Goal: Contribute content: Contribute content

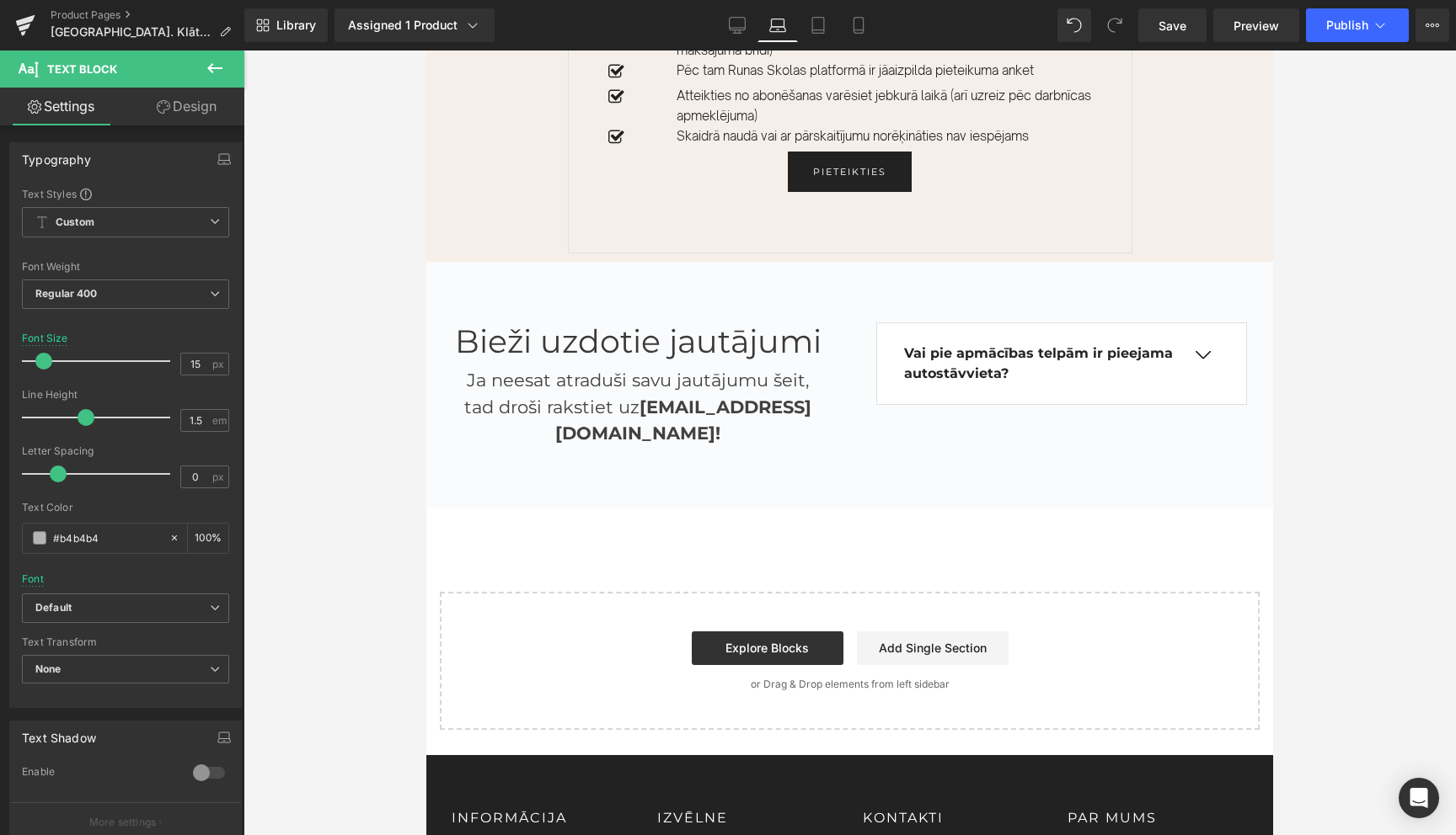
scroll to position [4310, 0]
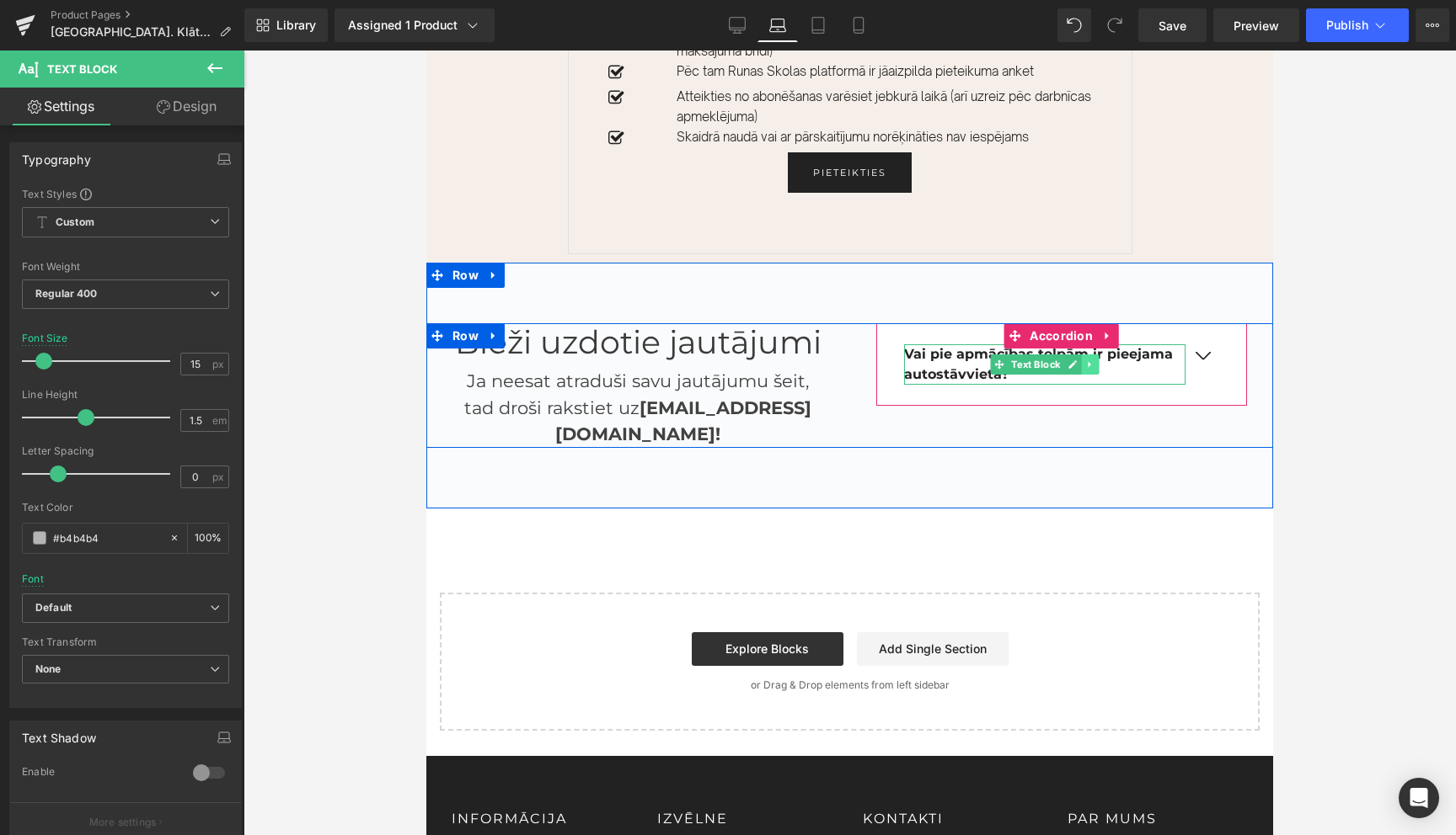
click at [1091, 355] on link at bounding box center [1090, 365] width 18 height 20
click at [1083, 360] on icon at bounding box center [1081, 364] width 9 height 9
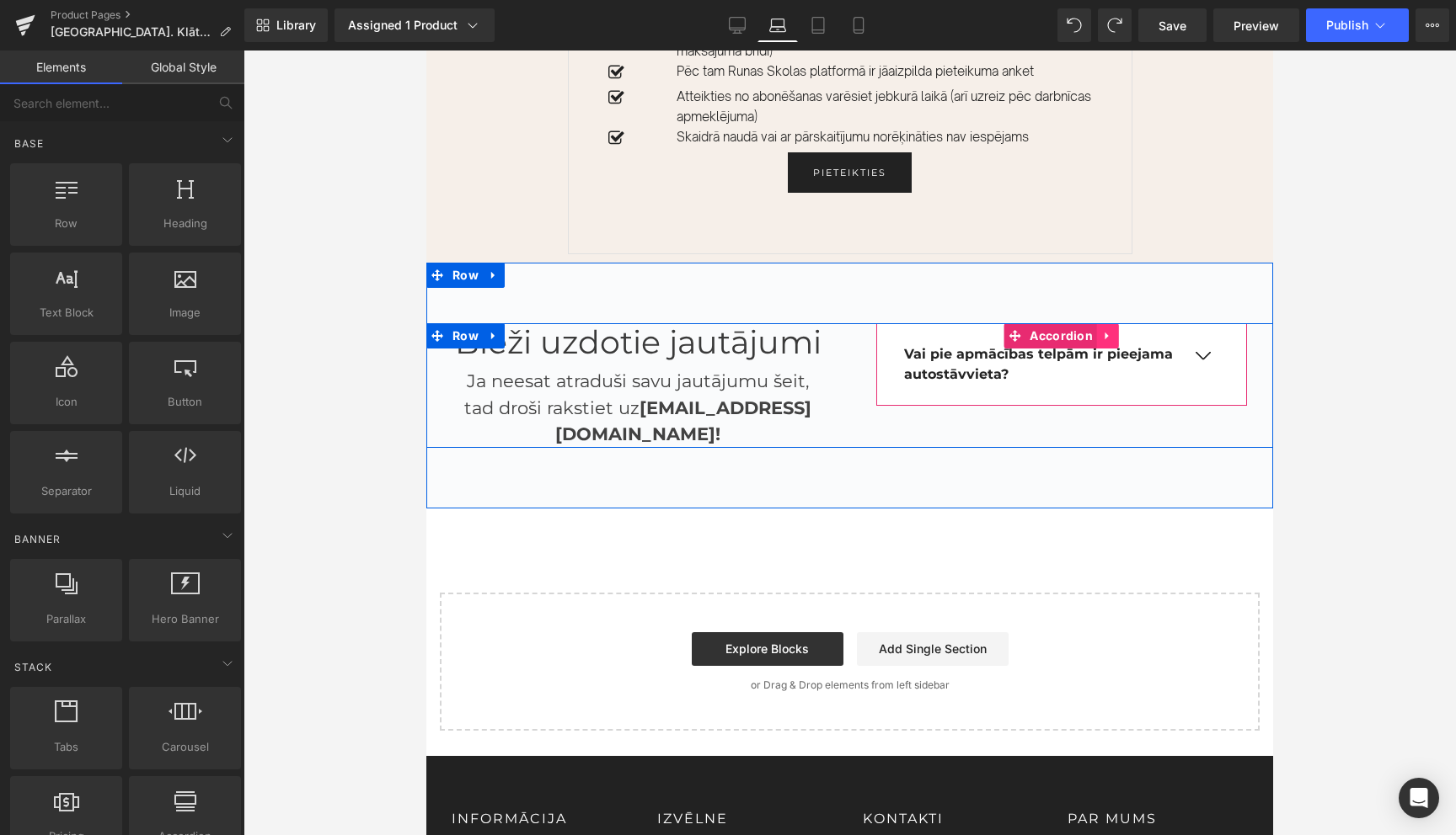
click at [1110, 329] on icon at bounding box center [1108, 335] width 12 height 13
click at [1097, 330] on icon at bounding box center [1097, 336] width 12 height 12
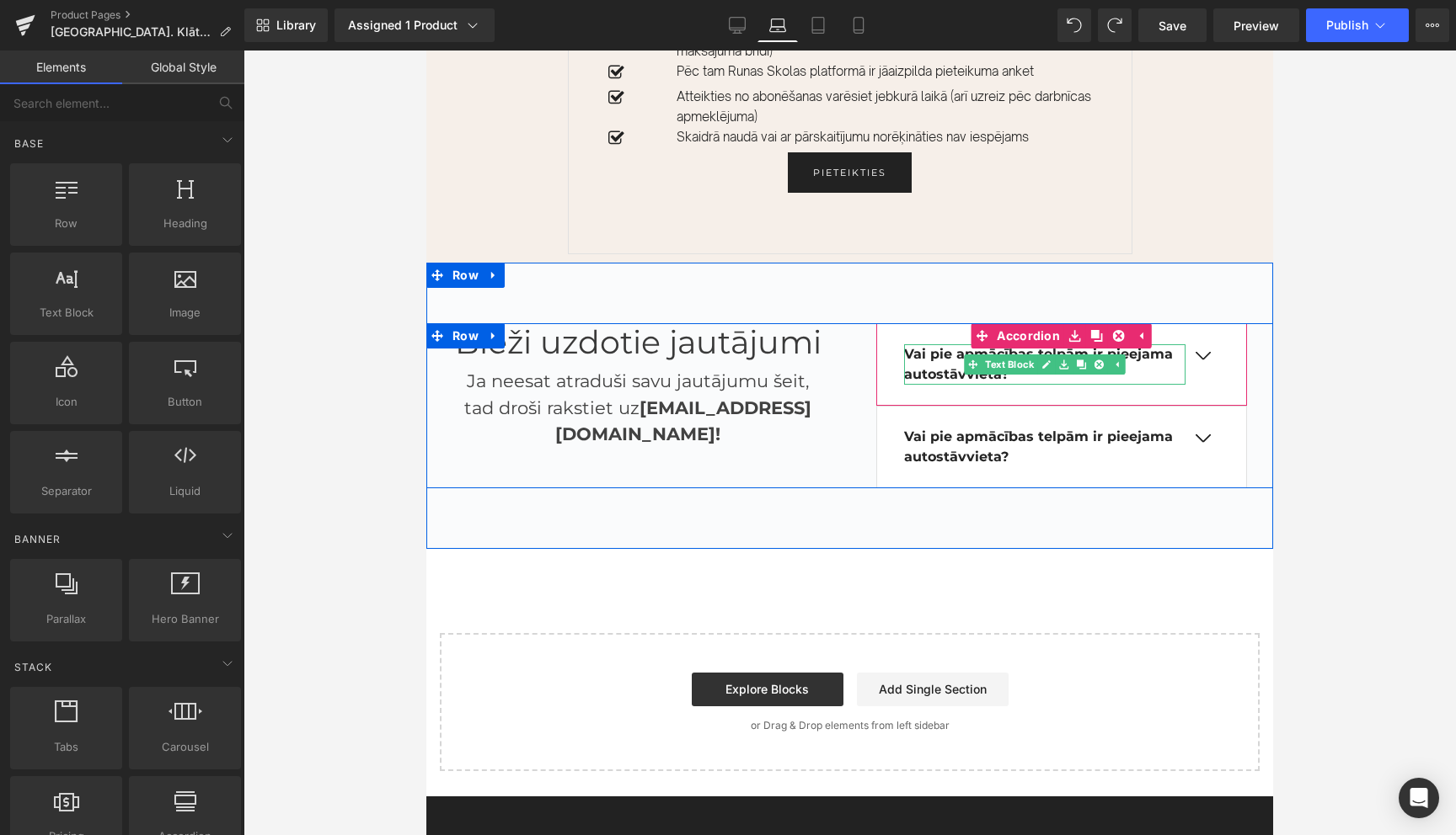
click at [957, 346] on b "Vai pie apmācības telpām ir pieejama autostāvvieta?" at bounding box center [1038, 364] width 269 height 36
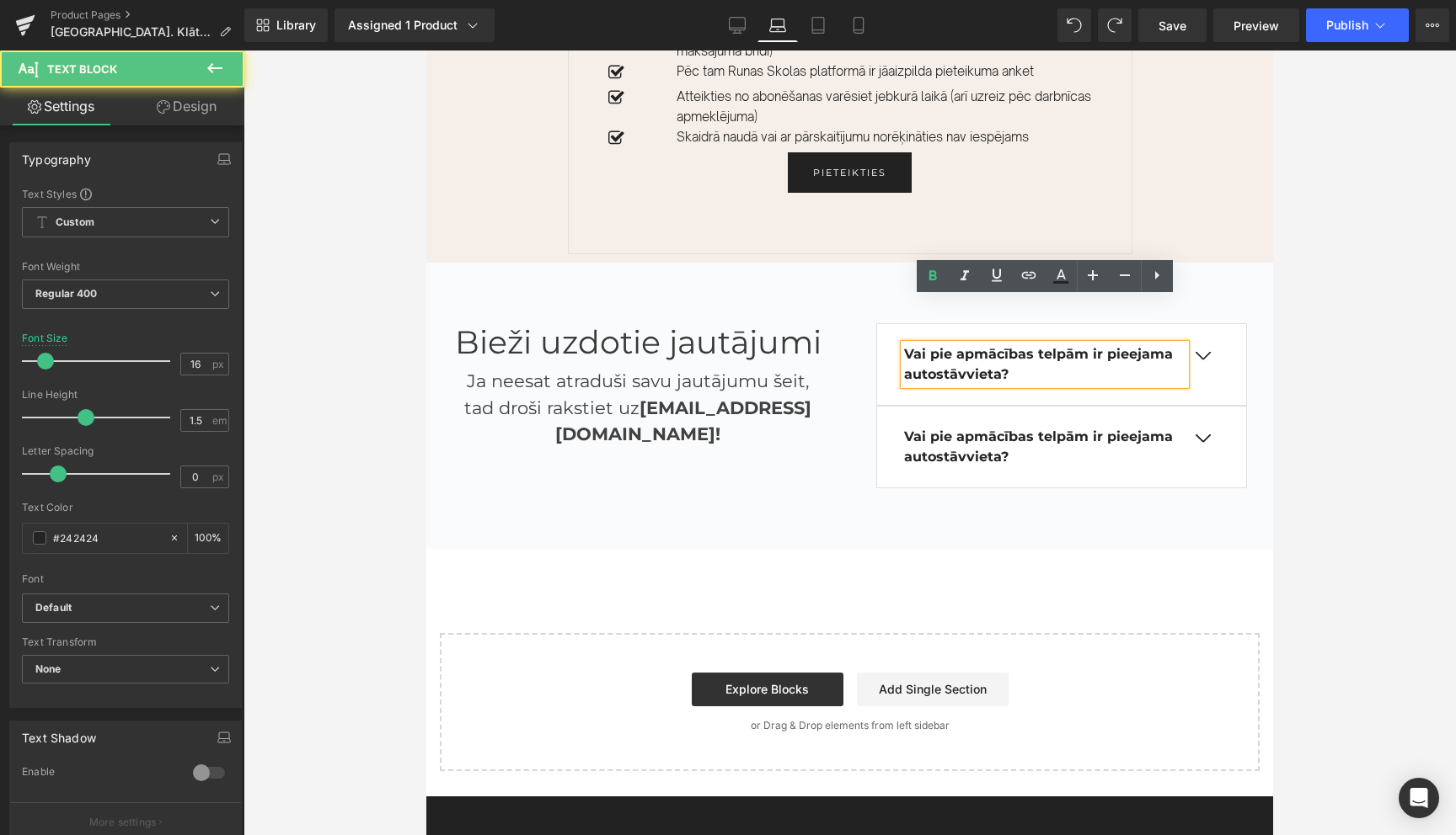
click at [957, 346] on b "Vai pie apmācības telpām ir pieejama autostāvvieta?" at bounding box center [1038, 364] width 269 height 36
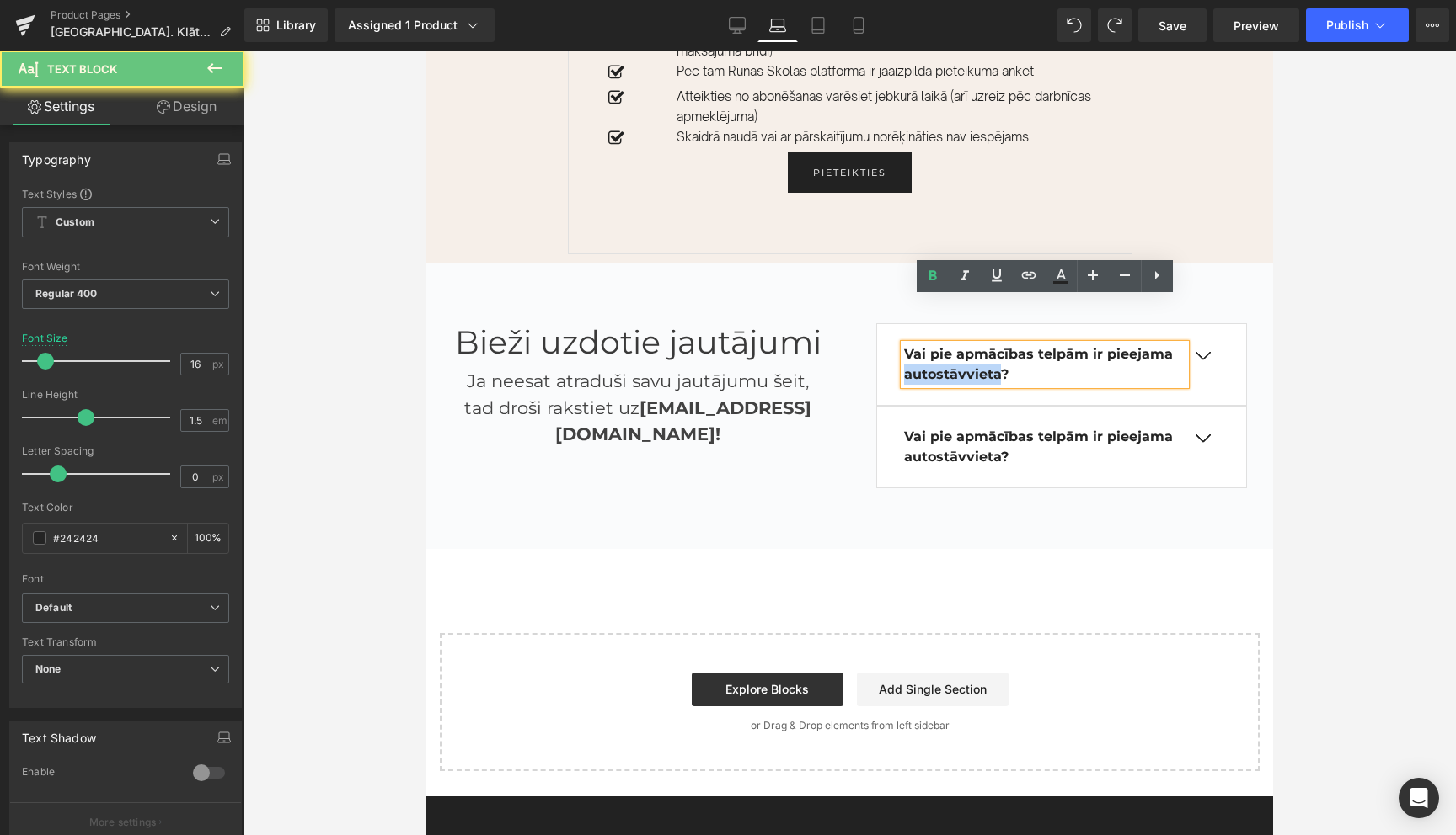
click at [957, 346] on b "Vai pie apmācības telpām ir pieejama autostāvvieta?" at bounding box center [1038, 364] width 269 height 36
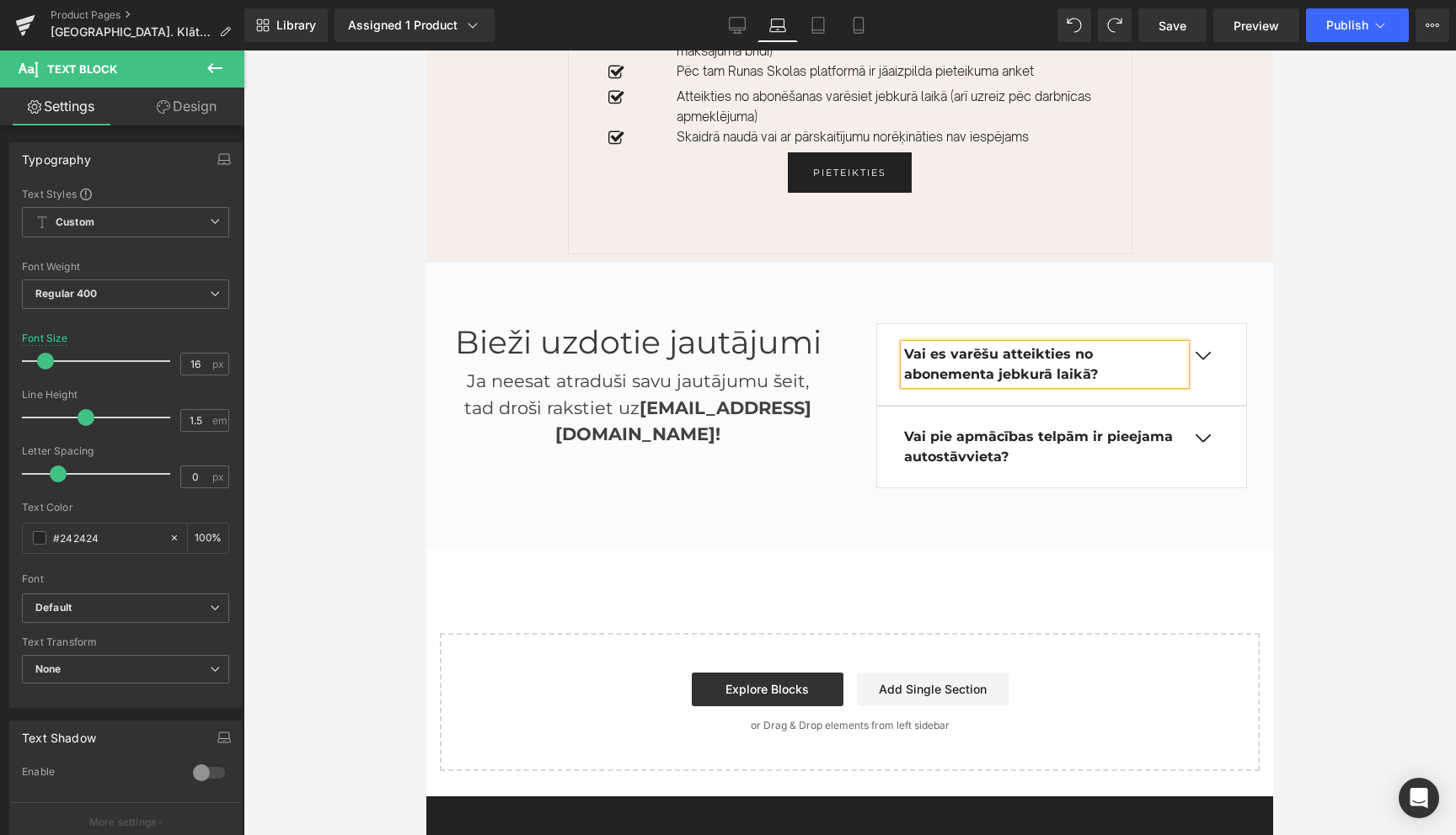
click at [1200, 349] on button "button" at bounding box center [1202, 356] width 34 height 14
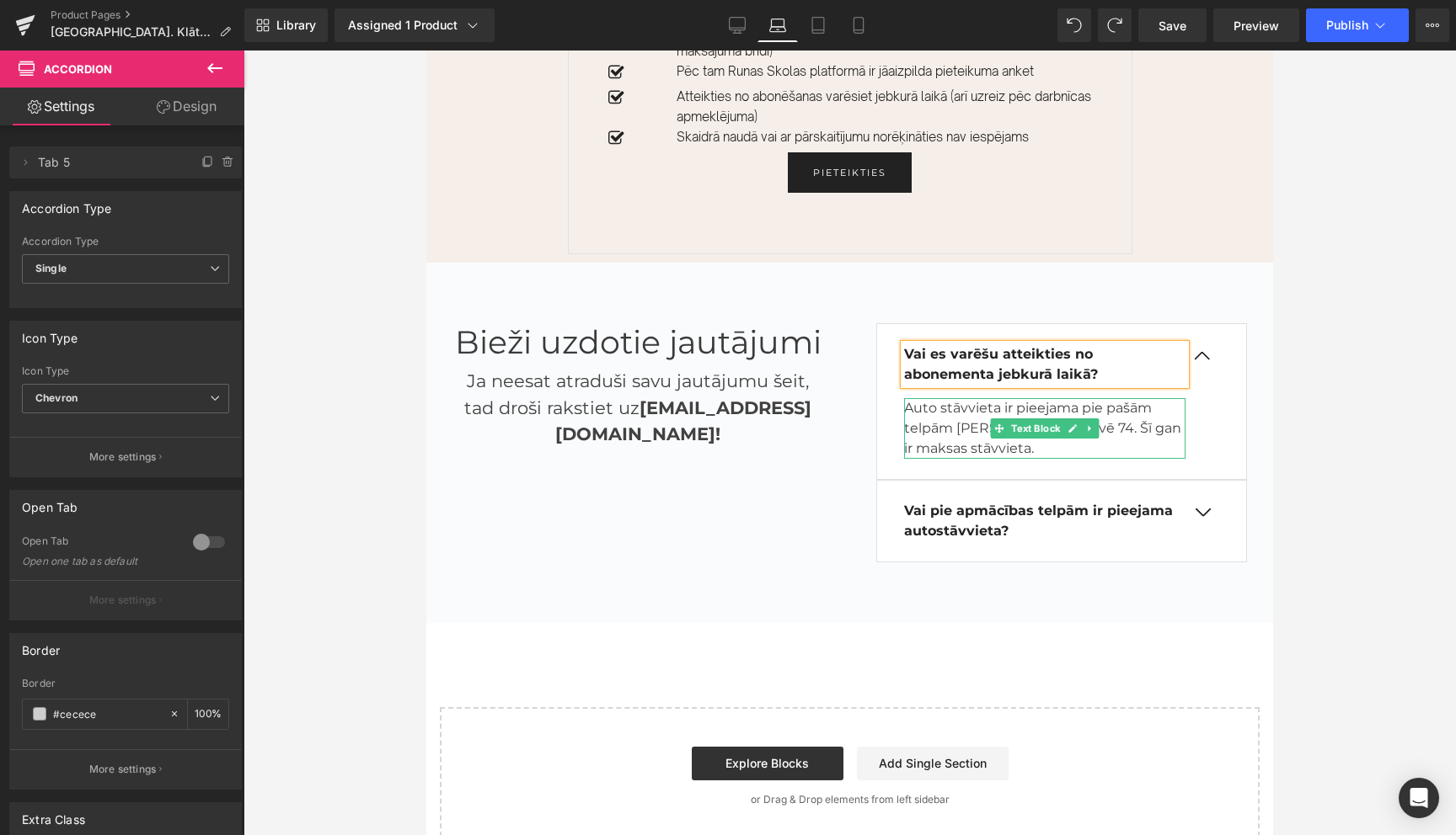
click at [977, 399] on p "Auto stāvvieta ir pieejama pie pašām telpām [PERSON_NAME] gatvē 74. Šī gan ir m…" at bounding box center [1045, 428] width 282 height 61
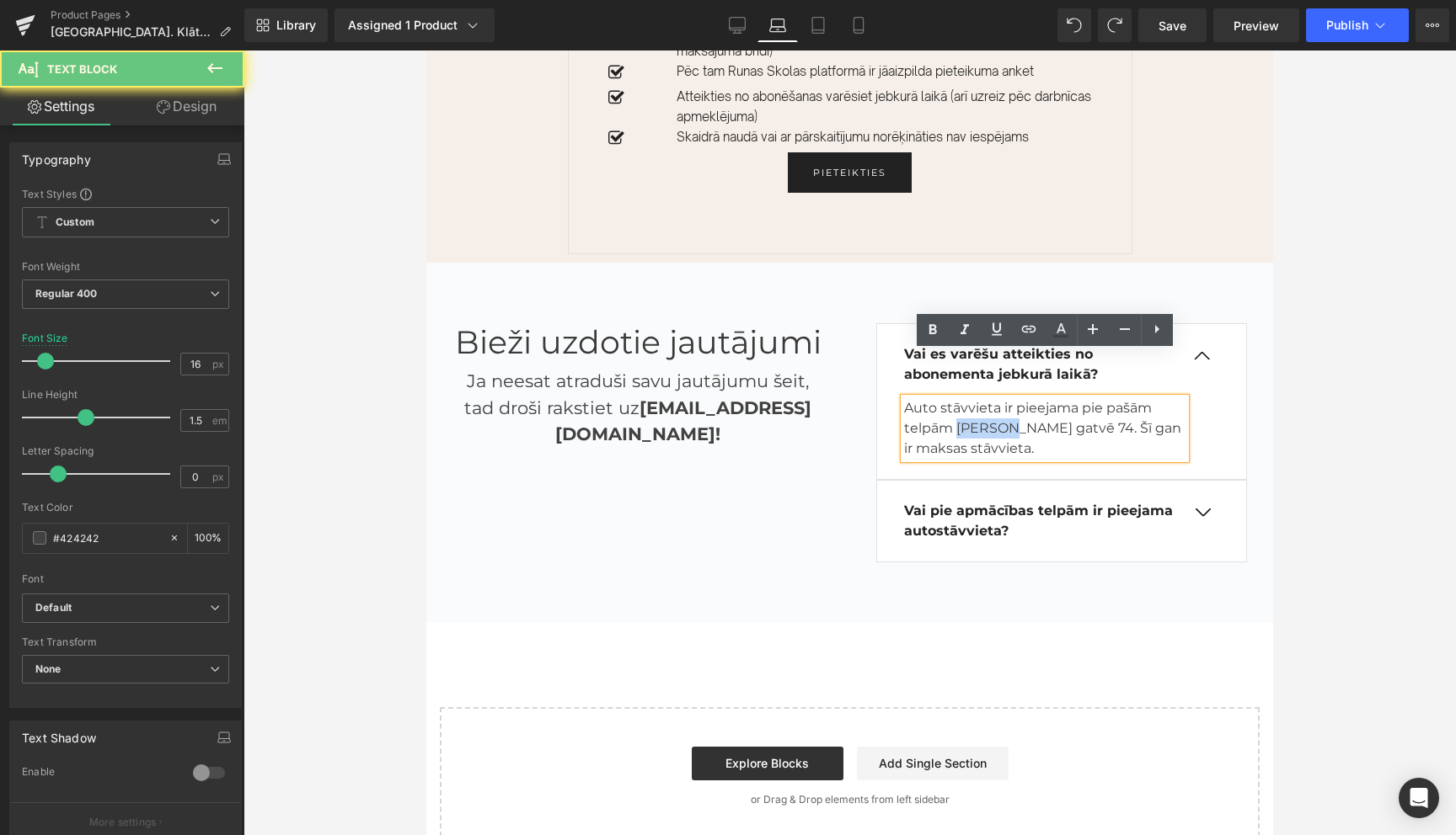
click at [977, 399] on p "Auto stāvvieta ir pieejama pie pašām telpām [PERSON_NAME] gatvē 74. Šī gan ir m…" at bounding box center [1045, 428] width 282 height 61
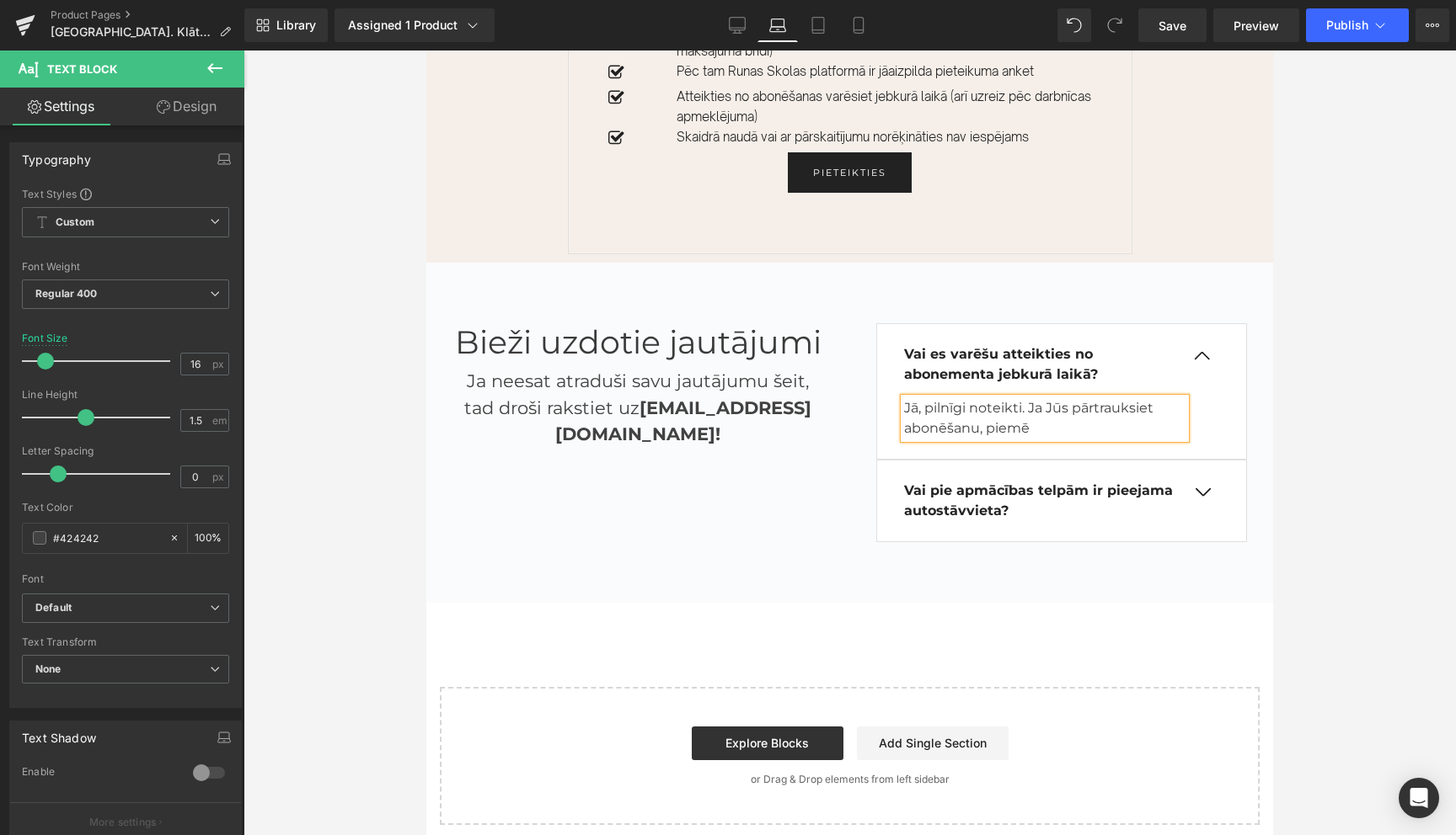
click at [1030, 399] on p "Jā, pilnīgi noteikti. Ja Jūs pārtrauksiet abonēšanu, piemē" at bounding box center [1045, 418] width 282 height 41
click at [1111, 399] on p "Jā, pilnīgi noteikti. Piemēram, ja Jūs pārtrauksiet abonēšanu, piemē" at bounding box center [1045, 418] width 282 height 41
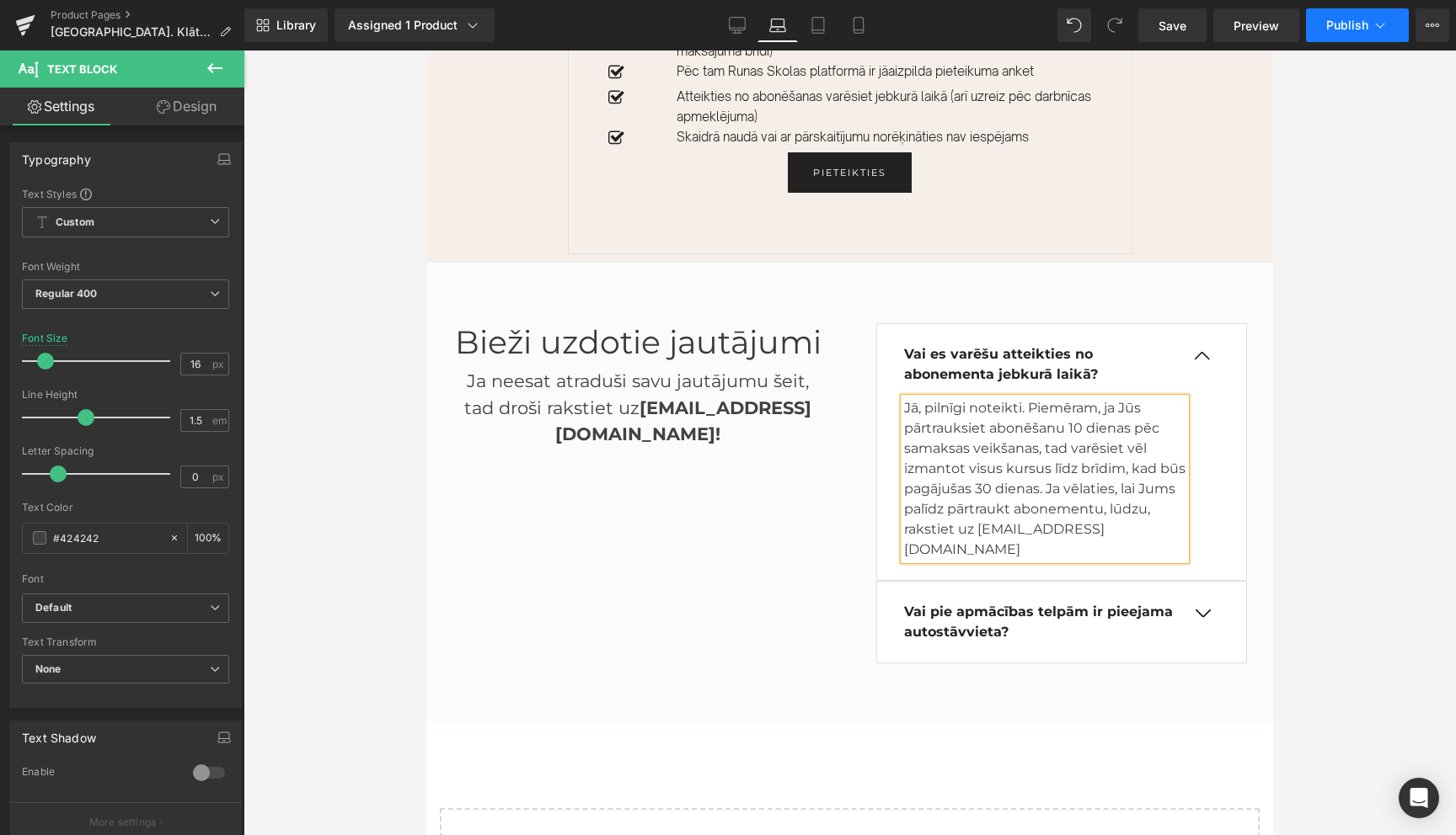
click at [1379, 40] on button "Publish" at bounding box center [1357, 25] width 102 height 34
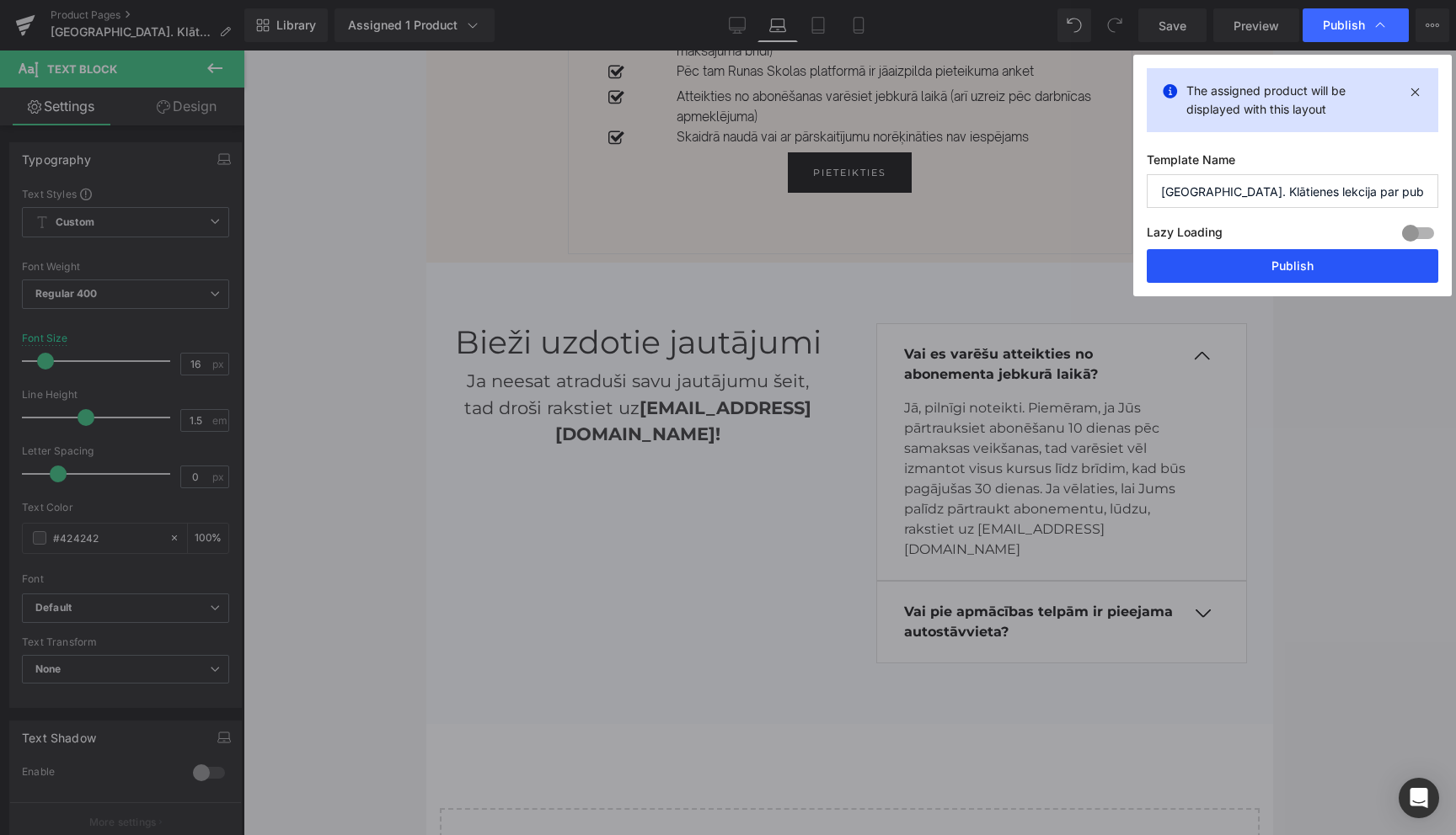
click at [1313, 270] on button "Publish" at bounding box center [1292, 266] width 291 height 34
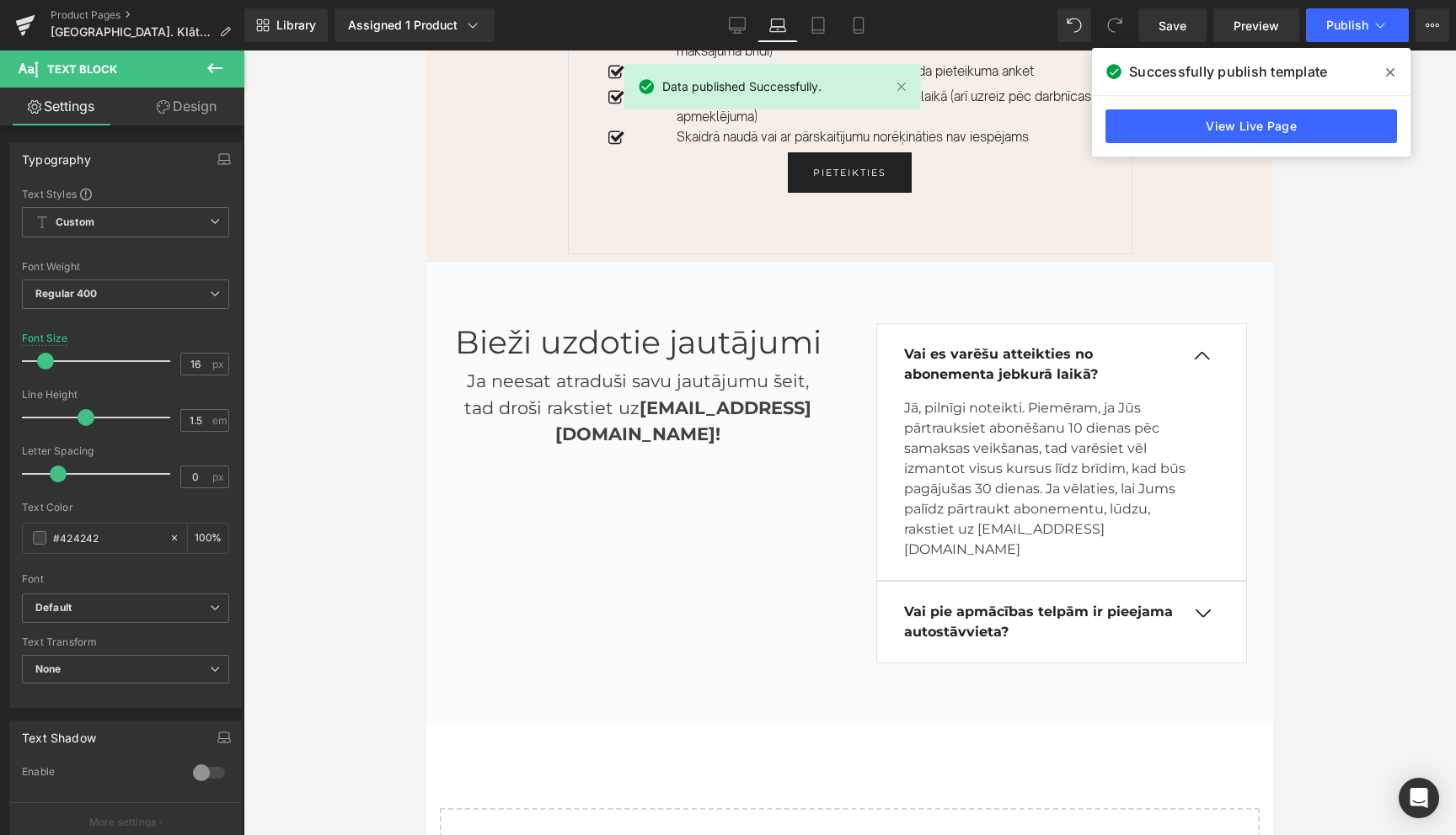
click at [1387, 75] on icon at bounding box center [1390, 73] width 8 height 8
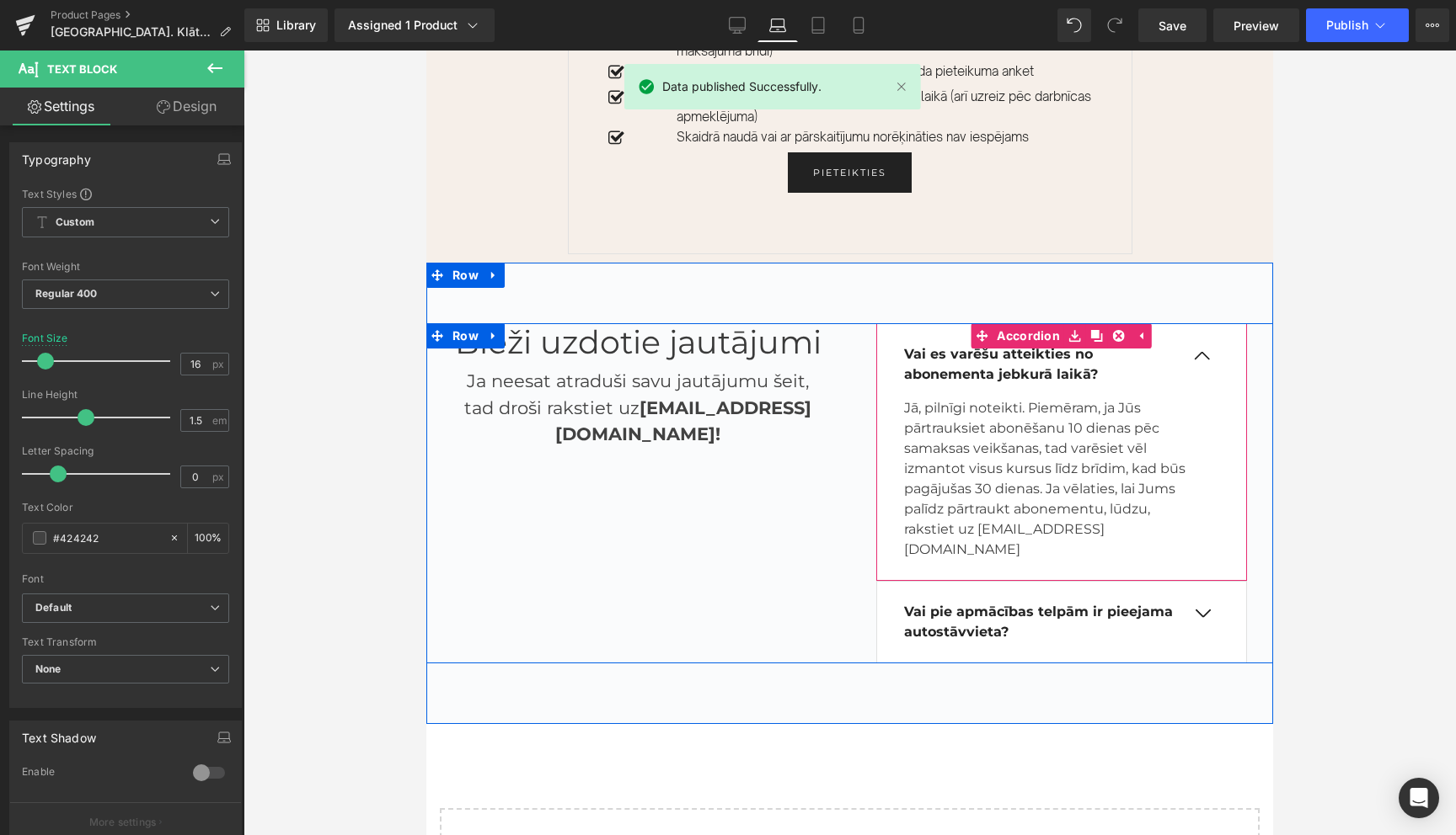
click at [1202, 361] on span "button" at bounding box center [1202, 361] width 0 height 0
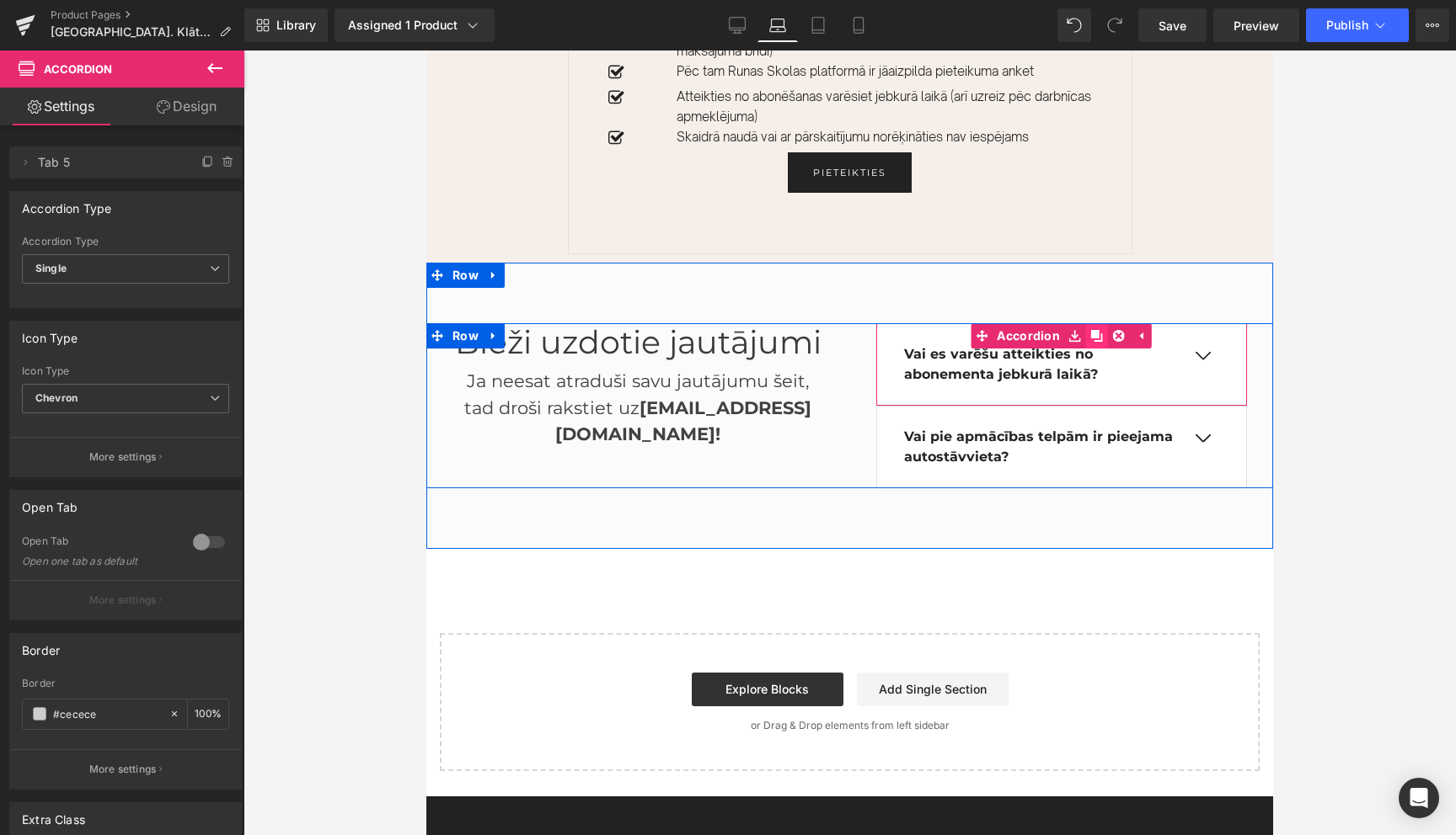
click at [1095, 330] on icon at bounding box center [1097, 336] width 12 height 12
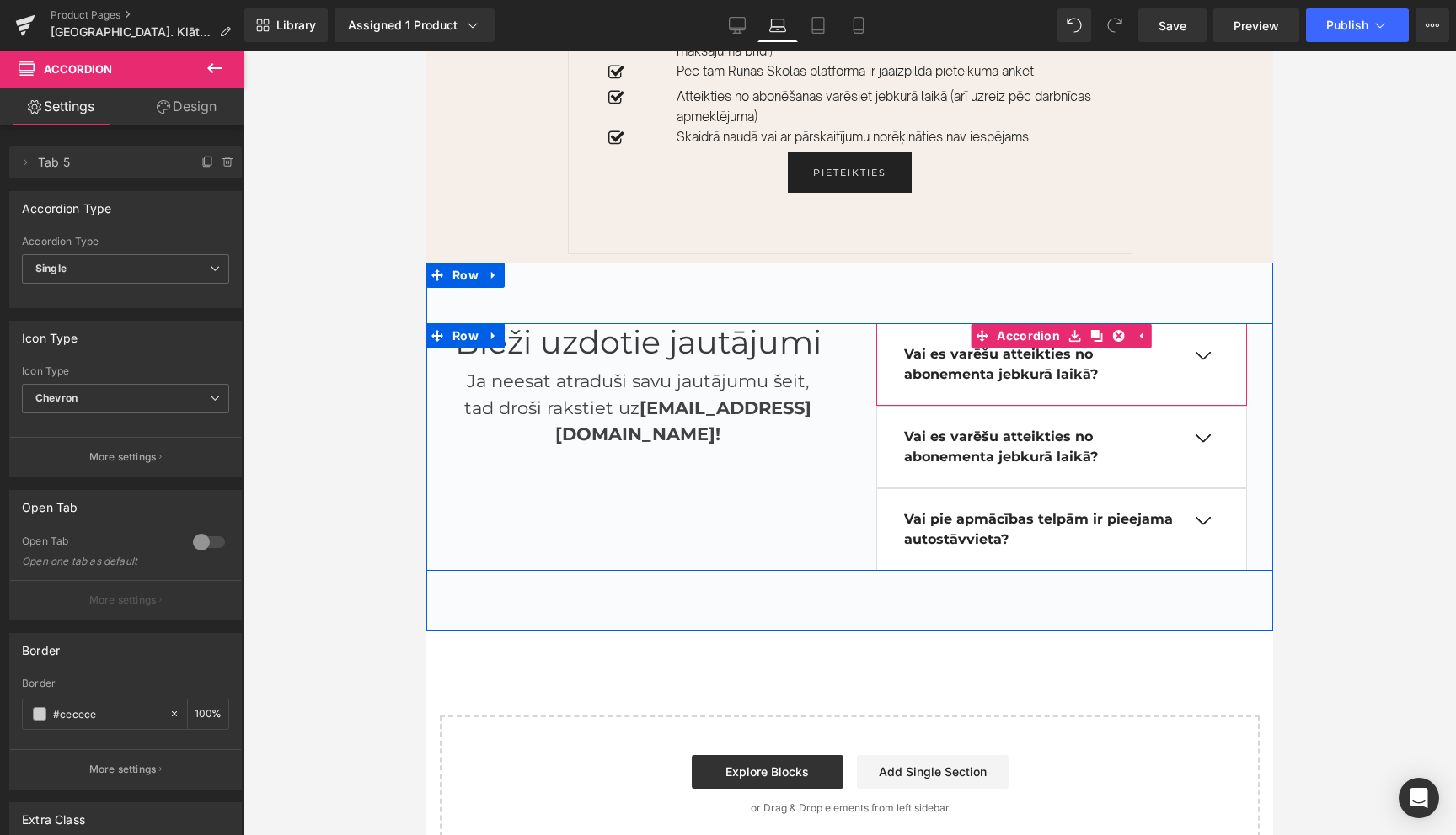
click at [427, 51] on div at bounding box center [427, 51] width 0 height 0
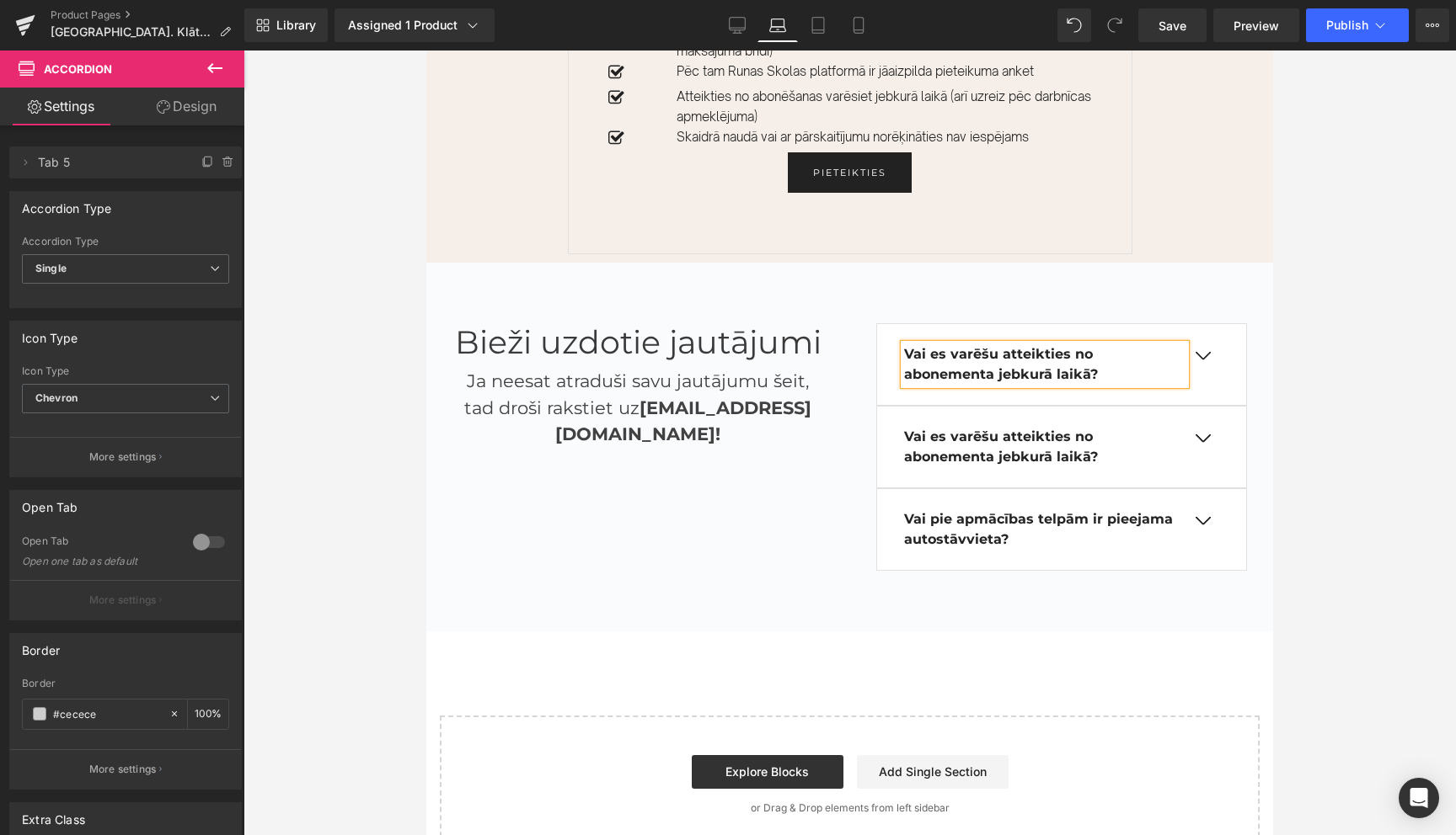
click at [945, 345] on p "Vai es varēšu atteikties no abonementa jebkurā laikā?" at bounding box center [1045, 365] width 282 height 41
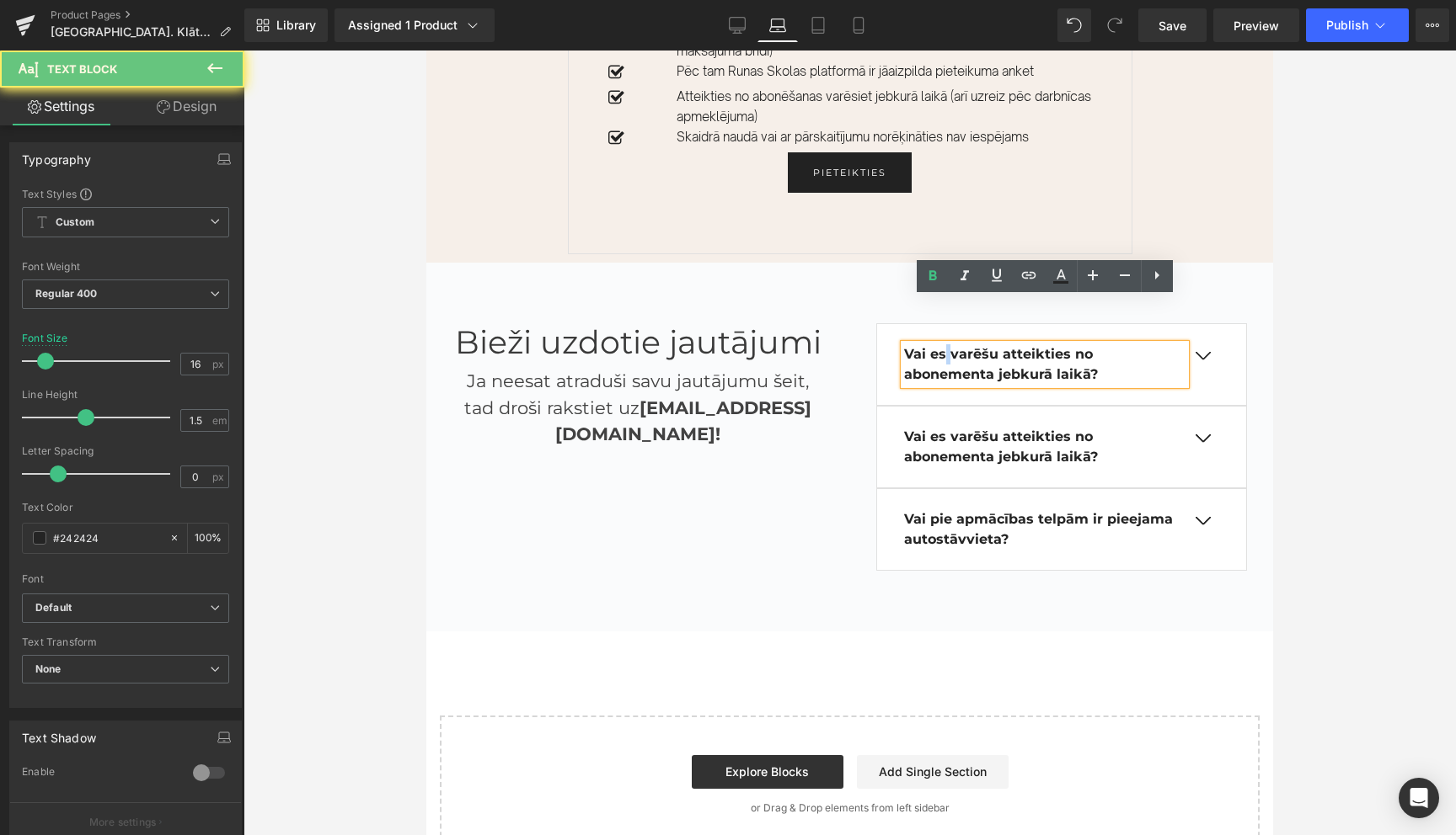
click at [945, 345] on p "Vai es varēšu atteikties no abonementa jebkurā laikā?" at bounding box center [1045, 365] width 282 height 41
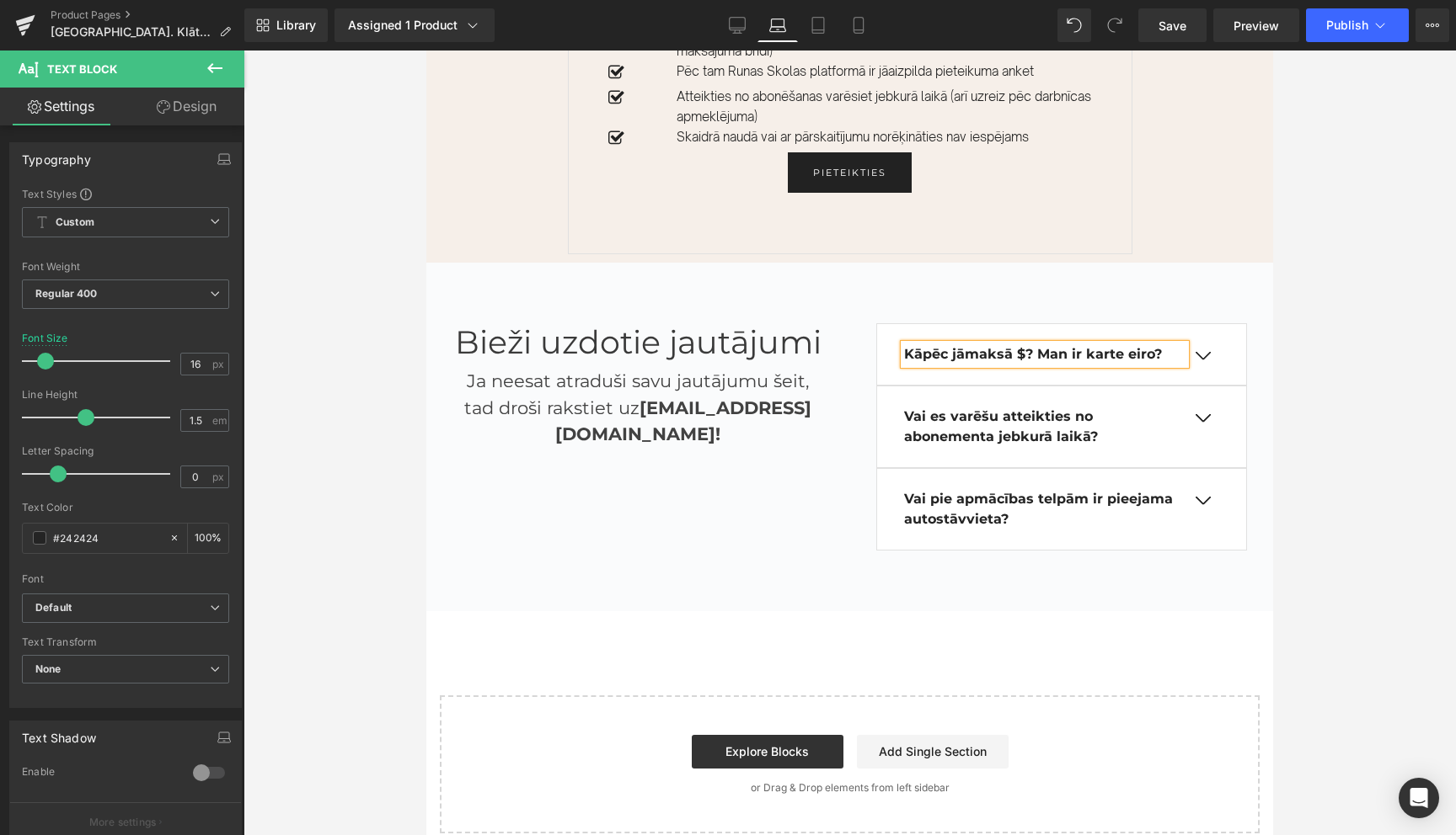
click at [1119, 346] on b "Kāpēc jāmaksā $? Man ir karte eiro?" at bounding box center [1032, 354] width 258 height 16
click at [1202, 361] on span "button" at bounding box center [1202, 361] width 0 height 0
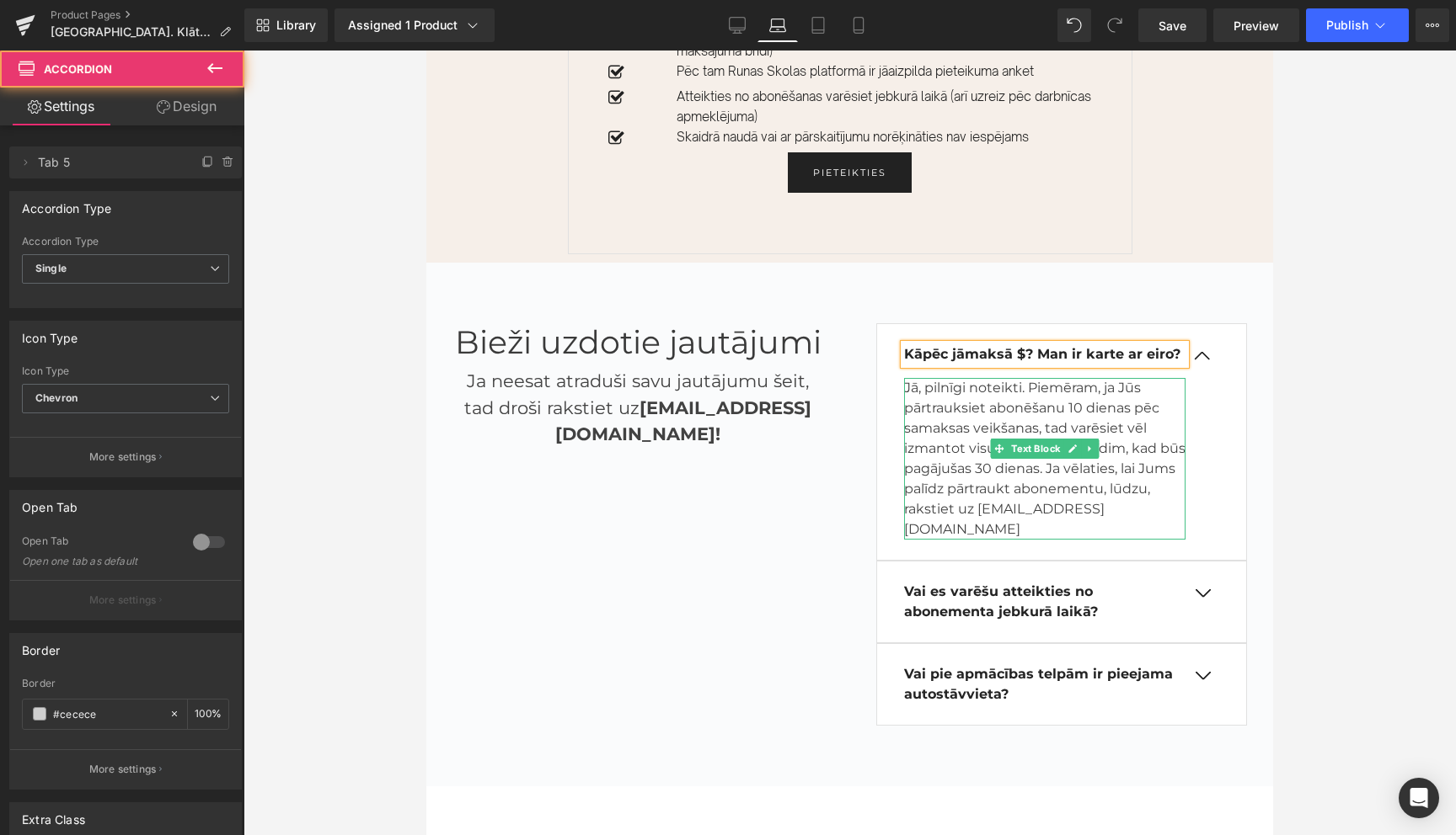
click at [1013, 378] on p "Jā, pilnīgi noteikti. Piemēram, ja Jūs pārtrauksiet abonēšanu 10 dienas pēc sam…" at bounding box center [1045, 458] width 282 height 162
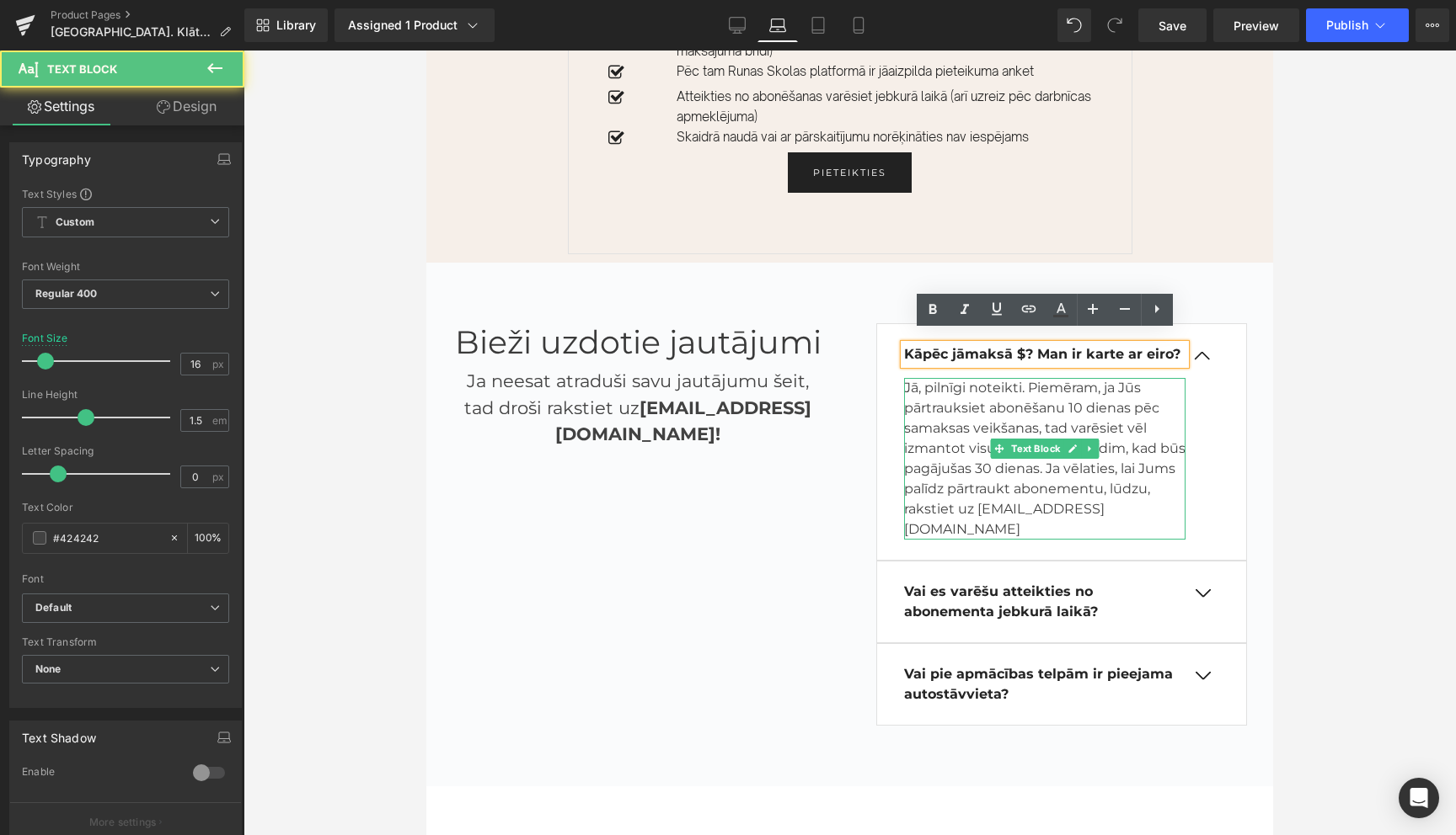
click at [1013, 378] on p "Jā, pilnīgi noteikti. Piemēram, ja Jūs pārtrauksiet abonēšanu 10 dienas pēc sam…" at bounding box center [1045, 458] width 282 height 162
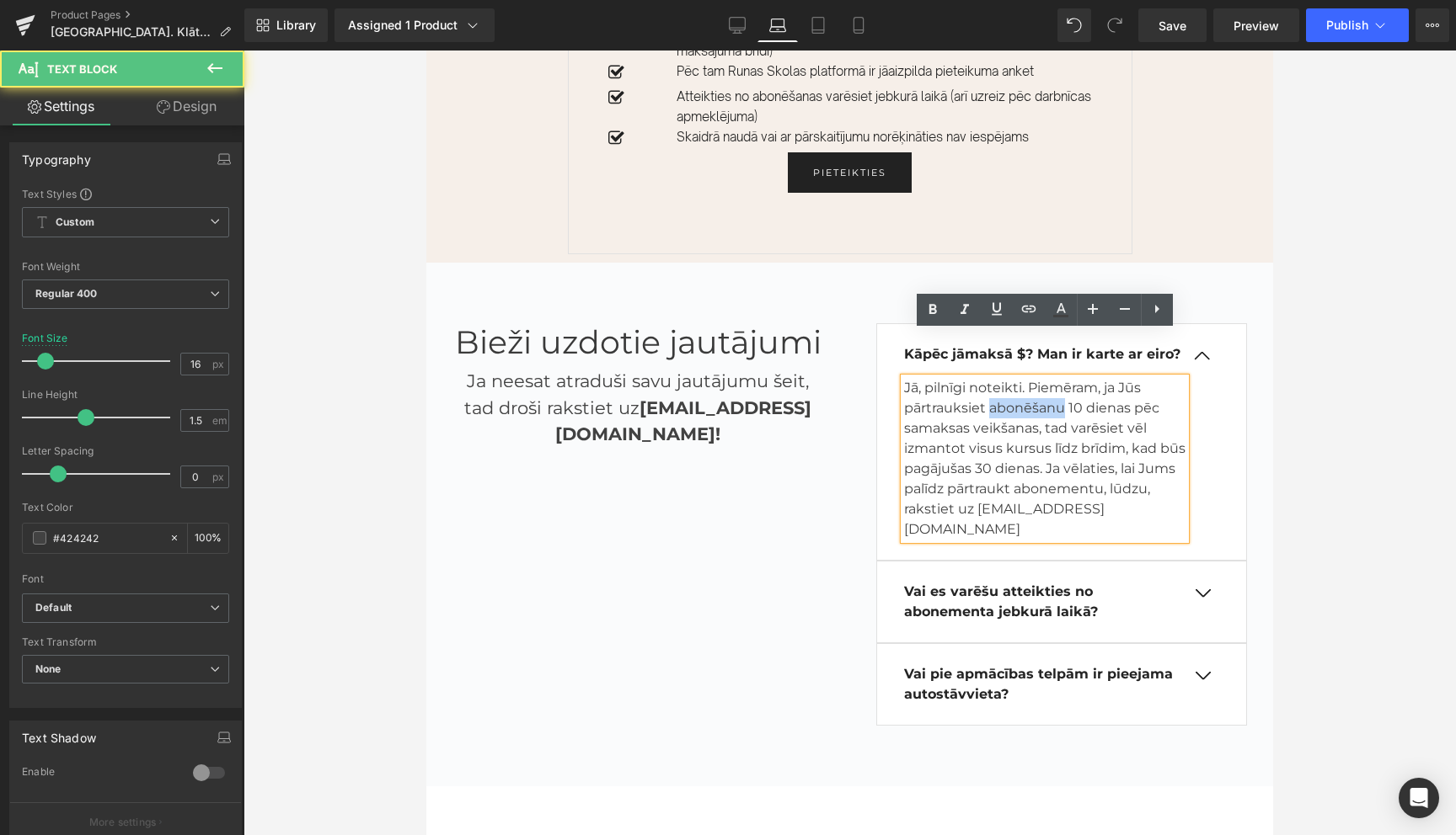
click at [1013, 378] on p "Jā, pilnīgi noteikti. Piemēram, ja Jūs pārtrauksiet abonēšanu 10 dienas pēc sam…" at bounding box center [1045, 458] width 282 height 162
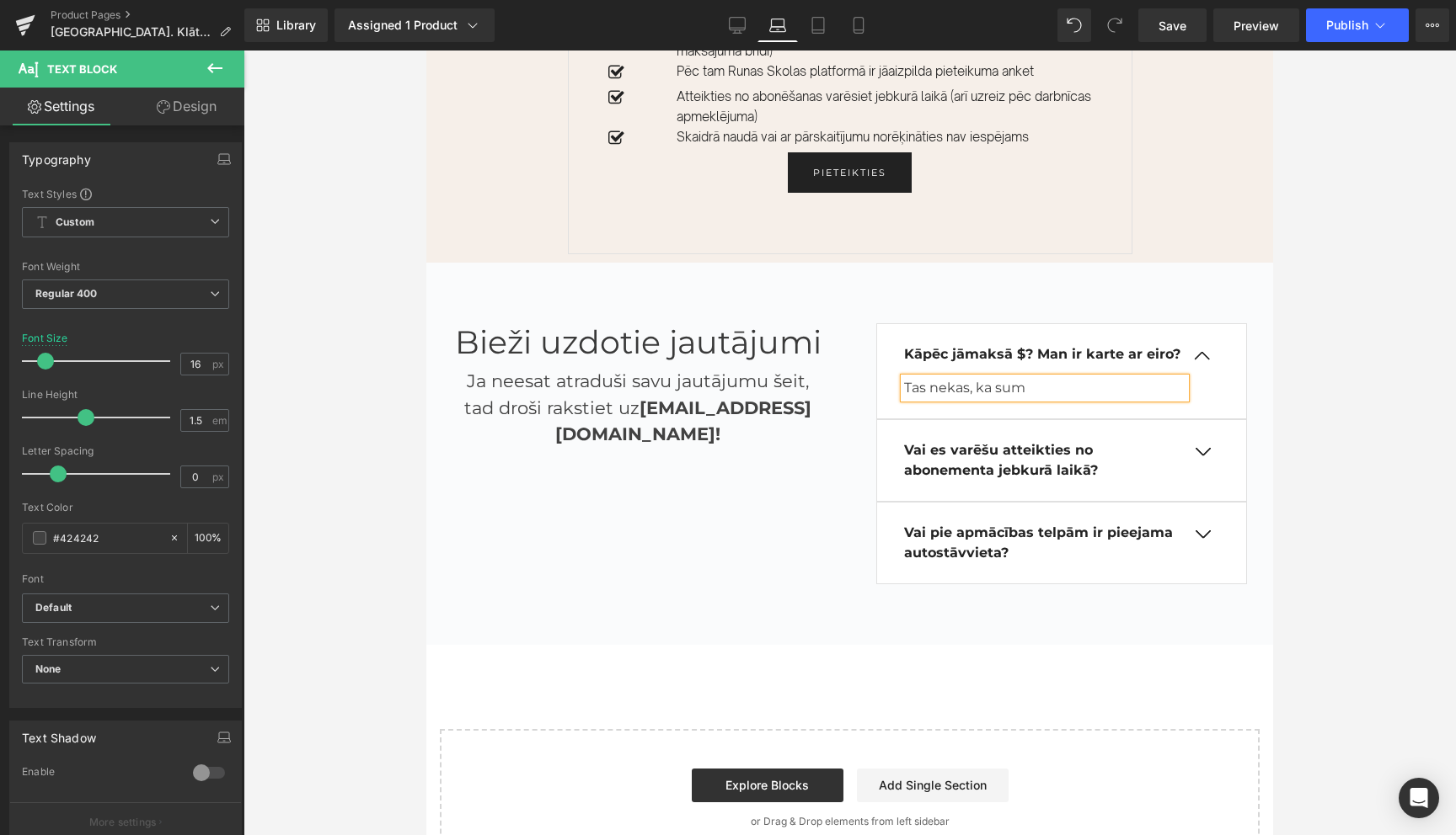
click at [987, 378] on p "Tas nekas, ka sum" at bounding box center [1045, 388] width 282 height 20
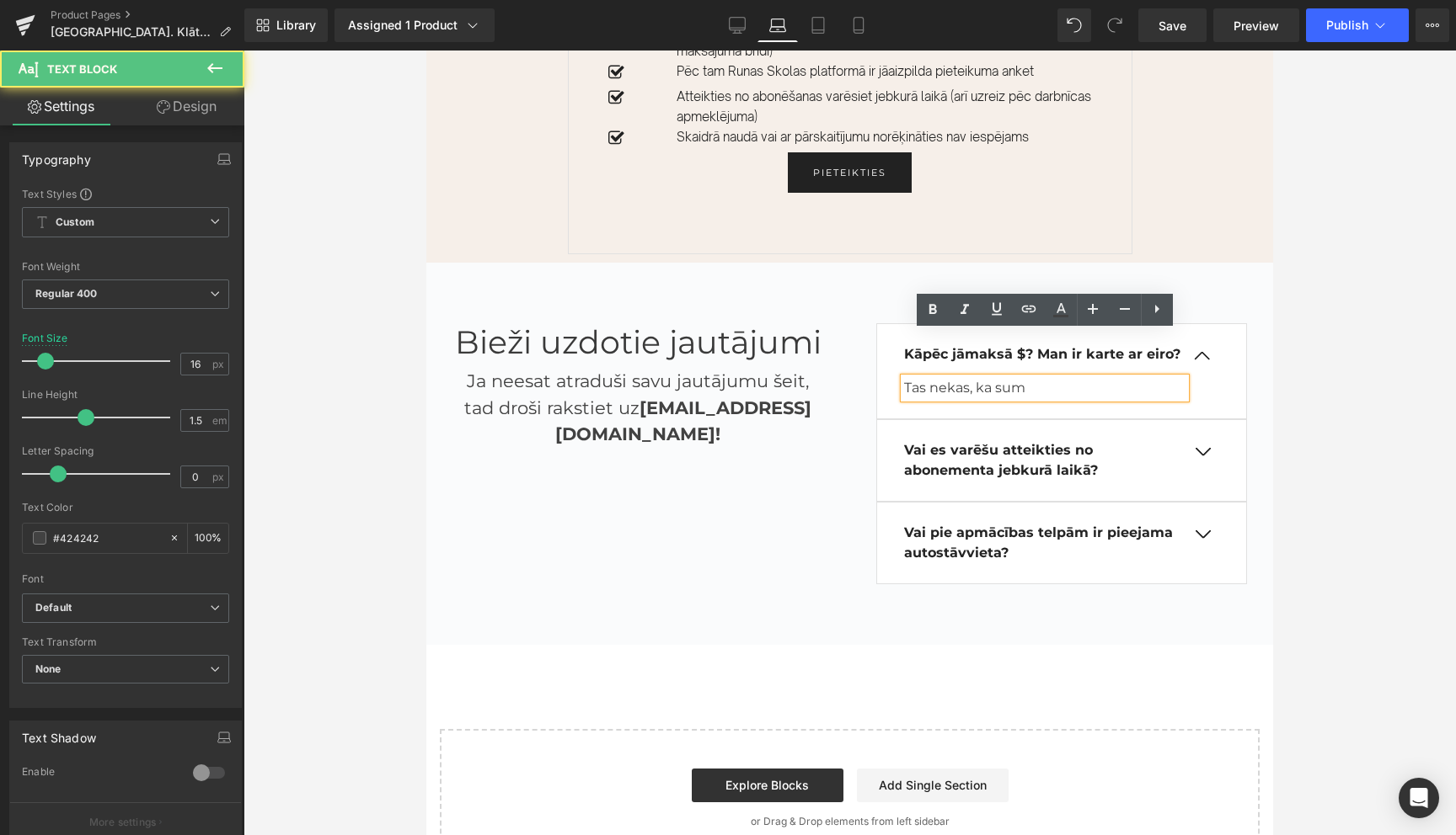
click at [987, 378] on p "Tas nekas, ka sum" at bounding box center [1045, 388] width 282 height 20
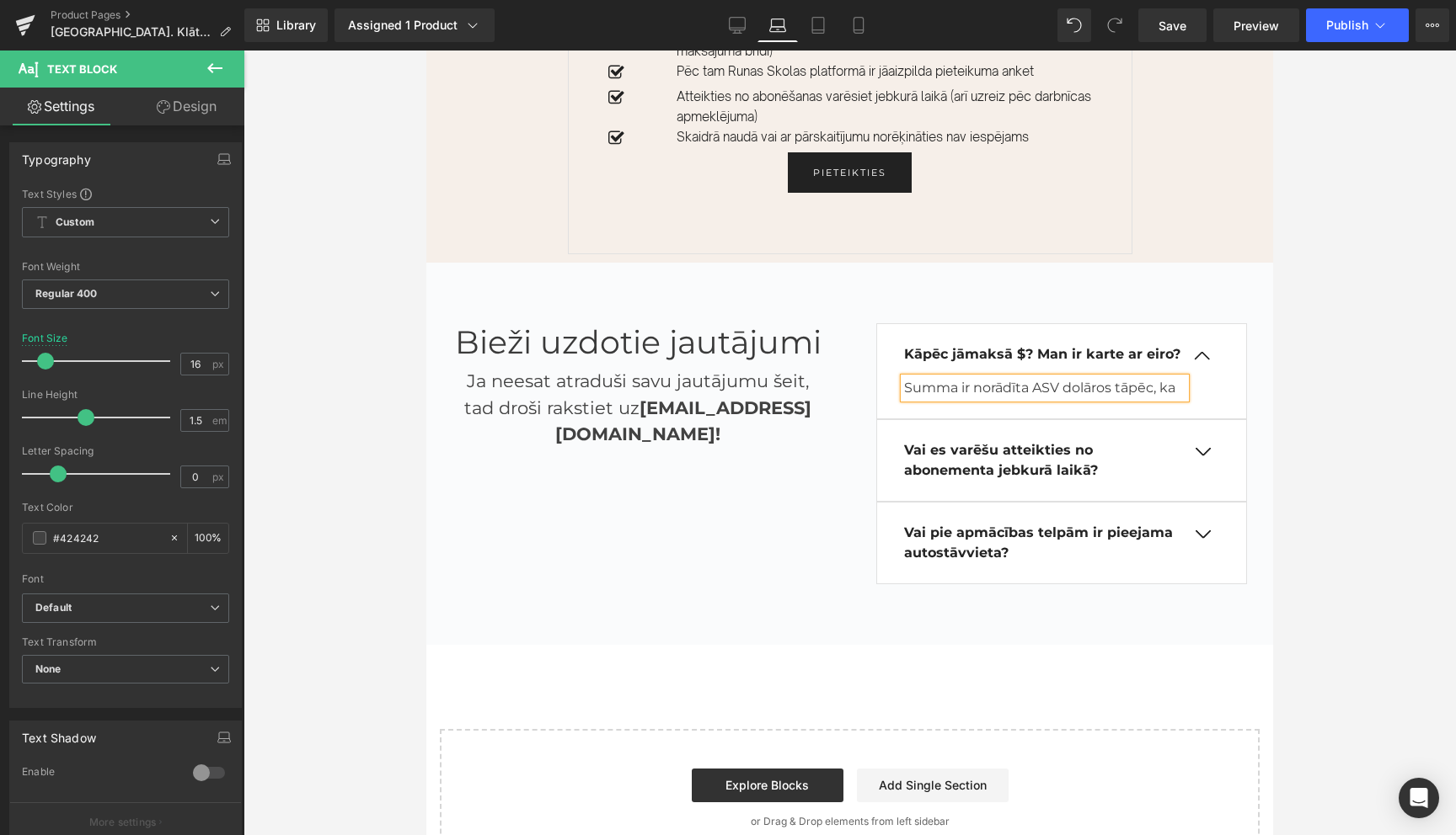
click at [1182, 378] on p "Summa ir norādīta ASV dolāros tāpēc, ka" at bounding box center [1045, 388] width 282 height 20
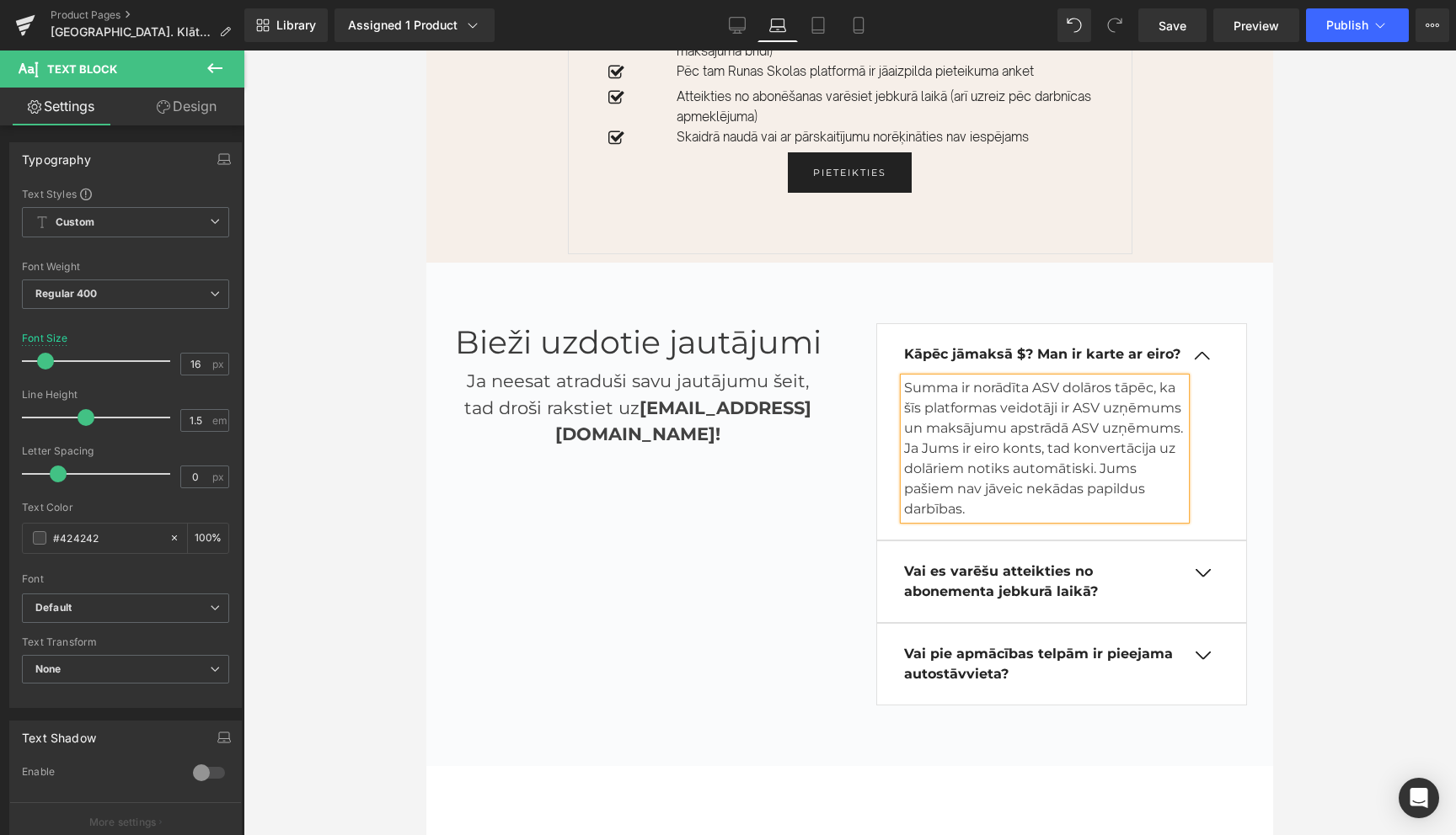
click at [1162, 383] on p "Summa ir norādīta ASV dolāros tāpēc, ka šīs platformas veidotāji ir ASV uzņēmum…" at bounding box center [1045, 448] width 282 height 141
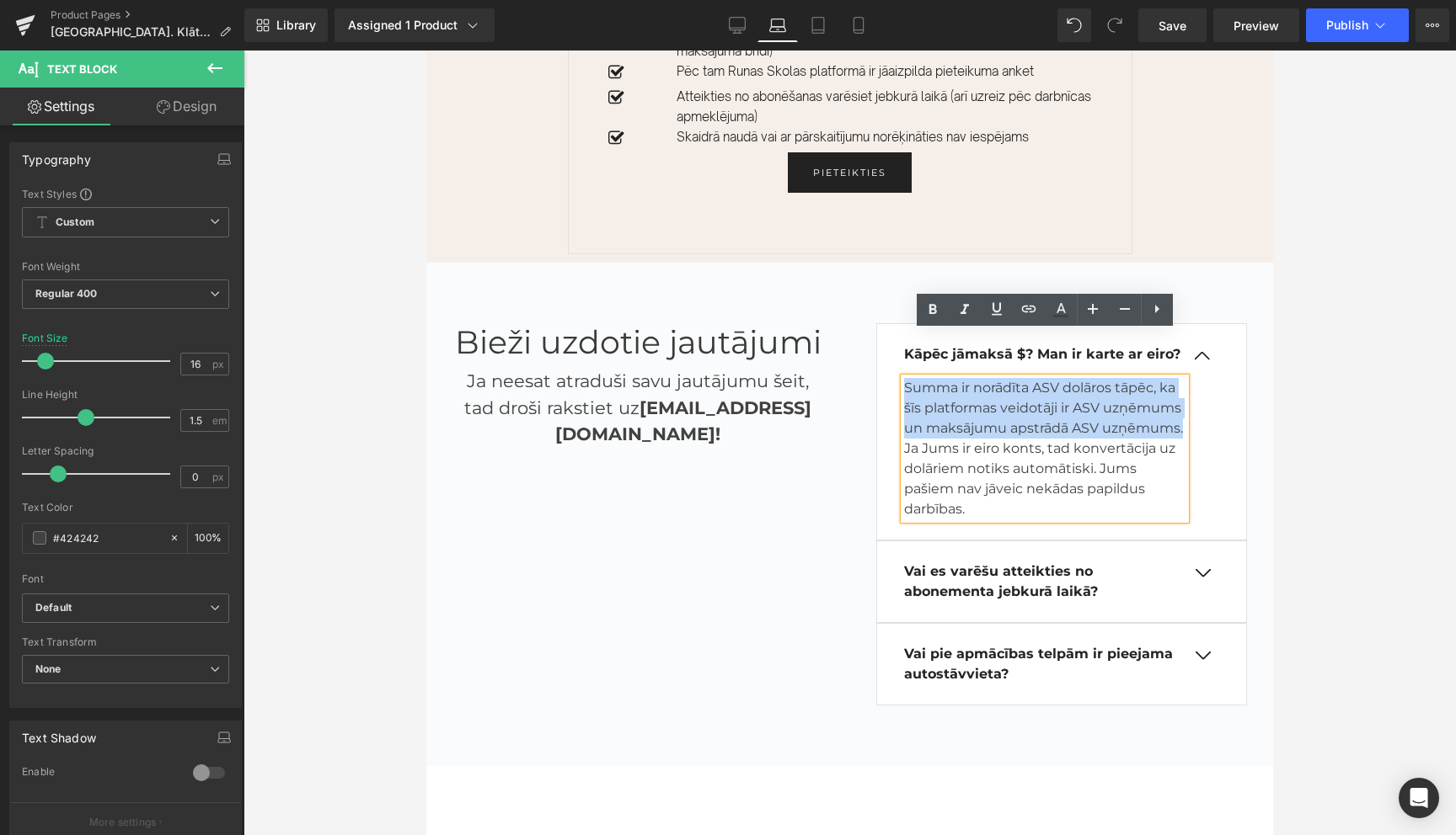
drag, startPoint x: 1184, startPoint y: 384, endPoint x: 907, endPoint y: 341, distance: 280.3
click at [907, 378] on p "Summa ir norādīta ASV dolāros tāpēc, ka šīs platformas veidotāji ir ASV uzņēmum…" at bounding box center [1045, 448] width 282 height 141
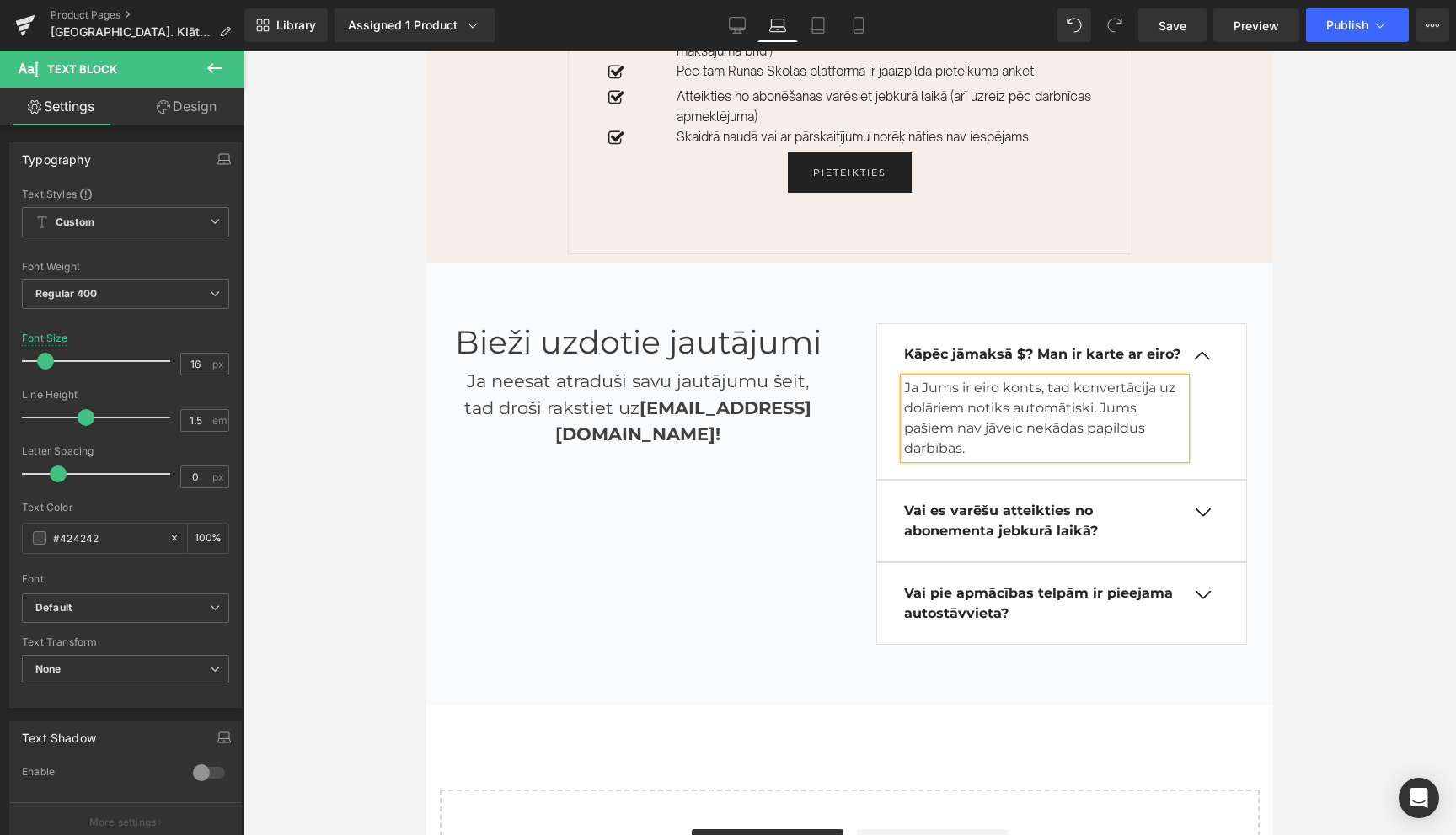
click at [1008, 407] on p "Ja Jums ir eiro konts, tad konvertācija uz dolāriem notiks automātiski. Jums pa…" at bounding box center [1045, 418] width 282 height 81
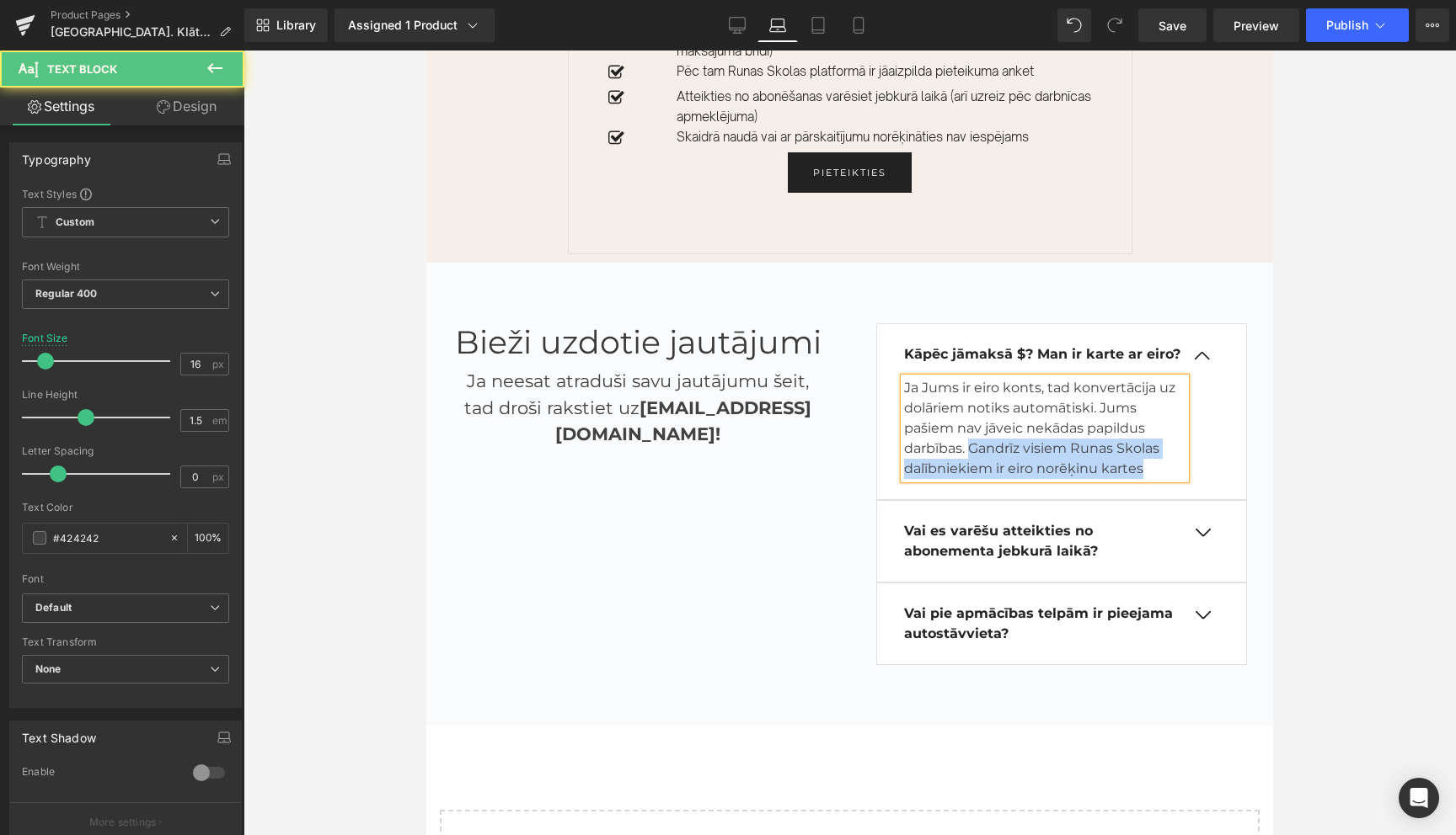
drag, startPoint x: 1150, startPoint y: 427, endPoint x: 971, endPoint y: 406, distance: 180.2
click at [971, 406] on p "Ja Jums ir eiro konts, tad konvertācija uz dolāriem notiks automātiski. Jums pa…" at bounding box center [1045, 428] width 282 height 101
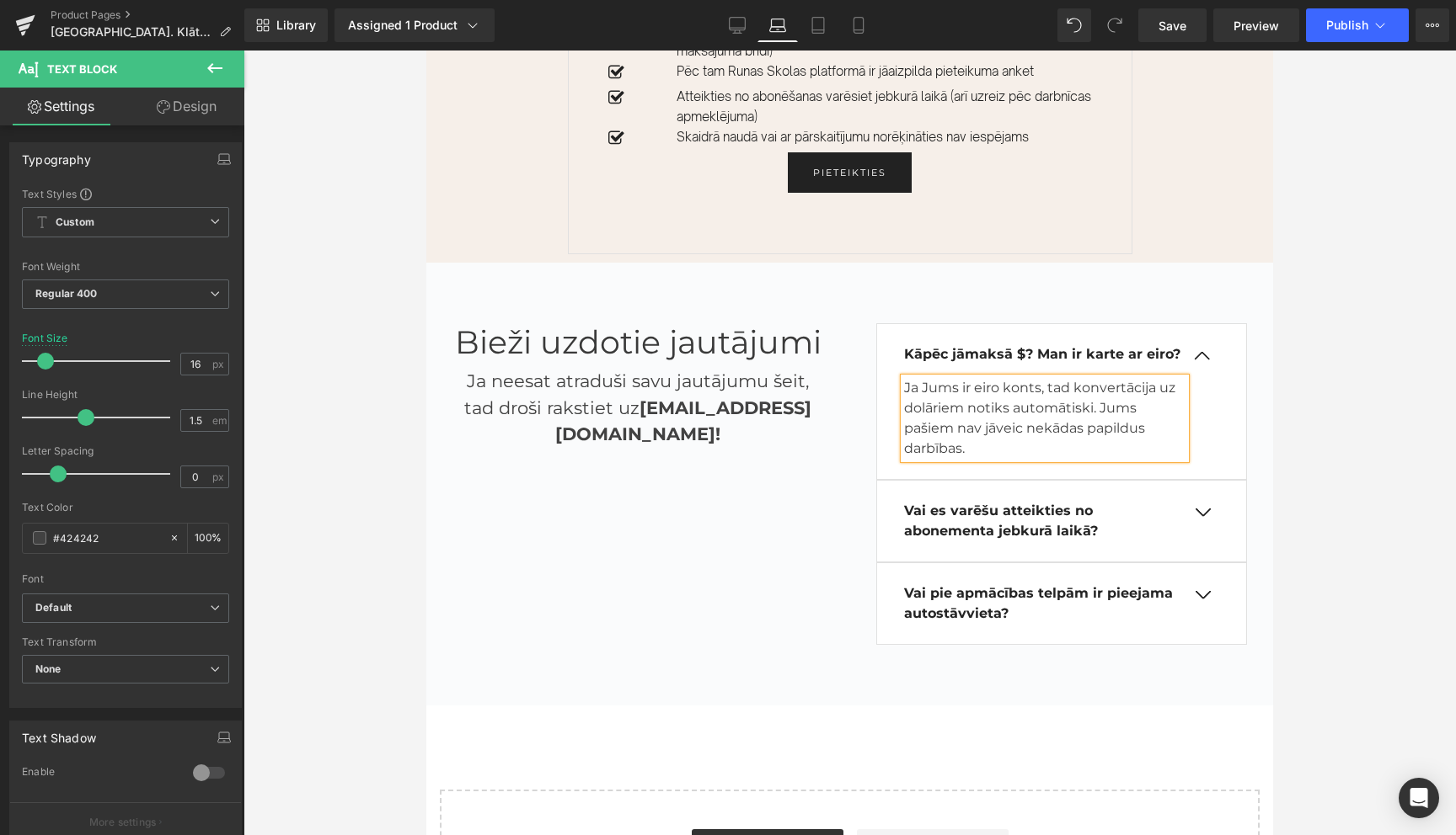
click at [1299, 380] on div at bounding box center [849, 443] width 1212 height 785
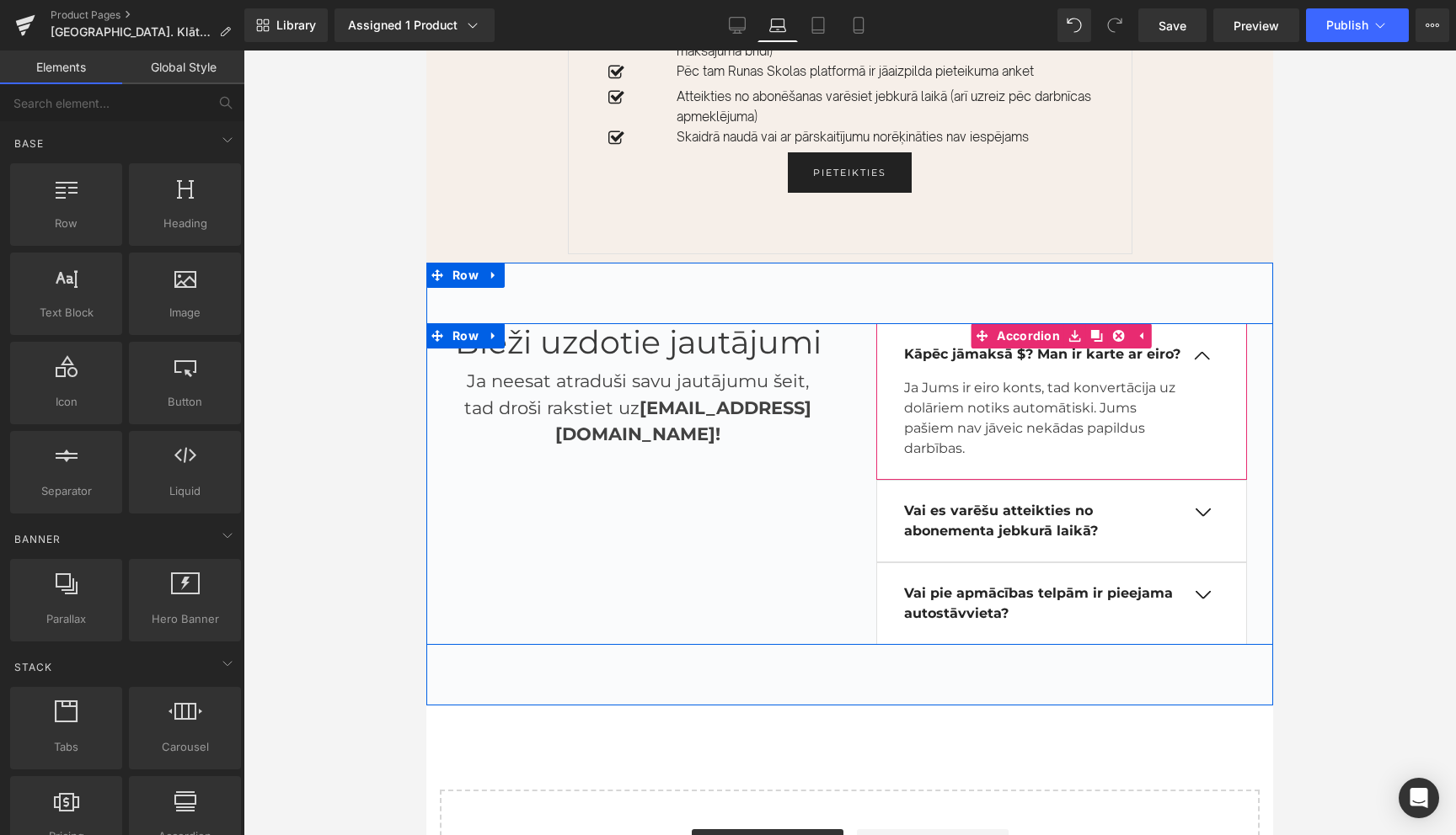
click at [1197, 349] on button "button" at bounding box center [1202, 356] width 34 height 14
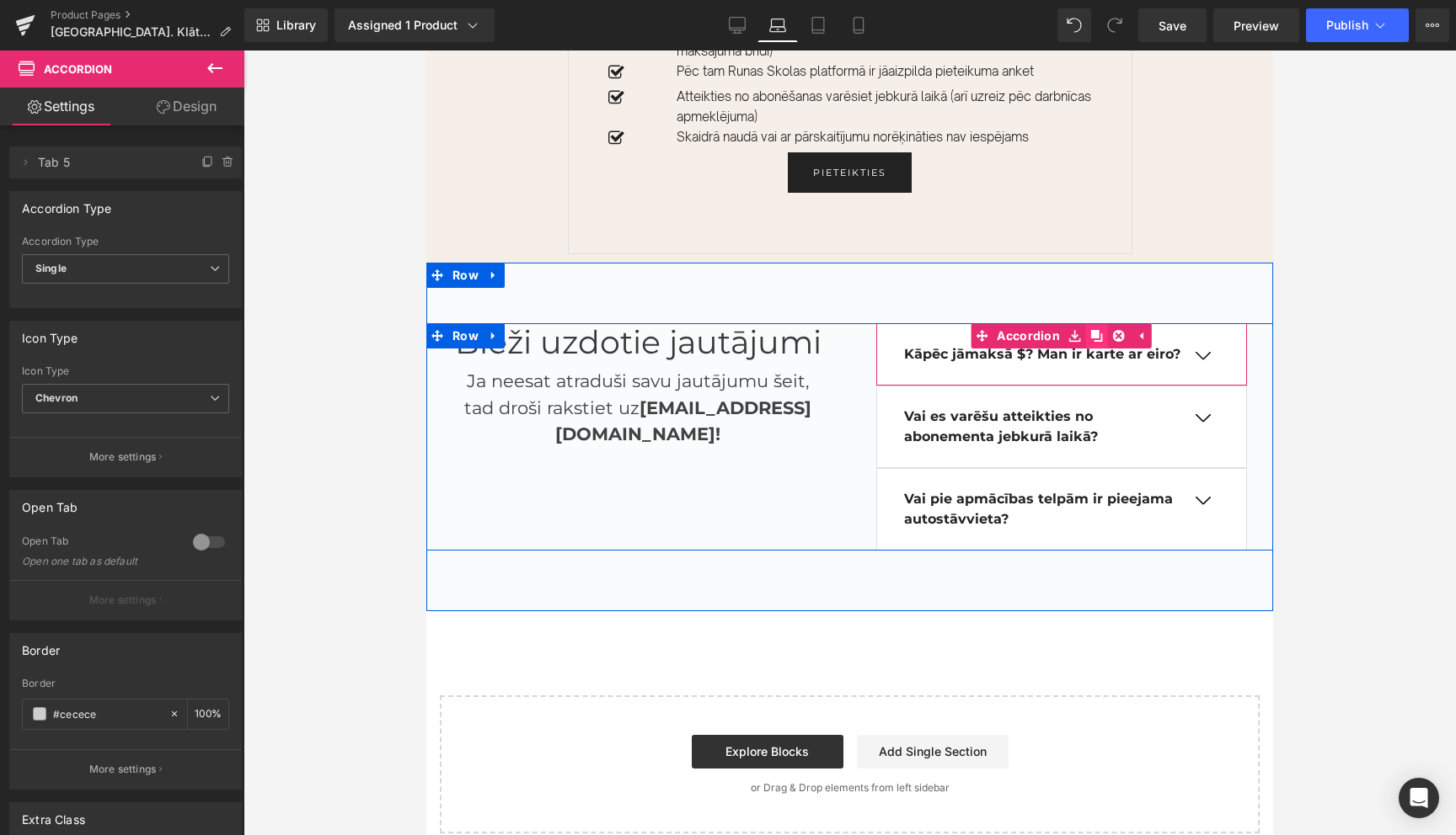
click at [1097, 330] on icon at bounding box center [1097, 336] width 12 height 12
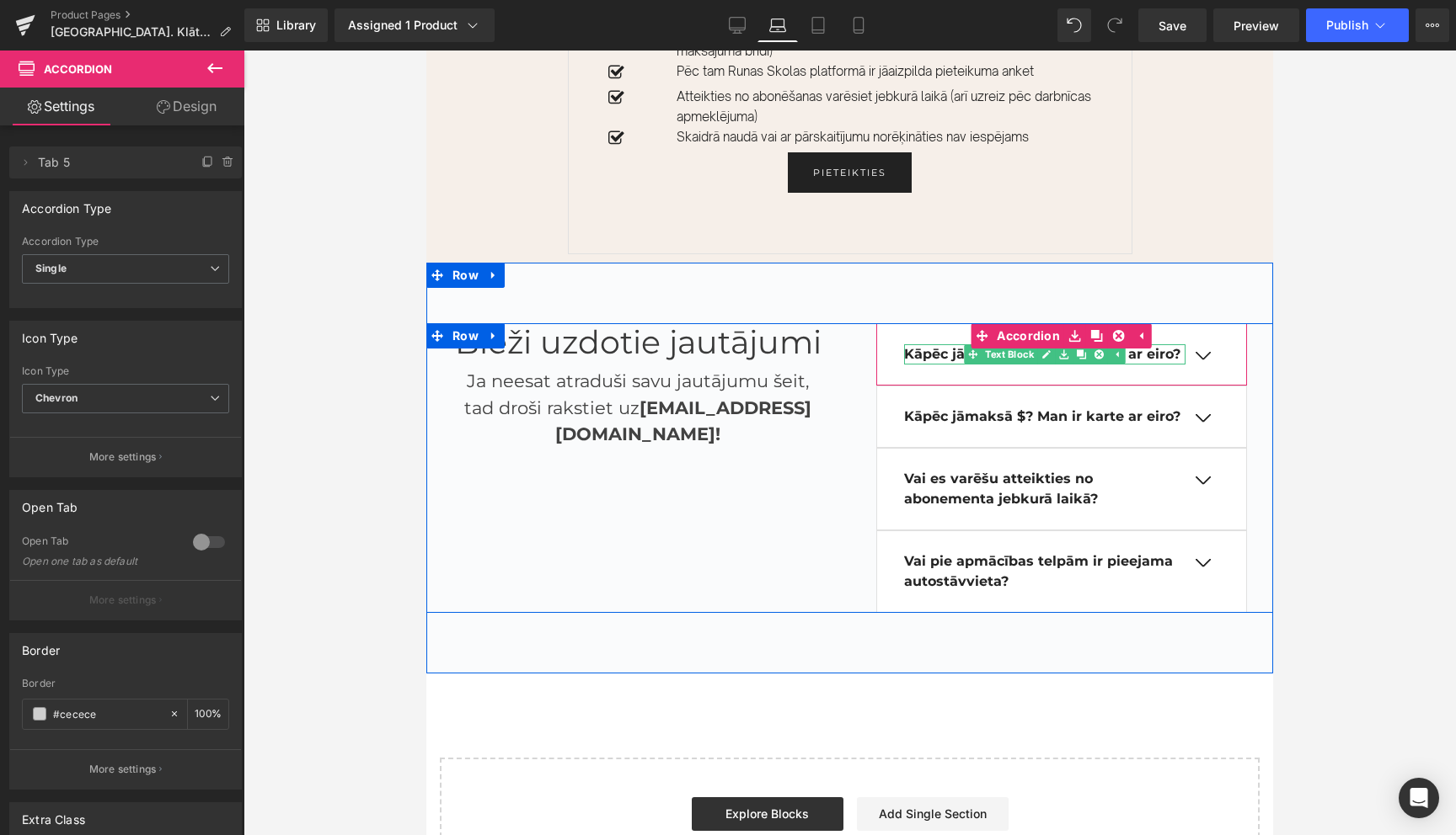
click at [952, 346] on b "Kāpēc jāmaksā $? Man ir karte ar eiro?" at bounding box center [1042, 354] width 276 height 16
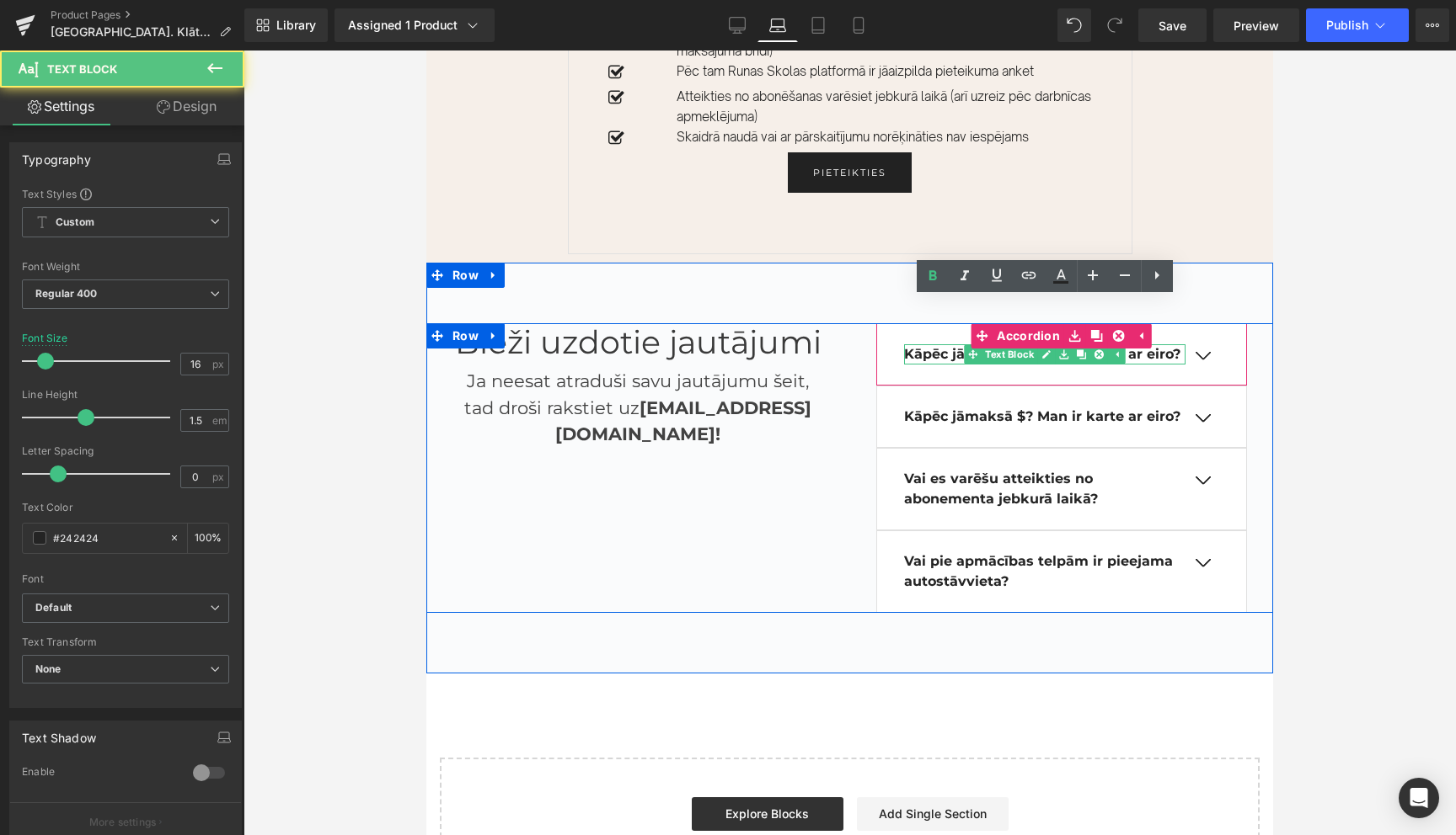
click at [952, 346] on b "Kāpēc jāmaksā $? Man ir karte ar eiro?" at bounding box center [1042, 354] width 276 height 16
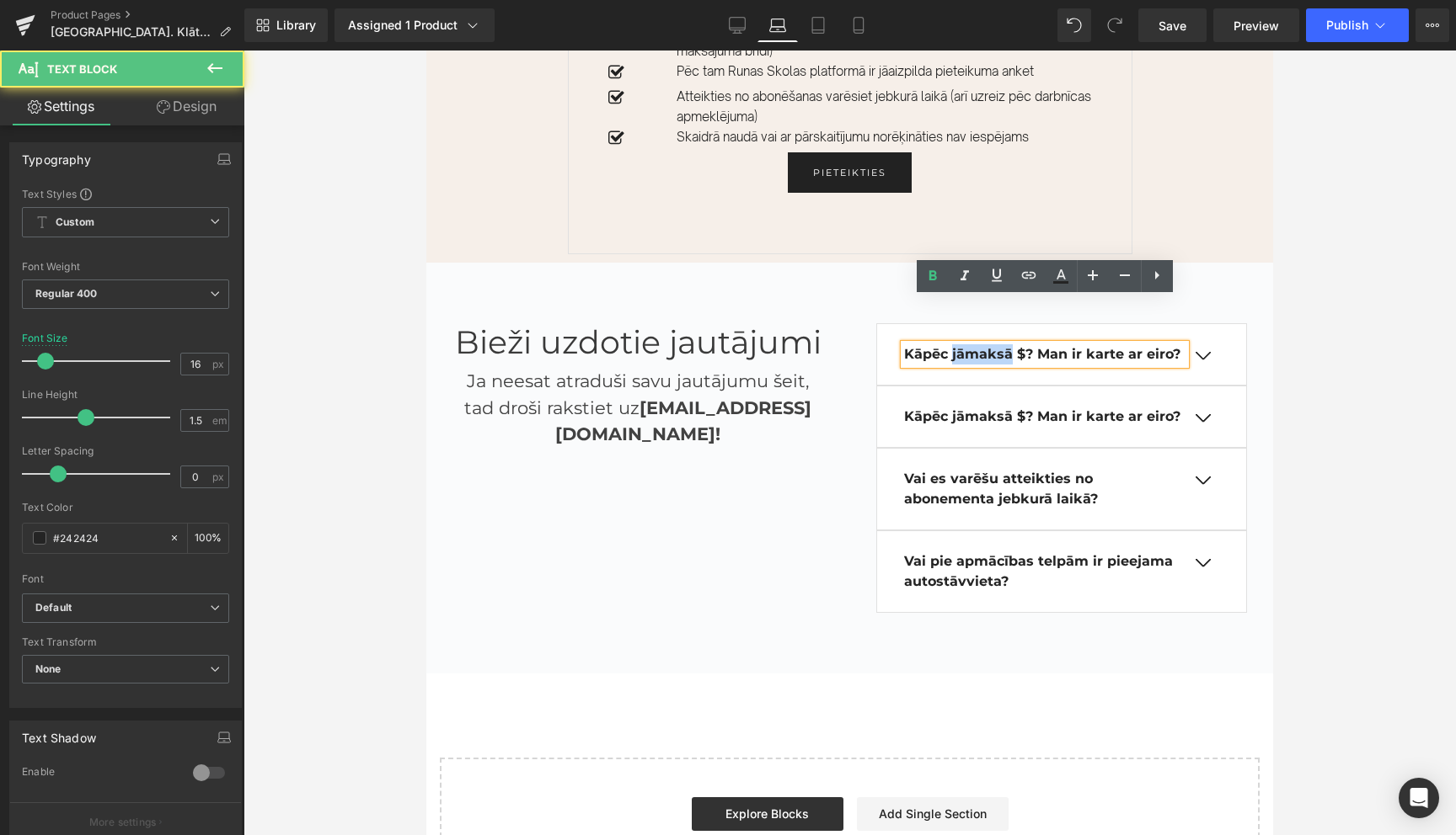
click at [952, 346] on b "Kāpēc jāmaksā $? Man ir karte ar eiro?" at bounding box center [1042, 354] width 276 height 16
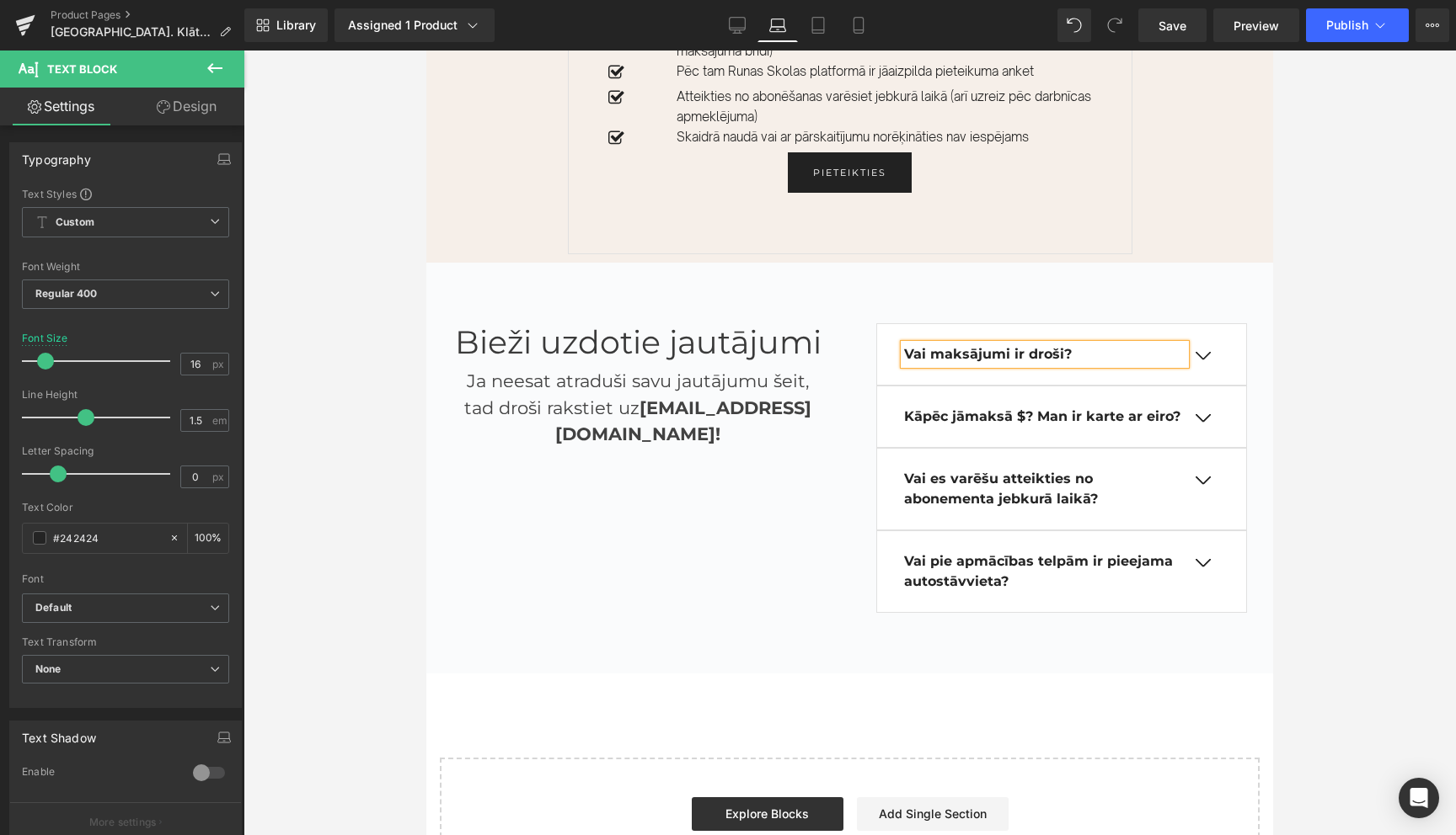
click at [1211, 349] on button "button" at bounding box center [1202, 356] width 34 height 14
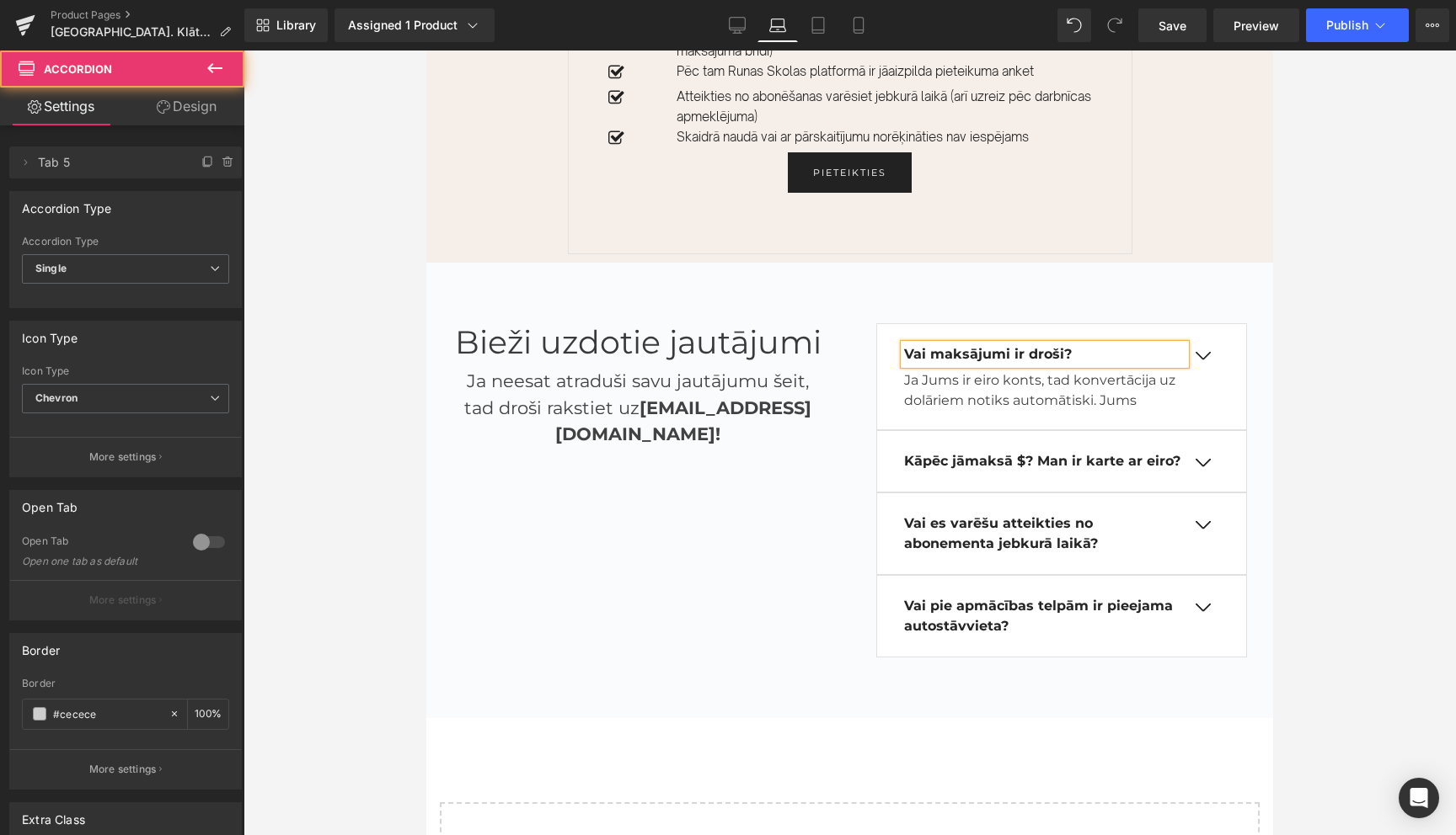
click at [1200, 349] on button "button" at bounding box center [1202, 356] width 34 height 14
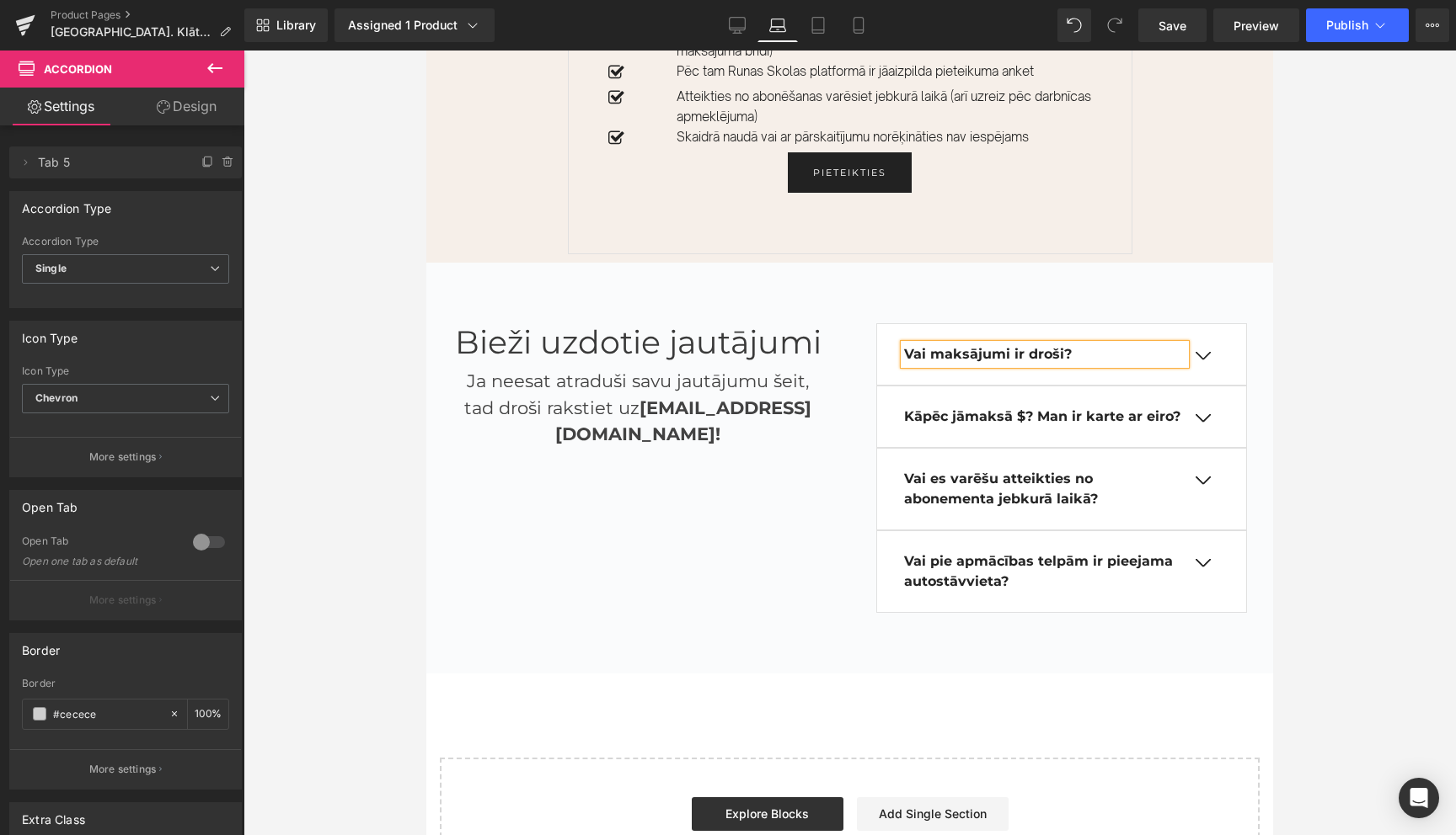
click at [1202, 361] on span "button" at bounding box center [1202, 361] width 0 height 0
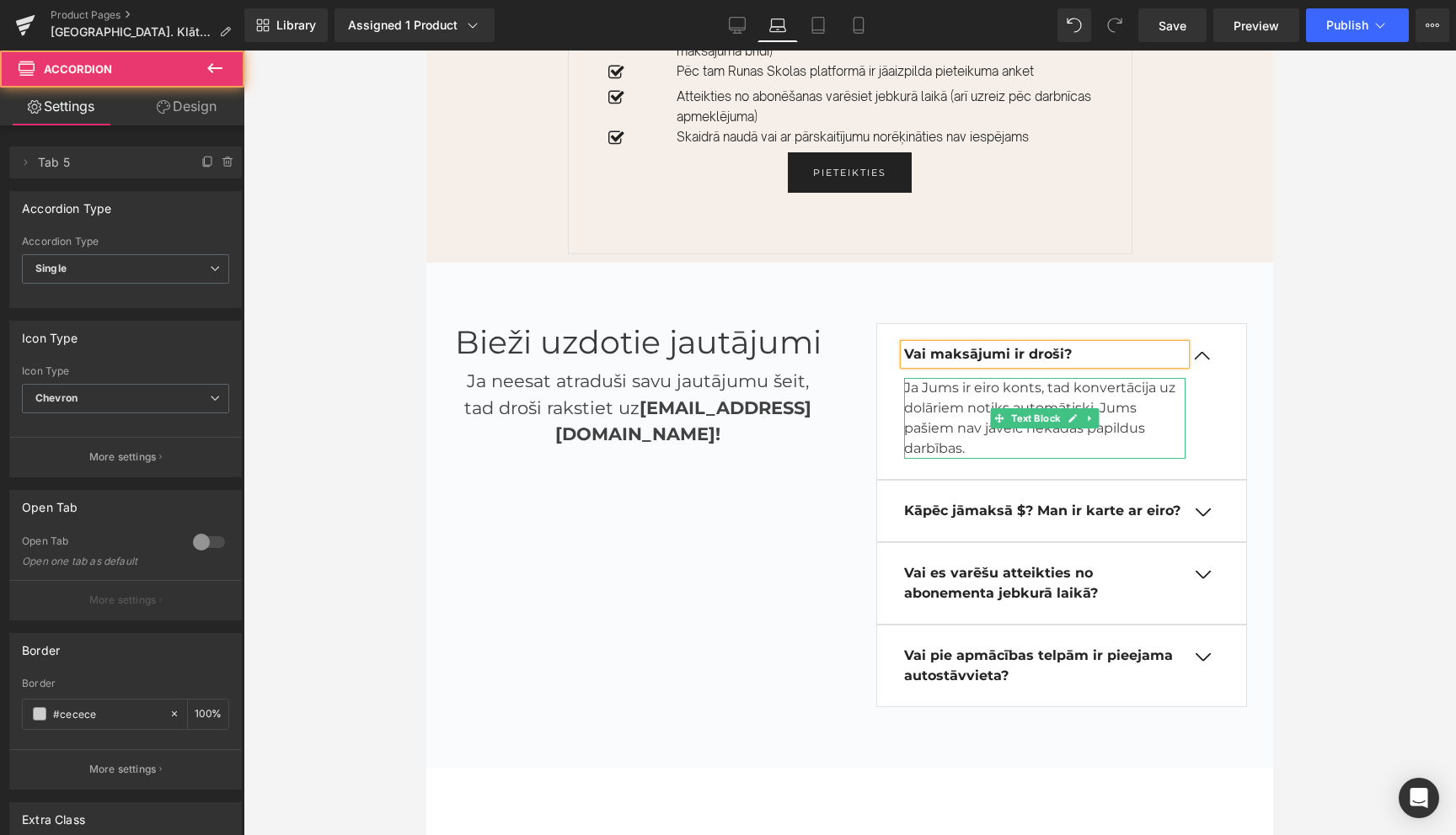
click at [1009, 378] on p "Ja Jums ir eiro konts, tad konvertācija uz dolāriem notiks automātiski. Jums pa…" at bounding box center [1045, 418] width 282 height 81
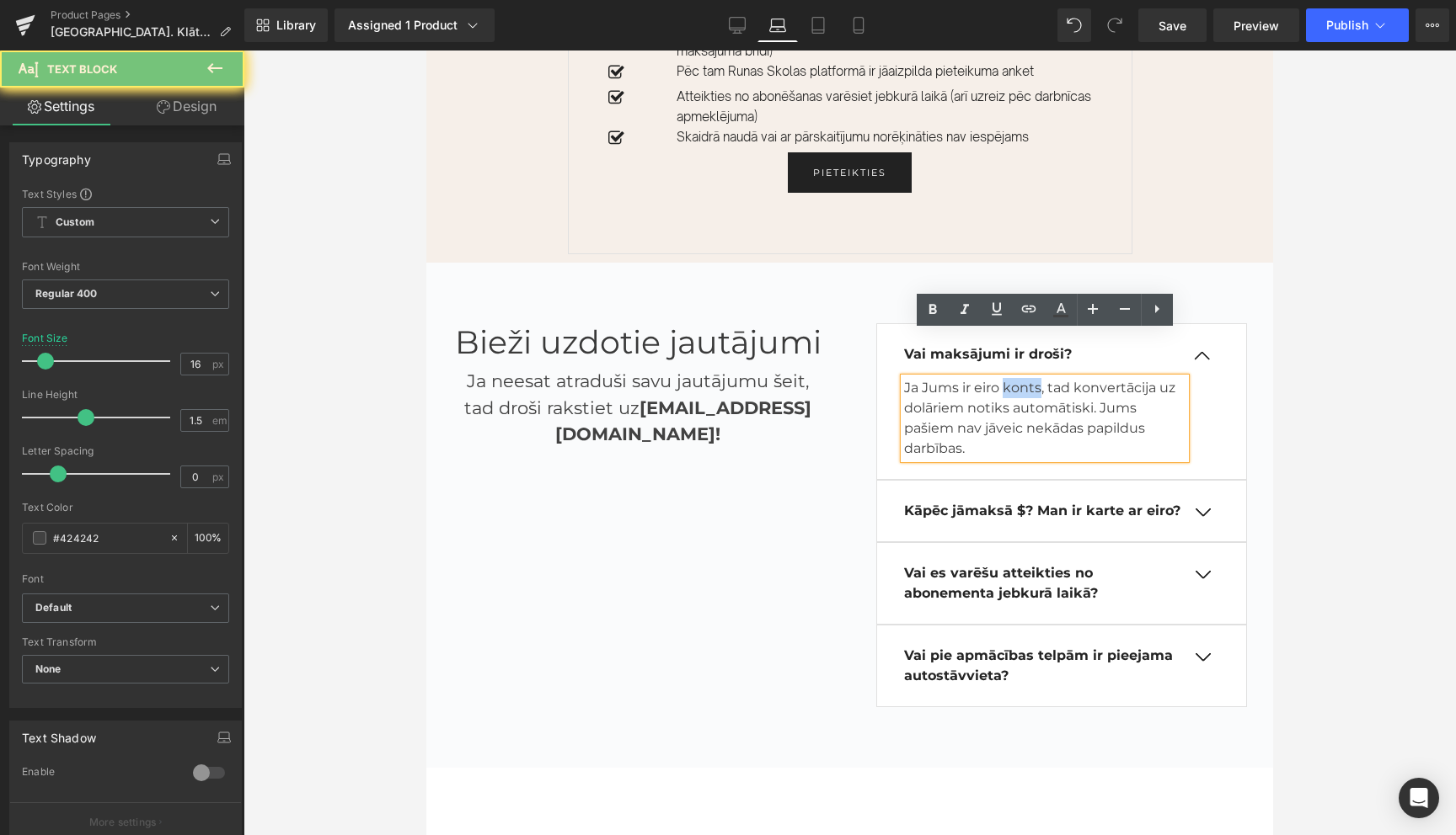
click at [1009, 378] on p "Ja Jums ir eiro konts, tad konvertācija uz dolāriem notiks automātiski. Jums pa…" at bounding box center [1045, 418] width 282 height 81
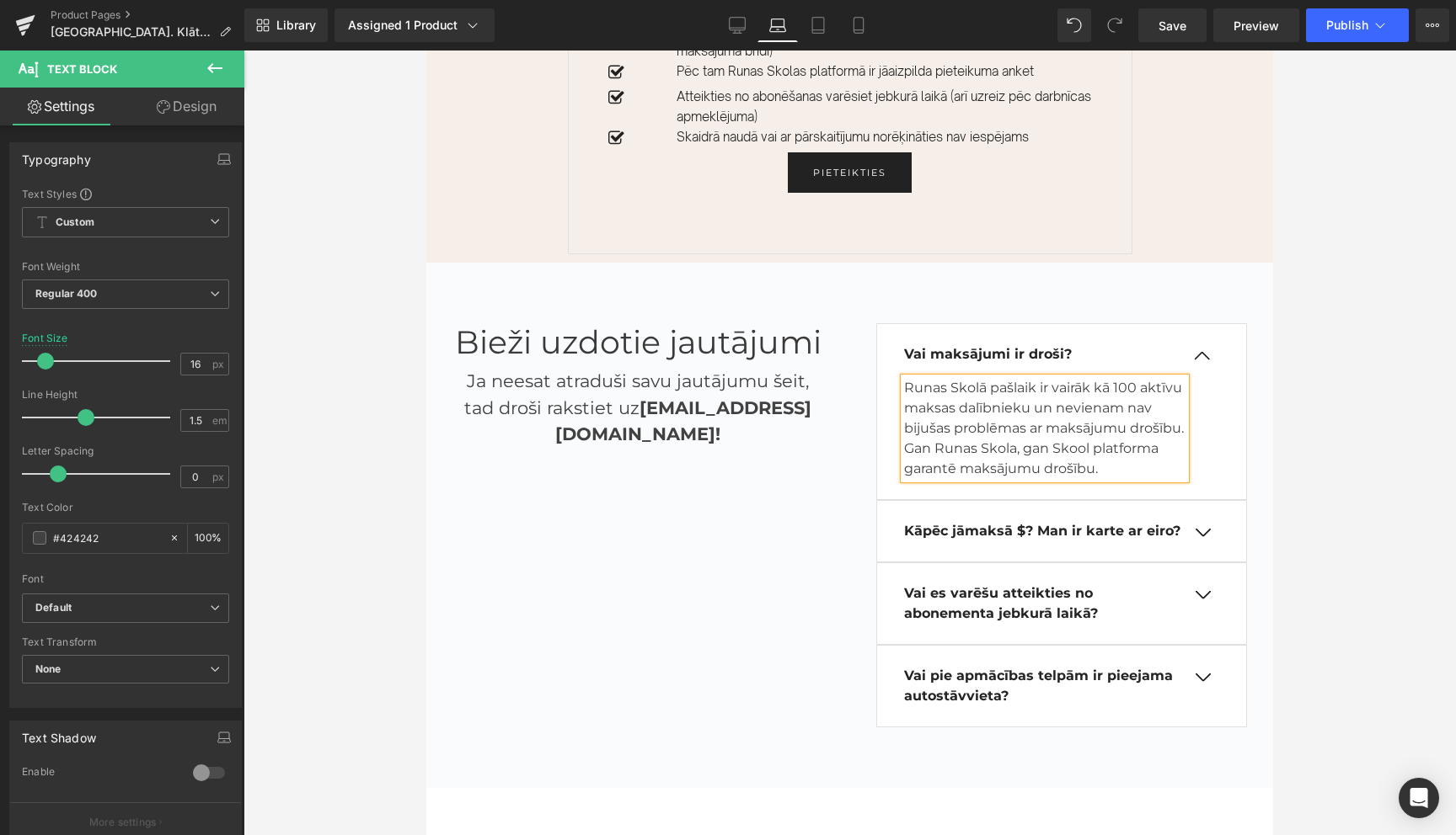
click at [1203, 349] on button "button" at bounding box center [1202, 356] width 34 height 14
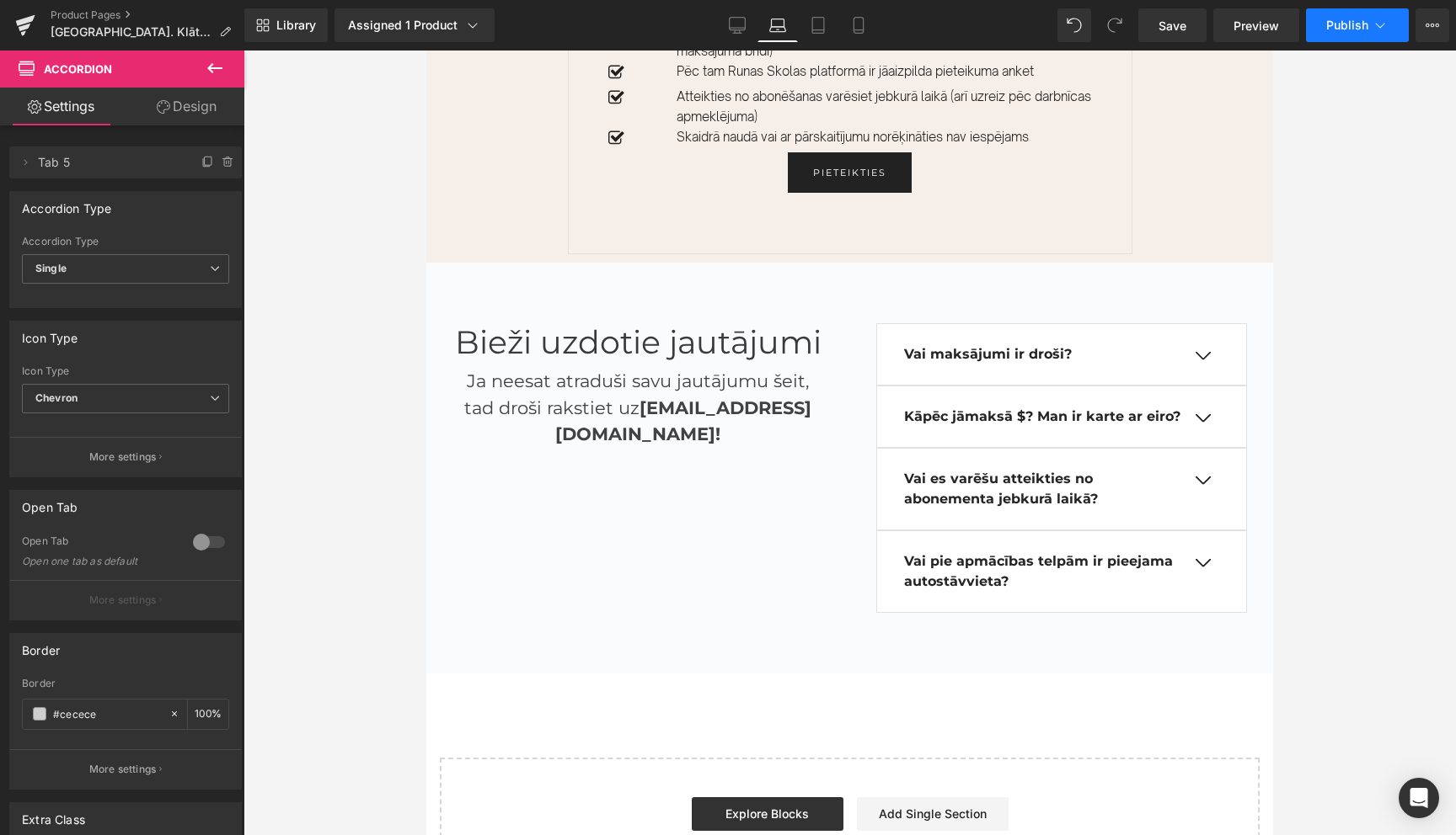
click at [1342, 28] on span "Publish" at bounding box center [1348, 26] width 42 height 14
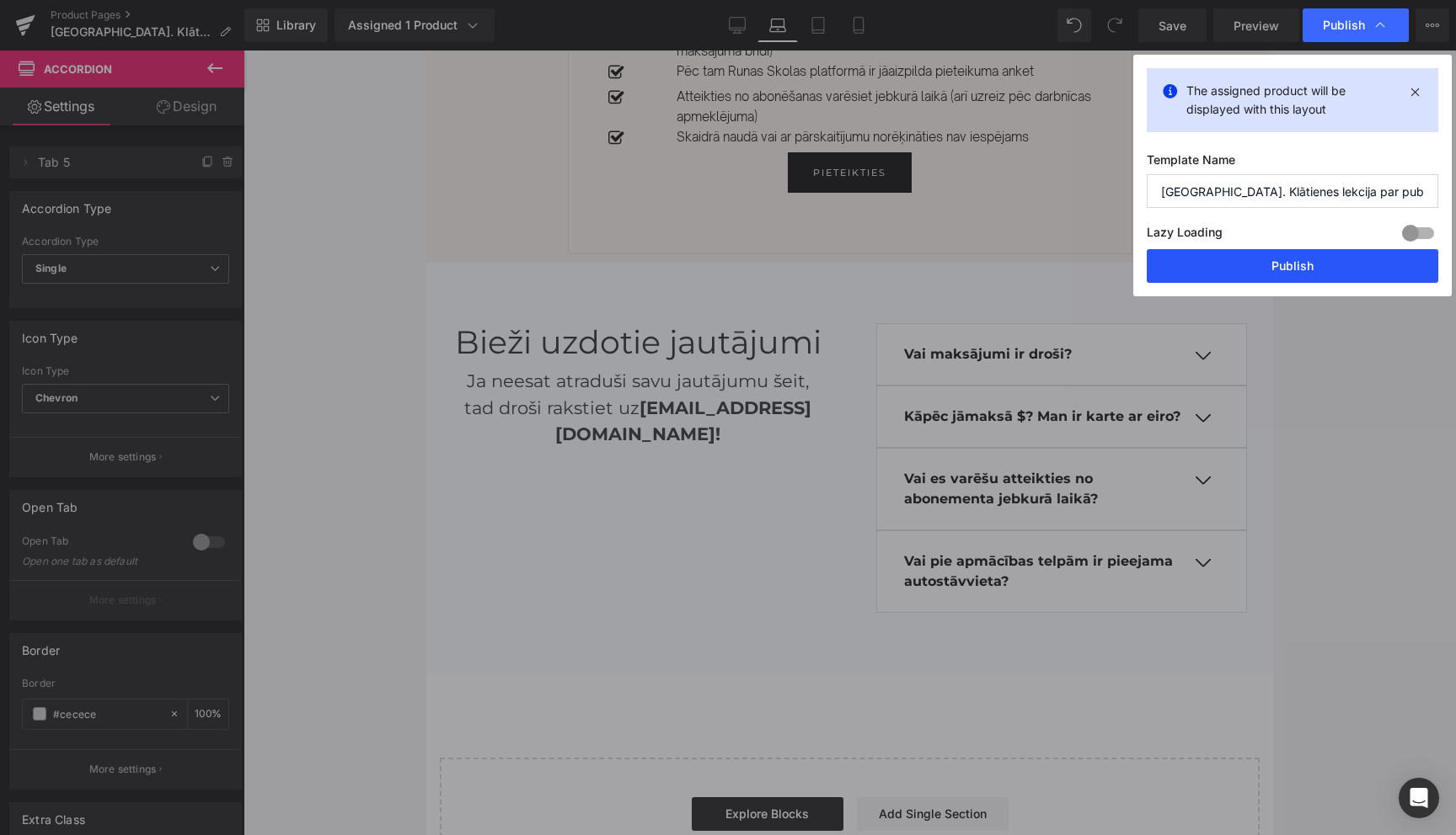
click at [1283, 272] on button "Publish" at bounding box center [1292, 266] width 291 height 34
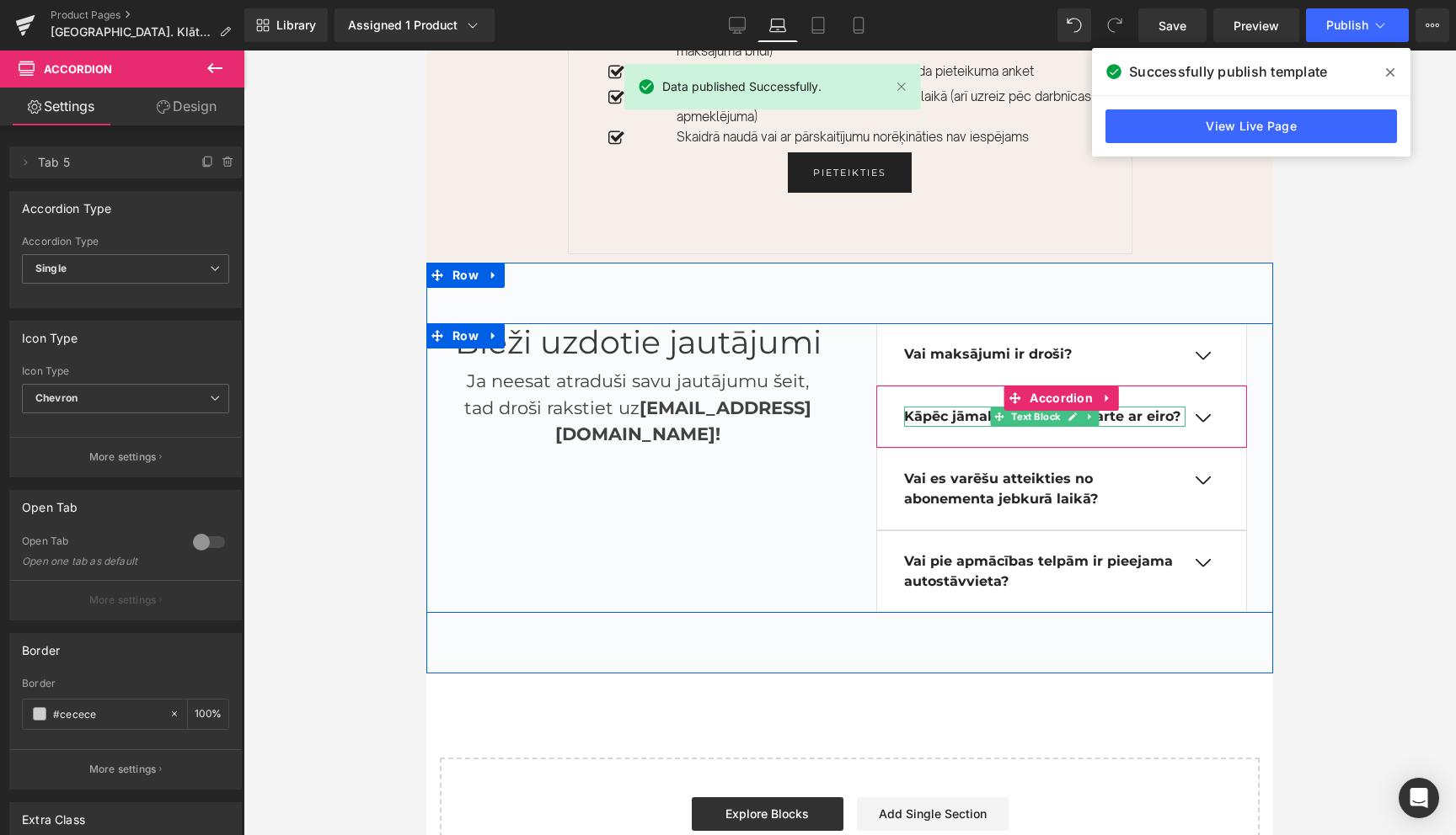
click at [971, 409] on b "Kāpēc jāmaksā $? Man ir karte ar eiro?" at bounding box center [1042, 417] width 276 height 16
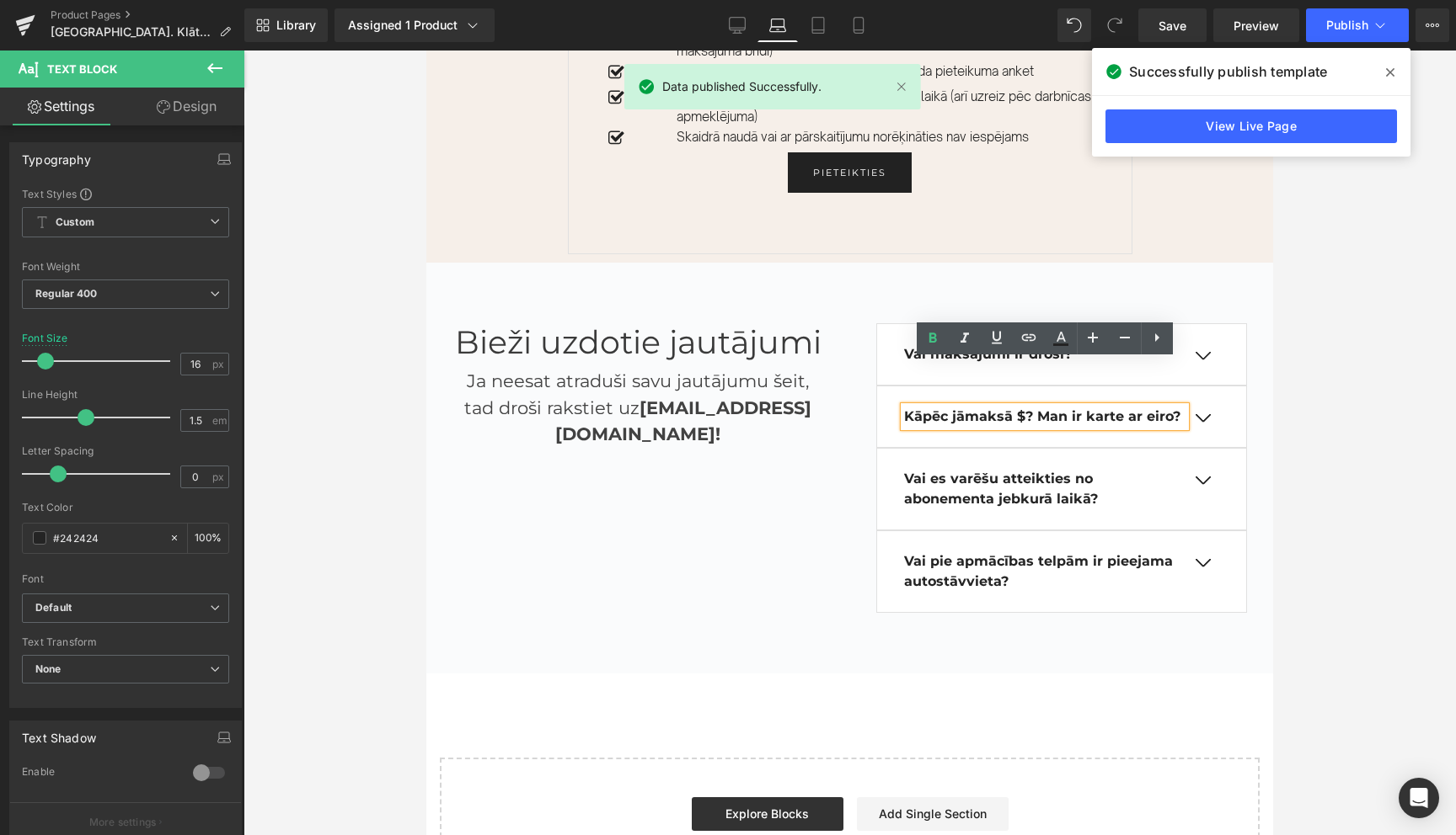
click at [1022, 409] on b "Kāpēc jāmaksā $? Man ir karte ar eiro?" at bounding box center [1042, 417] width 276 height 16
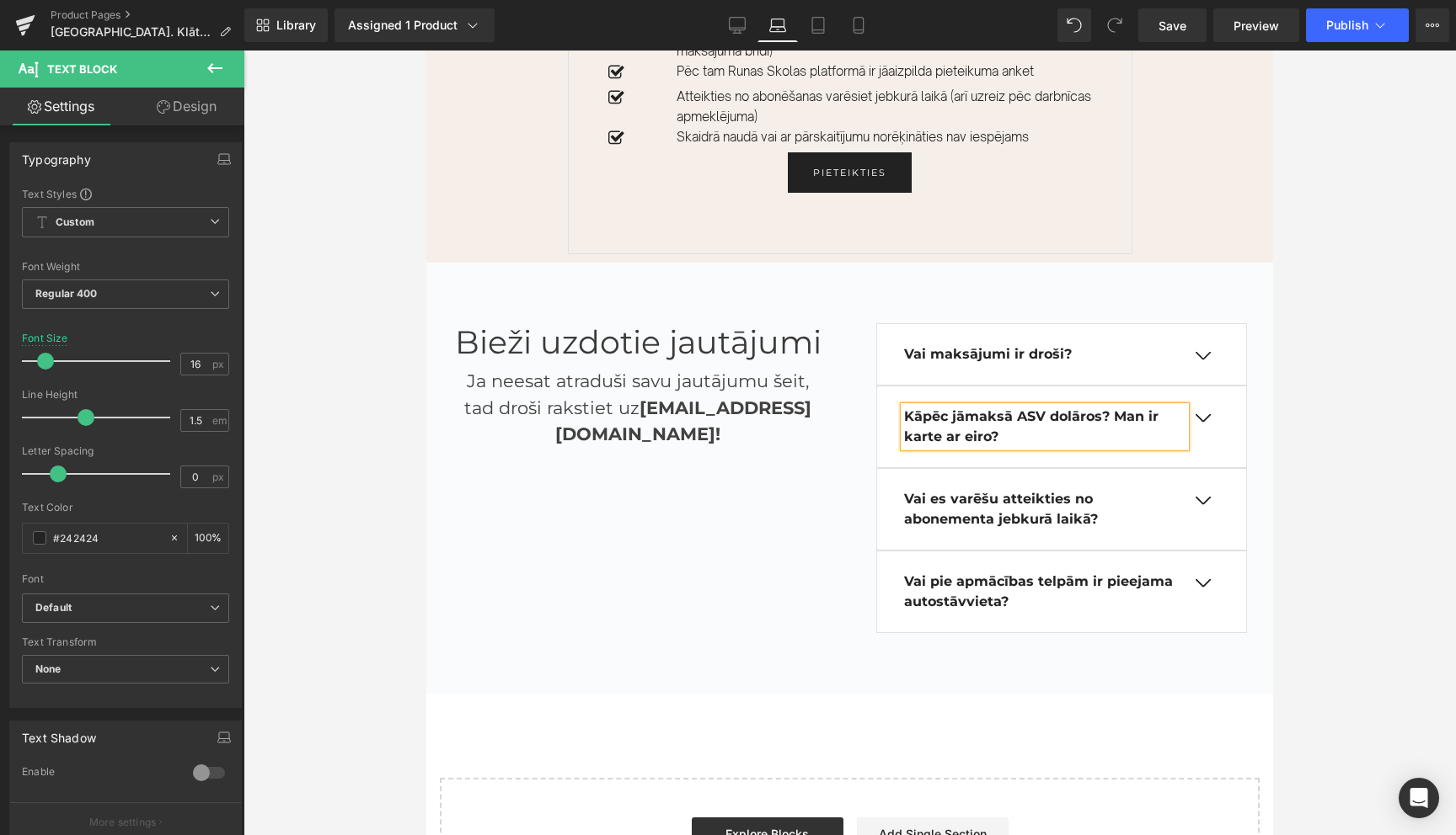
click at [958, 409] on b "Kāpēc jāmaksā ASV dolāros? Man ir karte ar eiro?" at bounding box center [1031, 426] width 255 height 36
click at [1380, 25] on icon at bounding box center [1379, 25] width 17 height 17
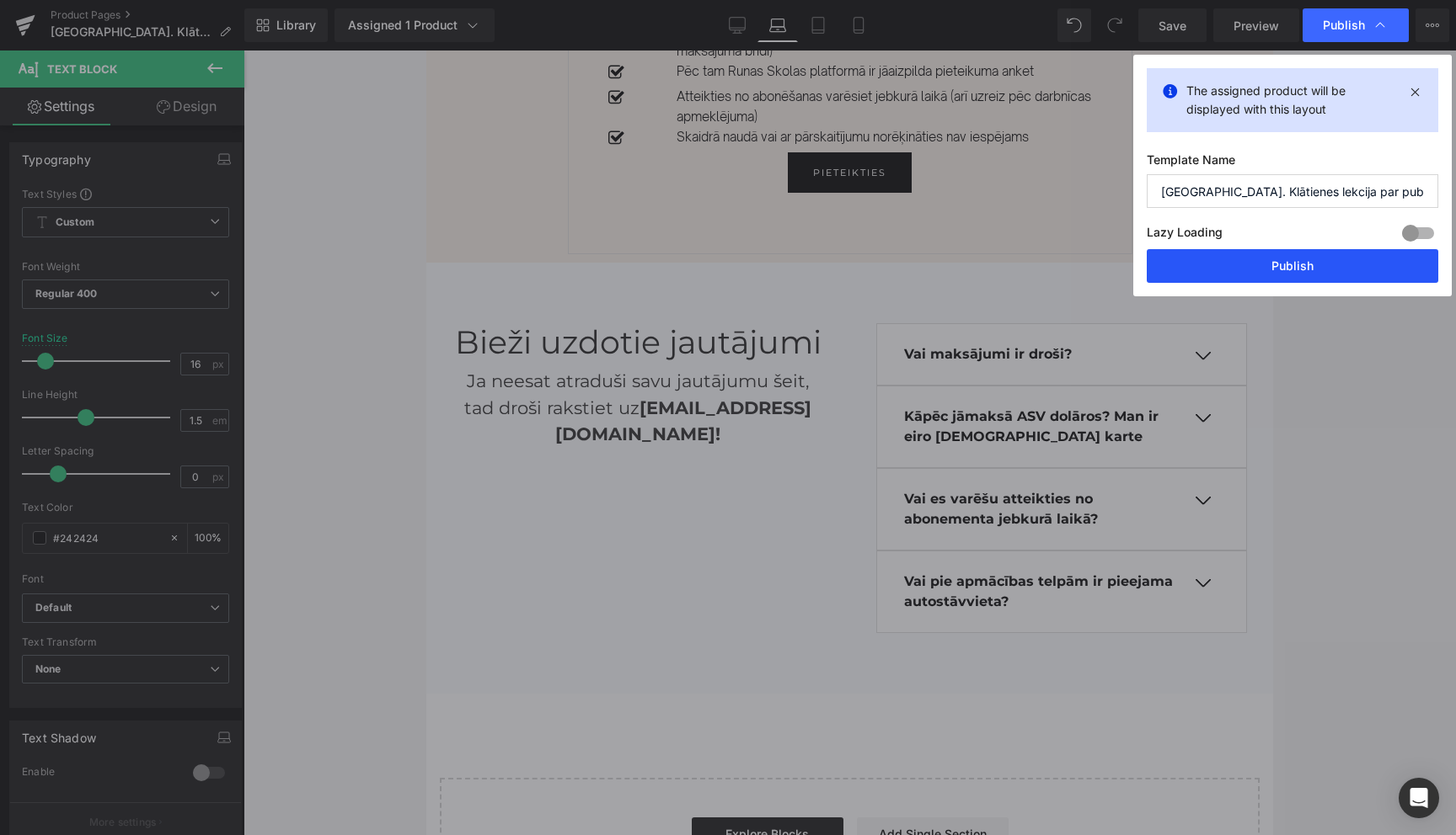
click at [1288, 268] on button "Publish" at bounding box center [1292, 266] width 291 height 34
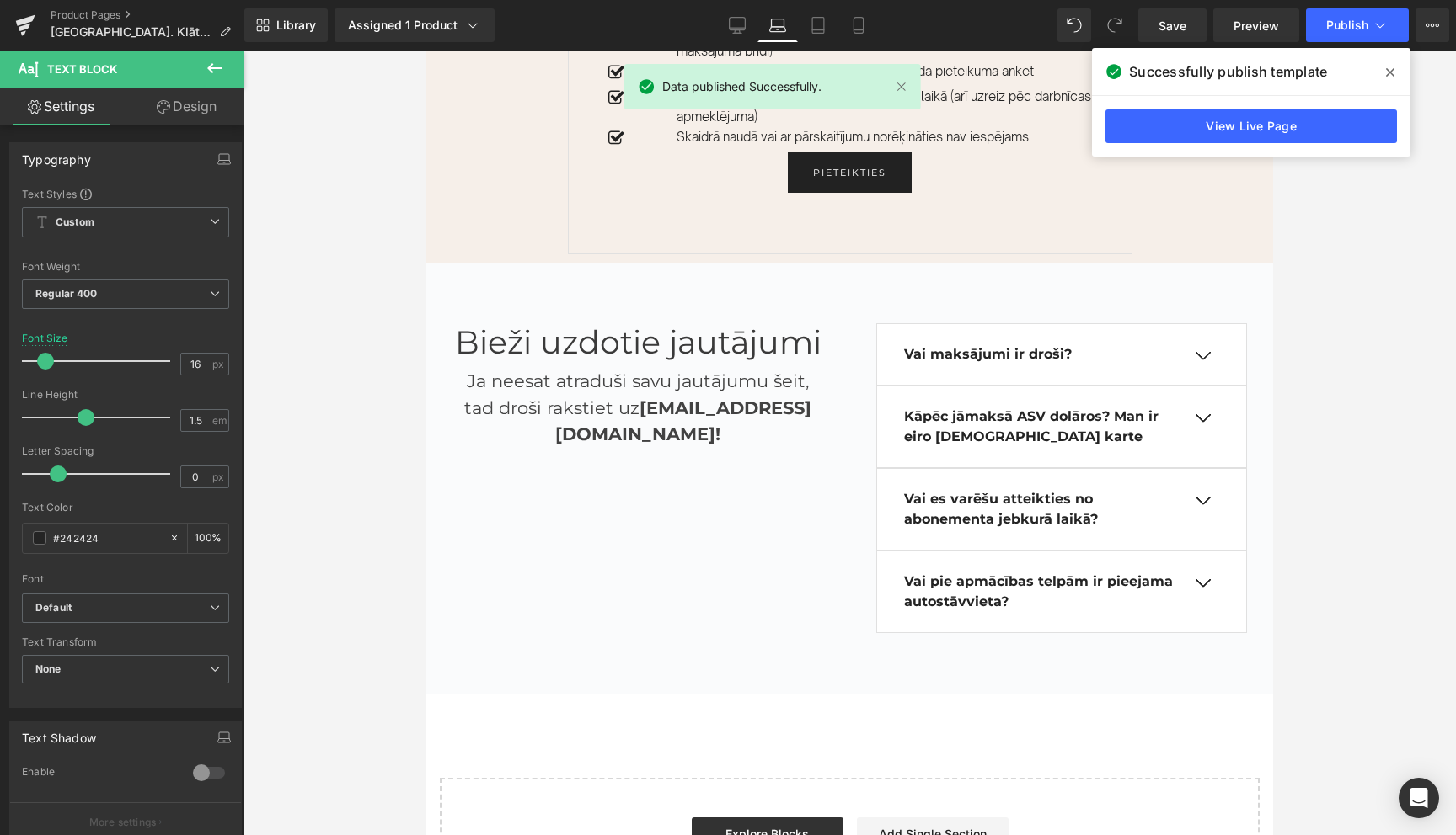
click at [1389, 67] on icon at bounding box center [1390, 73] width 8 height 14
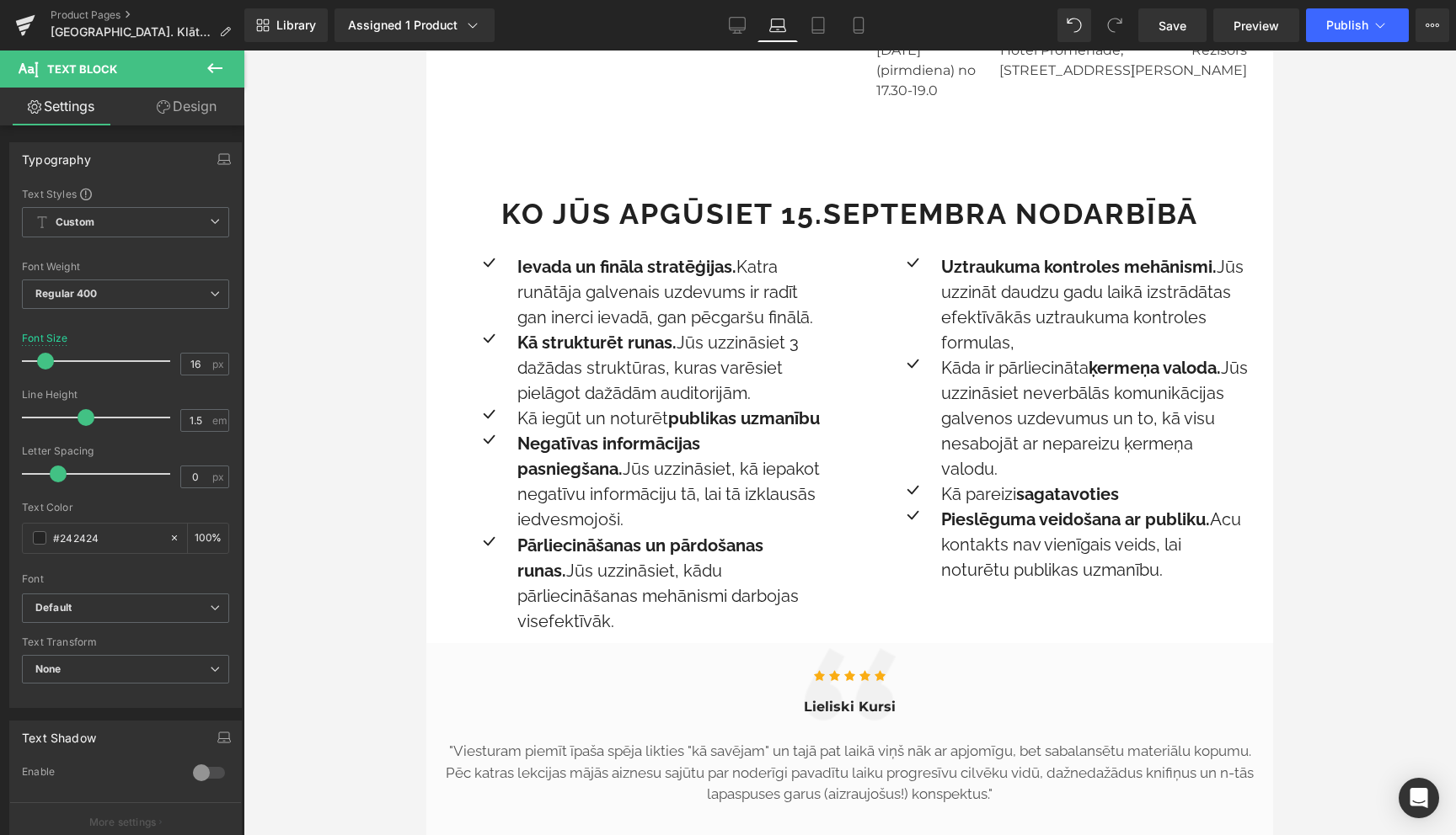
scroll to position [1294, 0]
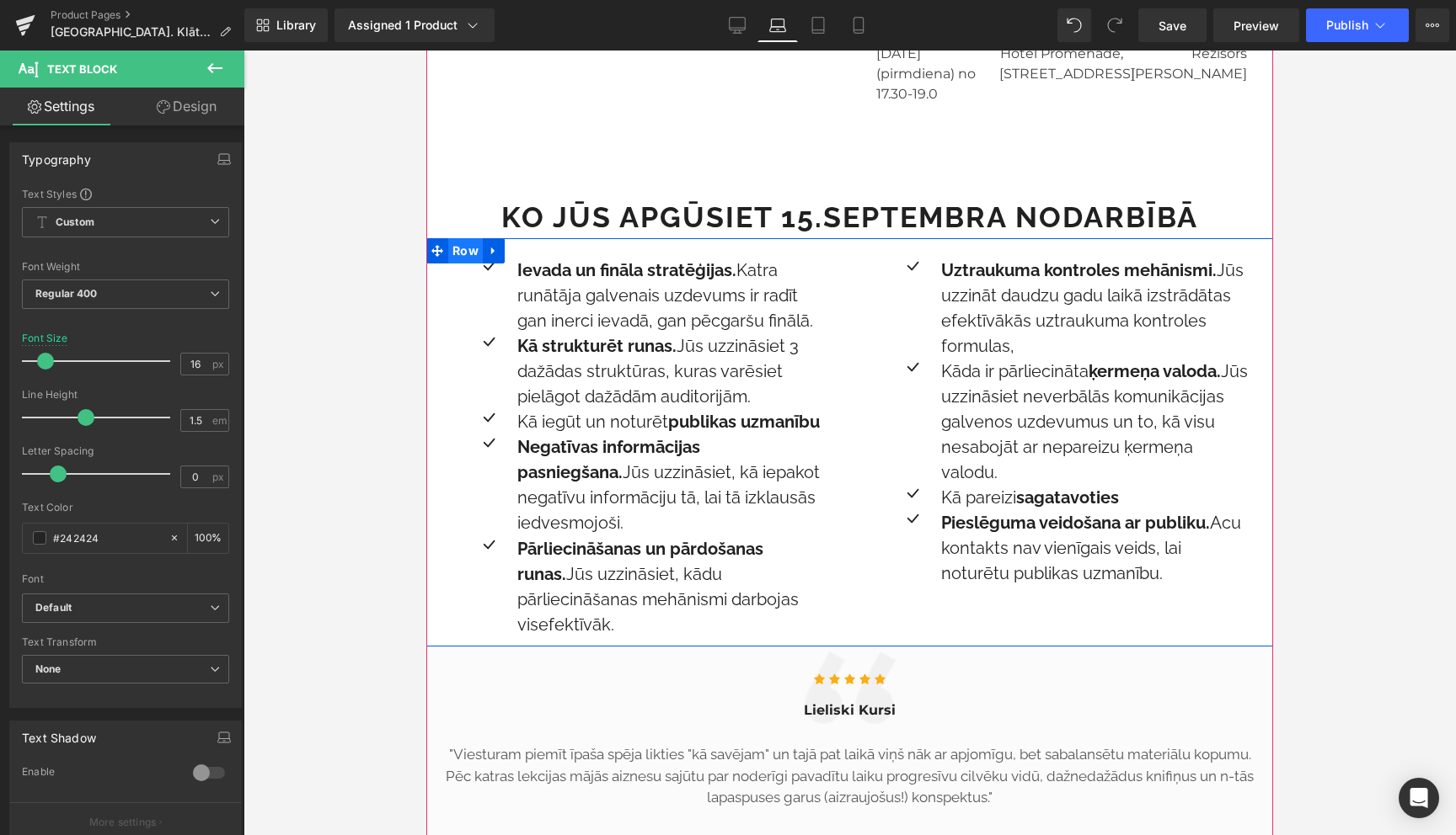
click at [465, 239] on span "Row" at bounding box center [465, 250] width 35 height 25
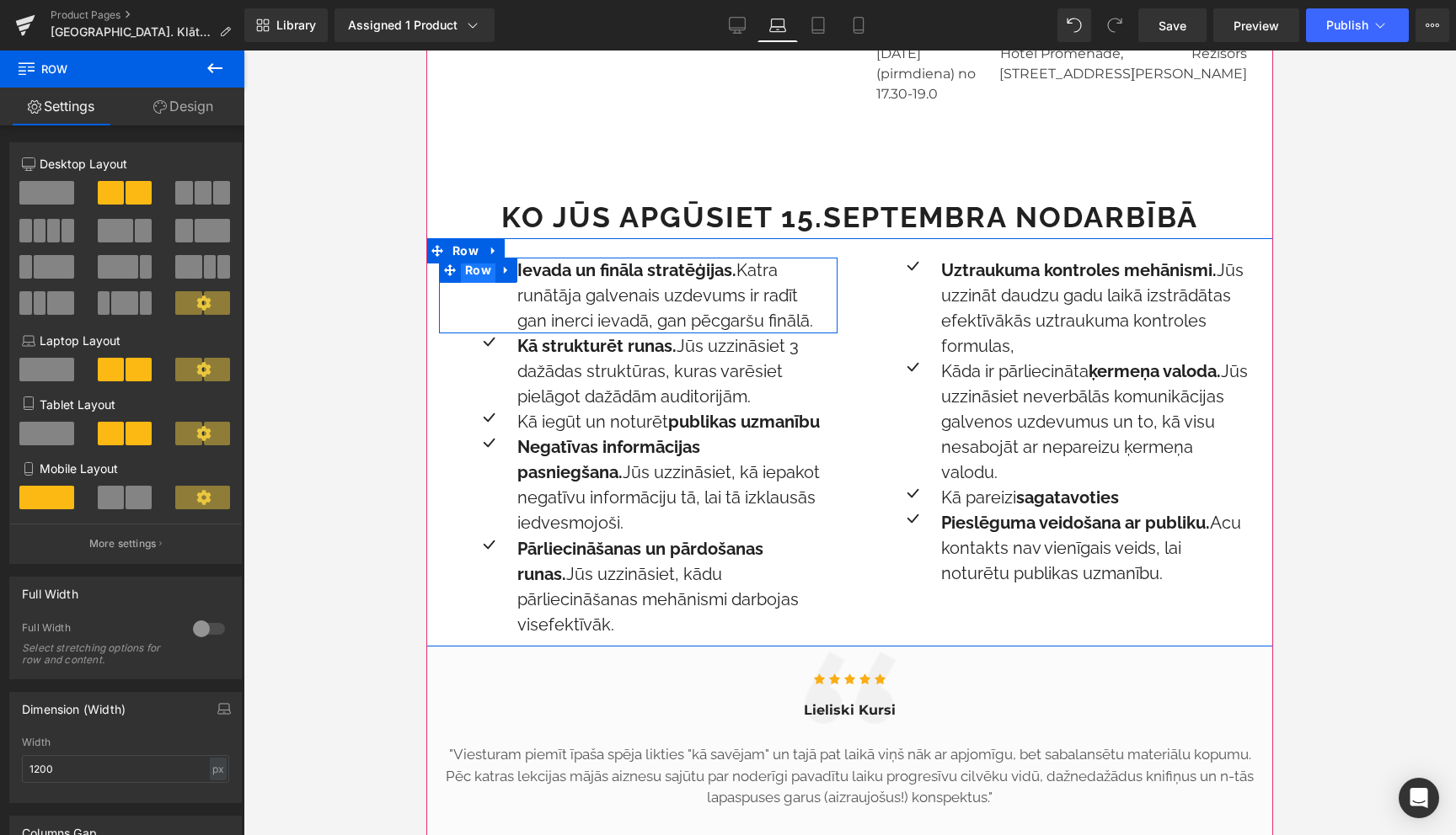
click at [476, 257] on span "Row" at bounding box center [477, 269] width 35 height 25
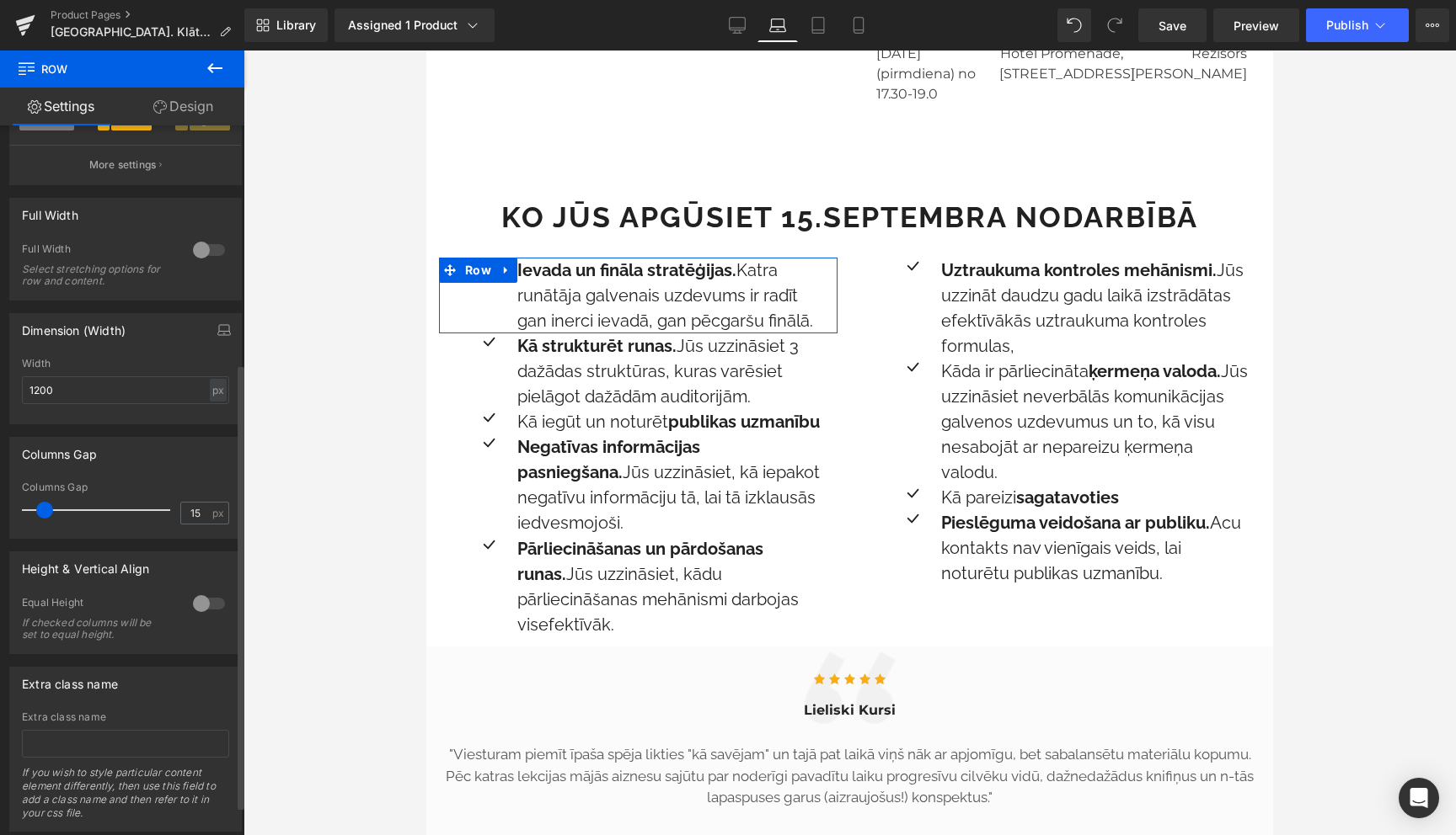
scroll to position [426, 0]
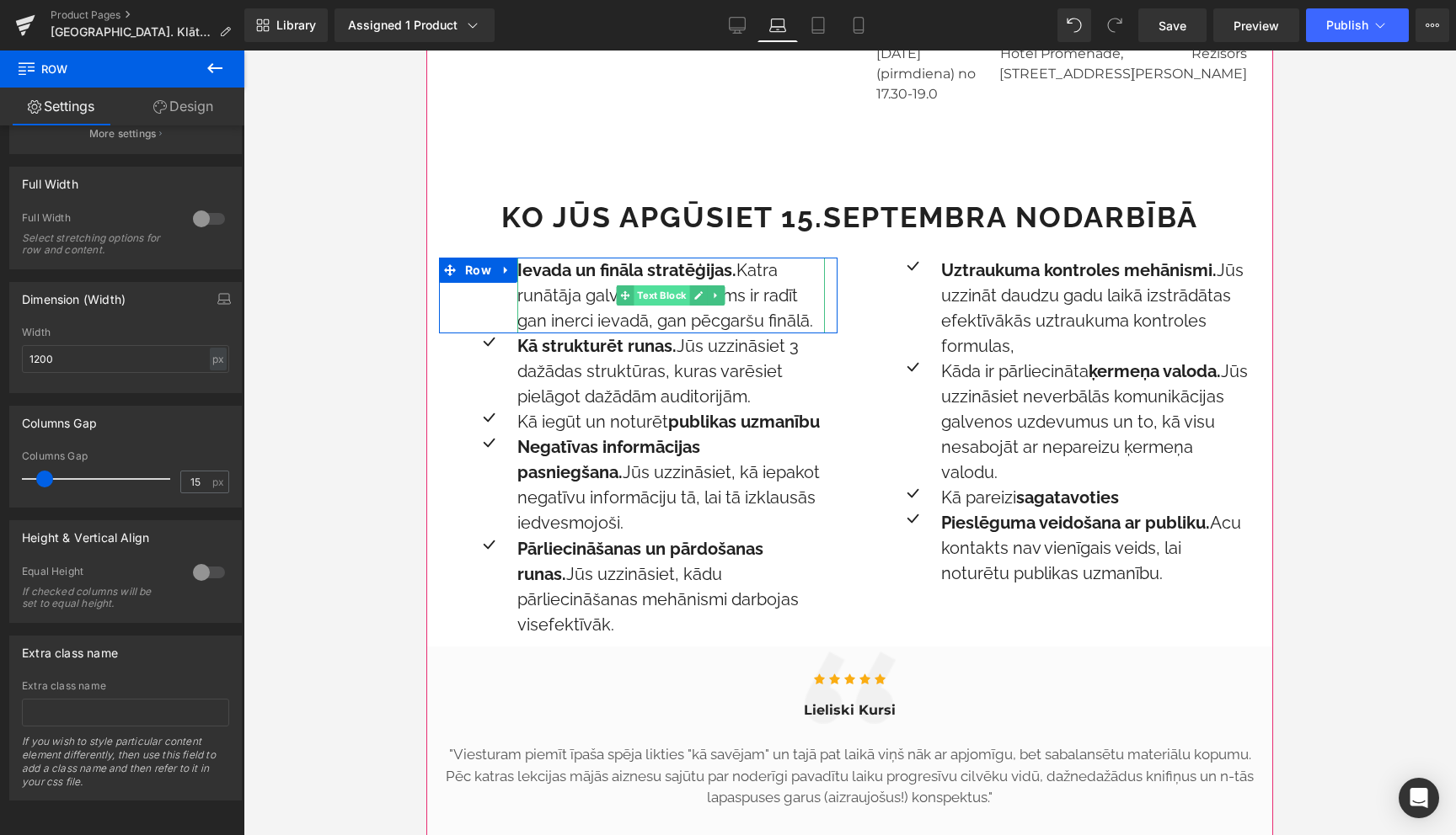
click at [666, 285] on span "Text Block" at bounding box center [662, 295] width 56 height 20
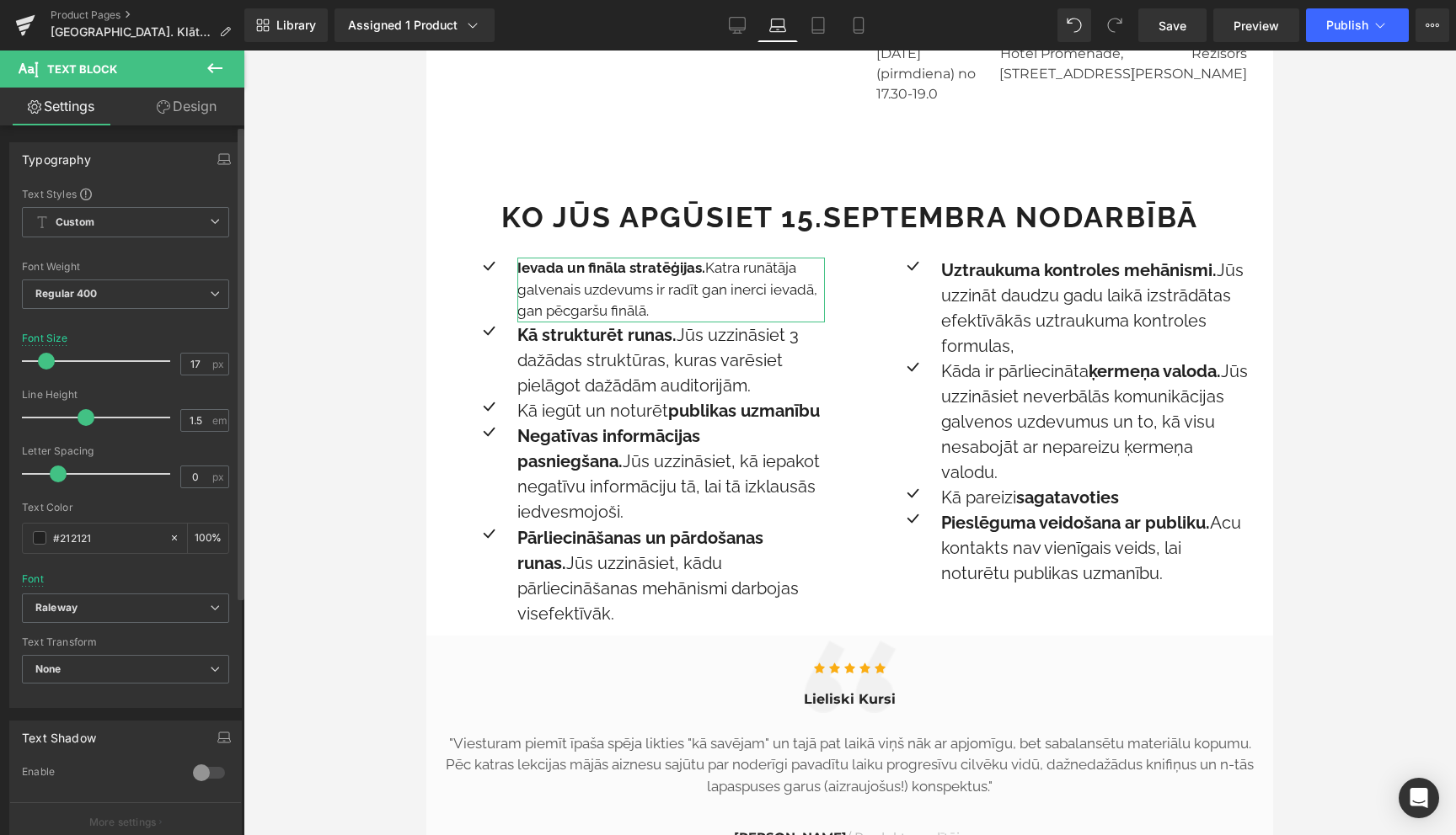
type input "18"
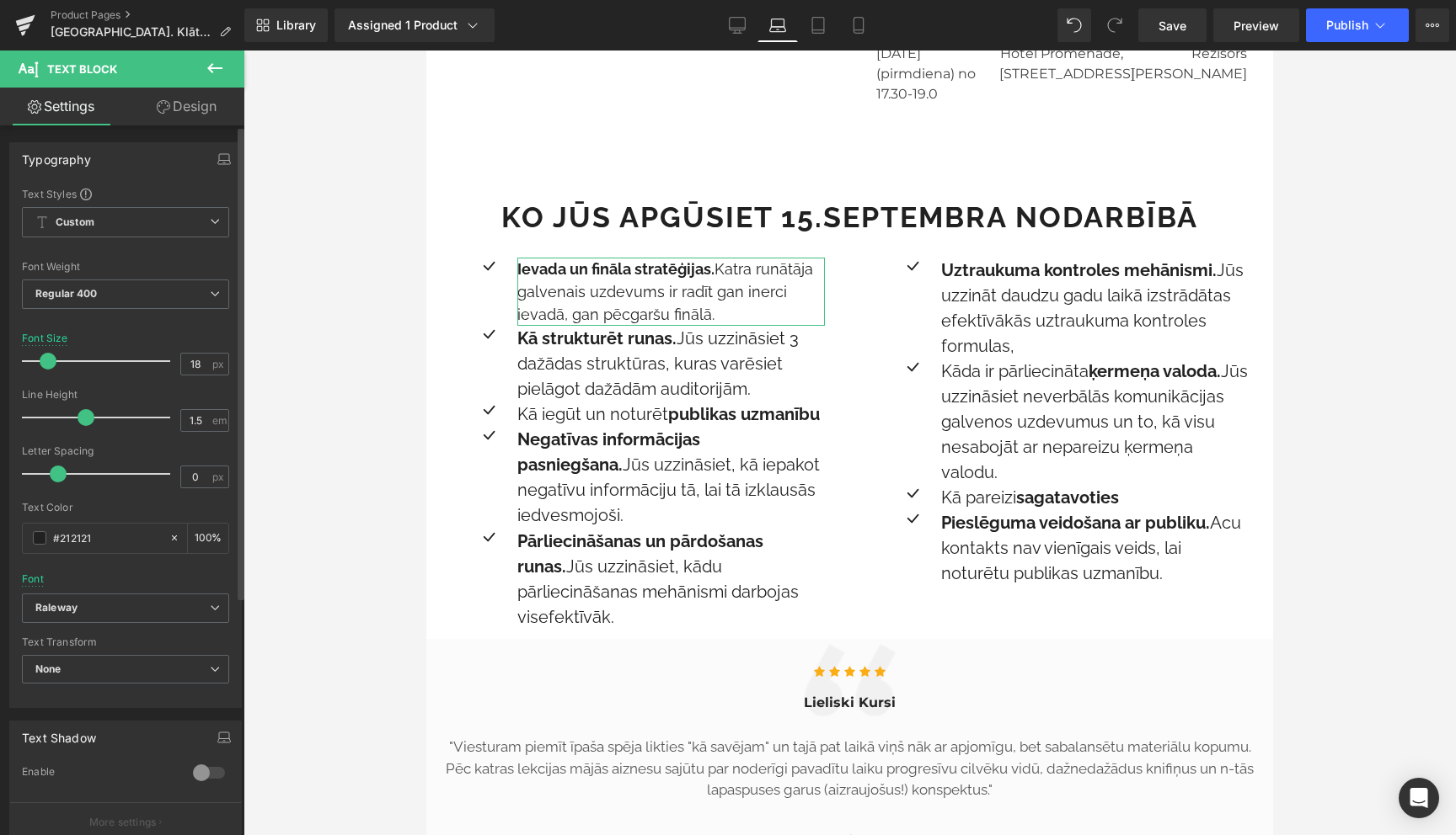
click at [46, 362] on span at bounding box center [48, 361] width 17 height 17
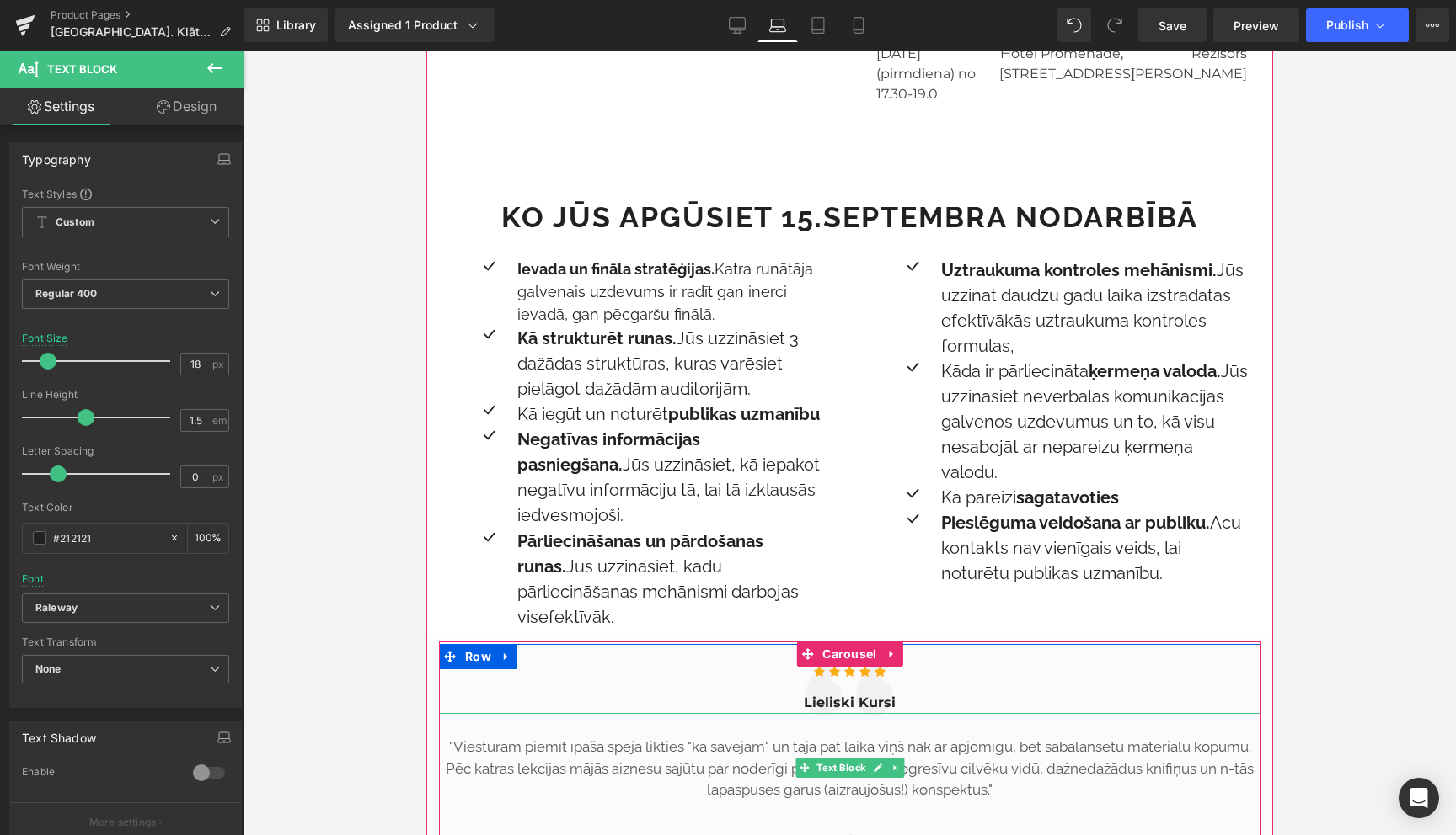
click at [610, 737] on p ""Viesturam piemīt īpaša spēja likties "kā savējam" un tajā pat laikā viņš nāk a…" at bounding box center [849, 768] width 821 height 65
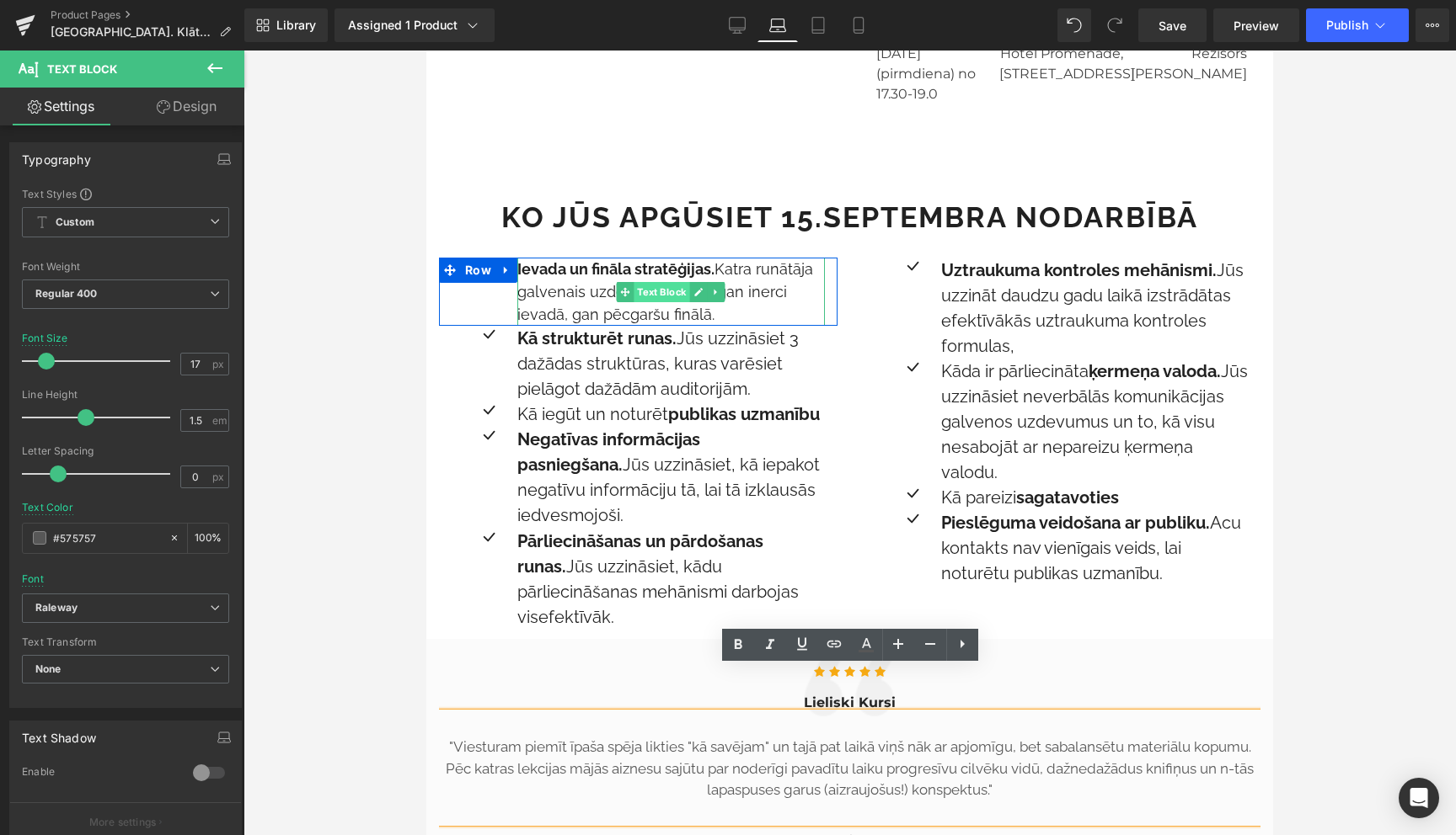
click at [657, 282] on span "Text Block" at bounding box center [662, 292] width 56 height 20
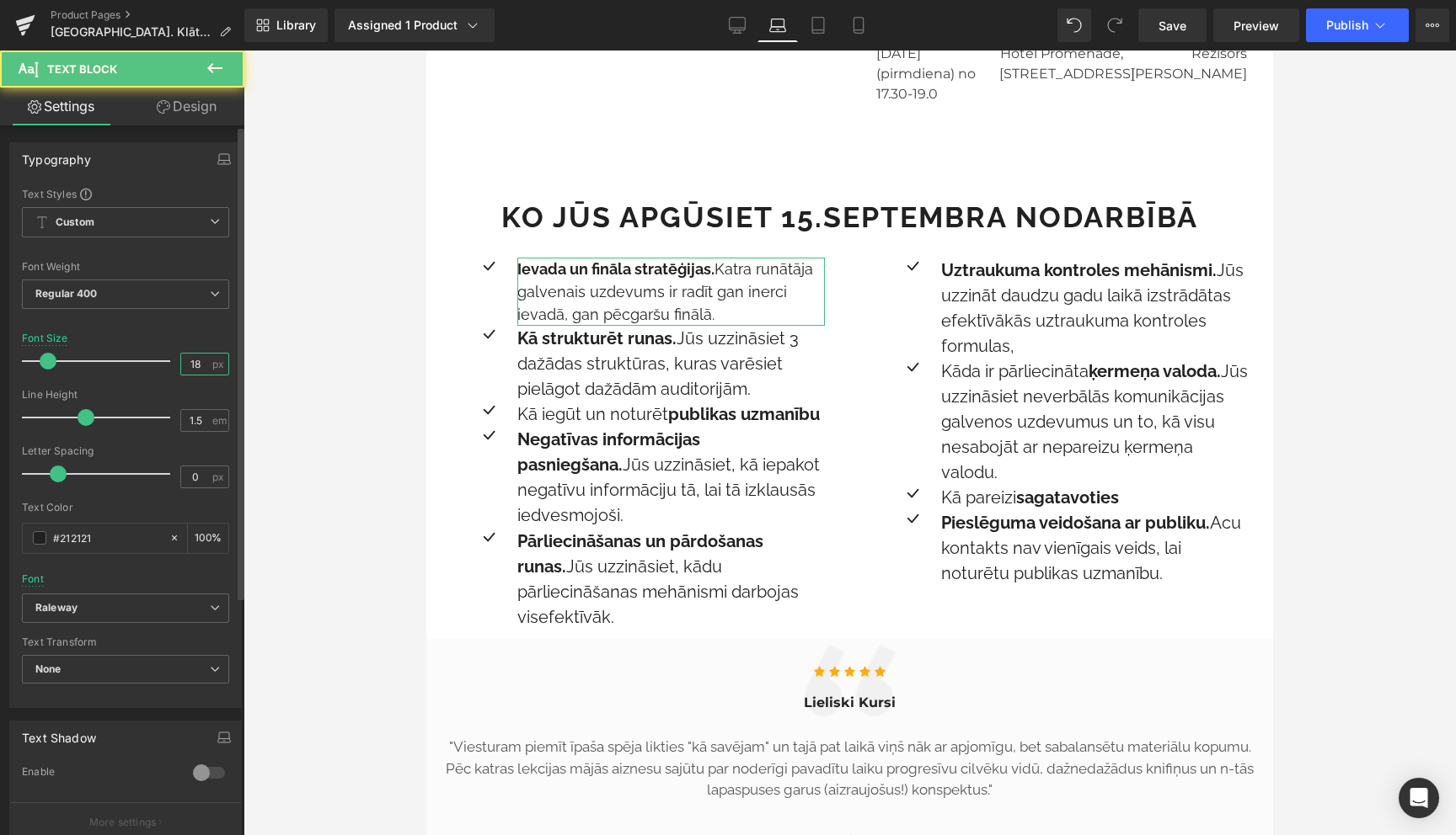
click at [188, 361] on input "18" at bounding box center [196, 364] width 30 height 21
type input "17"
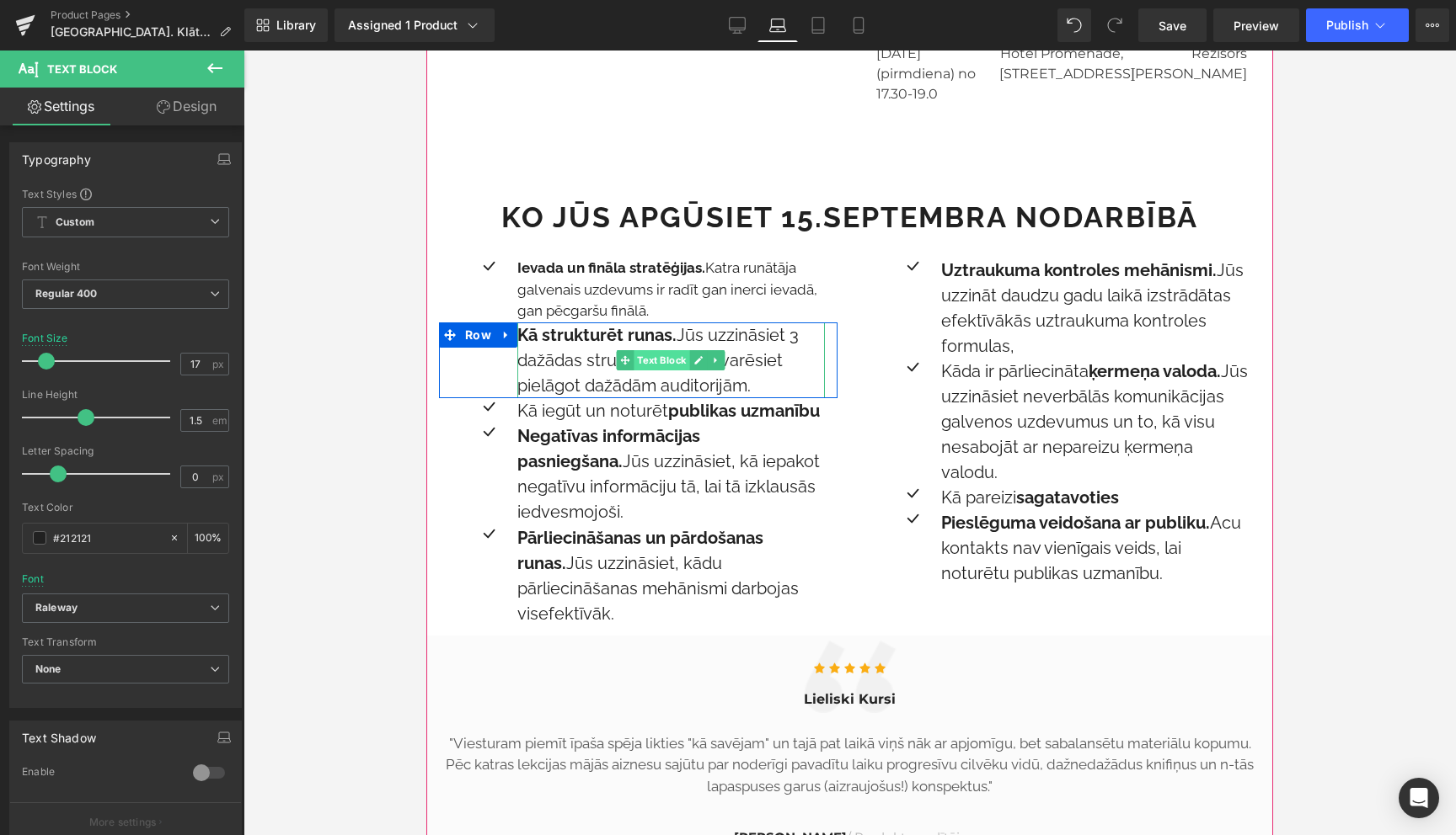
click at [659, 350] on span "Text Block" at bounding box center [662, 360] width 56 height 20
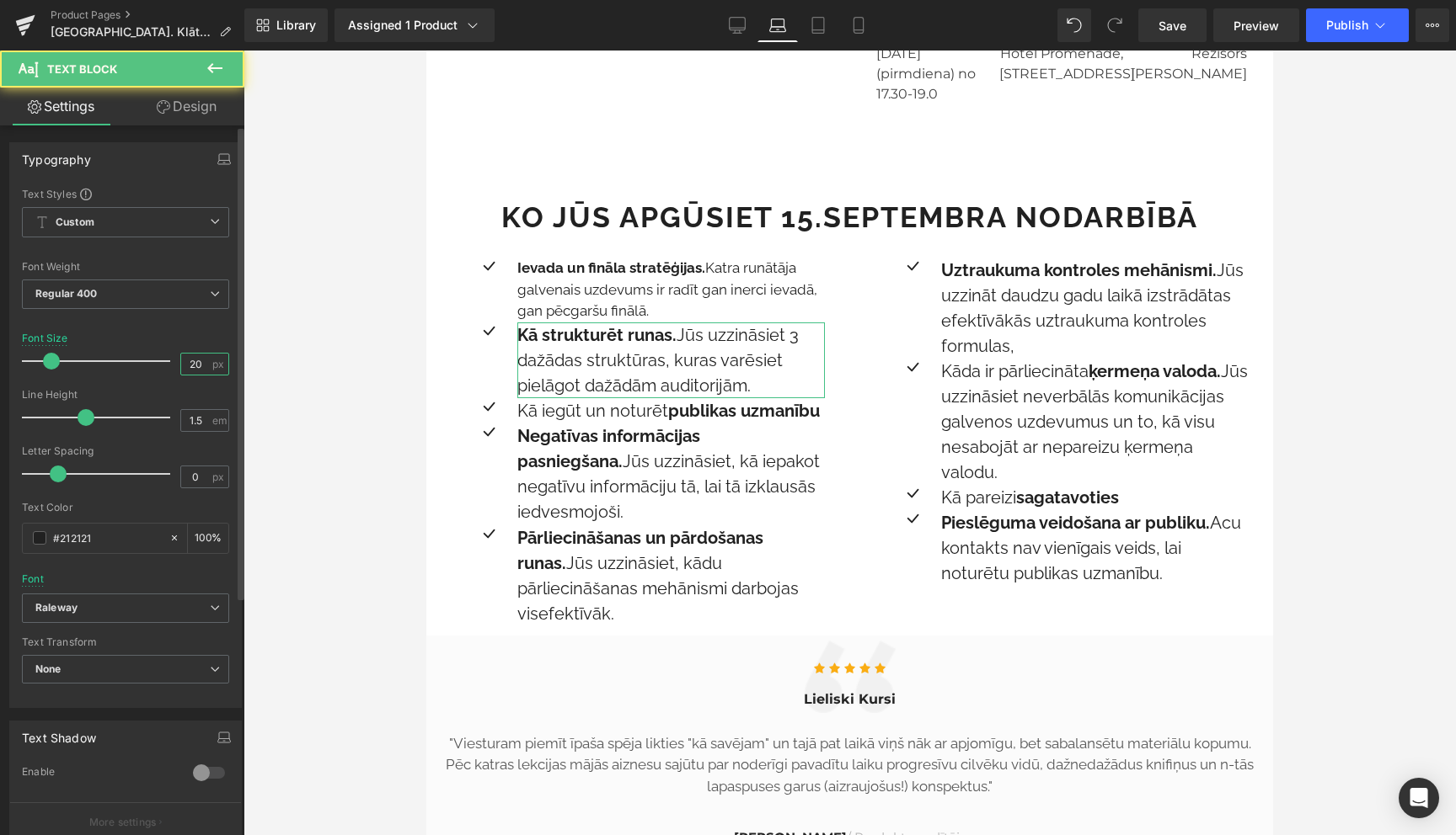
click at [190, 372] on input "20" at bounding box center [196, 364] width 30 height 21
type input "17"
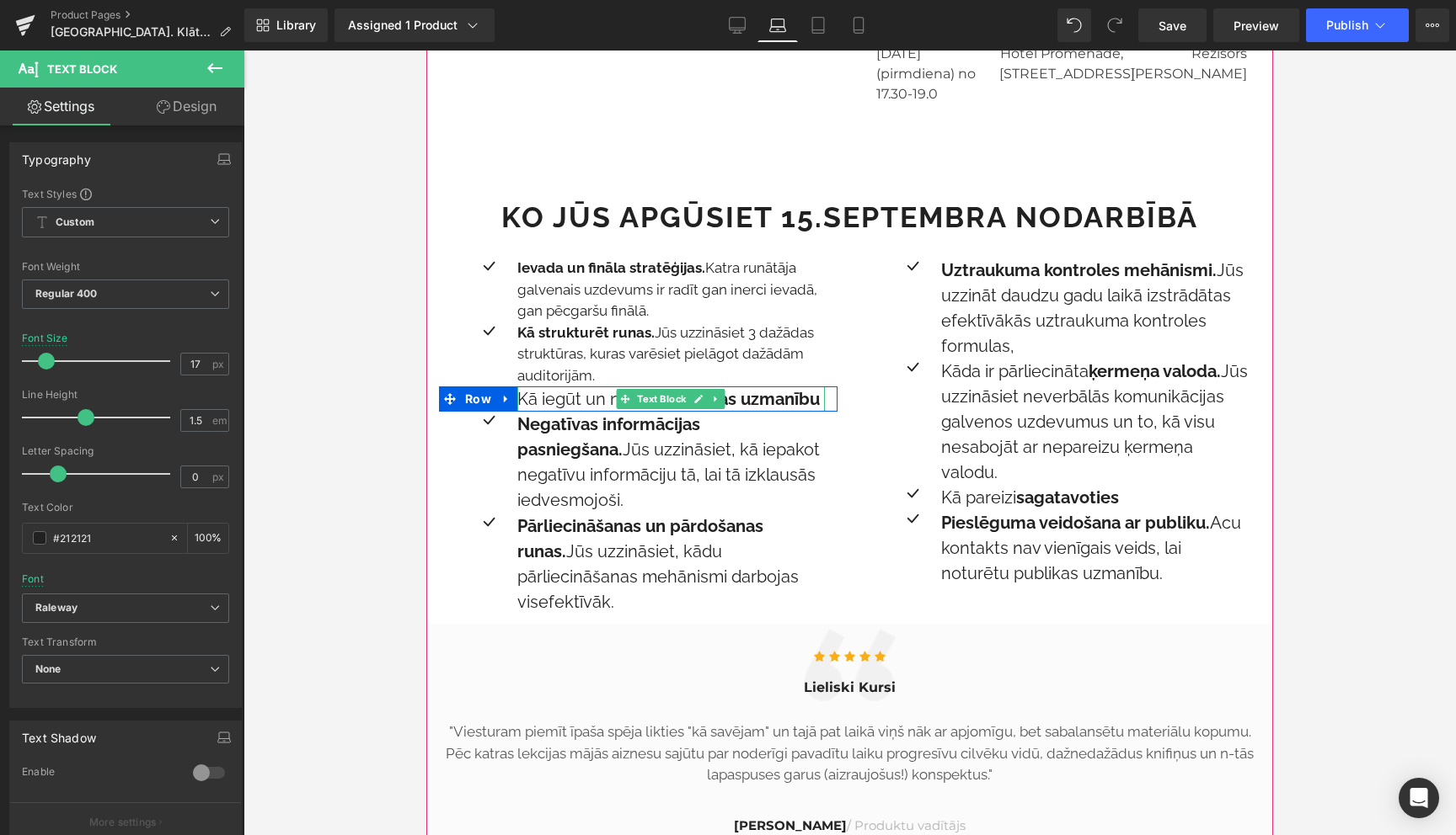
click at [593, 387] on p "Kā iegūt un noturēt publikas uzmanību" at bounding box center [670, 399] width 306 height 25
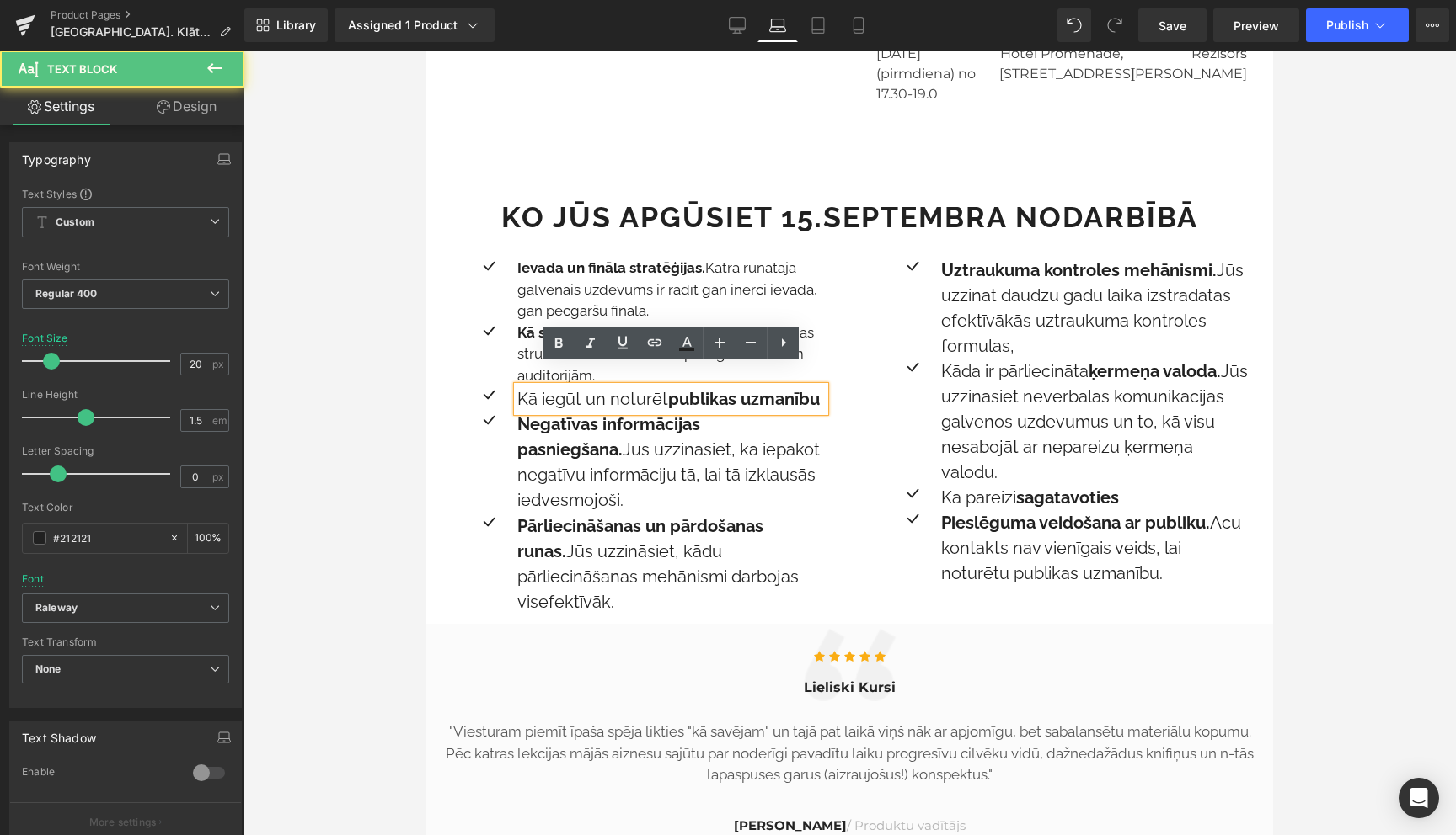
click at [593, 387] on p "Kā iegūt un noturēt publikas uzmanību" at bounding box center [670, 399] width 306 height 25
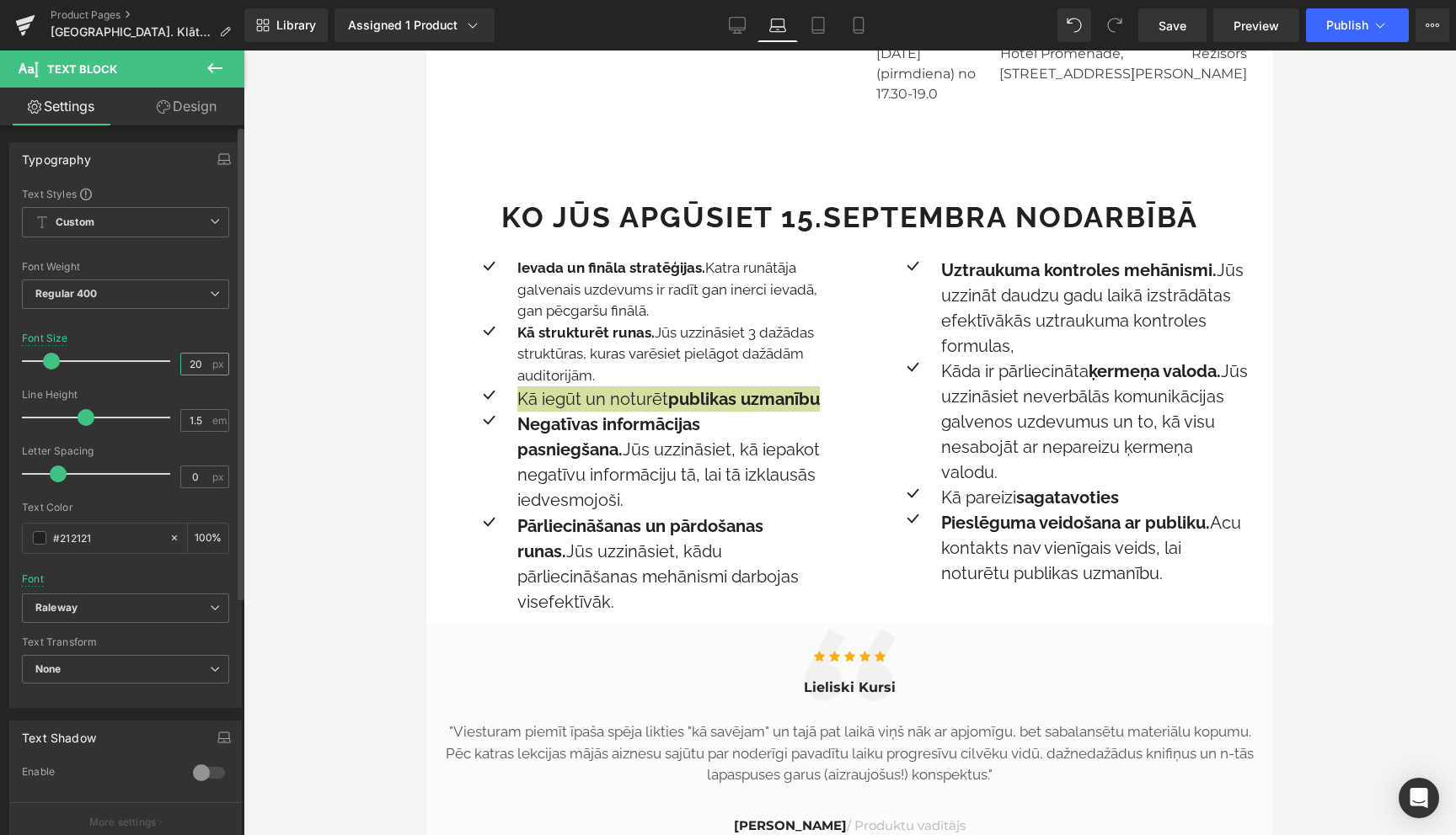
click at [196, 367] on input "20" at bounding box center [196, 364] width 30 height 21
type input "17"
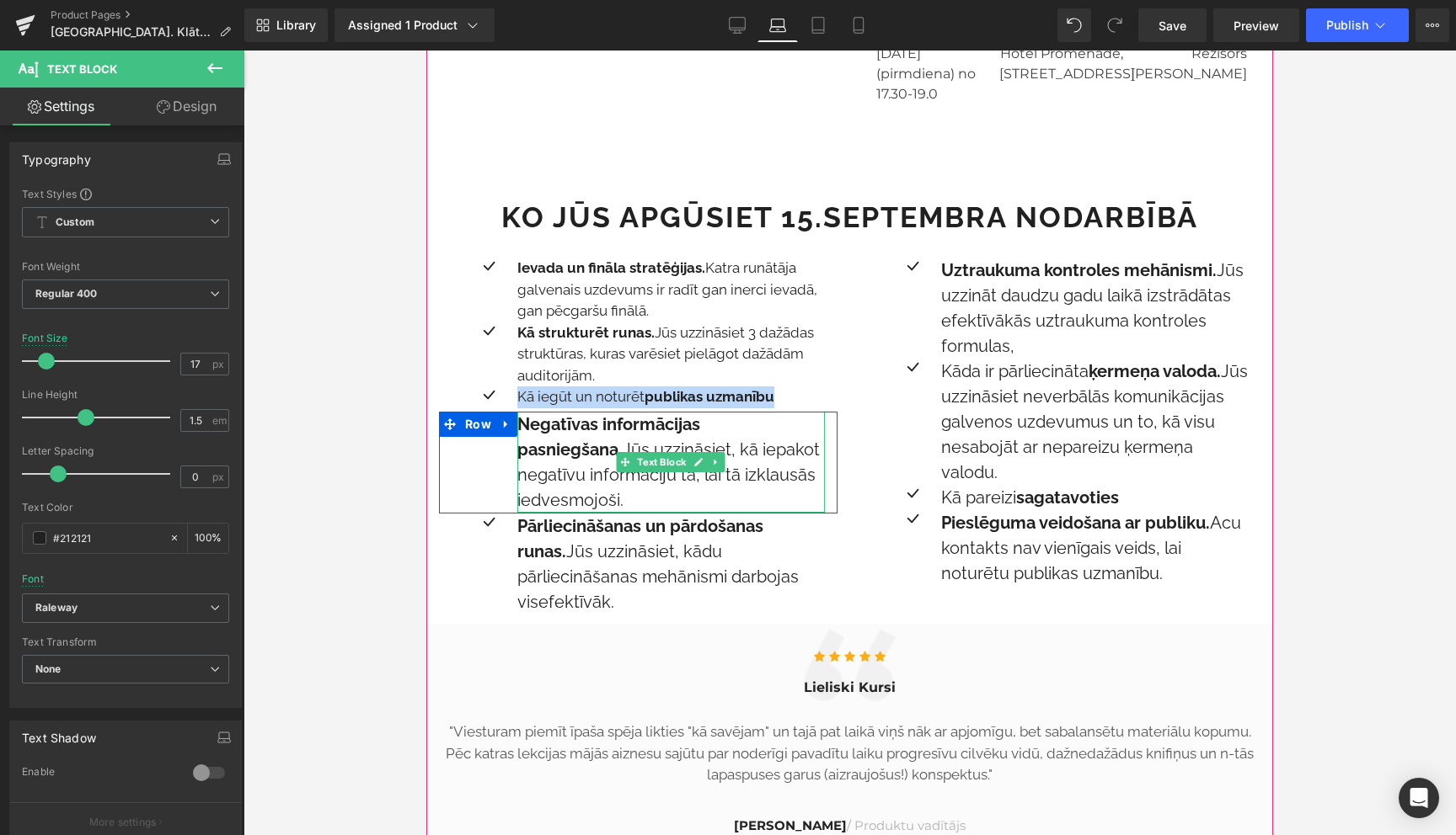
click at [569, 422] on p "Negatīvas informācijas pasniegšana. Jūs uzzināsiet, kā iepakot negatīvu informā…" at bounding box center [670, 462] width 306 height 101
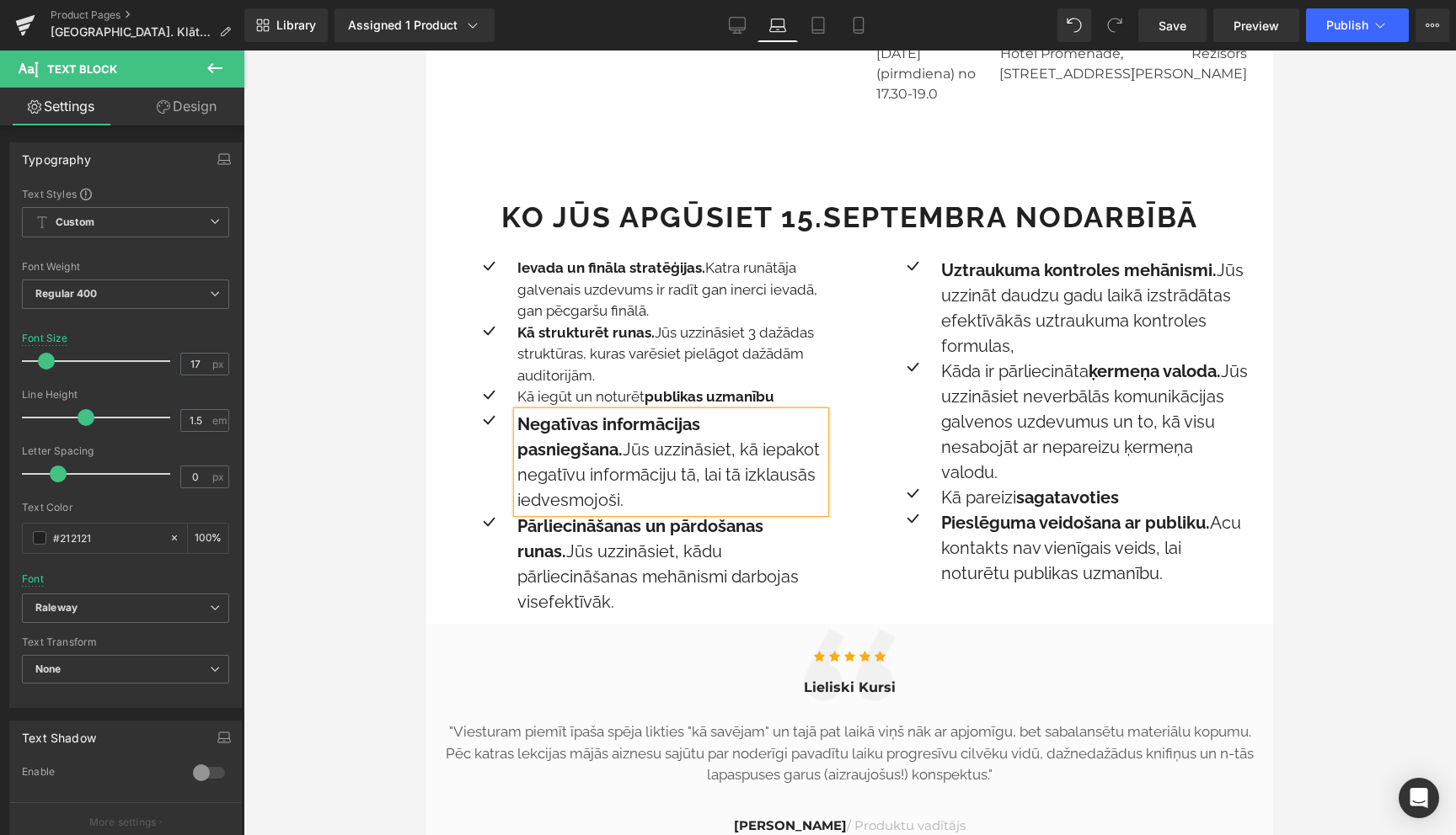
click at [569, 422] on p "Negatīvas informācijas pasniegšana. Jūs uzzināsiet, kā iepakot negatīvu informā…" at bounding box center [670, 462] width 306 height 101
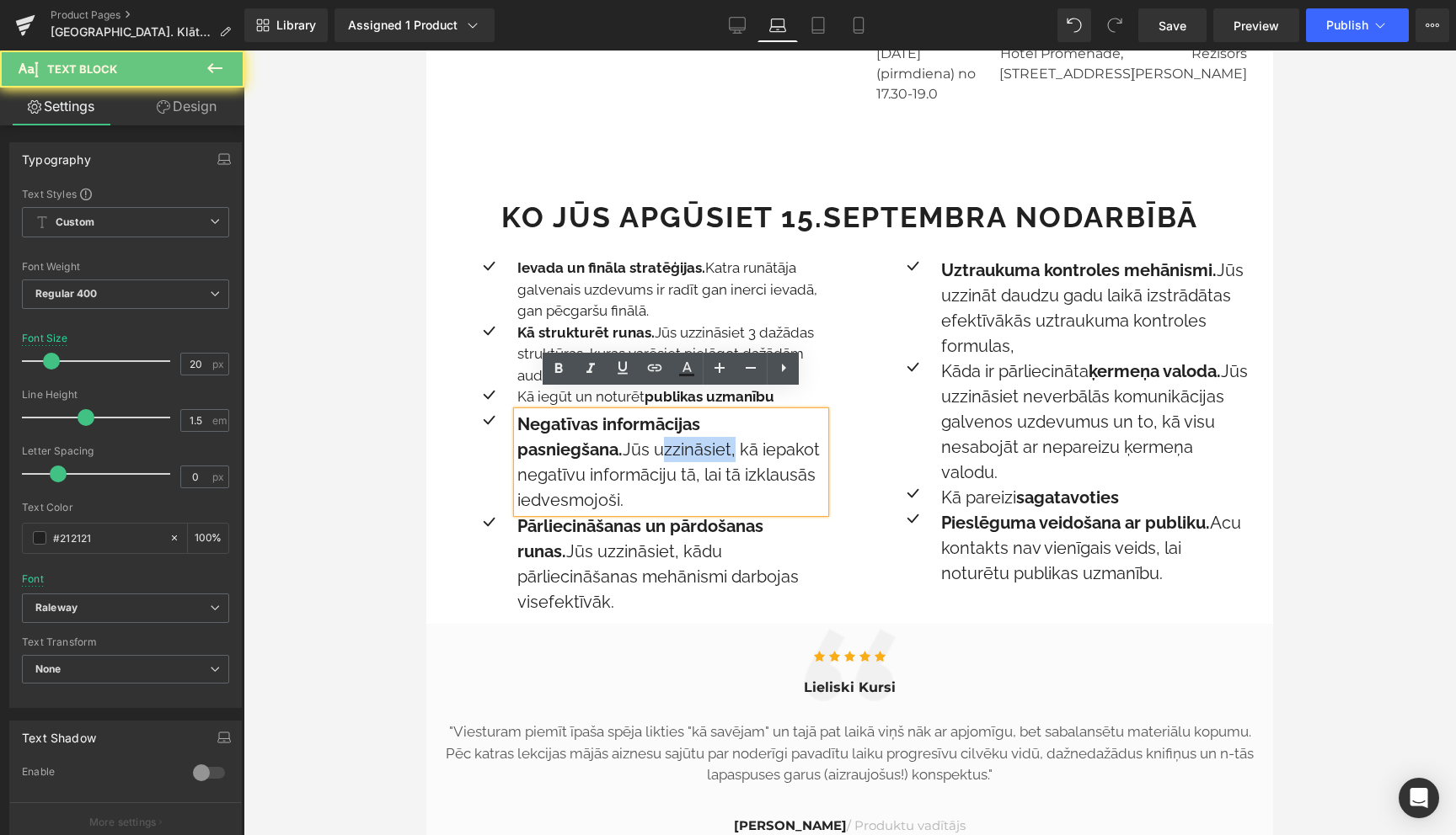
click at [569, 422] on p "Negatīvas informācijas pasniegšana. Jūs uzzināsiet, kā iepakot negatīvu informā…" at bounding box center [670, 462] width 306 height 101
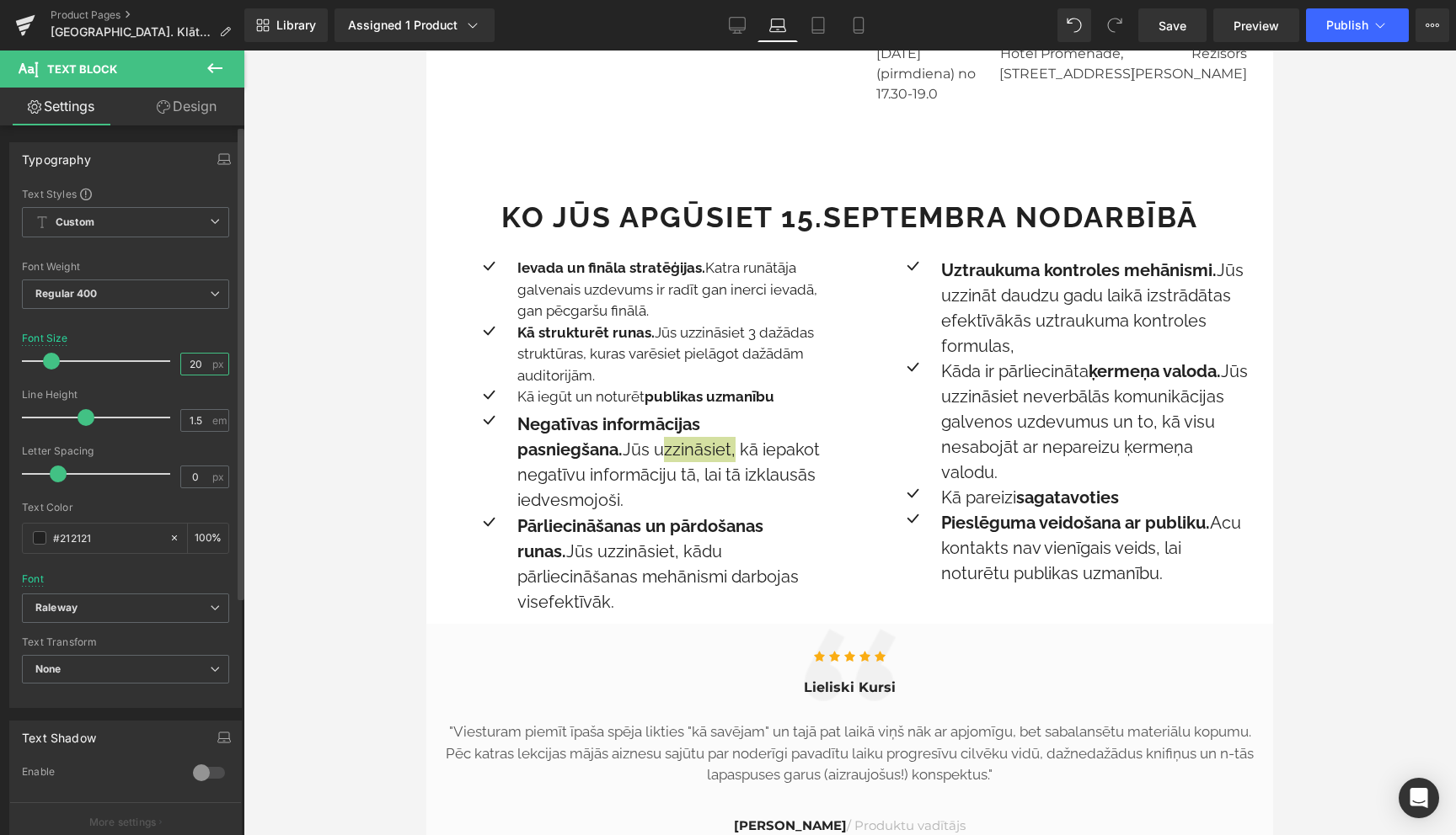
click at [183, 366] on input "20" at bounding box center [196, 364] width 30 height 21
type input "17"
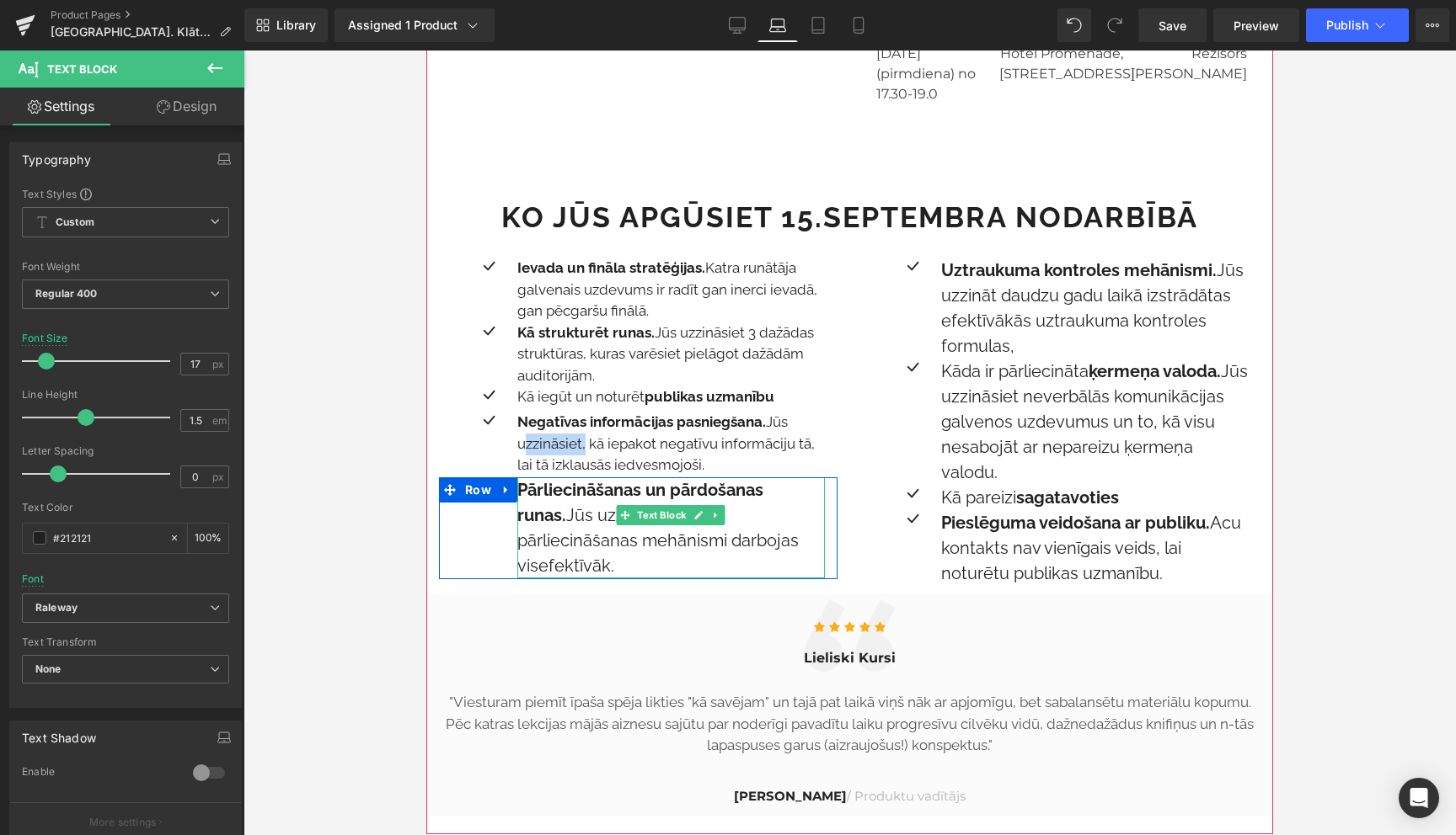
click at [567, 500] on p "Pārliecināšanas un pārdošanas runas. Jūs uzzināsiet, kādu pārliecināšanas mehān…" at bounding box center [670, 528] width 306 height 101
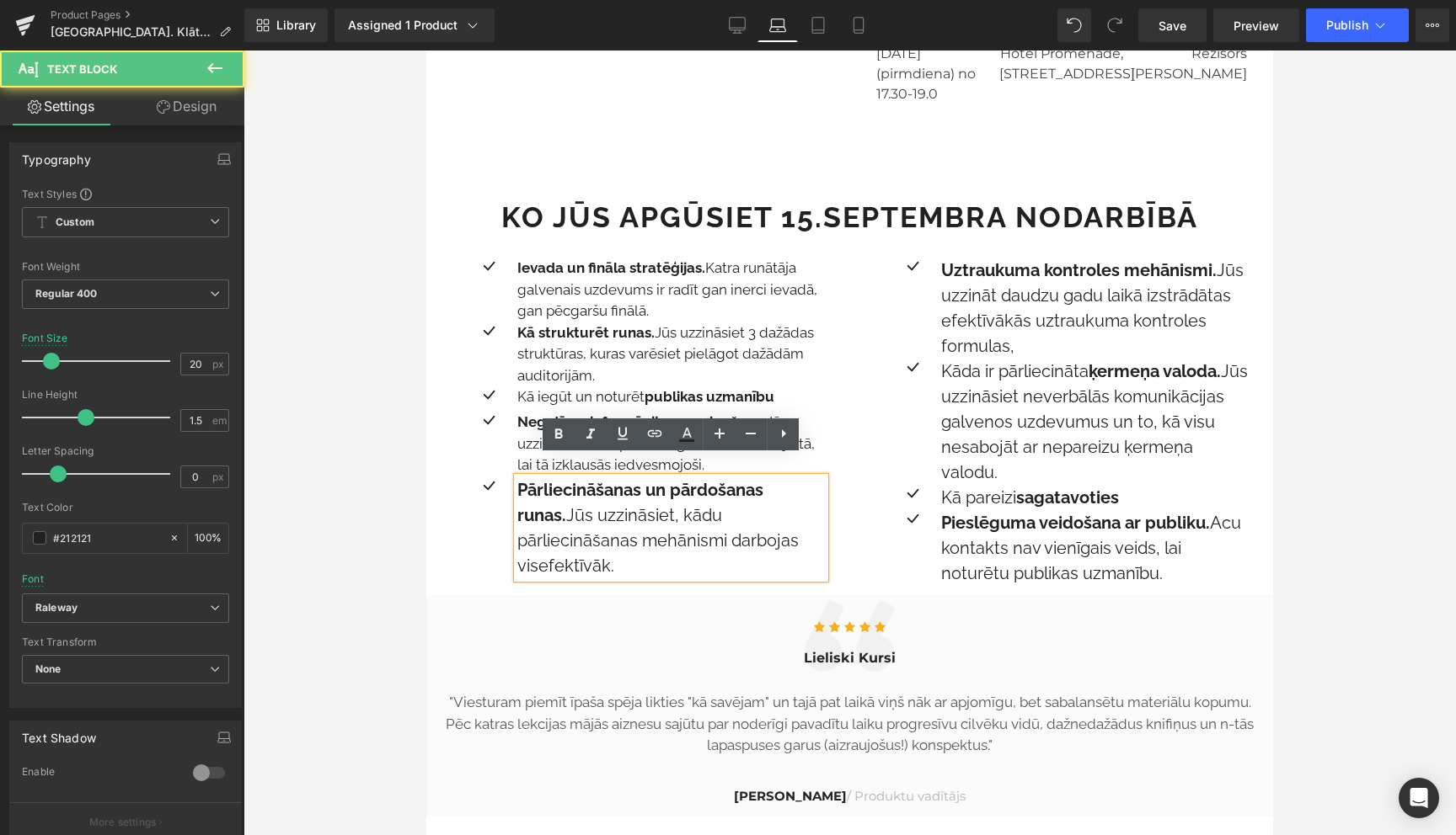
click at [567, 500] on p "Pārliecināšanas un pārdošanas runas. Jūs uzzināsiet, kādu pārliecināšanas mehān…" at bounding box center [670, 528] width 306 height 101
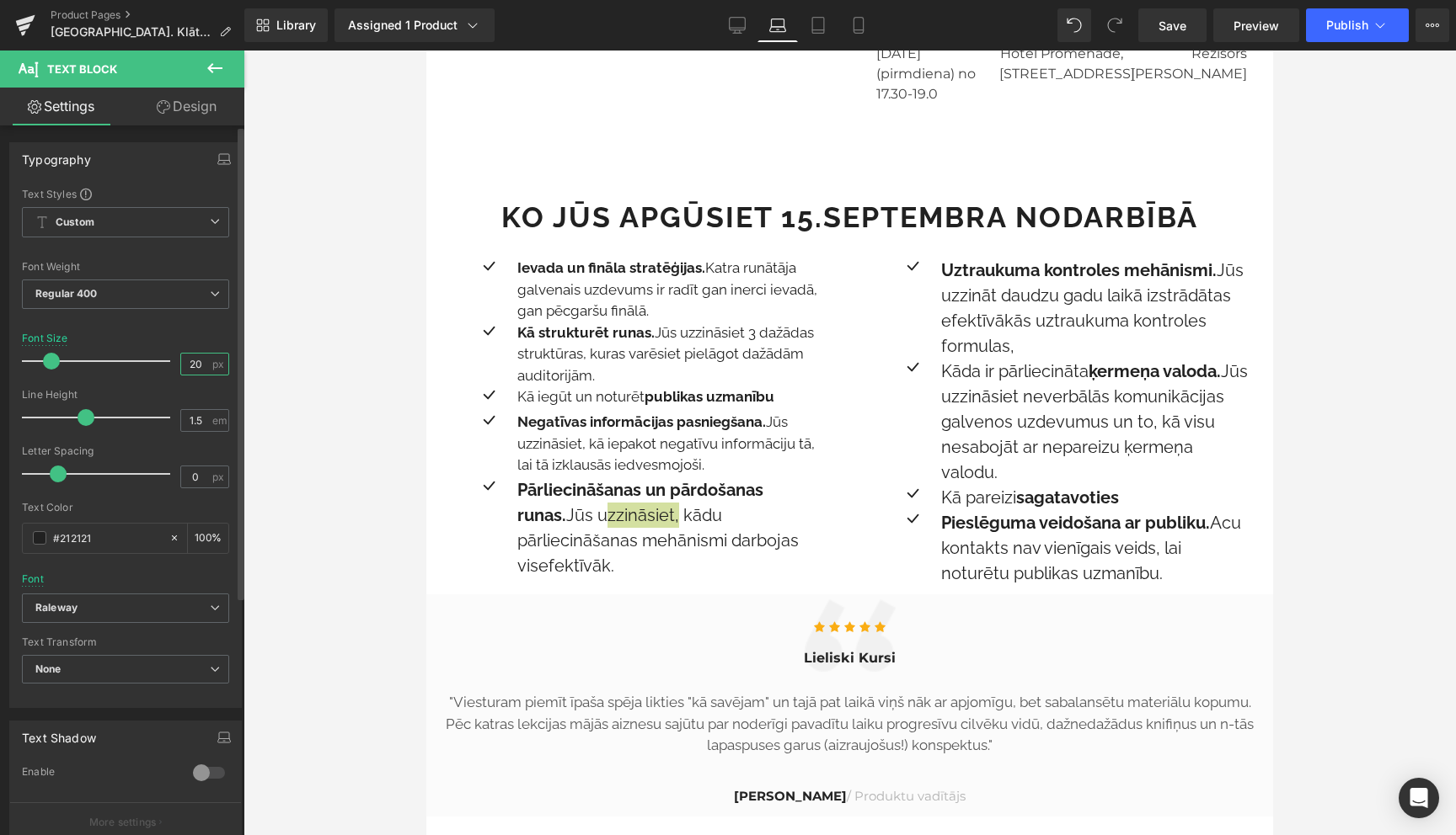
click at [190, 365] on input "20" at bounding box center [196, 364] width 30 height 21
type input "17"
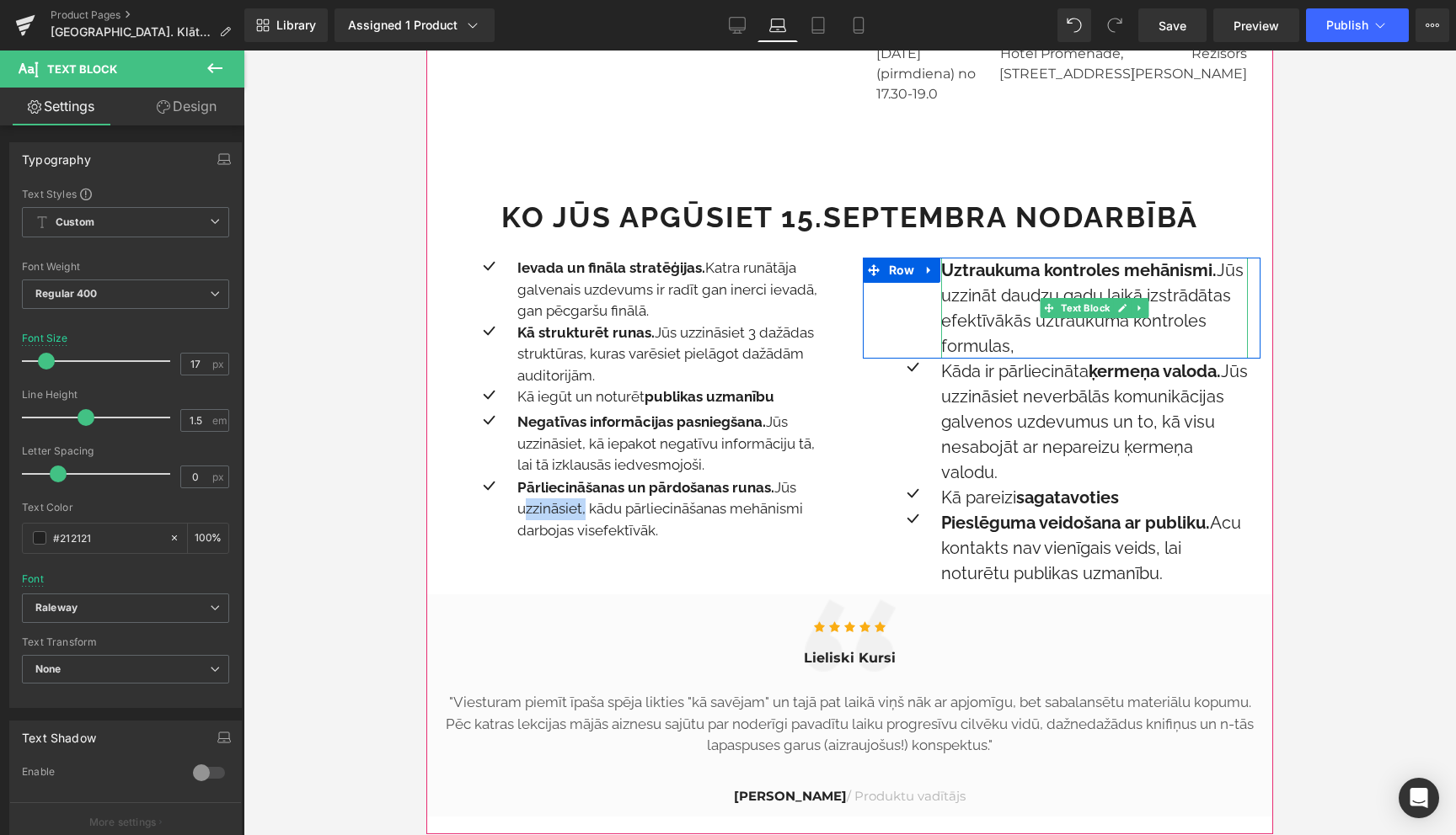
click at [1010, 264] on p "Uztraukuma kontroles mehānismi. Jūs uzzināt daudzu gadu laikā izstrādātas efekt…" at bounding box center [1094, 308] width 306 height 101
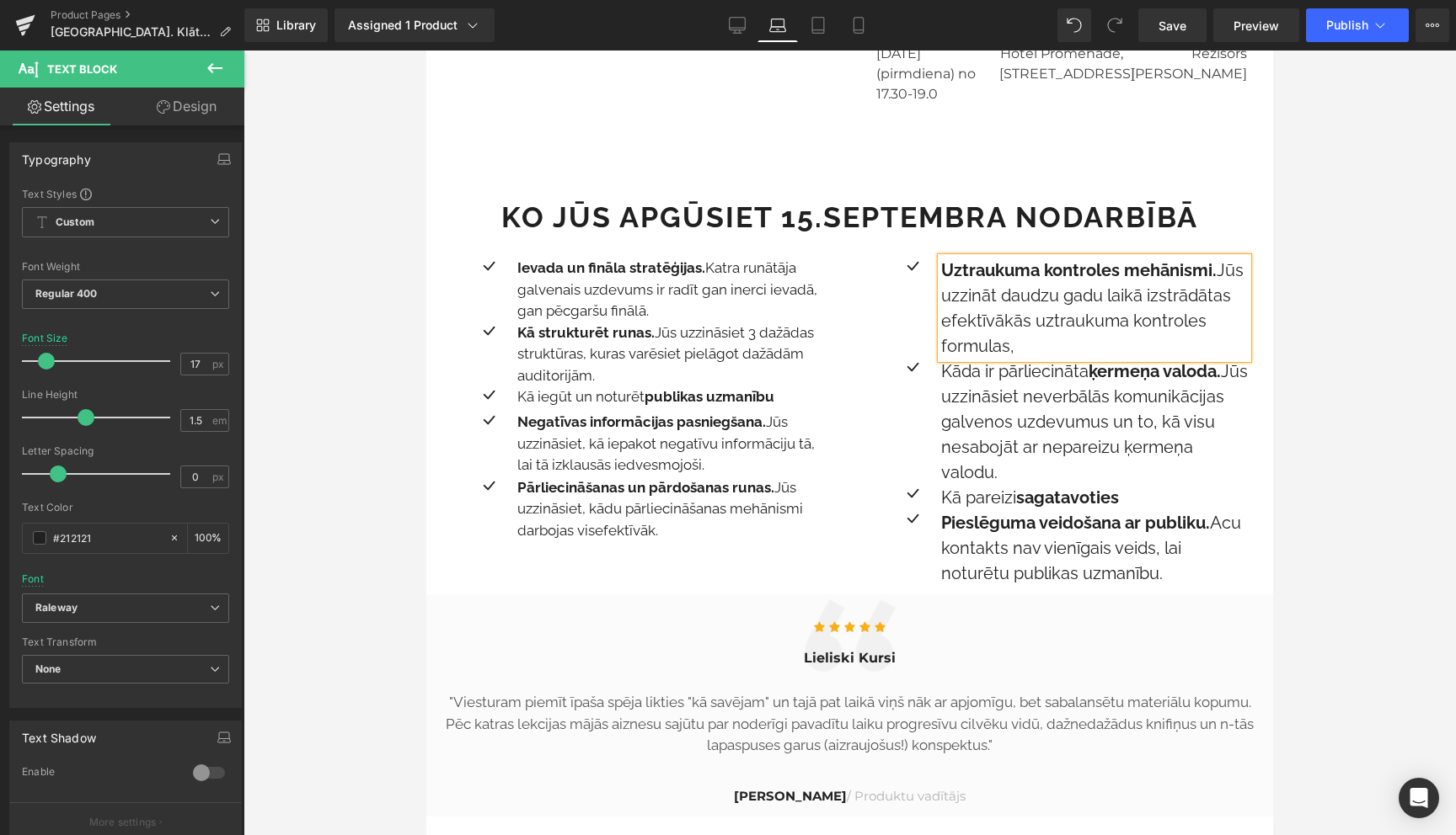
click at [1010, 264] on p "Uztraukuma kontroles mehānismi. Jūs uzzināt daudzu gadu laikā izstrādātas efekt…" at bounding box center [1094, 308] width 306 height 101
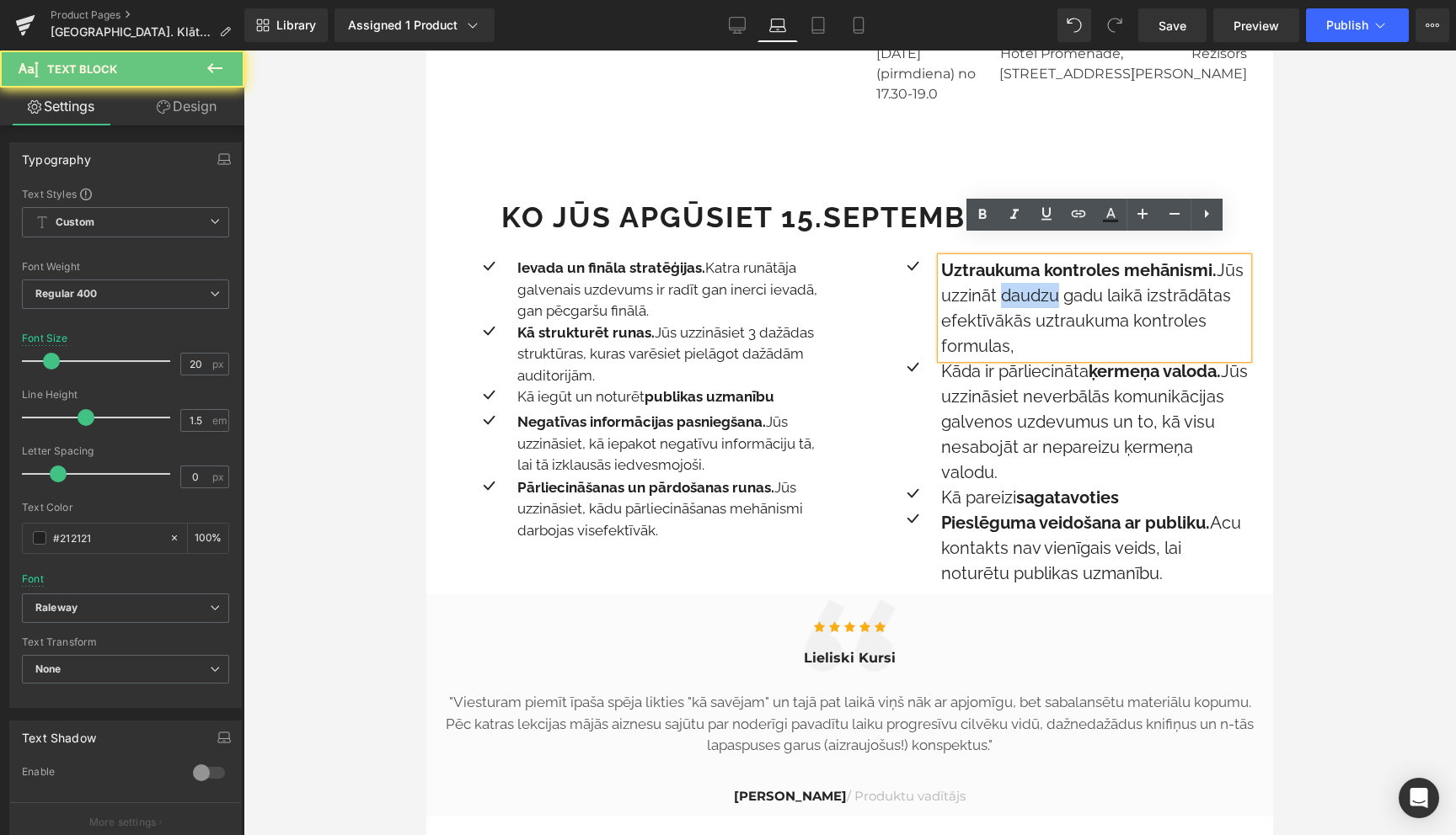
click at [1010, 264] on p "Uztraukuma kontroles mehānismi. Jūs uzzināt daudzu gadu laikā izstrādātas efekt…" at bounding box center [1094, 308] width 306 height 101
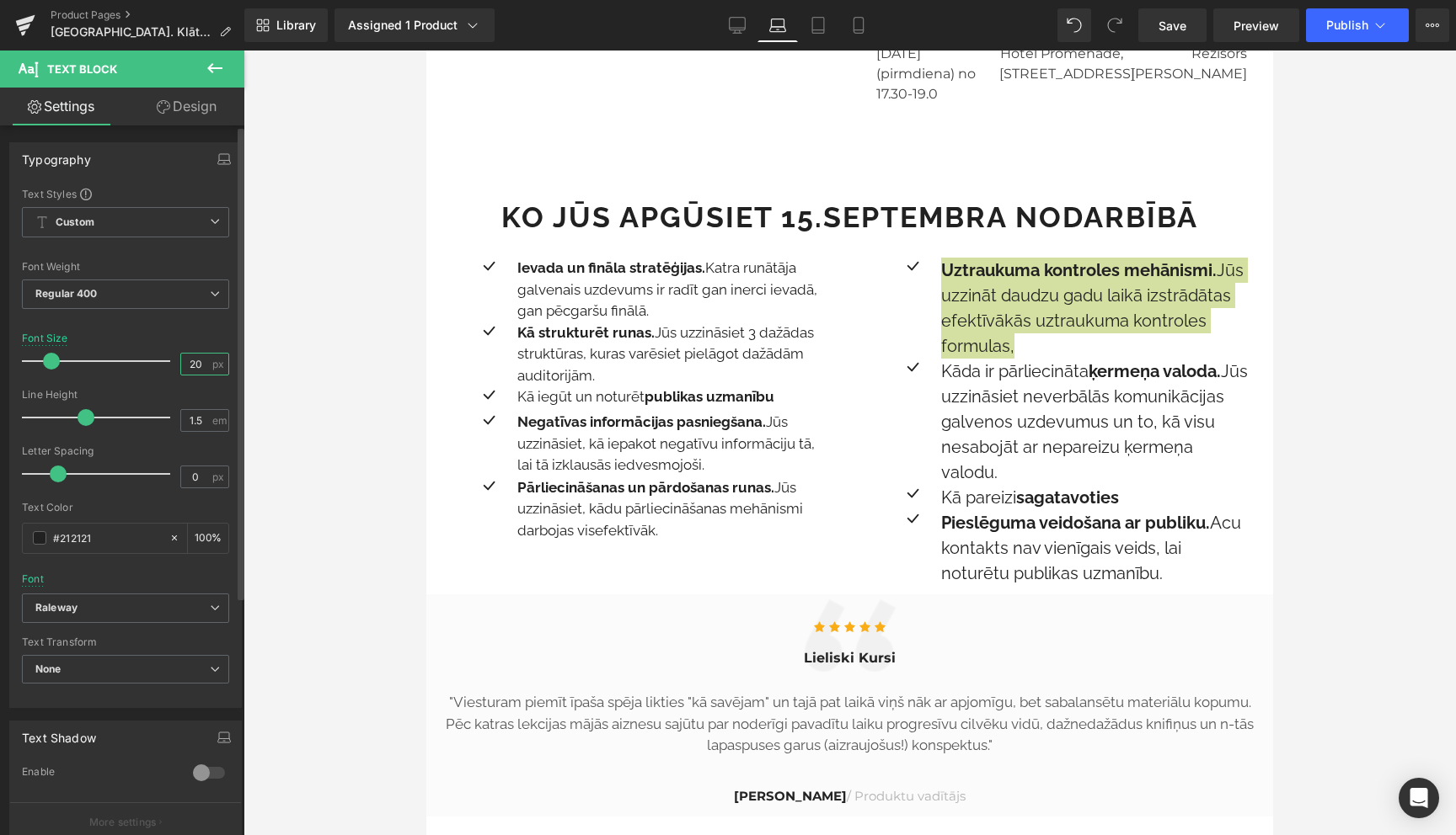
click at [193, 363] on input "20" at bounding box center [196, 364] width 30 height 21
type input "17"
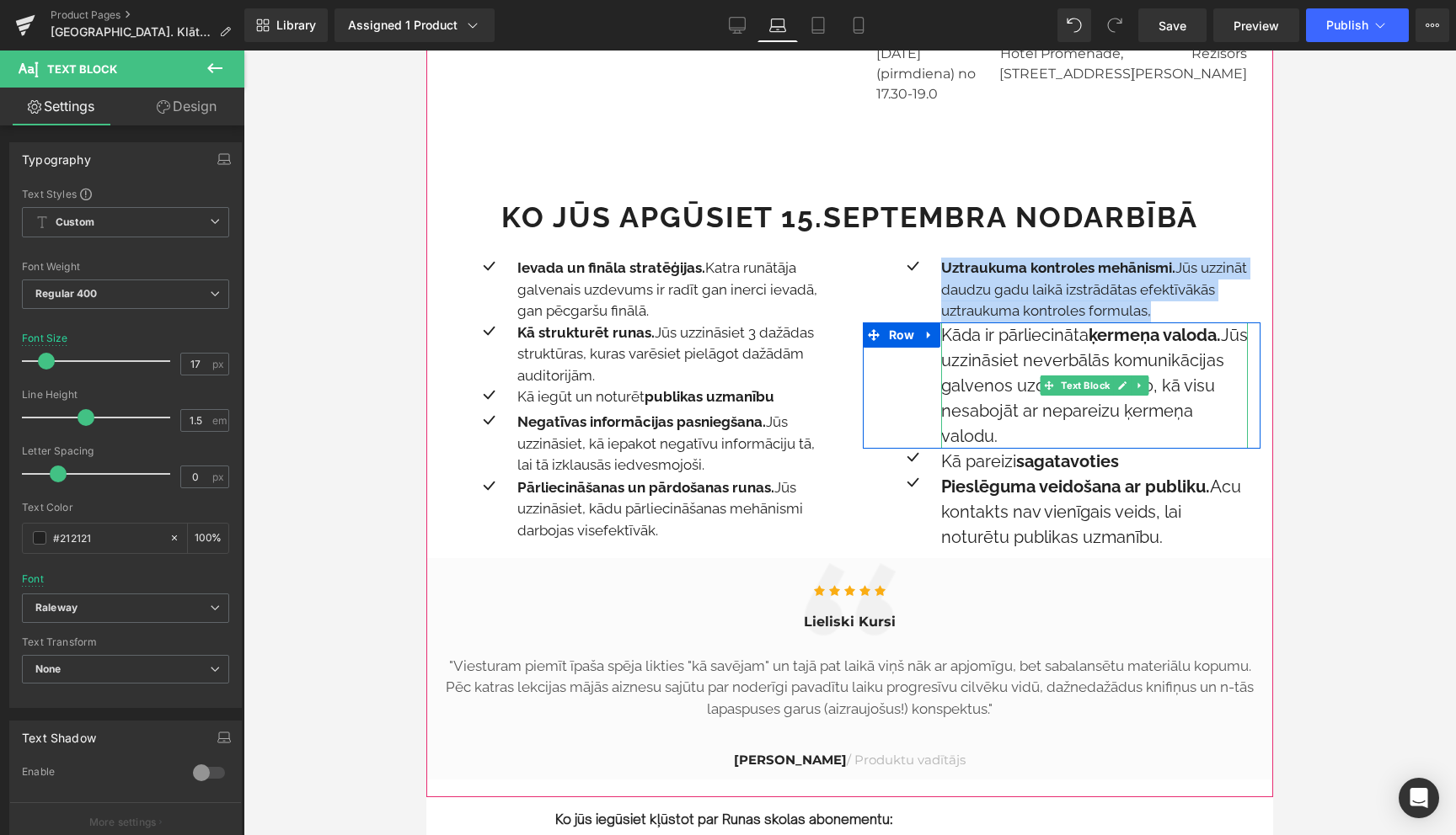
click at [999, 332] on p "Kāda ir pārliecināta ķermeņa valoda. Jūs uzzināsiet neverbālās komunikācijas ga…" at bounding box center [1094, 385] width 306 height 126
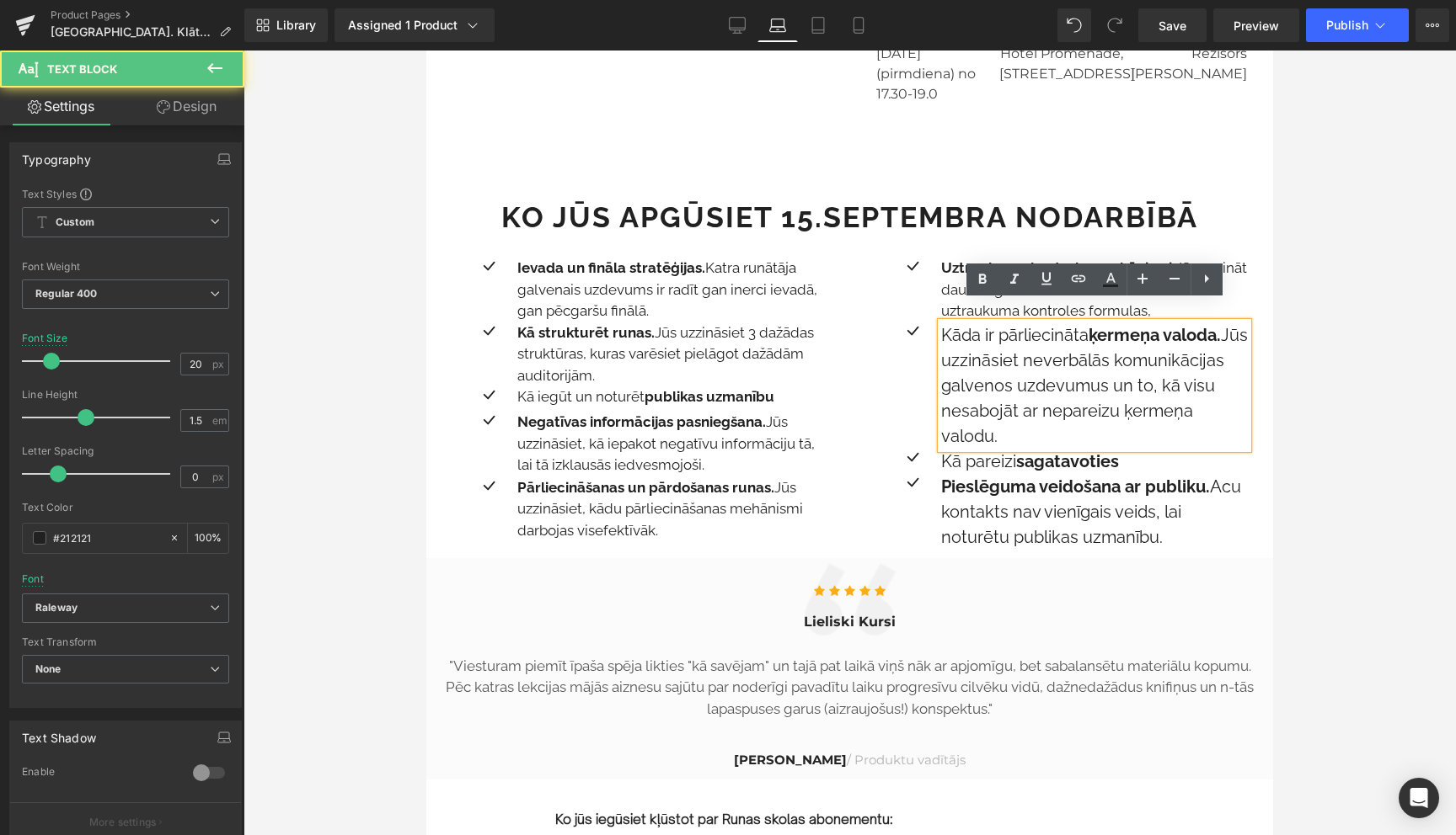
click at [999, 332] on p "Kāda ir pārliecināta ķermeņa valoda. Jūs uzzināsiet neverbālās komunikācijas ga…" at bounding box center [1094, 385] width 306 height 126
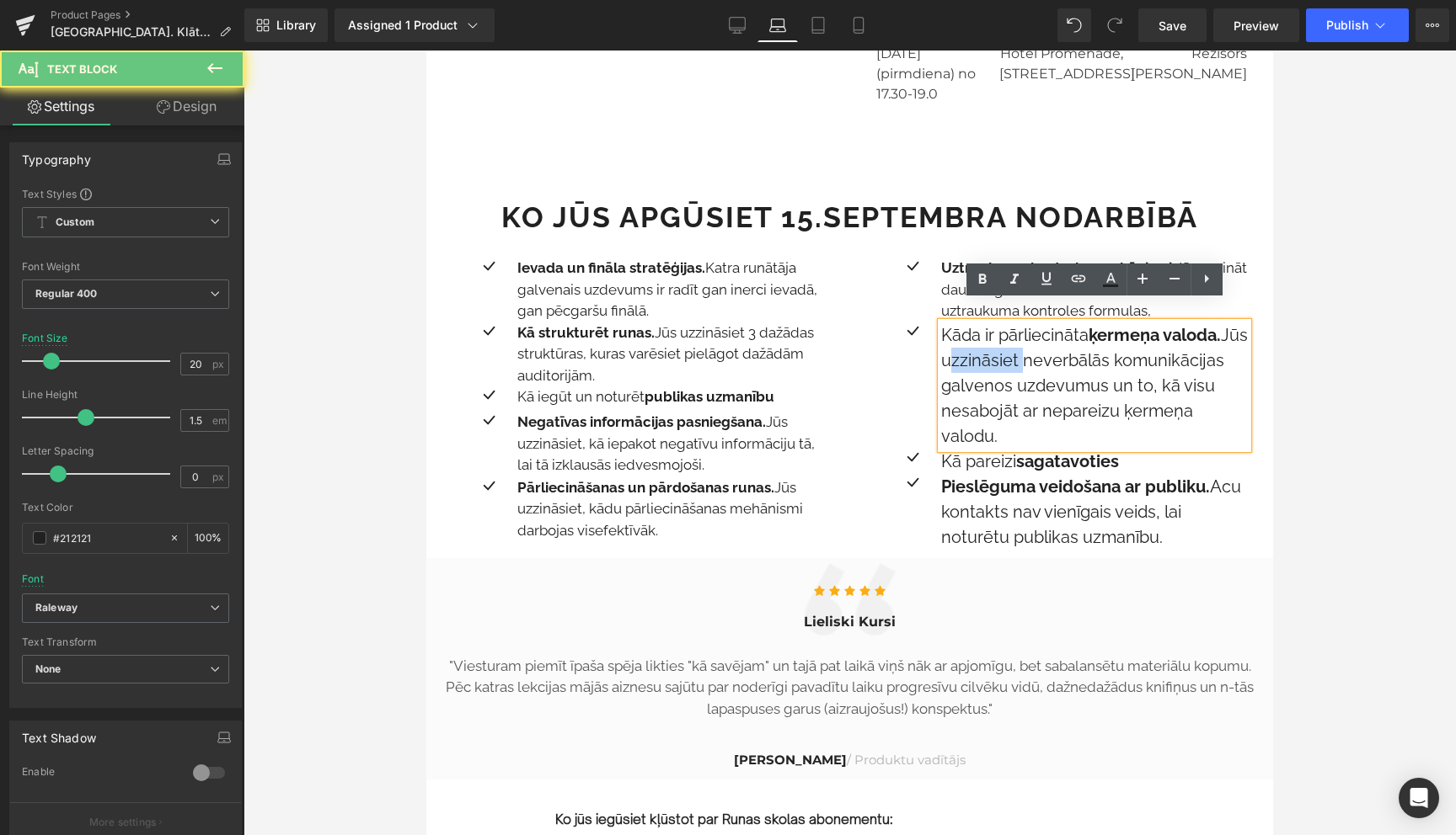
click at [999, 332] on p "Kāda ir pārliecināta ķermeņa valoda. Jūs uzzināsiet neverbālās komunikācijas ga…" at bounding box center [1094, 385] width 306 height 126
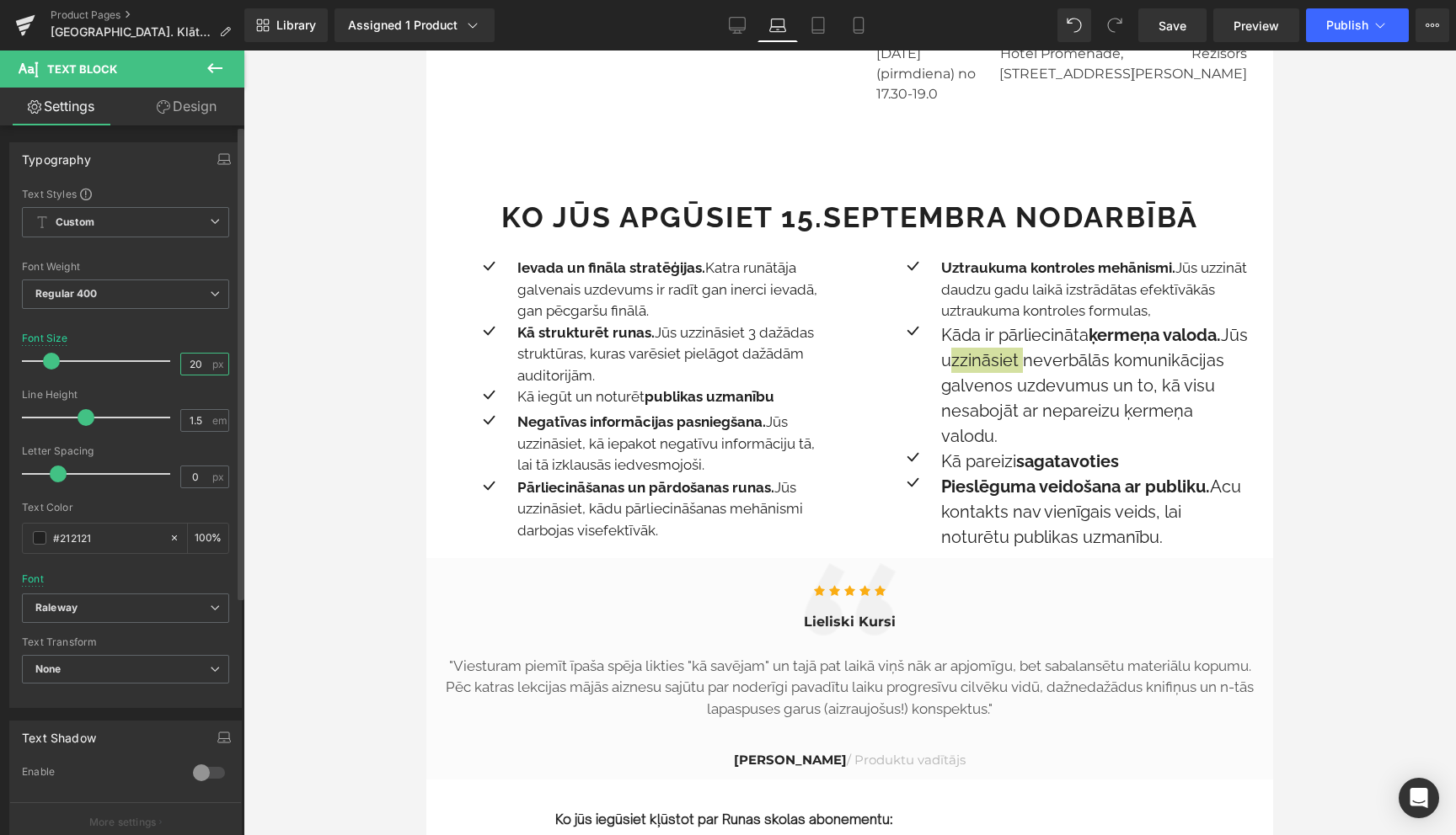
click at [195, 362] on input "20" at bounding box center [196, 364] width 30 height 21
type input "17"
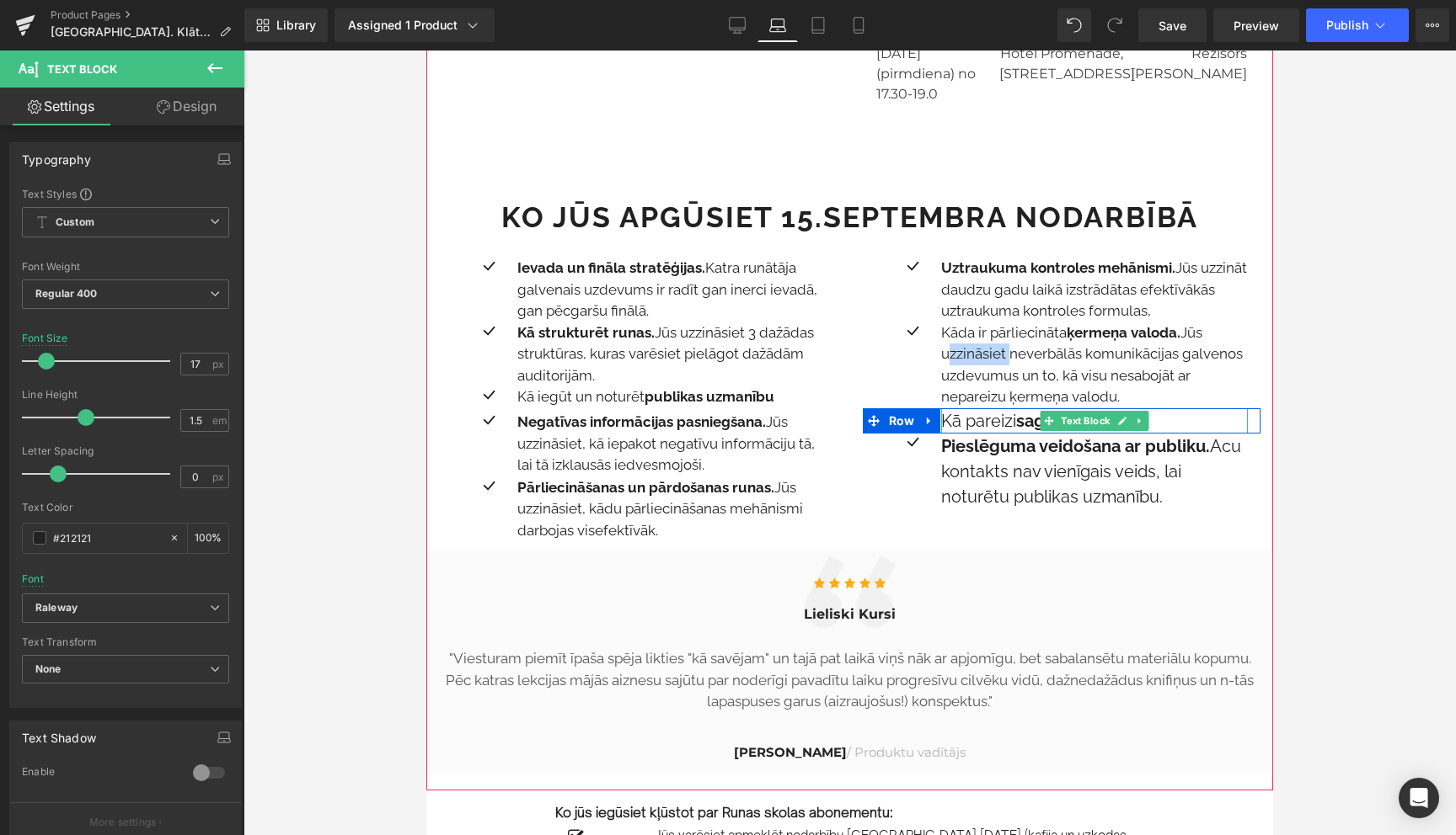
click at [990, 409] on p "Kā pareizi sagatavoties" at bounding box center [1094, 420] width 306 height 25
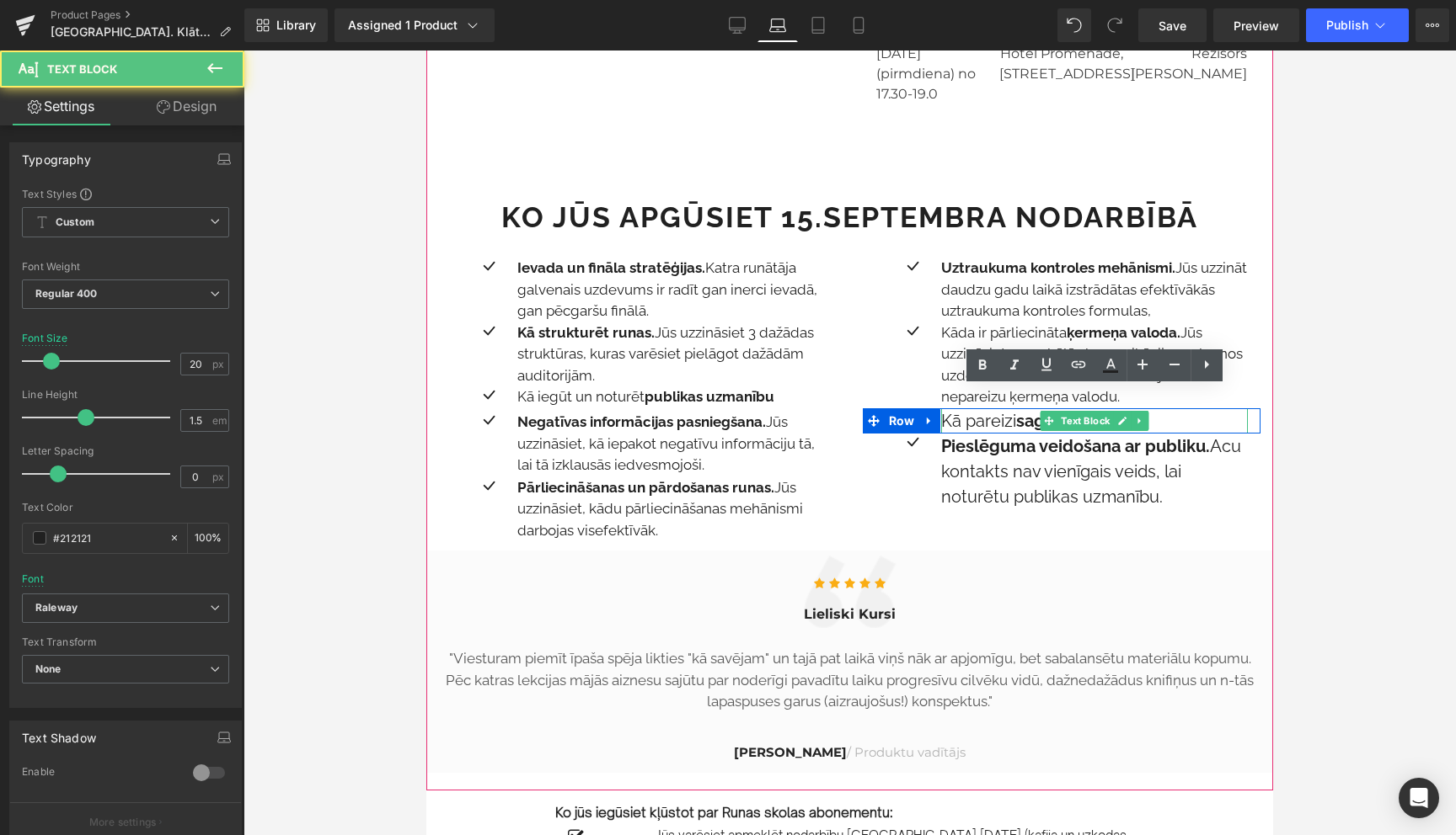
click at [990, 409] on p "Kā pareizi sagatavoties" at bounding box center [1094, 420] width 306 height 25
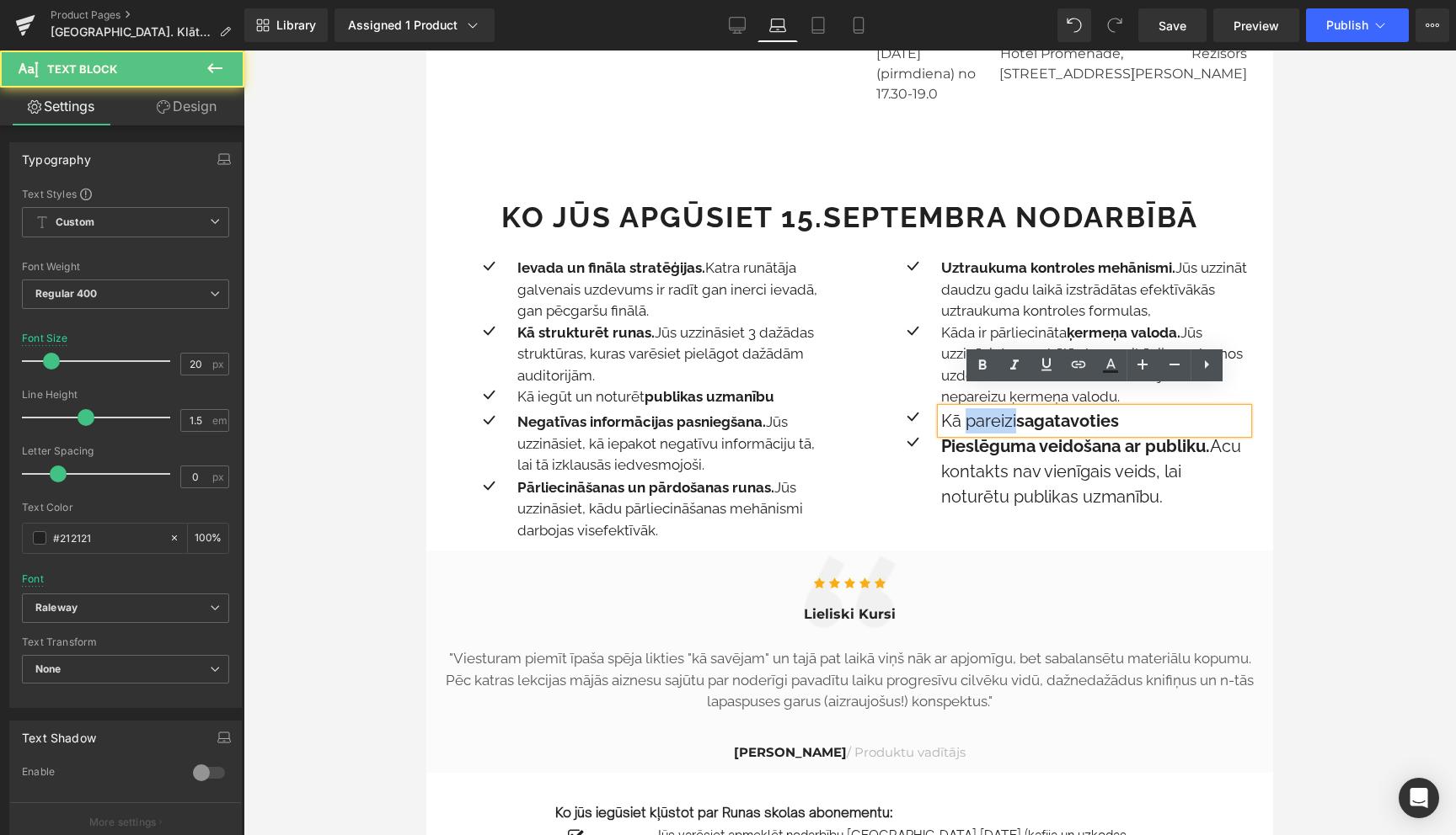
click at [990, 409] on p "Kā pareizi sagatavoties" at bounding box center [1094, 420] width 306 height 25
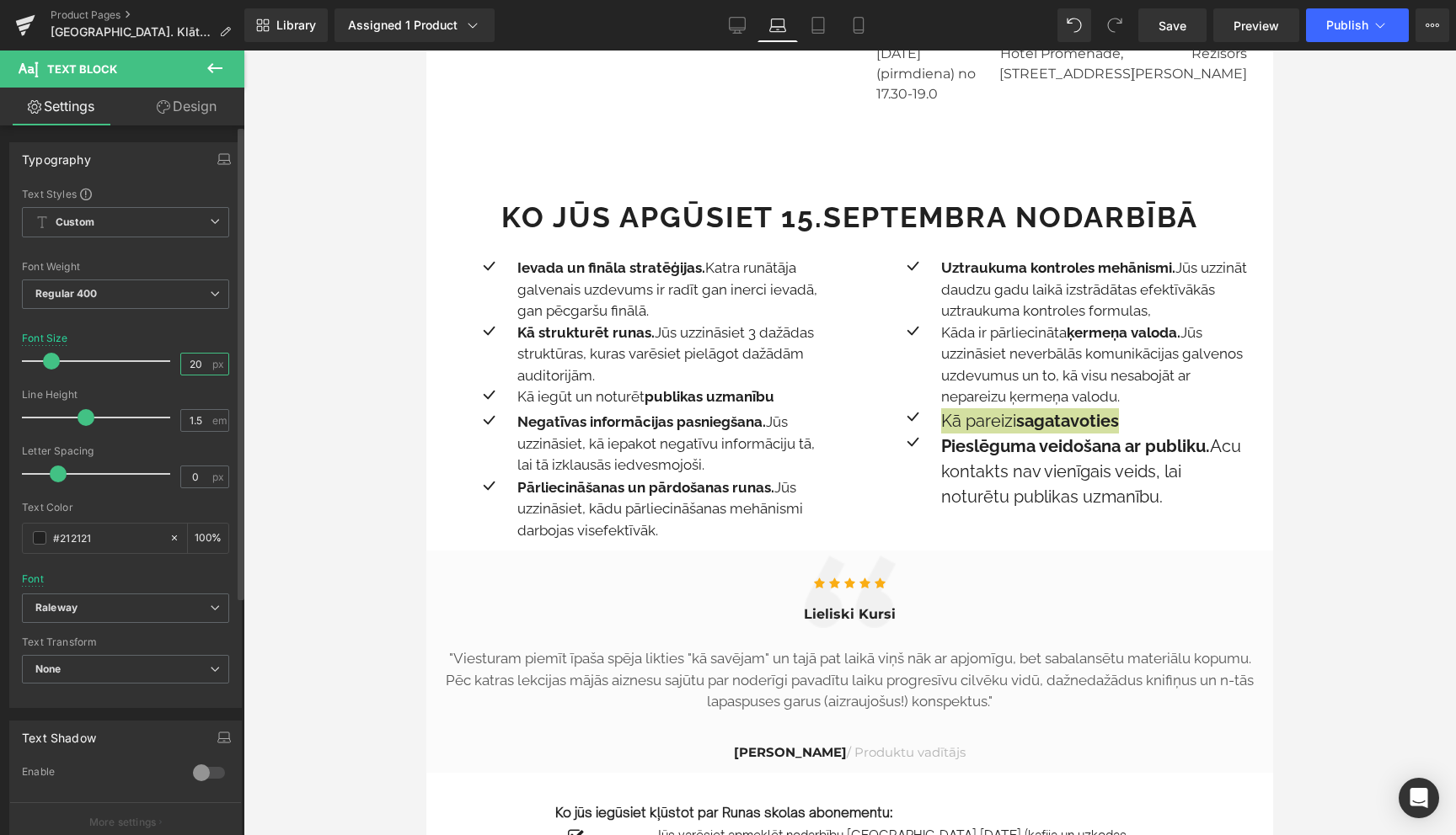
click at [190, 367] on input "20" at bounding box center [196, 364] width 30 height 21
type input "17"
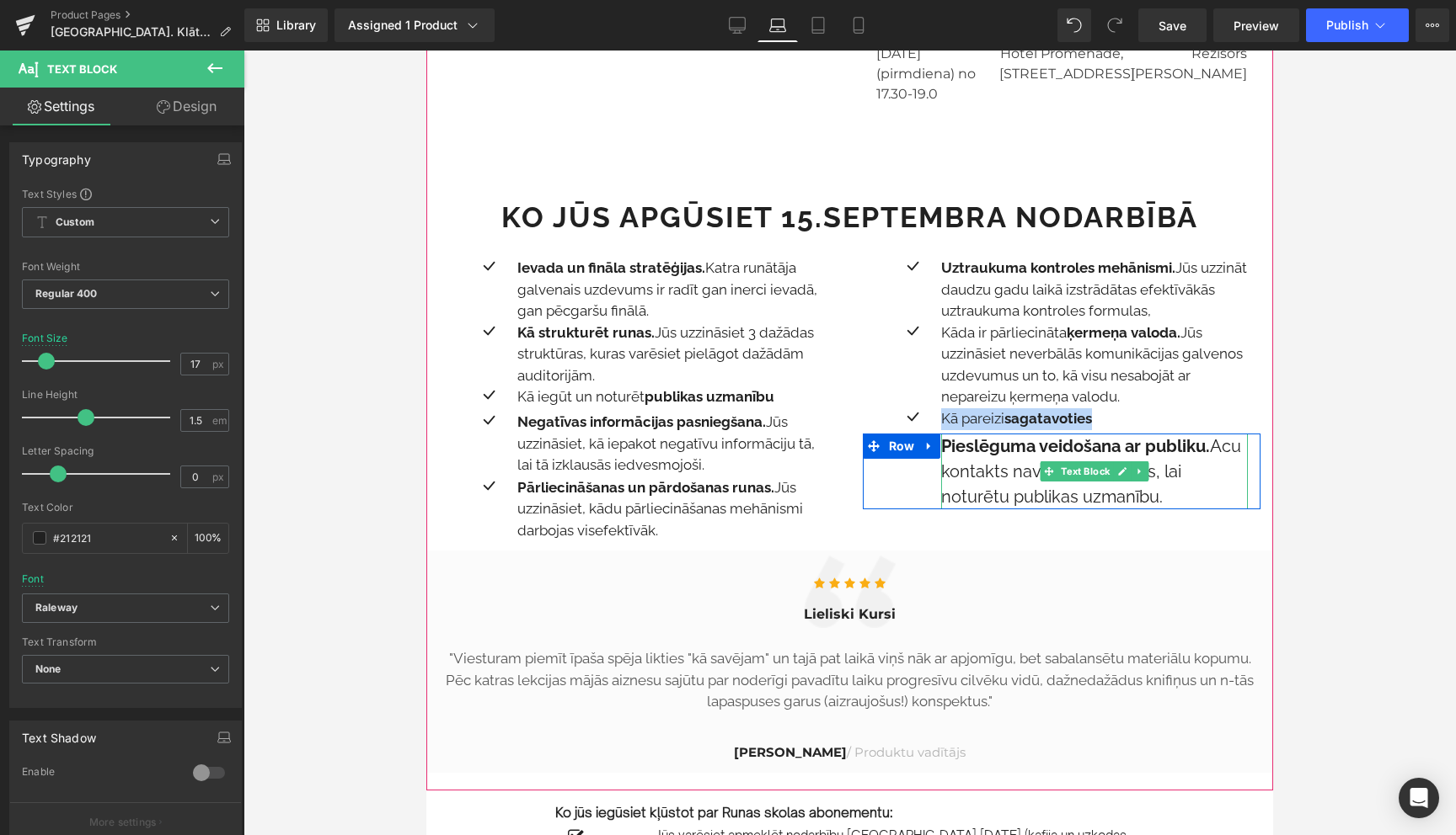
click at [977, 444] on p "Pieslēguma veidošana ar publiku. Acu kontakts nav vienīgais veids, lai noturētu…" at bounding box center [1094, 471] width 306 height 76
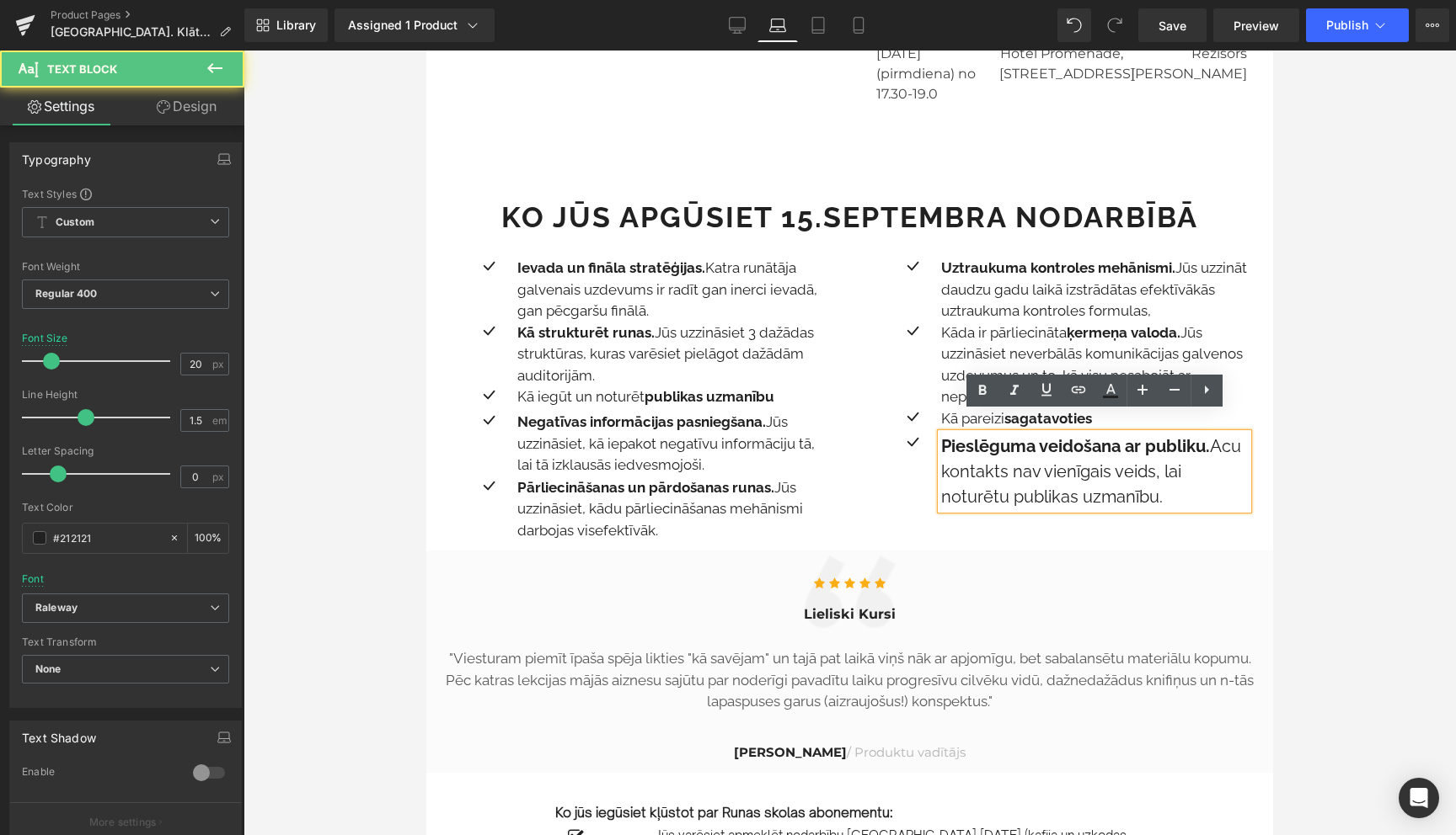
click at [977, 444] on p "Pieslēguma veidošana ar publiku. Acu kontakts nav vienīgais veids, lai noturētu…" at bounding box center [1094, 471] width 306 height 76
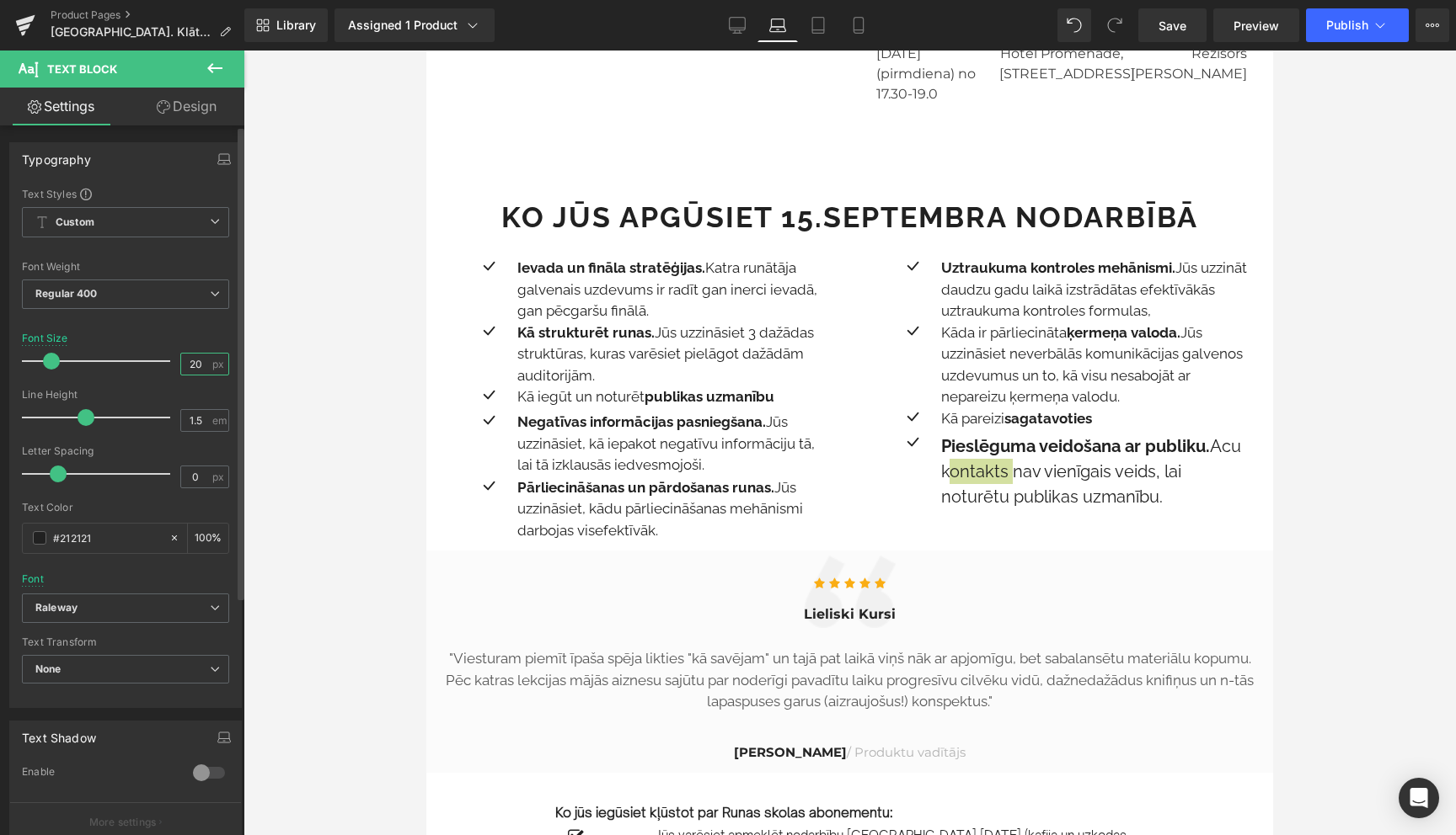
click at [196, 370] on input "20" at bounding box center [196, 364] width 30 height 21
type input "17"
click at [1367, 551] on div at bounding box center [849, 443] width 1212 height 785
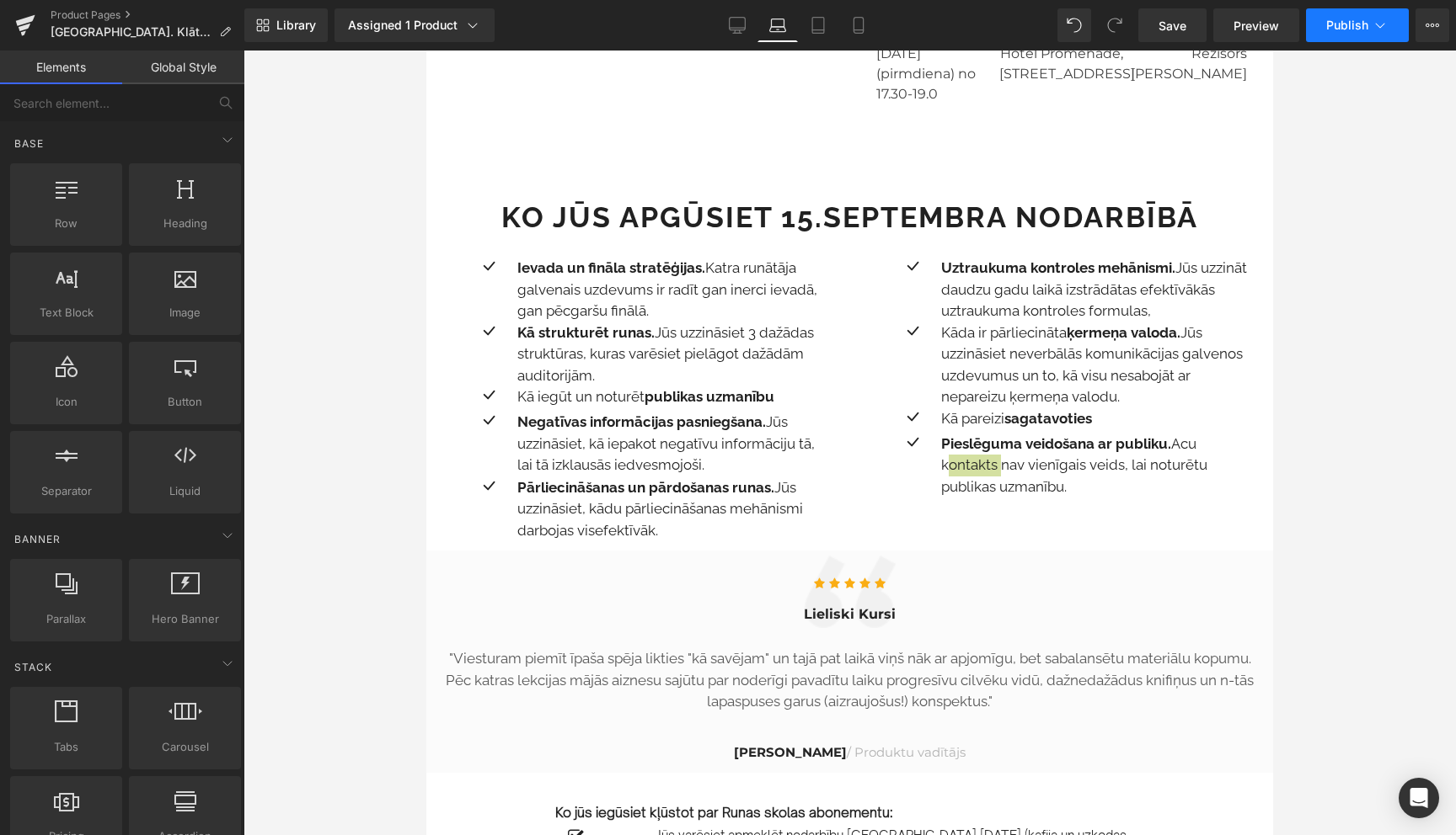
click at [1381, 37] on button "Publish" at bounding box center [1357, 25] width 102 height 34
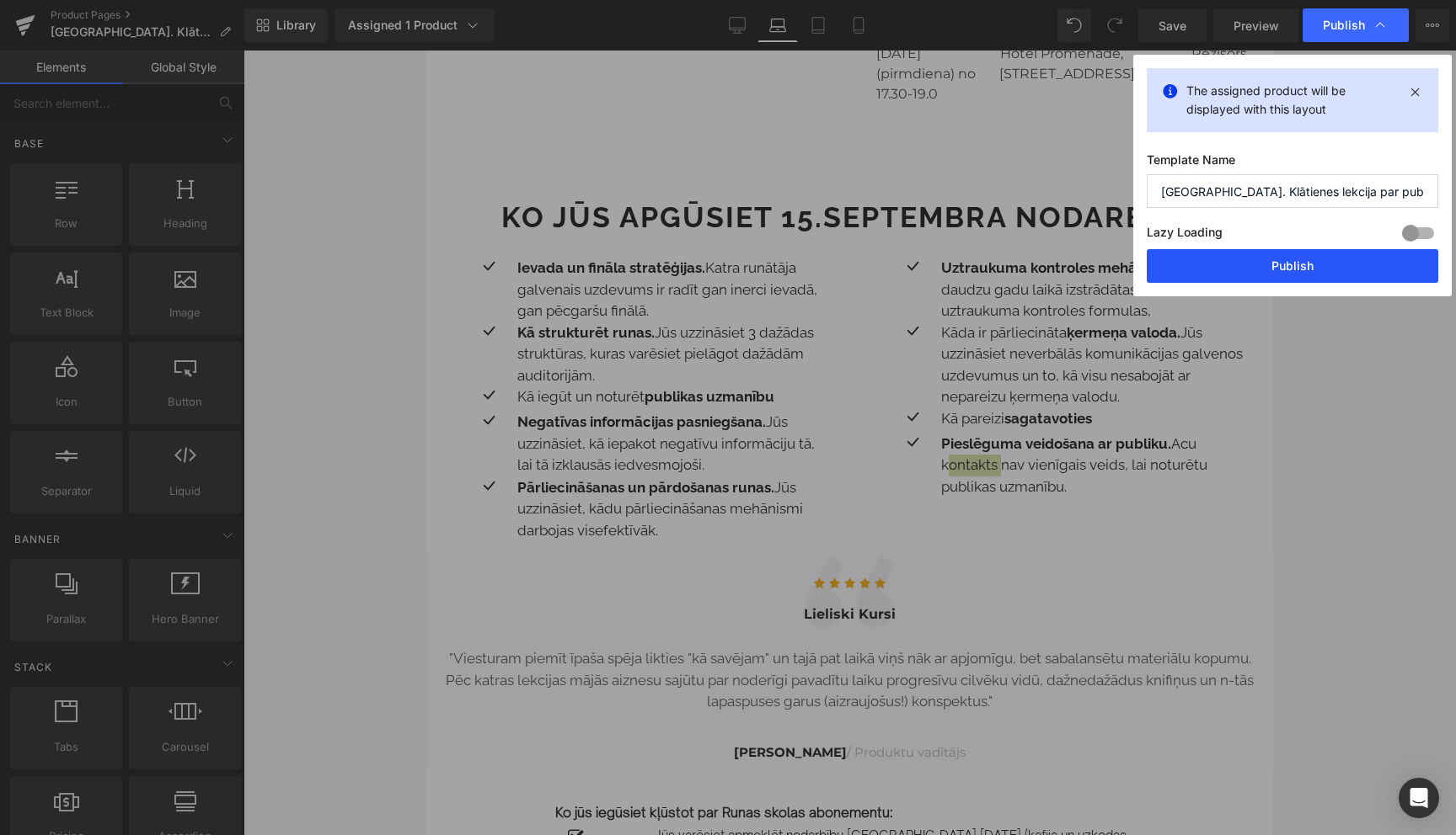
click at [1276, 263] on button "Publish" at bounding box center [1292, 266] width 291 height 34
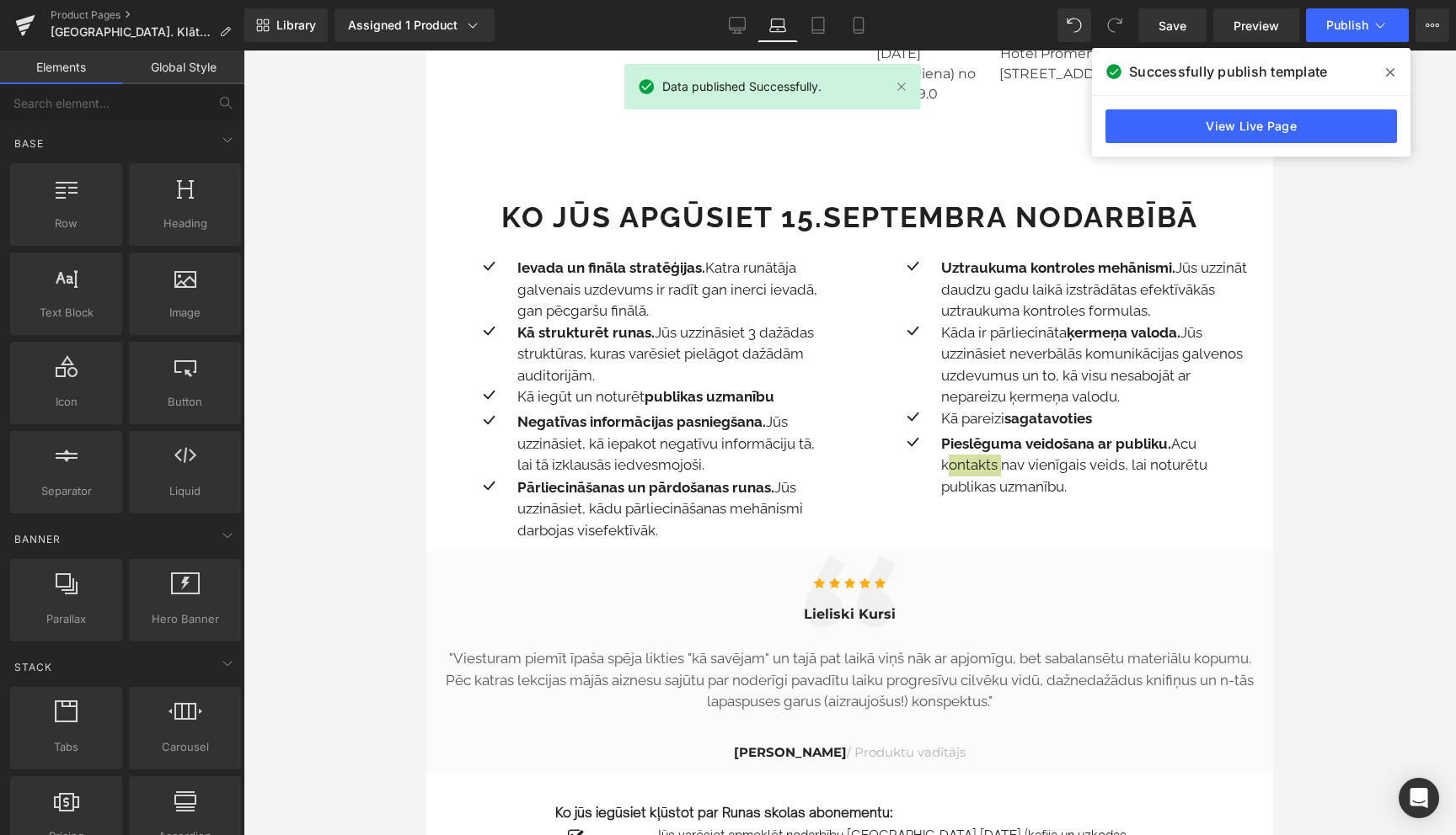
click at [1388, 72] on icon at bounding box center [1390, 73] width 8 height 14
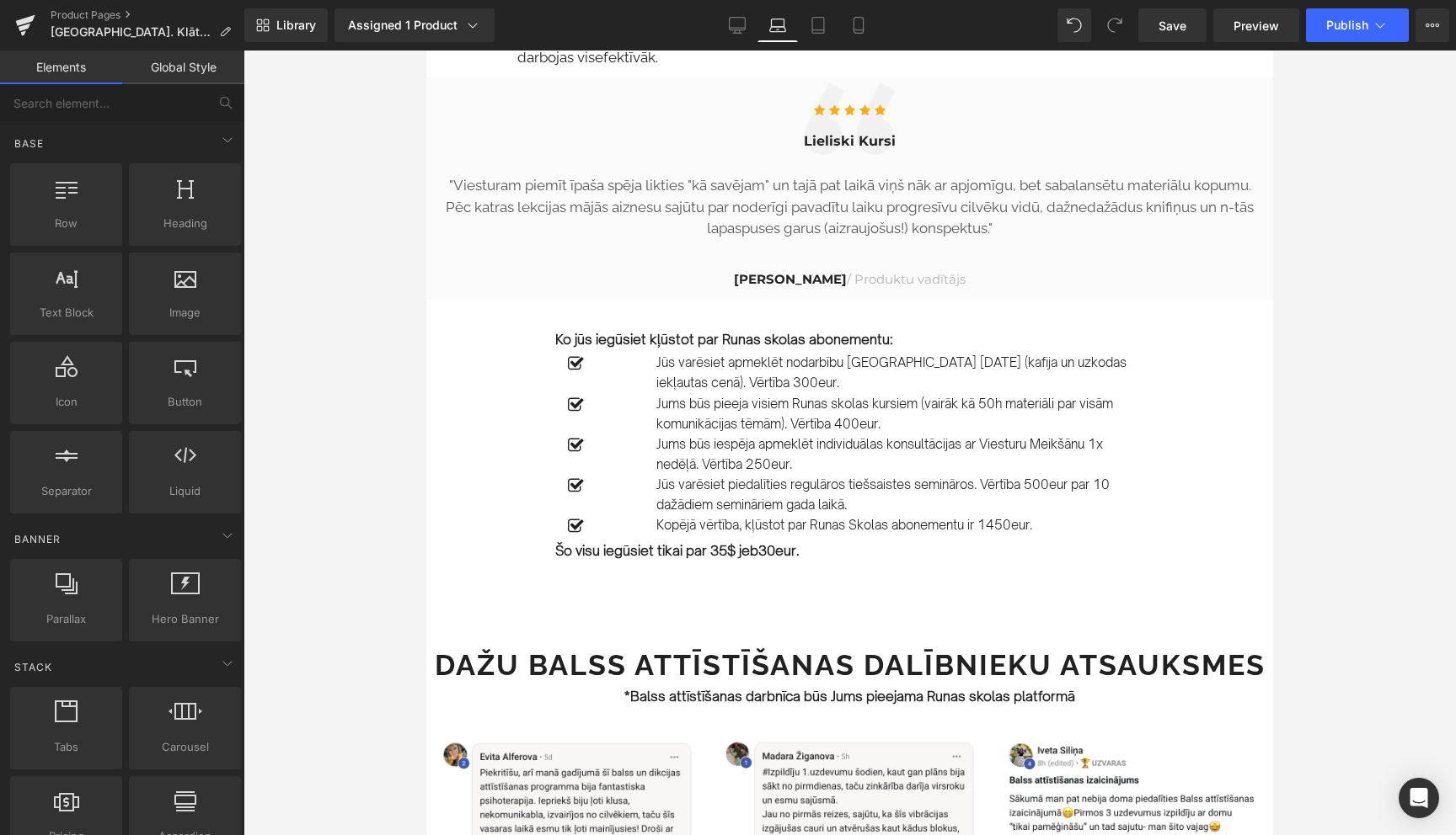
scroll to position [1768, 0]
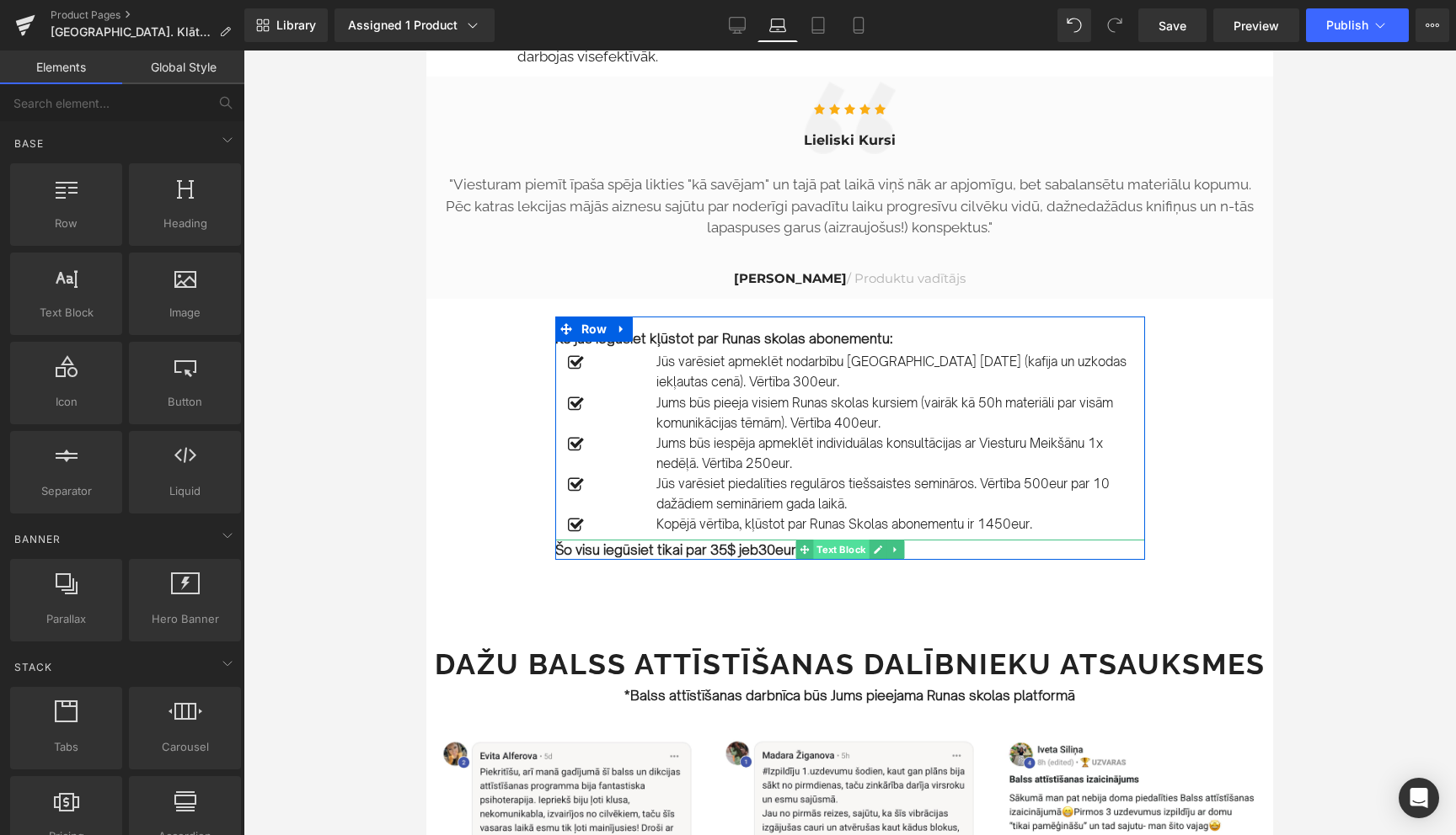
click at [852, 540] on span "Text Block" at bounding box center [841, 550] width 56 height 20
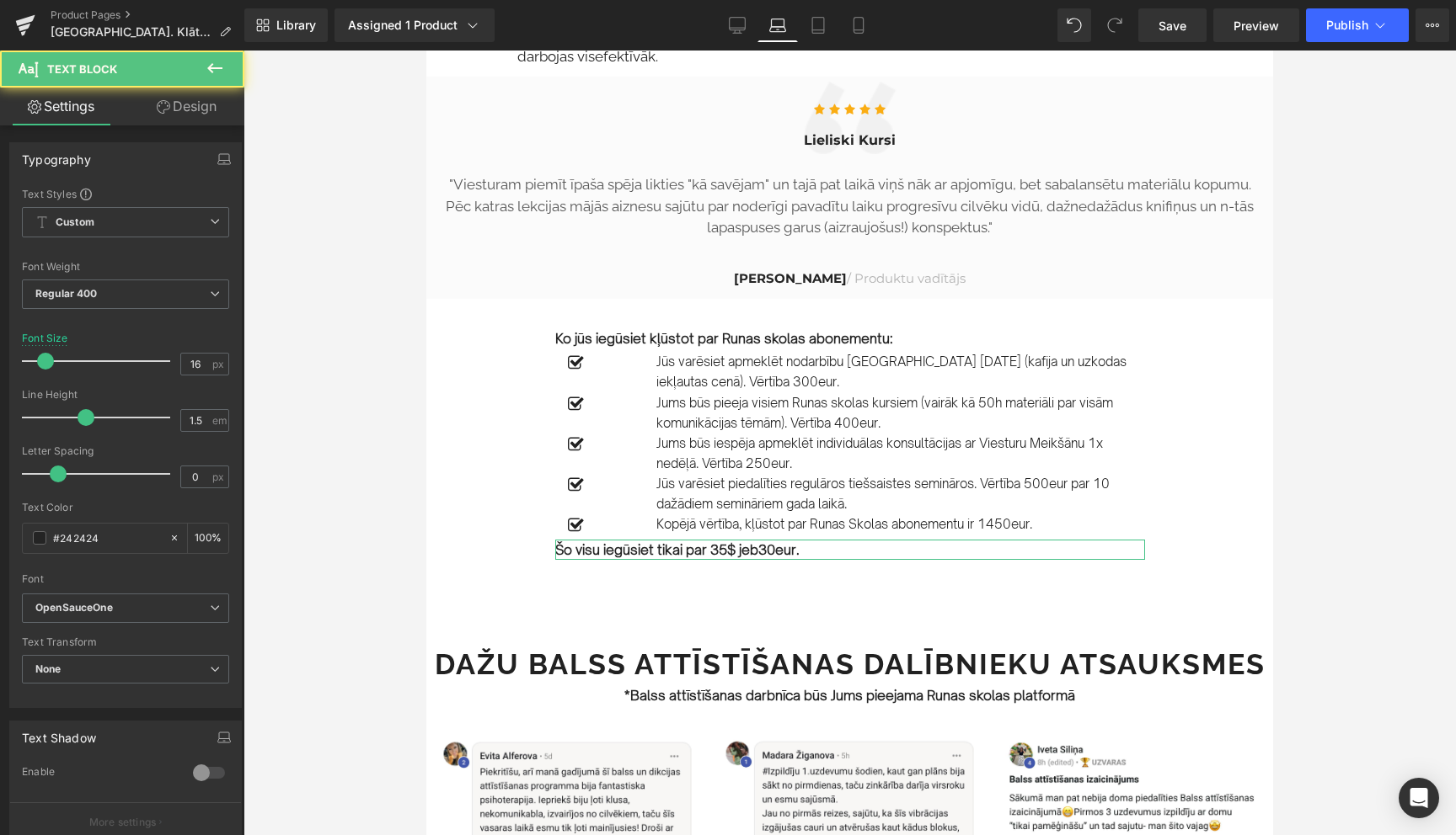
click at [194, 113] on link "Design" at bounding box center [186, 106] width 122 height 38
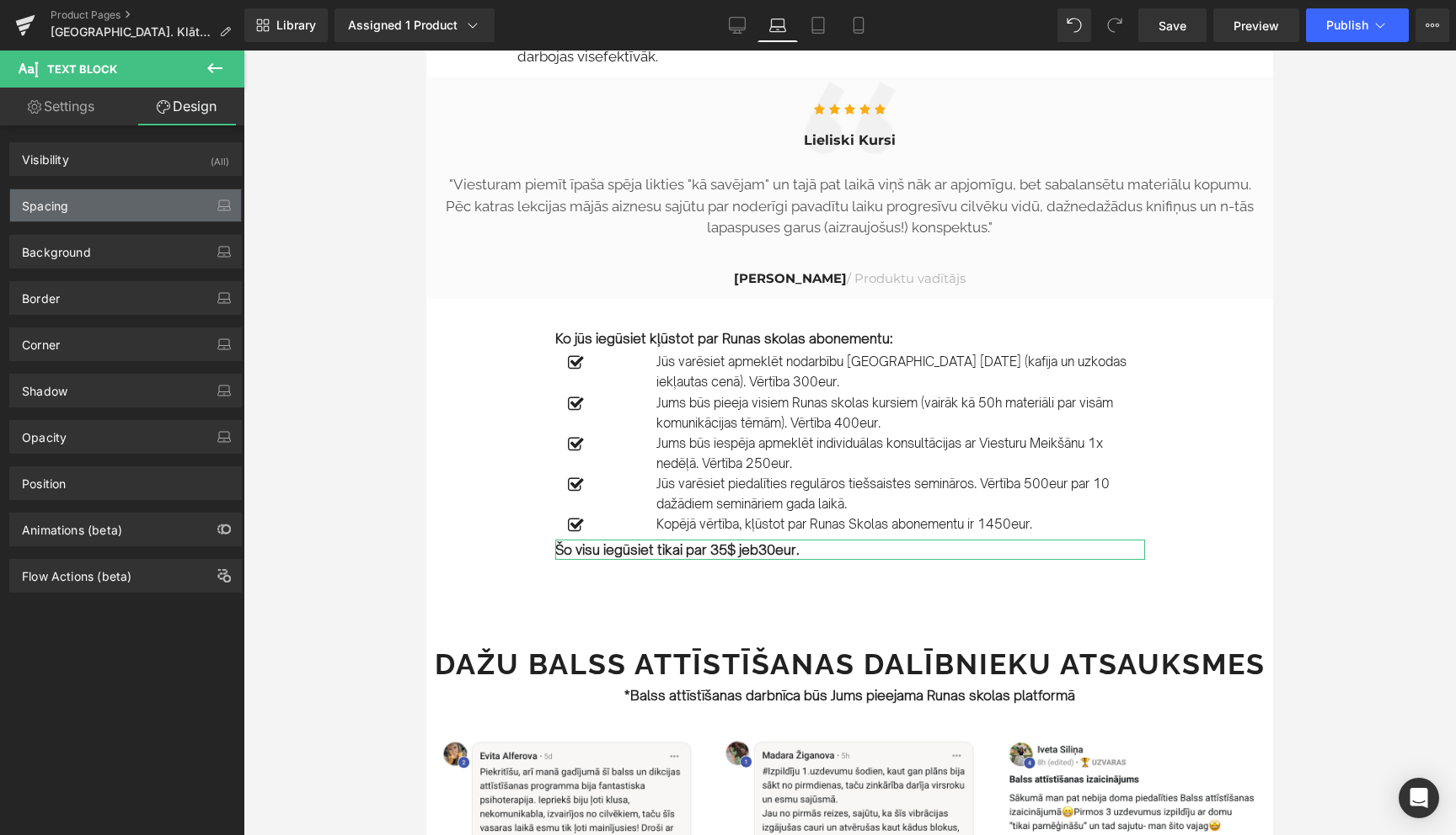
click at [110, 201] on div "Spacing" at bounding box center [125, 206] width 231 height 32
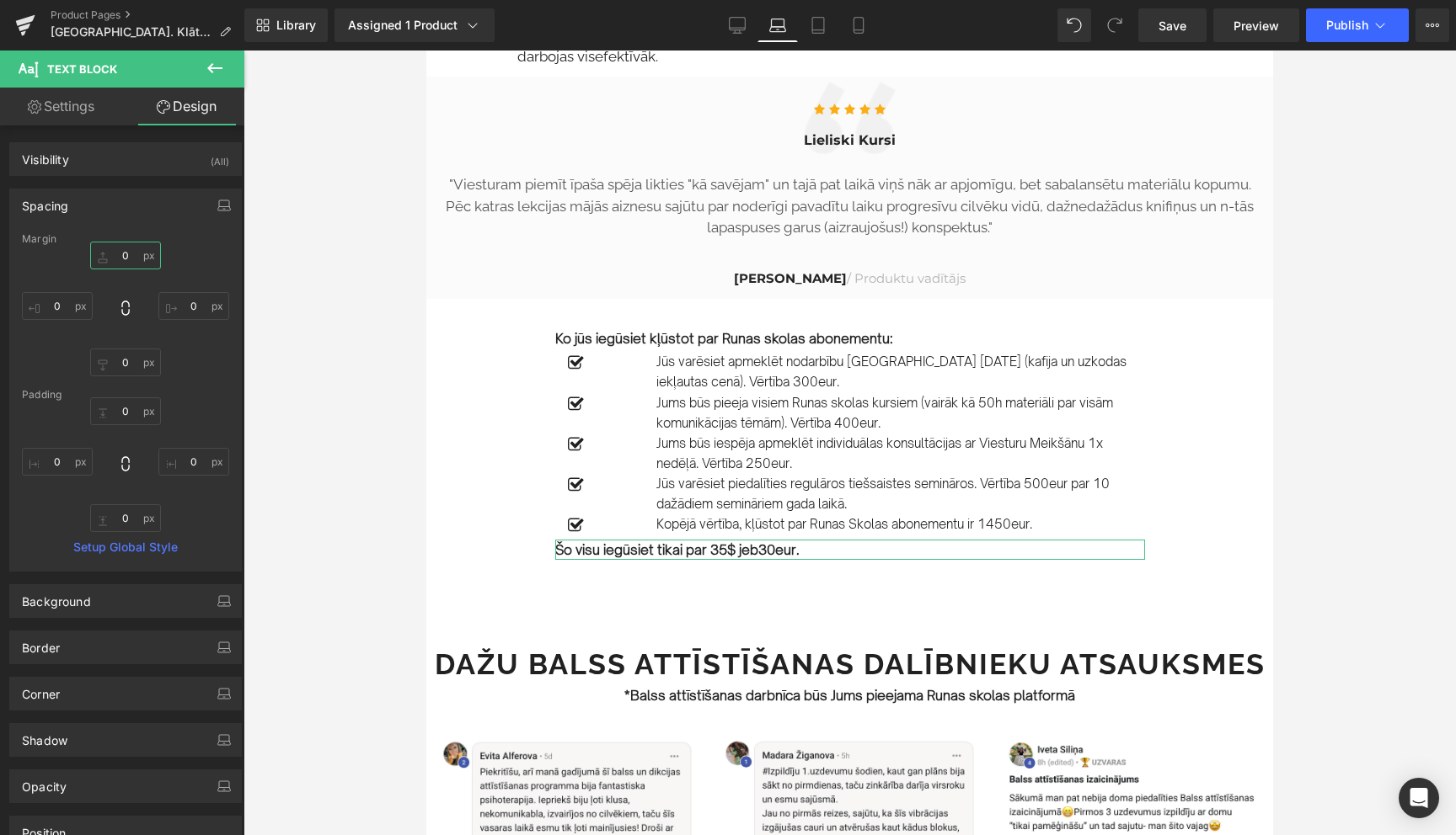
click at [134, 255] on input "0" at bounding box center [125, 255] width 71 height 28
type input "20"
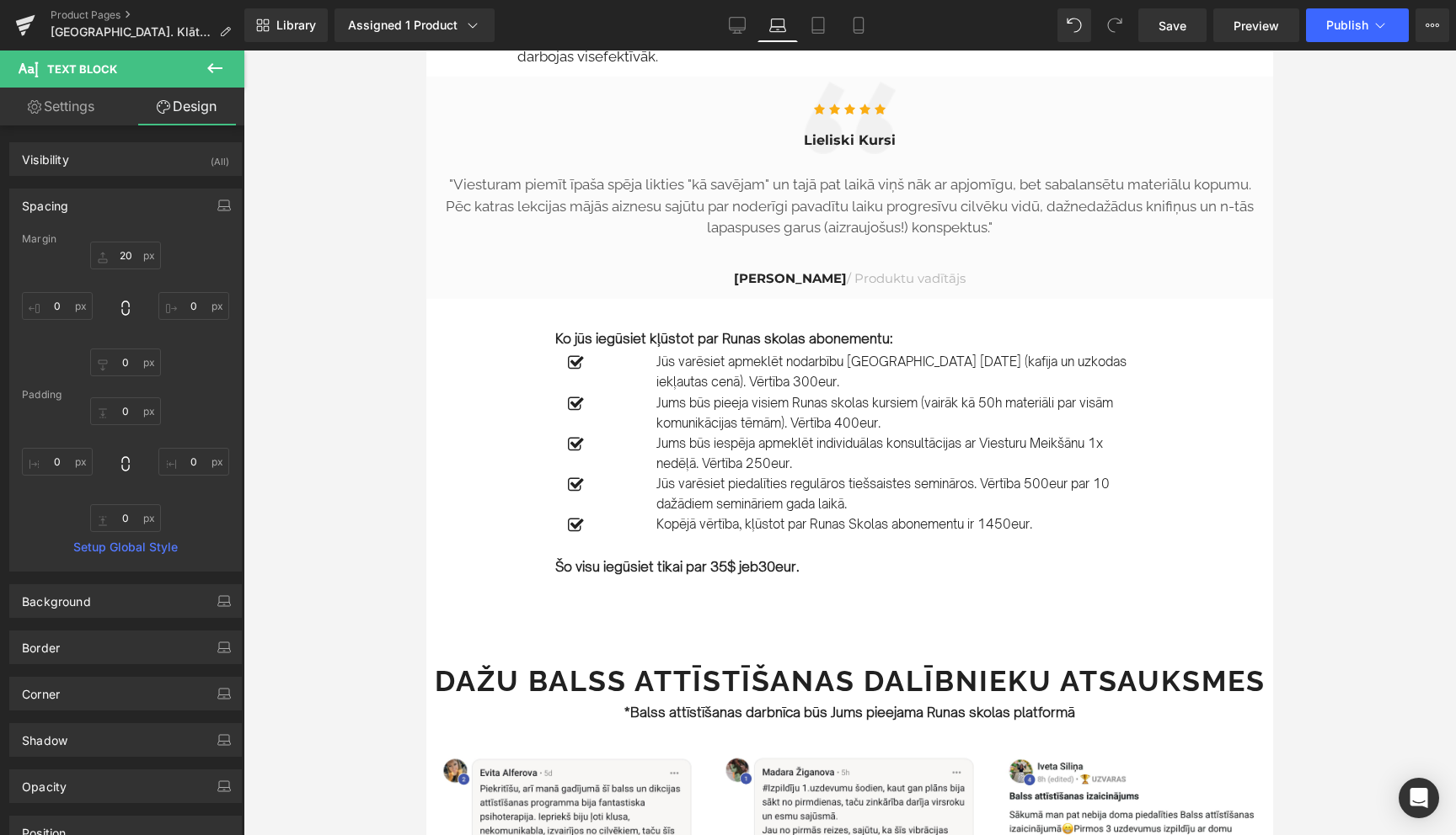
click at [1356, 440] on div at bounding box center [849, 443] width 1212 height 785
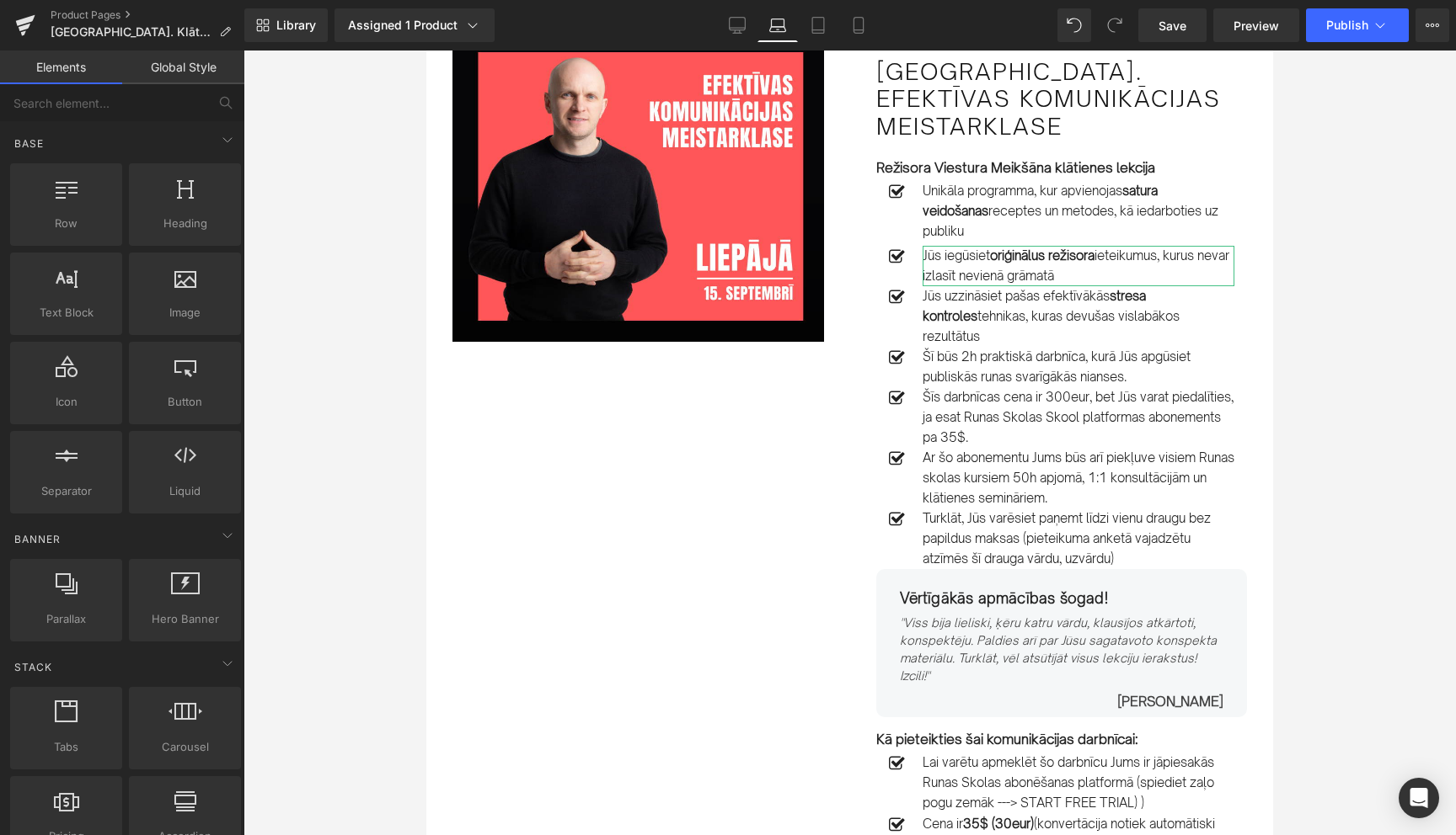
scroll to position [122, 0]
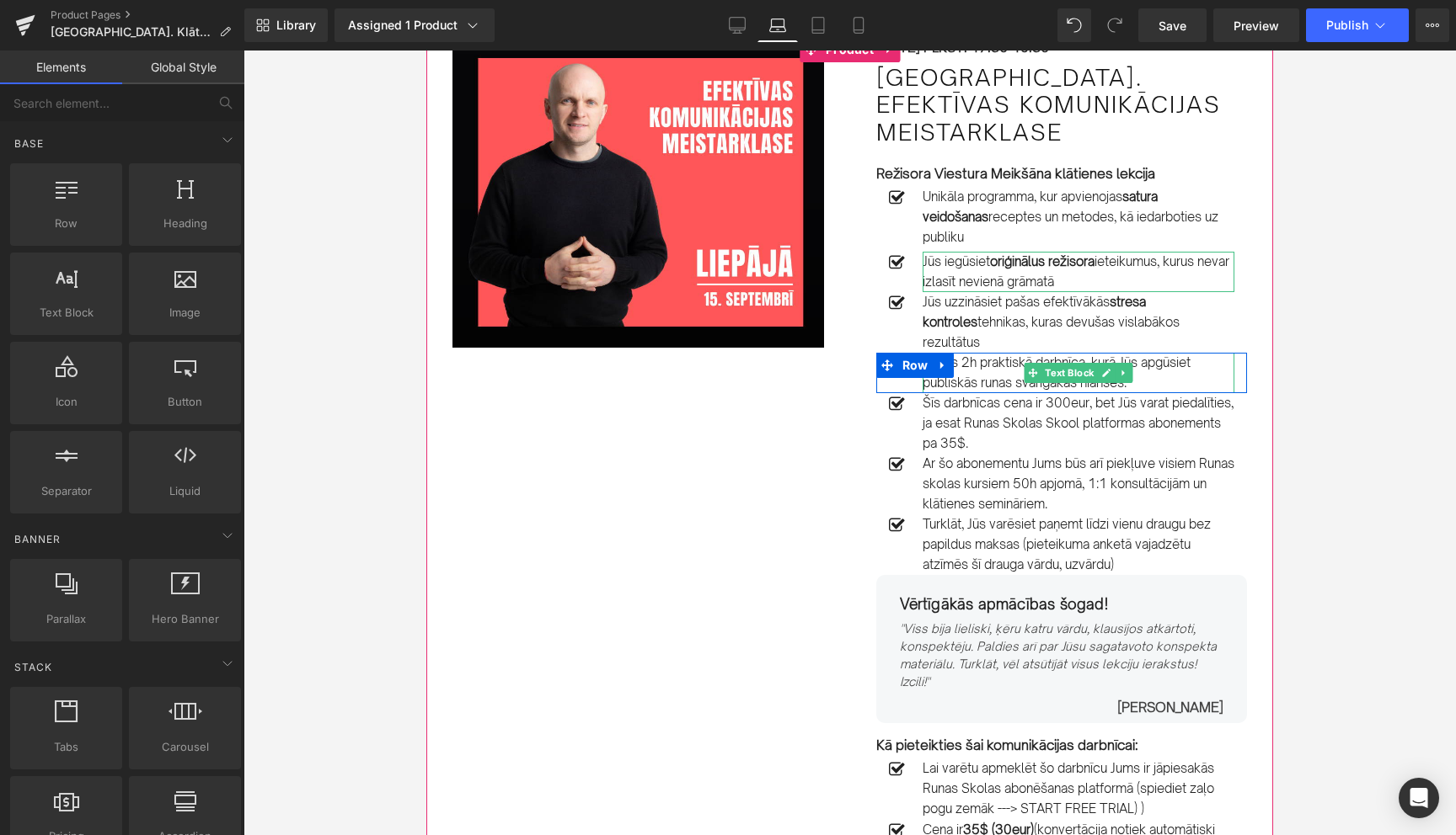
click at [1153, 359] on p "Šī būs 2h praktiskā darbnīca, kurā Jūs apgūsiet publiskās runas svarīgākās nian…" at bounding box center [1078, 373] width 311 height 41
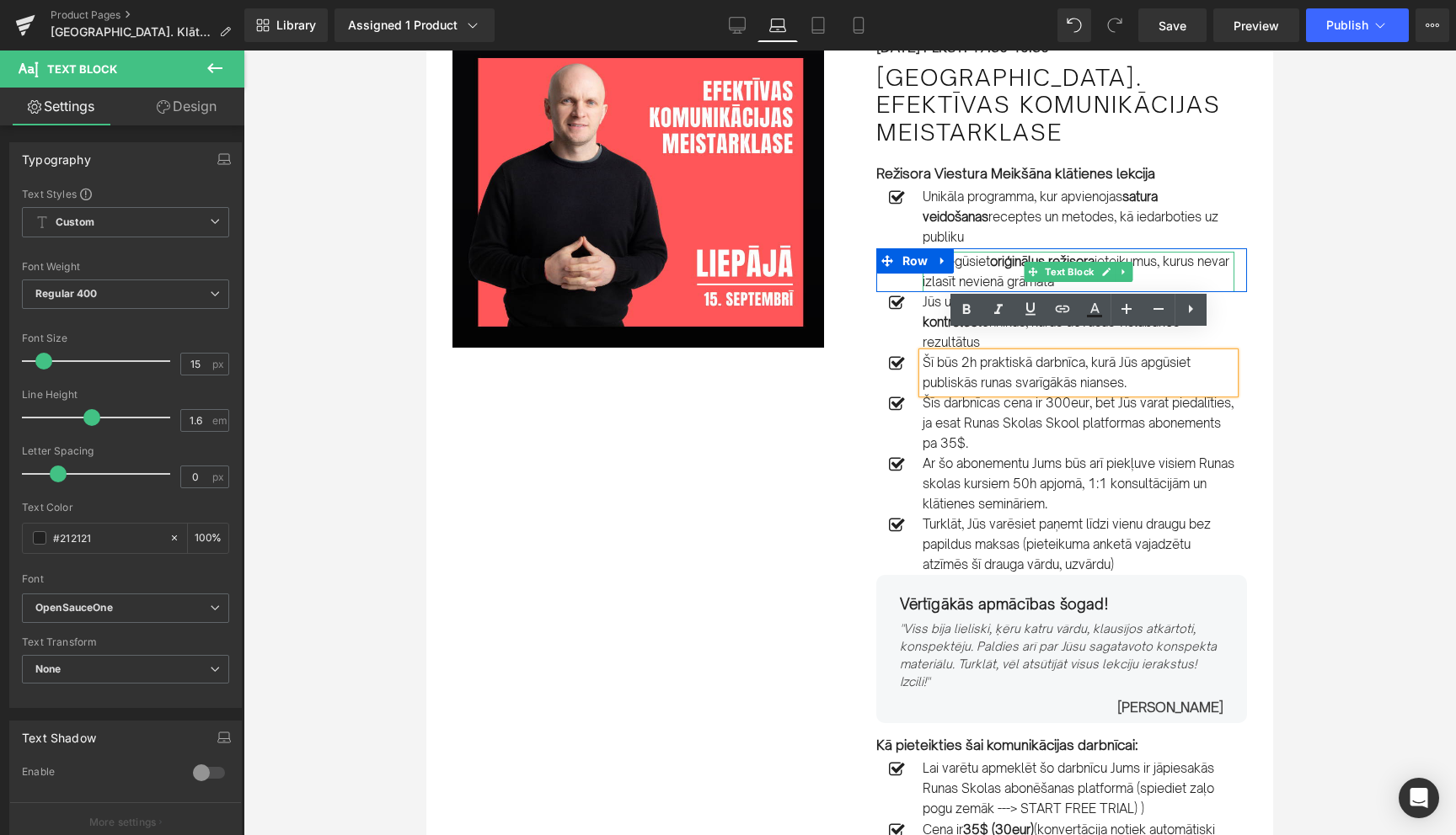
drag, startPoint x: 995, startPoint y: 261, endPoint x: 1097, endPoint y: 283, distance: 104.3
click at [1097, 283] on p "Jūs iegūsiet oriģinālus režisora ieteikumus, kurus nevar izlasīt nevienā grāmatā" at bounding box center [1078, 271] width 311 height 41
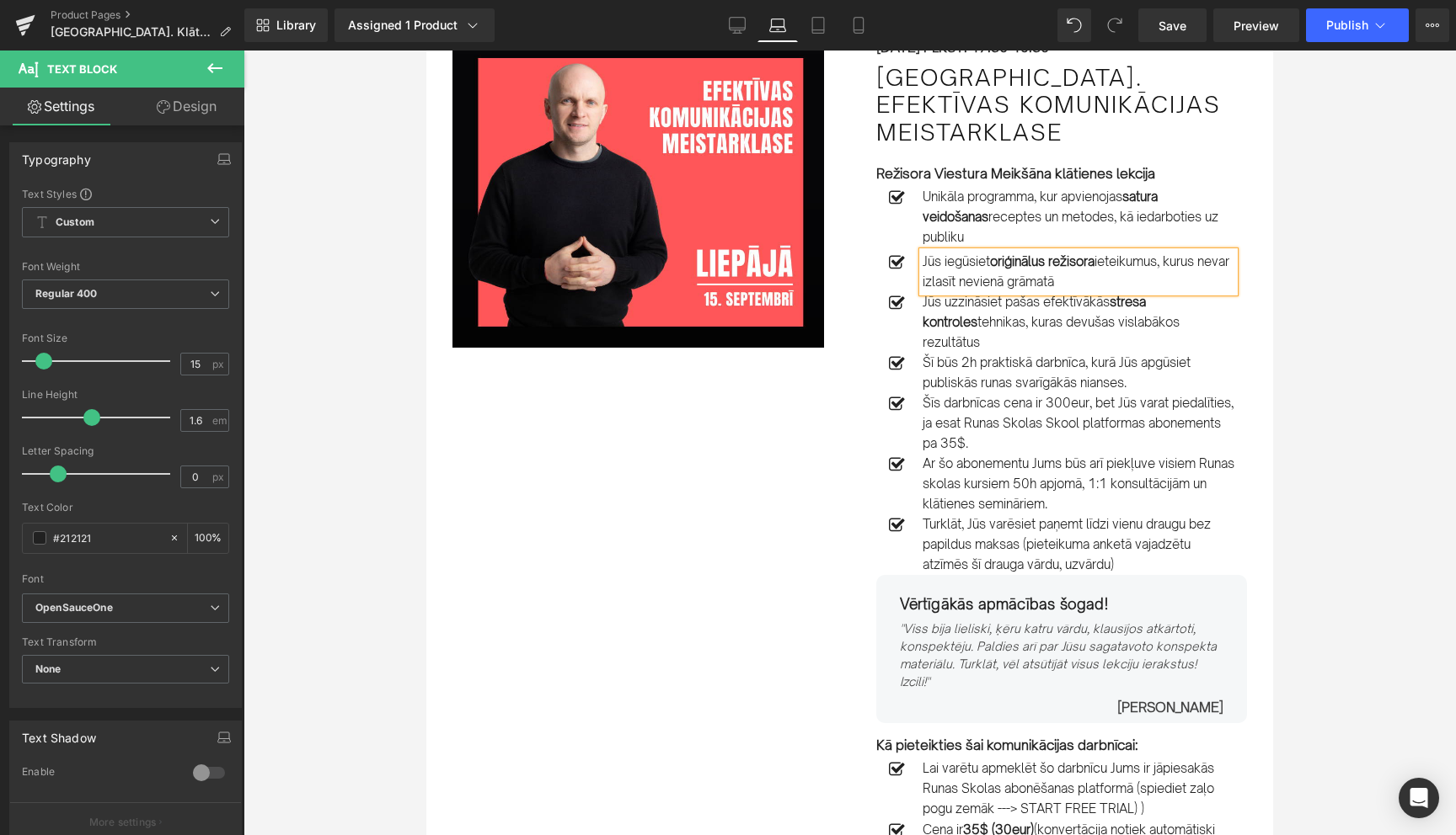
copy p "oriģinālus režisora ieteikumus, kurus nevar izlasīt nevienā grāmatā"
click at [1140, 362] on p "Šī būs 2h praktiskā darbnīca, kurā Jūs apgūsiet publiskās runas svarīgākās nian…" at bounding box center [1078, 373] width 311 height 41
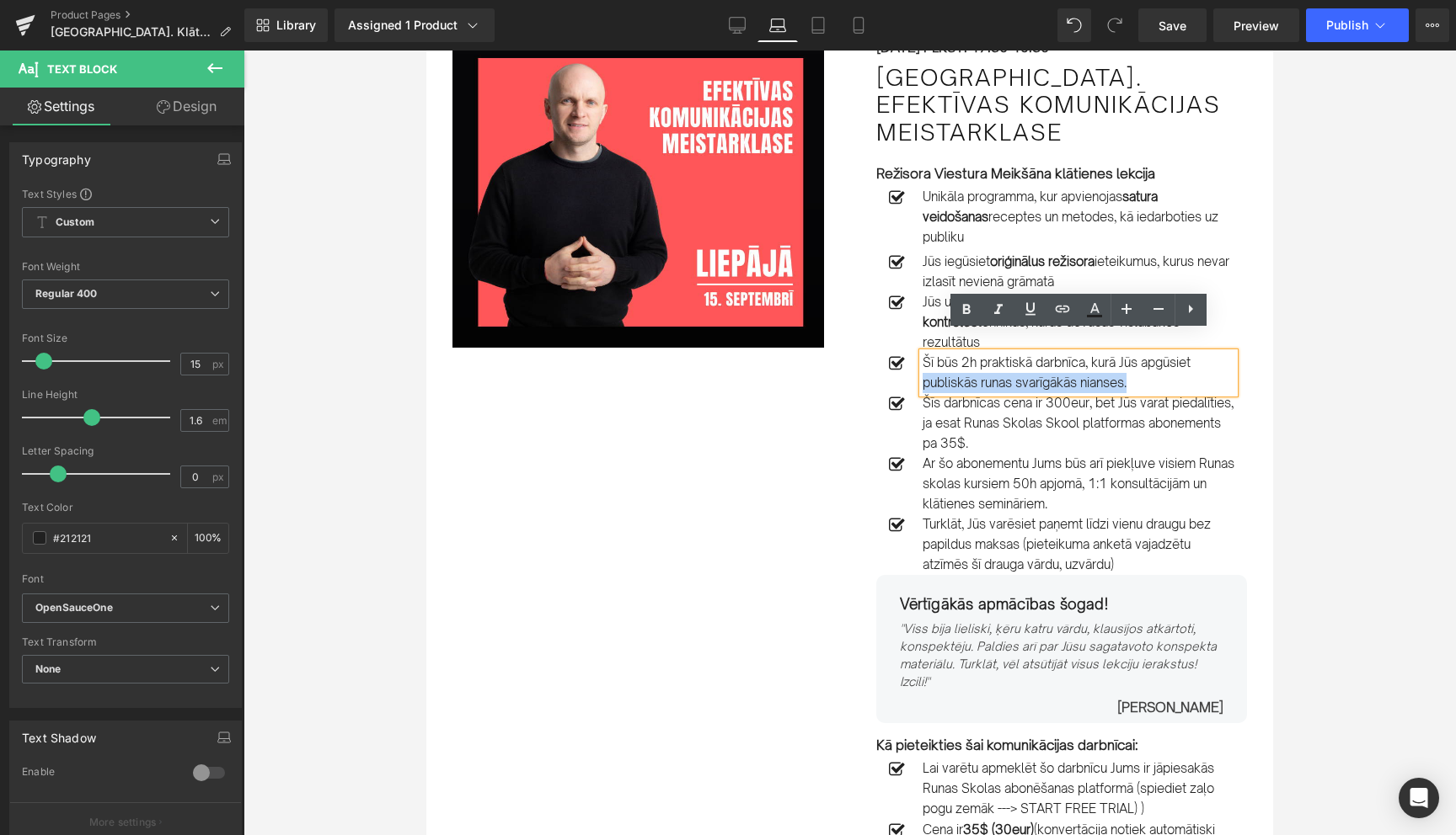
drag, startPoint x: 1136, startPoint y: 362, endPoint x: 924, endPoint y: 356, distance: 212.1
click at [924, 356] on p "Šī būs 2h praktiskā darbnīca, kurā Jūs apgūsiet publiskās runas svarīgākās nian…" at bounding box center [1078, 373] width 311 height 41
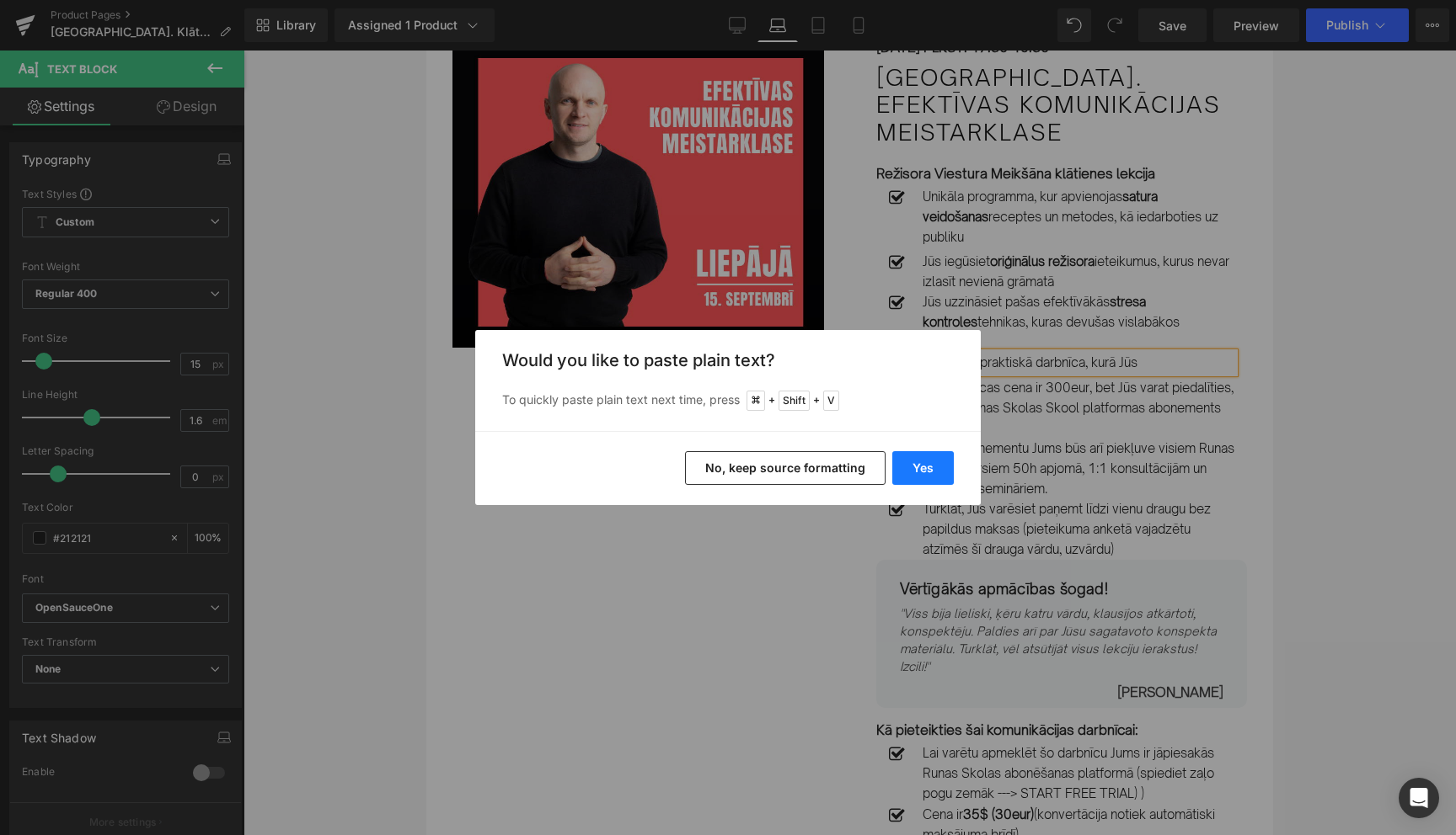
click at [912, 471] on button "Yes" at bounding box center [923, 468] width 62 height 34
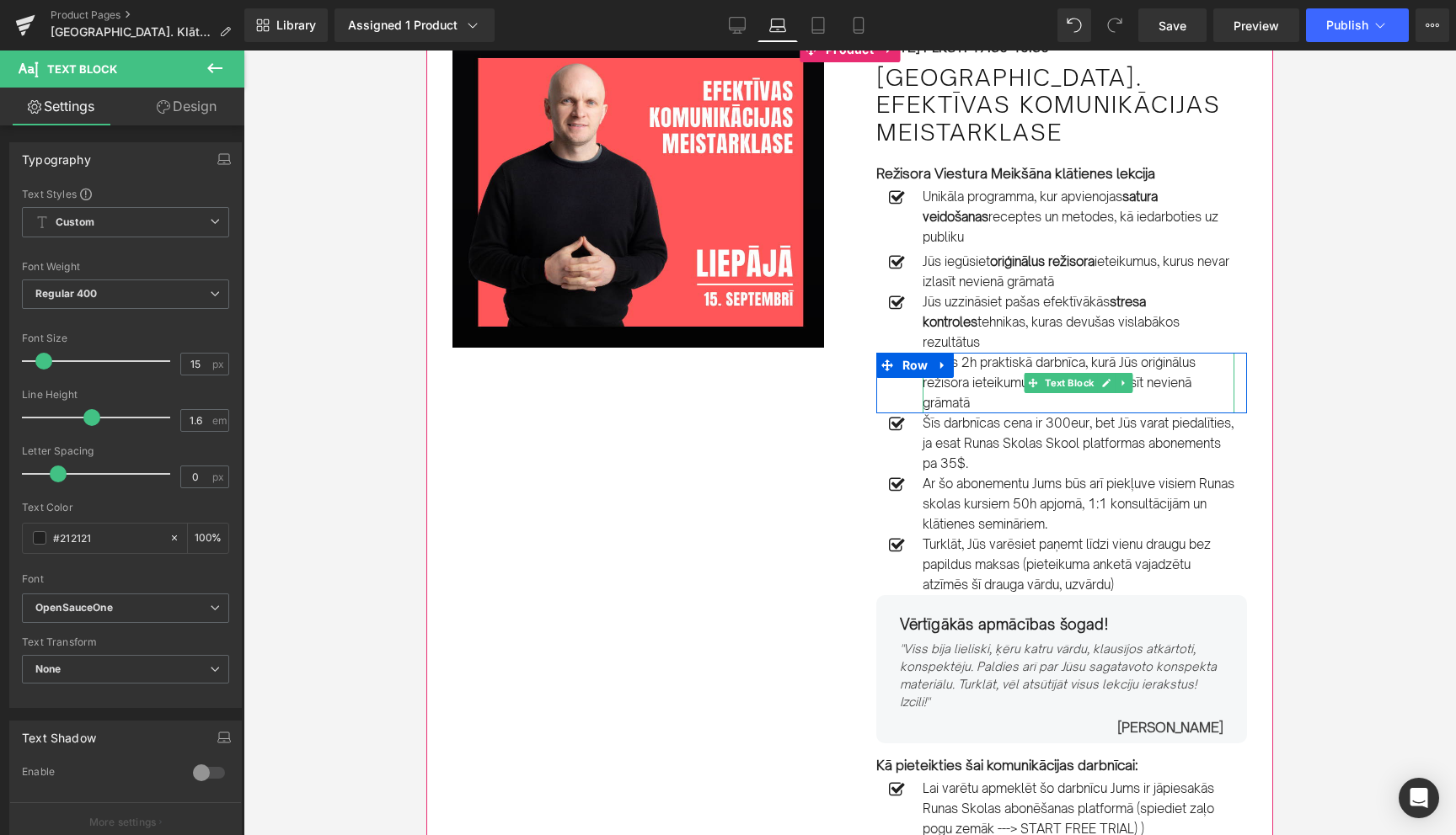
click at [1147, 353] on p "Šī būs 2h praktiskā darbnīca, kurā Jūs oriģinālus režisora ieteikumus, kurus ne…" at bounding box center [1078, 383] width 311 height 61
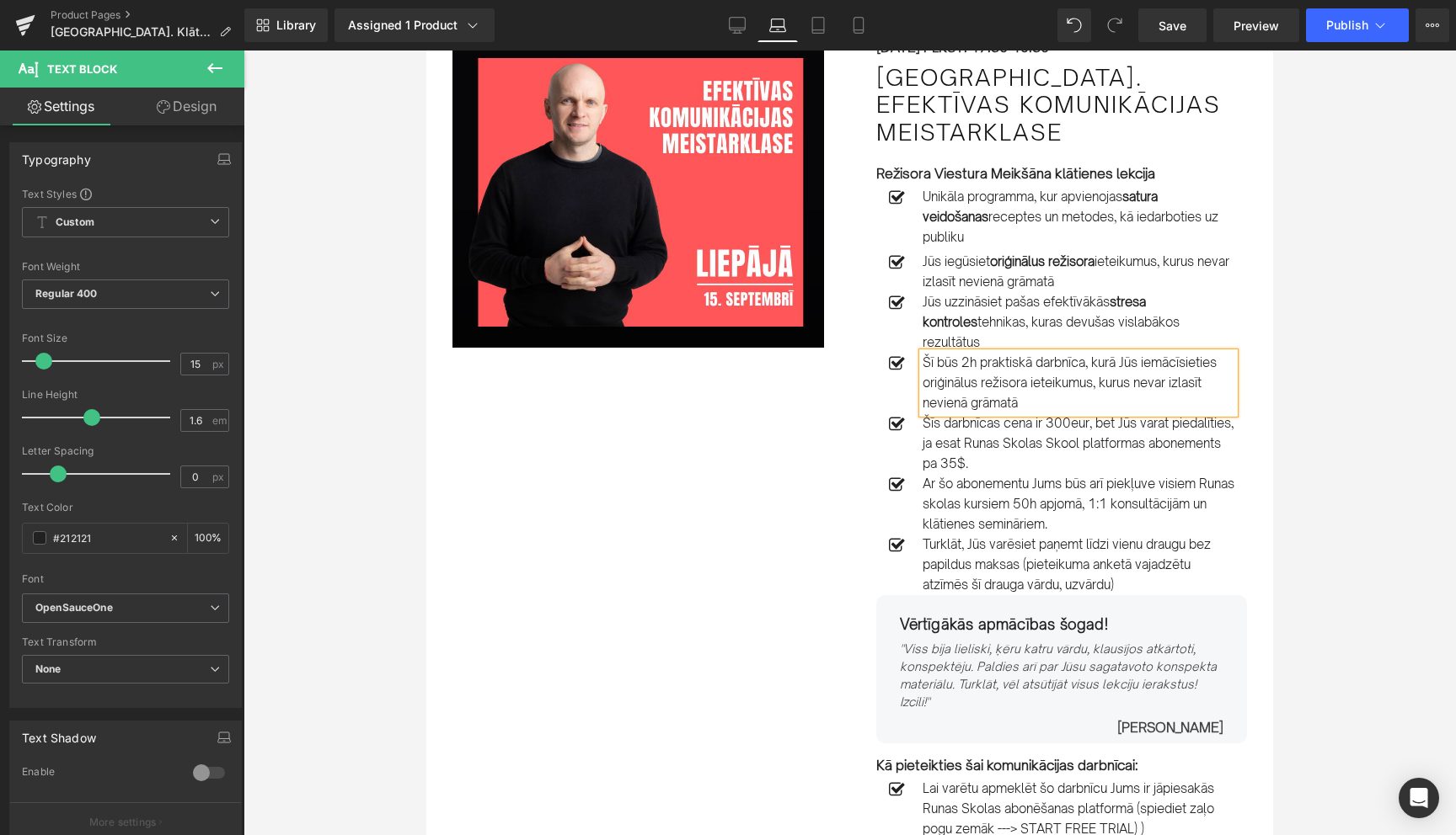
click at [1095, 365] on p "Šī būs 2h praktiskā darbnīca, kurā Jūs iemācīsieties oriģinālus režisora ieteik…" at bounding box center [1078, 383] width 311 height 61
click at [1342, 345] on div at bounding box center [849, 443] width 1212 height 785
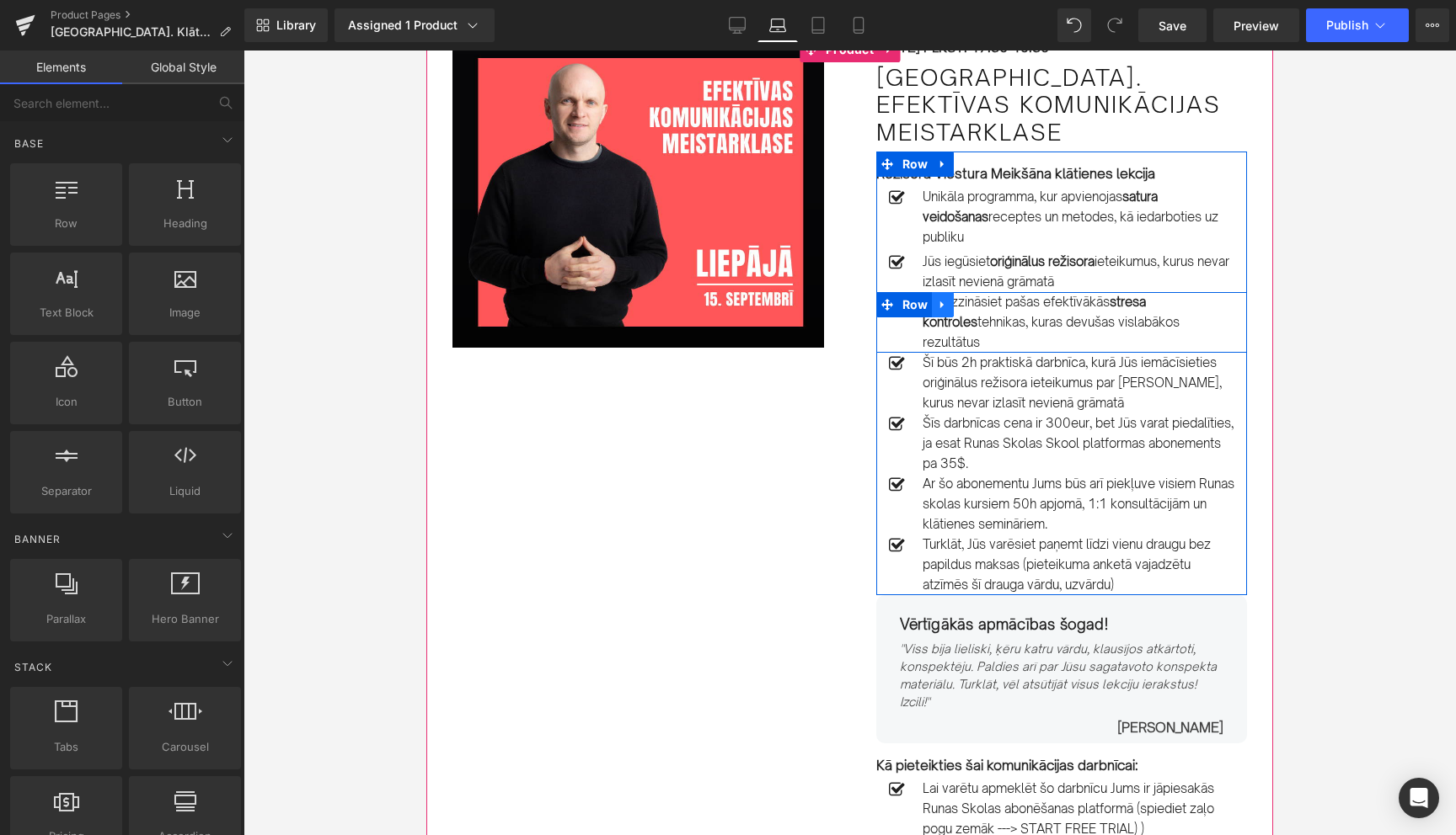
click at [944, 306] on icon at bounding box center [943, 304] width 12 height 13
click at [978, 303] on link at bounding box center [987, 304] width 22 height 25
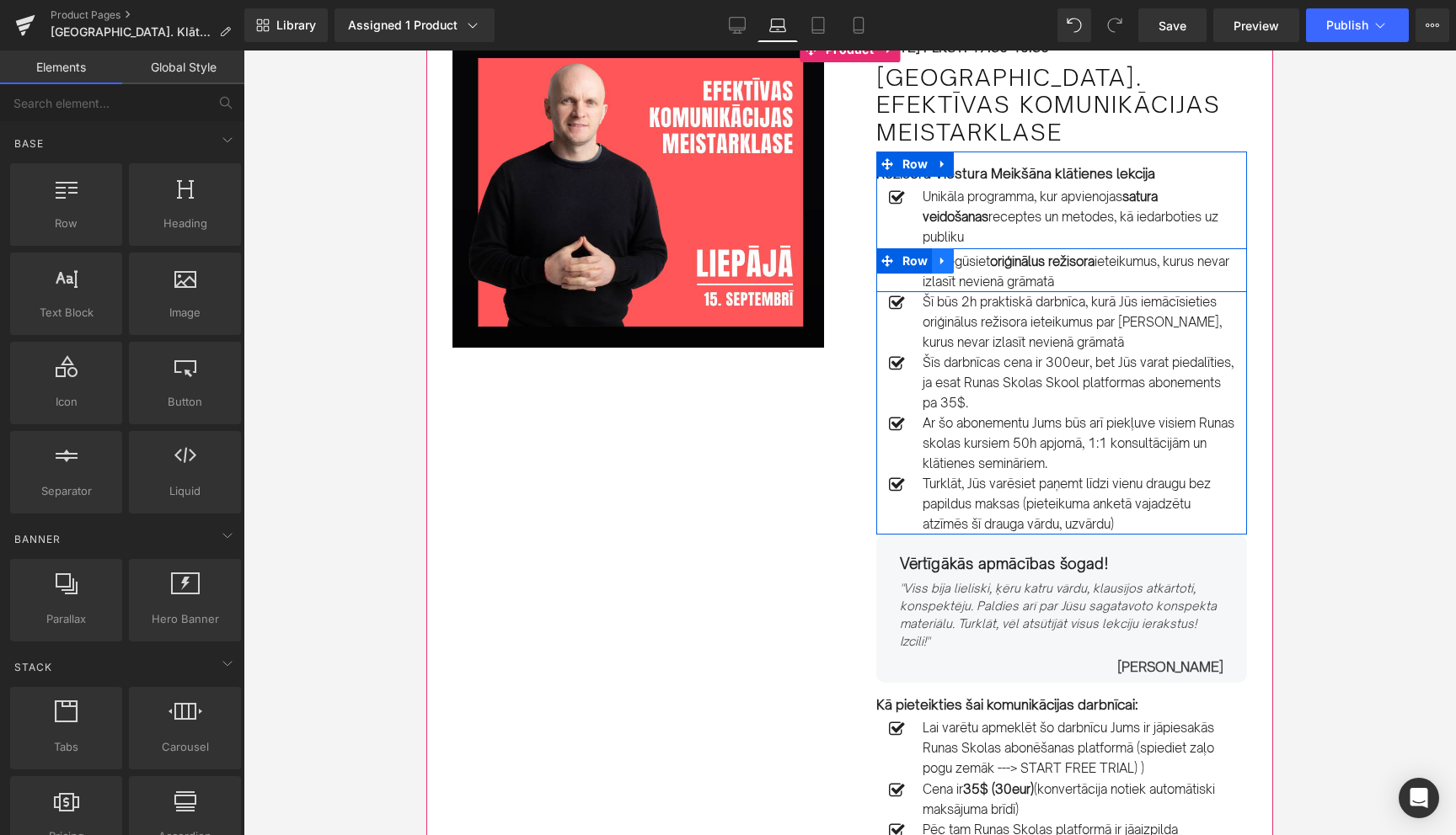
click at [941, 261] on icon at bounding box center [942, 261] width 3 height 8
click at [988, 261] on icon at bounding box center [987, 260] width 12 height 13
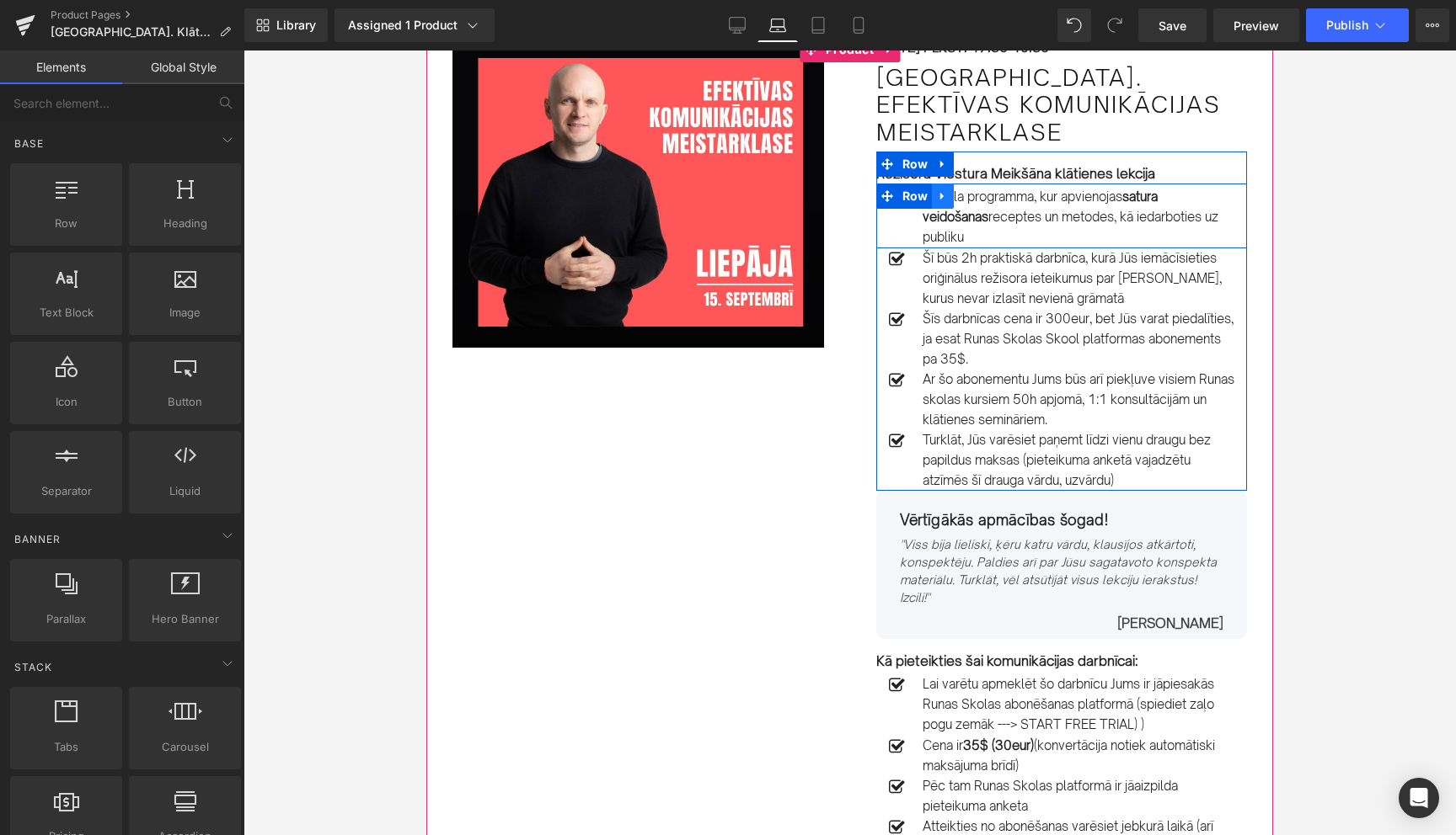
click at [944, 196] on icon at bounding box center [943, 196] width 12 height 13
click at [990, 196] on icon at bounding box center [987, 196] width 12 height 12
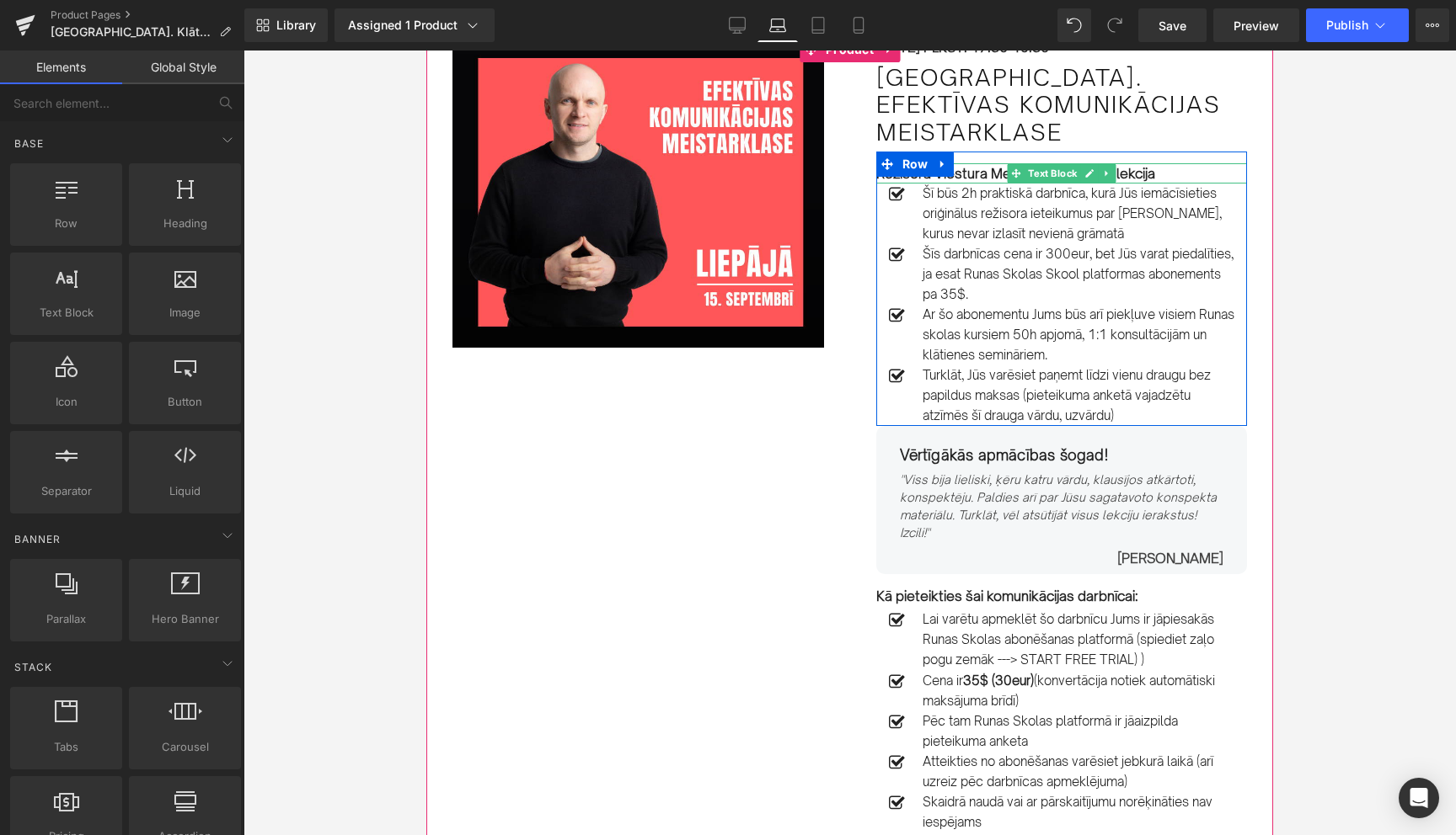
click at [1141, 176] on strong "Režisora Viestura Meikšāna klātienes lekcija" at bounding box center [1015, 173] width 278 height 17
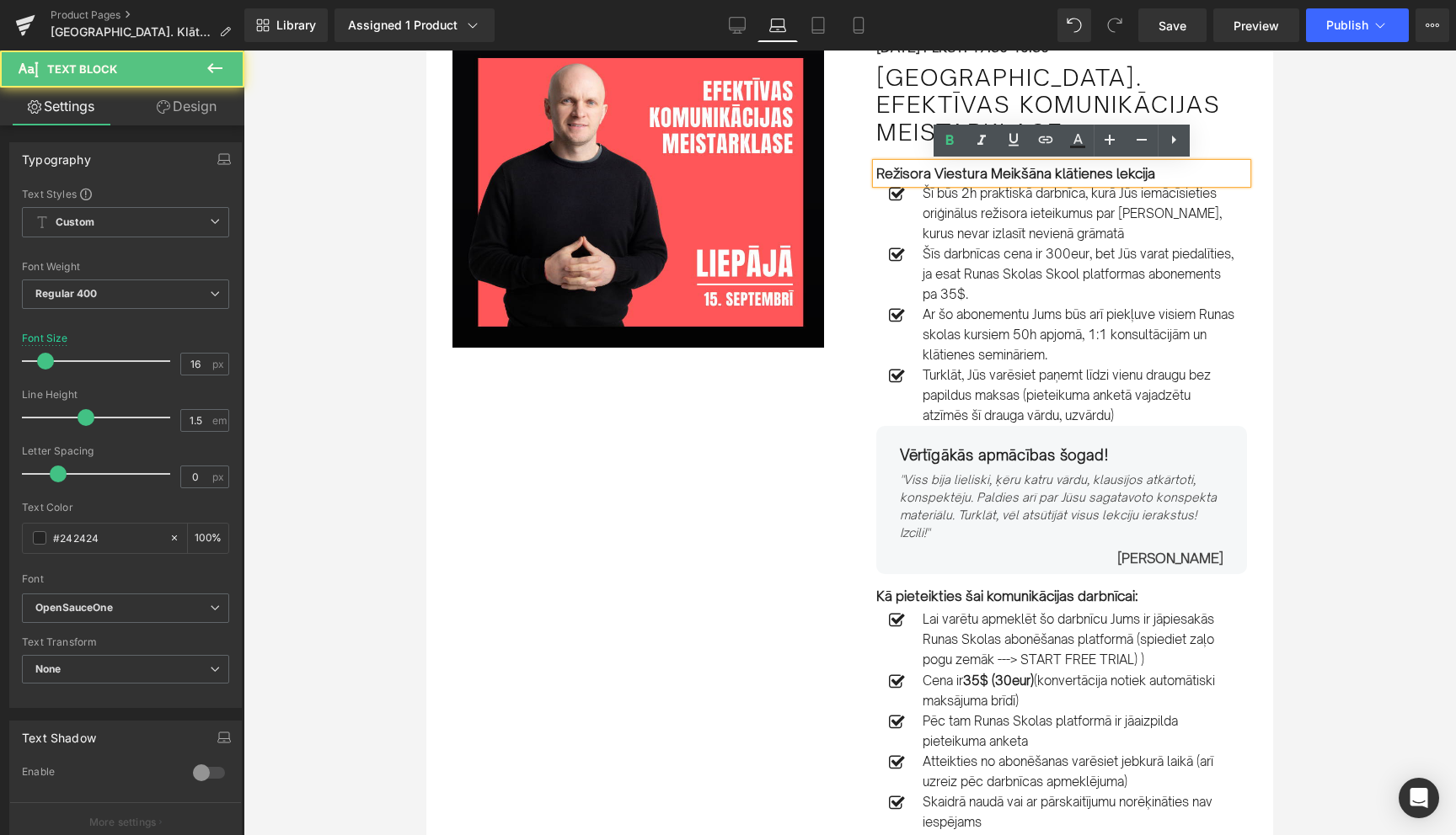
click at [1157, 179] on p "Režisora Viestura Meikšāna klātienes lekcija" at bounding box center [1062, 173] width 372 height 20
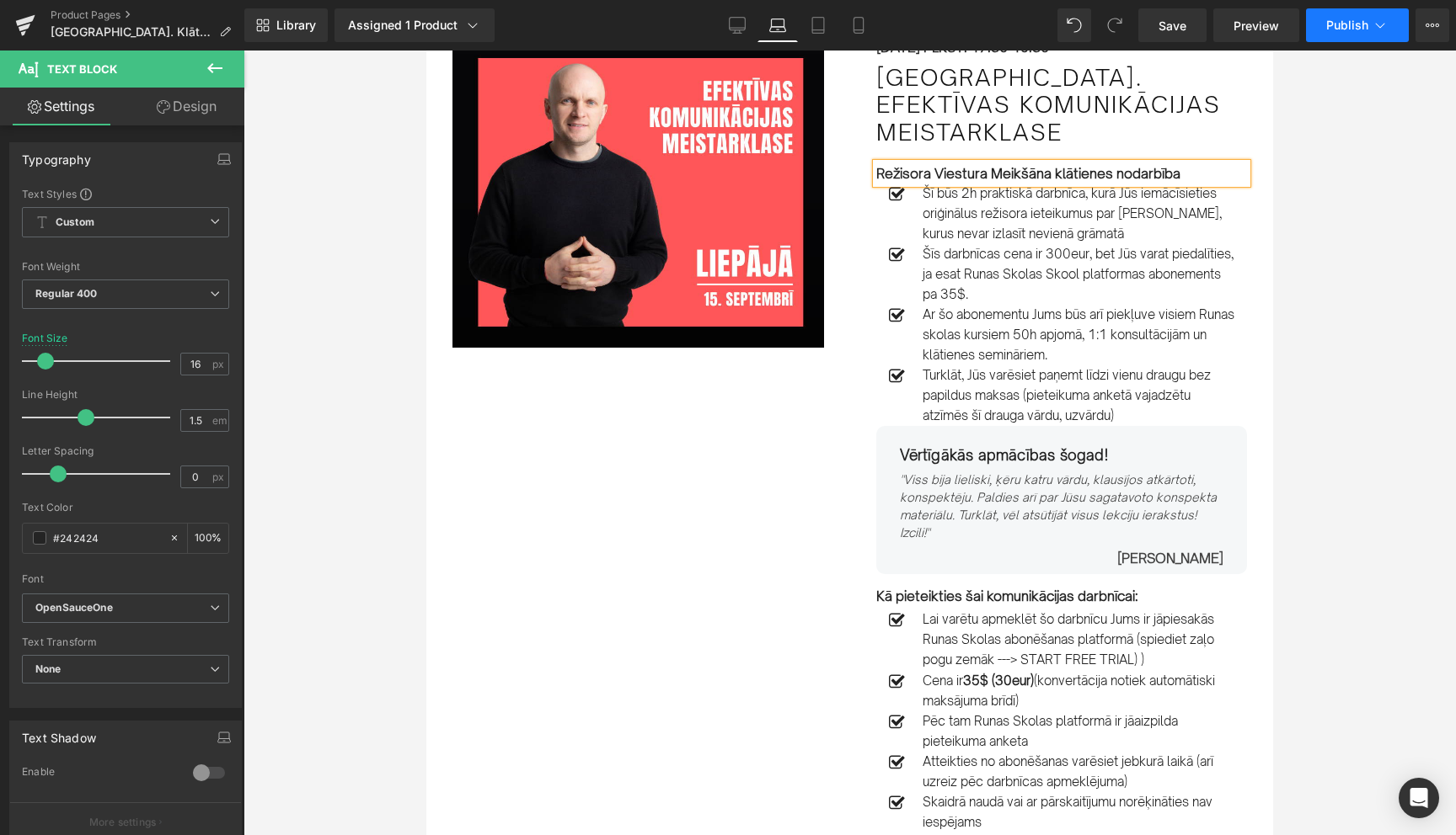
click at [1366, 33] on button "Publish" at bounding box center [1357, 25] width 102 height 34
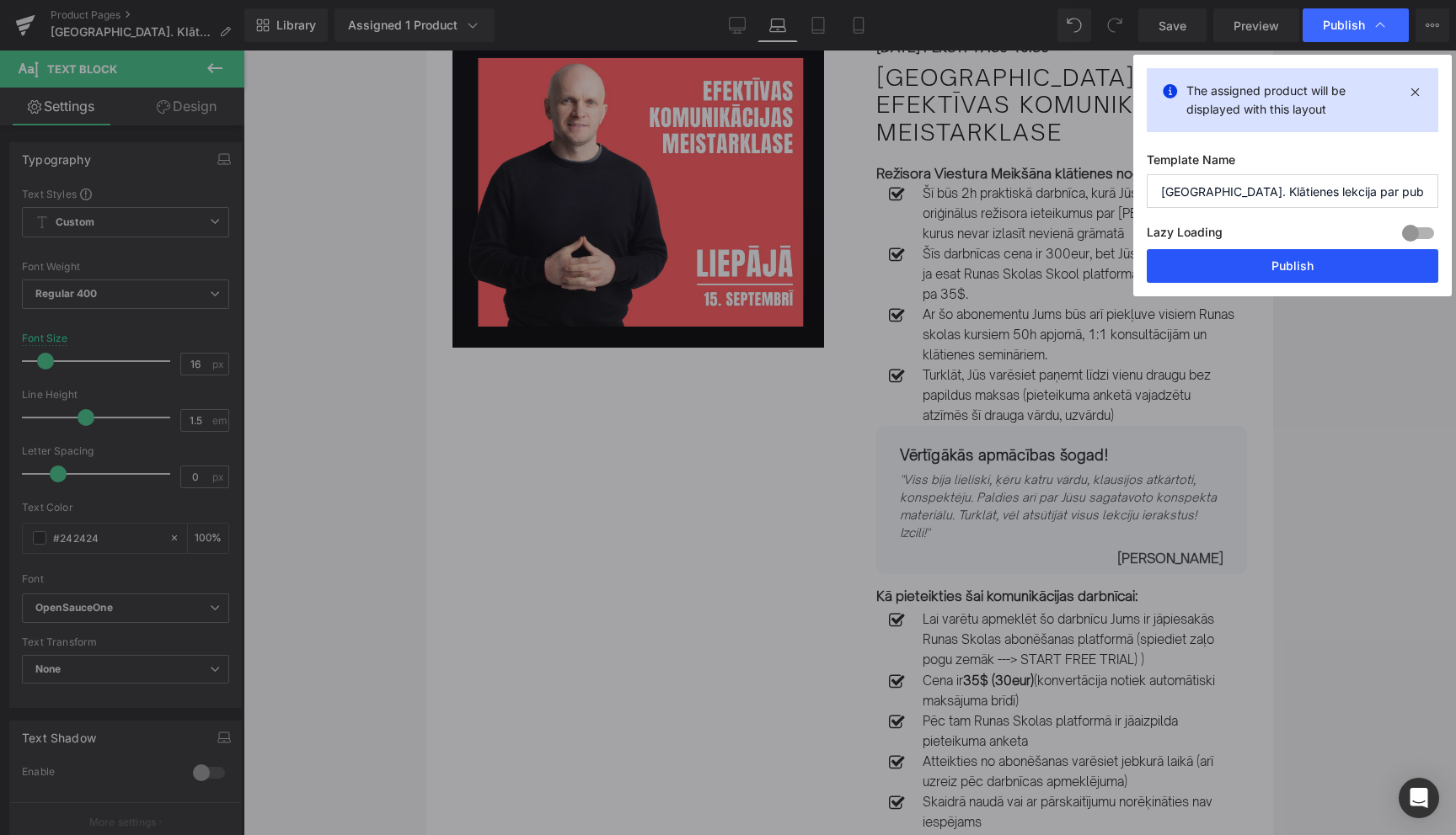
click at [1295, 261] on button "Publish" at bounding box center [1292, 266] width 291 height 34
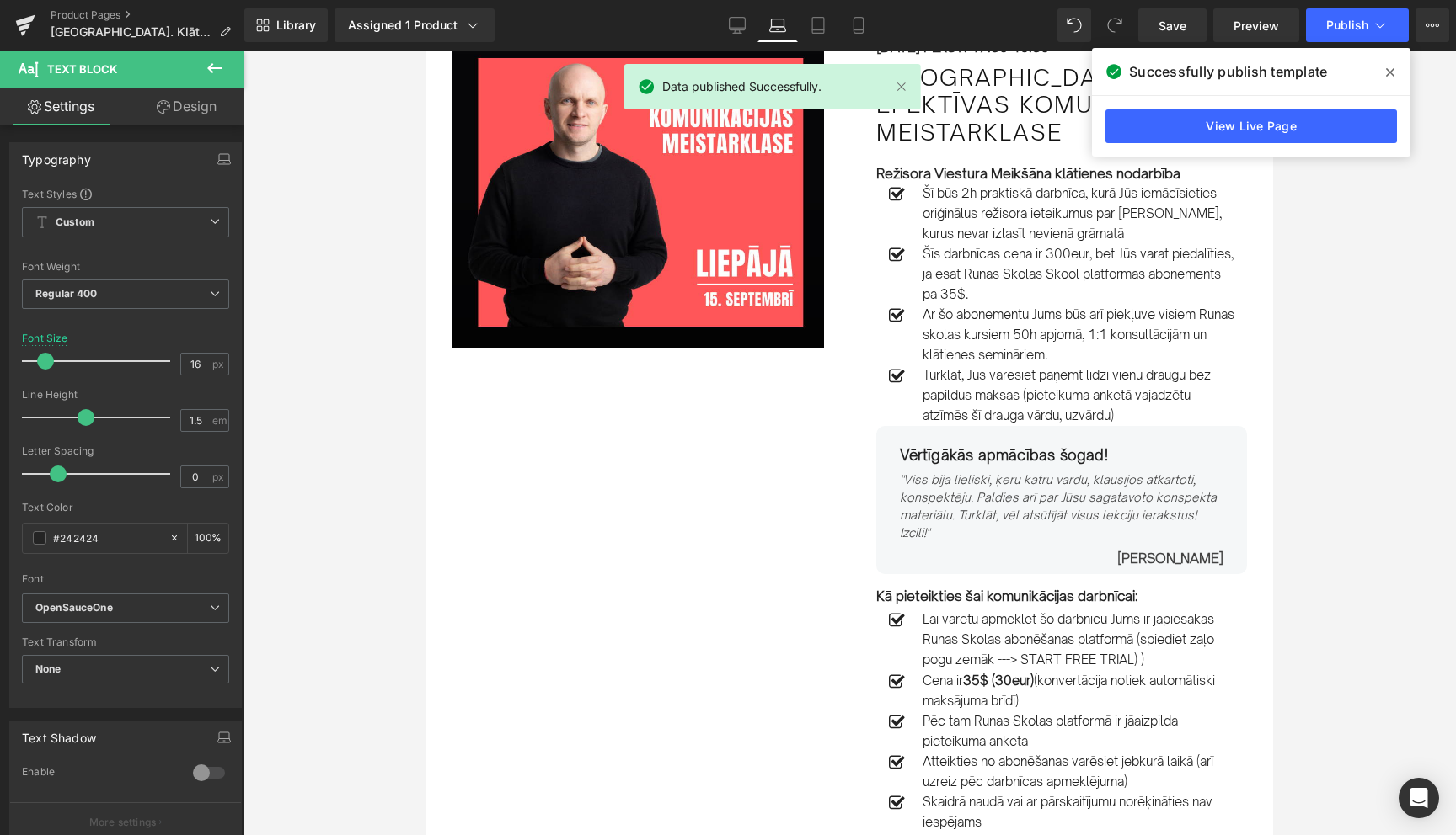
click at [1392, 75] on icon at bounding box center [1390, 73] width 8 height 8
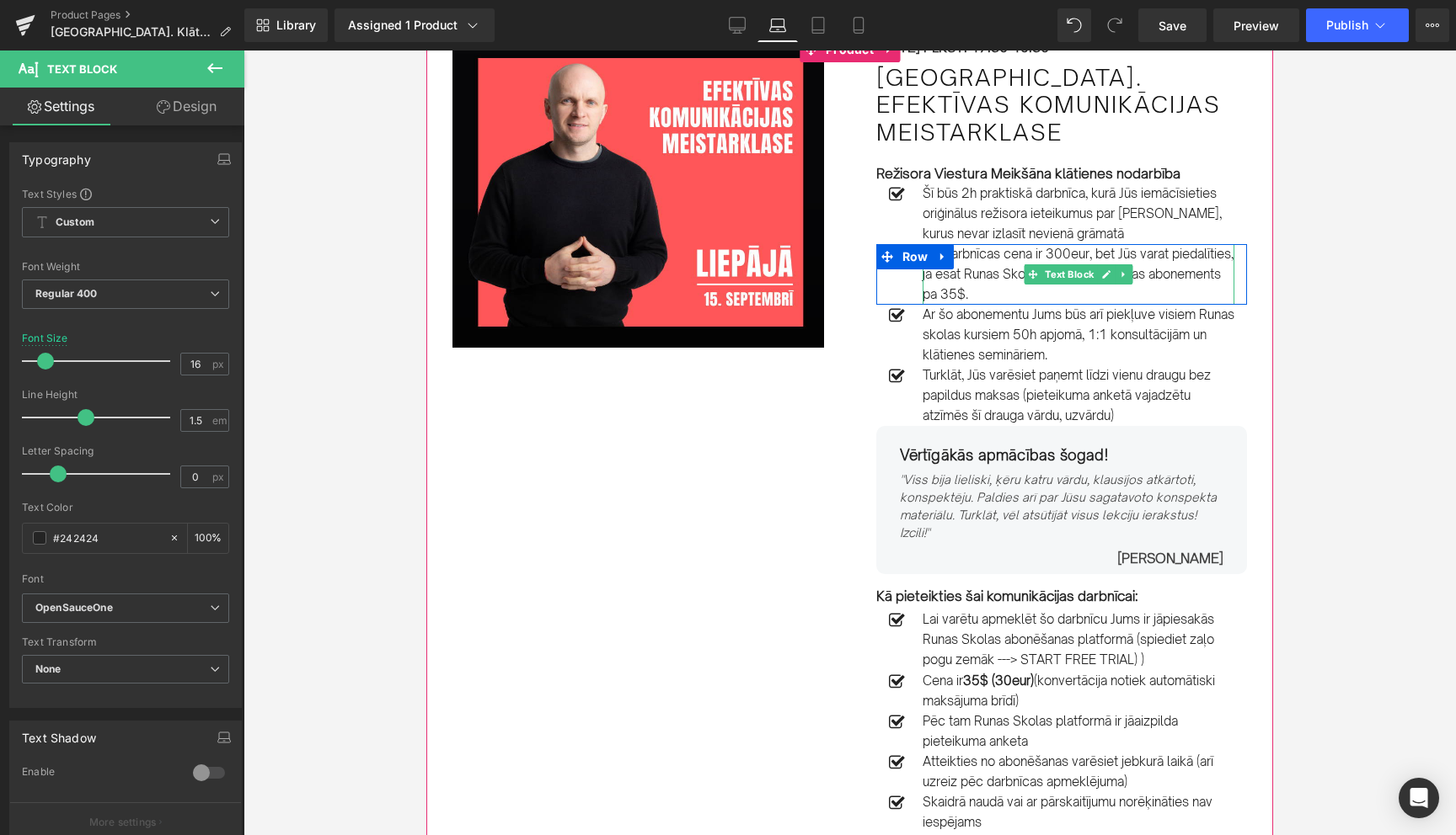
click at [995, 277] on p "Šīs darbnīcas cena ir 300eur, bet Jūs varat piedalīties, ja esat Runas Skolas S…" at bounding box center [1078, 274] width 311 height 61
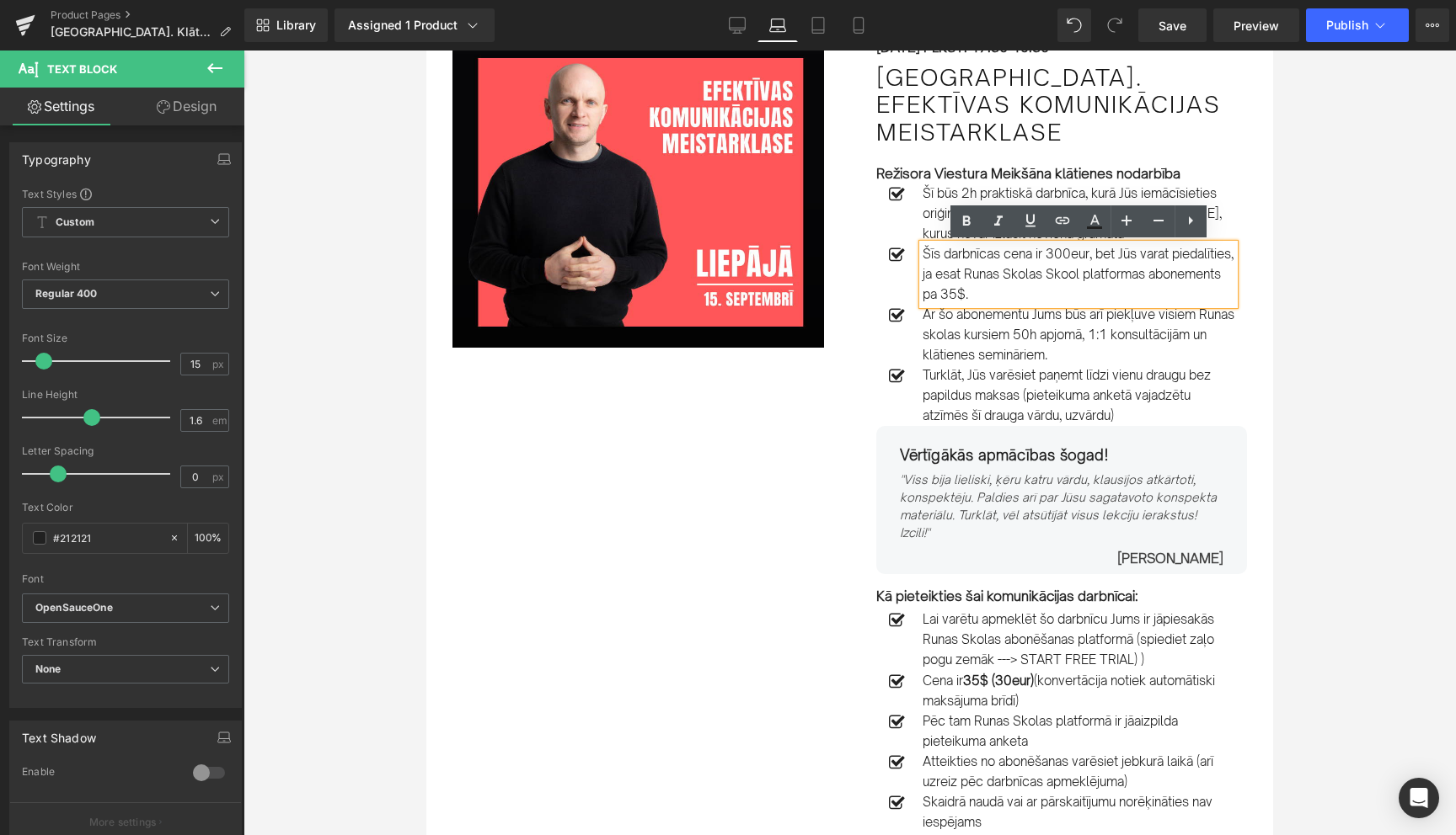
click at [1028, 275] on p "Šīs darbnīcas cena ir 300eur, bet Jūs varat piedalīties, ja esat Runas Skolas S…" at bounding box center [1078, 274] width 311 height 61
click at [998, 279] on p "Šīs darbnīcas cena ir 300eur, bet Jūs varat piedalīties, ja pieteiksieties Runa…" at bounding box center [1078, 274] width 311 height 61
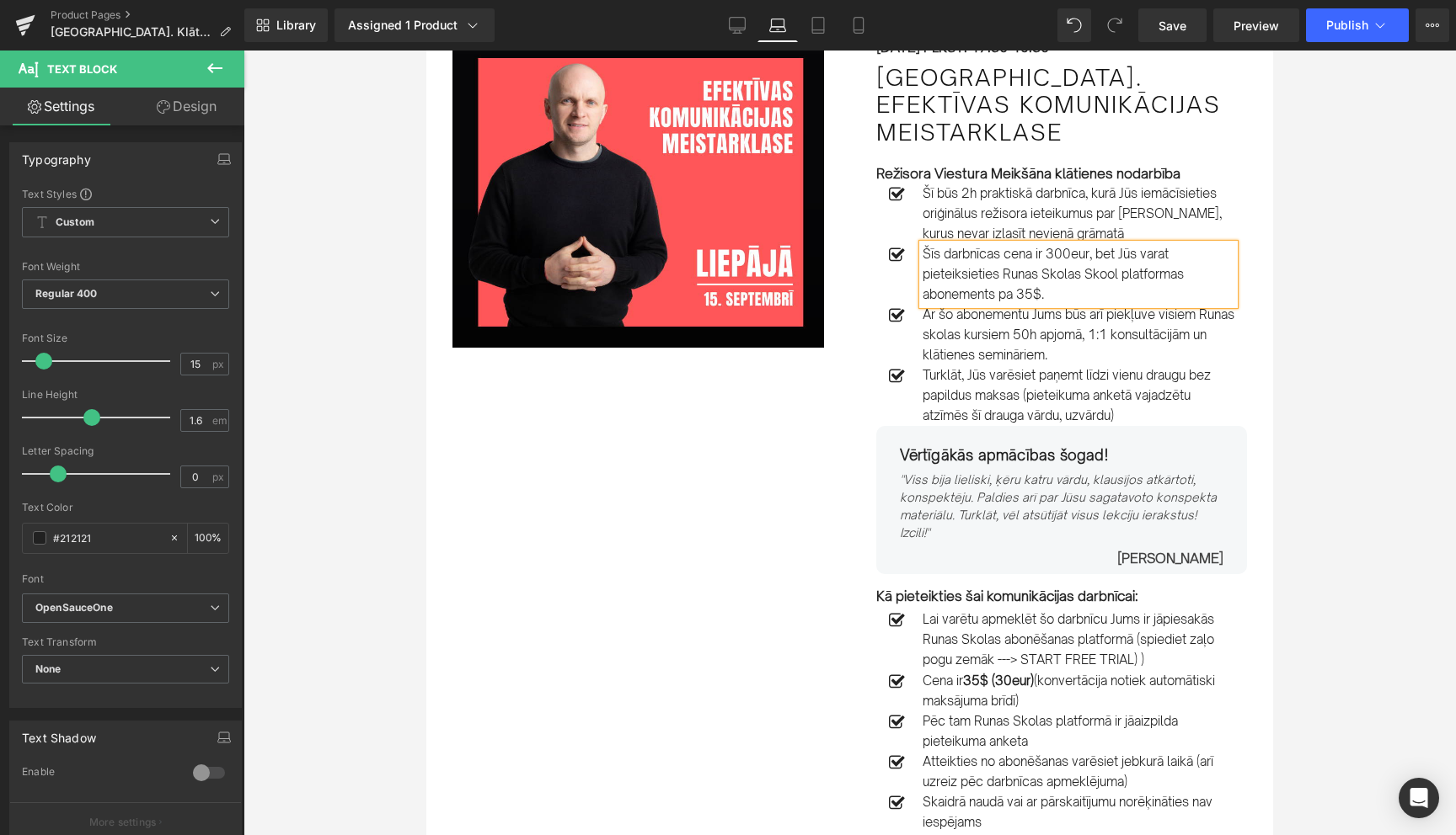
click at [998, 279] on p "Šīs darbnīcas cena ir 300eur, bet Jūs varat pieteiksieties Runas Skolas Skool p…" at bounding box center [1078, 274] width 311 height 61
click at [1155, 276] on p "Šīs darbnīcas cena ir 300eur, bet Jūs varat pieteikties par 35$ Runas Skolas Sk…" at bounding box center [1078, 274] width 311 height 61
click at [1079, 298] on p "Šīs darbnīcas cena ir 300eur, bet Jūs varat pieteikties par 35$ Runas Skolas pl…" at bounding box center [1078, 274] width 311 height 61
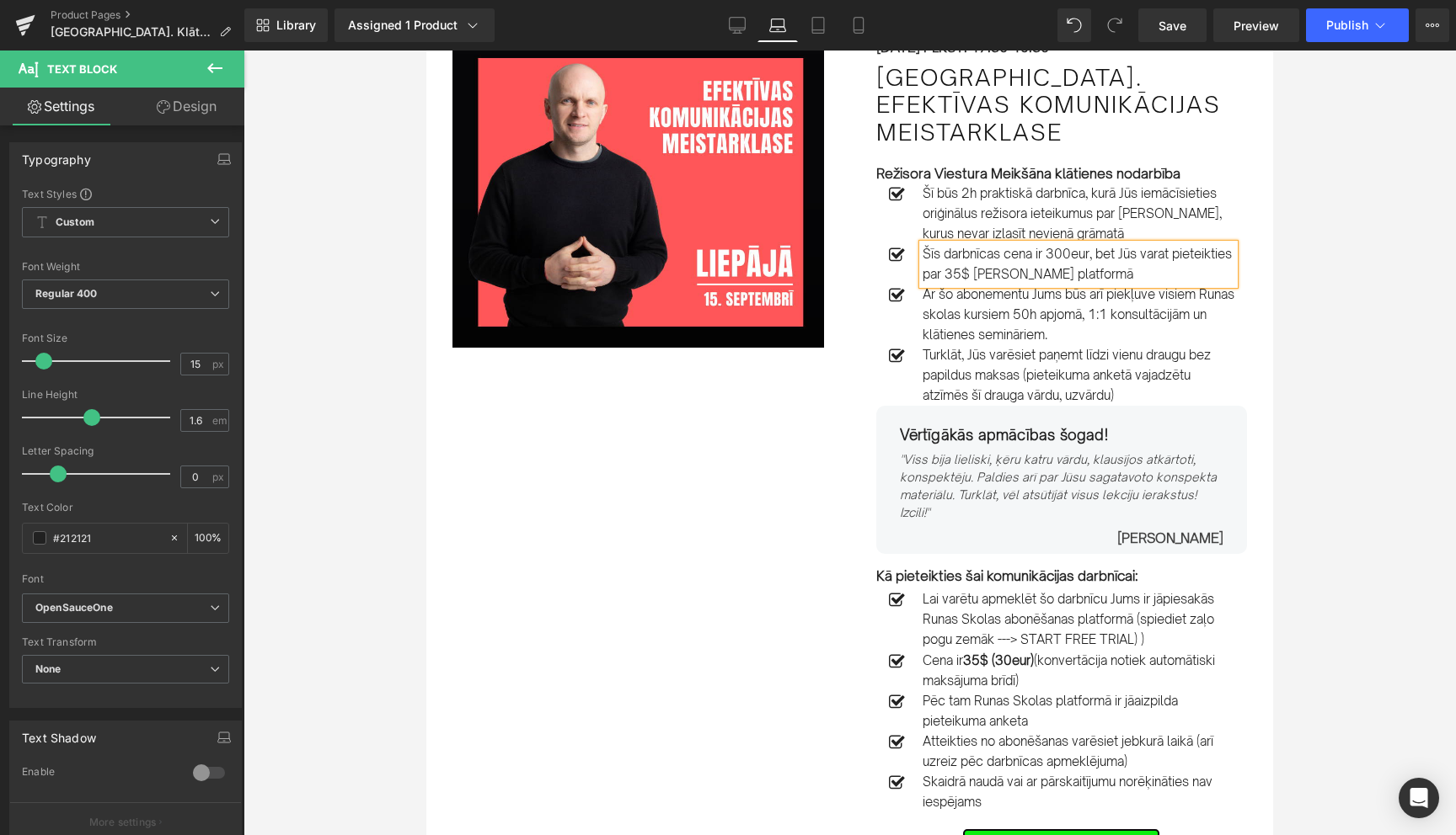
click at [1095, 260] on p "Šīs darbnīcas cena ir 300eur, bet Jūs varat pieteikties par 35$ [PERSON_NAME] p…" at bounding box center [1078, 264] width 311 height 41
click at [1198, 252] on p "Šīs darbnīcas cena ir 300eur, bet Jūs varat pieteikties par 35$ [PERSON_NAME] p…" at bounding box center [1078, 264] width 311 height 41
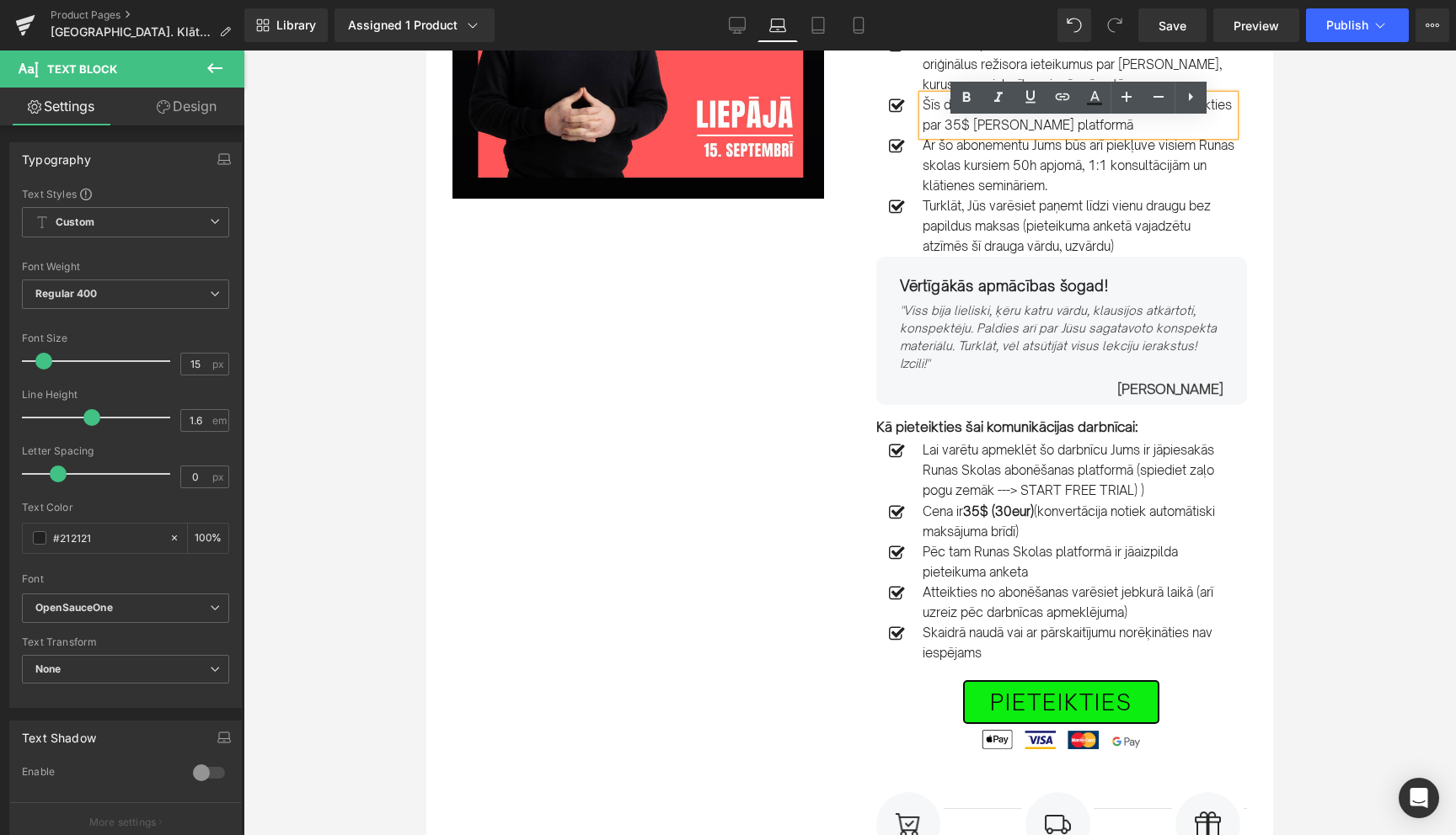
scroll to position [295, 0]
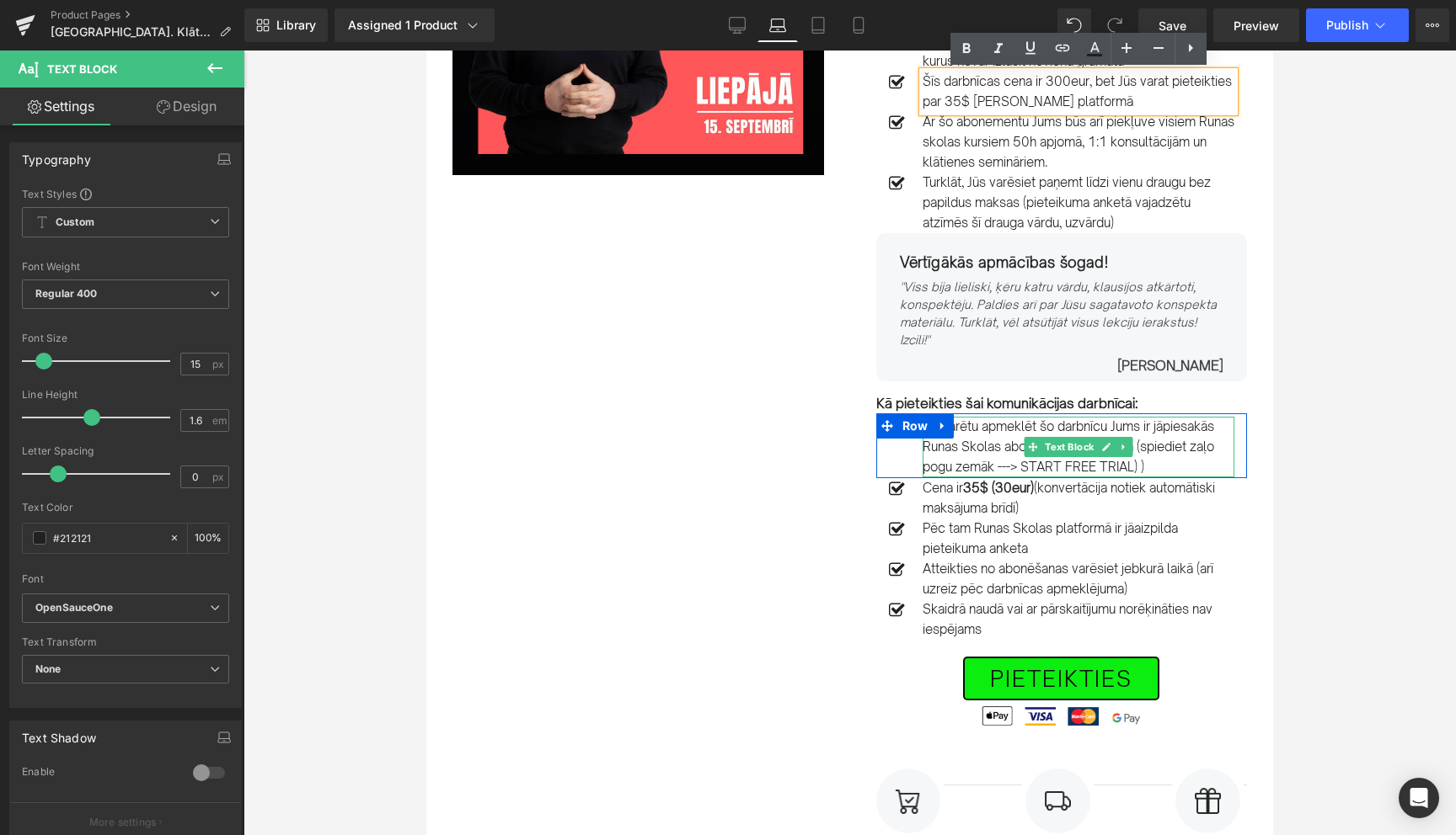
click at [1129, 470] on p "Lai varētu apmeklēt šo darbnīcu Jums ir jāpiesakās Runas Skolas abonēšanas plat…" at bounding box center [1078, 446] width 311 height 61
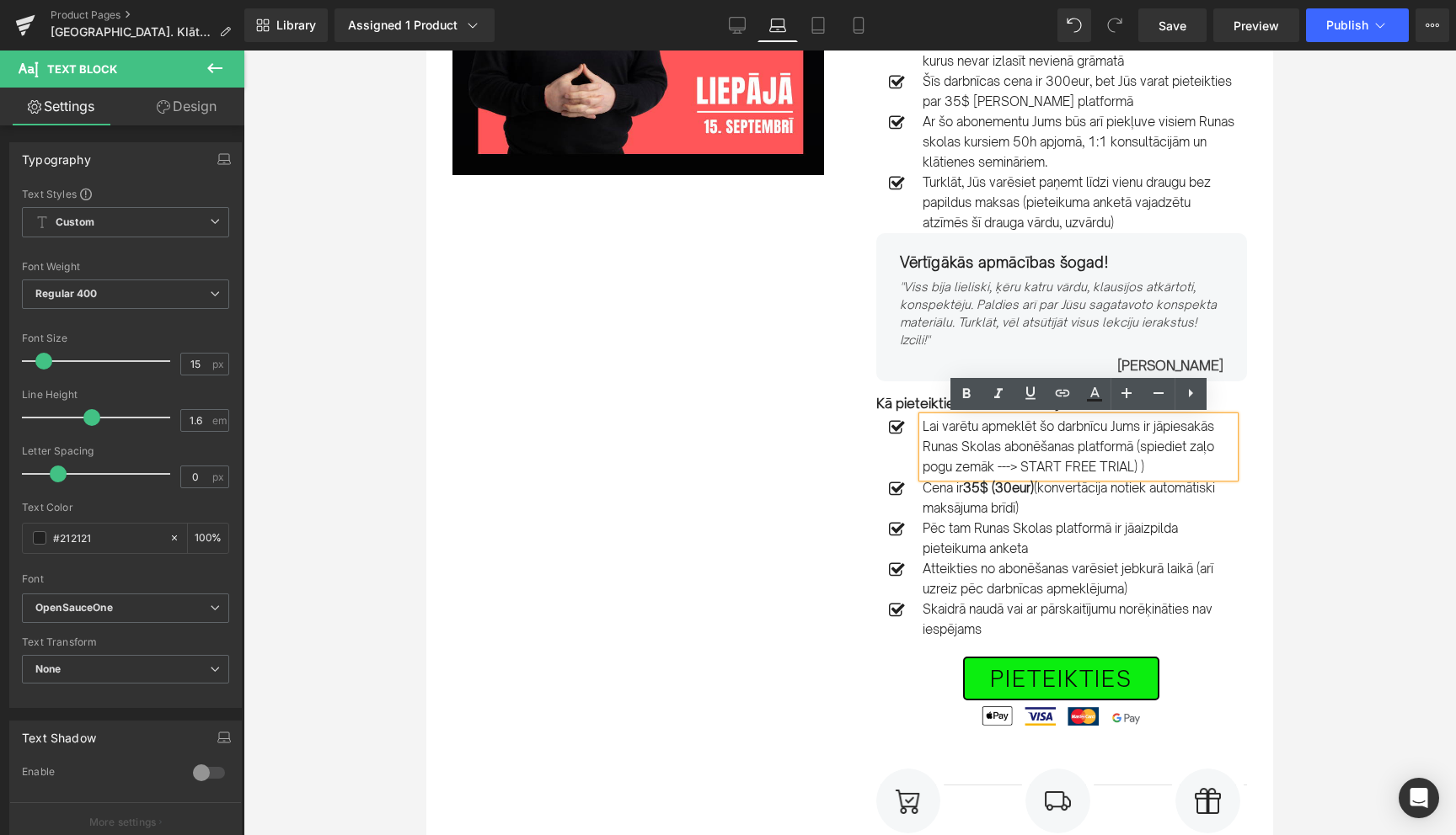
click at [1000, 471] on p "Lai varētu apmeklēt šo darbnīcu Jums ir jāpiesakās Runas Skolas abonēšanas plat…" at bounding box center [1078, 446] width 311 height 61
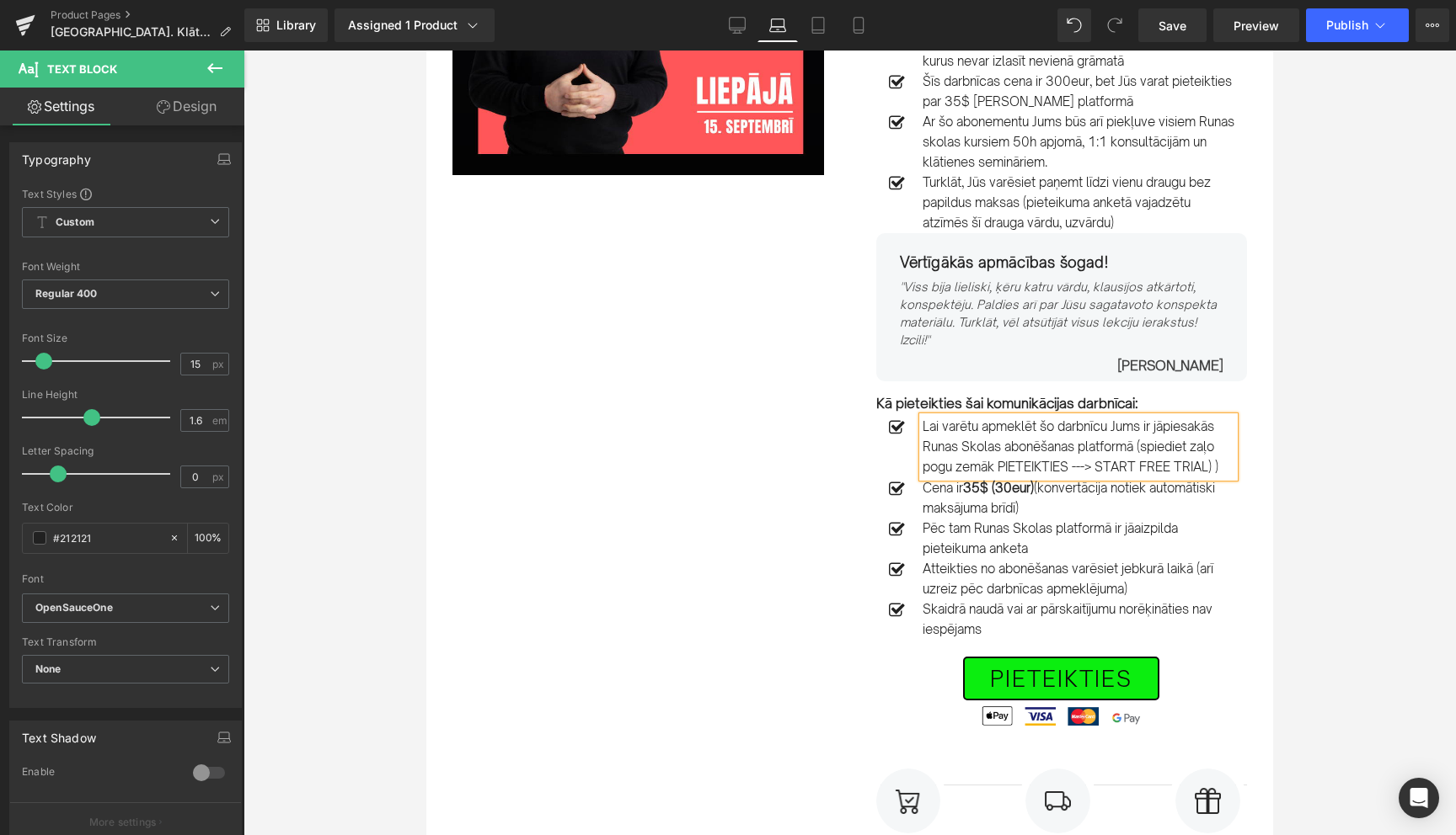
click at [1321, 530] on div at bounding box center [849, 443] width 1212 height 785
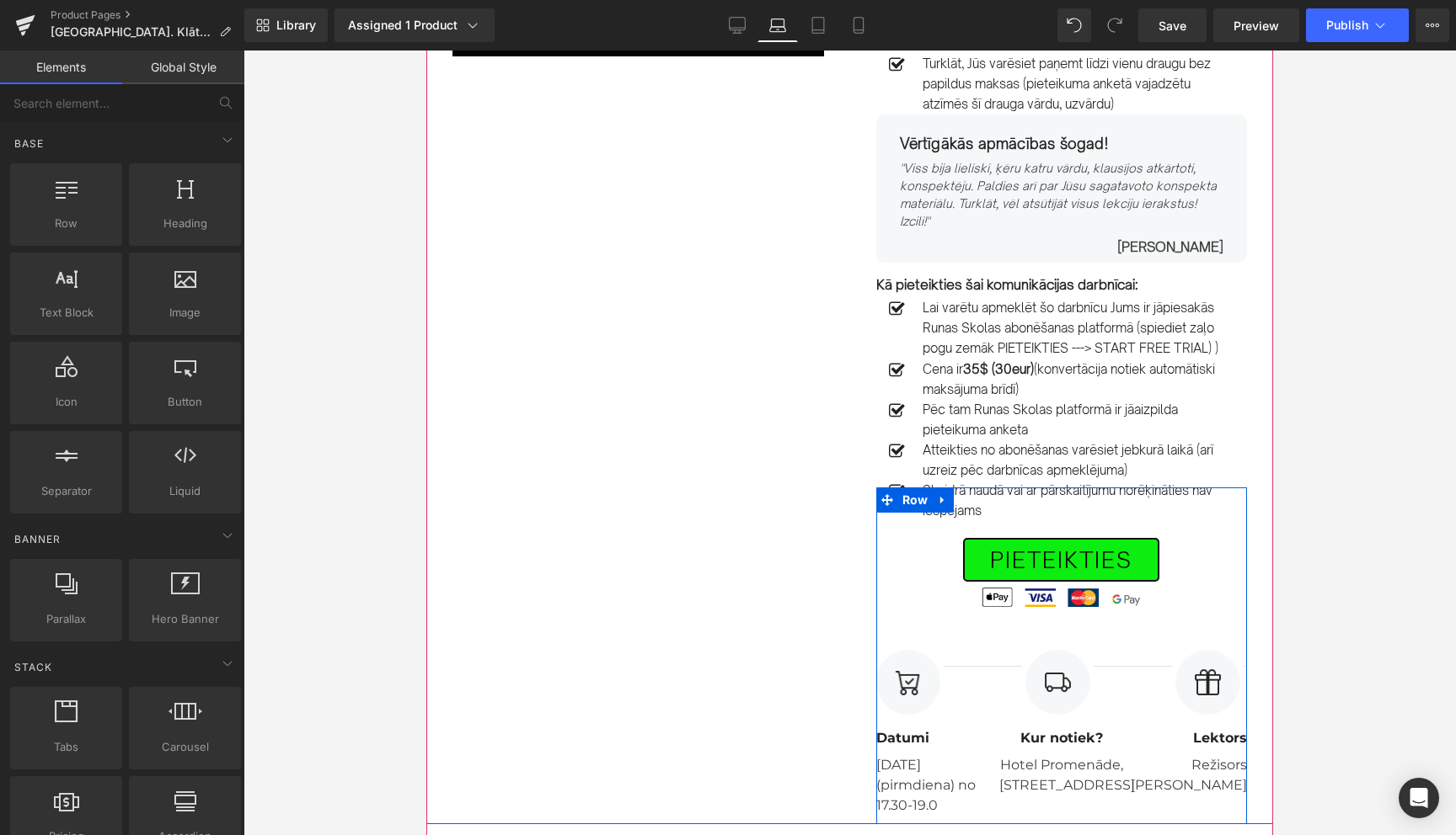
scroll to position [417, 0]
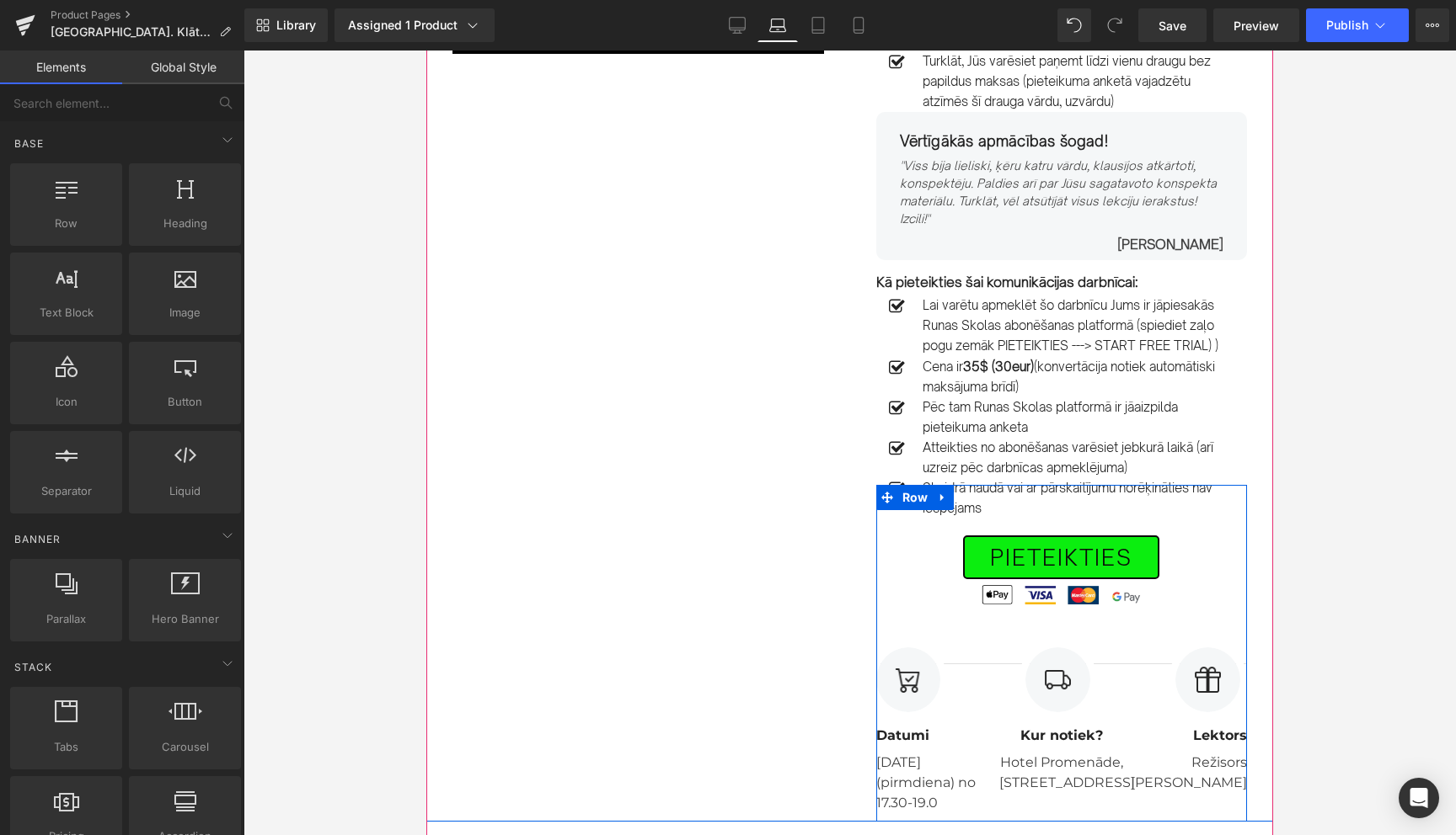
click at [1016, 510] on div "PIETEIKTIES Button Image Image Image Image Icon List Hoz Separator Image Datumi…" at bounding box center [1062, 653] width 372 height 337
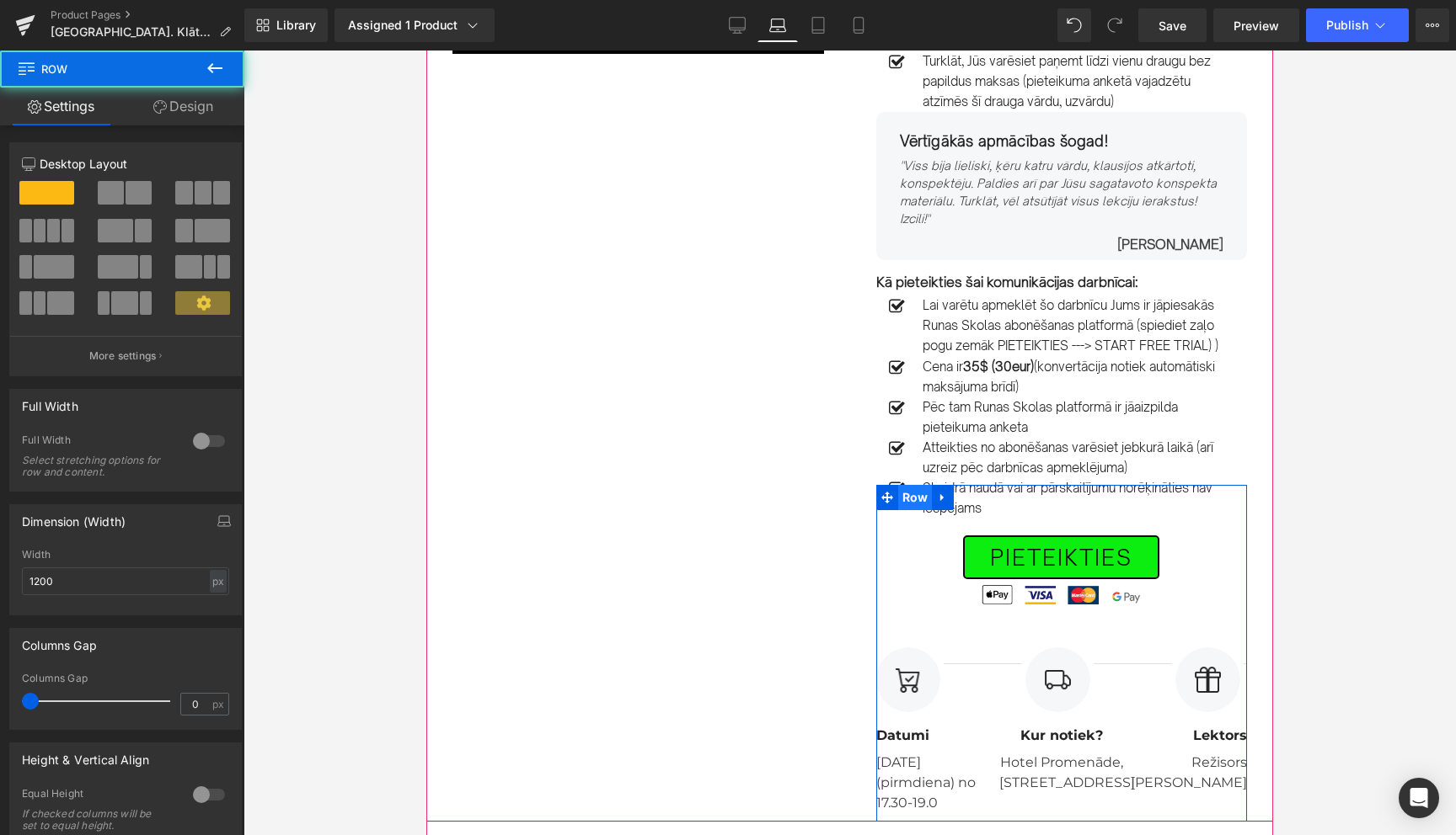
click at [907, 498] on span "Row" at bounding box center [915, 497] width 35 height 25
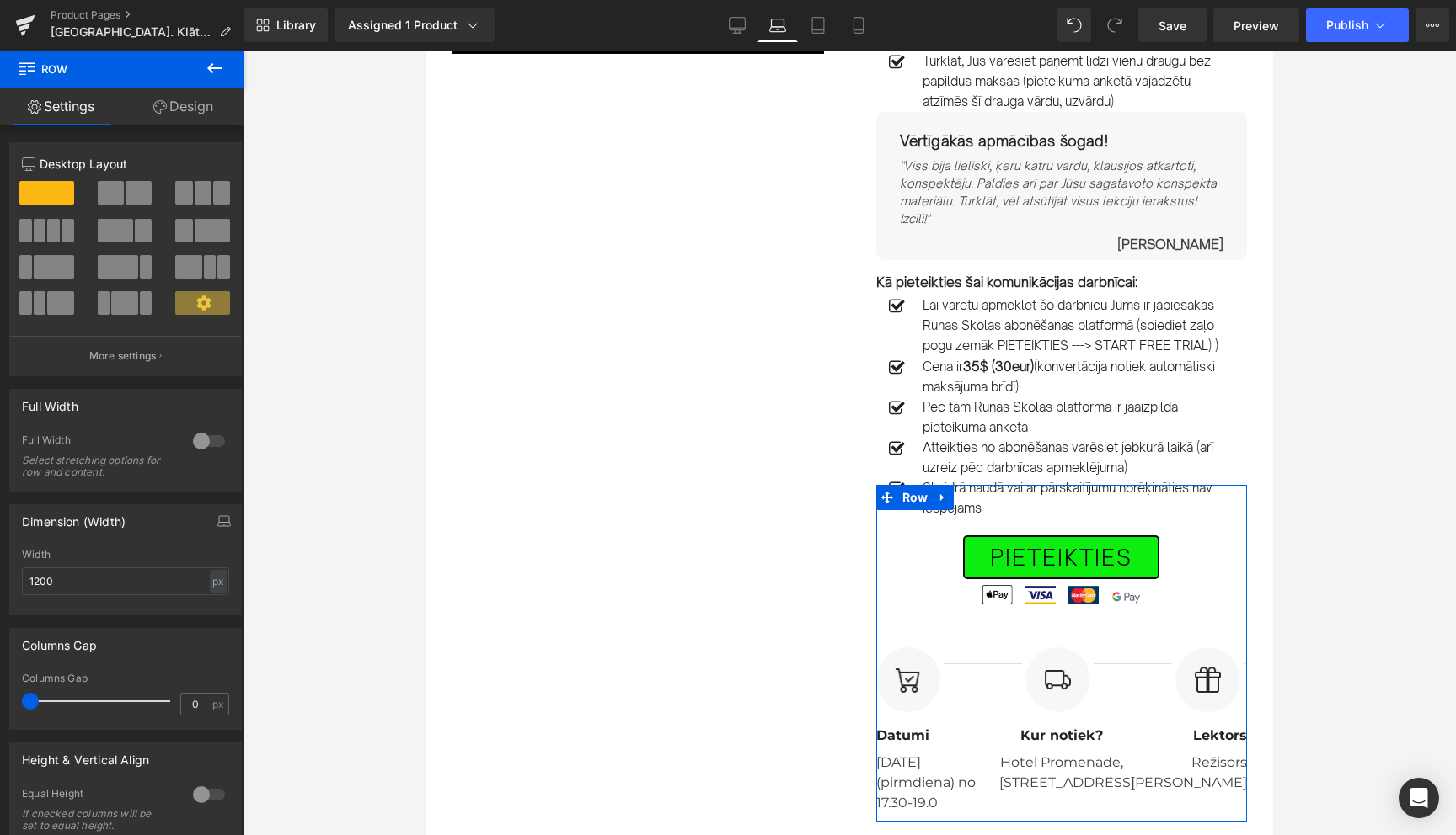
click at [205, 105] on link "Design" at bounding box center [183, 106] width 122 height 38
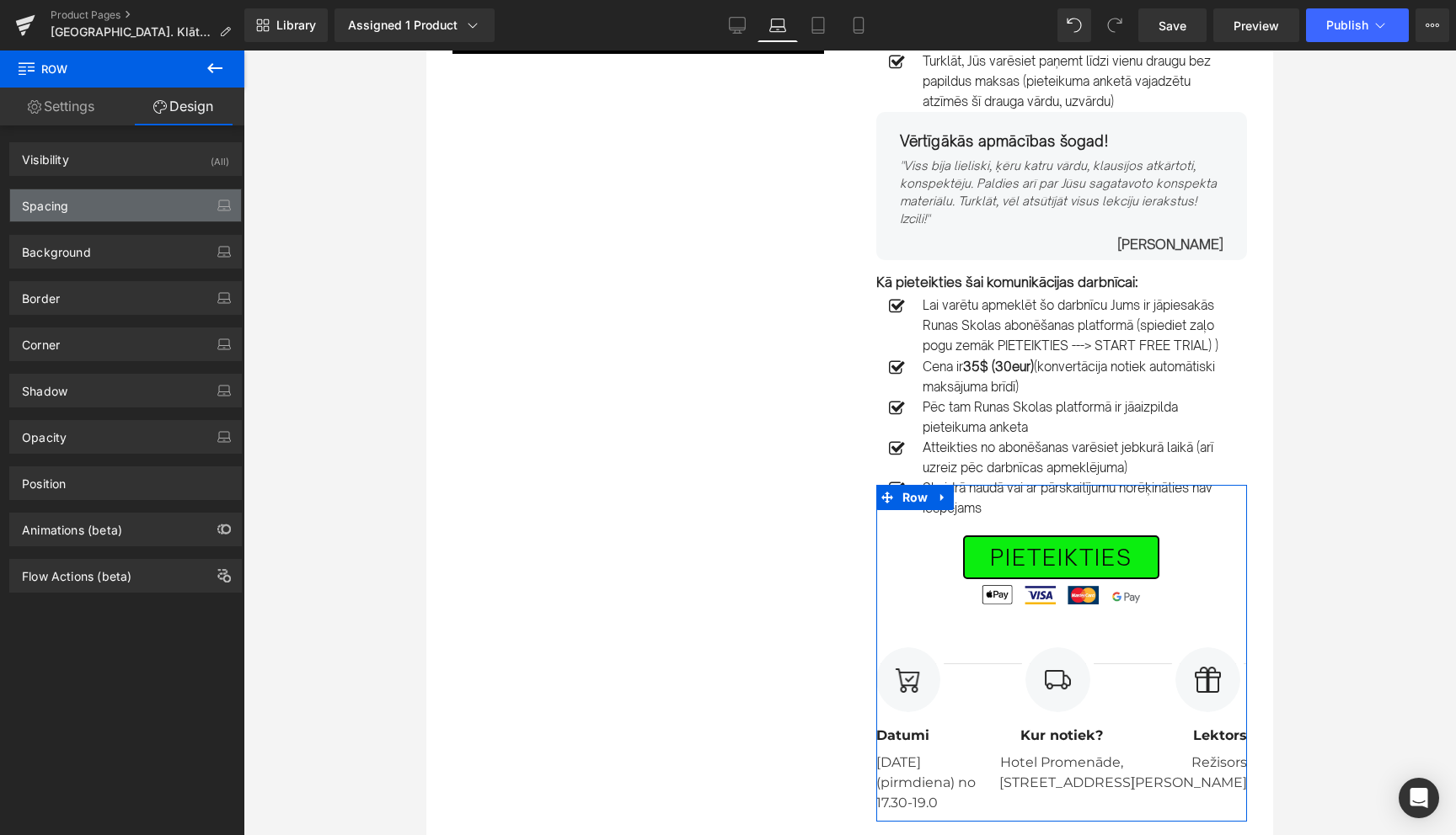
click at [83, 216] on div "Spacing" at bounding box center [125, 206] width 231 height 32
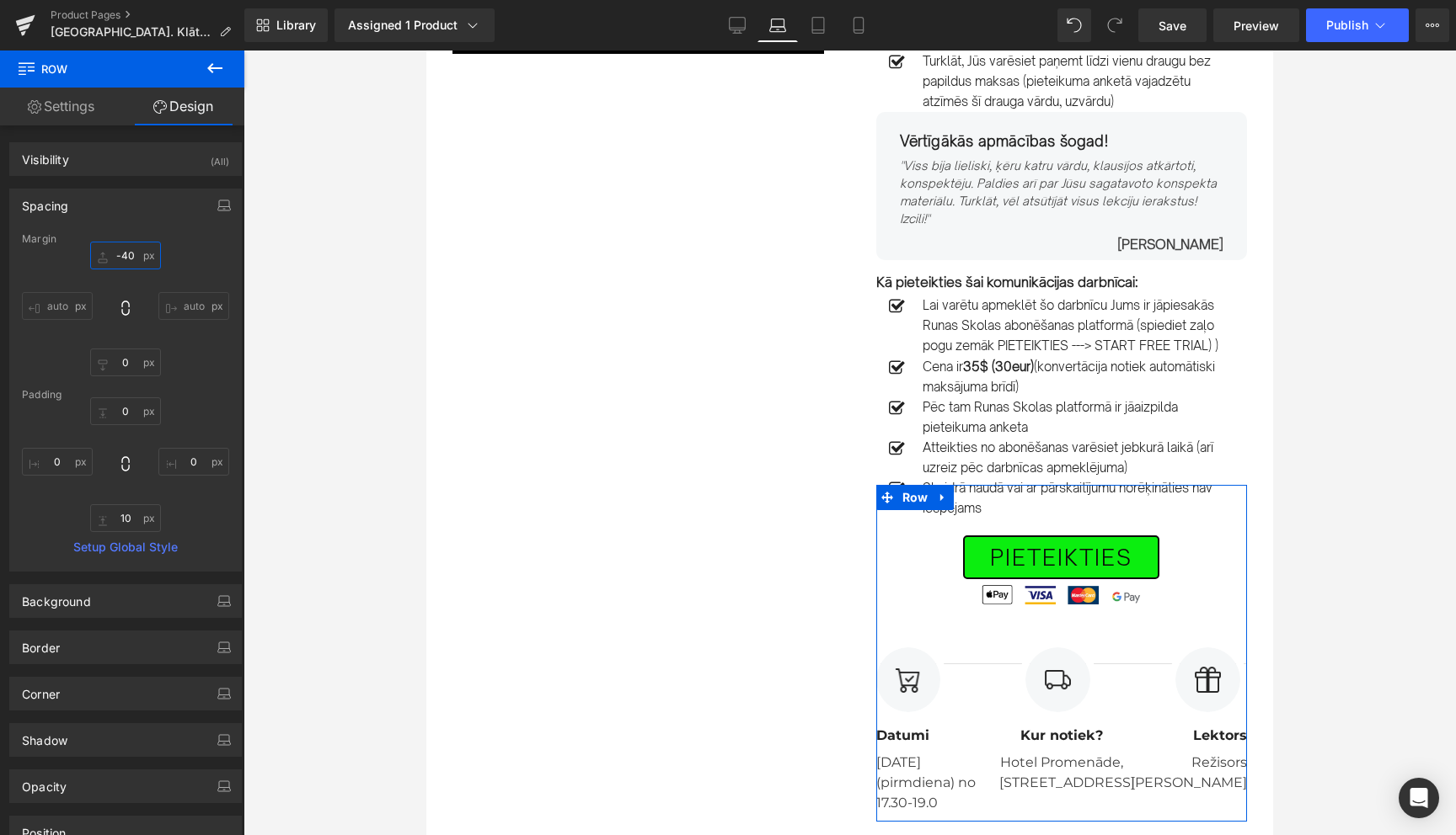
click at [124, 258] on input "-40" at bounding box center [125, 255] width 71 height 28
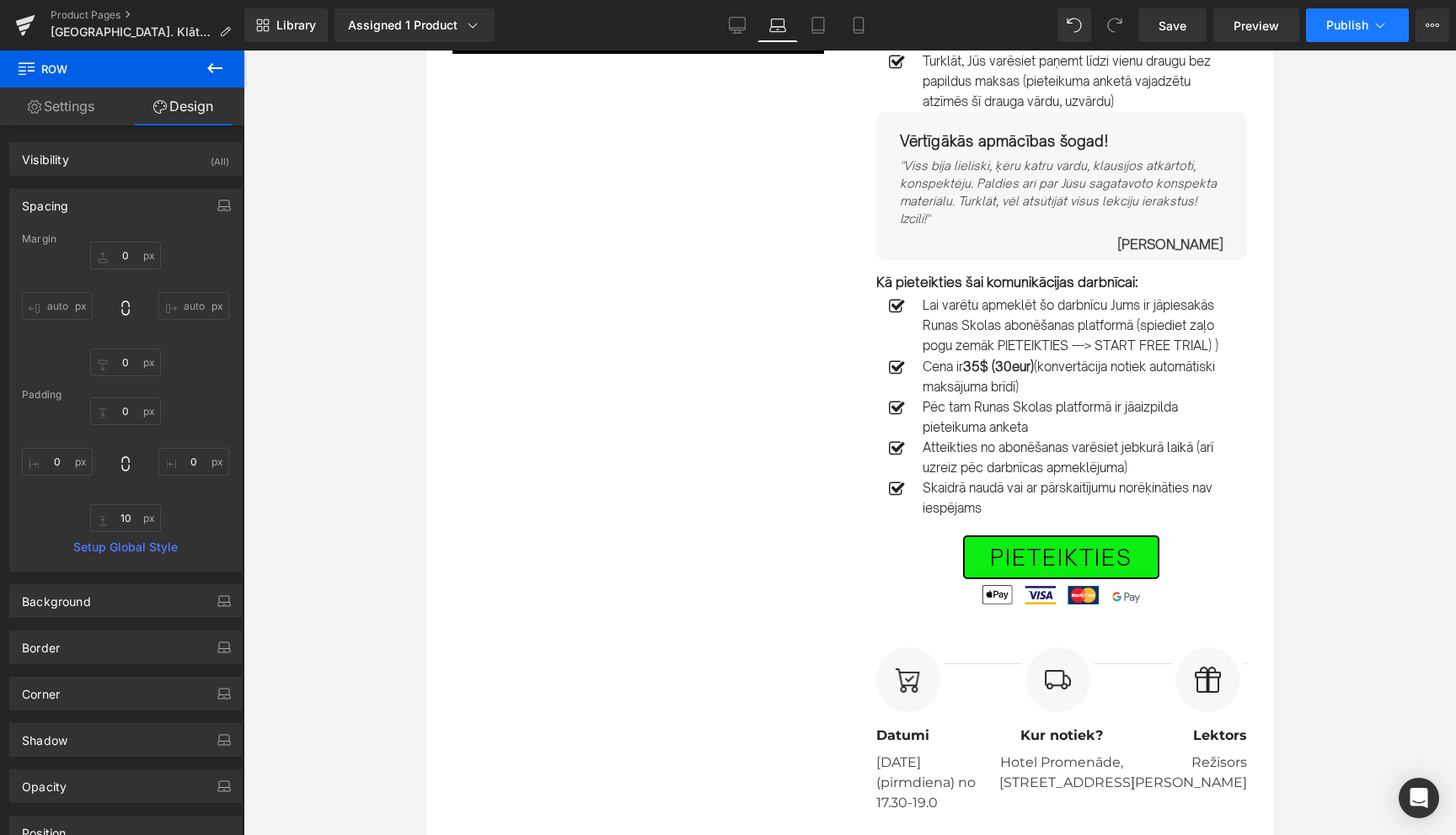
click at [1360, 21] on span "Publish" at bounding box center [1348, 26] width 42 height 14
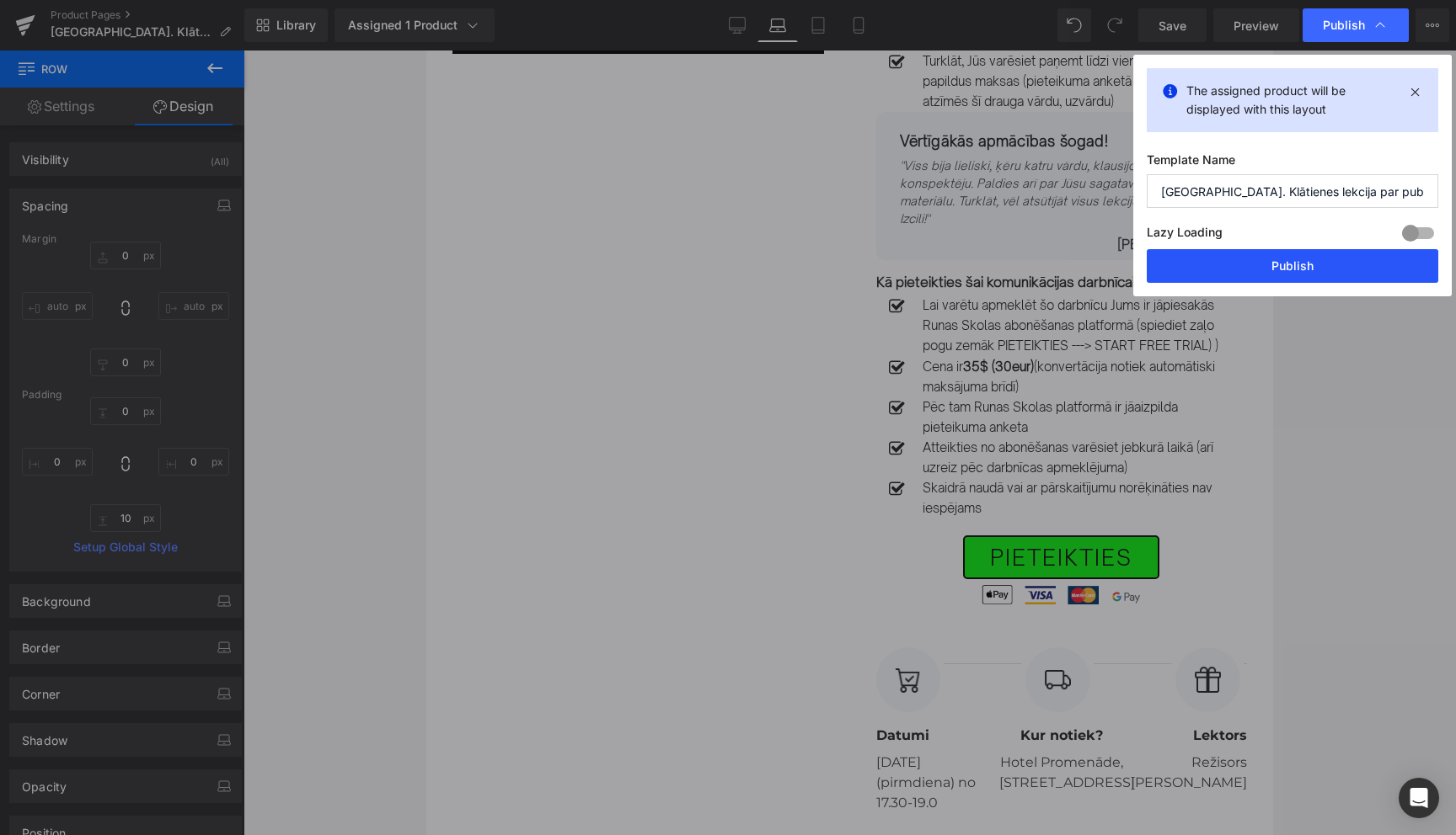
click at [1287, 273] on button "Publish" at bounding box center [1292, 266] width 291 height 34
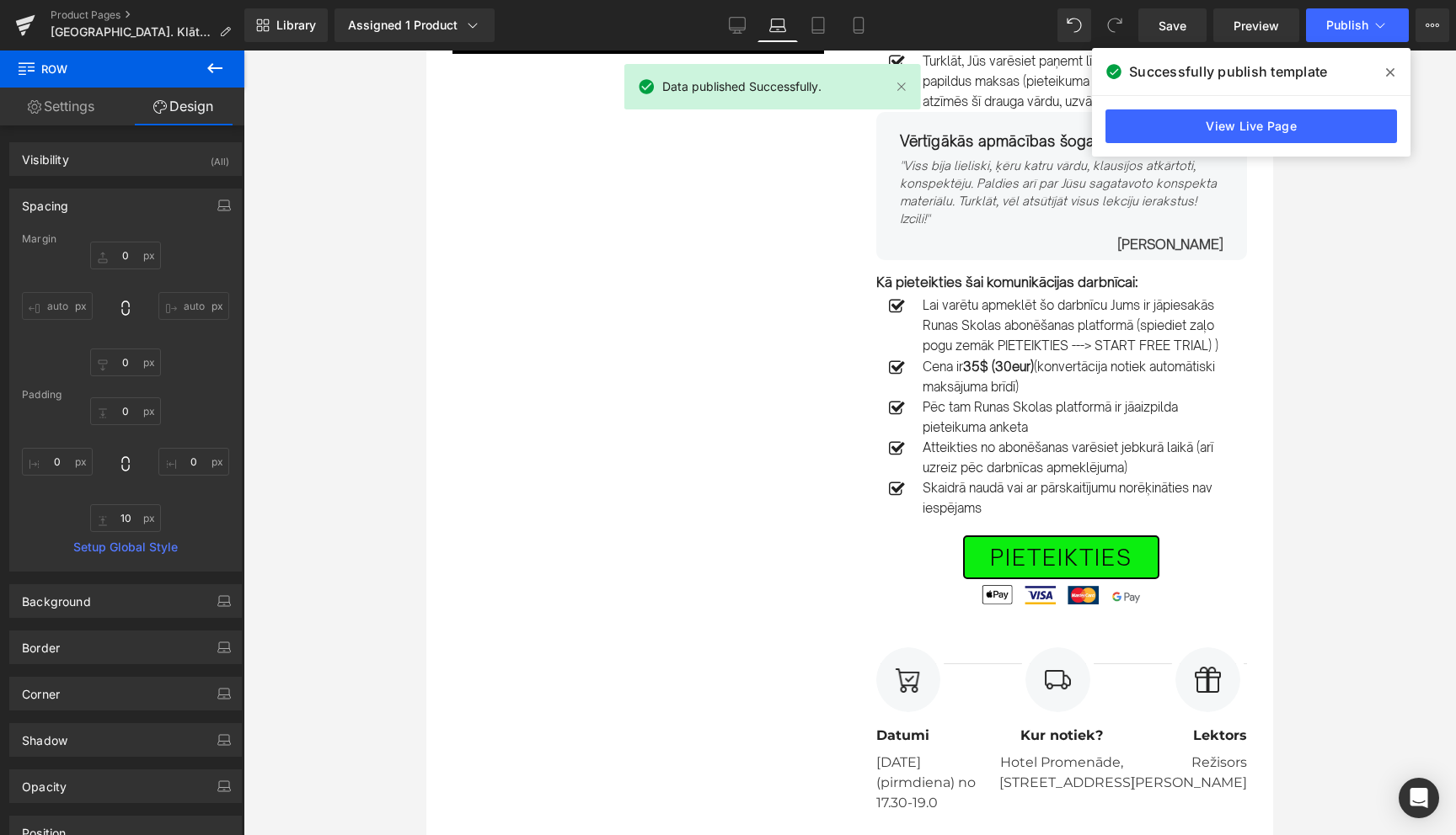
click at [1391, 68] on icon at bounding box center [1390, 73] width 8 height 14
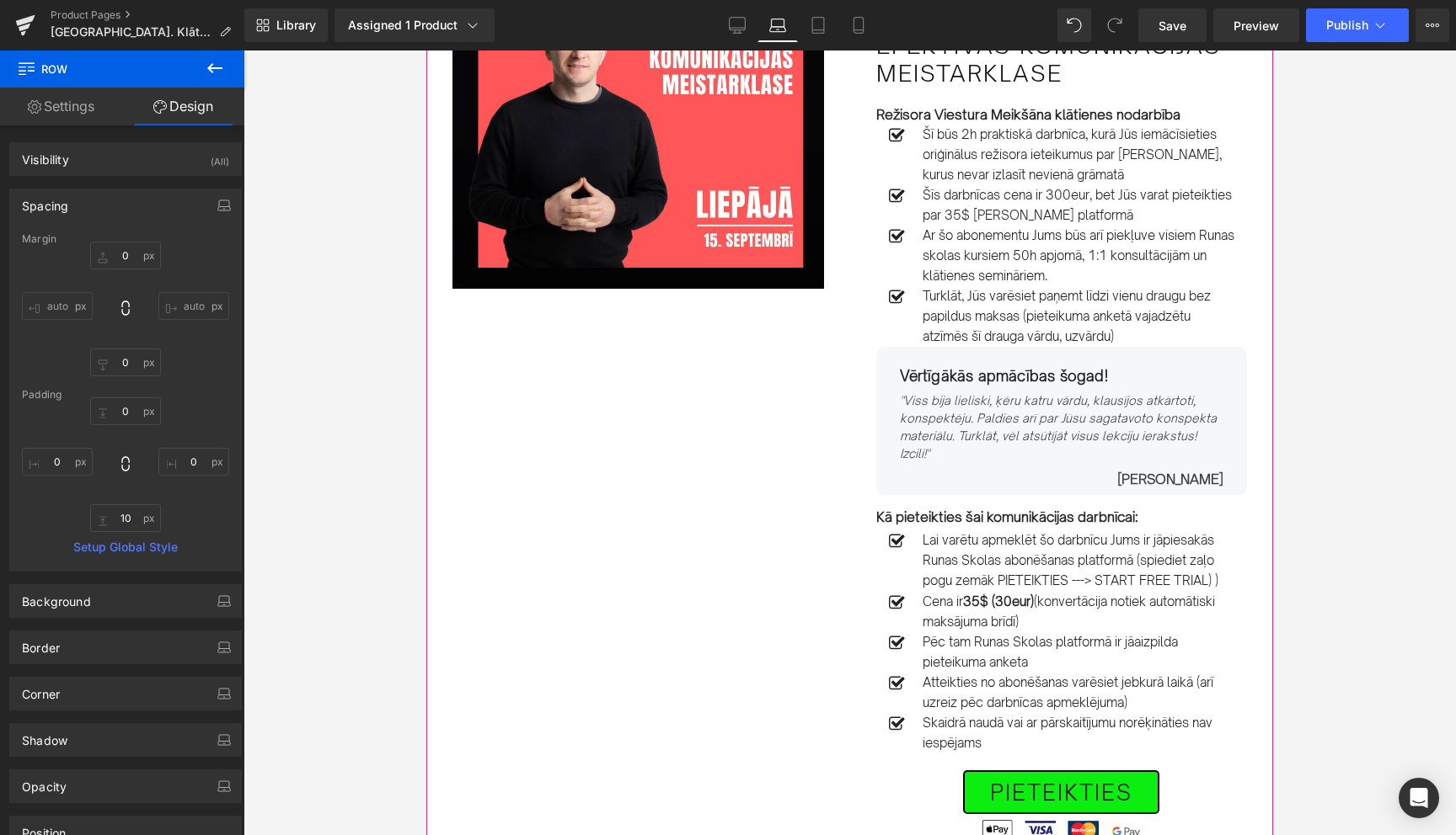
scroll to position [190, 0]
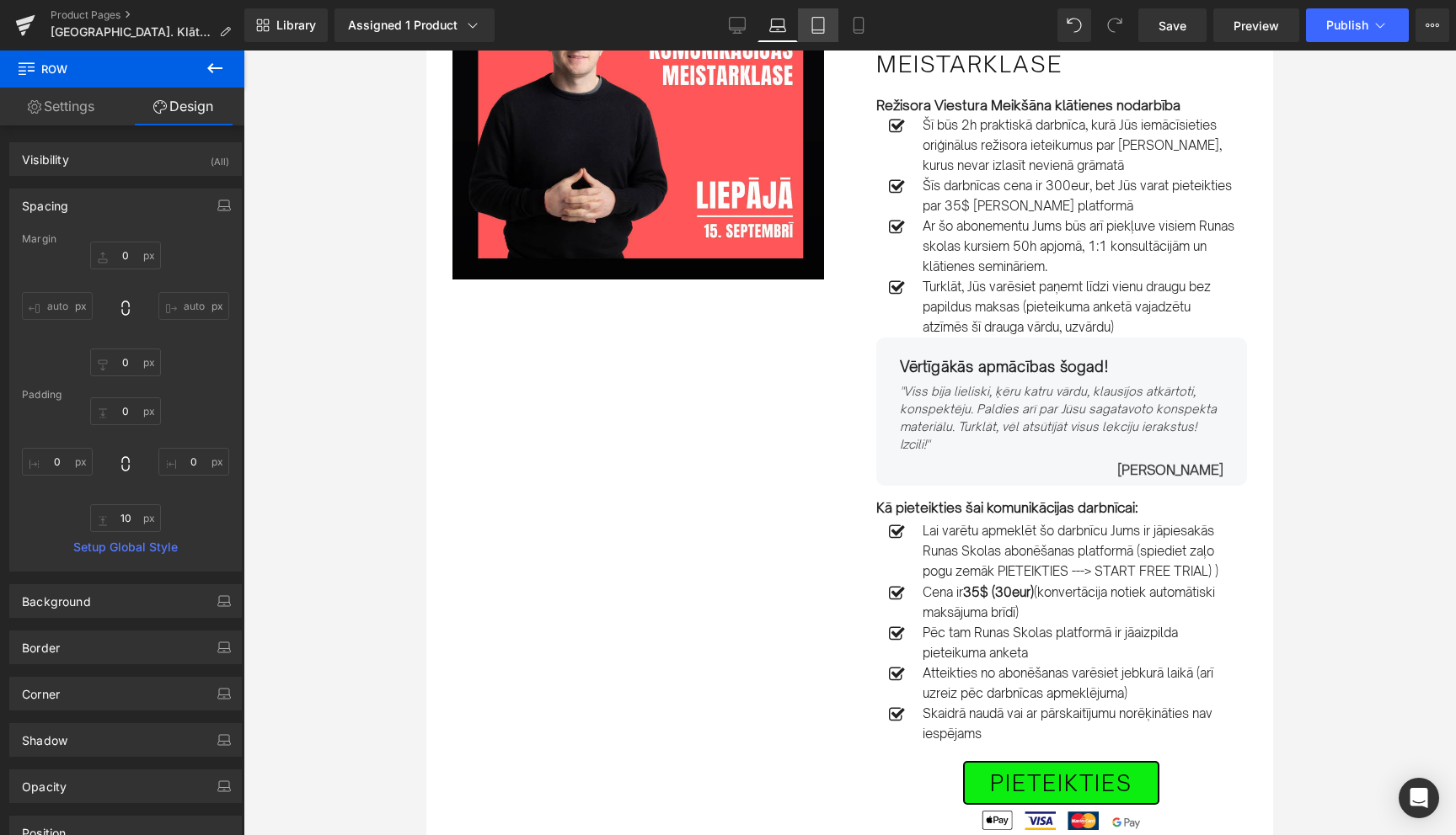
click at [819, 21] on icon at bounding box center [818, 25] width 17 height 17
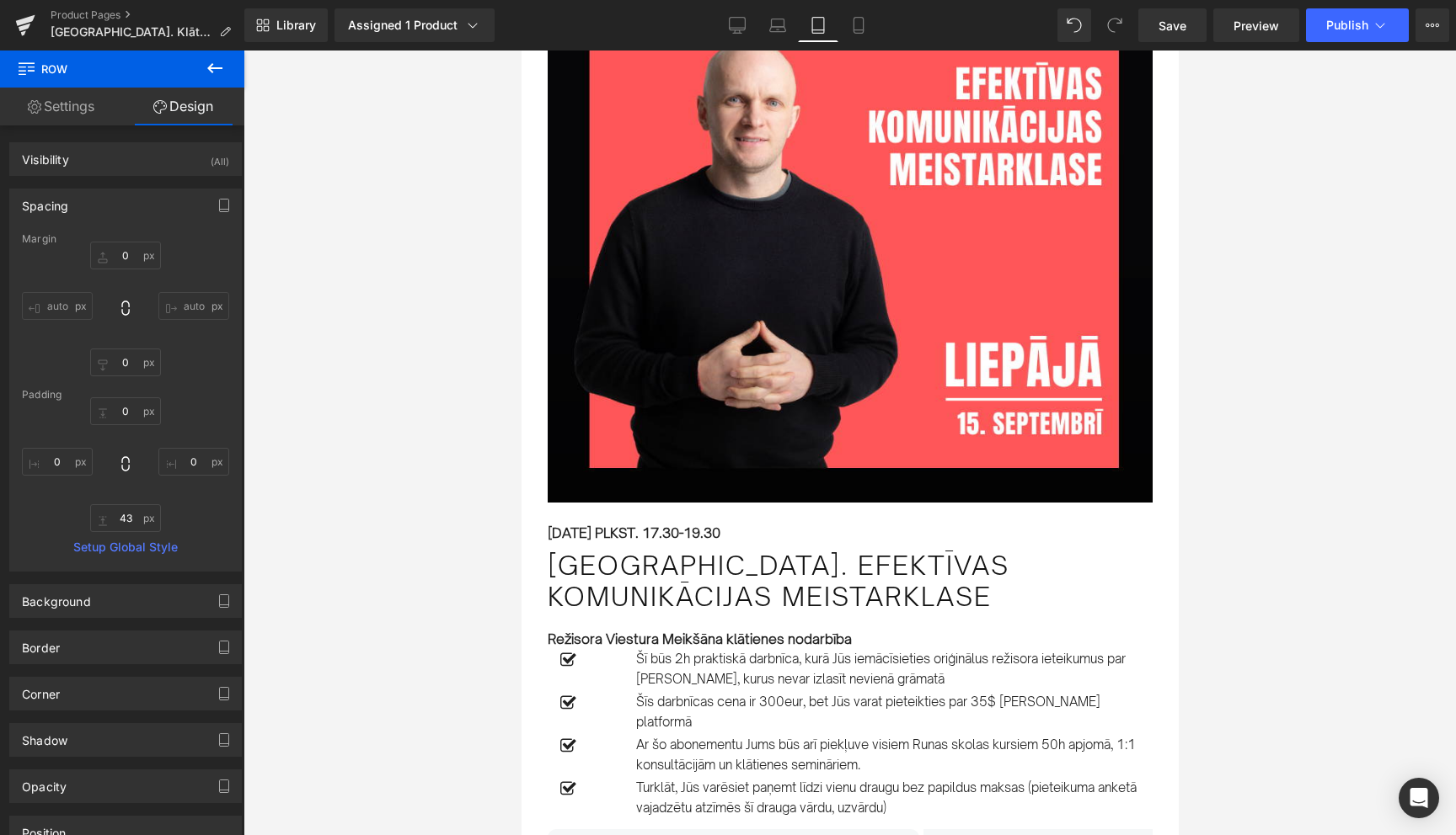
type input "-40"
type input "0"
type input "43"
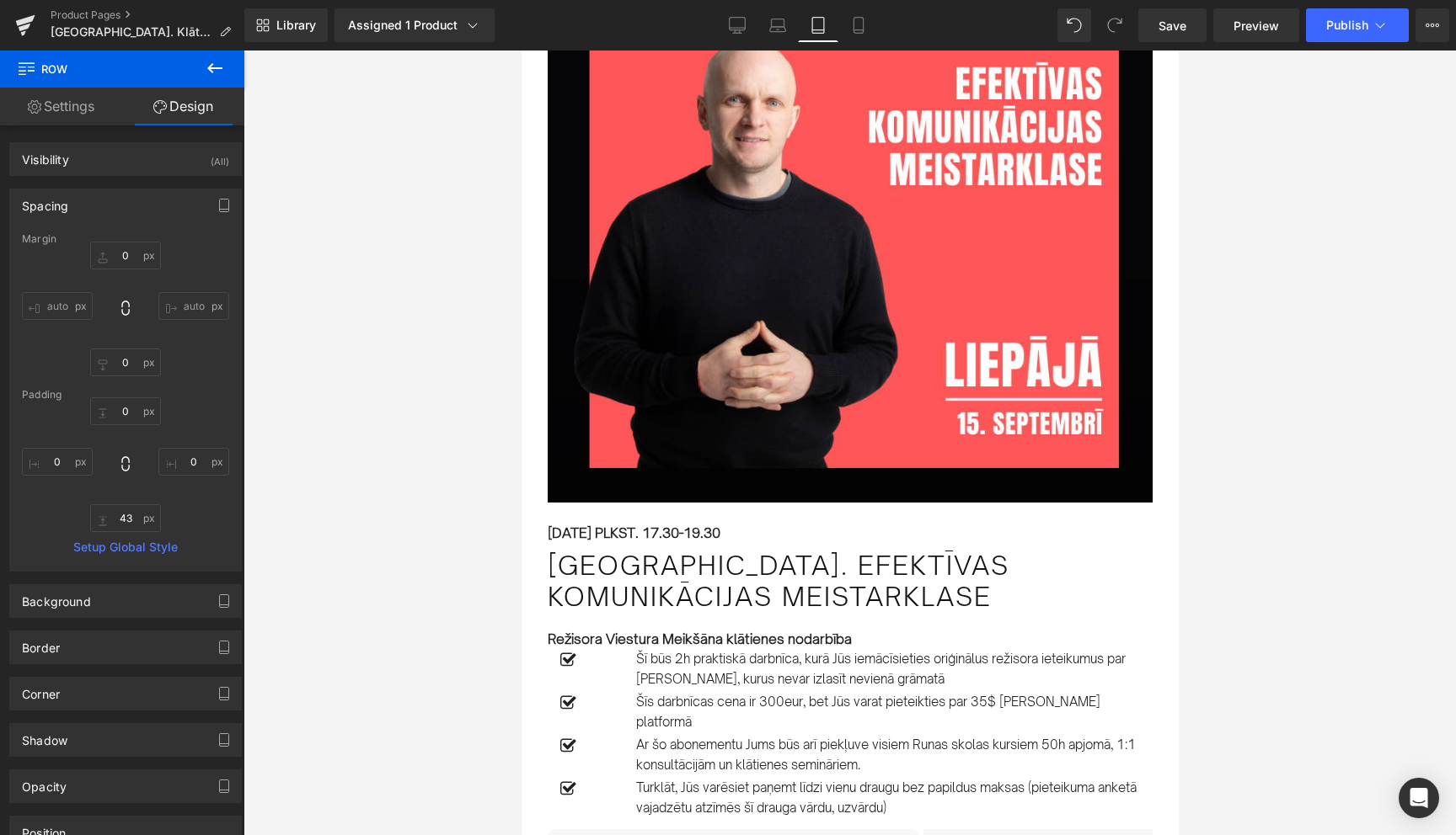
type input "0"
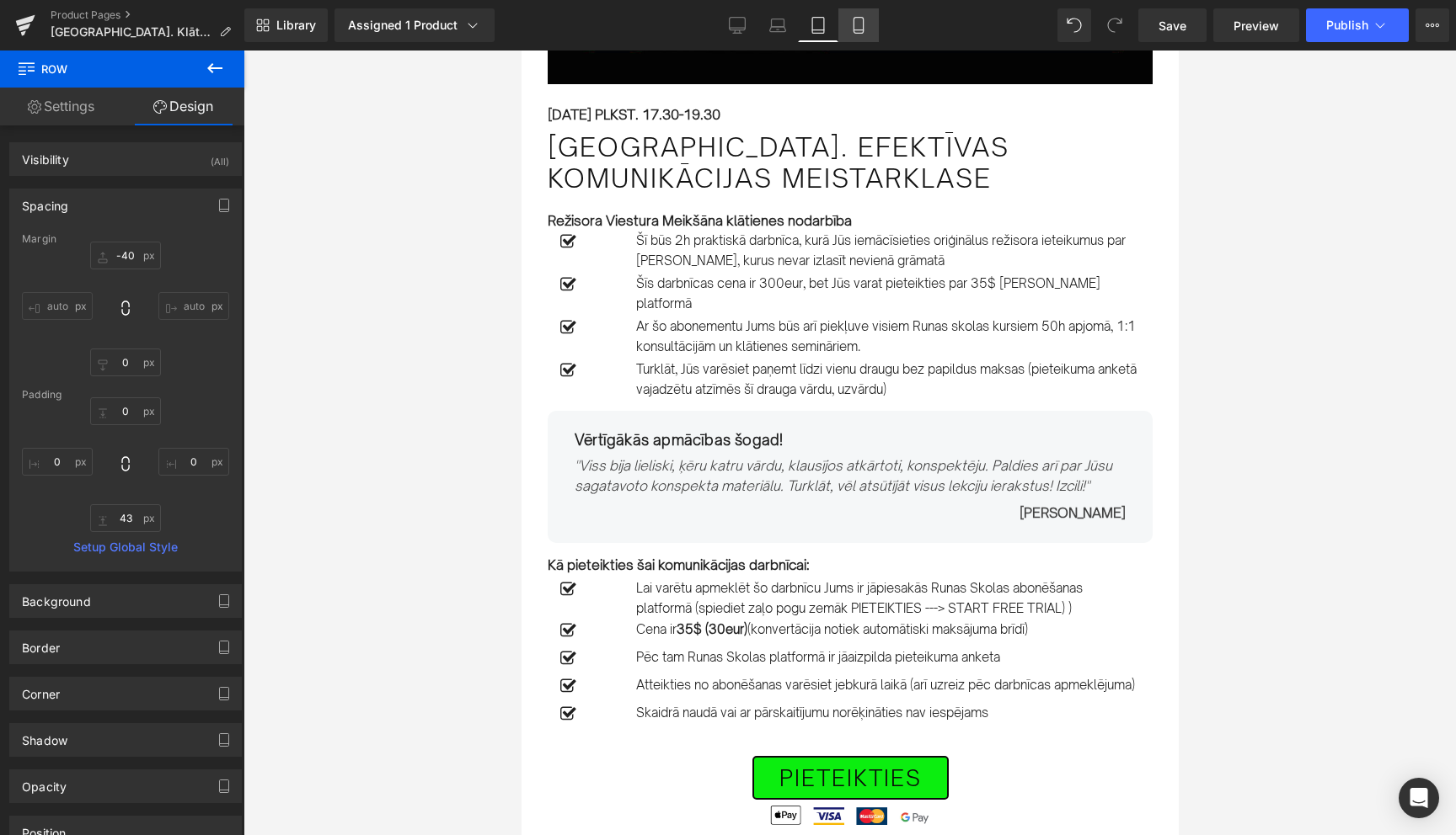
click at [863, 19] on icon at bounding box center [858, 25] width 17 height 17
type input "0"
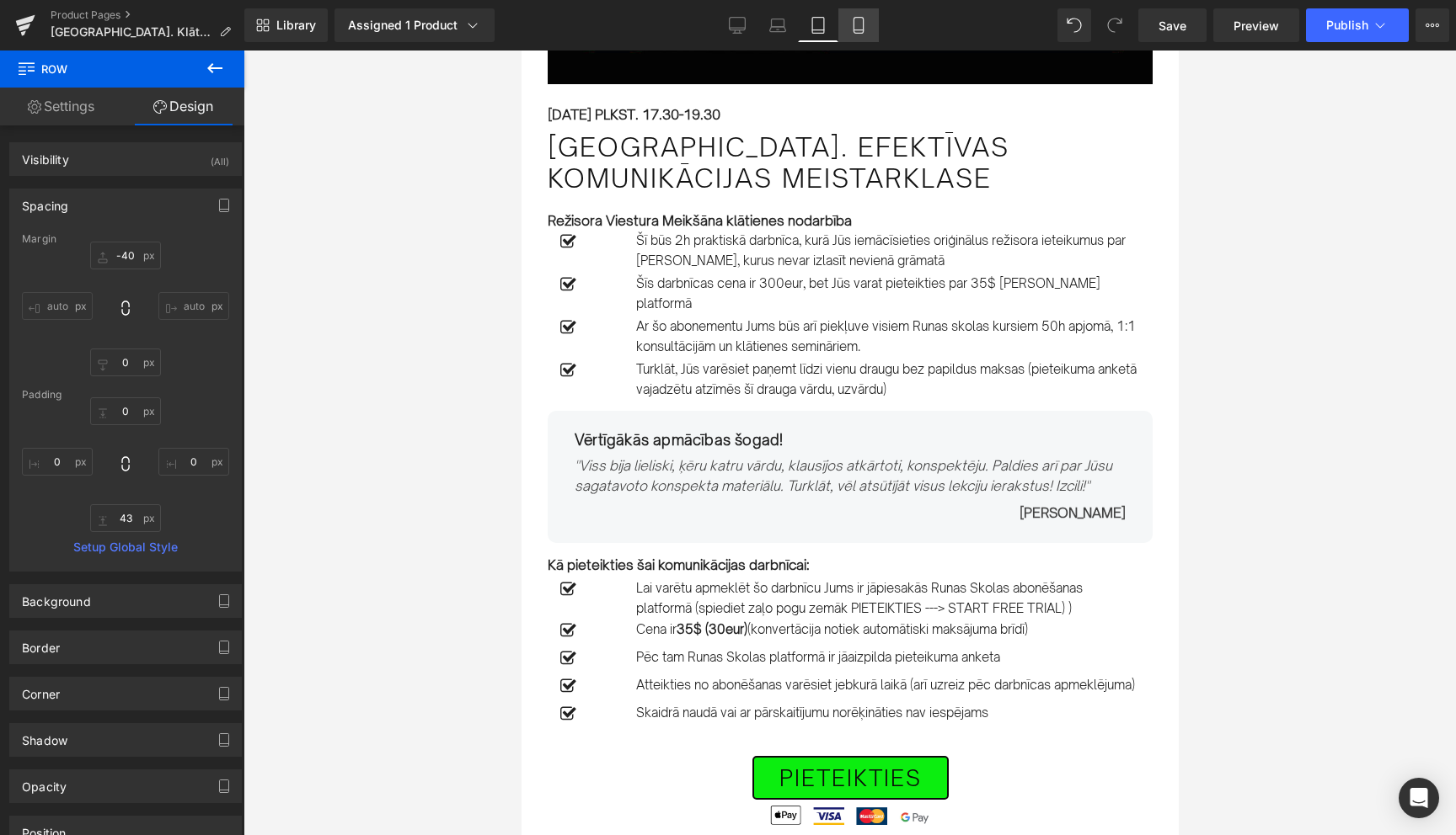
type input "0"
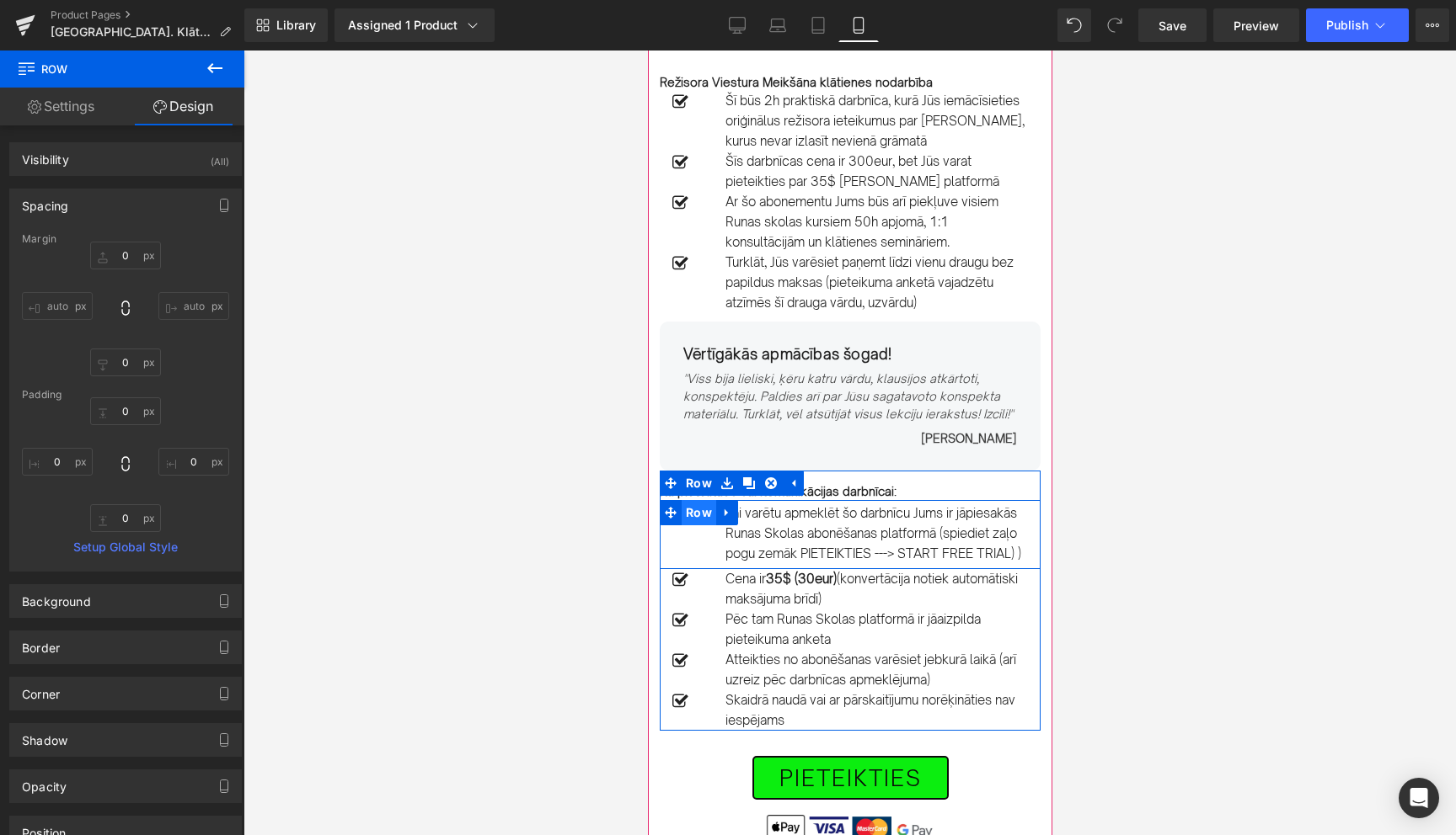
click at [702, 516] on span "Row" at bounding box center [698, 512] width 35 height 25
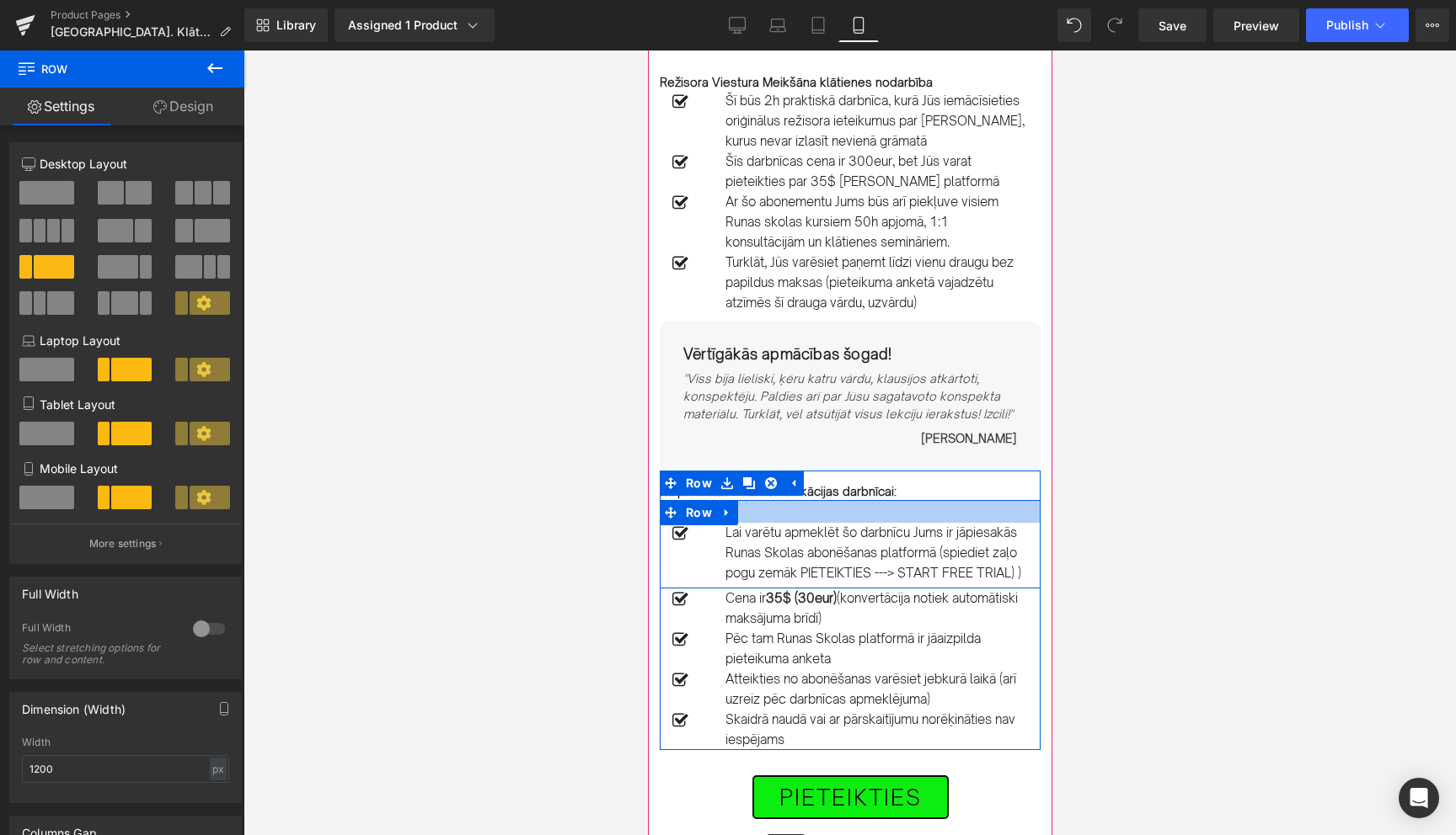
drag, startPoint x: 782, startPoint y: 502, endPoint x: 782, endPoint y: 521, distance: 19.0
click at [782, 521] on div at bounding box center [849, 511] width 381 height 23
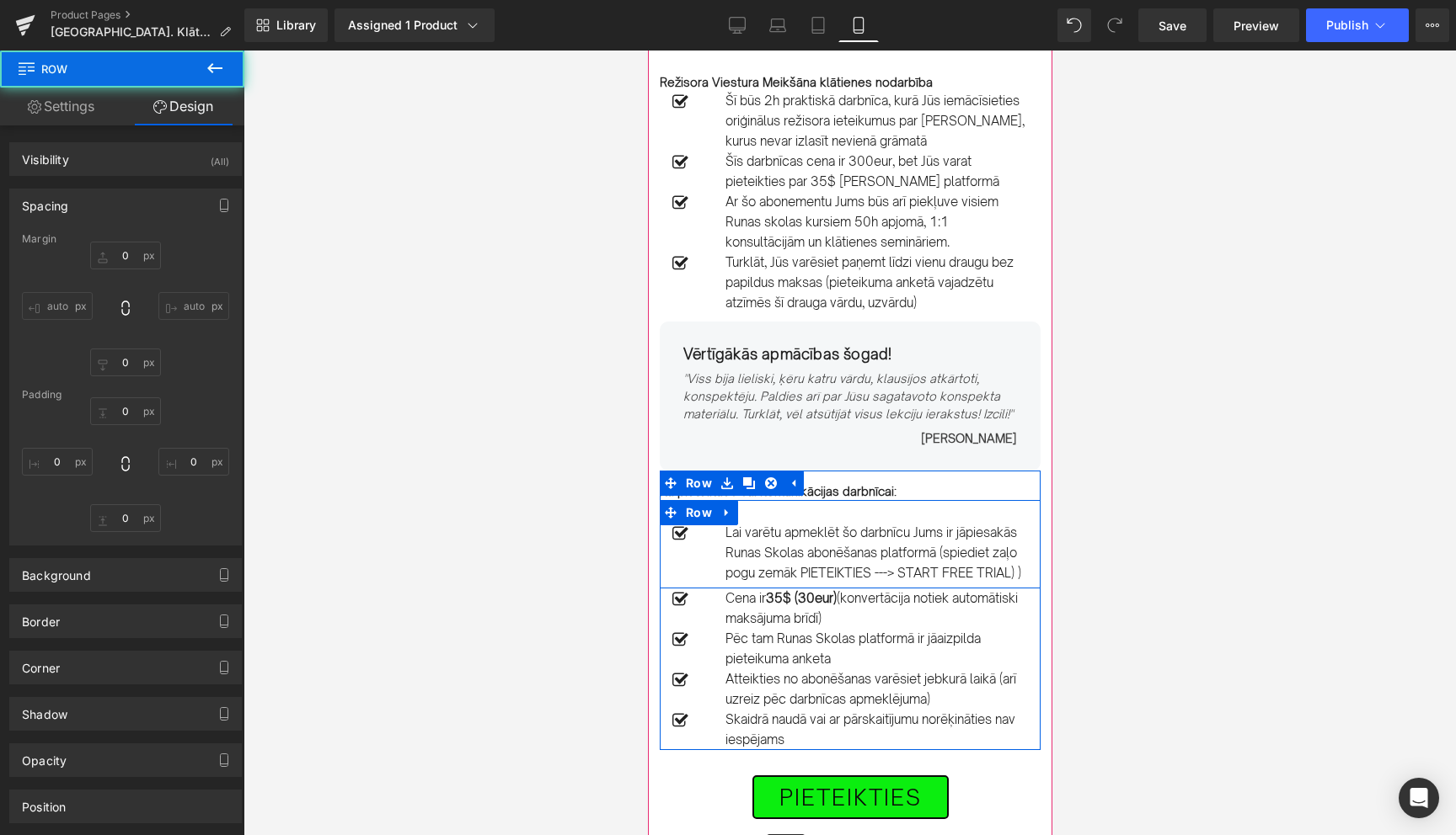
type input "0"
type input "27"
type input "0"
type input "6"
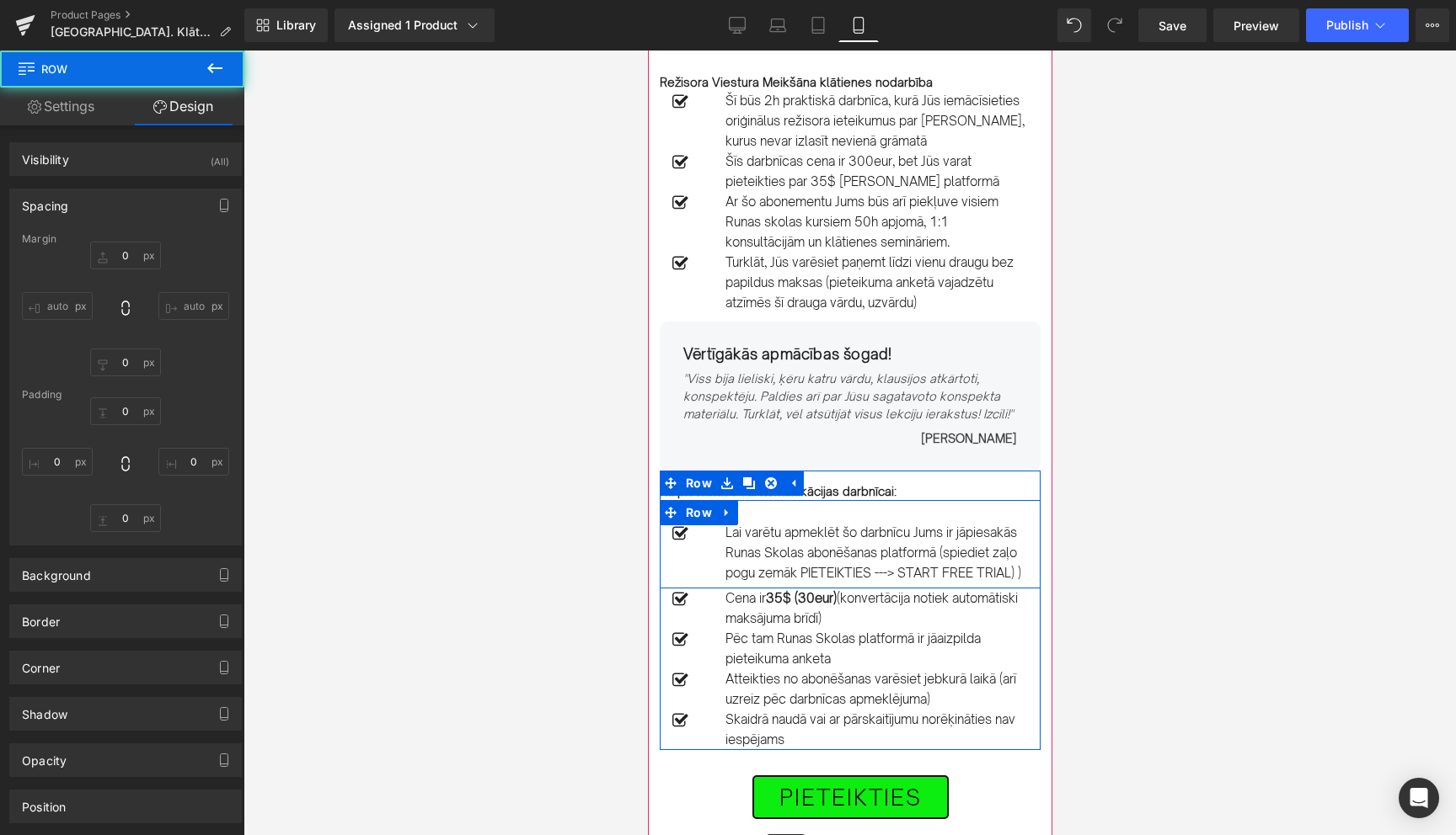
type input "0"
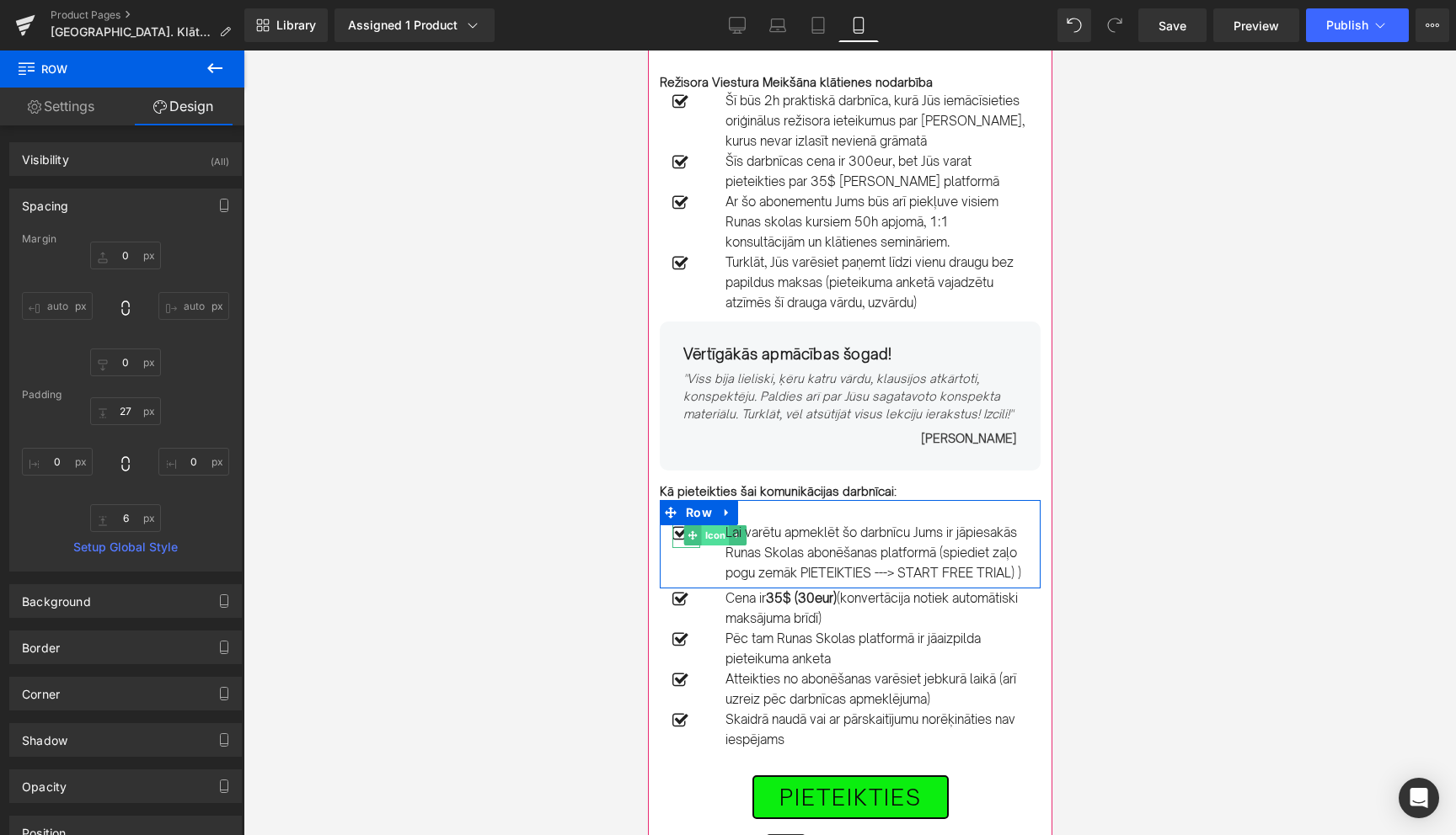
click at [710, 538] on span "Icon" at bounding box center [714, 536] width 28 height 20
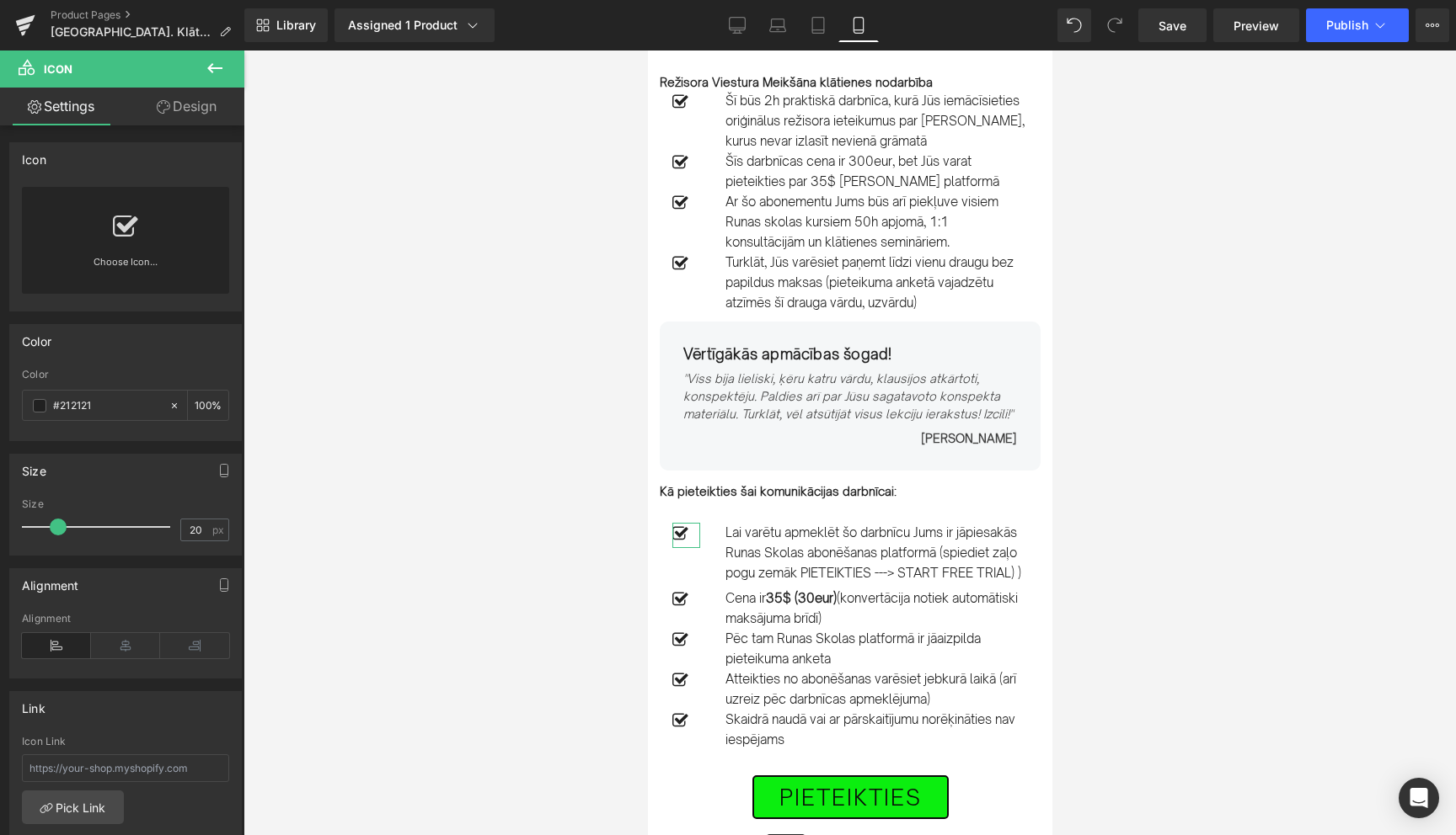
click at [118, 236] on icon at bounding box center [125, 227] width 25 height 27
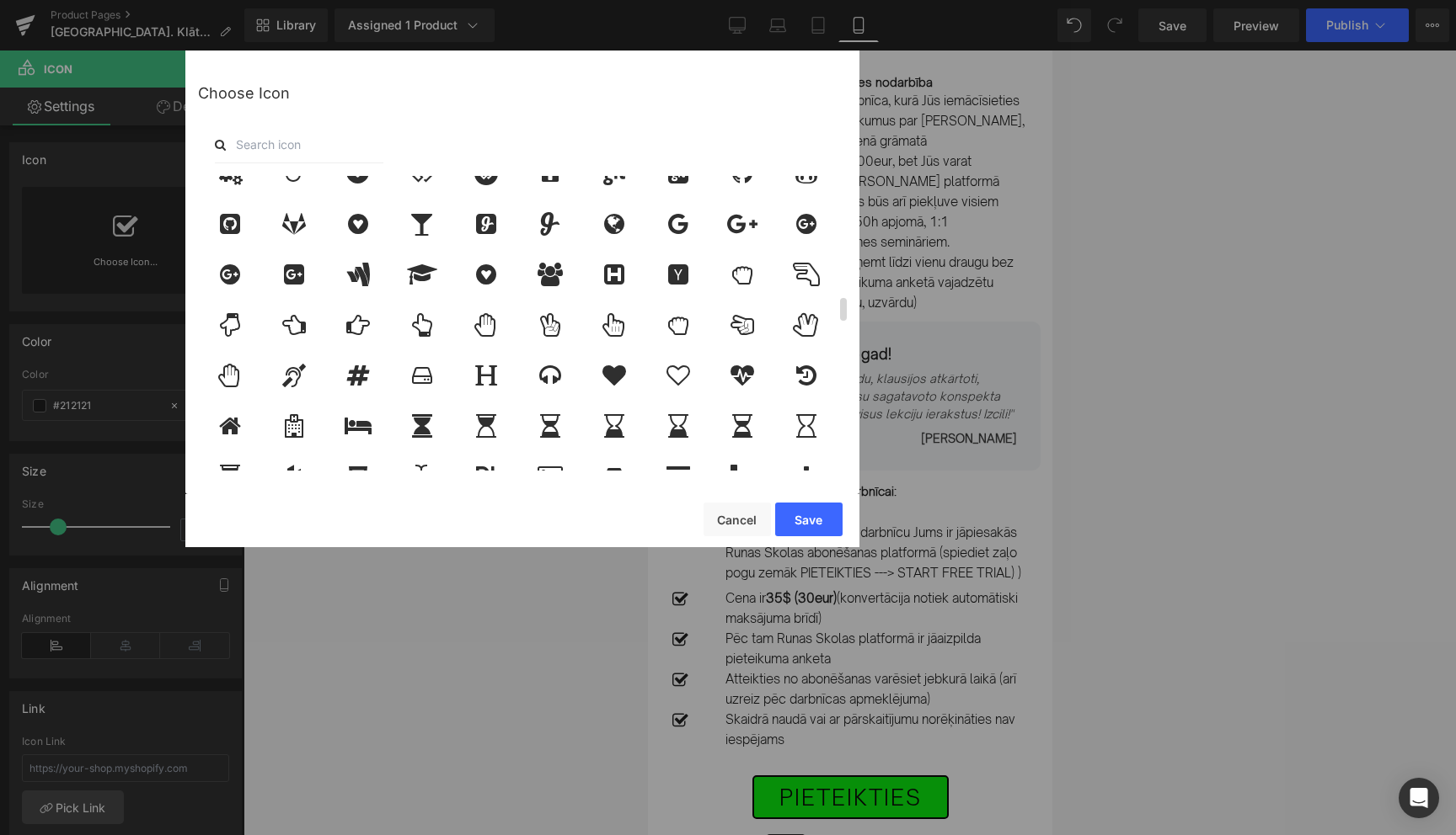
scroll to position [1481, 0]
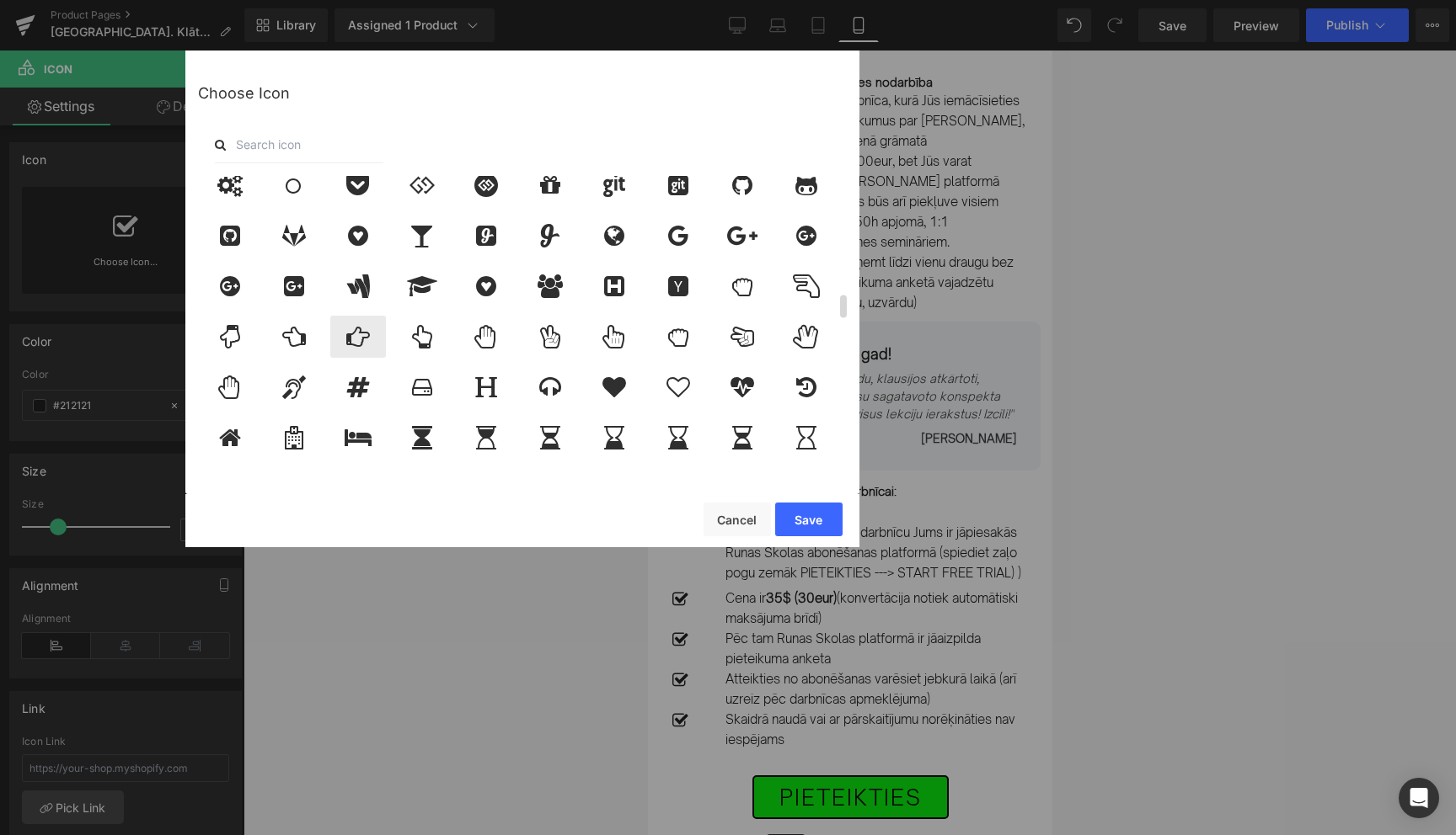
click at [367, 340] on icon at bounding box center [358, 337] width 24 height 24
click at [814, 524] on button "Save" at bounding box center [809, 520] width 68 height 34
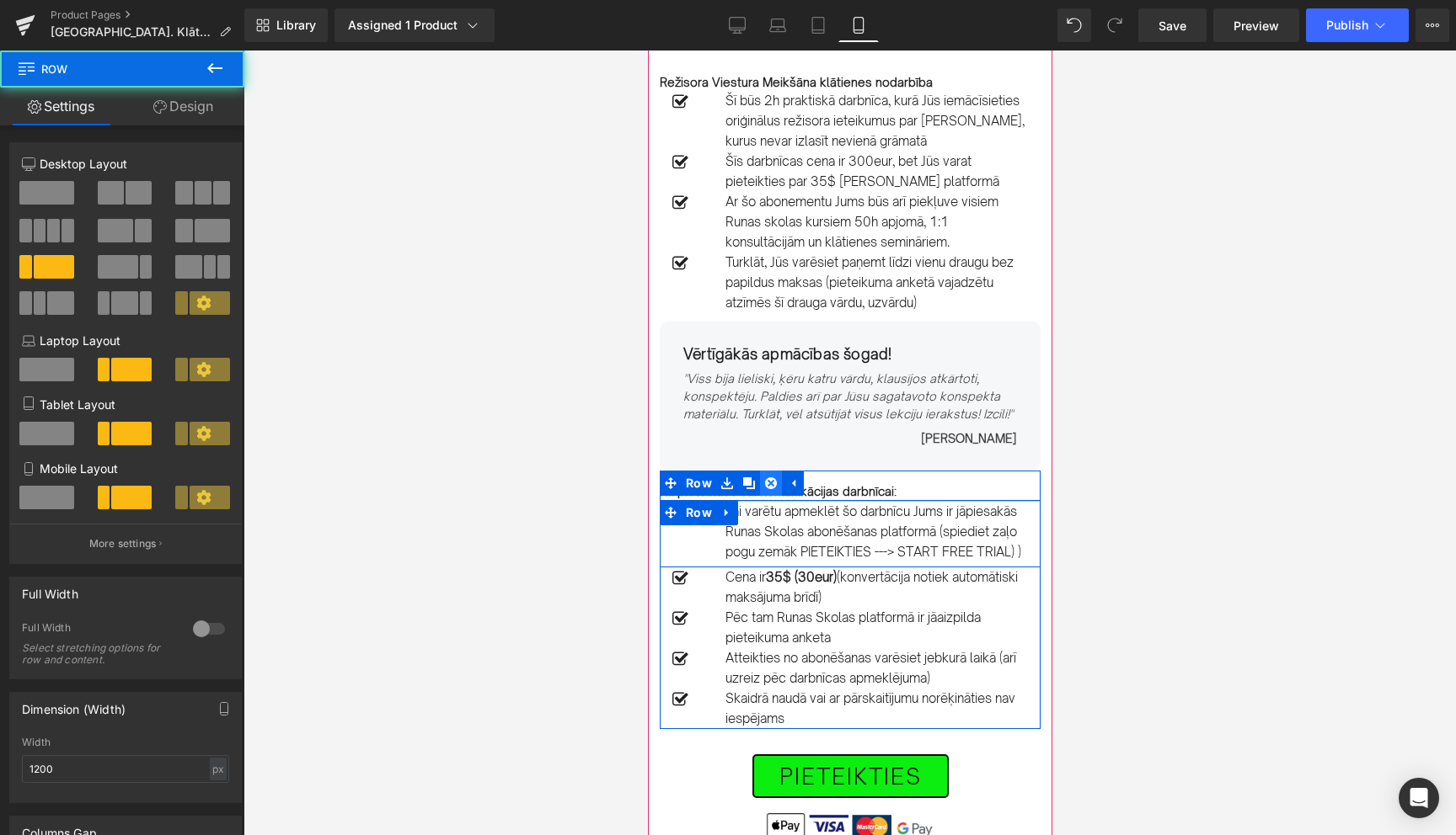
drag, startPoint x: 765, startPoint y: 516, endPoint x: 766, endPoint y: 494, distance: 22.0
click at [766, 494] on div "Kā pieteikties šai komunikācijas darbnīcai: Text Block Icon Lai varētu apmeklēt…" at bounding box center [849, 600] width 381 height 258
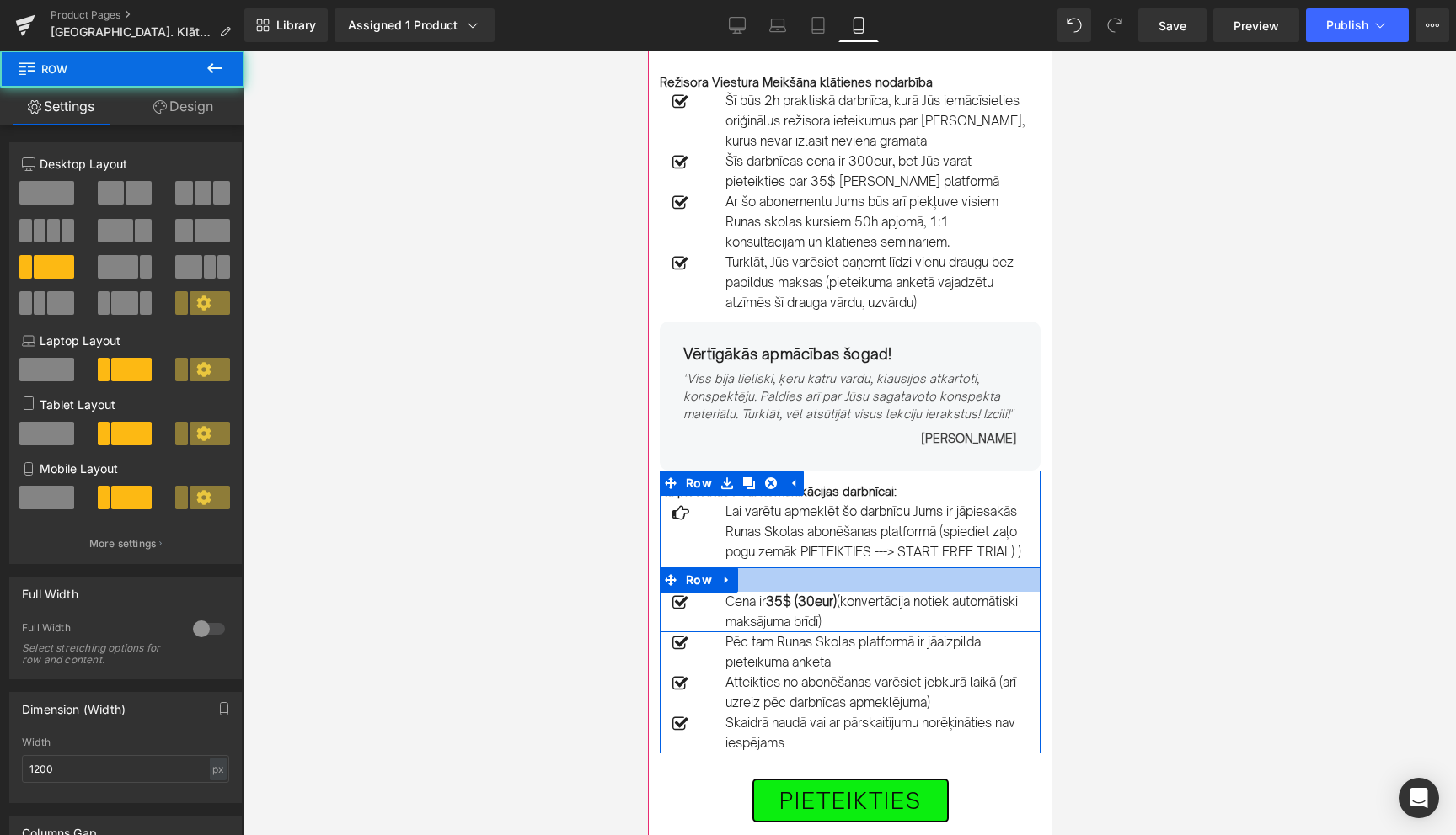
drag, startPoint x: 747, startPoint y: 569, endPoint x: 744, endPoint y: 593, distance: 24.2
click at [744, 593] on div "Icon Cena ir 35$ (30eur) (konvertācija notiek automātiski maksājuma brīdī) Text…" at bounding box center [849, 599] width 381 height 65
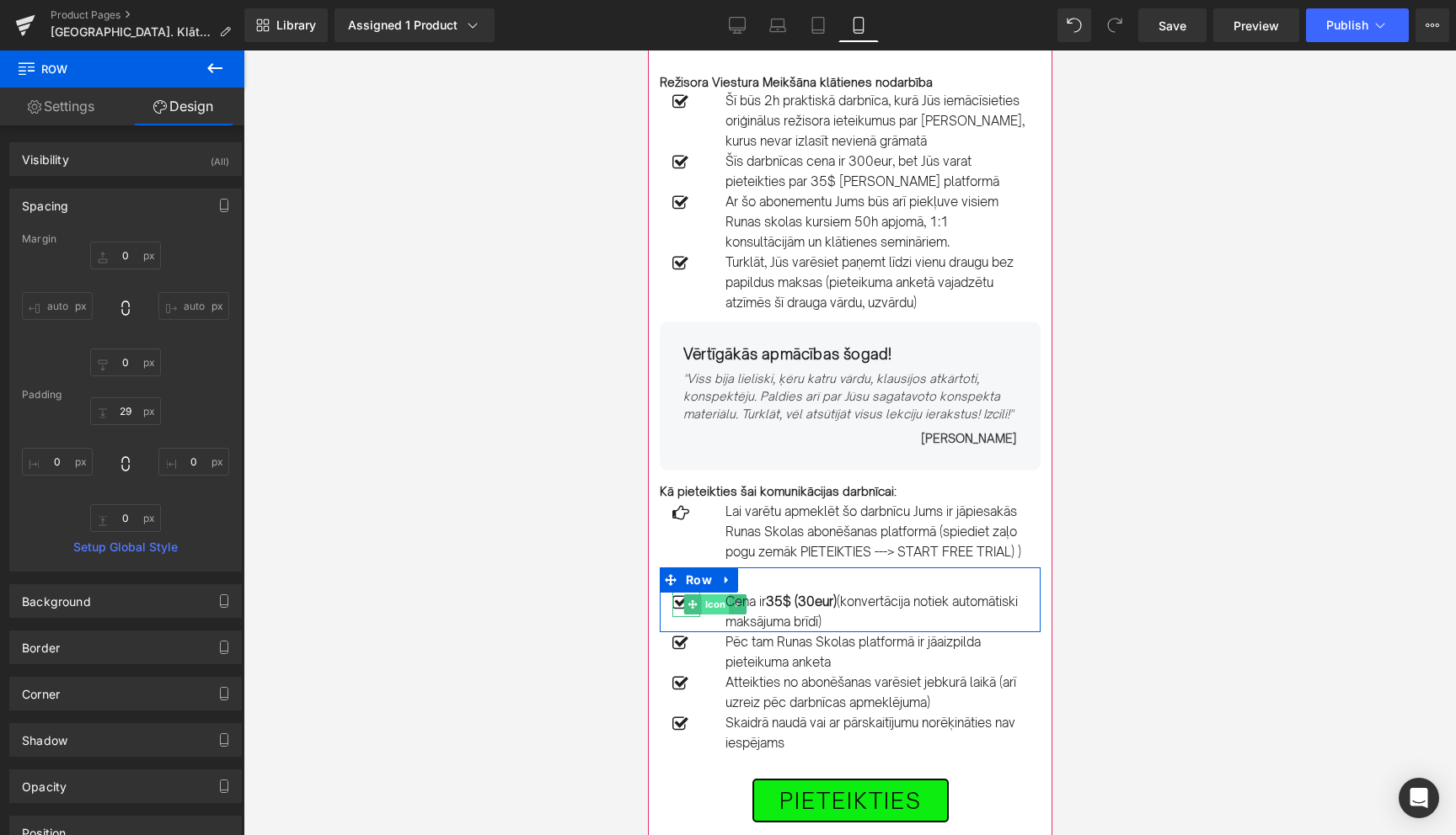
click at [714, 603] on span "Icon" at bounding box center [714, 604] width 28 height 20
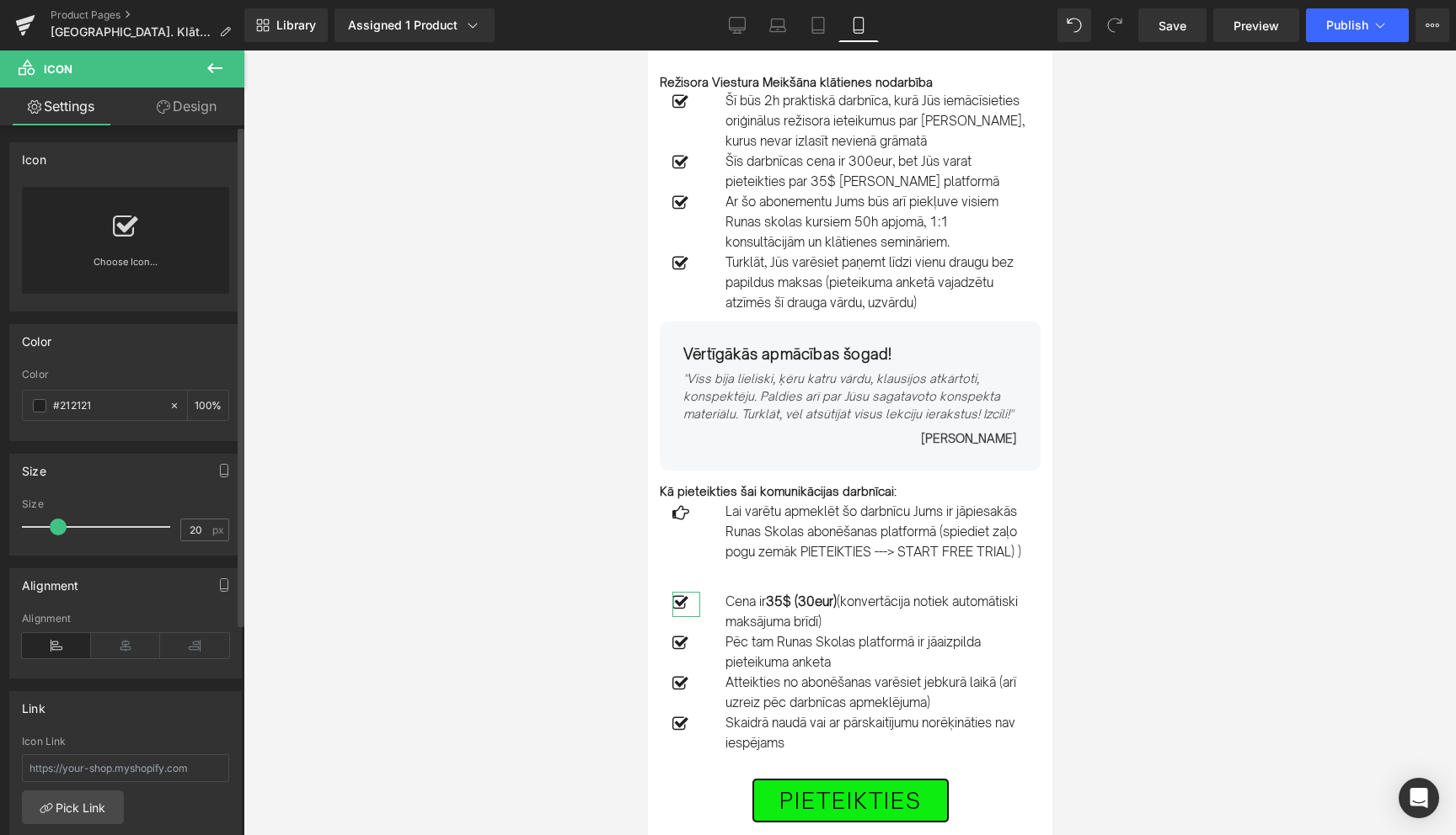
click at [121, 235] on icon at bounding box center [125, 227] width 25 height 27
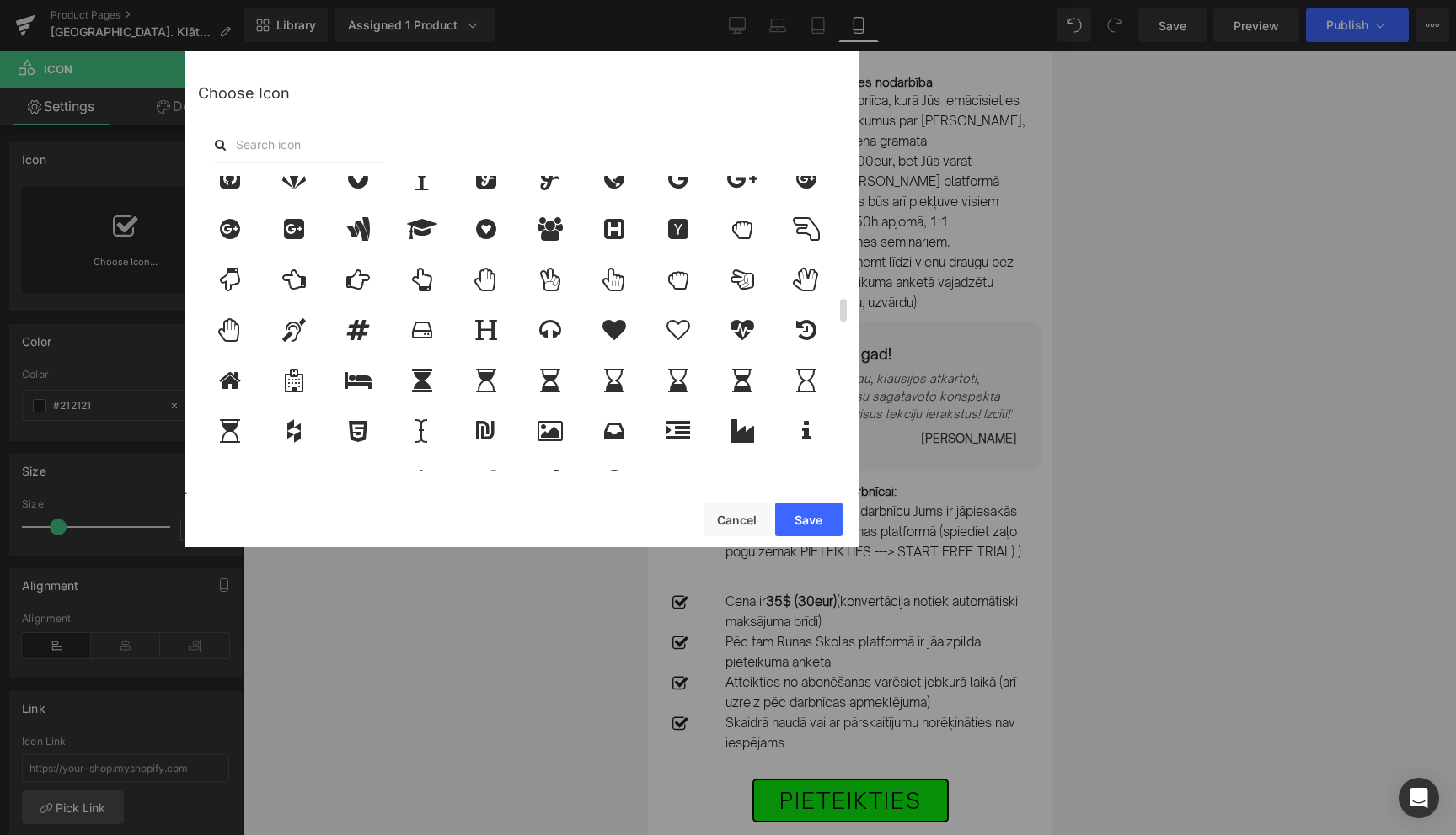
scroll to position [1551, 0]
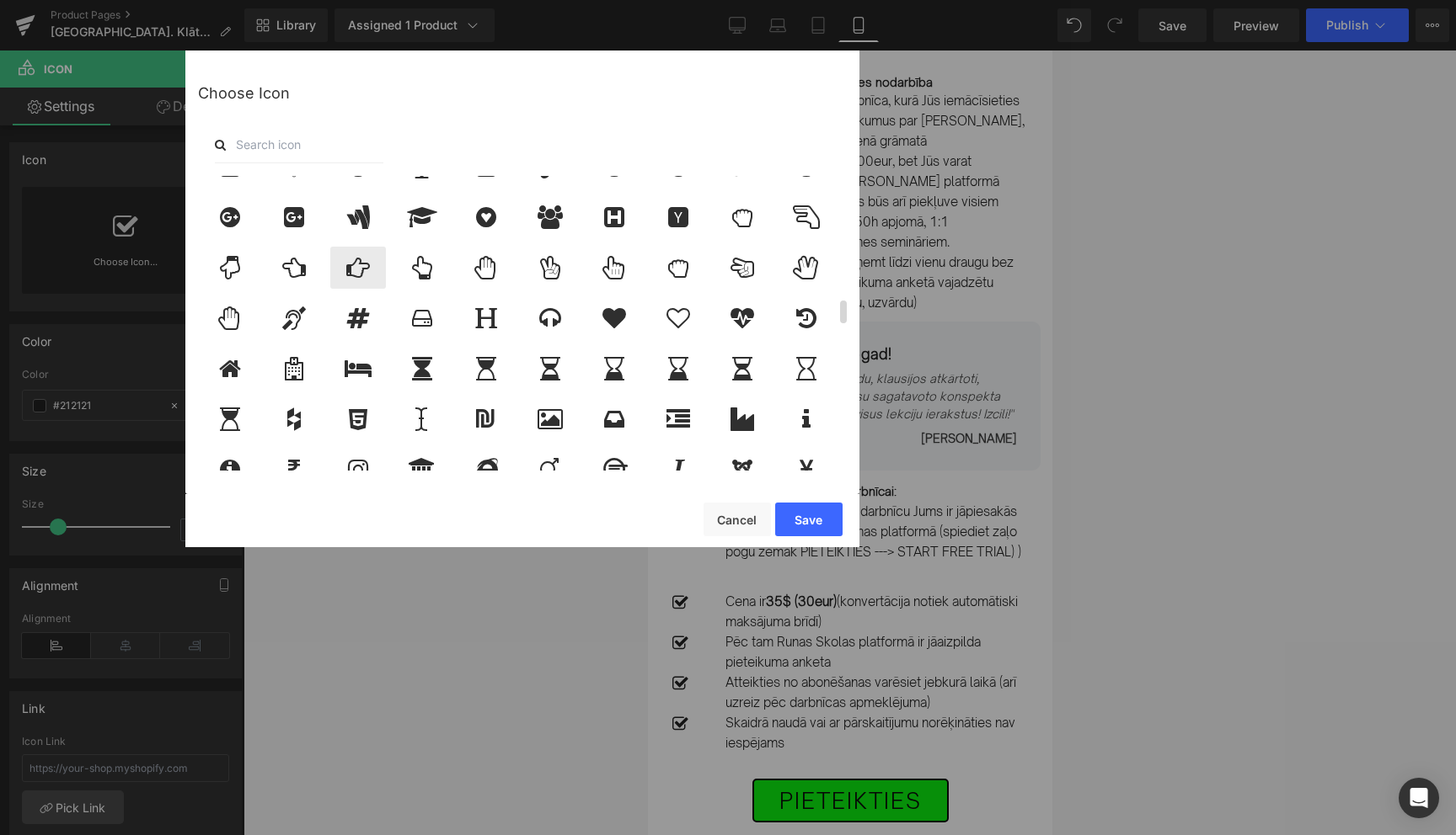
click at [359, 264] on icon at bounding box center [358, 268] width 24 height 24
click at [816, 520] on button "Save" at bounding box center [809, 520] width 68 height 34
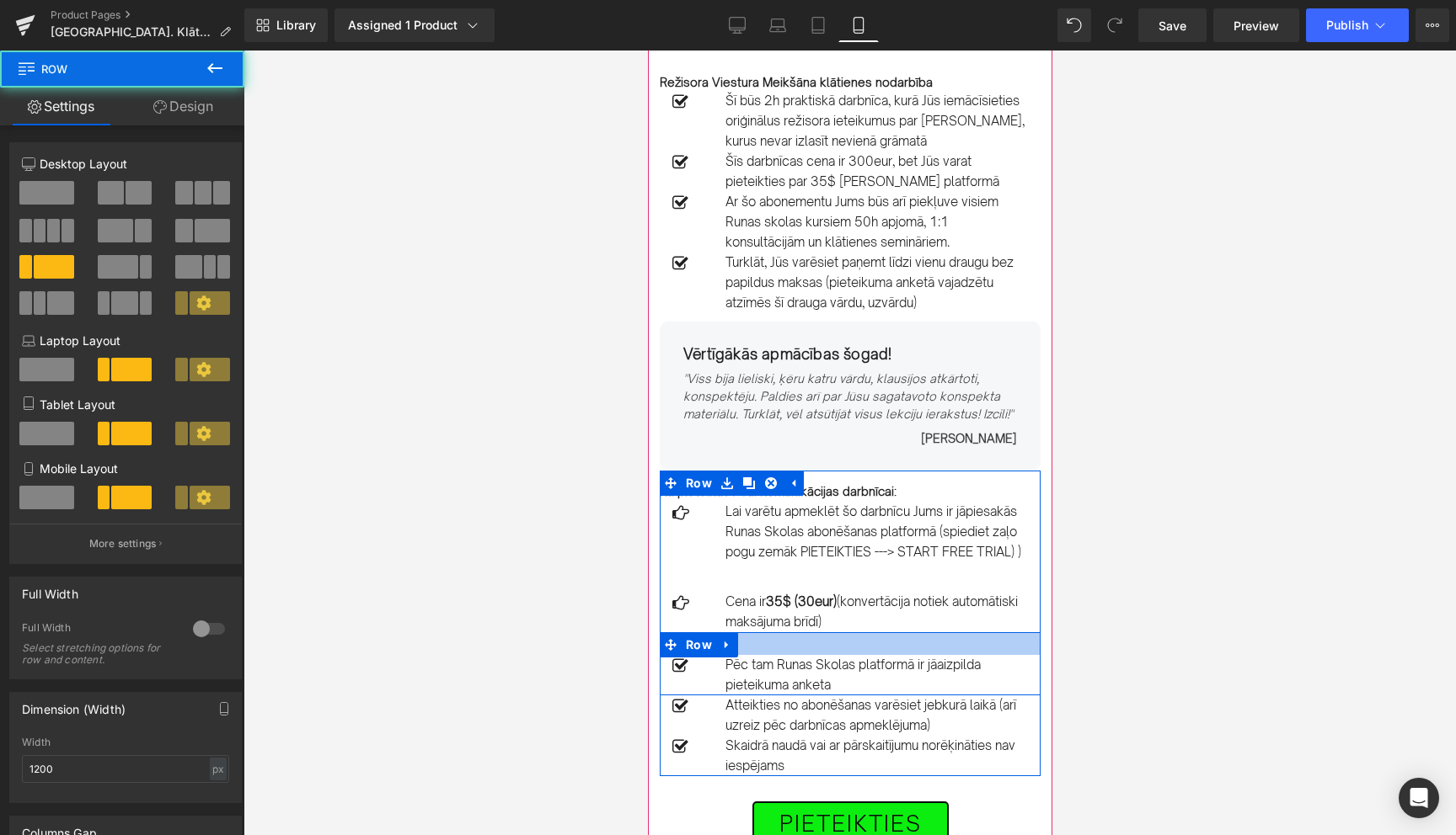
drag, startPoint x: 751, startPoint y: 633, endPoint x: 752, endPoint y: 659, distance: 26.0
click at [752, 659] on div "Icon Pēc tam Runas Skolas platformā ir jāaizpilda pieteikuma anketa Text Block …" at bounding box center [849, 664] width 381 height 64
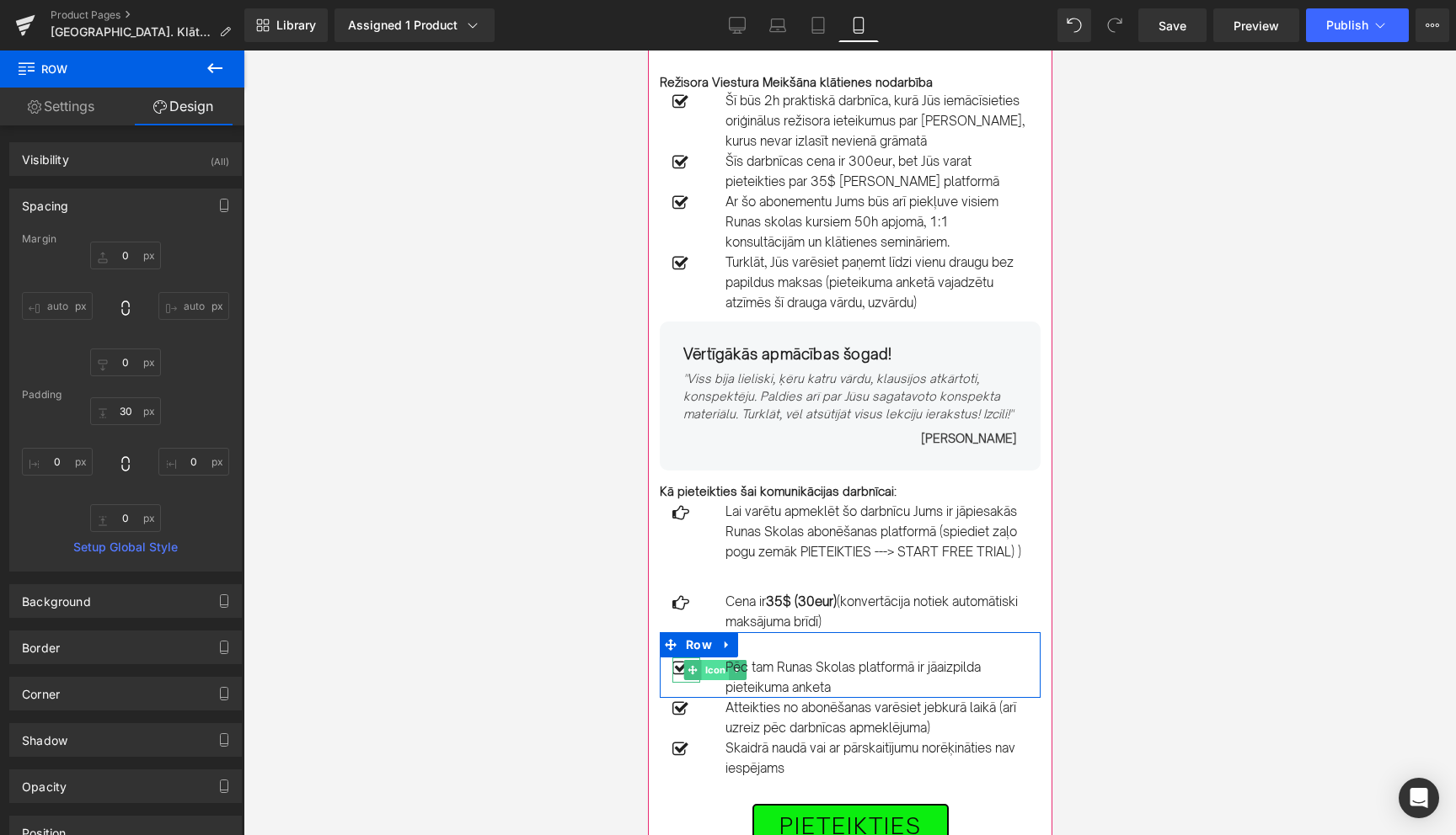
click at [710, 672] on span "Icon" at bounding box center [714, 670] width 28 height 20
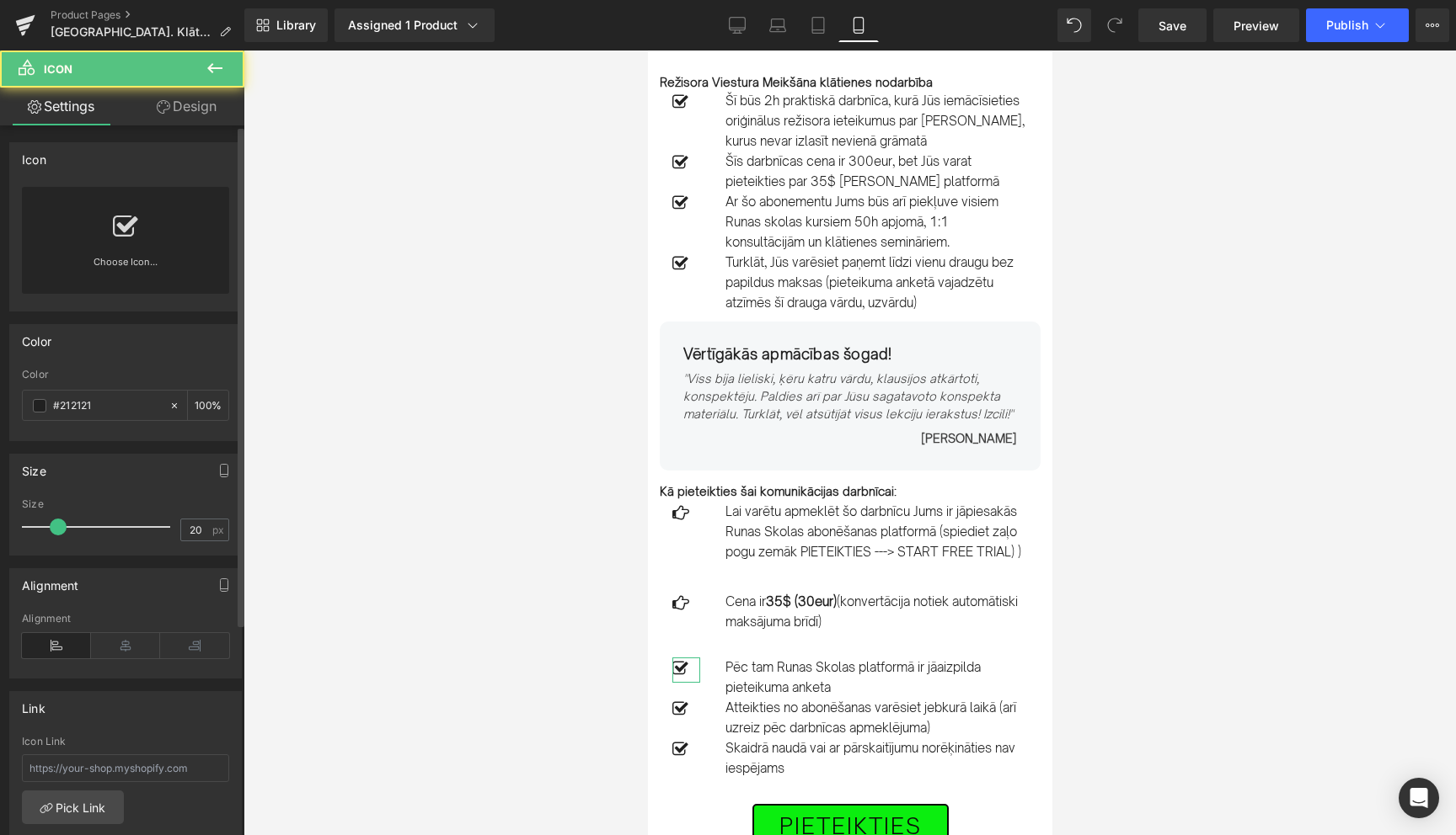
click at [128, 235] on icon at bounding box center [125, 227] width 25 height 27
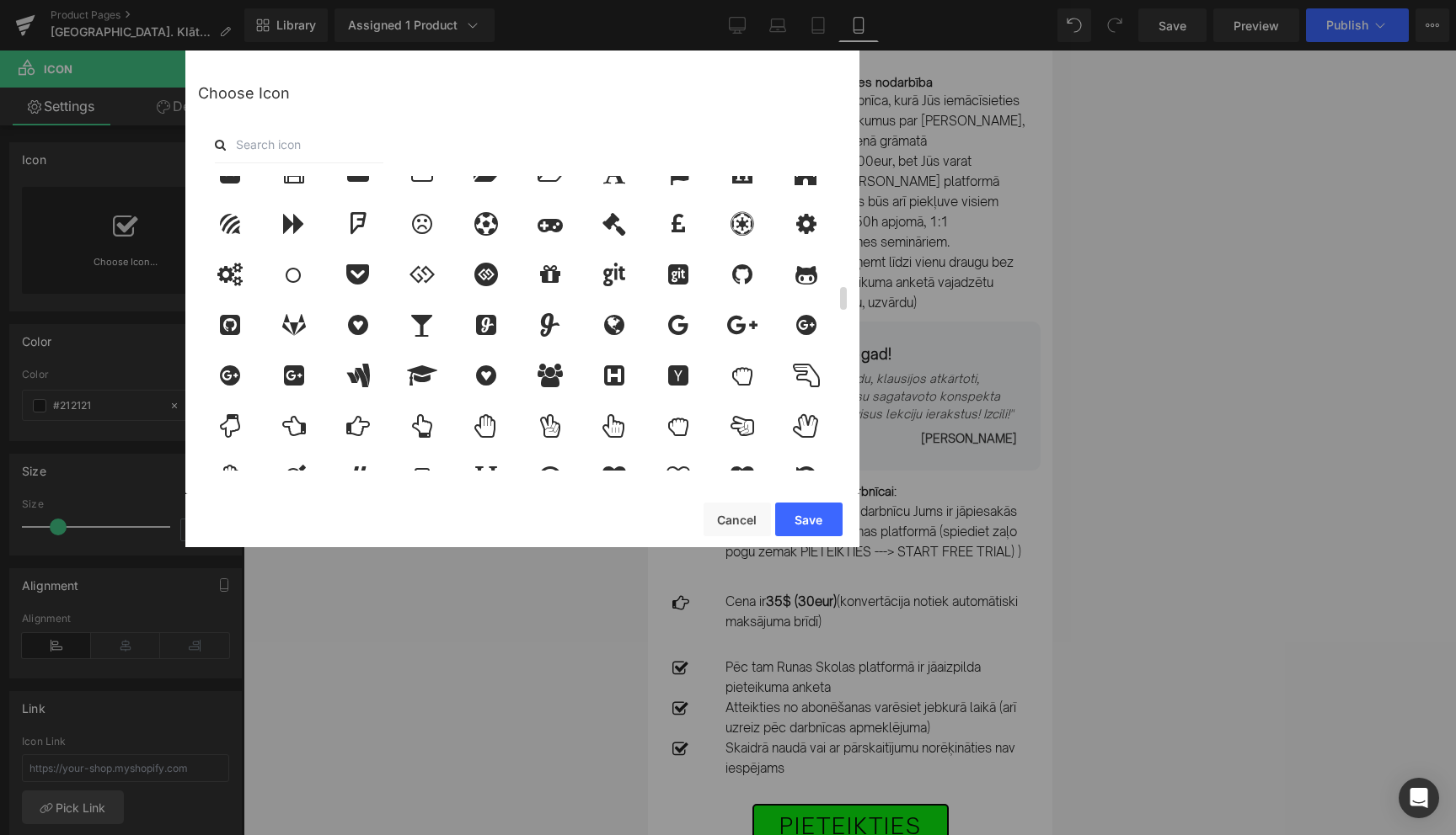
scroll to position [1358, 0]
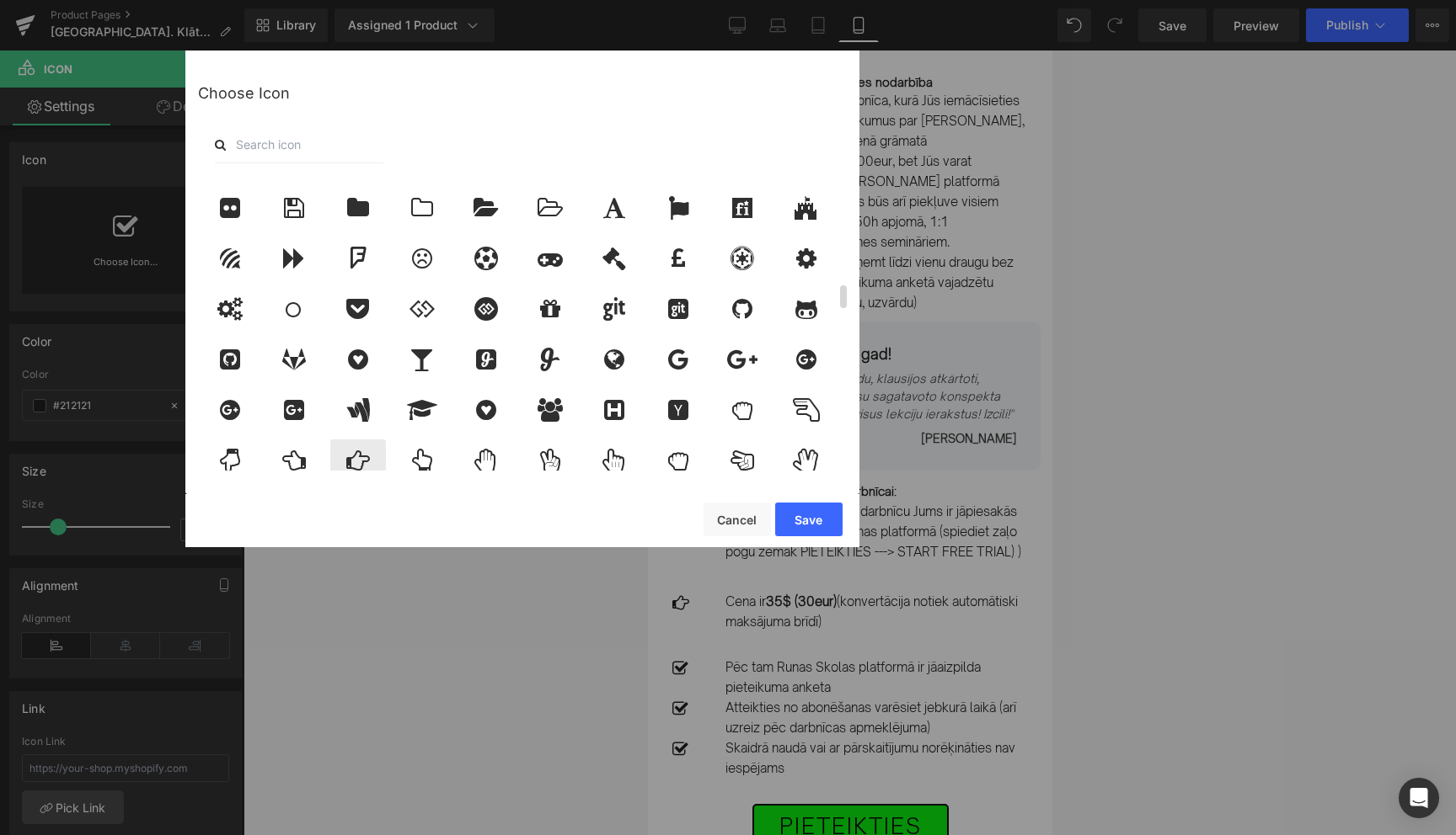
click at [355, 461] on icon at bounding box center [358, 461] width 24 height 24
click at [808, 528] on button "Save" at bounding box center [809, 520] width 68 height 34
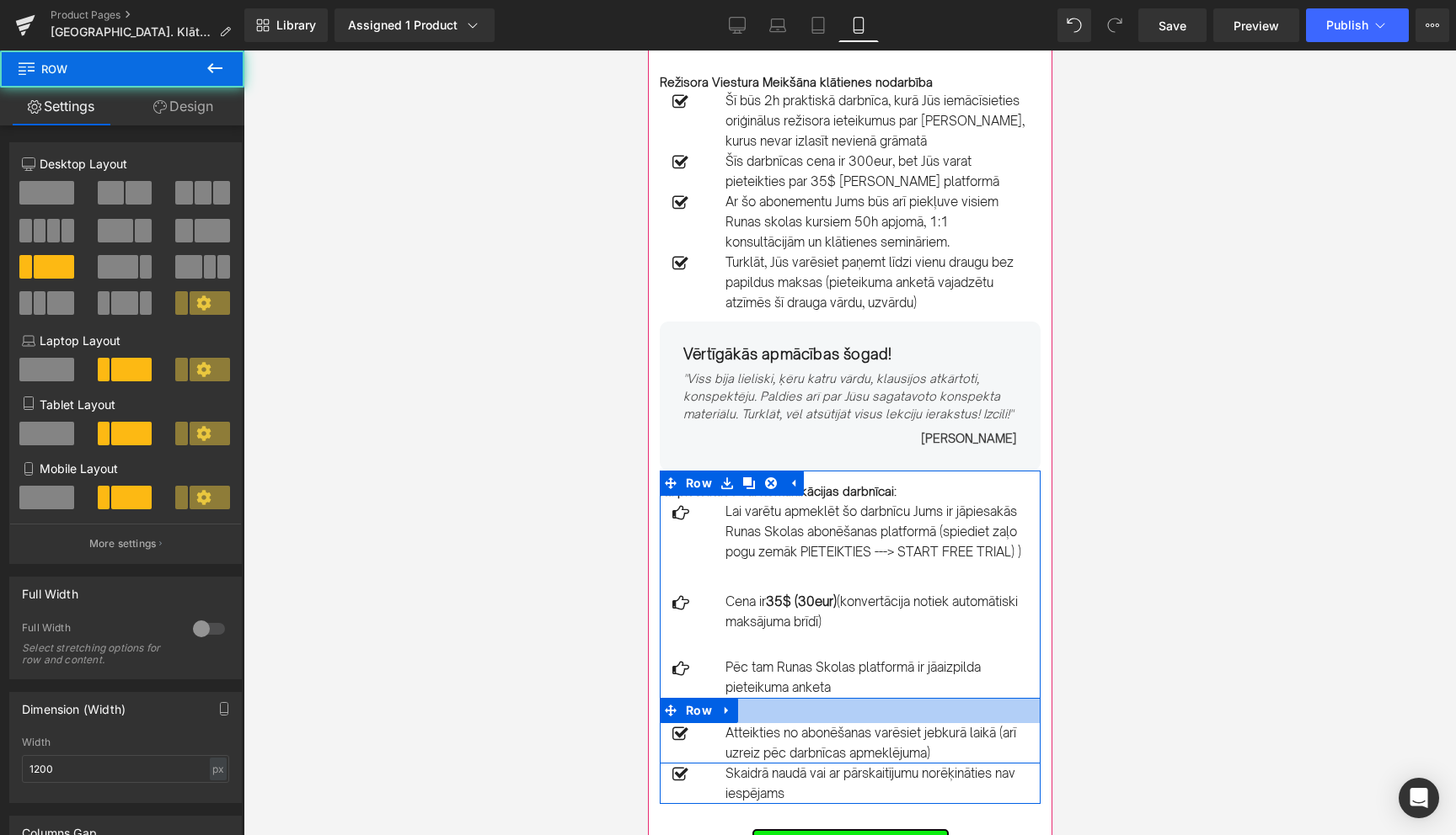
drag, startPoint x: 793, startPoint y: 698, endPoint x: 793, endPoint y: 728, distance: 30.0
click at [793, 728] on div "Icon Atteikties no abonēšanas varēsiet jebkurā laikā (arī uzreiz pēc darbnīcas …" at bounding box center [849, 731] width 381 height 66
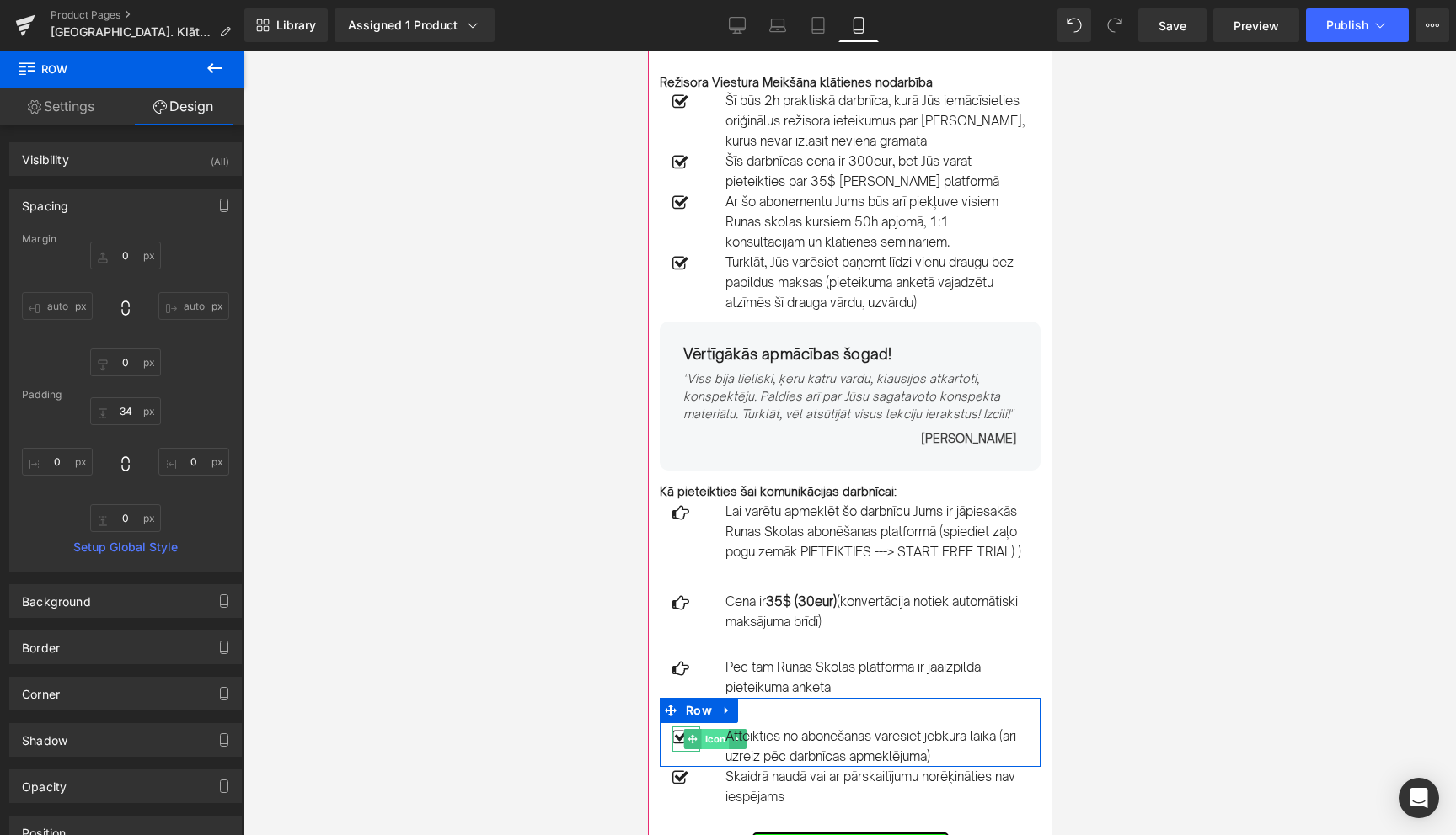
click at [713, 740] on span "Icon" at bounding box center [714, 740] width 28 height 20
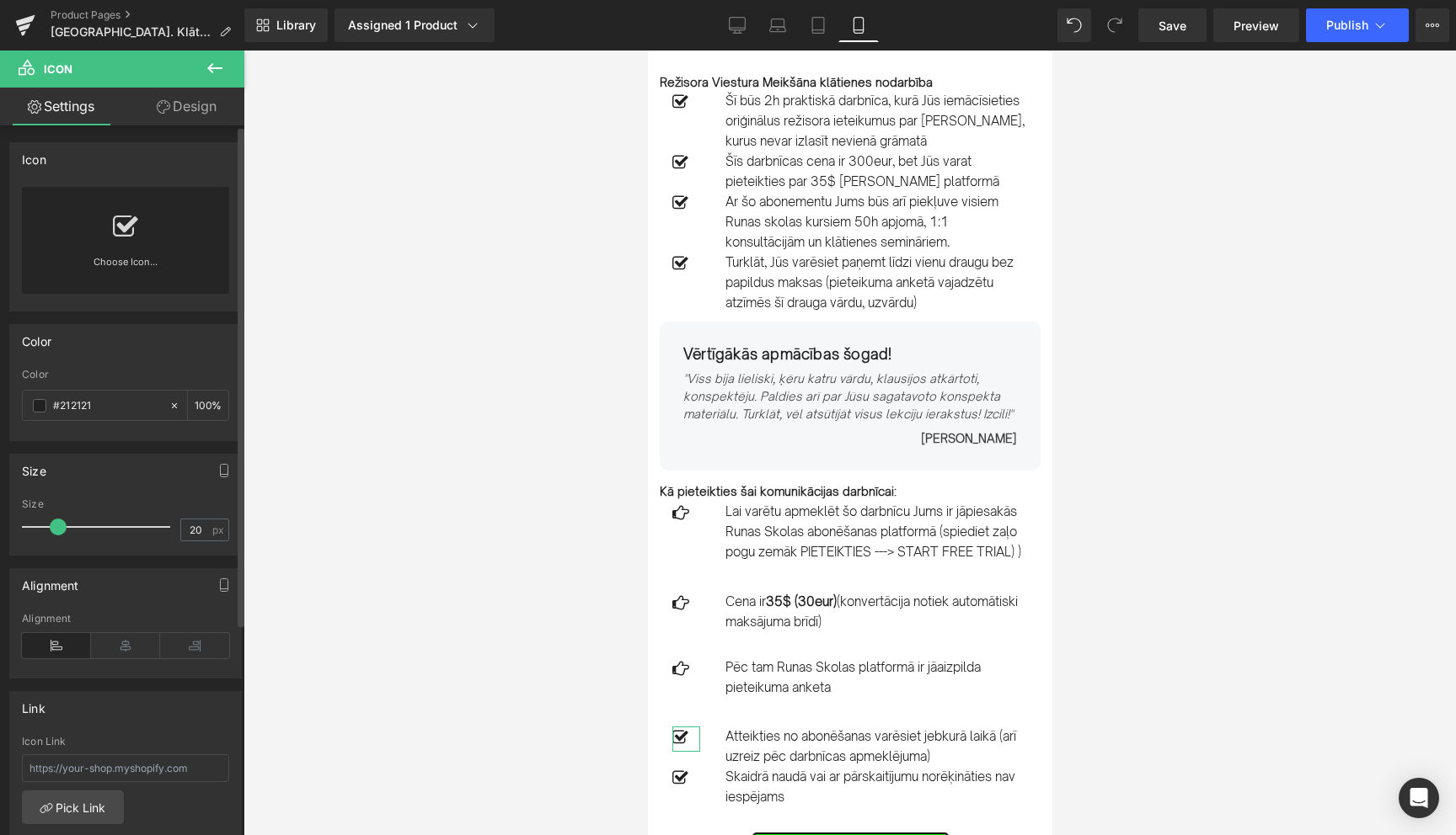
click at [125, 239] on icon at bounding box center [125, 227] width 25 height 27
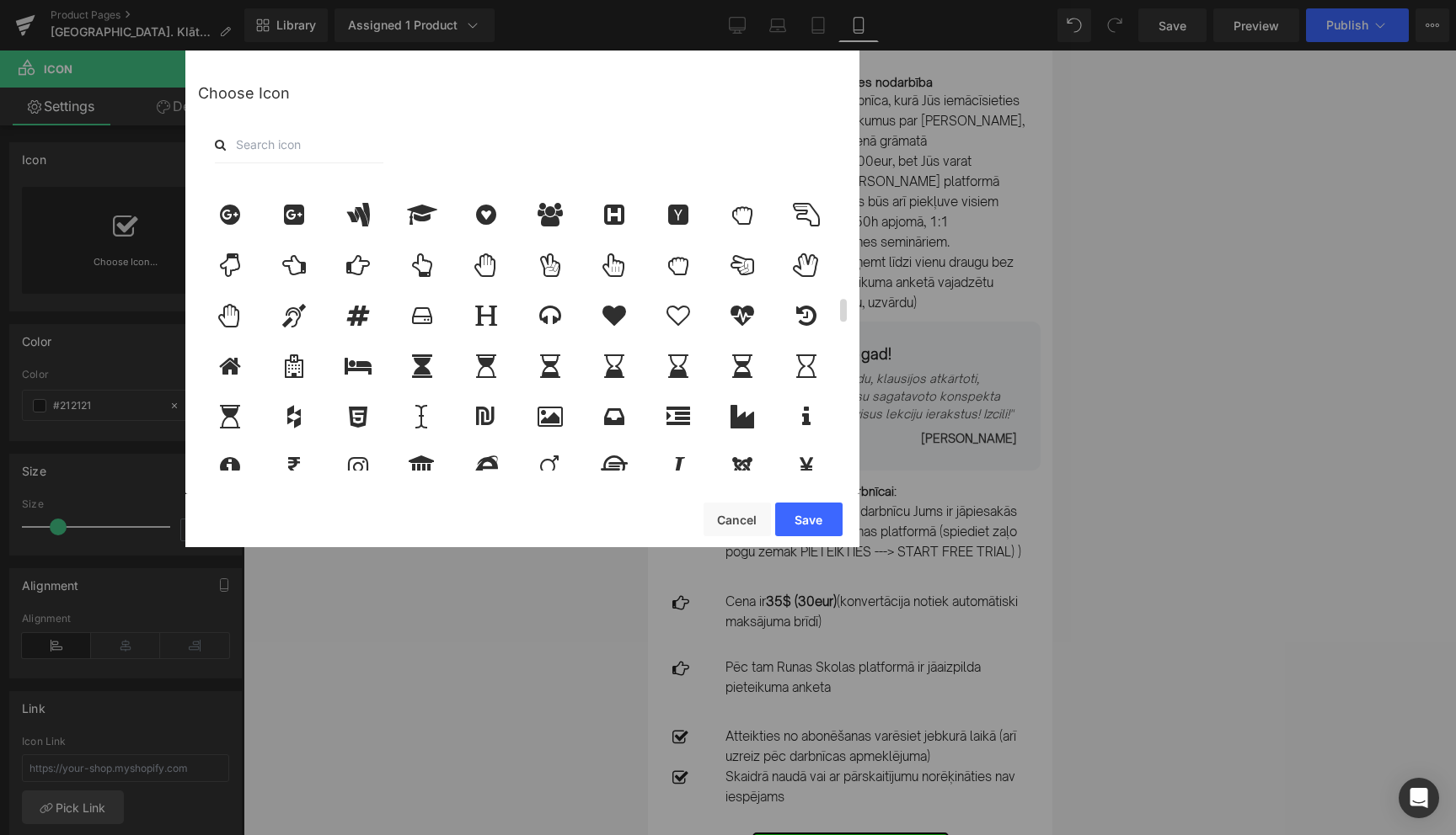
scroll to position [1582, 0]
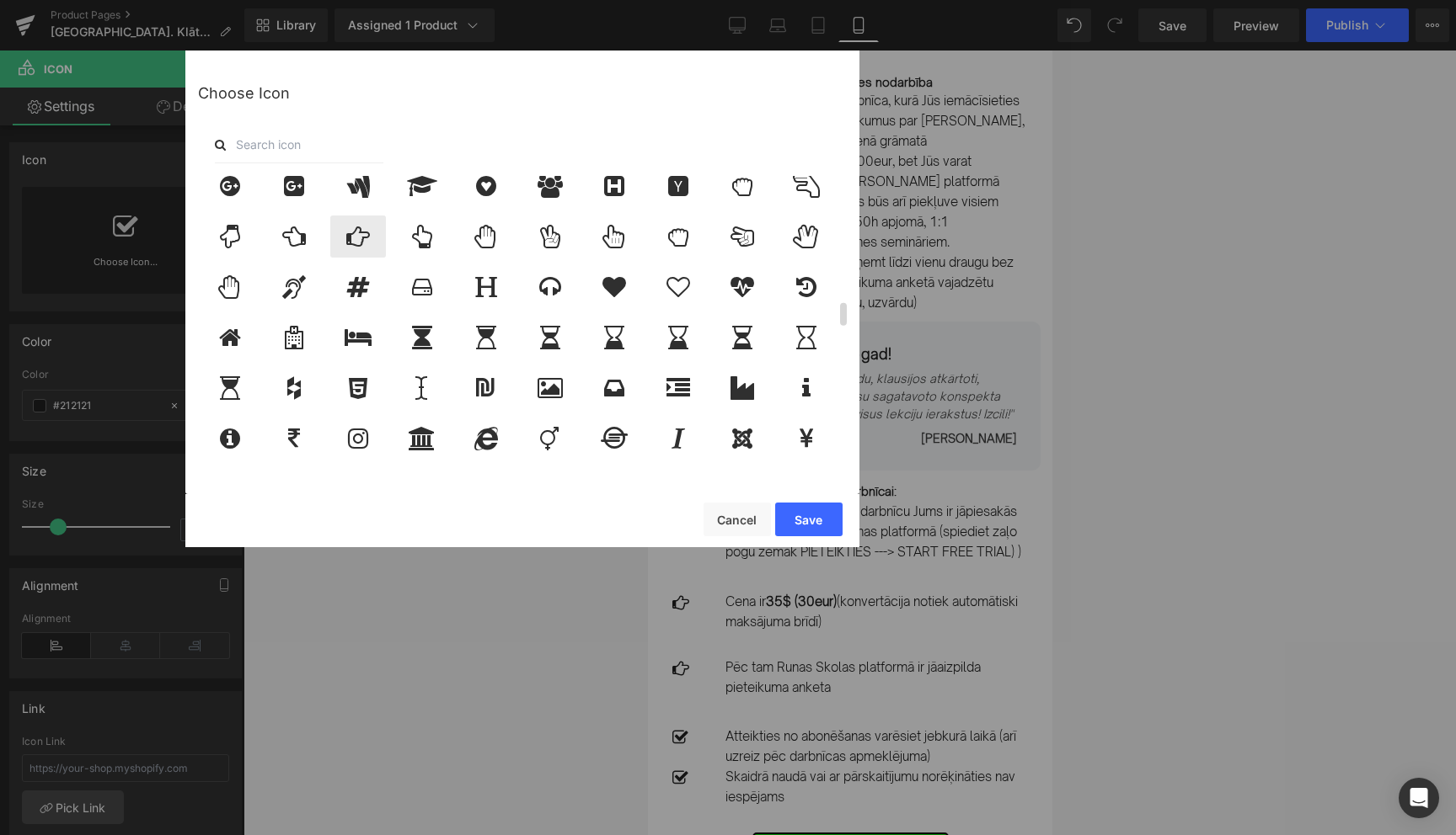
click at [350, 237] on icon at bounding box center [358, 237] width 24 height 24
click at [816, 518] on button "Save" at bounding box center [809, 520] width 68 height 34
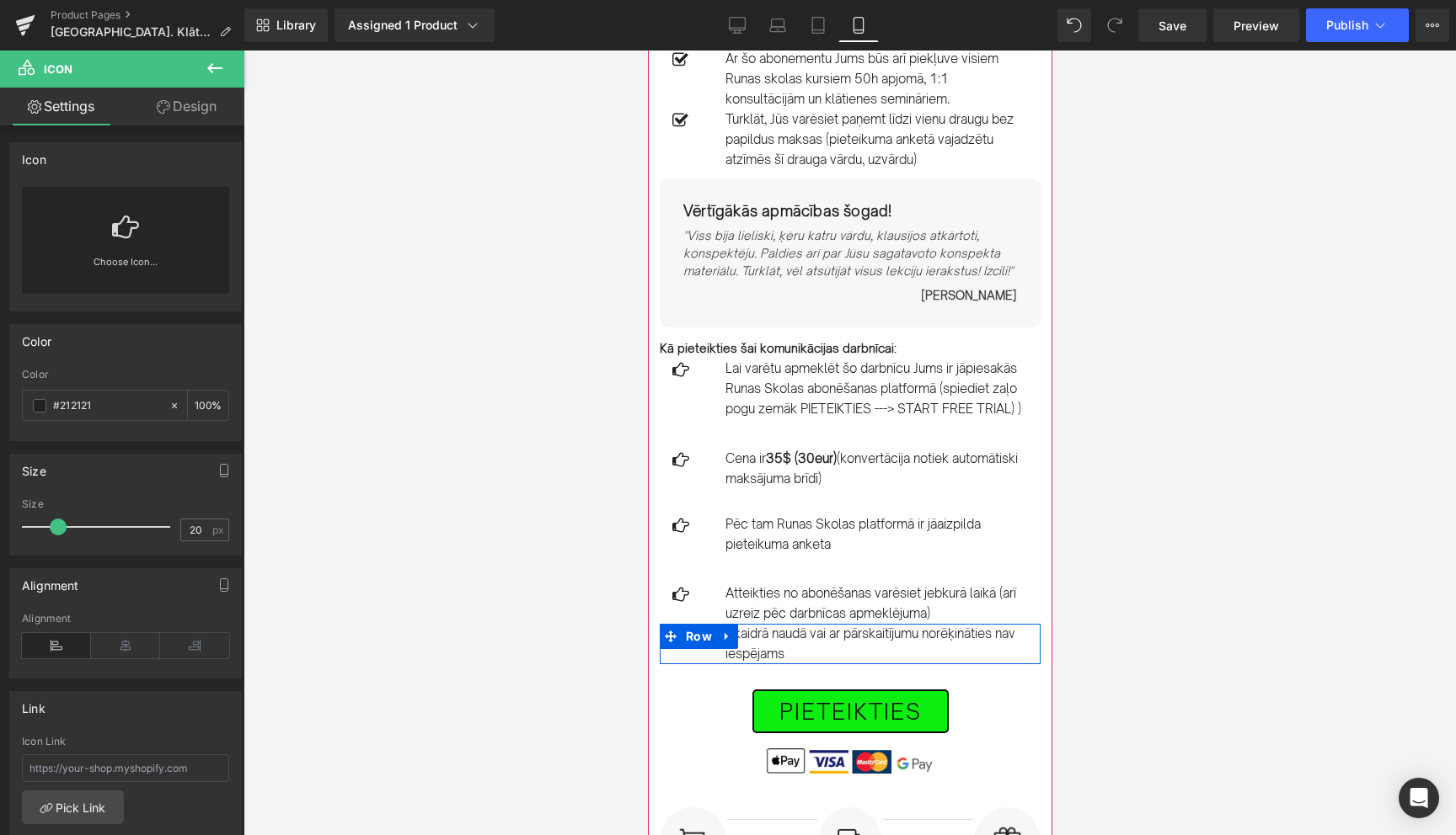
scroll to position [643, 0]
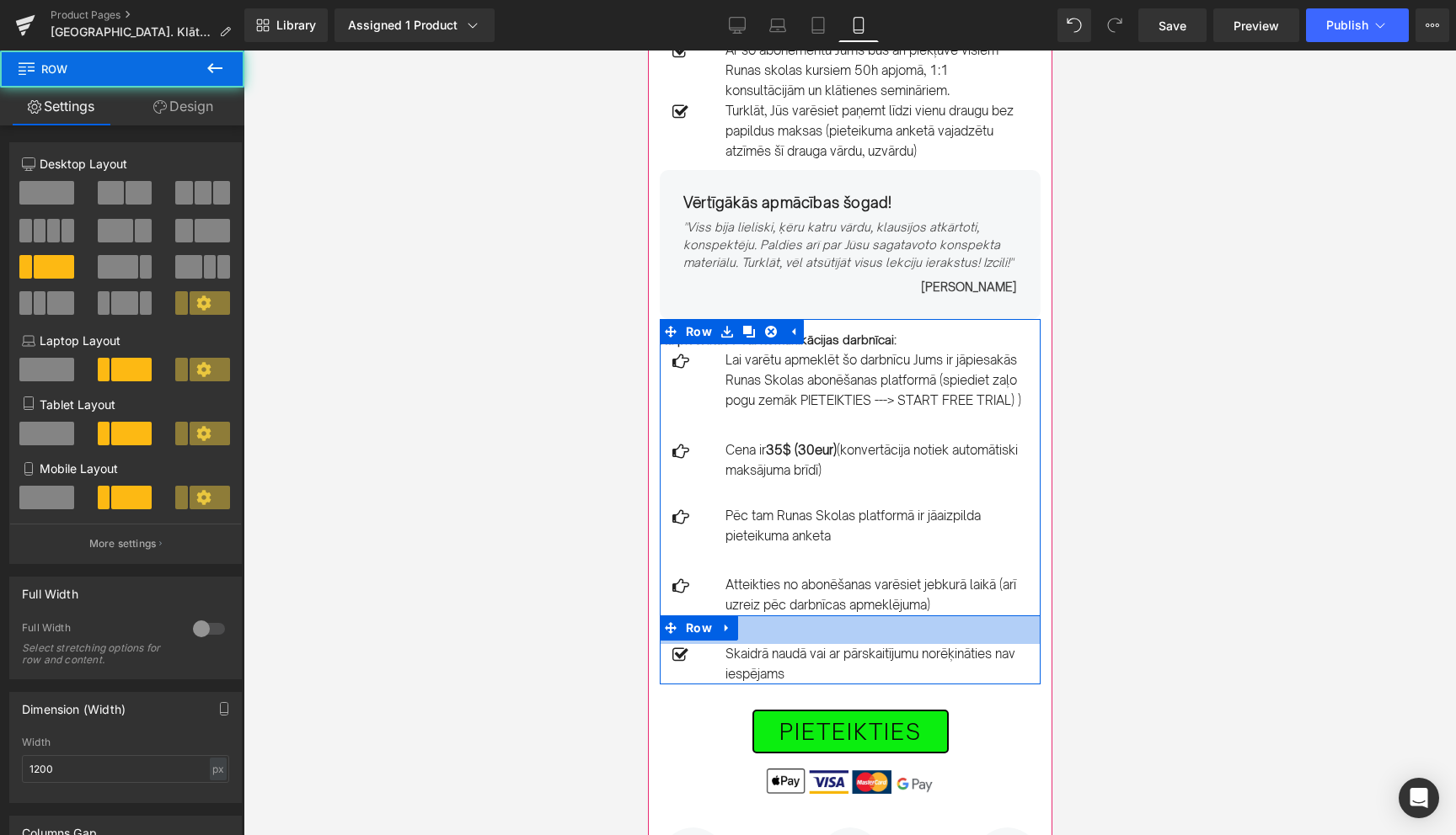
drag, startPoint x: 804, startPoint y: 616, endPoint x: 804, endPoint y: 646, distance: 30.0
click at [804, 646] on div "Icon Skaidrā naudā vai ar pārskaitījumu norēķināties nav iespējams Text Block R…" at bounding box center [849, 649] width 381 height 69
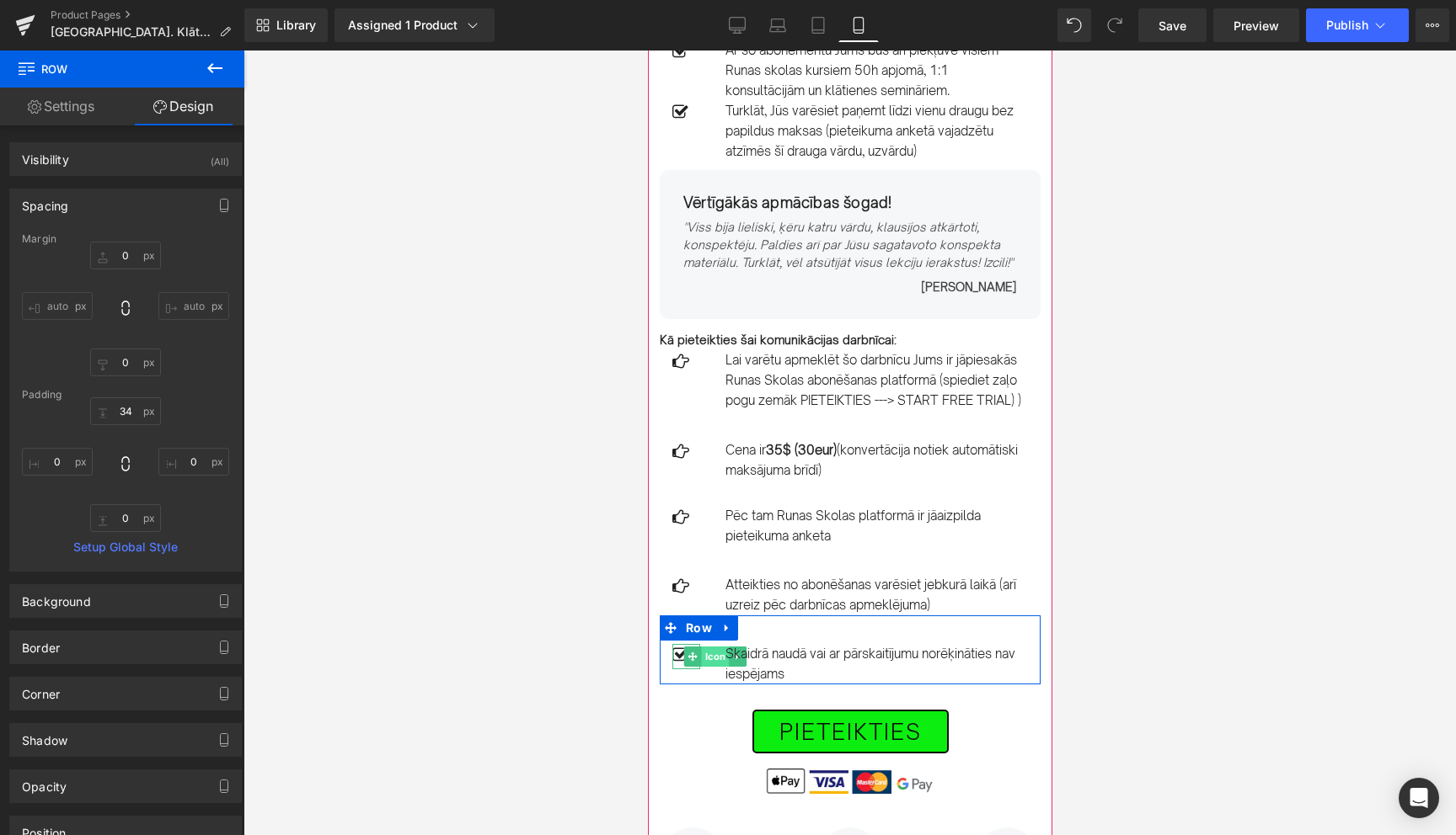
click at [714, 657] on span "Icon" at bounding box center [714, 657] width 28 height 20
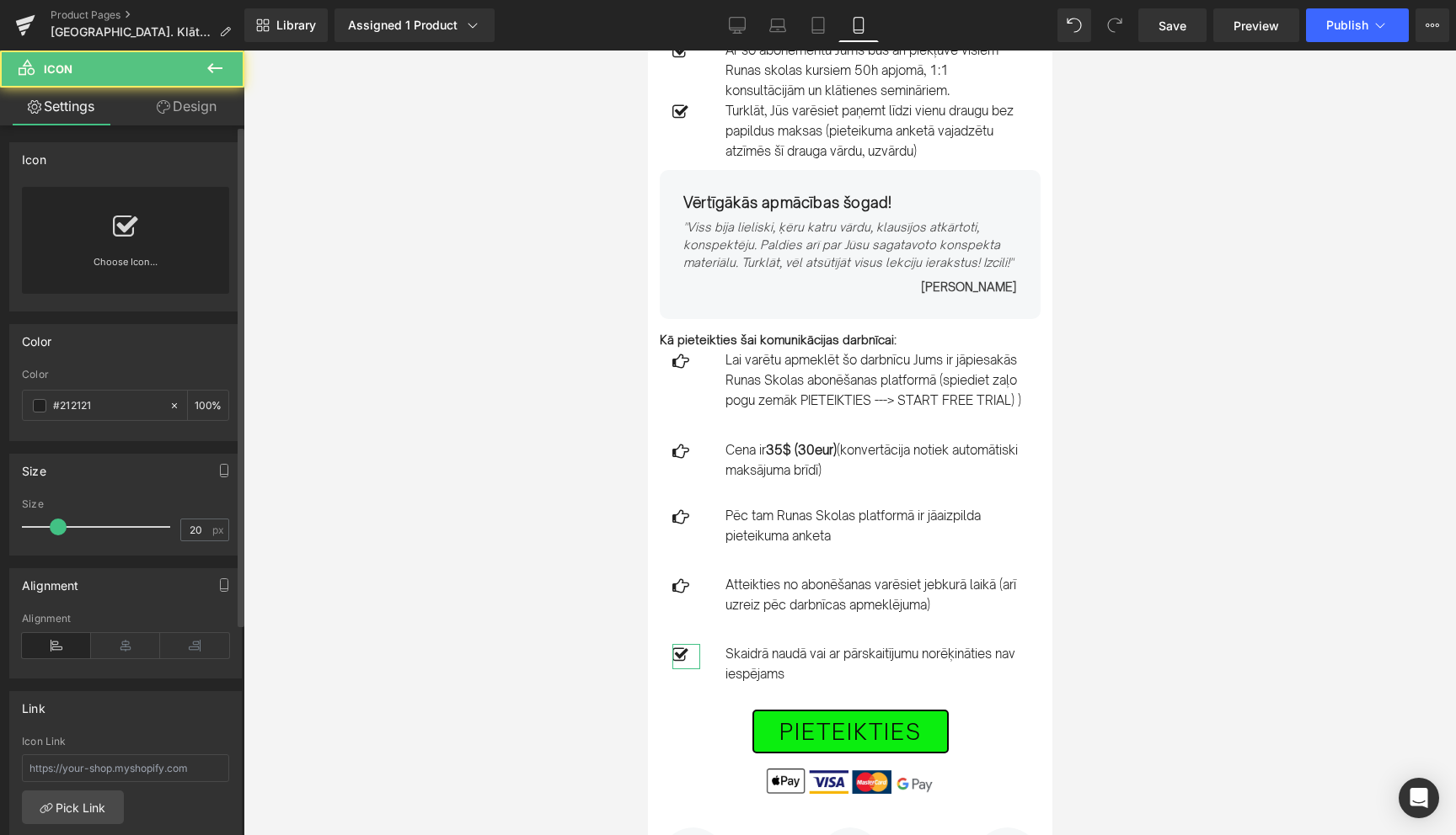
click at [124, 227] on icon at bounding box center [125, 227] width 25 height 27
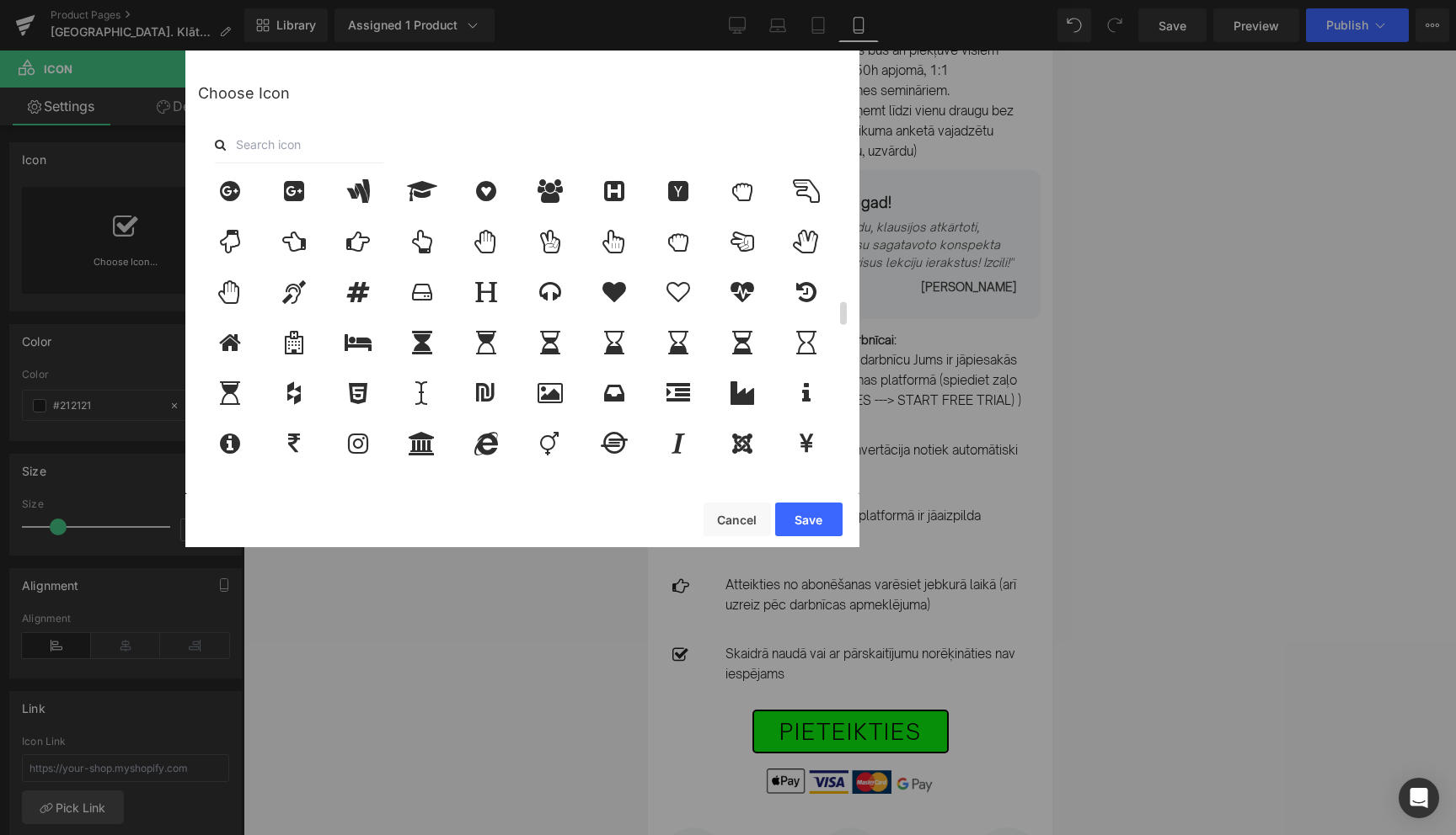
scroll to position [1589, 0]
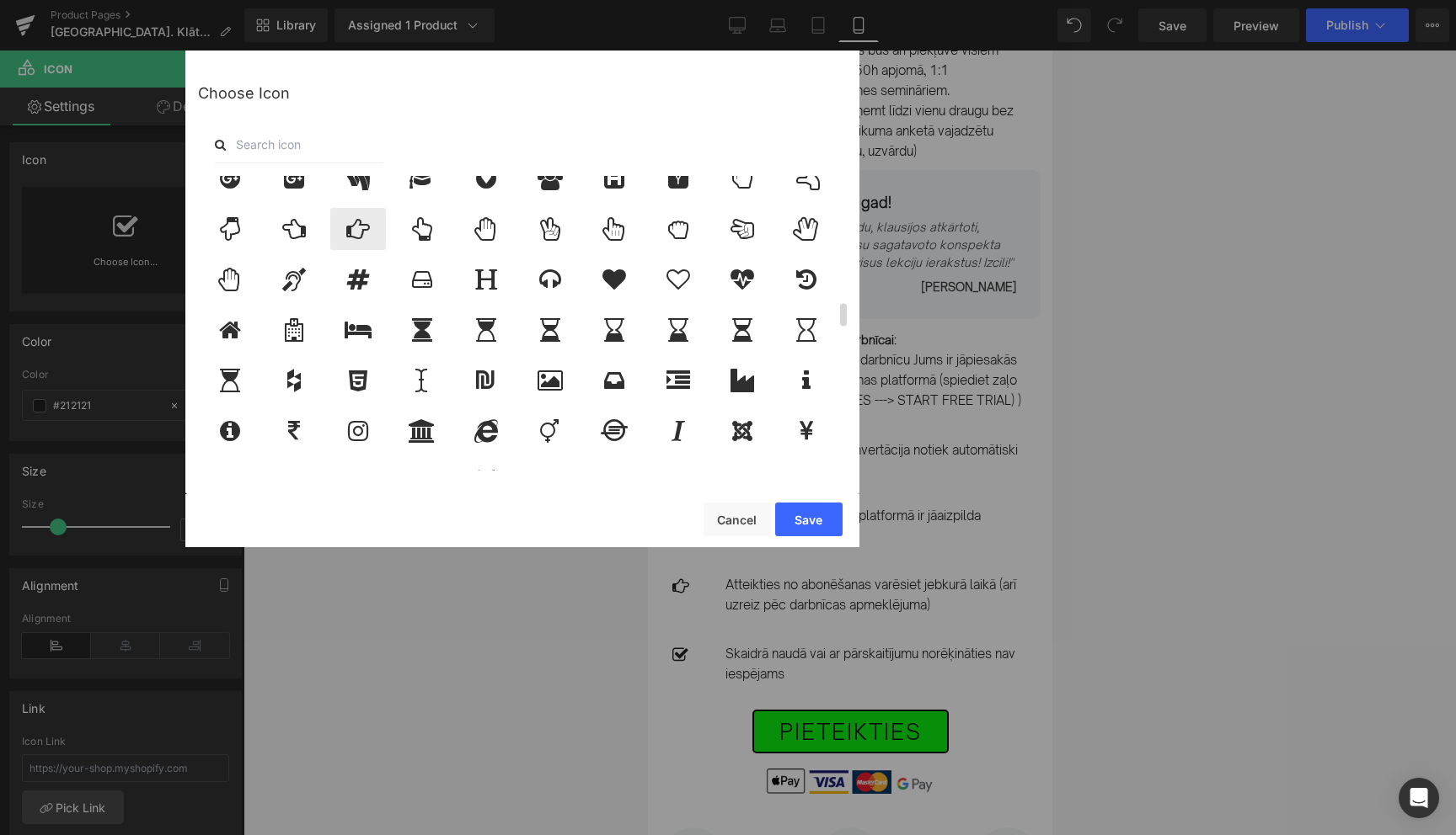
click at [363, 227] on icon at bounding box center [358, 230] width 24 height 24
click at [808, 527] on button "Save" at bounding box center [809, 520] width 68 height 34
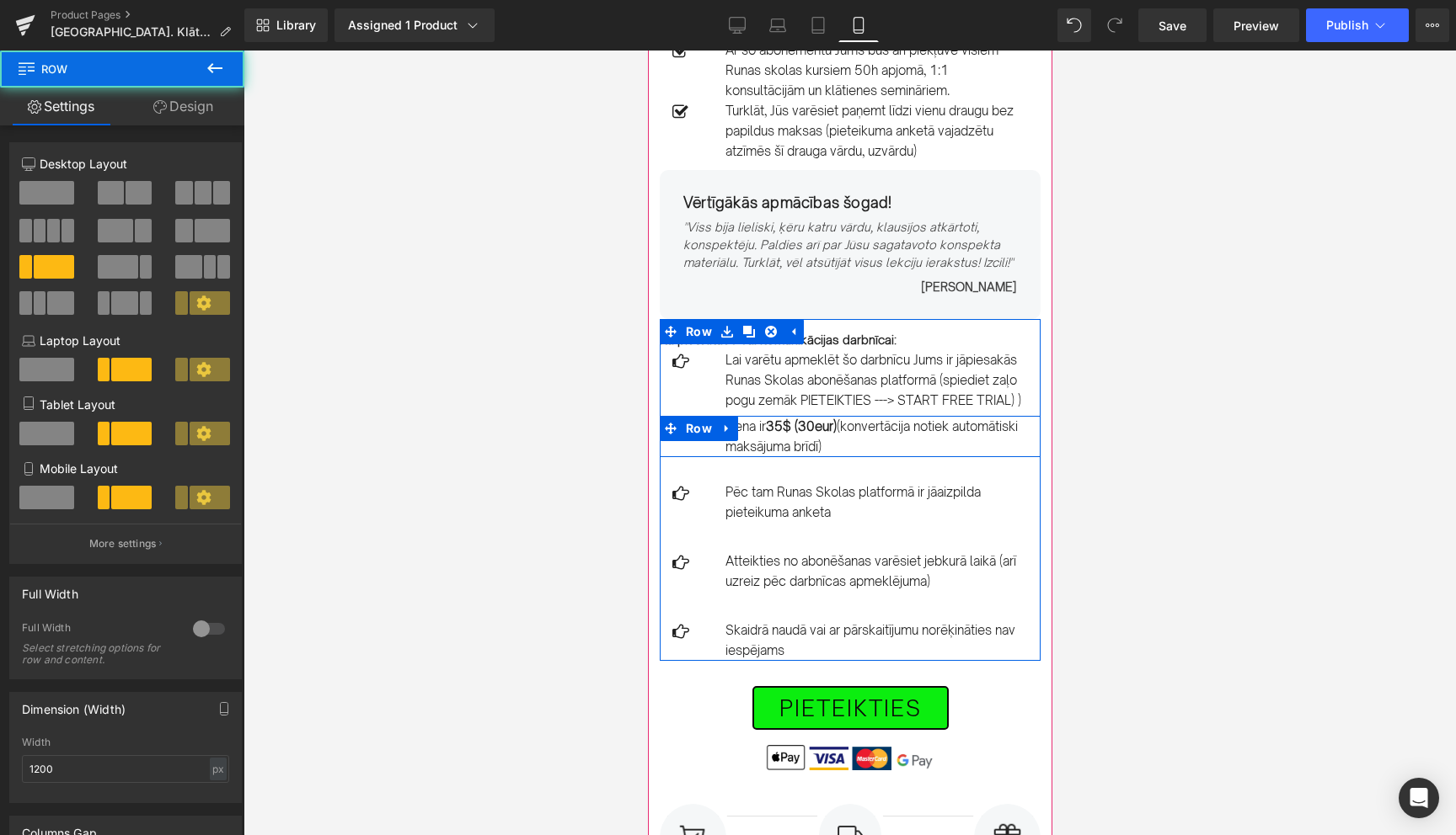
drag, startPoint x: 799, startPoint y: 432, endPoint x: 801, endPoint y: 409, distance: 23.1
click at [801, 409] on div "Kā pieteikties šai komunikācijas darbnīcai: Text Block Icon Lai varētu apmeklēt…" at bounding box center [849, 496] width 381 height 330
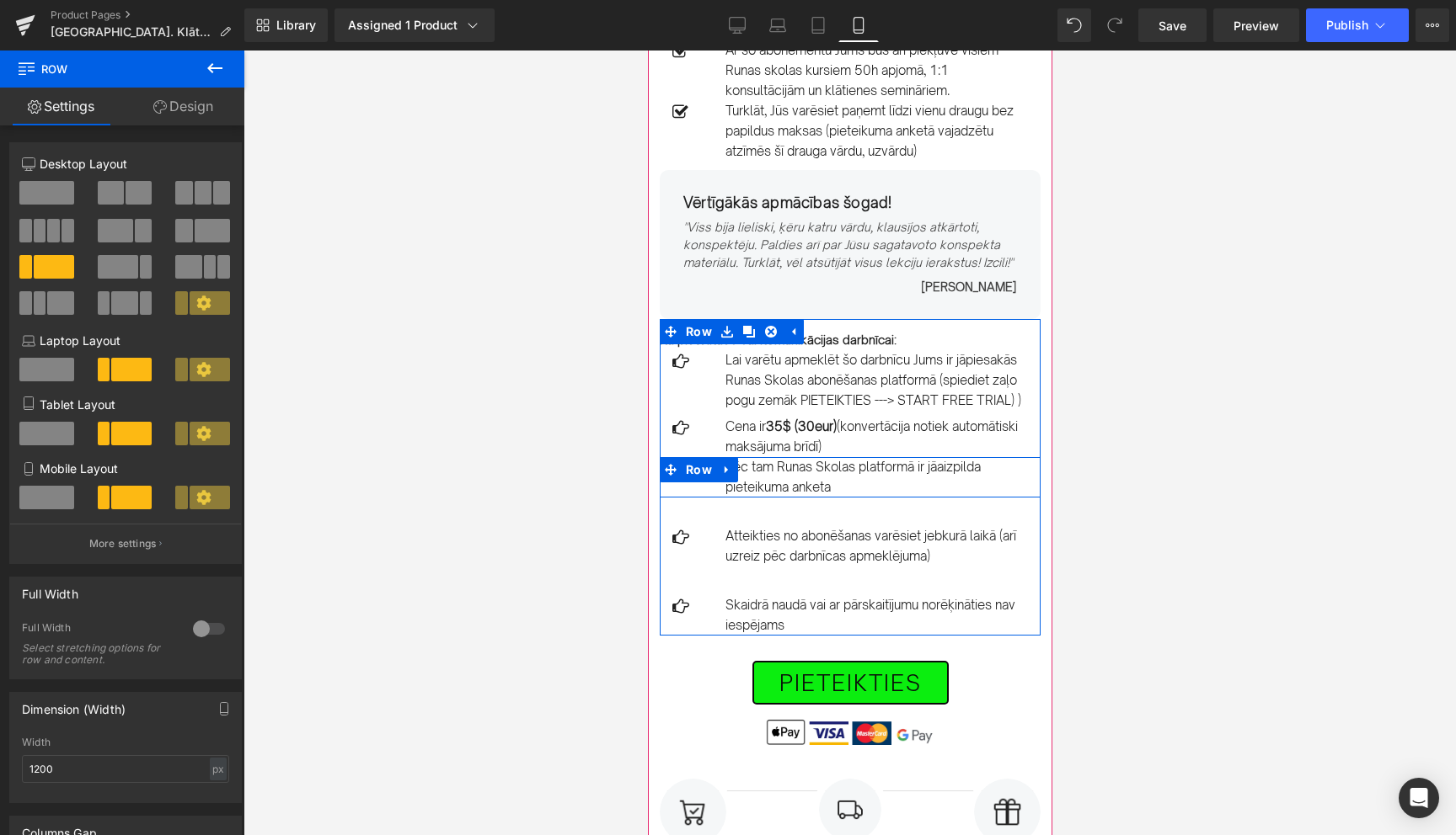
drag, startPoint x: 781, startPoint y: 477, endPoint x: 782, endPoint y: 452, distance: 25.0
click at [782, 452] on div "Kā pieteikties šai komunikācijas darbnīcai: Text Block Icon Lai varētu apmeklēt…" at bounding box center [849, 483] width 381 height 305
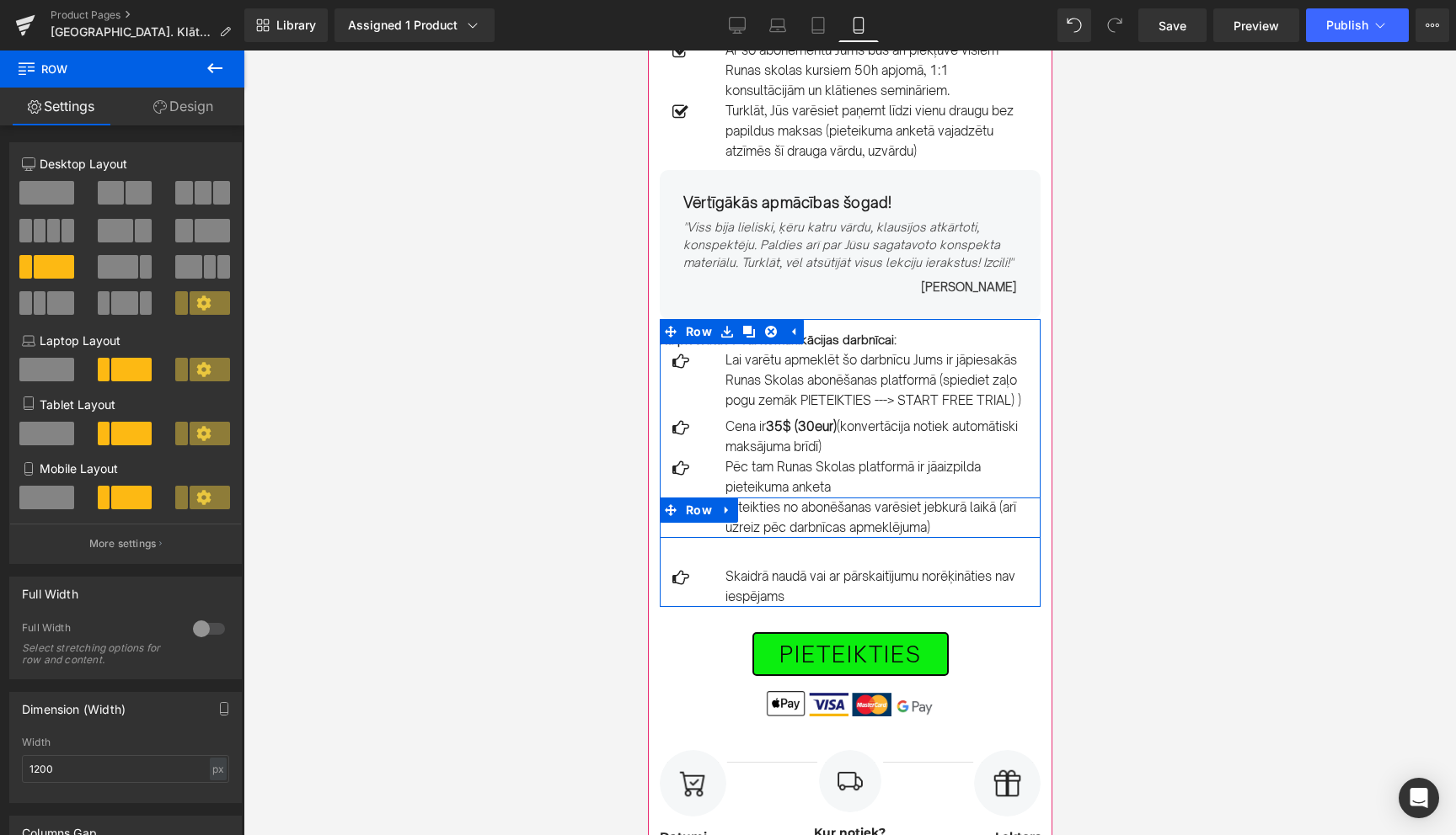
drag, startPoint x: 779, startPoint y: 515, endPoint x: 780, endPoint y: 487, distance: 28.0
click at [780, 487] on div "Kā pieteikties šai komunikācijas darbnīcai: Text Block Icon Lai varētu apmeklēt…" at bounding box center [849, 469] width 381 height 276
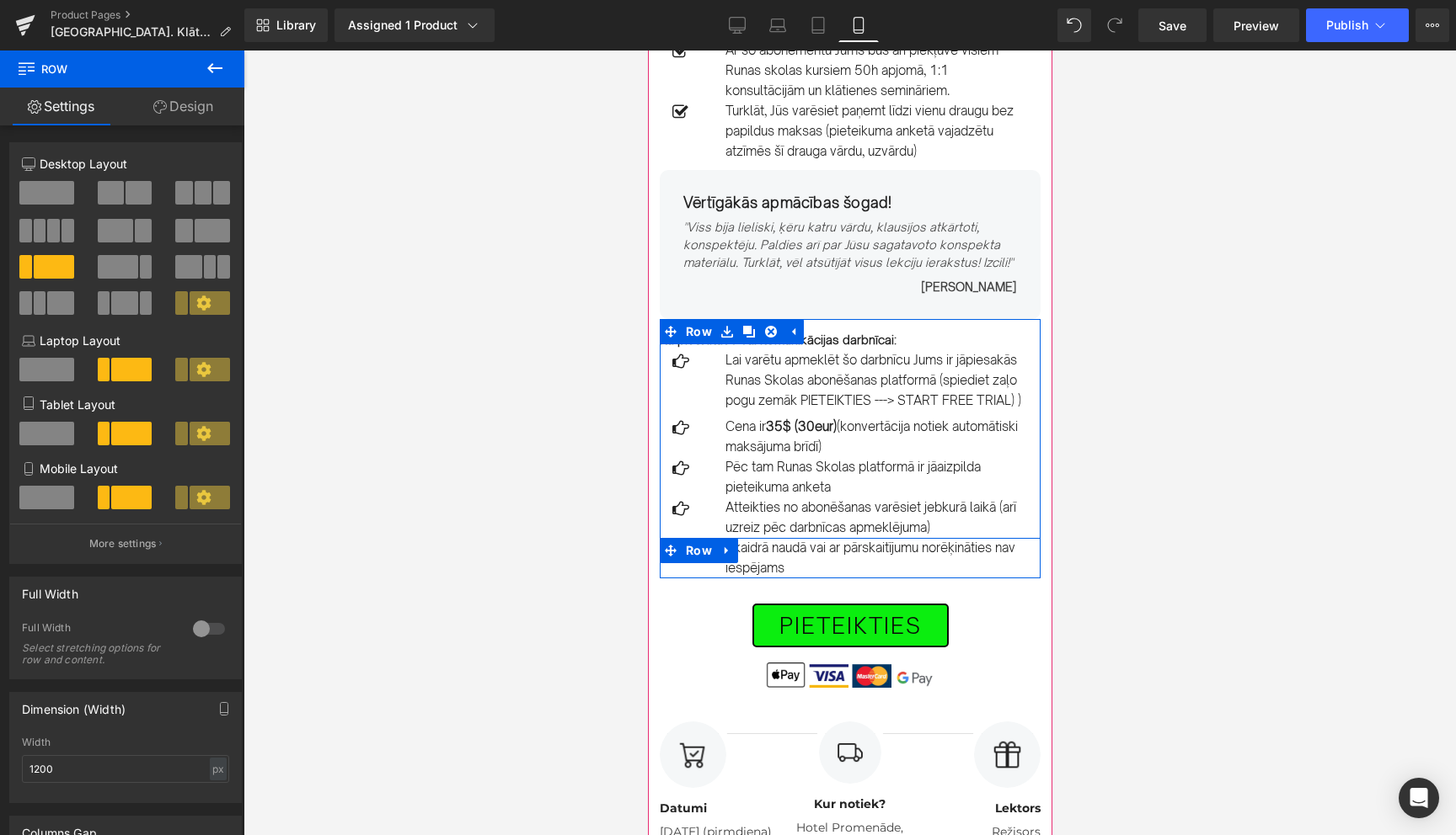
drag, startPoint x: 779, startPoint y: 554, endPoint x: 779, endPoint y: 527, distance: 27.0
click at [779, 527] on div "Kā pieteikties šai komunikācijas darbnīcai: Text Block Icon Lai varētu apmeklēt…" at bounding box center [849, 454] width 381 height 248
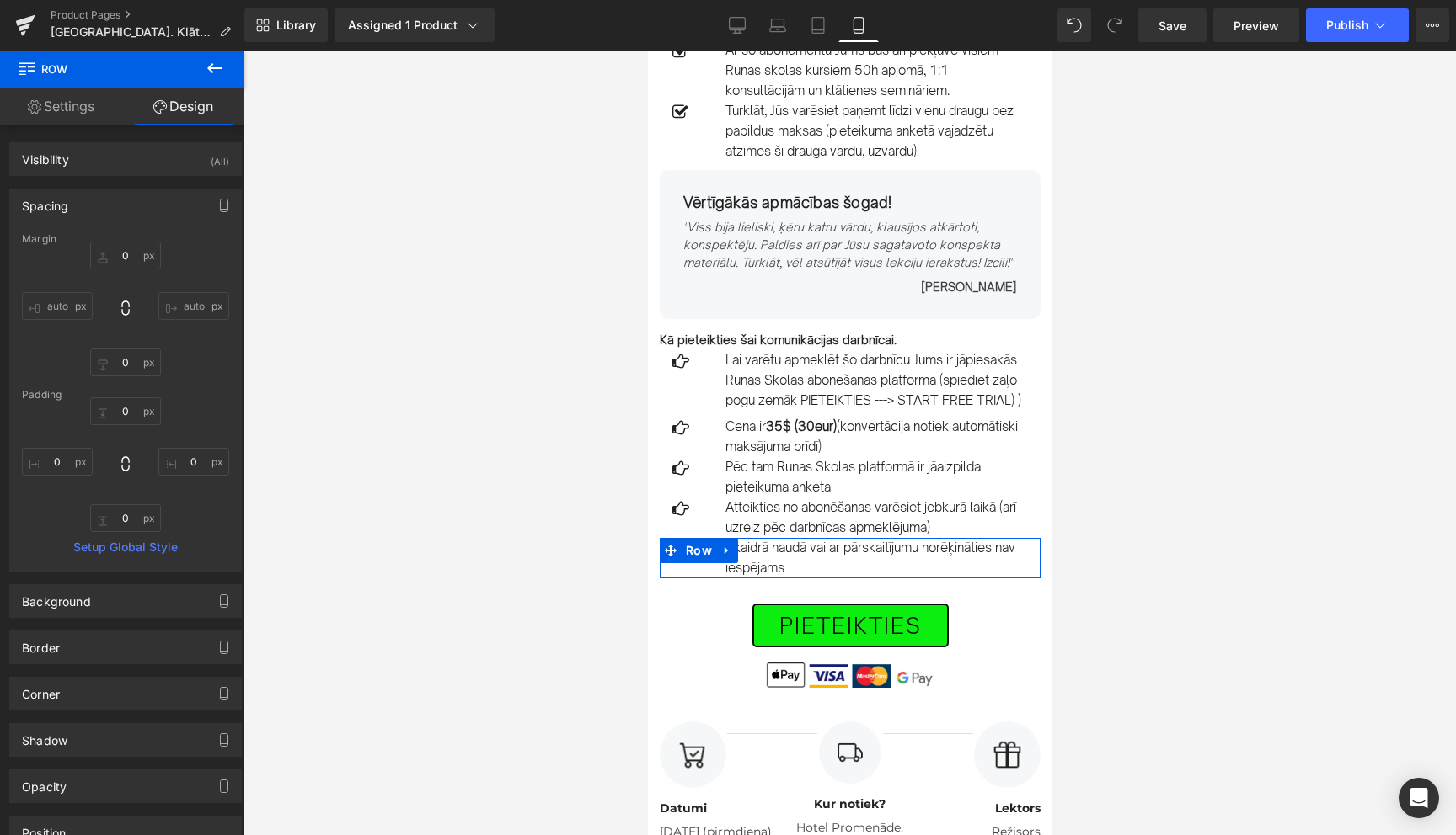
click at [1249, 521] on div at bounding box center [849, 443] width 1212 height 785
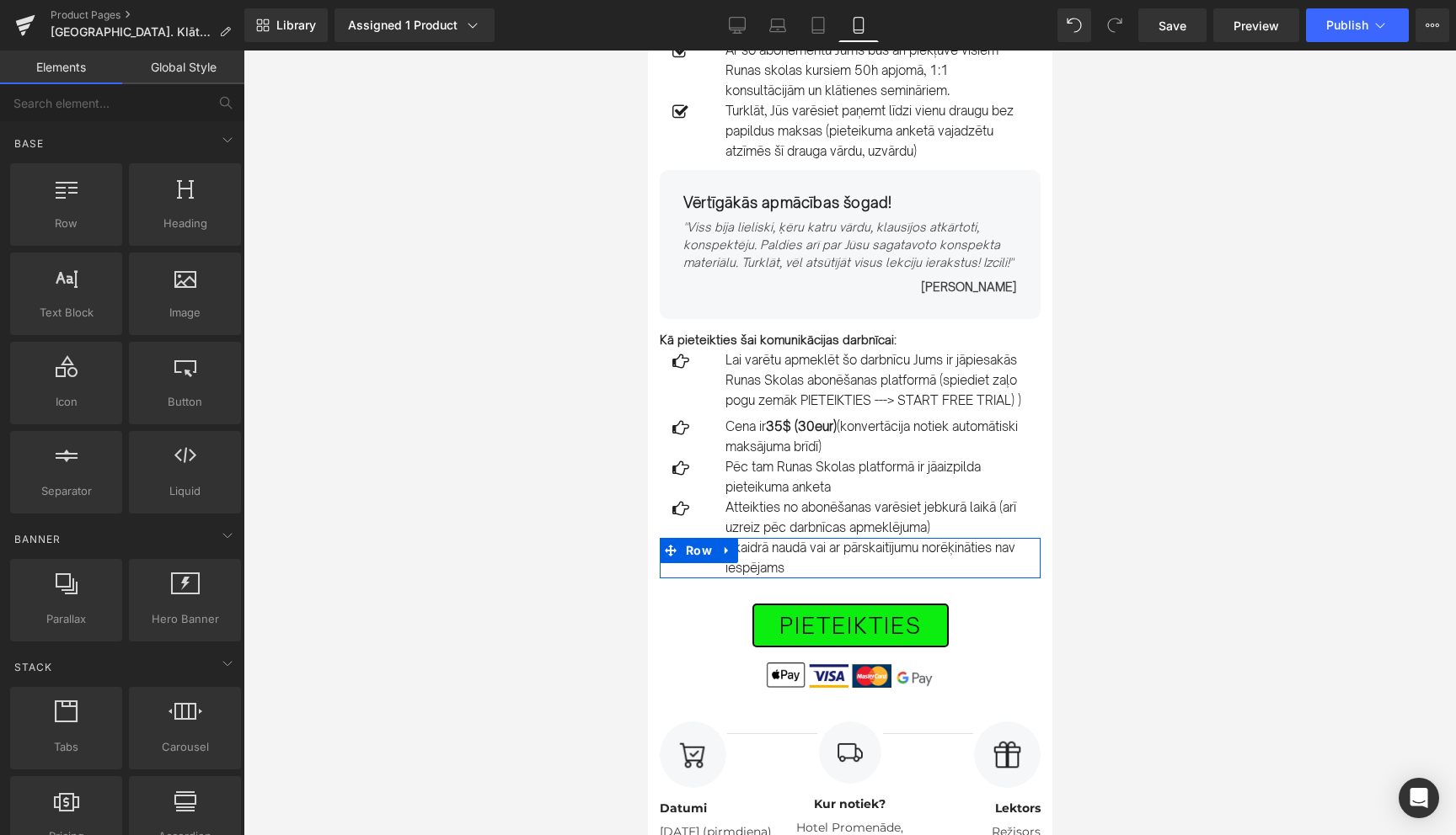
click at [559, 411] on div at bounding box center [849, 443] width 1212 height 785
click at [1371, 28] on icon at bounding box center [1379, 25] width 17 height 17
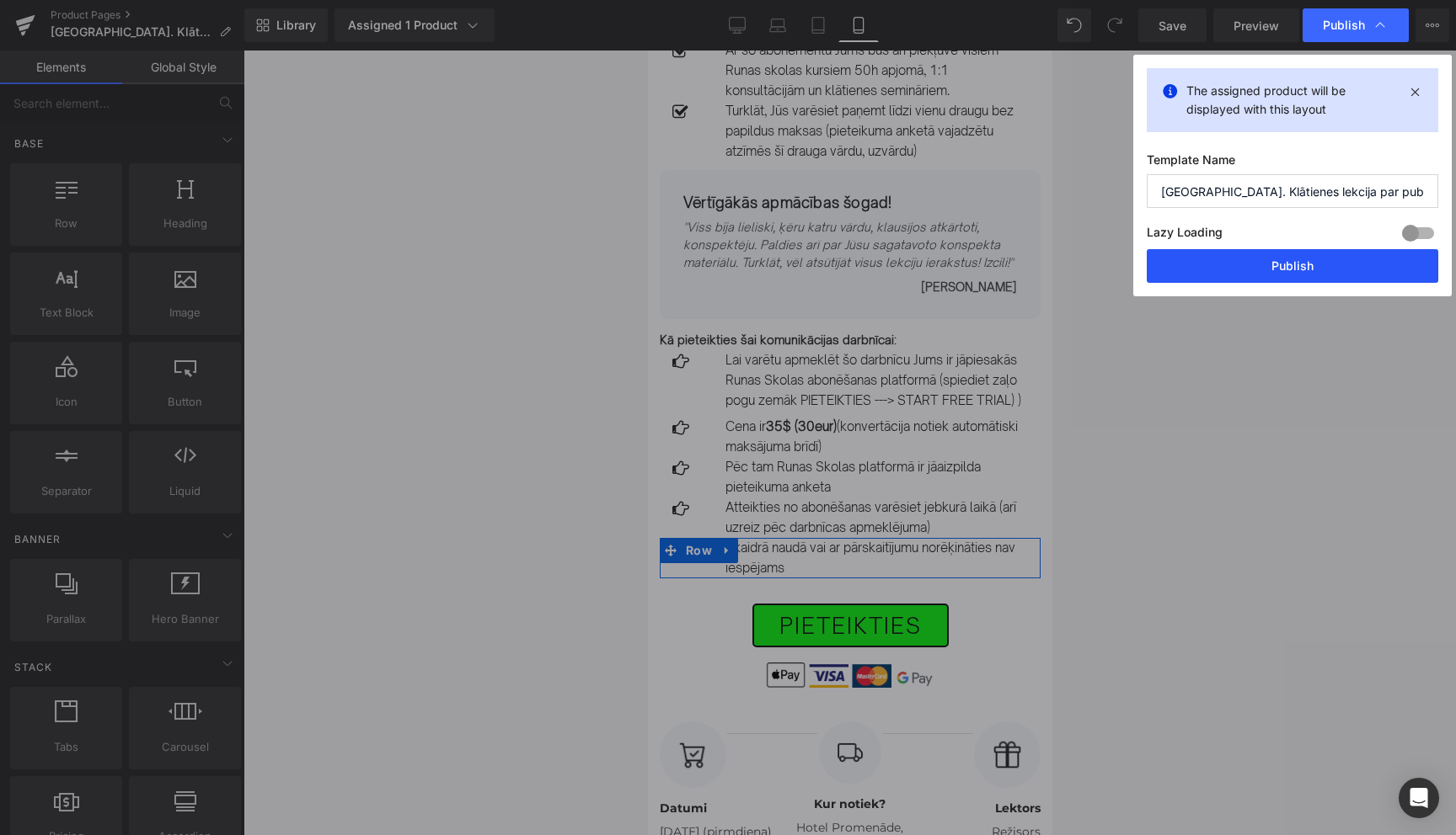
click at [1305, 263] on button "Publish" at bounding box center [1292, 266] width 291 height 34
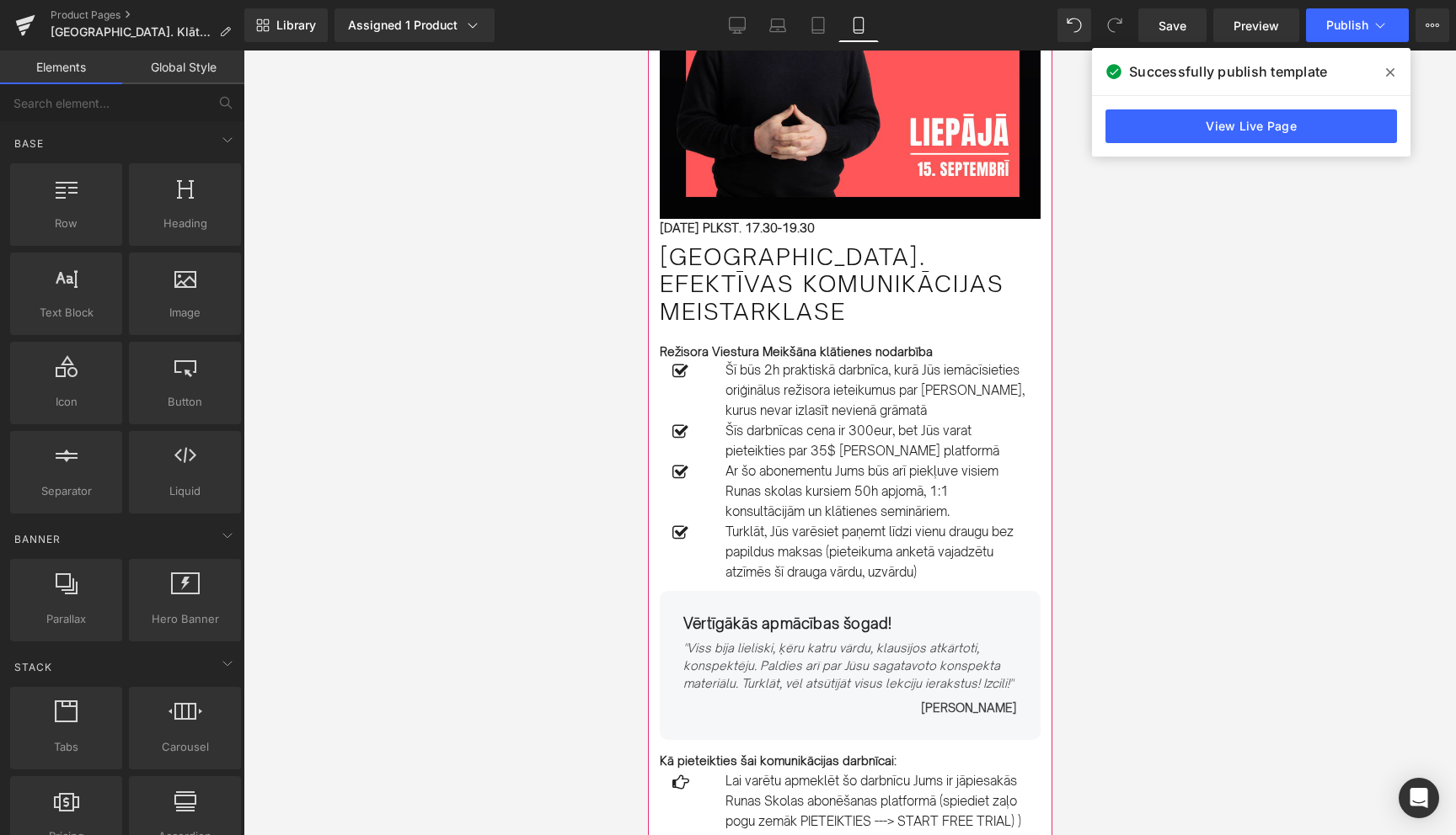
scroll to position [213, 0]
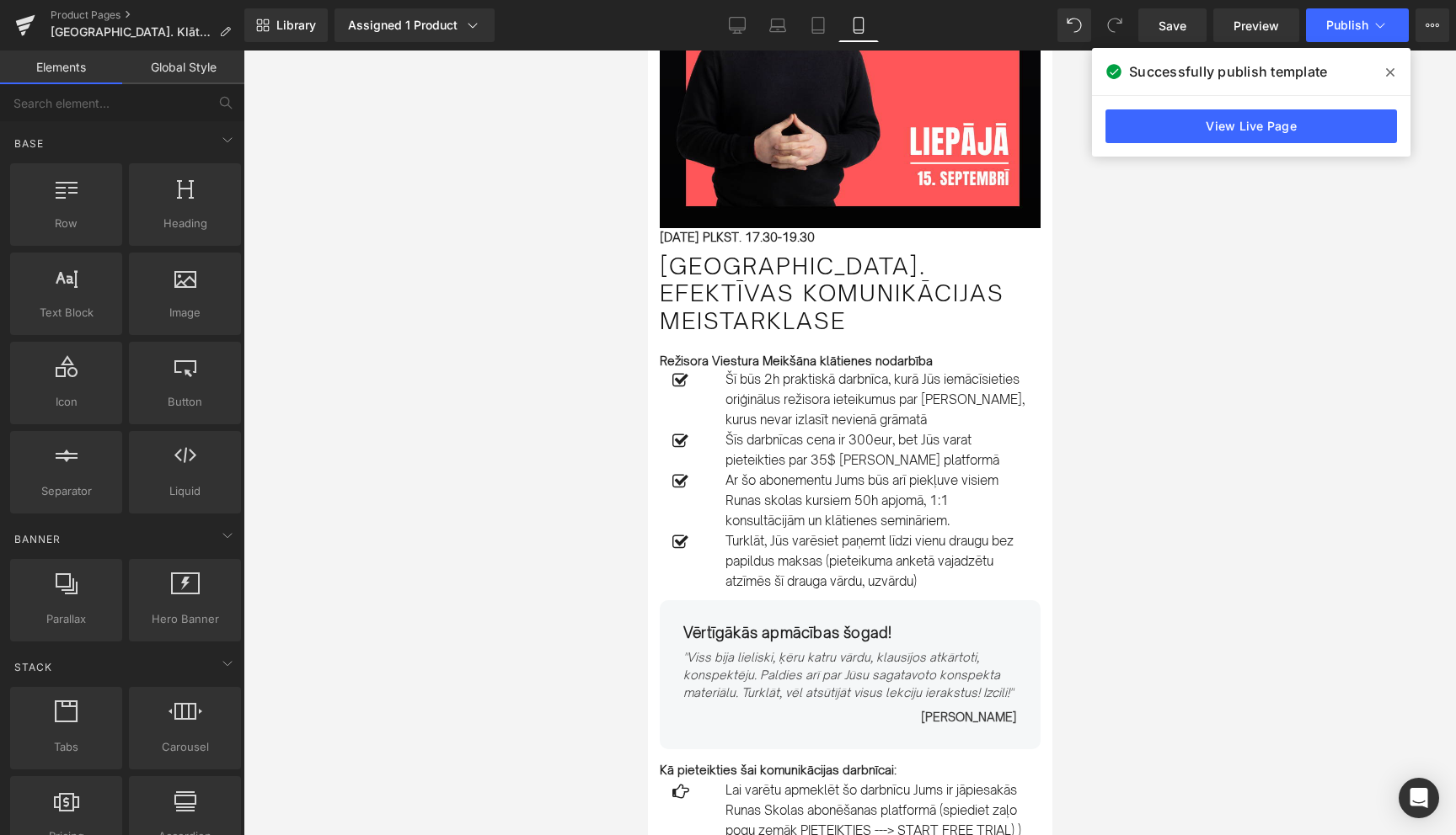
click at [1393, 70] on icon at bounding box center [1390, 73] width 8 height 14
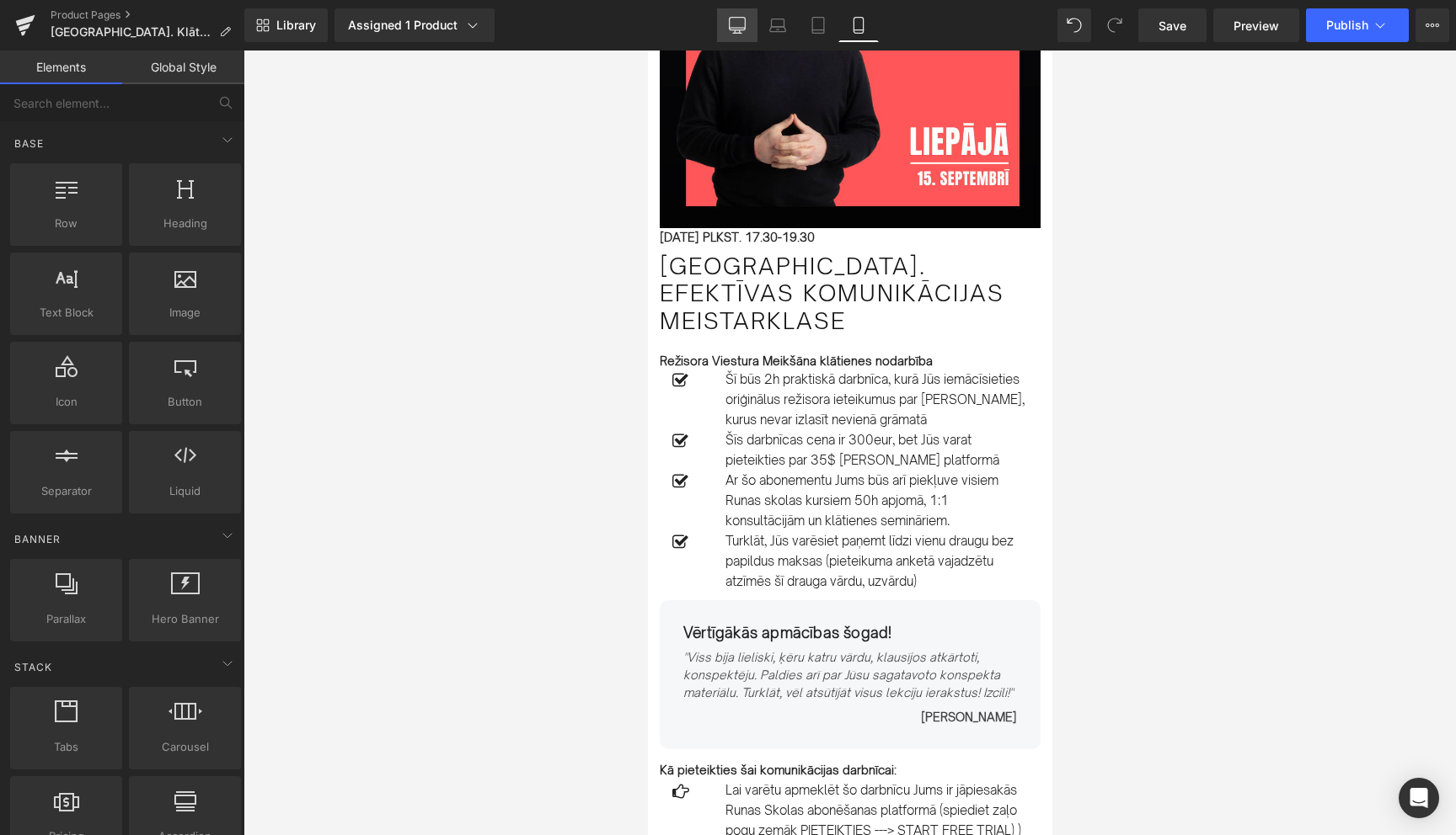
click at [745, 31] on icon at bounding box center [737, 25] width 17 height 17
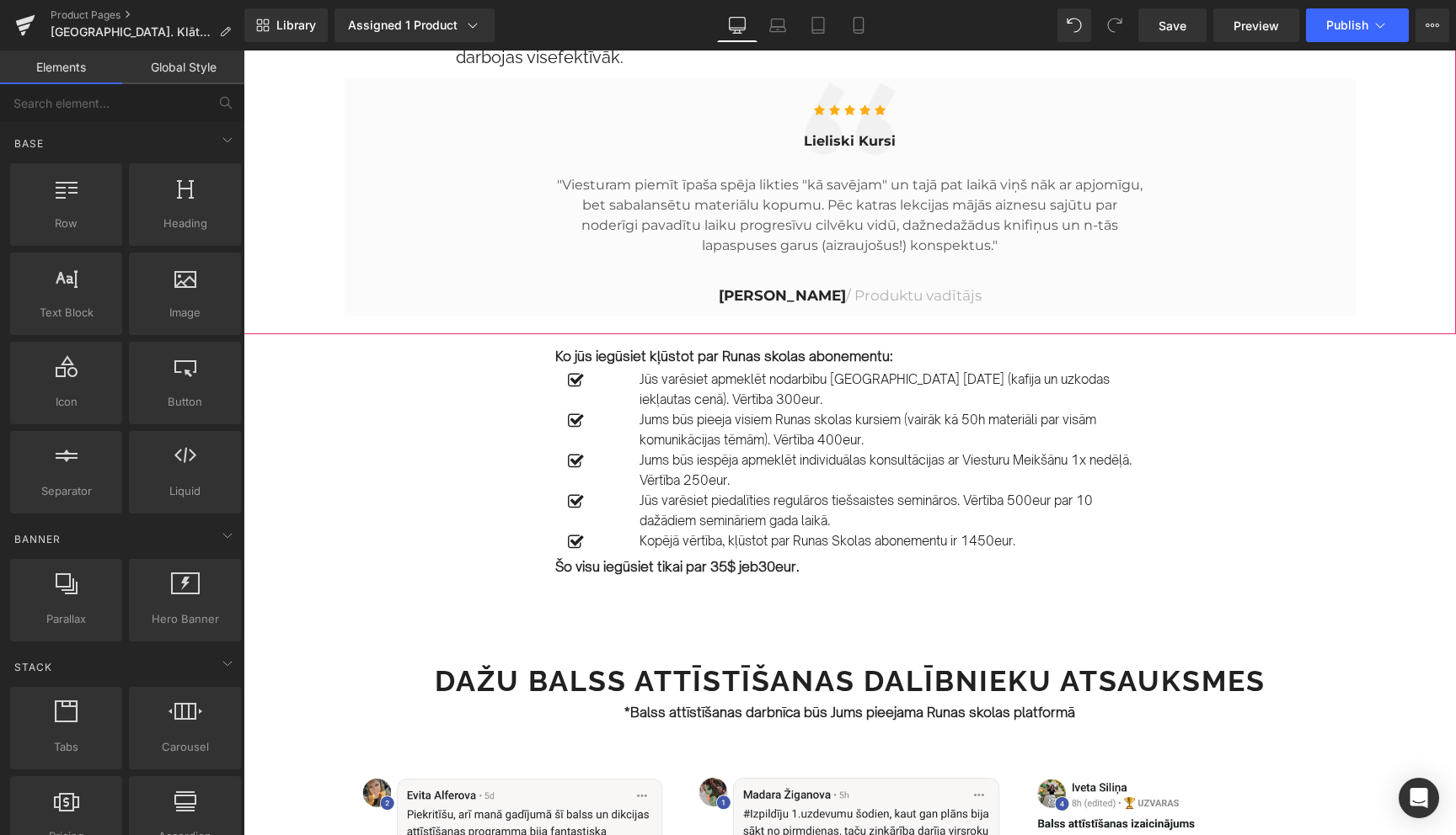
scroll to position [1530, 0]
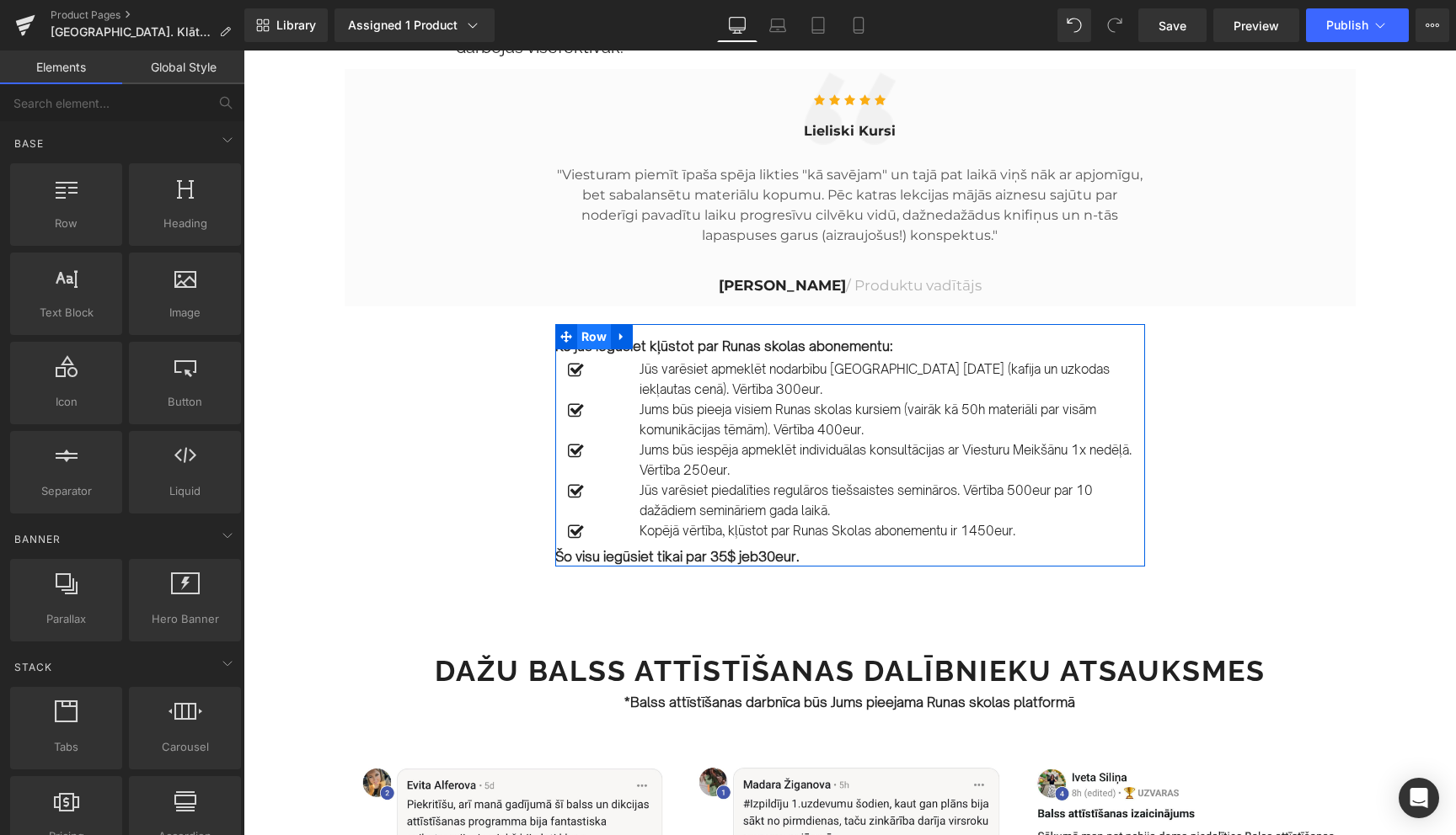
click at [592, 350] on span "Row" at bounding box center [594, 336] width 35 height 25
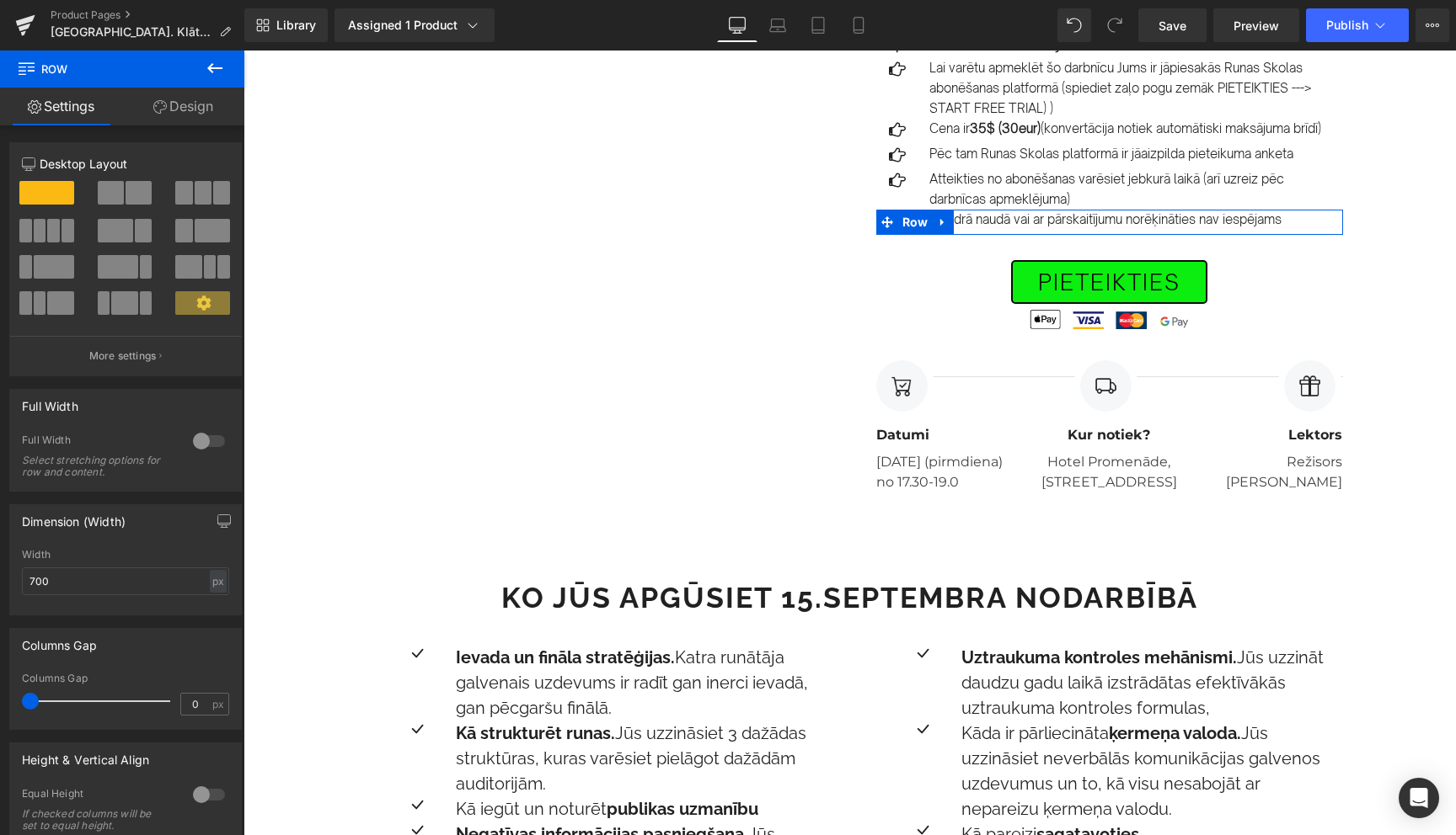
scroll to position [636, 0]
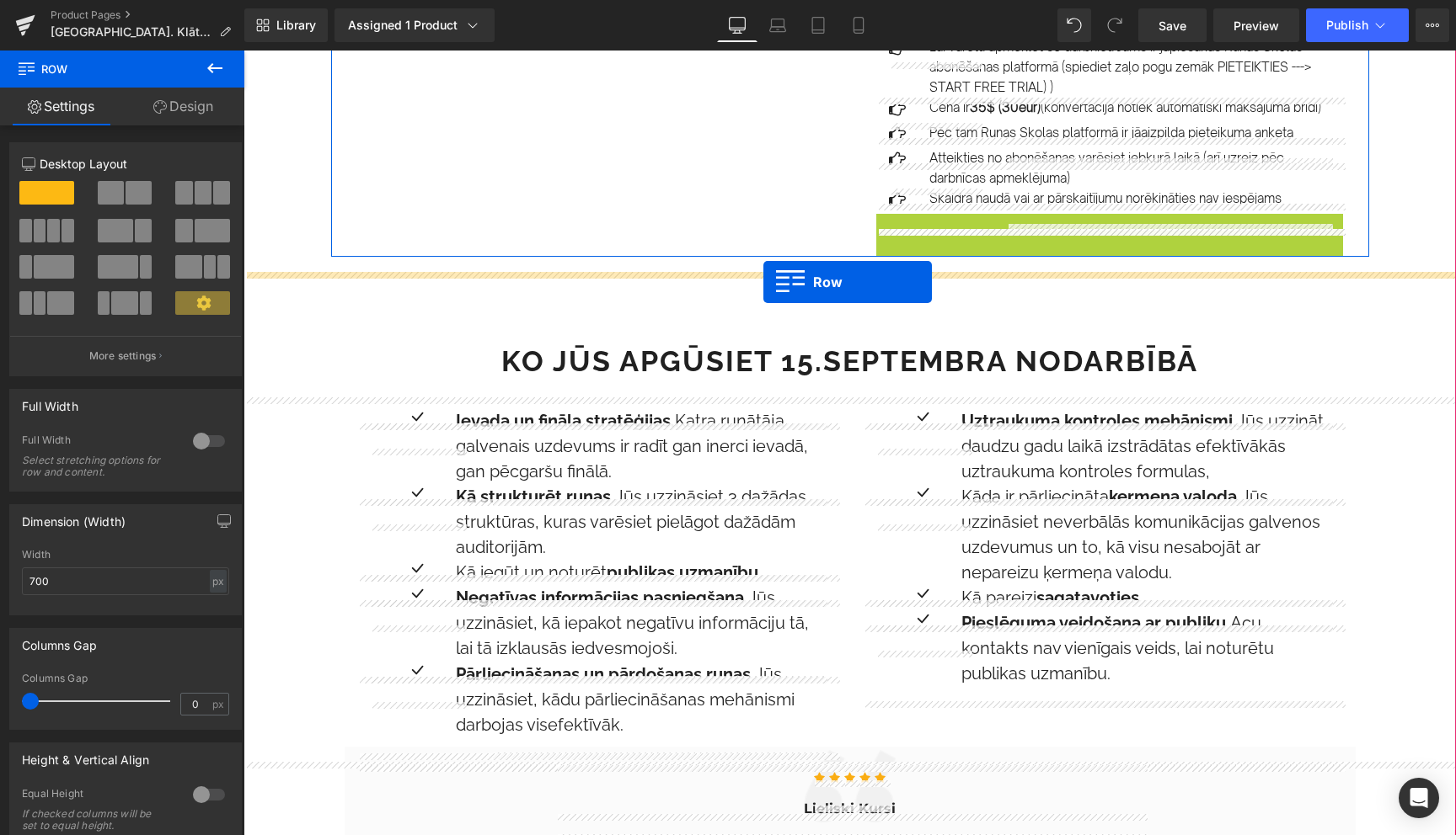
drag, startPoint x: 886, startPoint y: 246, endPoint x: 764, endPoint y: 282, distance: 127.2
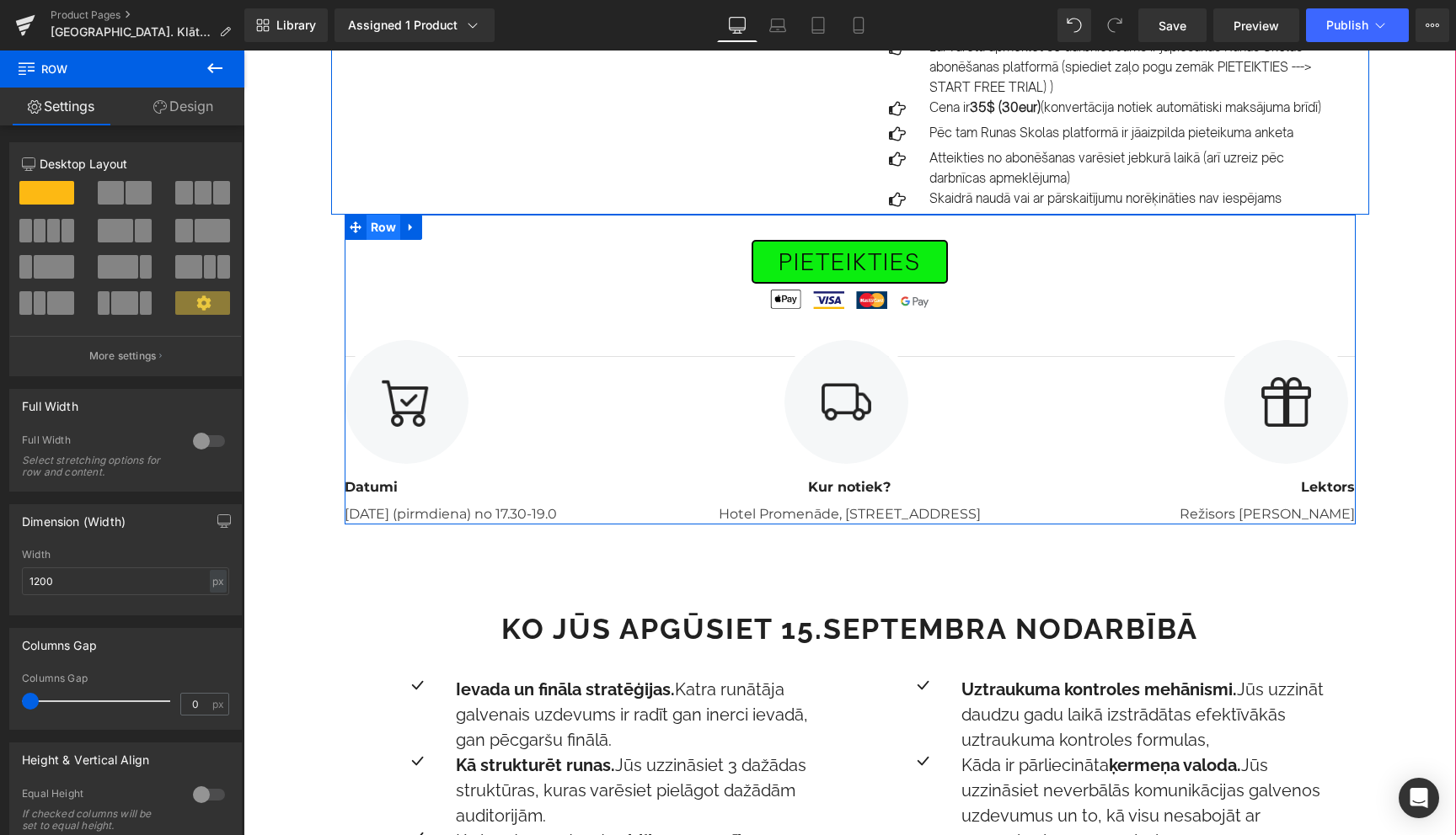
click at [378, 240] on span "Row" at bounding box center [384, 227] width 35 height 25
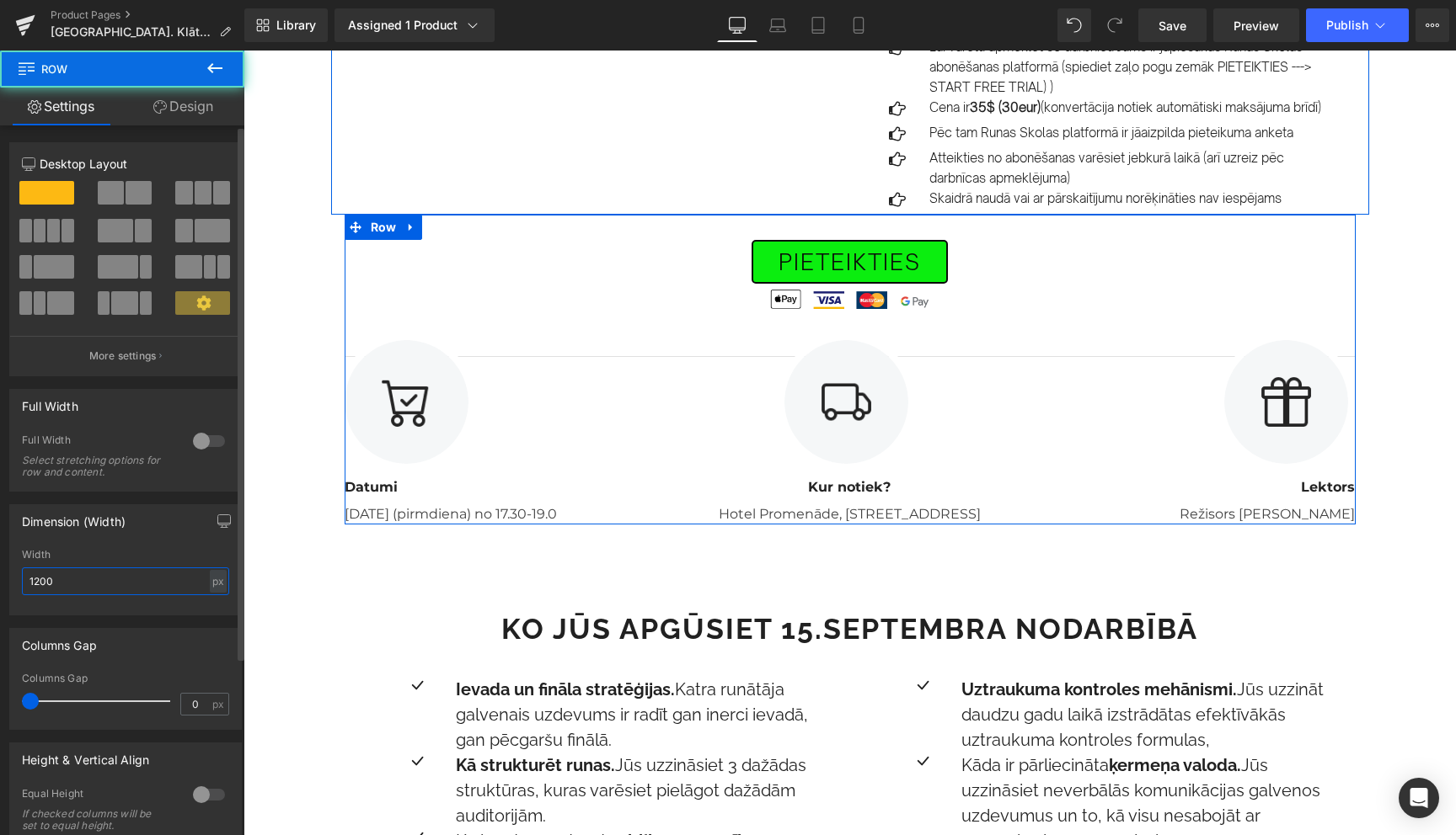
click at [86, 577] on input "1200" at bounding box center [125, 582] width 207 height 28
type input "700"
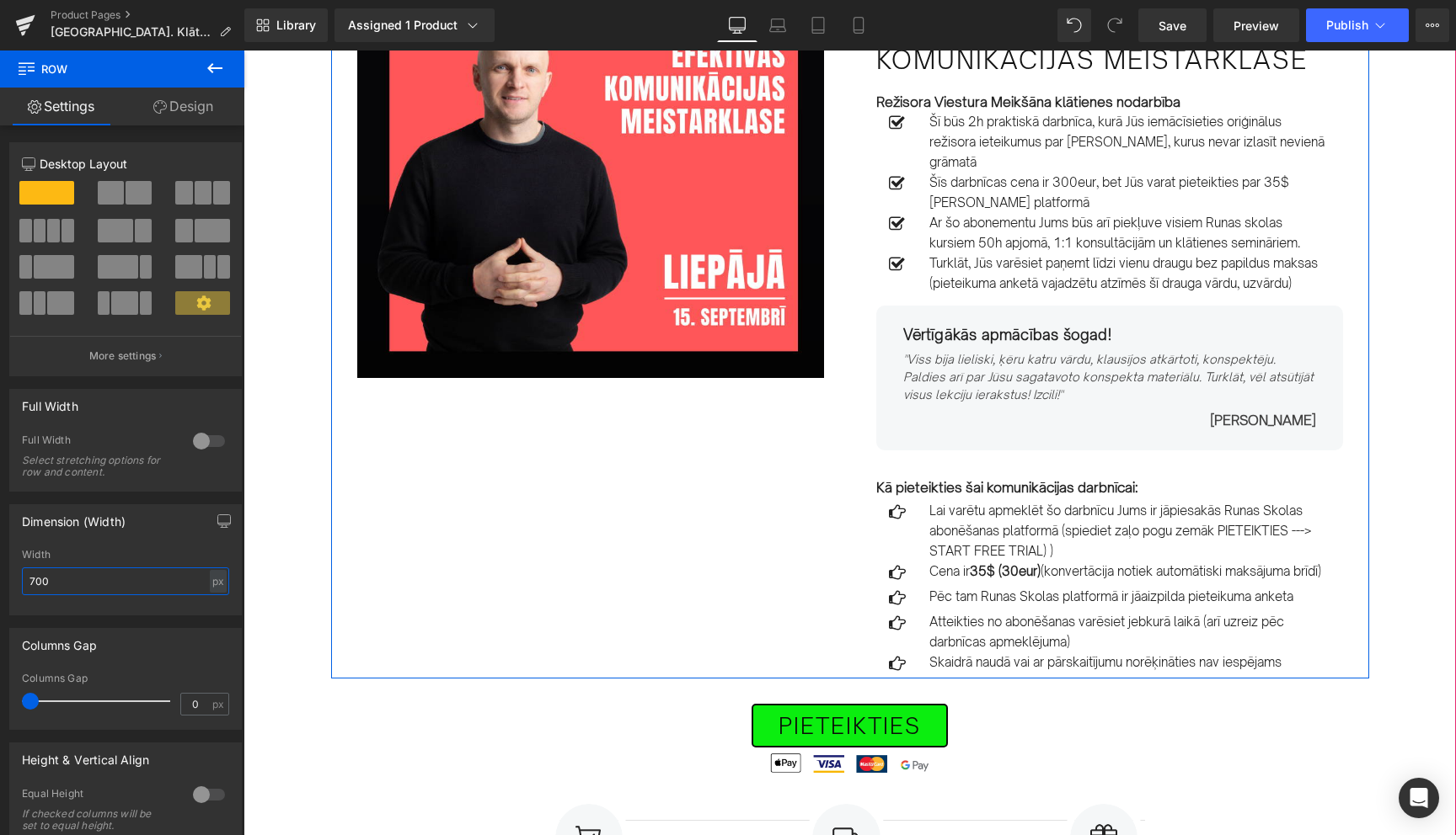
scroll to position [158, 0]
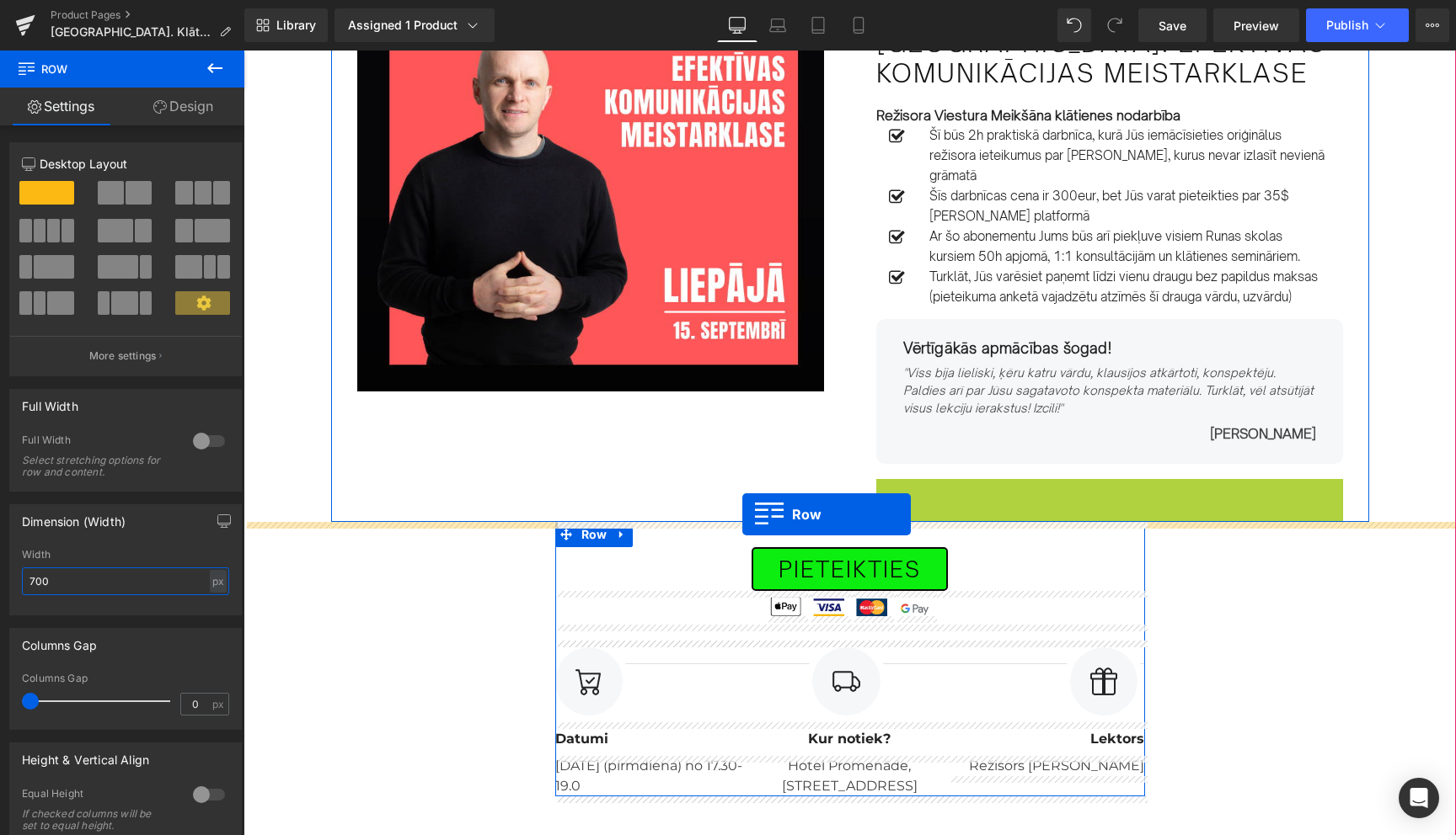
drag, startPoint x: 885, startPoint y: 490, endPoint x: 742, endPoint y: 515, distance: 145.2
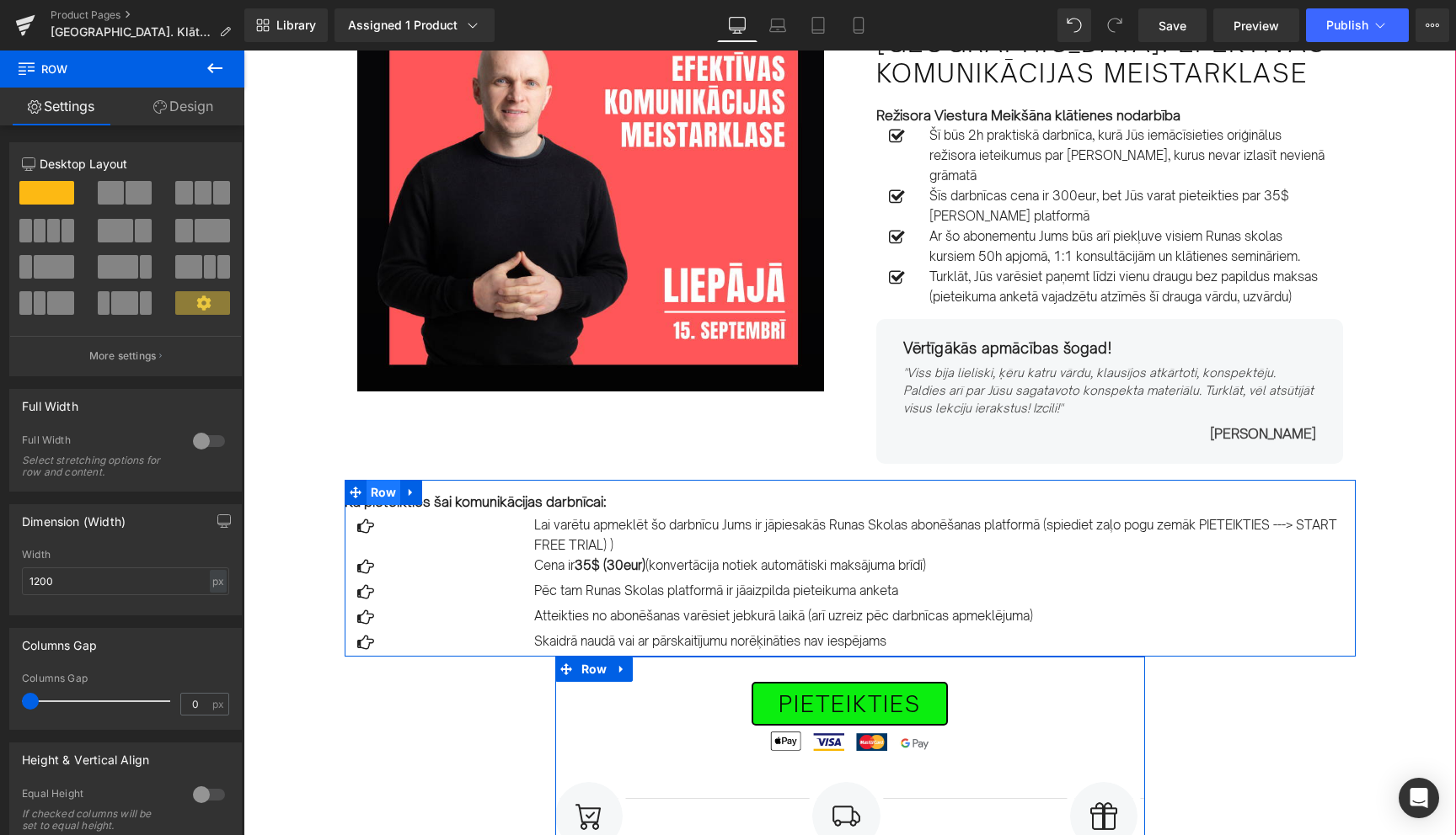
click at [383, 490] on span "Row" at bounding box center [384, 492] width 35 height 25
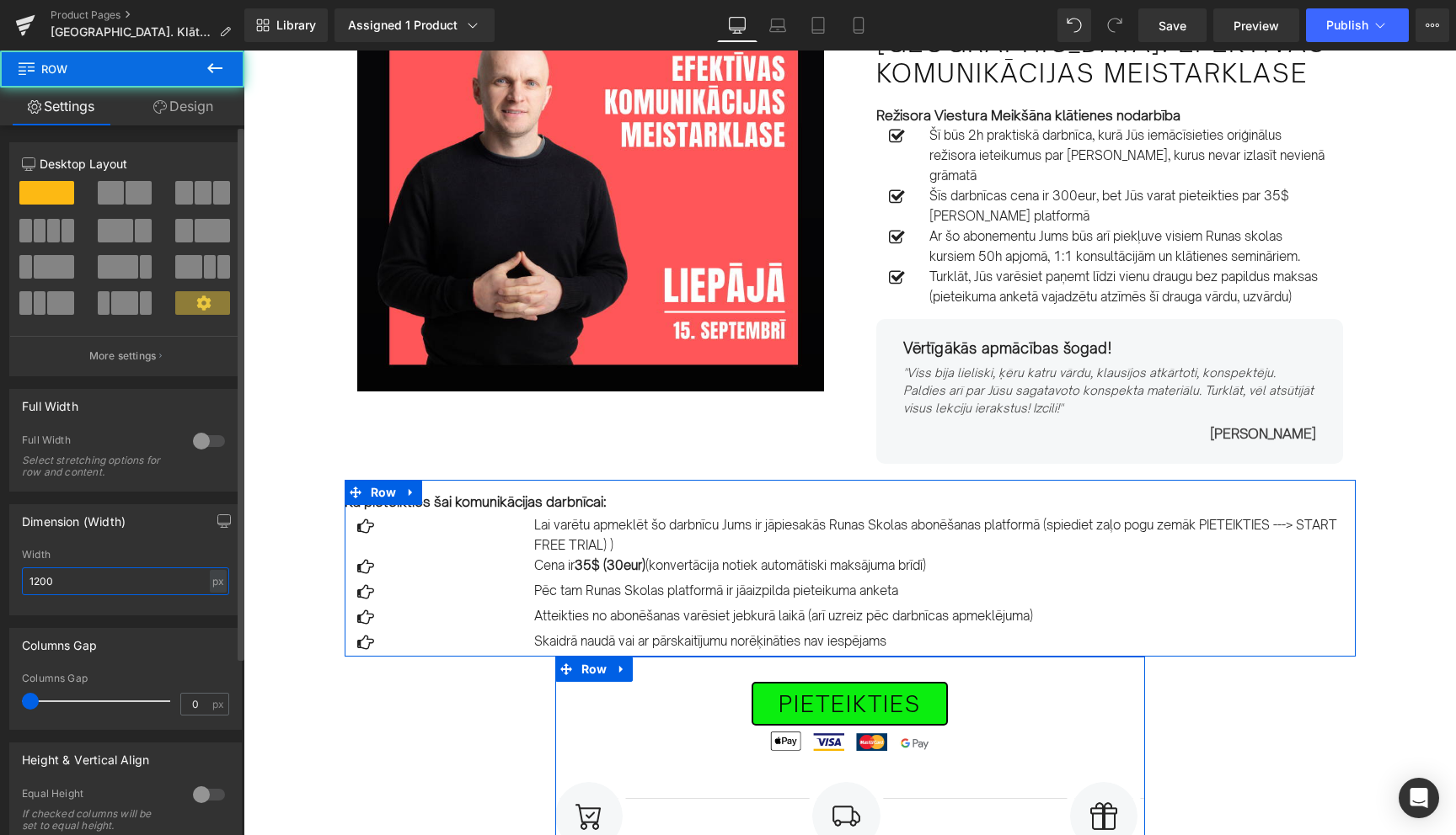
click at [116, 577] on input "1200" at bounding box center [125, 582] width 207 height 28
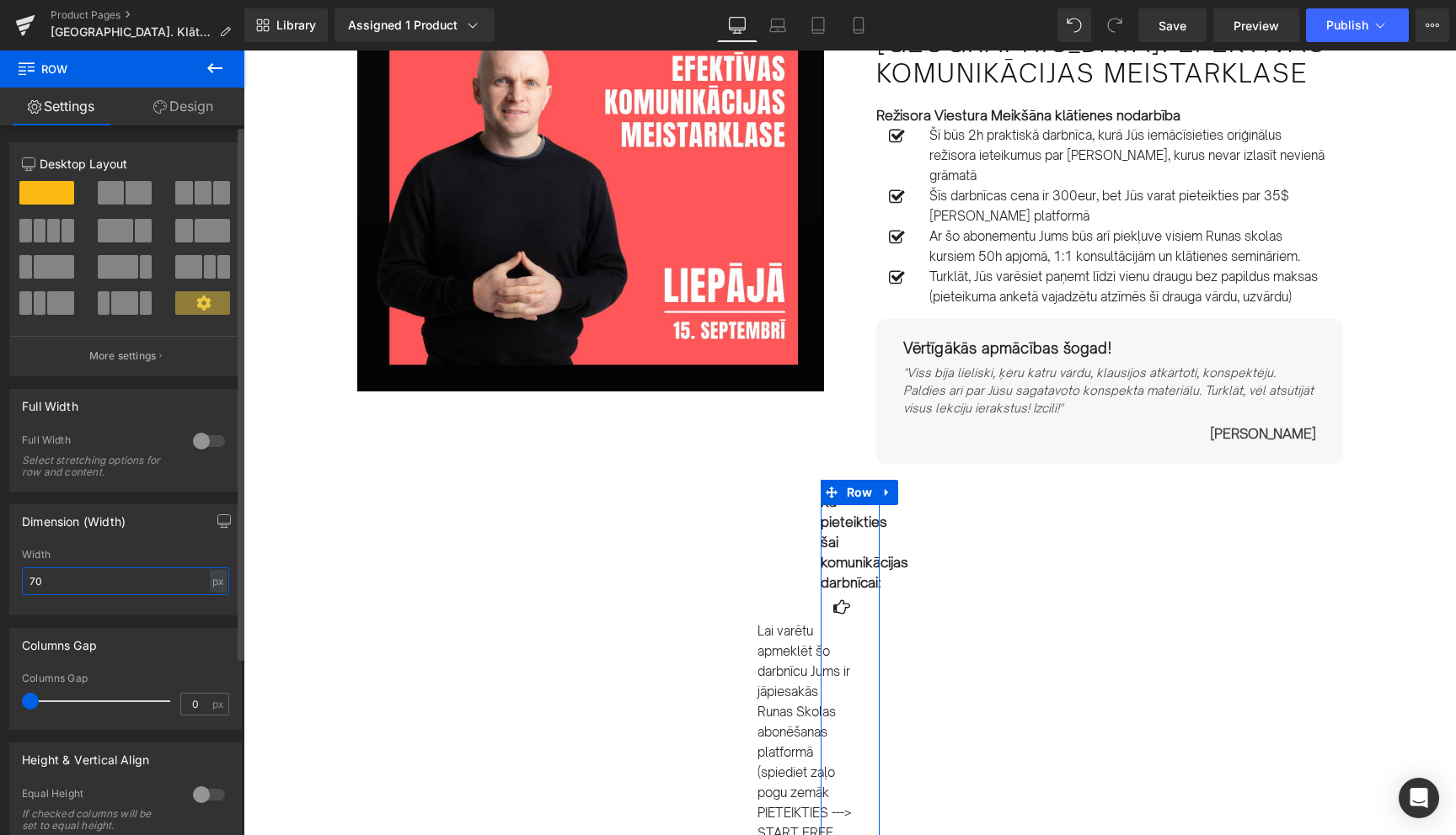
type input "700"
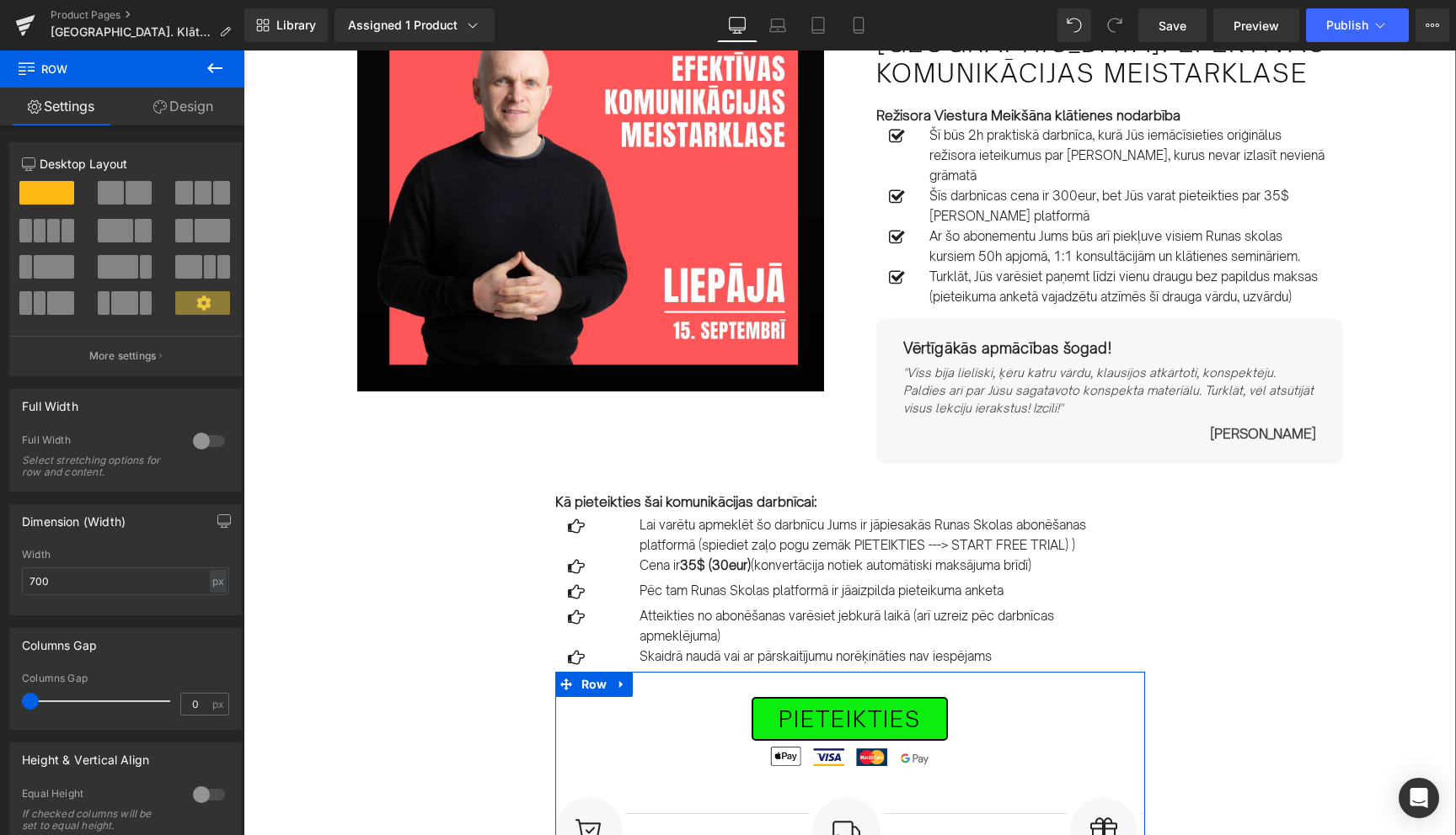
click at [384, 685] on div "Image Row [DATE] PLKST. 17.30-19.30 Text Block [GEOGRAPHIC_DATA]. Efektīvas kom…" at bounding box center [849, 837] width 1212 height 1673
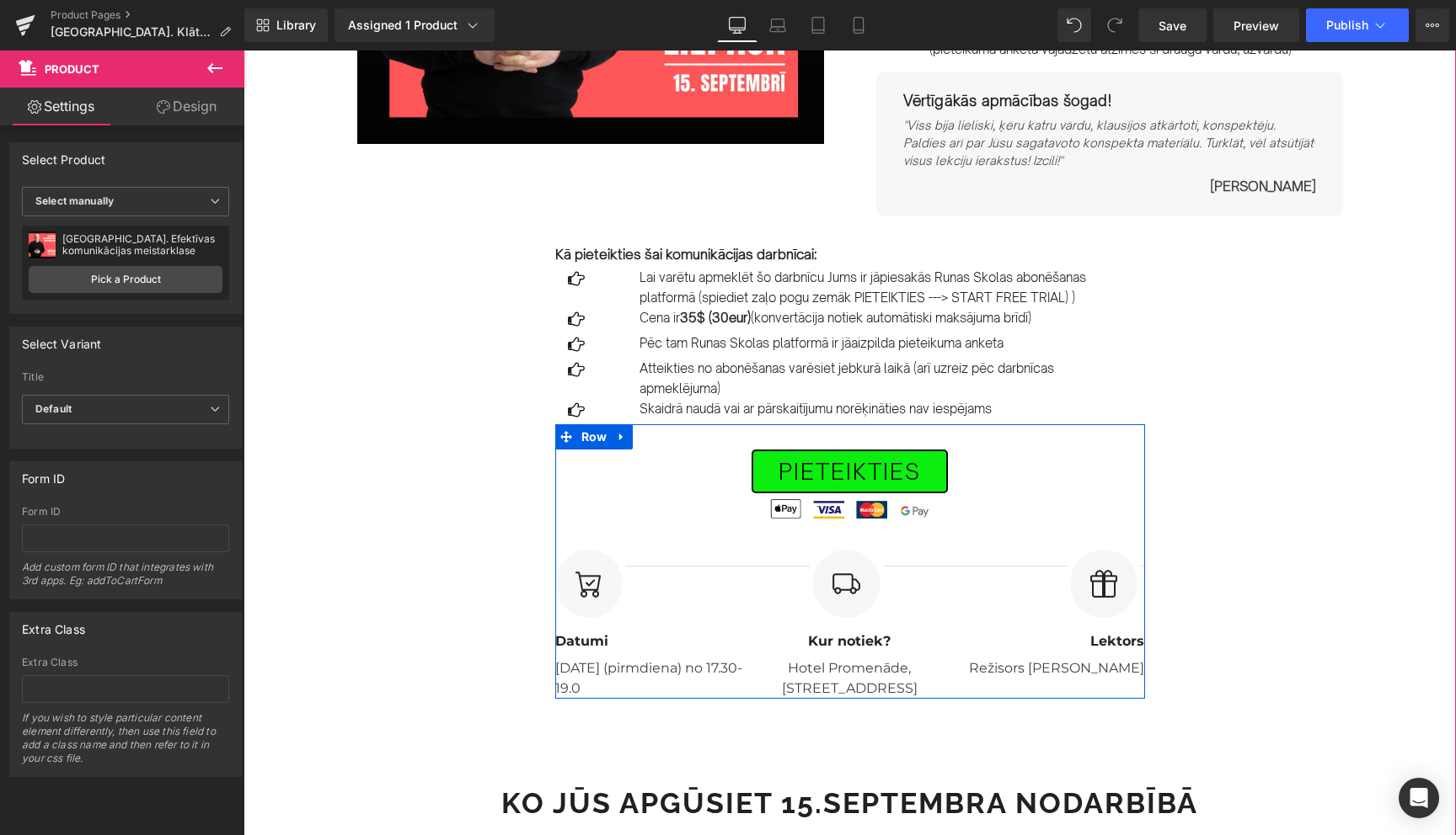
scroll to position [407, 0]
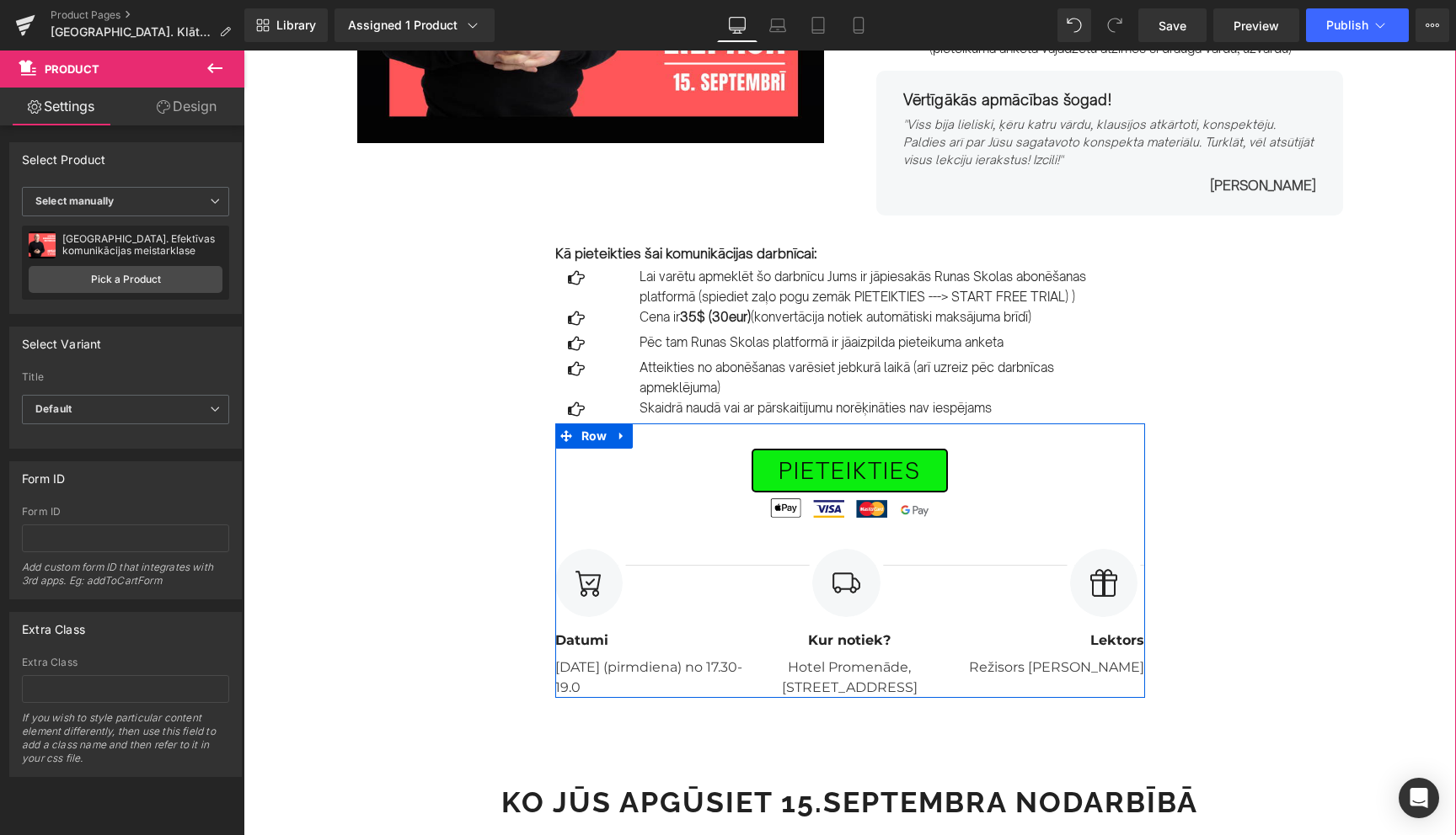
click at [384, 685] on div "Image Row [DATE] PLKST. 17.30-19.30 Text Block [GEOGRAPHIC_DATA]. Efektīvas kom…" at bounding box center [849, 588] width 1212 height 1673
click at [433, 764] on div "Image Row [DATE] PLKST. 17.30-19.30 Text Block [GEOGRAPHIC_DATA]. Efektīvas kom…" at bounding box center [849, 588] width 1212 height 1673
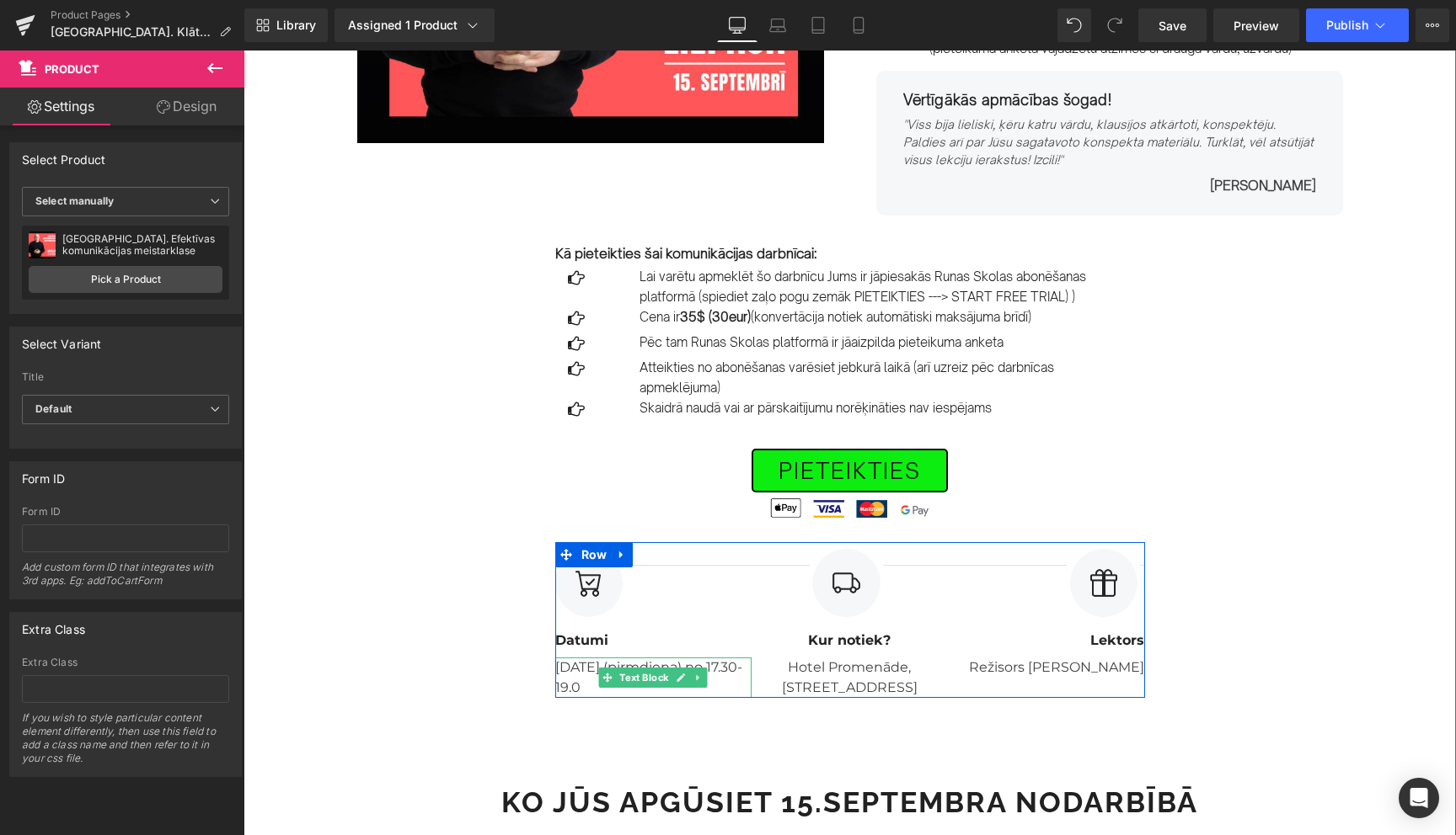
click at [591, 670] on p "[DATE] (pirmdiena) no 17.30-19.0" at bounding box center [648, 678] width 188 height 41
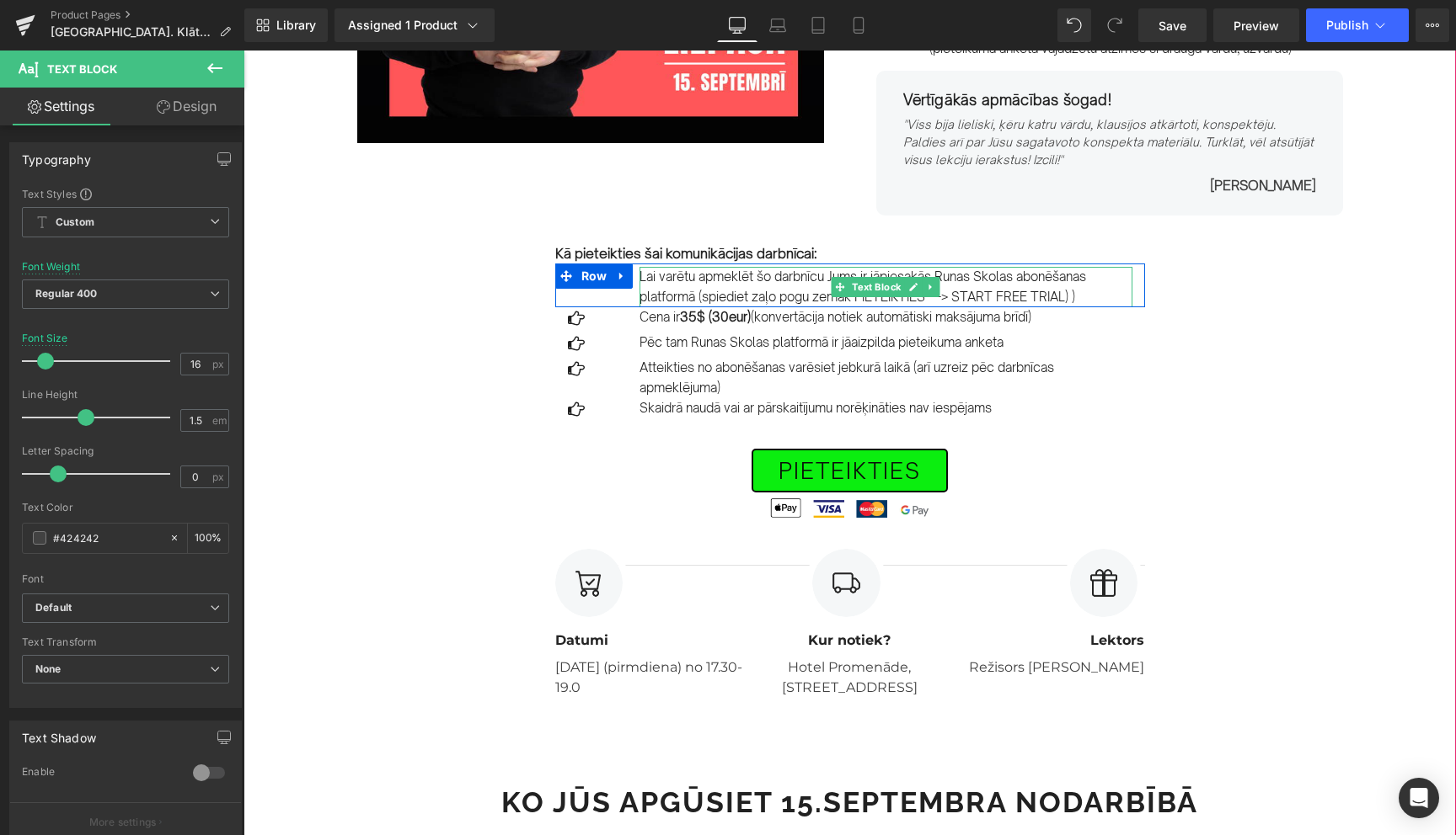
click at [670, 282] on p "Lai varētu apmeklēt šo darbnīcu Jums ir jāpiesakās Runas Skolas abonēšanas plat…" at bounding box center [886, 287] width 493 height 41
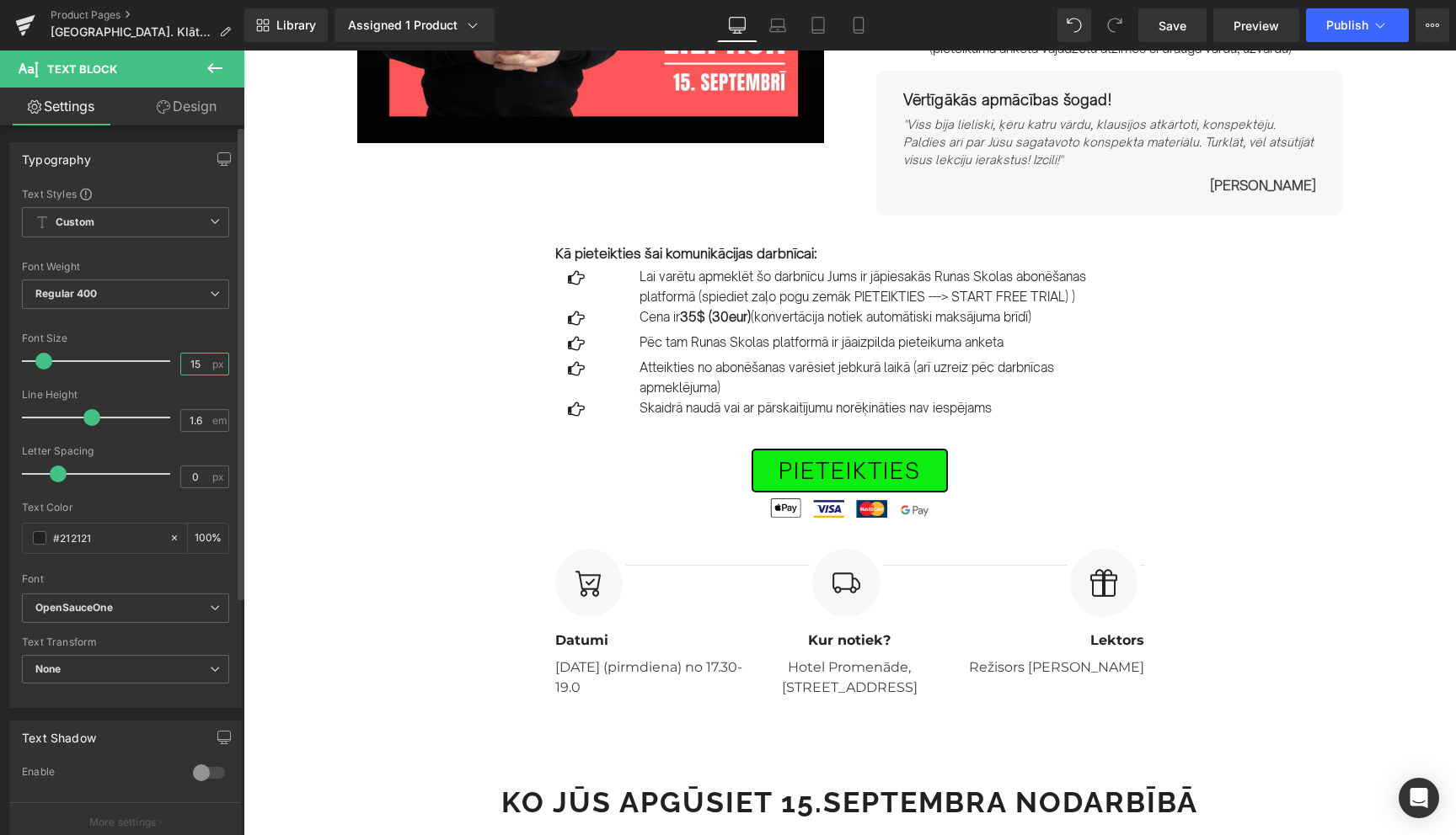
click at [196, 366] on input "15" at bounding box center [196, 364] width 30 height 21
type input "17"
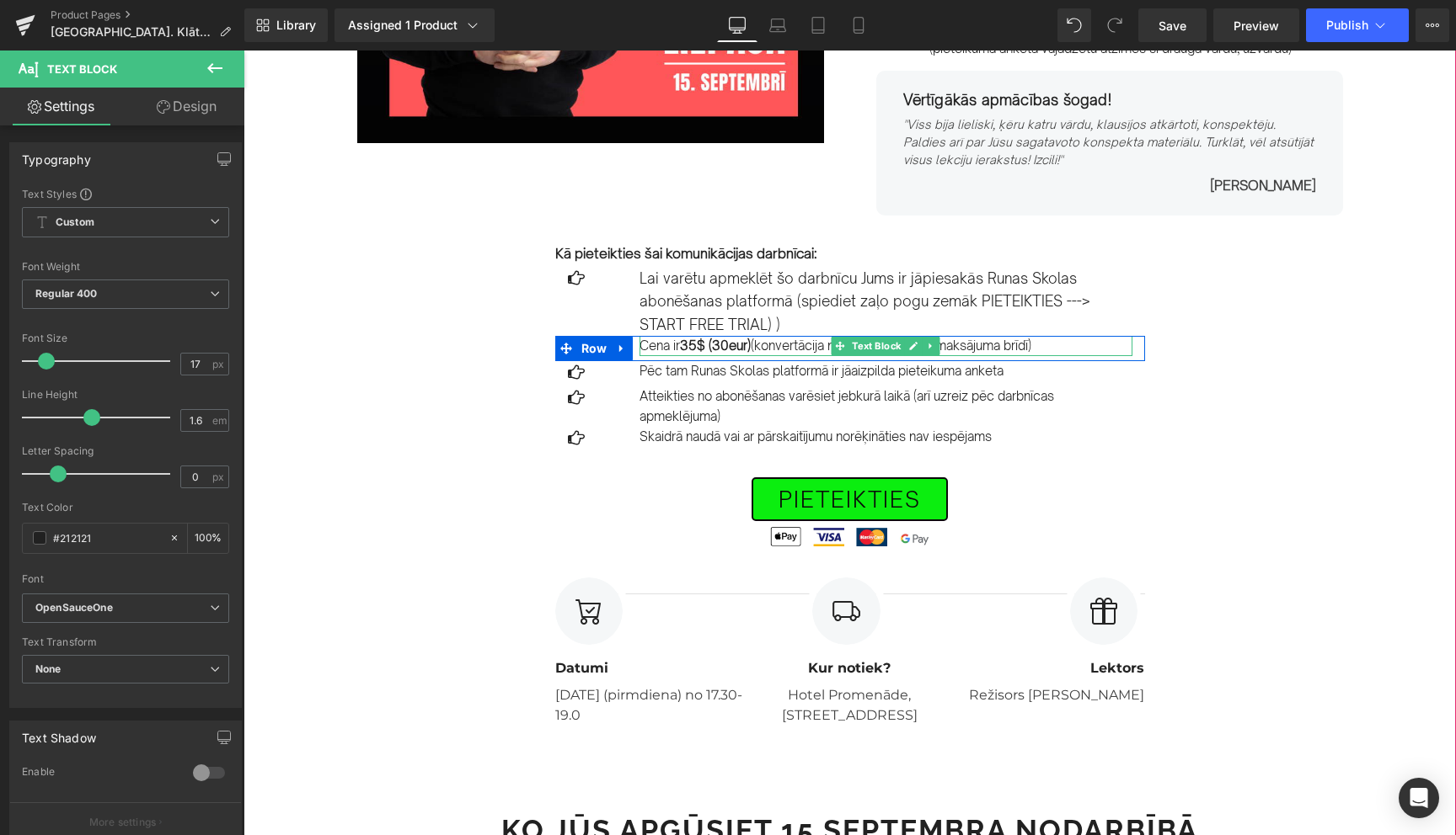
click at [662, 346] on p "Cena ir 35$ (30eur) (konvertācija notiek automātiski maksājuma brīdī)" at bounding box center [886, 346] width 493 height 20
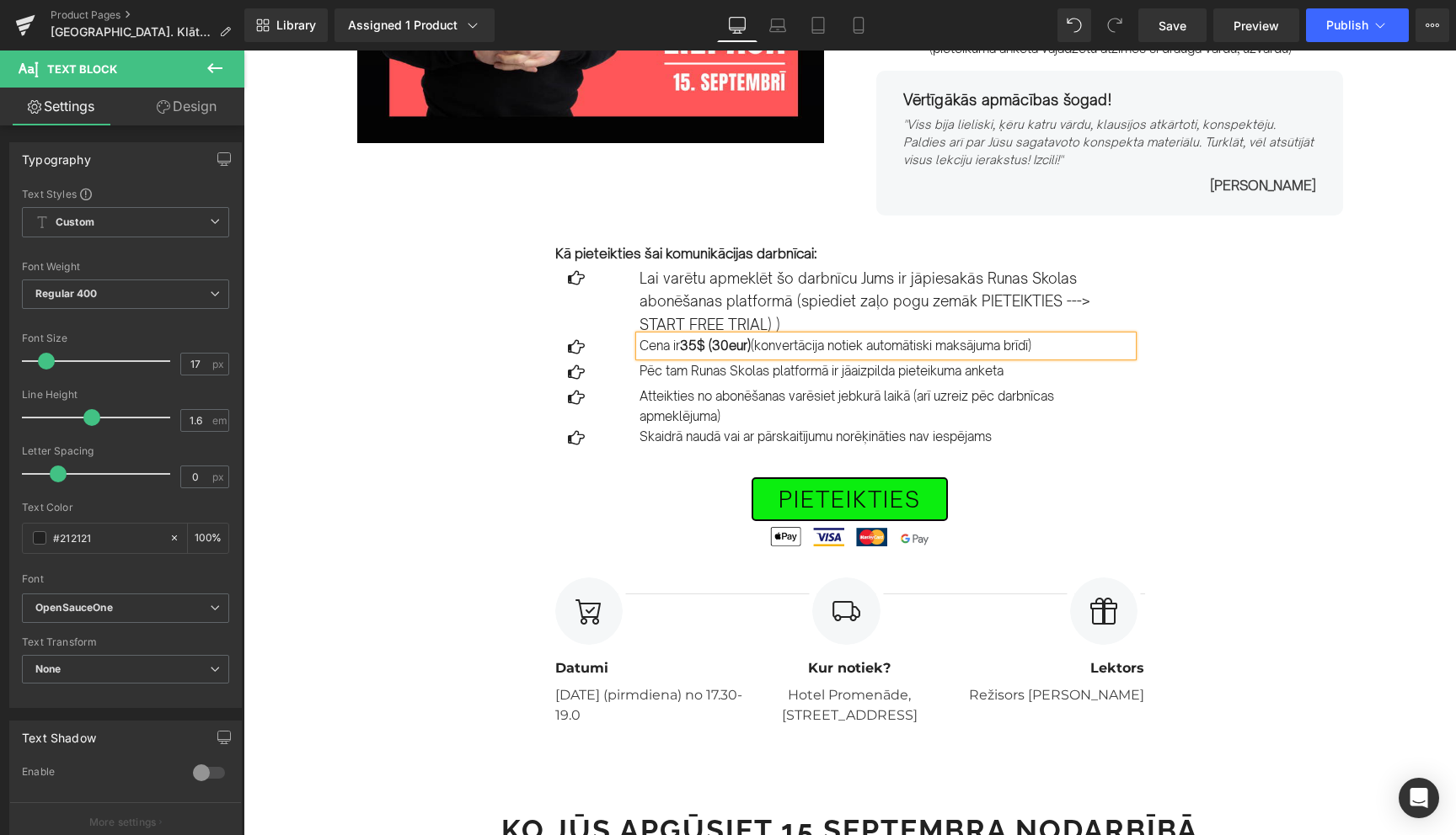
click at [662, 346] on p "Cena ir 35$ (30eur) (konvertācija notiek automātiski maksājuma brīdī)" at bounding box center [886, 346] width 493 height 20
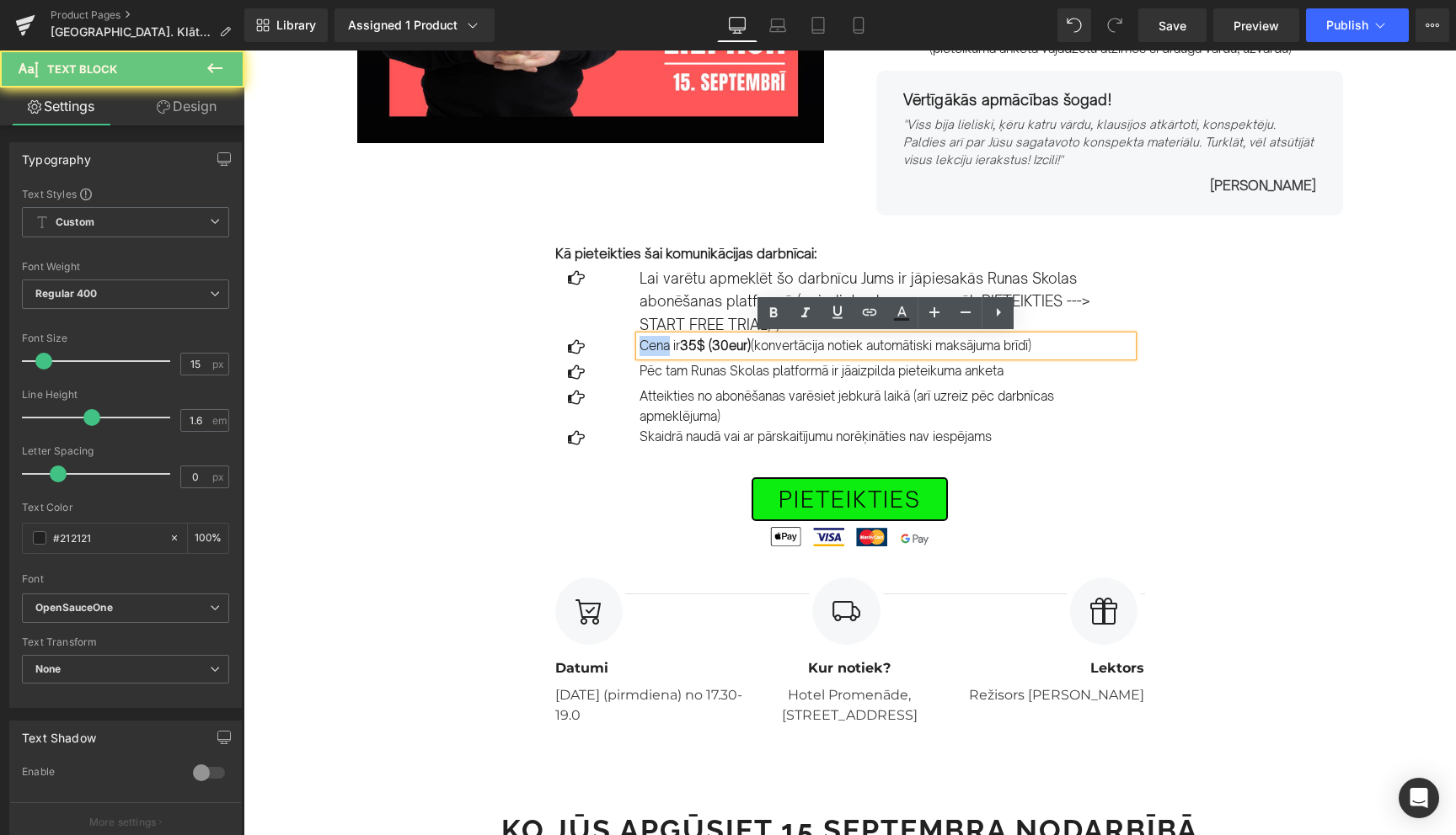
click at [662, 346] on p "Cena ir 35$ (30eur) (konvertācija notiek automātiski maksājuma brīdī)" at bounding box center [886, 346] width 493 height 20
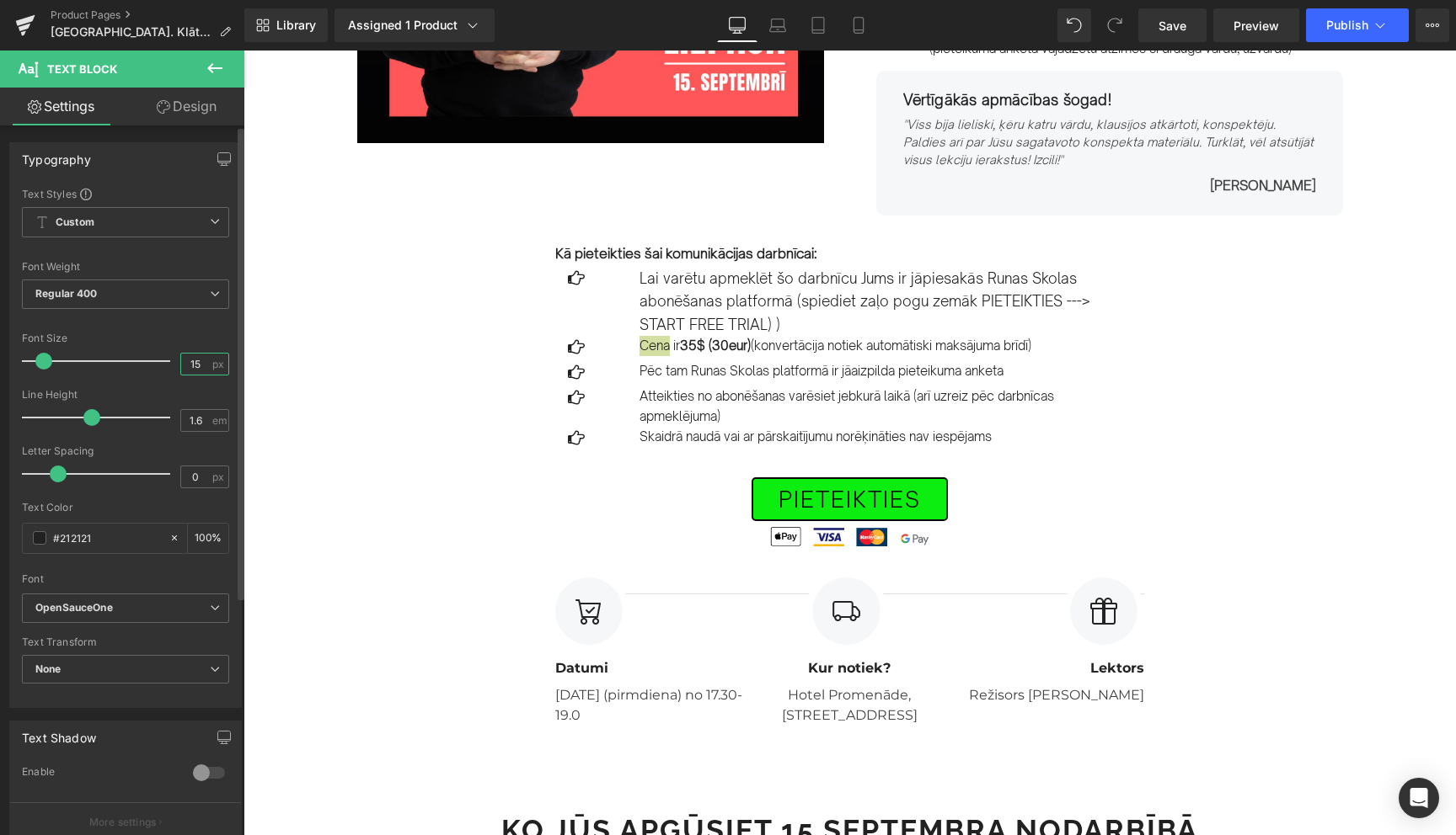
click at [196, 367] on input "15" at bounding box center [196, 364] width 30 height 21
type input "17"
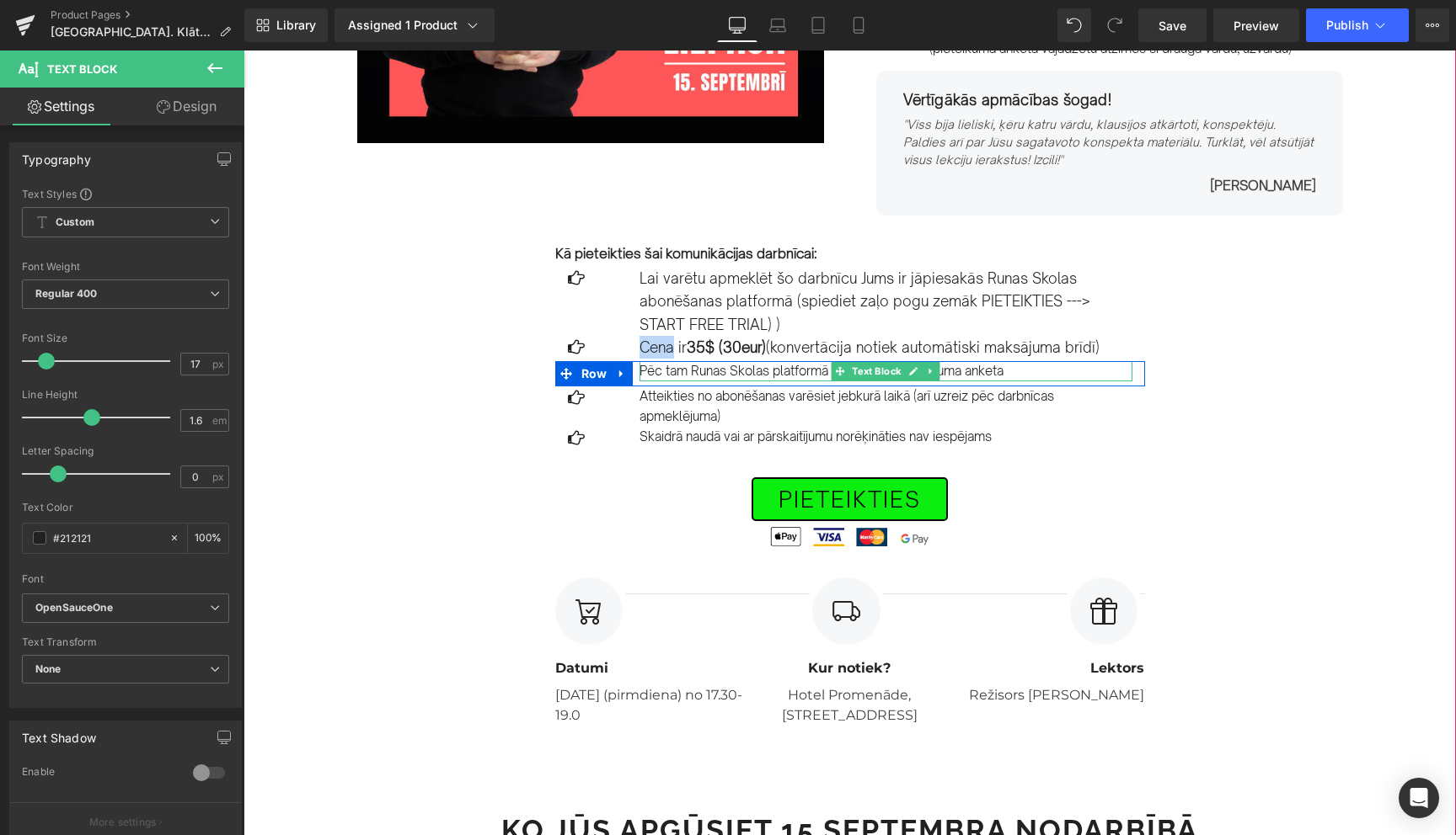
click at [668, 374] on p "Pēc tam Runas Skolas platformā ir jāaizpilda pieteikuma anketa" at bounding box center [886, 371] width 493 height 20
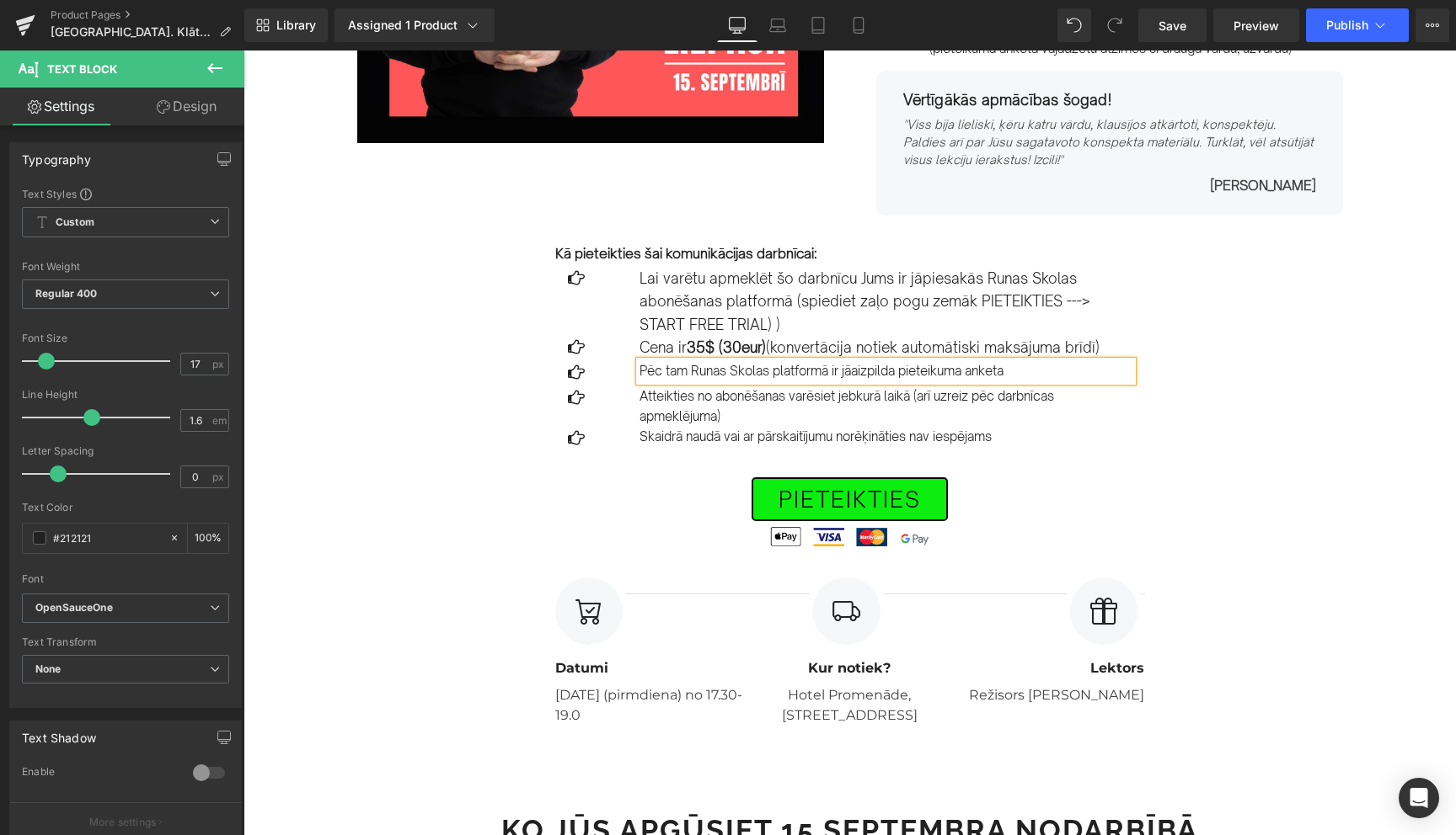
click at [668, 374] on p "Pēc tam Runas Skolas platformā ir jāaizpilda pieteikuma anketa" at bounding box center [886, 371] width 493 height 20
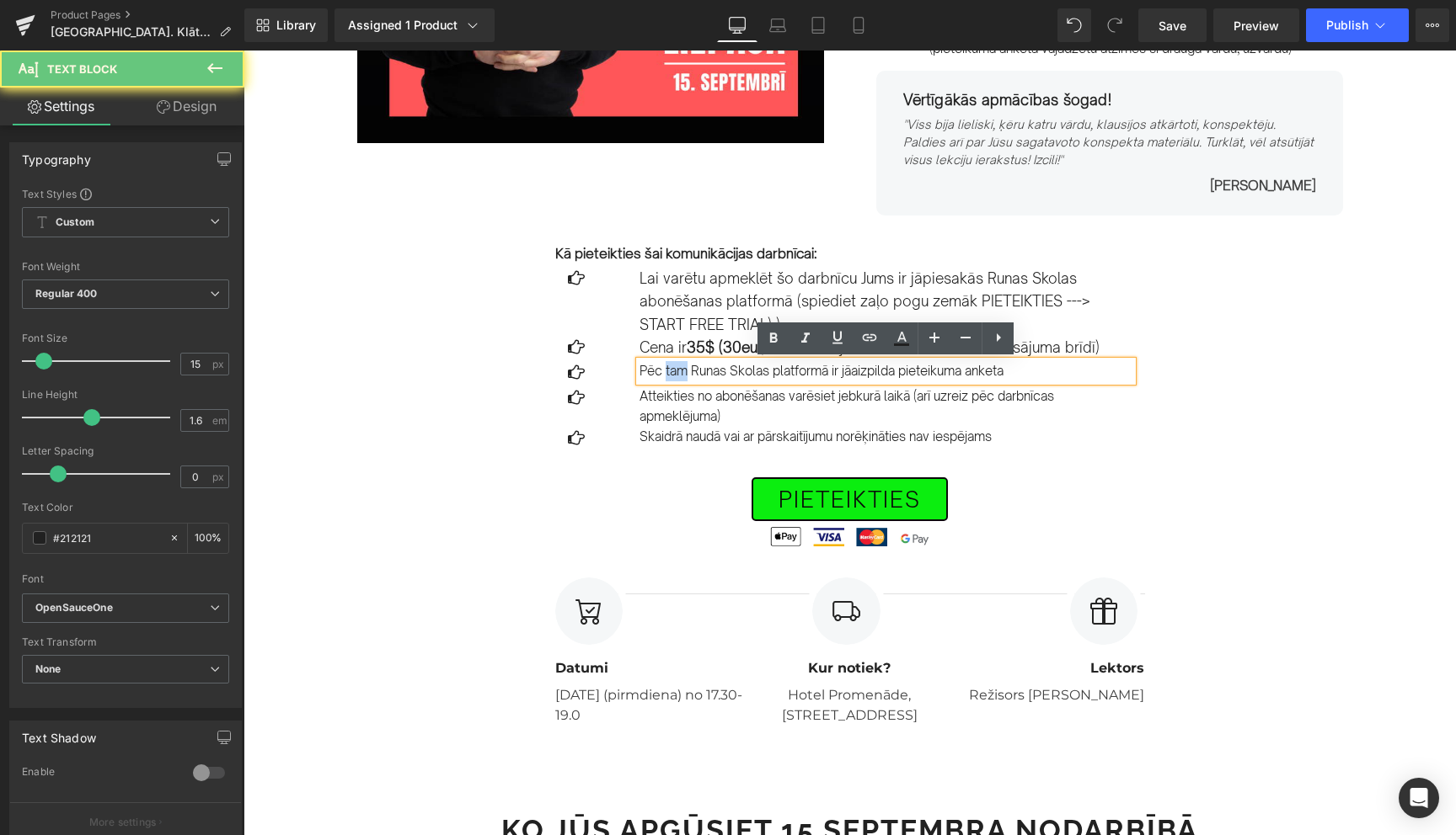
click at [668, 374] on p "Pēc tam Runas Skolas platformā ir jāaizpilda pieteikuma anketa" at bounding box center [886, 371] width 493 height 20
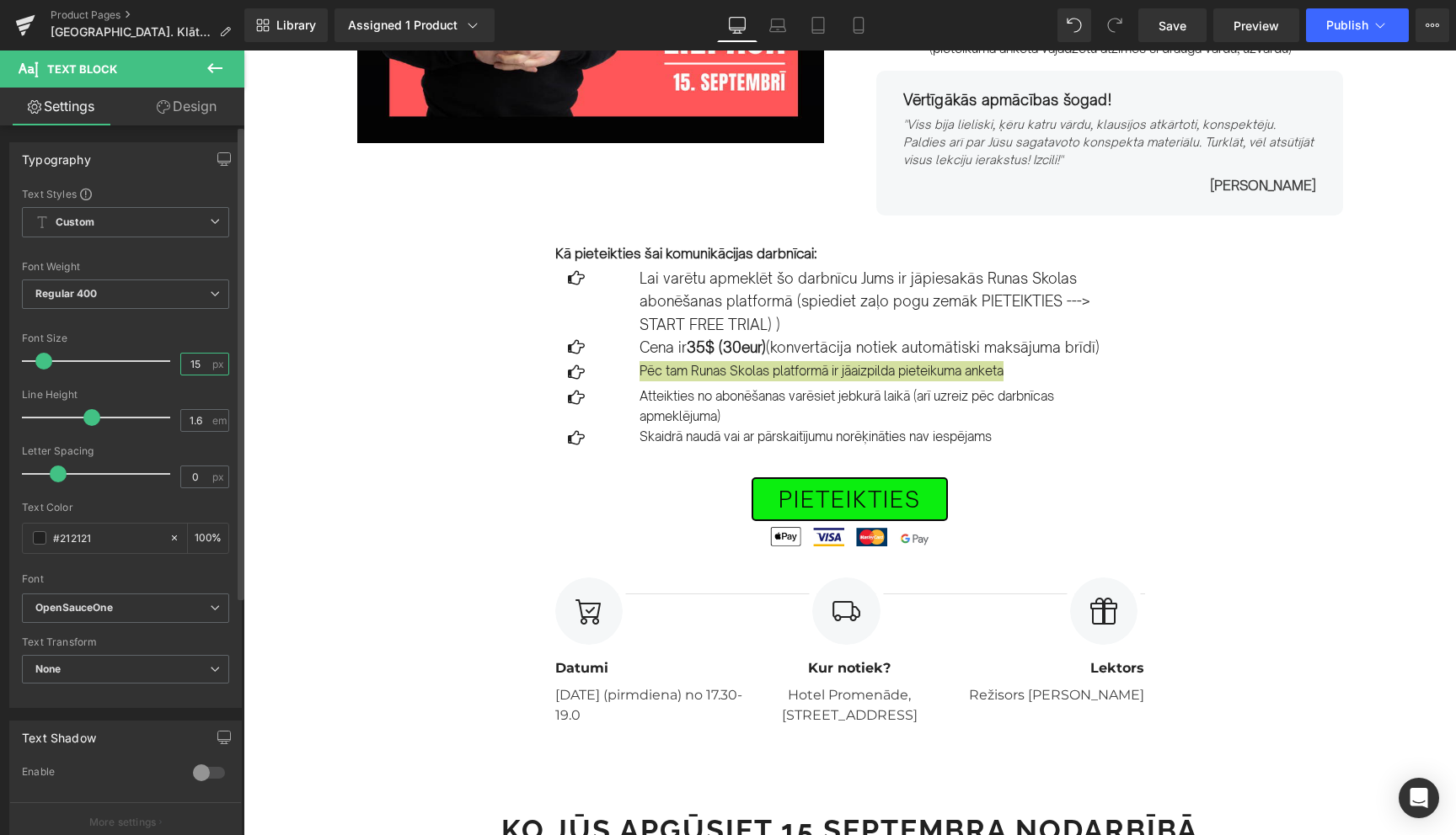
click at [195, 363] on input "15" at bounding box center [196, 364] width 30 height 21
type input "17"
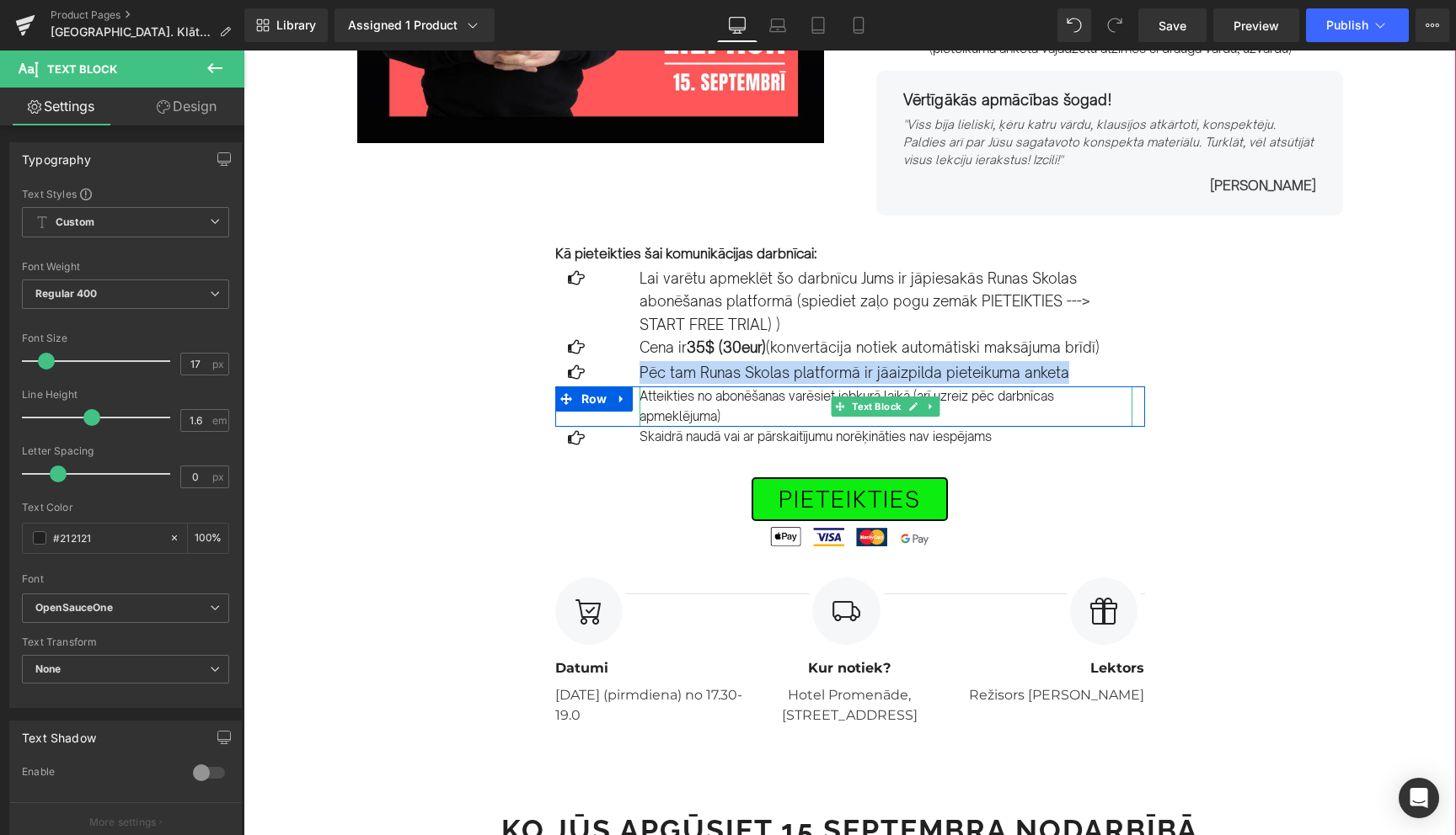
click at [669, 400] on p "Atteikties no abonēšanas varēsiet jebkurā laikā (arī uzreiz pēc darbnīcas apmek…" at bounding box center [886, 407] width 493 height 41
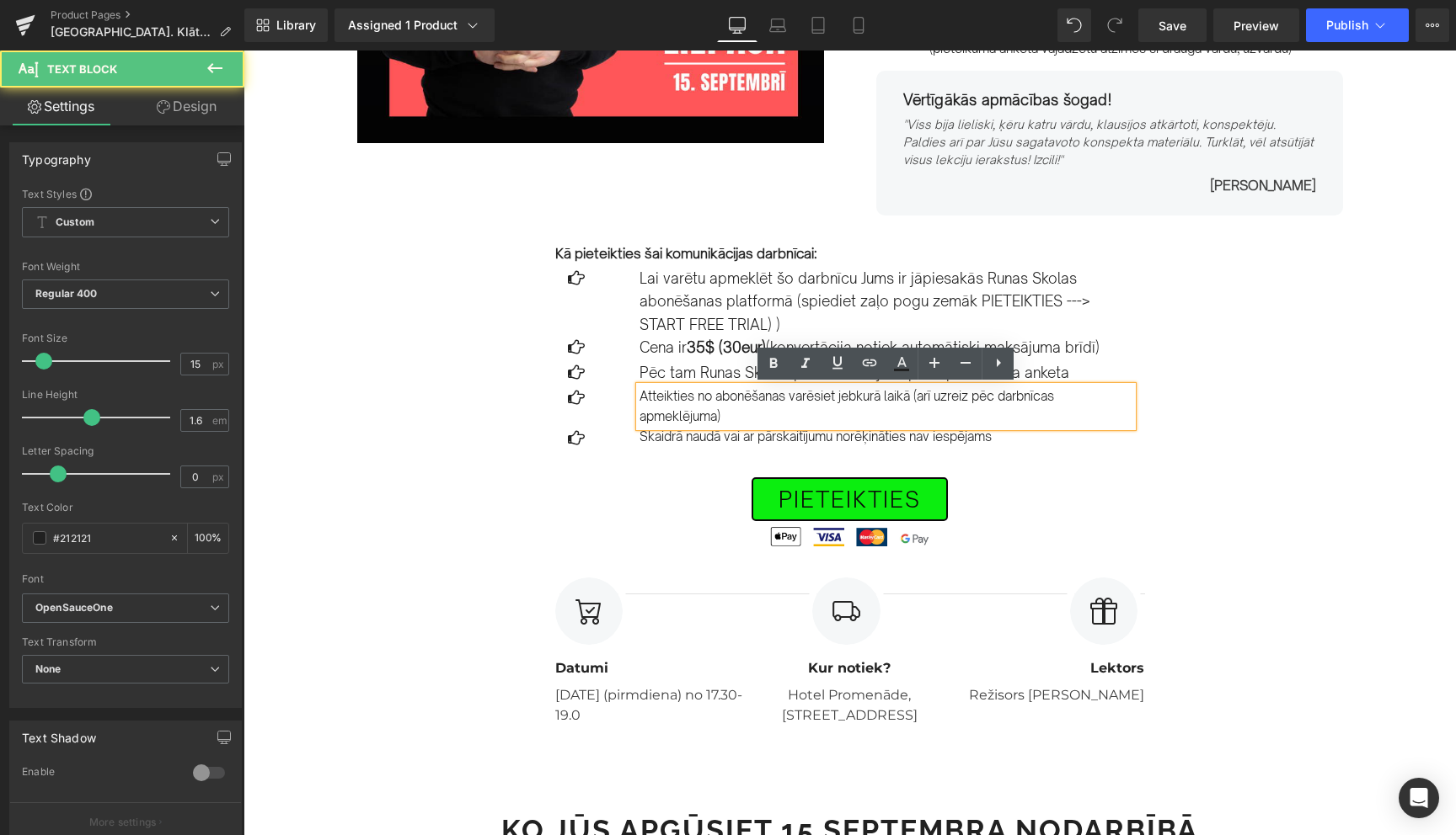
click at [669, 400] on p "Atteikties no abonēšanas varēsiet jebkurā laikā (arī uzreiz pēc darbnīcas apmek…" at bounding box center [886, 407] width 493 height 41
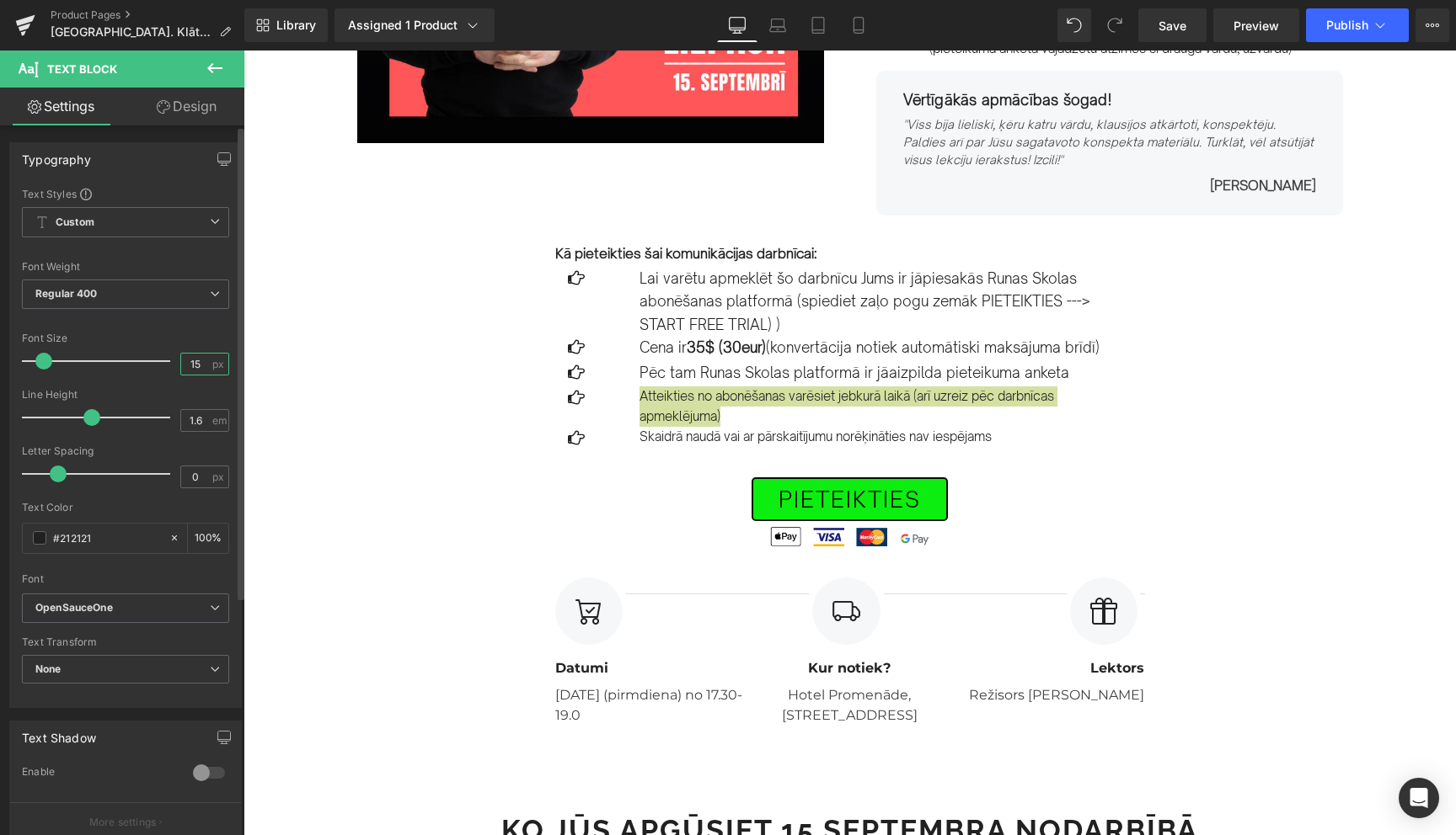
click at [196, 368] on input "15" at bounding box center [196, 364] width 30 height 21
type input "17"
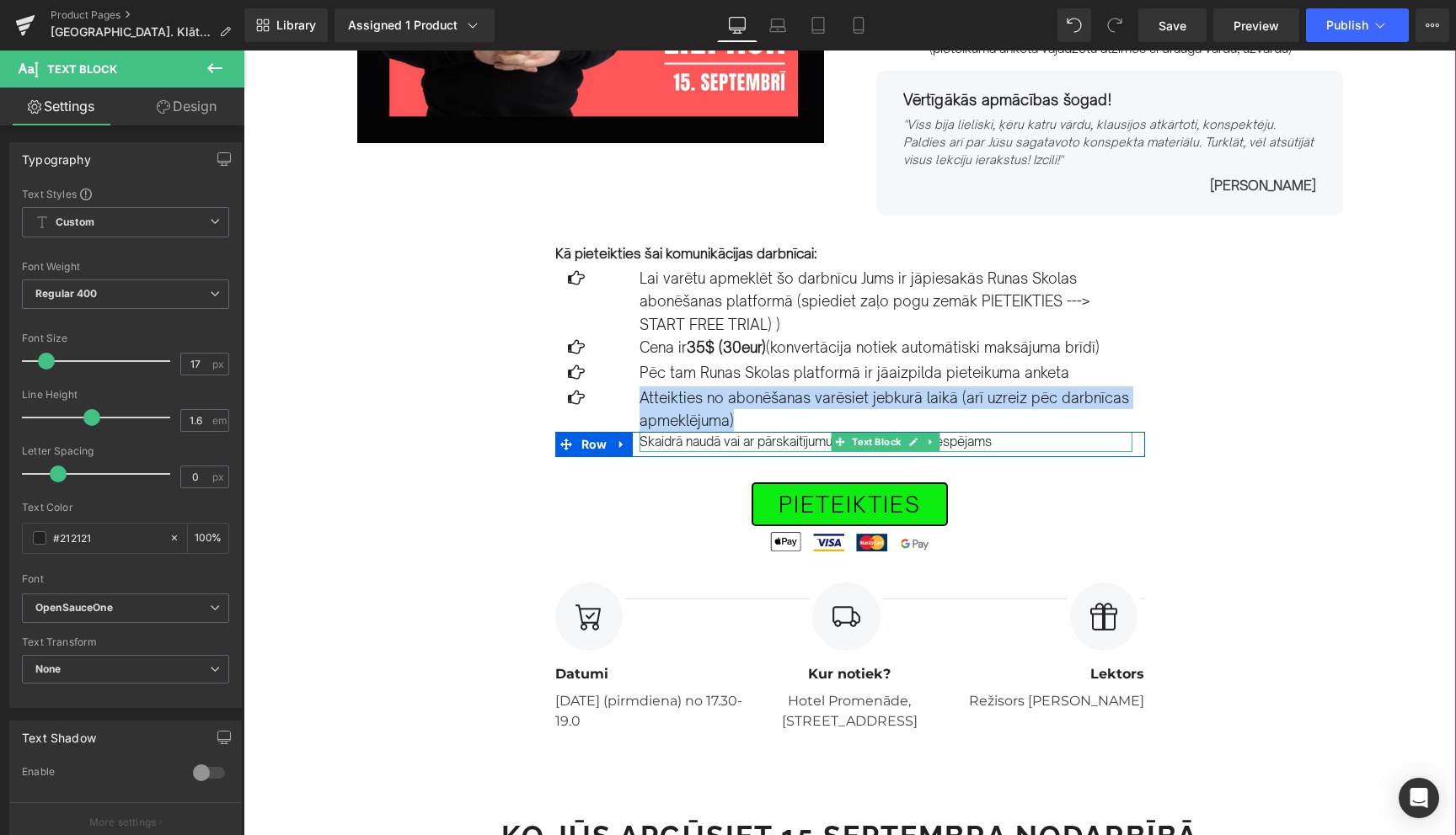
click at [677, 443] on p "Skaidrā naudā vai ar pārskaitījumu norēķināties nav iespējams" at bounding box center [886, 442] width 493 height 20
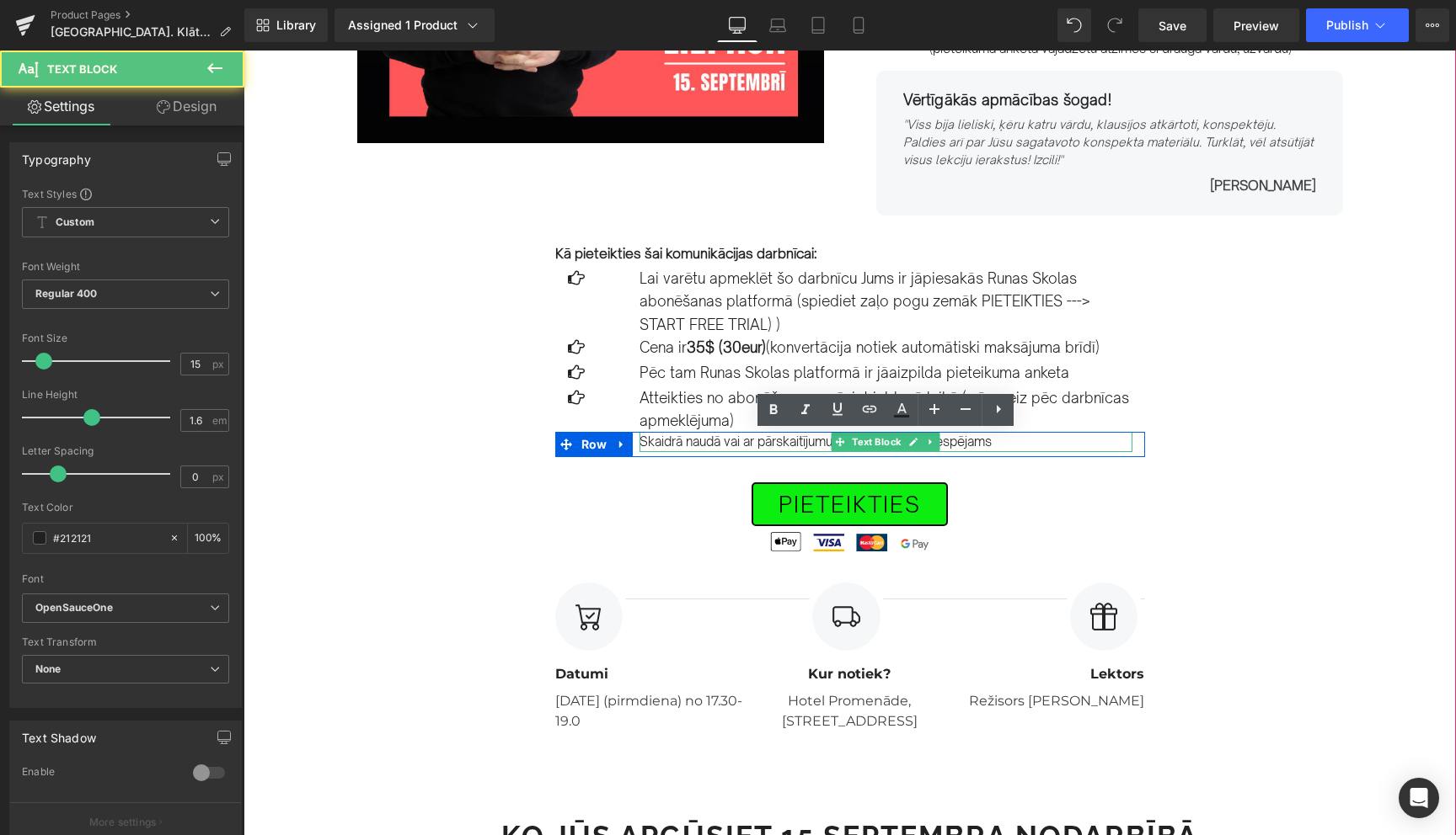
click at [677, 443] on p "Skaidrā naudā vai ar pārskaitījumu norēķināties nav iespējams" at bounding box center [886, 442] width 493 height 20
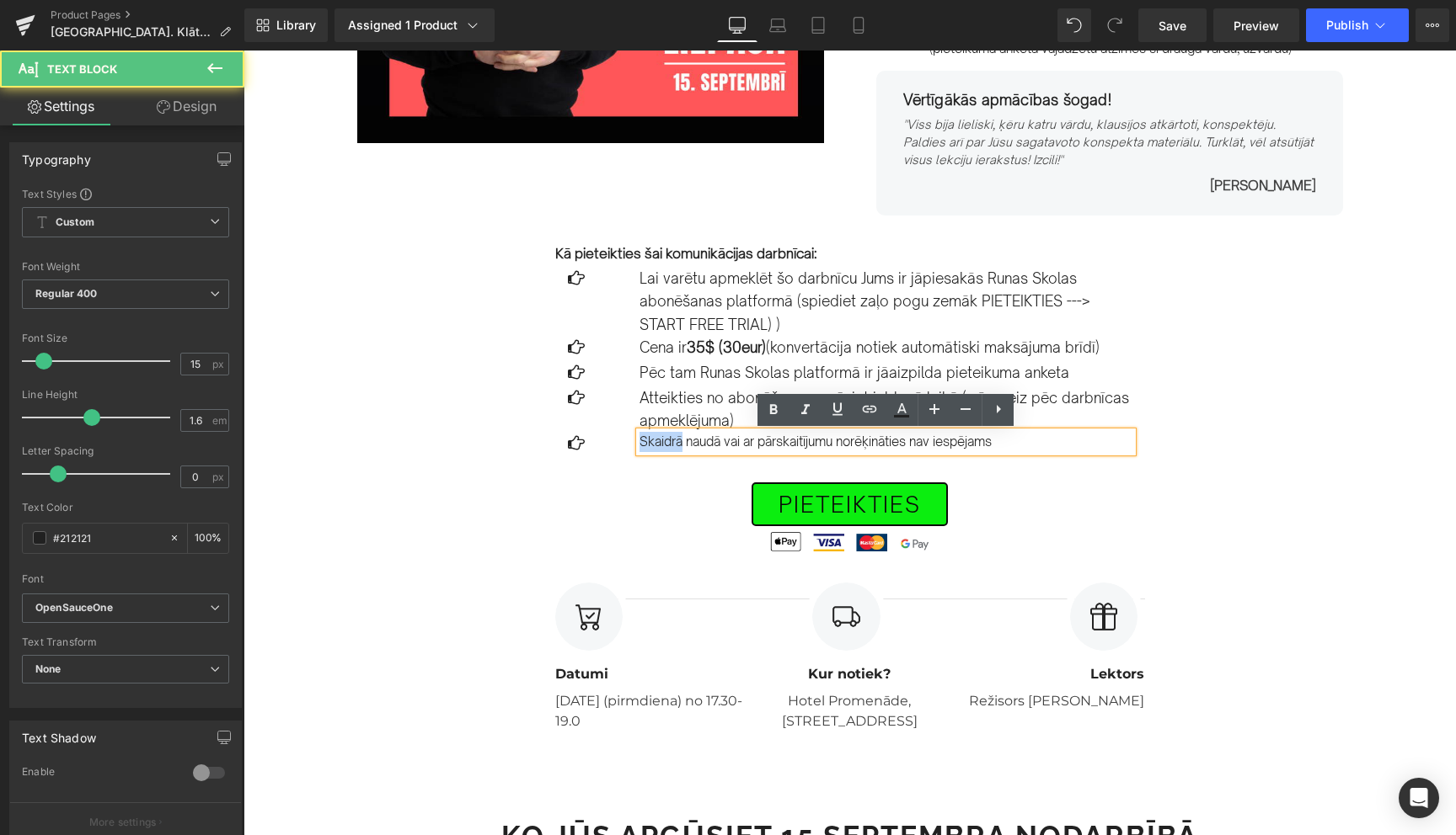
click at [677, 443] on p "Skaidrā naudā vai ar pārskaitījumu norēķināties nav iespējams" at bounding box center [886, 442] width 493 height 20
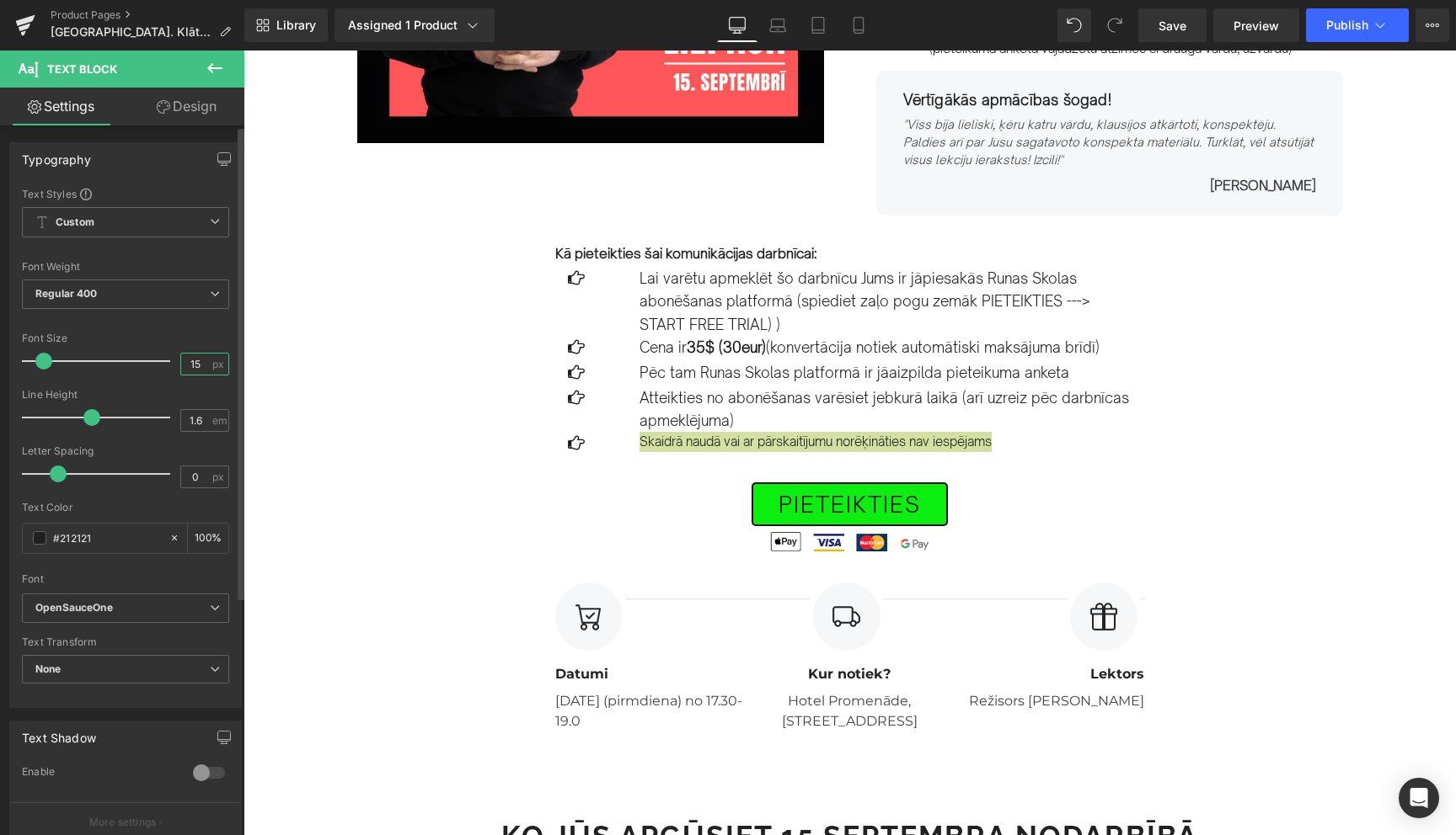
click at [194, 359] on input "15" at bounding box center [196, 364] width 30 height 21
type input "17"
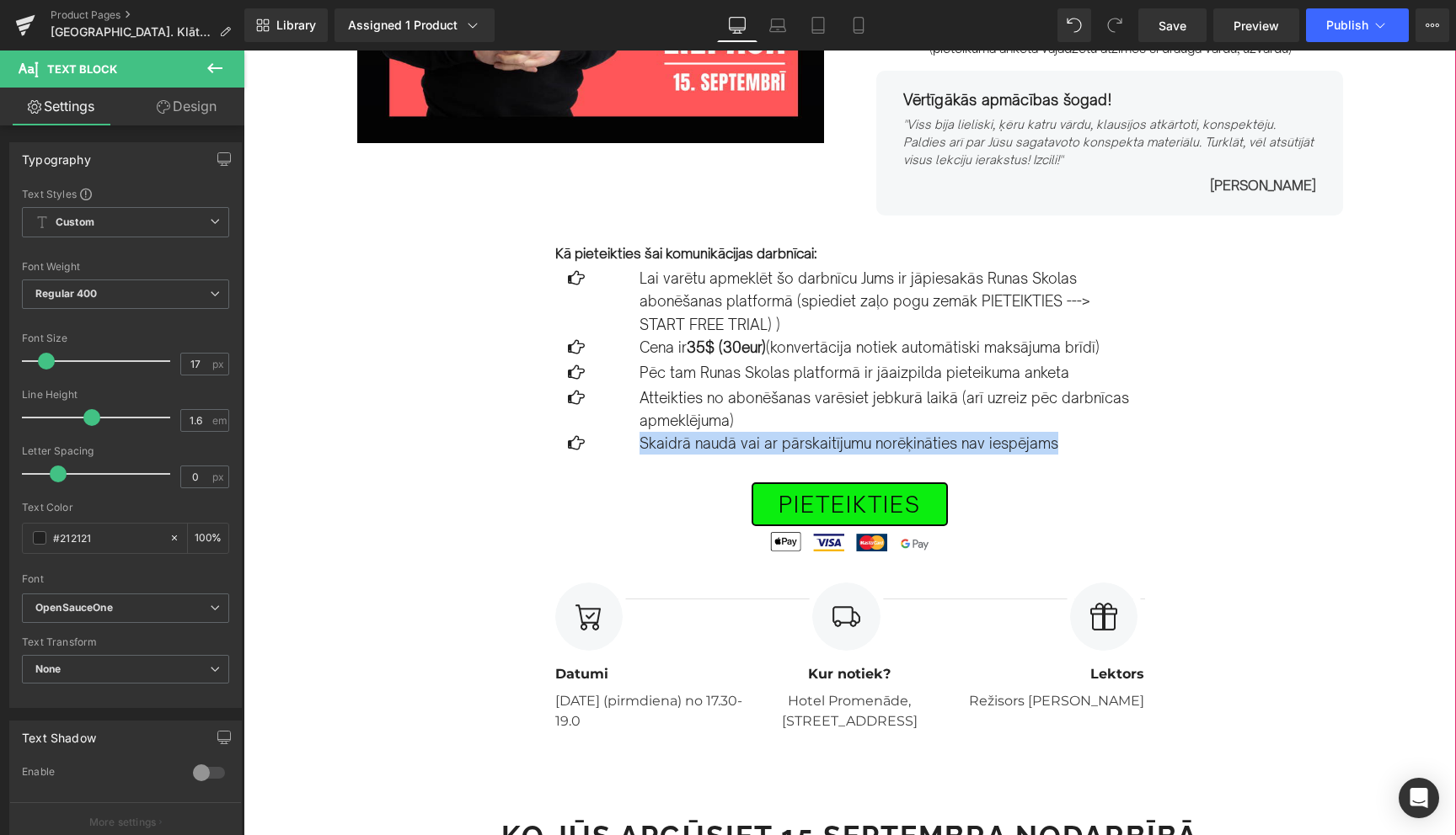
click at [353, 561] on div "Image Row [DATE] PLKST. 17.30-19.30 Text Block [GEOGRAPHIC_DATA]. Efektīvas kom…" at bounding box center [849, 605] width 1212 height 1706
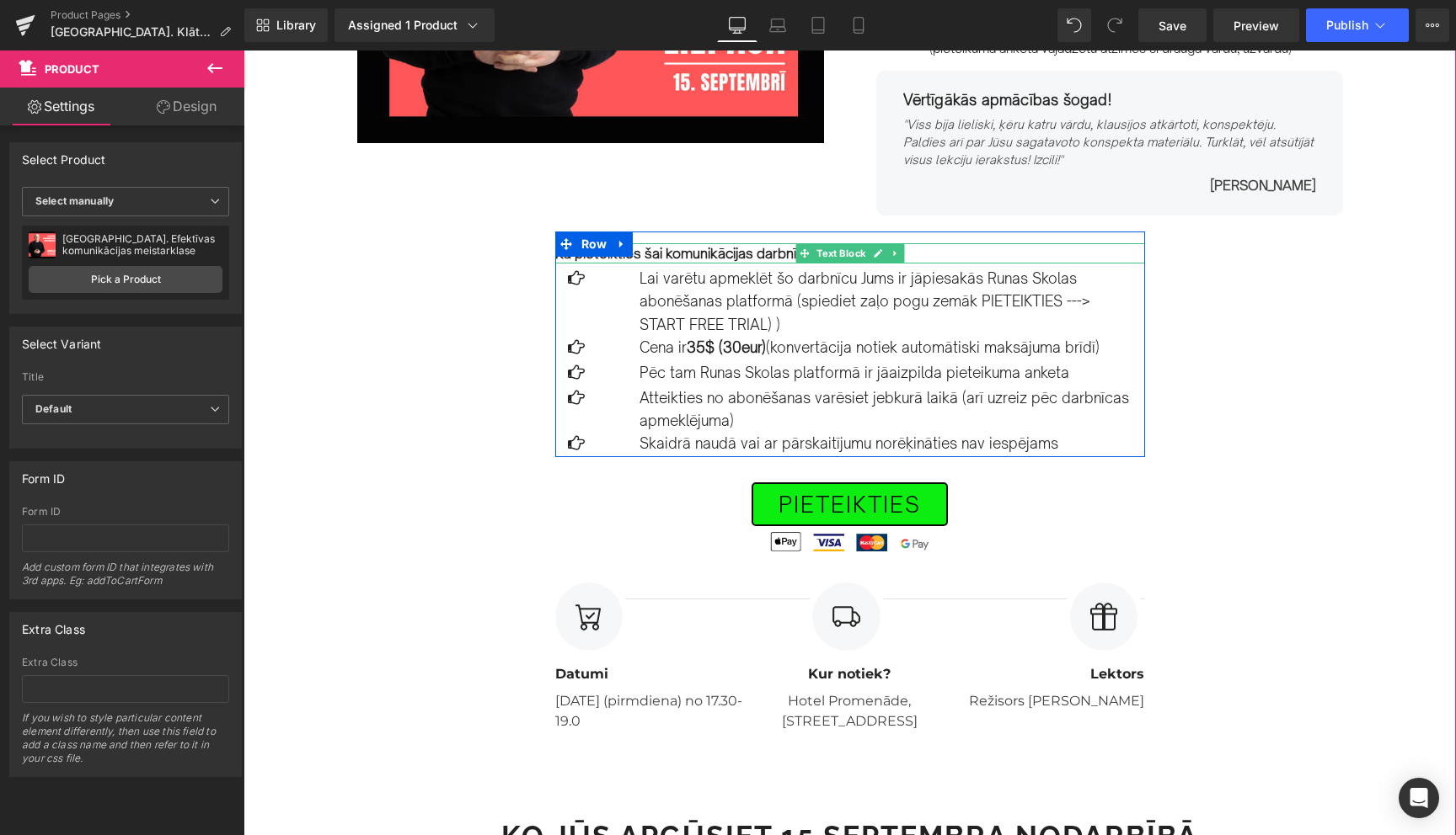
click at [692, 253] on strong "Kā pieteikties šai komunikācijas darbnīcai:" at bounding box center [685, 253] width 262 height 17
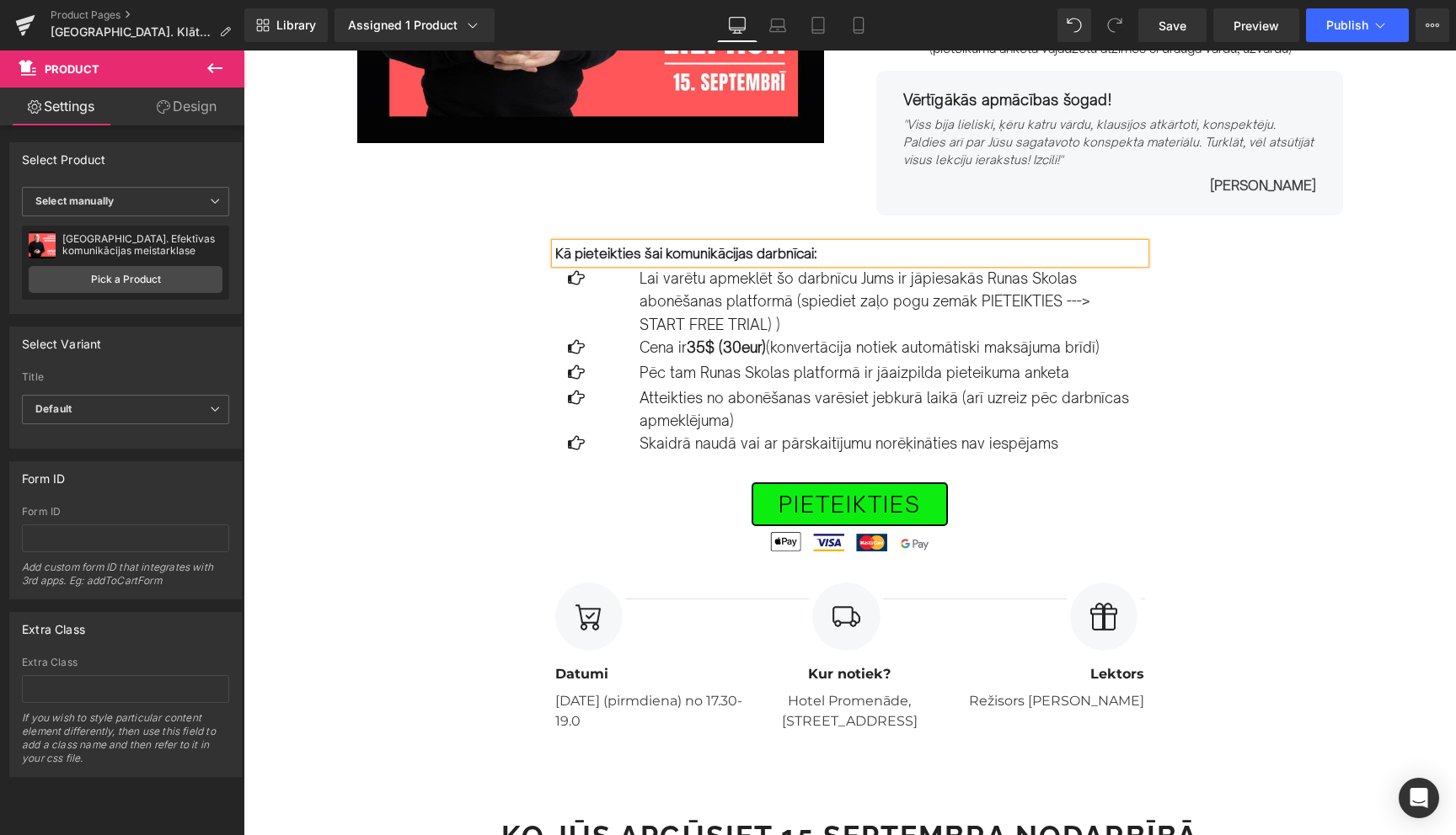
click at [692, 253] on strong "Kā pieteikties šai komunikācijas darbnīcai:" at bounding box center [685, 253] width 262 height 17
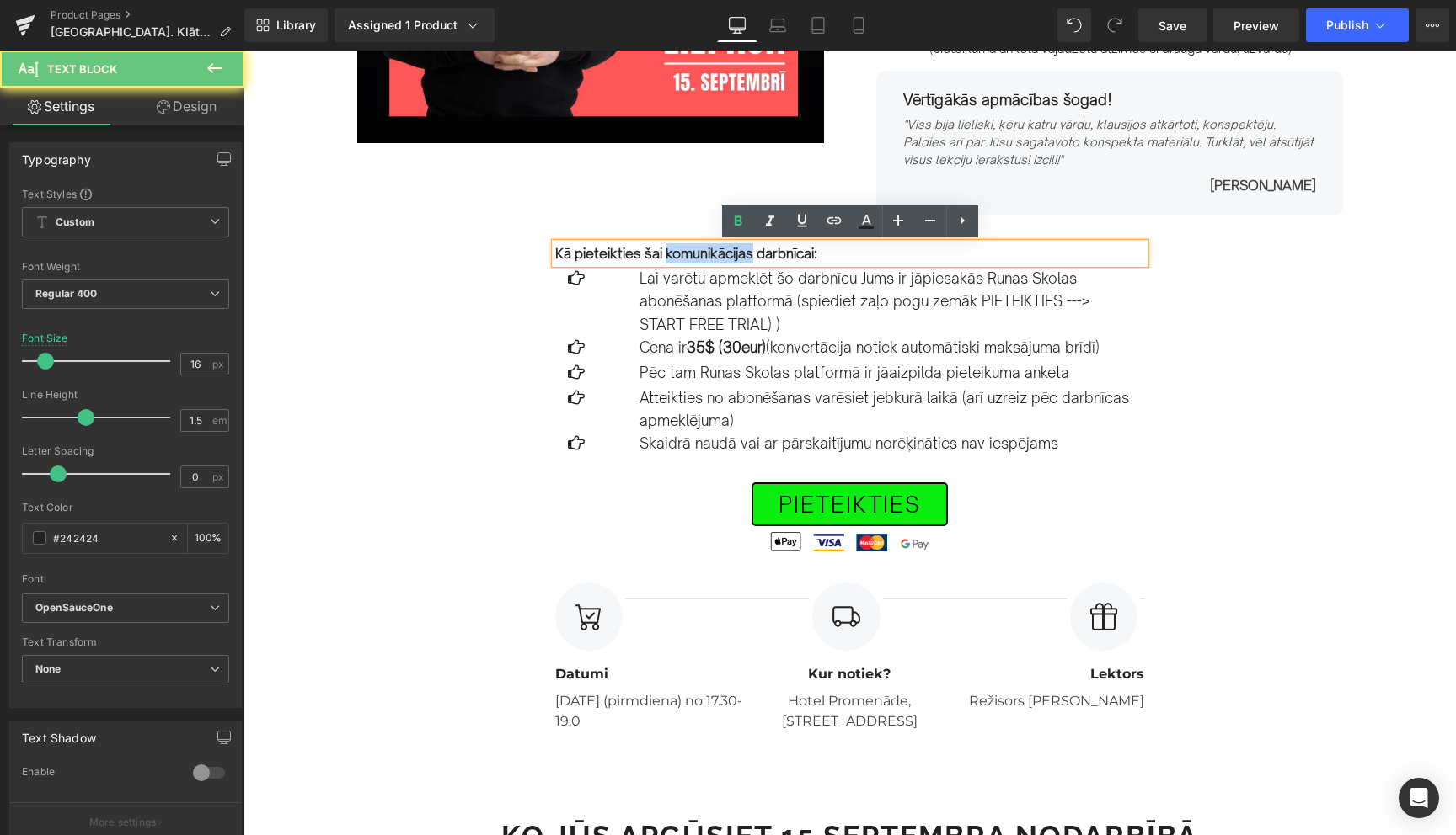
click at [692, 253] on strong "Kā pieteikties šai komunikācijas darbnīcai:" at bounding box center [685, 253] width 262 height 17
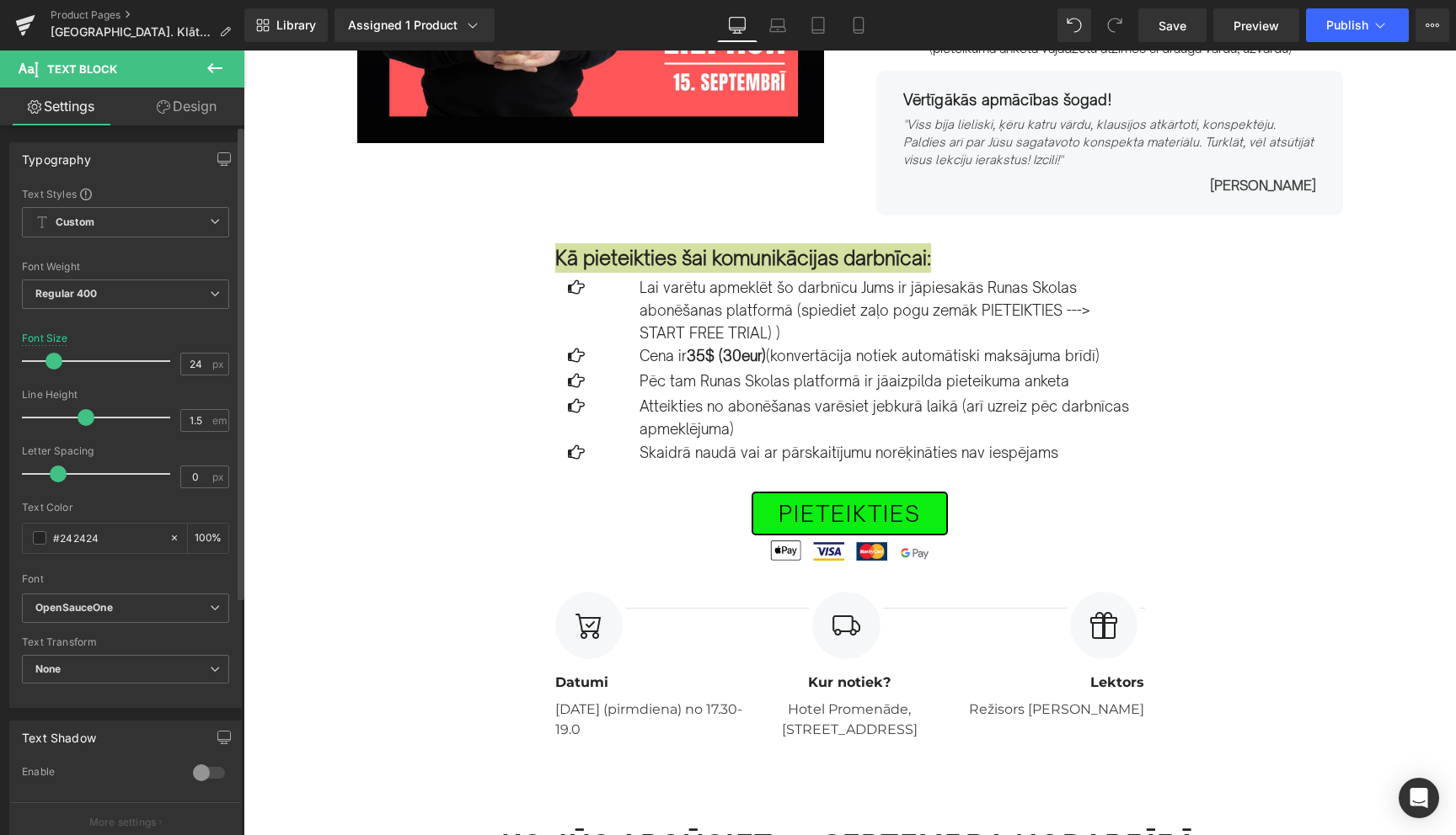
type input "25"
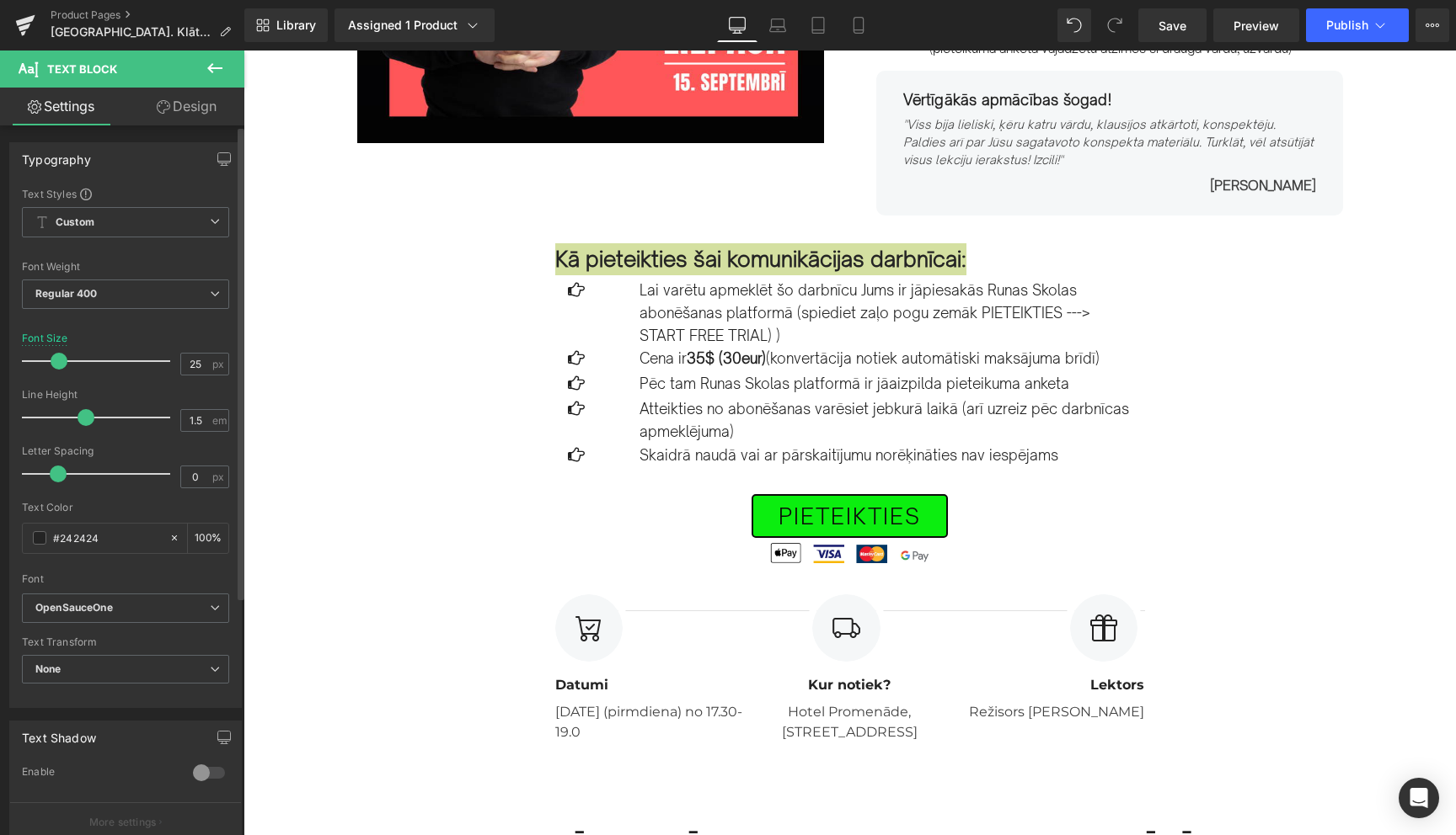
drag, startPoint x: 43, startPoint y: 361, endPoint x: 56, endPoint y: 361, distance: 13.0
click at [56, 361] on span at bounding box center [59, 361] width 17 height 17
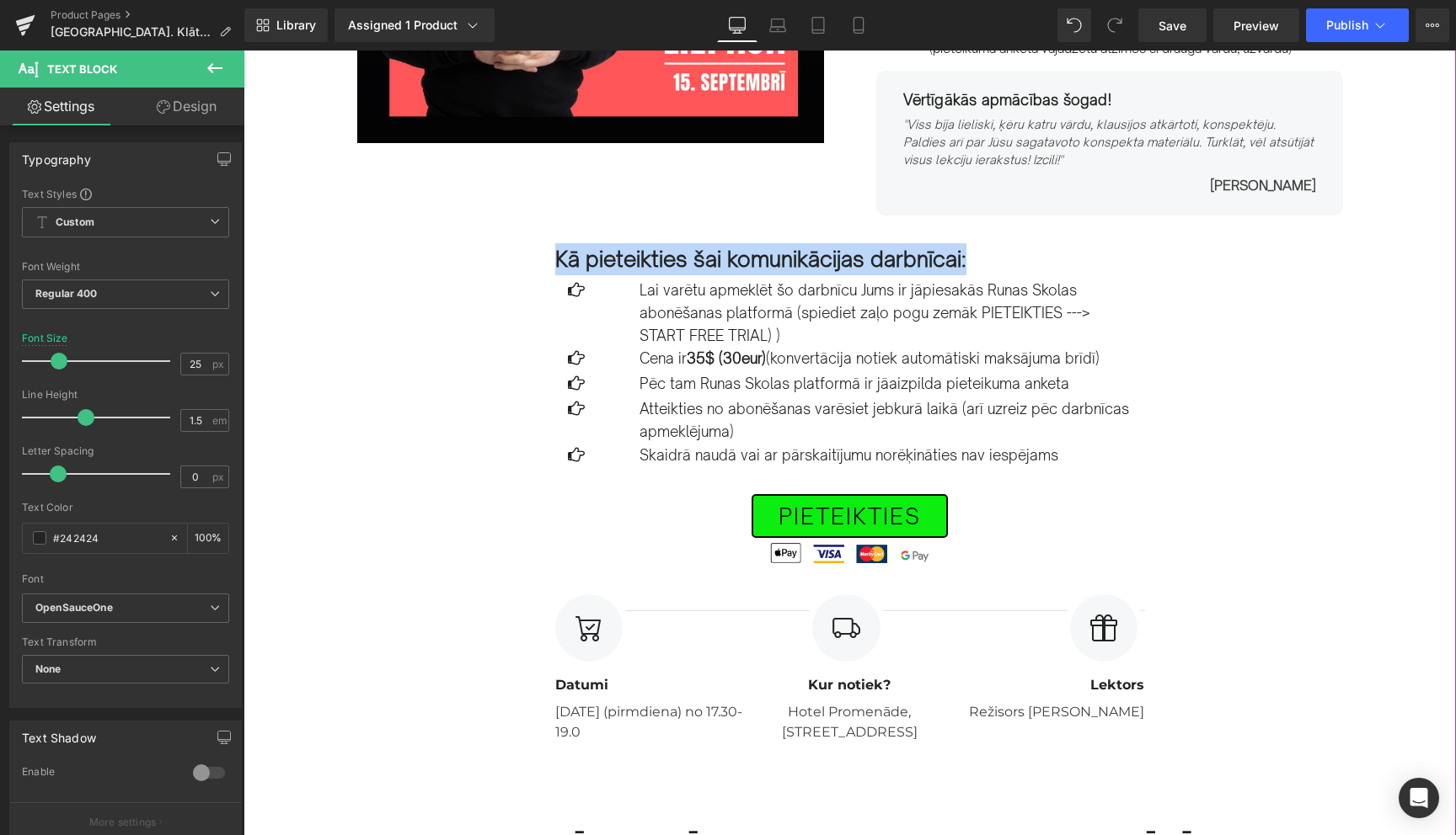
click at [351, 477] on div "Image Row [DATE] PLKST. 17.30-19.30 Text Block [GEOGRAPHIC_DATA]. Efektīvas kom…" at bounding box center [849, 611] width 1212 height 1718
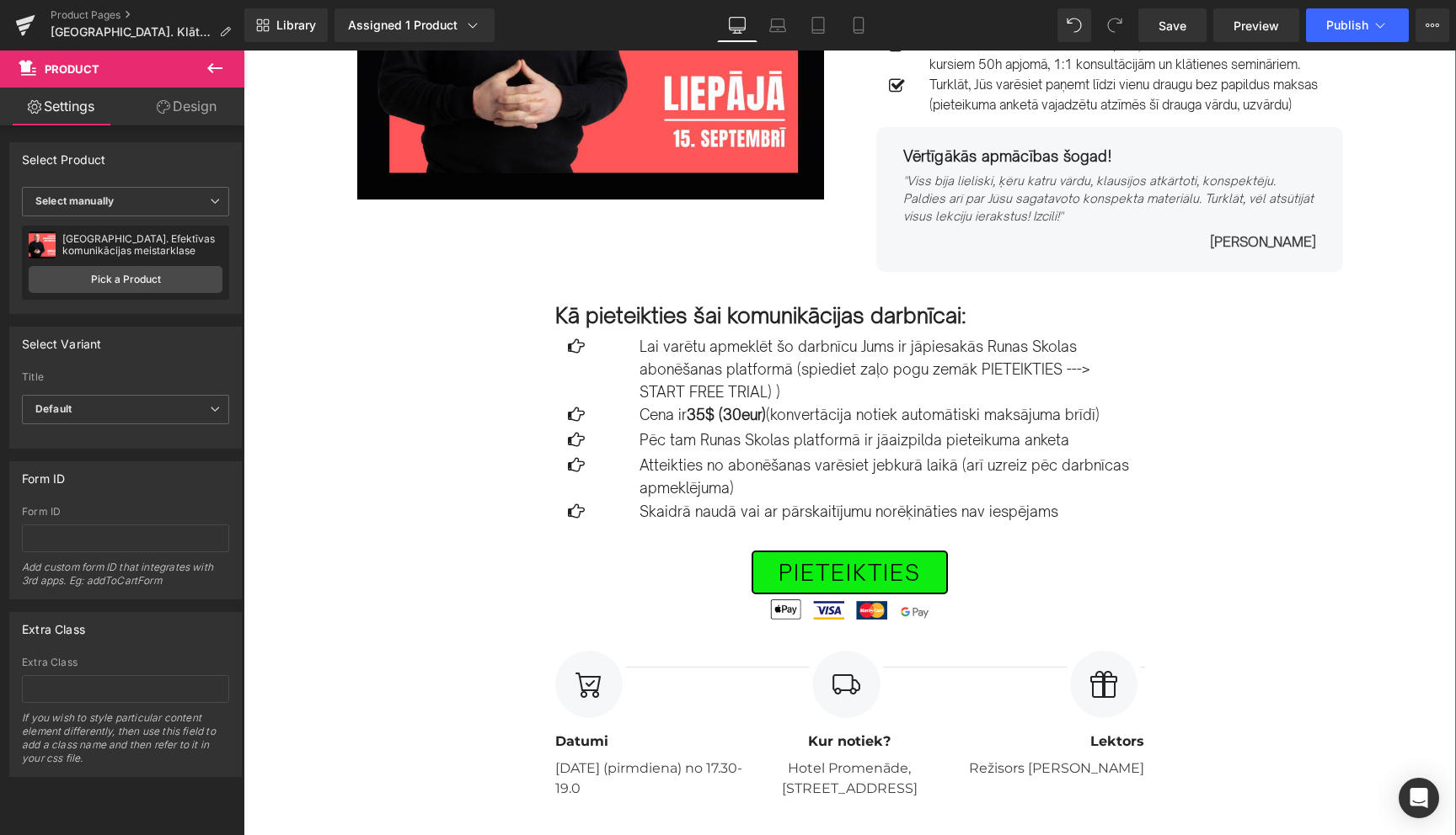
scroll to position [333, 0]
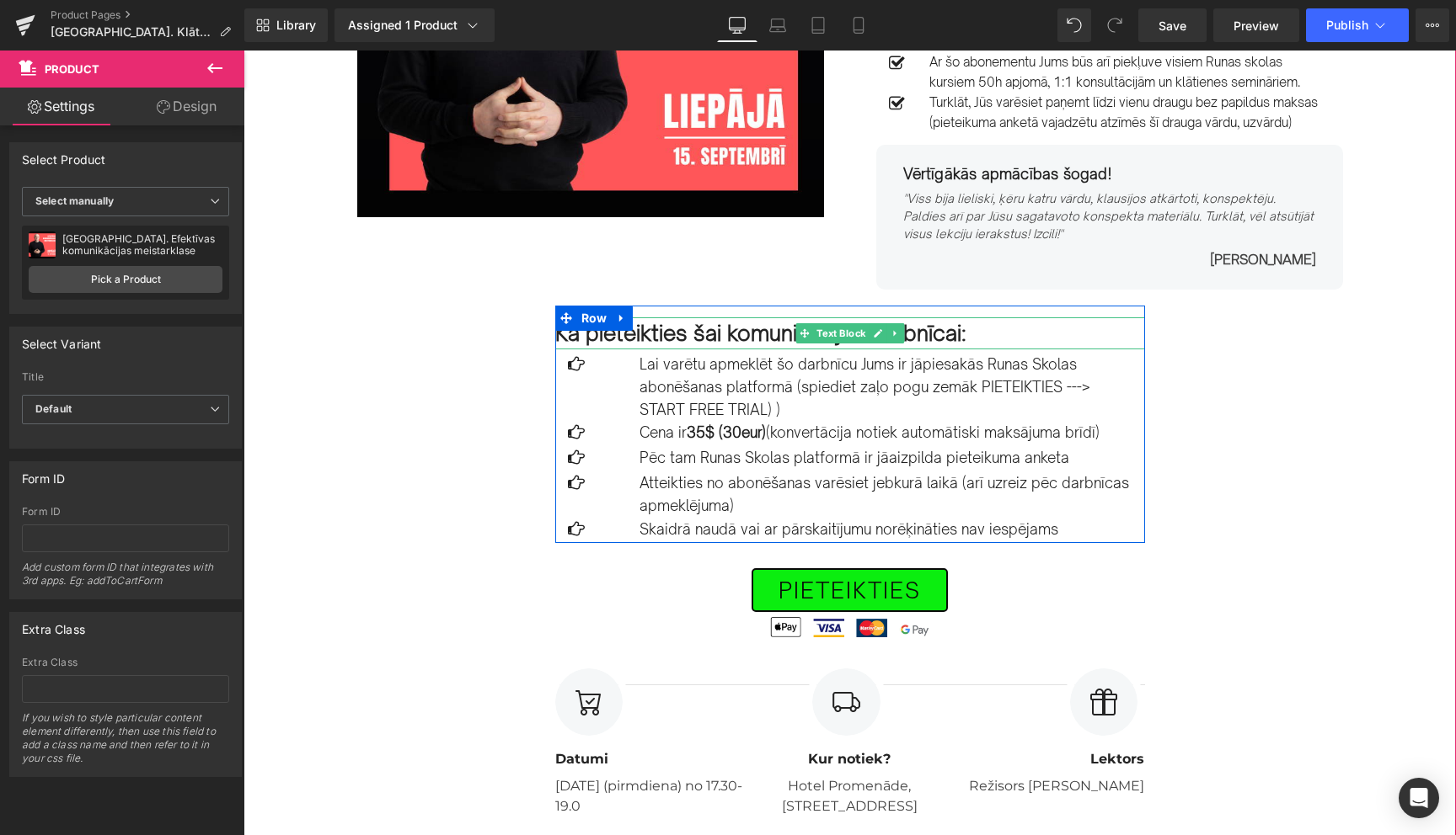
click at [952, 337] on strong "Kā pieteikties šai komunikācijas darbnīcai:" at bounding box center [760, 333] width 411 height 26
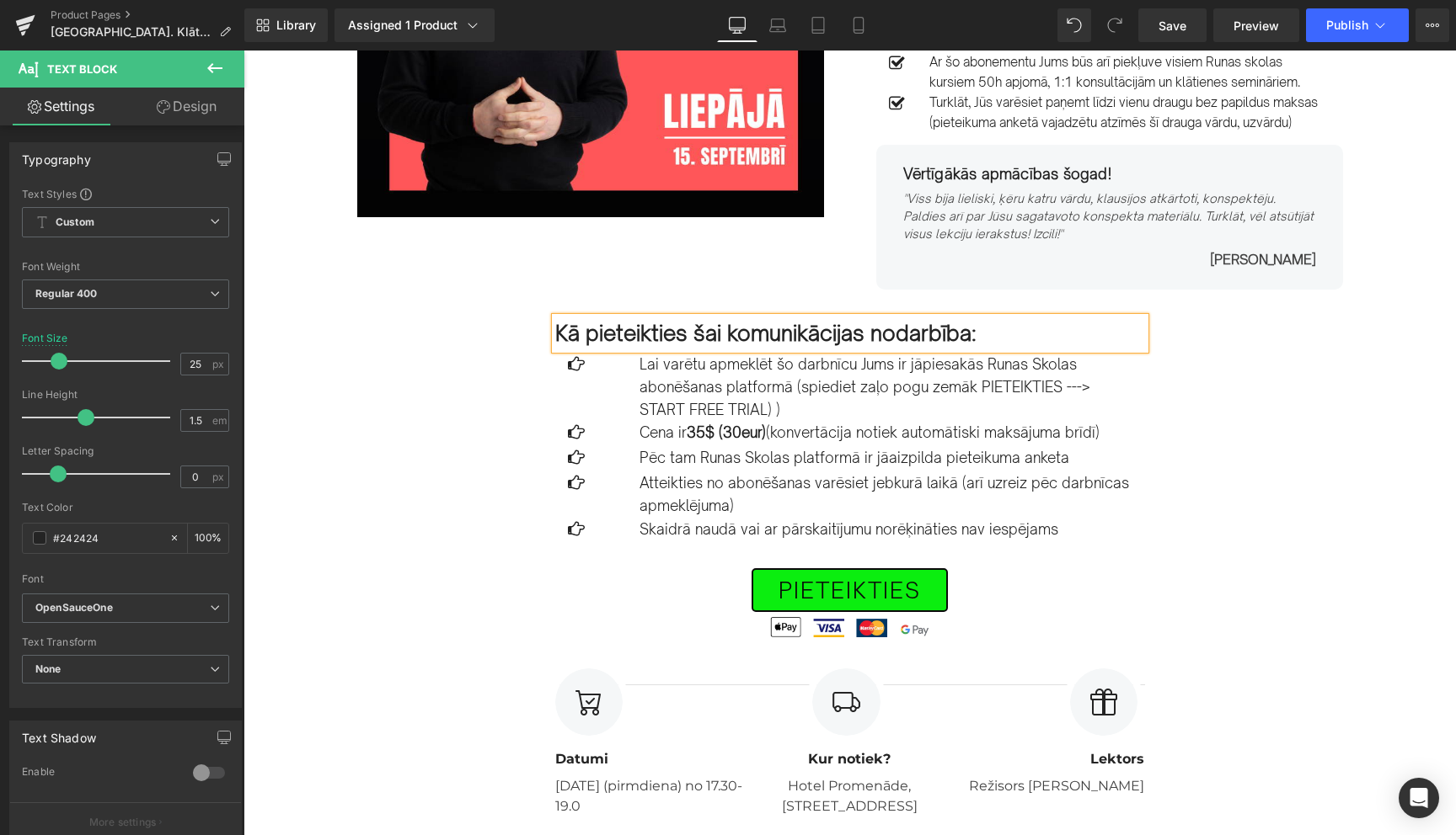
click at [863, 335] on strong "Kā pieteikties šai komunikācijas nodarbība:" at bounding box center [766, 333] width 422 height 26
click at [821, 339] on strong "Lai pieteiktos šai nodarbība:" at bounding box center [693, 333] width 277 height 26
click at [1322, 429] on div "Image Row [DATE] PLKST. 17.30-19.30 Text Block [GEOGRAPHIC_DATA]. Efektīvas kom…" at bounding box center [849, 685] width 1212 height 1718
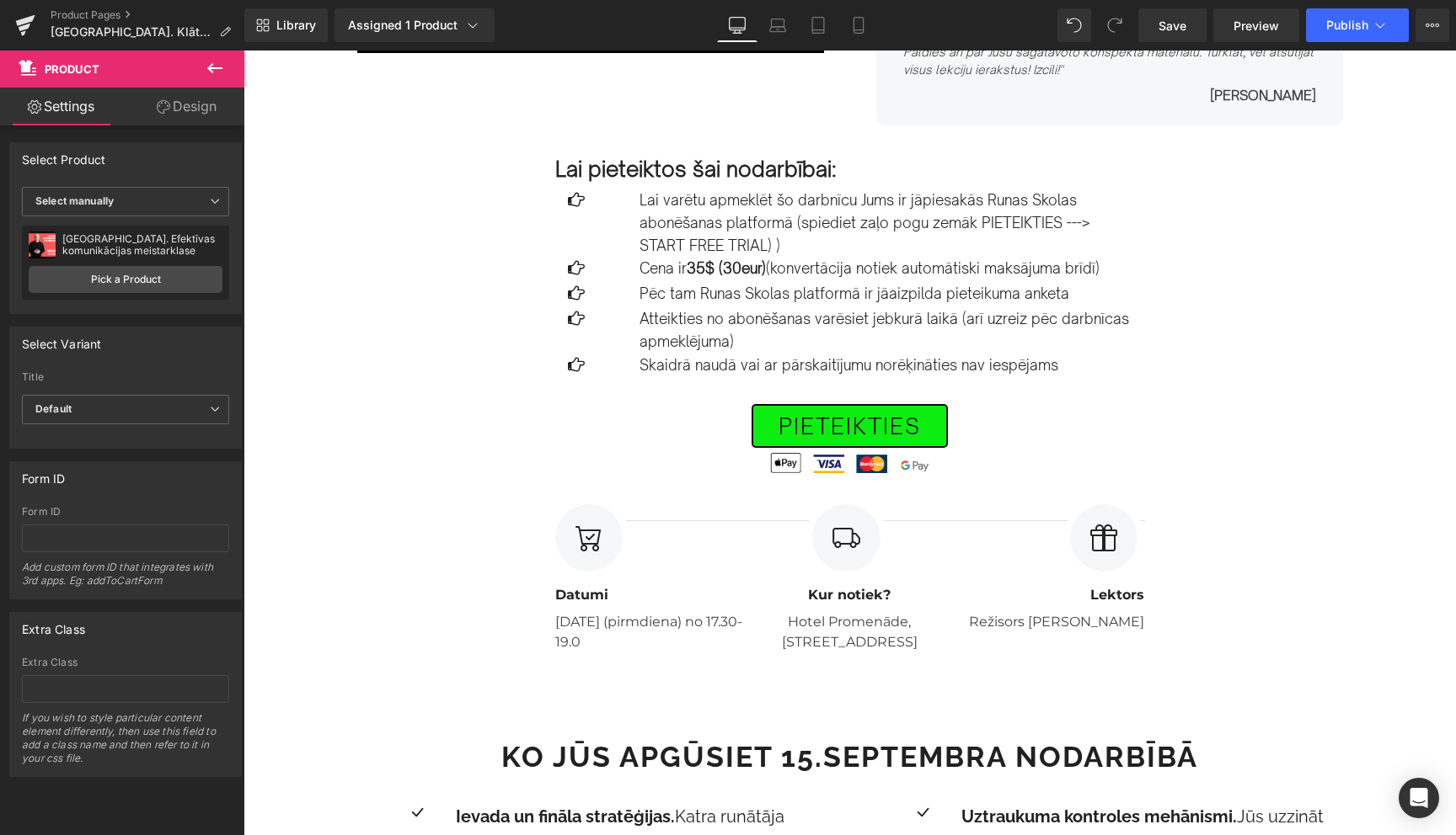
scroll to position [493, 0]
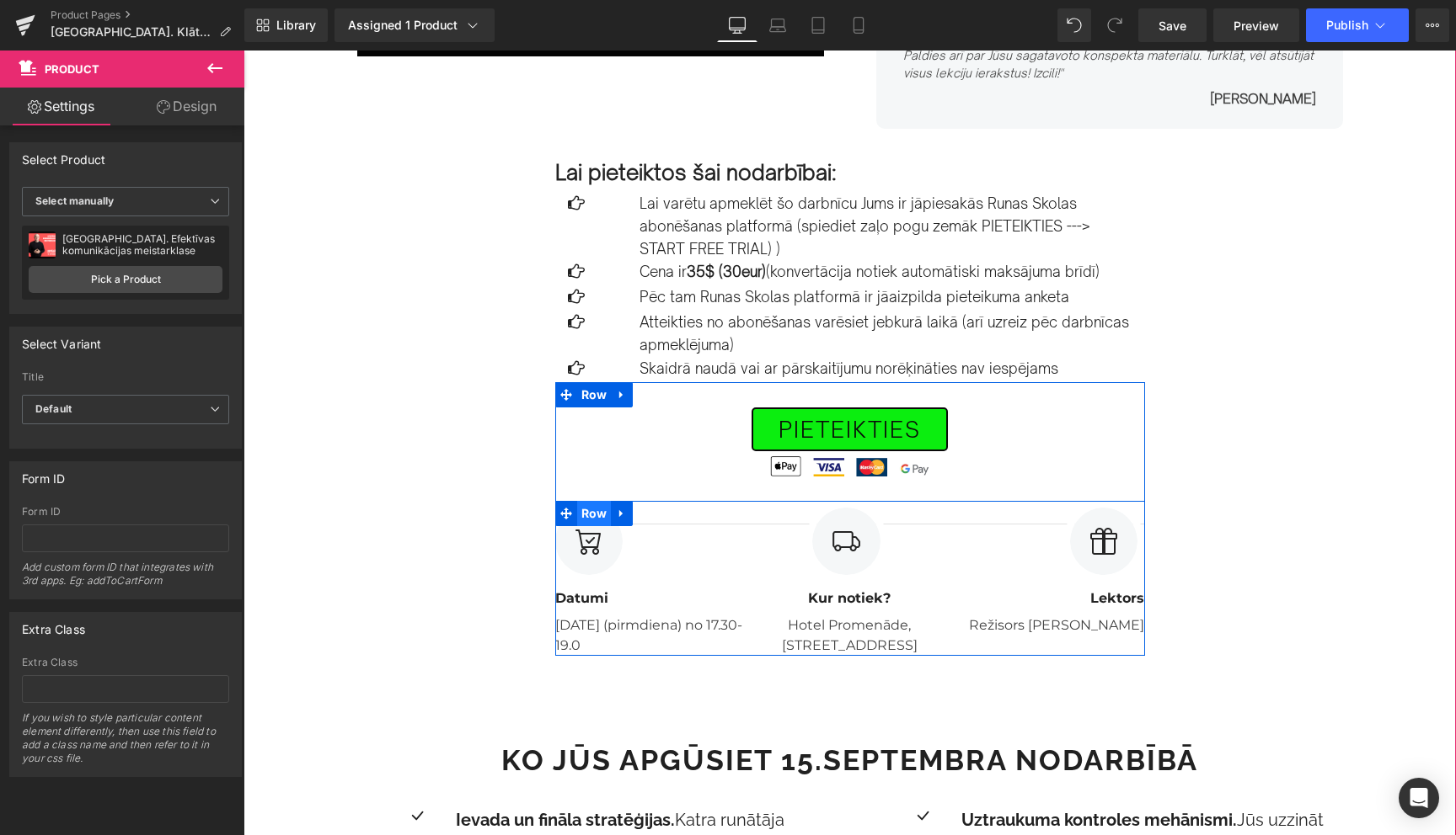
click at [597, 514] on span "Row" at bounding box center [594, 513] width 35 height 25
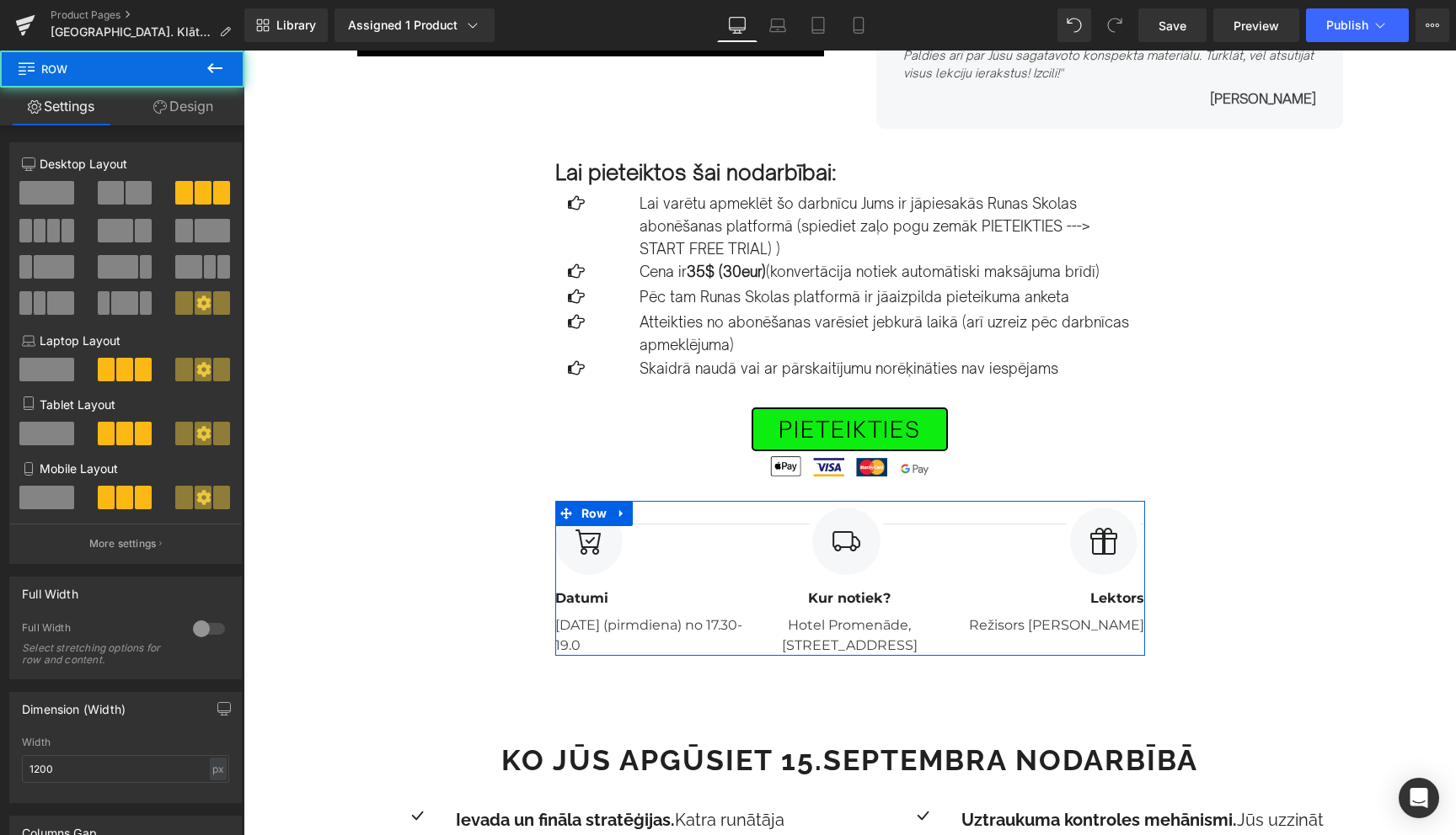
click at [190, 102] on link "Design" at bounding box center [183, 106] width 122 height 38
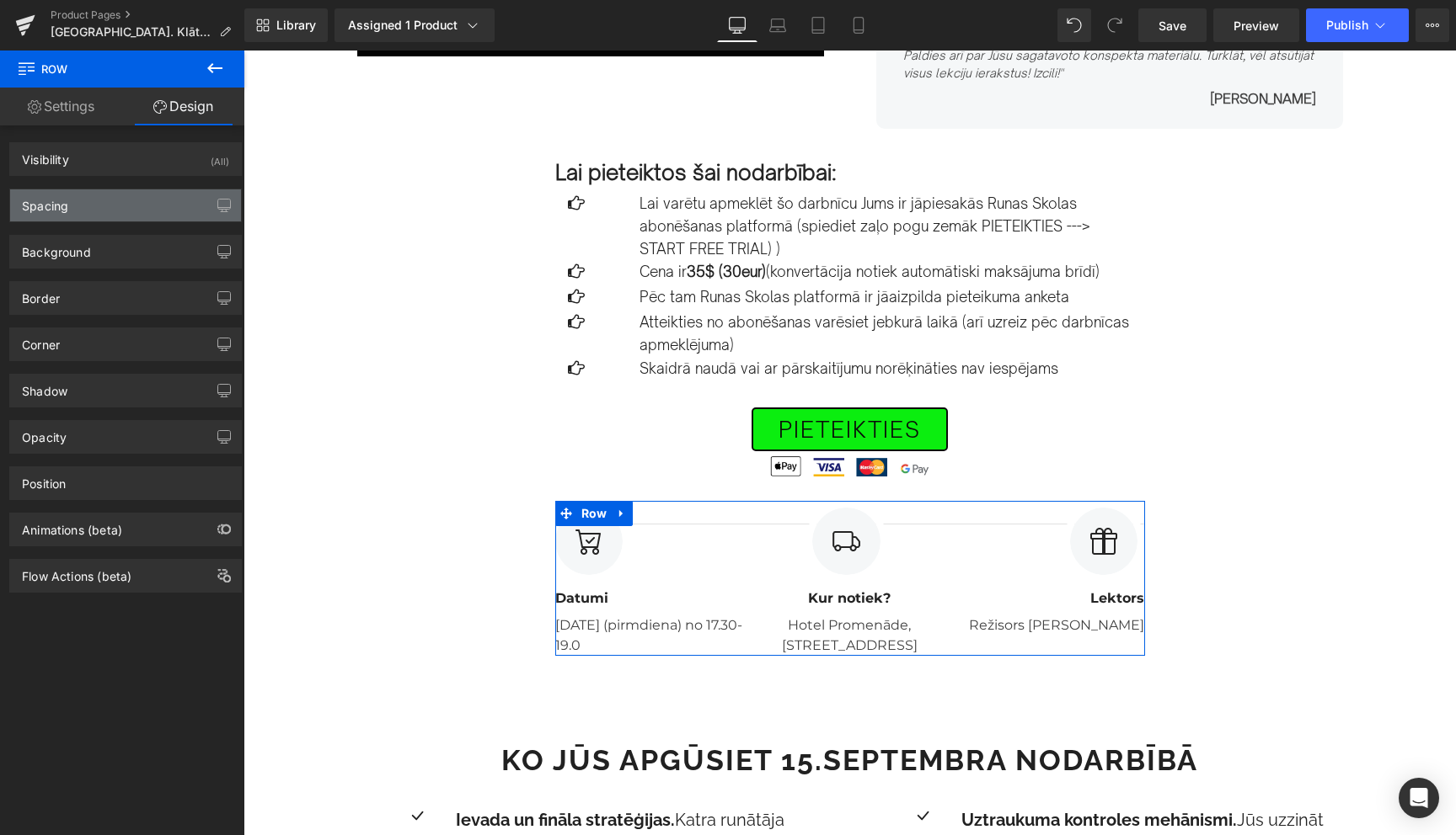
click at [97, 204] on div "Spacing" at bounding box center [125, 206] width 231 height 32
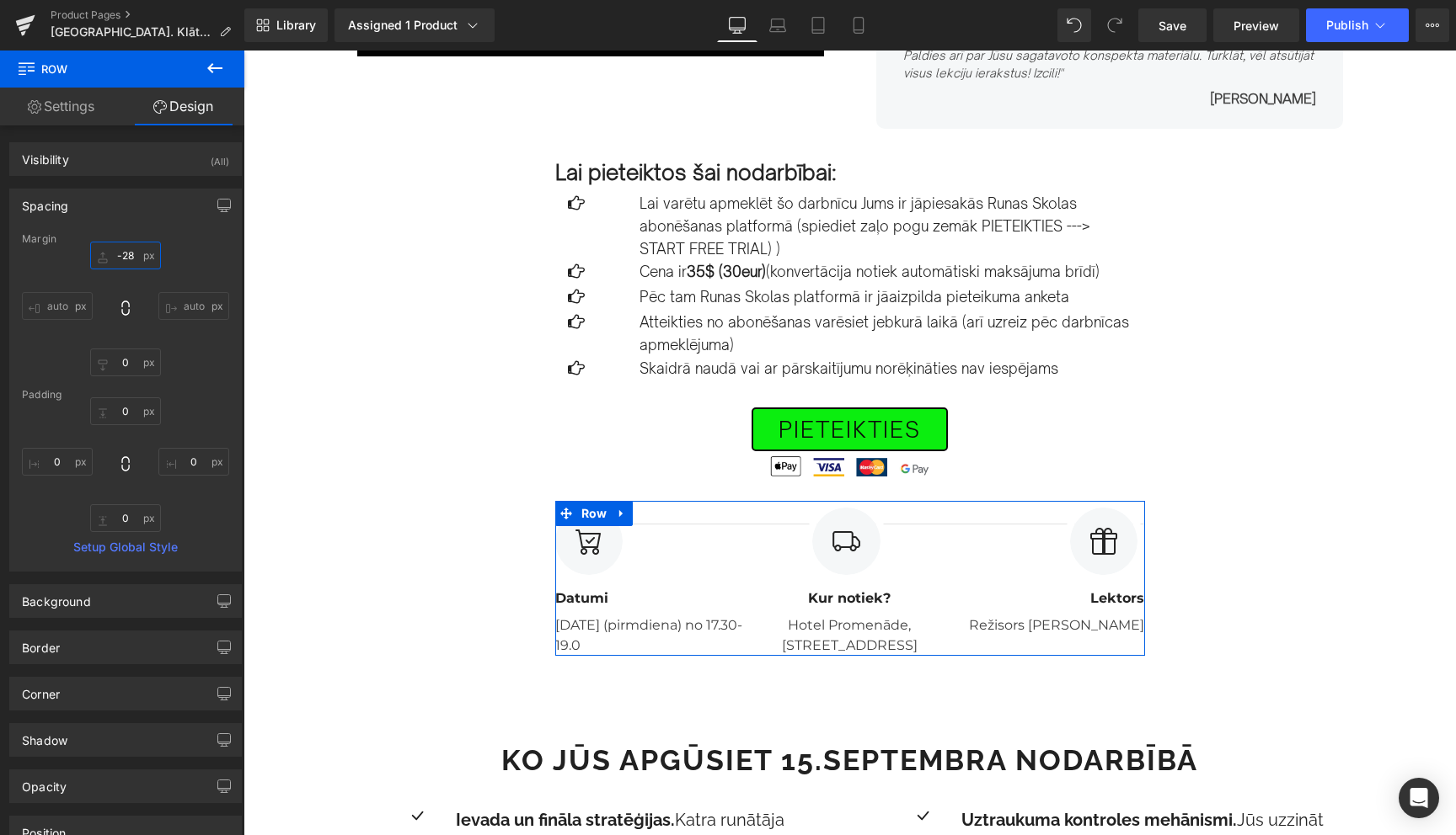
click at [134, 249] on input "-28" at bounding box center [125, 255] width 71 height 28
type input "50"
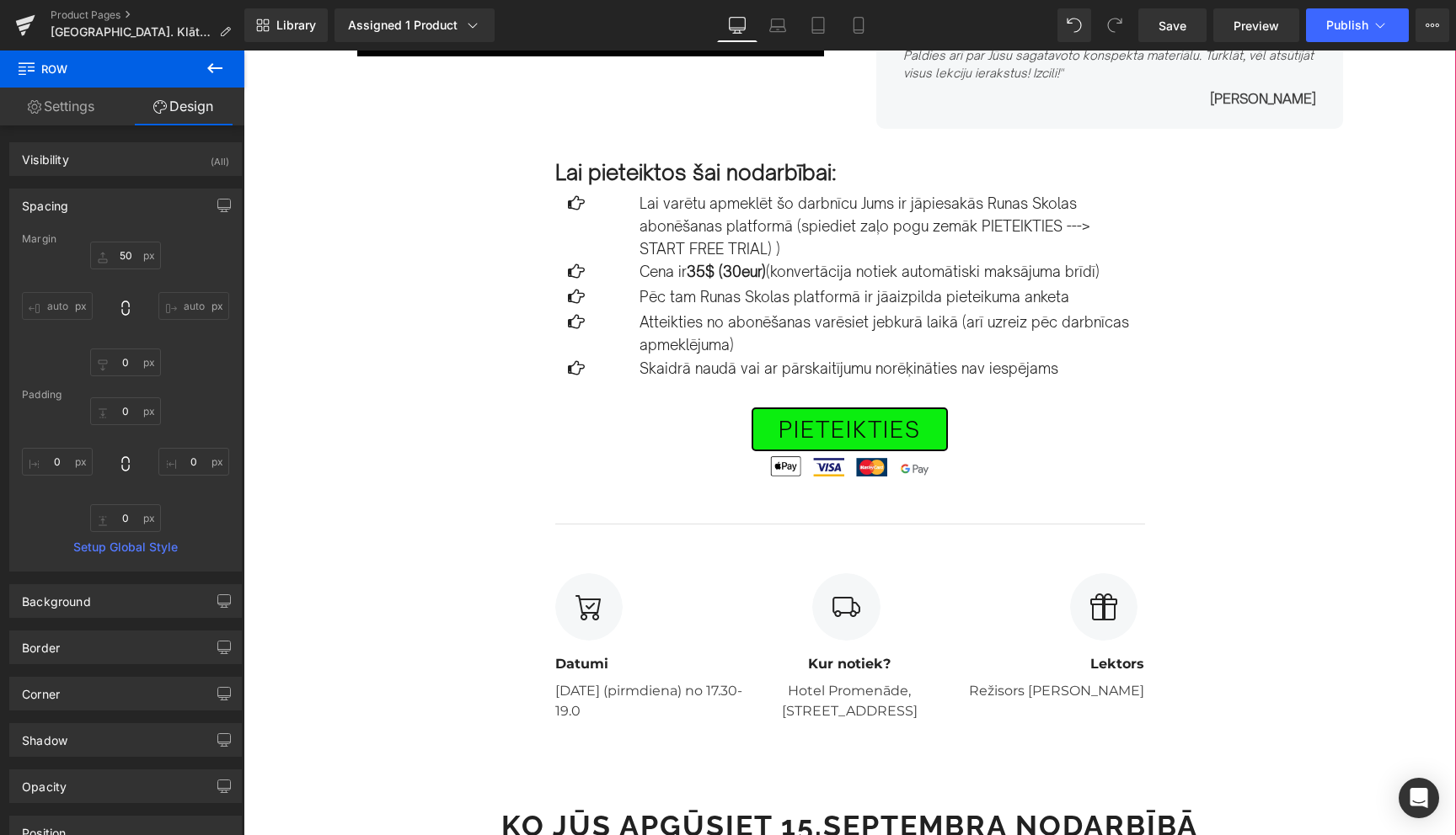
click at [375, 536] on div "Image Row [DATE] PLKST. 17.30-19.30 Text Block [GEOGRAPHIC_DATA]. Efektīvas kom…" at bounding box center [849, 558] width 1212 height 1783
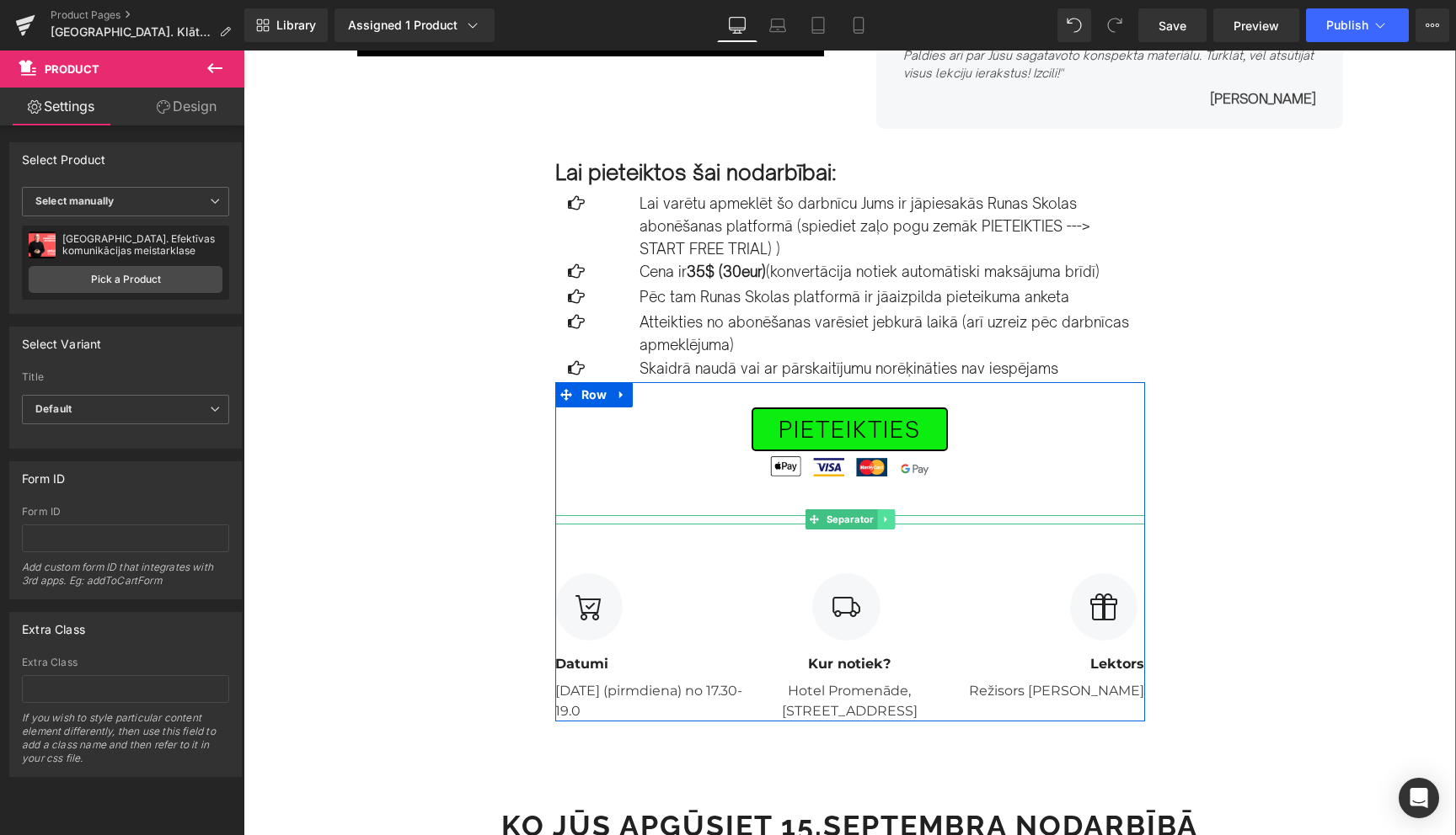
click at [885, 521] on icon at bounding box center [885, 520] width 9 height 10
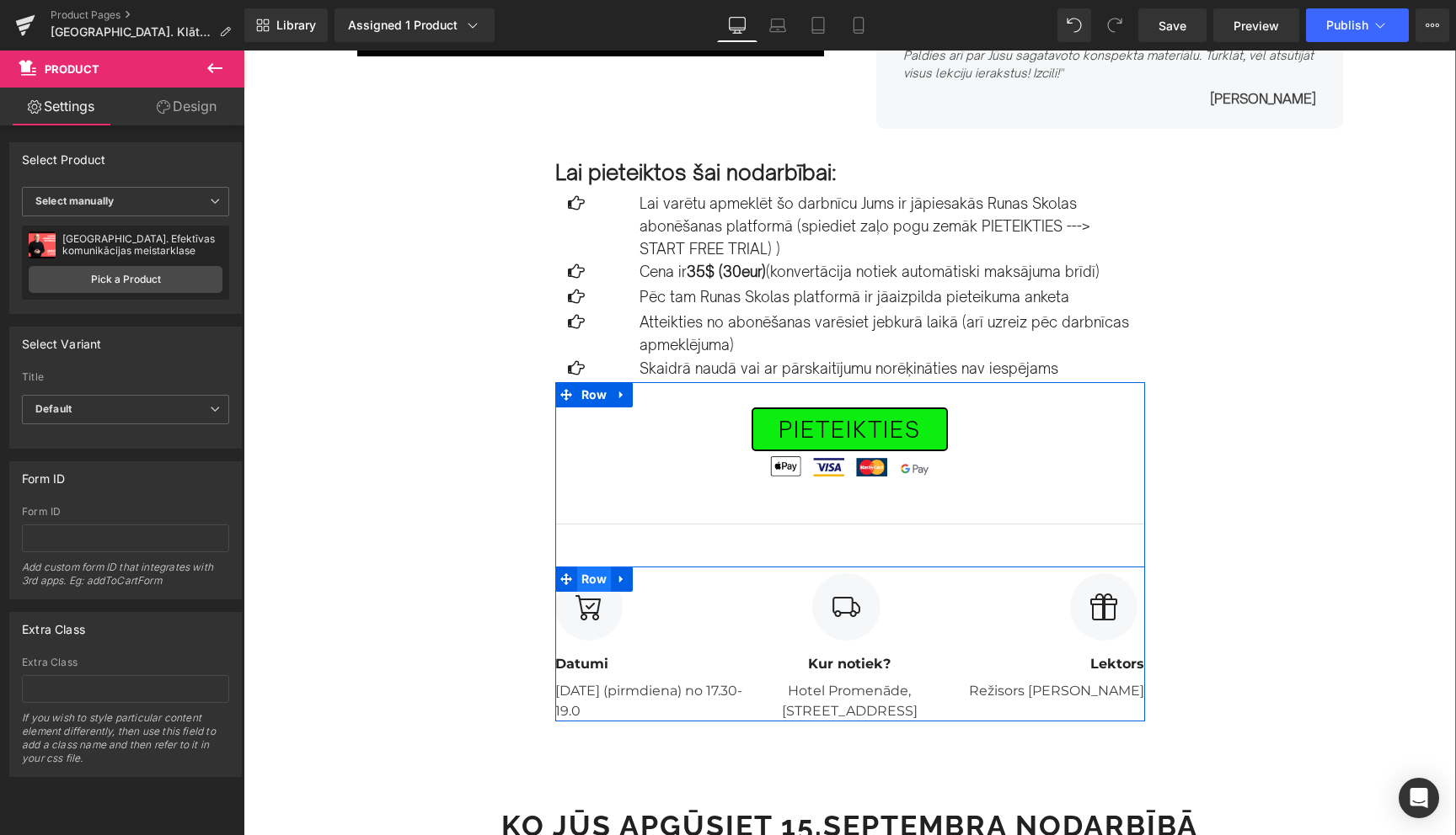
click at [593, 580] on span "Row" at bounding box center [594, 579] width 35 height 25
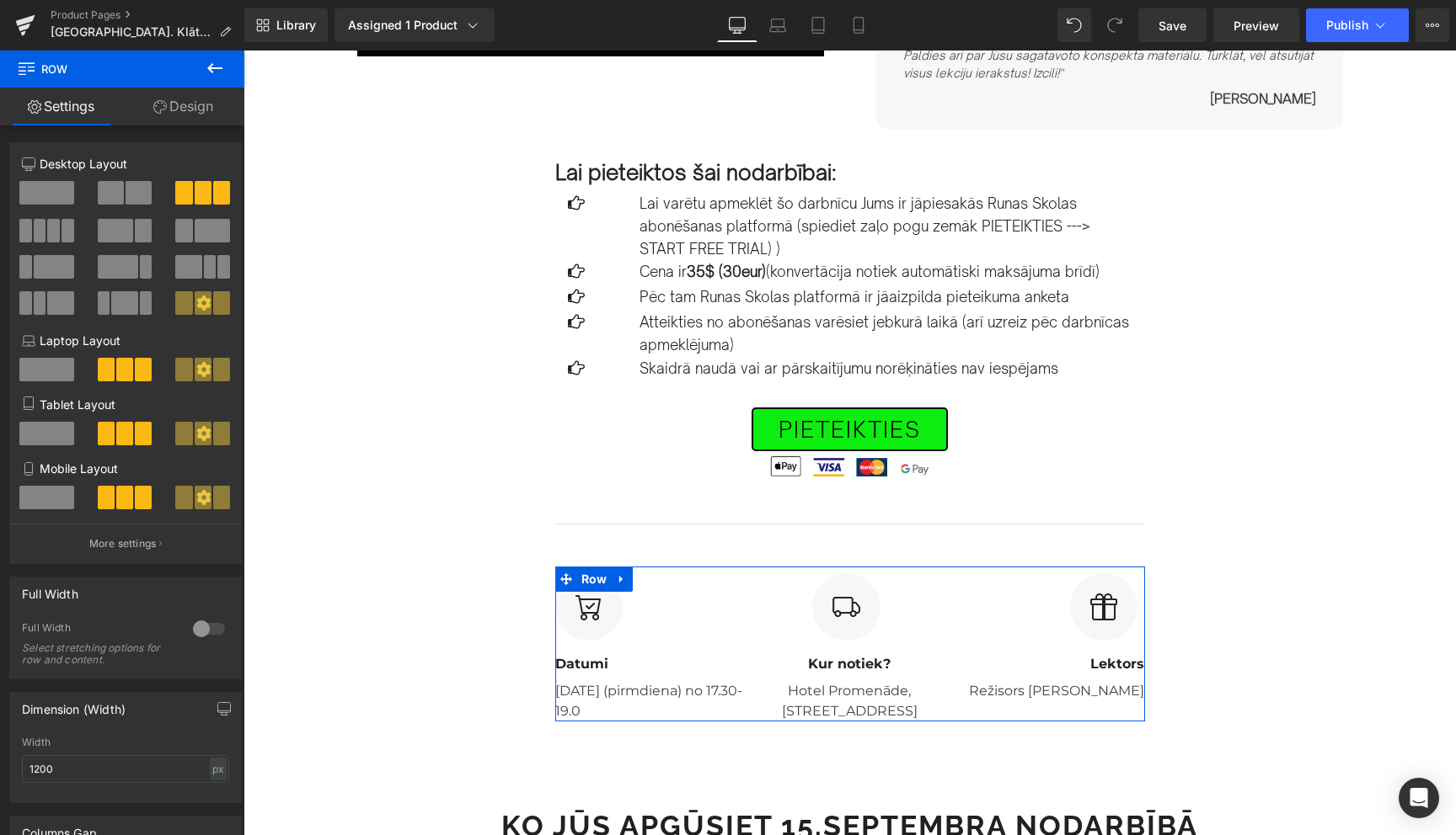
click at [187, 110] on link "Design" at bounding box center [183, 106] width 122 height 38
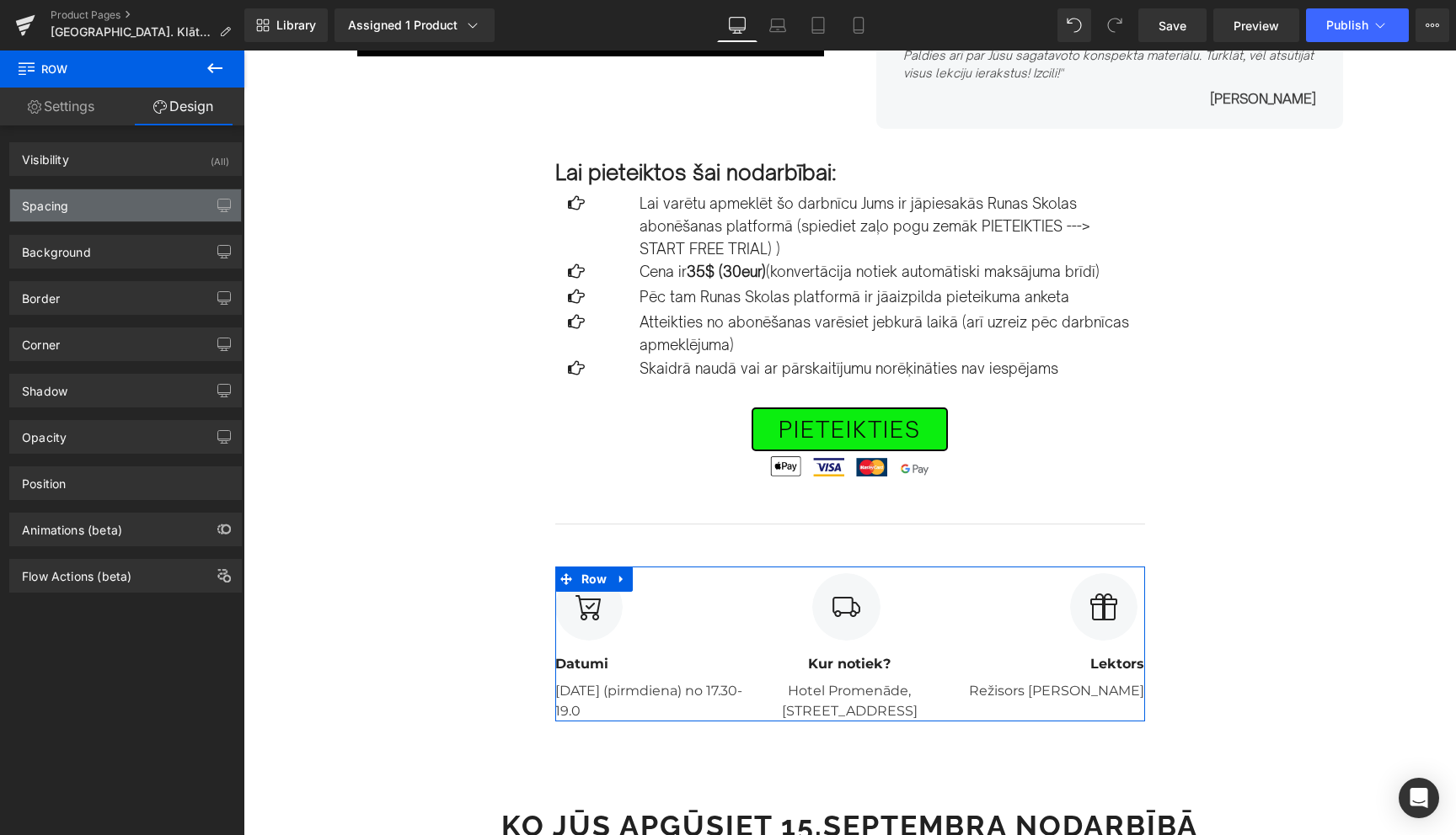
click at [108, 200] on div "Spacing" at bounding box center [125, 206] width 231 height 32
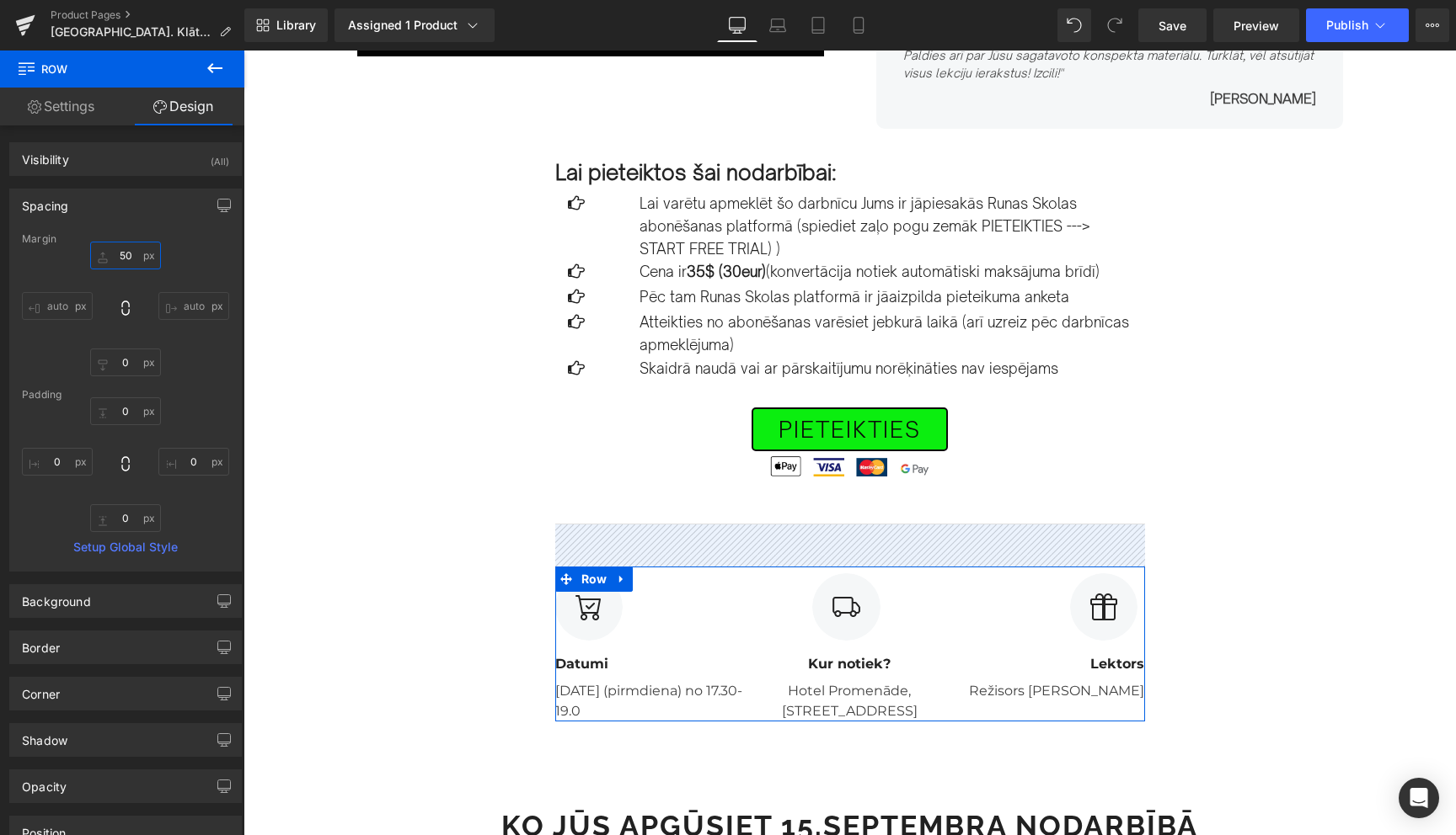
click at [123, 250] on input "50" at bounding box center [125, 255] width 71 height 28
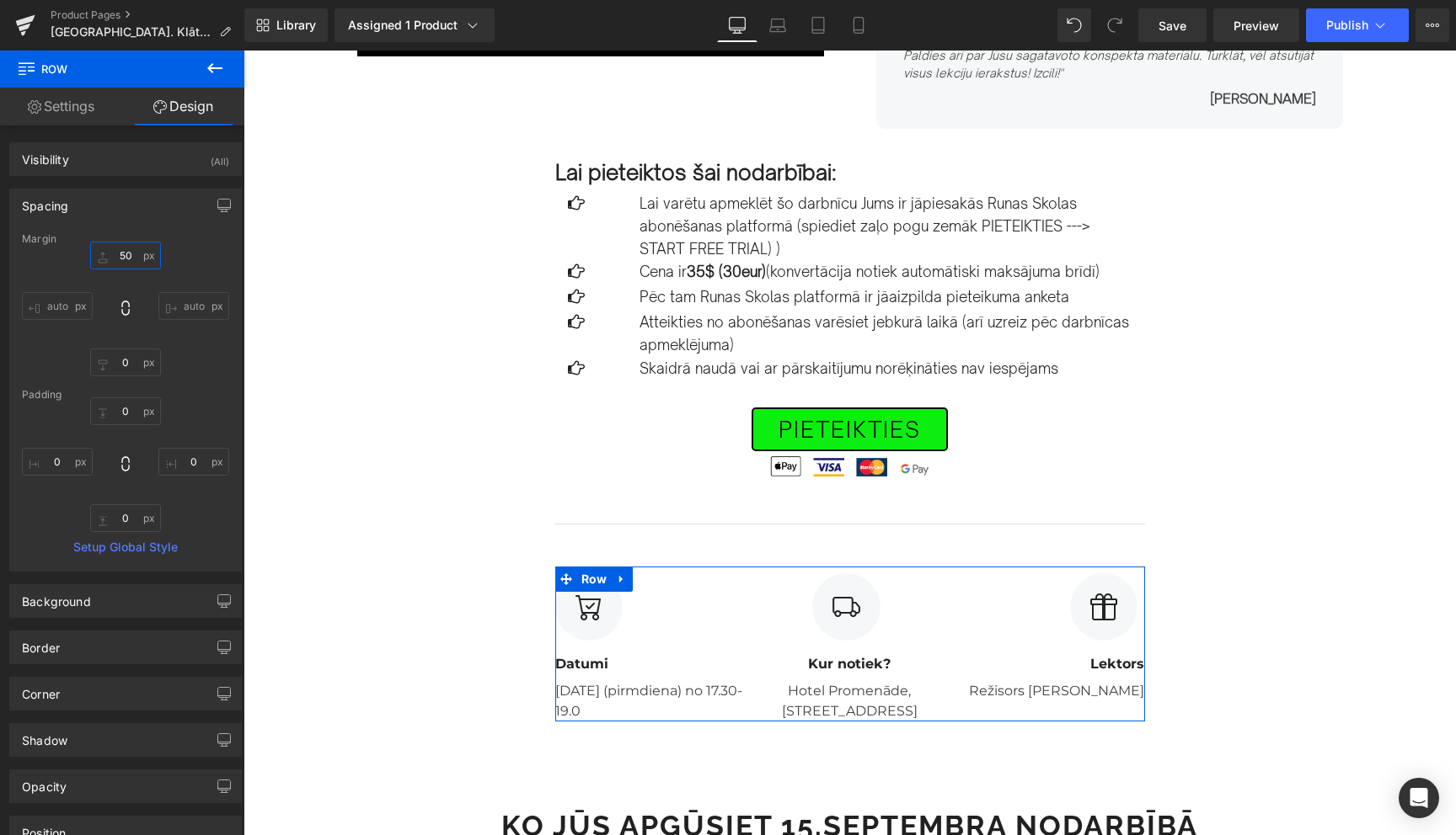
click at [123, 250] on input "50" at bounding box center [125, 255] width 71 height 28
type input "0"
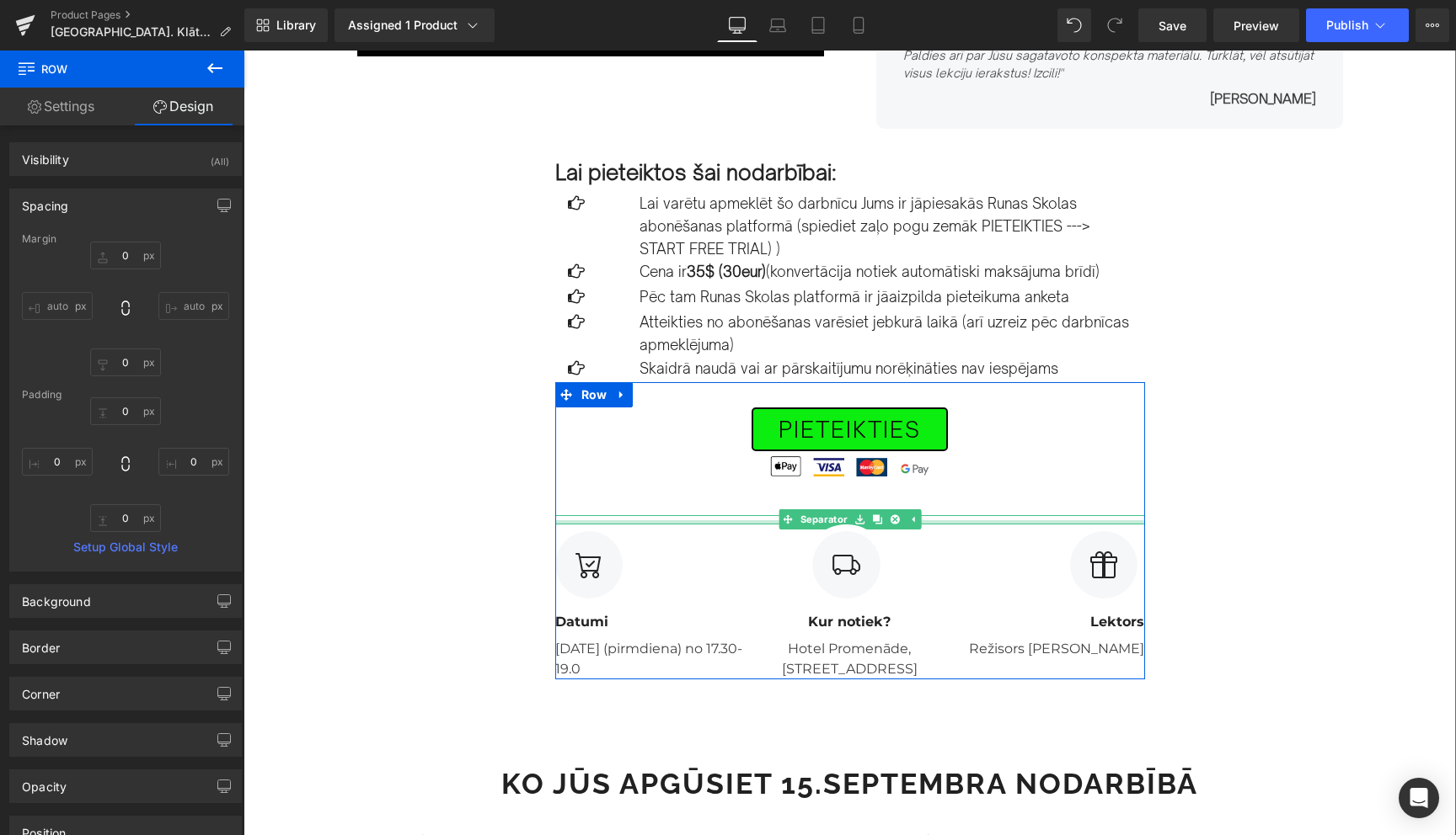
click at [764, 523] on div at bounding box center [849, 523] width 590 height 4
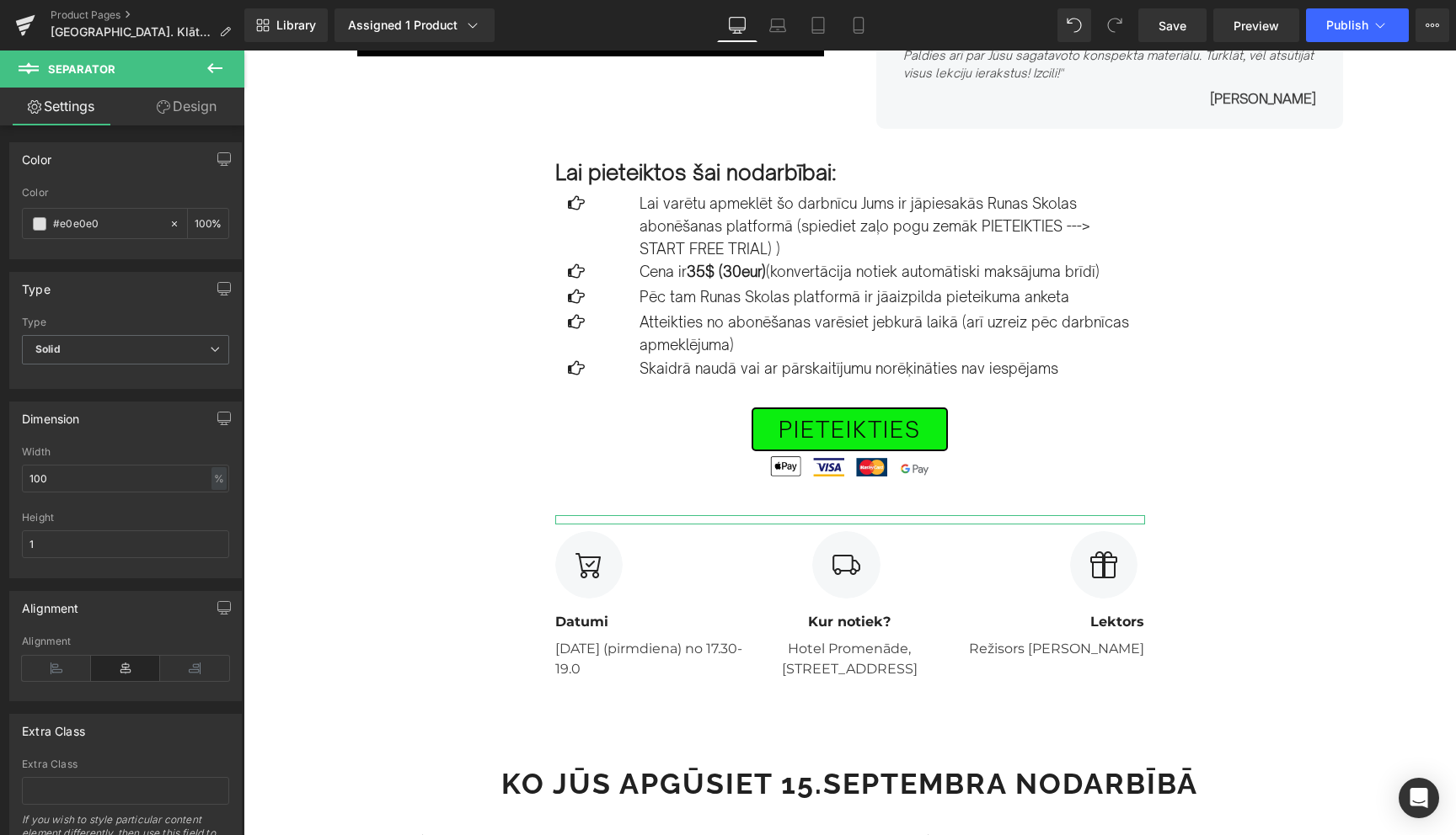
click at [185, 107] on link "Design" at bounding box center [186, 106] width 122 height 38
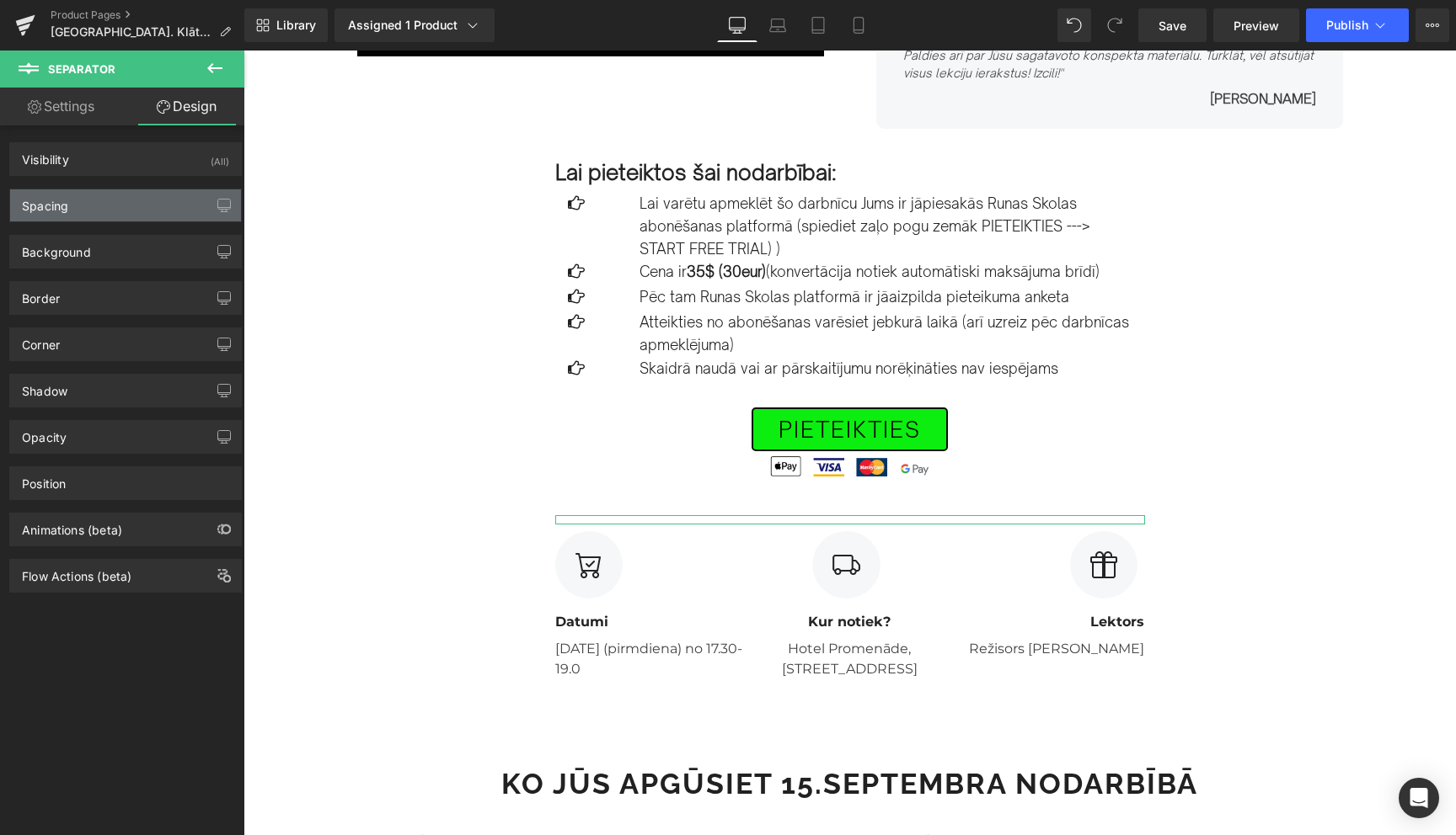
click at [97, 218] on div "Spacing" at bounding box center [125, 206] width 231 height 32
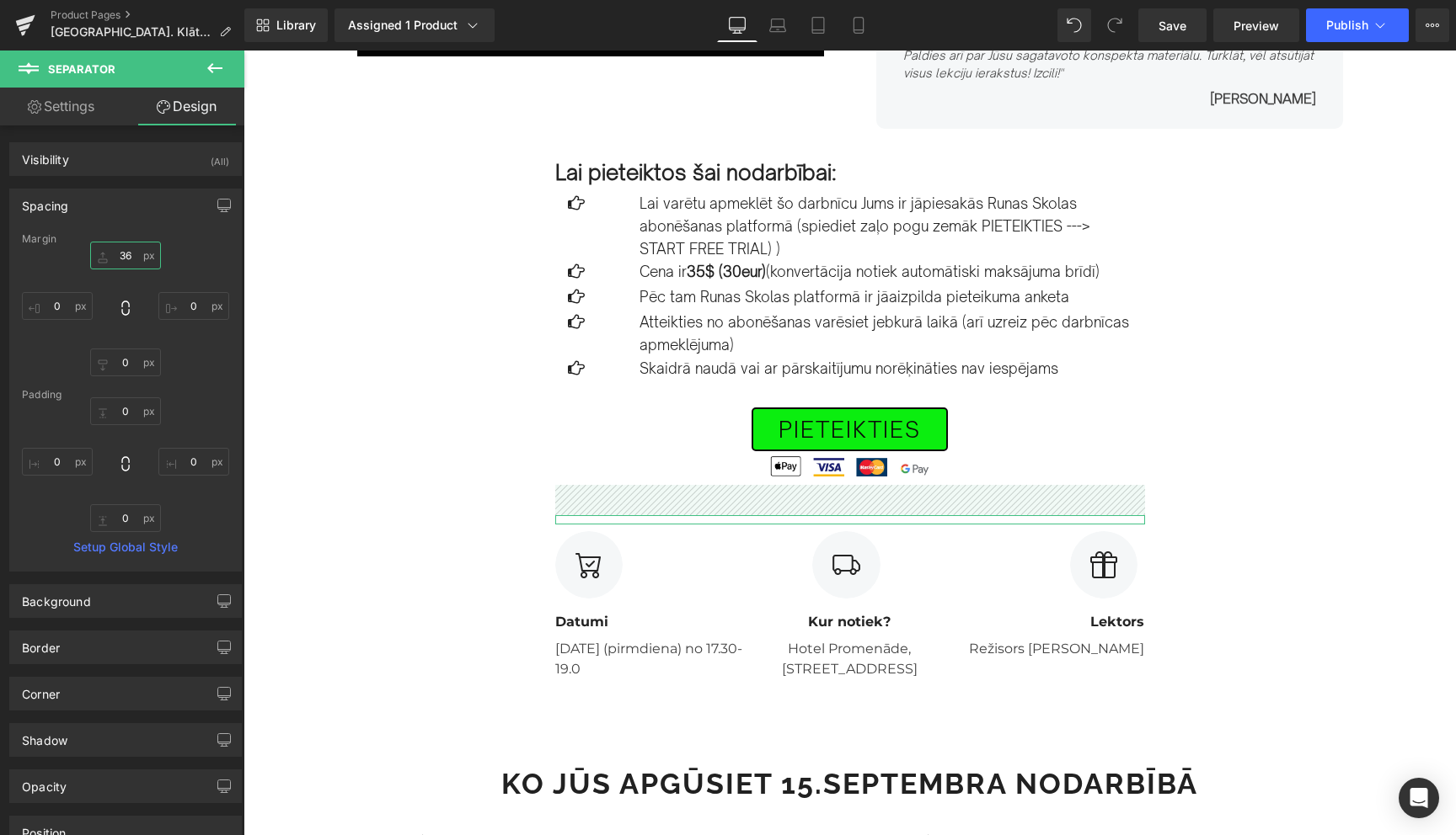
click at [120, 252] on input "36" at bounding box center [125, 255] width 71 height 28
type input "50"
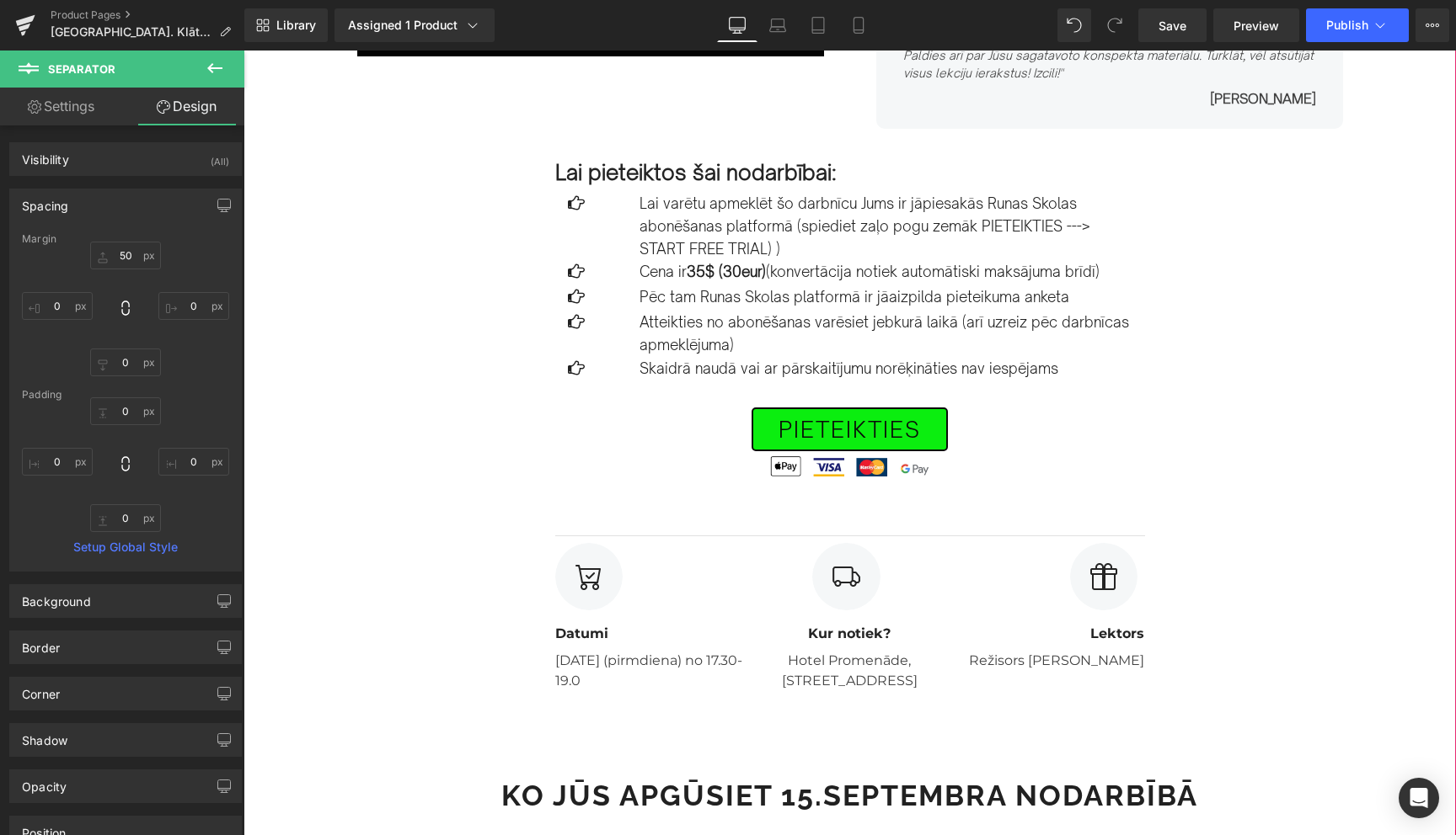
click at [378, 452] on div "Image Row [DATE] PLKST. 17.30-19.30 Text Block [GEOGRAPHIC_DATA]. Efektīvas kom…" at bounding box center [849, 543] width 1212 height 1754
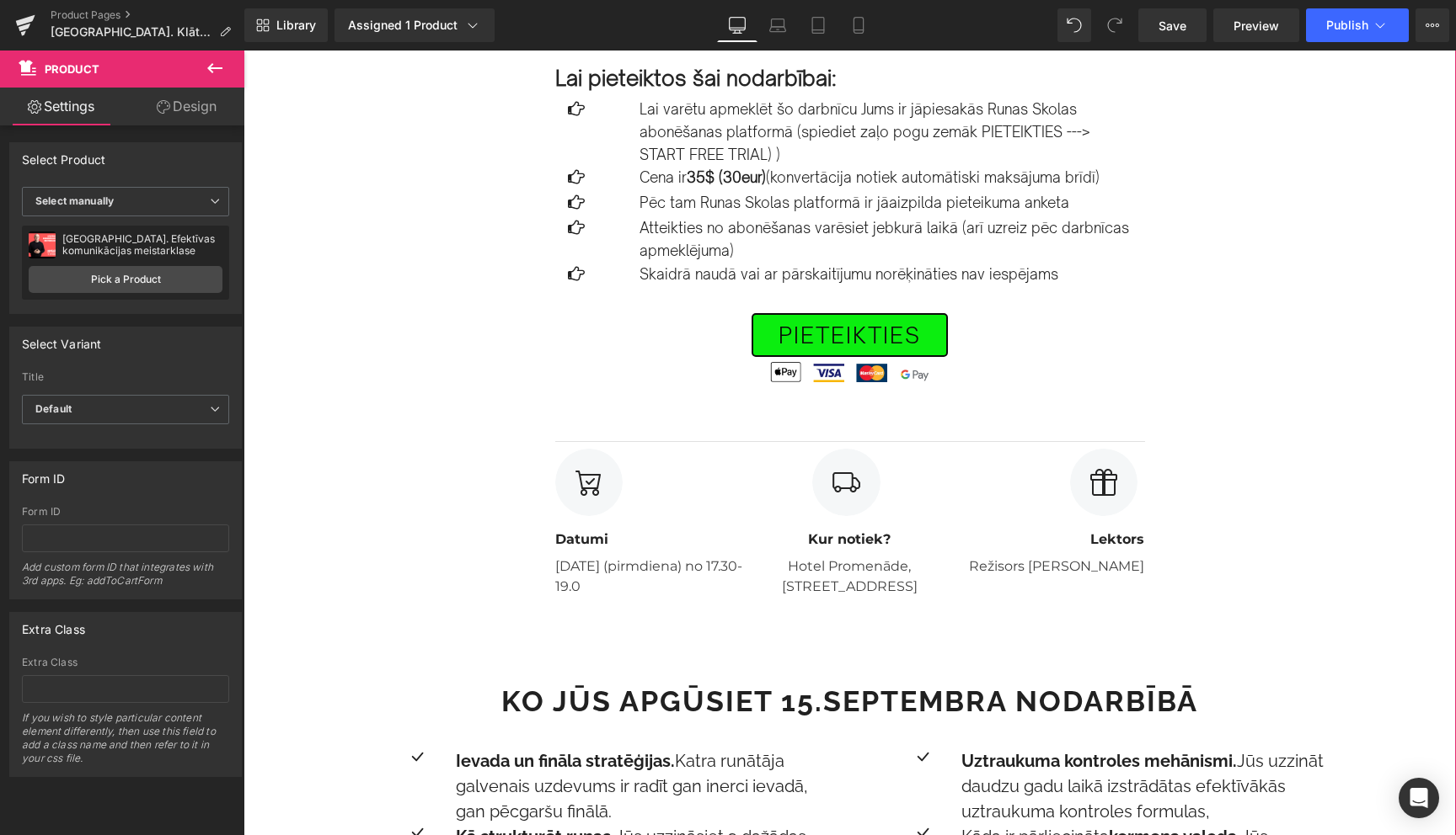
scroll to position [588, 0]
click at [196, 102] on link "Design" at bounding box center [186, 106] width 122 height 38
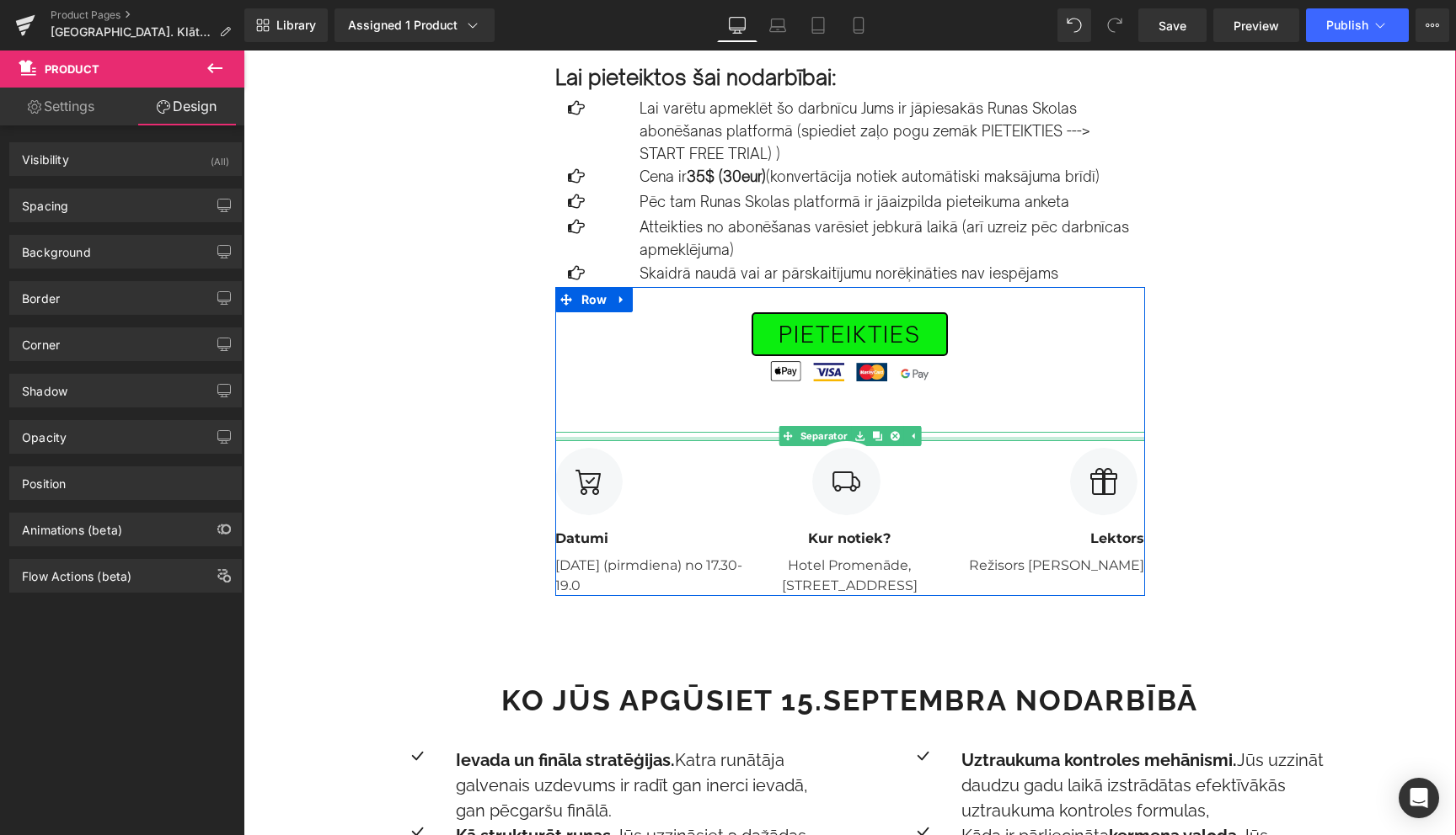
click at [690, 438] on div at bounding box center [849, 439] width 590 height 4
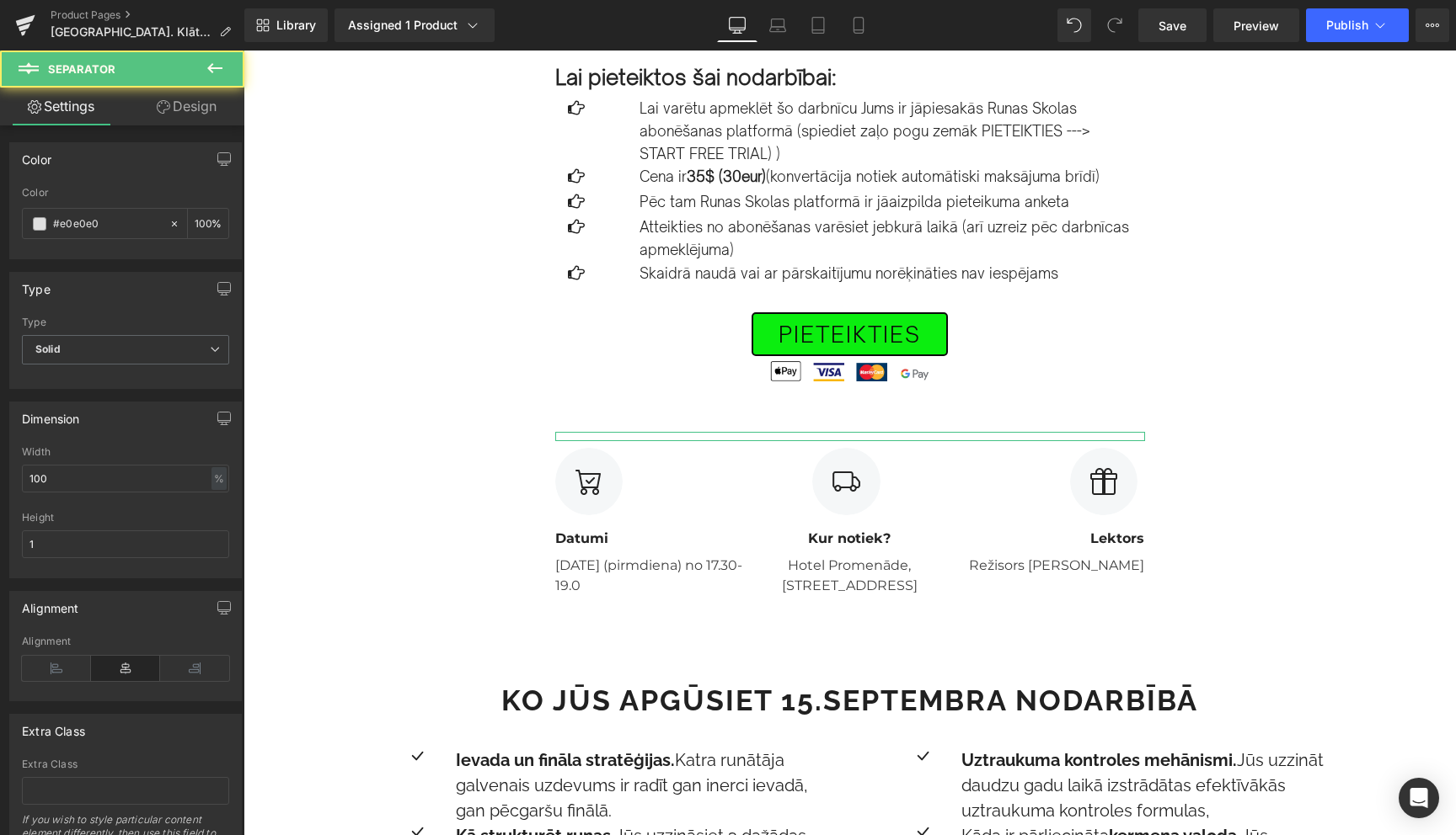
click at [196, 104] on link "Design" at bounding box center [186, 106] width 122 height 38
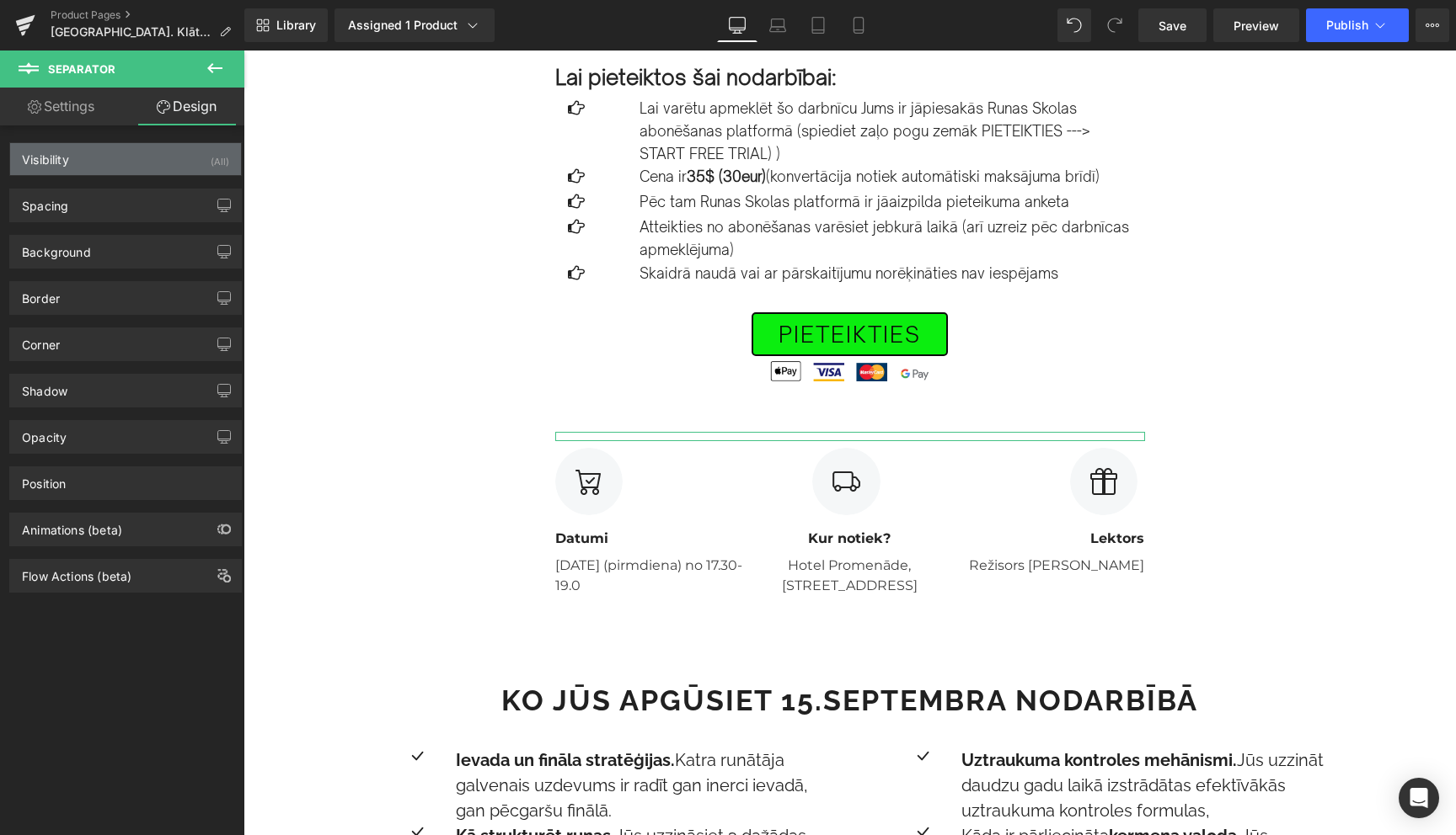
click at [103, 157] on div "Visibility (All)" at bounding box center [125, 159] width 231 height 32
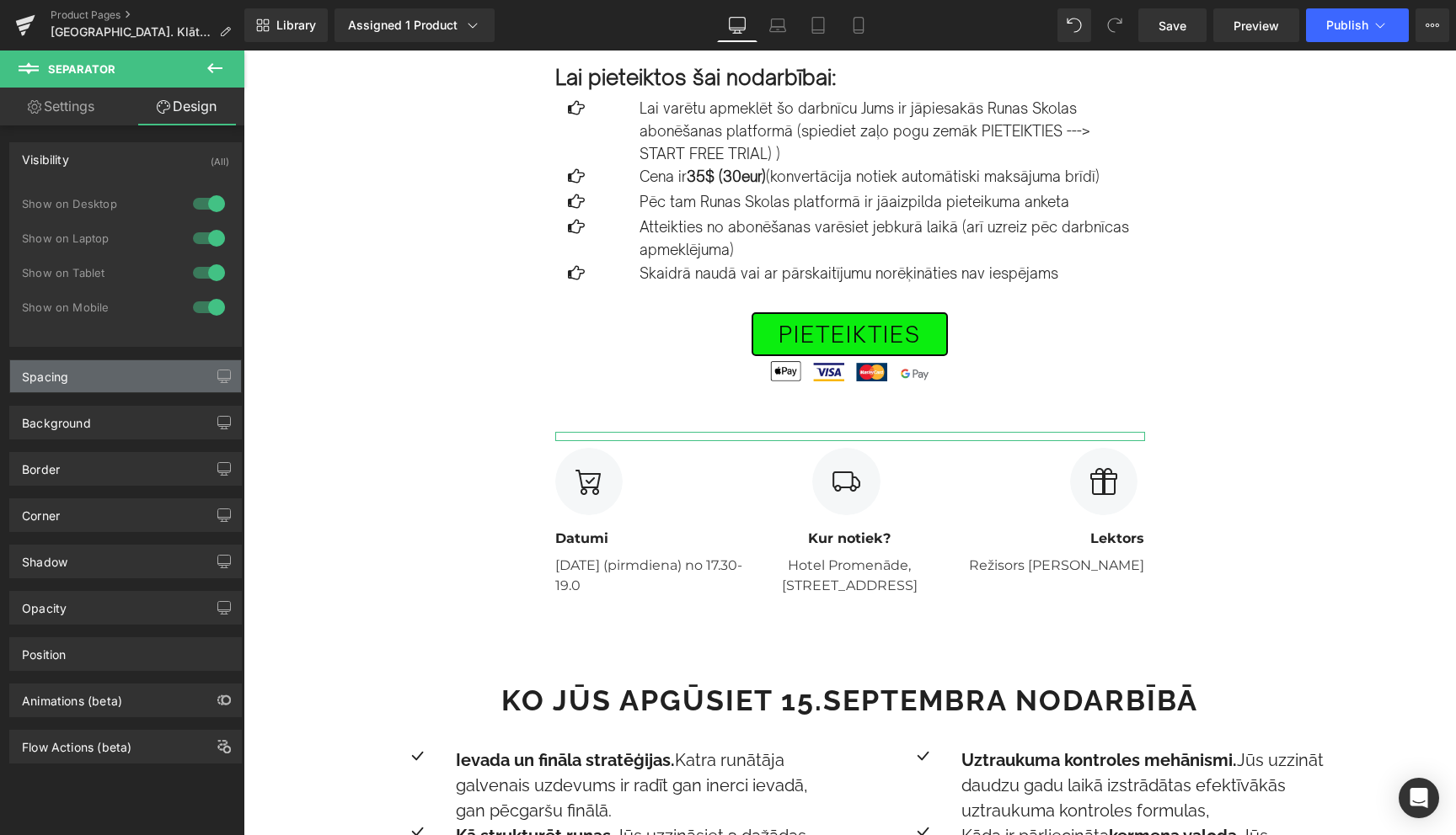
click at [108, 379] on div "Spacing" at bounding box center [125, 377] width 231 height 32
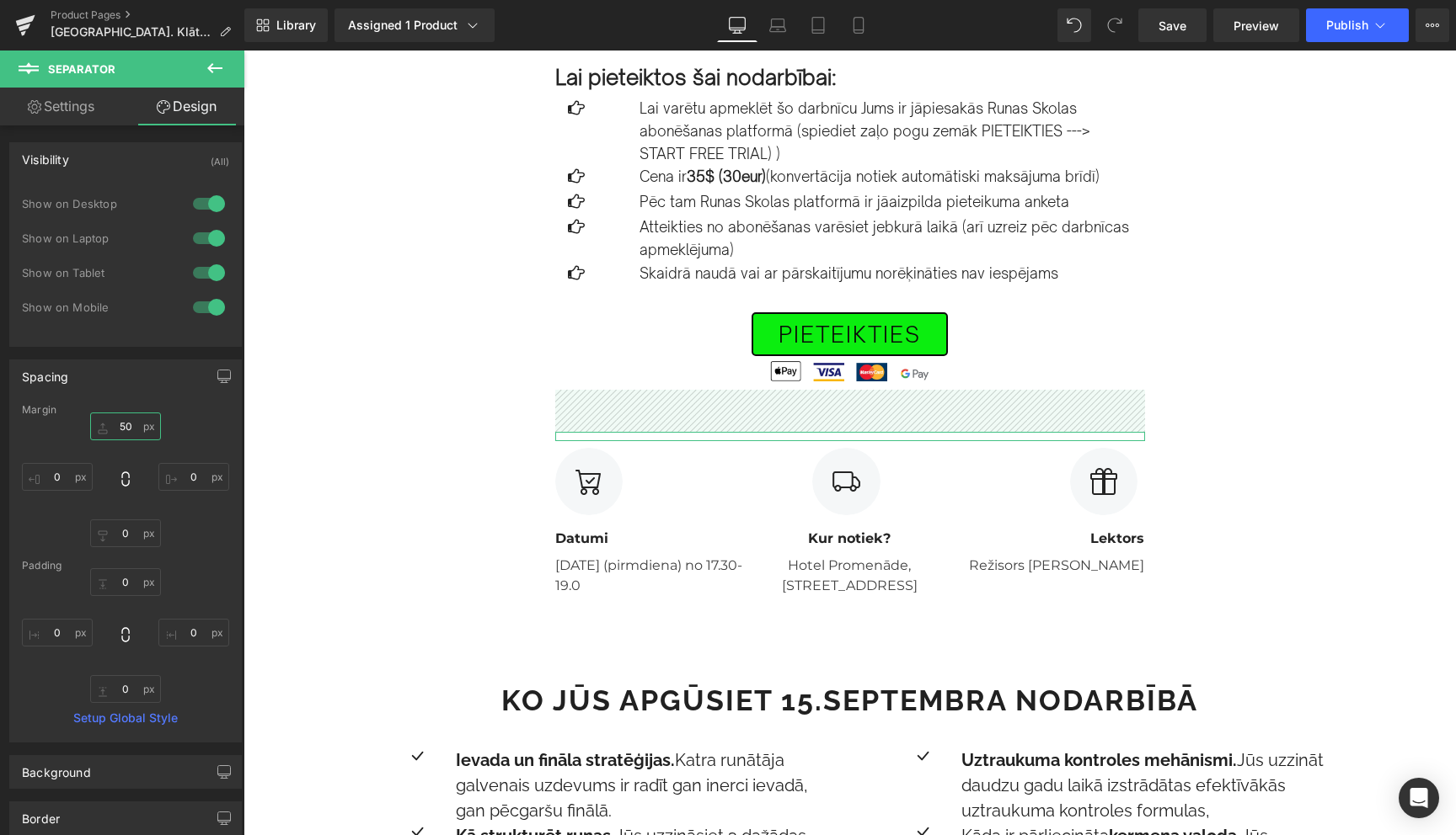
click at [122, 427] on input "50" at bounding box center [125, 426] width 71 height 28
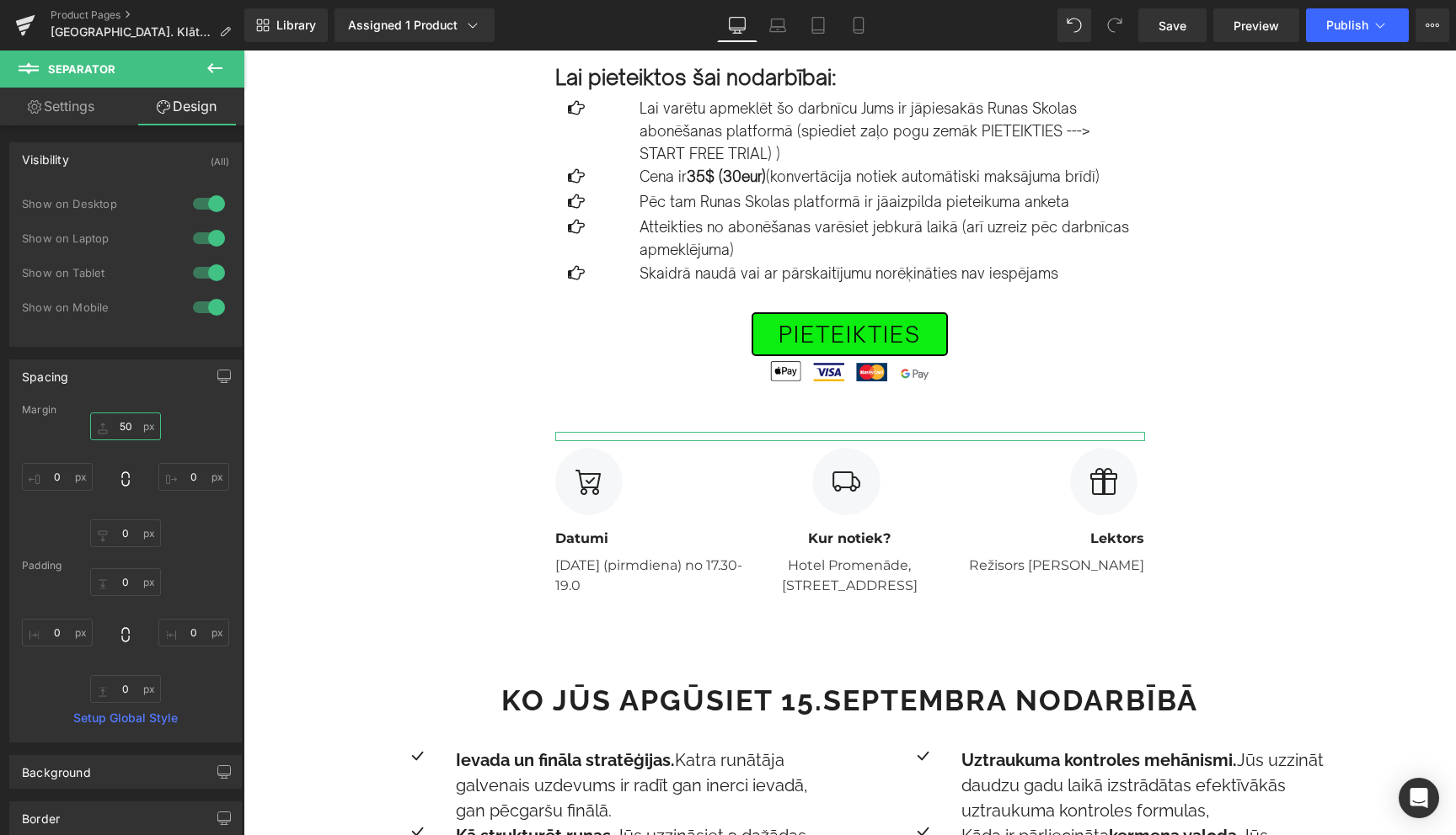
click at [122, 427] on input "50" at bounding box center [125, 426] width 71 height 28
type input "70"
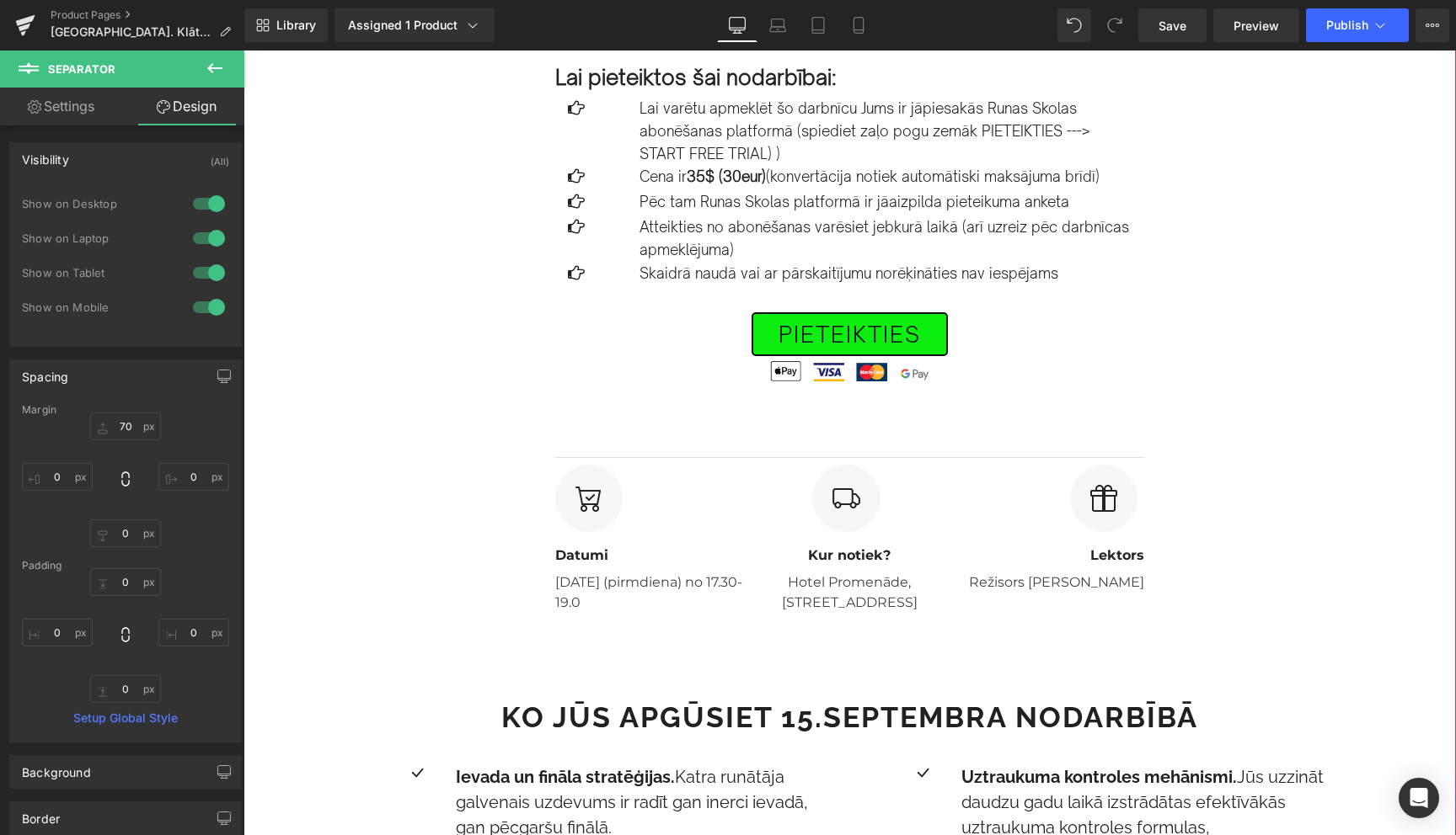
click at [365, 519] on div "Image Row [DATE] PLKST. 17.30-19.30 Text Block [GEOGRAPHIC_DATA]. Efektīvas kom…" at bounding box center [849, 455] width 1212 height 1770
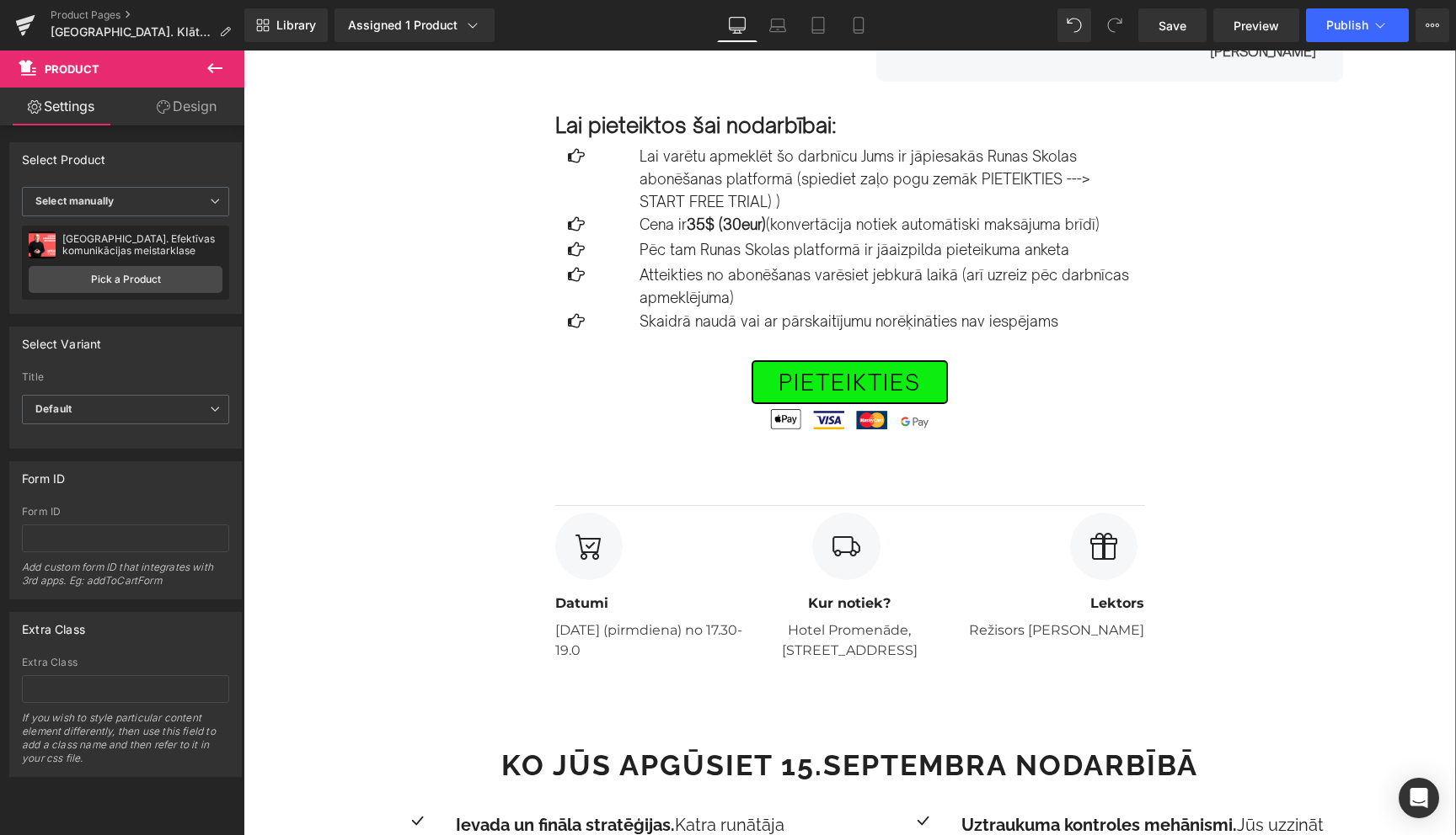
scroll to position [560, 0]
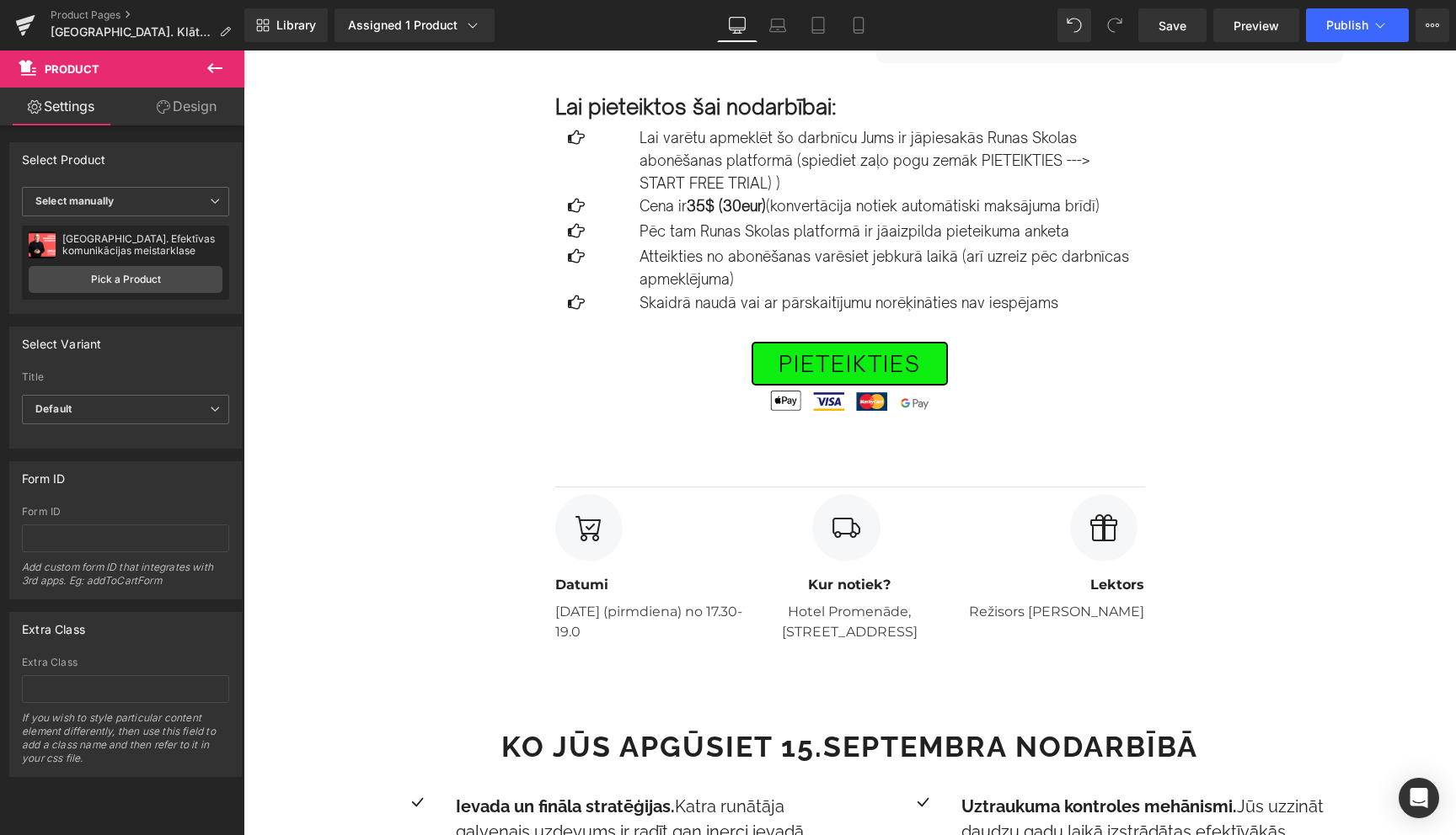
click at [225, 68] on button at bounding box center [214, 69] width 59 height 37
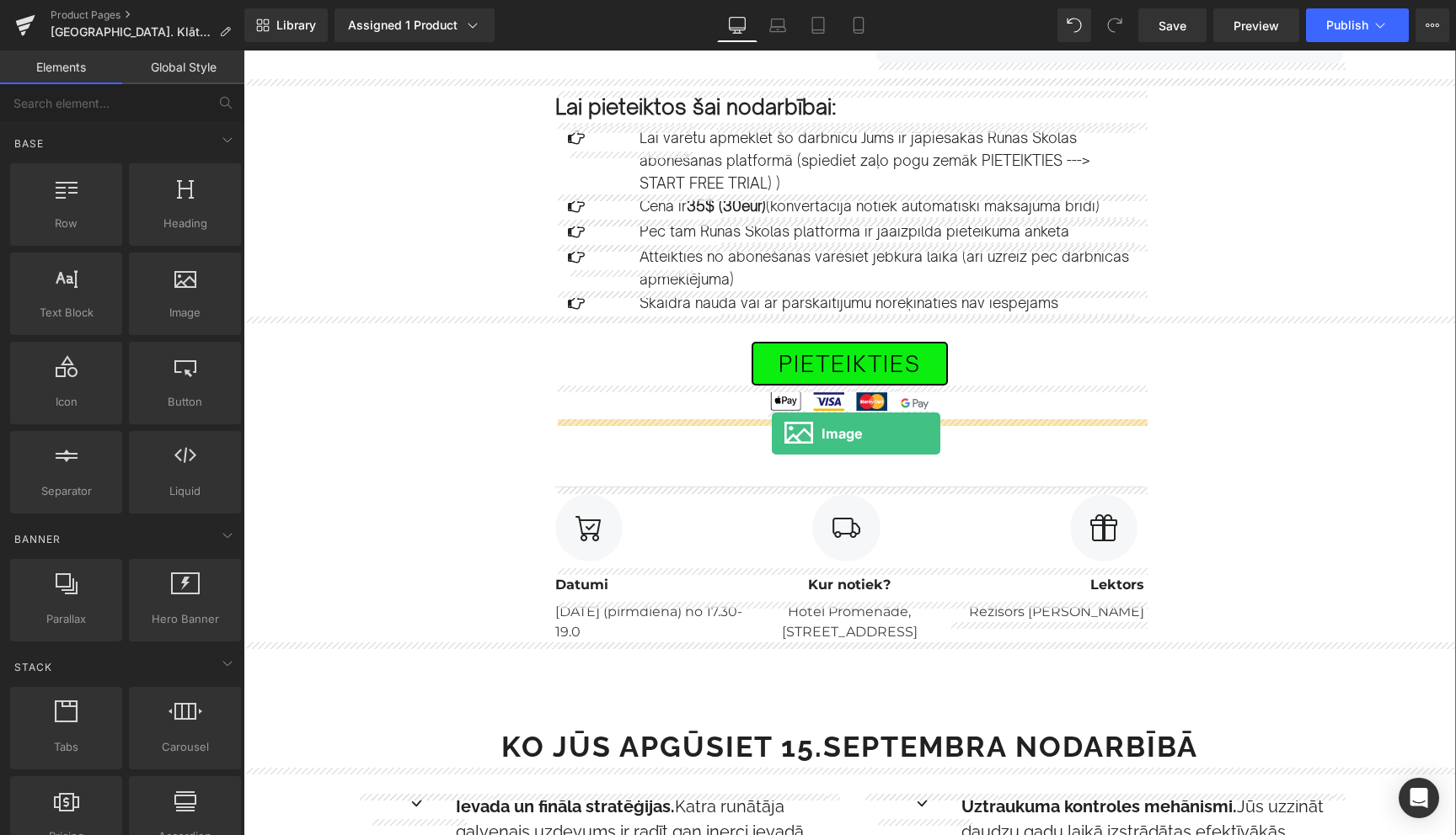
drag, startPoint x: 439, startPoint y: 351, endPoint x: 772, endPoint y: 433, distance: 342.9
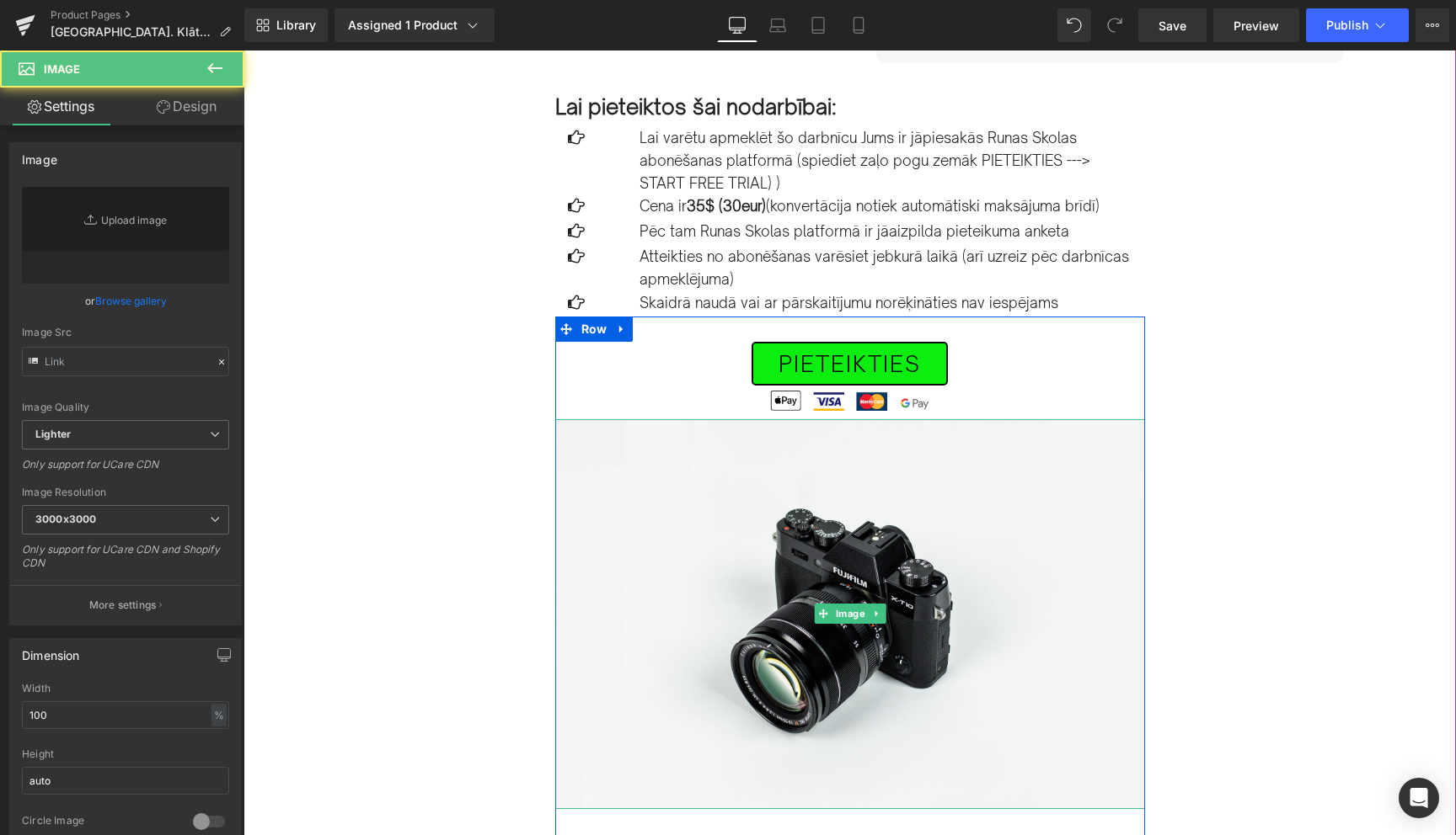
type input "//[DOMAIN_NAME][URL]"
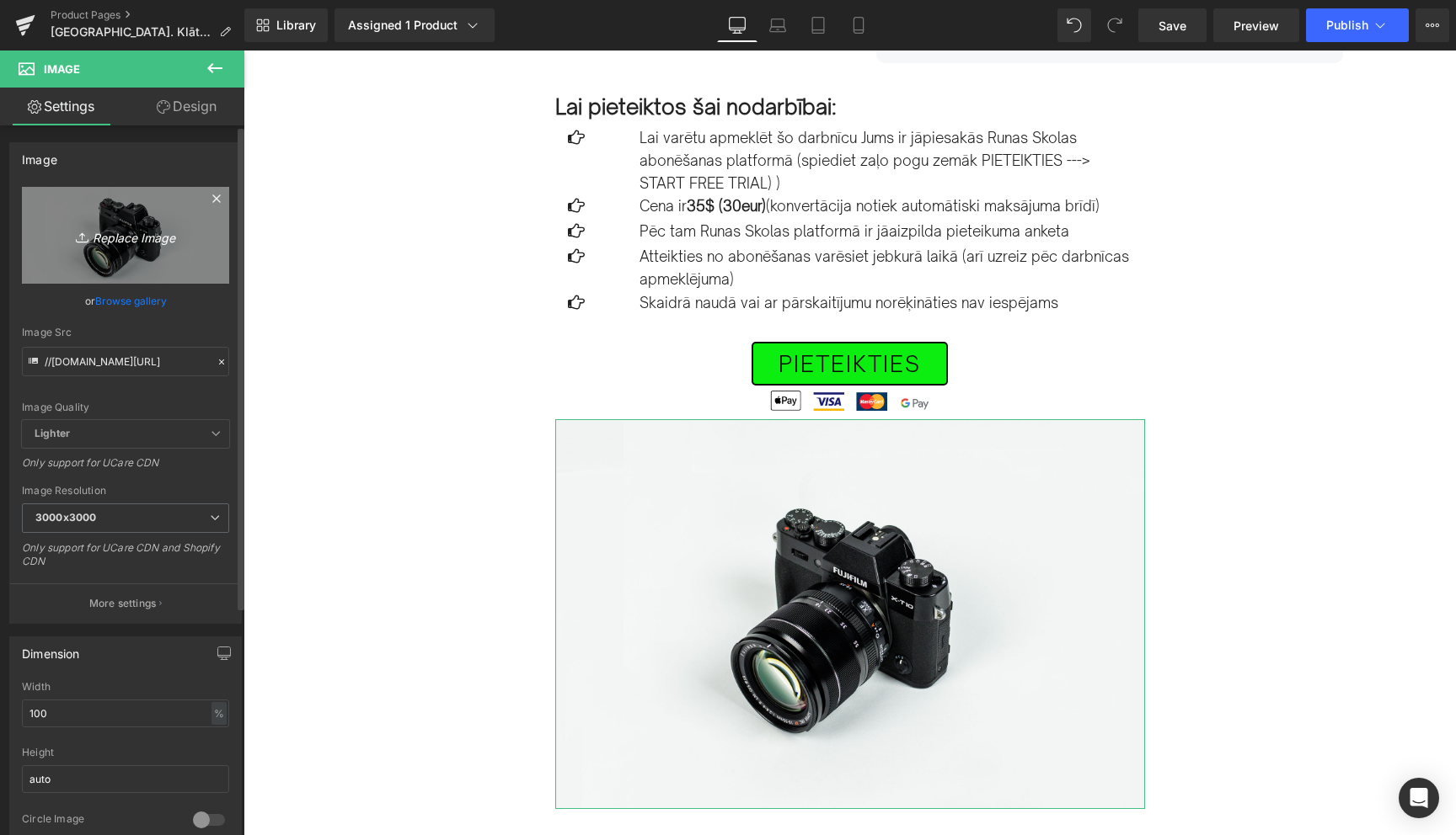
click at [126, 235] on icon "Replace Image" at bounding box center [125, 235] width 135 height 21
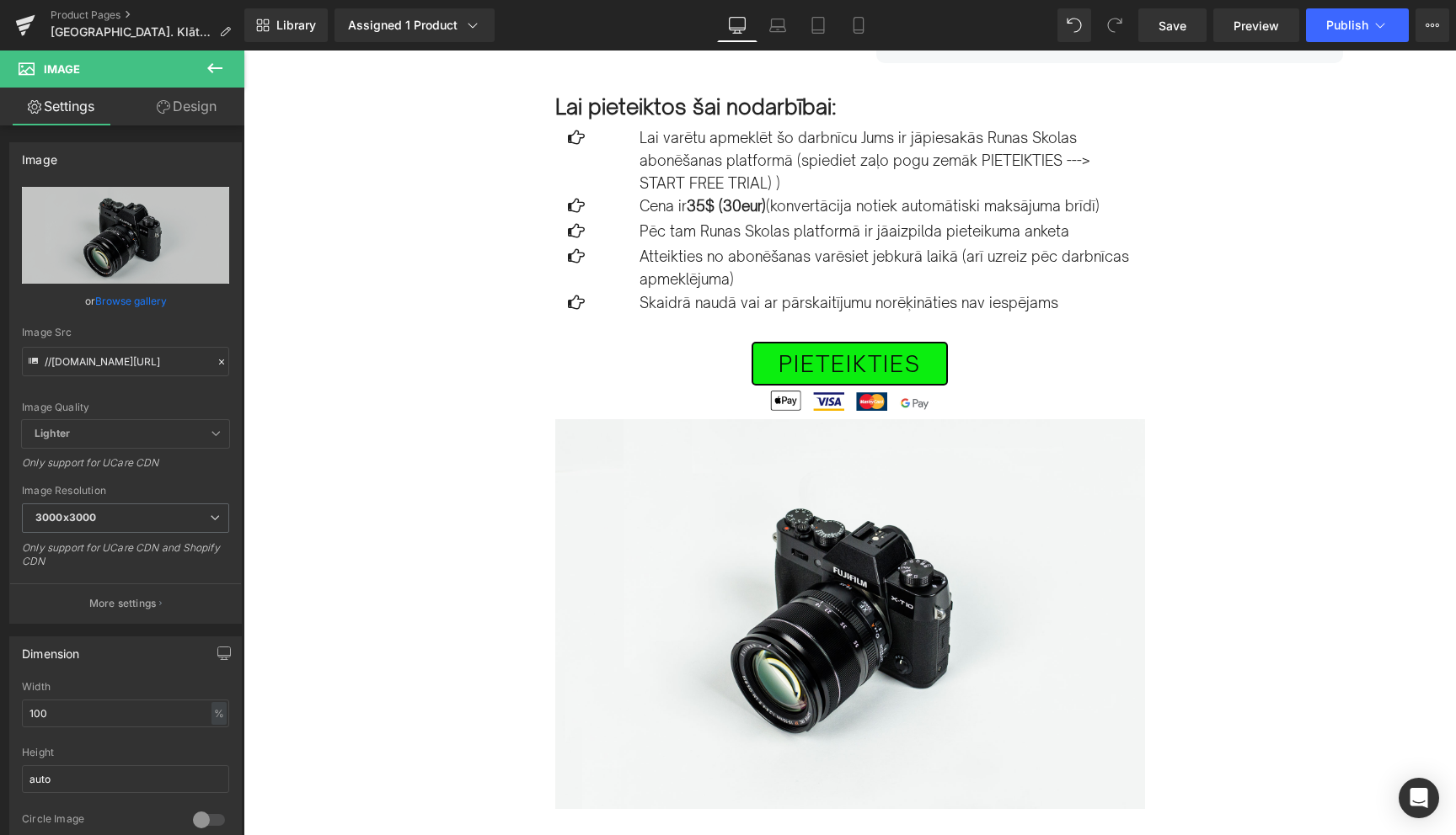
click at [215, 78] on icon at bounding box center [215, 68] width 20 height 20
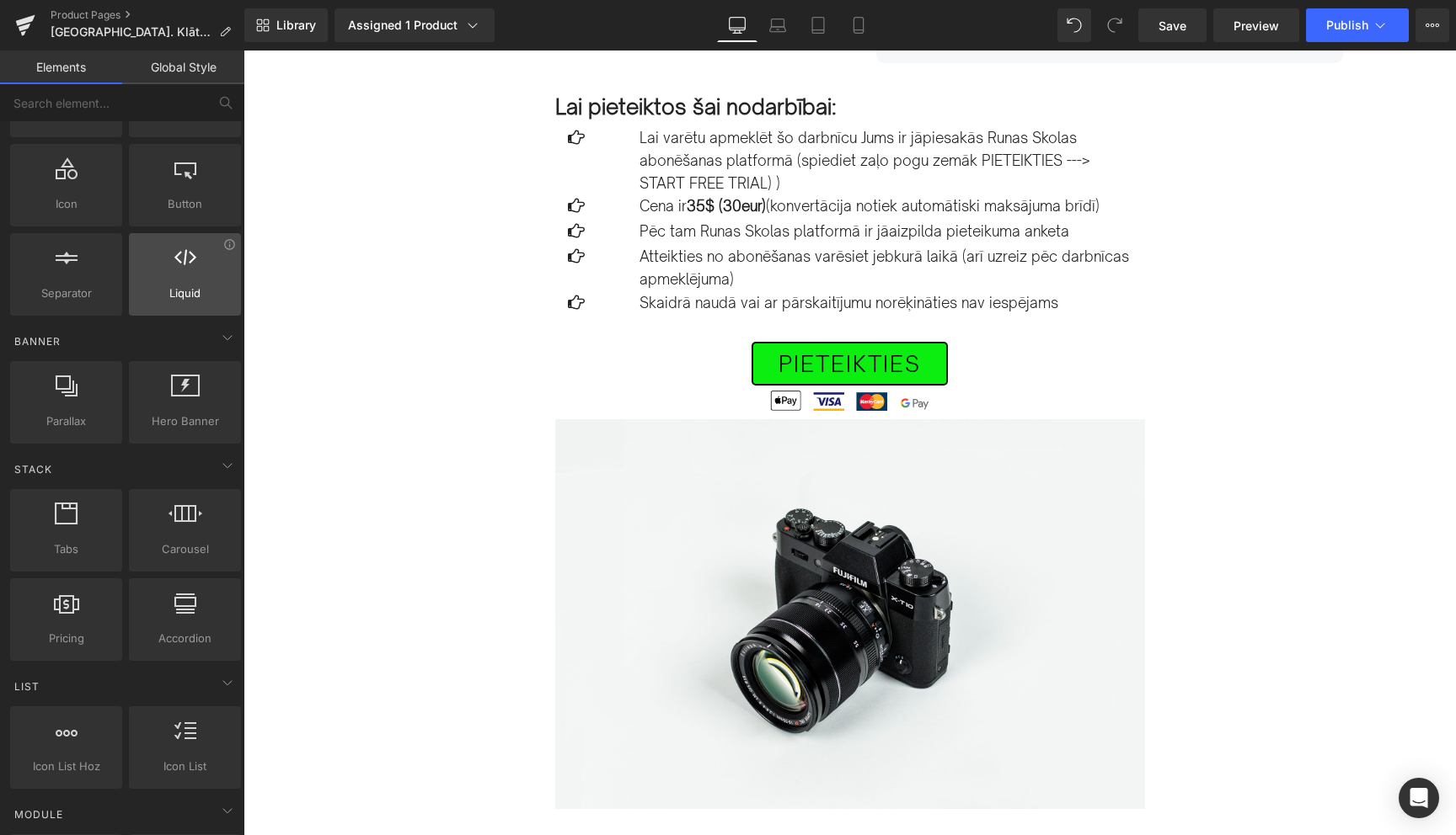
scroll to position [222, 0]
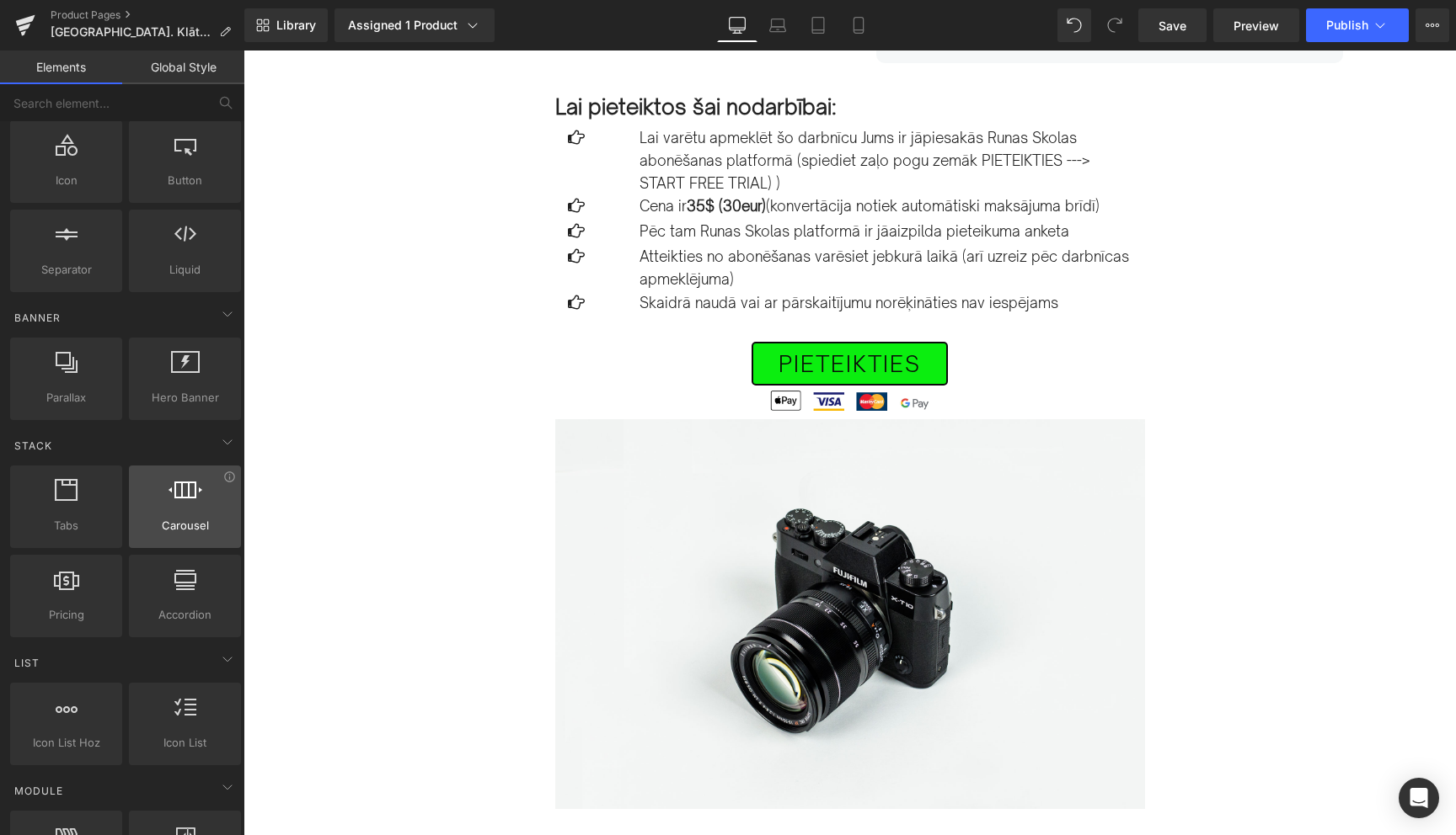
click at [185, 509] on div at bounding box center [185, 498] width 102 height 38
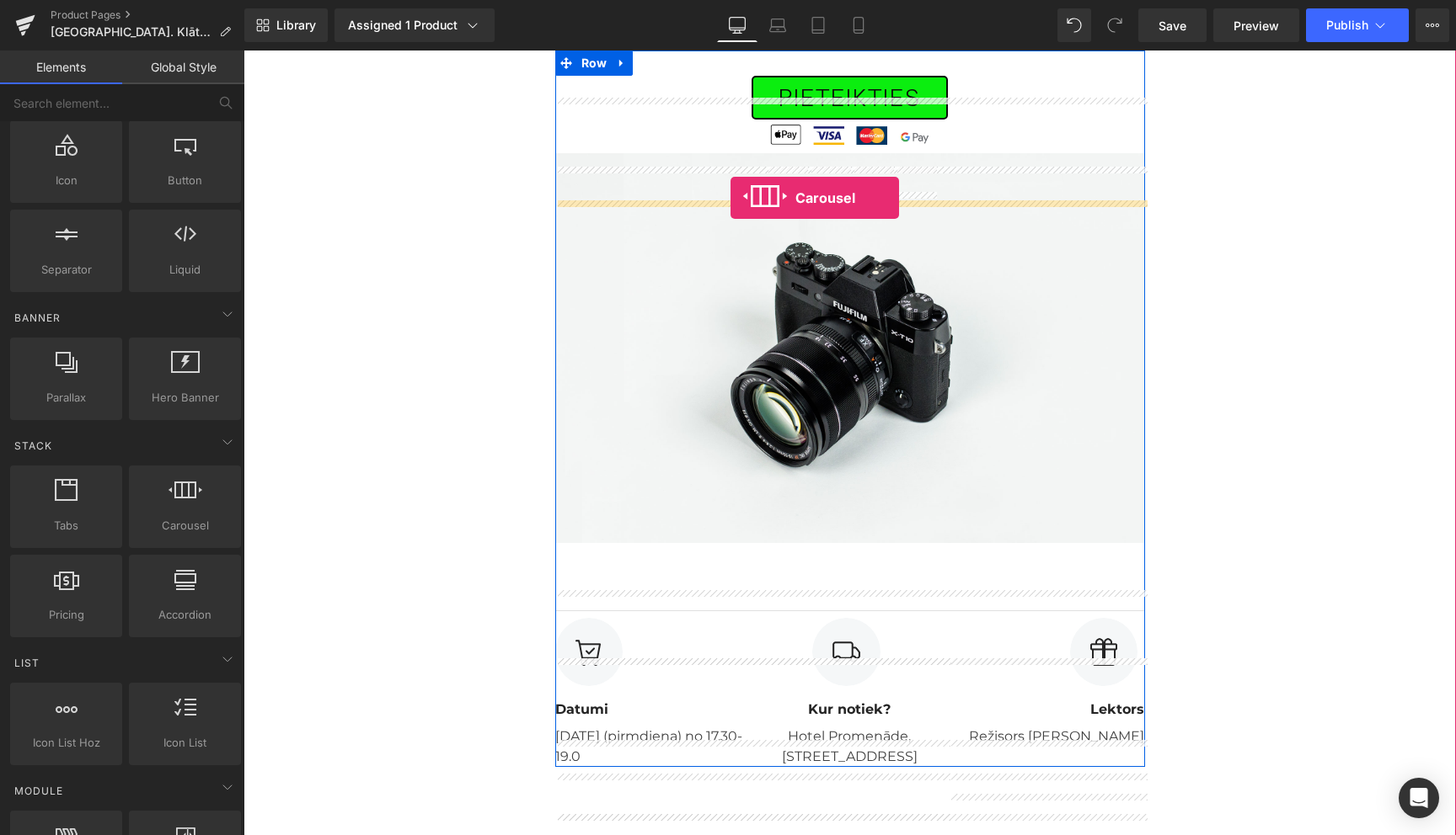
scroll to position [855, 0]
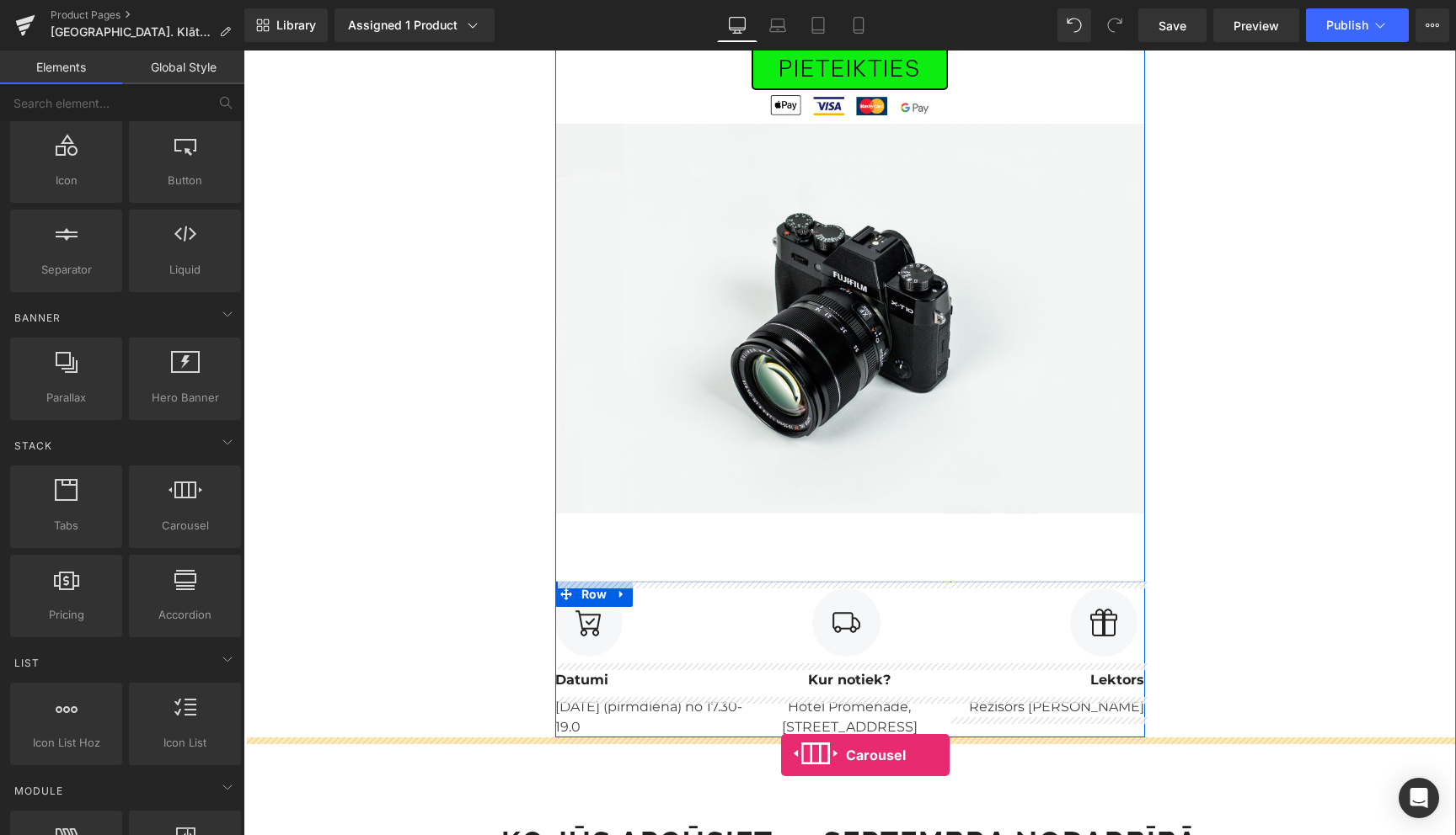
drag, startPoint x: 440, startPoint y: 560, endPoint x: 781, endPoint y: 755, distance: 392.8
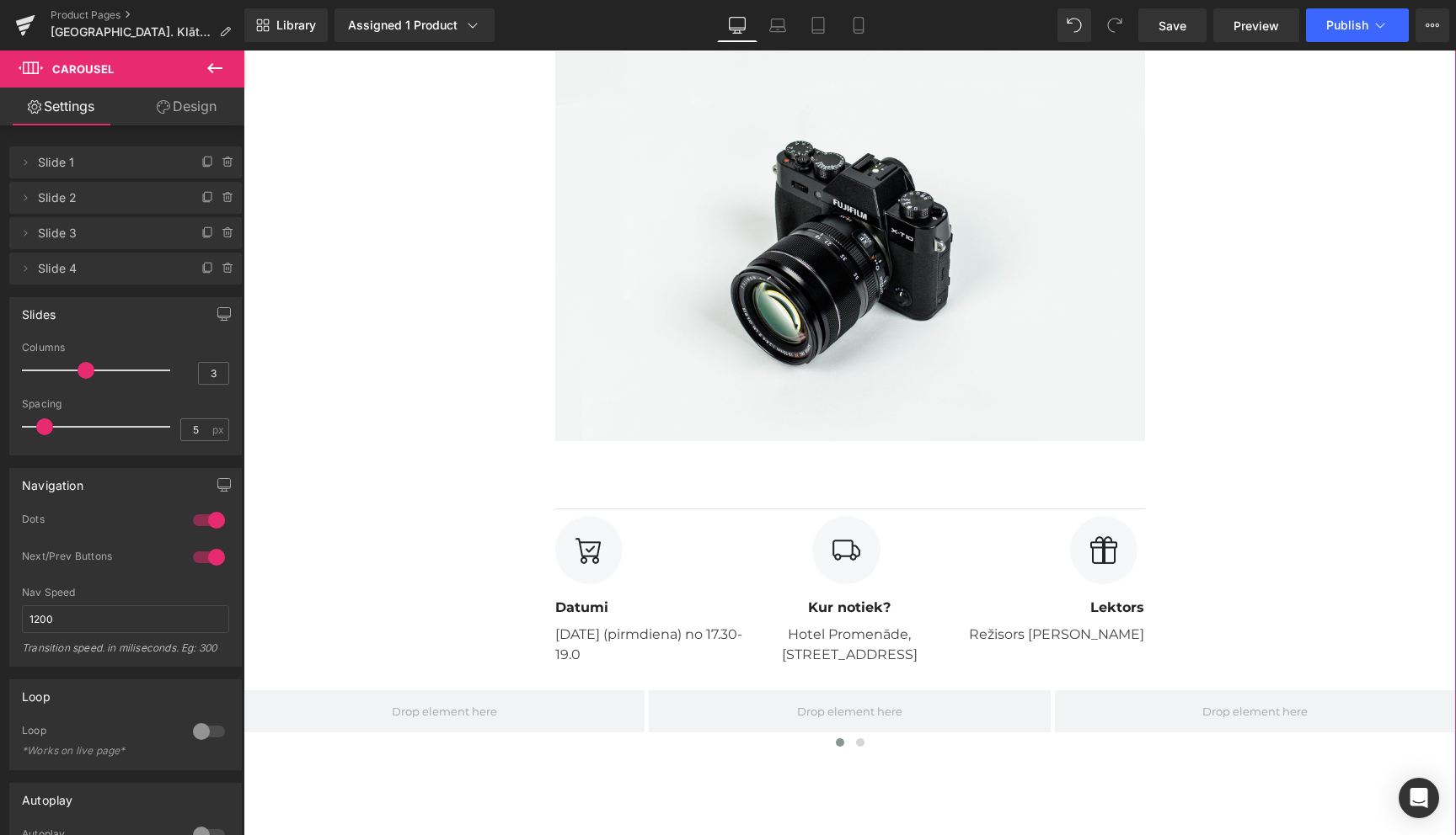
scroll to position [700, 0]
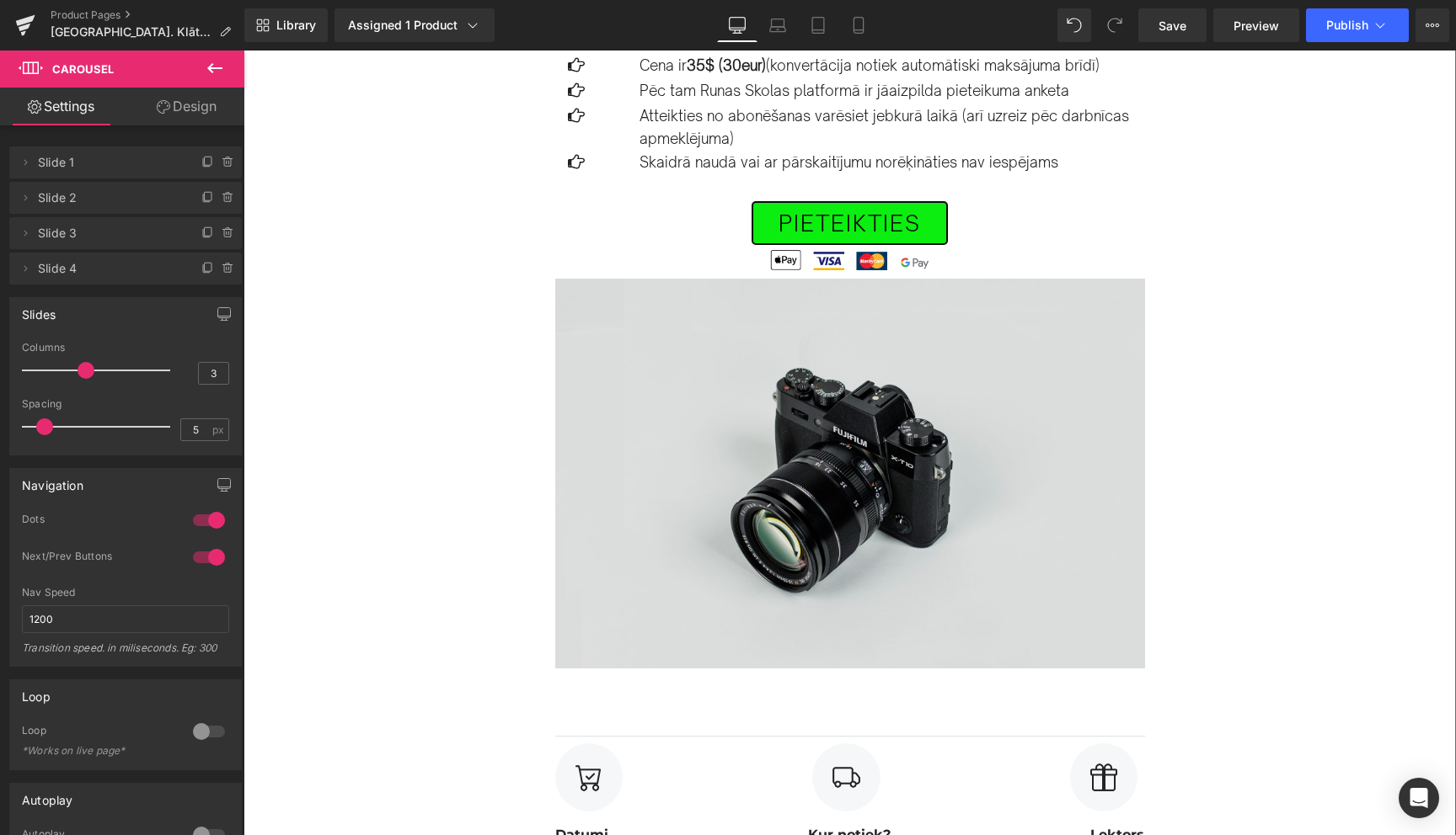
click at [864, 381] on img at bounding box center [849, 473] width 590 height 391
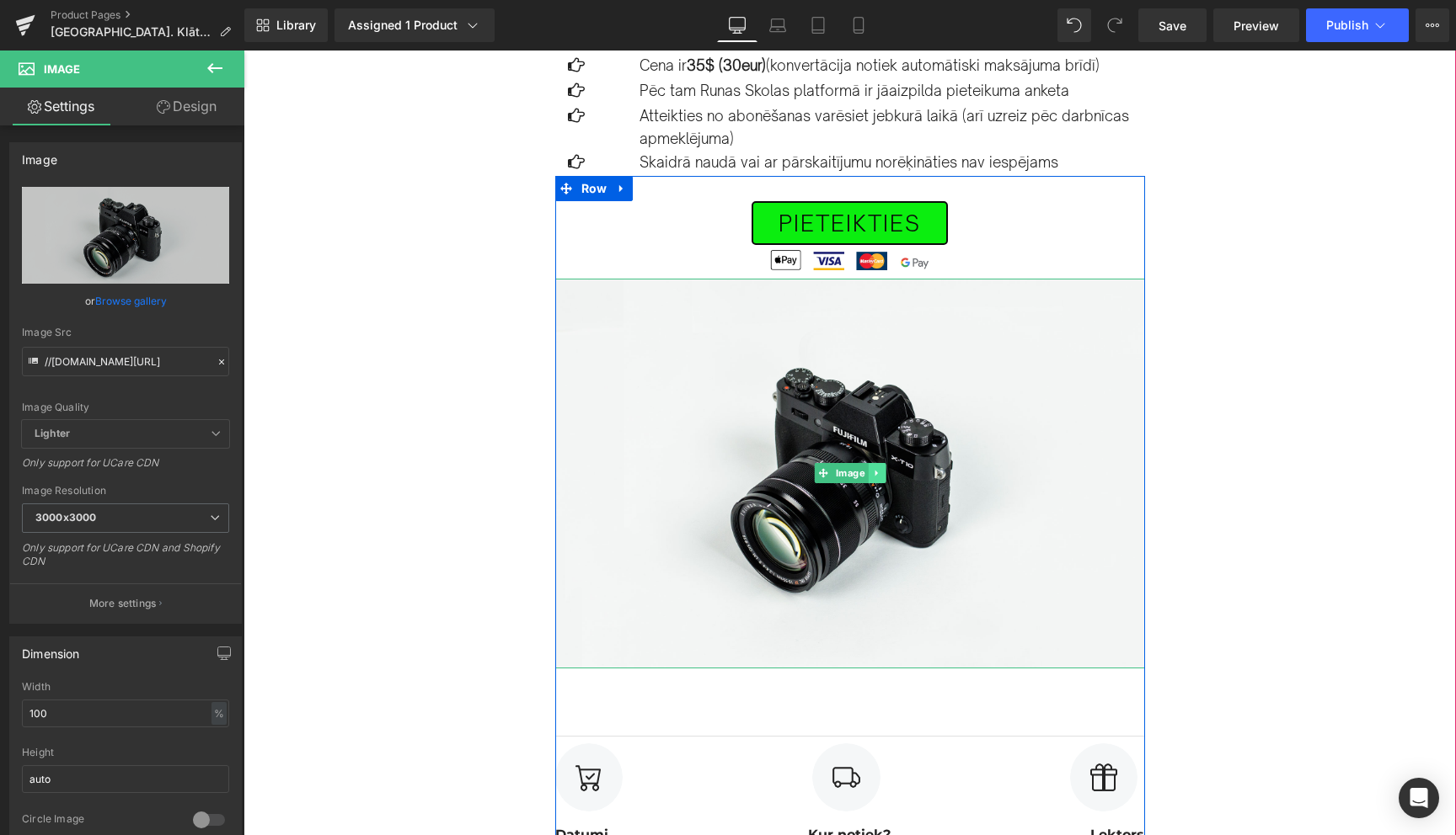
click at [876, 474] on icon at bounding box center [875, 474] width 3 height 6
click at [885, 473] on icon at bounding box center [884, 473] width 9 height 9
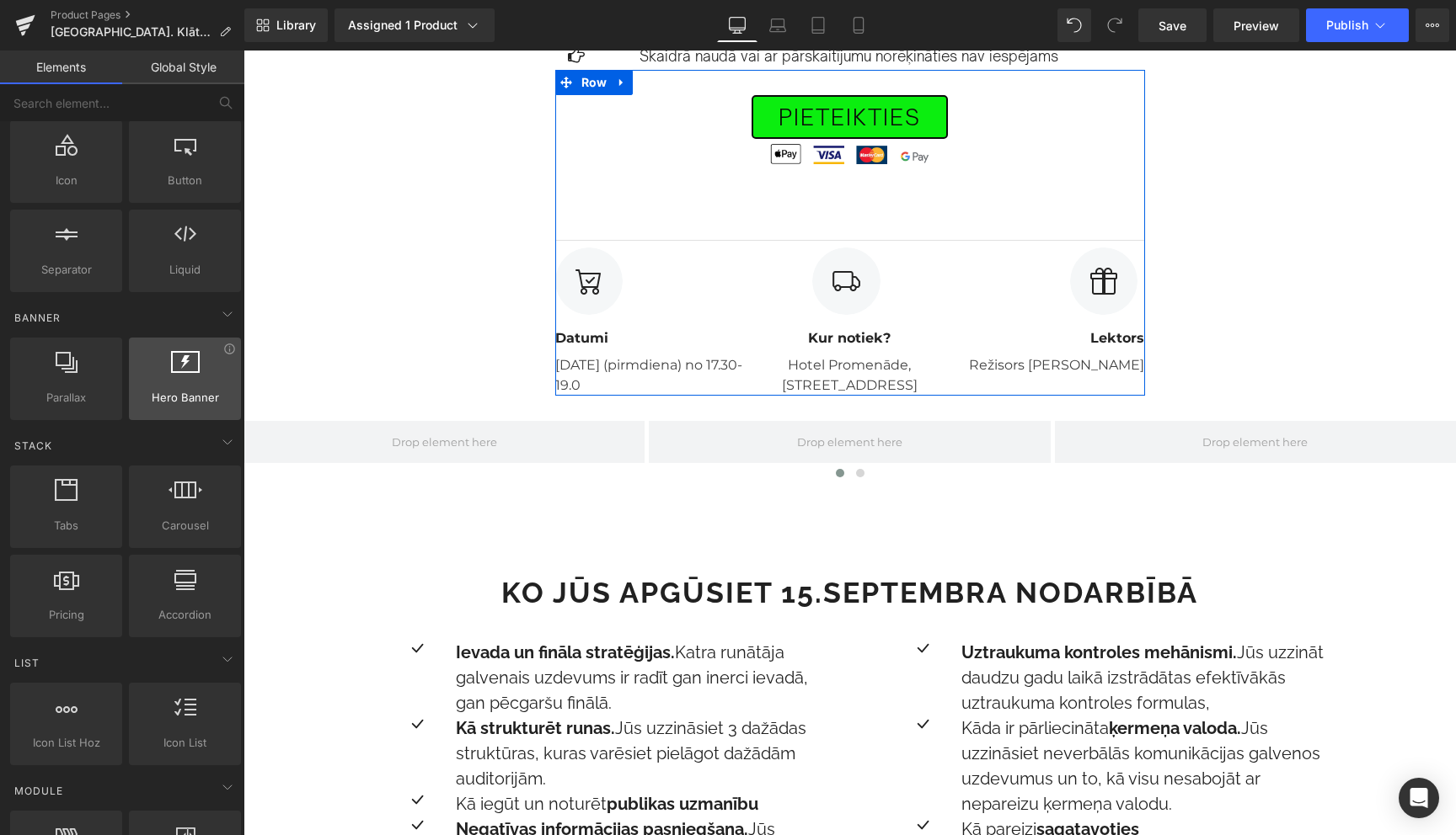
scroll to position [0, 0]
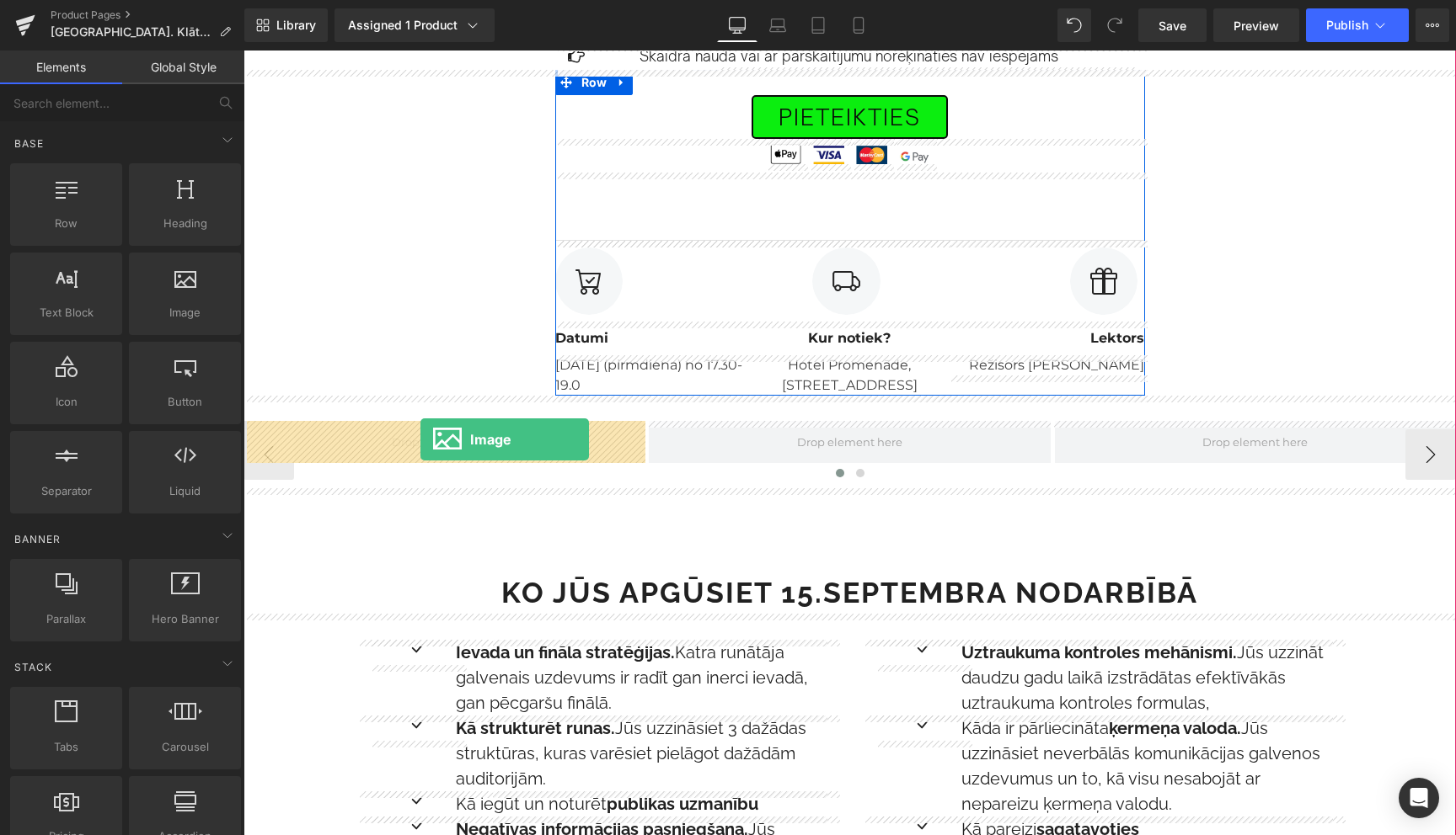
drag, startPoint x: 428, startPoint y: 343, endPoint x: 421, endPoint y: 439, distance: 96.3
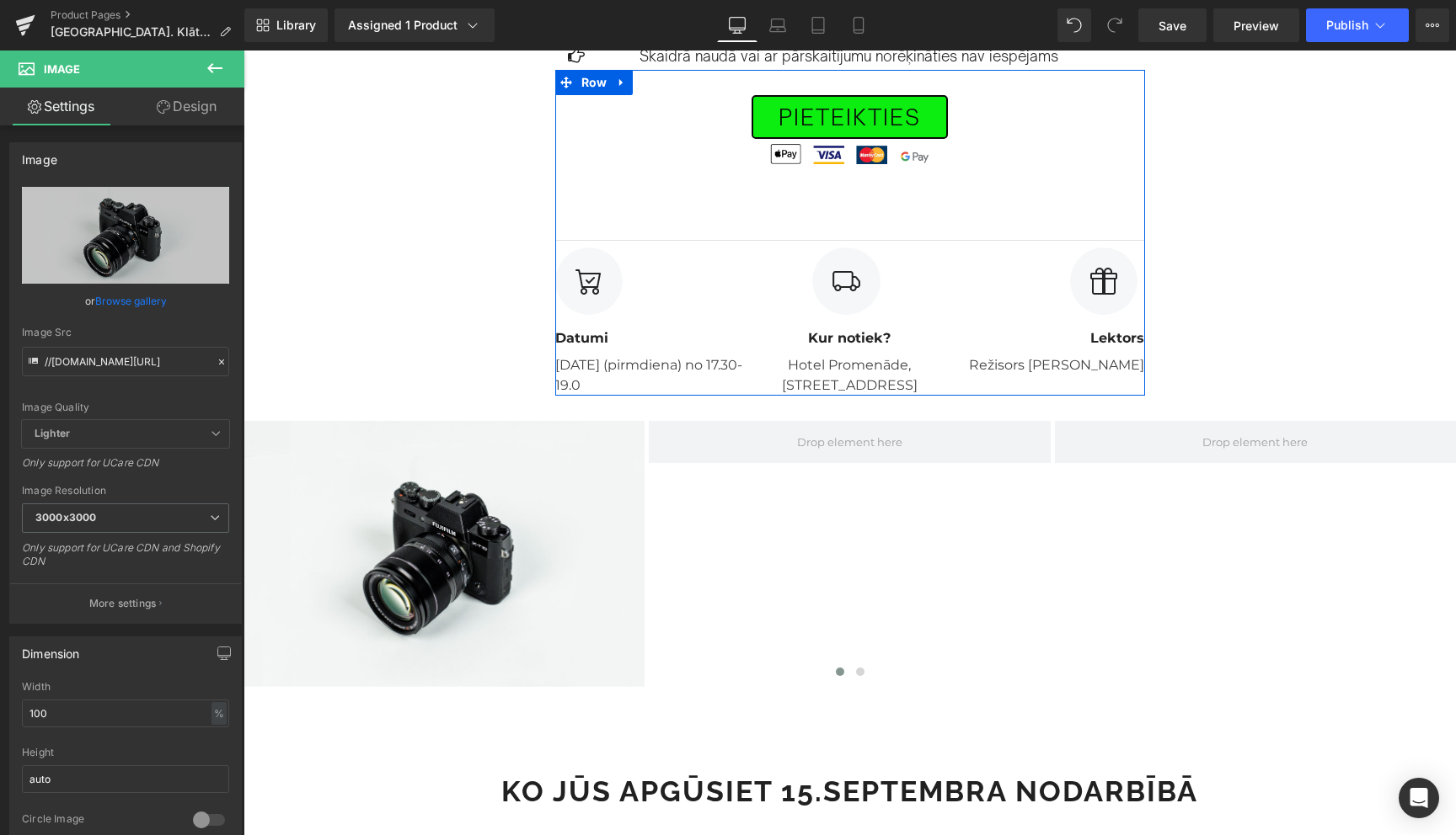
click at [216, 72] on icon at bounding box center [215, 68] width 20 height 20
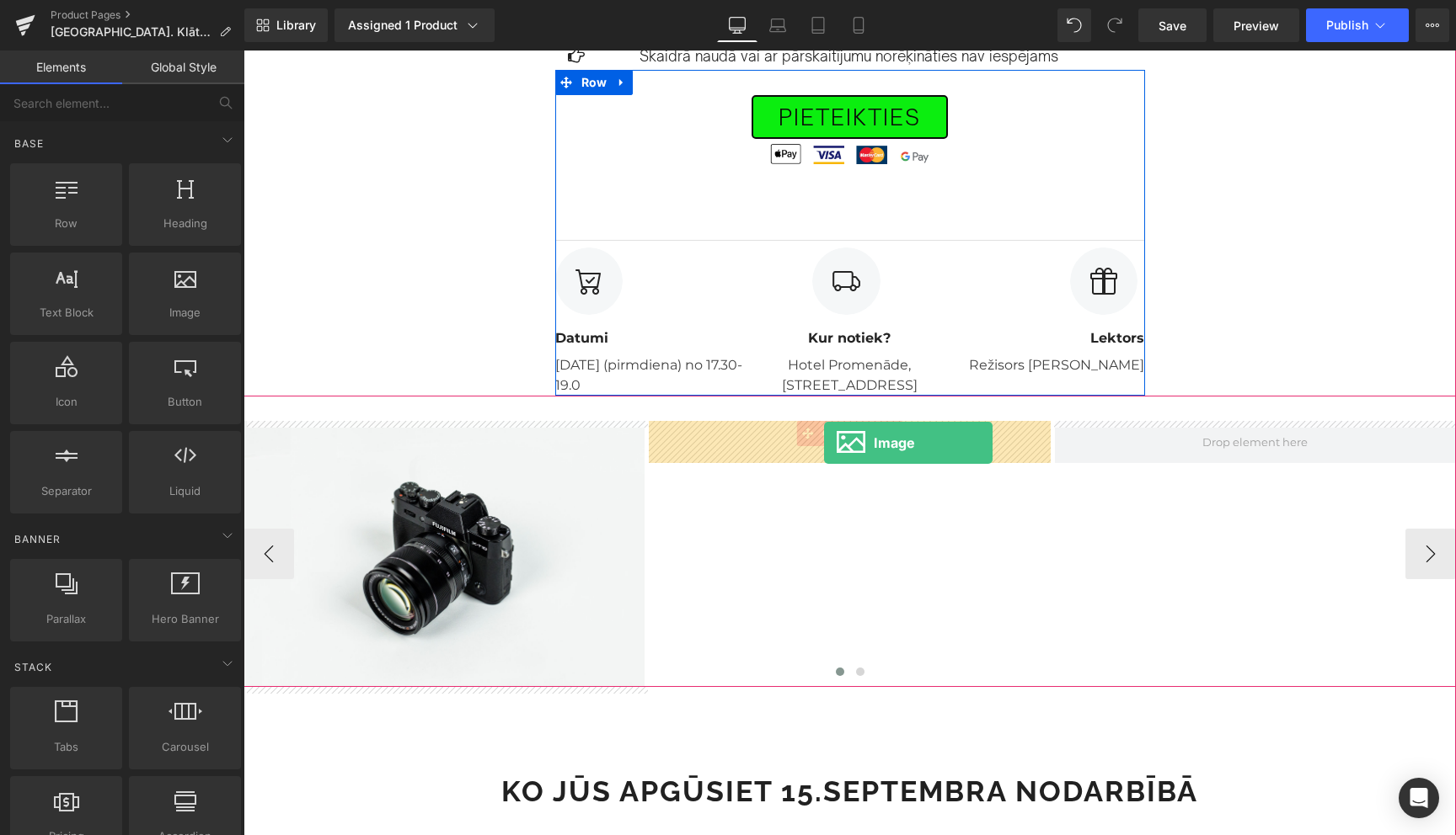
drag, startPoint x: 436, startPoint y: 361, endPoint x: 824, endPoint y: 443, distance: 396.6
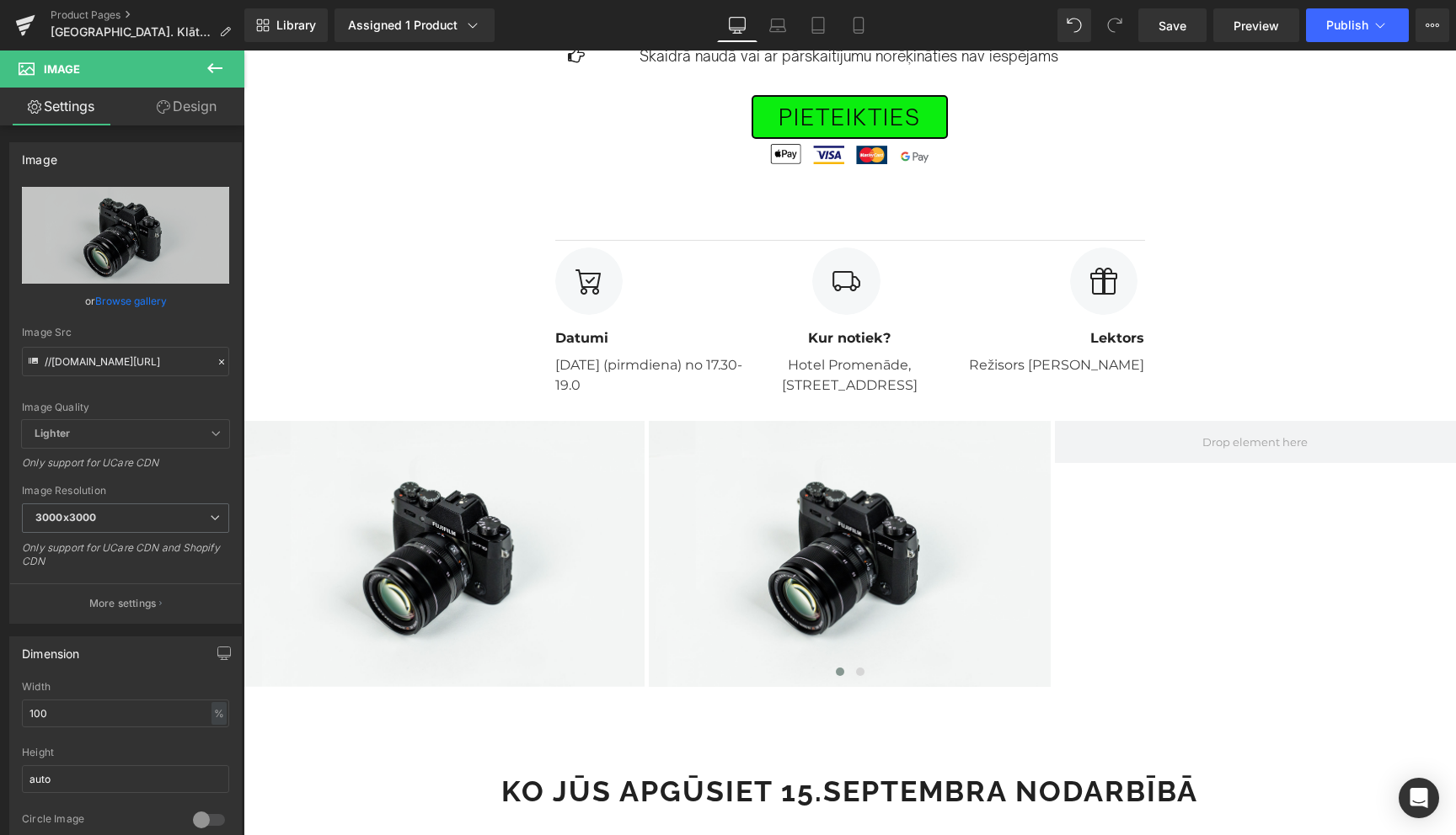
click at [219, 64] on icon at bounding box center [215, 68] width 20 height 20
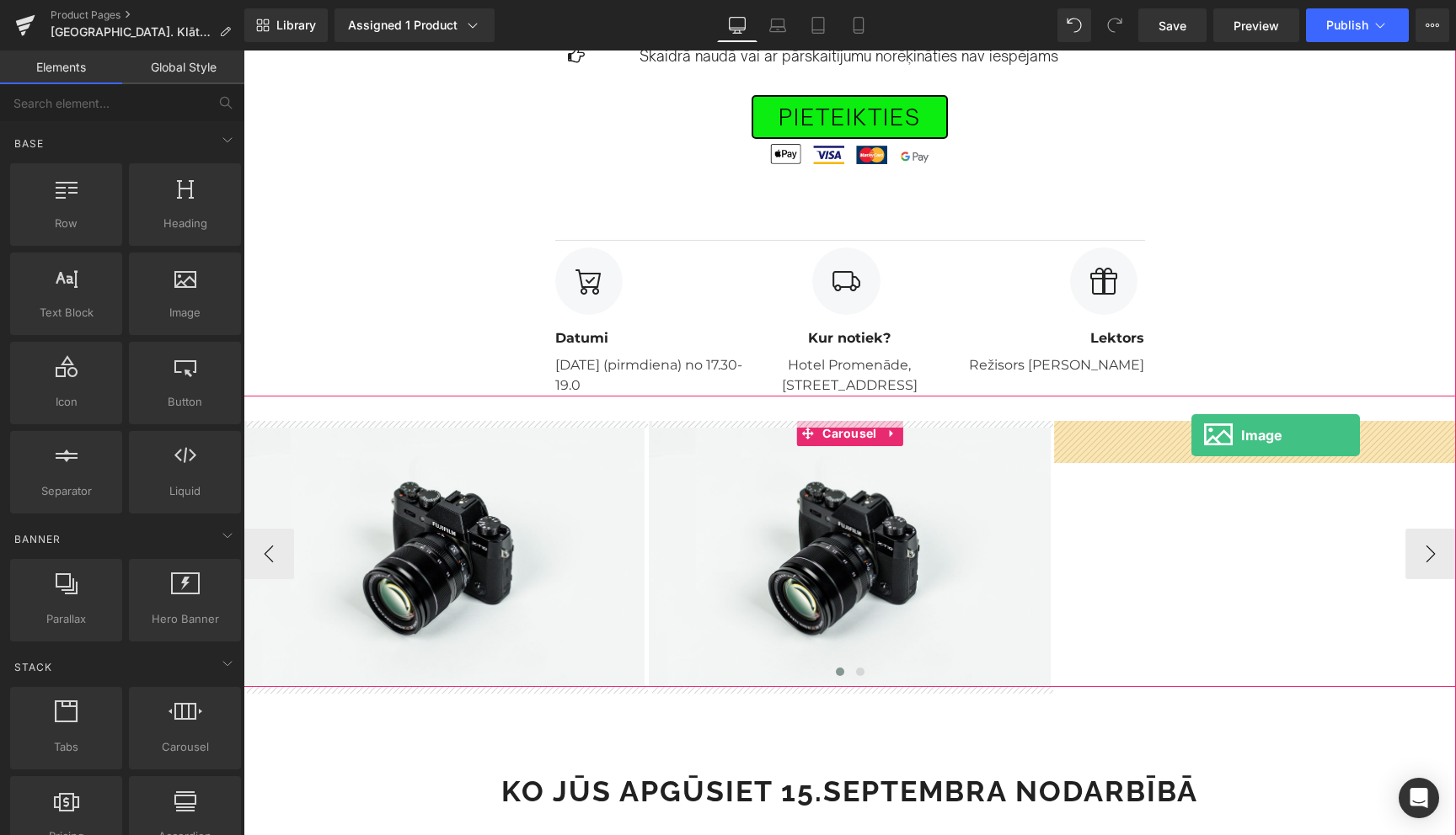
drag, startPoint x: 432, startPoint y: 343, endPoint x: 1191, endPoint y: 435, distance: 764.6
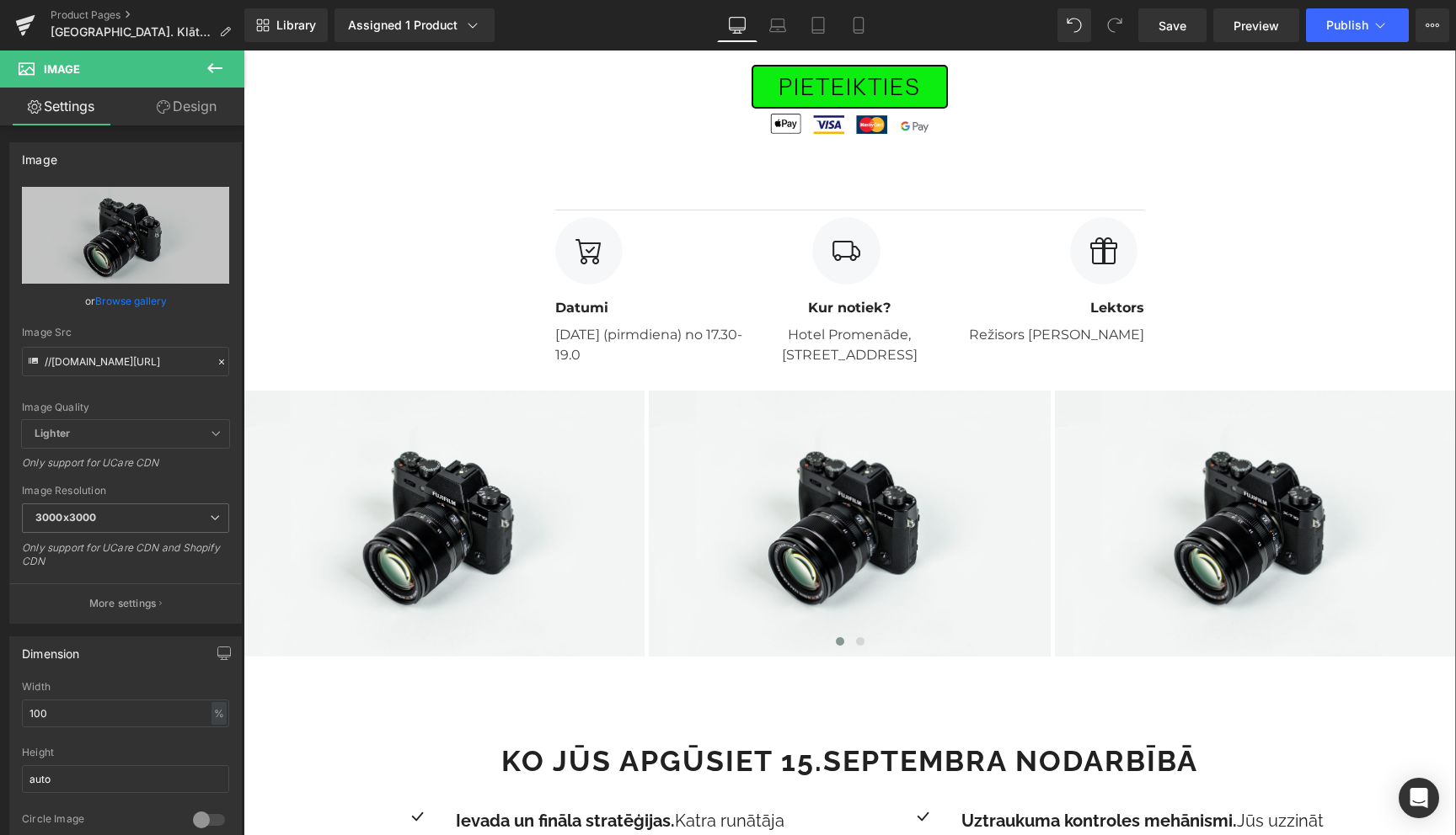
scroll to position [838, 0]
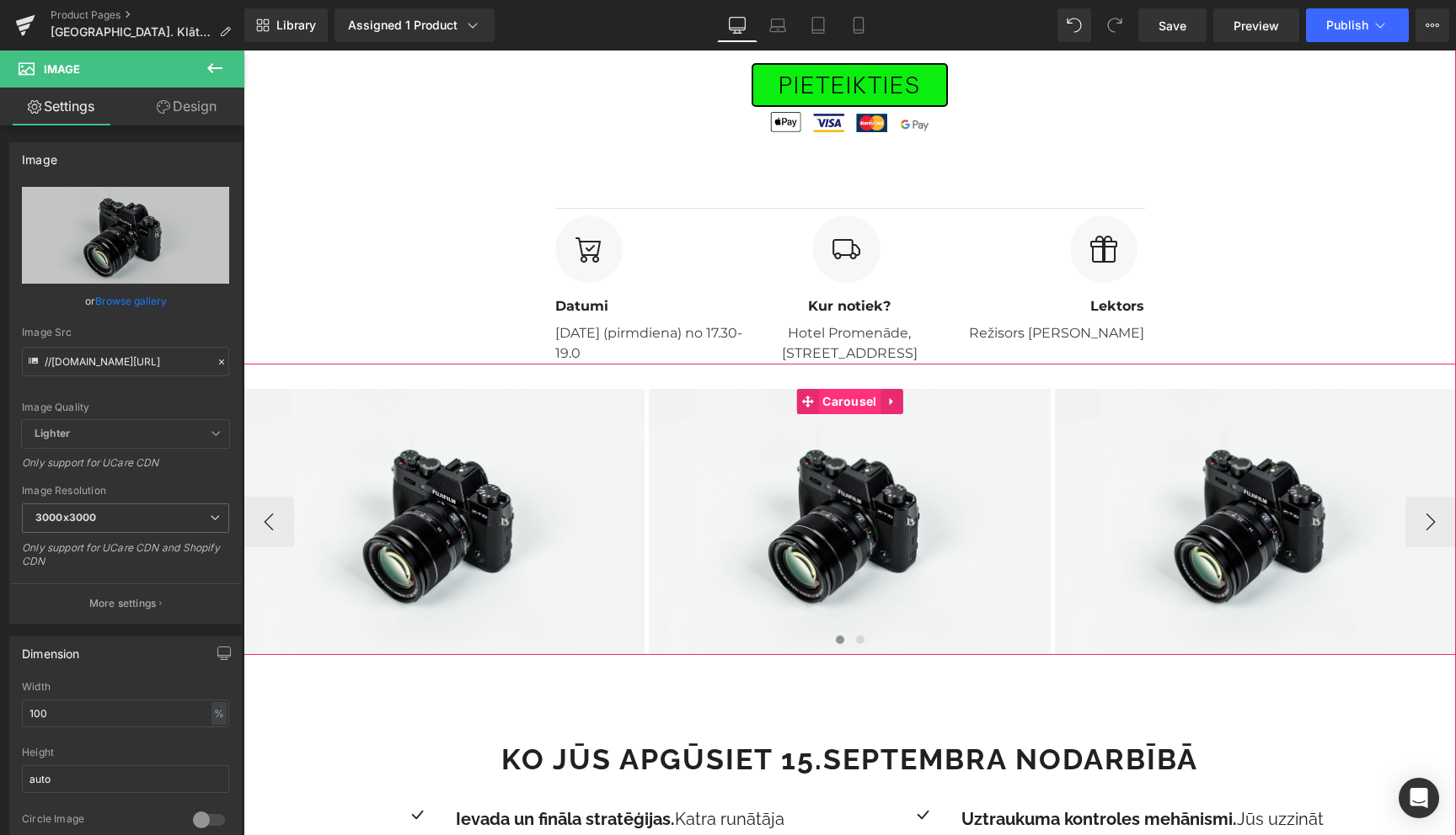
click at [846, 409] on span "Carousel" at bounding box center [849, 401] width 63 height 25
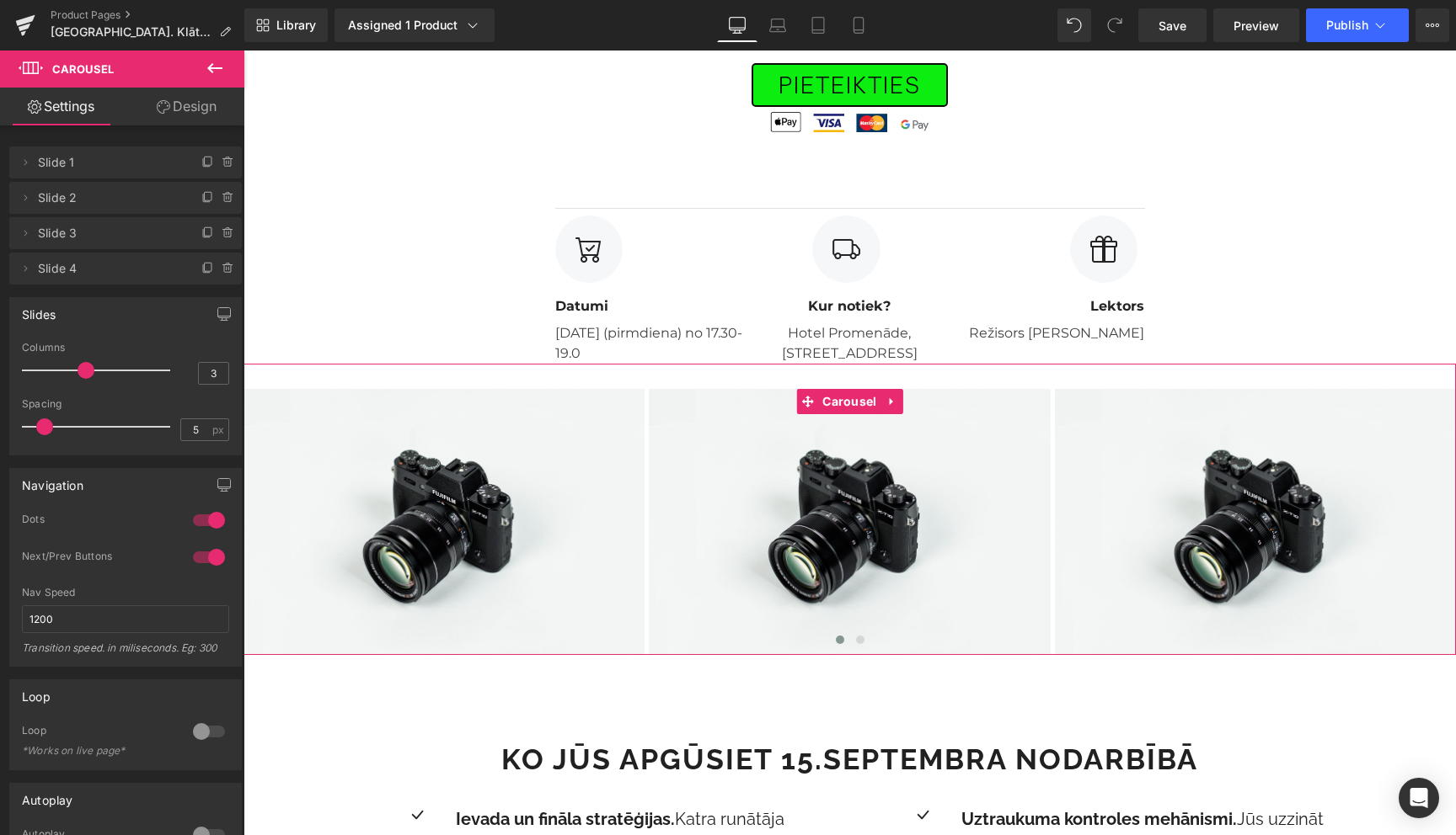
click at [57, 271] on span "Slide 4" at bounding box center [108, 268] width 141 height 32
click at [1437, 530] on button "›" at bounding box center [1430, 522] width 51 height 51
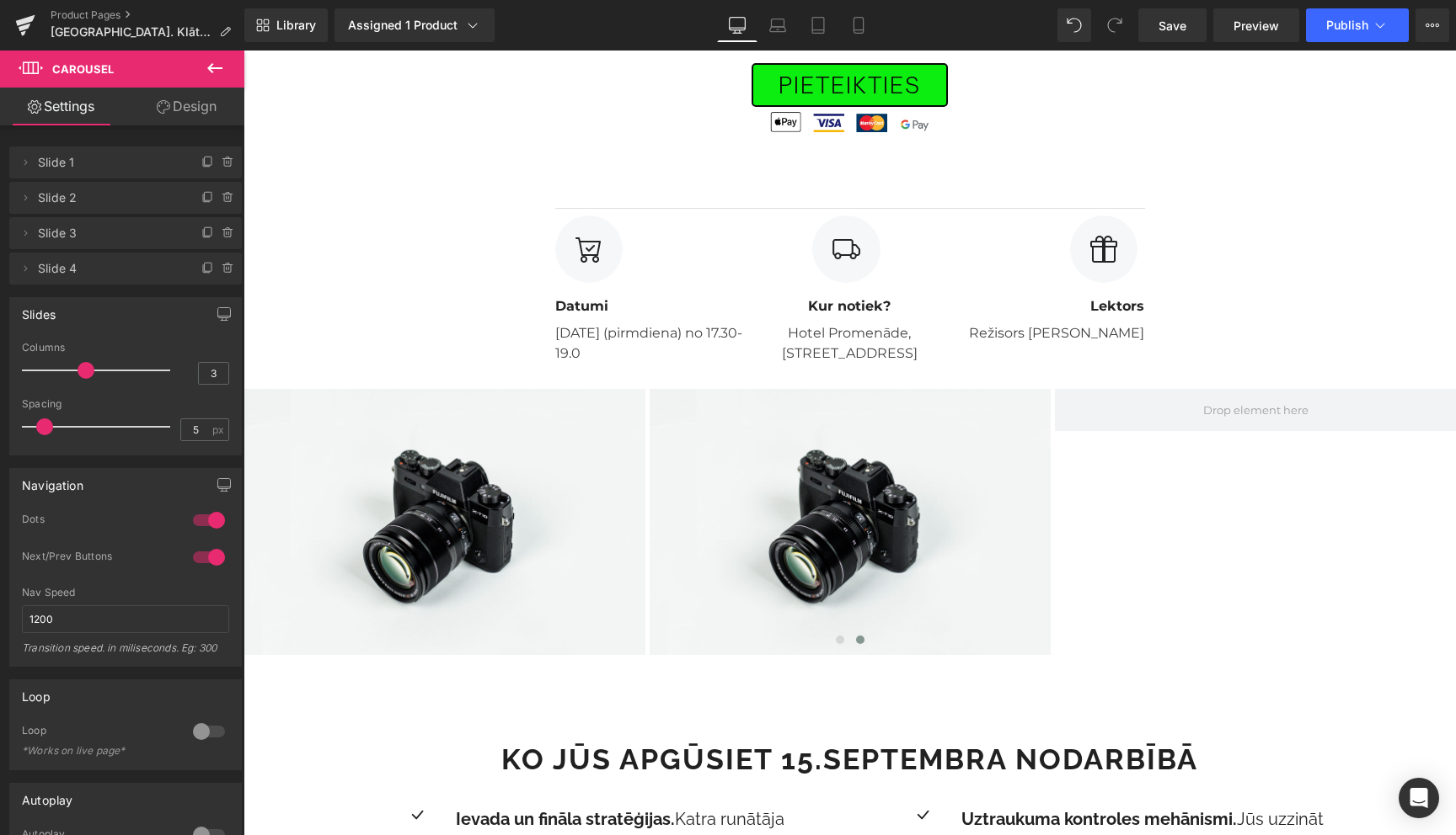
click at [216, 64] on icon at bounding box center [215, 68] width 20 height 20
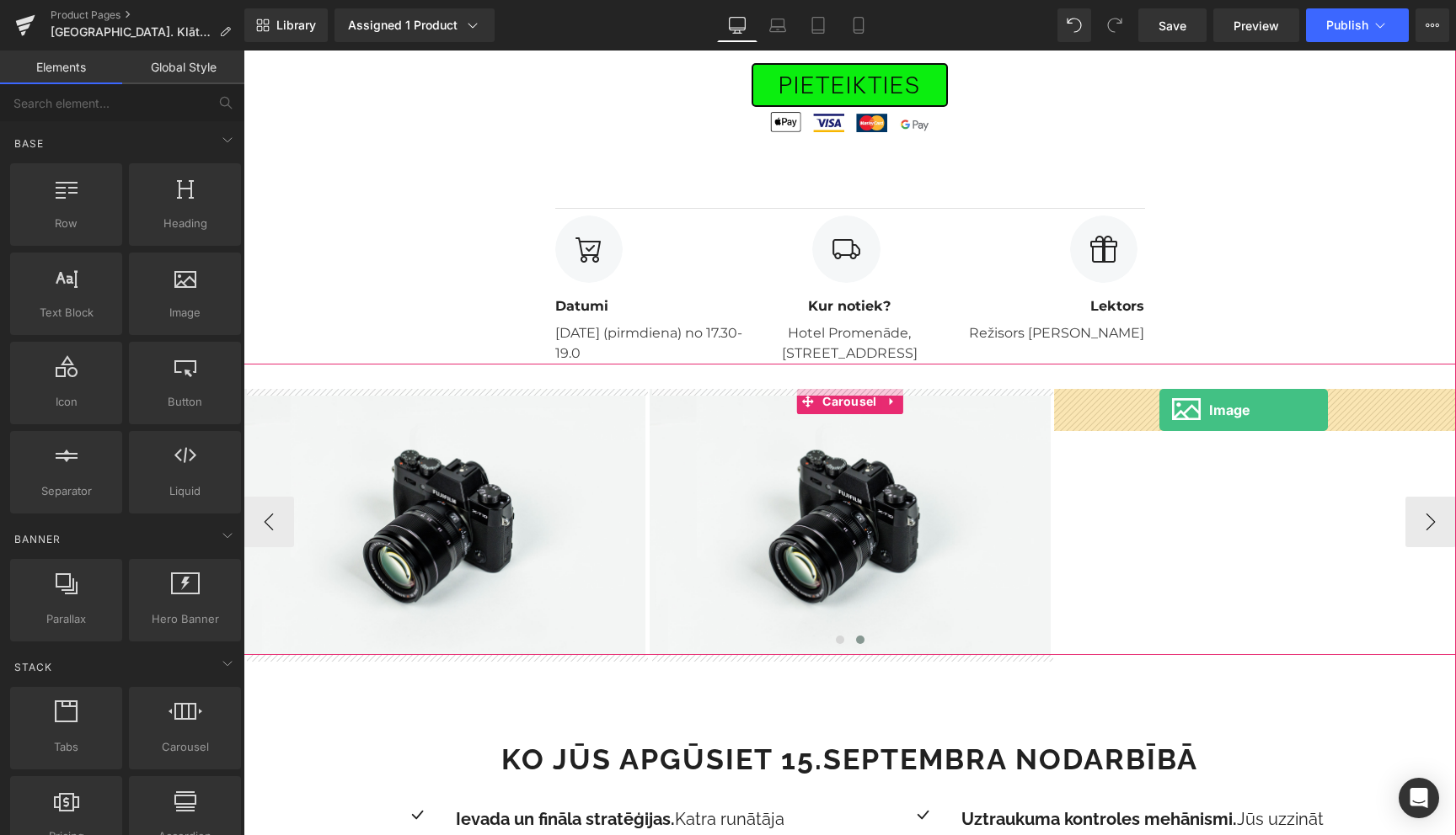
drag, startPoint x: 426, startPoint y: 345, endPoint x: 1160, endPoint y: 411, distance: 737.0
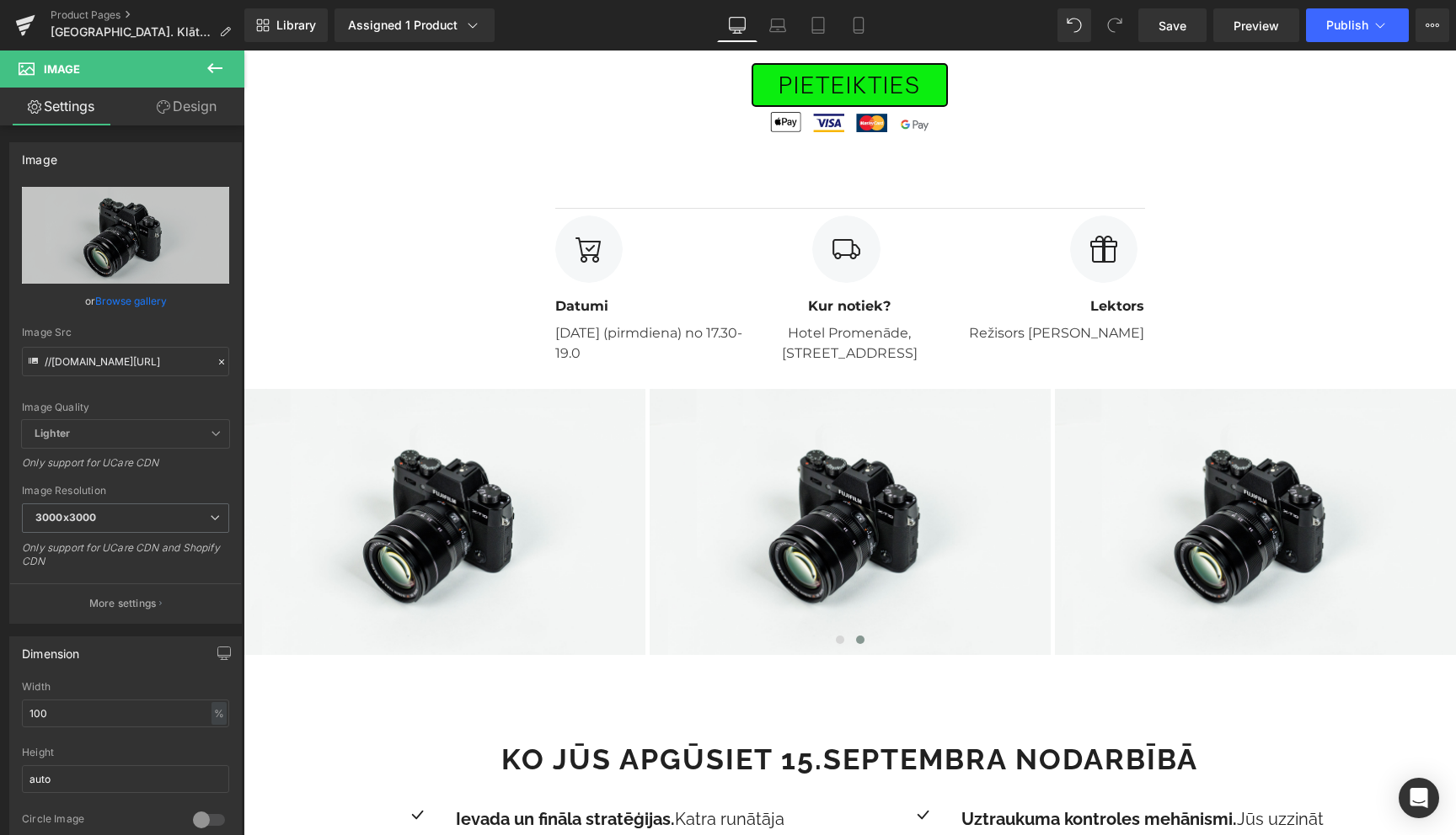
click at [213, 63] on icon at bounding box center [215, 68] width 20 height 20
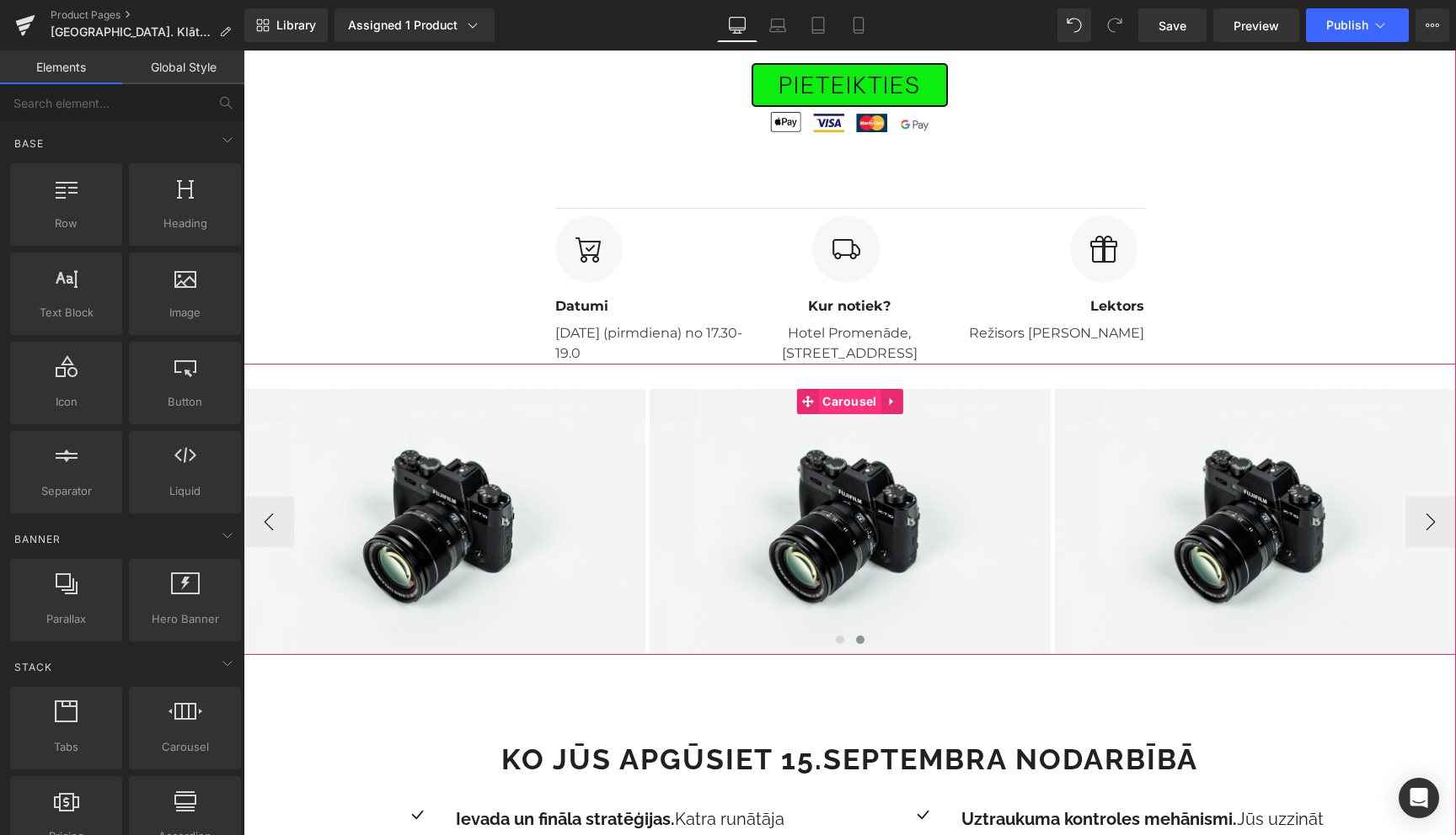
click at [850, 406] on span "Carousel" at bounding box center [849, 401] width 63 height 25
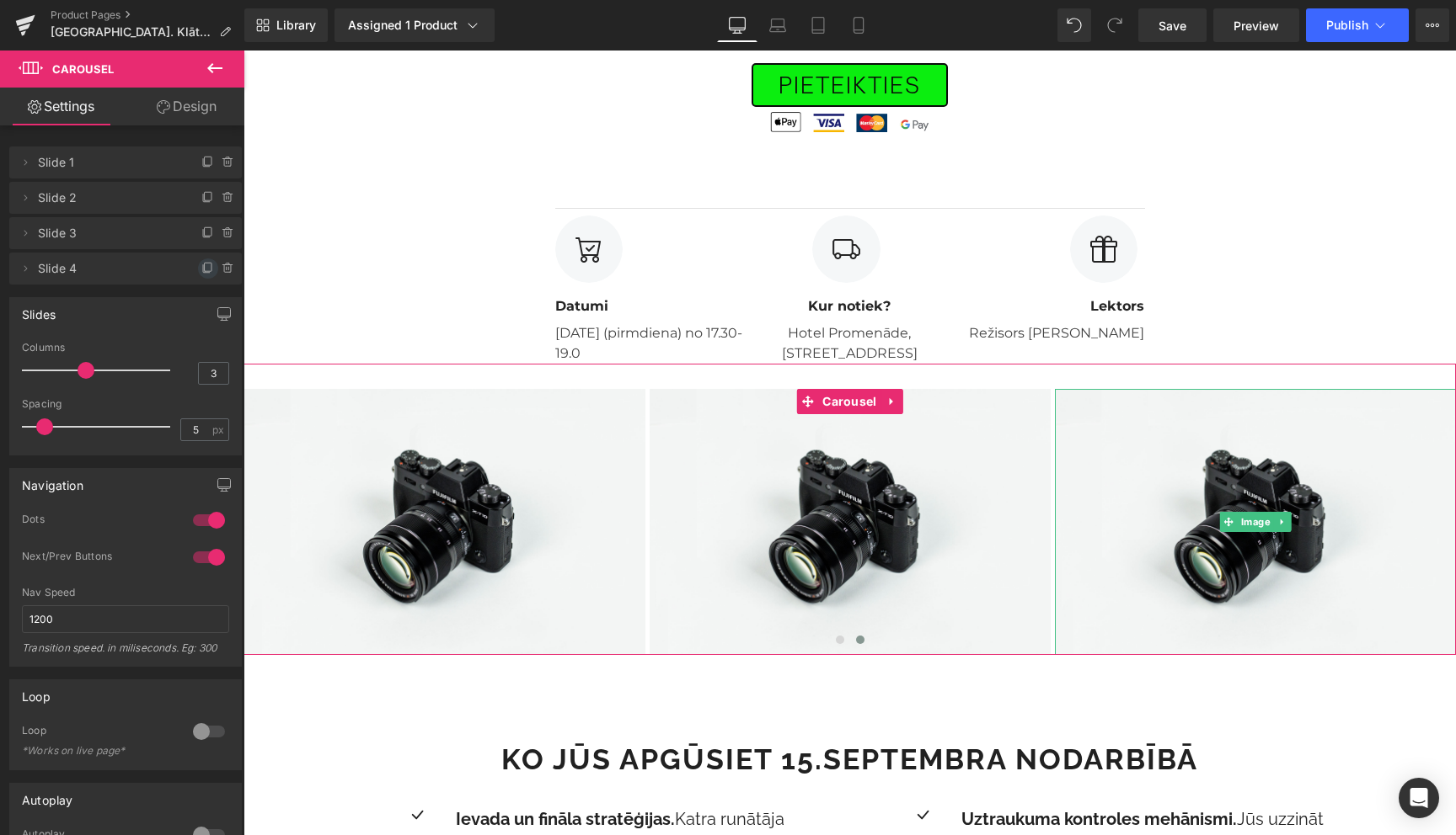
click at [202, 269] on icon at bounding box center [208, 268] width 14 height 14
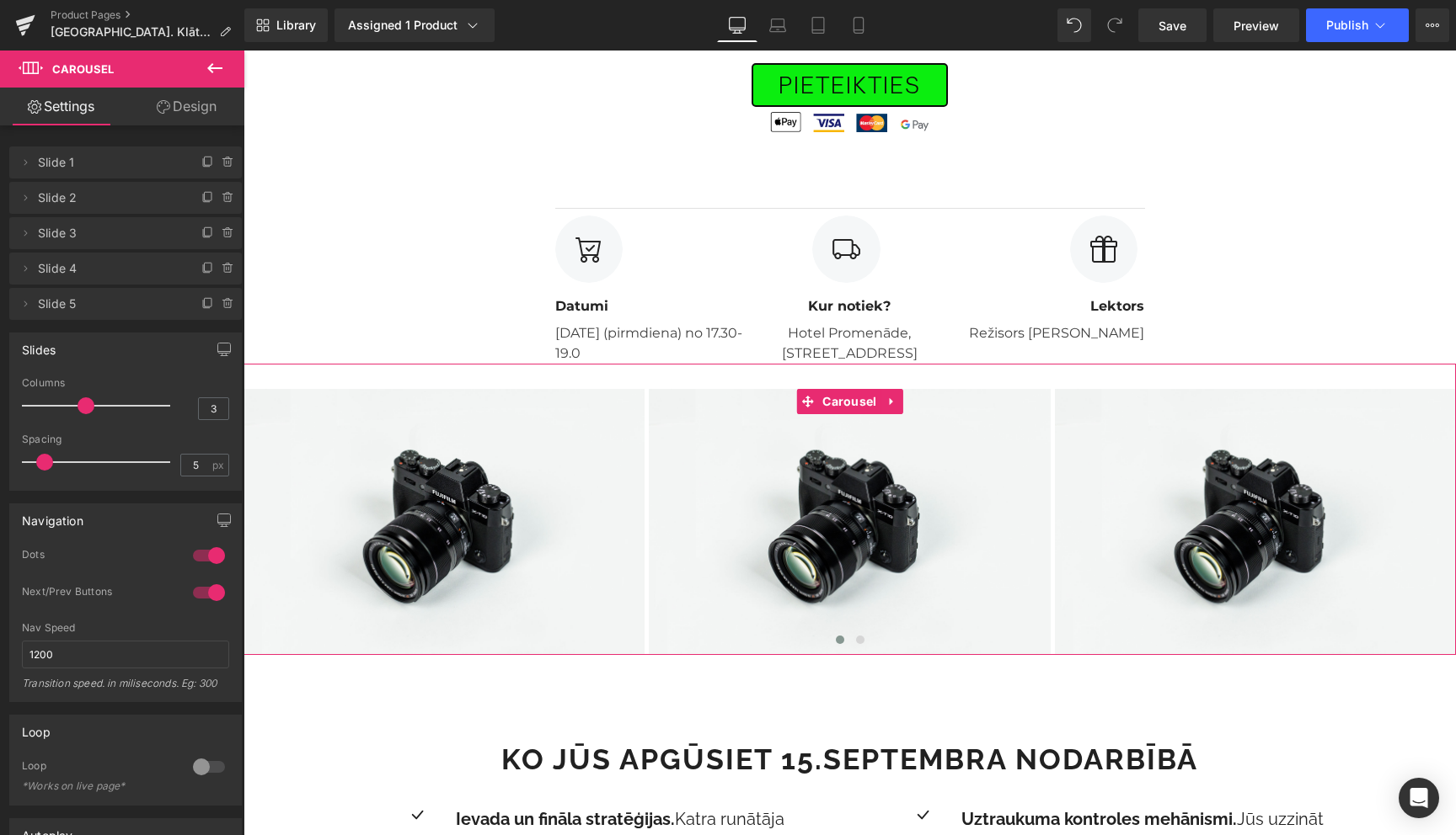
click at [202, 269] on icon at bounding box center [208, 268] width 14 height 14
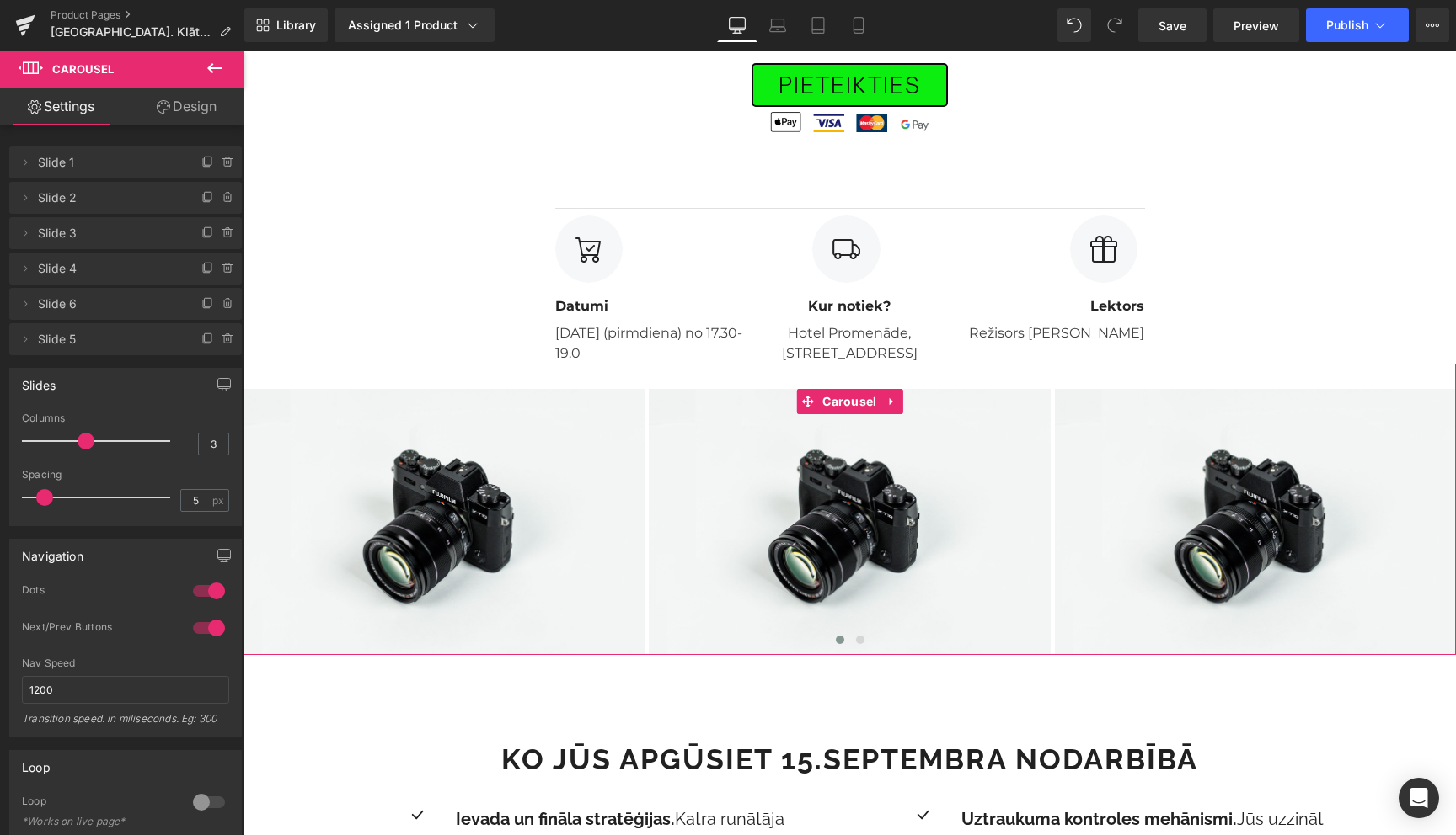
click at [113, 314] on span "Slide 6" at bounding box center [108, 304] width 141 height 32
click at [1436, 528] on button "›" at bounding box center [1430, 522] width 51 height 51
click at [850, 527] on span "Image" at bounding box center [850, 522] width 36 height 20
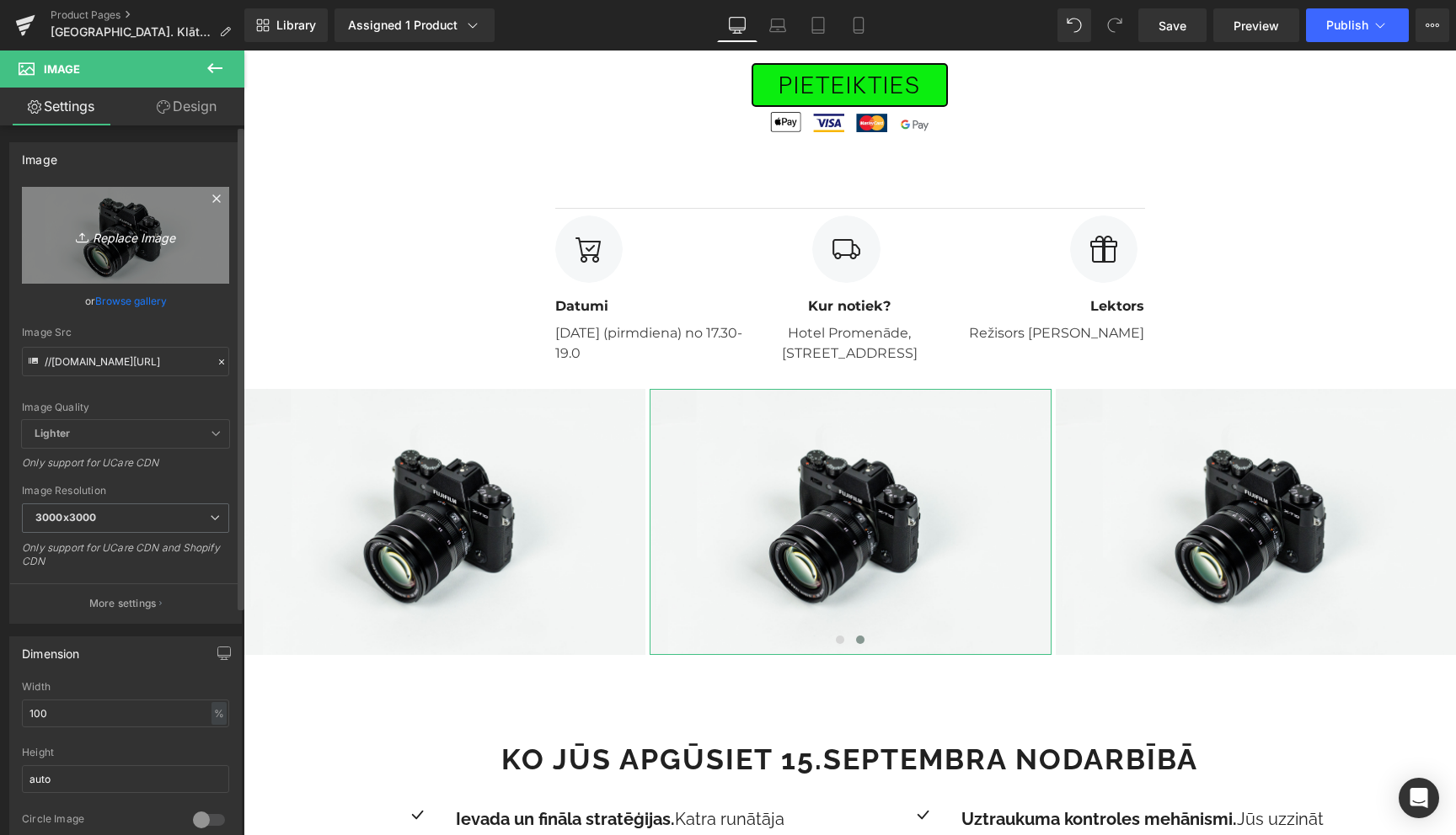
click at [139, 240] on icon "Replace Image" at bounding box center [125, 235] width 135 height 21
type input "C:\fakepath\untitled-6777.jpg"
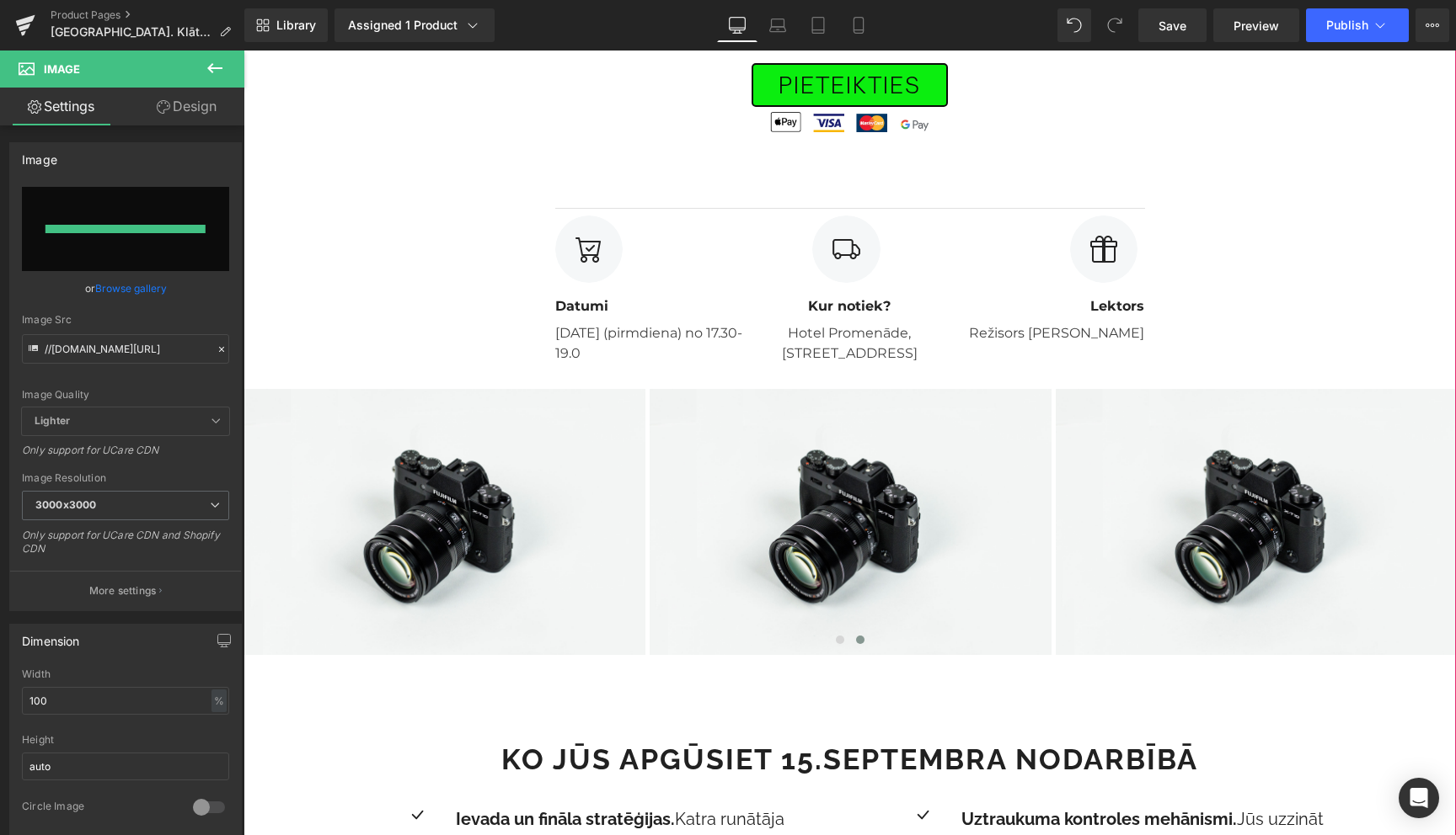
type input "[URL][DOMAIN_NAME]"
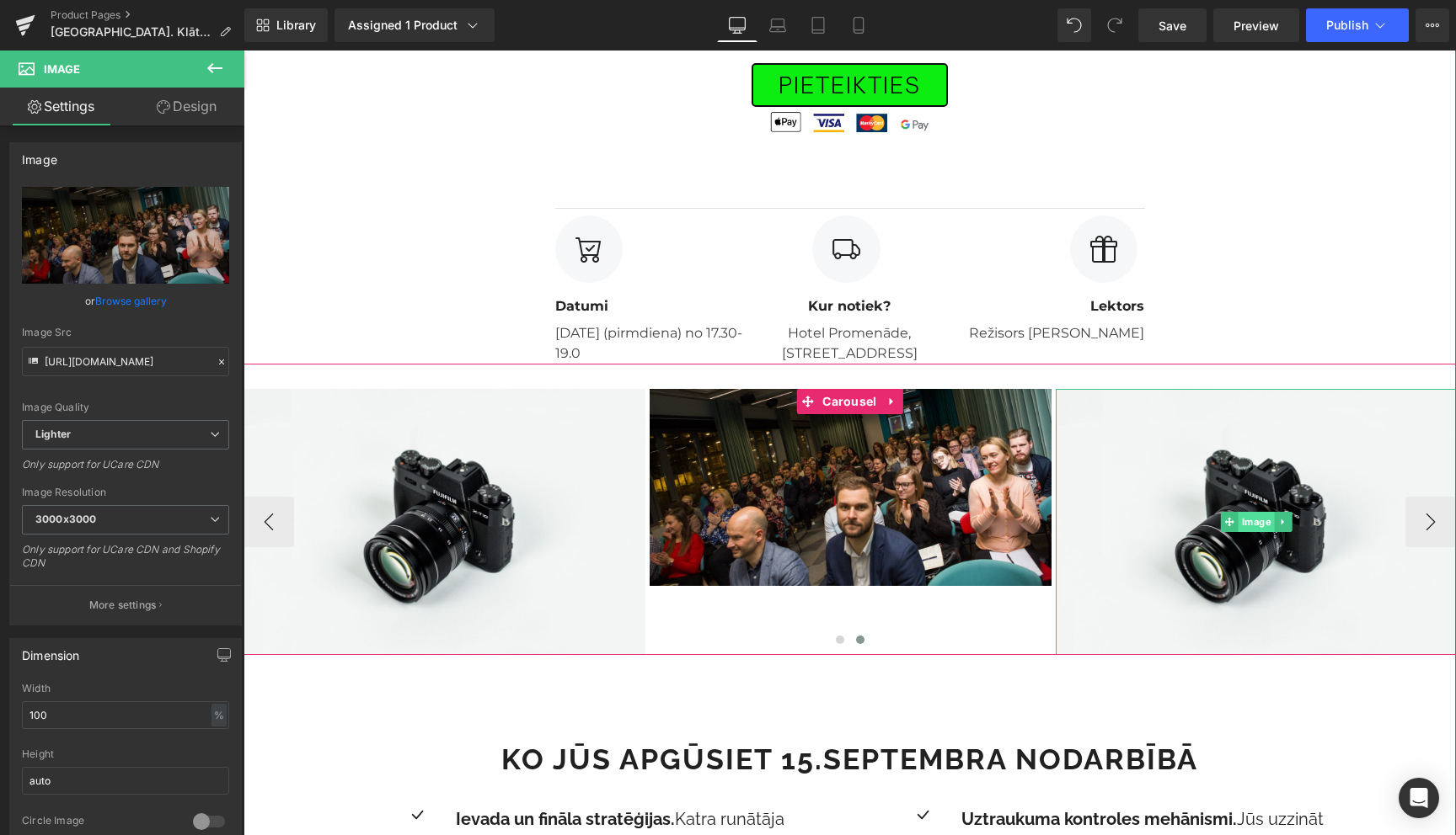
click at [1252, 527] on span "Image" at bounding box center [1256, 522] width 36 height 20
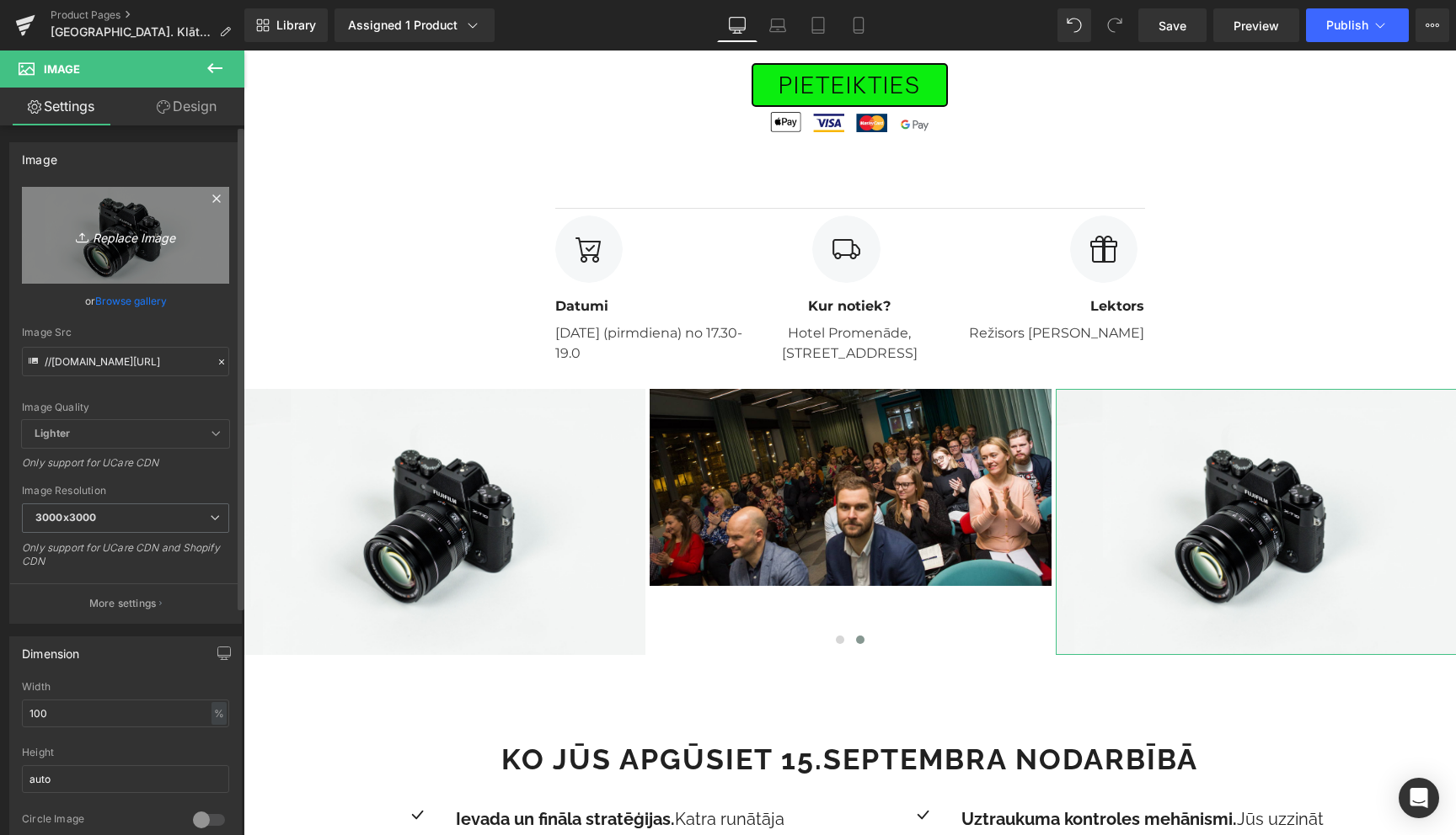
click at [132, 243] on icon "Replace Image" at bounding box center [125, 235] width 135 height 21
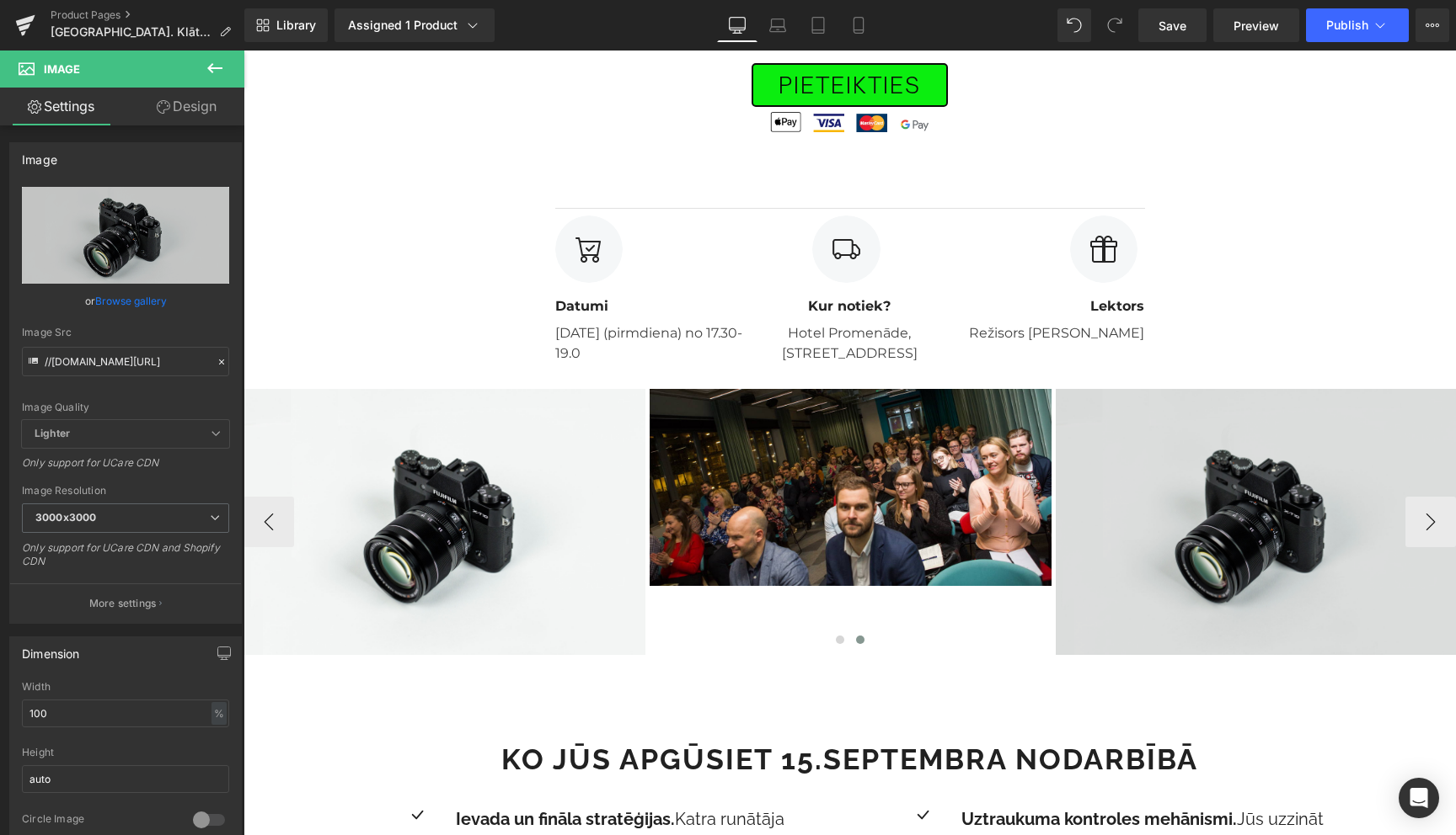
type input "C:\fakepath\untitled-6780.jpg"
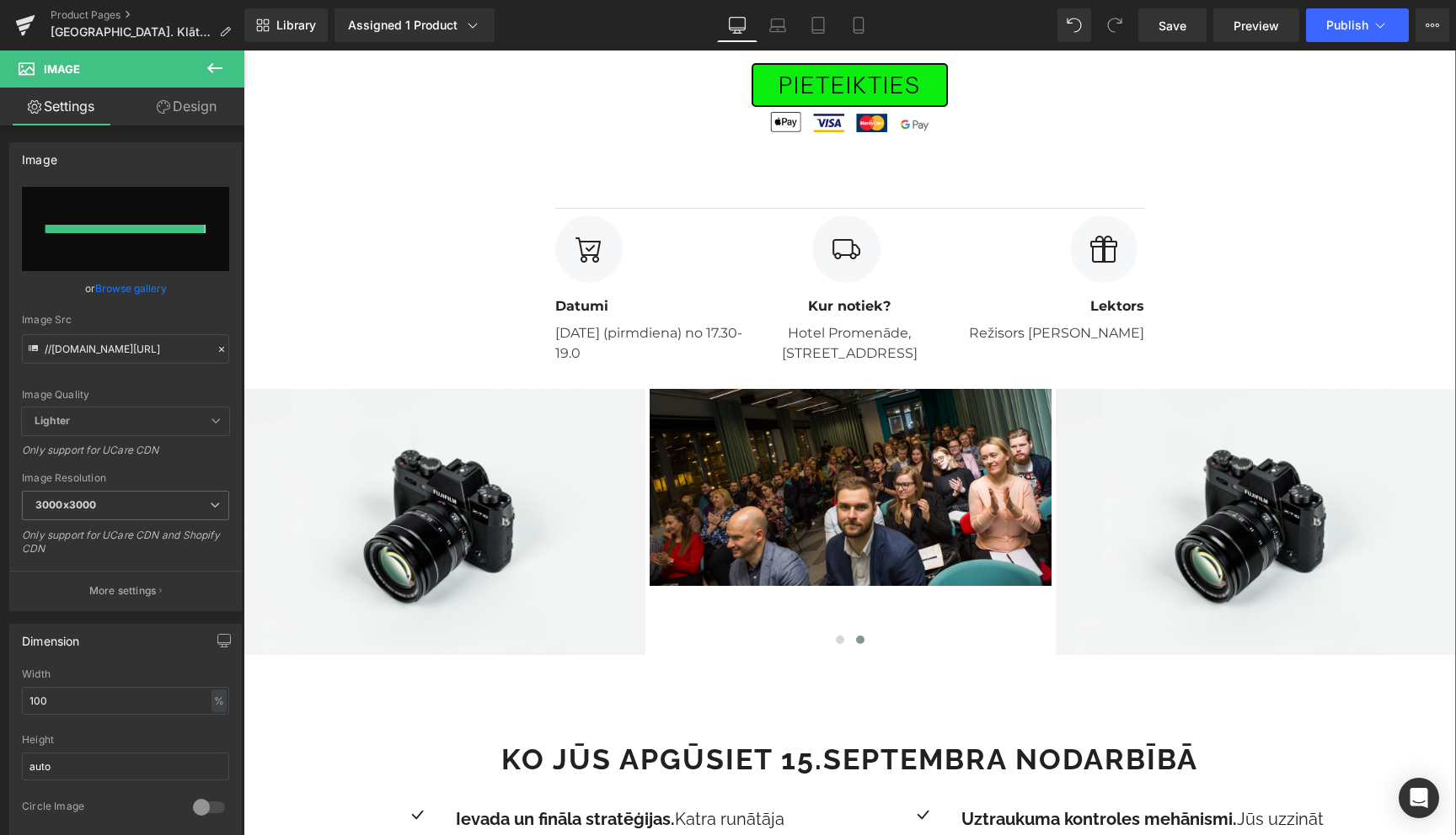
type input "[URL][DOMAIN_NAME]"
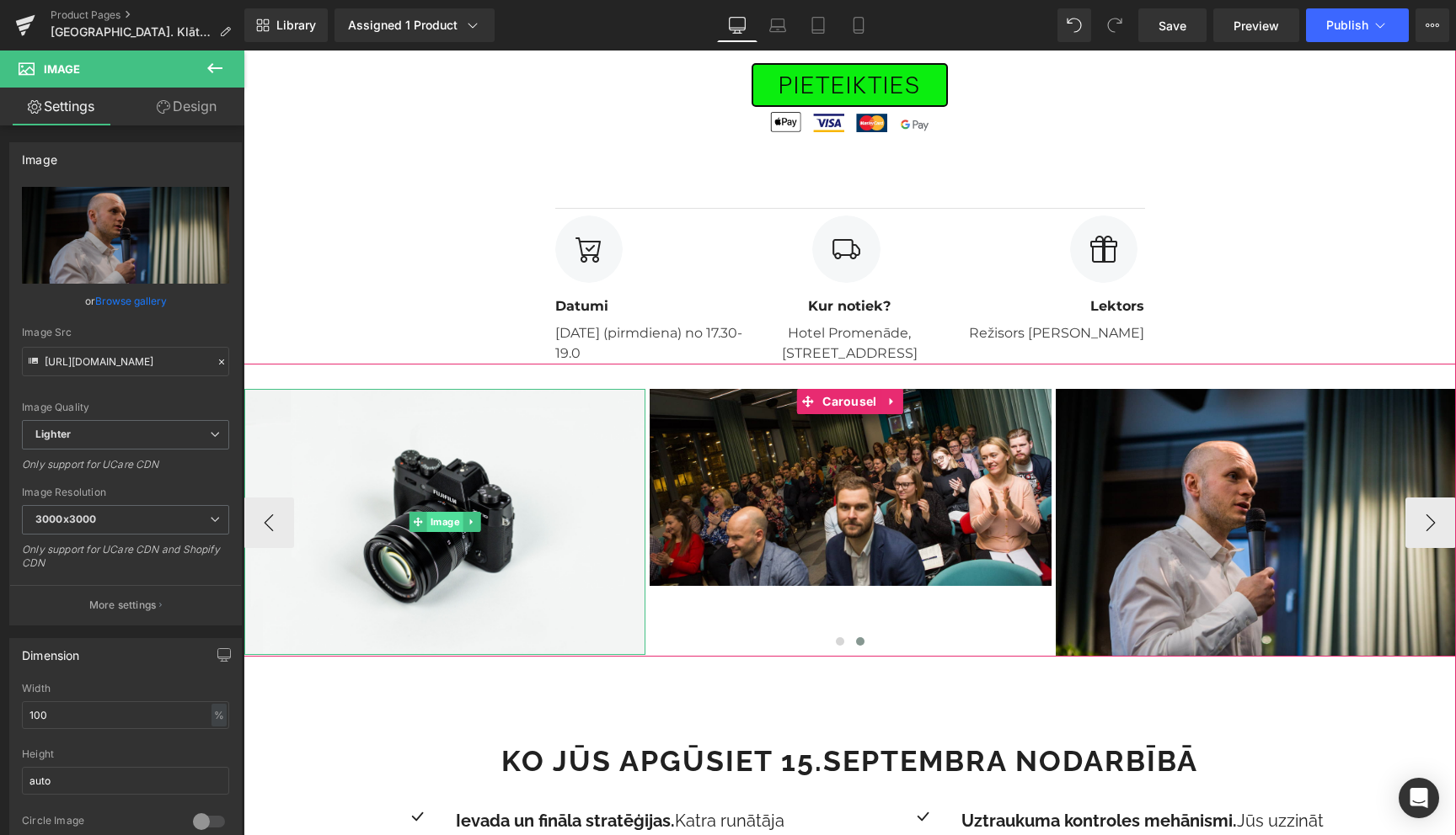
click at [443, 526] on span "Image" at bounding box center [446, 522] width 36 height 20
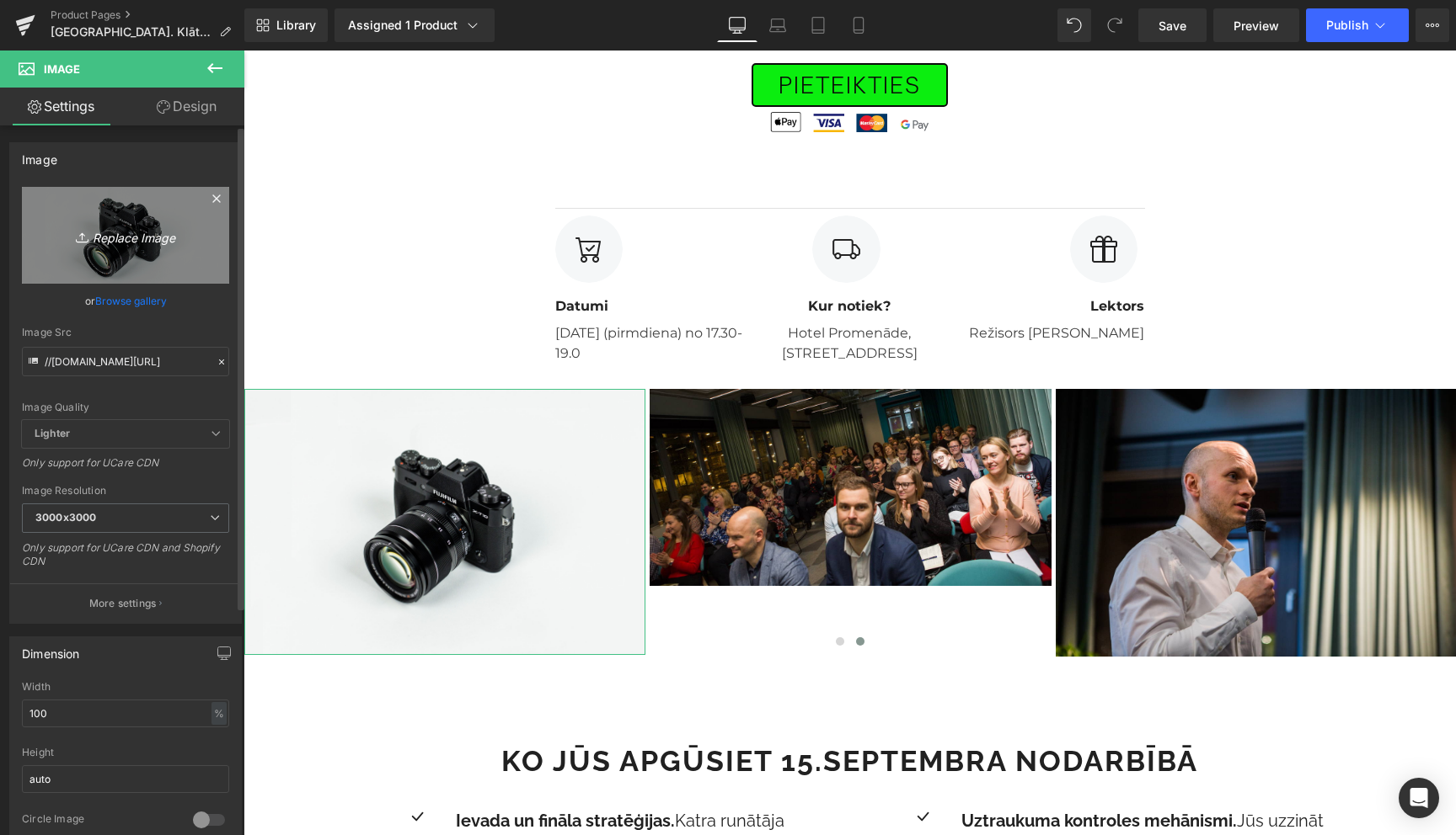
click at [120, 240] on icon "Replace Image" at bounding box center [125, 235] width 135 height 21
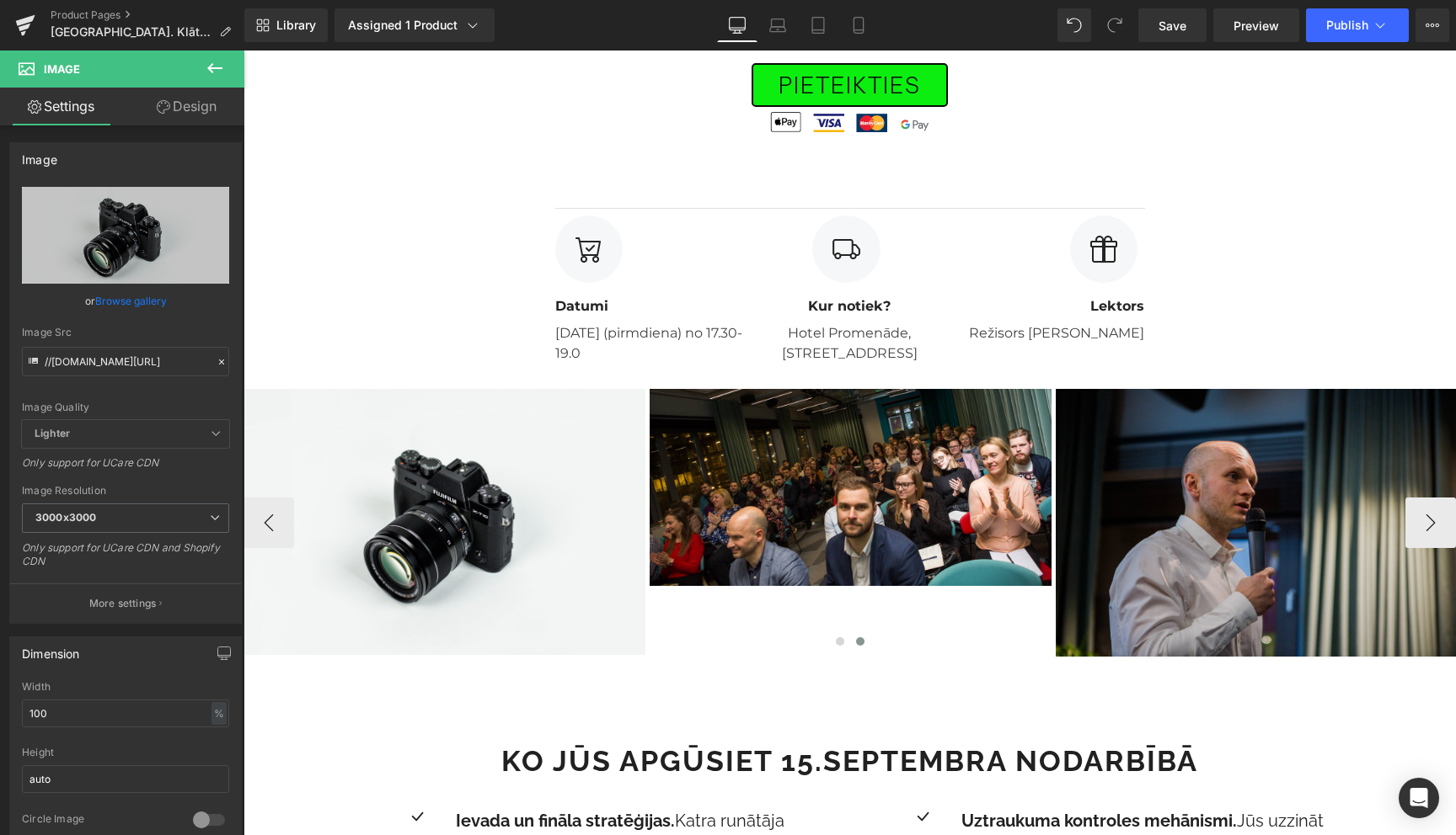
type input "C:\fakepath\untitled-6848.jpg"
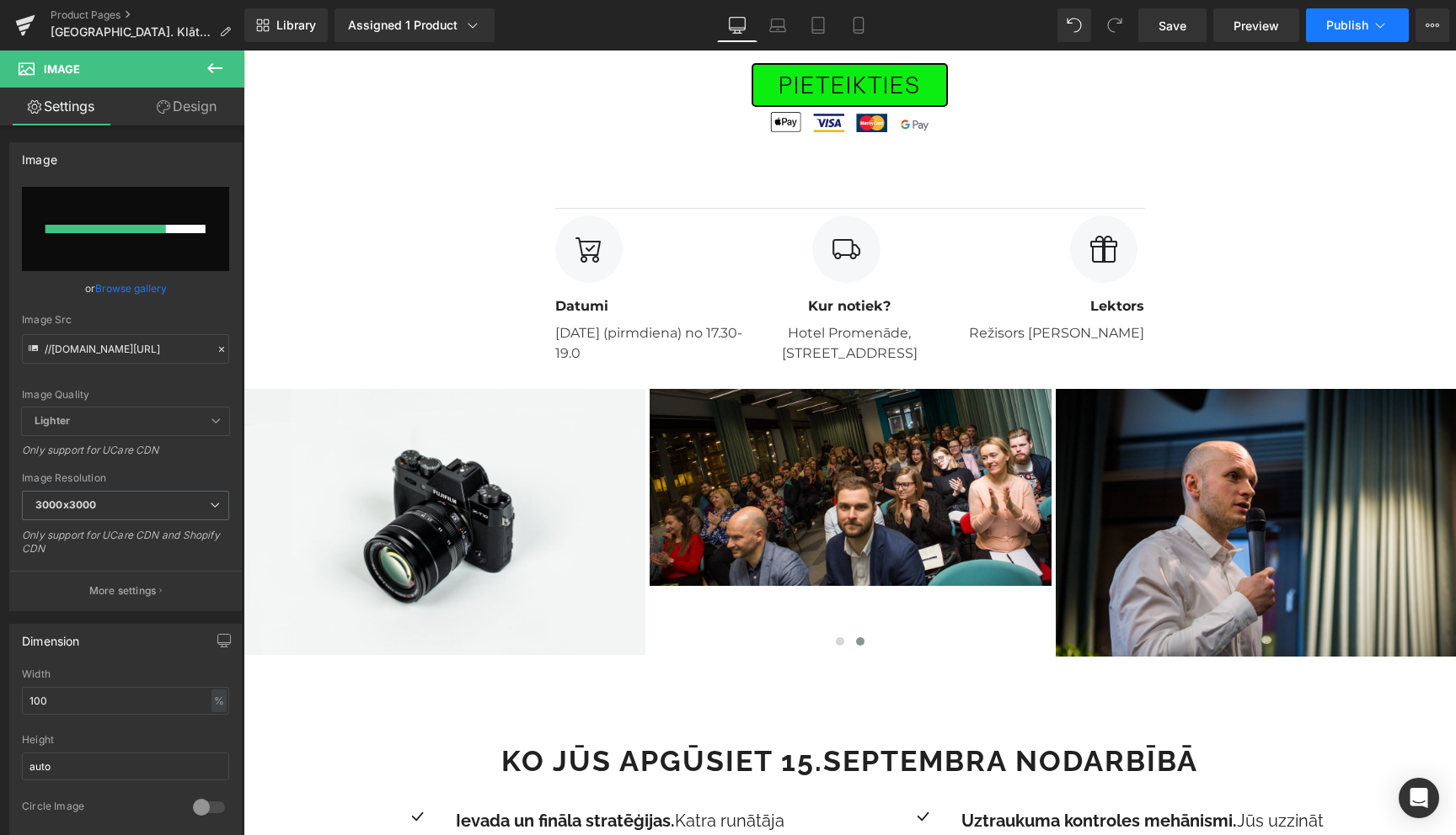
click at [1391, 19] on button "Publish" at bounding box center [1357, 25] width 102 height 34
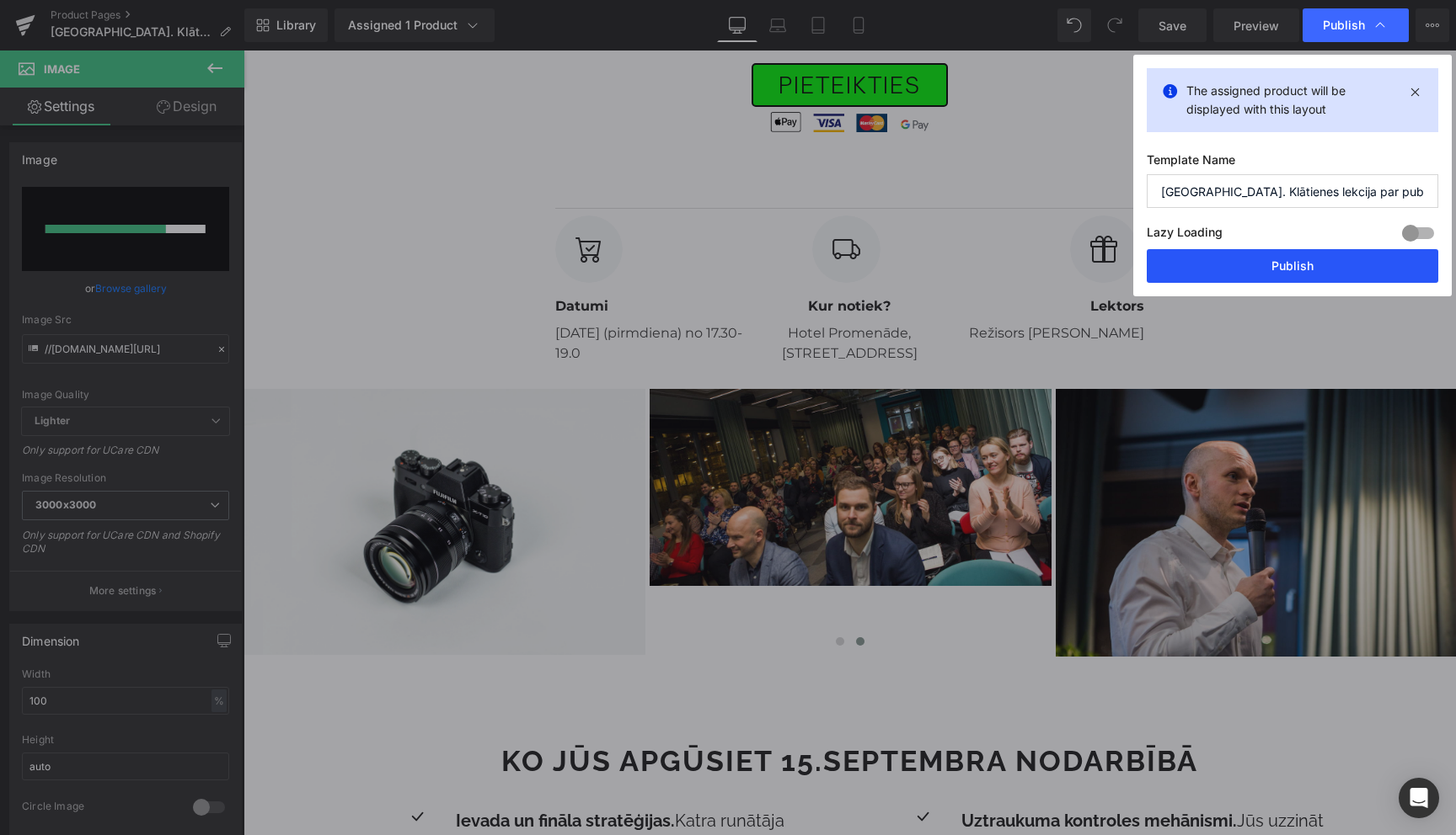
click at [1288, 266] on button "Publish" at bounding box center [1292, 266] width 291 height 34
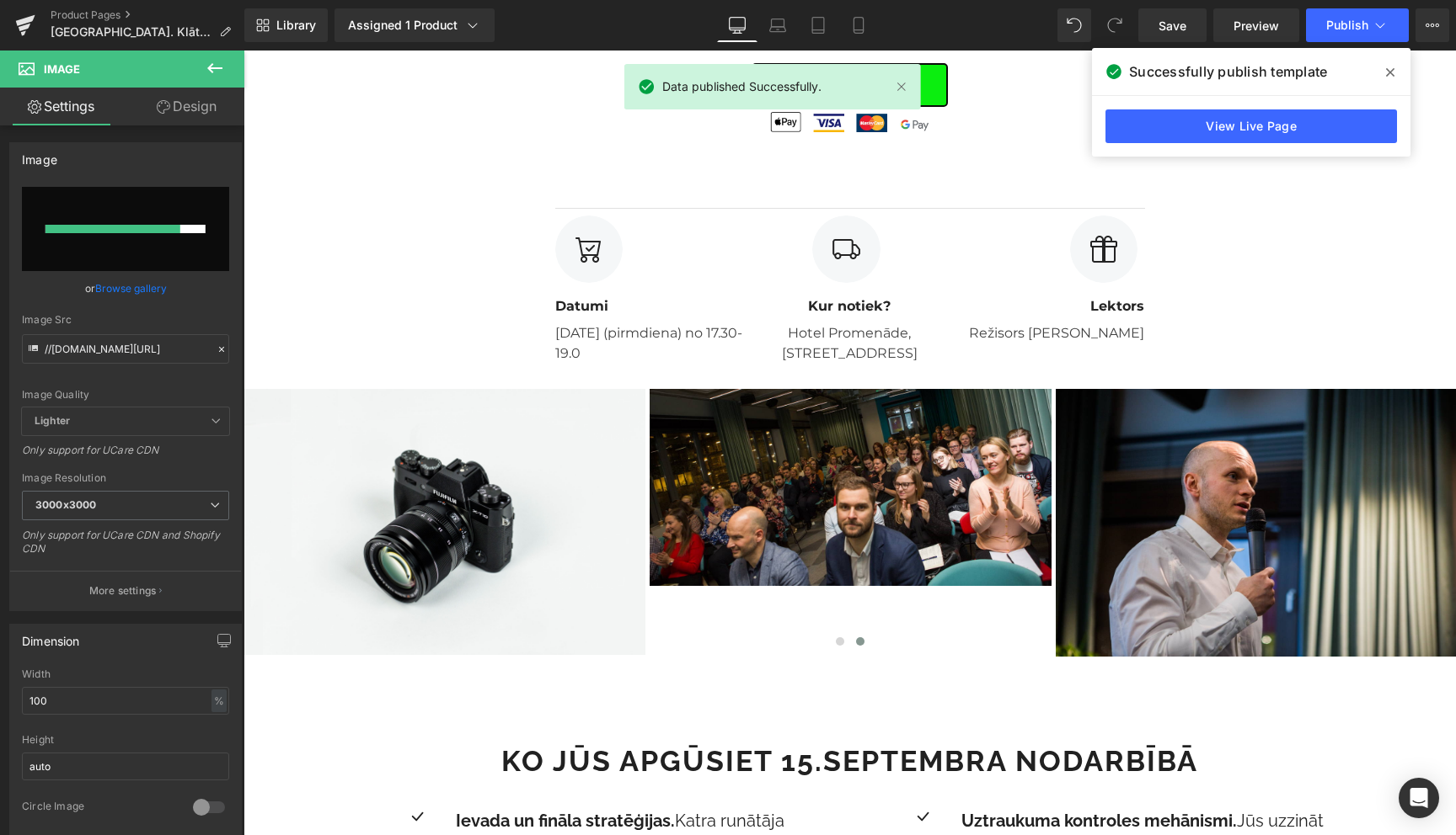
click at [1391, 75] on icon at bounding box center [1390, 73] width 8 height 14
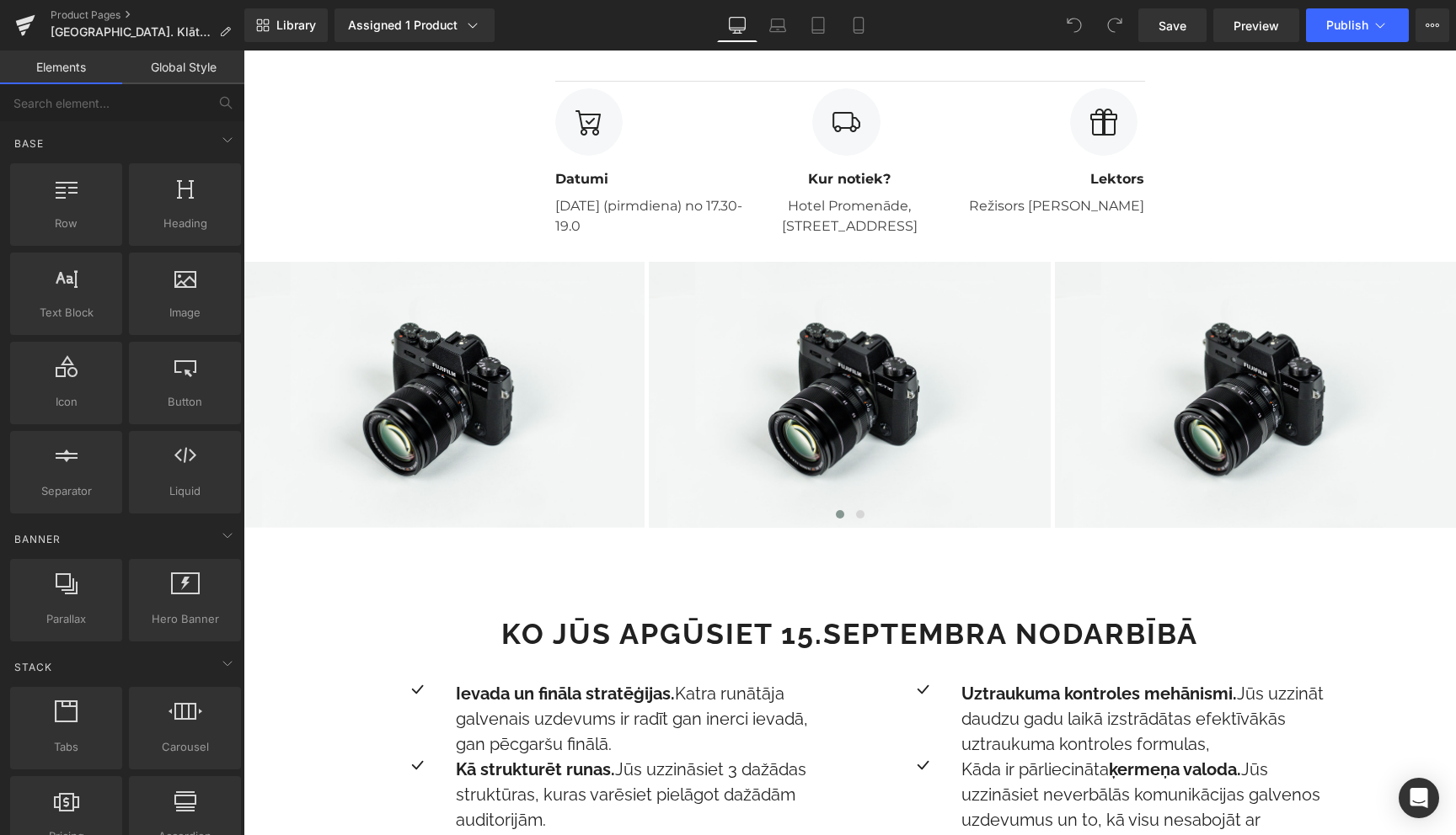
scroll to position [957, 0]
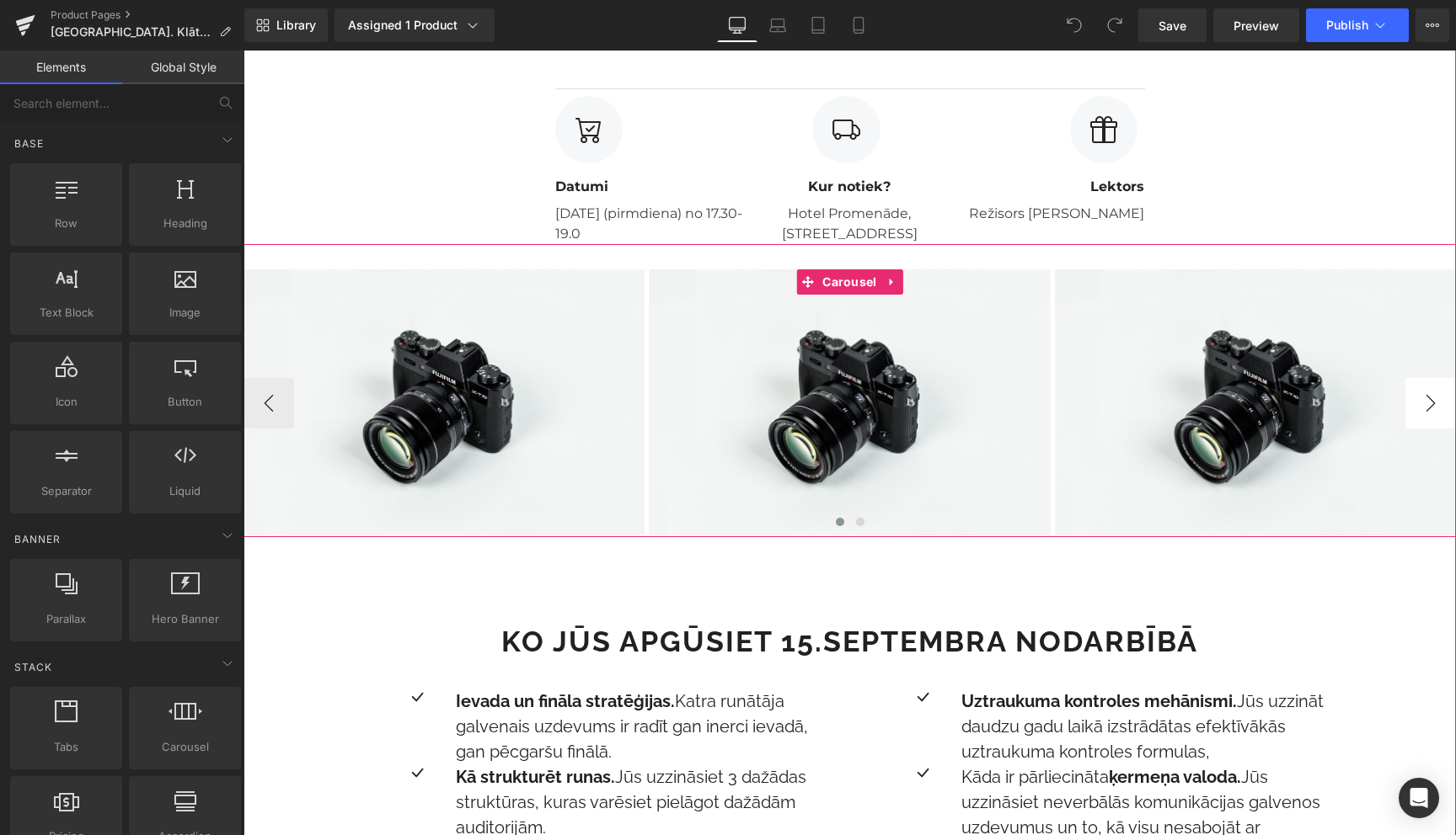
click at [1409, 409] on button "›" at bounding box center [1430, 403] width 51 height 51
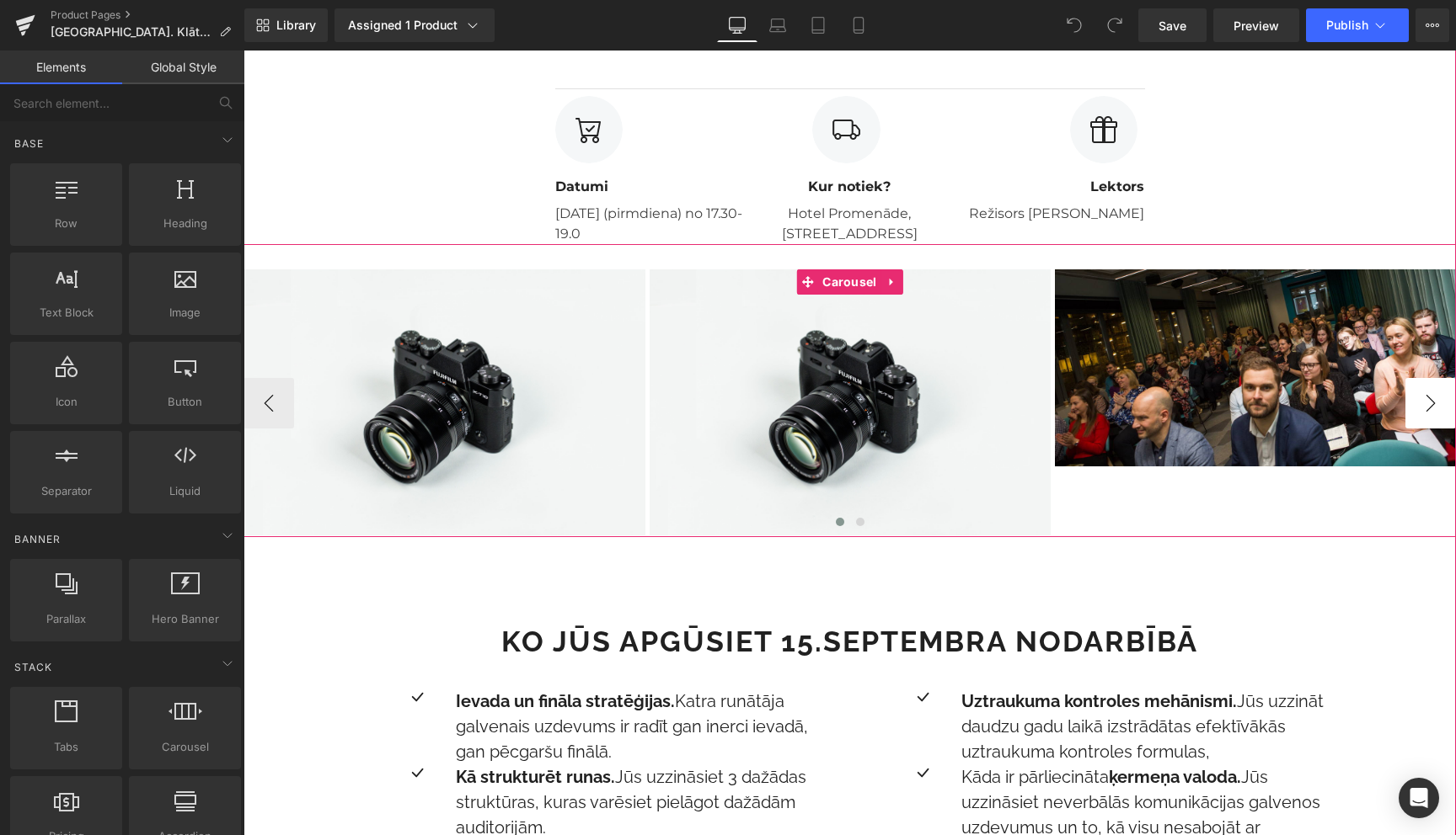
click at [1409, 409] on button "›" at bounding box center [1430, 403] width 51 height 51
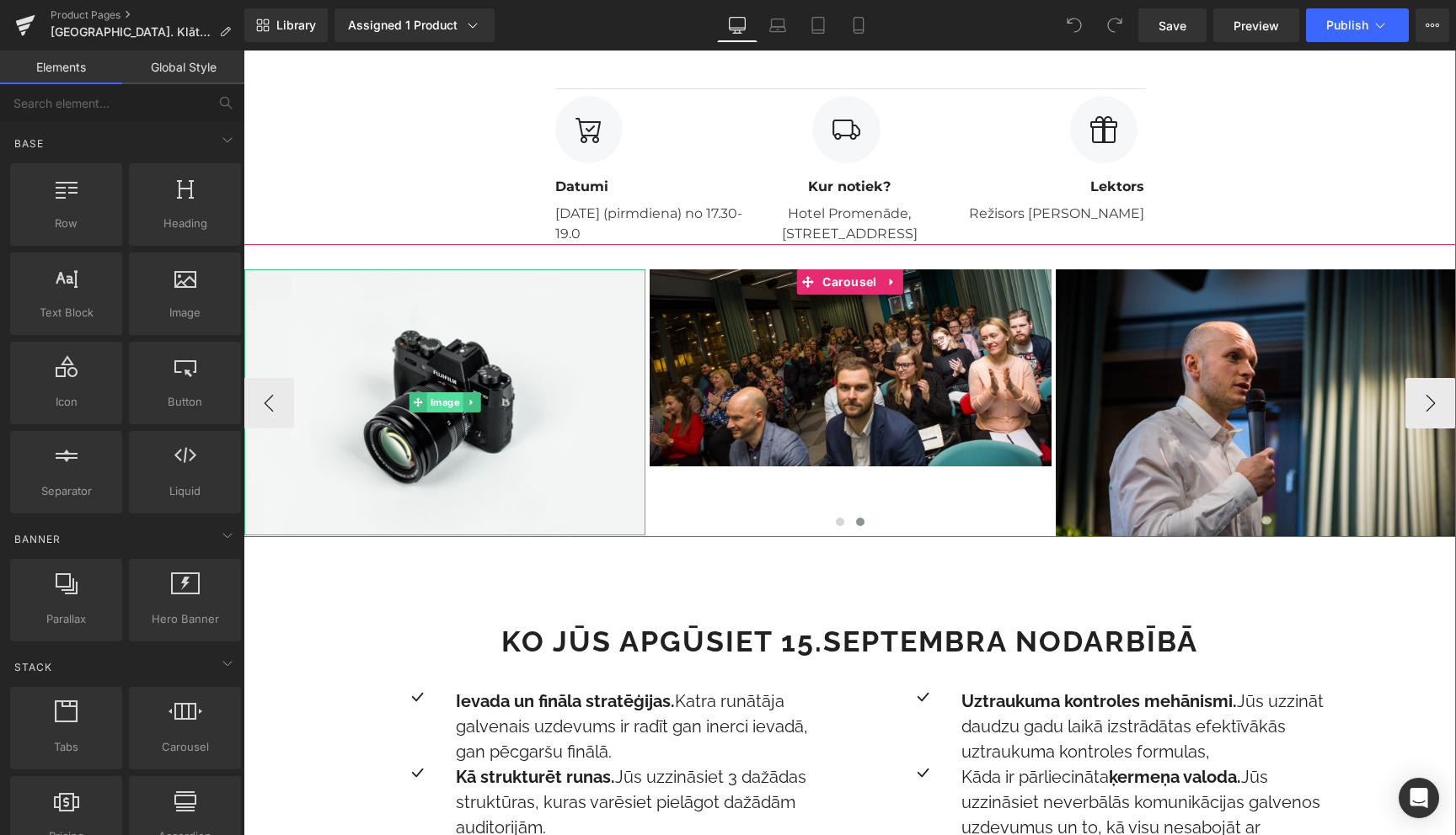
click at [449, 408] on span "Image" at bounding box center [446, 403] width 36 height 20
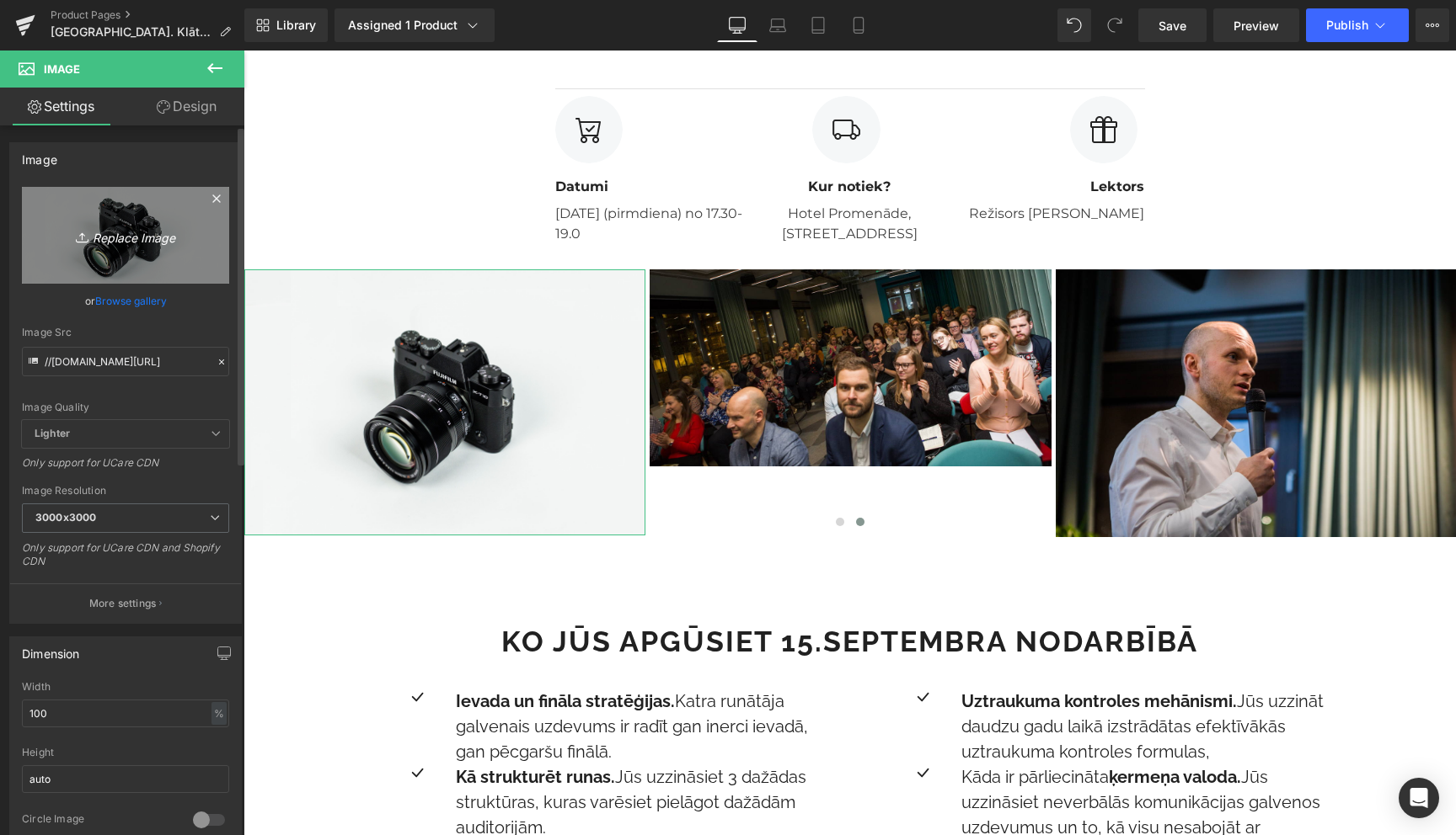
click at [128, 243] on icon "Replace Image" at bounding box center [125, 235] width 135 height 21
type input "C:\fakepath\untitled-6741.jpg"
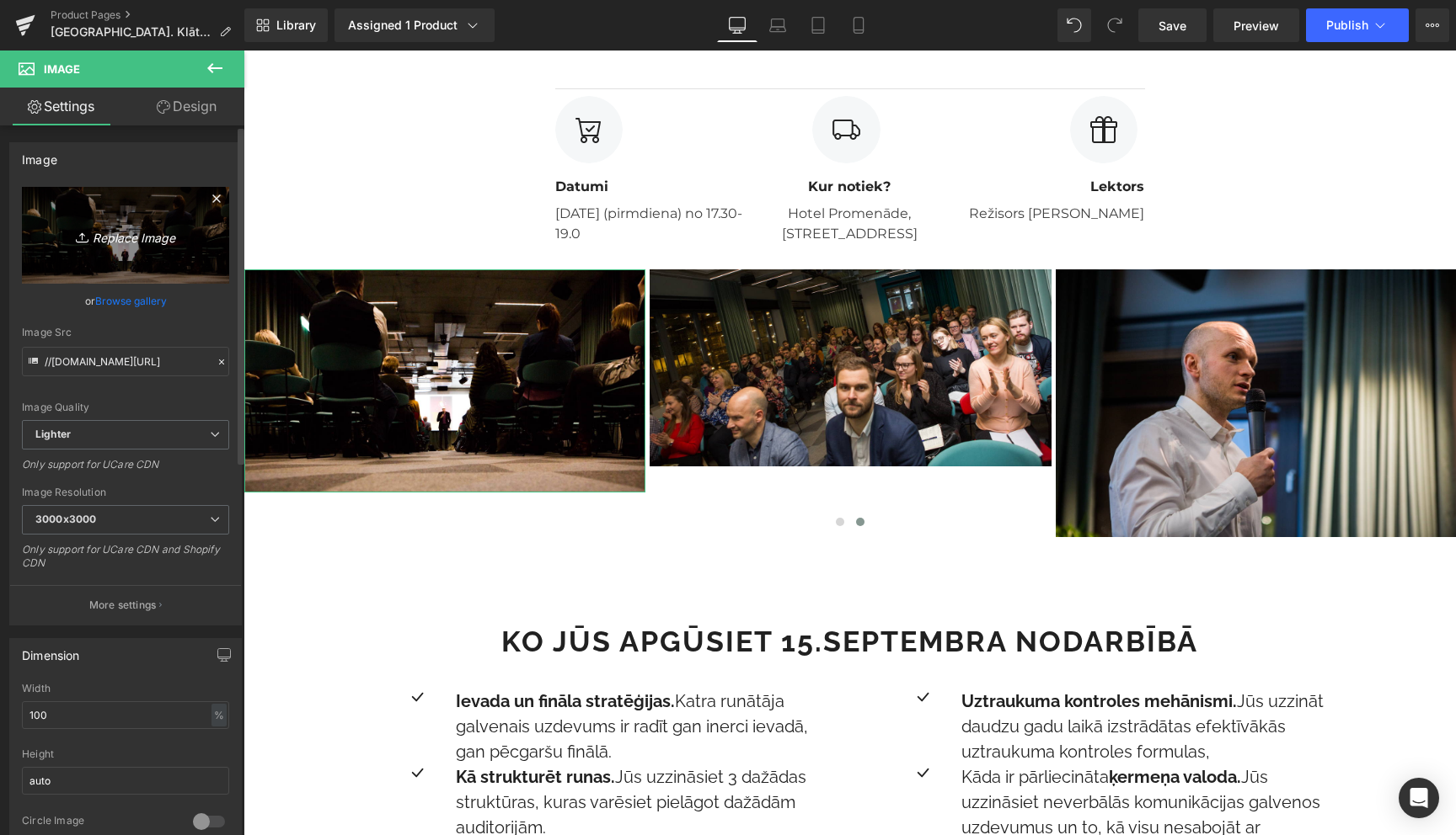
click at [121, 235] on icon "Replace Image" at bounding box center [125, 235] width 135 height 21
type input "C:\fakepath\untitled-6864.jpg"
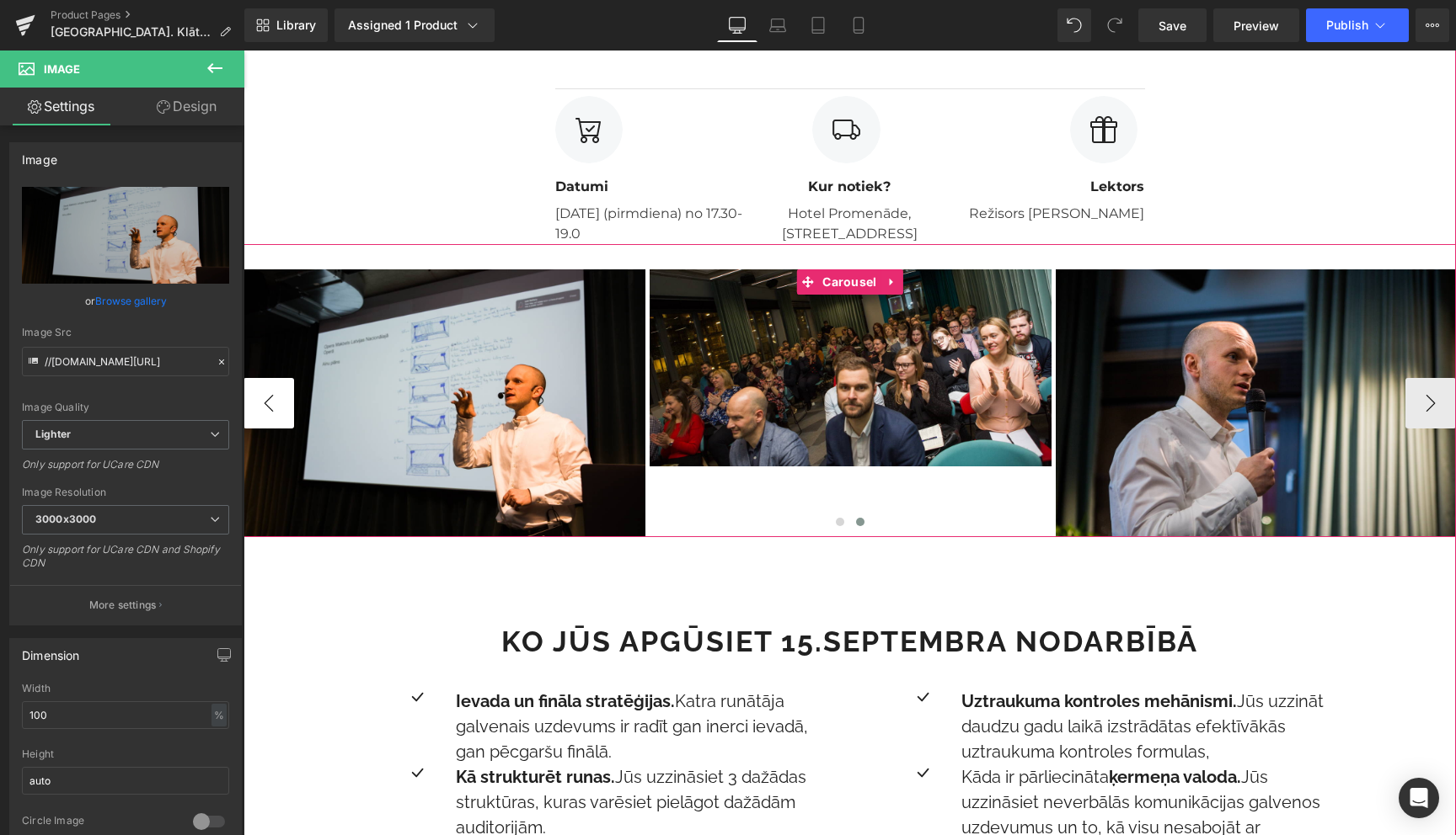
click at [273, 402] on button "‹" at bounding box center [269, 403] width 51 height 51
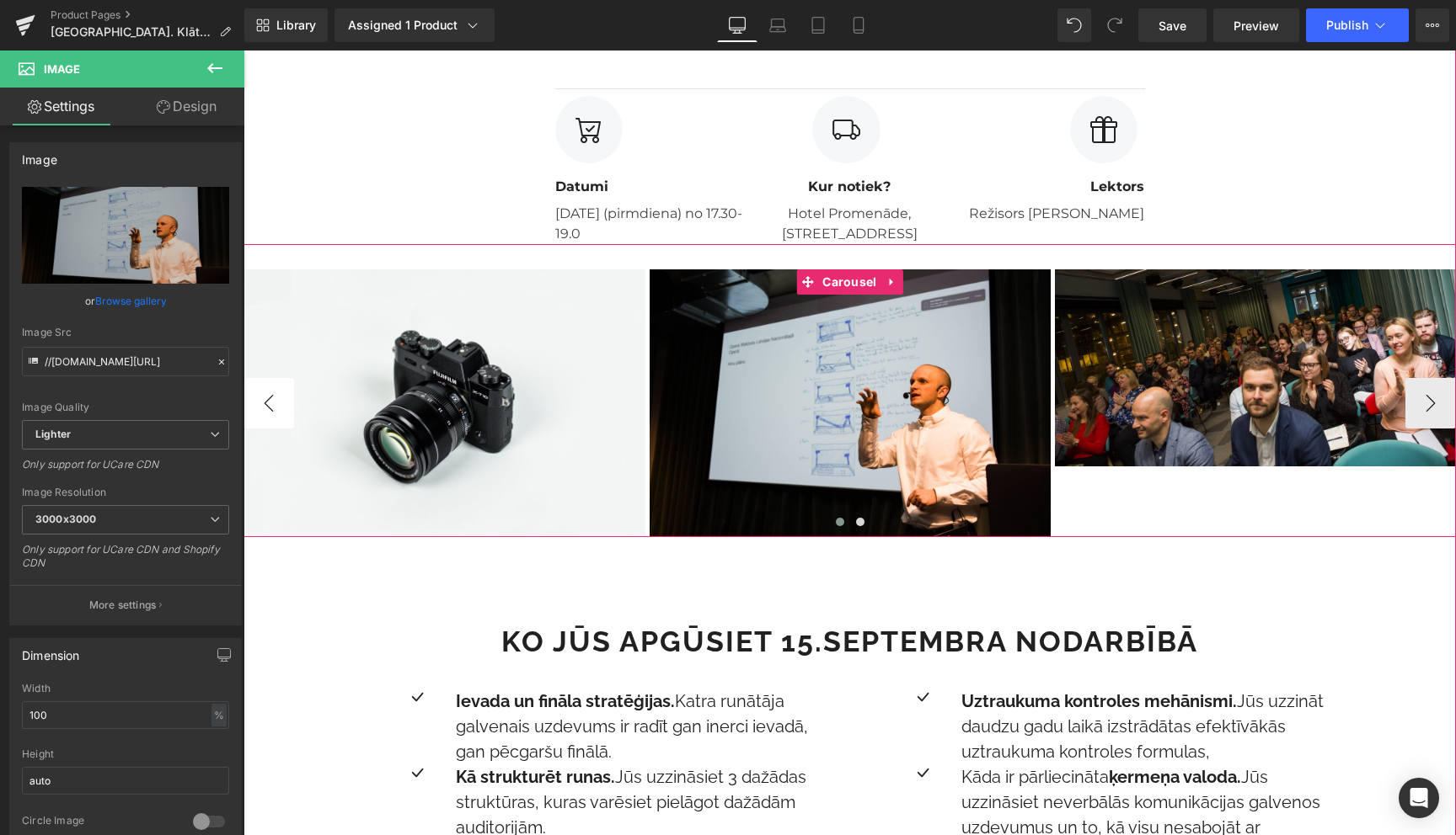
click at [273, 402] on button "‹" at bounding box center [269, 403] width 51 height 51
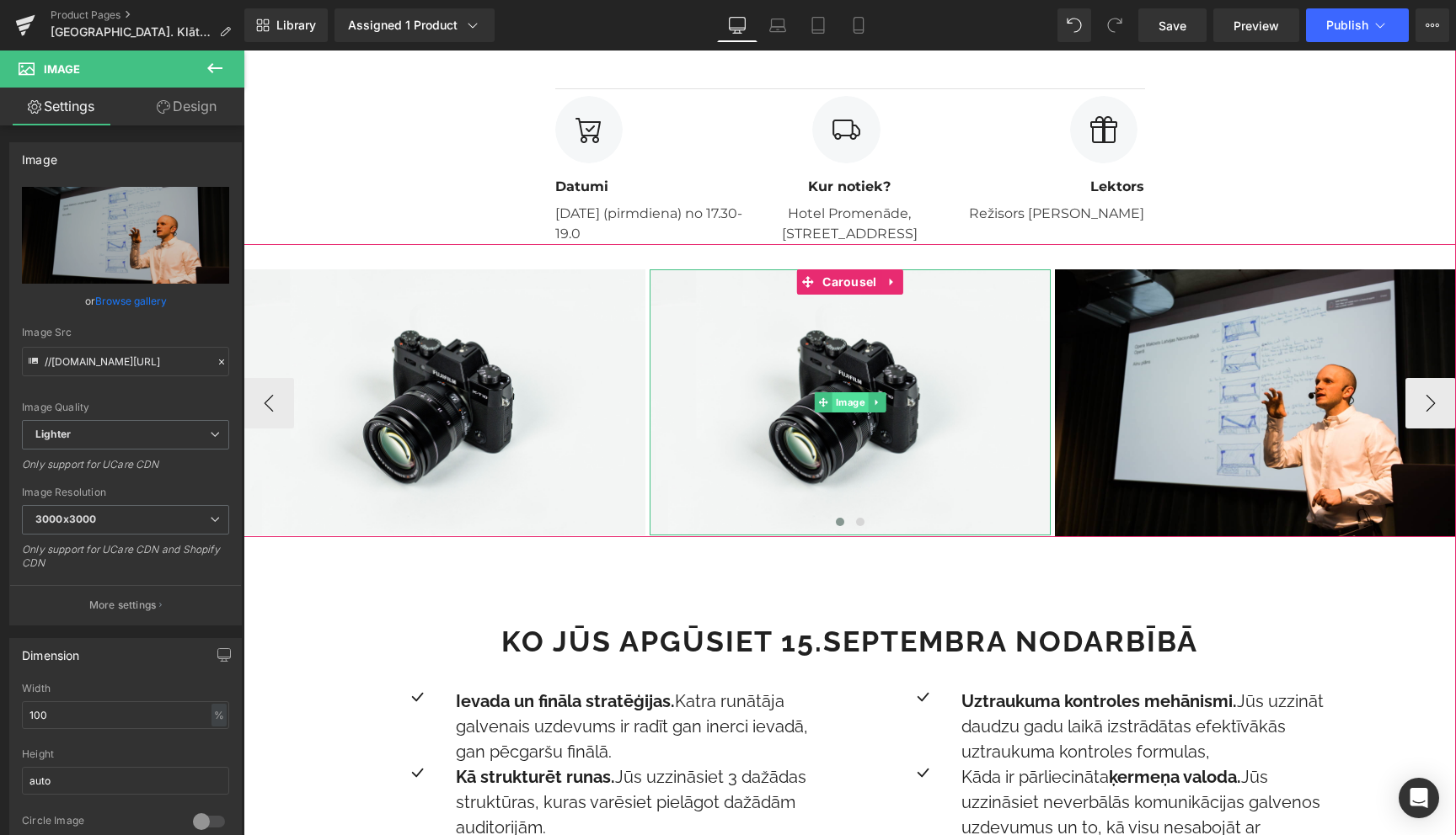
click at [855, 409] on span "Image" at bounding box center [849, 403] width 36 height 20
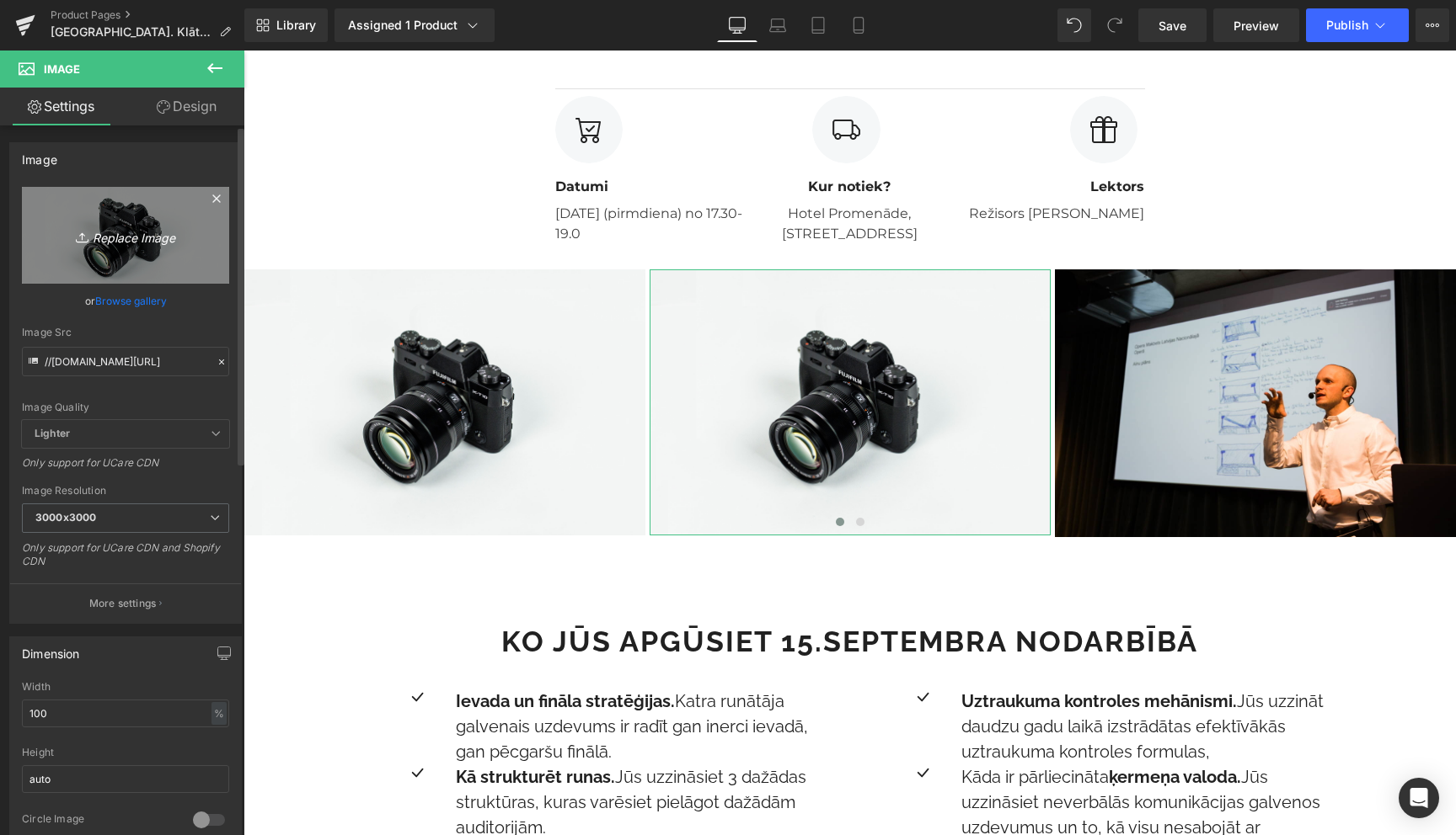
click at [137, 233] on icon "Replace Image" at bounding box center [125, 235] width 135 height 21
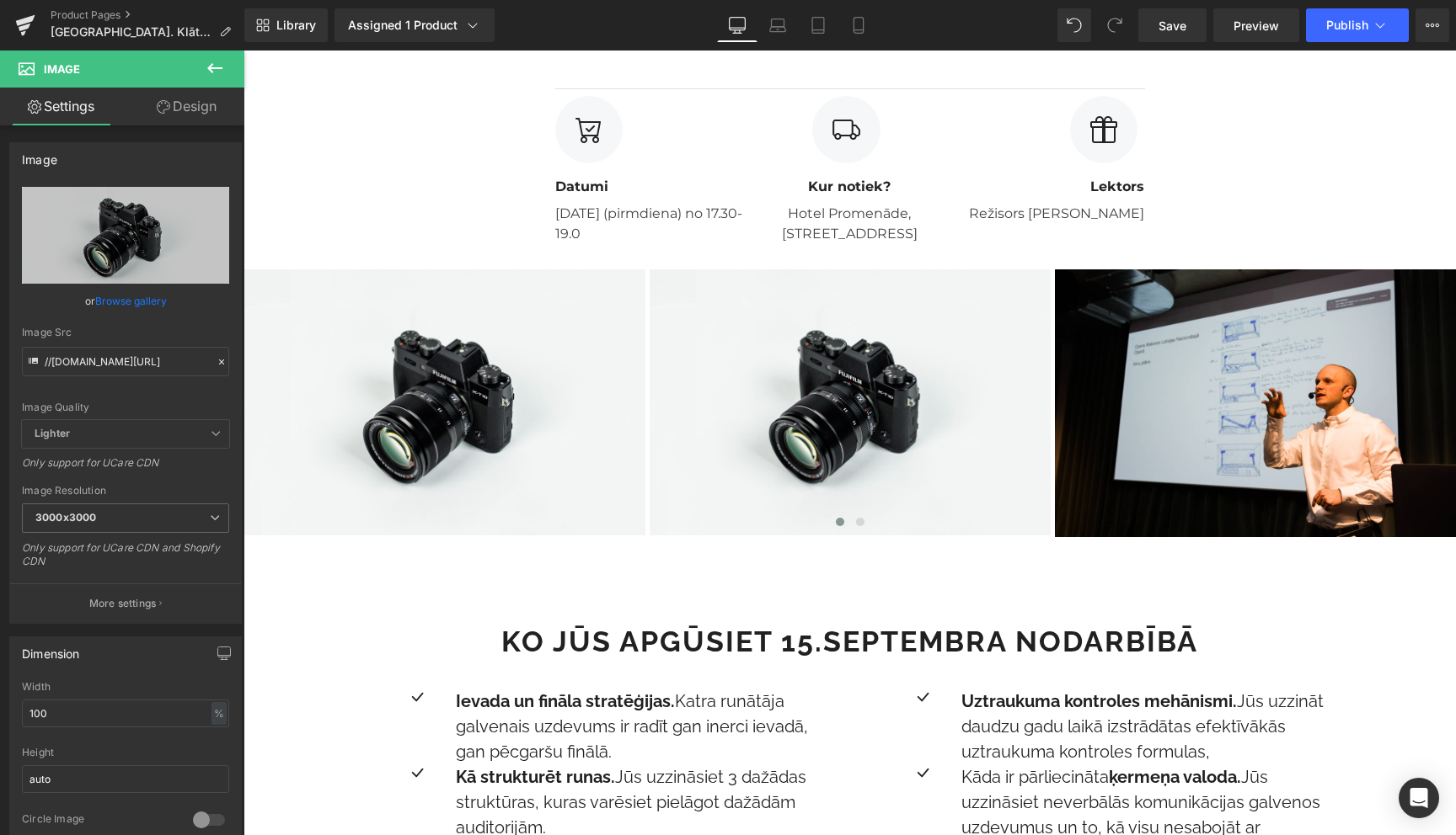
type input "C:\fakepath\untitled-6886.jpg"
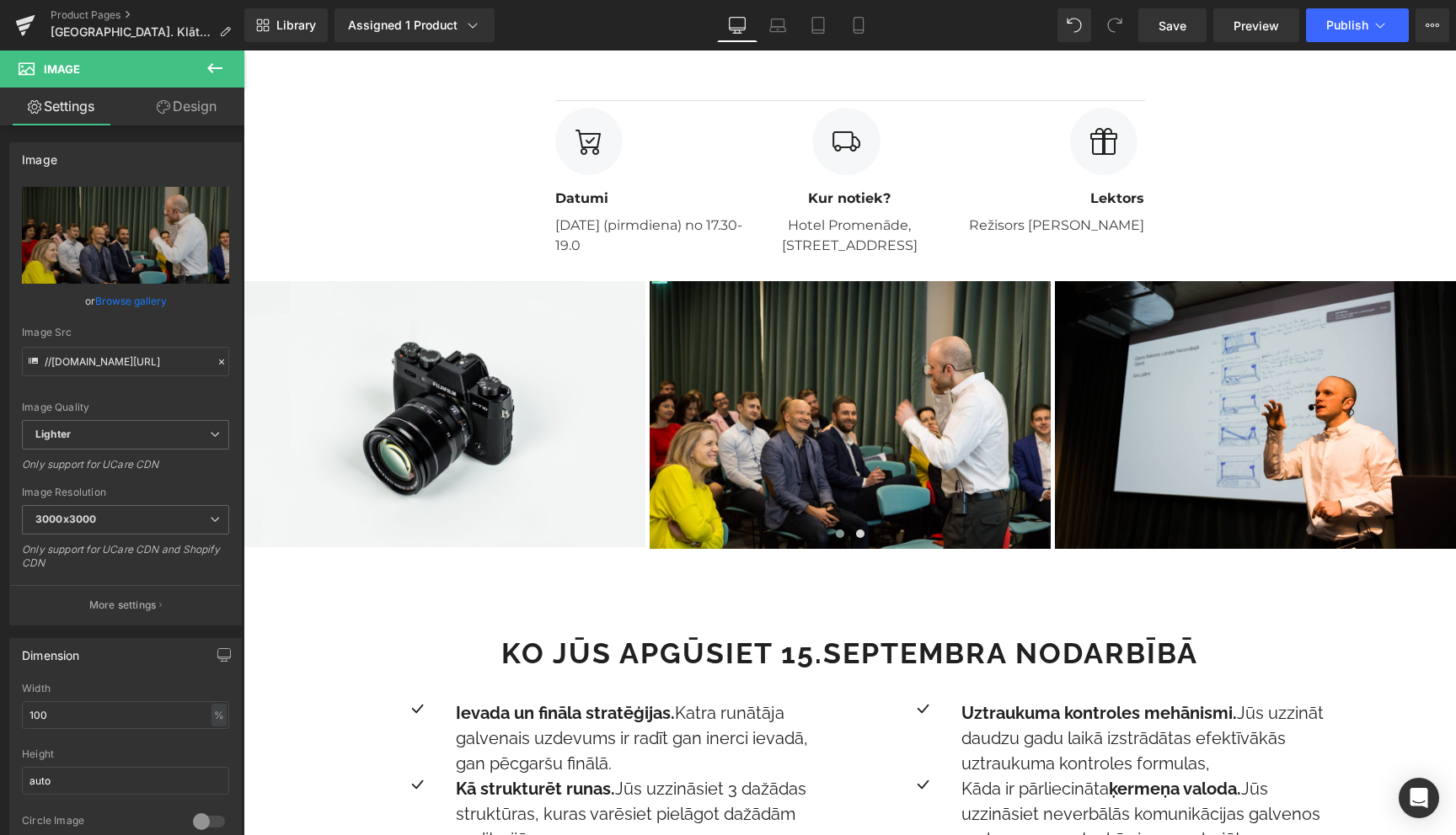
scroll to position [910, 0]
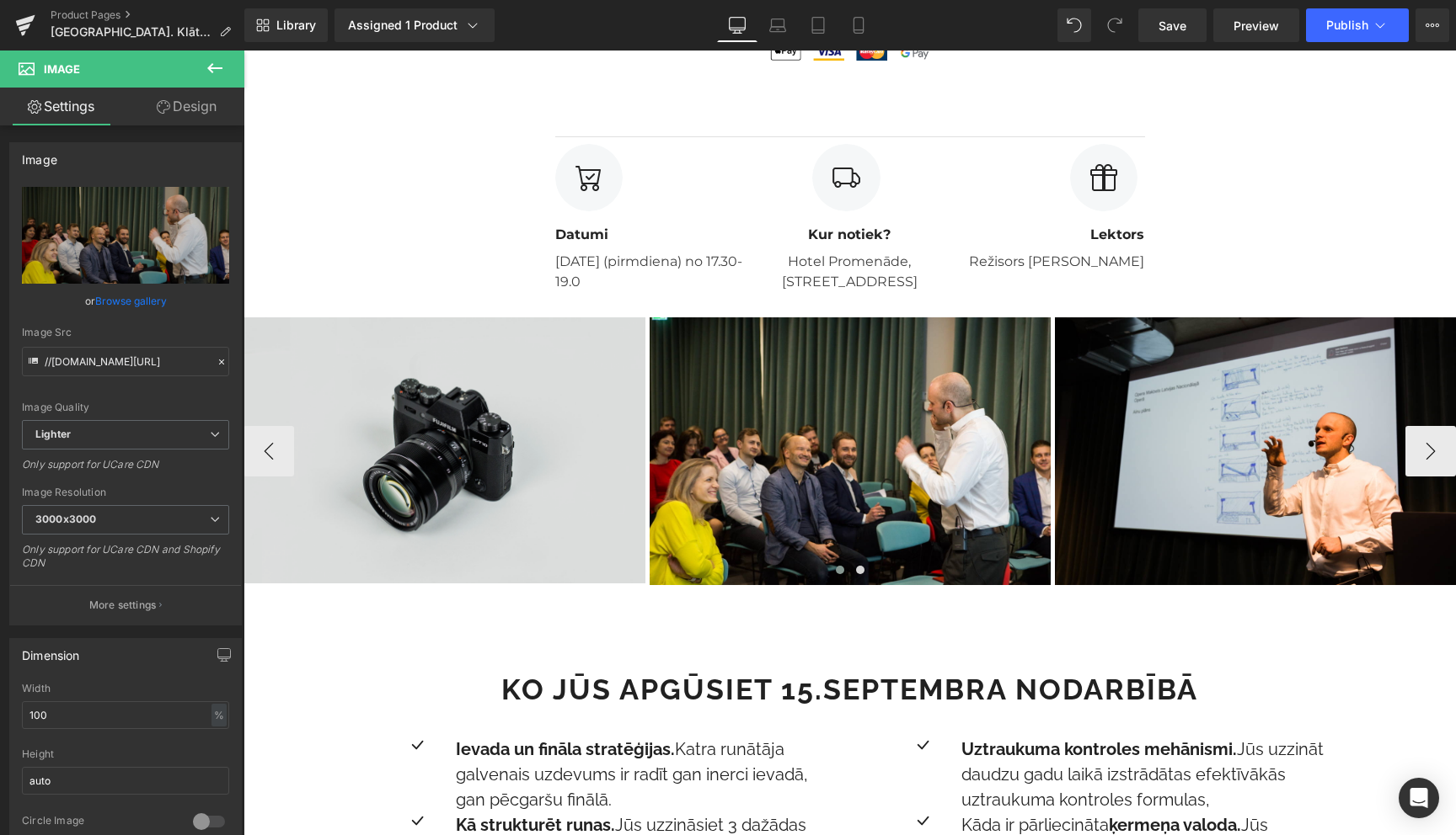
click at [422, 447] on div "Image" at bounding box center [444, 450] width 401 height 266
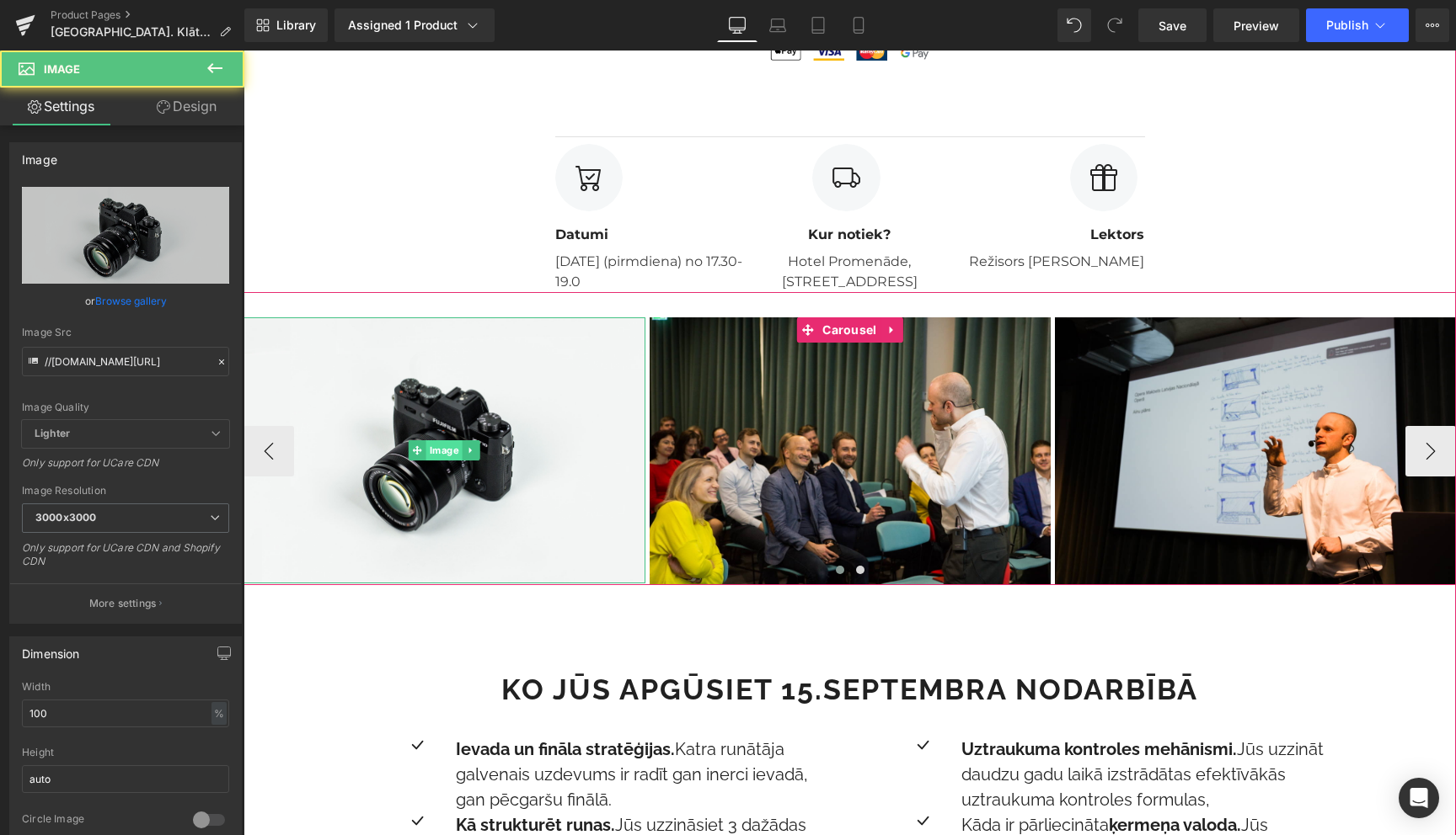
click at [451, 449] on span "Image" at bounding box center [445, 450] width 36 height 20
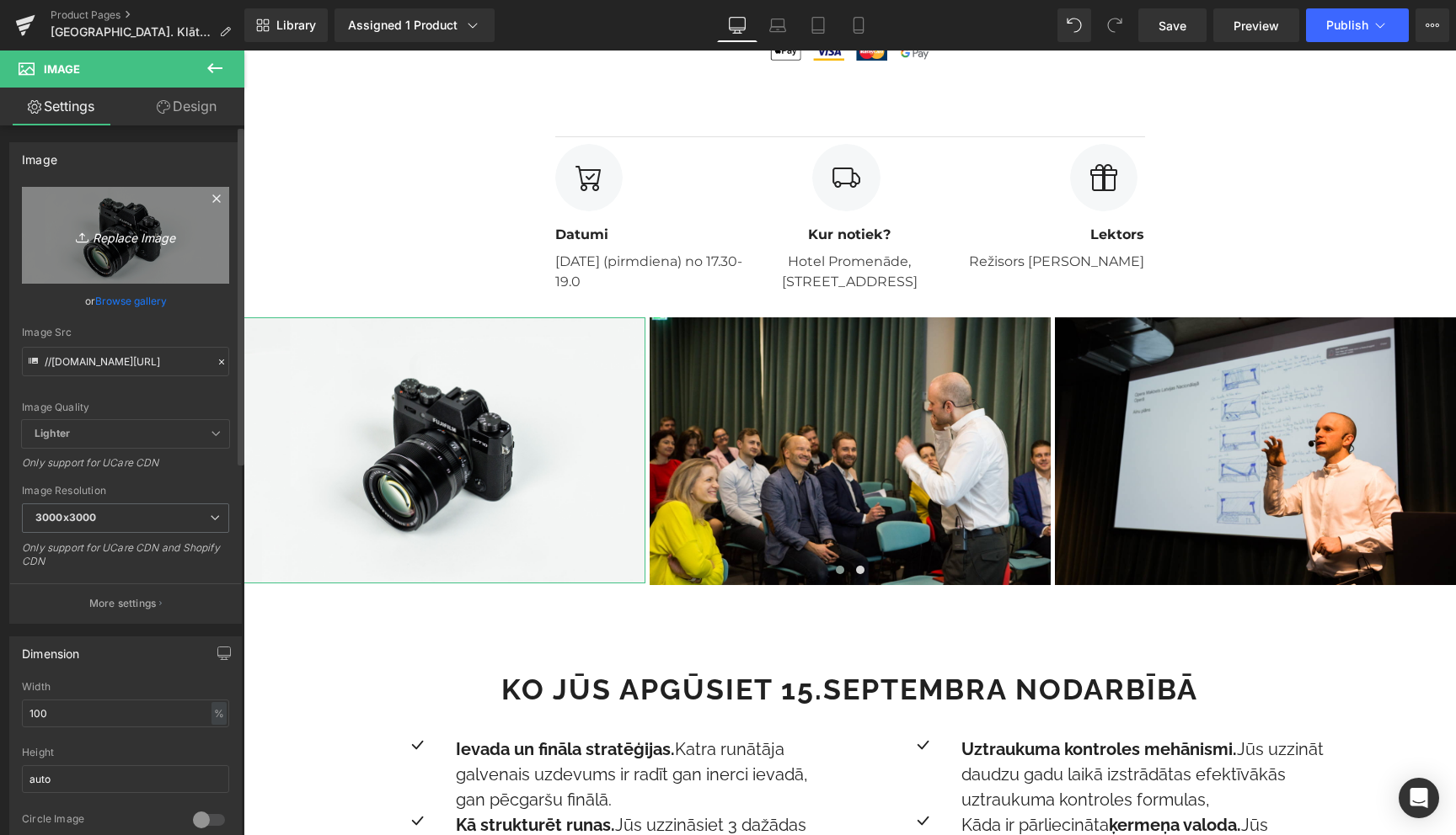
click at [147, 248] on link "Replace Image" at bounding box center [125, 235] width 207 height 96
type input "C:\fakepath\untitled-6888.jpg"
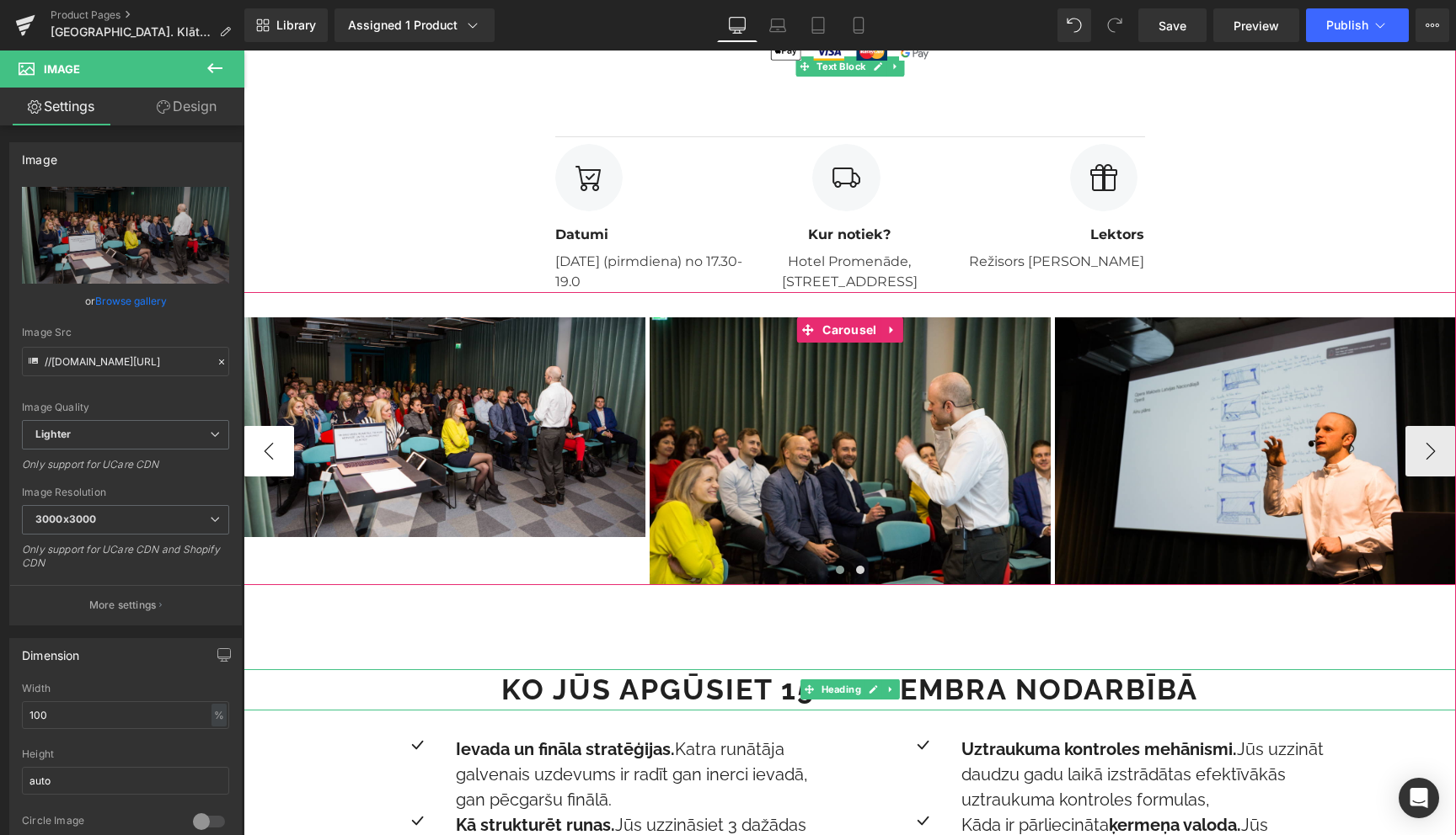
click at [271, 452] on button "‹" at bounding box center [269, 451] width 51 height 51
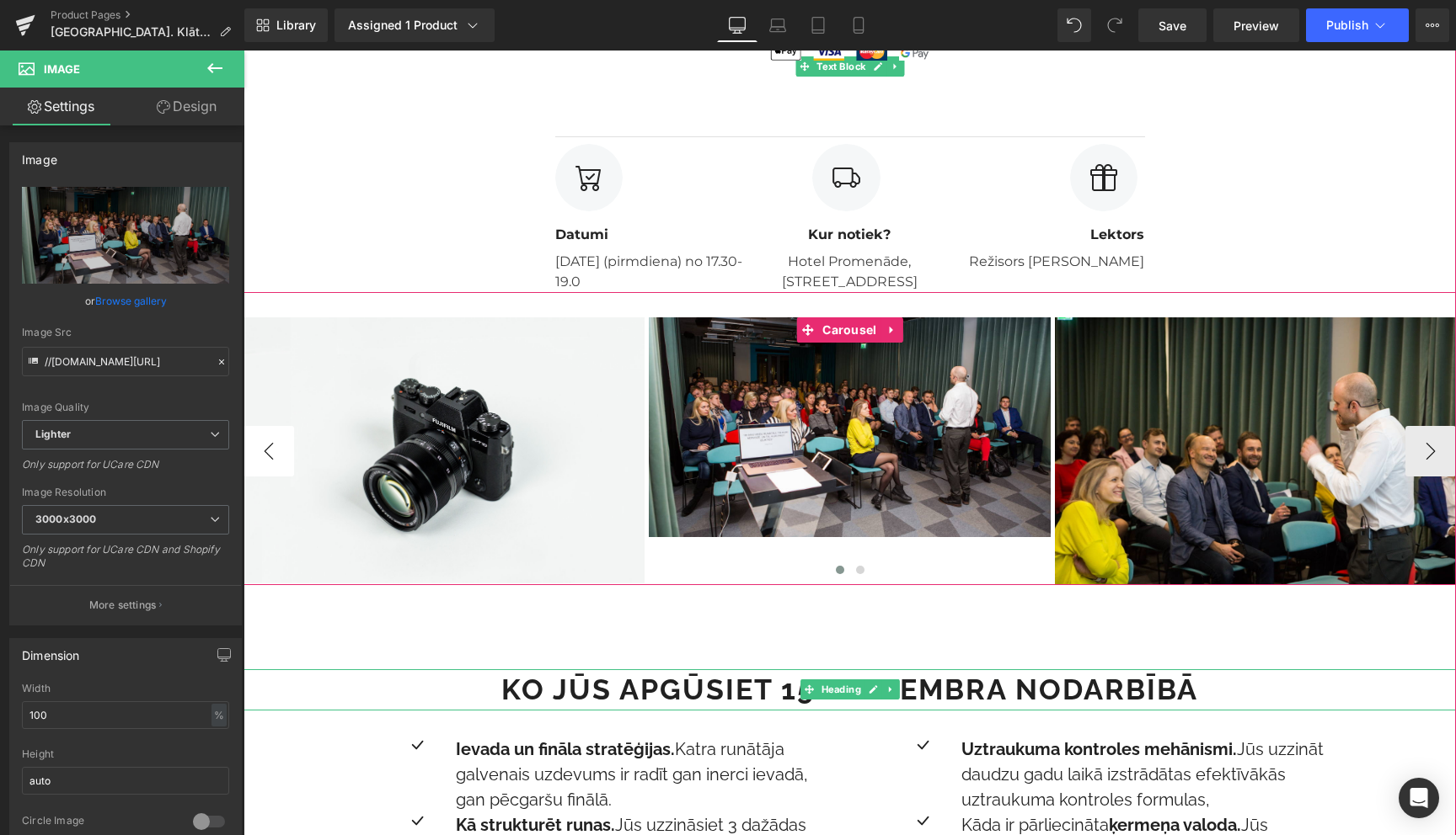
click at [271, 452] on button "‹" at bounding box center [269, 451] width 51 height 51
click at [443, 451] on span "Image" at bounding box center [445, 450] width 36 height 20
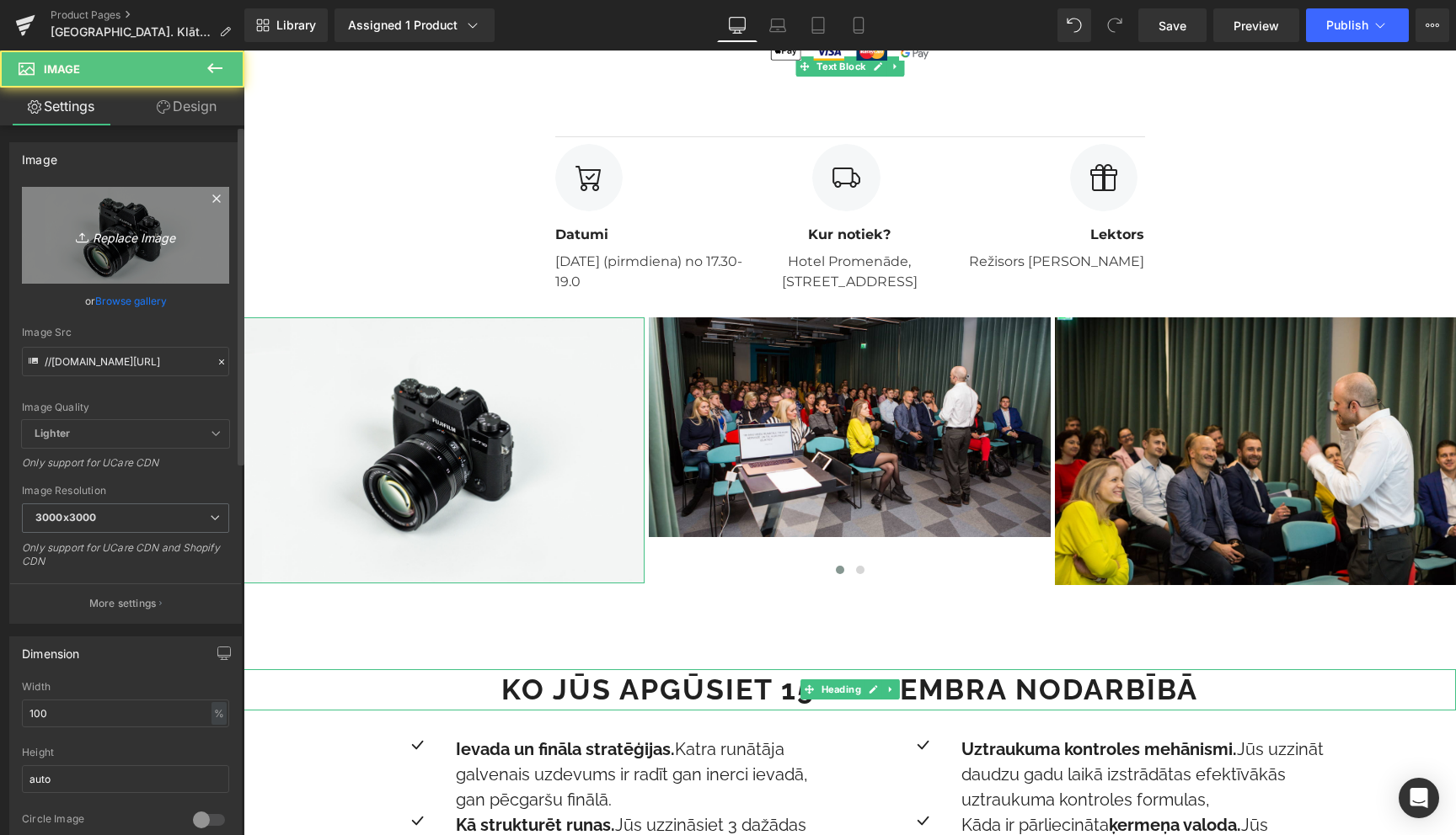
click at [158, 243] on icon "Replace Image" at bounding box center [125, 235] width 135 height 21
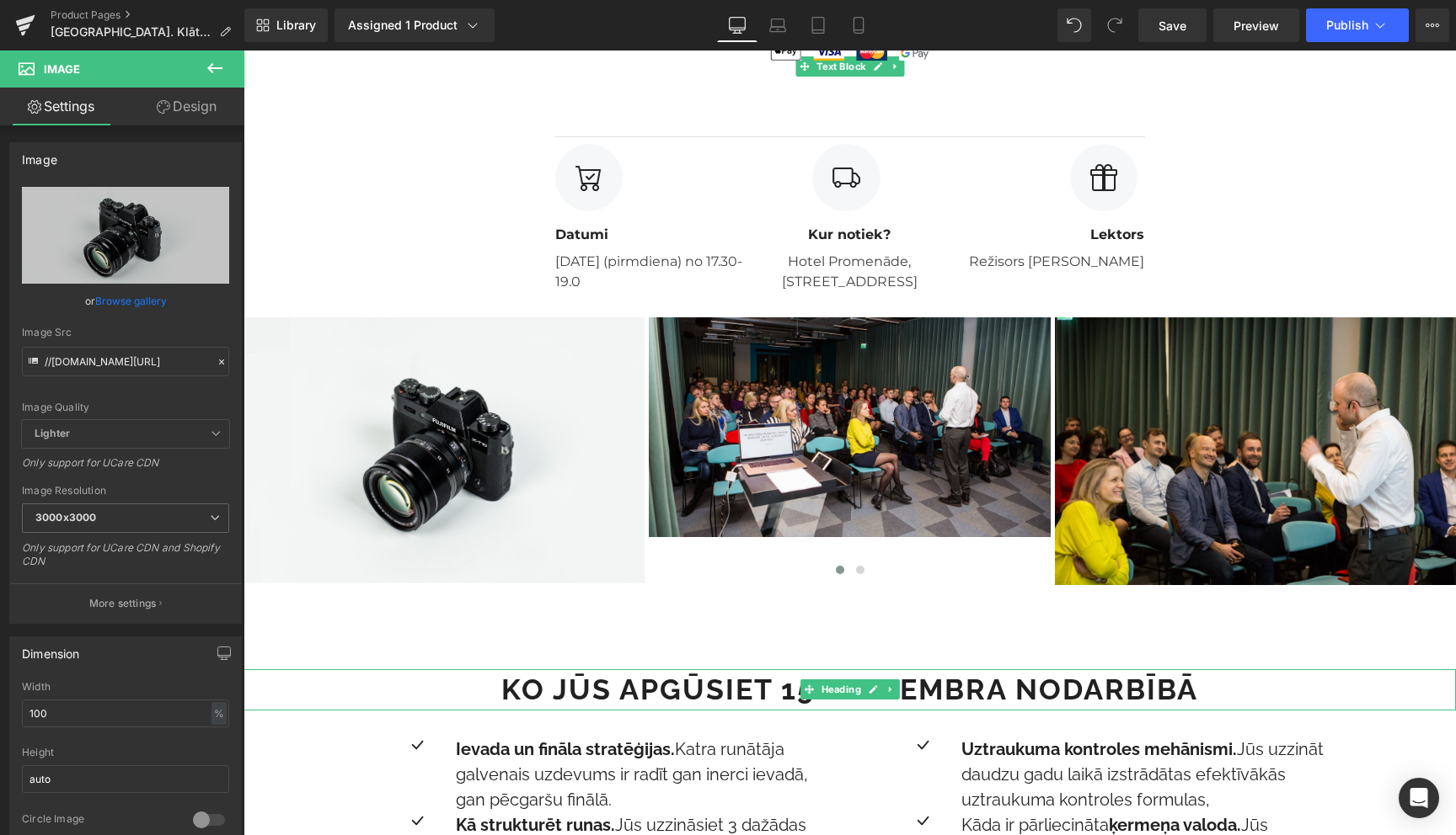
type input "C:\fakepath\untitled-6907.jpg"
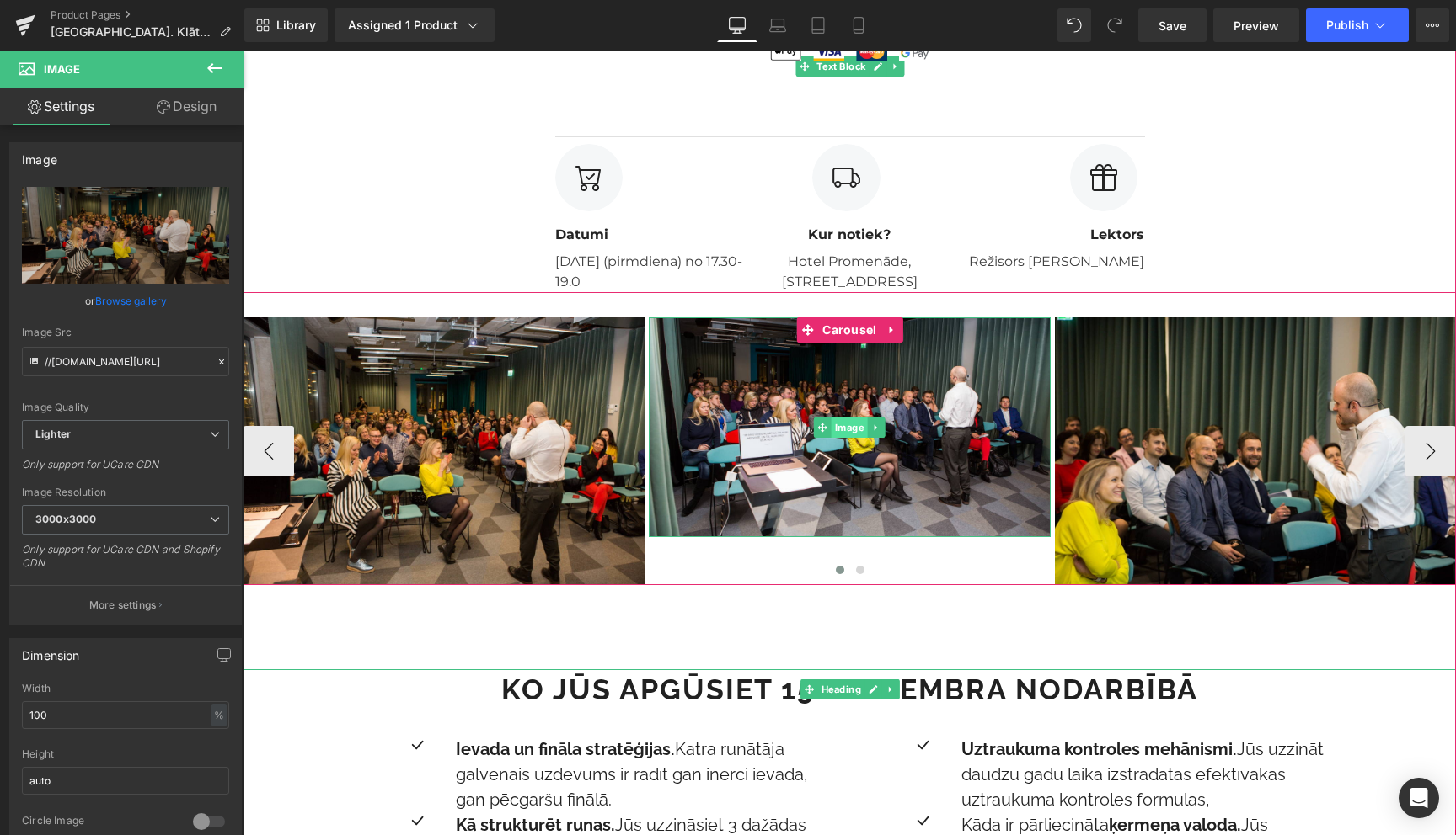
click at [847, 432] on span "Image" at bounding box center [849, 427] width 36 height 20
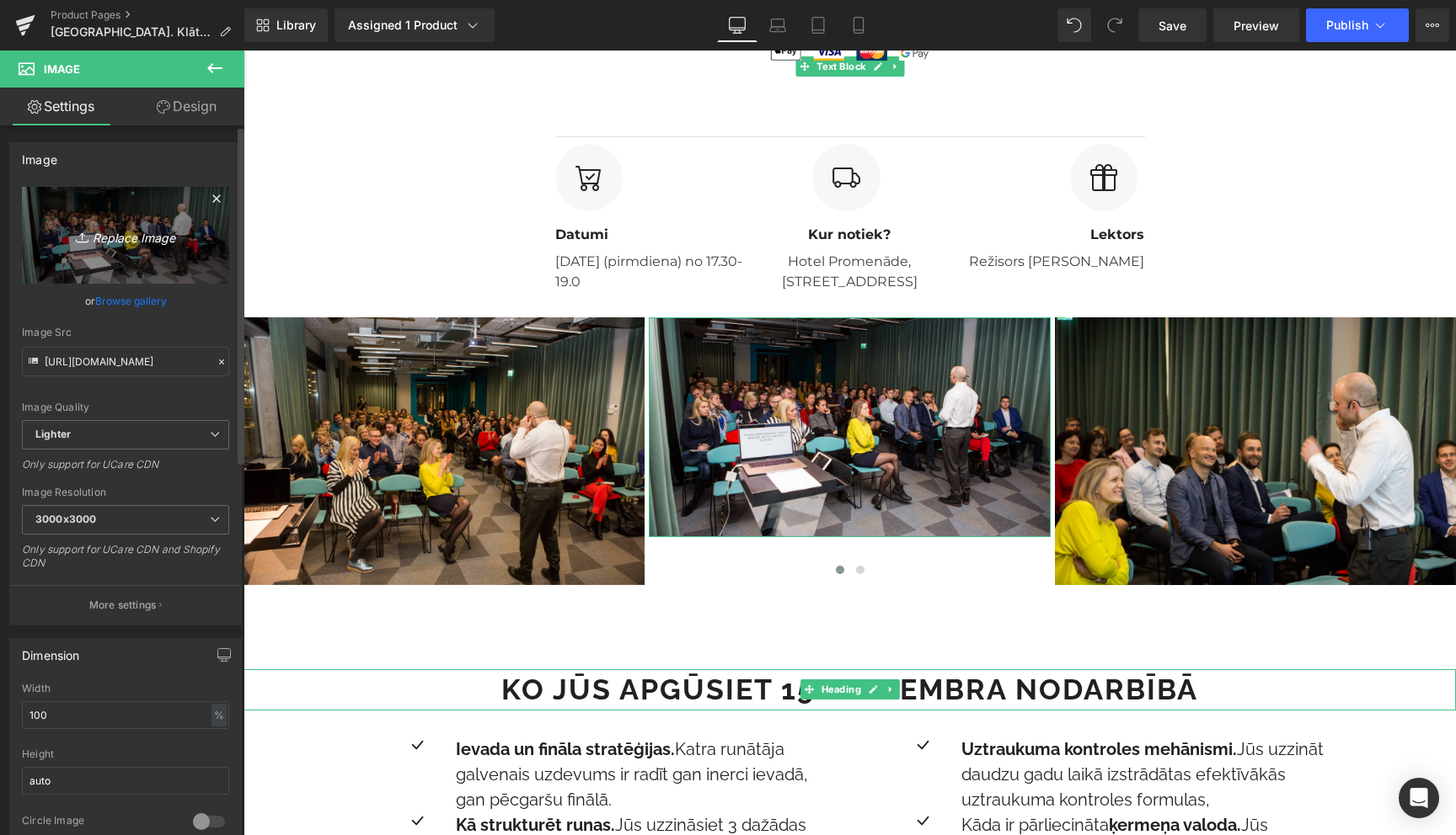
click at [142, 238] on icon "Replace Image" at bounding box center [125, 235] width 135 height 21
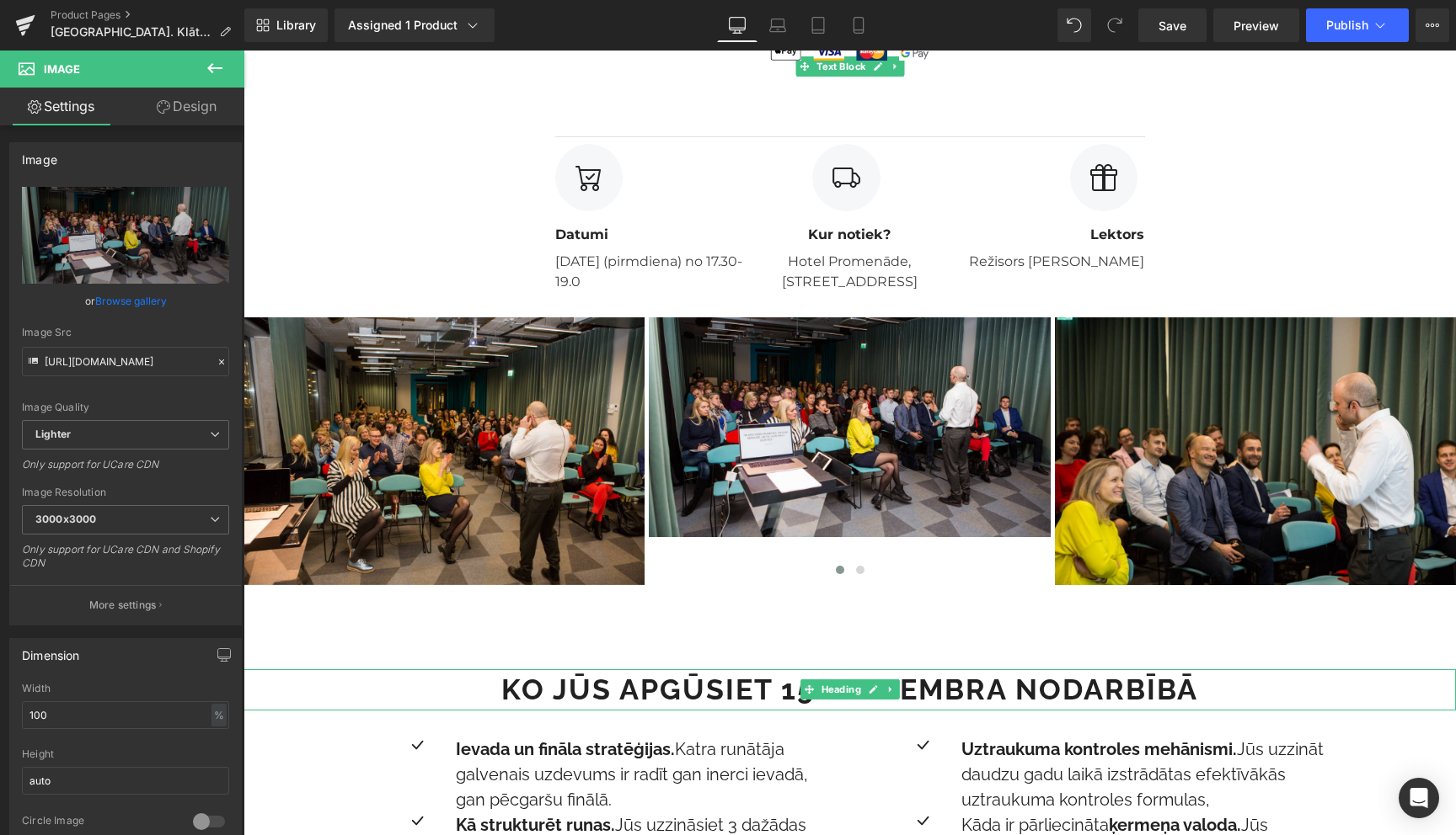
type input "C:\fakepath\untitled-6880.jpg"
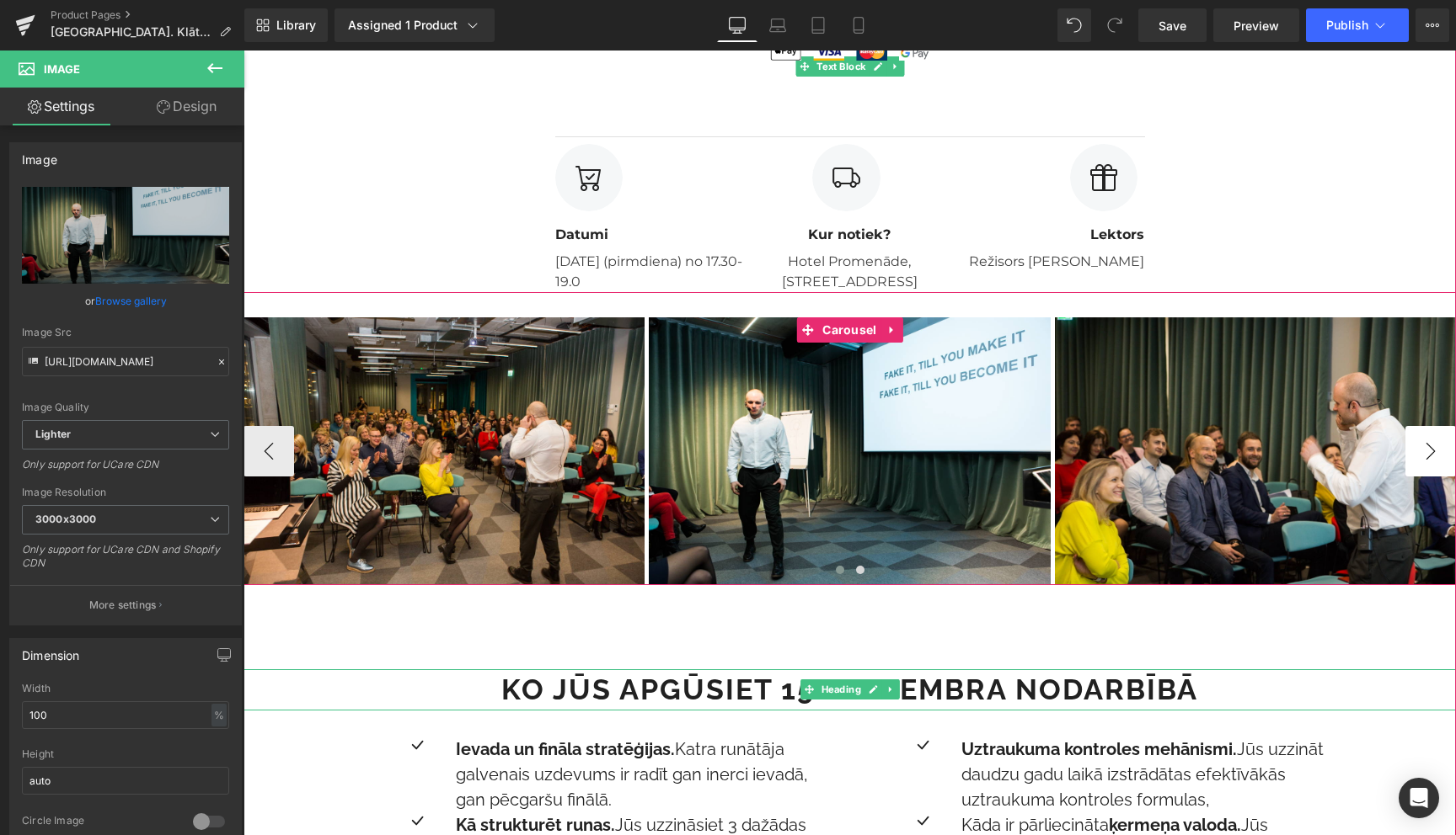
click at [1431, 453] on button "›" at bounding box center [1430, 451] width 51 height 51
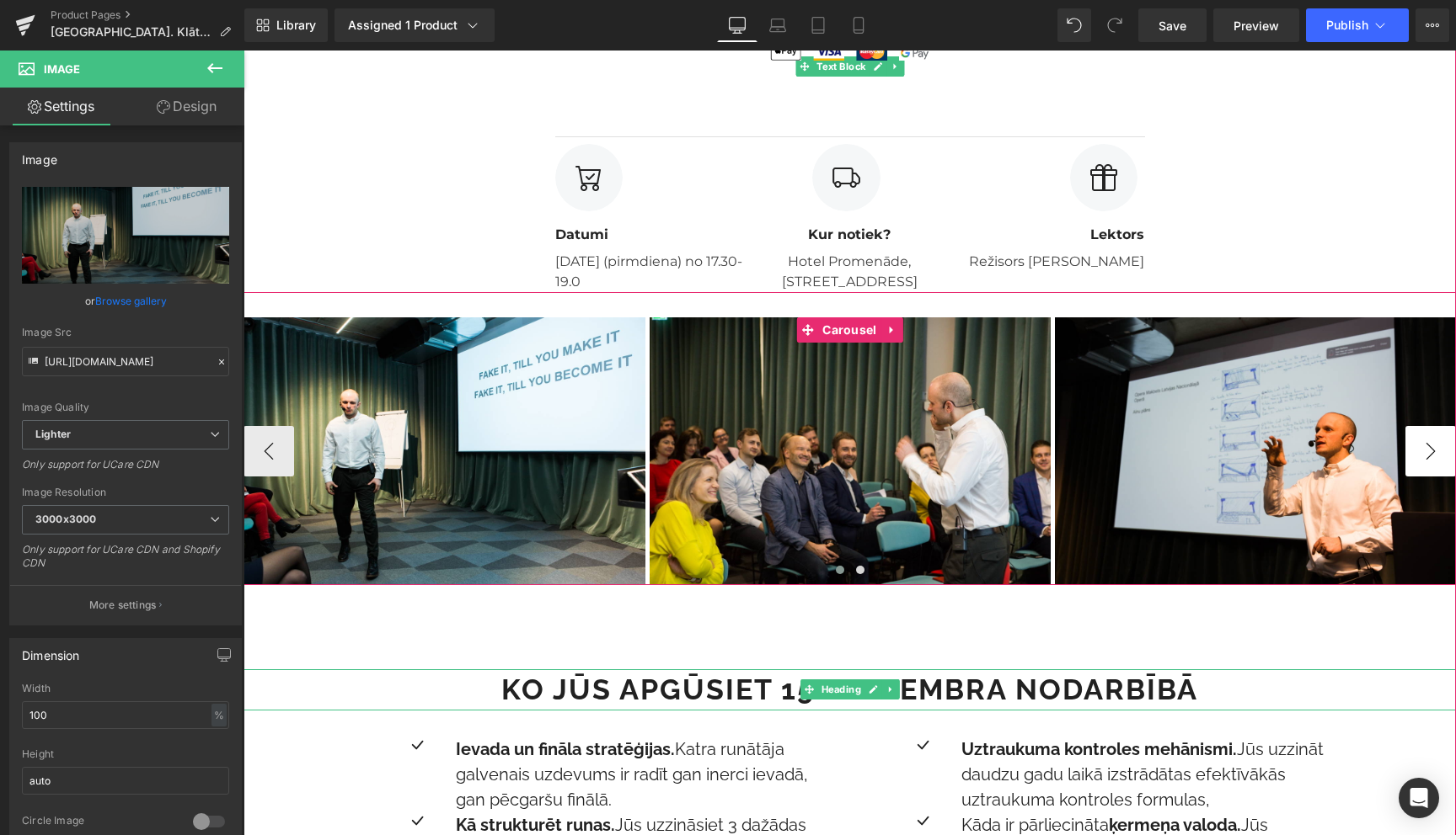
click at [1431, 453] on button "›" at bounding box center [1430, 451] width 51 height 51
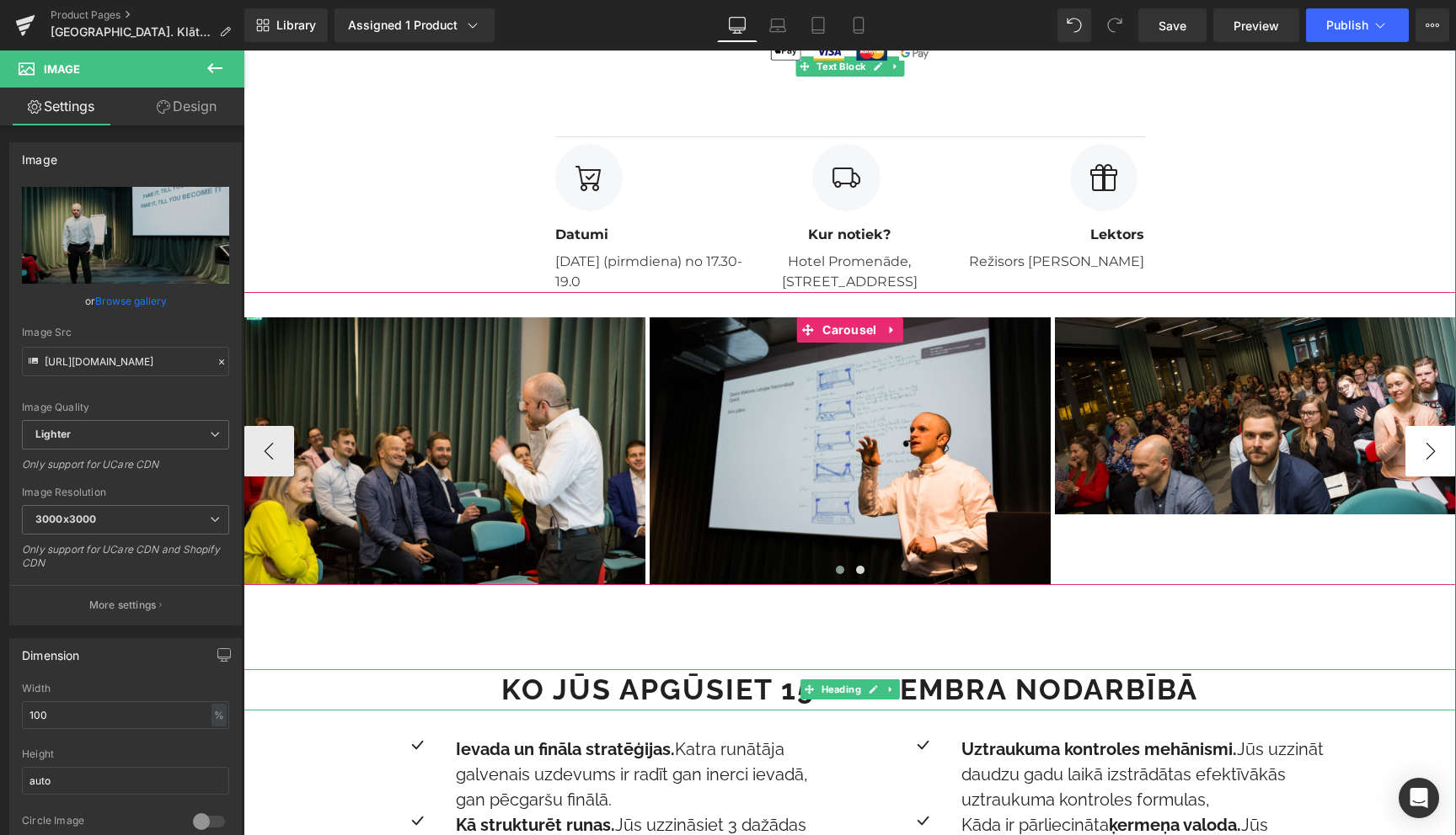
click at [1431, 453] on button "›" at bounding box center [1430, 451] width 51 height 51
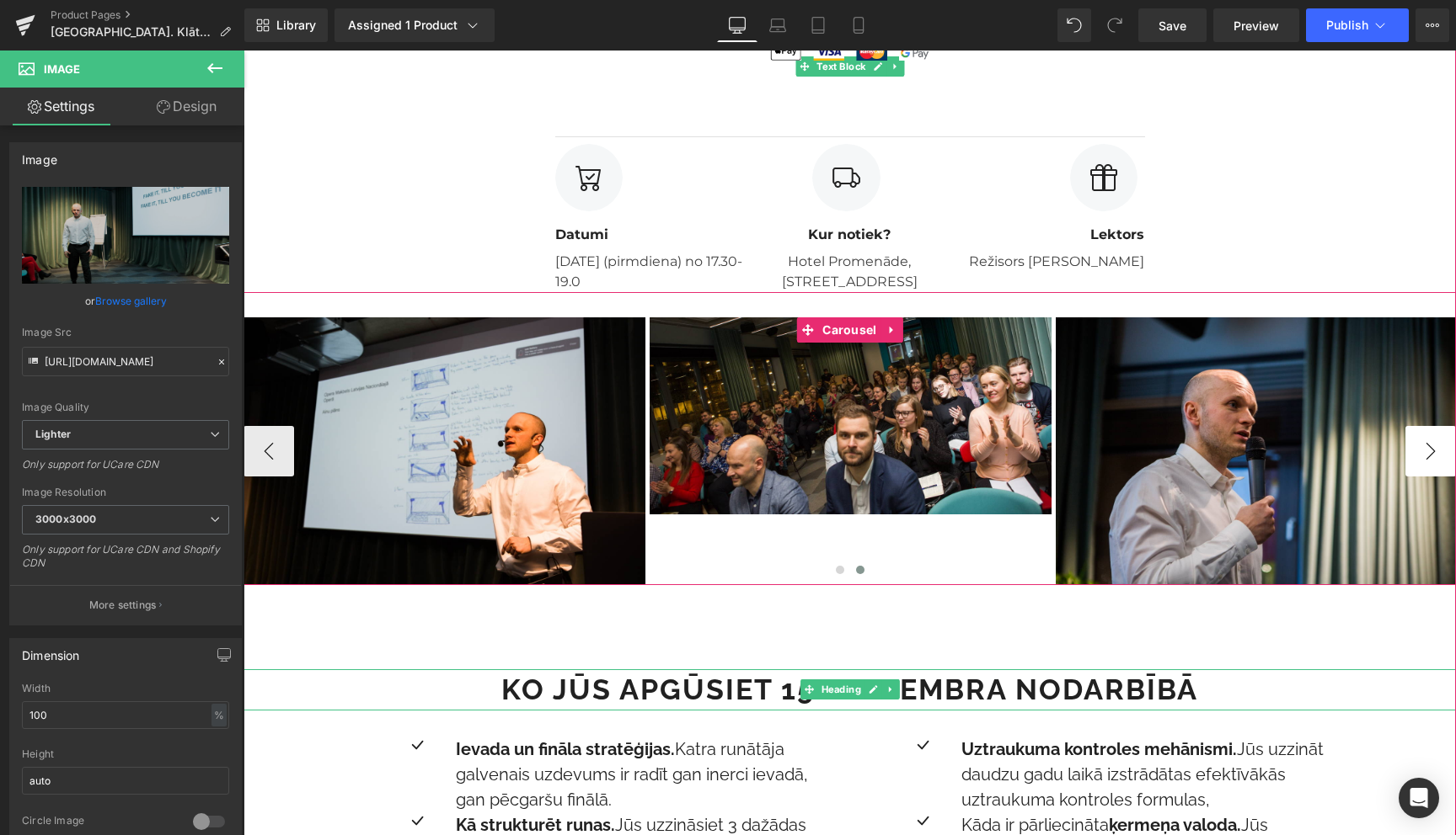
click at [1431, 453] on button "›" at bounding box center [1430, 451] width 51 height 51
click at [252, 446] on button "‹" at bounding box center [269, 451] width 51 height 51
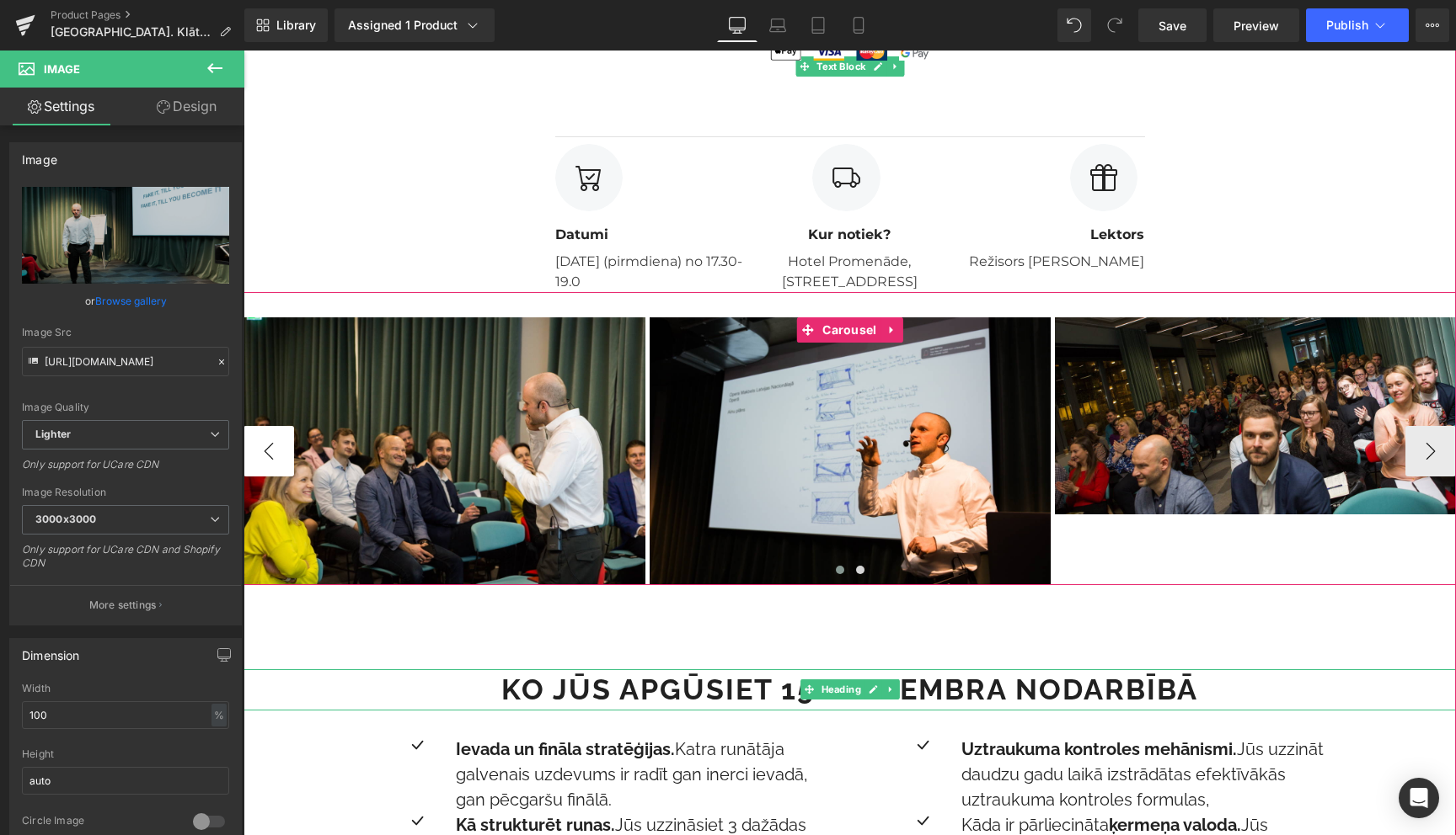
click at [252, 446] on button "‹" at bounding box center [269, 451] width 51 height 51
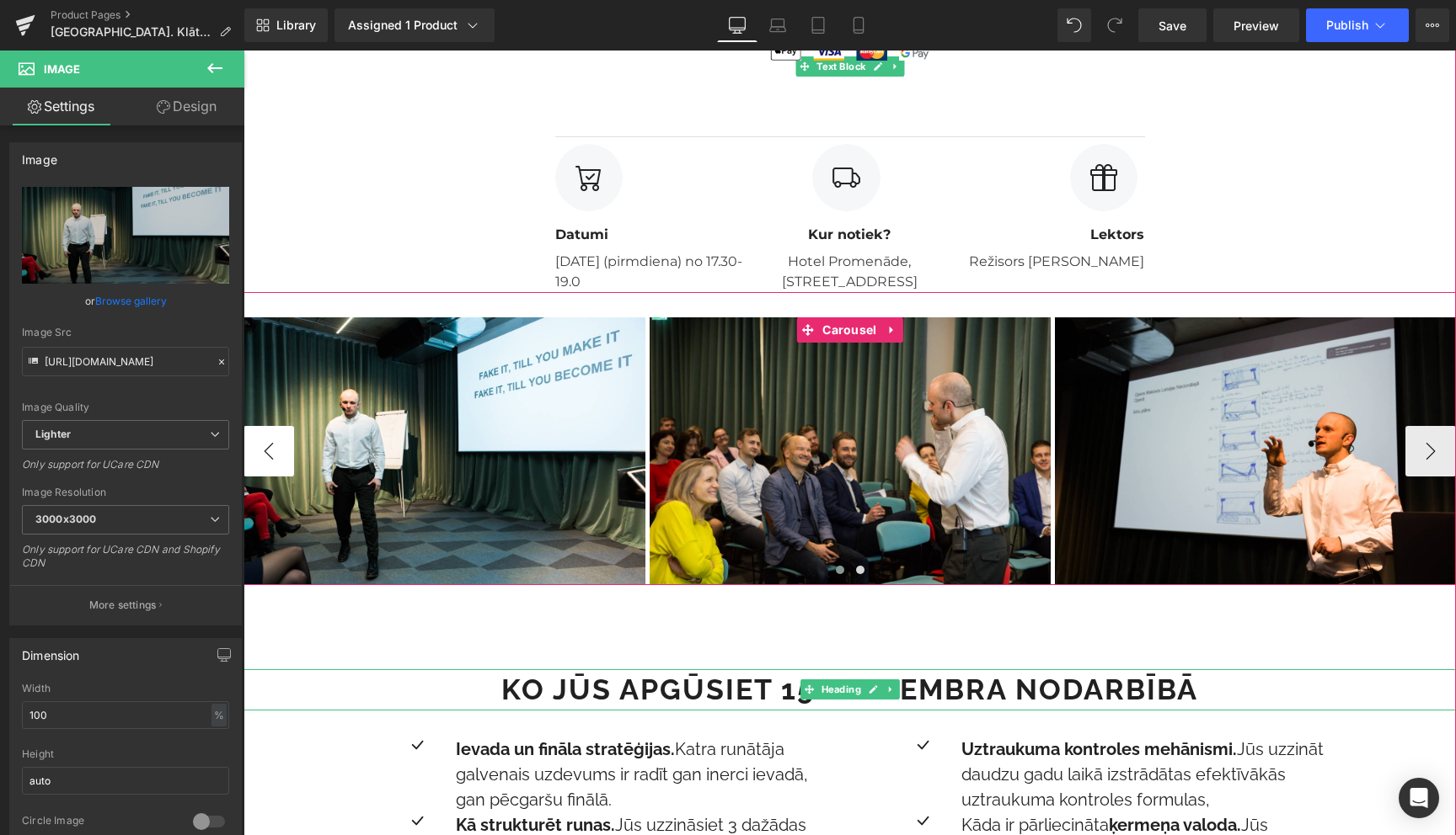
click at [252, 446] on button "‹" at bounding box center [269, 451] width 51 height 51
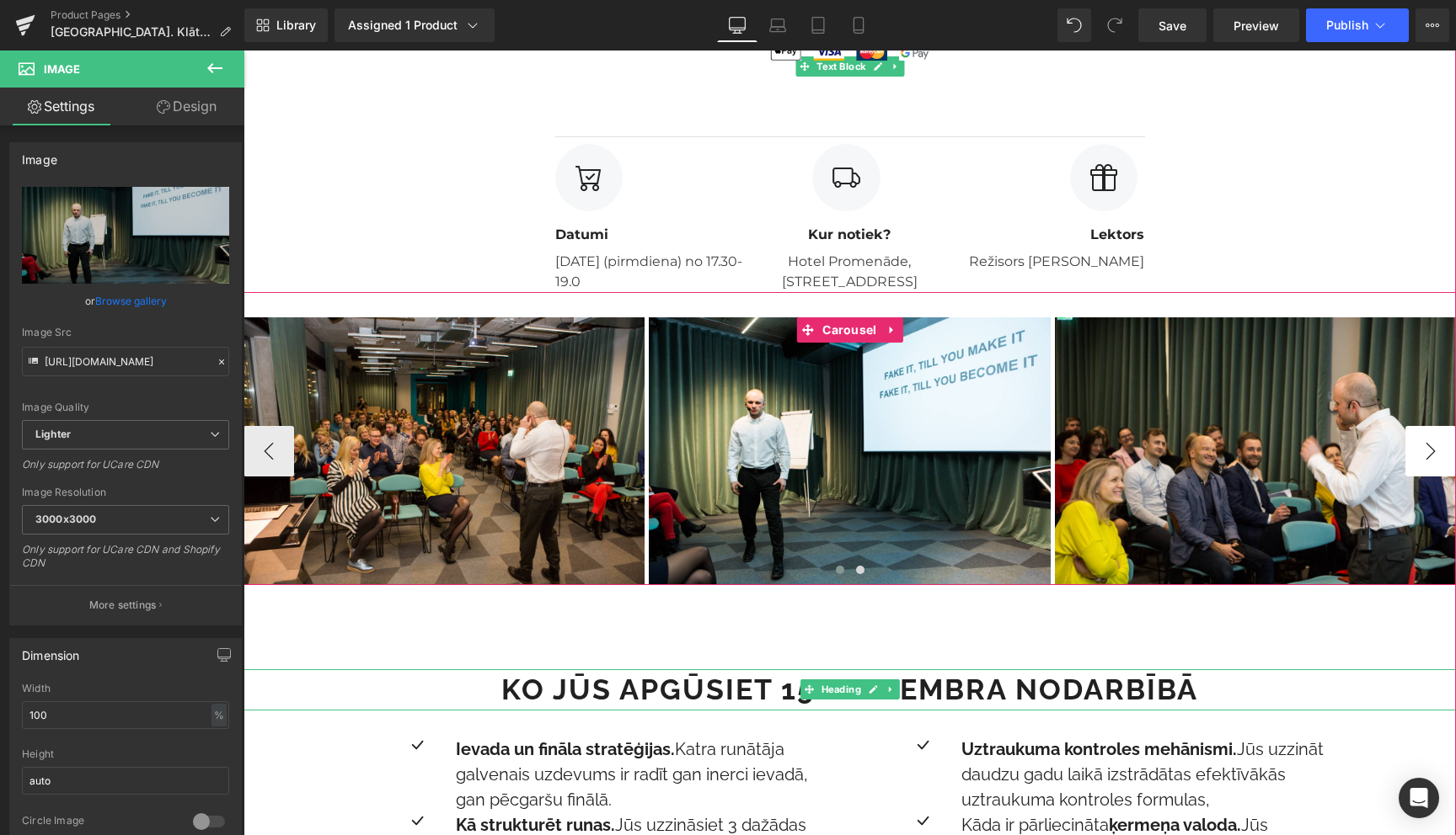
click at [1430, 454] on button "›" at bounding box center [1430, 451] width 51 height 51
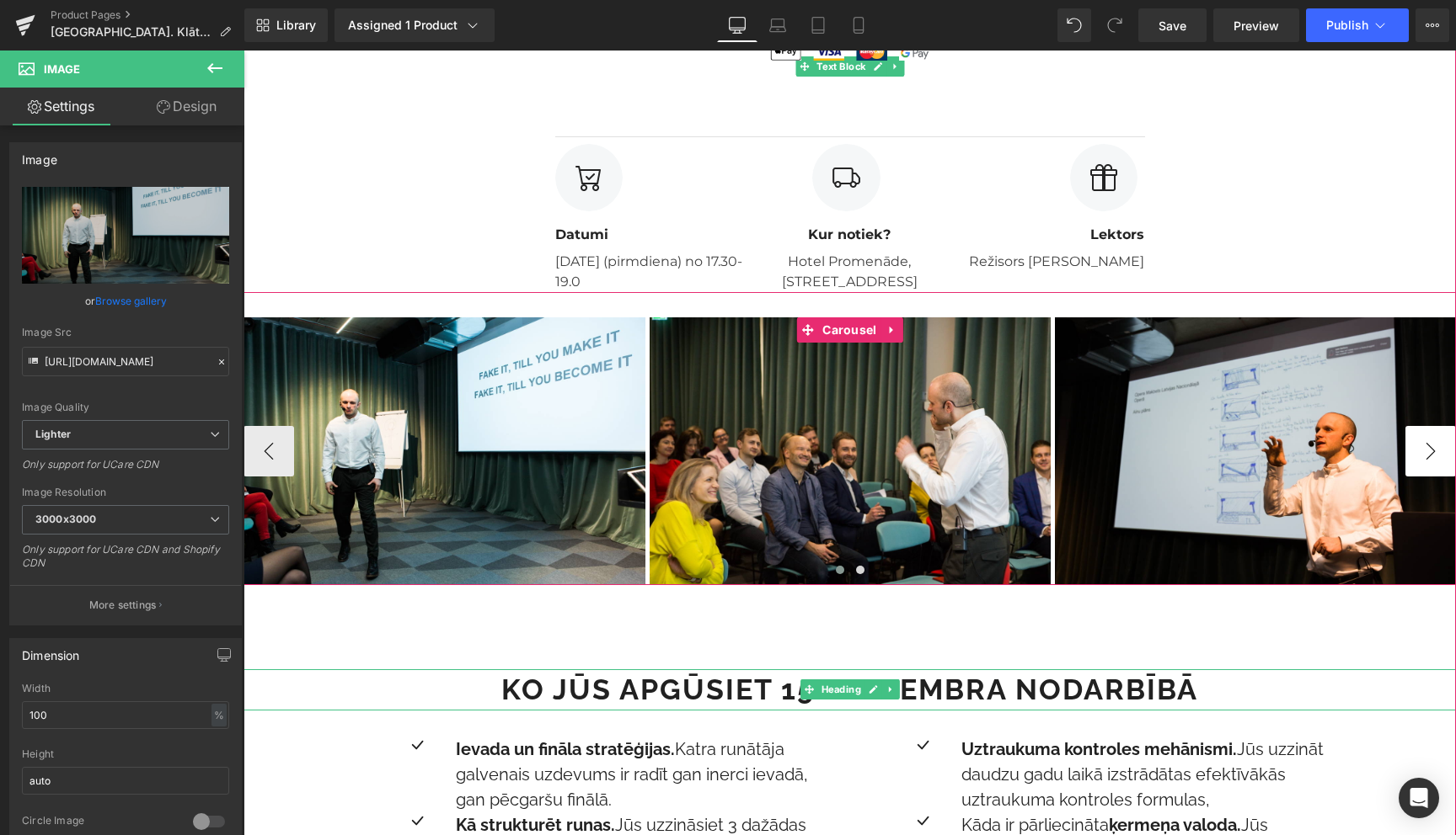
click at [1430, 454] on button "›" at bounding box center [1430, 451] width 51 height 51
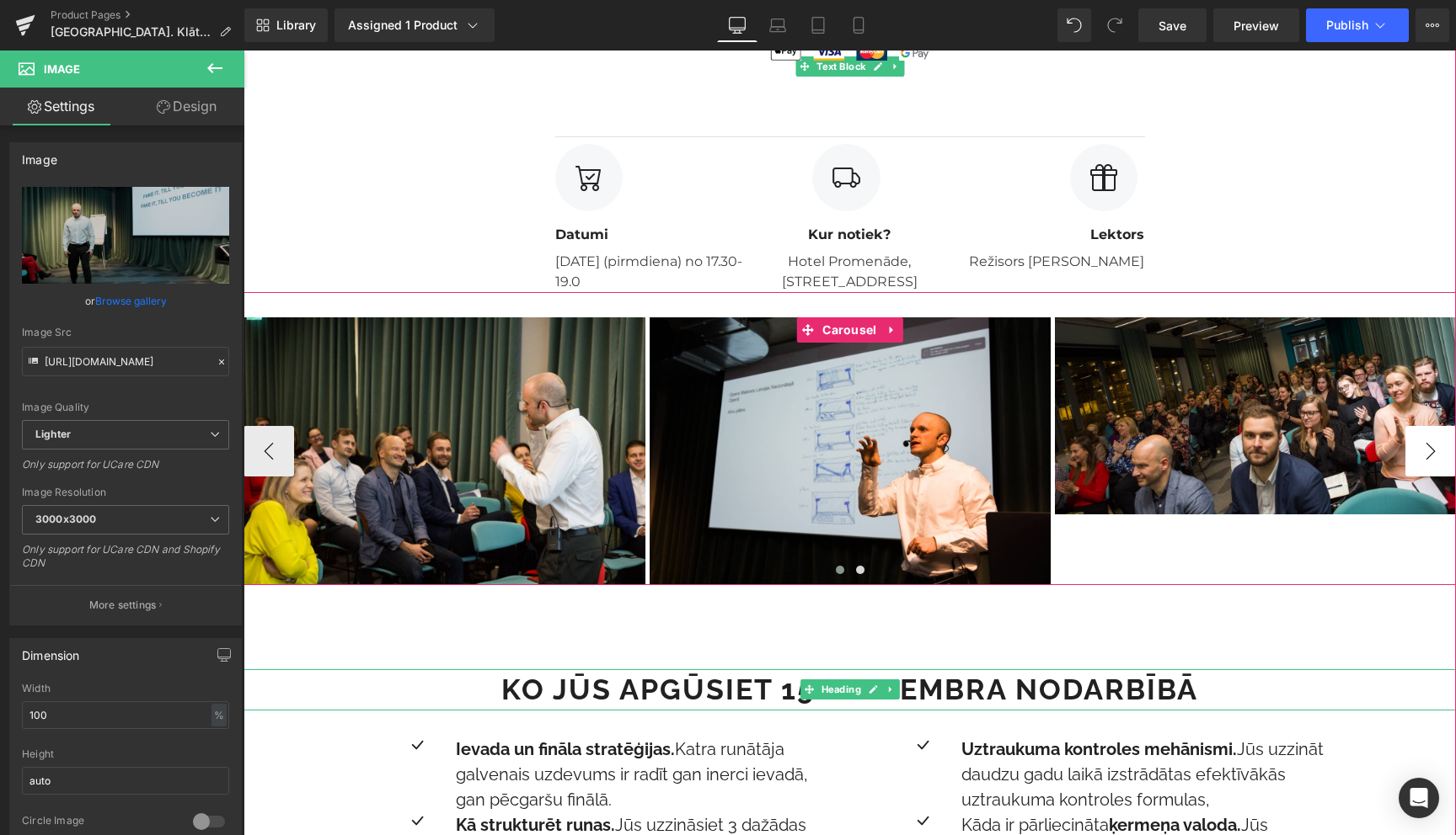
click at [1430, 454] on button "›" at bounding box center [1430, 451] width 51 height 51
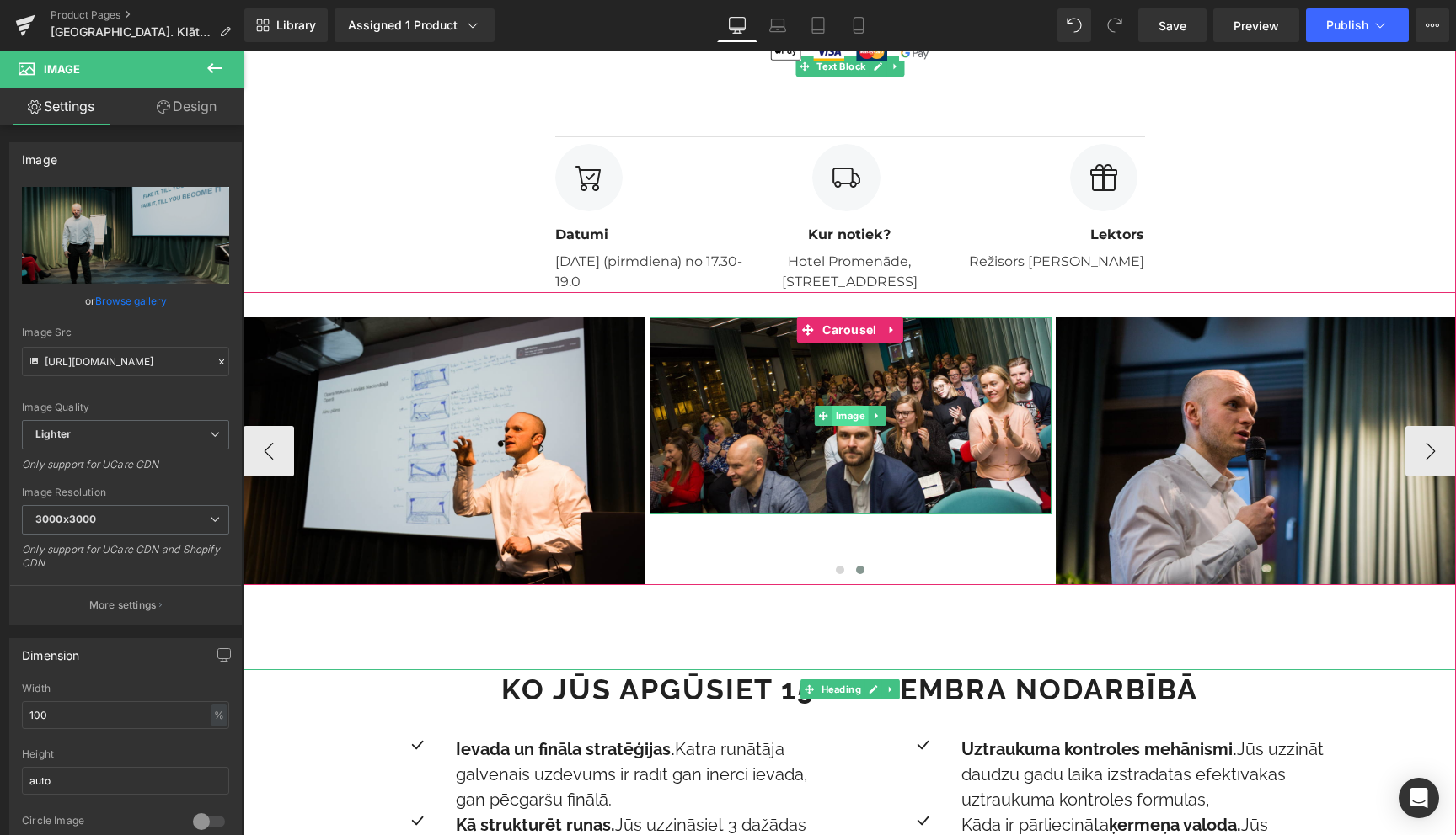
click at [843, 417] on span "Image" at bounding box center [850, 416] width 36 height 20
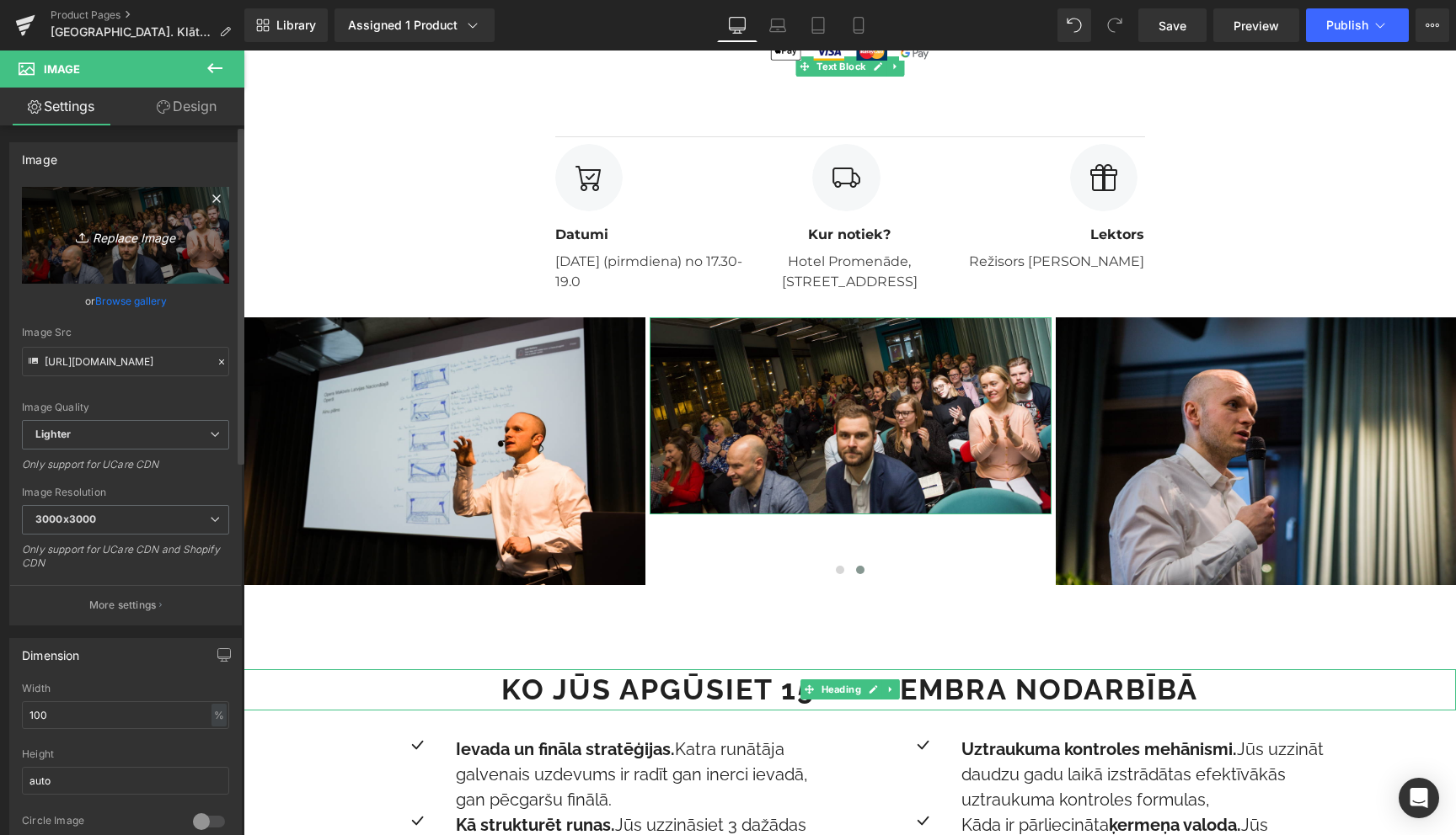
click at [112, 238] on icon "Replace Image" at bounding box center [125, 235] width 135 height 21
type input "C:\fakepath\untitled-6878.jpg"
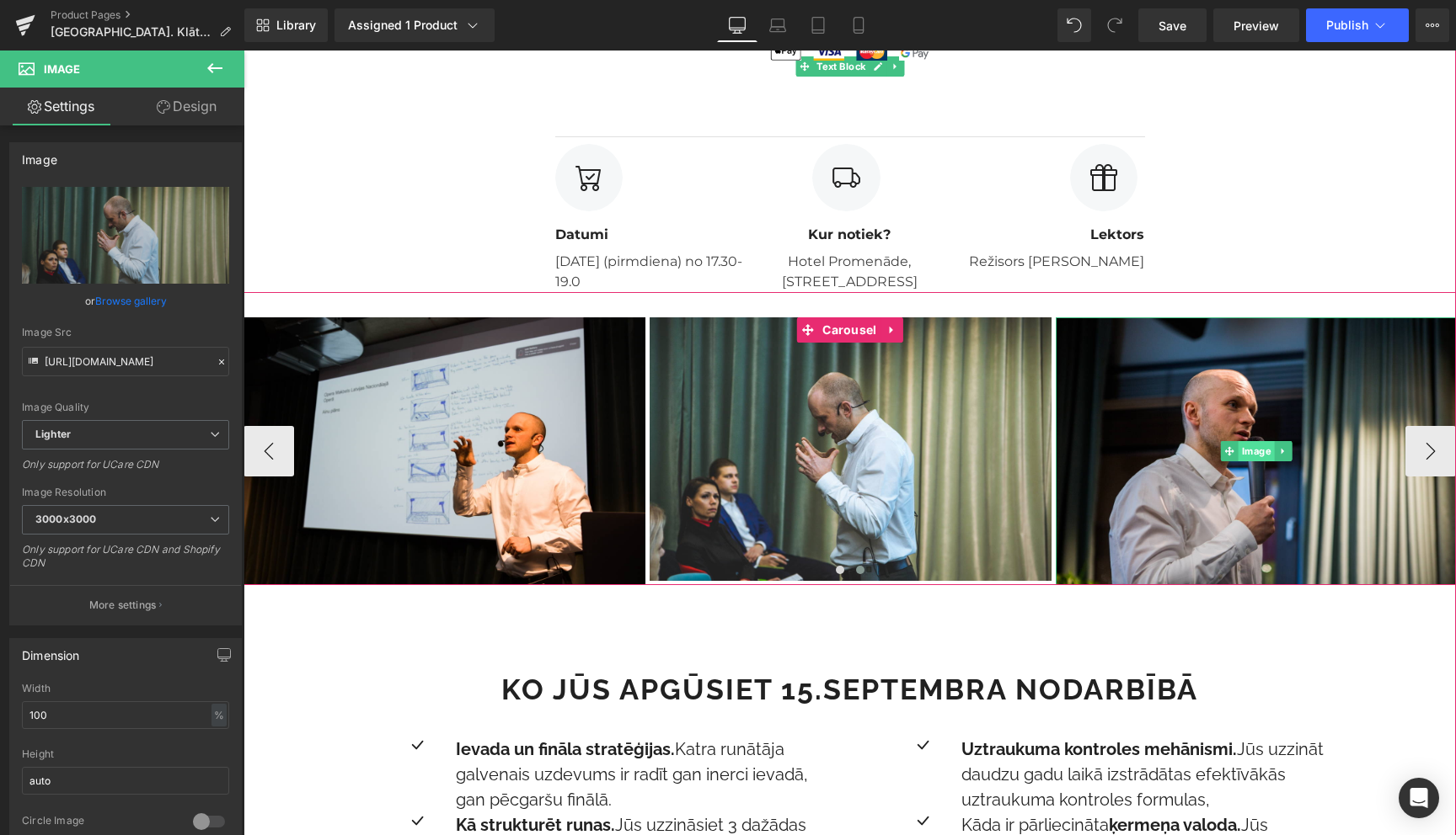
click at [1265, 451] on span "Image" at bounding box center [1256, 451] width 36 height 20
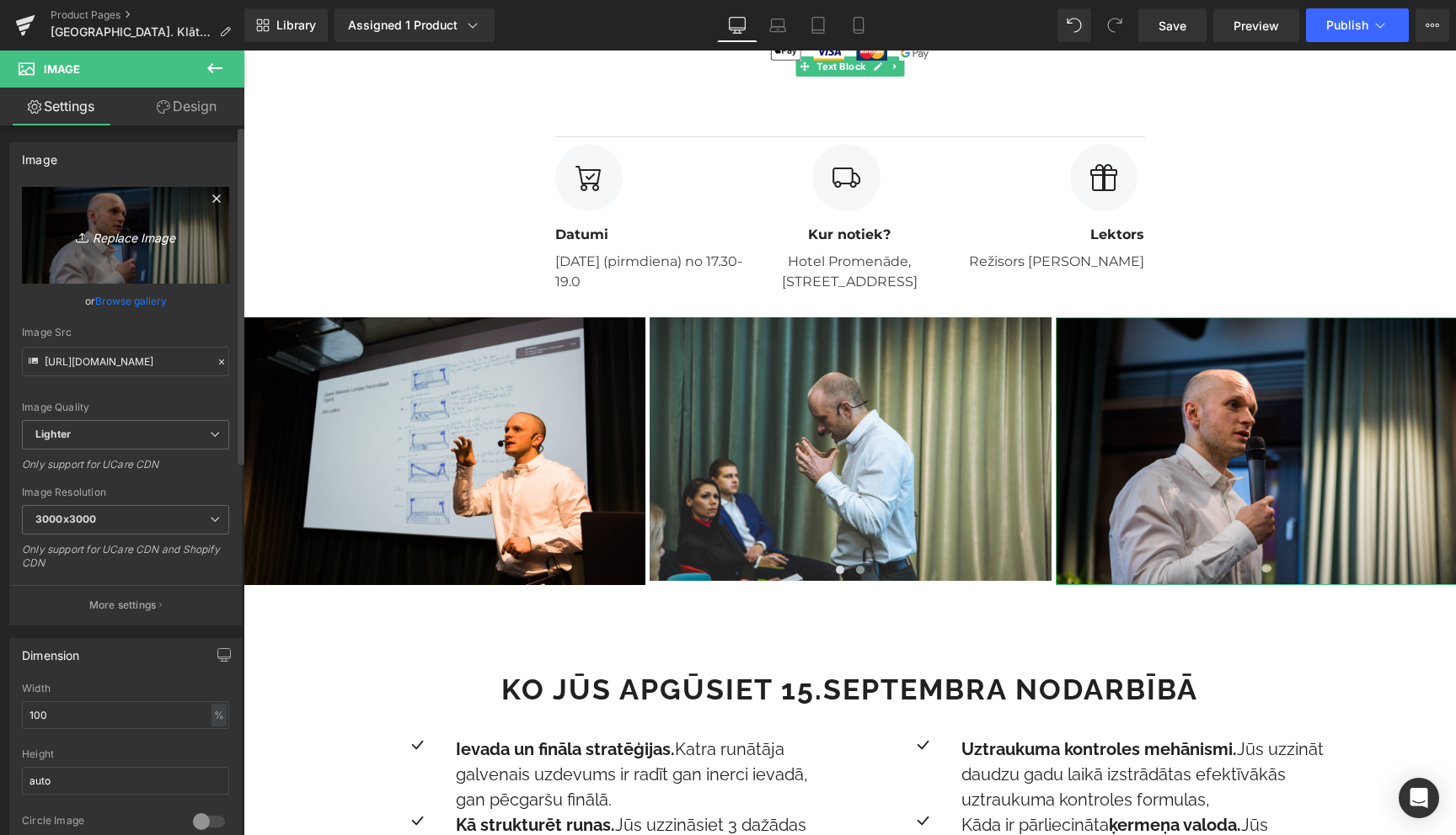
click at [139, 241] on icon "Replace Image" at bounding box center [125, 235] width 135 height 21
type input "C:\fakepath\untitled-6775.jpg"
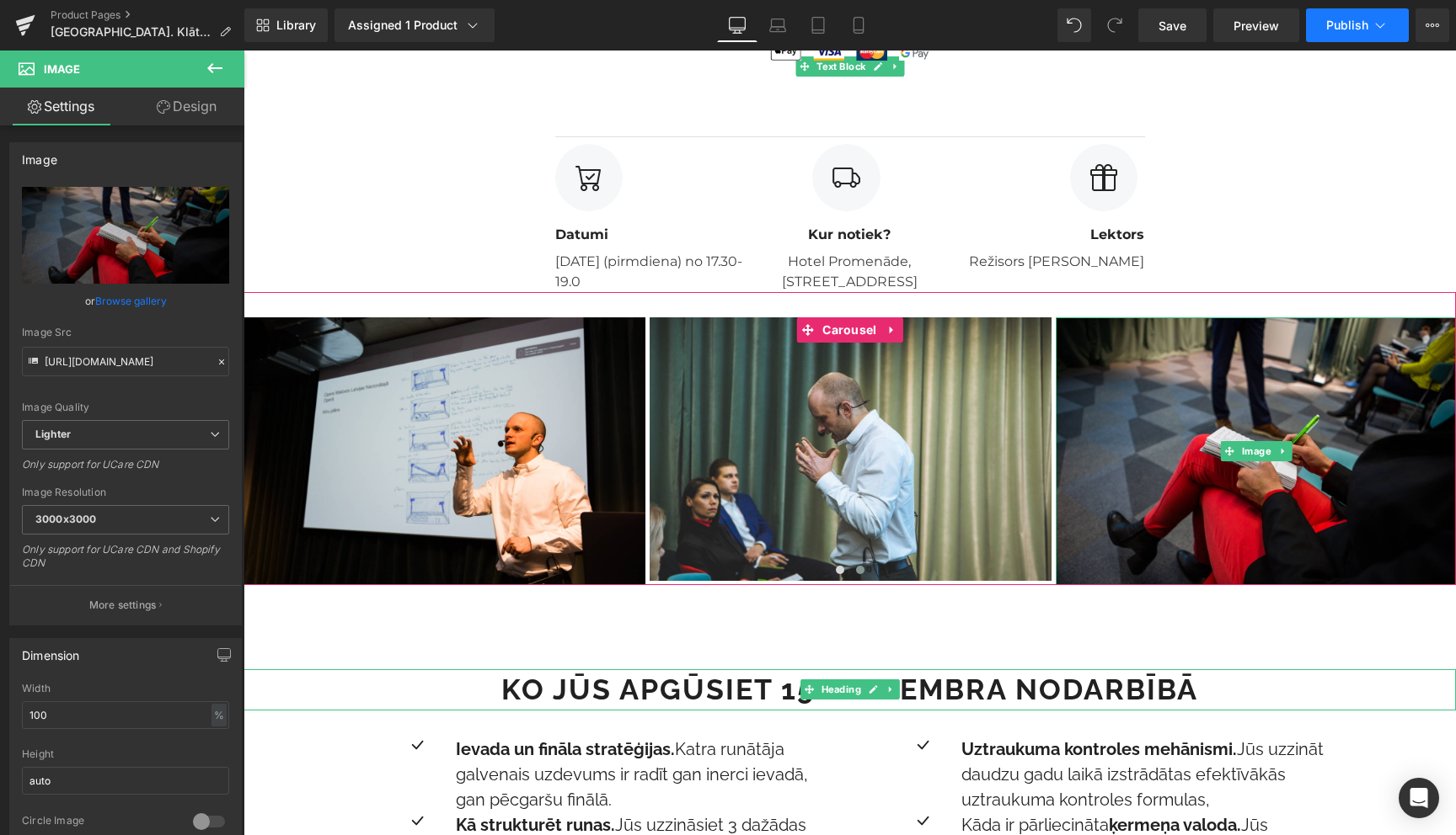
click at [1376, 19] on icon at bounding box center [1379, 25] width 17 height 17
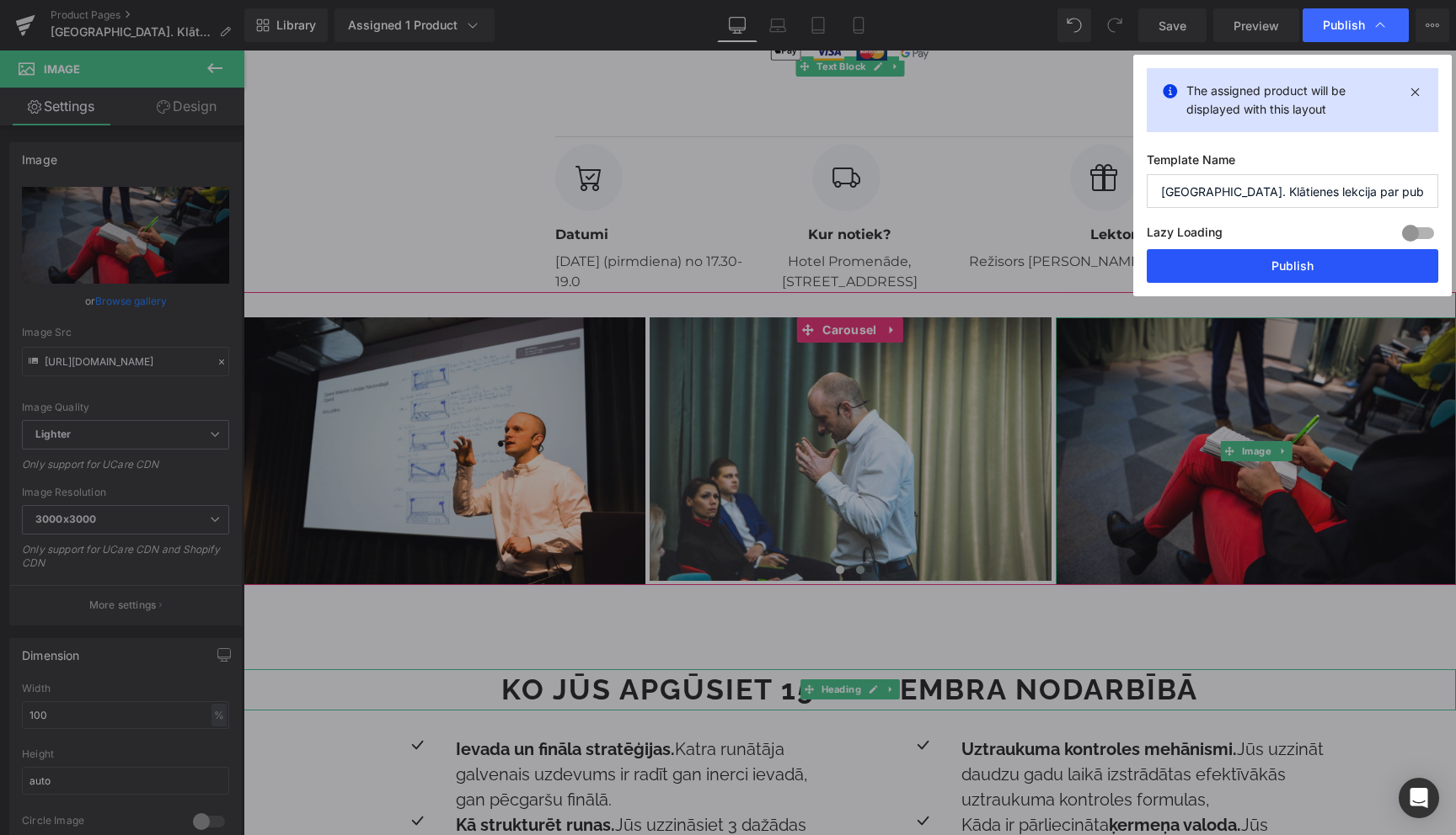
click at [1282, 267] on button "Publish" at bounding box center [1292, 266] width 291 height 34
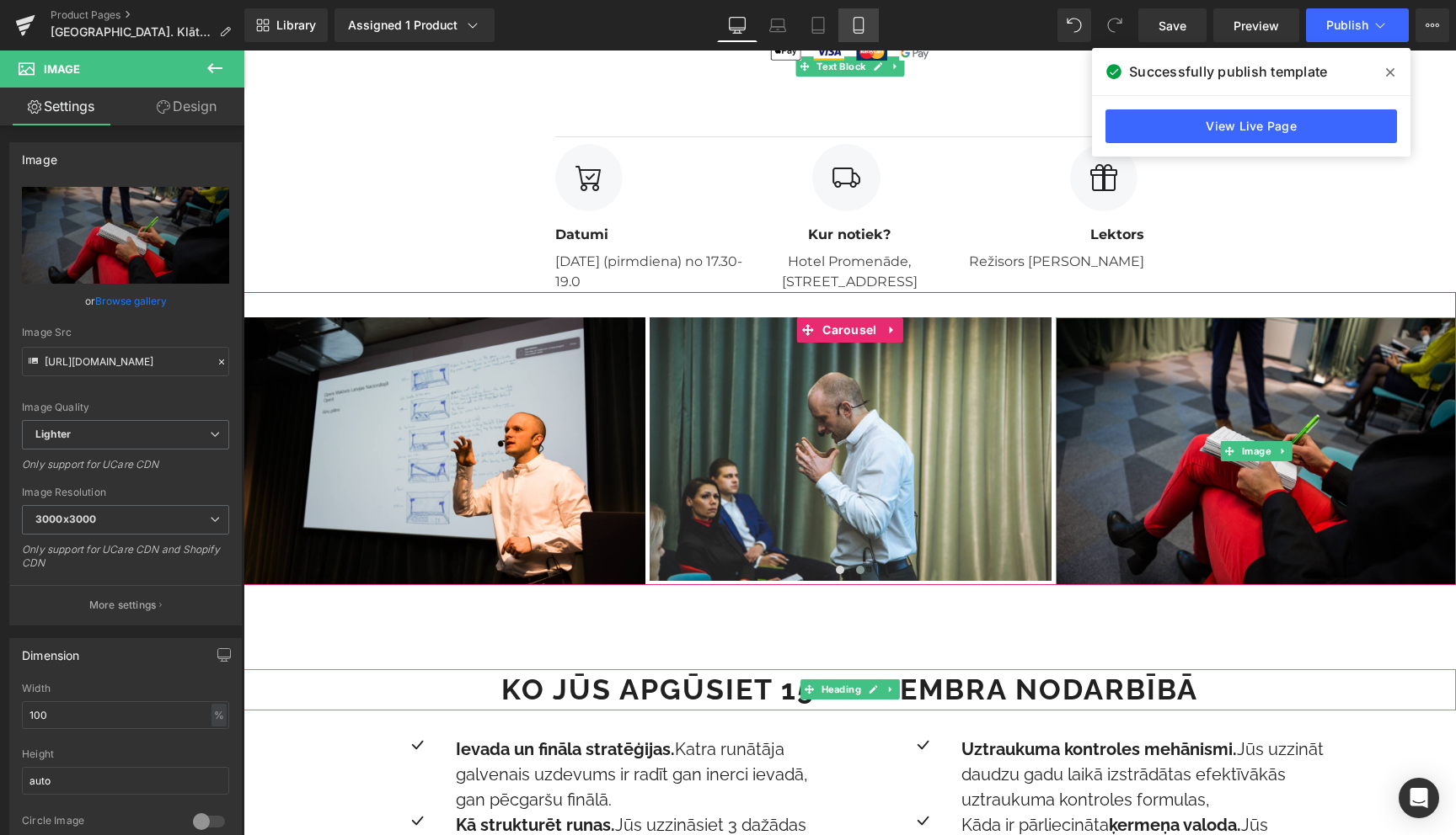
click at [862, 26] on icon at bounding box center [858, 25] width 17 height 17
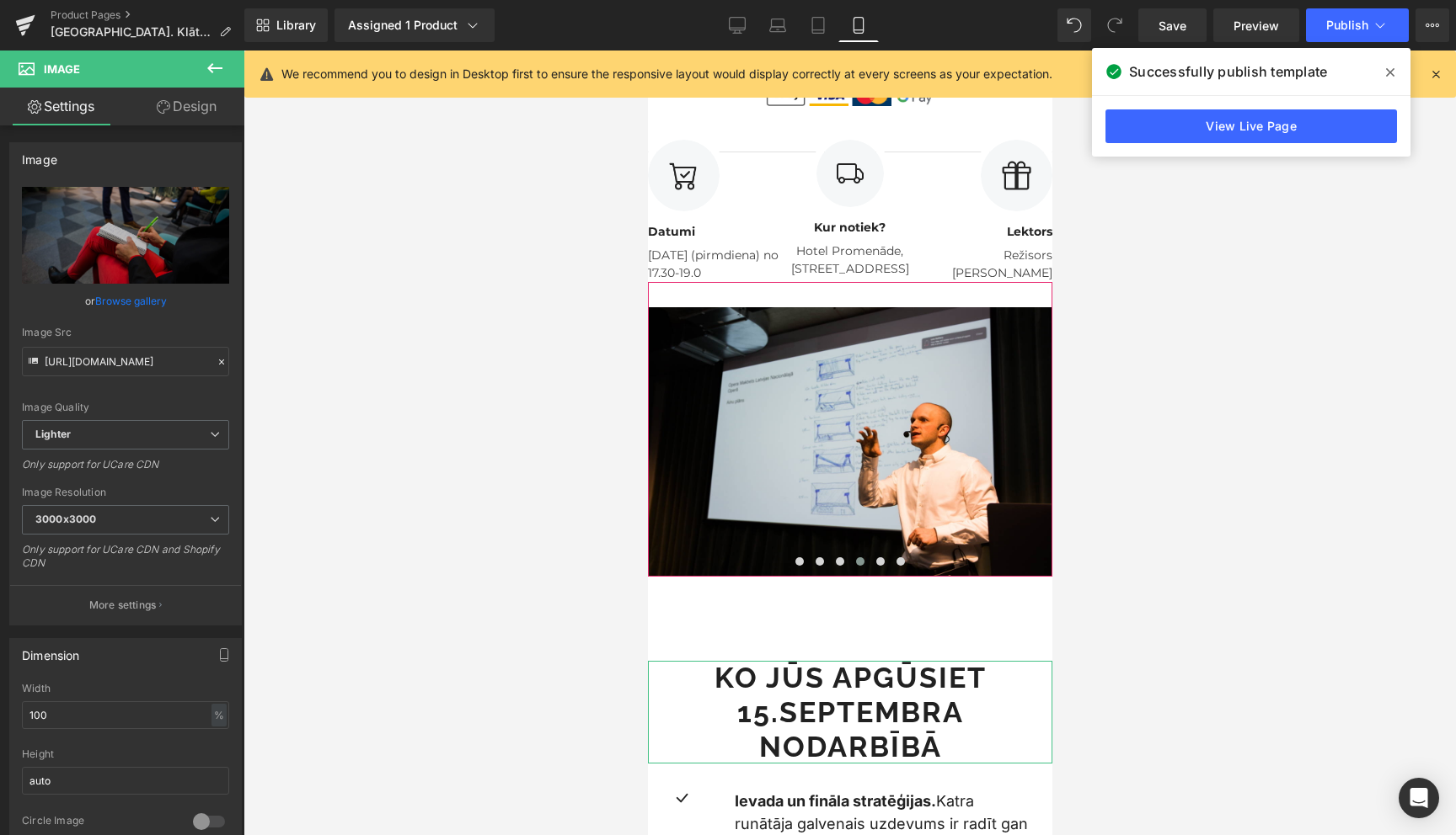
click at [1393, 70] on icon at bounding box center [1390, 73] width 8 height 14
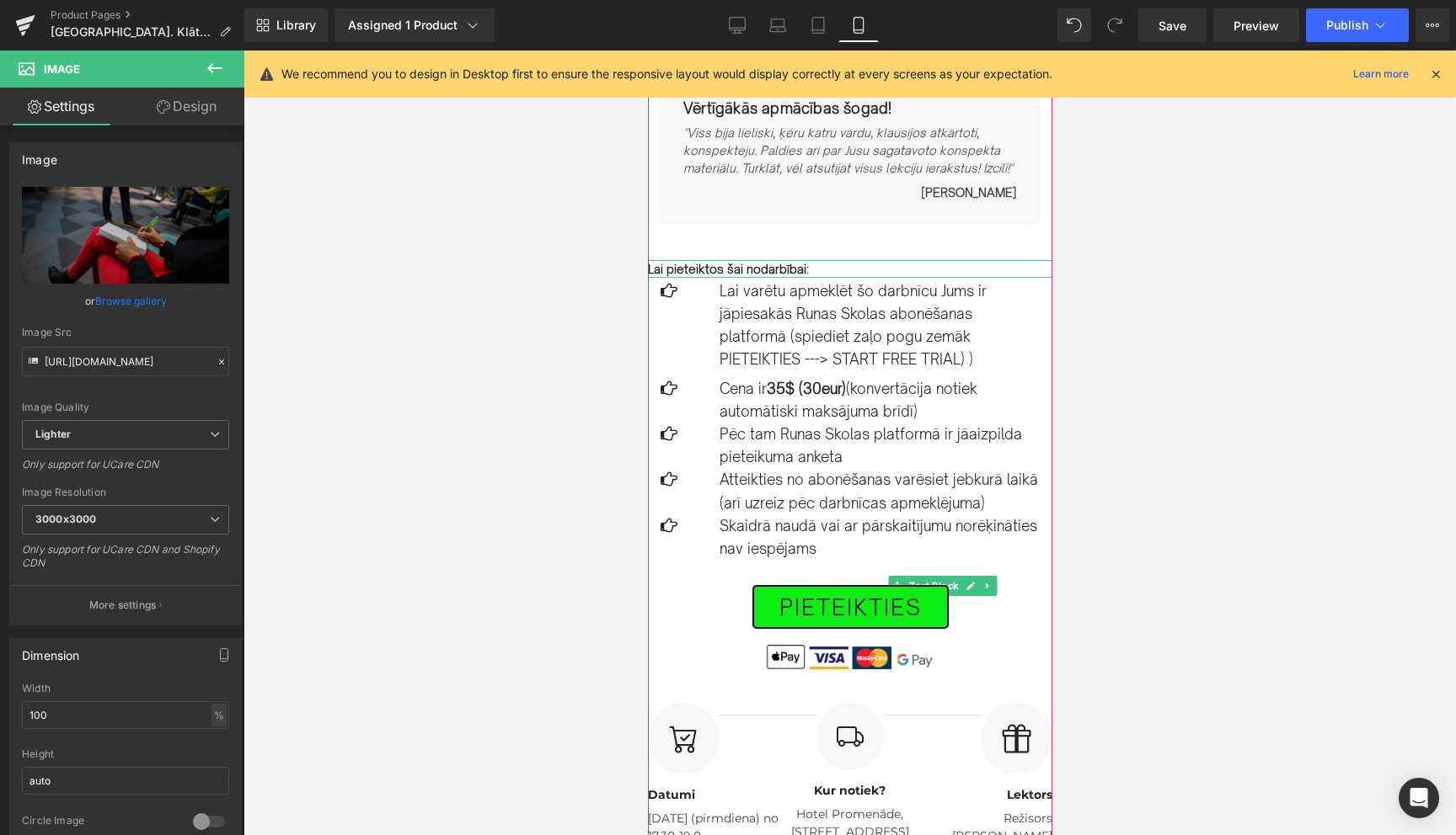
scroll to position [742, 0]
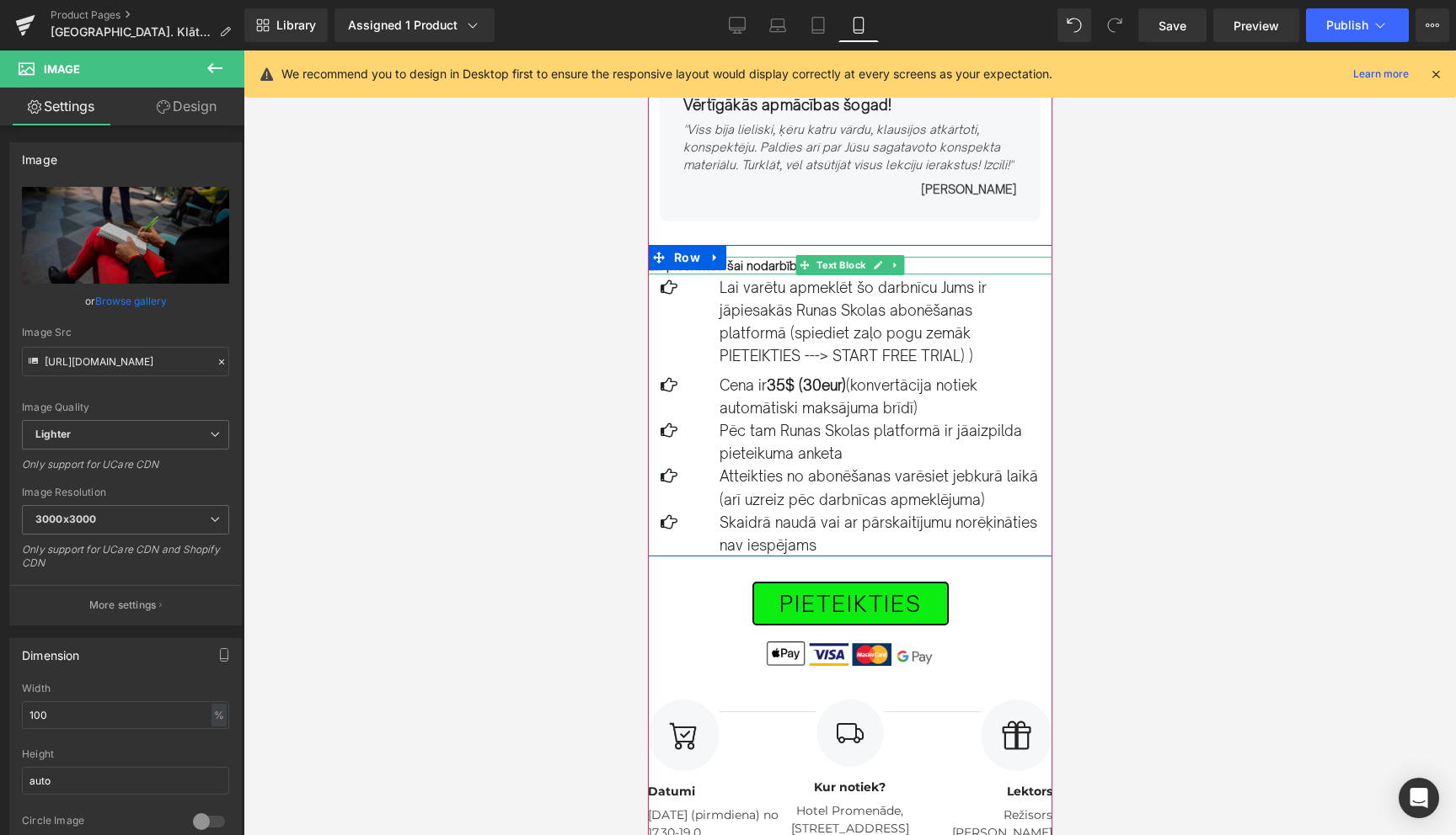
click at [764, 264] on strong "Lai pieteiktos šai nodarbībai:" at bounding box center [728, 265] width 161 height 14
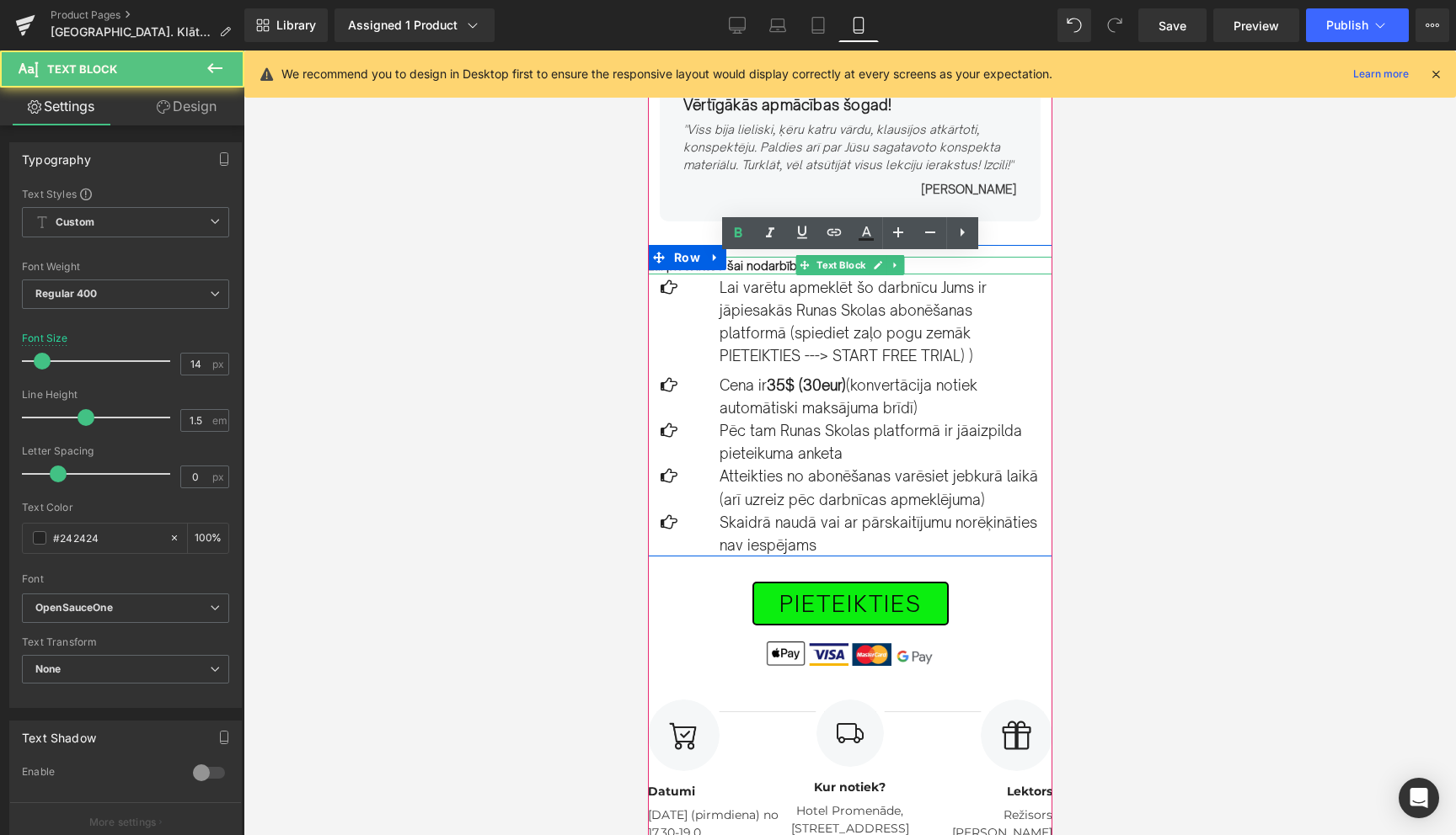
click at [764, 264] on strong "Lai pieteiktos šai nodarbībai:" at bounding box center [728, 265] width 161 height 14
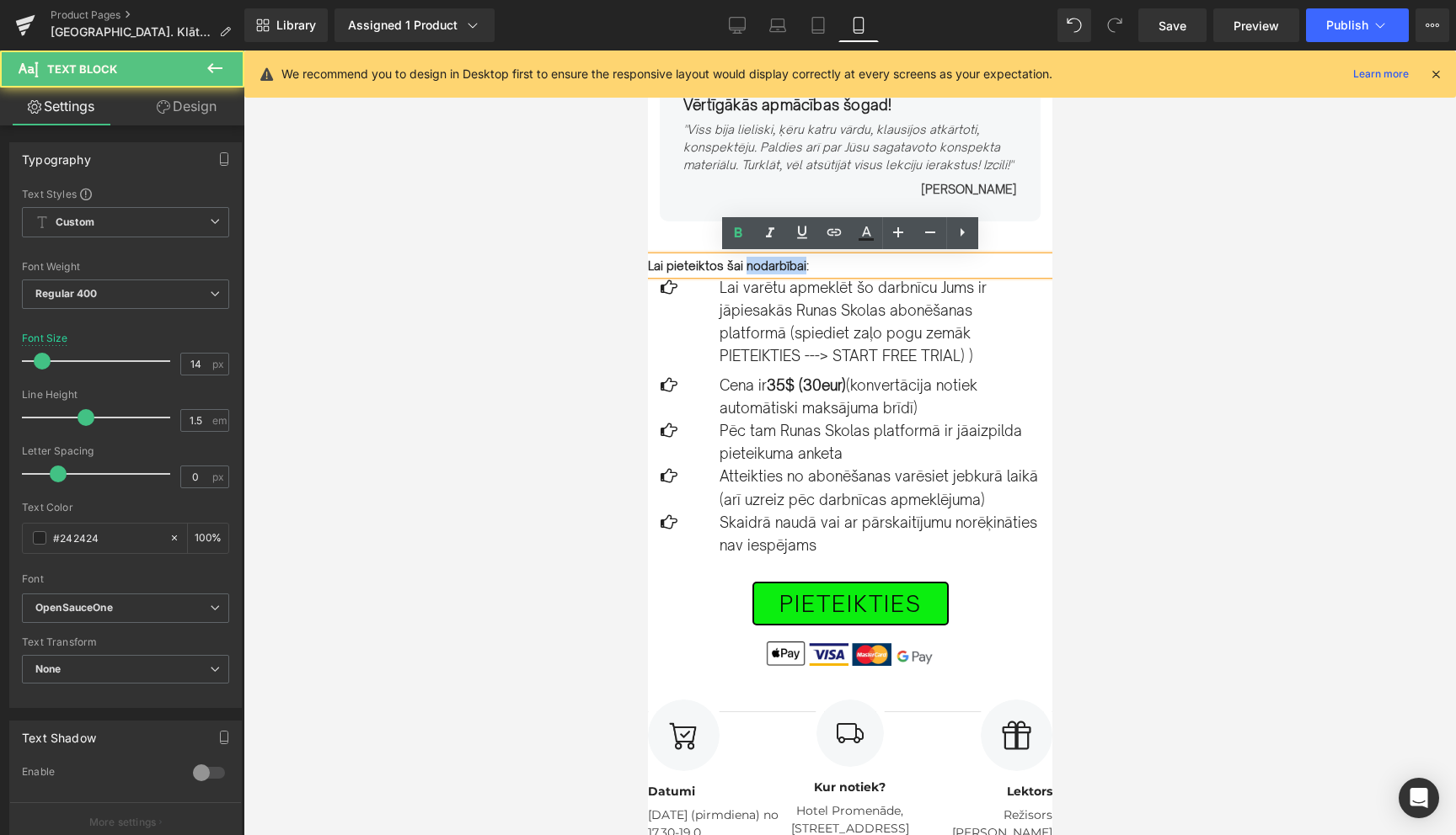
click at [764, 264] on strong "Lai pieteiktos šai nodarbībai:" at bounding box center [728, 265] width 161 height 14
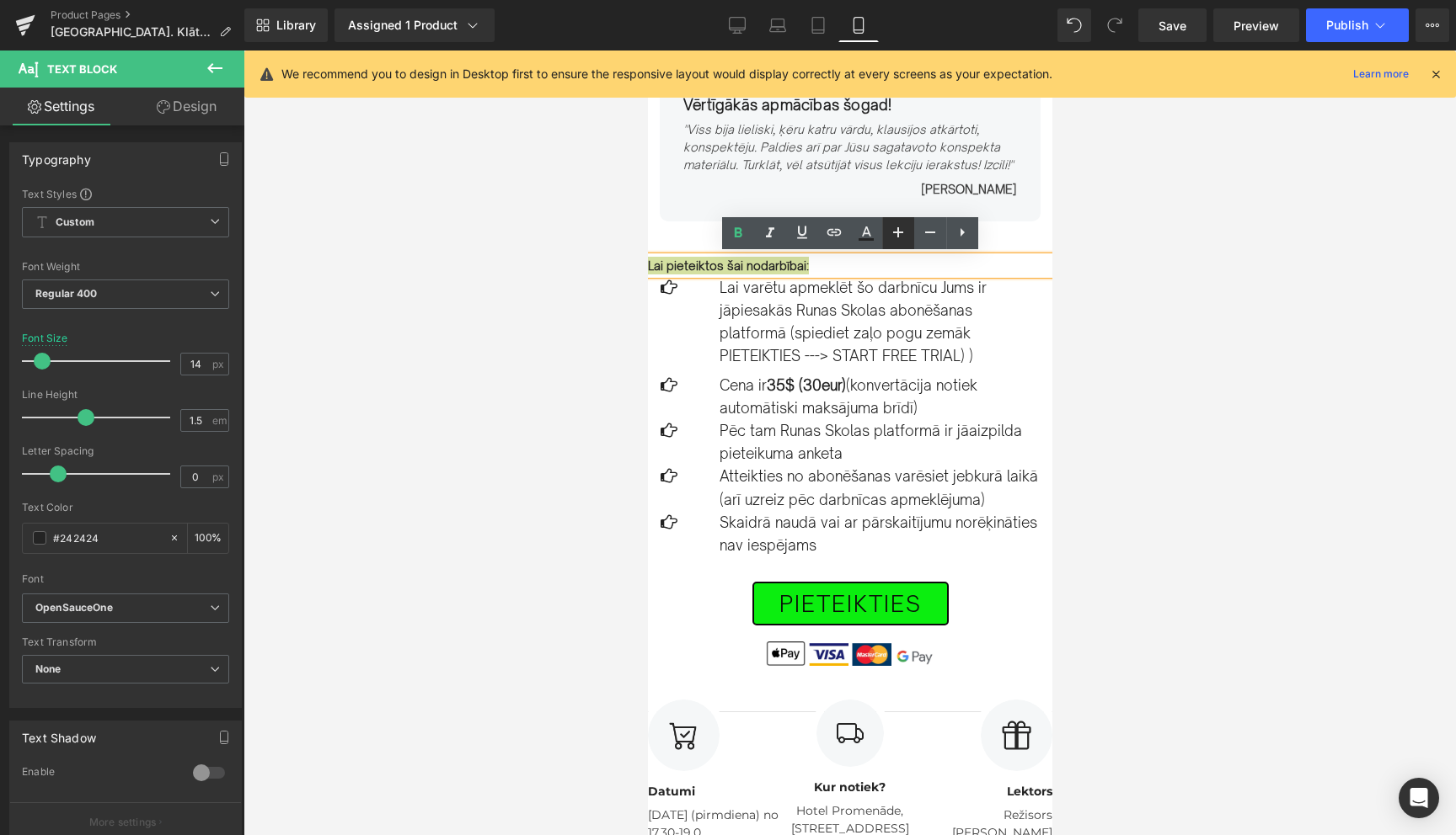
click at [896, 233] on icon at bounding box center [898, 233] width 10 height 10
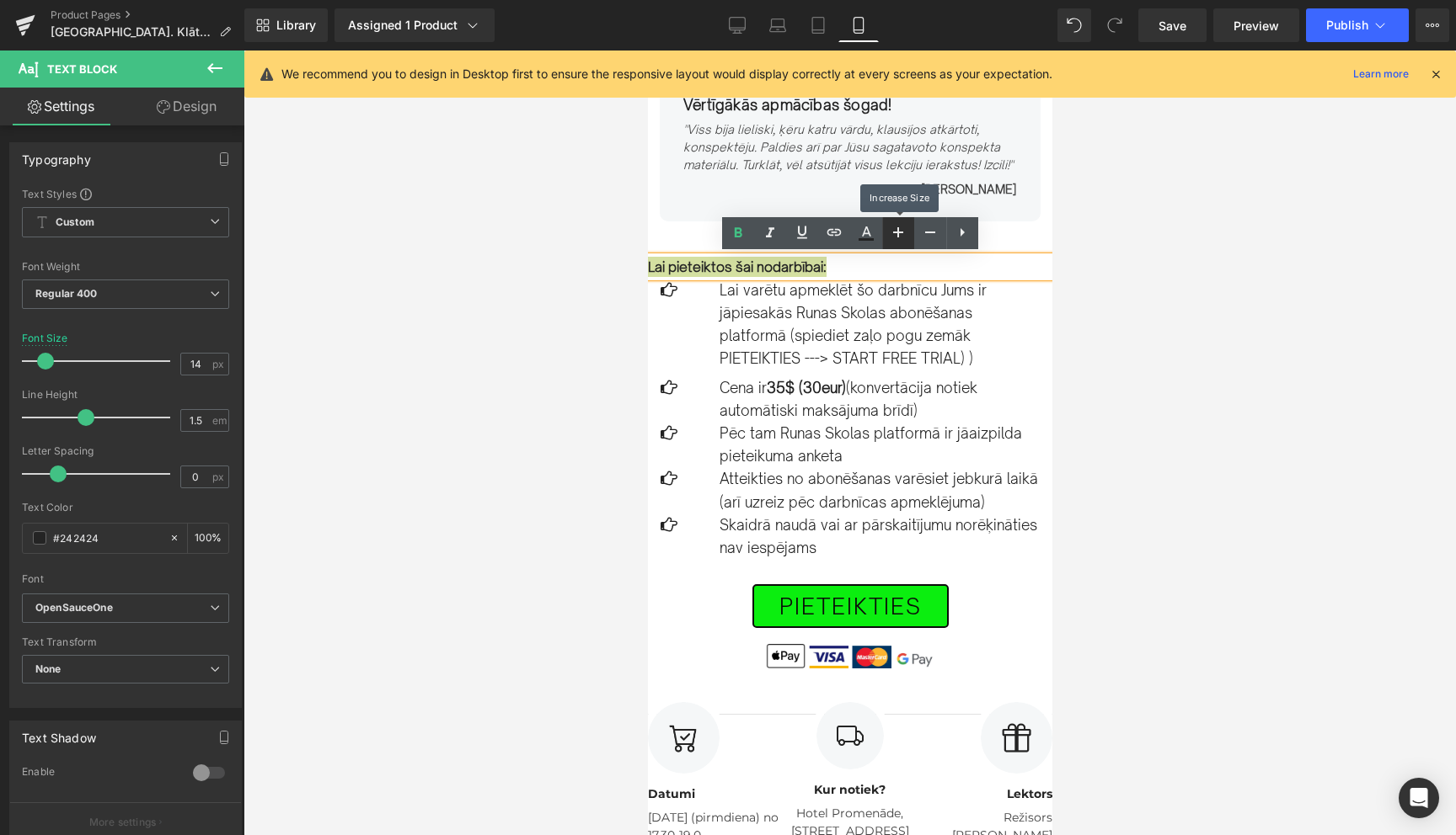
click at [896, 233] on icon at bounding box center [898, 233] width 10 height 10
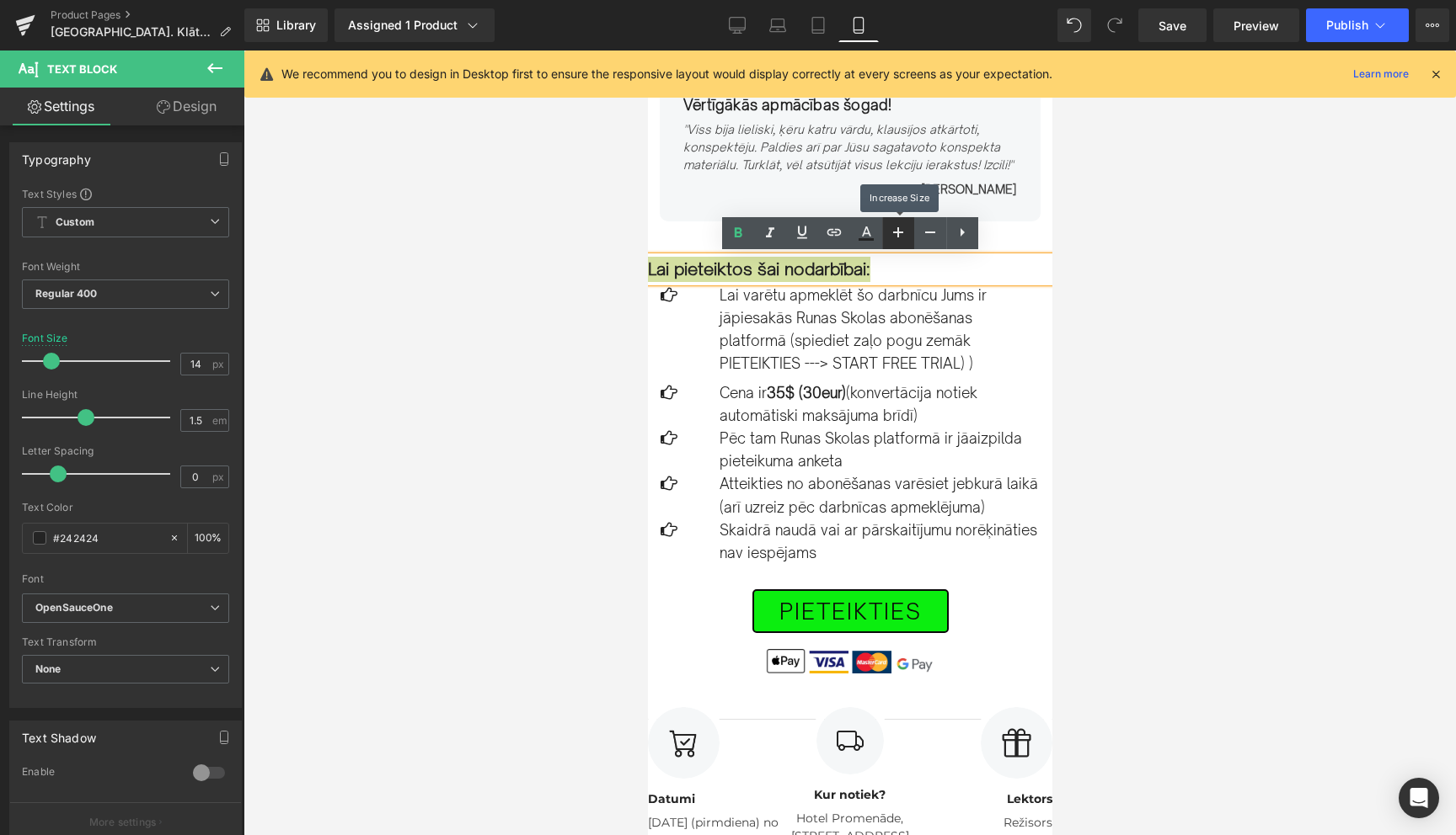
click at [896, 233] on icon at bounding box center [898, 233] width 10 height 10
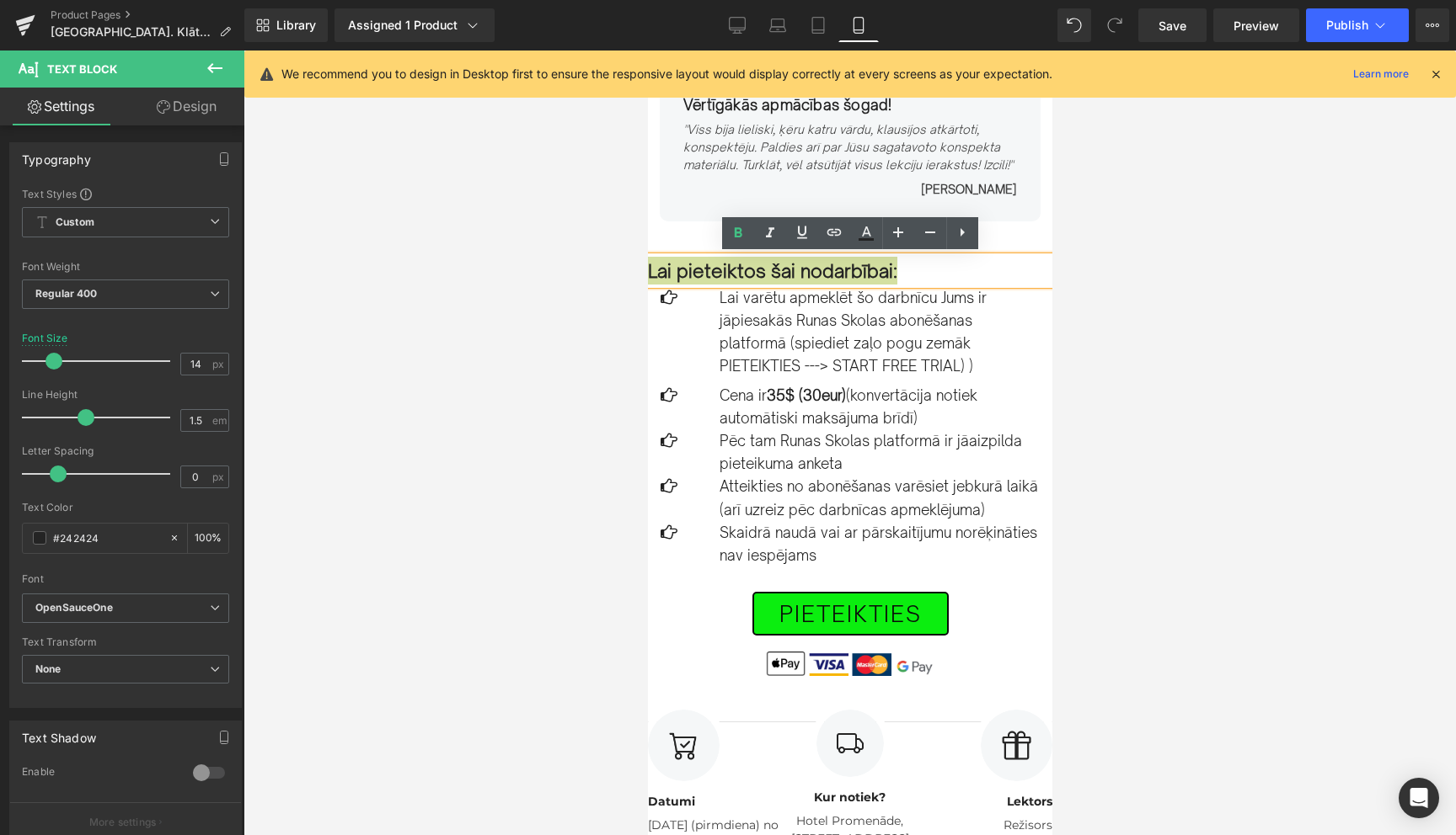
click at [1175, 385] on div at bounding box center [849, 443] width 1212 height 785
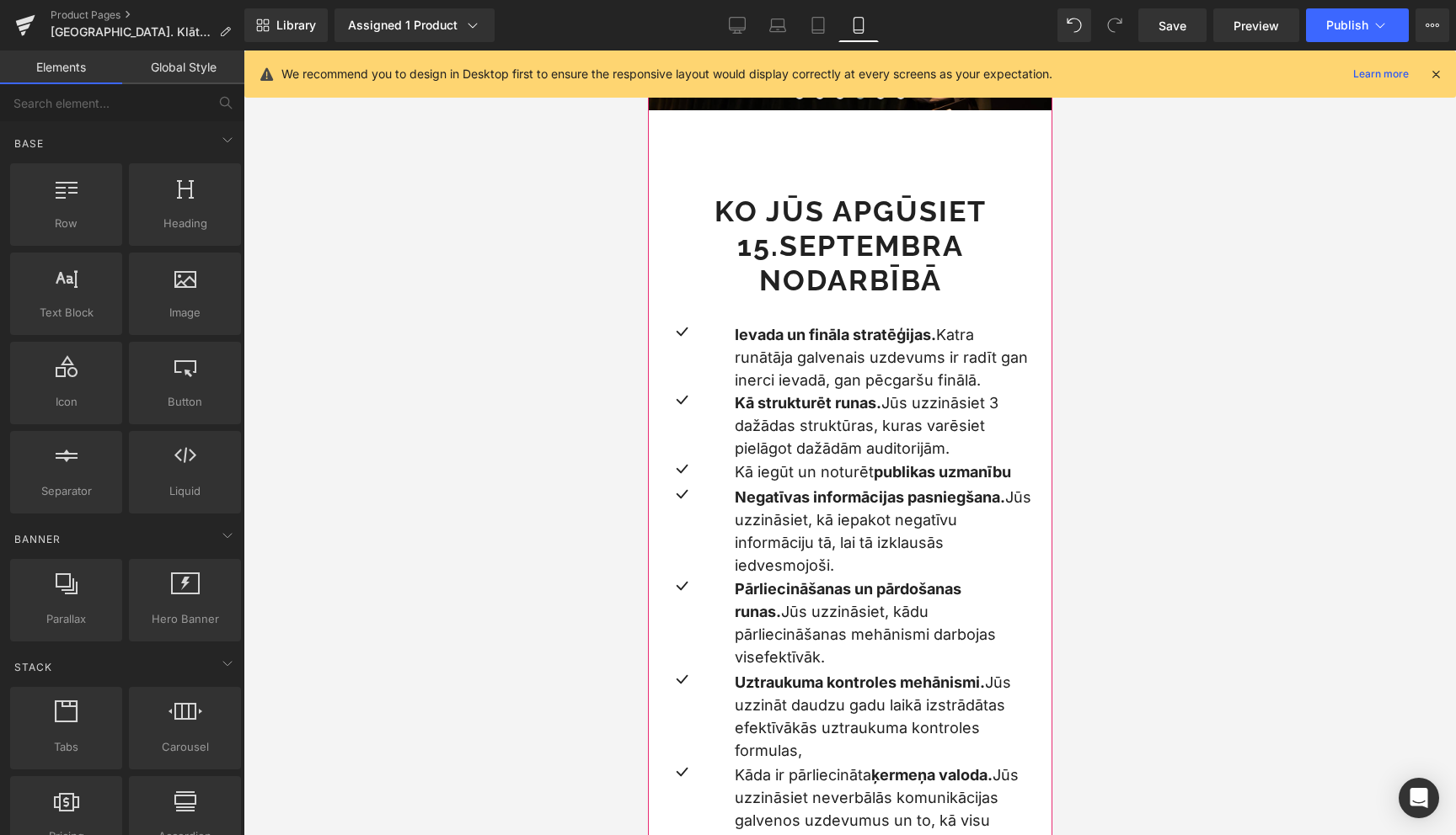
scroll to position [1779, 0]
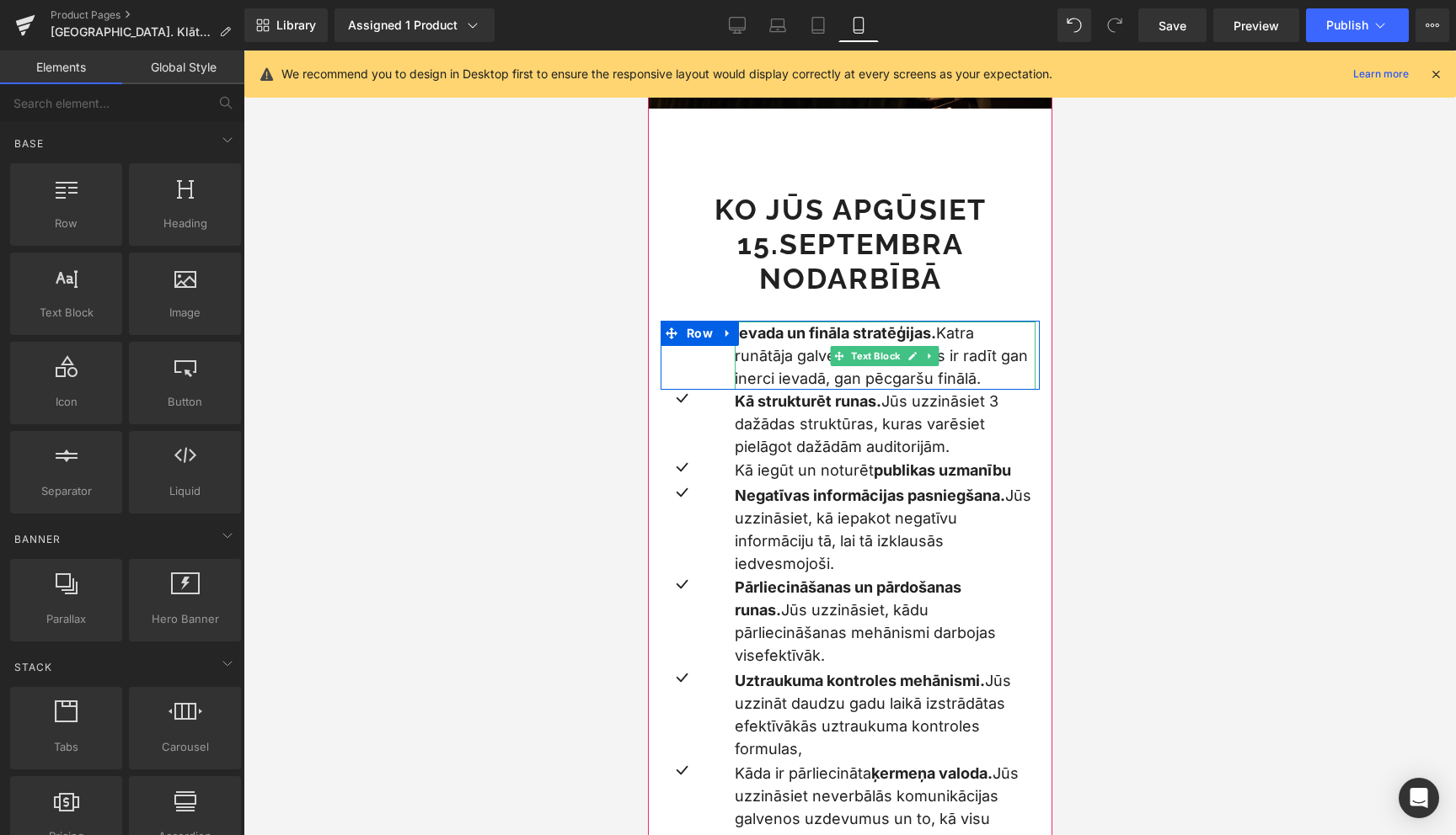
click at [798, 342] on strong "Ievada un fināla stratēģijas." at bounding box center [834, 333] width 201 height 18
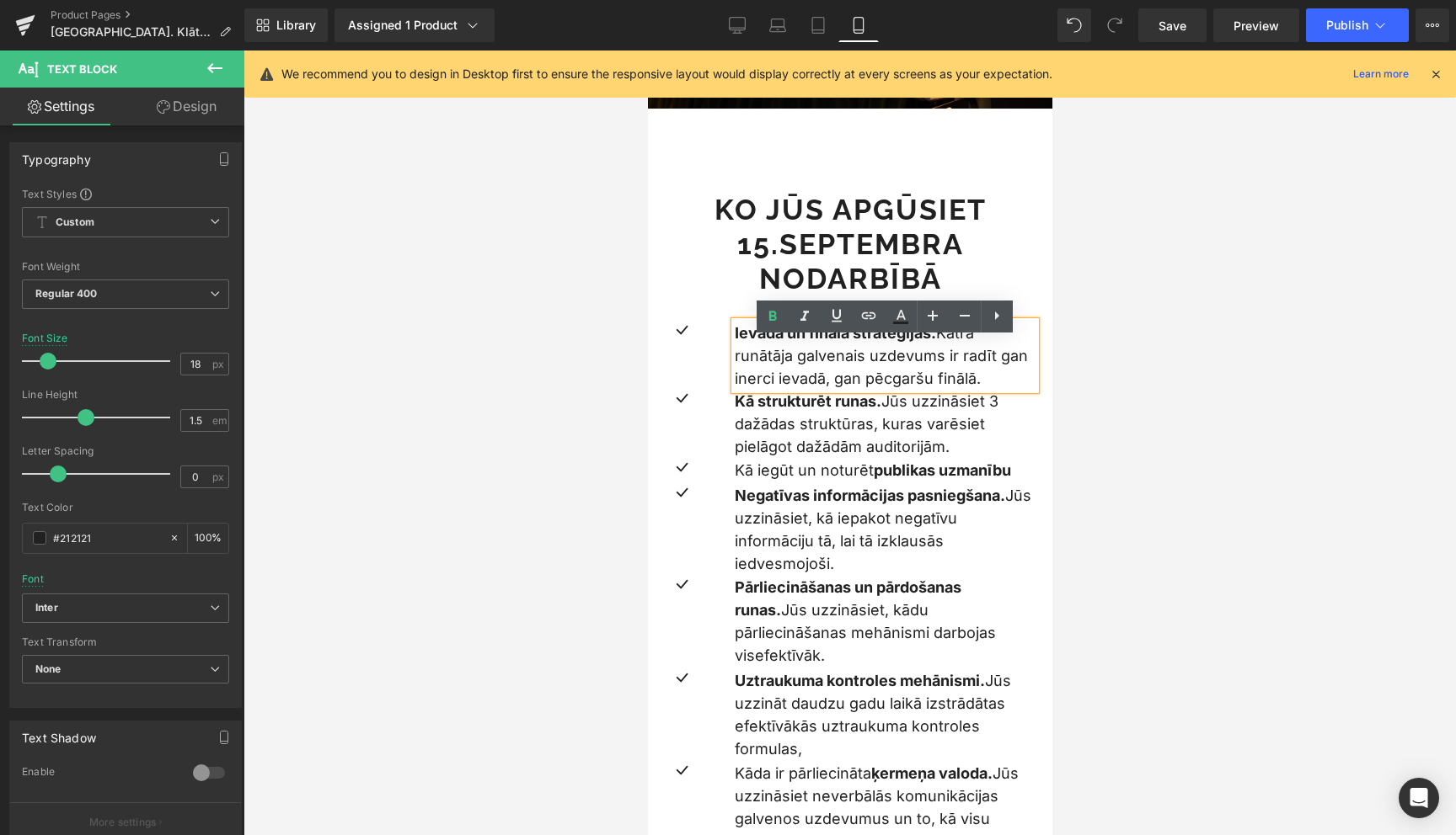
click at [1056, 407] on div at bounding box center [849, 443] width 1212 height 785
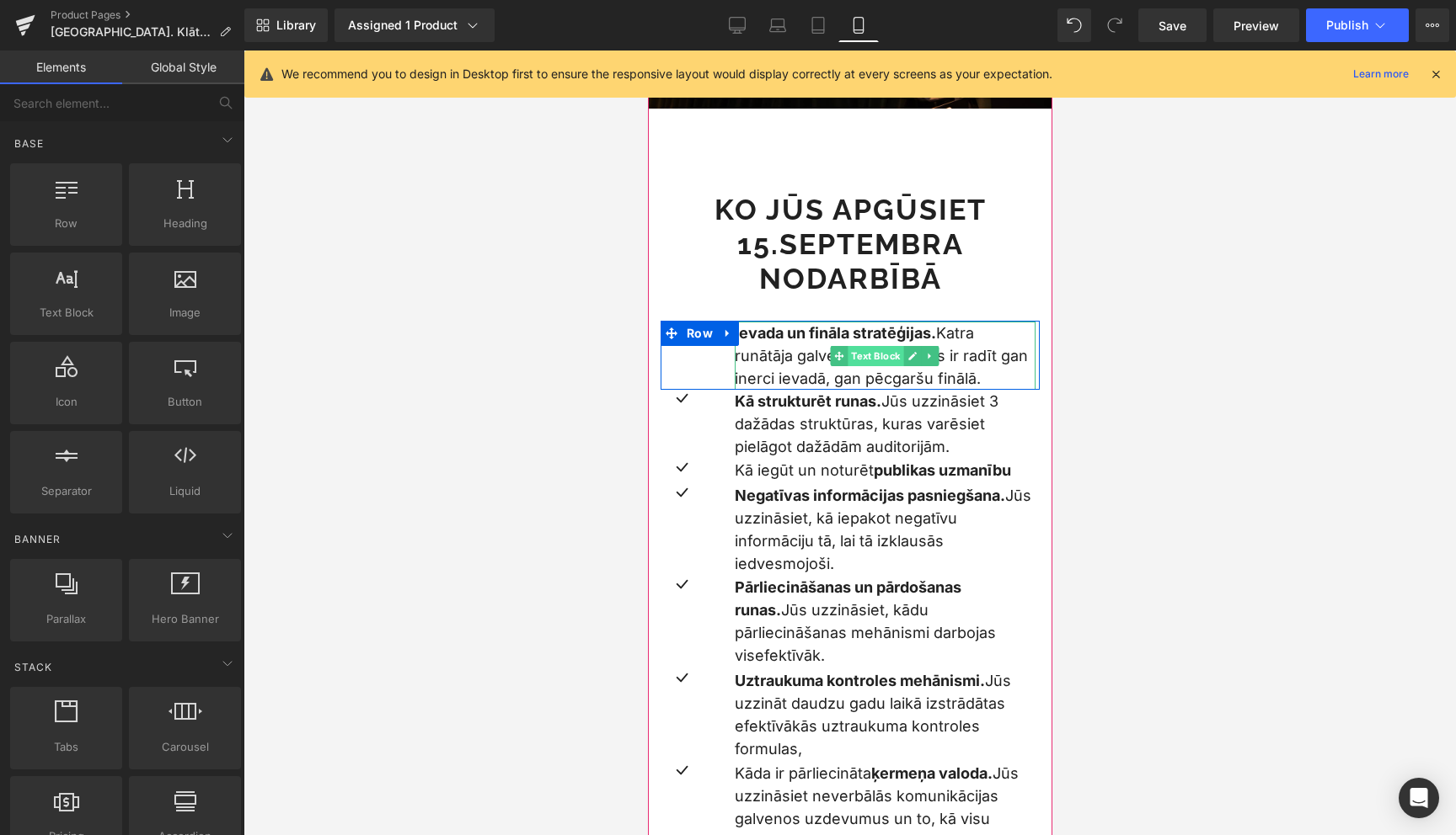
click at [874, 367] on span "Text Block" at bounding box center [875, 356] width 56 height 20
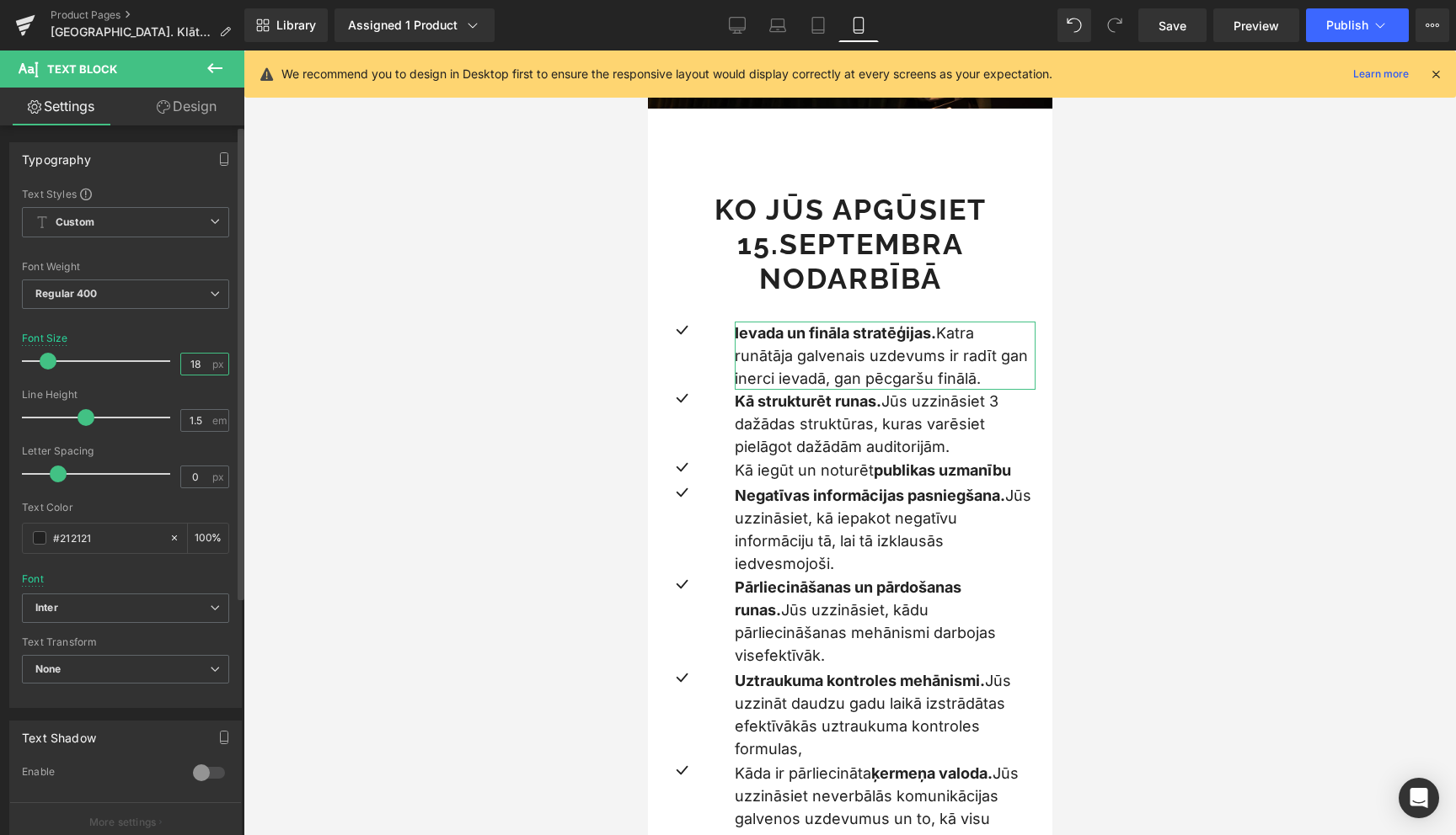
click at [189, 367] on input "18" at bounding box center [196, 364] width 30 height 21
type input "17"
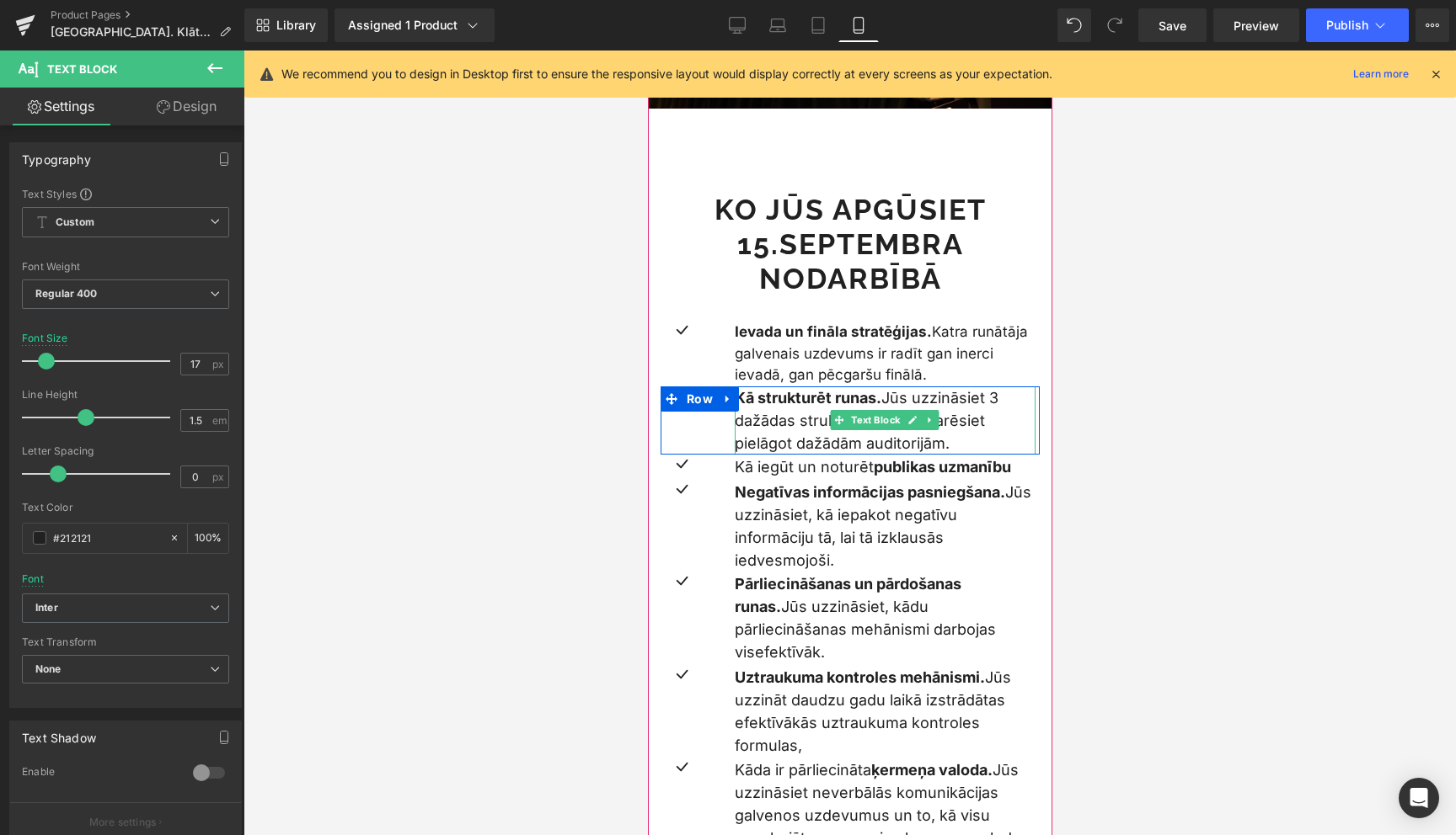
click at [780, 407] on strong "Kā strukturēt runas." at bounding box center [807, 398] width 146 height 18
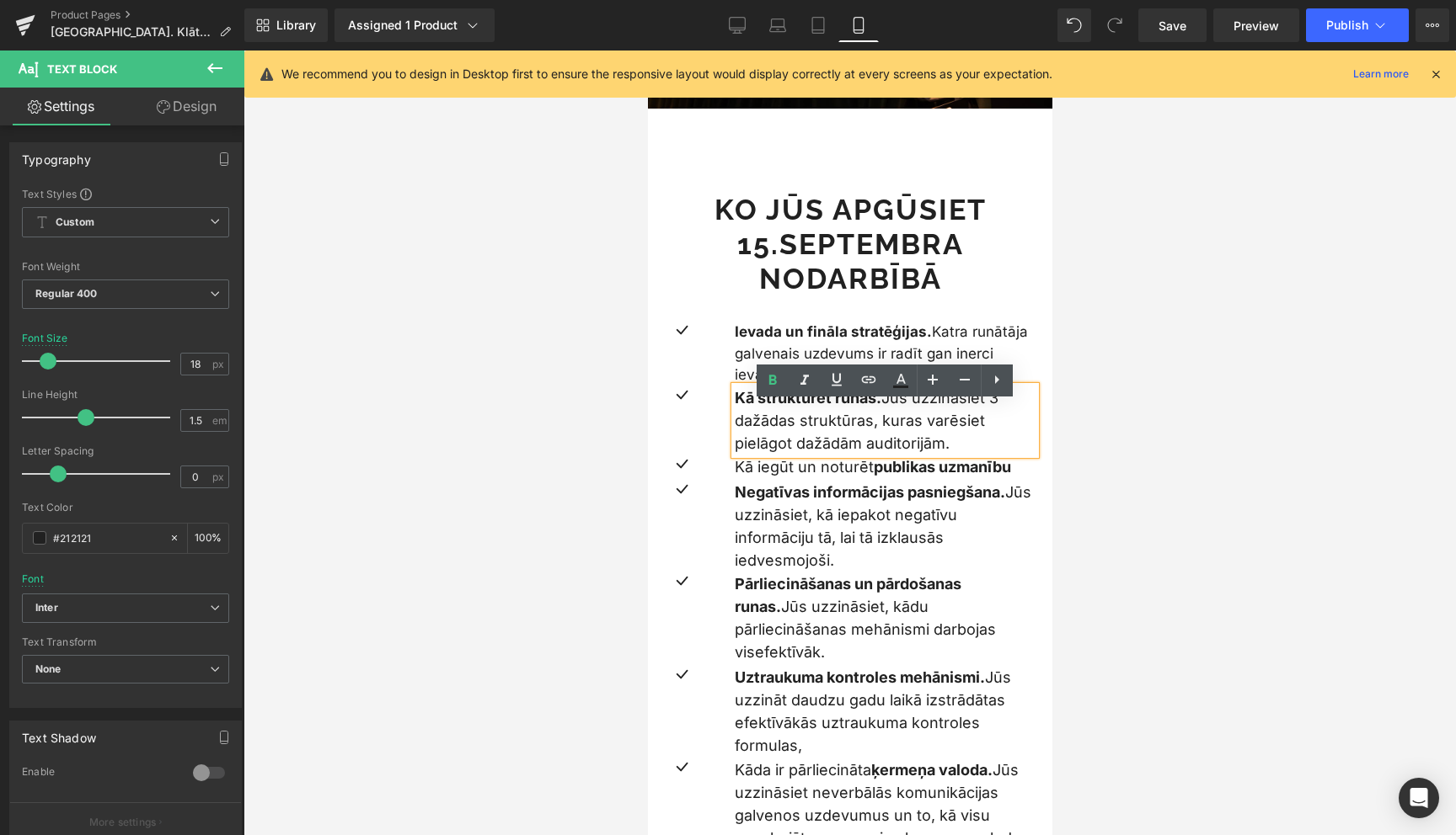
click at [879, 447] on p "Kā strukturēt runas. Jūs uzzināsiet 3 dažādas struktūras, kuras varēsiet pielāg…" at bounding box center [884, 420] width 301 height 69
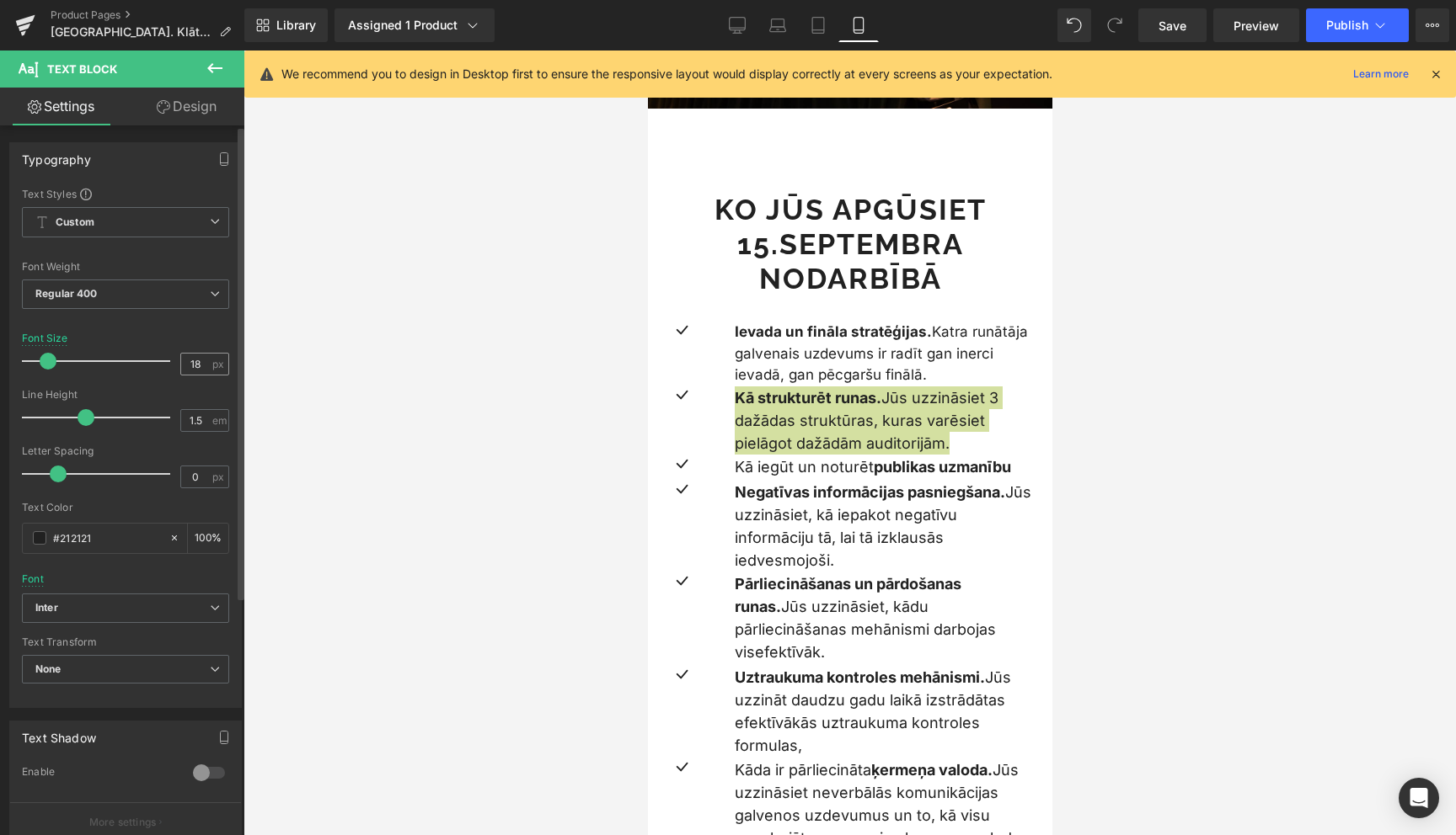
click at [205, 359] on div "18 px" at bounding box center [204, 364] width 49 height 23
click at [192, 364] on input "18" at bounding box center [196, 364] width 30 height 21
type input "17"
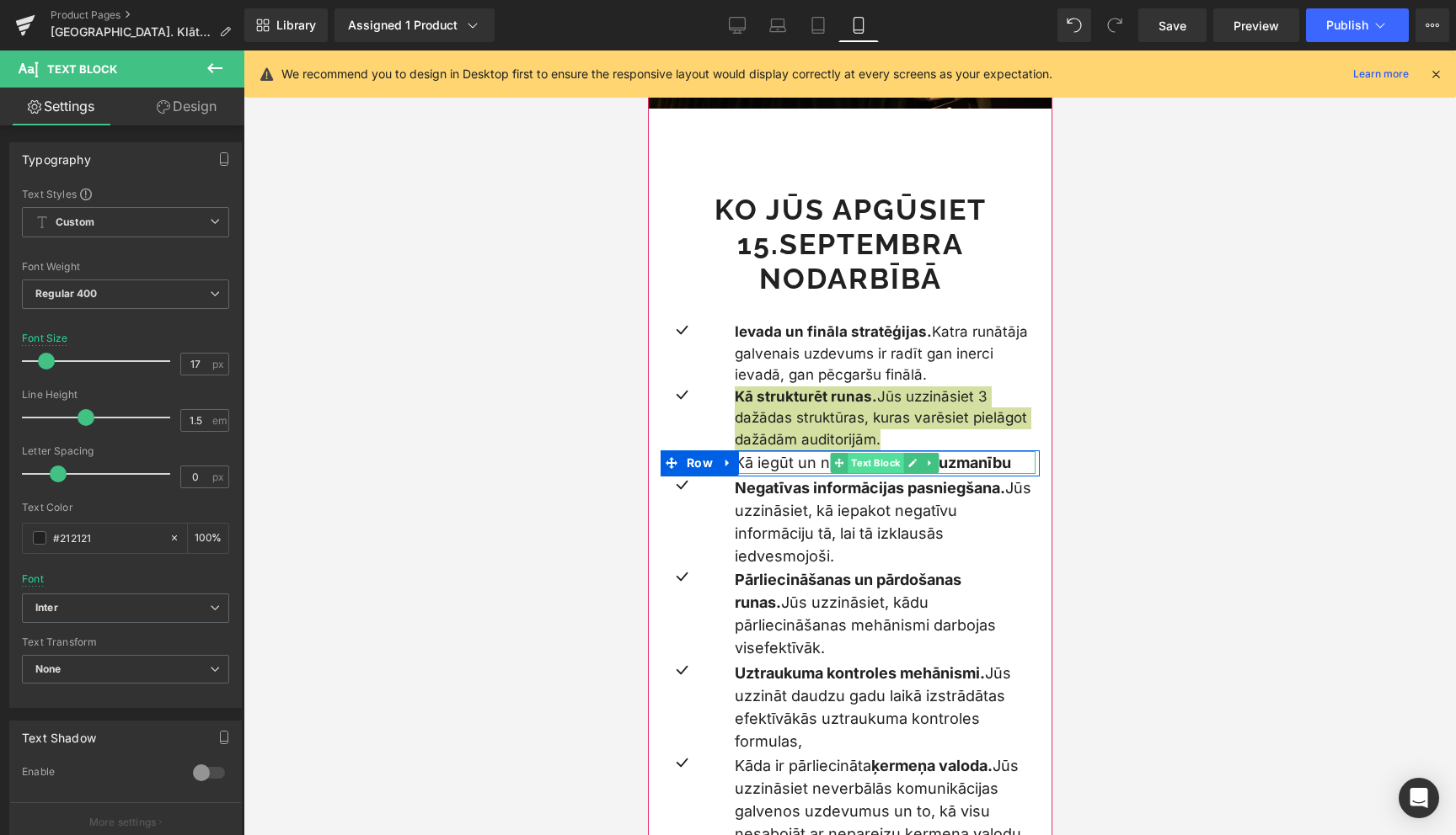
click at [882, 473] on span "Text Block" at bounding box center [875, 463] width 56 height 20
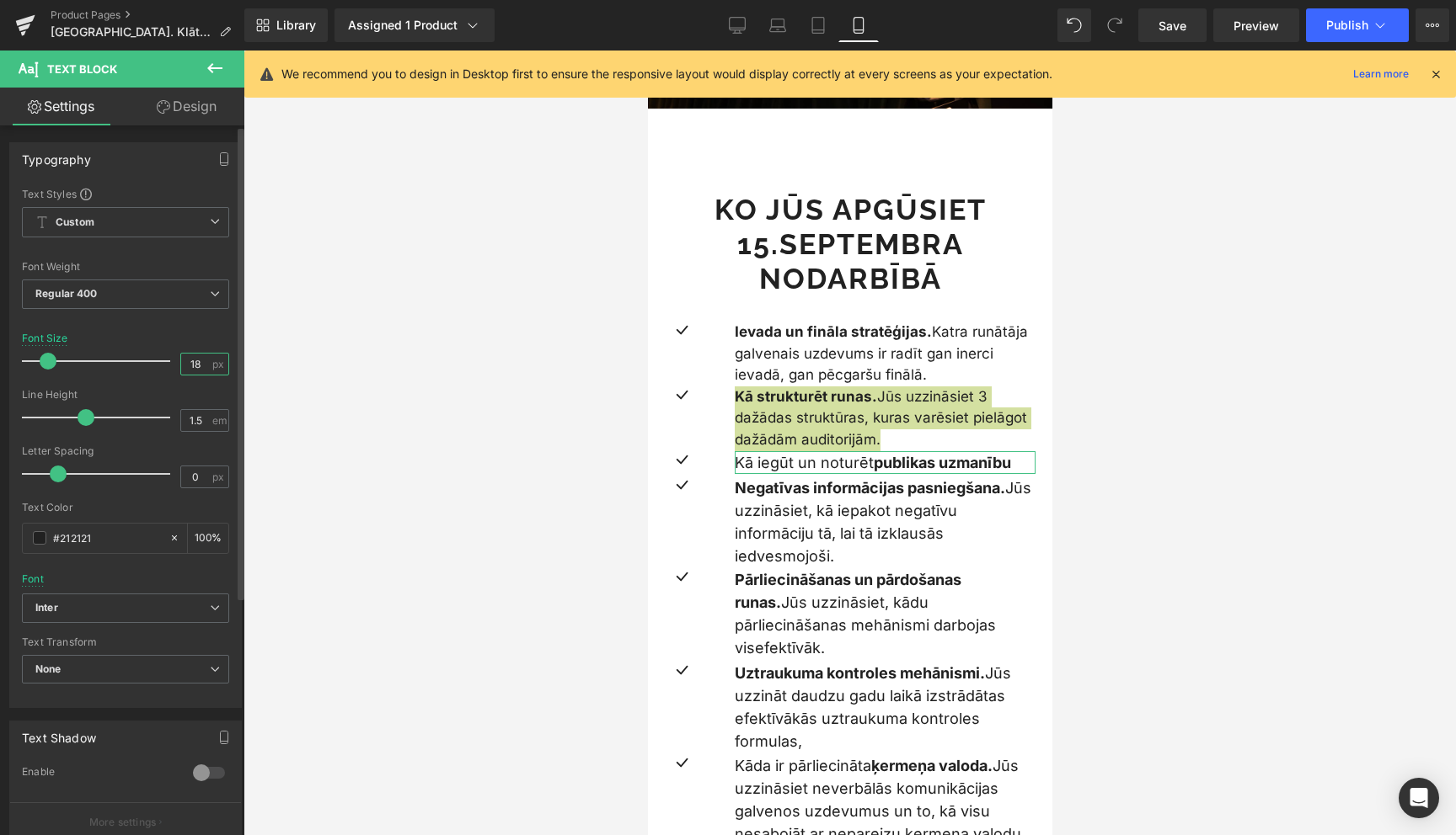
click at [196, 366] on input "18" at bounding box center [196, 364] width 30 height 21
type input "17"
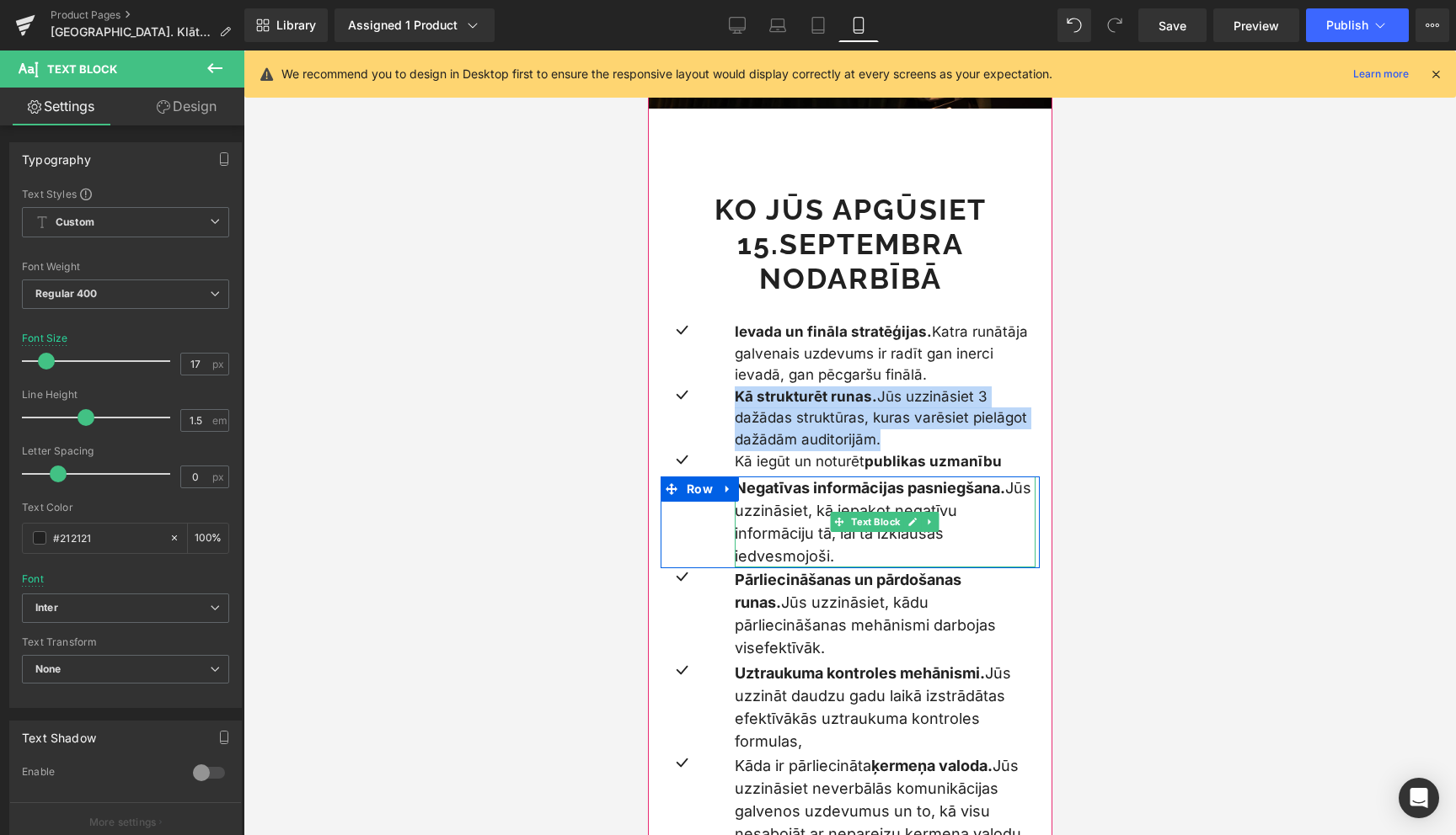
click at [794, 520] on p "Negatīvas informācijas pasniegšana. Jūs uzzināsiet, kā iepakot negatīvu informā…" at bounding box center [884, 523] width 301 height 91
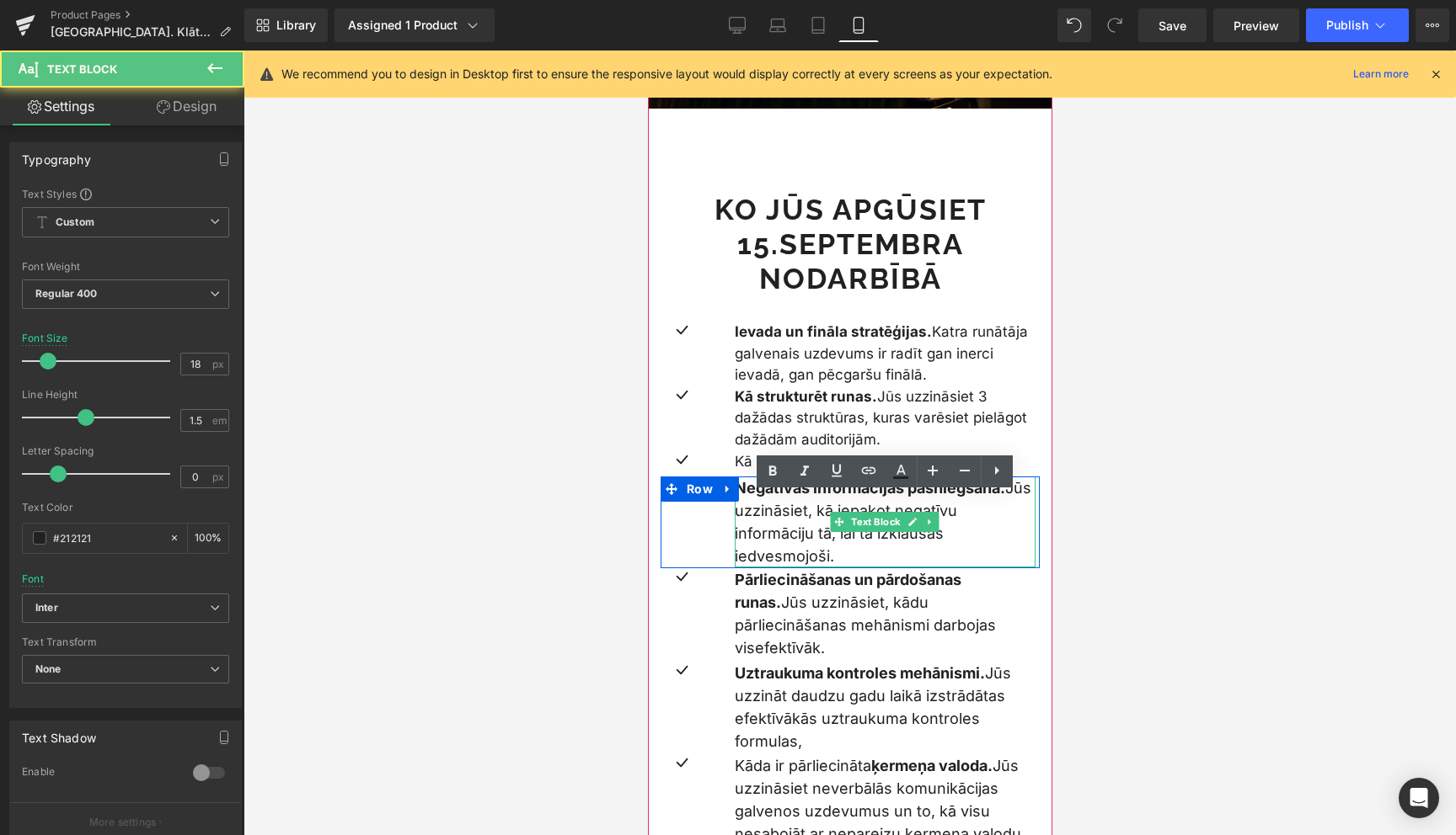
click at [794, 520] on p "Negatīvas informācijas pasniegšana. Jūs uzzināsiet, kā iepakot negatīvu informā…" at bounding box center [884, 523] width 301 height 91
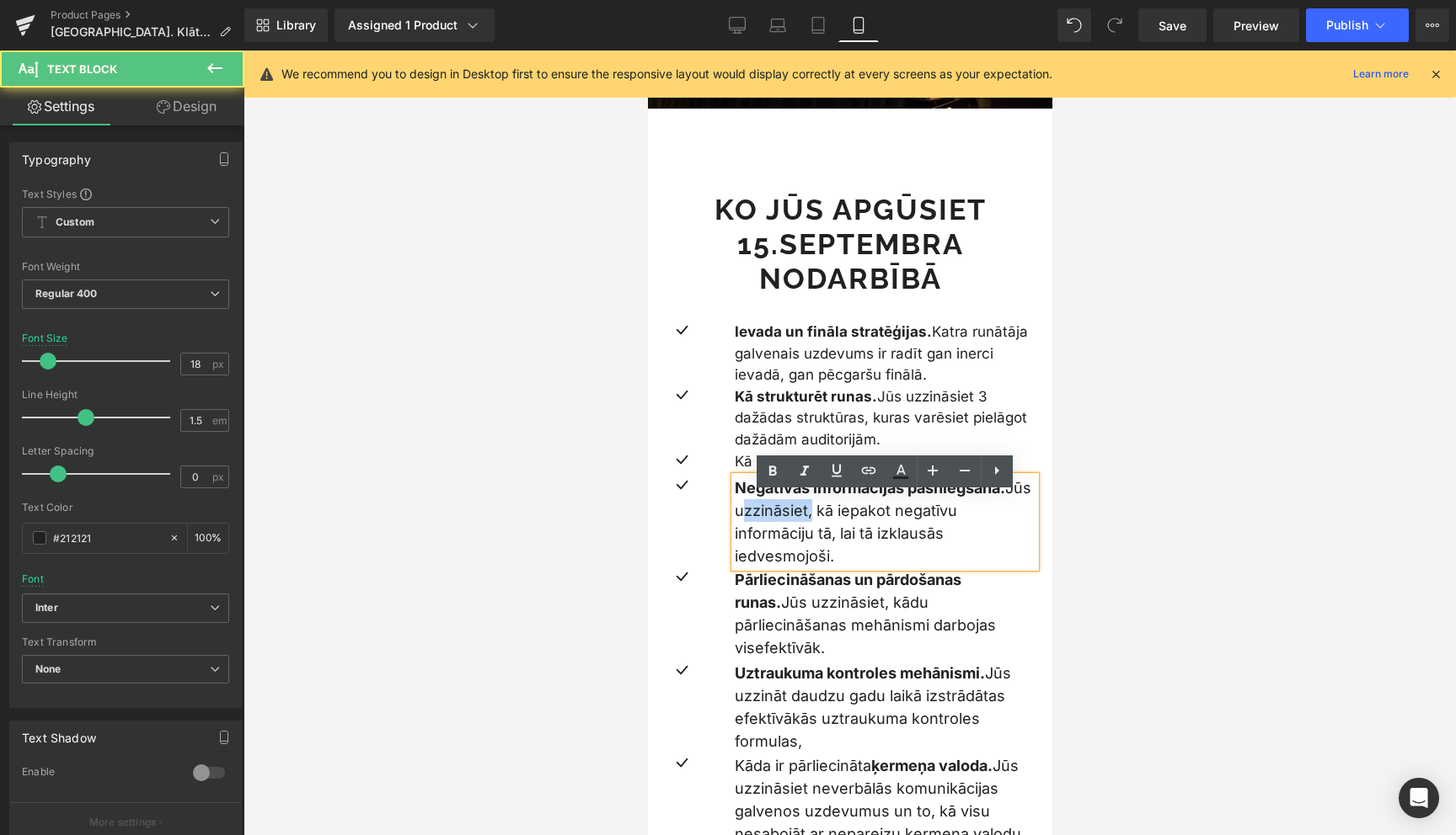
click at [794, 520] on p "Negatīvas informācijas pasniegšana. Jūs uzzināsiet, kā iepakot negatīvu informā…" at bounding box center [884, 523] width 301 height 91
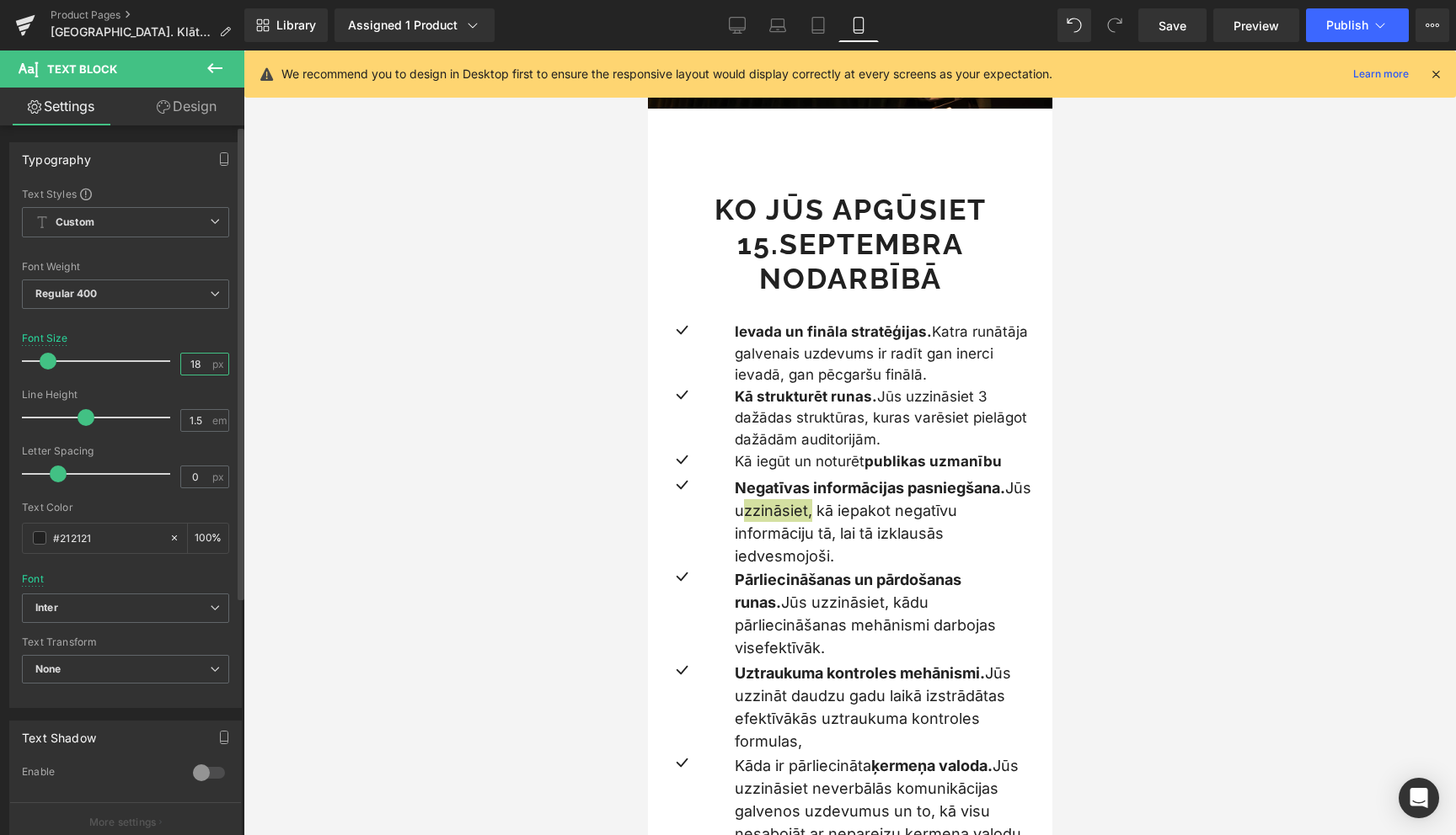
click at [190, 371] on input "18" at bounding box center [196, 364] width 30 height 21
type input "17"
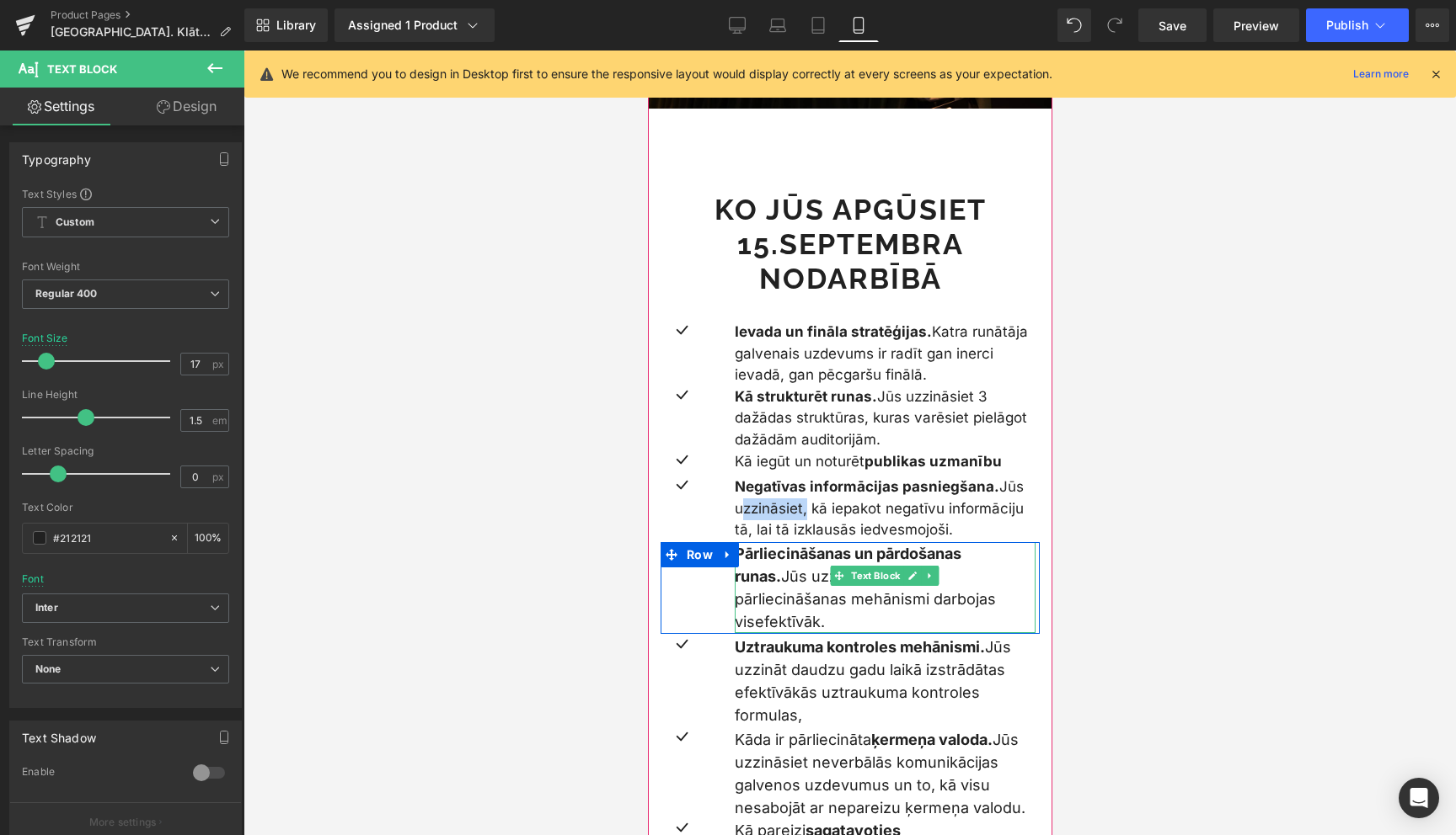
click at [813, 584] on p "Pārliecināšanas un pārdošanas runas. Jūs uzzināsiet, kādu pārliecināšanas mehān…" at bounding box center [884, 588] width 301 height 91
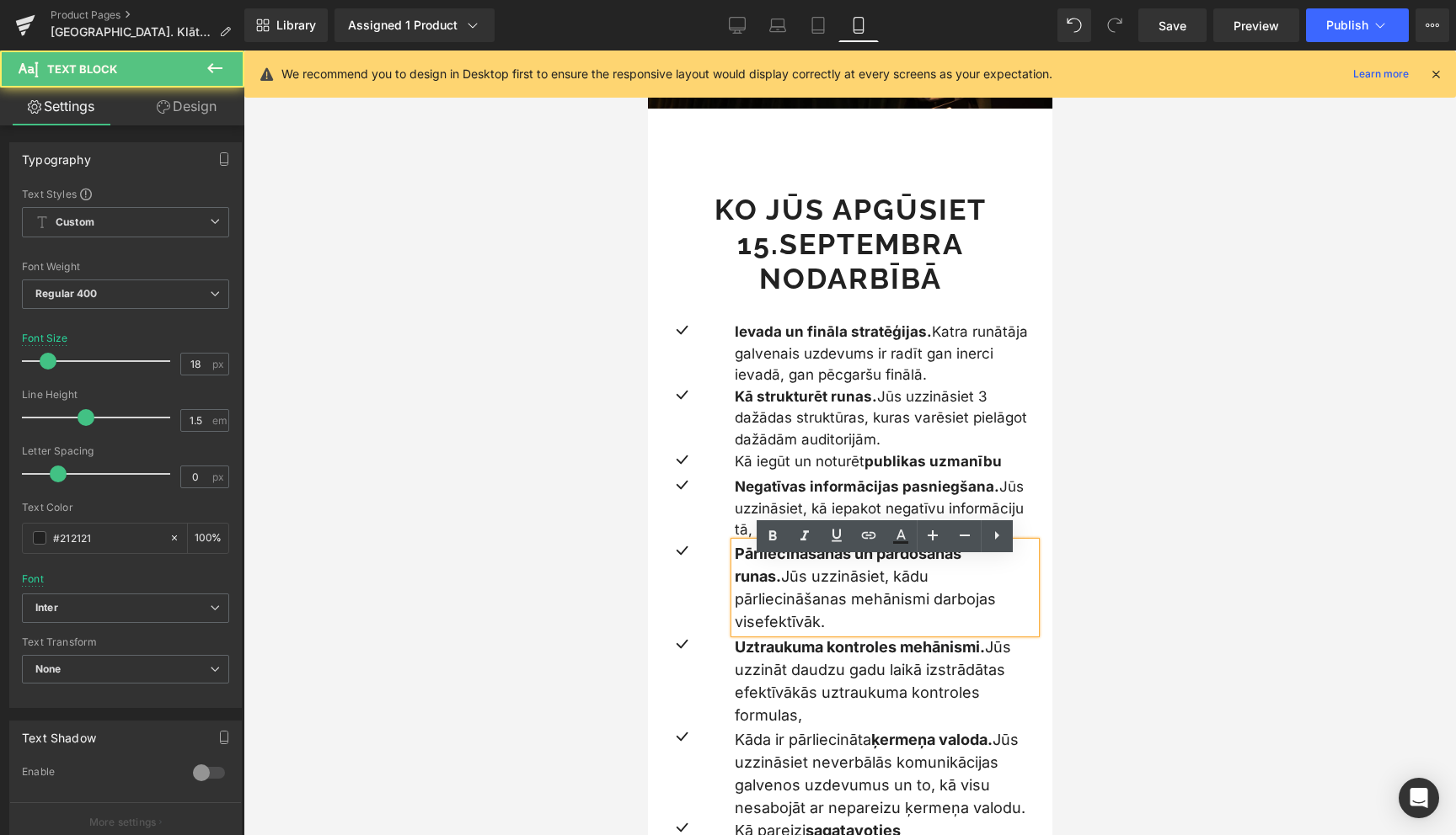
click at [813, 584] on p "Pārliecināšanas un pārdošanas runas. Jūs uzzināsiet, kādu pārliecināšanas mehān…" at bounding box center [884, 588] width 301 height 91
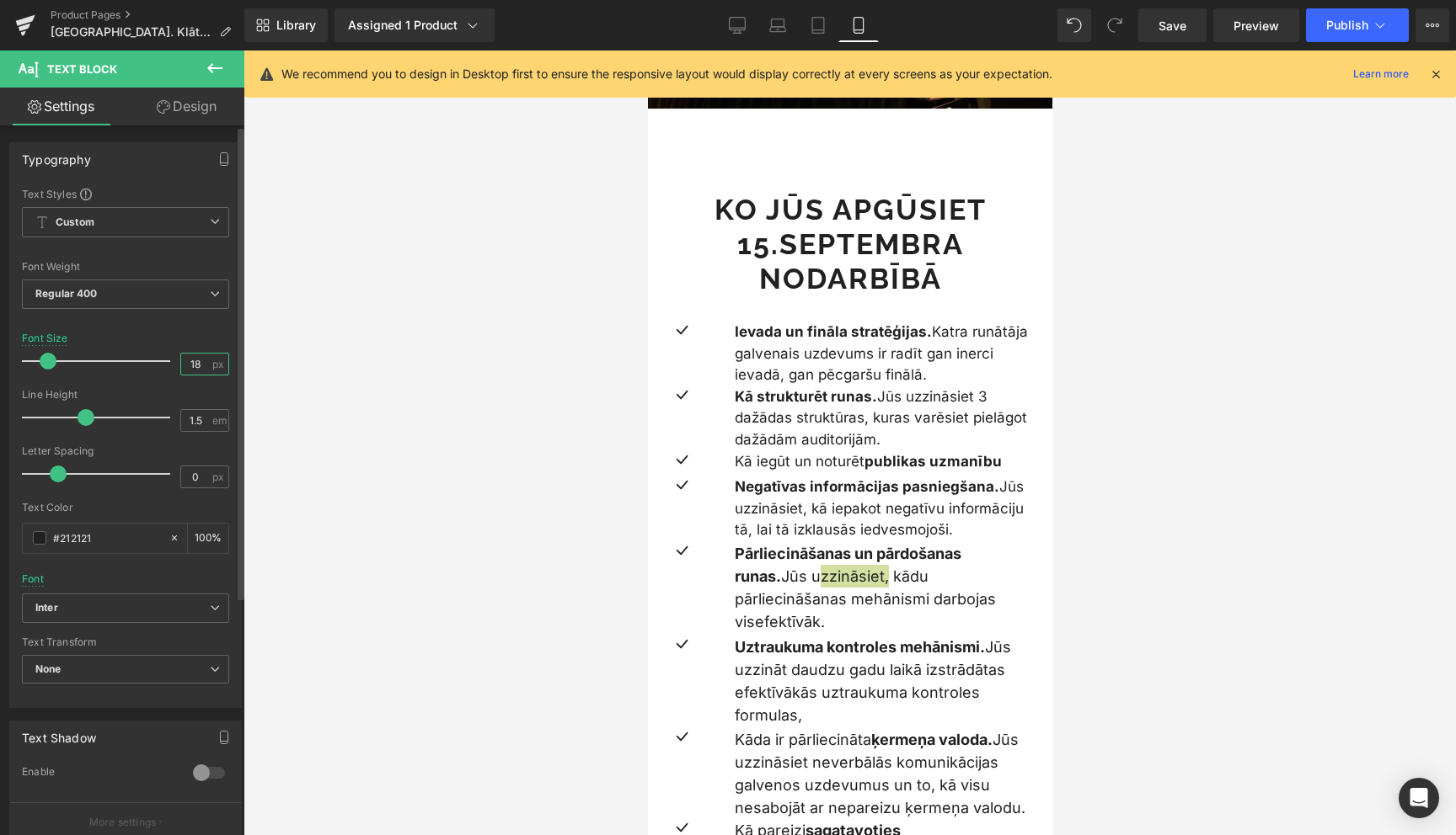
click at [197, 370] on input "18" at bounding box center [196, 364] width 30 height 21
type input "17"
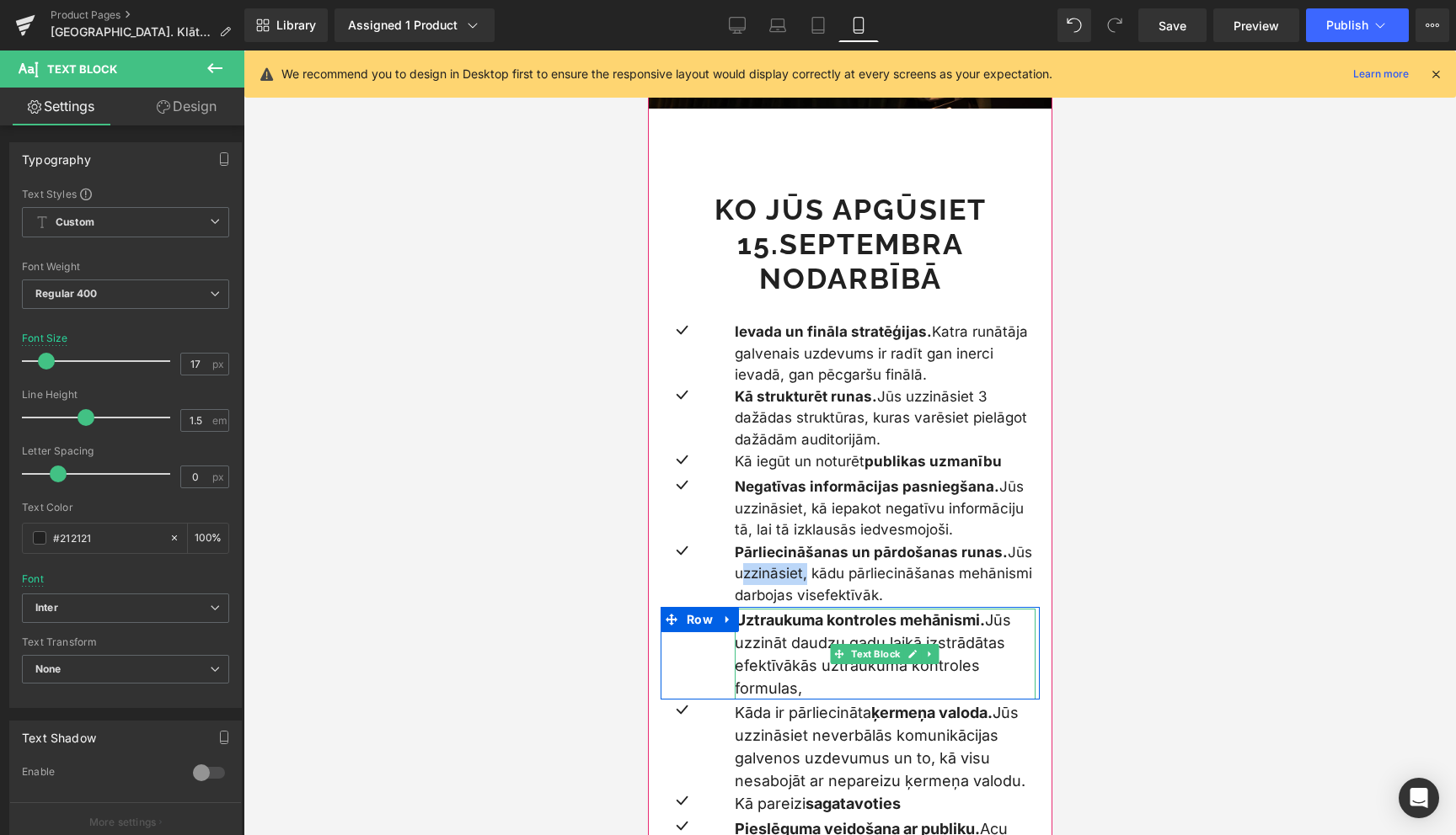
click at [785, 662] on p "Uztraukuma kontroles mehānismi. Jūs uzzināt daudzu gadu laikā izstrādātas efekt…" at bounding box center [884, 655] width 301 height 91
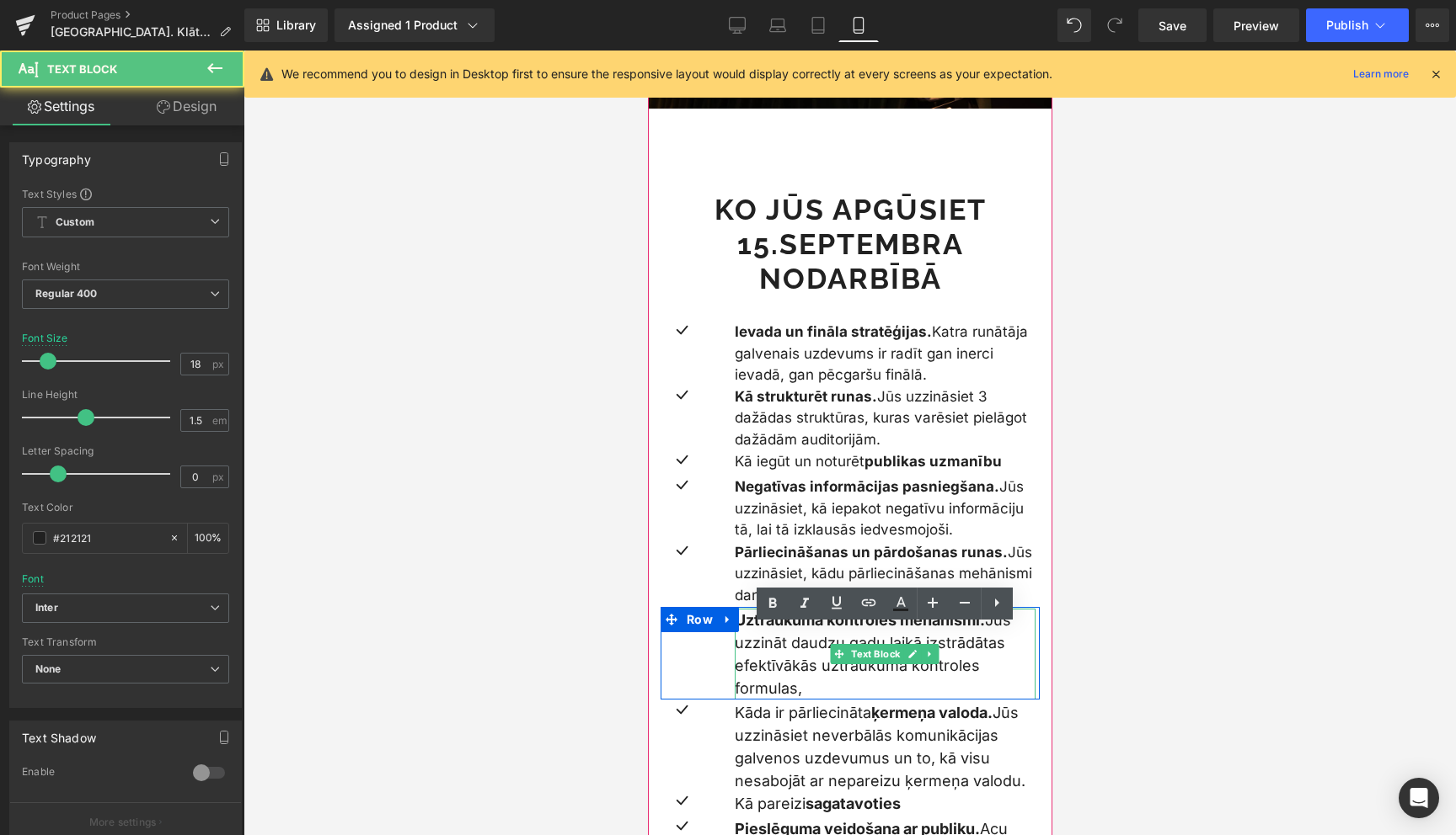
click at [785, 662] on p "Uztraukuma kontroles mehānismi. Jūs uzzināt daudzu gadu laikā izstrādātas efekt…" at bounding box center [884, 655] width 301 height 91
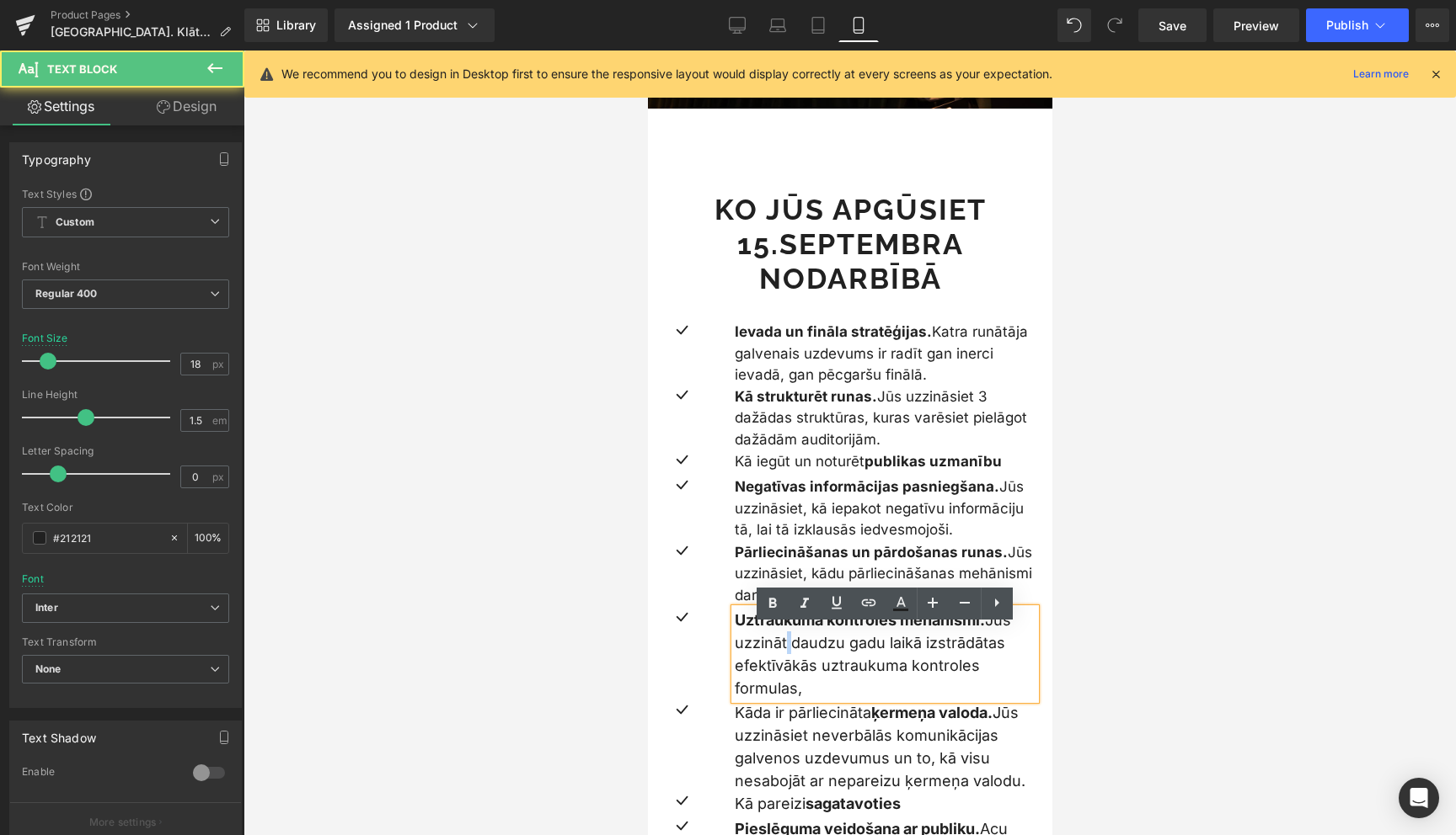
click at [785, 662] on p "Uztraukuma kontroles mehānismi. Jūs uzzināt daudzu gadu laikā izstrādātas efekt…" at bounding box center [884, 655] width 301 height 91
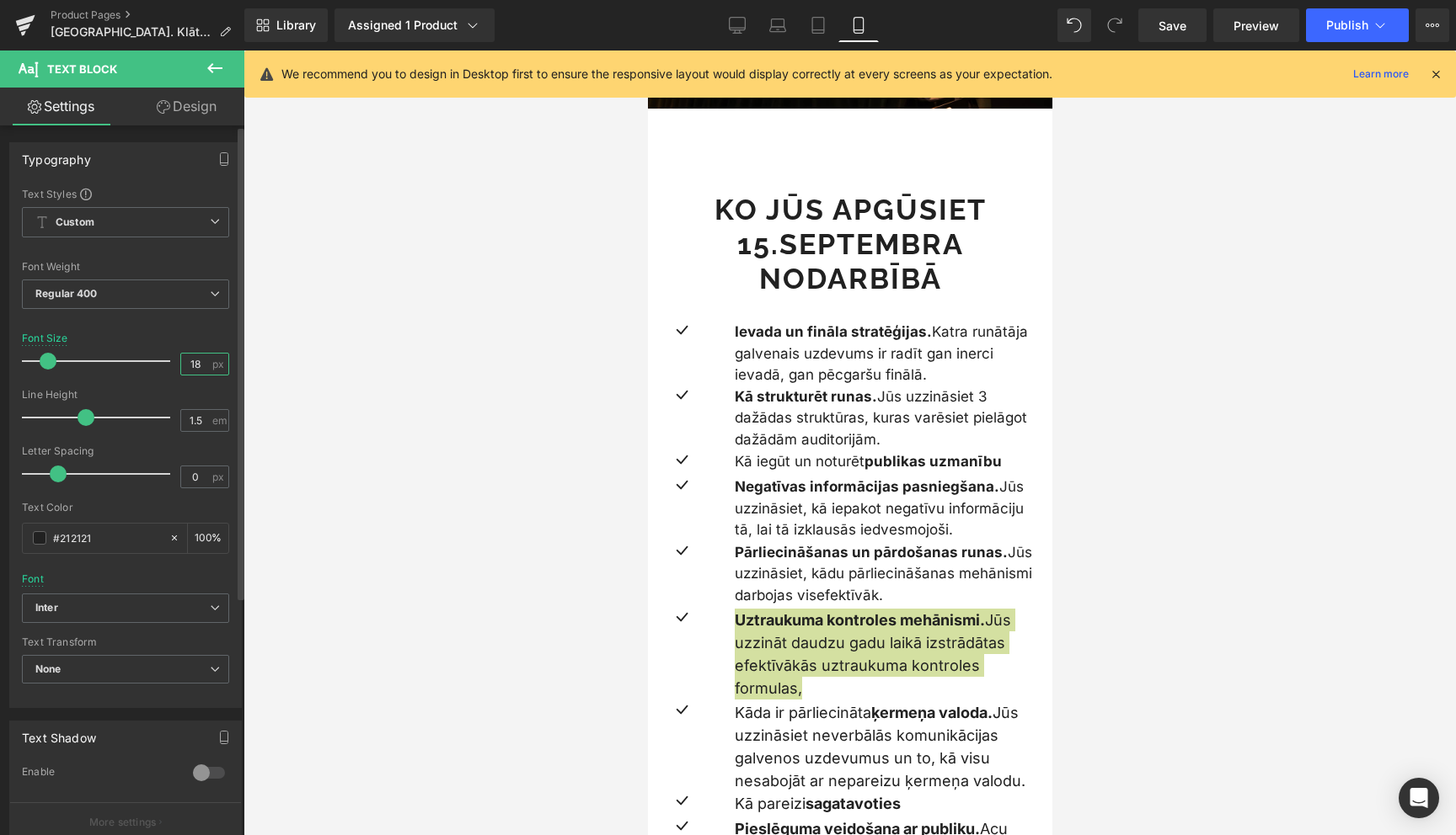
click at [196, 369] on input "18" at bounding box center [196, 364] width 30 height 21
type input "17"
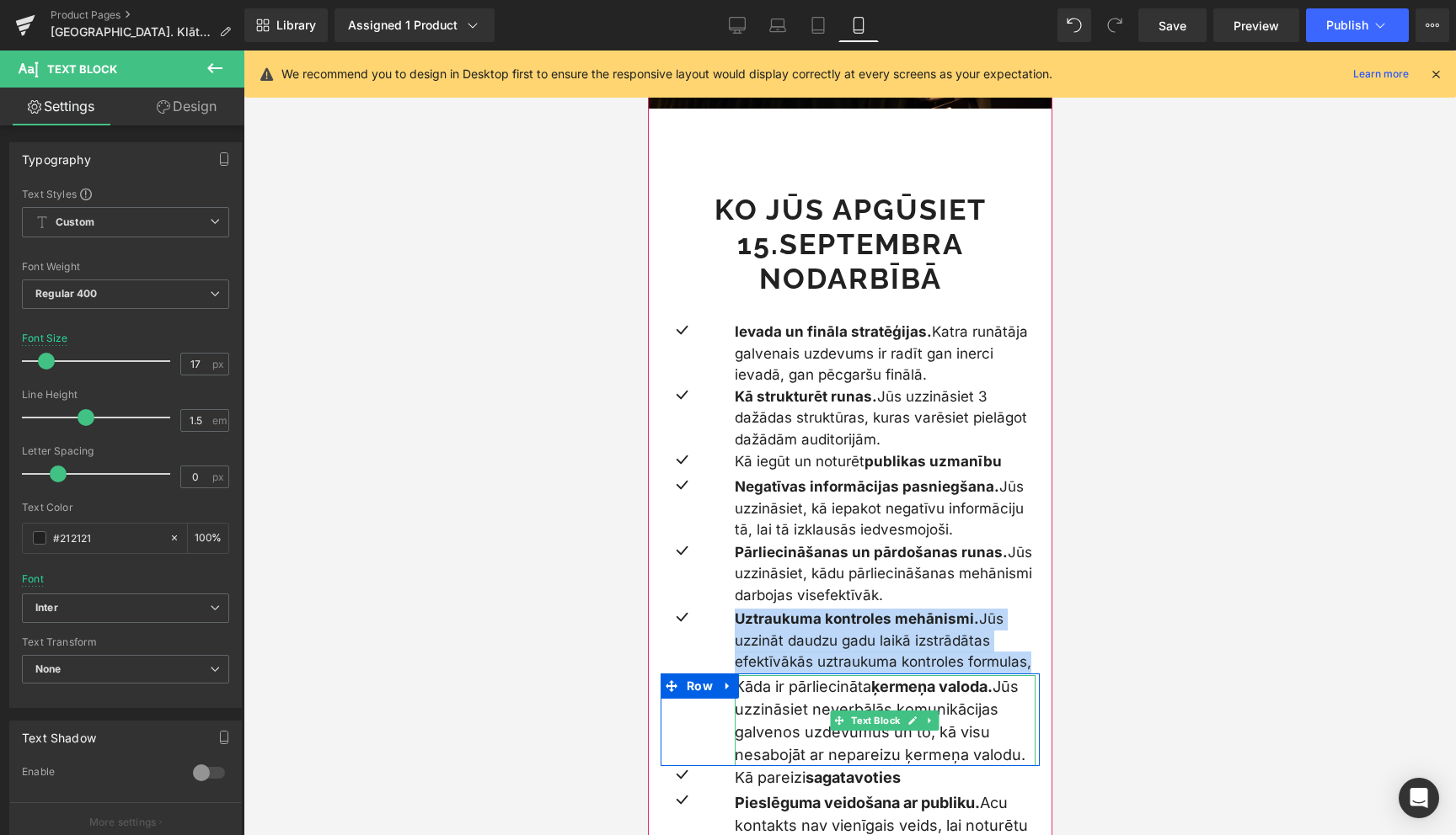
click at [792, 730] on p "Kāda ir pārliecināta ķermeņa valoda. Jūs uzzināsiet neverbālās komunikācijas ga…" at bounding box center [884, 721] width 301 height 91
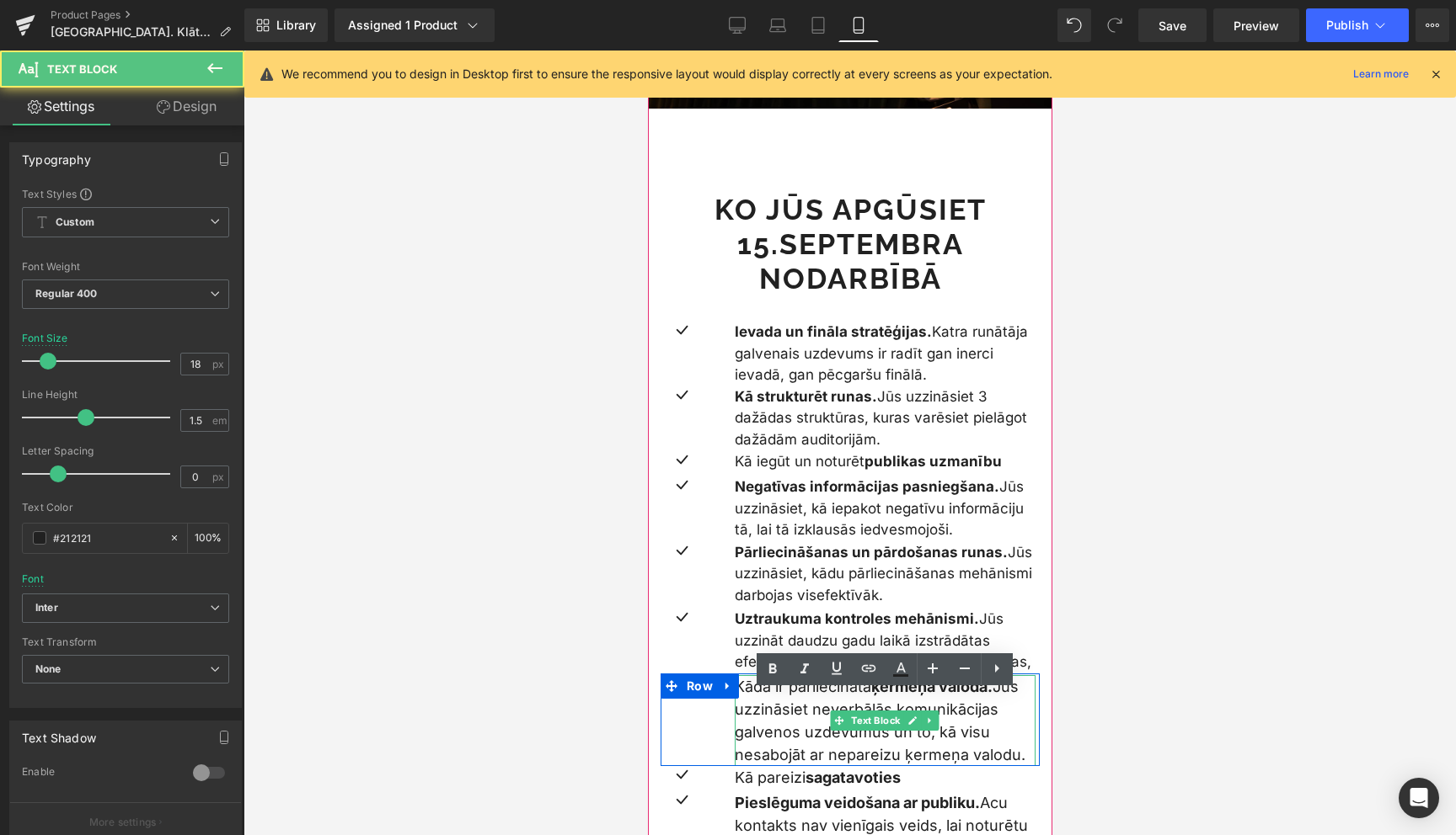
click at [792, 730] on p "Kāda ir pārliecināta ķermeņa valoda. Jūs uzzināsiet neverbālās komunikācijas ga…" at bounding box center [884, 721] width 301 height 91
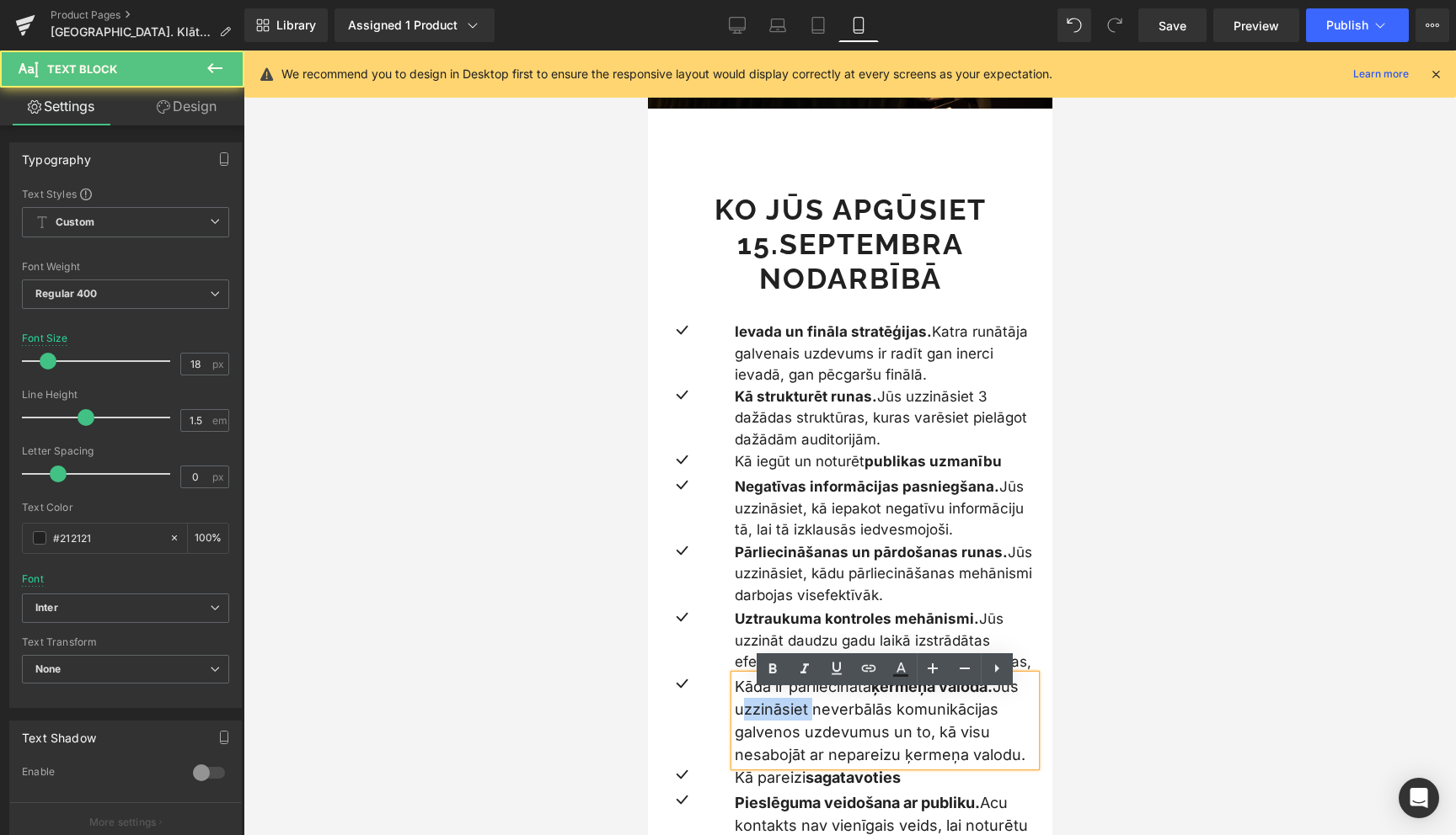
click at [792, 730] on p "Kāda ir pārliecināta ķermeņa valoda. Jūs uzzināsiet neverbālās komunikācijas ga…" at bounding box center [884, 721] width 301 height 91
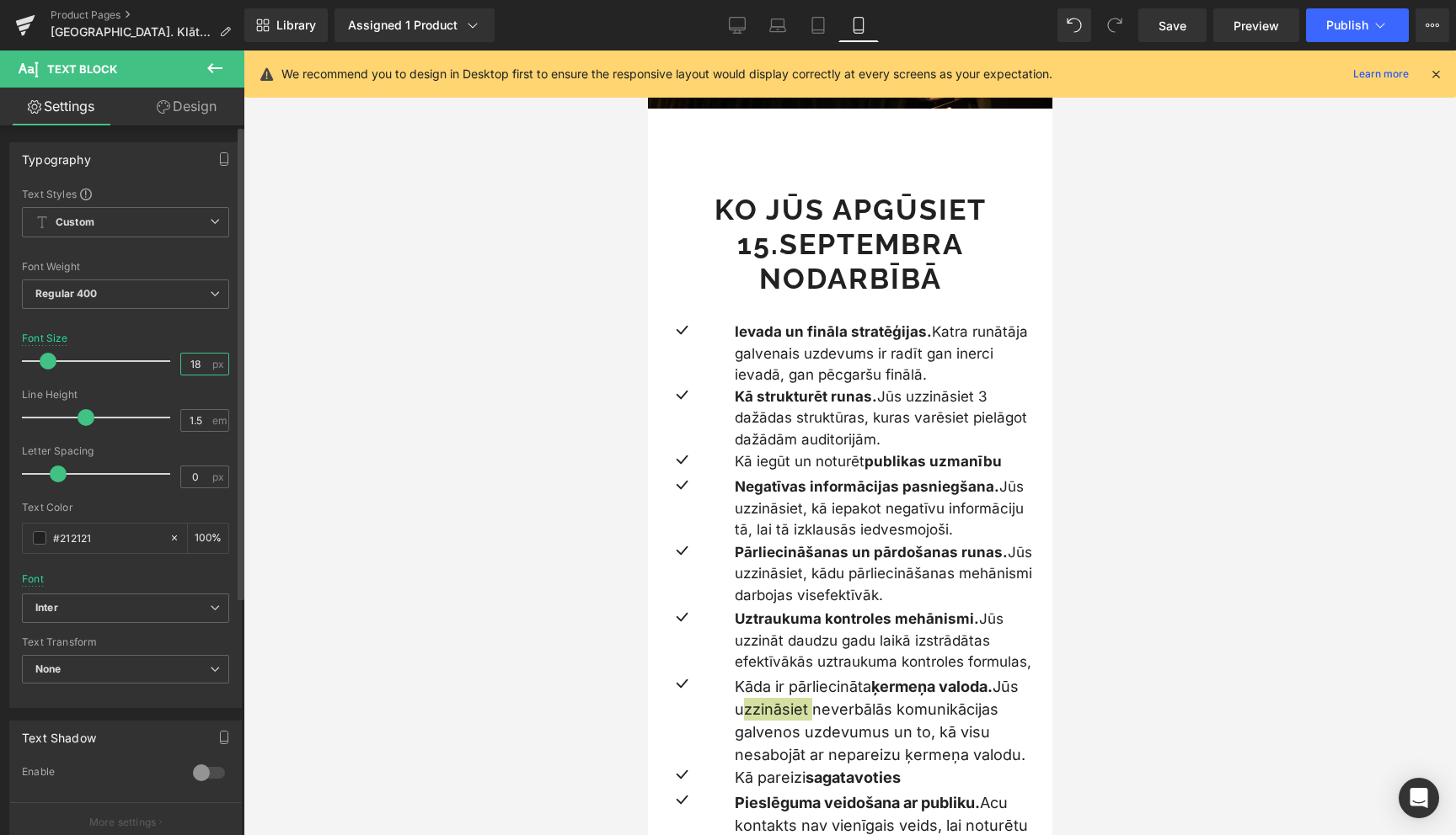
click at [191, 369] on input "18" at bounding box center [196, 364] width 30 height 21
type input "17"
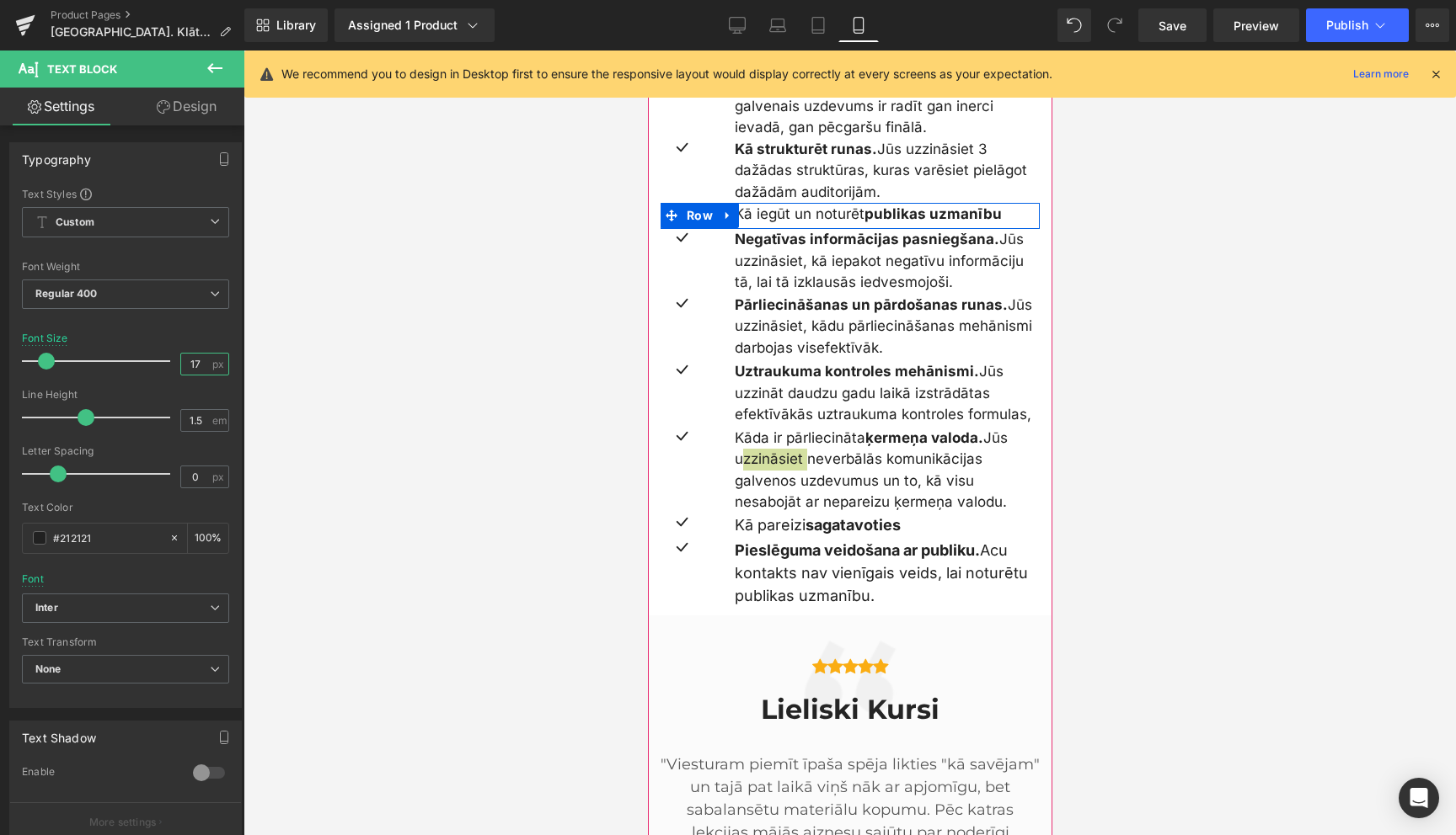
scroll to position [2082, 0]
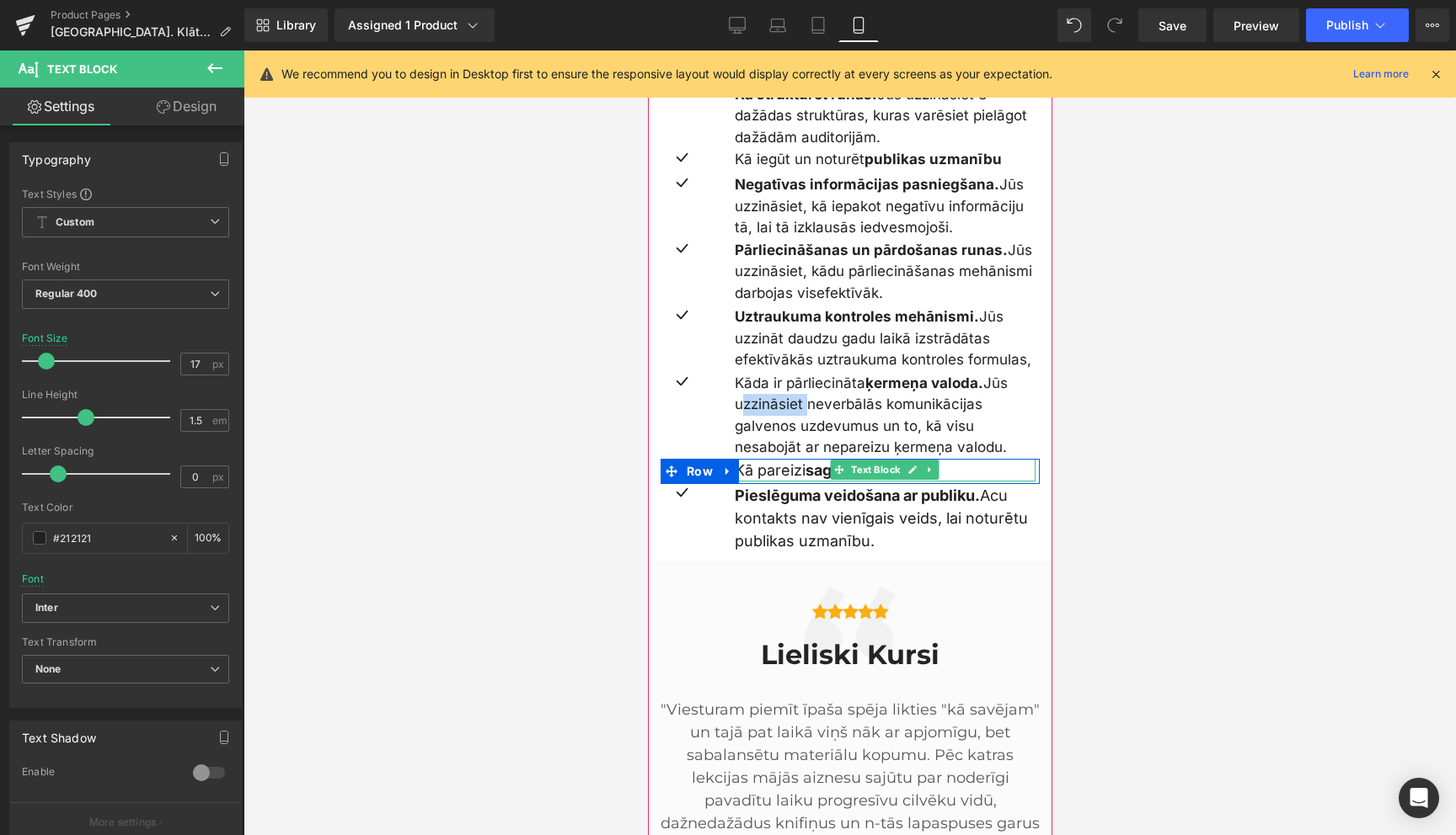
click at [786, 482] on p "Kā pareizi sagatavoties" at bounding box center [884, 470] width 301 height 23
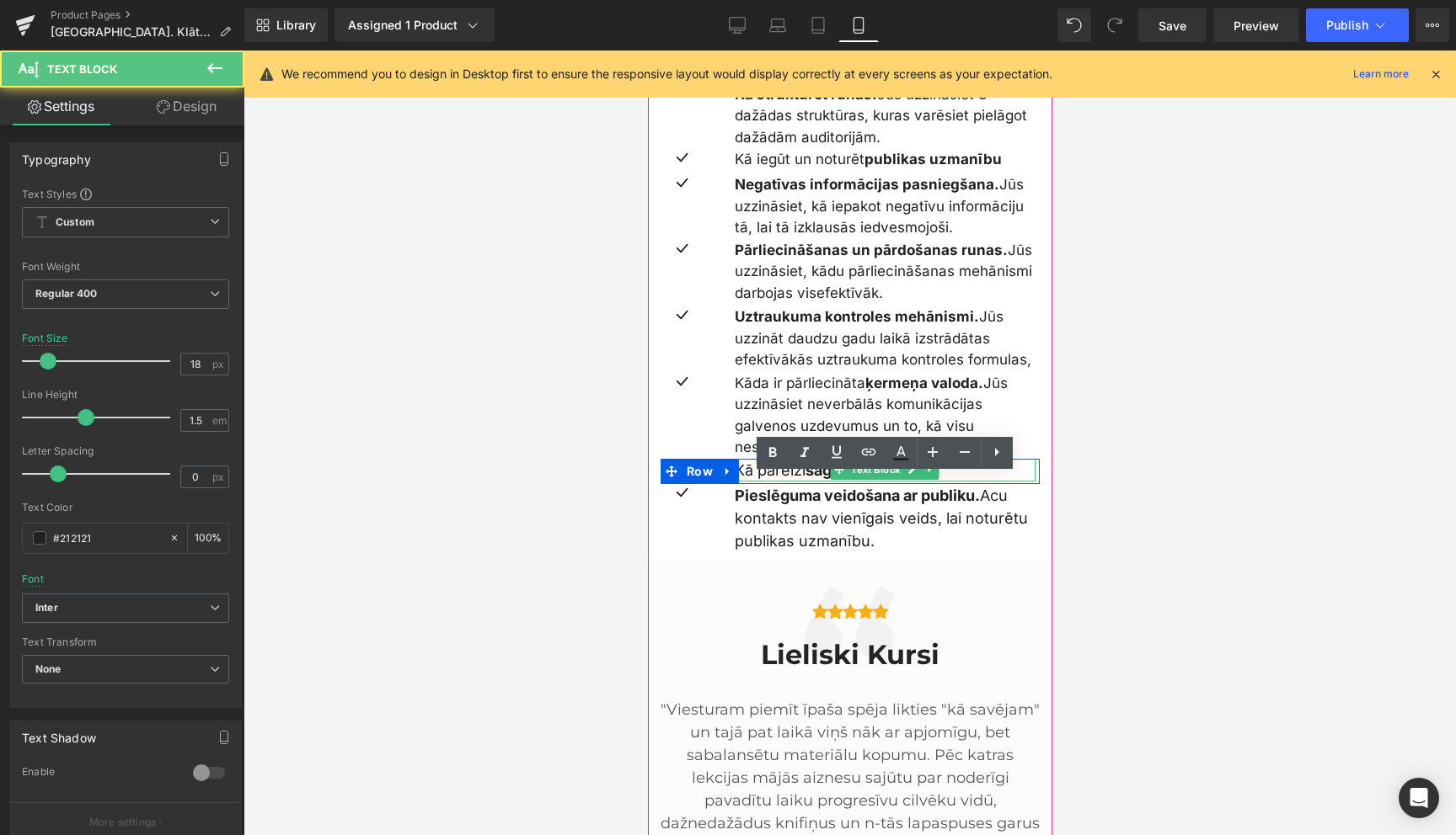
click at [786, 482] on p "Kā pareizi sagatavoties" at bounding box center [884, 470] width 301 height 23
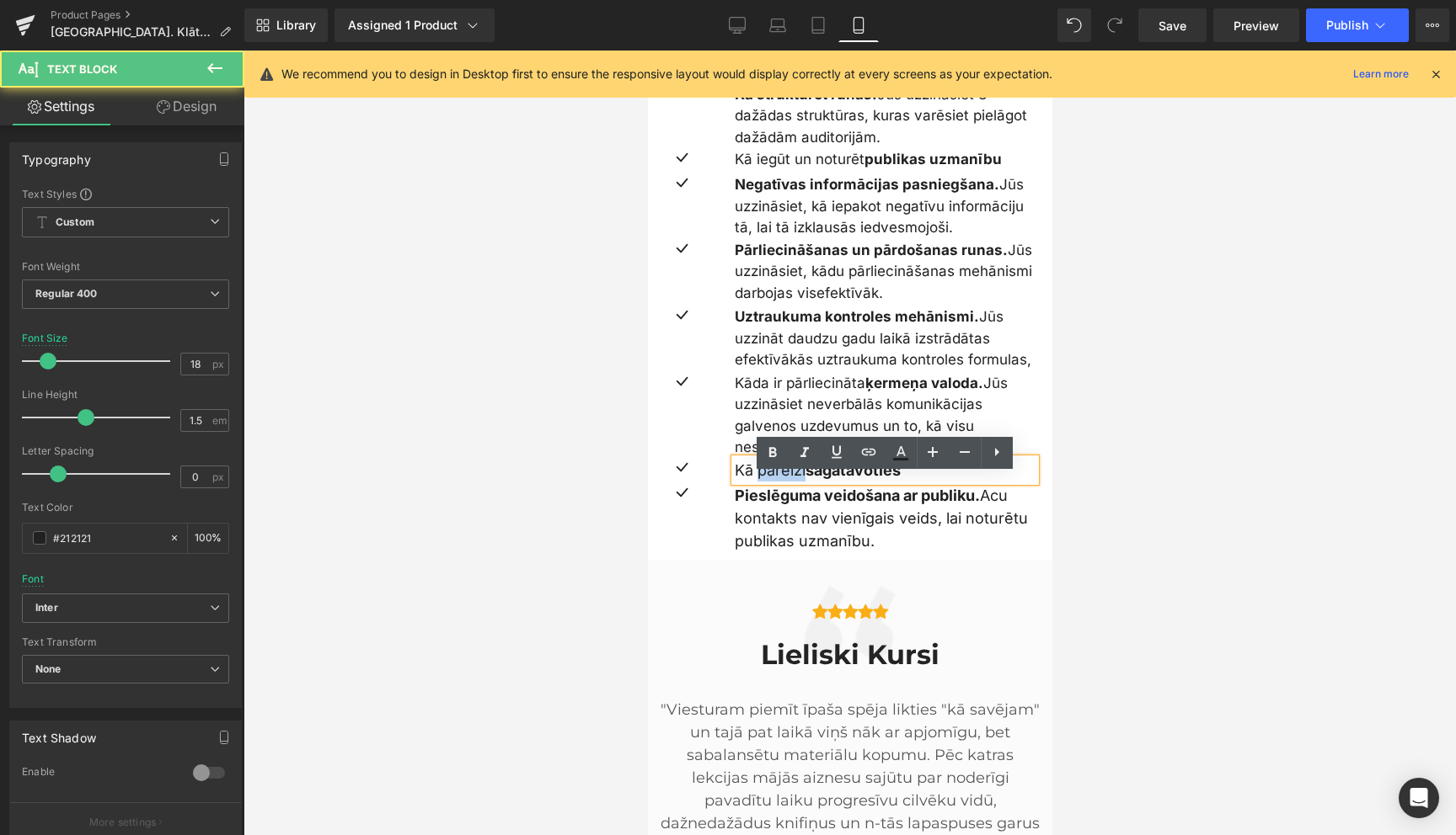
click at [786, 482] on p "Kā pareizi sagatavoties" at bounding box center [884, 470] width 301 height 23
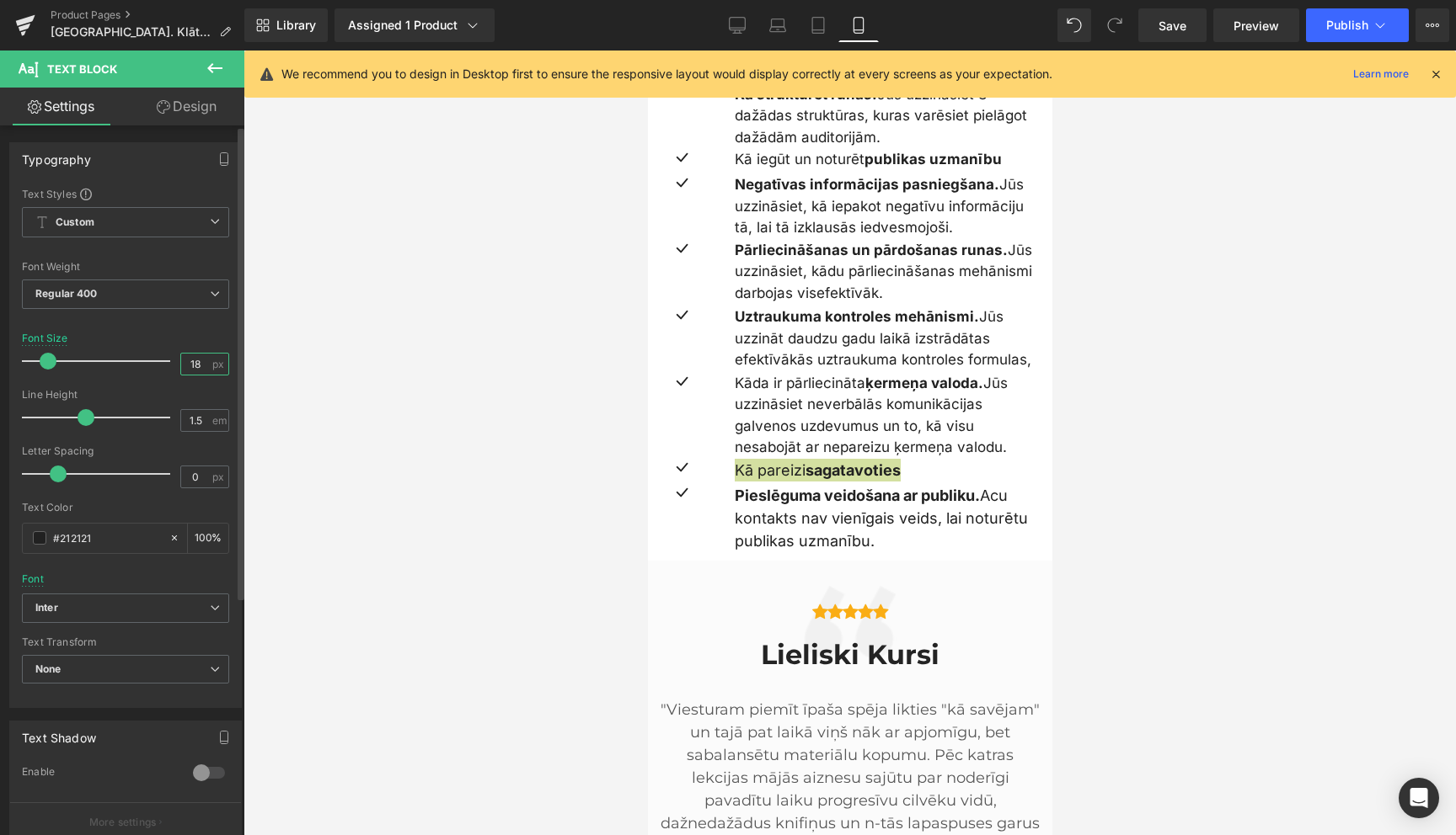
click at [196, 361] on input "18" at bounding box center [196, 364] width 30 height 21
type input "17"
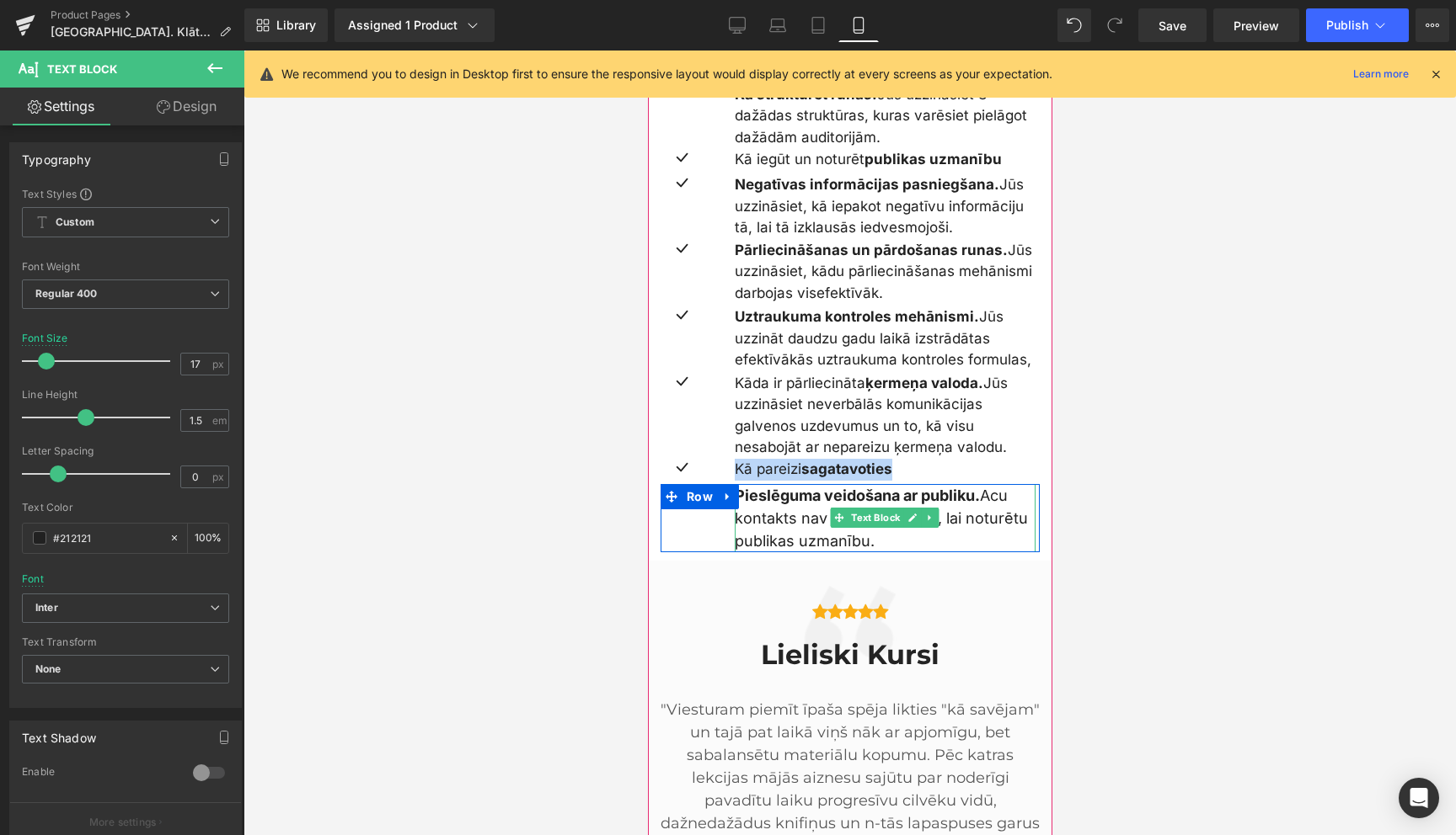
click at [770, 504] on strong "Pieslēguma veidošana ar publiku." at bounding box center [856, 496] width 246 height 18
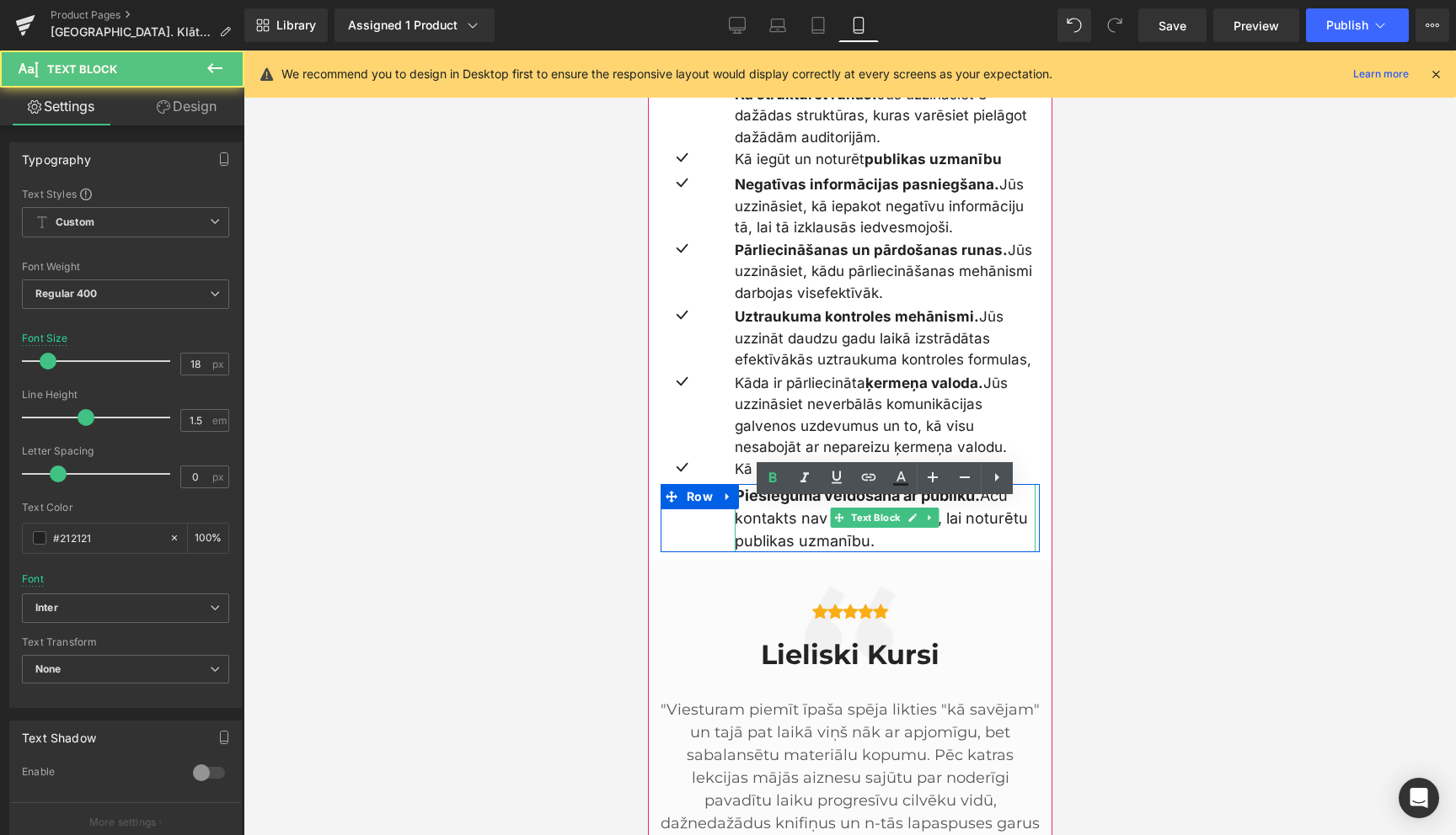
click at [770, 504] on strong "Pieslēguma veidošana ar publiku." at bounding box center [856, 496] width 246 height 18
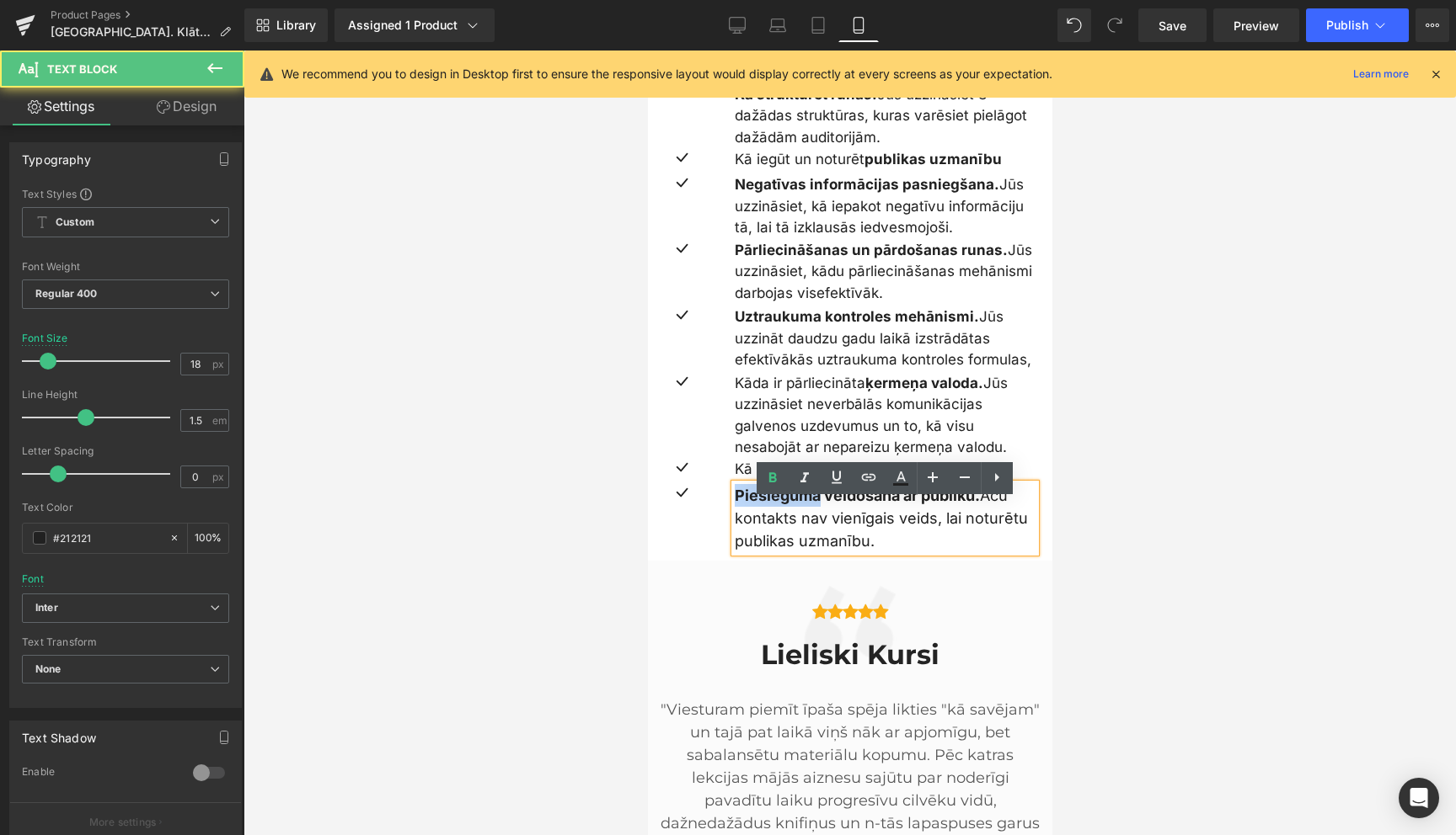
click at [770, 504] on strong "Pieslēguma veidošana ar publiku." at bounding box center [856, 496] width 246 height 18
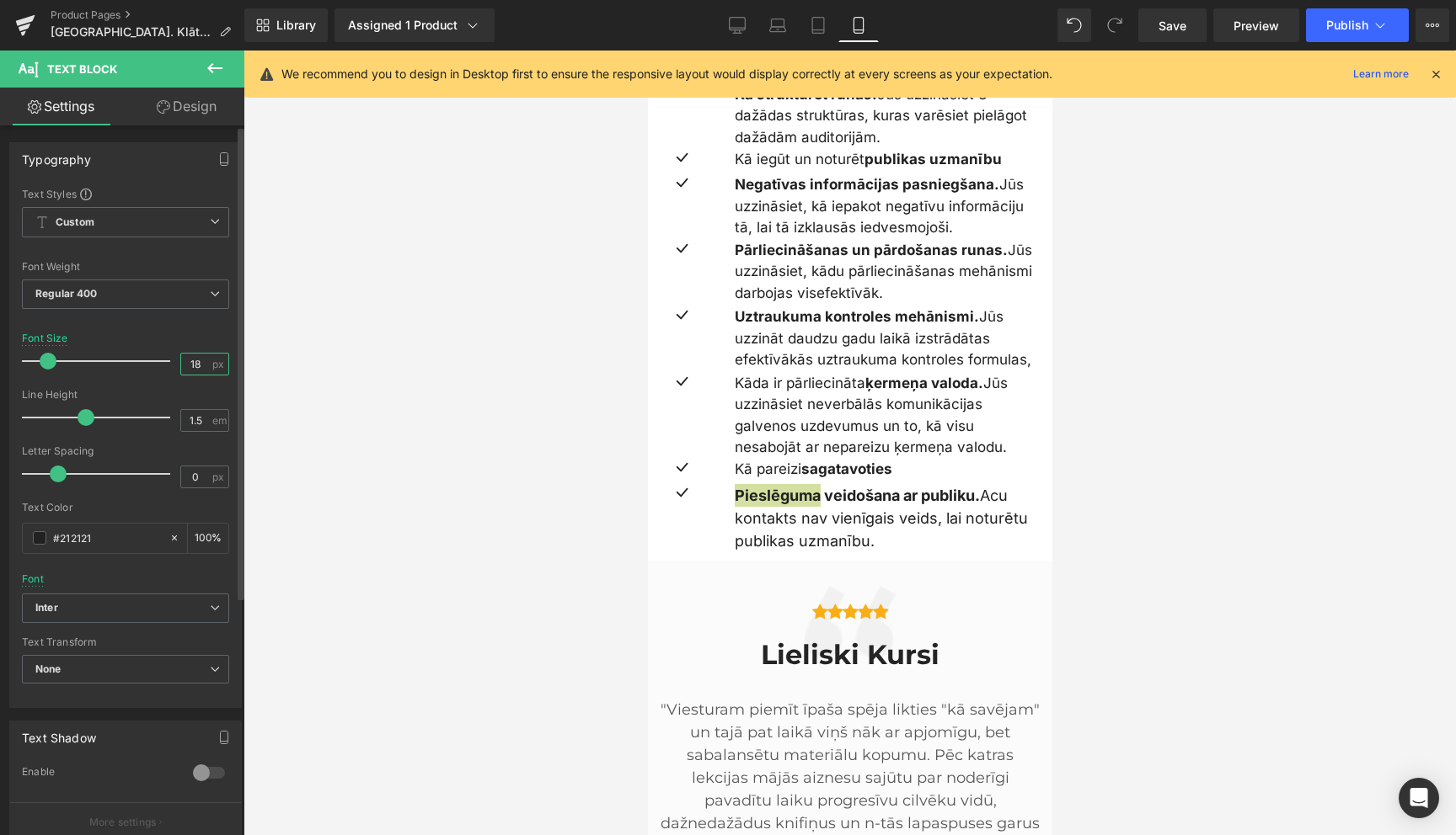
click at [196, 362] on input "18" at bounding box center [196, 364] width 30 height 21
type input "17"
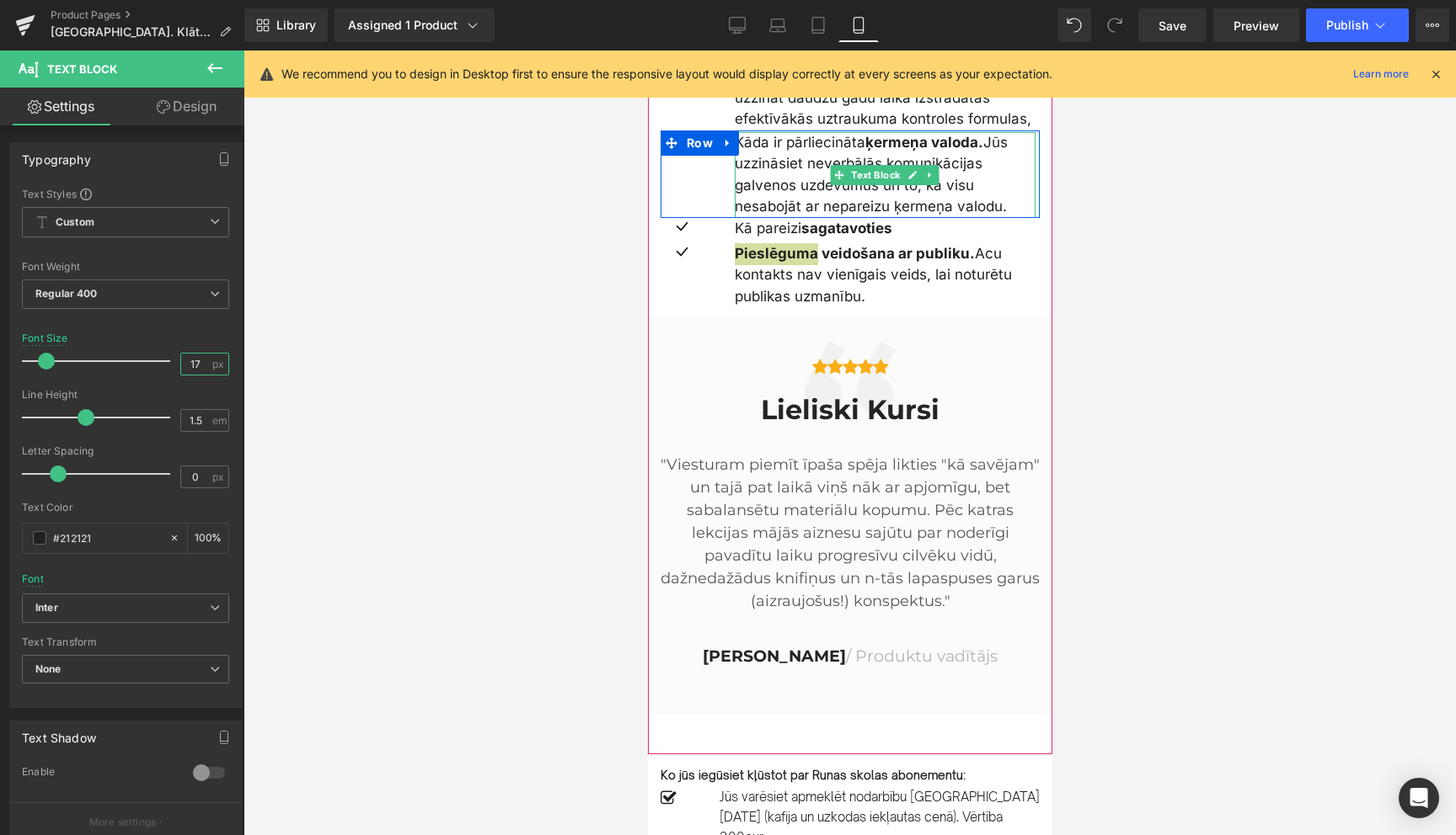
scroll to position [2355, 0]
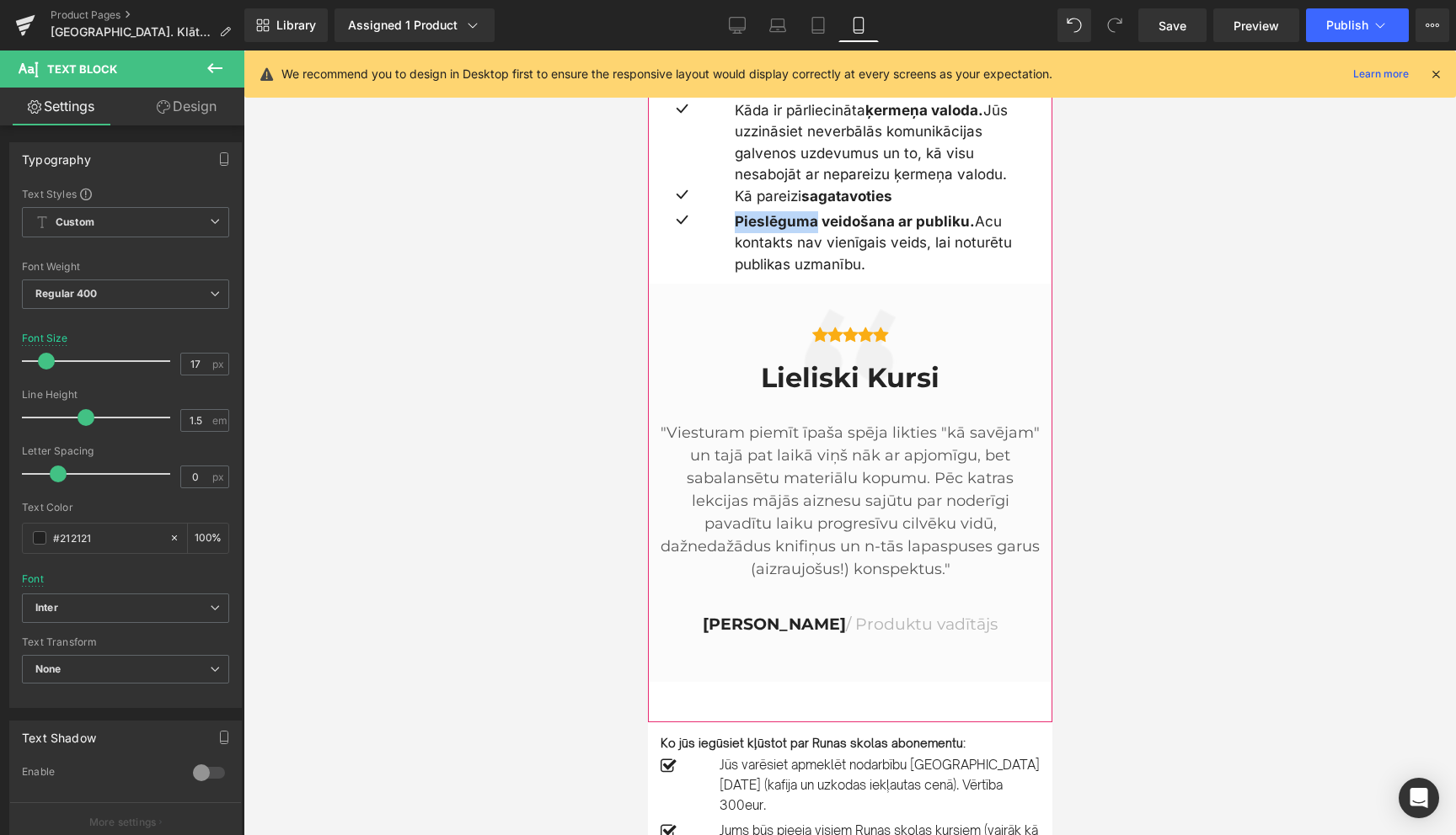
click at [796, 476] on p ""Viesturam piemīt īpaša spēja likties "kā savējam" un tajā pat laikā viņš nāk a…" at bounding box center [848, 501] width 379 height 159
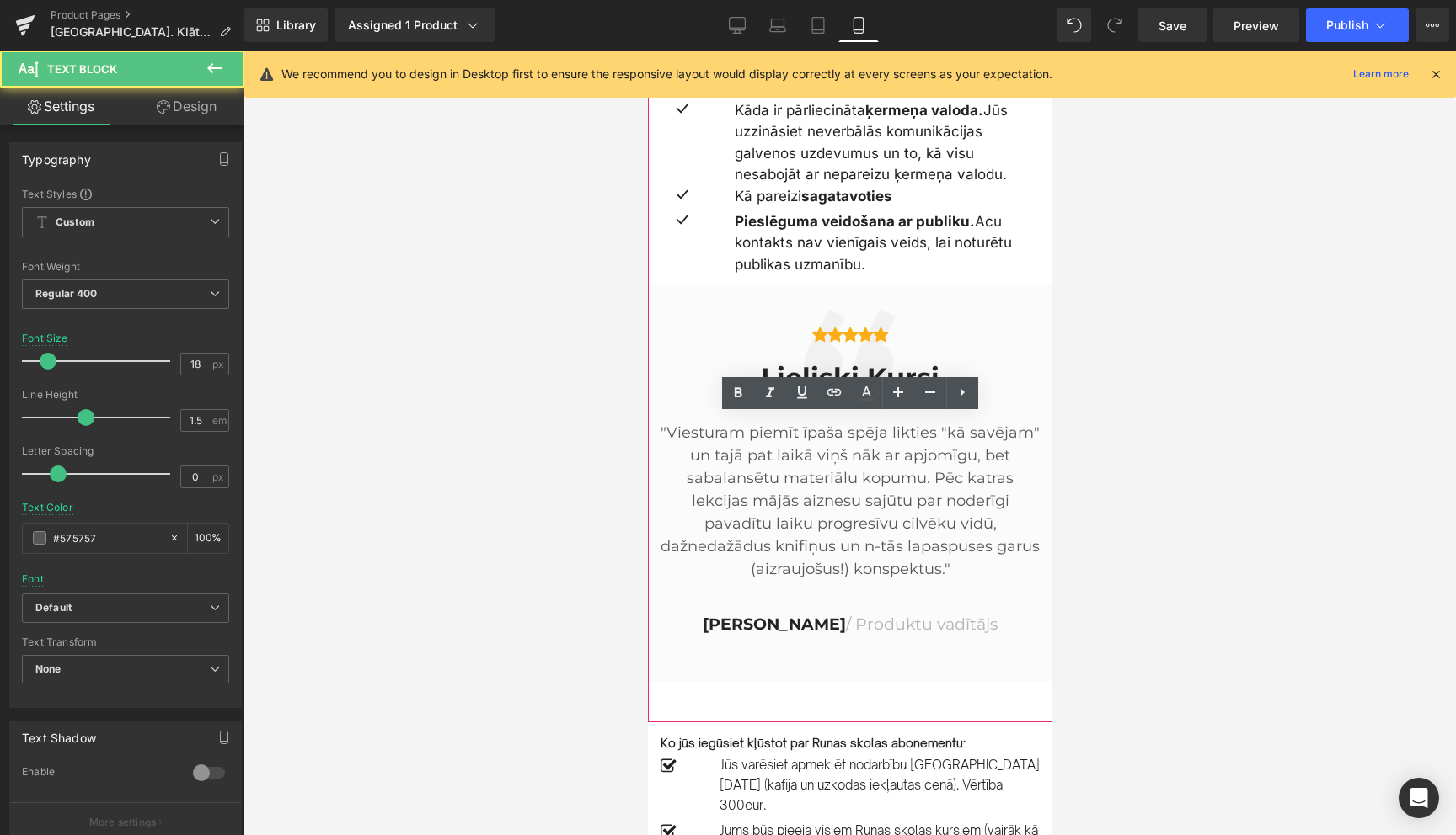
click at [796, 476] on p ""Viesturam piemīt īpaša spēja likties "kā savējam" un tajā pat laikā viņš nāk a…" at bounding box center [848, 501] width 379 height 159
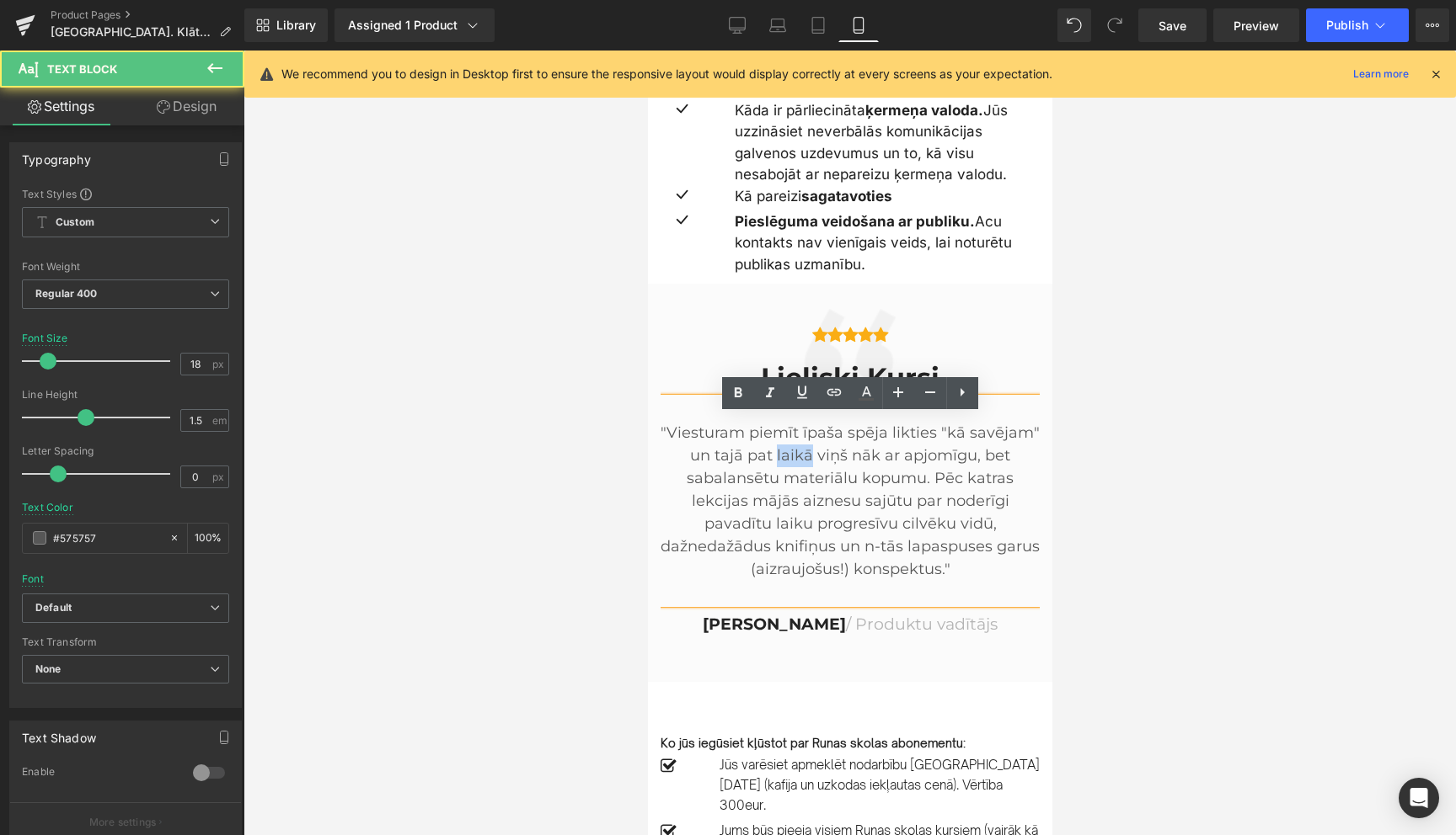
click at [796, 476] on p ""Viesturam piemīt īpaša spēja likties "kā savējam" un tajā pat laikā viņš nāk a…" at bounding box center [848, 501] width 379 height 159
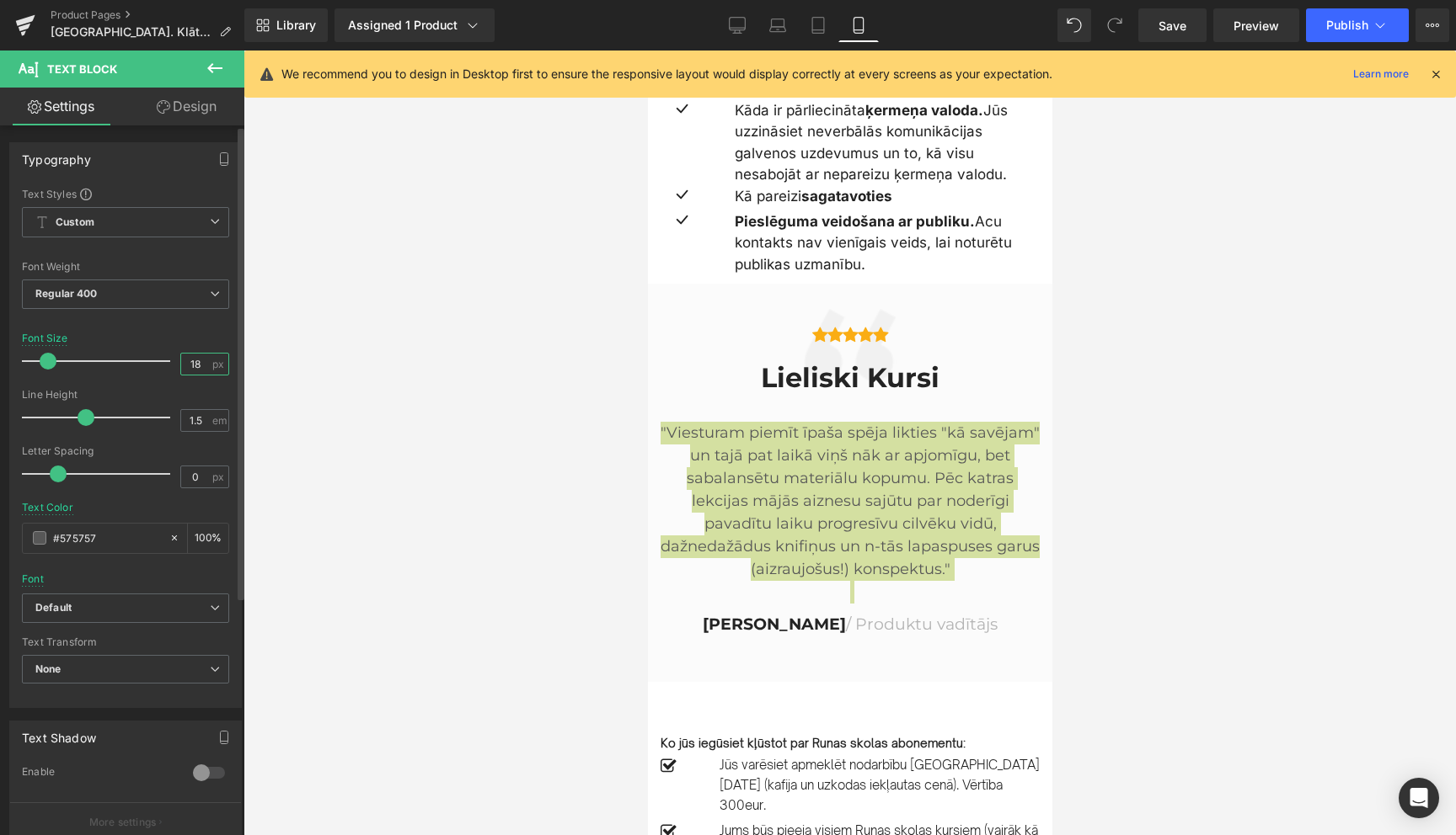
click at [194, 367] on input "18" at bounding box center [196, 364] width 30 height 21
type input "17"
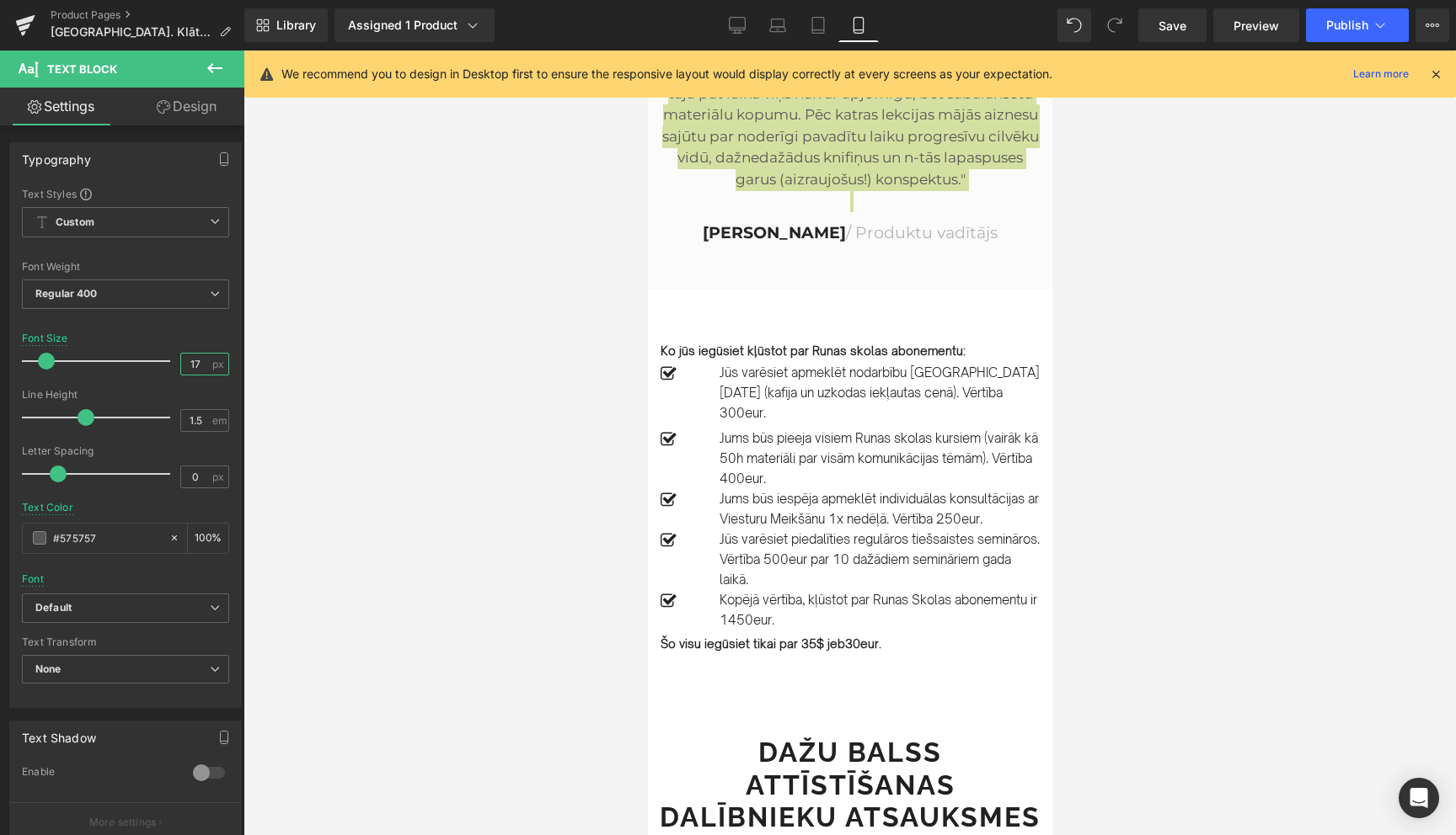
scroll to position [2716, 0]
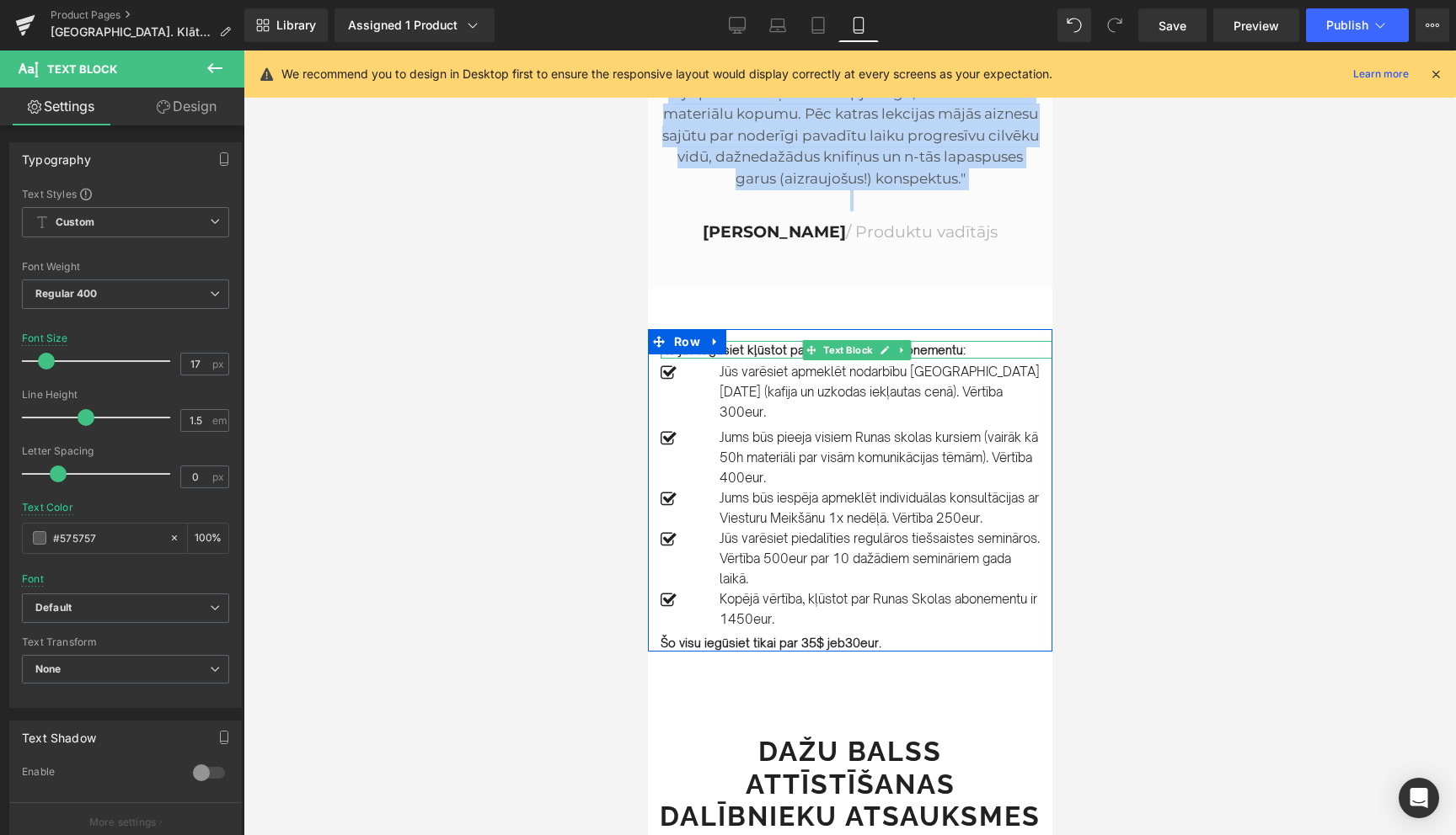
click at [780, 357] on b "Ko jūs iegūsiet kļūstot par Runas skolas abonementu:" at bounding box center [812, 350] width 305 height 14
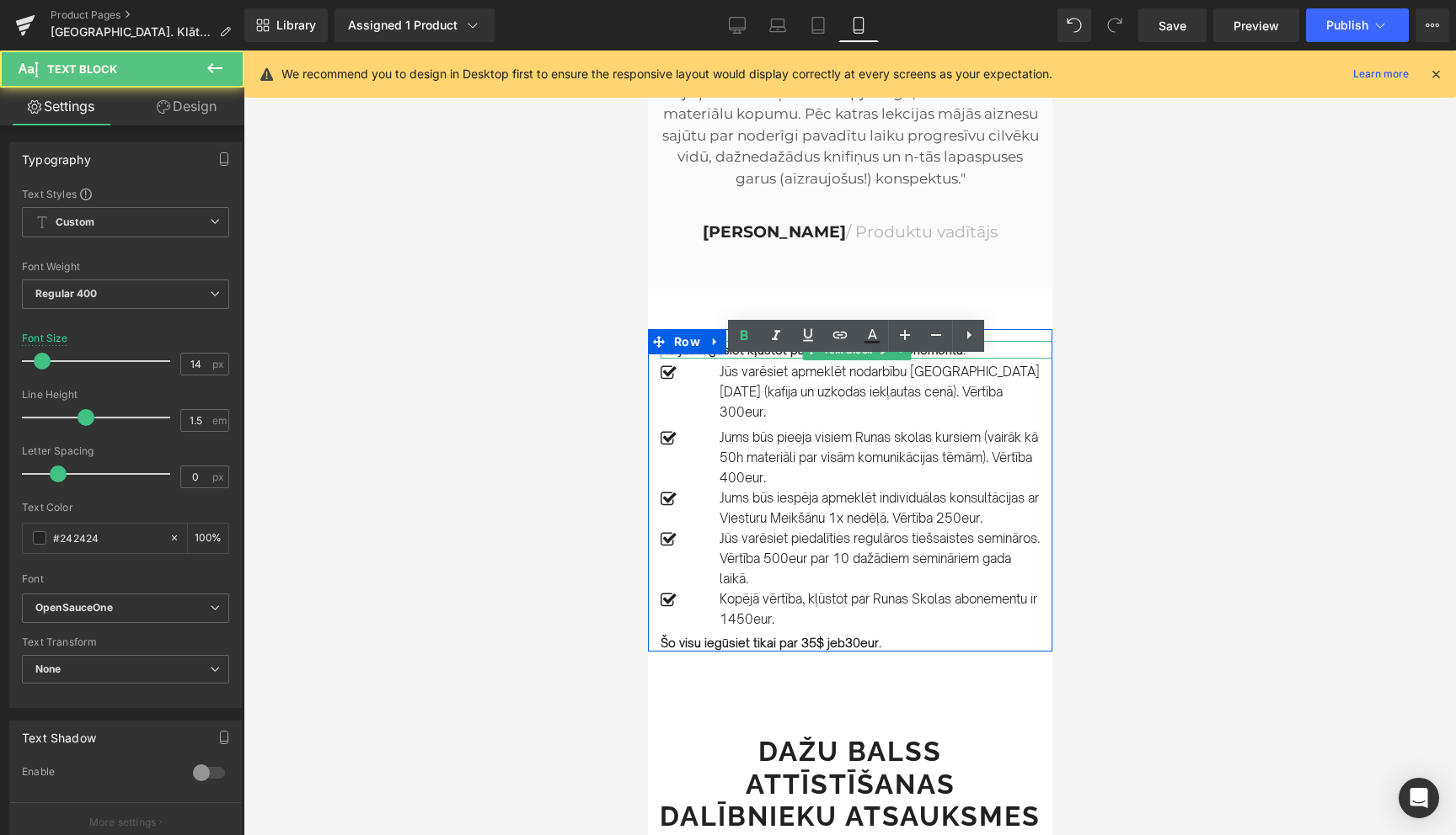
click at [780, 357] on b "Ko jūs iegūsiet kļūstot par Runas skolas abonementu:" at bounding box center [812, 350] width 305 height 14
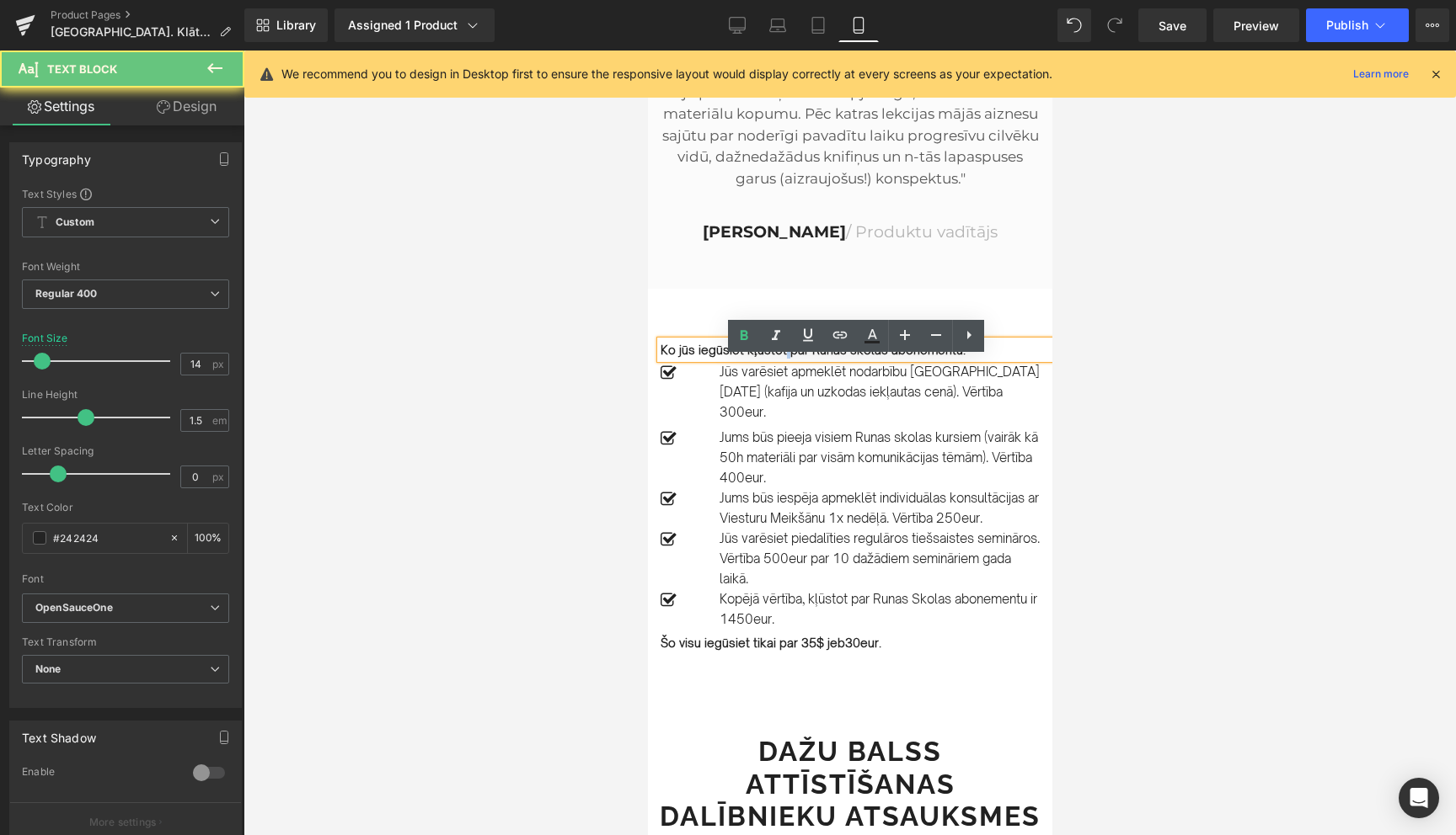
click at [780, 357] on b "Ko jūs iegūsiet kļūstot par Runas skolas abonementu:" at bounding box center [812, 350] width 305 height 14
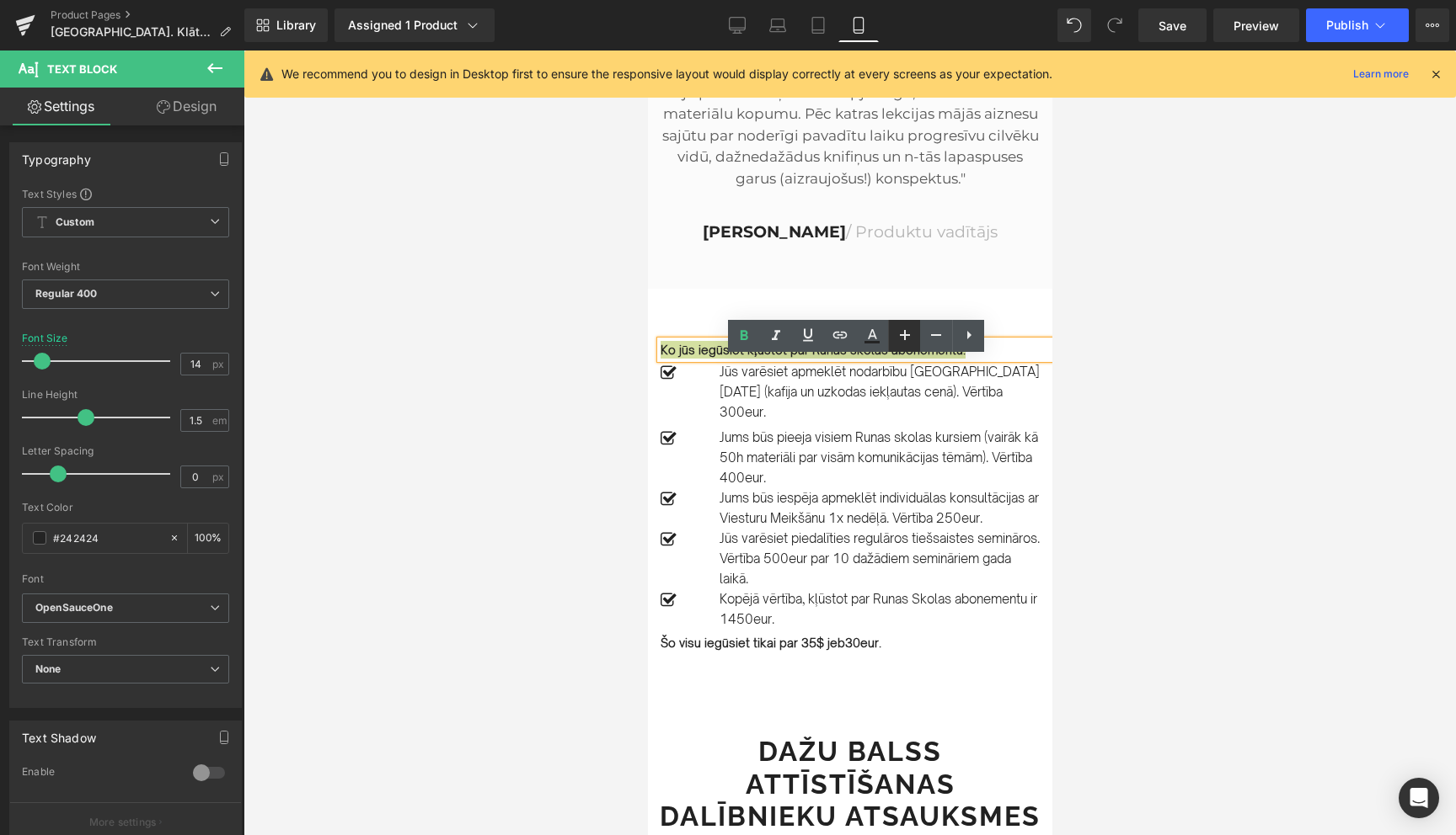
click at [904, 346] on link at bounding box center [904, 336] width 32 height 32
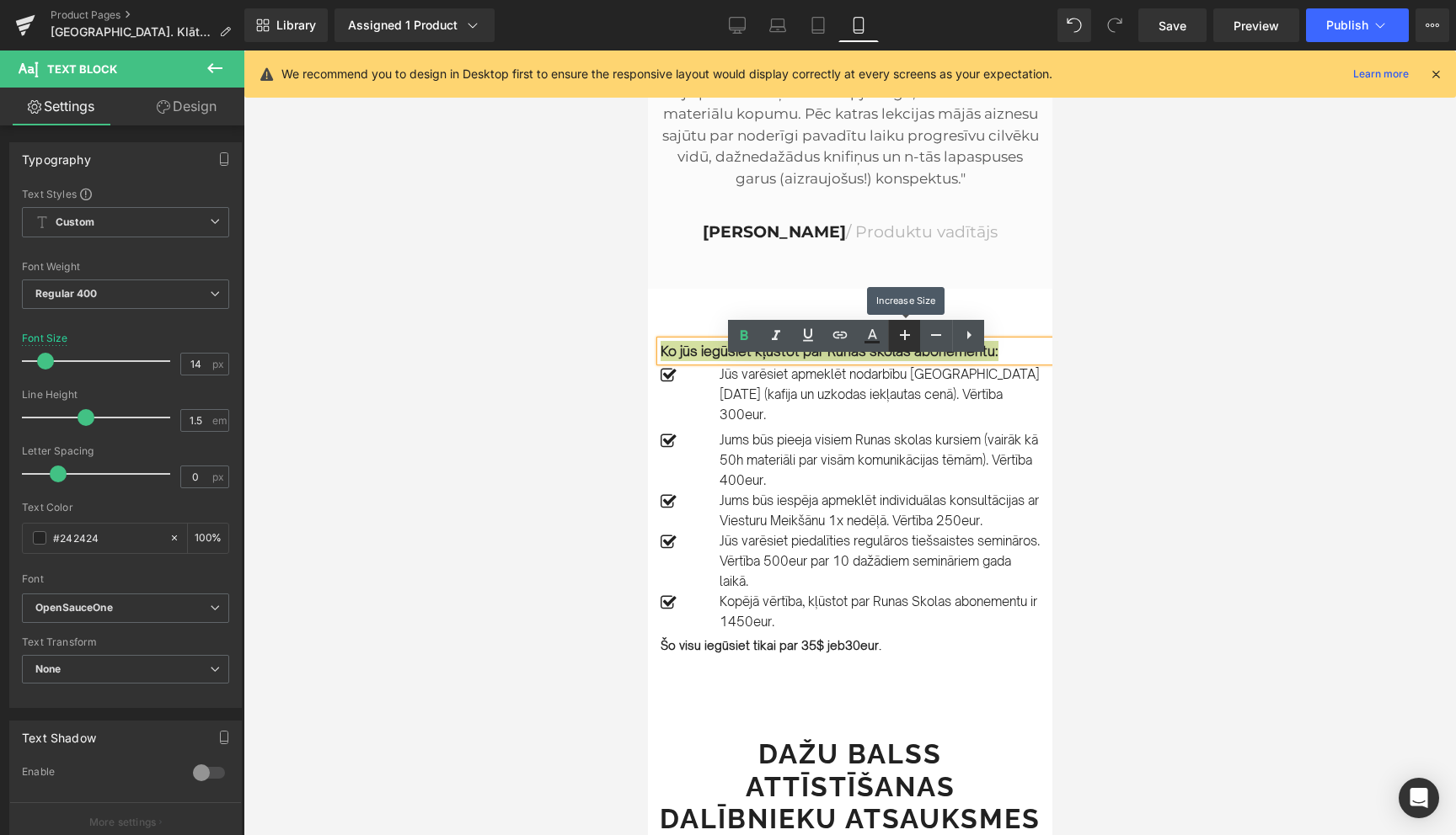
click at [904, 346] on link at bounding box center [904, 336] width 32 height 32
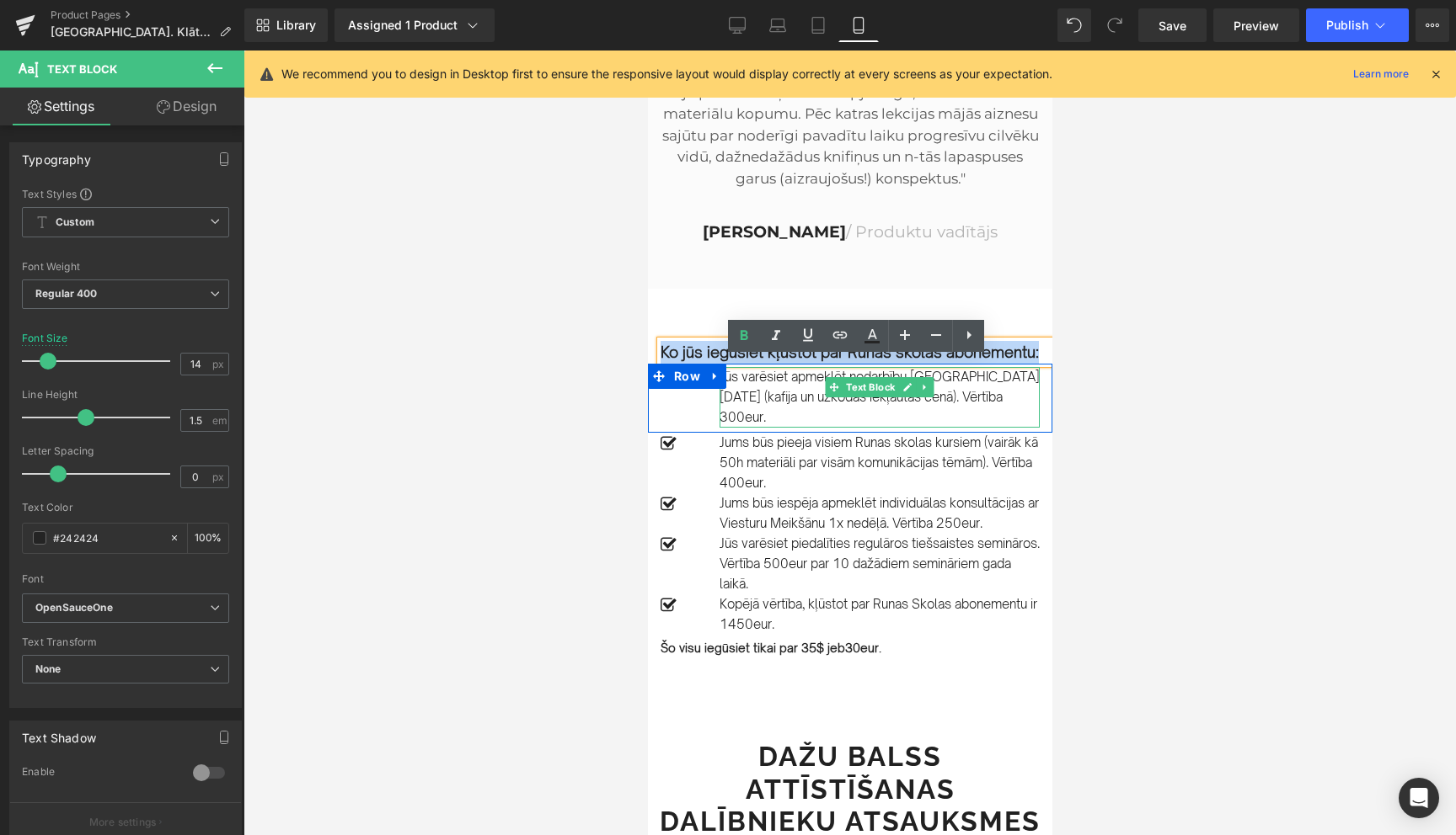
click at [782, 400] on p "Jūs varēsiet apmeklēt nodarbību [GEOGRAPHIC_DATA] [DATE] (kafija un uzkodas iek…" at bounding box center [879, 397] width 320 height 61
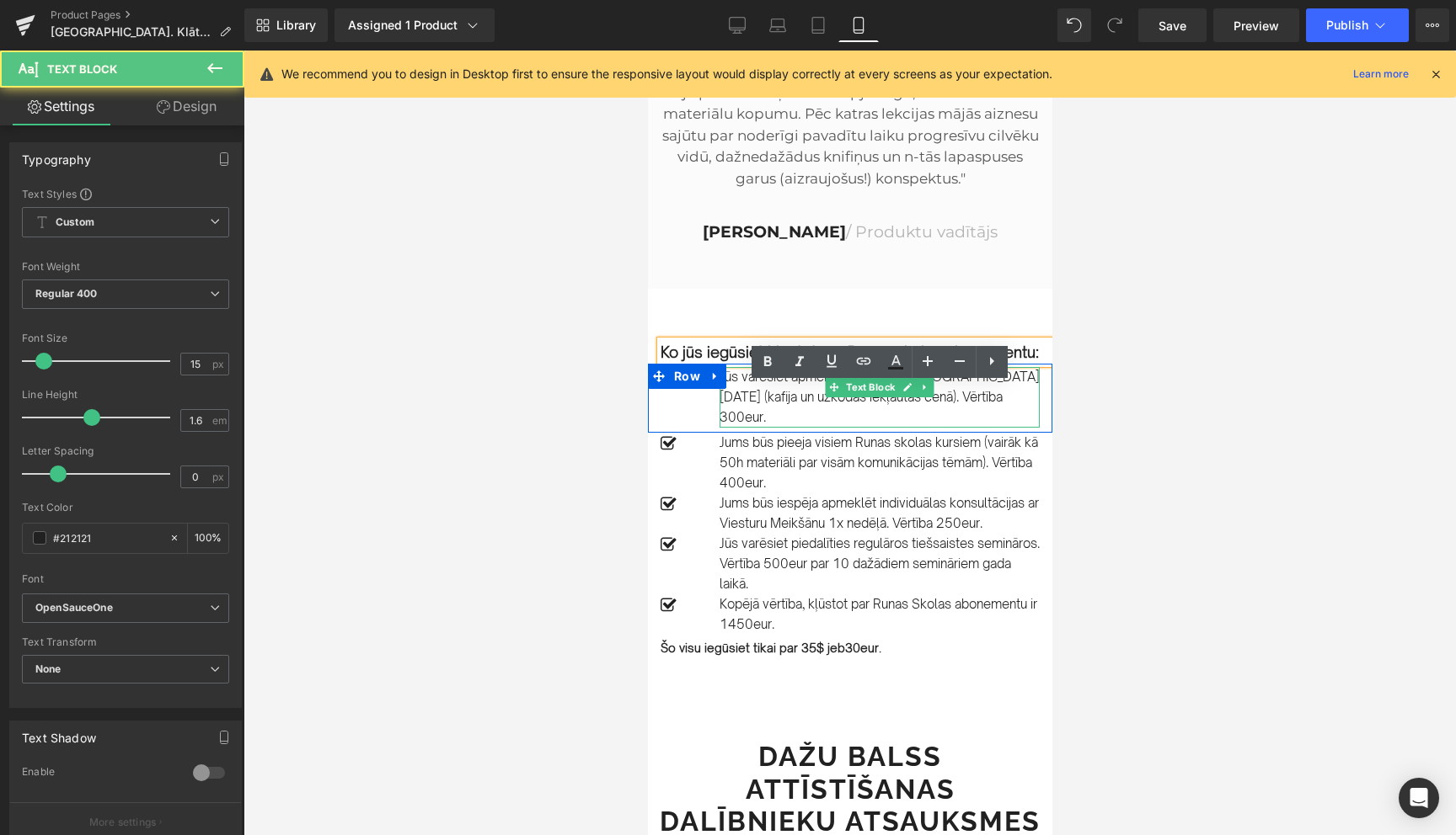
click at [782, 400] on p "Jūs varēsiet apmeklēt nodarbību [GEOGRAPHIC_DATA] [DATE] (kafija un uzkodas iek…" at bounding box center [879, 397] width 320 height 61
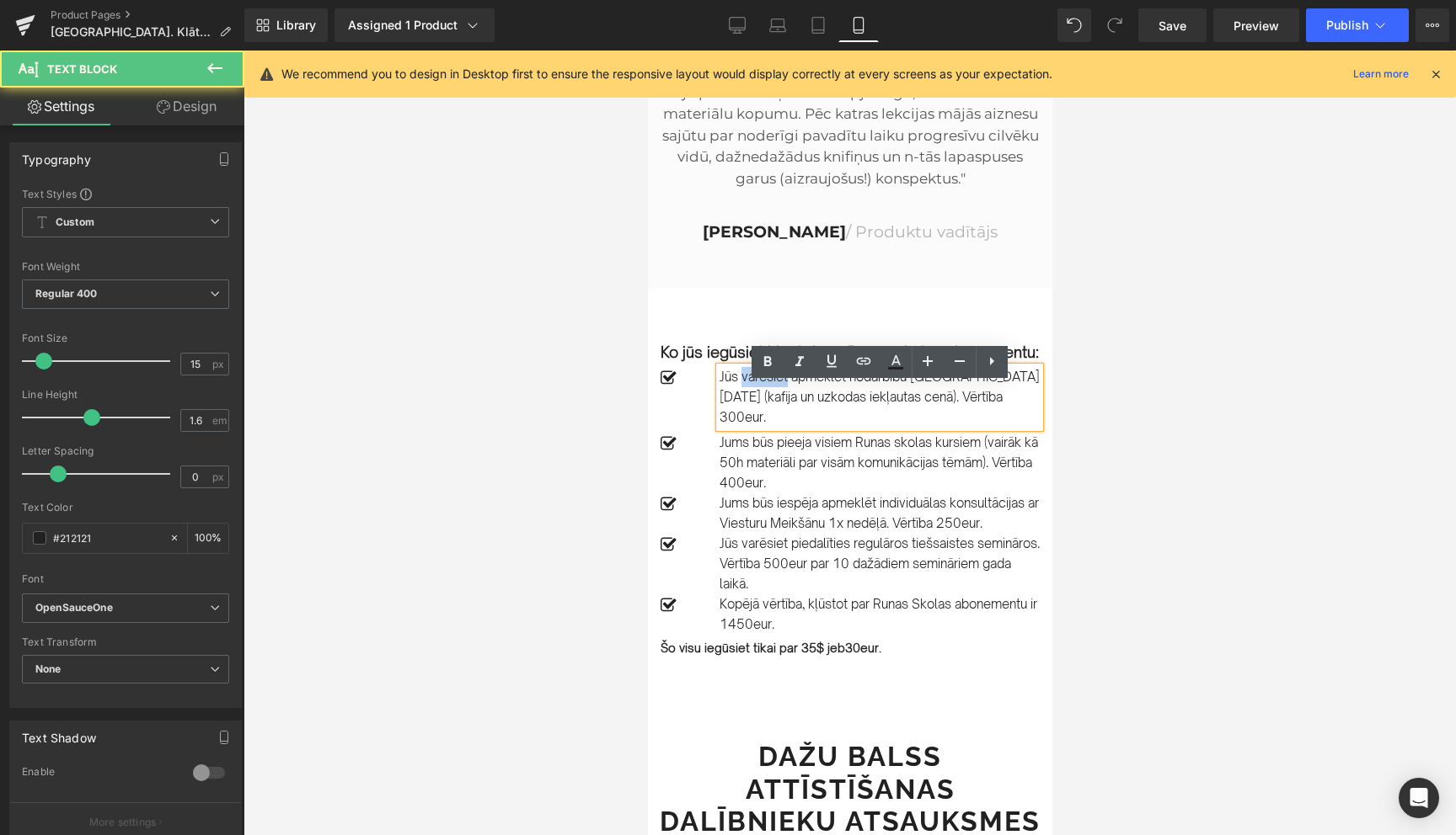
click at [782, 400] on p "Jūs varēsiet apmeklēt nodarbību [GEOGRAPHIC_DATA] [DATE] (kafija un uzkodas iek…" at bounding box center [879, 397] width 320 height 61
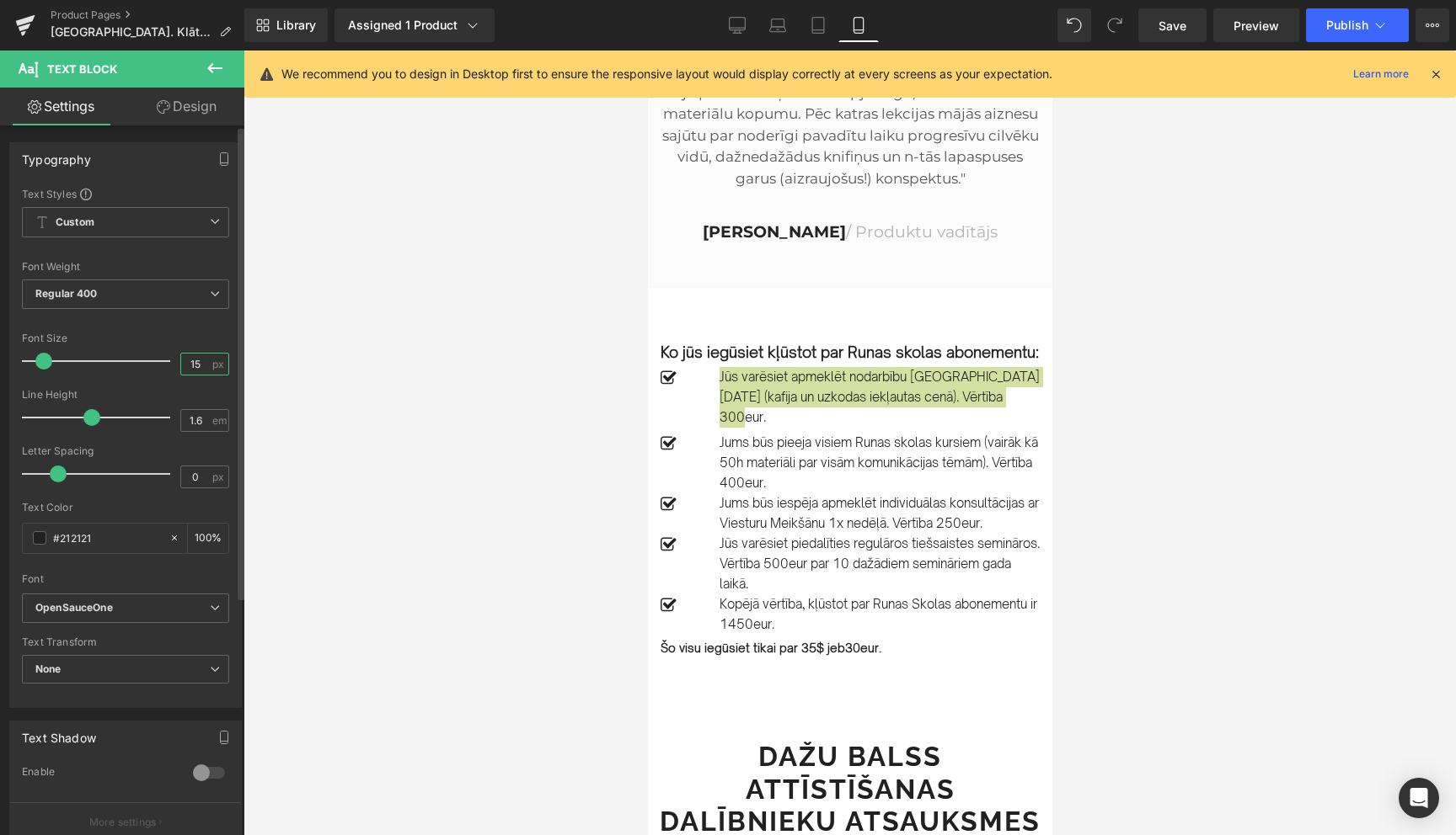
click at [193, 364] on input "15" at bounding box center [196, 364] width 30 height 21
type input "17"
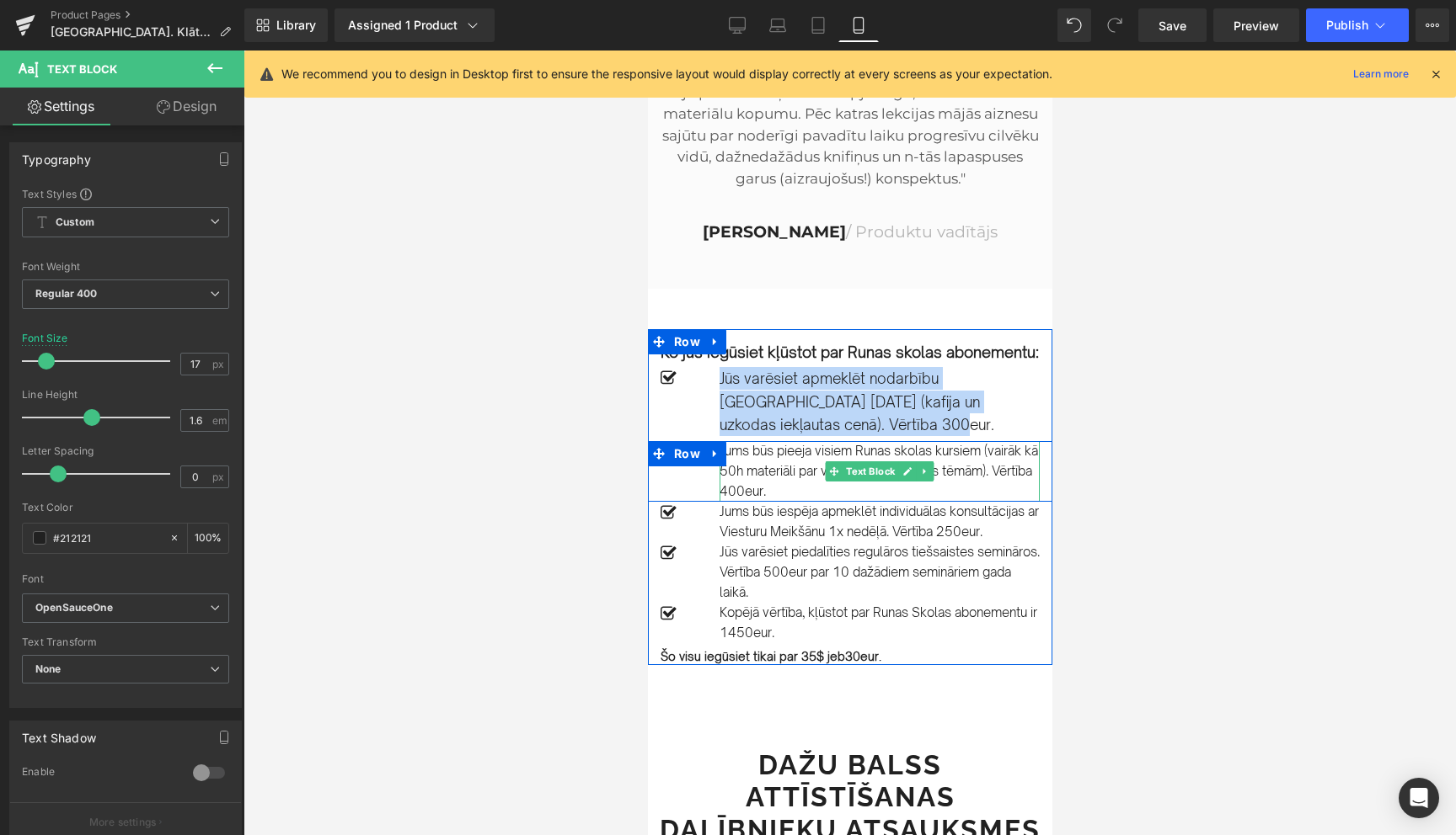
click at [747, 478] on p "Jums būs pieeja visiem Runas skolas kursiem (vairāk kā 50h materiāli par visām …" at bounding box center [879, 471] width 320 height 61
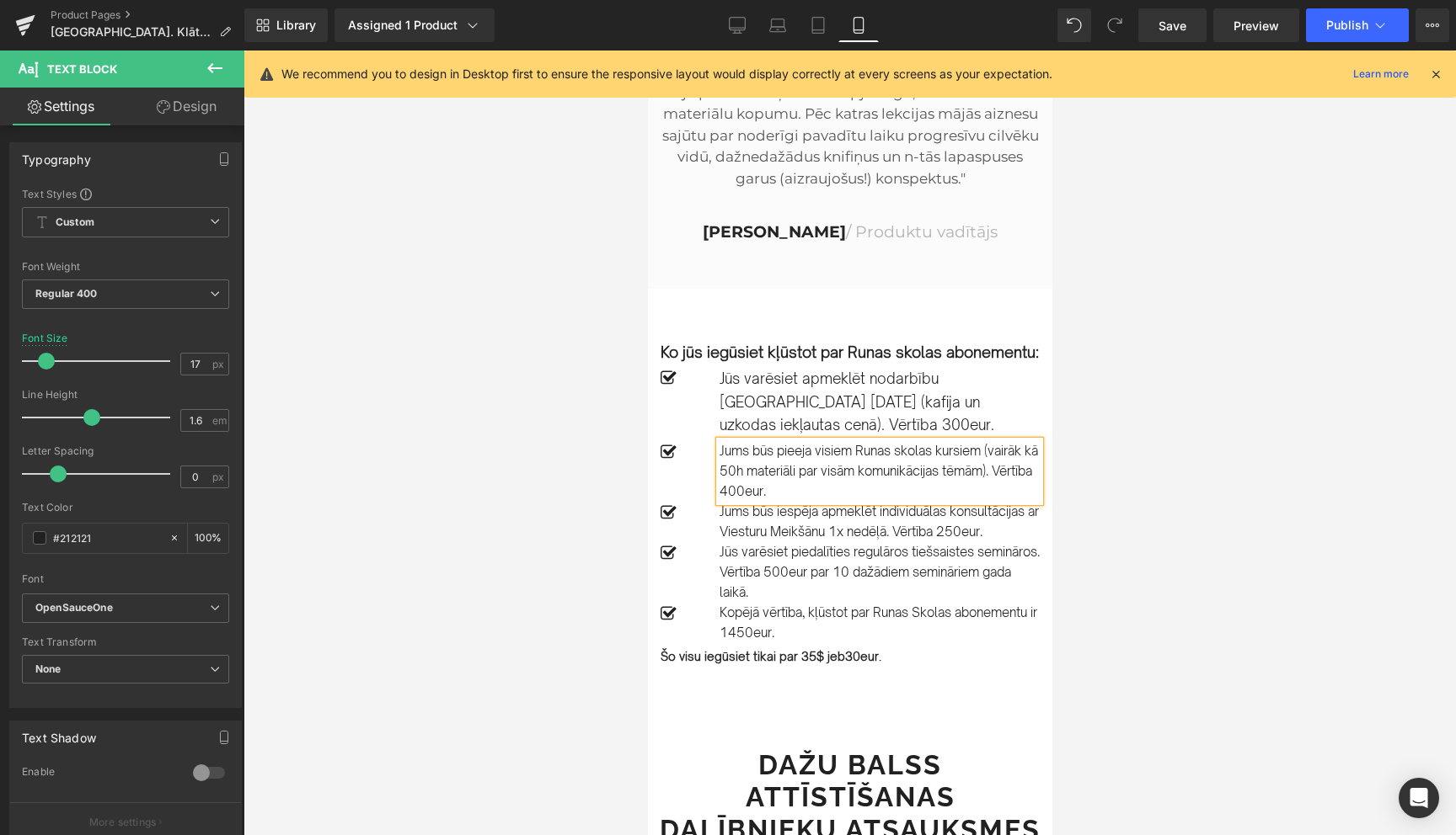
click at [747, 478] on p "Jums būs pieeja visiem Runas skolas kursiem (vairāk kā 50h materiāli par visām …" at bounding box center [879, 471] width 320 height 61
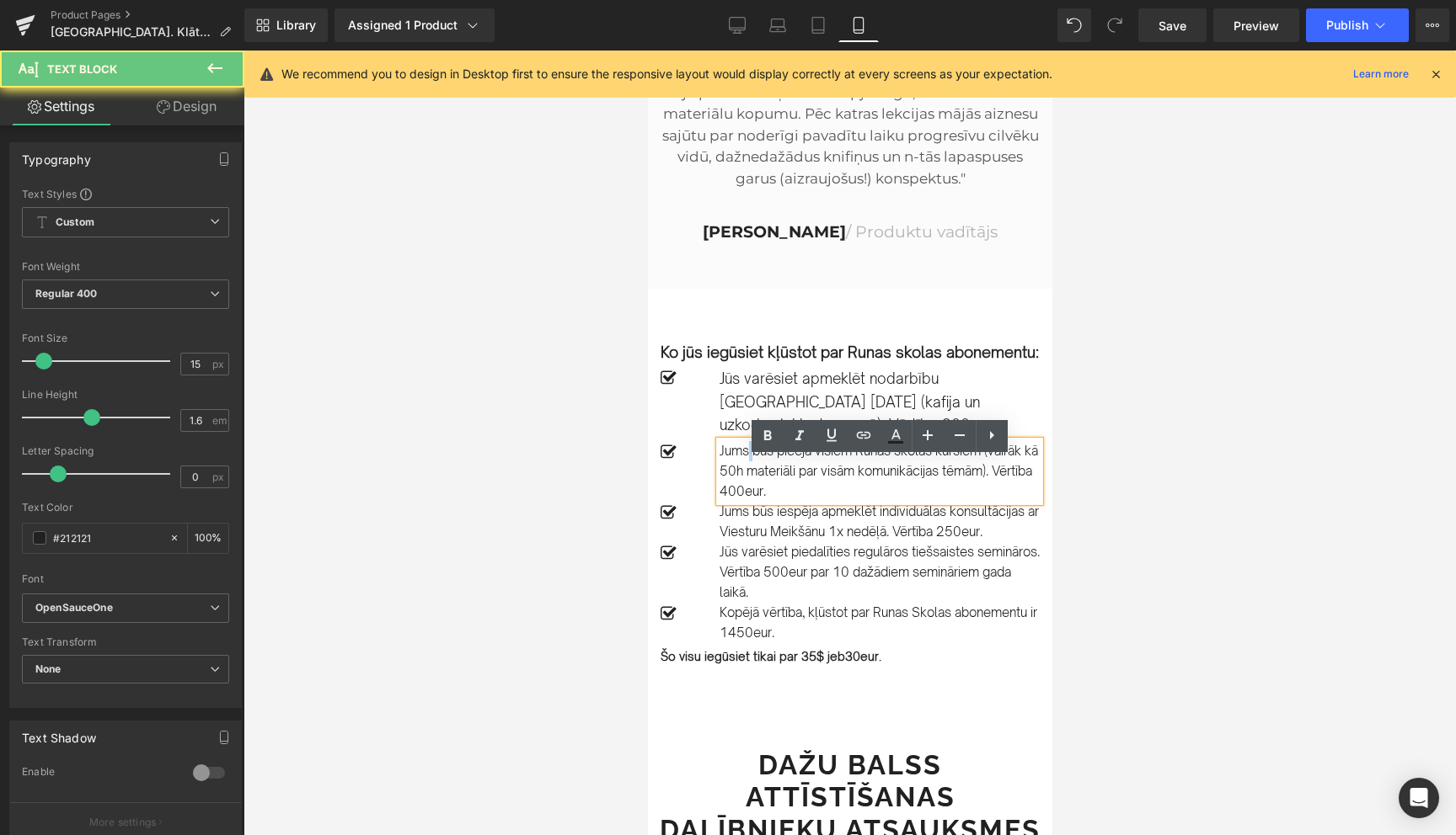
click at [747, 478] on p "Jums būs pieeja visiem Runas skolas kursiem (vairāk kā 50h materiāli par visām …" at bounding box center [879, 471] width 320 height 61
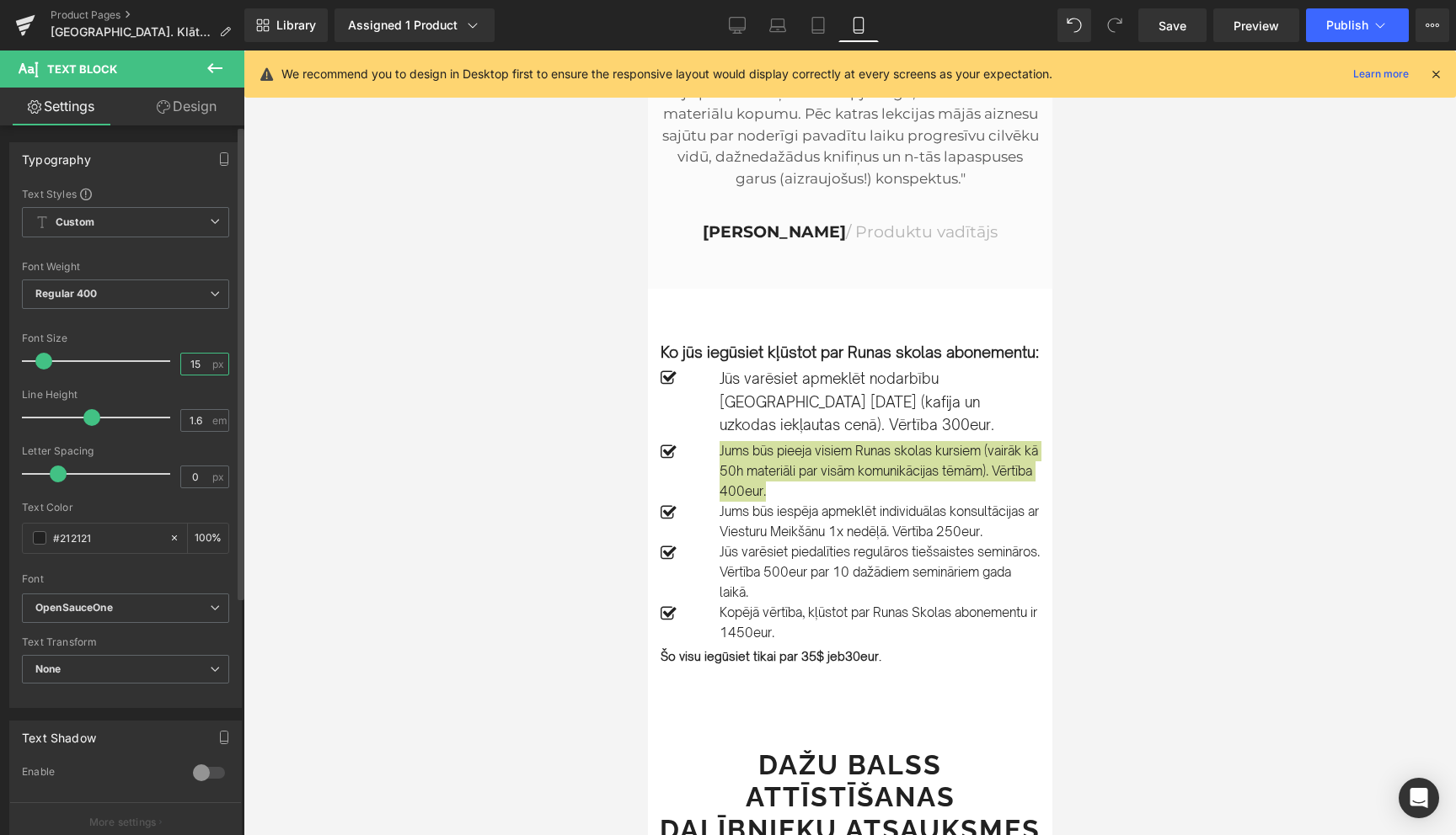
click at [194, 366] on input "15" at bounding box center [196, 364] width 30 height 21
type input "17"
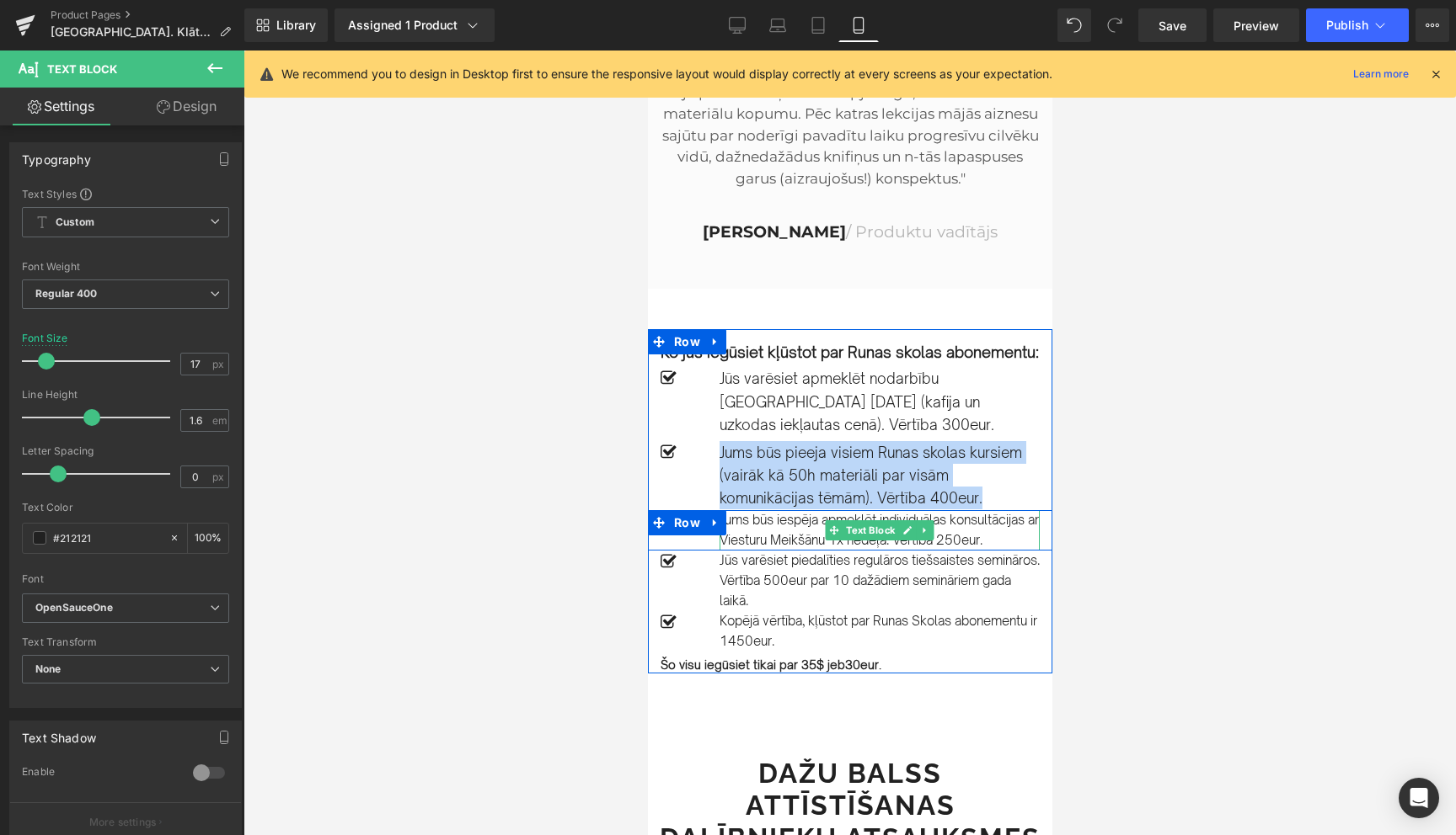
click at [758, 547] on p "Jums būs iespēja apmeklēt individuālas konsultācijas ar Viesturu Meikšānu 1x ne…" at bounding box center [879, 530] width 320 height 41
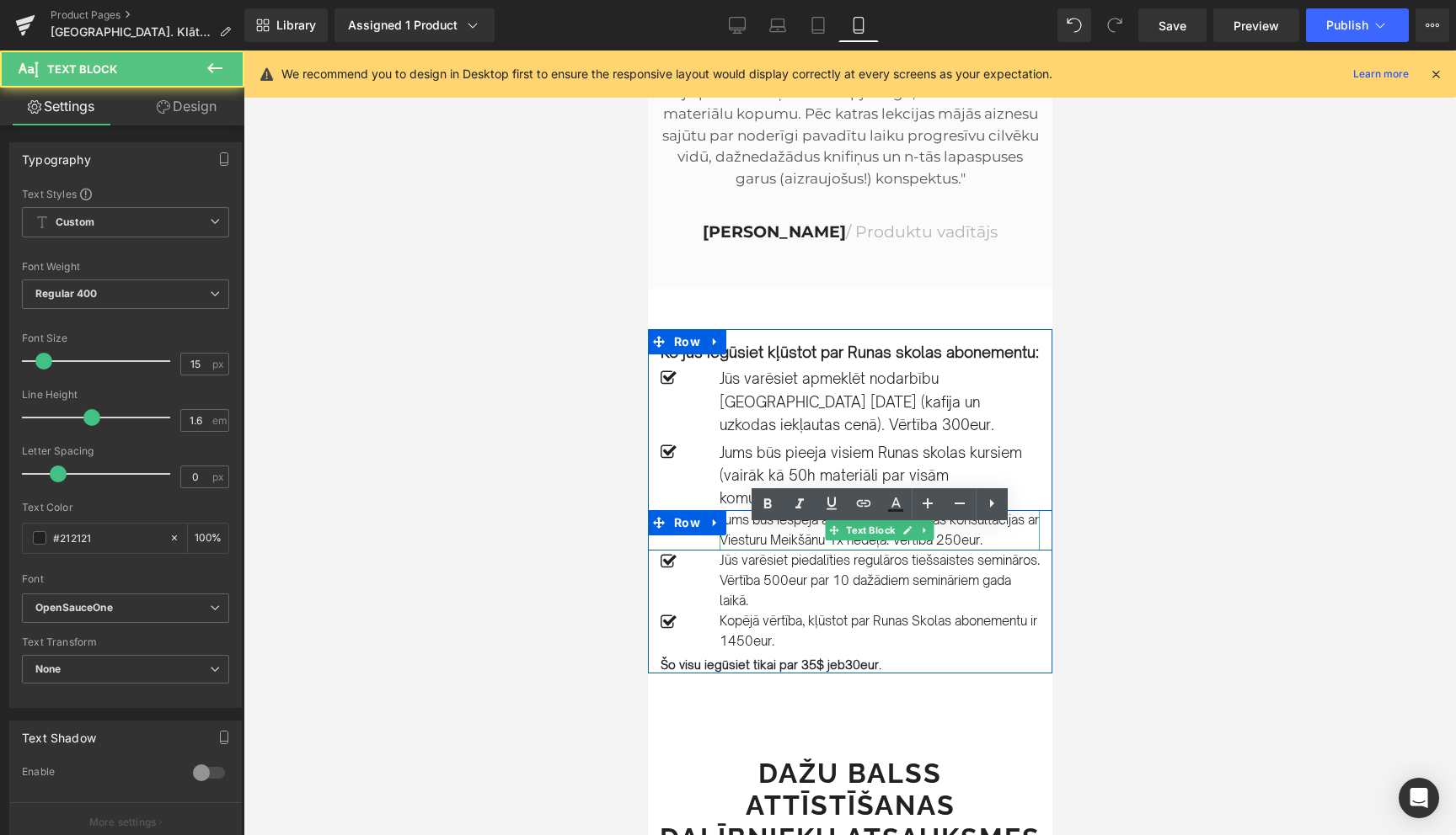
click at [758, 547] on p "Jums būs iespēja apmeklēt individuālas konsultācijas ar Viesturu Meikšānu 1x ne…" at bounding box center [879, 530] width 320 height 41
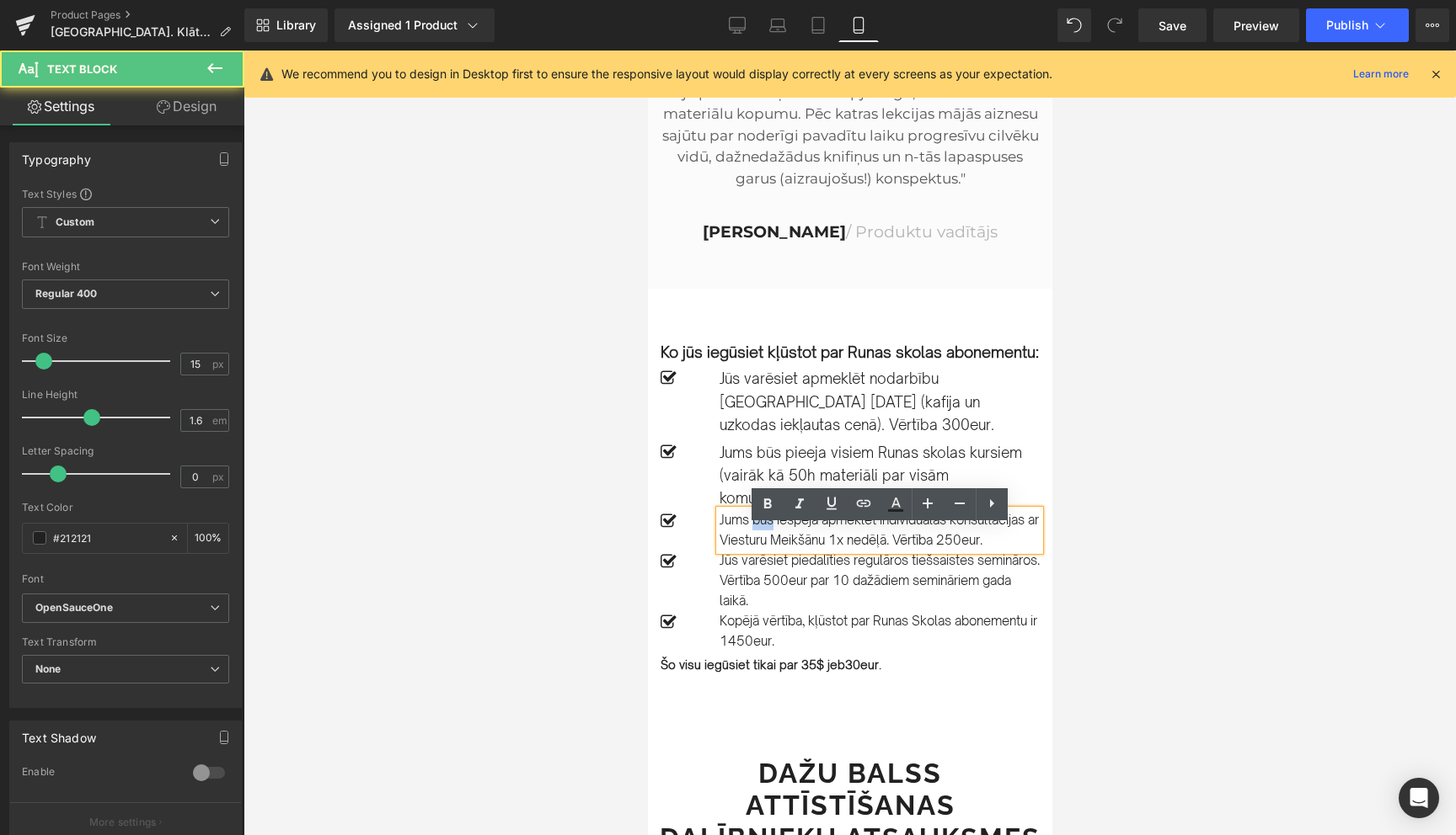
click at [758, 547] on p "Jums būs iespēja apmeklēt individuālas konsultācijas ar Viesturu Meikšānu 1x ne…" at bounding box center [879, 530] width 320 height 41
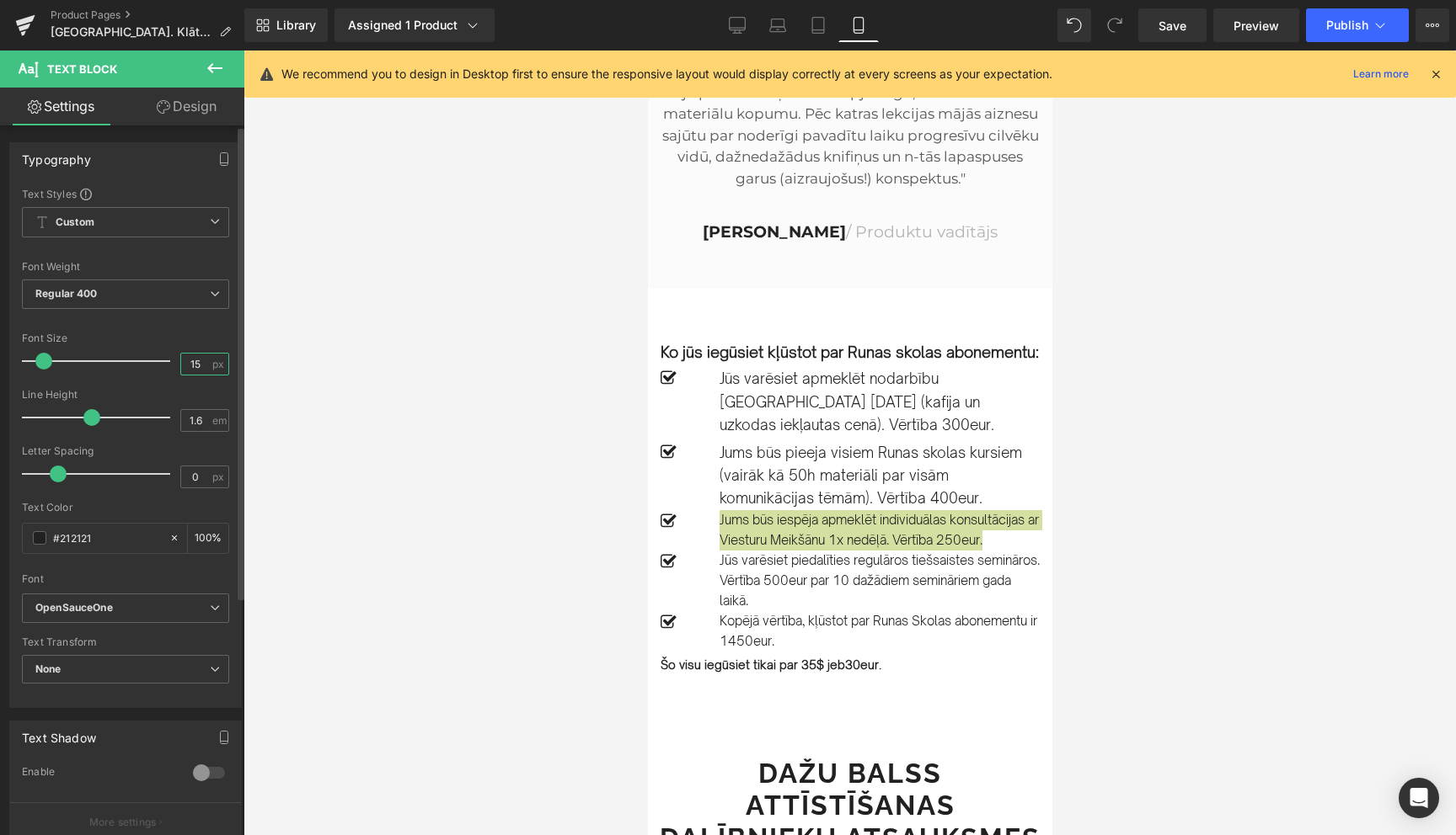
click at [193, 365] on input "15" at bounding box center [196, 364] width 30 height 21
type input "17"
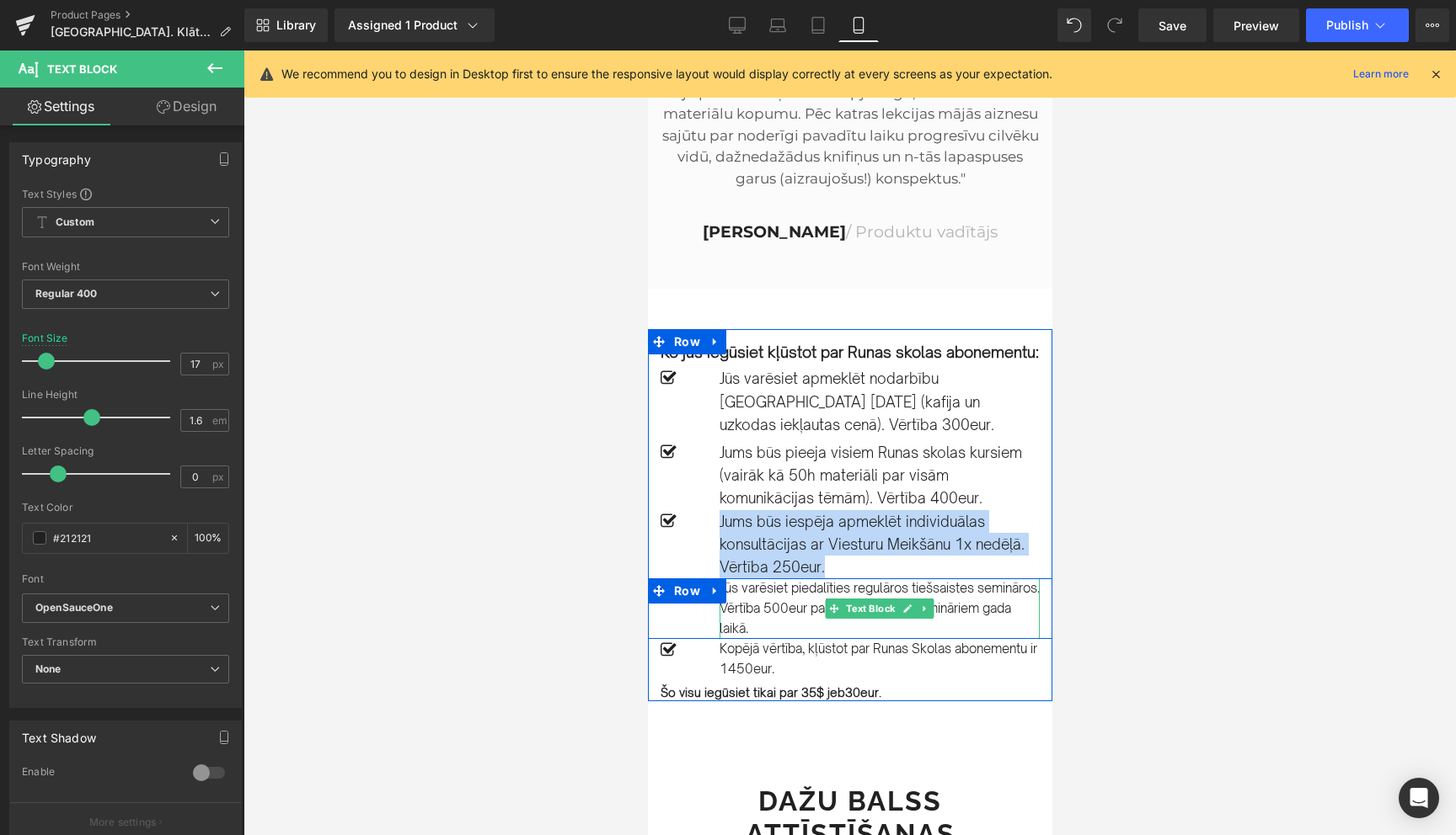
click at [747, 620] on p "Jūs varēsiet piedalīties regulāros tiešsaistes semināros. Vērtība 500eur par 10…" at bounding box center [879, 608] width 320 height 61
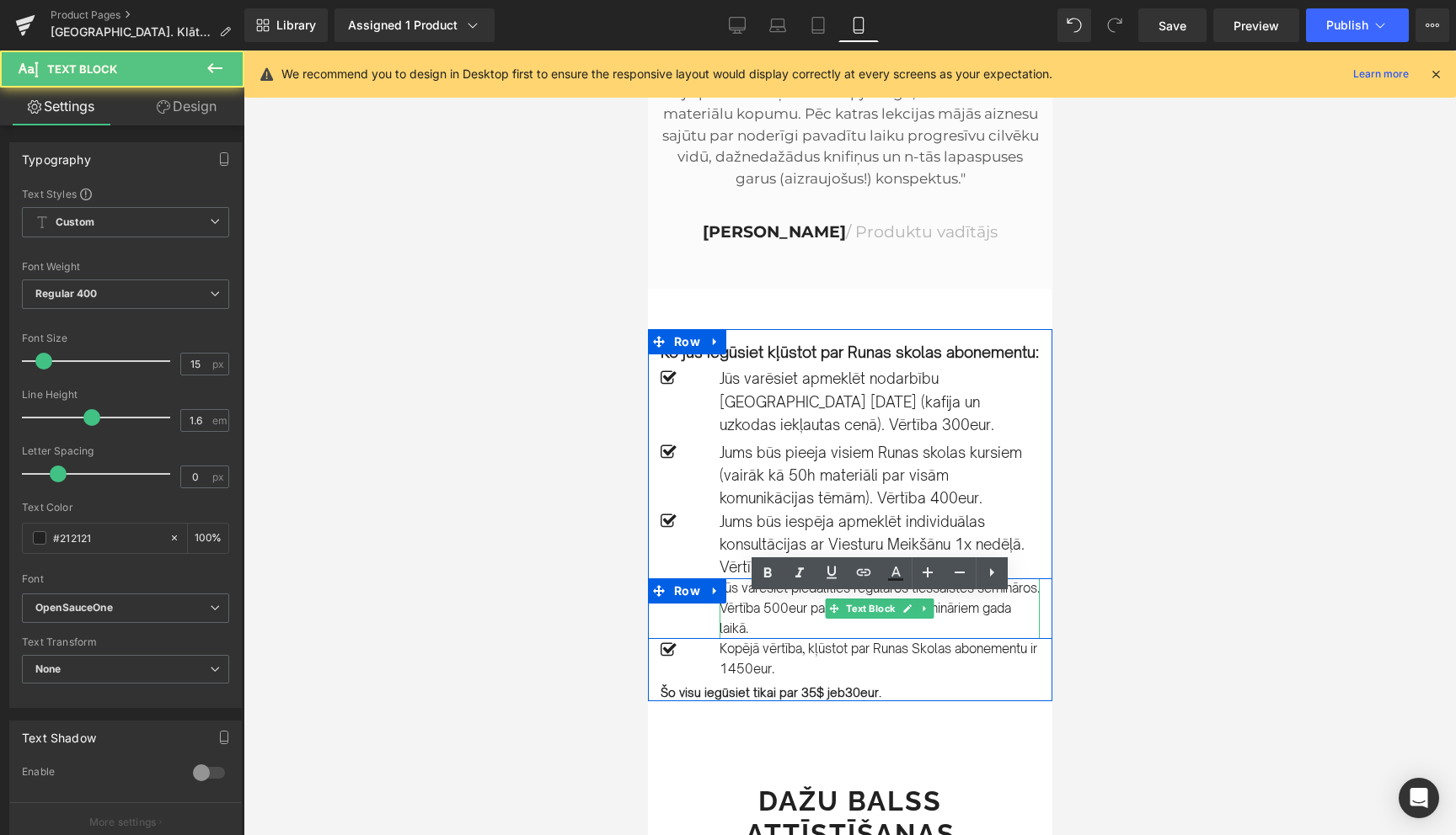
click at [747, 620] on p "Jūs varēsiet piedalīties regulāros tiešsaistes semināros. Vērtība 500eur par 10…" at bounding box center [879, 608] width 320 height 61
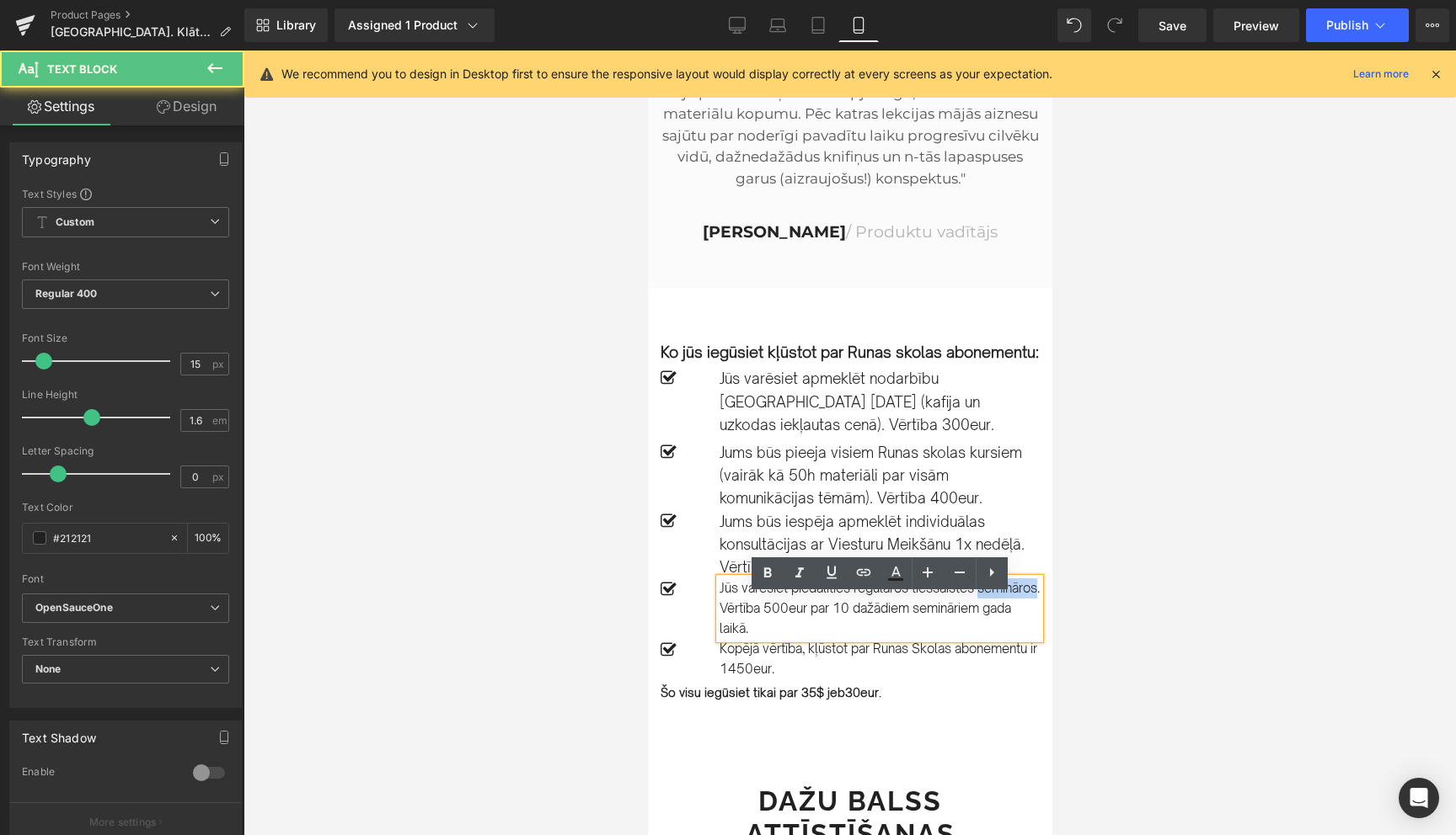
click at [747, 620] on p "Jūs varēsiet piedalīties regulāros tiešsaistes semināros. Vērtība 500eur par 10…" at bounding box center [879, 608] width 320 height 61
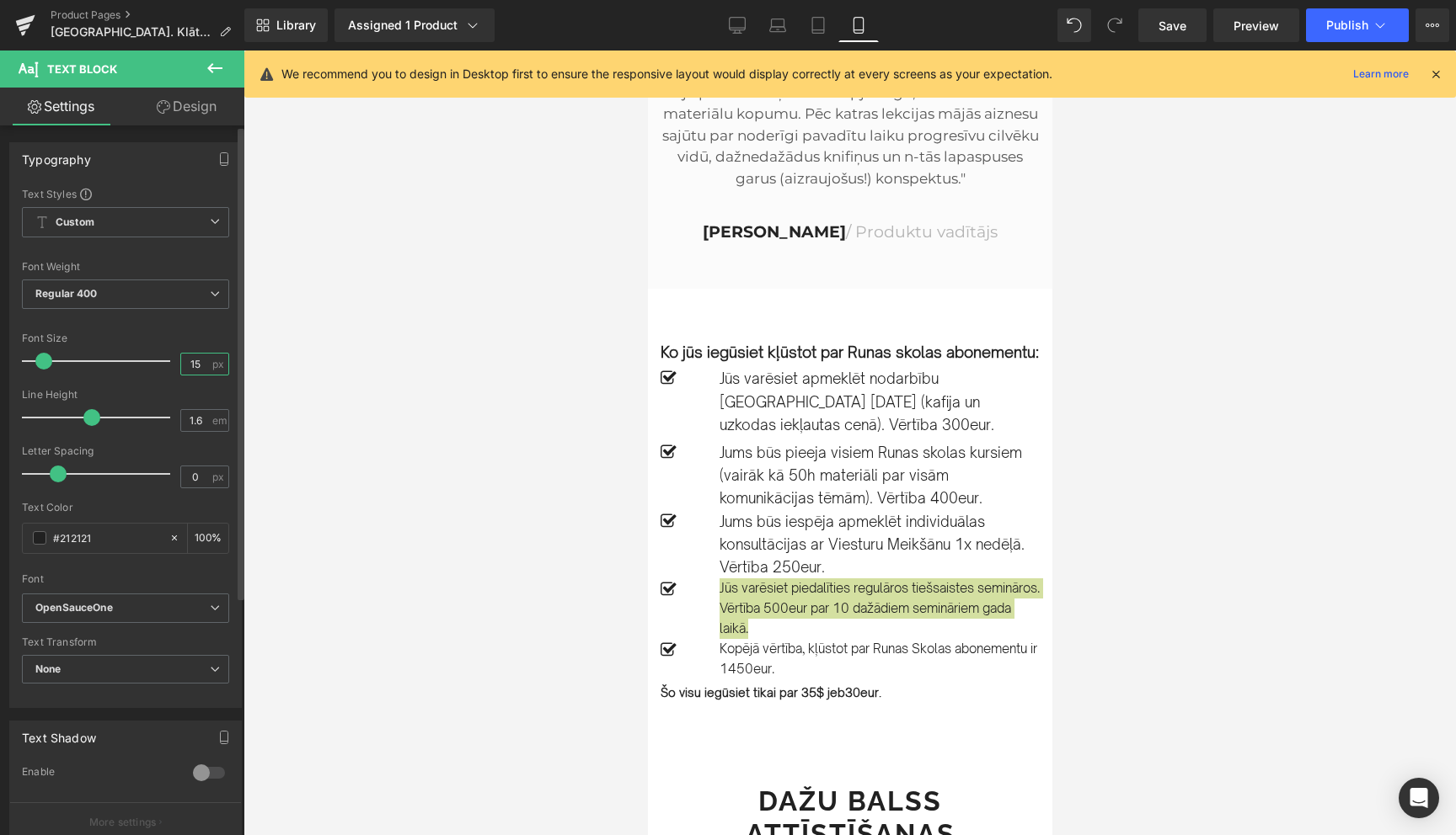
click at [191, 366] on input "15" at bounding box center [196, 364] width 30 height 21
type input "17"
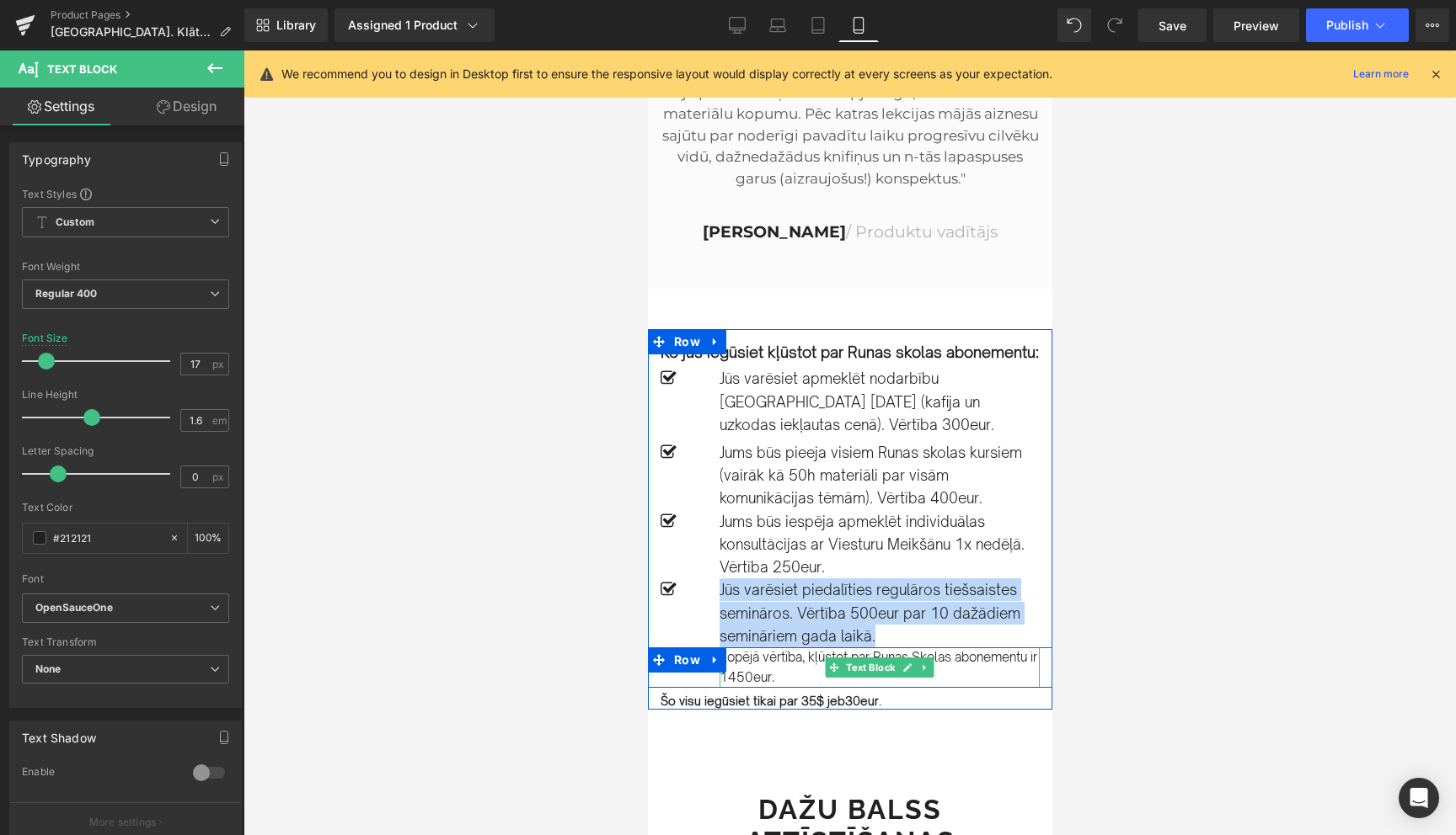
click at [747, 681] on p "Kopējā vērtība, kļūstot par Runas Skolas abonementu ir 1450eur." at bounding box center [879, 668] width 320 height 41
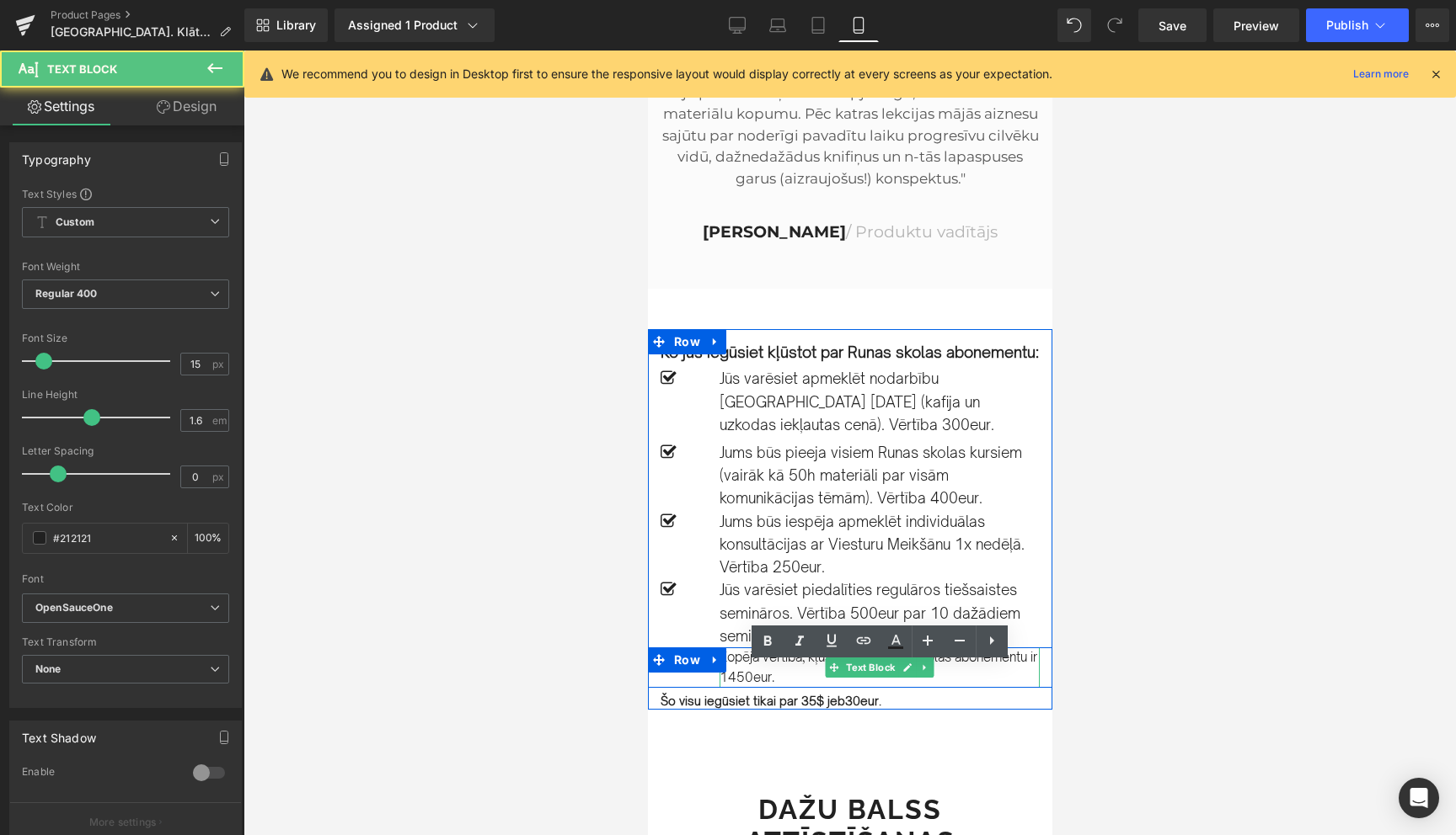
click at [747, 681] on p "Kopējā vērtība, kļūstot par Runas Skolas abonementu ir 1450eur." at bounding box center [879, 668] width 320 height 41
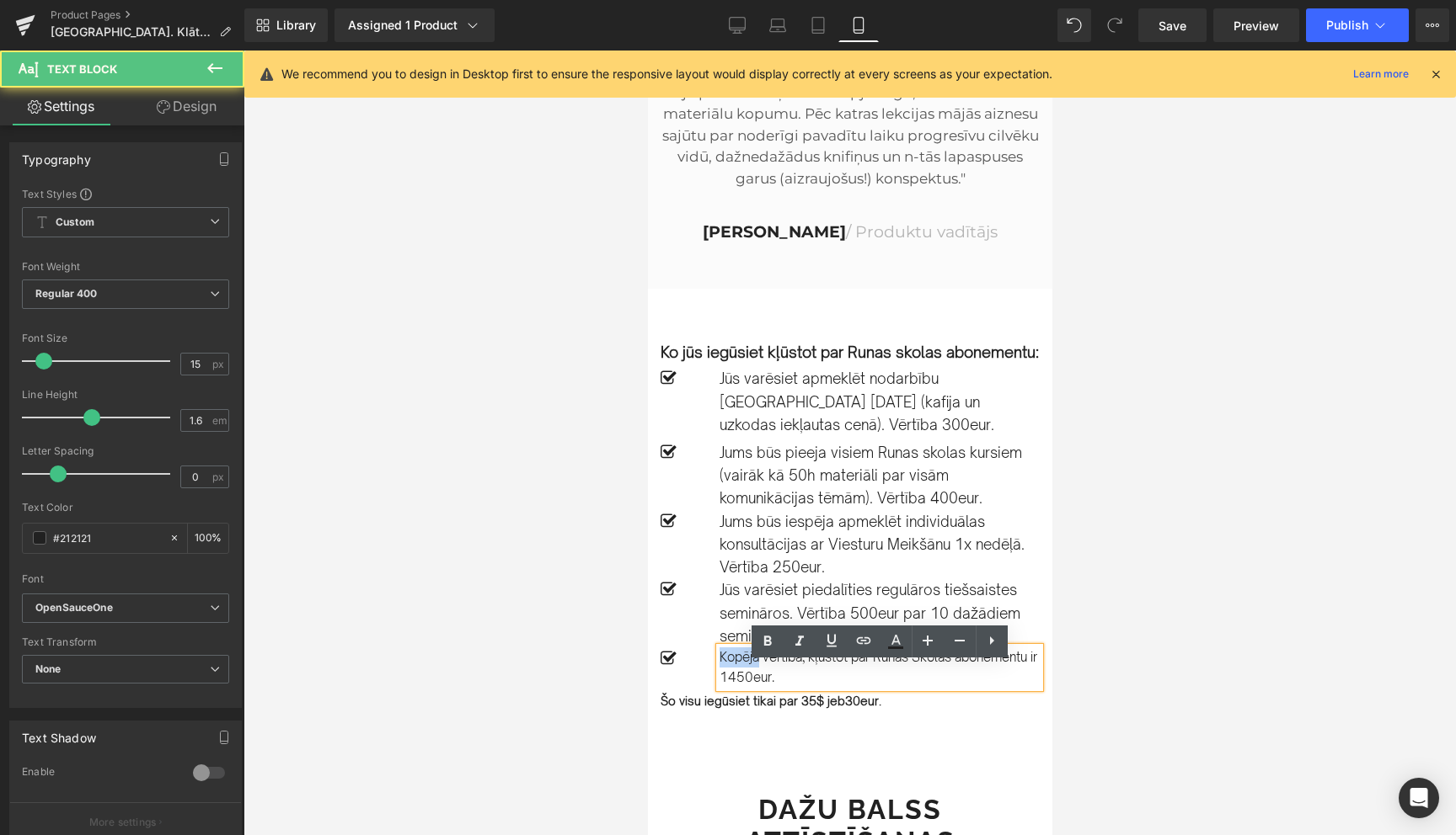
click at [747, 681] on p "Kopējā vērtība, kļūstot par Runas Skolas abonementu ir 1450eur." at bounding box center [879, 668] width 320 height 41
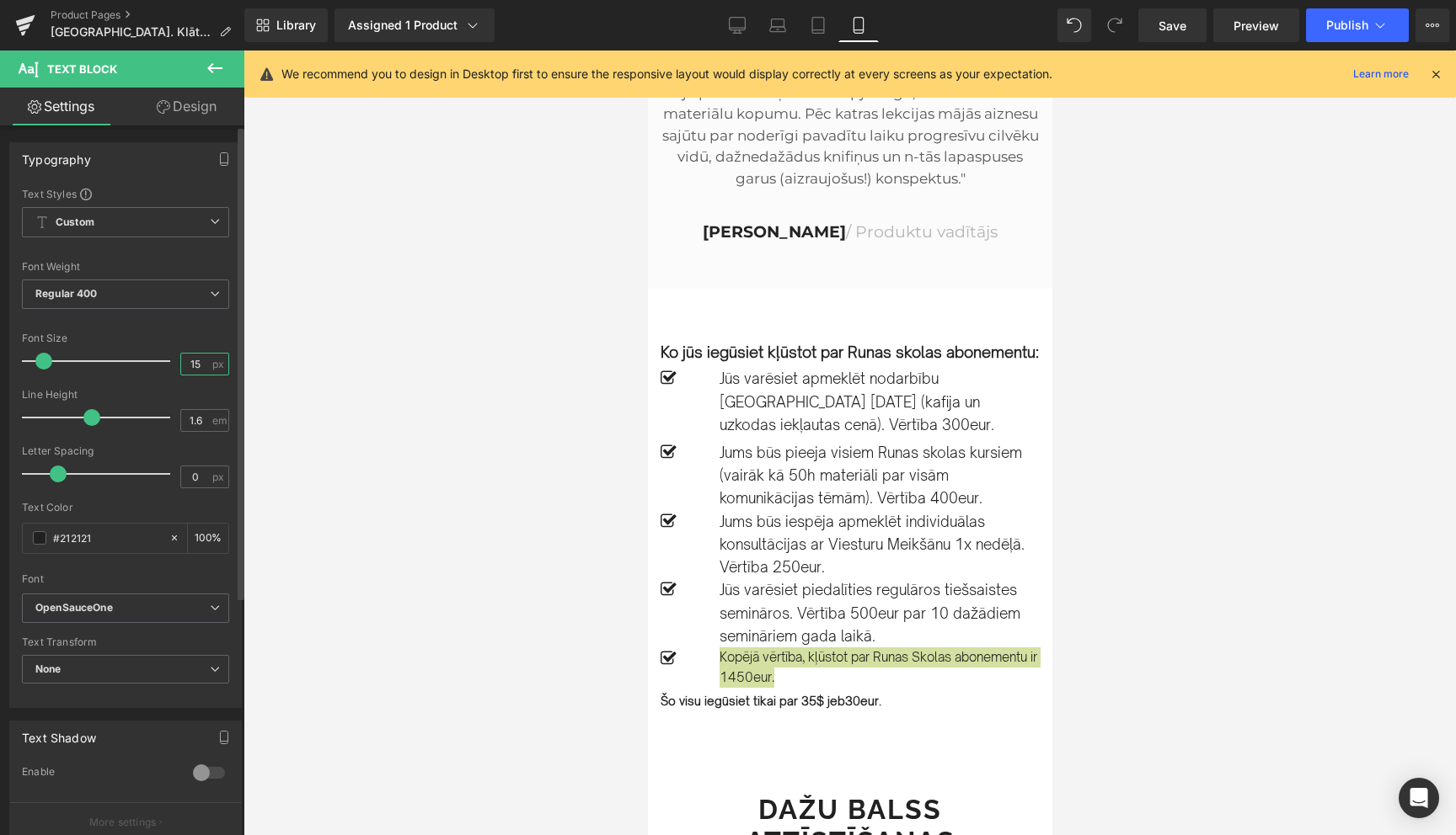
click at [195, 372] on input "15" at bounding box center [196, 364] width 30 height 21
type input "17"
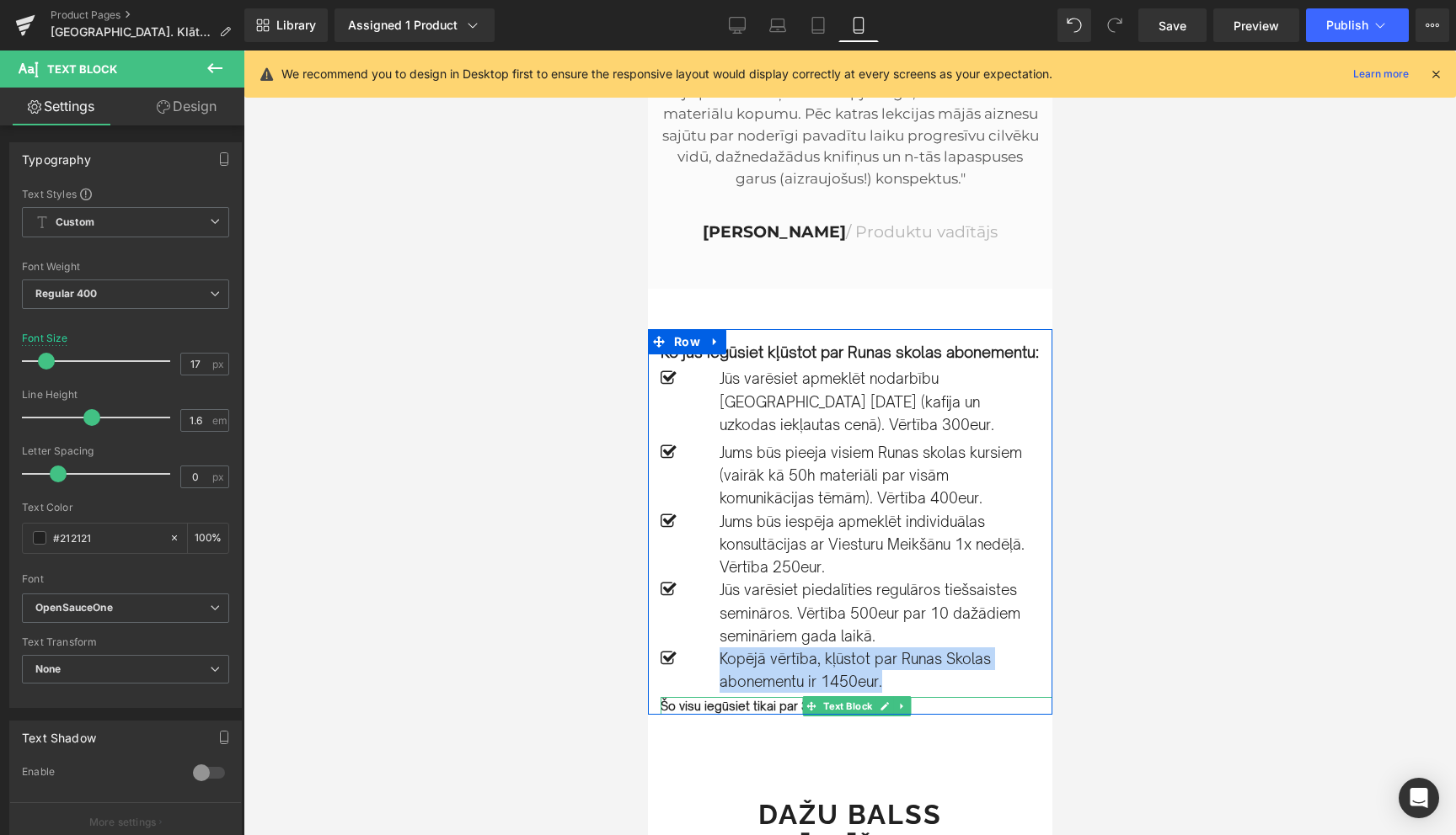
click at [754, 714] on strong "Šo visu iegūsiet tikai par 35$ jeb" at bounding box center [752, 706] width 185 height 14
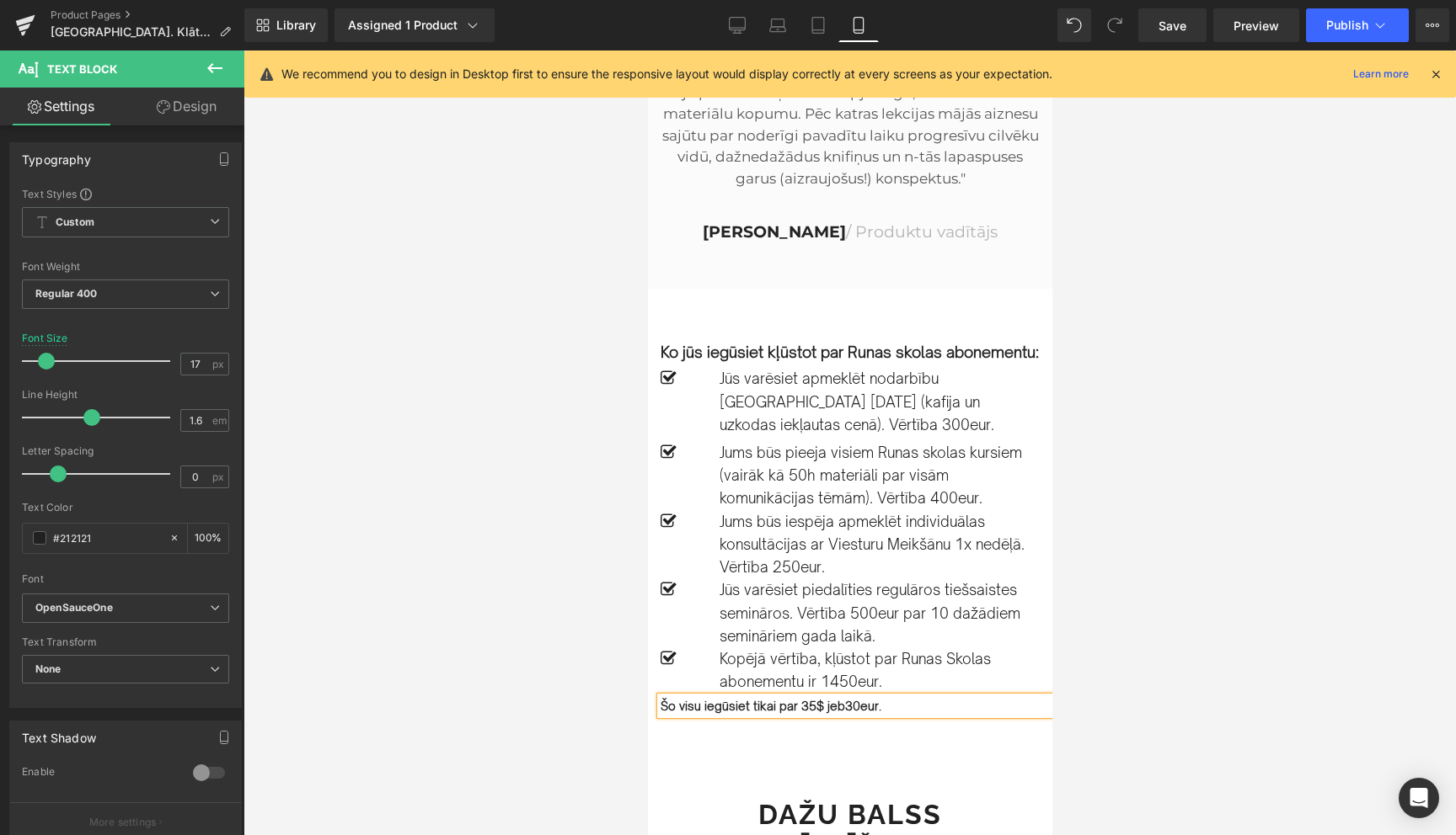
click at [754, 714] on strong "Šo visu iegūsiet tikai par 35$ jeb" at bounding box center [752, 706] width 185 height 14
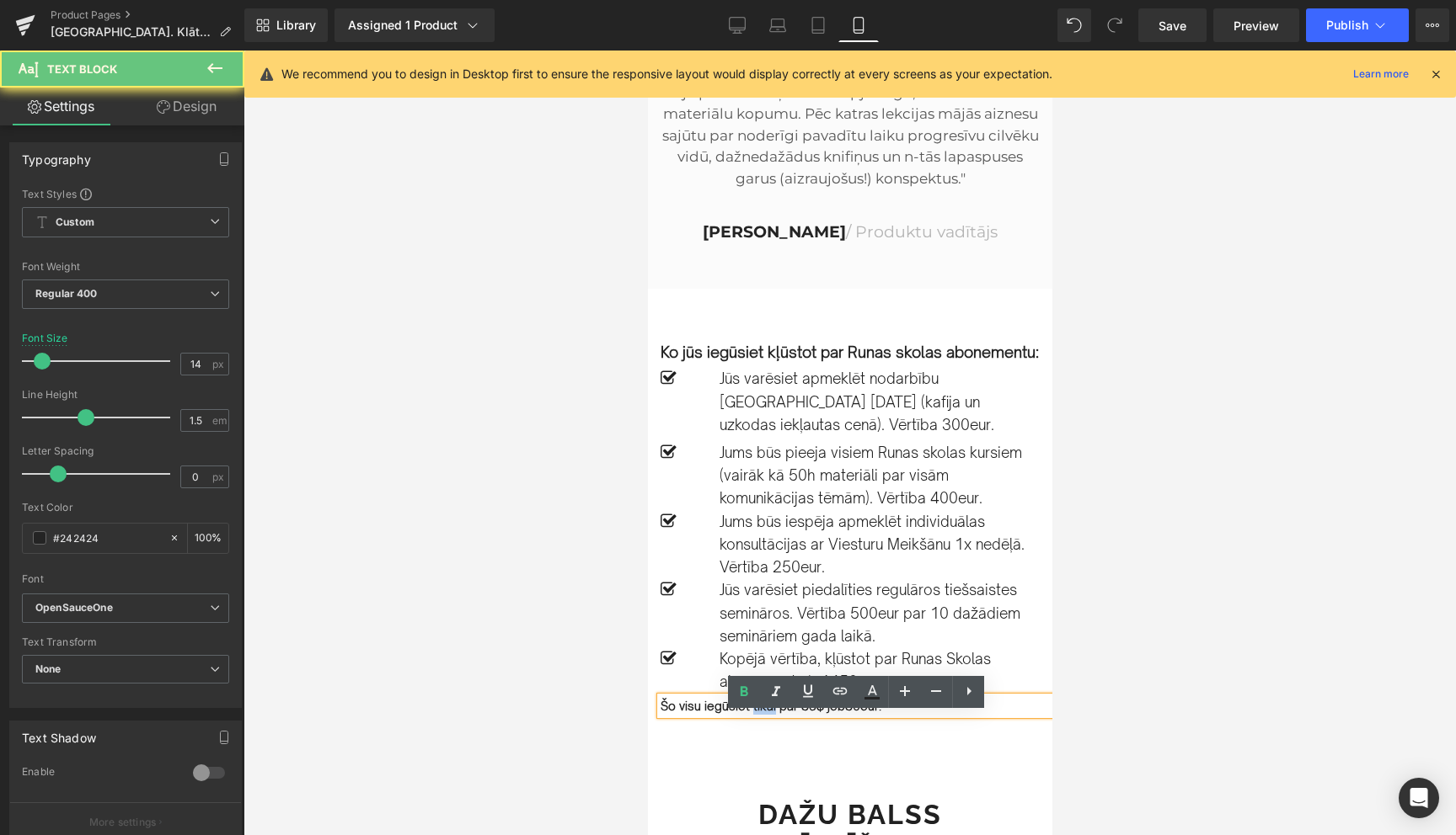
click at [754, 714] on strong "Šo visu iegūsiet tikai par 35$ jeb" at bounding box center [752, 706] width 185 height 14
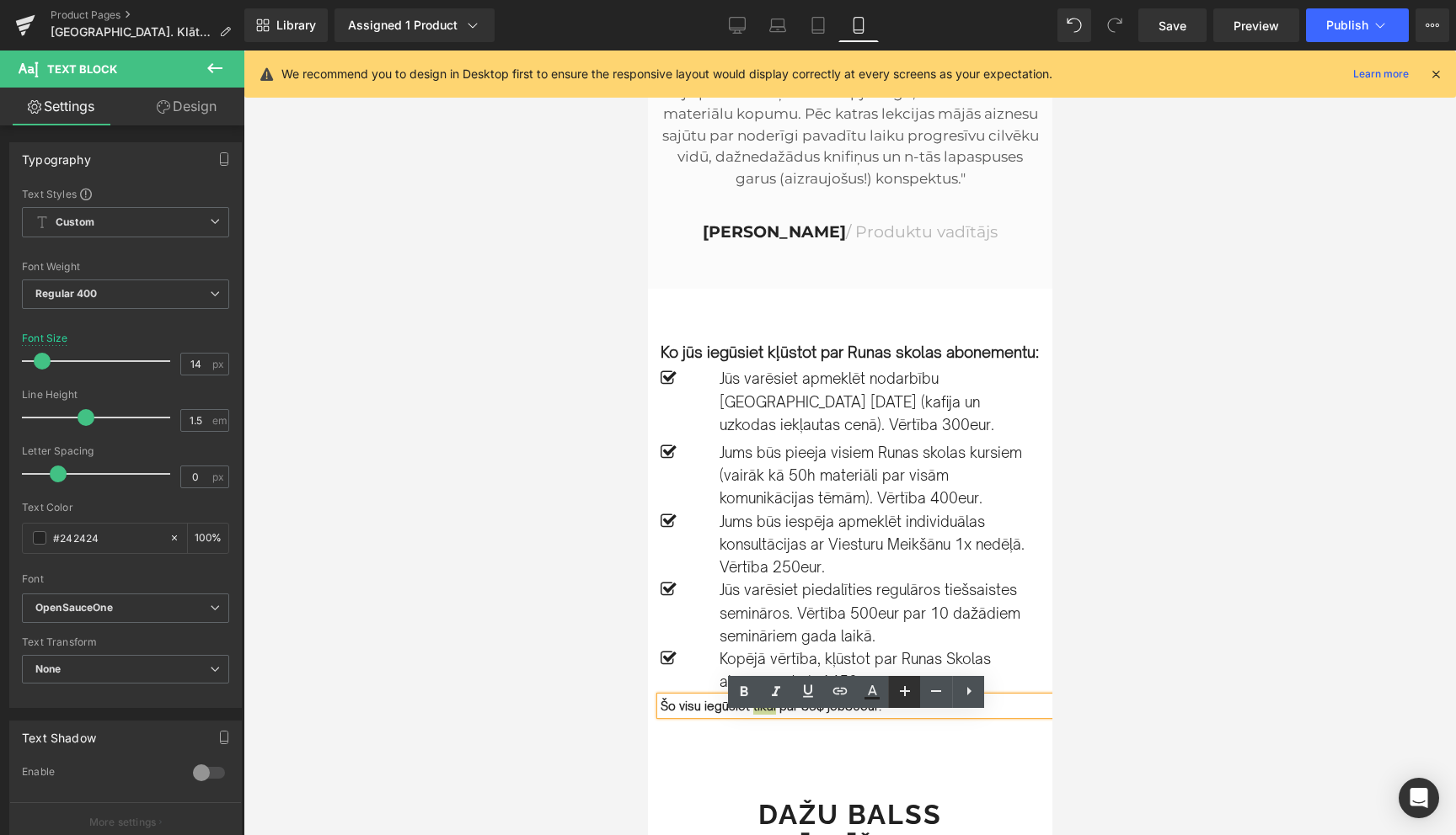
click at [901, 694] on icon at bounding box center [905, 691] width 20 height 20
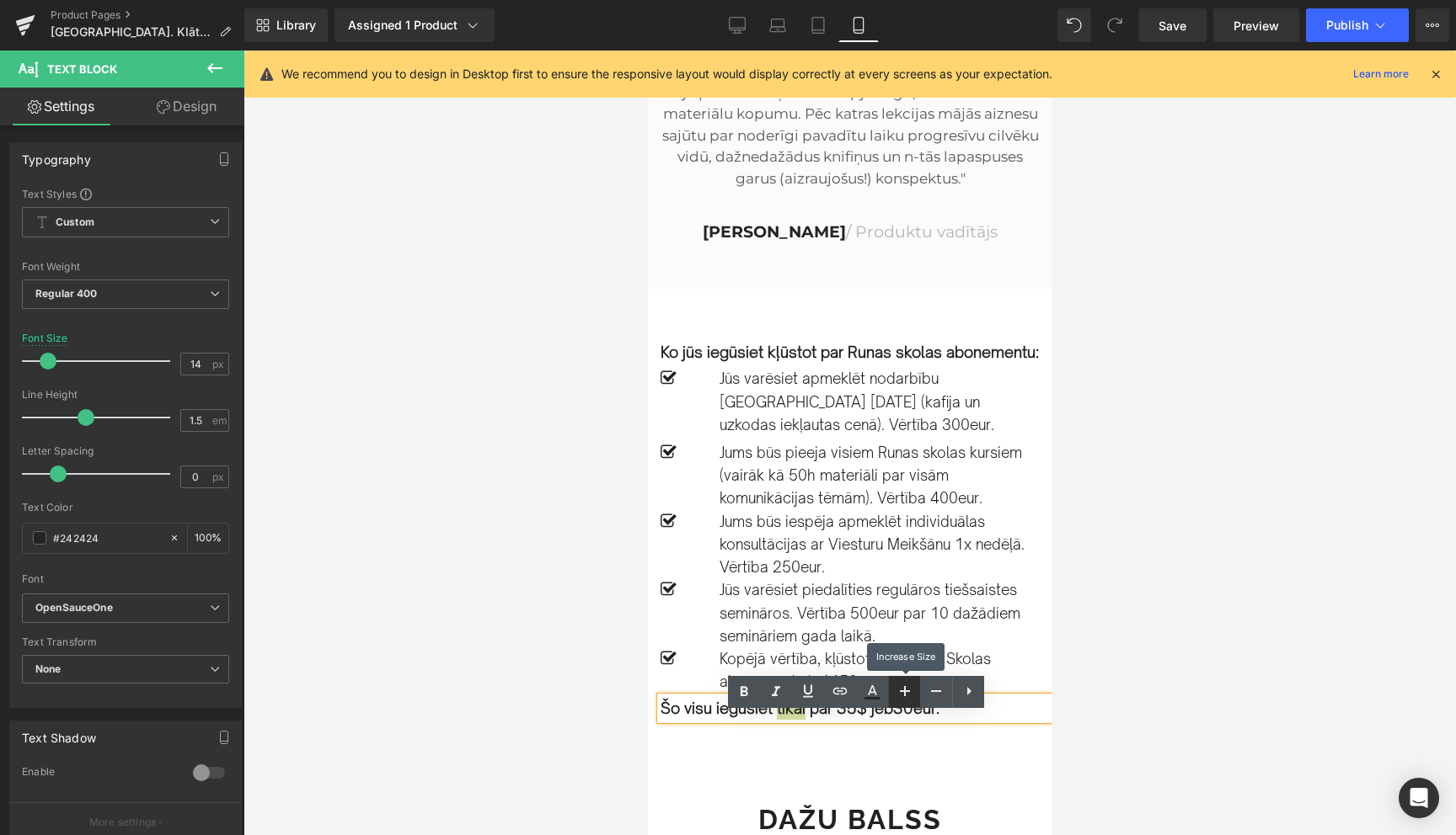
click at [901, 694] on icon at bounding box center [905, 691] width 20 height 20
click at [1210, 692] on div at bounding box center [849, 443] width 1212 height 785
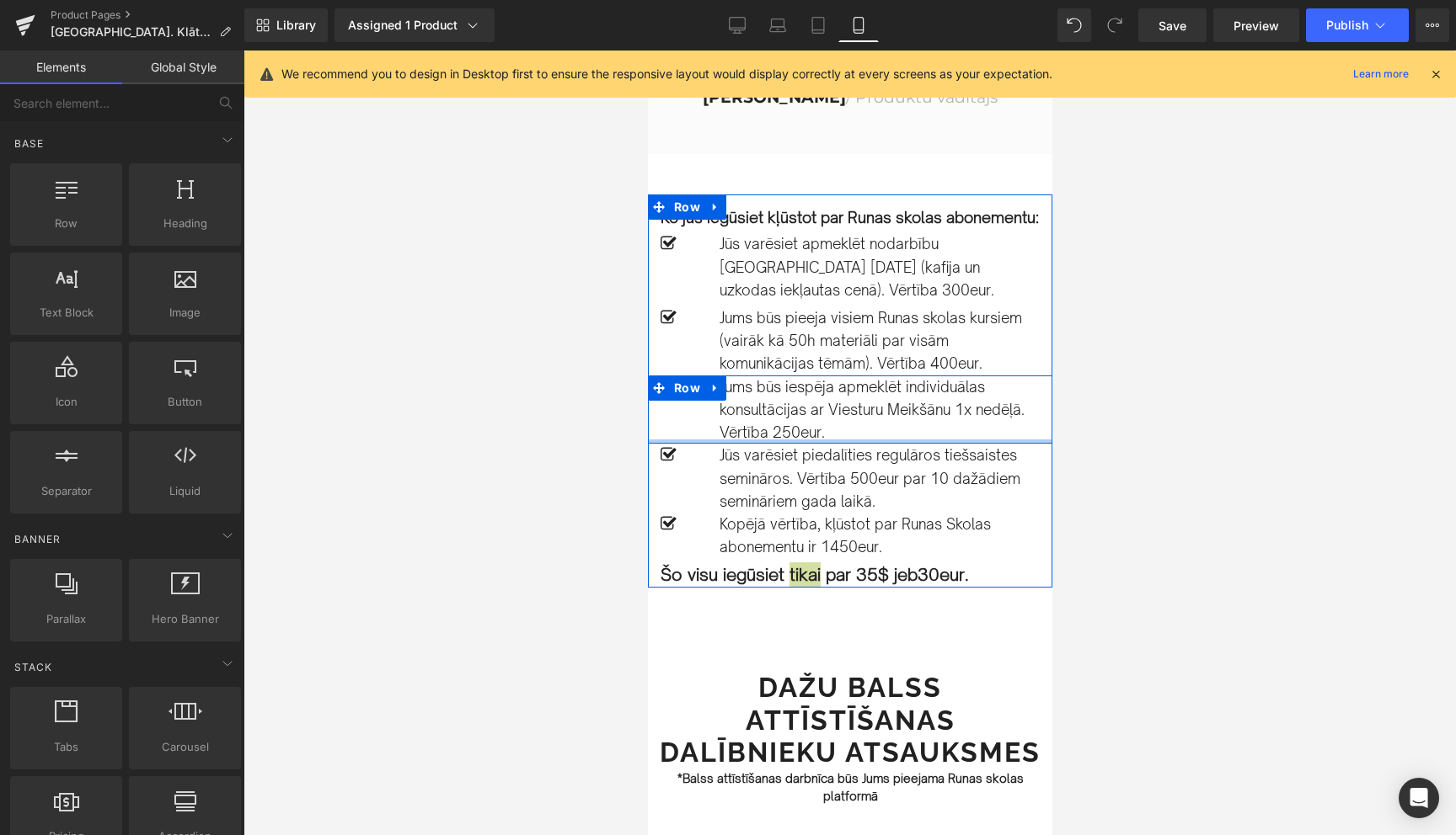
scroll to position [2891, 0]
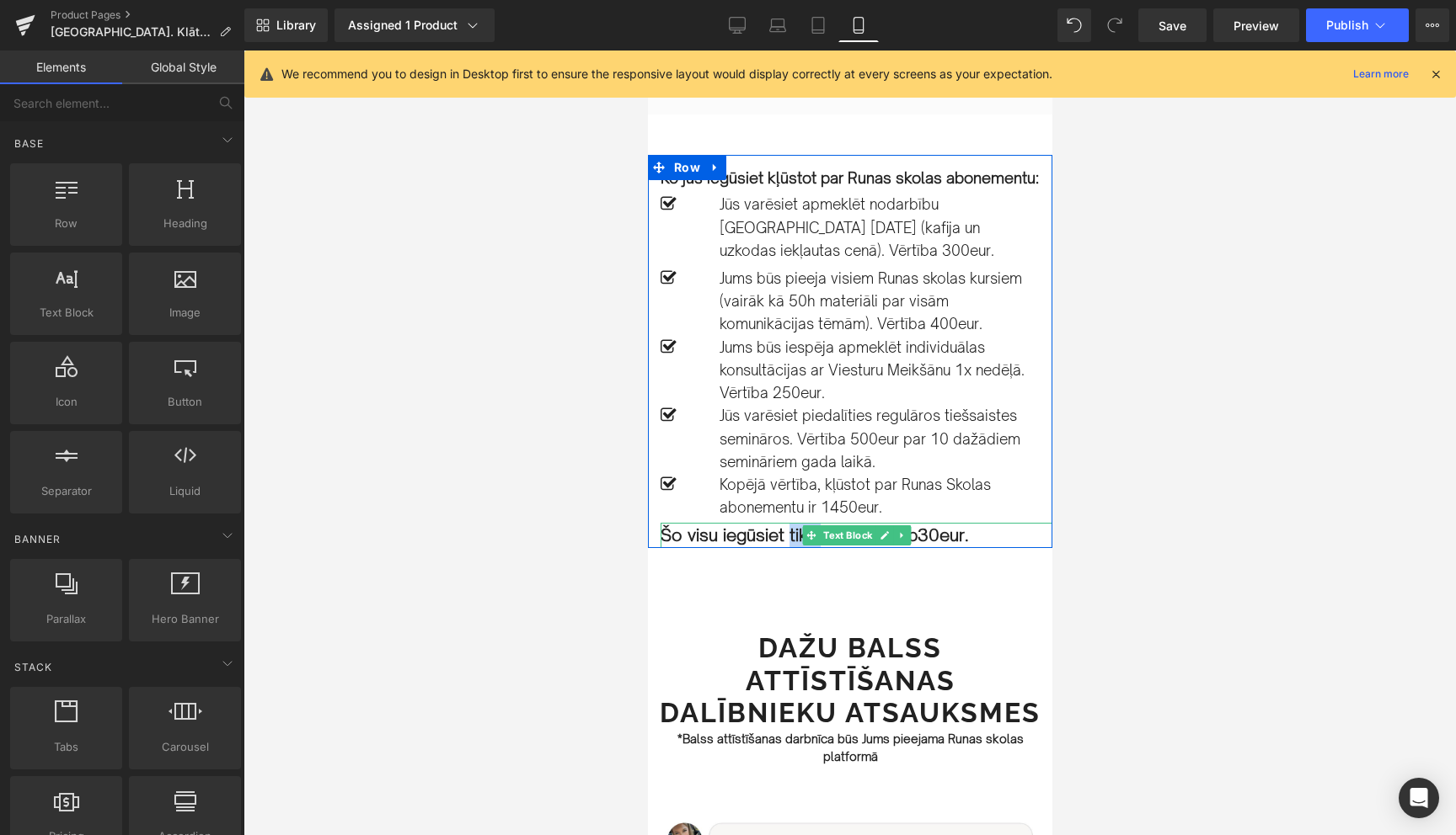
click at [999, 549] on p "Šo visu iegūsiet tikai par 35$ jeb 30eur." at bounding box center [855, 535] width 392 height 25
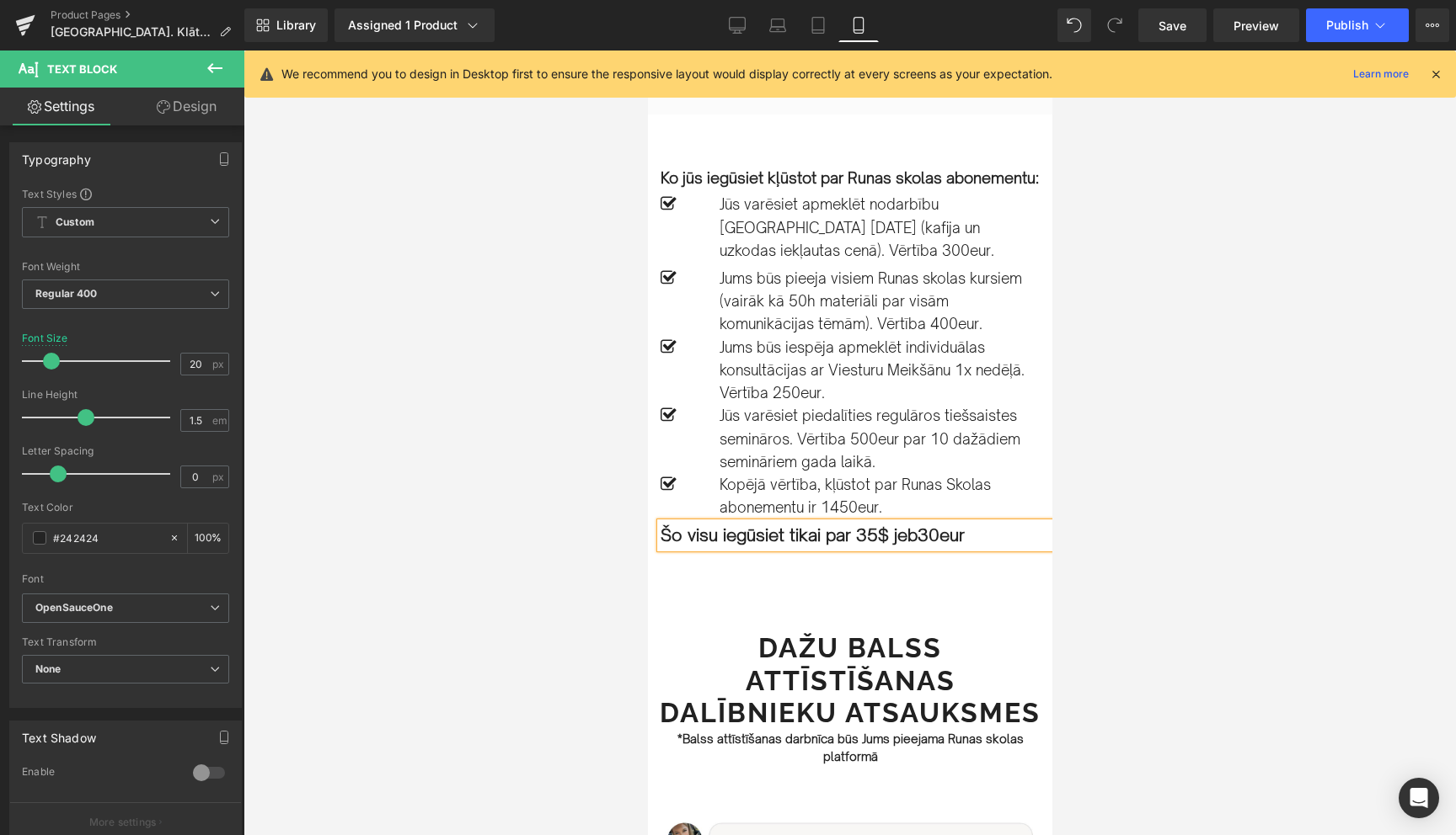
click at [1051, 531] on div at bounding box center [849, 443] width 1212 height 785
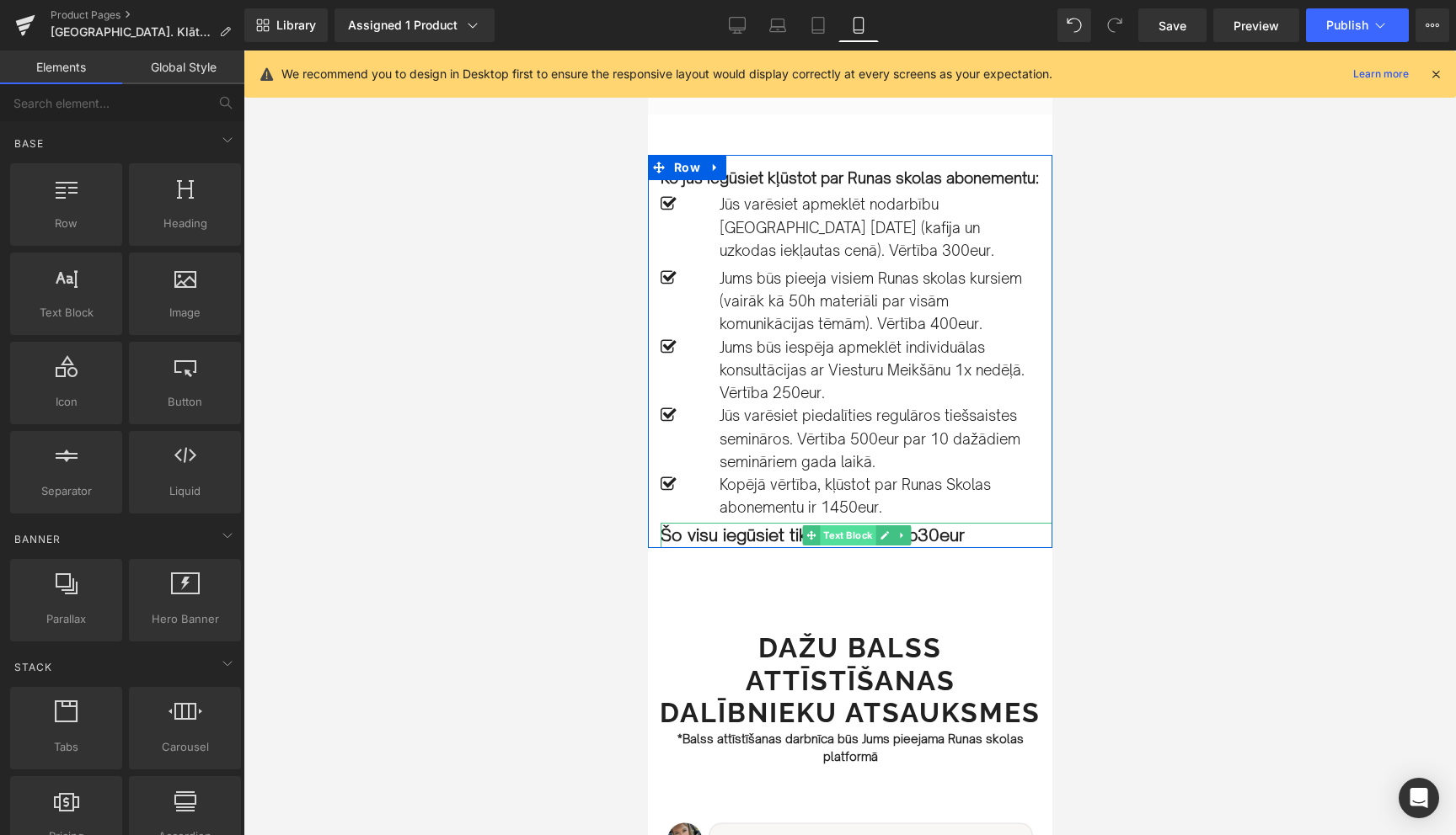
click at [844, 546] on span "Text Block" at bounding box center [847, 536] width 56 height 20
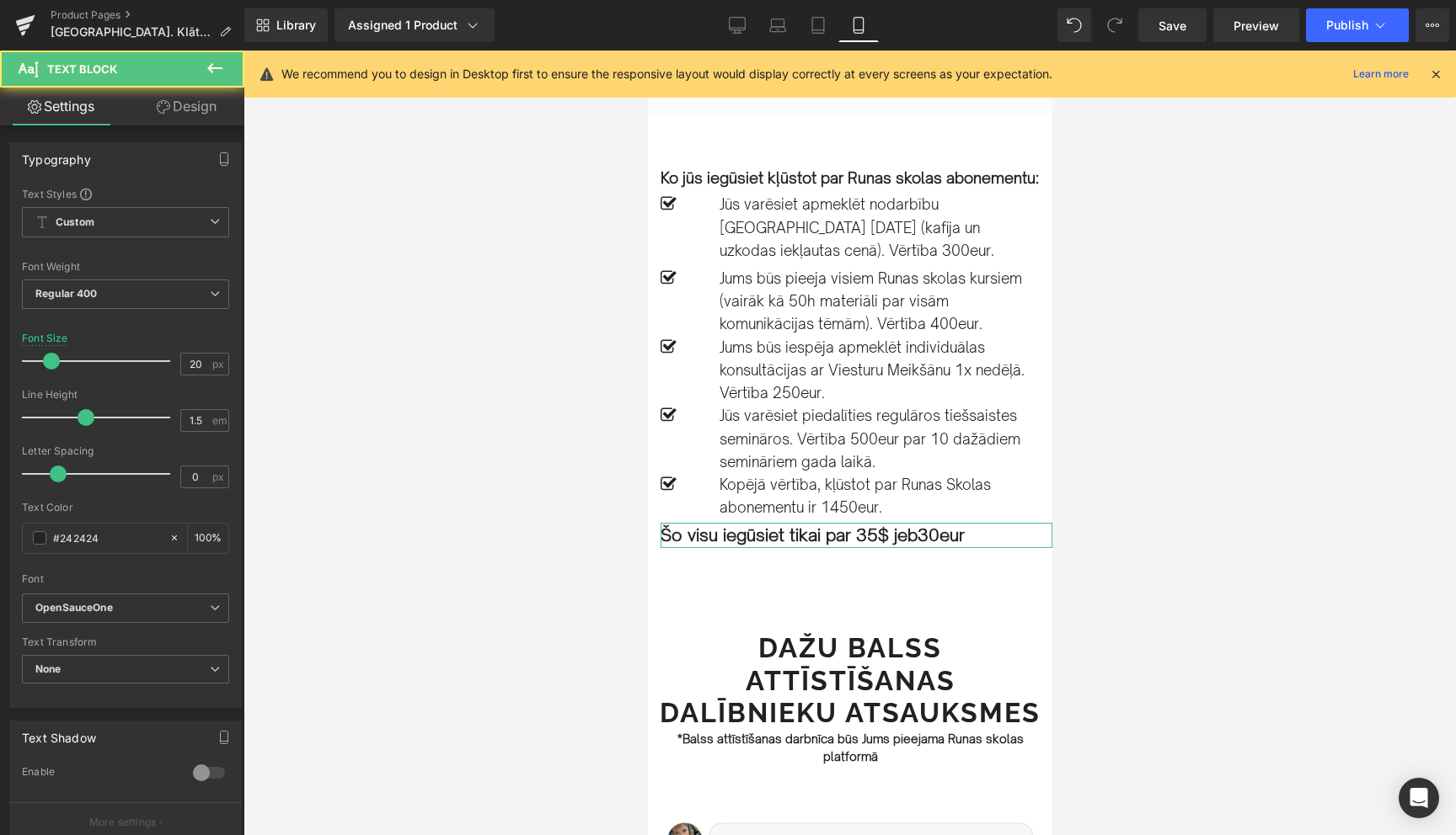
click at [185, 105] on link "Design" at bounding box center [186, 106] width 122 height 38
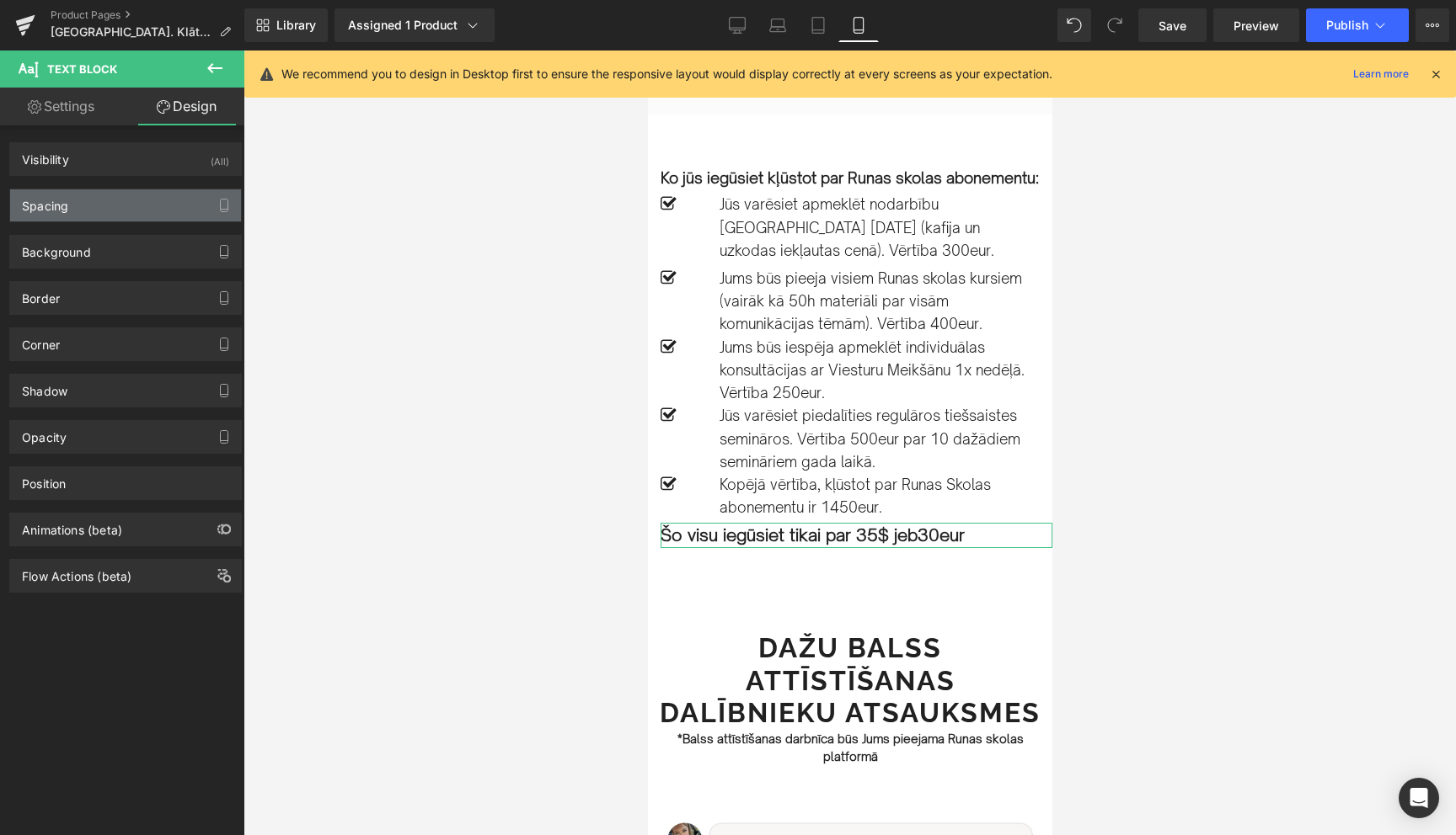
click at [94, 205] on div "Spacing" at bounding box center [125, 206] width 231 height 32
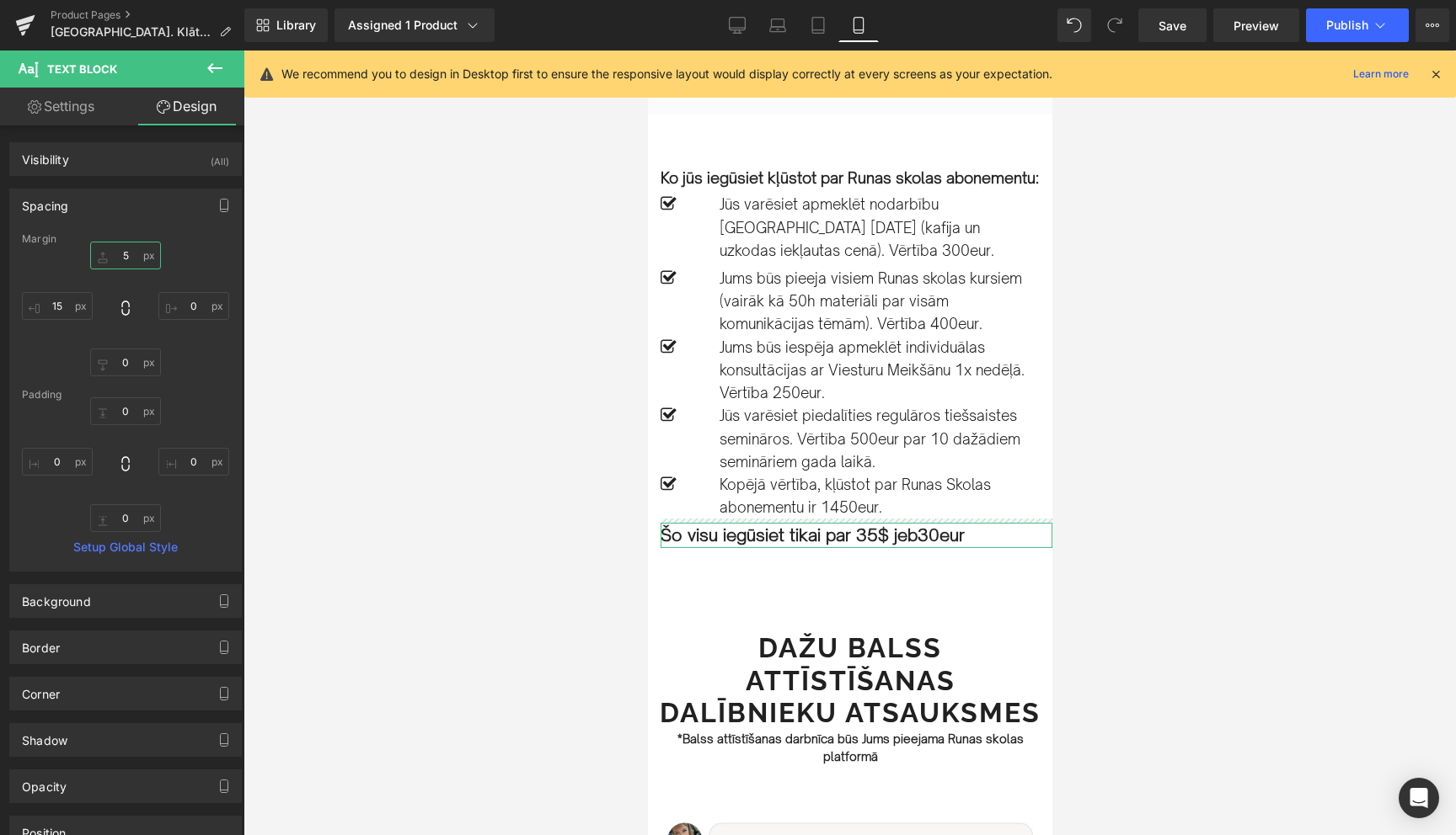
click at [127, 257] on input "5" at bounding box center [125, 255] width 71 height 28
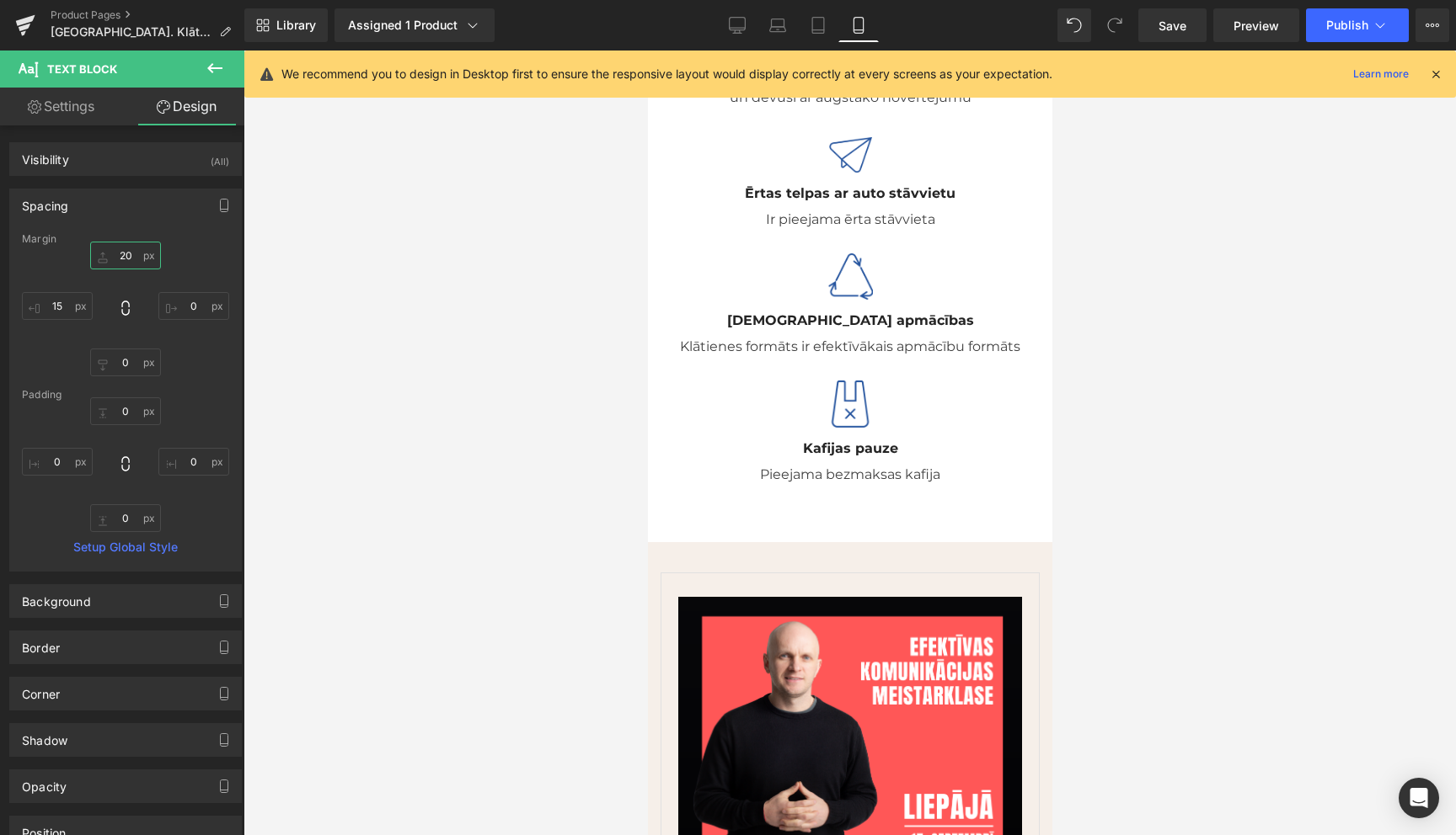
scroll to position [5433, 0]
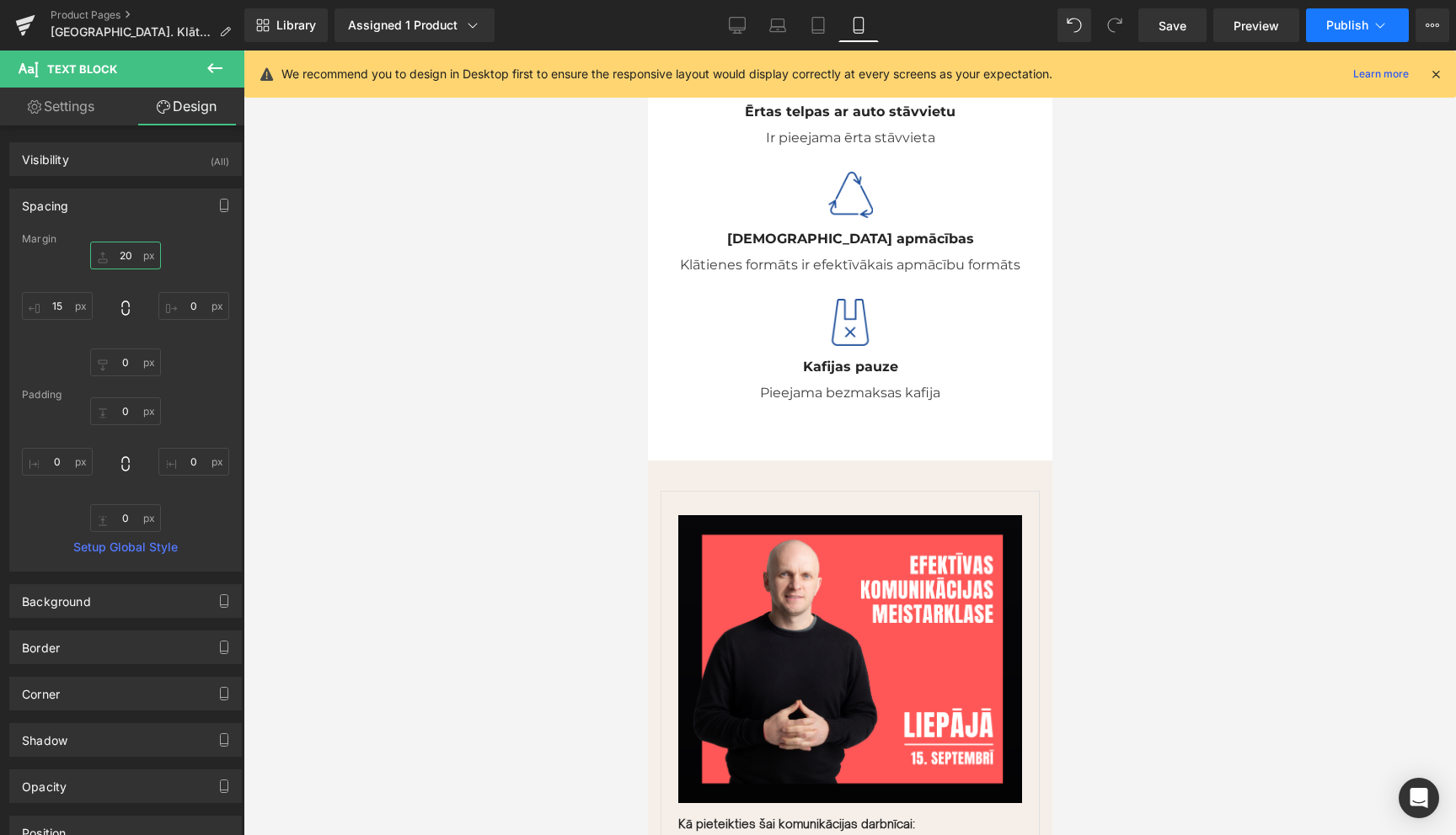
type input "20"
click at [1381, 21] on icon at bounding box center [1379, 25] width 17 height 17
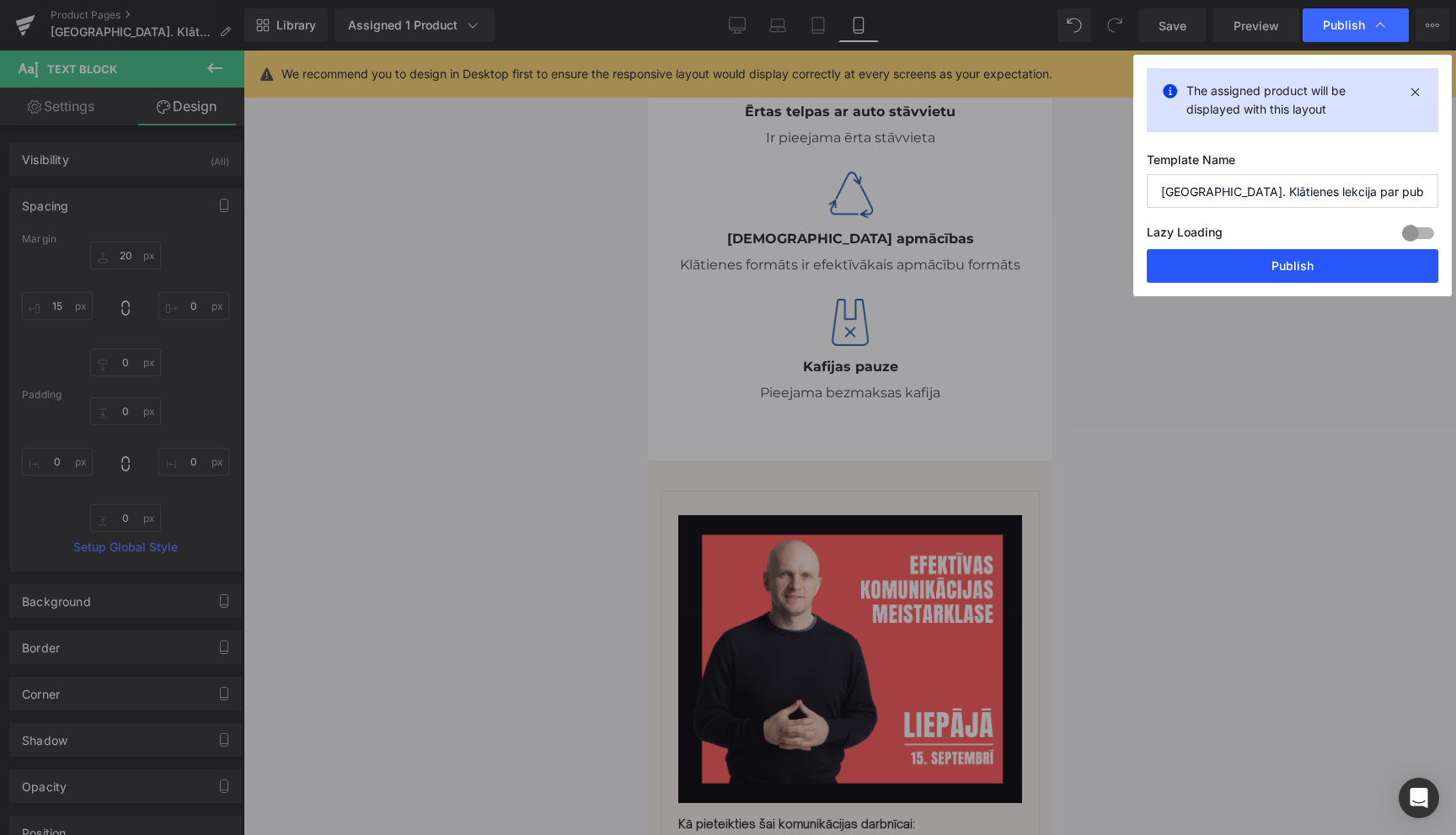
click at [1297, 269] on button "Publish" at bounding box center [1292, 266] width 291 height 34
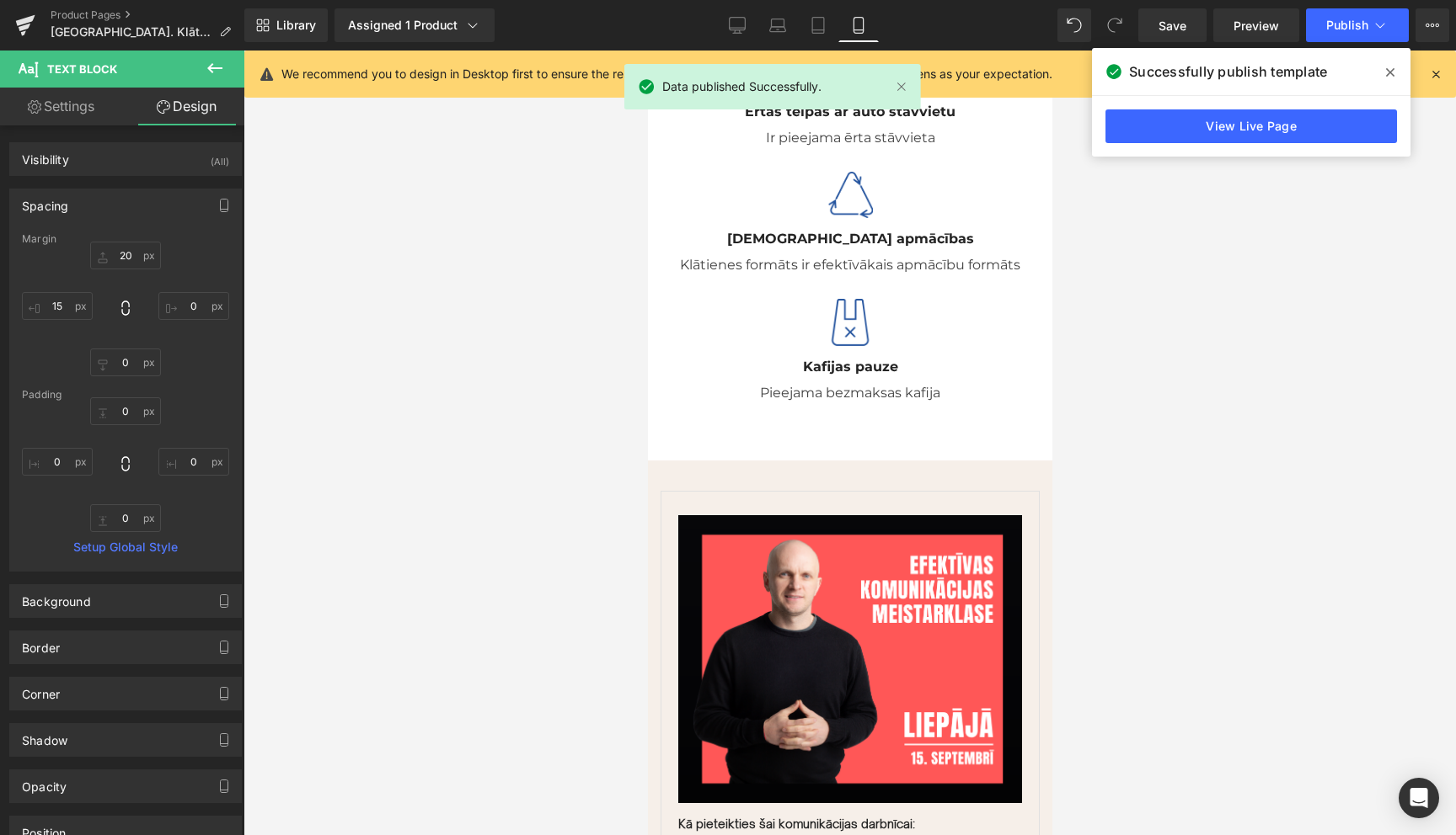
click at [1431, 78] on icon at bounding box center [1435, 74] width 15 height 15
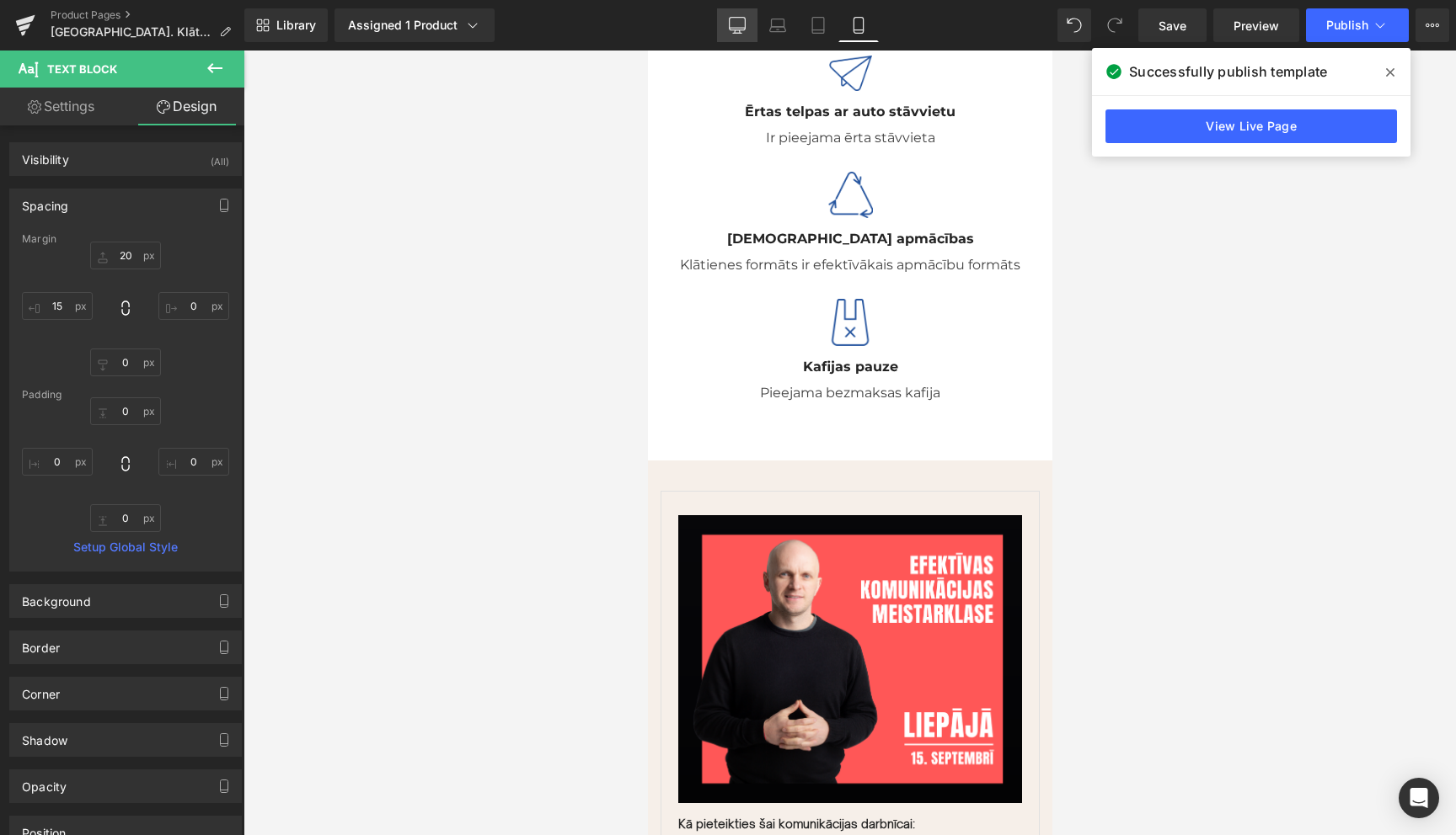
click at [740, 26] on icon at bounding box center [737, 25] width 17 height 17
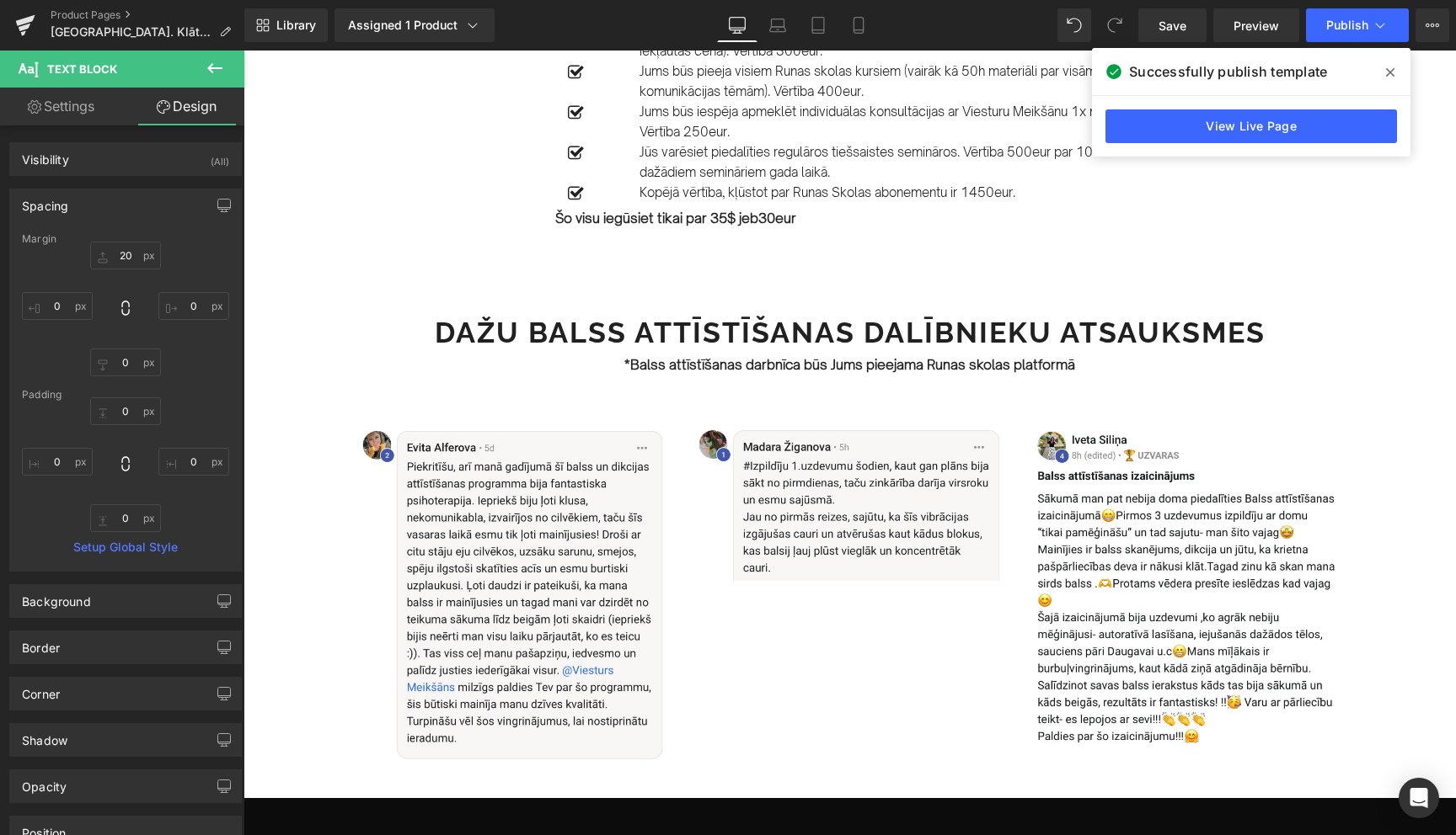
click at [1397, 69] on span at bounding box center [1389, 72] width 27 height 27
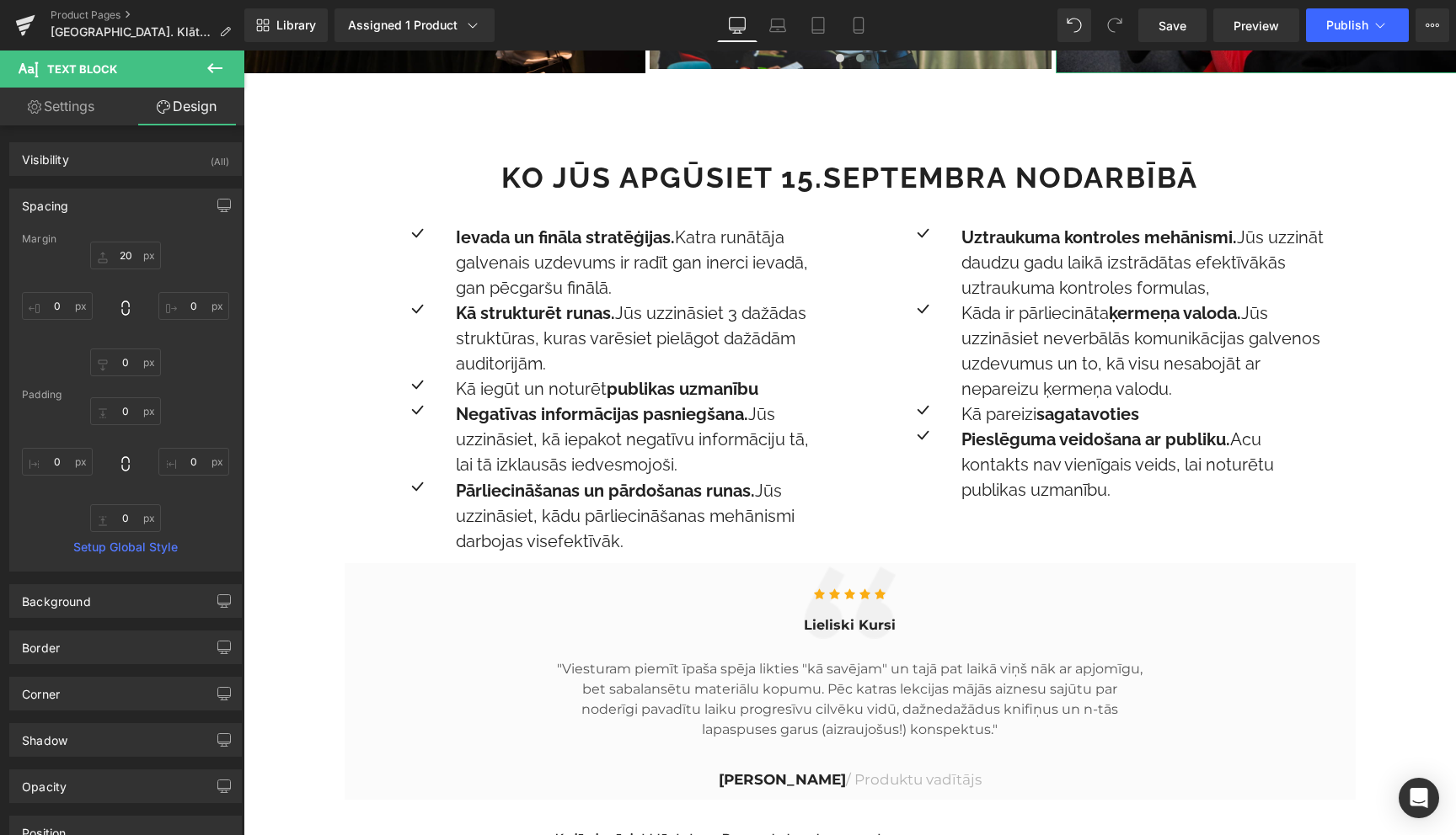
scroll to position [1343, 0]
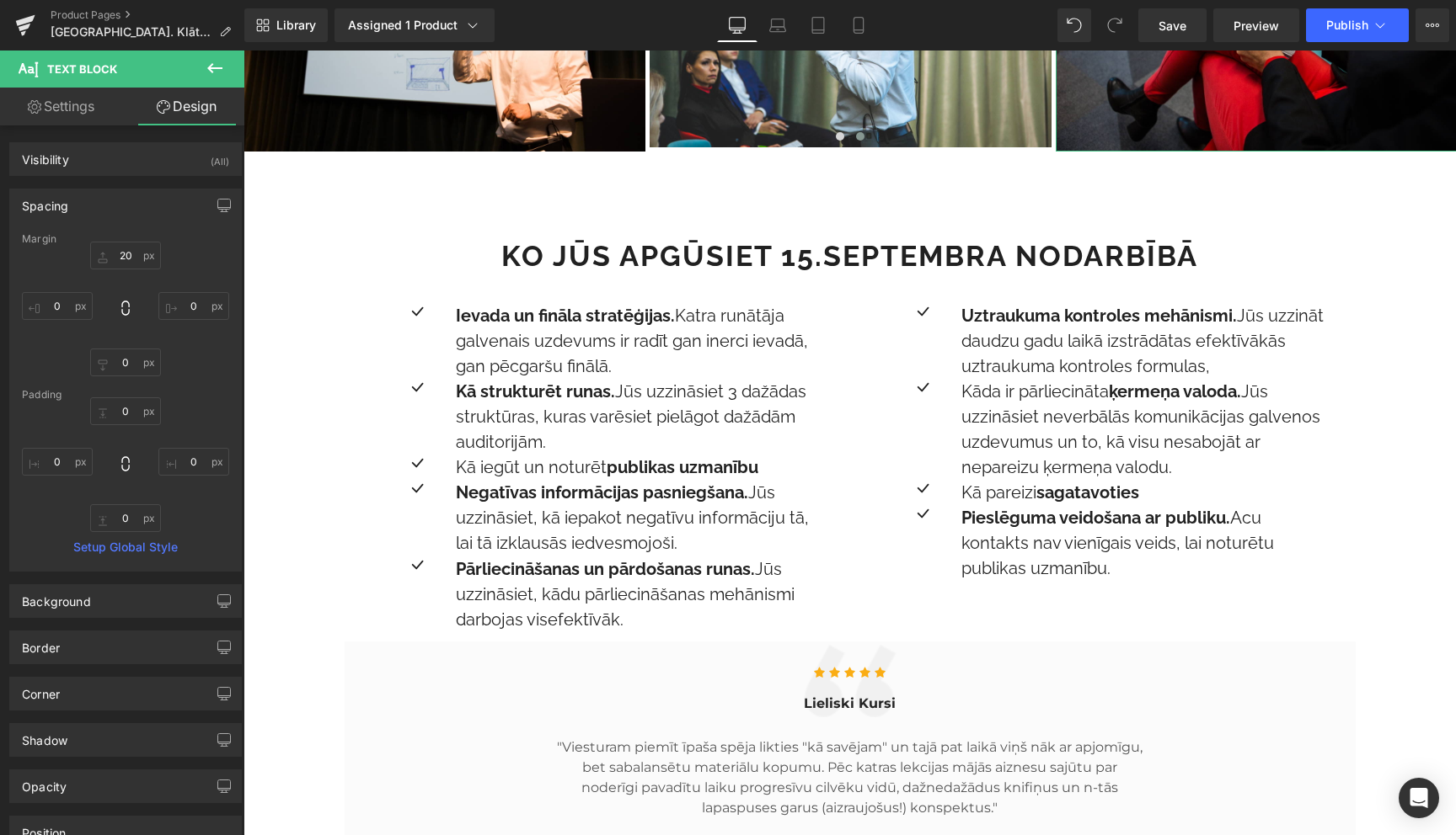
click at [603, 341] on div "Ievada un fināla stratēģijas. Katra runātāja galvenais uzdevums ir radīt gan in…" at bounding box center [639, 341] width 369 height 76
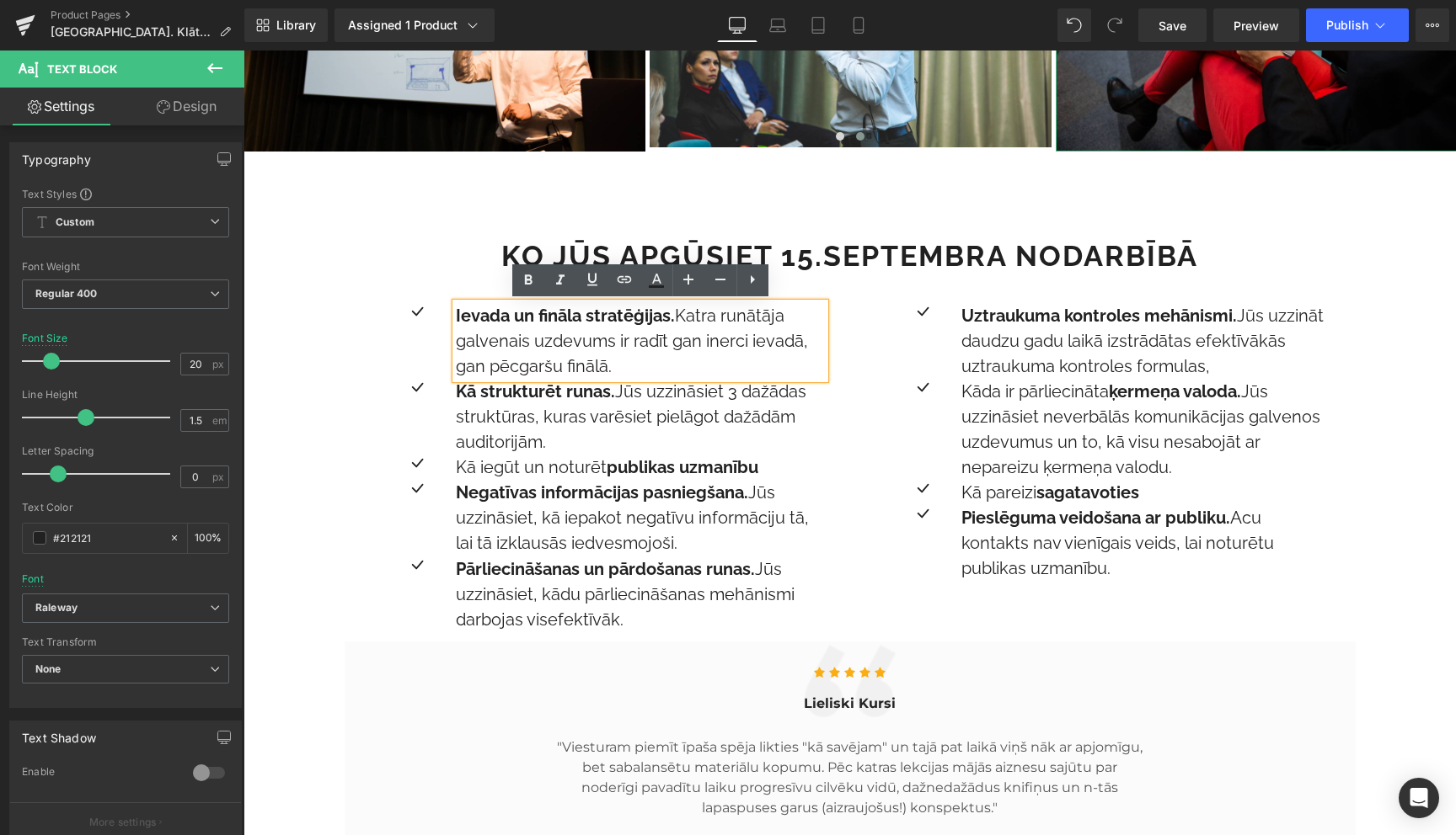
click at [566, 336] on p "Ievada un fināla stratēģijas. Katra runātāja galvenais uzdevums ir radīt gan in…" at bounding box center [639, 341] width 369 height 76
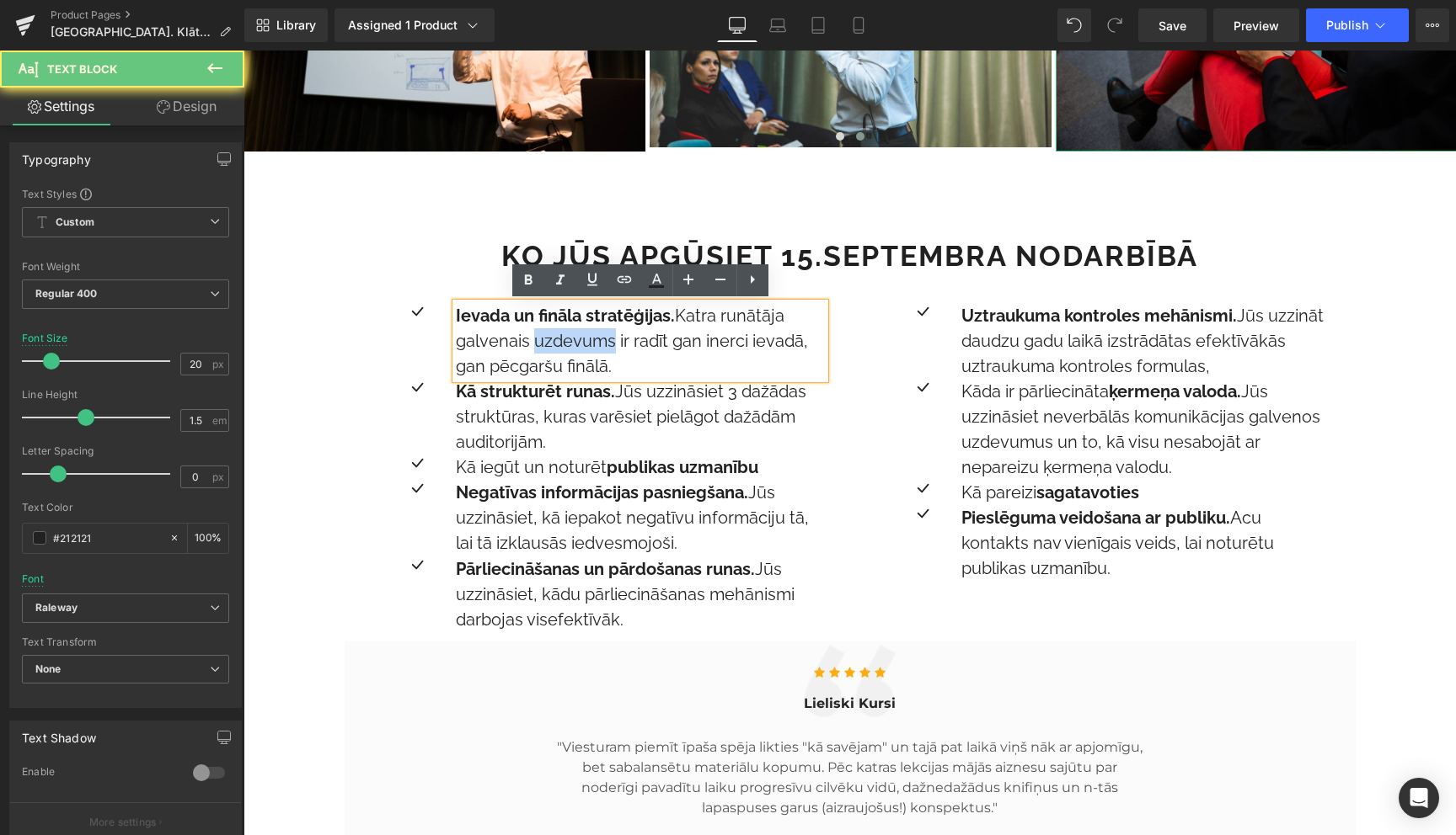
click at [566, 336] on p "Ievada un fināla stratēģijas. Katra runātāja galvenais uzdevums ir radīt gan in…" at bounding box center [639, 341] width 369 height 76
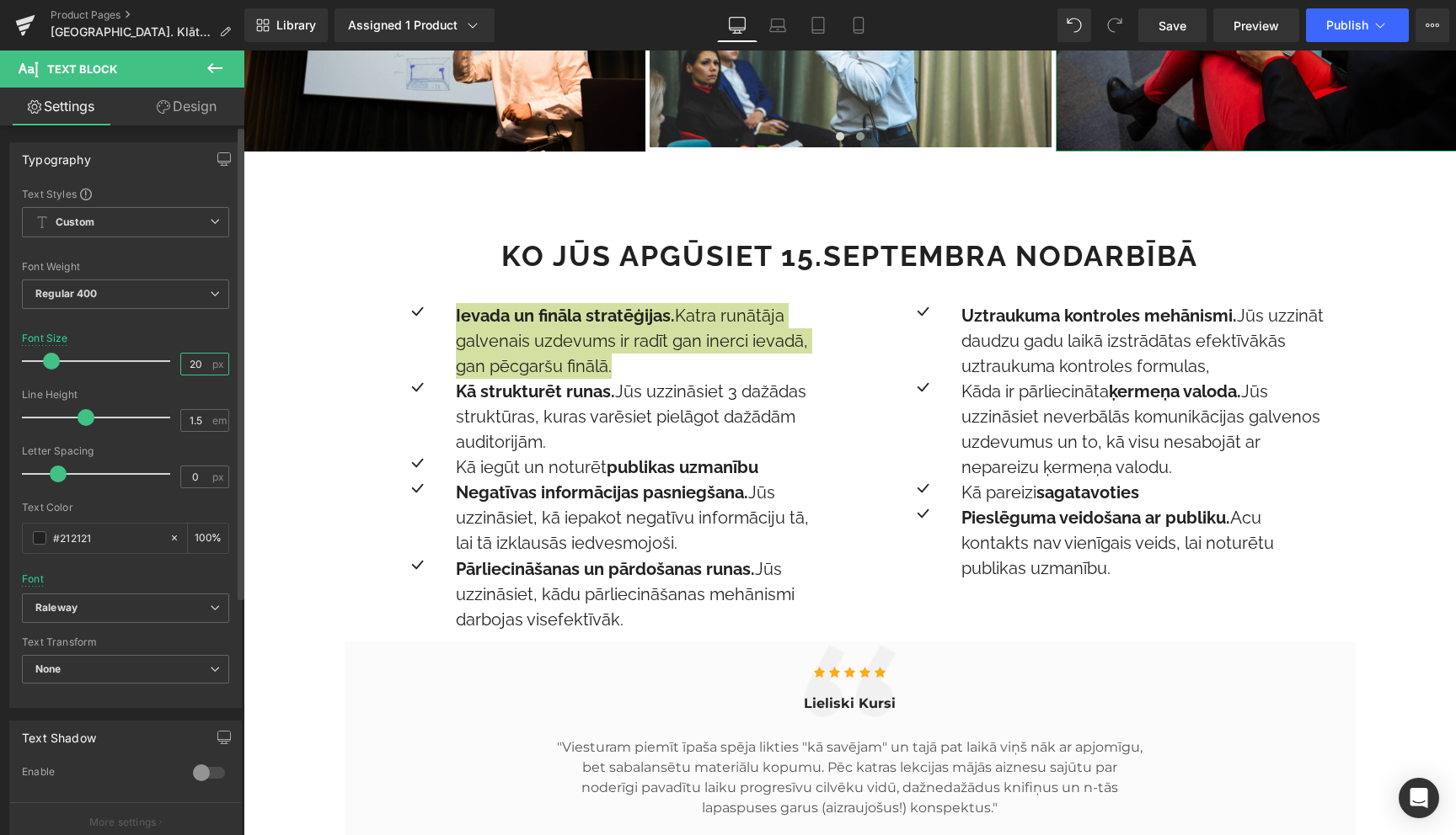
click at [200, 372] on input "20" at bounding box center [196, 364] width 30 height 21
type input "17"
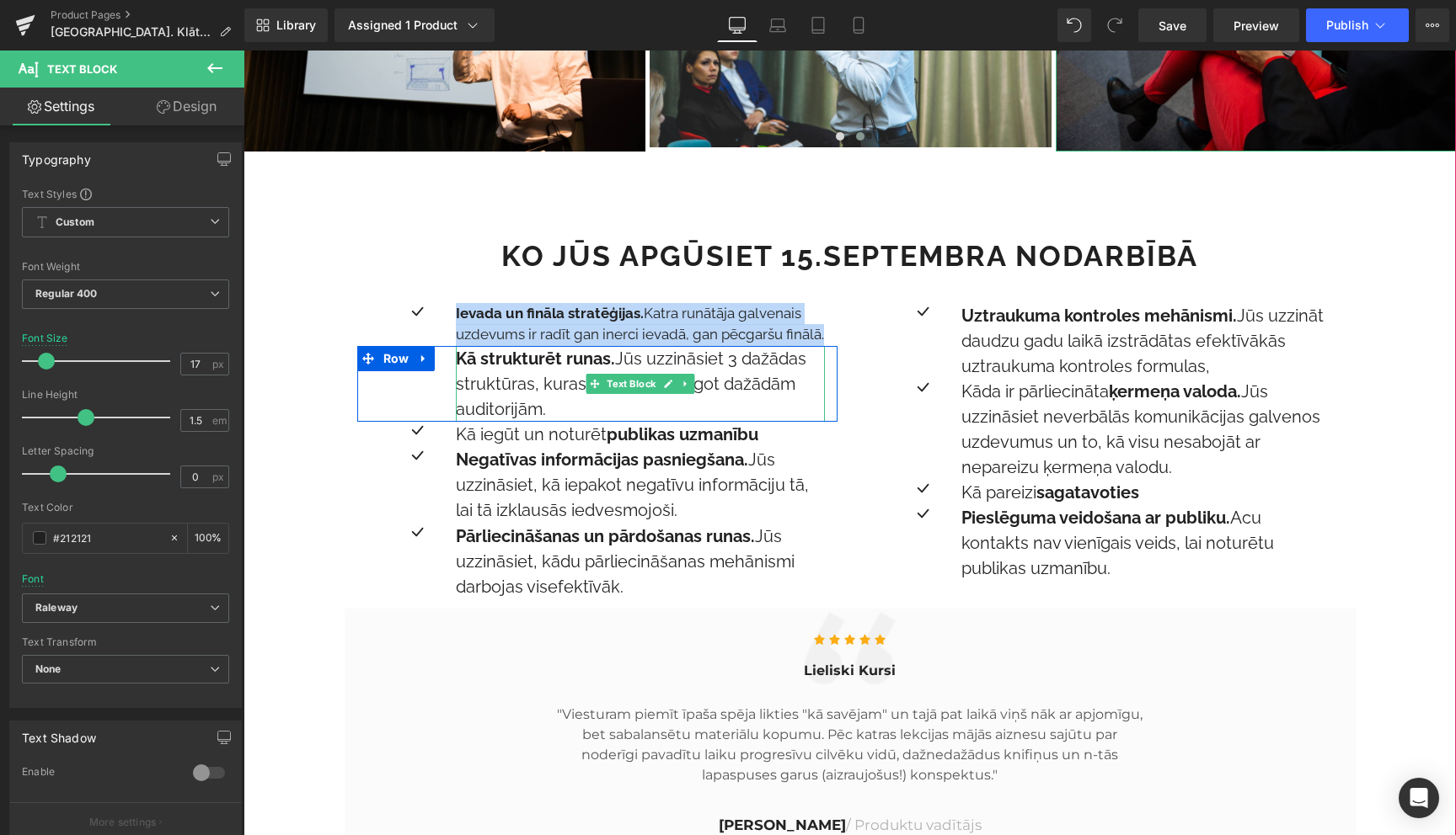
click at [572, 364] on strong "Kā strukturēt runas." at bounding box center [535, 359] width 159 height 20
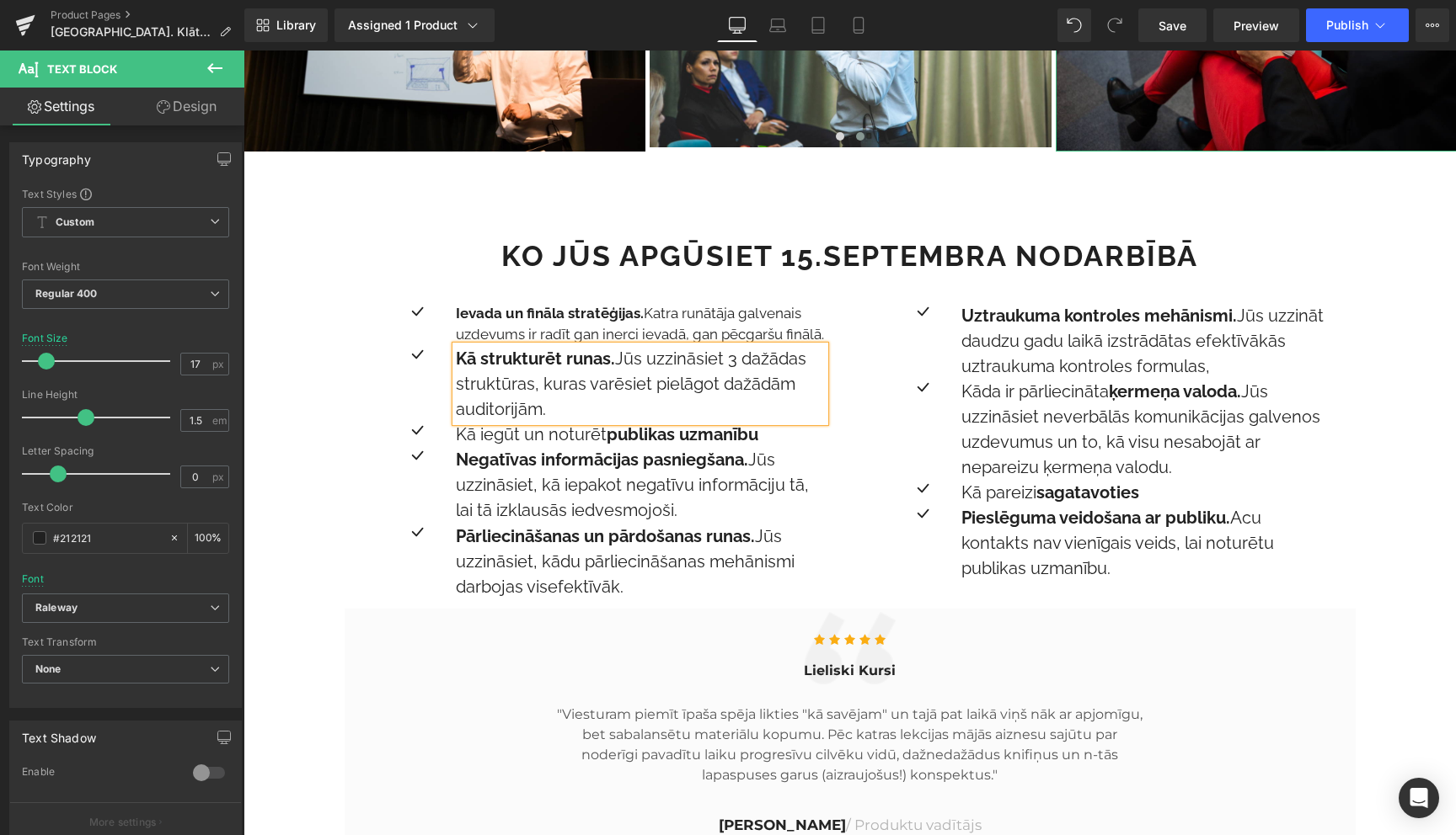
click at [572, 364] on strong "Kā strukturēt runas." at bounding box center [535, 359] width 159 height 20
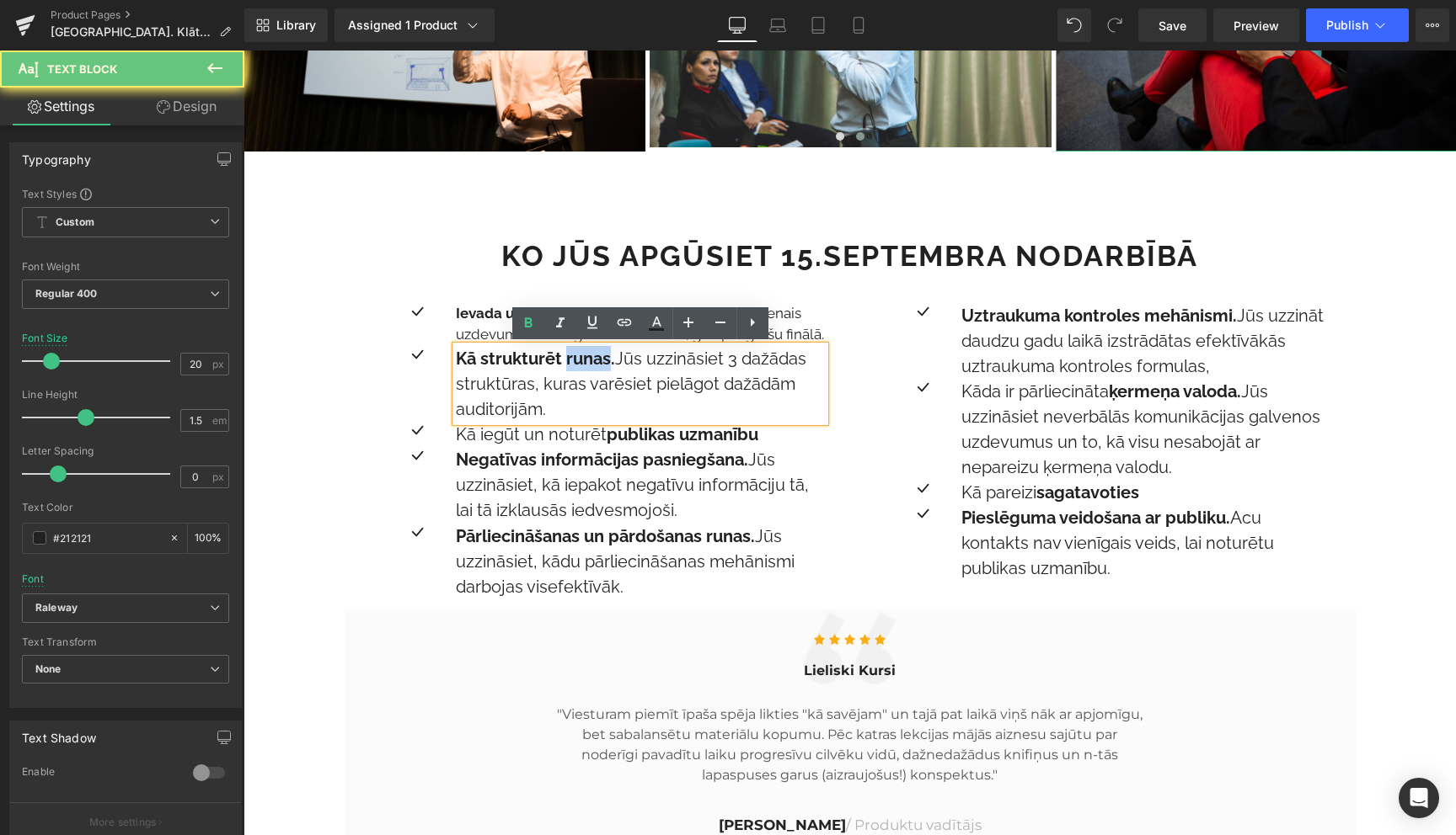
click at [572, 364] on strong "Kā strukturēt runas." at bounding box center [535, 359] width 159 height 20
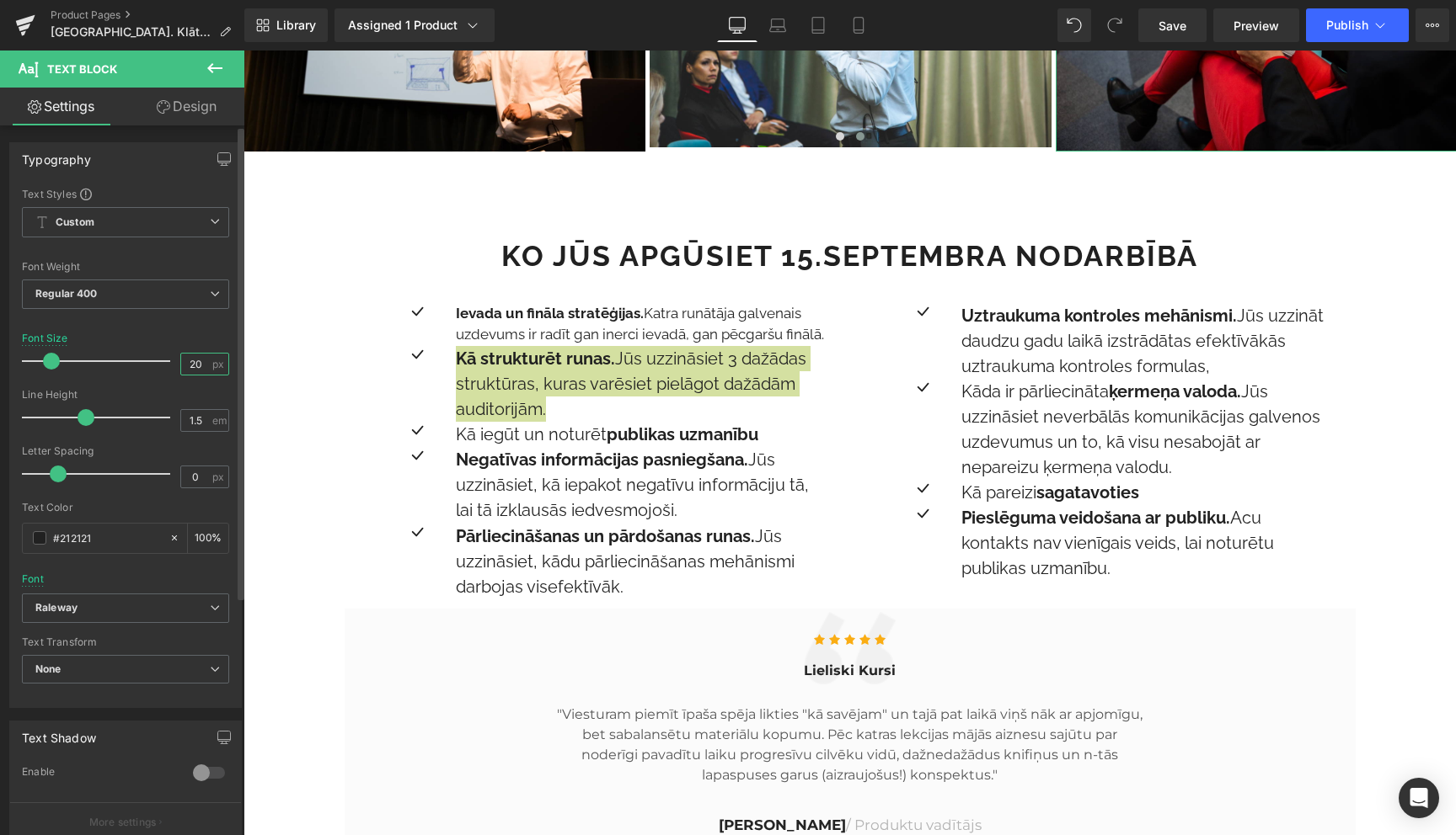
click at [196, 372] on input "20" at bounding box center [196, 364] width 30 height 21
type input "17"
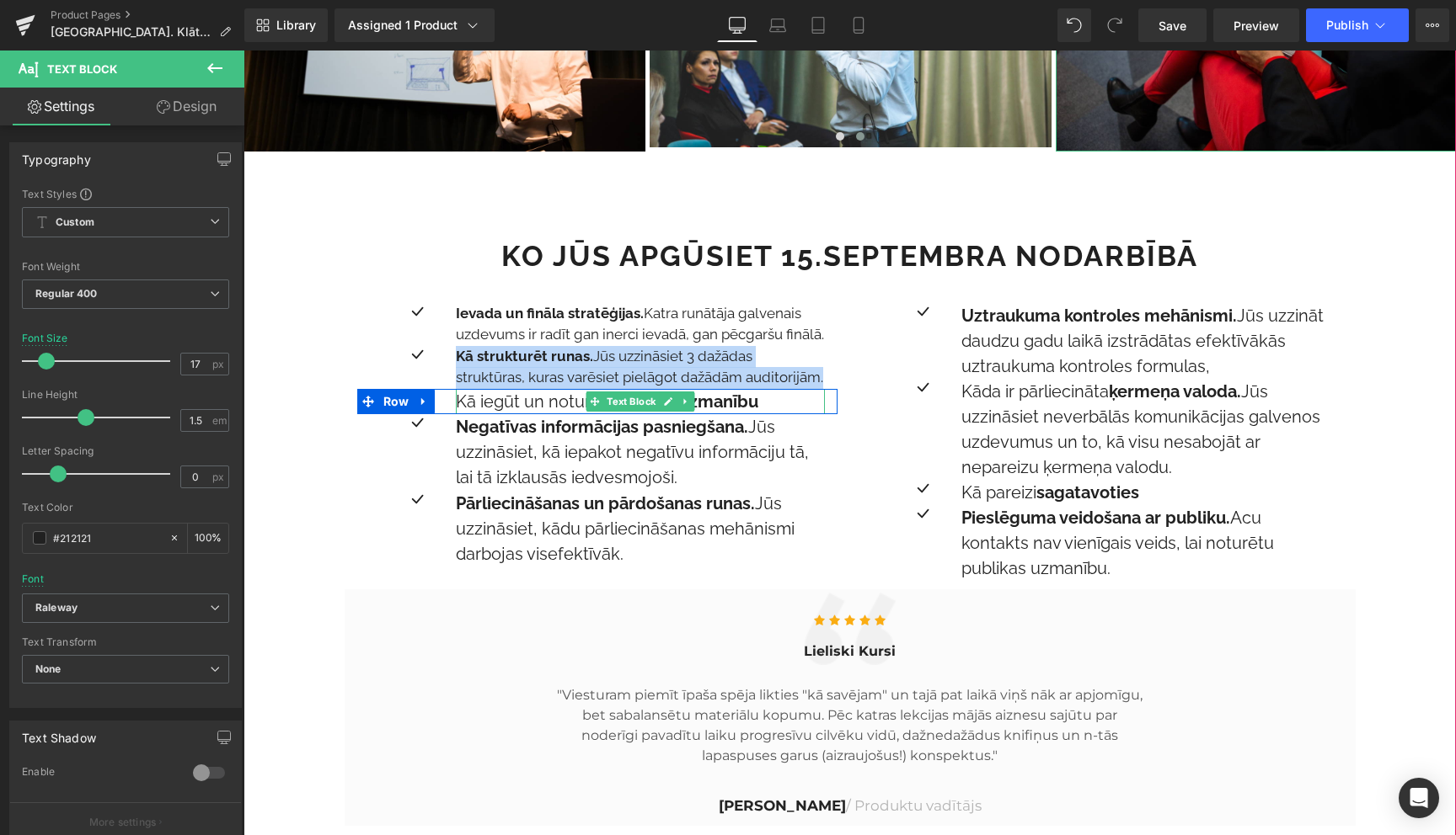
click at [529, 407] on p "Kā iegūt un noturēt publikas uzmanību" at bounding box center [639, 401] width 369 height 25
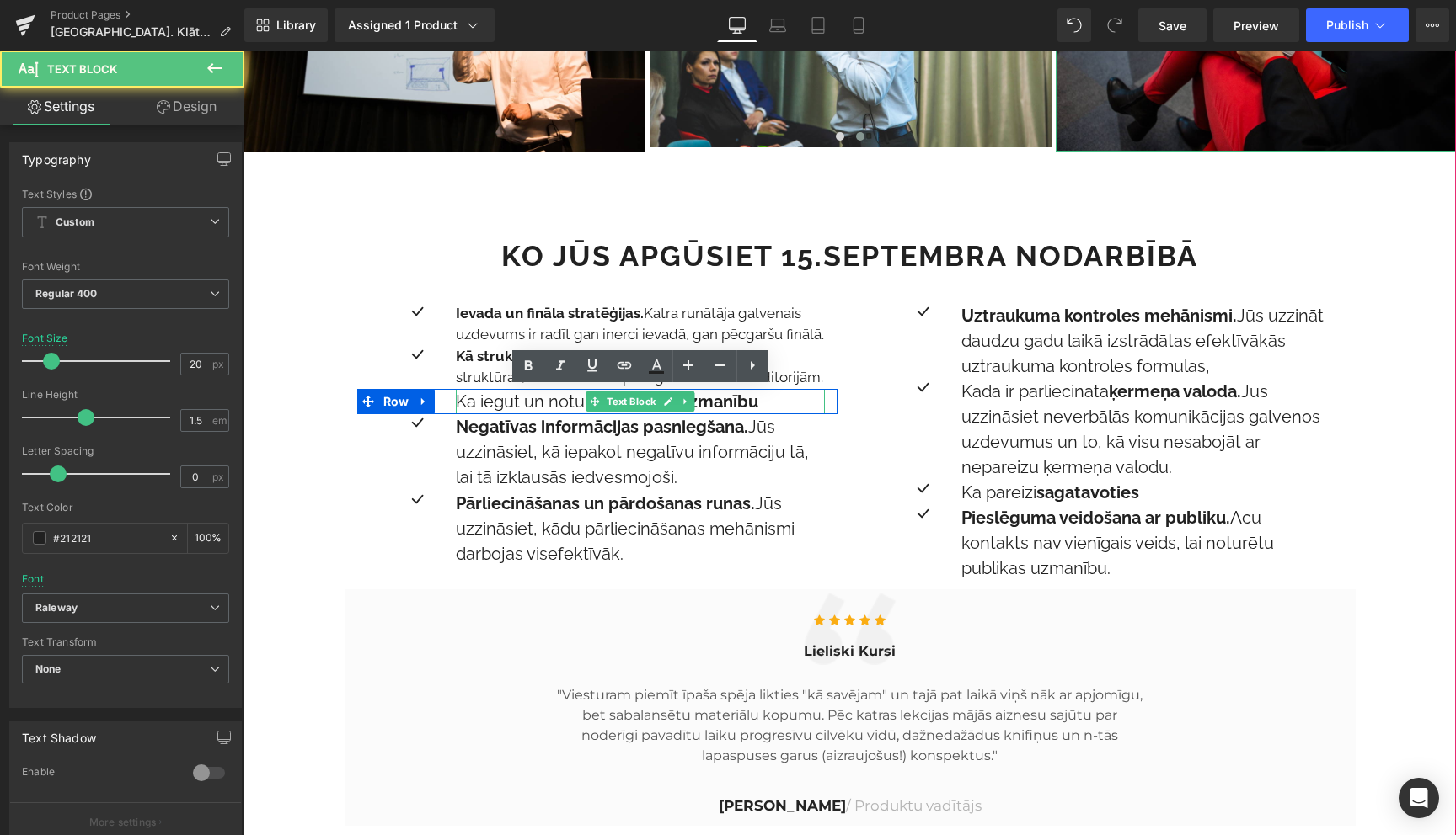
click at [529, 407] on p "Kā iegūt un noturēt publikas uzmanību" at bounding box center [639, 401] width 369 height 25
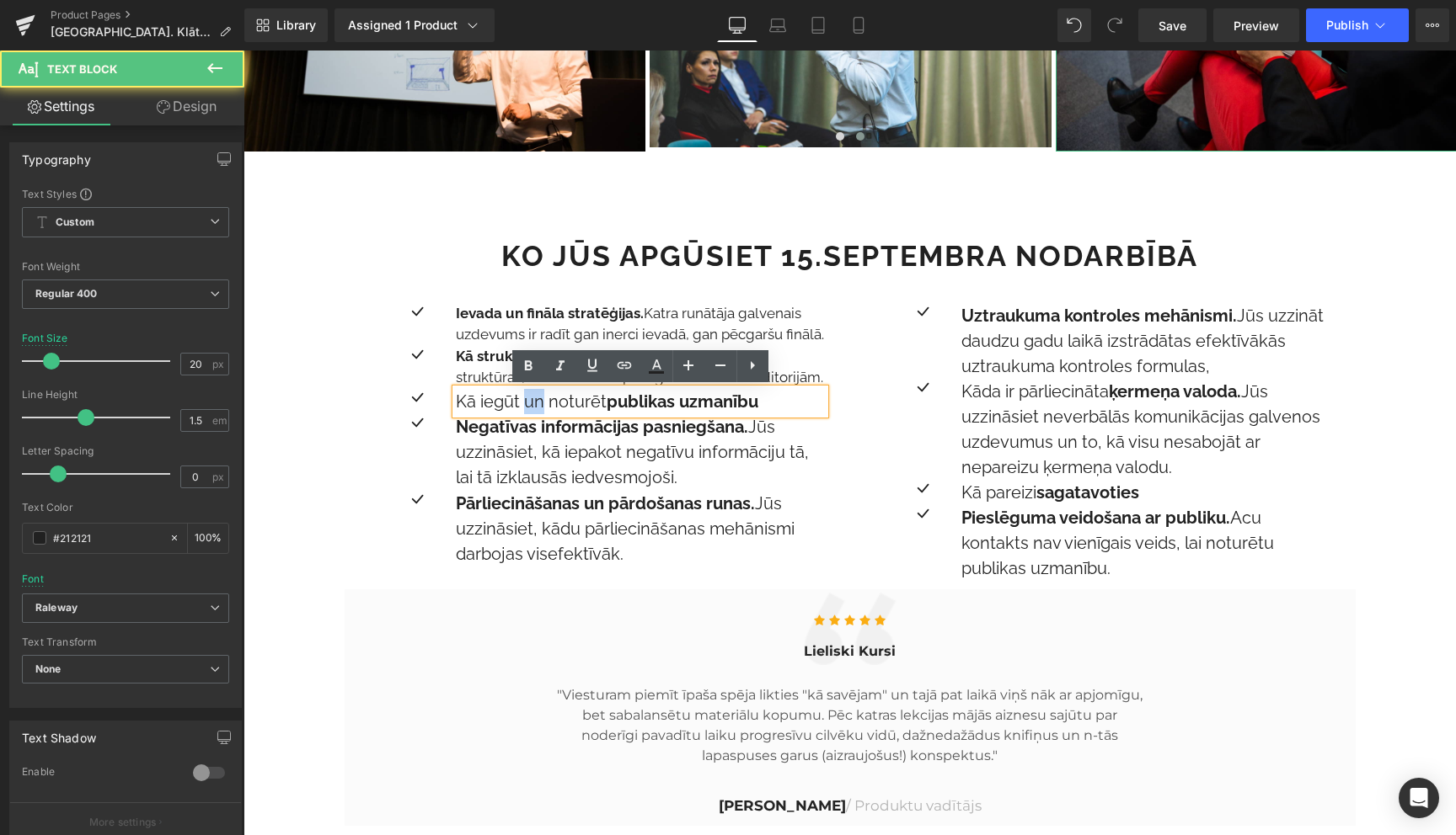
click at [529, 407] on p "Kā iegūt un noturēt publikas uzmanību" at bounding box center [639, 401] width 369 height 25
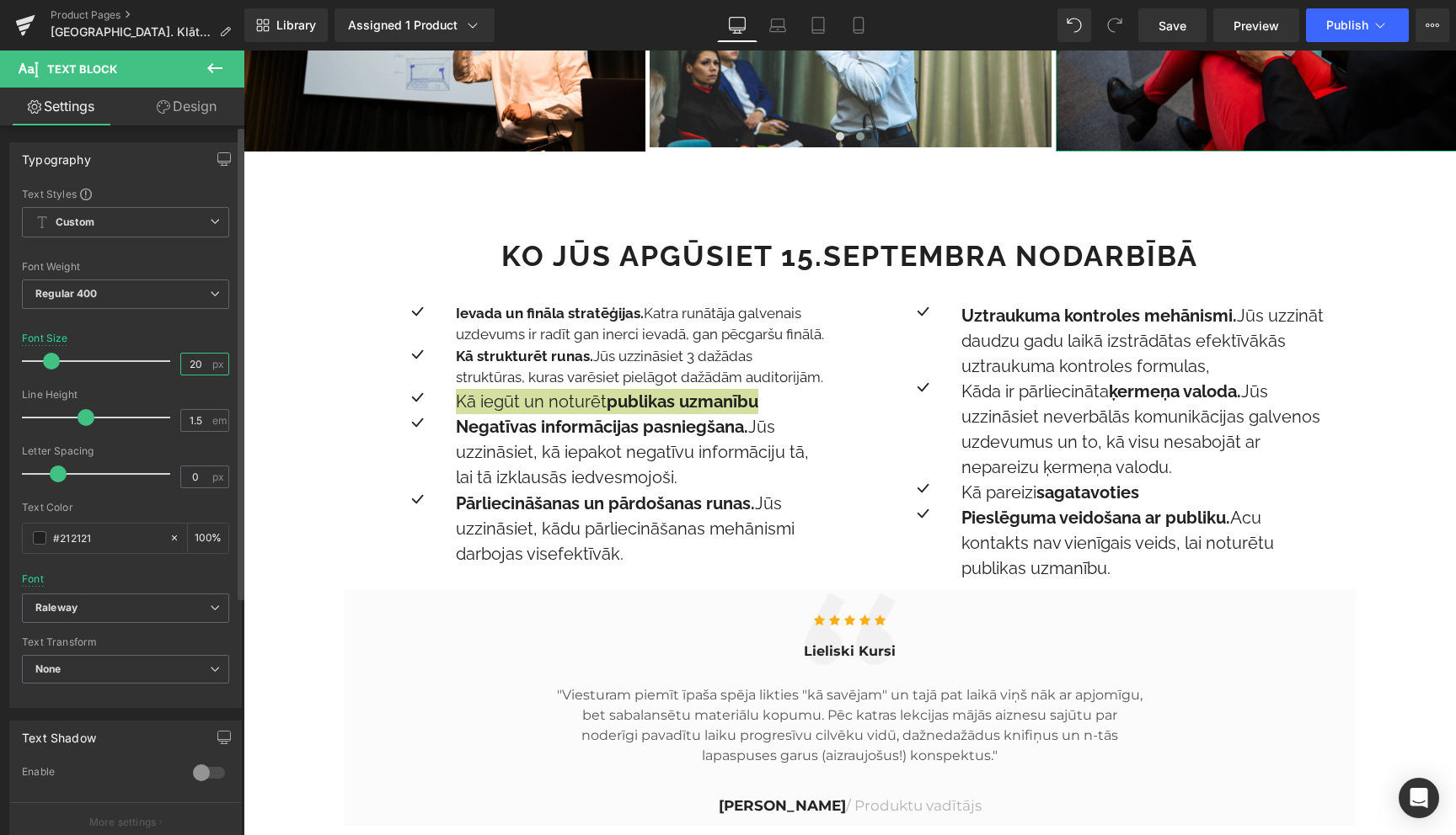
click at [186, 363] on input "20" at bounding box center [196, 364] width 30 height 21
type input "17"
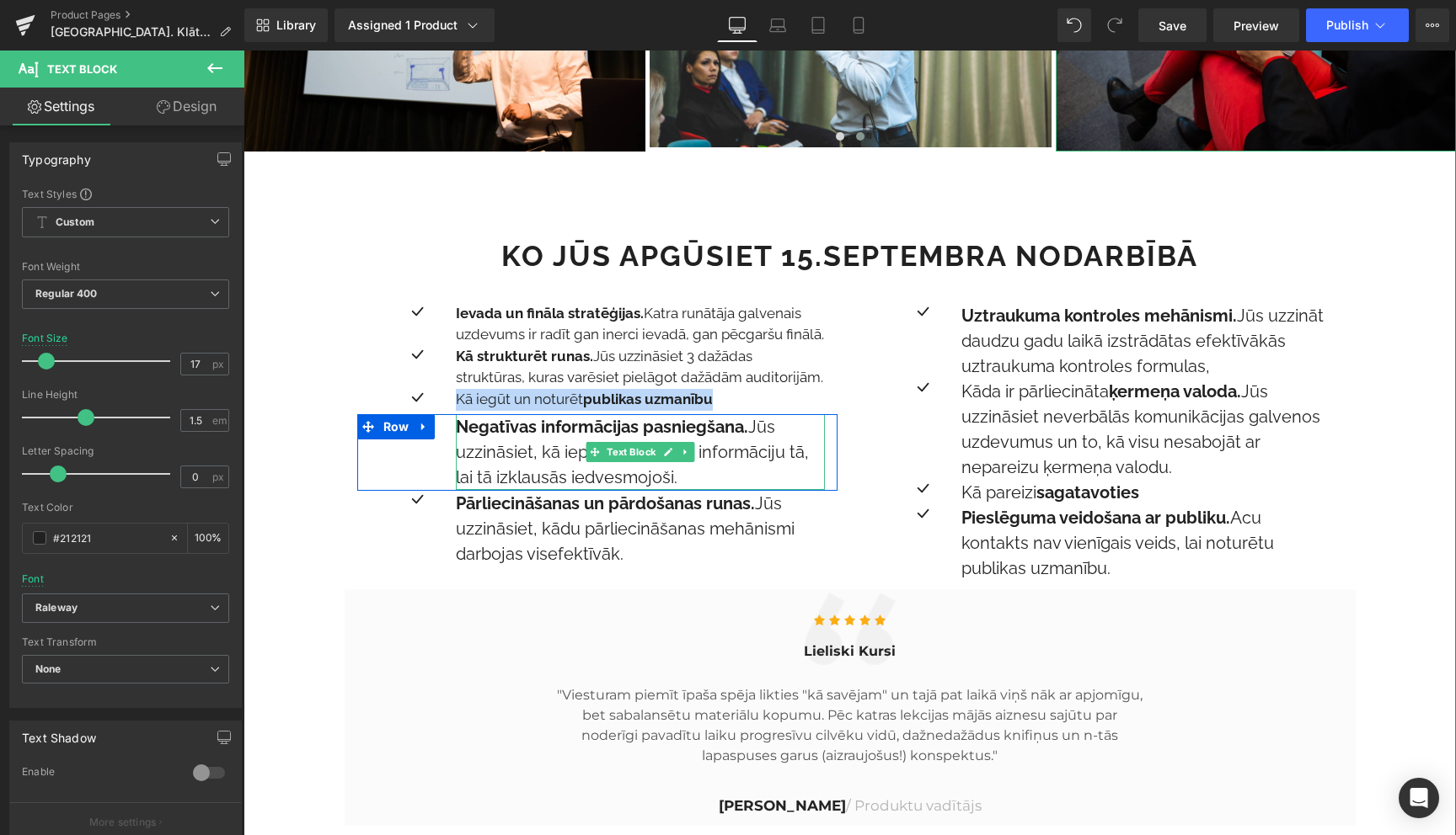
click at [519, 436] on strong "Negatīvas informācijas pasniegšana." at bounding box center [602, 426] width 292 height 20
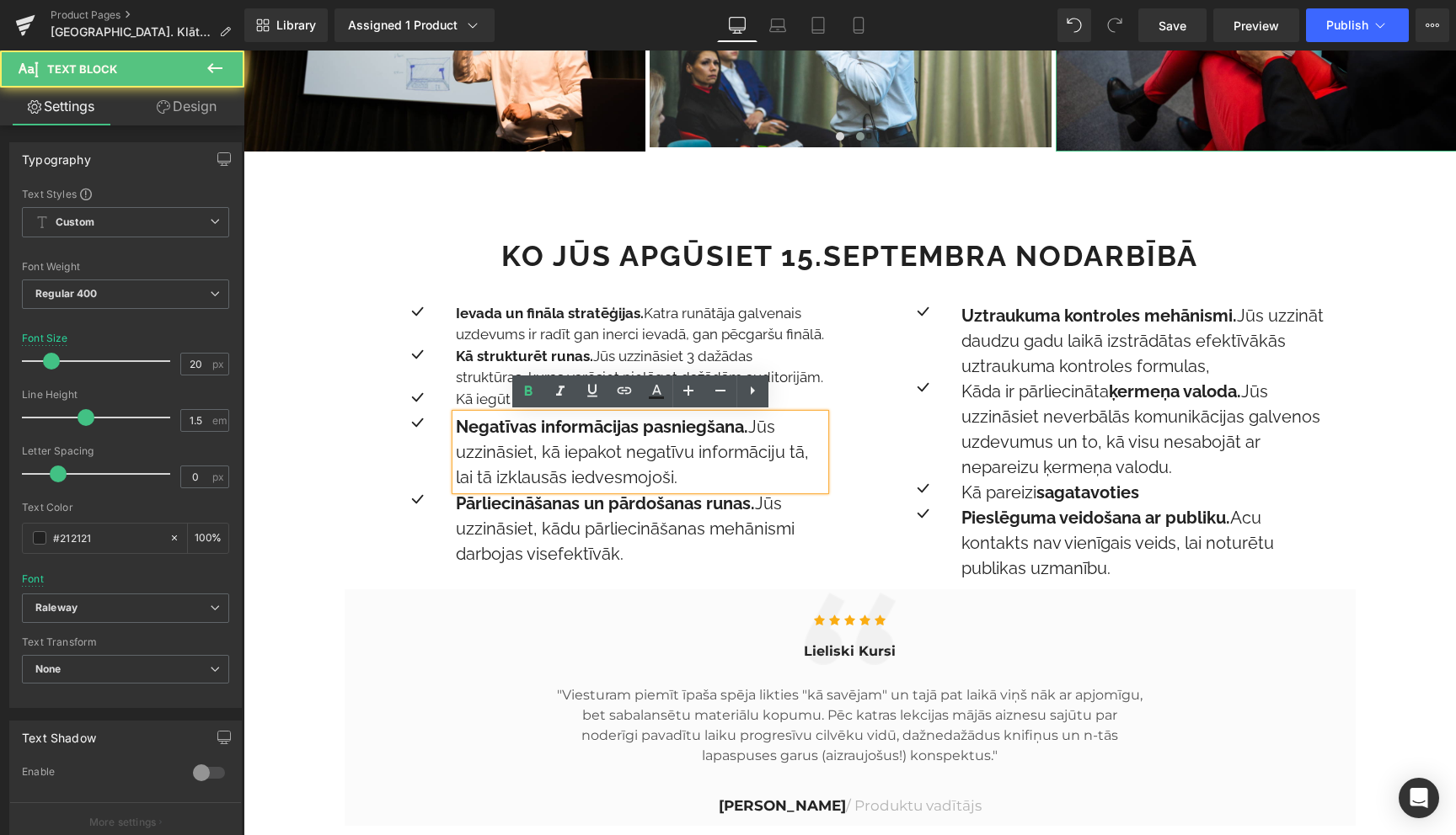
click at [519, 436] on strong "Negatīvas informācijas pasniegšana." at bounding box center [602, 426] width 292 height 20
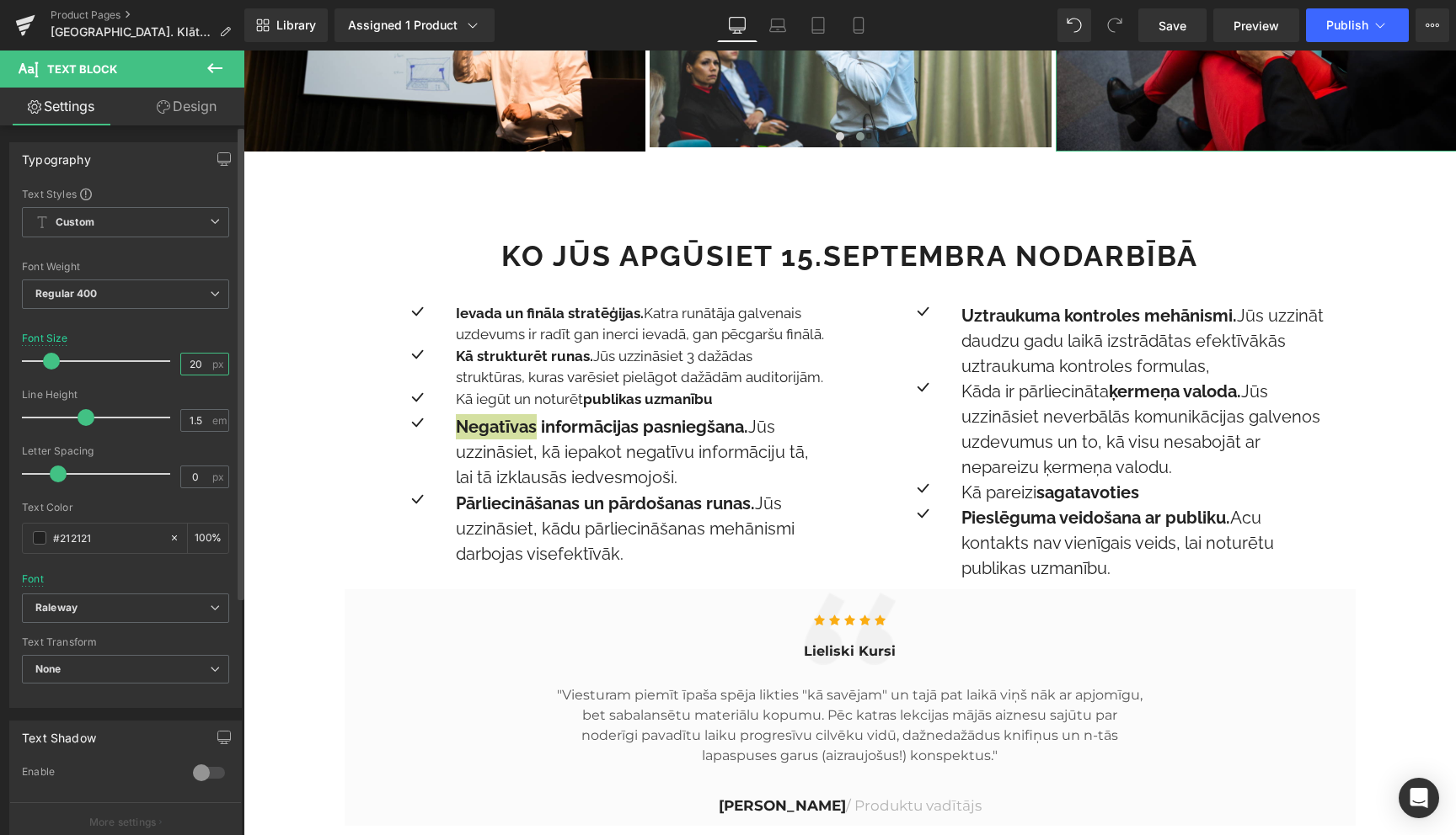
click at [194, 367] on input "20" at bounding box center [196, 364] width 30 height 21
type input "17"
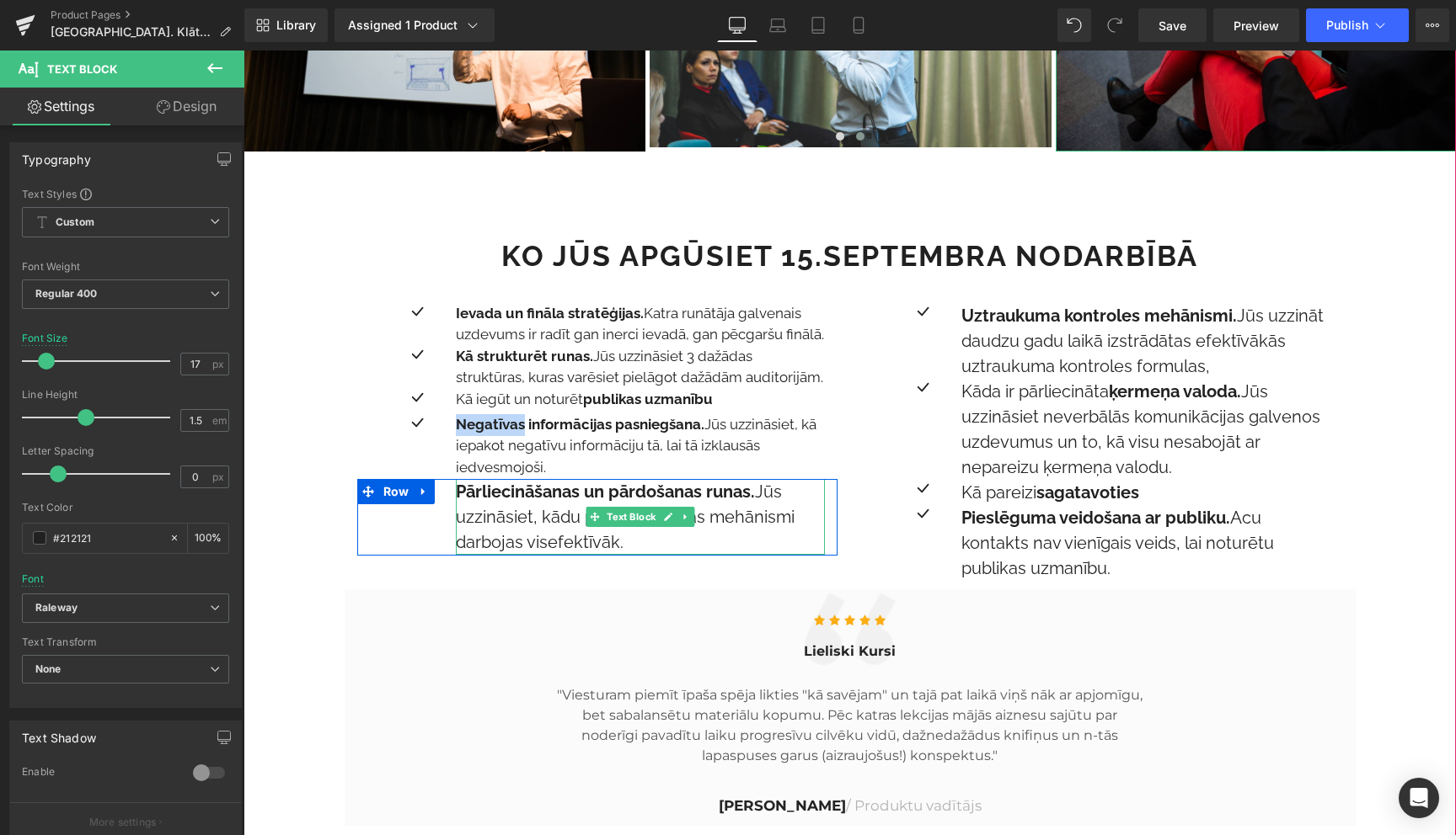
click at [510, 504] on p "Pārliecināšanas un pārdošanas runas. Jūs uzzināsiet, kādu pārliecināšanas mehān…" at bounding box center [639, 517] width 369 height 76
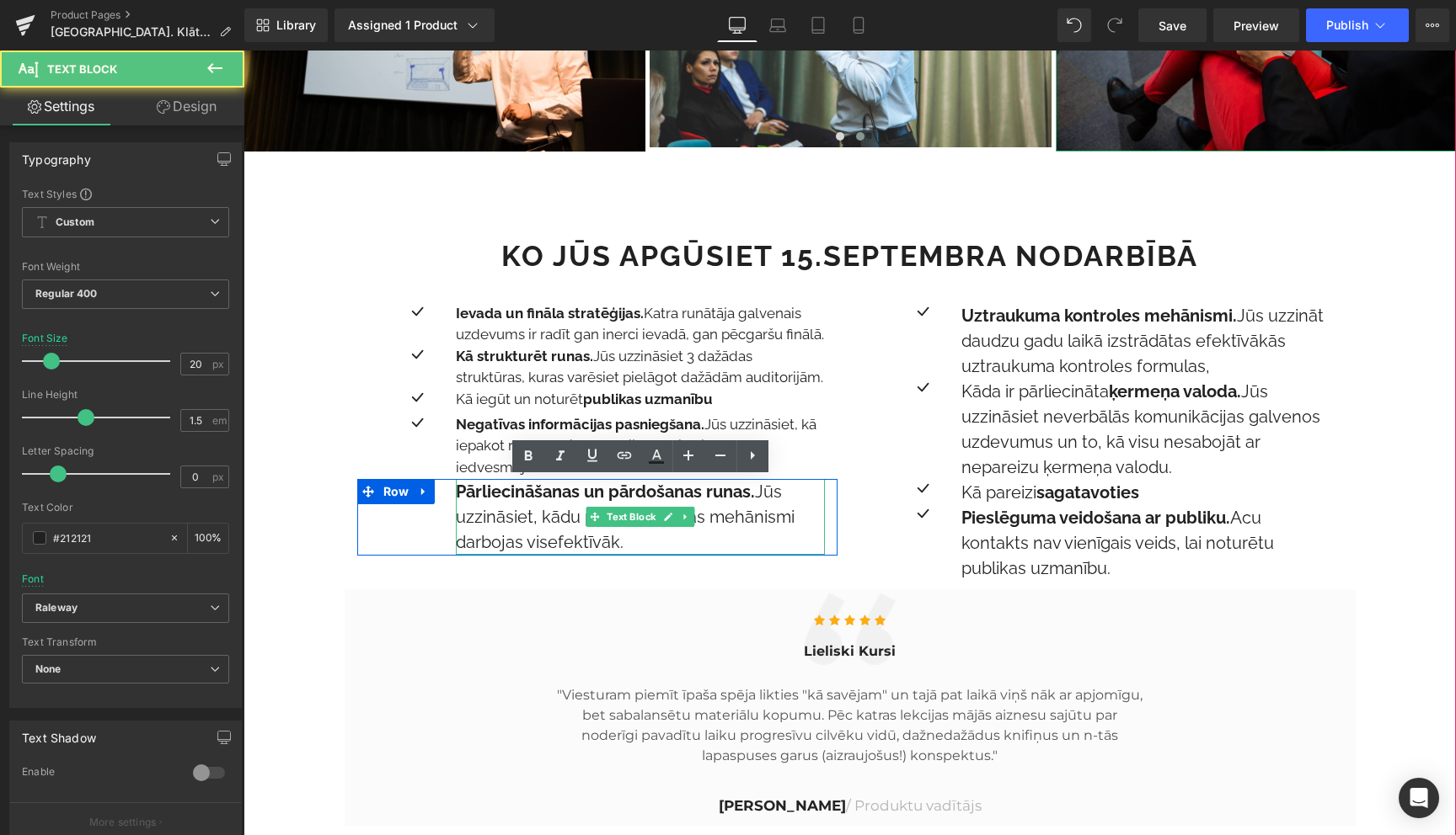
click at [510, 504] on p "Pārliecināšanas un pārdošanas runas. Jūs uzzināsiet, kādu pārliecināšanas mehān…" at bounding box center [639, 517] width 369 height 76
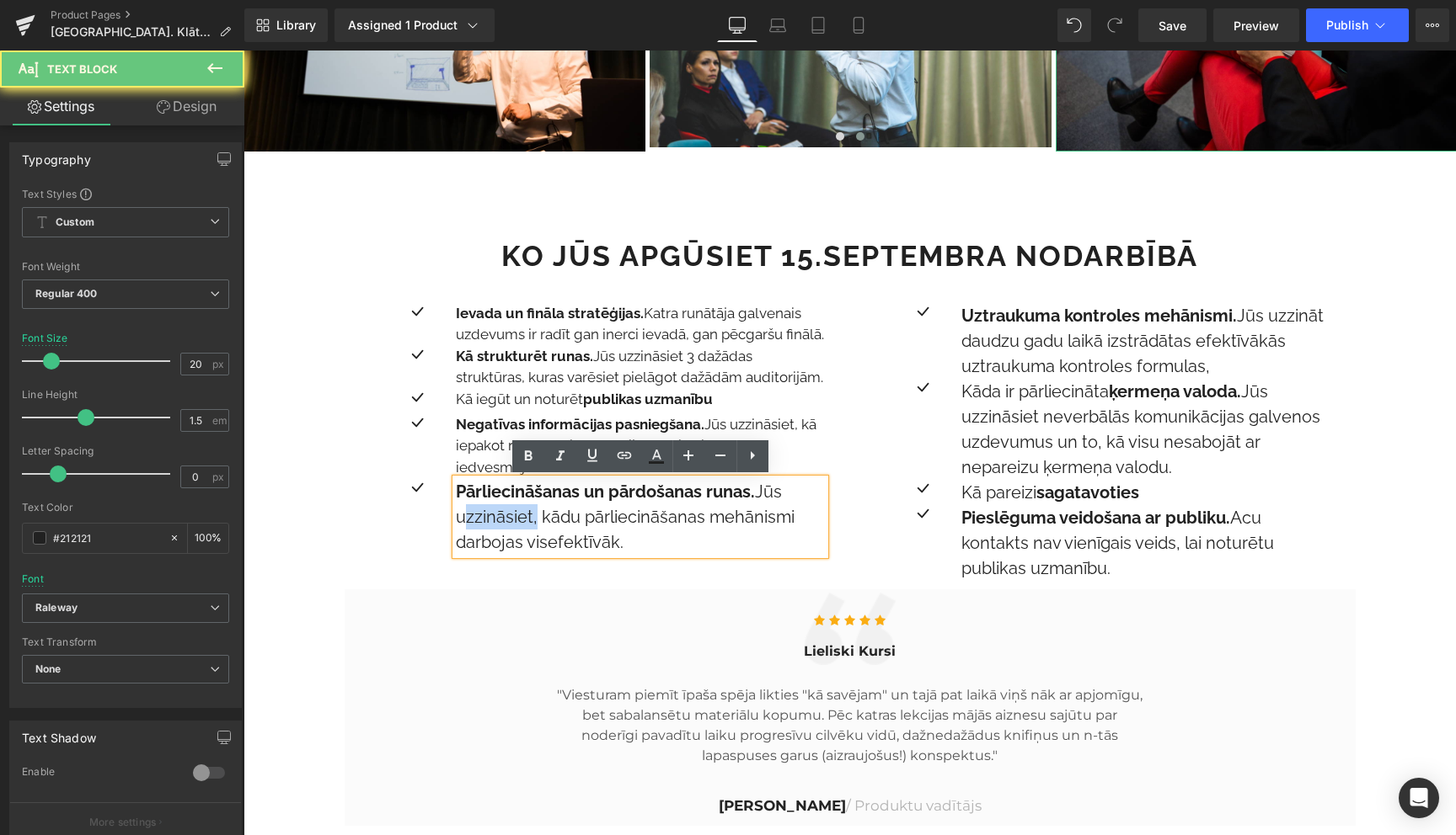
click at [510, 504] on p "Pārliecināšanas un pārdošanas runas. Jūs uzzināsiet, kādu pārliecināšanas mehān…" at bounding box center [639, 517] width 369 height 76
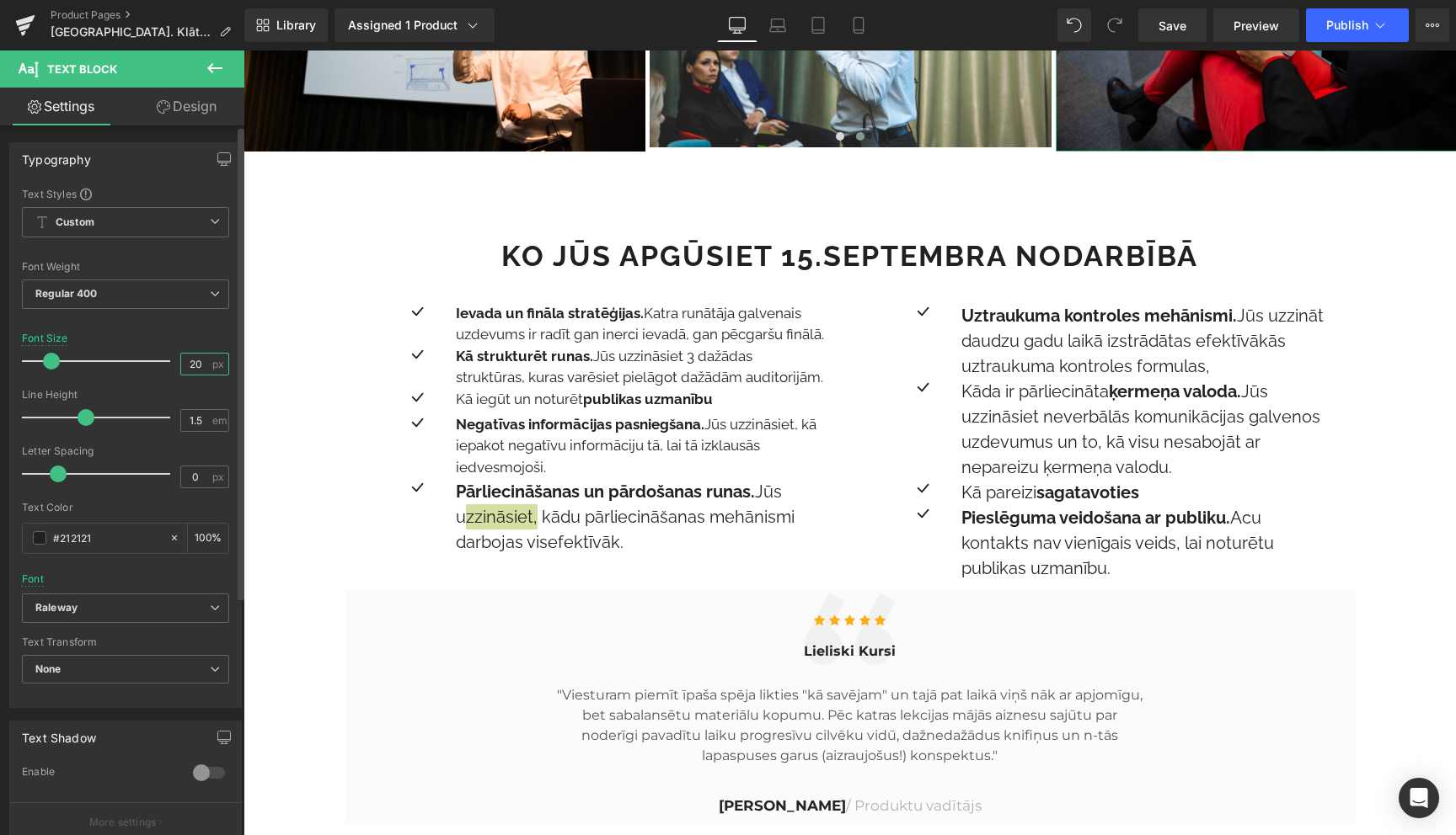
click at [181, 367] on input "20" at bounding box center [196, 364] width 30 height 21
type input "17"
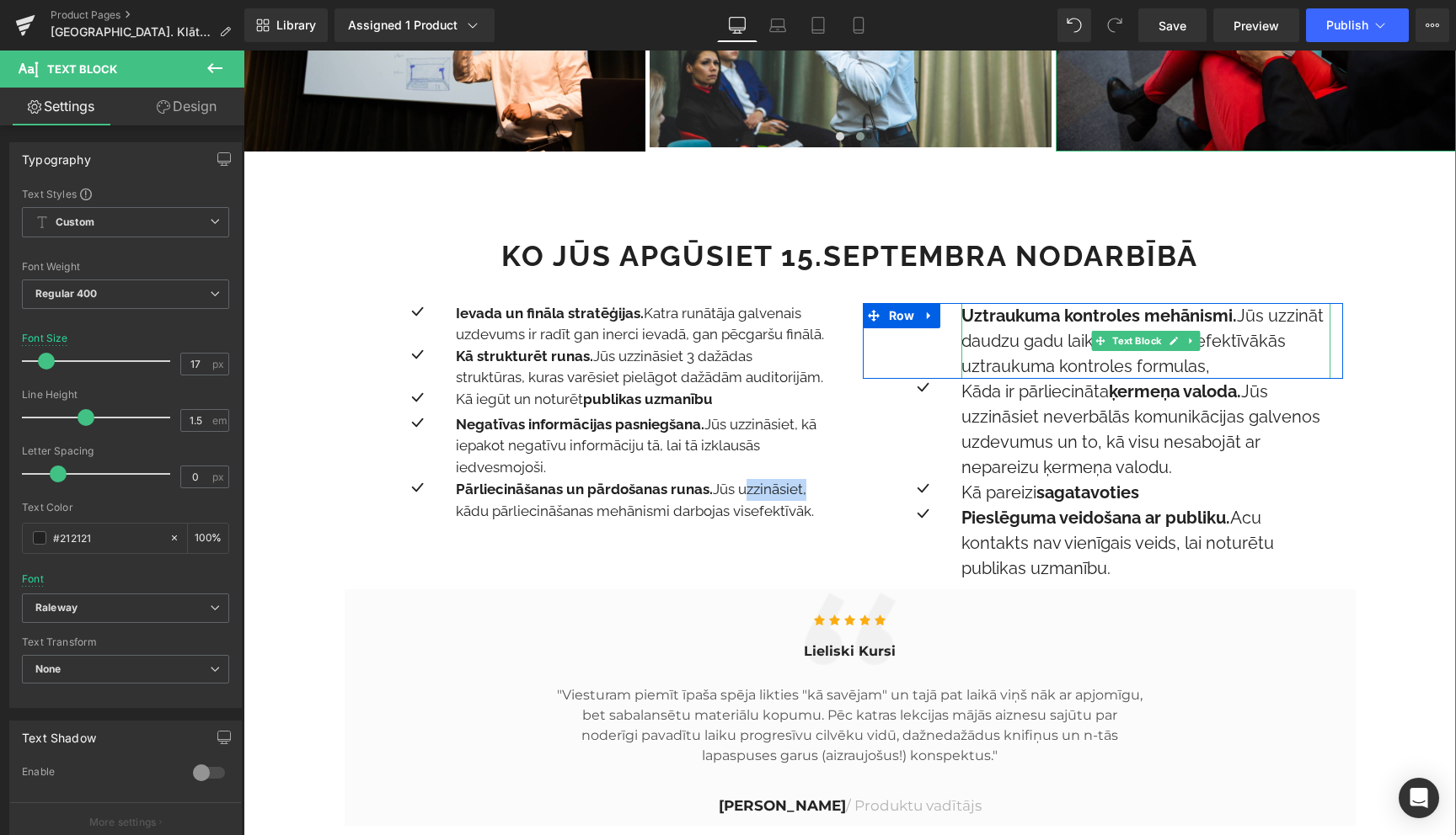
click at [1063, 320] on strong "Uztraukuma kontroles mehānismi." at bounding box center [1099, 316] width 275 height 20
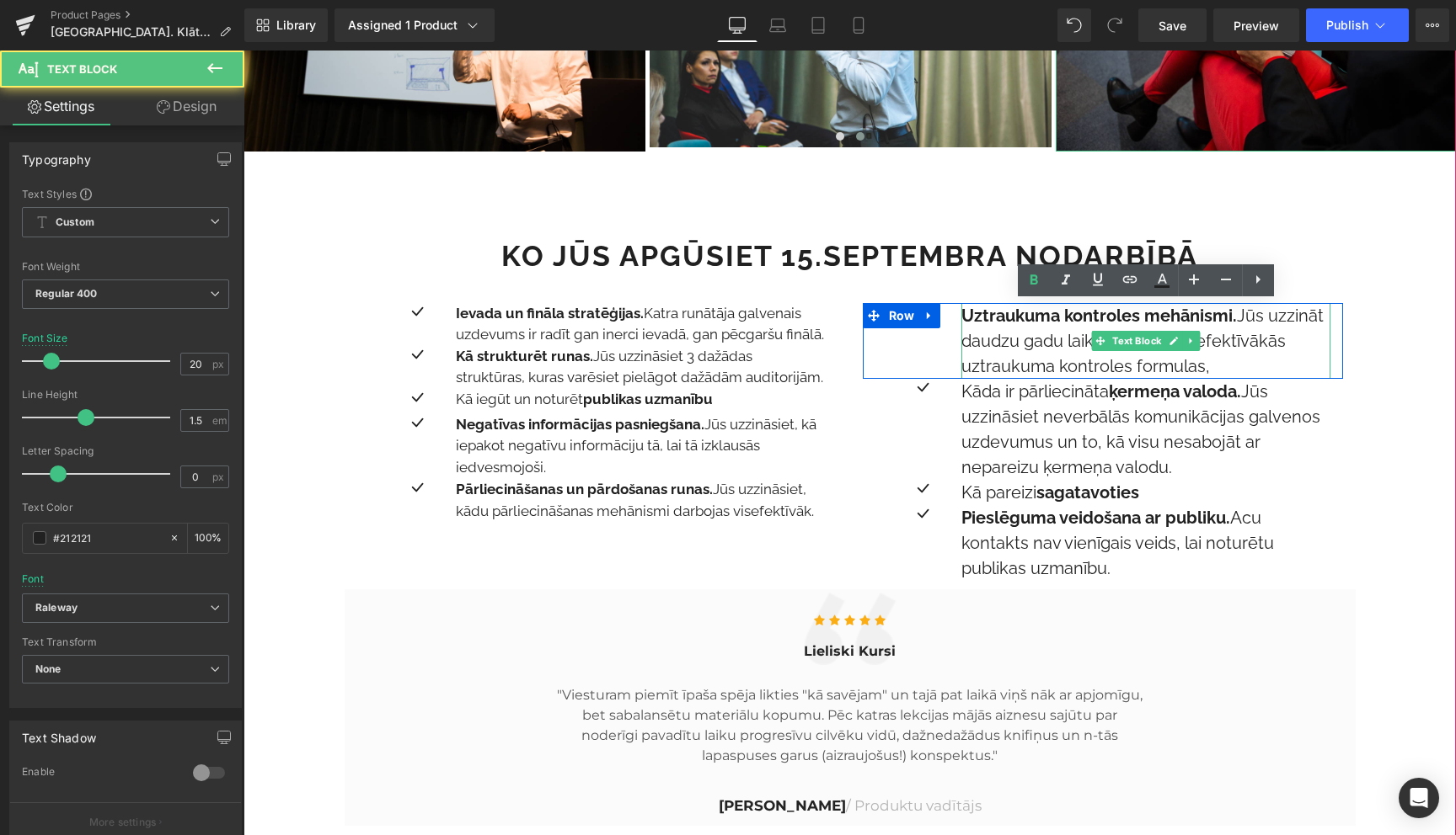
click at [1063, 320] on strong "Uztraukuma kontroles mehānismi." at bounding box center [1099, 316] width 275 height 20
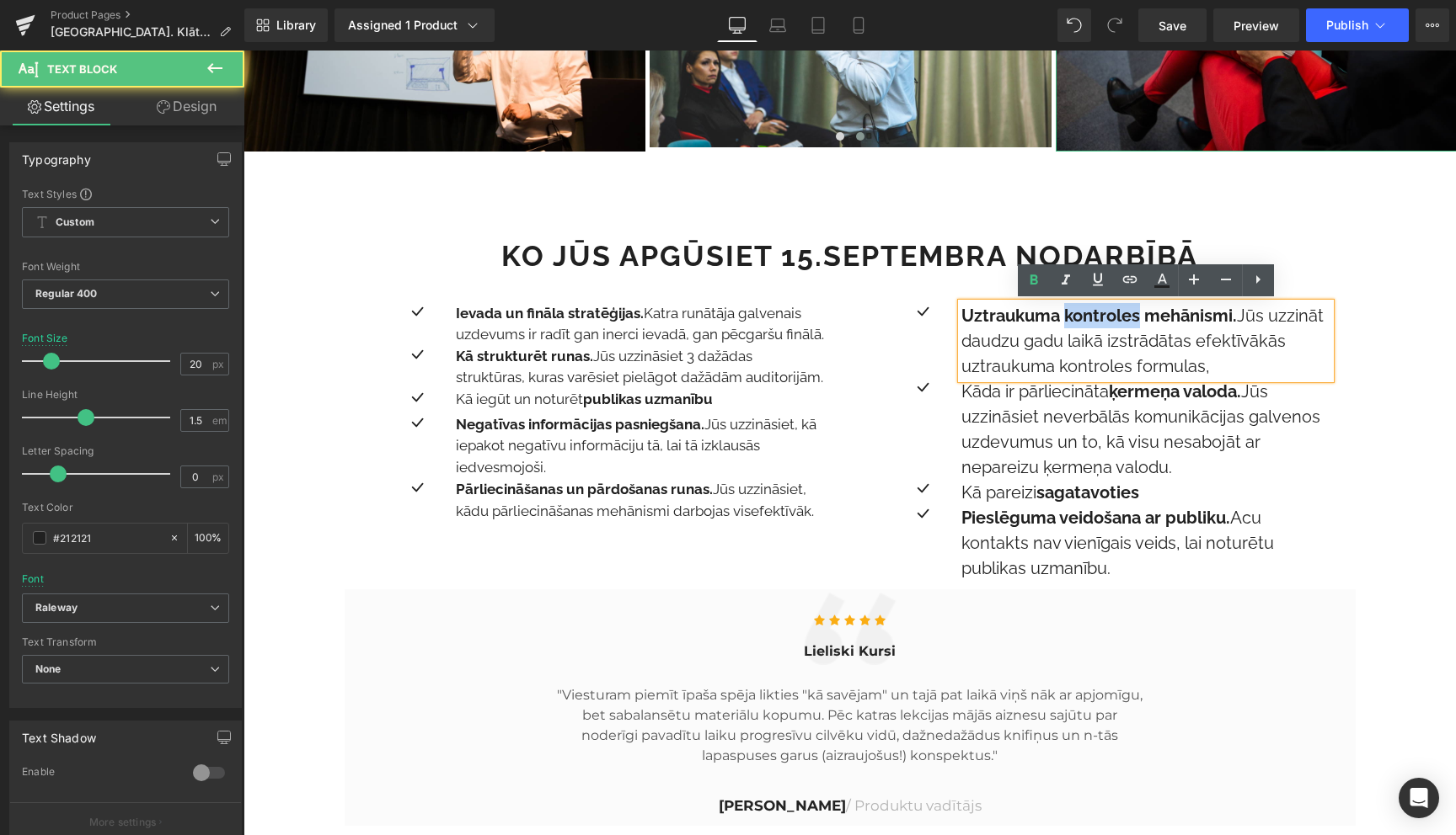
click at [1063, 320] on strong "Uztraukuma kontroles mehānismi." at bounding box center [1099, 316] width 275 height 20
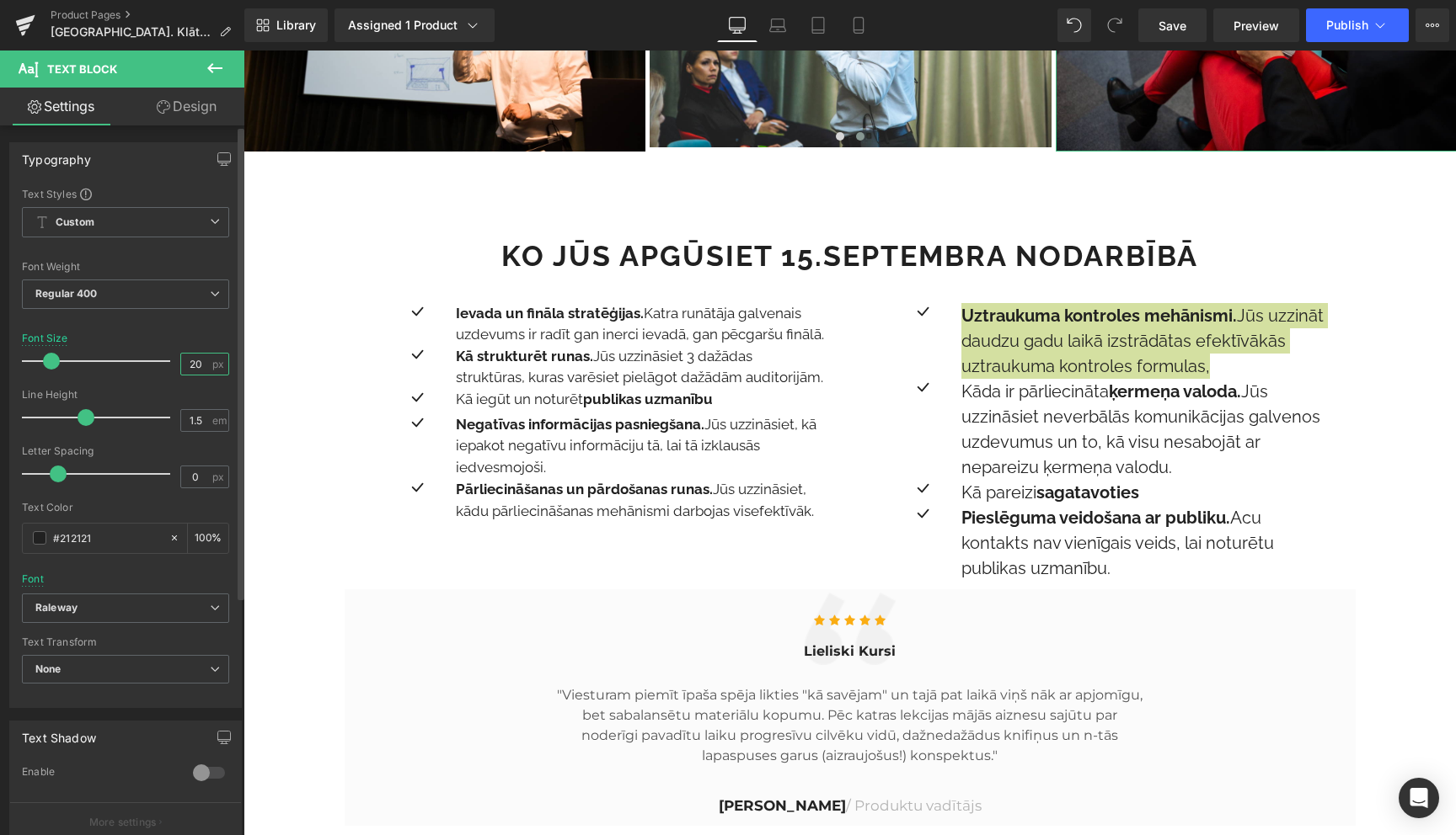
click at [190, 370] on input "20" at bounding box center [196, 364] width 30 height 21
type input "17"
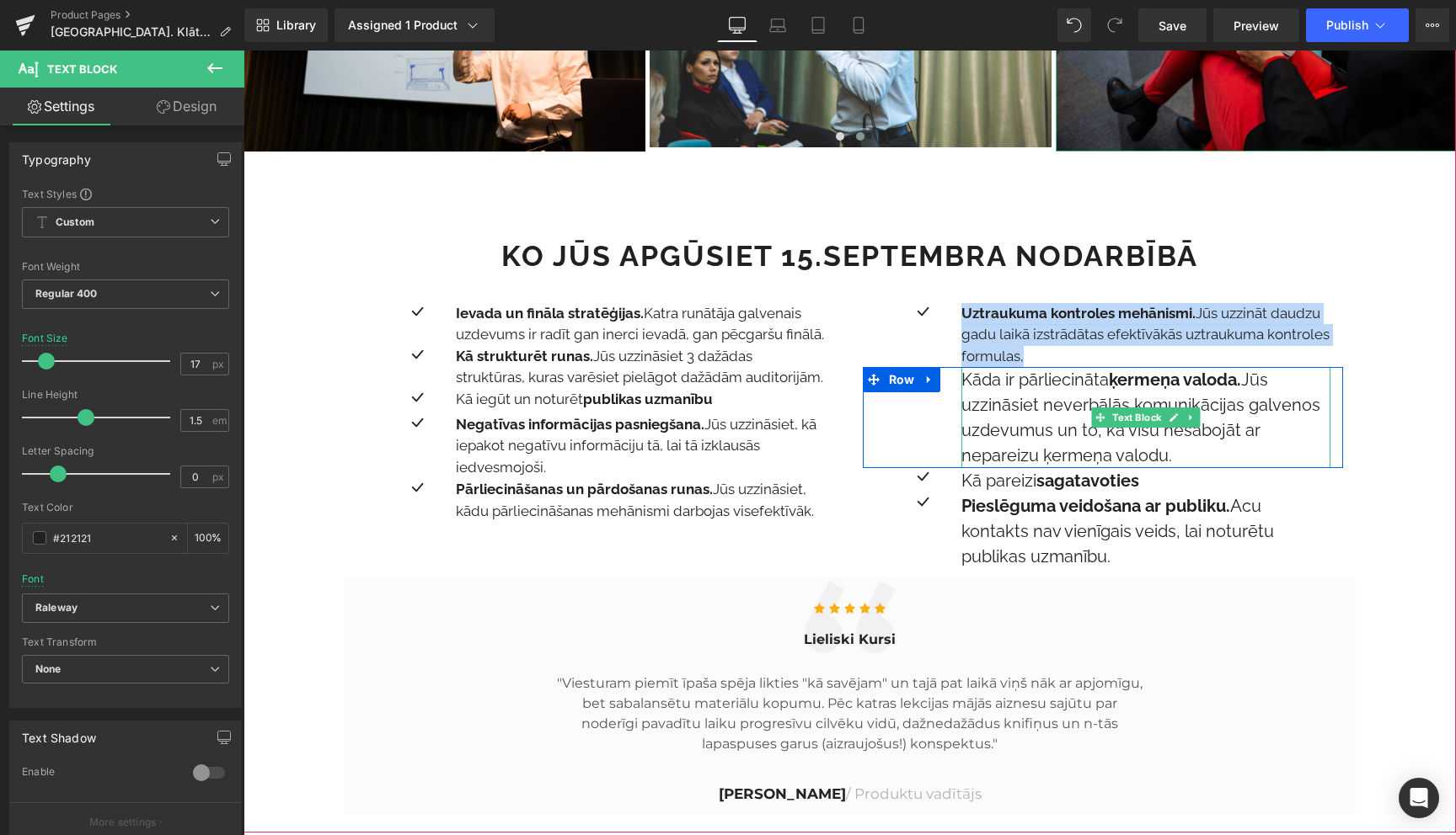
click at [1011, 392] on p "Kāda ir pārliecināta ķermeņa valoda. Jūs uzzināsiet neverbālās komunikācijas ga…" at bounding box center [1146, 418] width 369 height 101
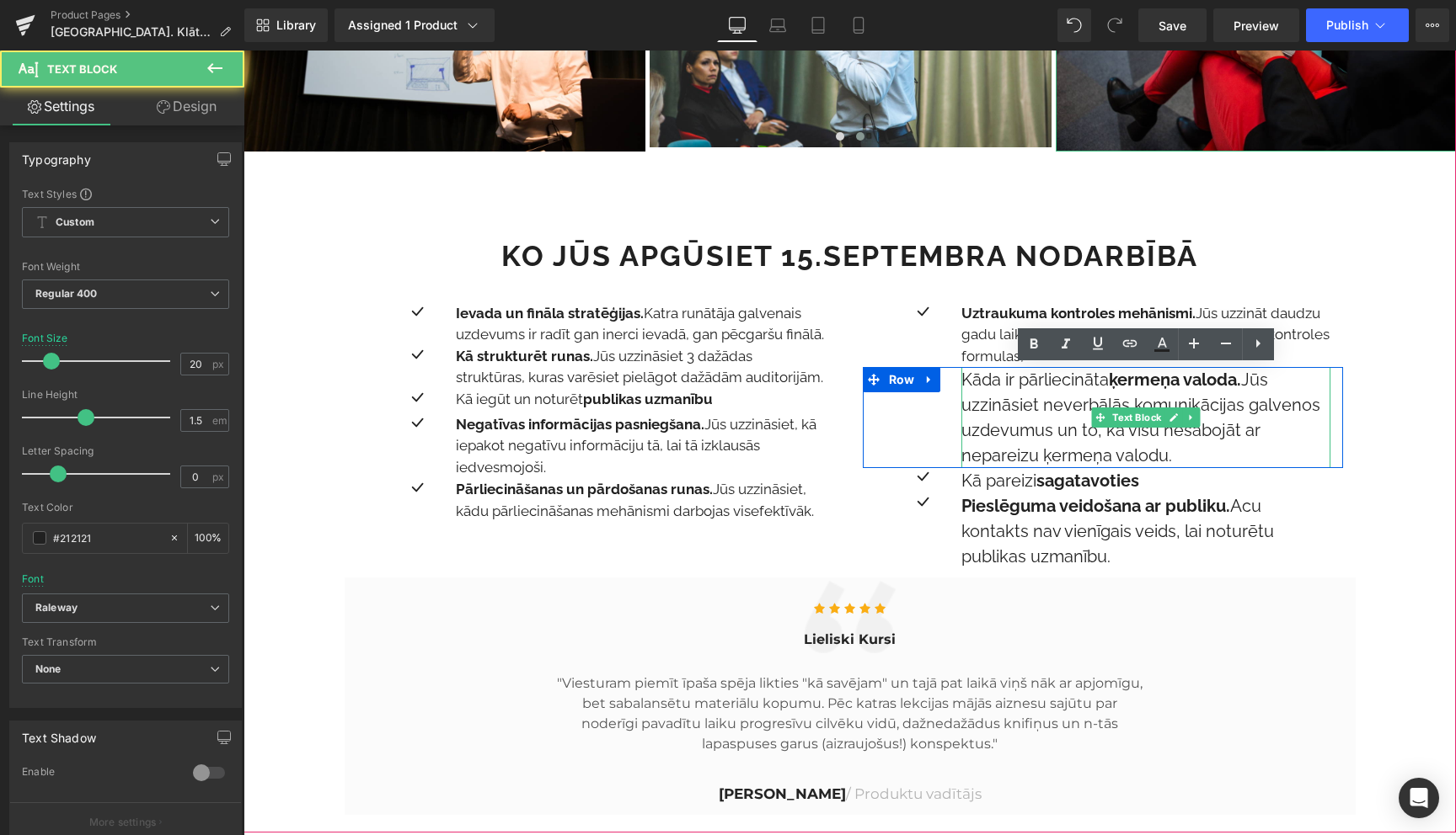
click at [1011, 392] on p "Kāda ir pārliecināta ķermeņa valoda. Jūs uzzināsiet neverbālās komunikācijas ga…" at bounding box center [1146, 418] width 369 height 101
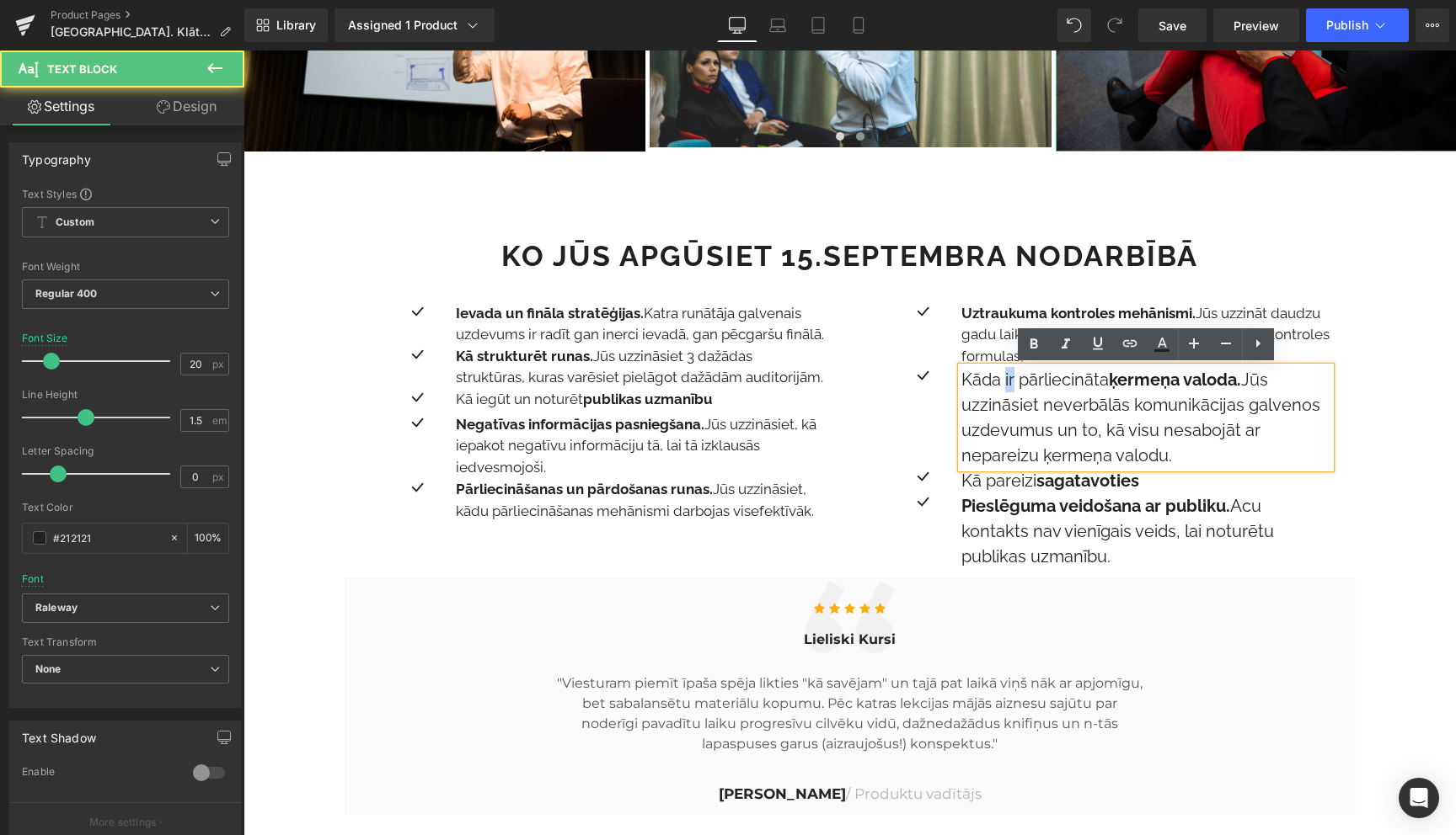
click at [1011, 392] on p "Kāda ir pārliecināta ķermeņa valoda. Jūs uzzināsiet neverbālās komunikācijas ga…" at bounding box center [1146, 418] width 369 height 101
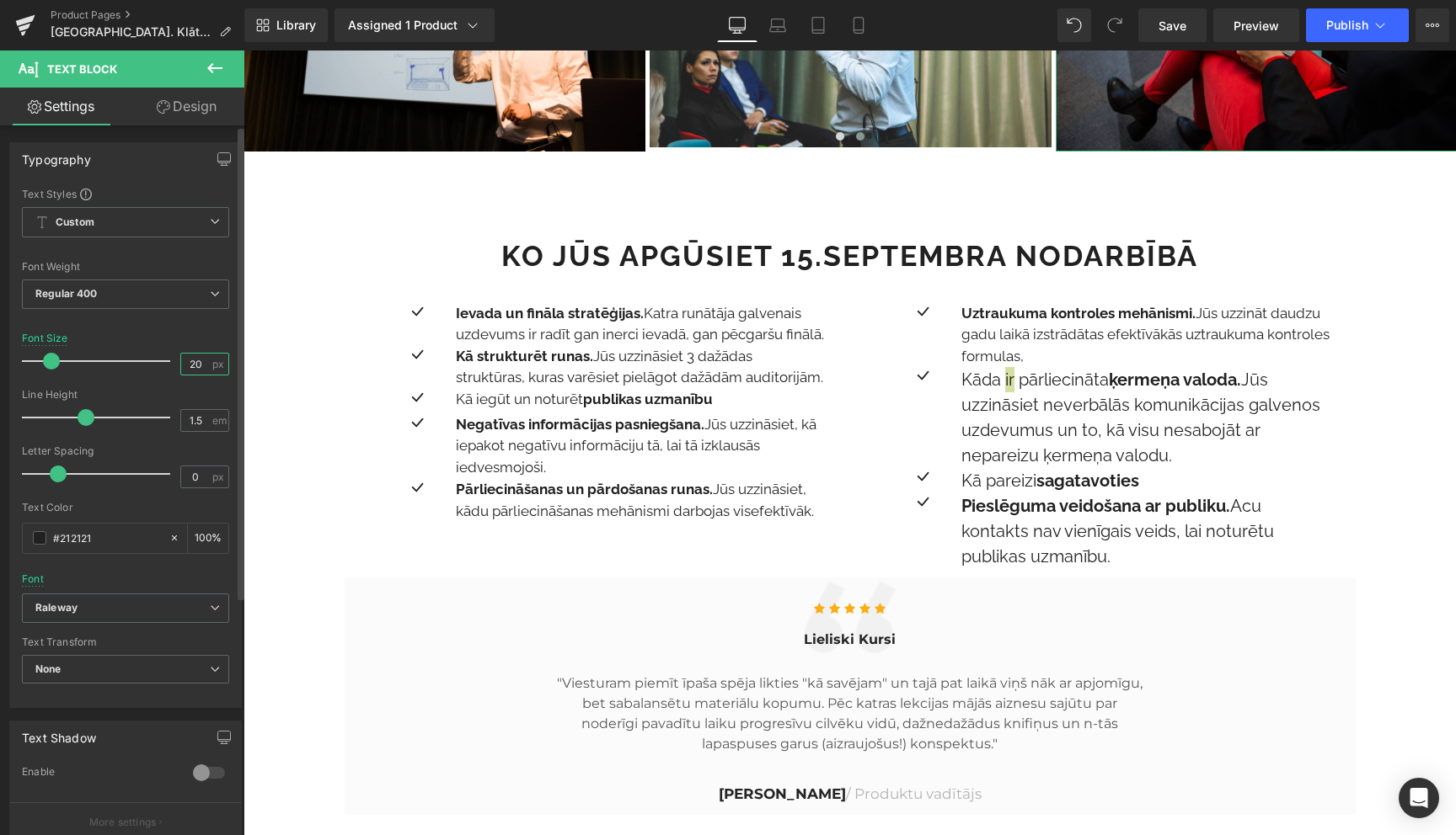
click at [201, 356] on input "20" at bounding box center [196, 364] width 30 height 21
type input "17"
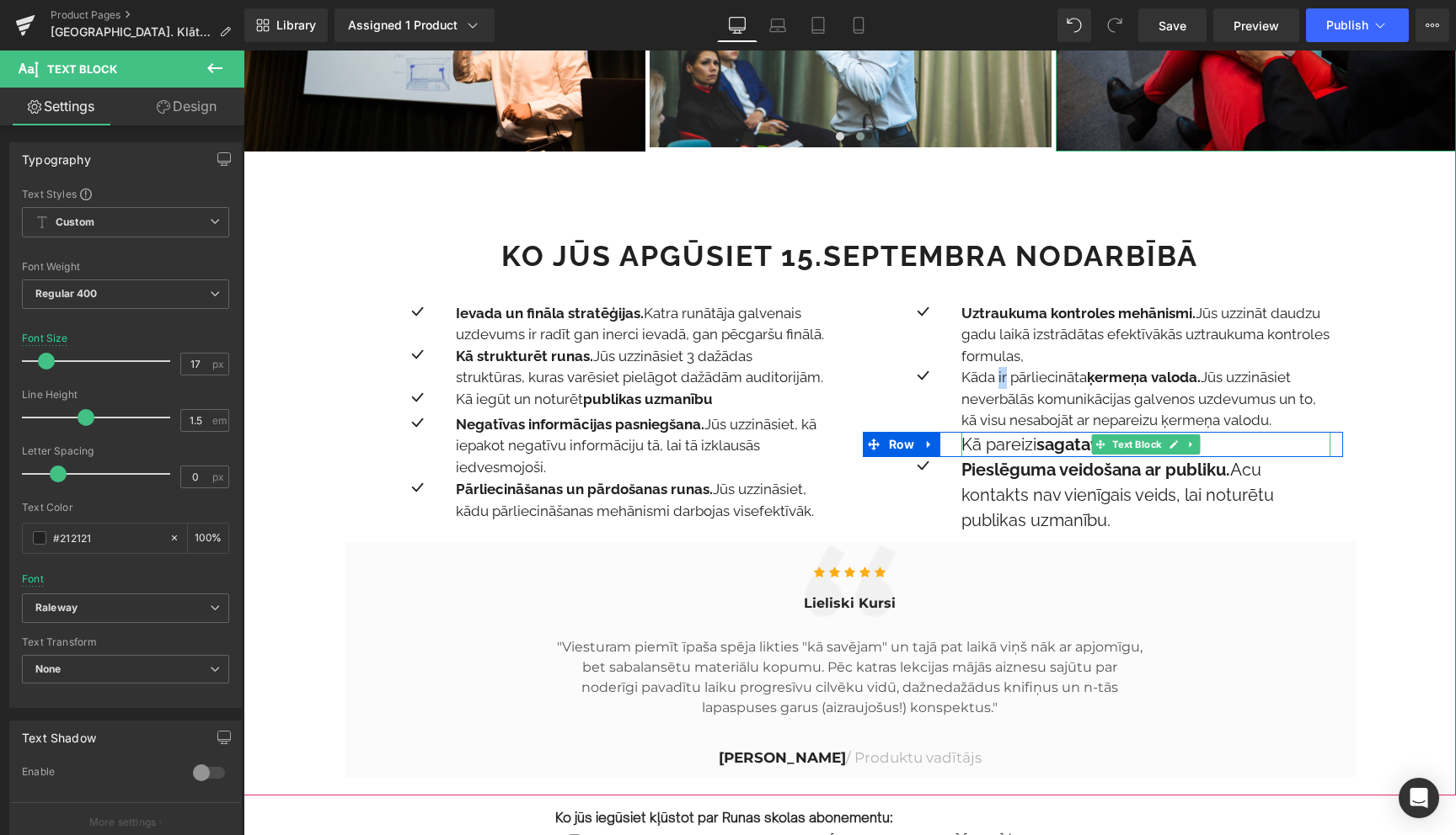
click at [1003, 446] on p "Kā pareizi sagatavoties" at bounding box center [1146, 444] width 369 height 25
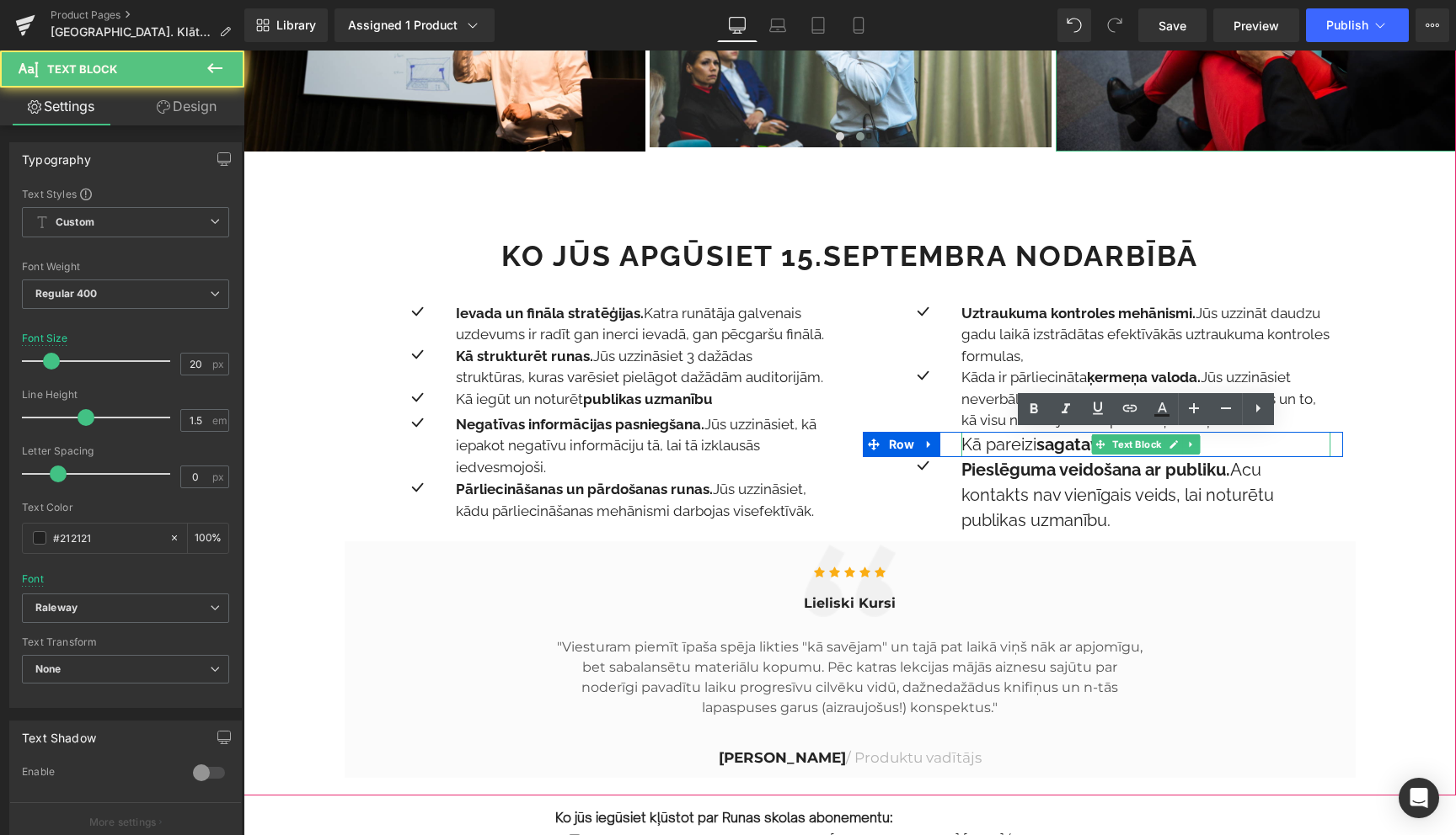
click at [1003, 446] on p "Kā pareizi sagatavoties" at bounding box center [1146, 444] width 369 height 25
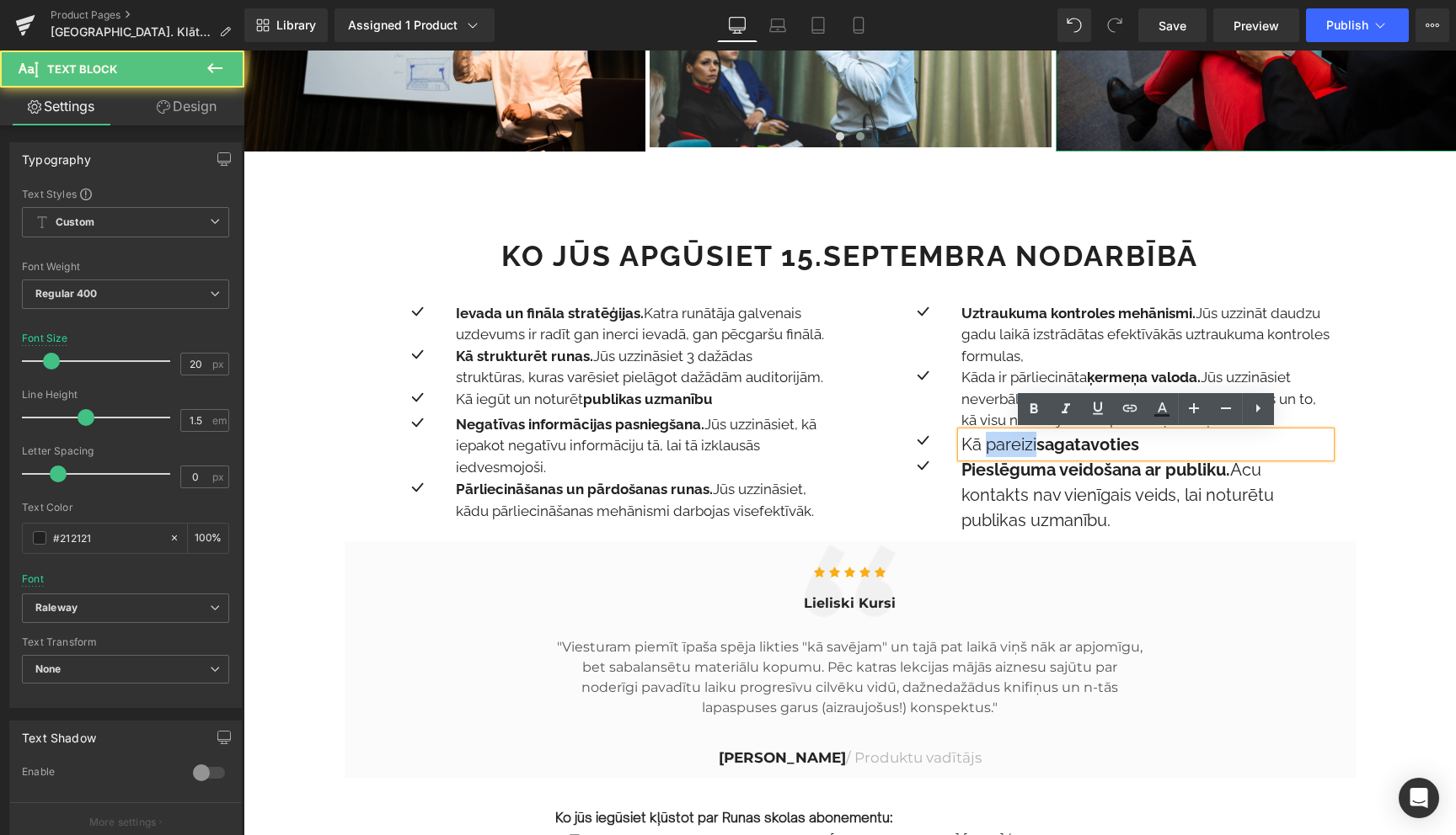
click at [1003, 446] on p "Kā pareizi sagatavoties" at bounding box center [1146, 444] width 369 height 25
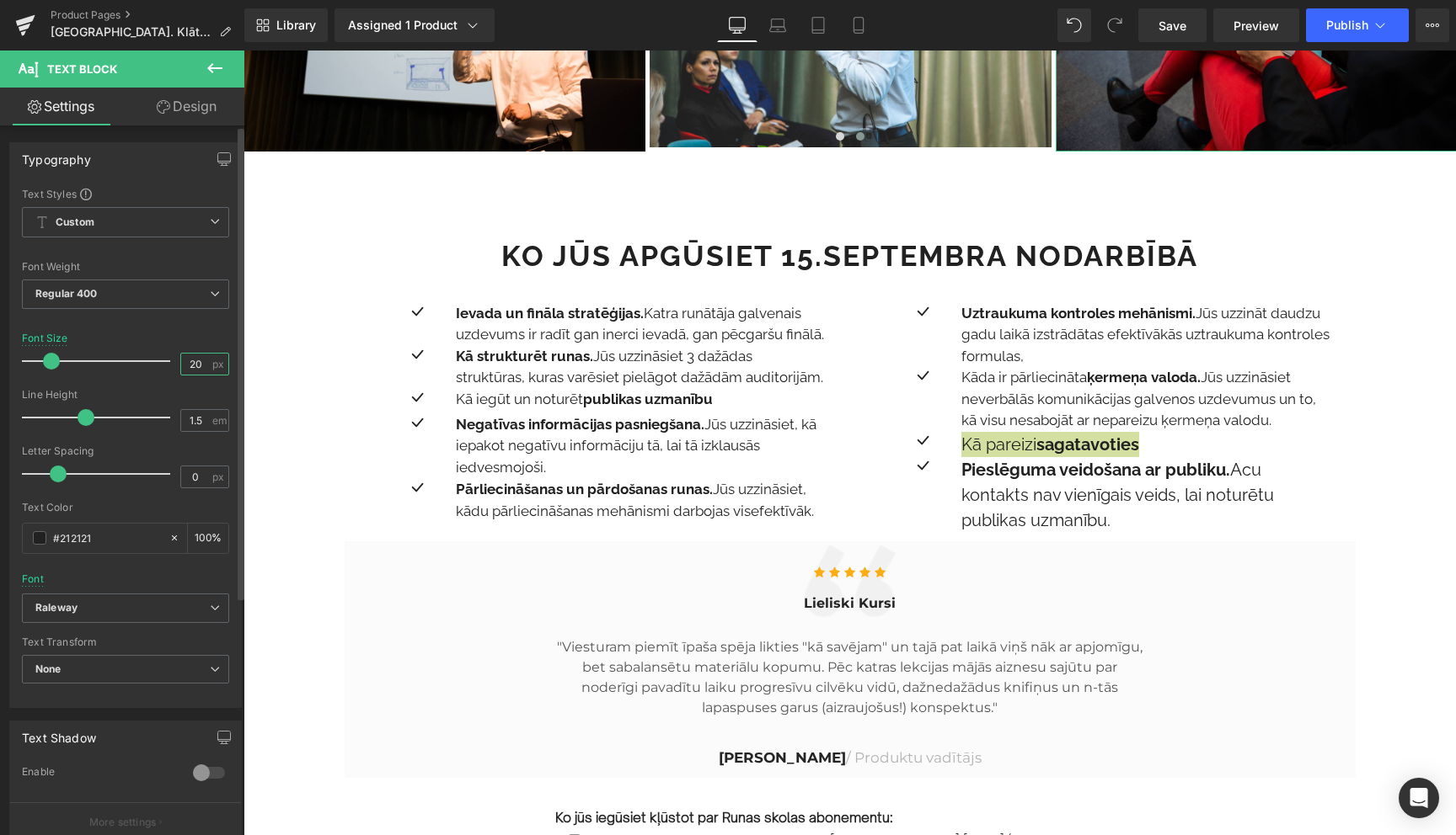
click at [188, 367] on input "20" at bounding box center [196, 364] width 30 height 21
type input "17"
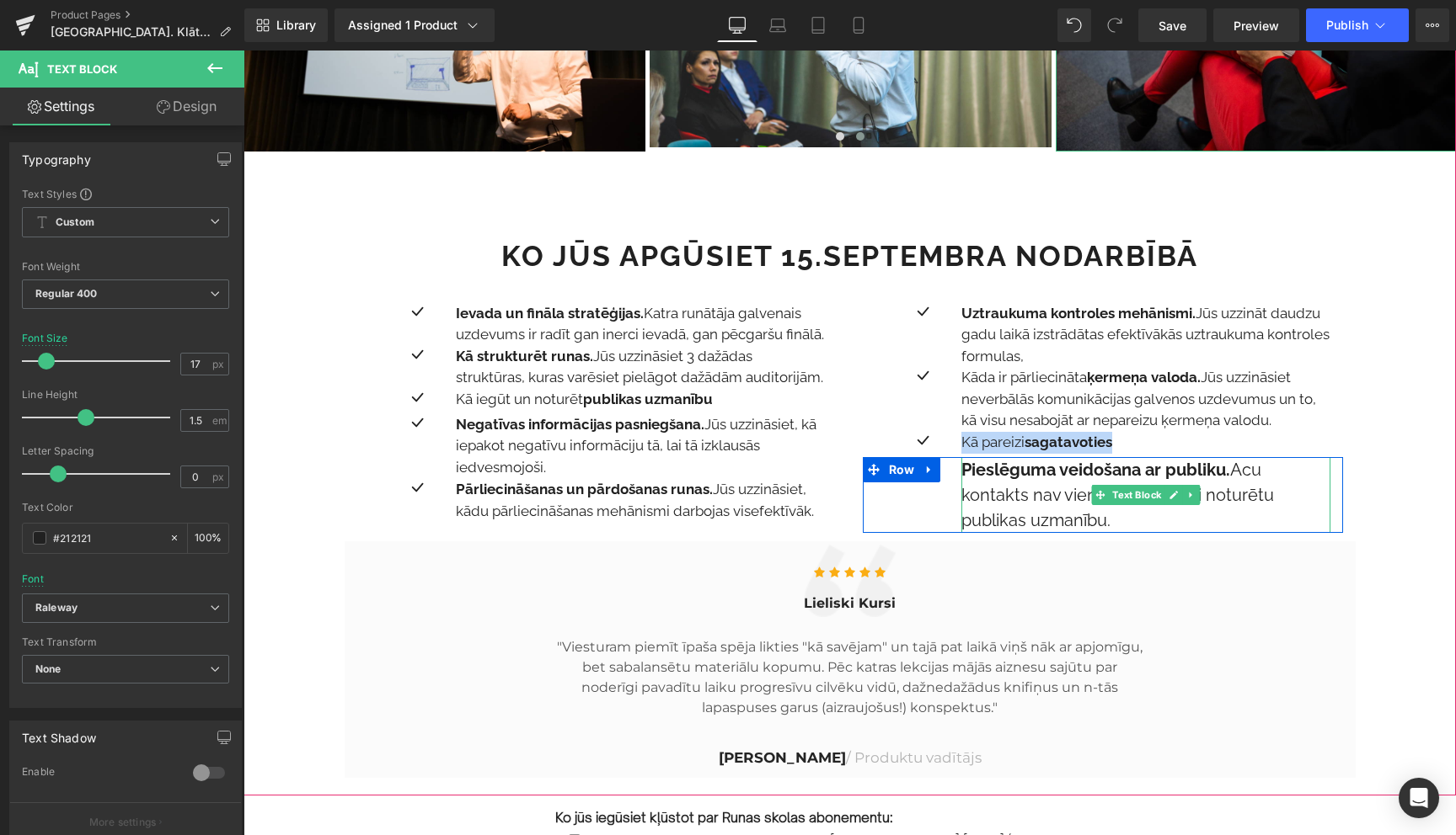
click at [996, 471] on strong "Pieslēguma veidošana ar publiku." at bounding box center [1096, 470] width 269 height 20
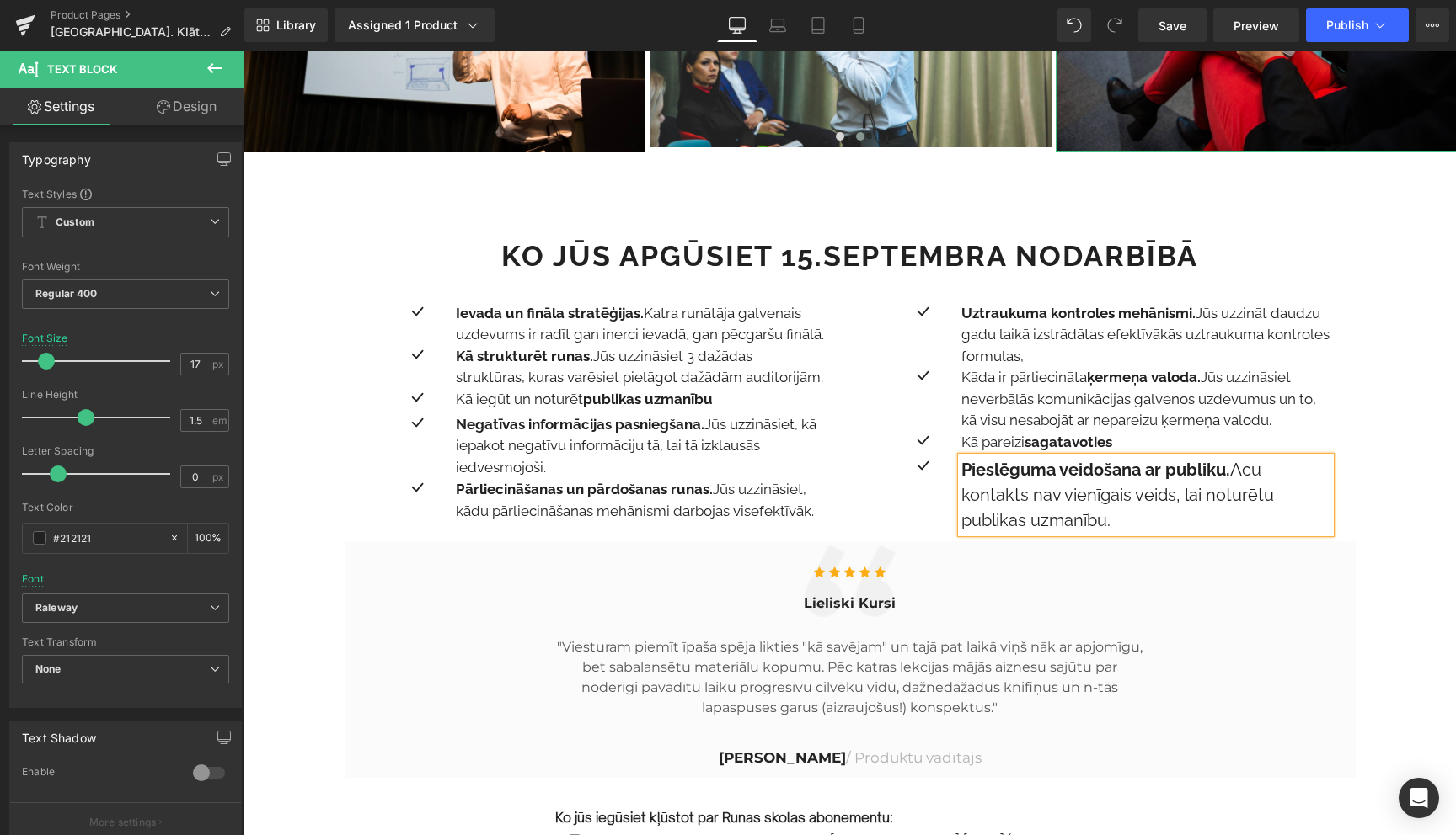
click at [996, 471] on strong "Pieslēguma veidošana ar publiku." at bounding box center [1096, 470] width 269 height 20
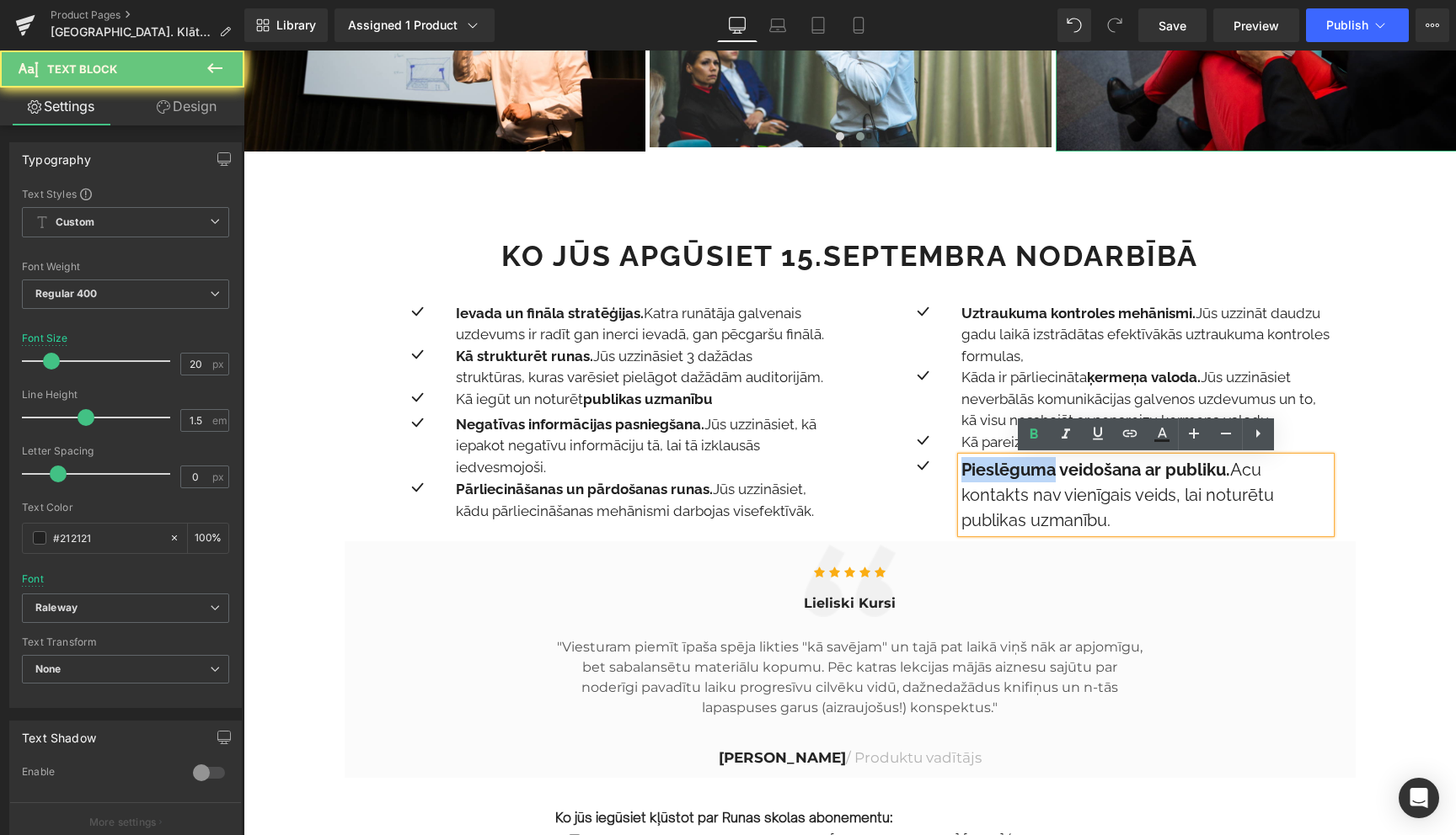
click at [996, 471] on strong "Pieslēguma veidošana ar publiku." at bounding box center [1096, 470] width 269 height 20
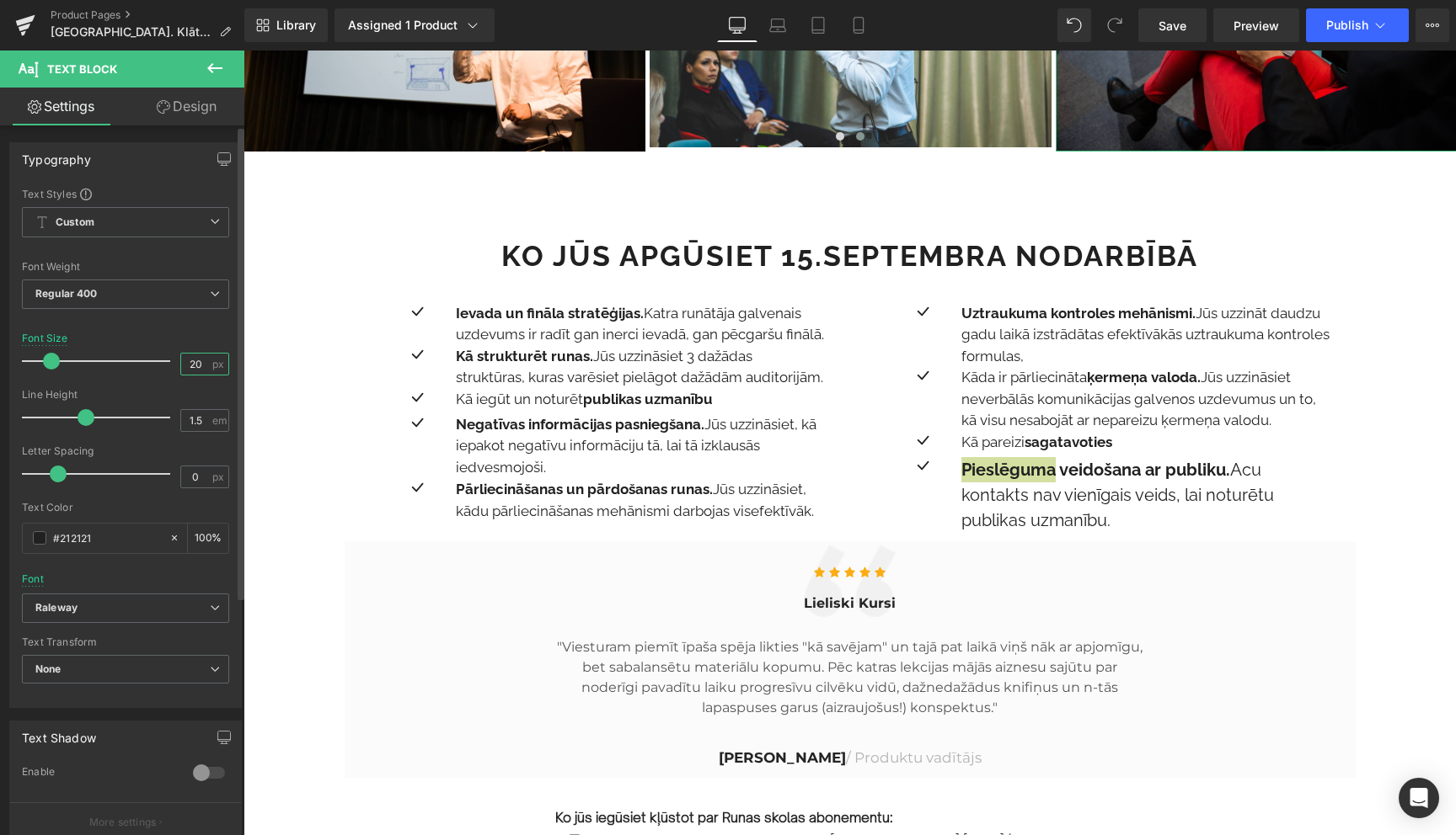
click at [192, 359] on input "20" at bounding box center [196, 364] width 30 height 21
type input "17"
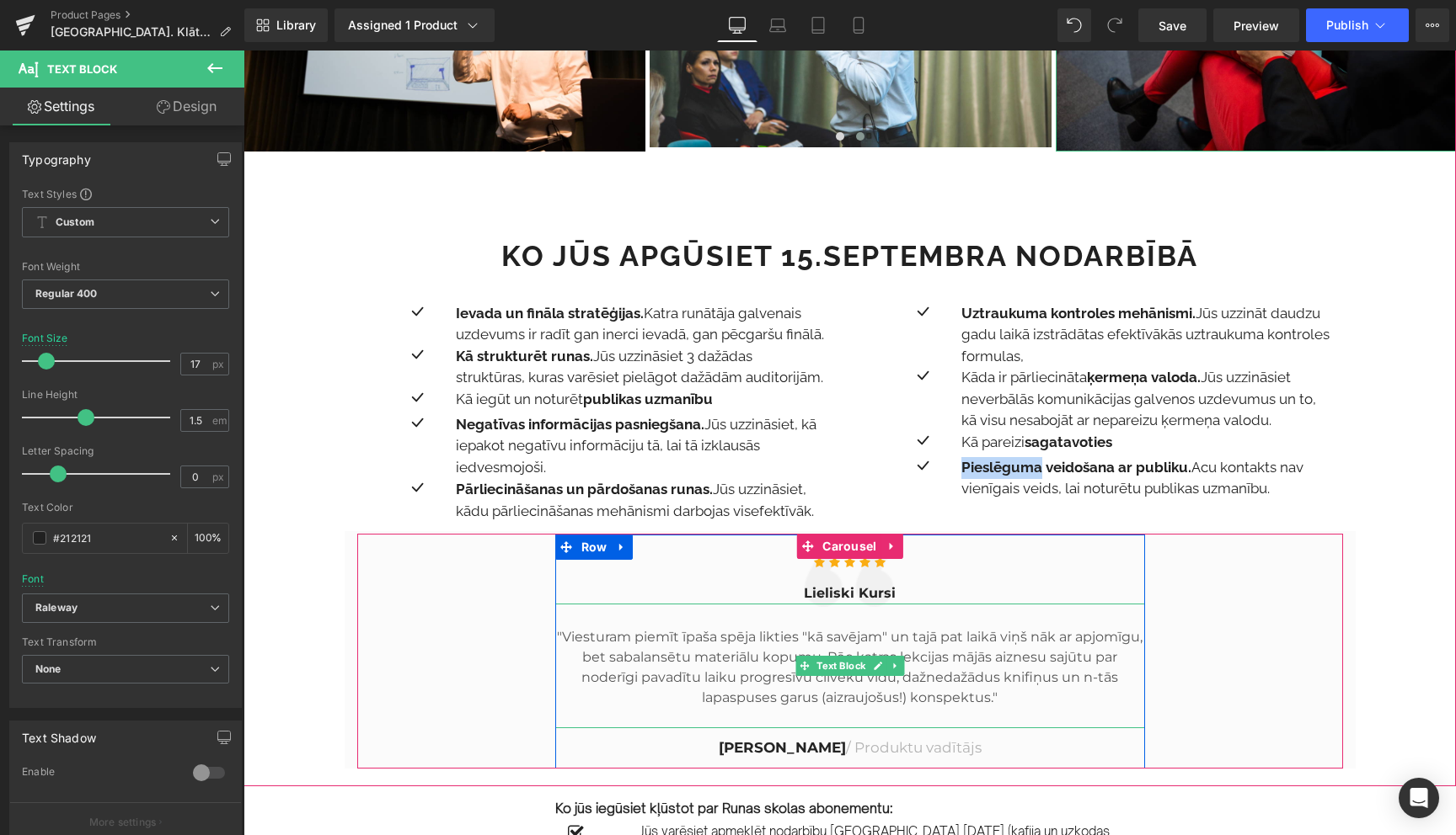
click at [727, 651] on p ""Viesturam piemīt īpaša spēja likties "kā savējam" un tajā pat laikā viņš nāk a…" at bounding box center [849, 667] width 590 height 81
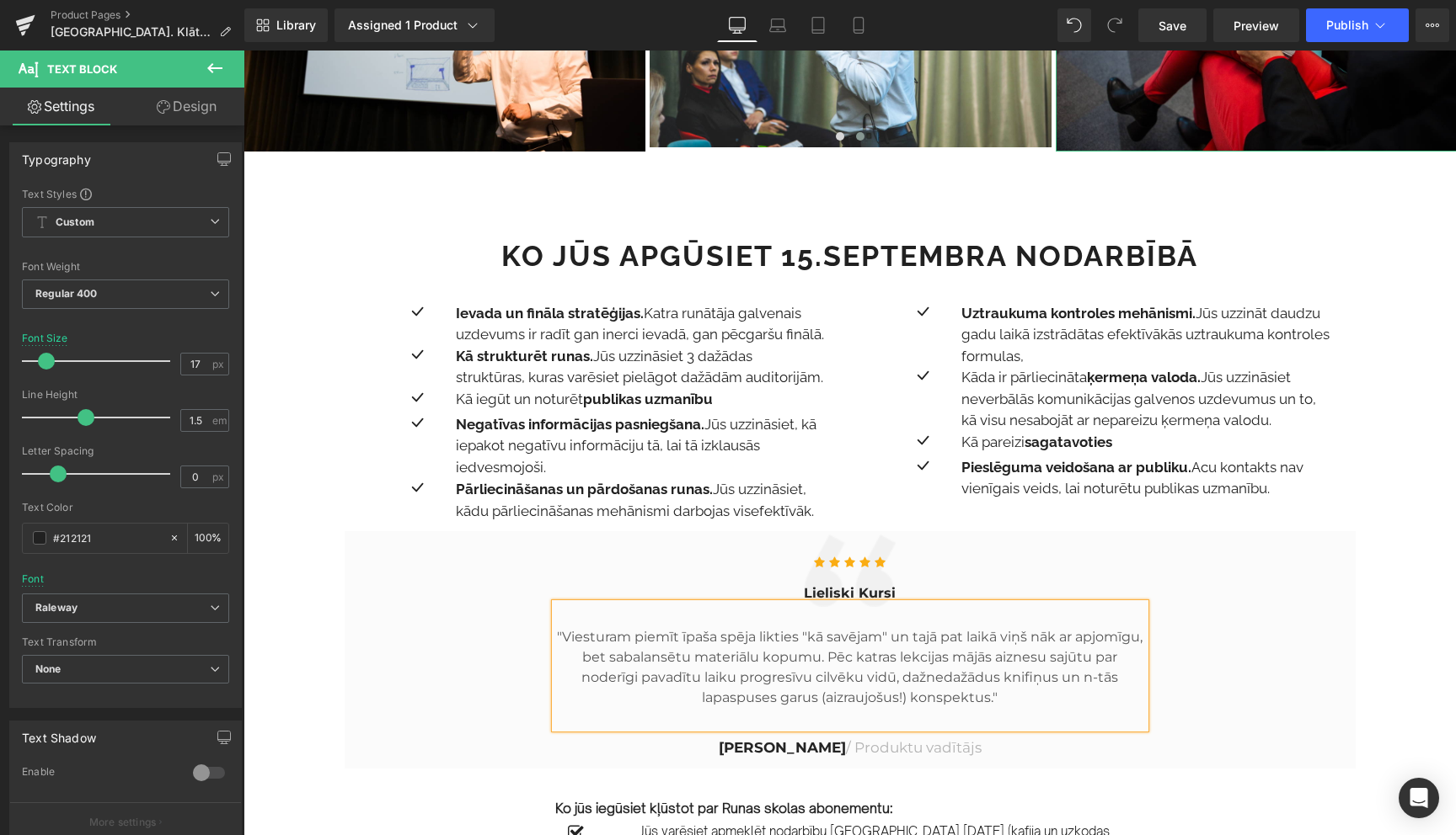
click at [727, 651] on p ""Viesturam piemīt īpaša spēja likties "kā savējam" un tajā pat laikā viņš nāk a…" at bounding box center [849, 667] width 590 height 81
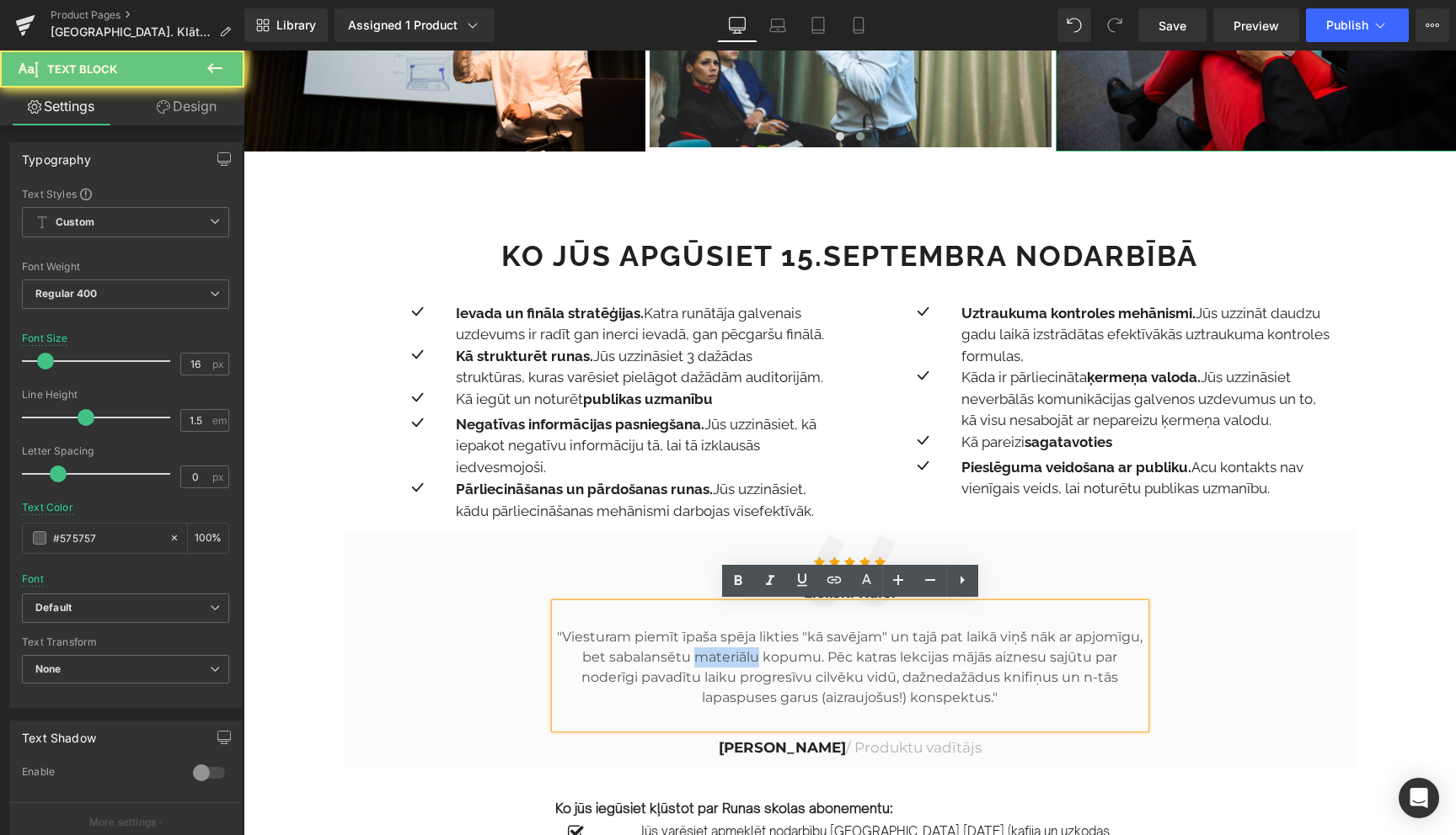
click at [727, 651] on p ""Viesturam piemīt īpaša spēja likties "kā savējam" un tajā pat laikā viņš nāk a…" at bounding box center [849, 667] width 590 height 81
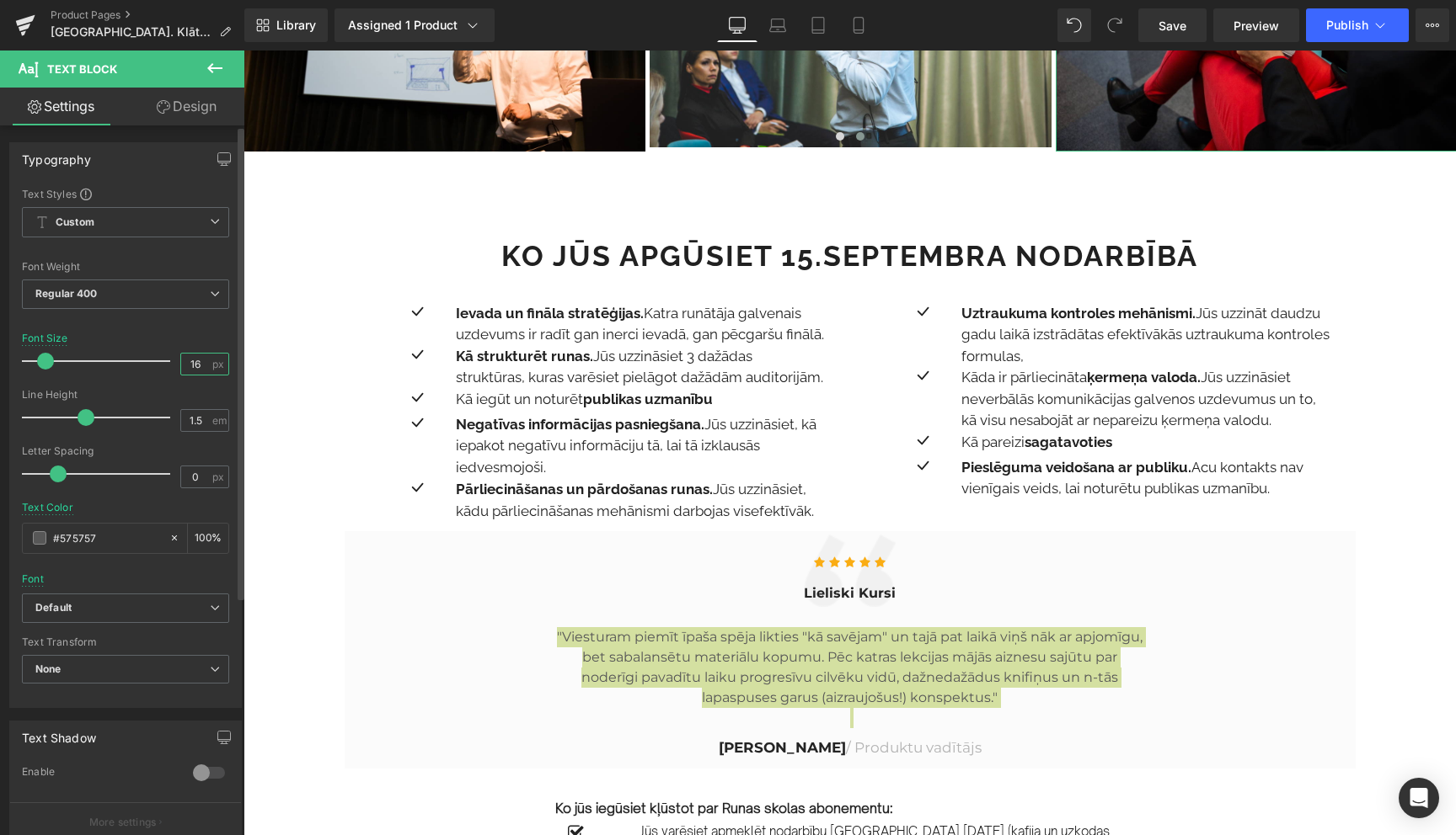
click at [196, 367] on input "16" at bounding box center [196, 364] width 30 height 21
type input "17"
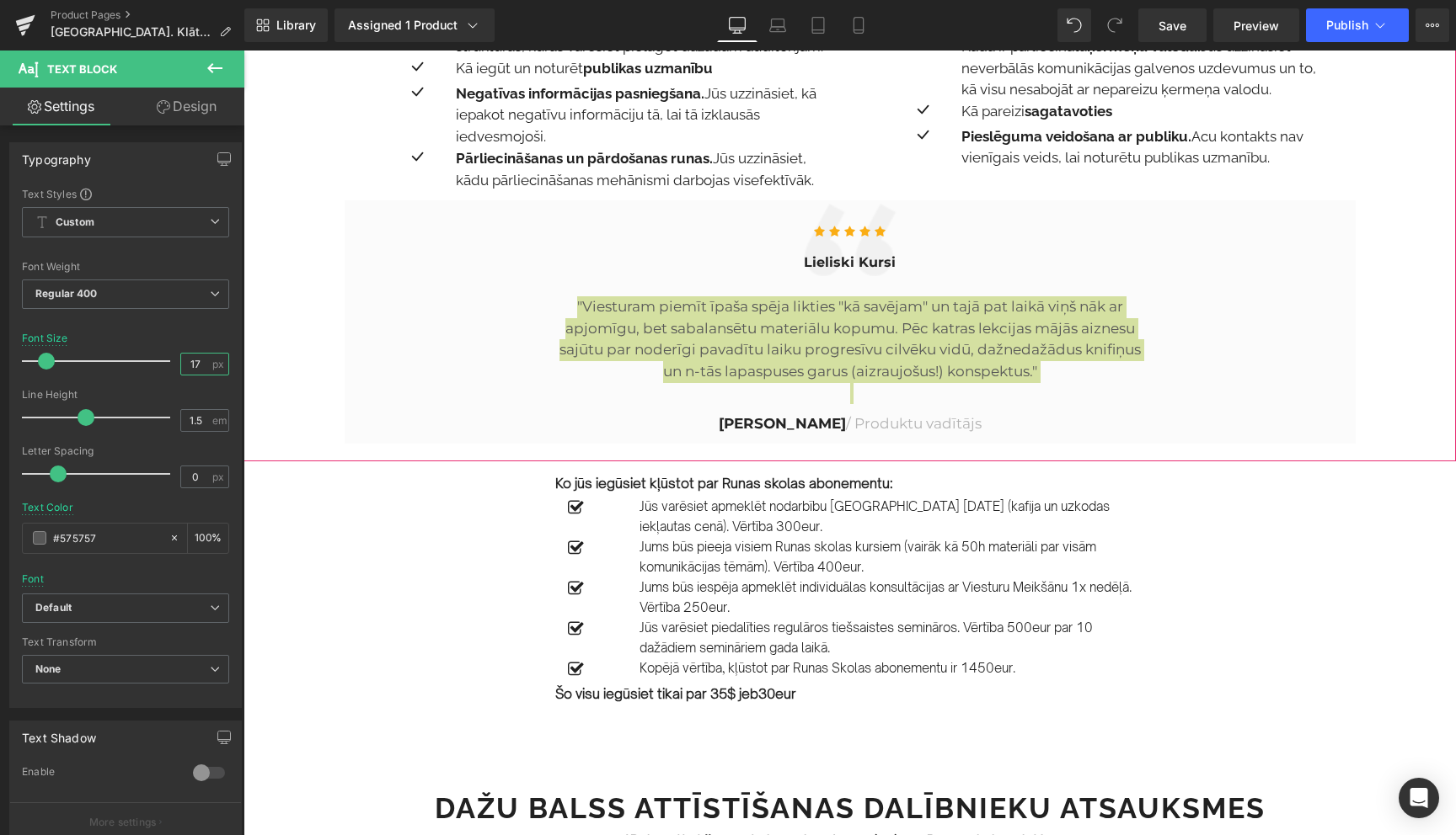
scroll to position [1743, 0]
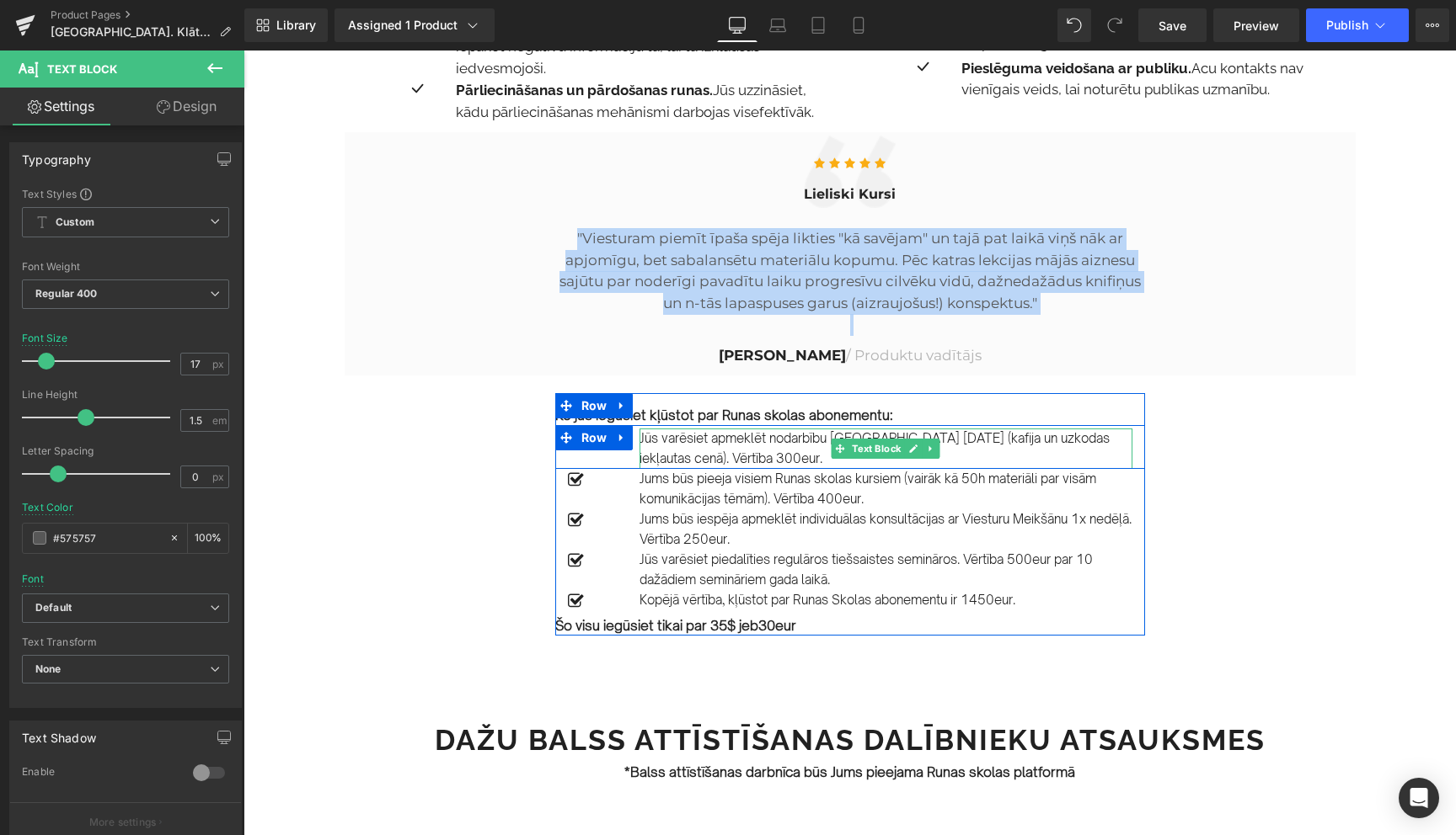
click at [681, 442] on p "Jūs varēsiet apmeklēt nodarbību [GEOGRAPHIC_DATA] [DATE] (kafija un uzkodas iek…" at bounding box center [886, 448] width 493 height 41
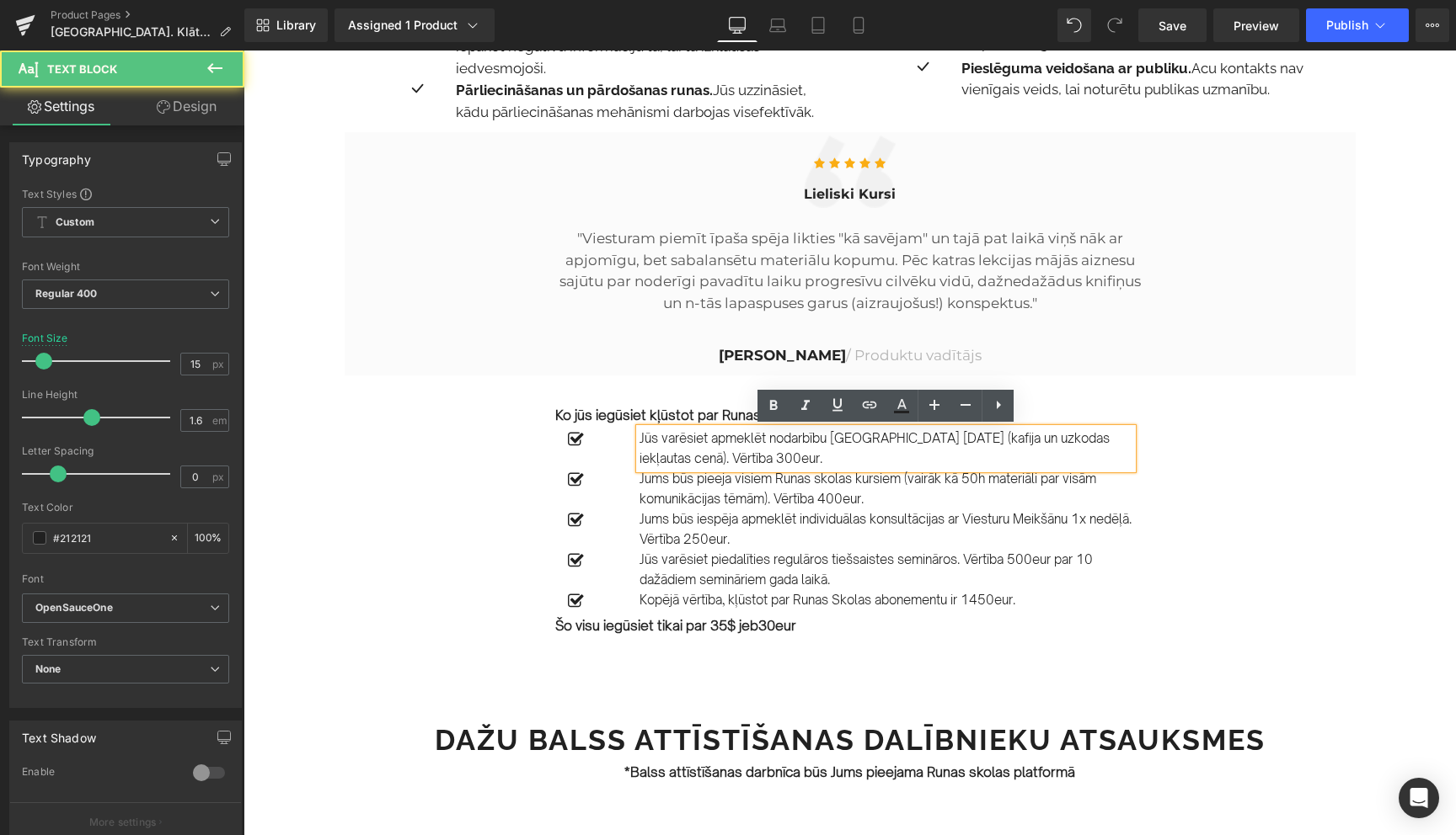
click at [681, 442] on p "Jūs varēsiet apmeklēt nodarbību [GEOGRAPHIC_DATA] [DATE] (kafija un uzkodas iek…" at bounding box center [886, 448] width 493 height 41
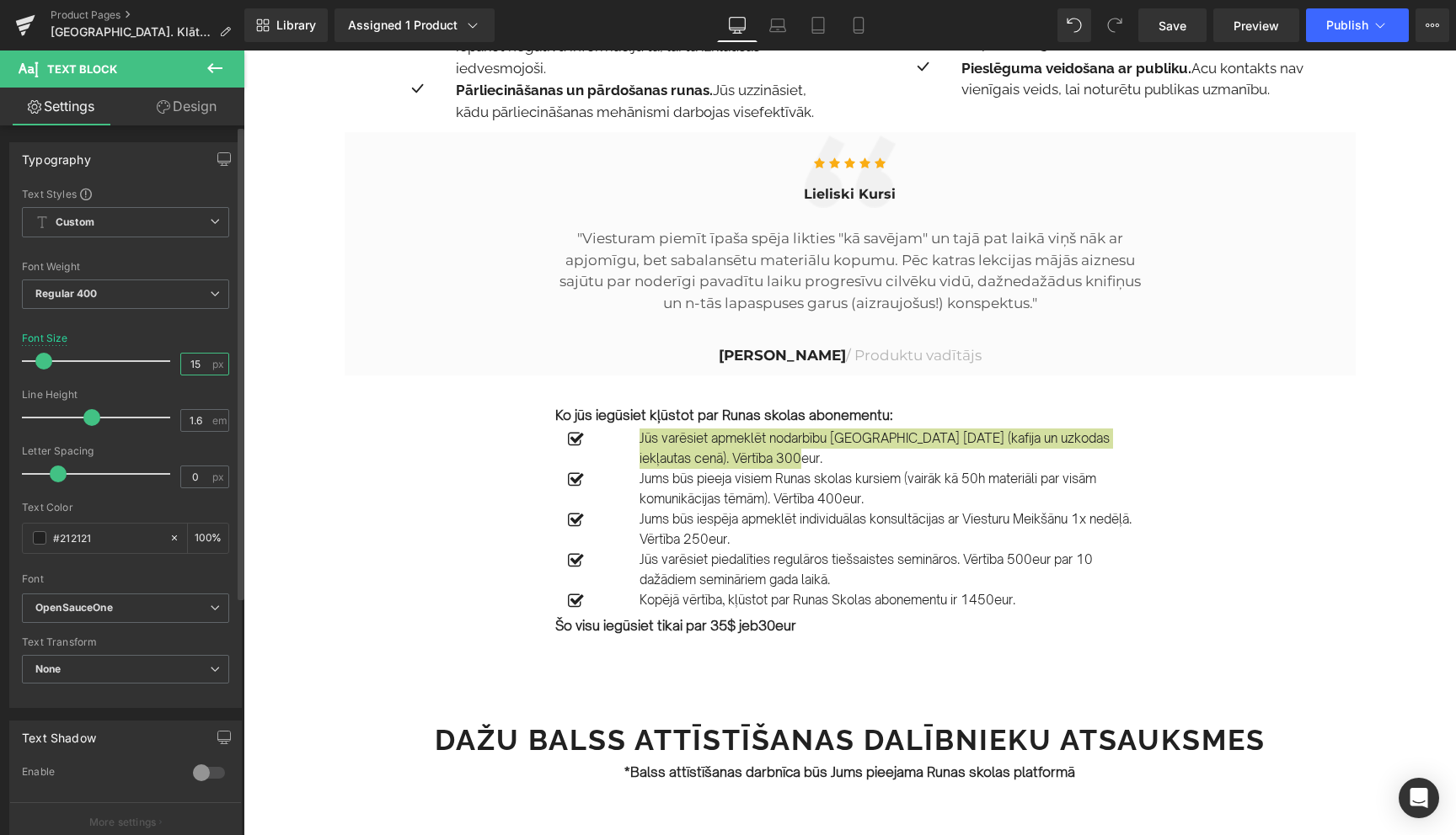
click at [196, 363] on input "15" at bounding box center [196, 364] width 30 height 21
type input "17"
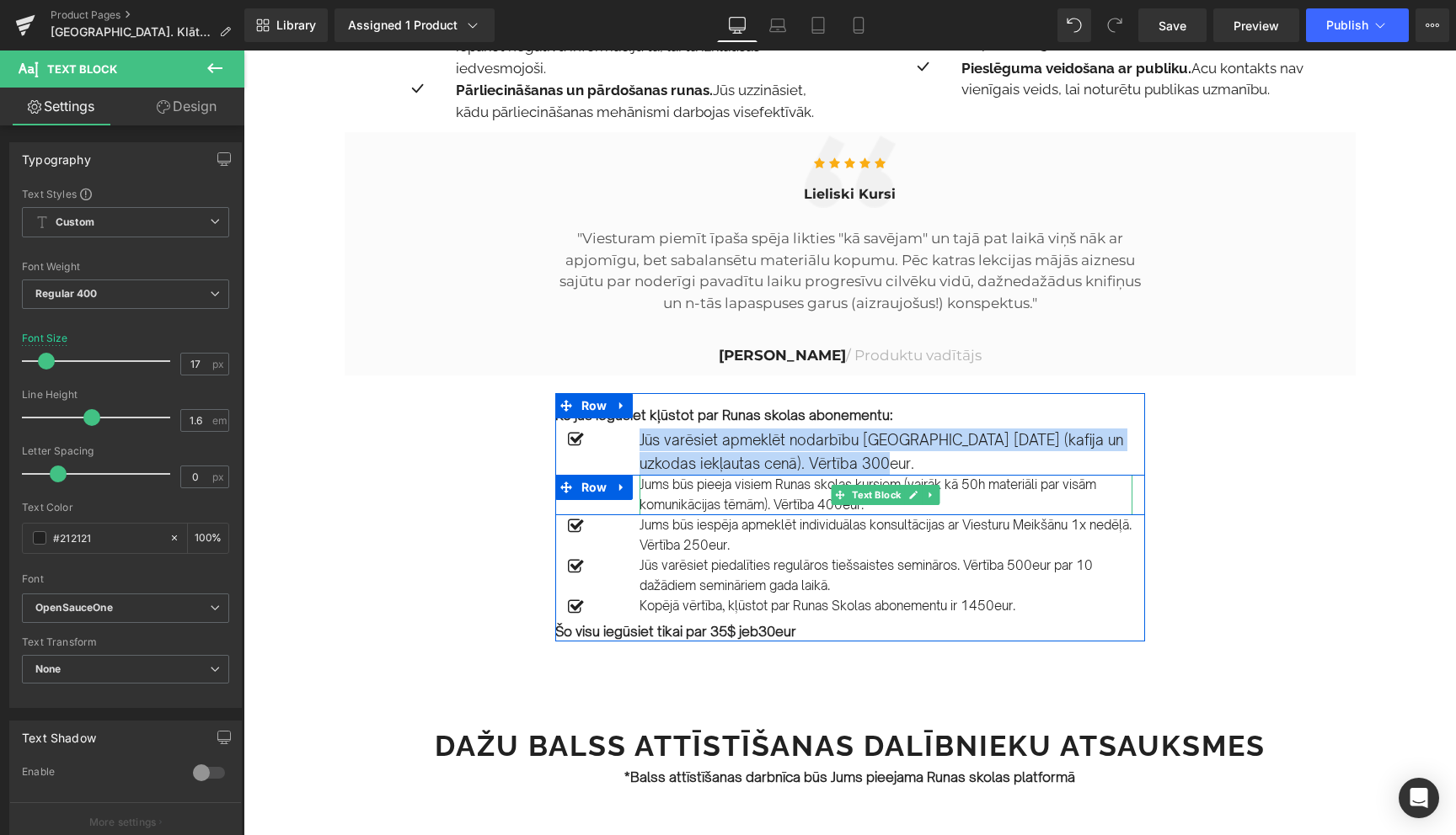
click at [675, 498] on p "Jums būs pieeja visiem Runas skolas kursiem (vairāk kā 50h materiāli par visām …" at bounding box center [886, 495] width 493 height 41
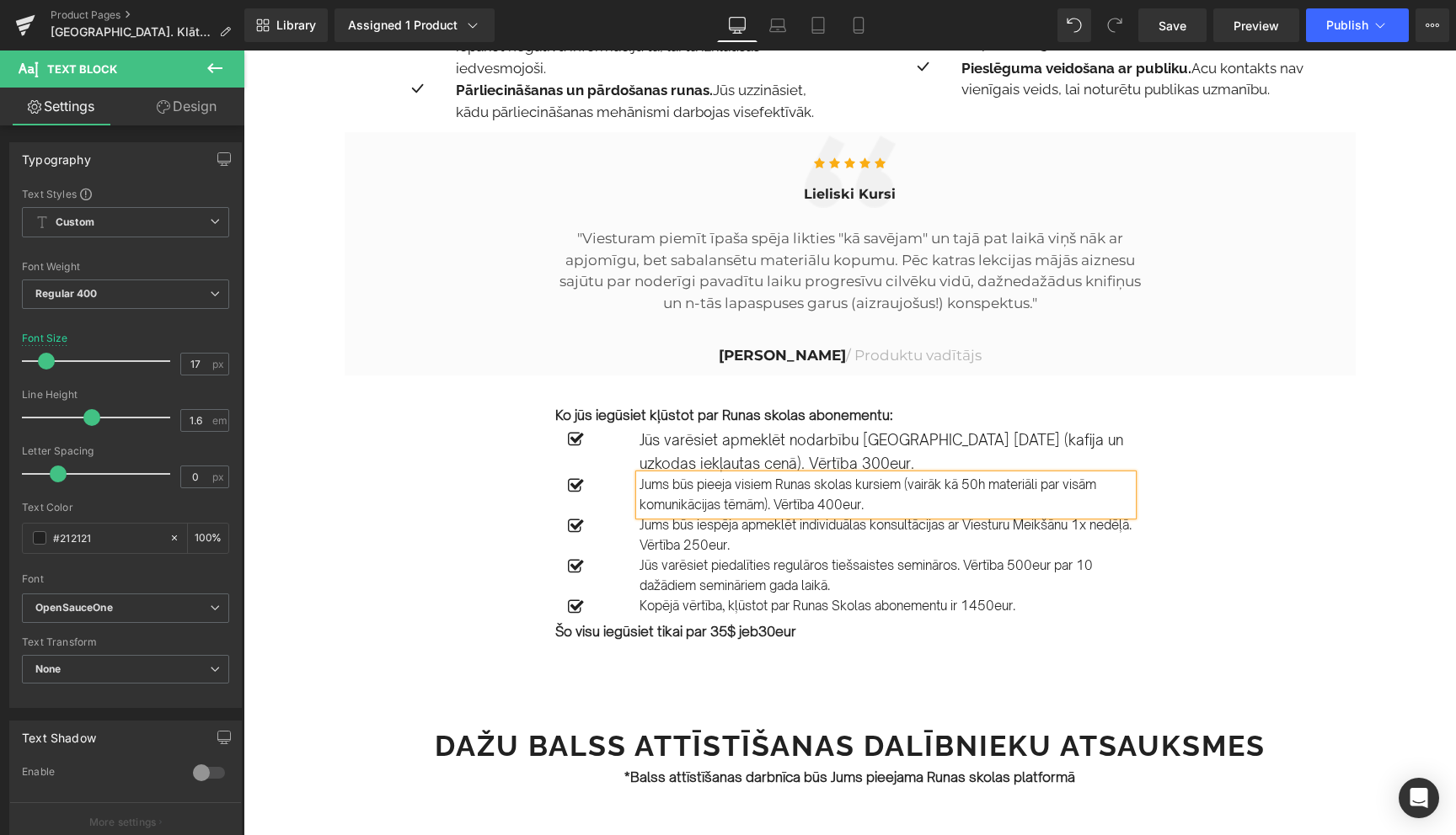
click at [675, 498] on p "Jums būs pieeja visiem Runas skolas kursiem (vairāk kā 50h materiāli par visām …" at bounding box center [886, 495] width 493 height 41
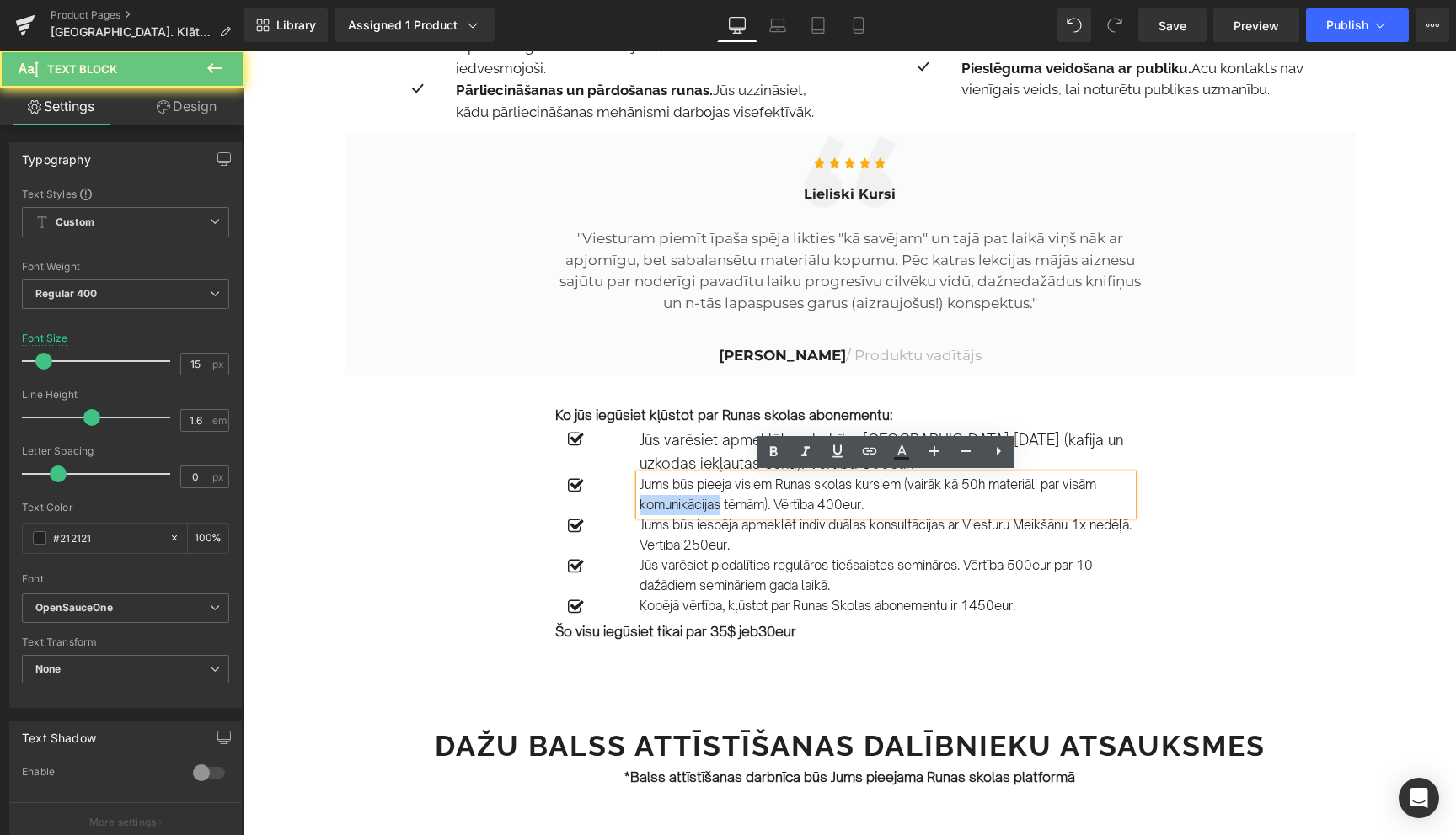
click at [675, 498] on p "Jums būs pieeja visiem Runas skolas kursiem (vairāk kā 50h materiāli par visām …" at bounding box center [886, 495] width 493 height 41
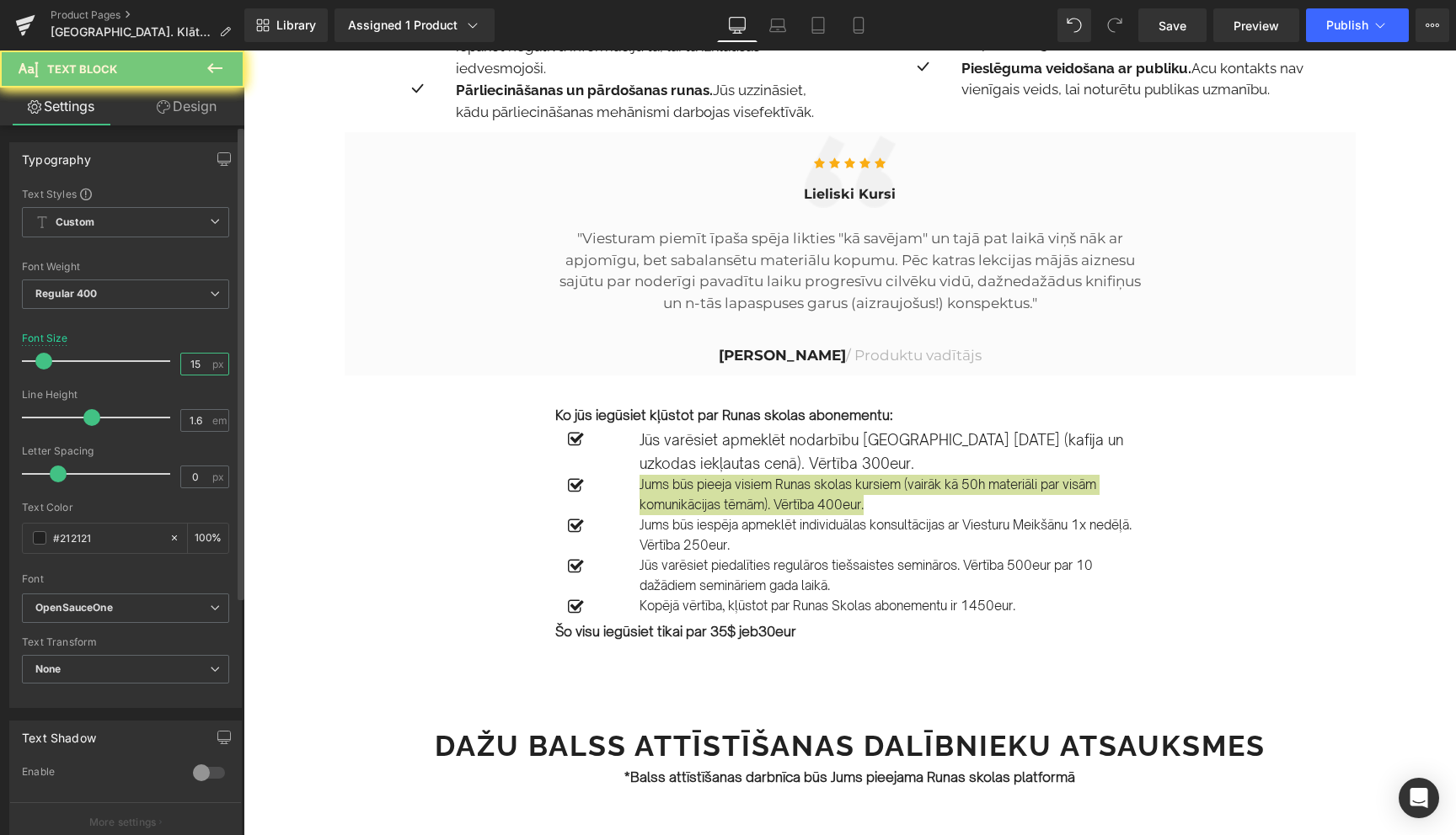
click at [193, 373] on input "15" at bounding box center [196, 364] width 30 height 21
type input "17"
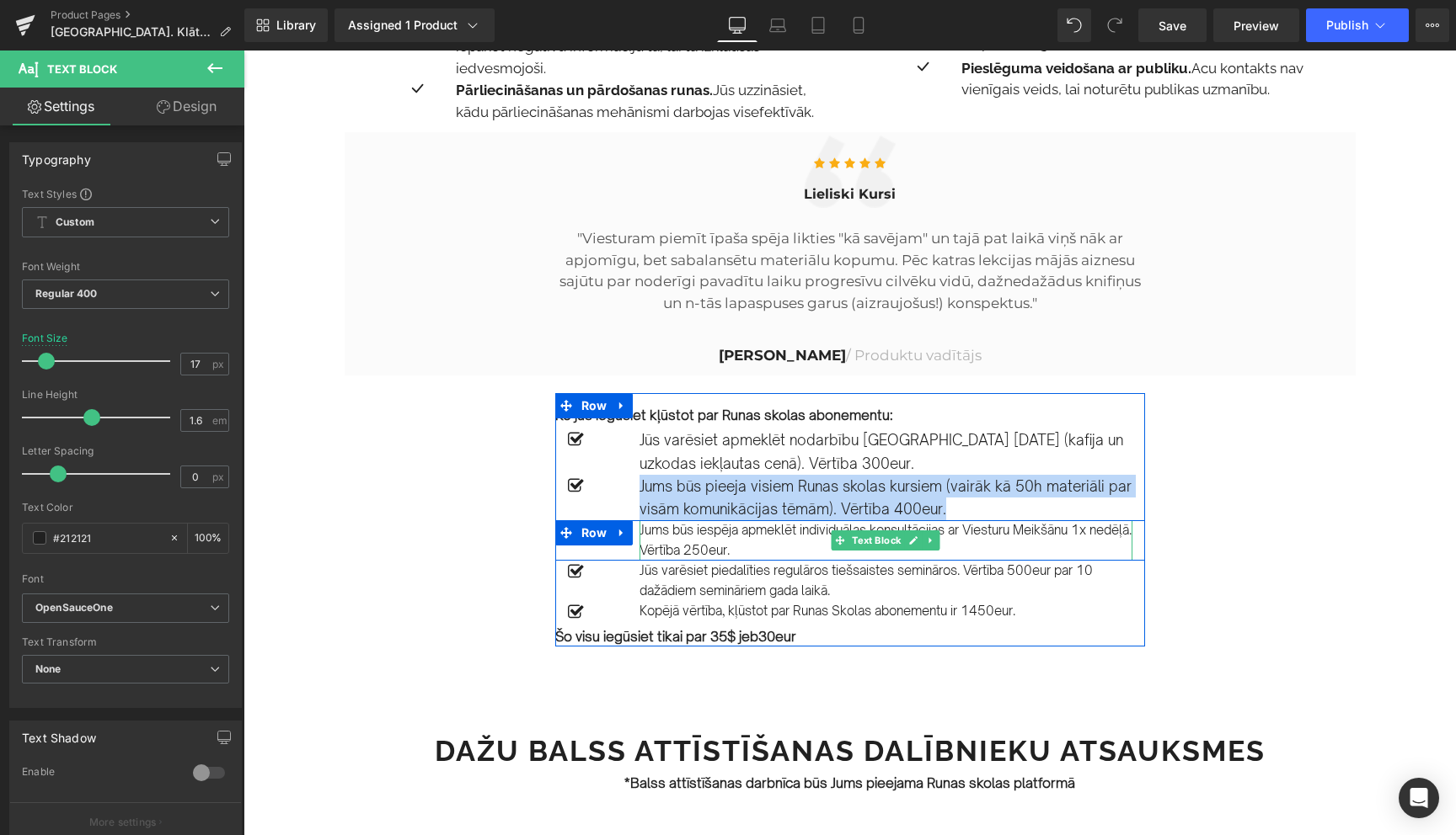
click at [667, 541] on p "Jums būs iespēja apmeklēt individuālas konsultācijas ar Viesturu Meikšānu 1x ne…" at bounding box center [886, 541] width 493 height 41
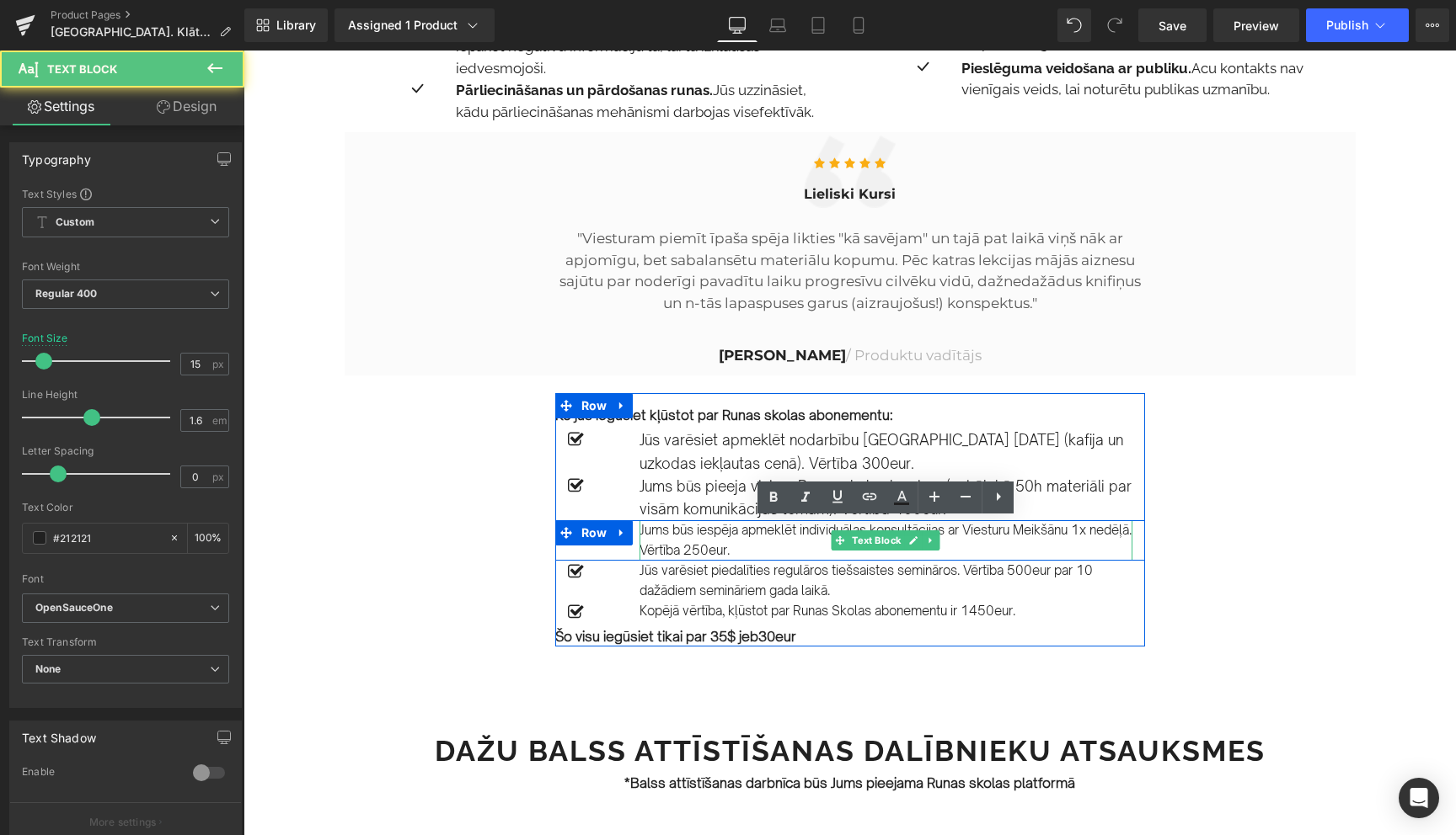
click at [667, 541] on p "Jums būs iespēja apmeklēt individuālas konsultācijas ar Viesturu Meikšānu 1x ne…" at bounding box center [886, 541] width 493 height 41
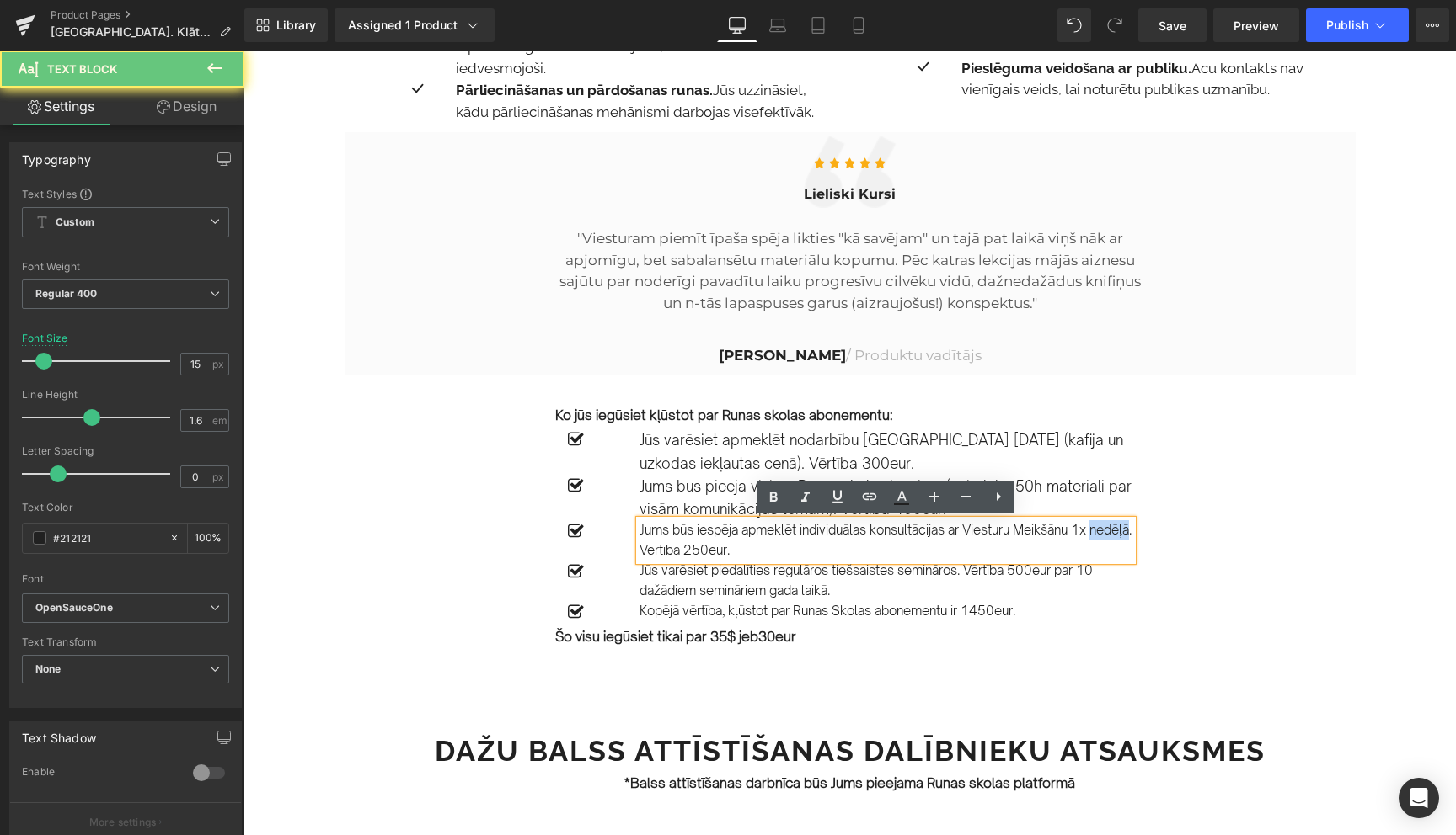
click at [667, 541] on p "Jums būs iespēja apmeklēt individuālas konsultācijas ar Viesturu Meikšānu 1x ne…" at bounding box center [886, 541] width 493 height 41
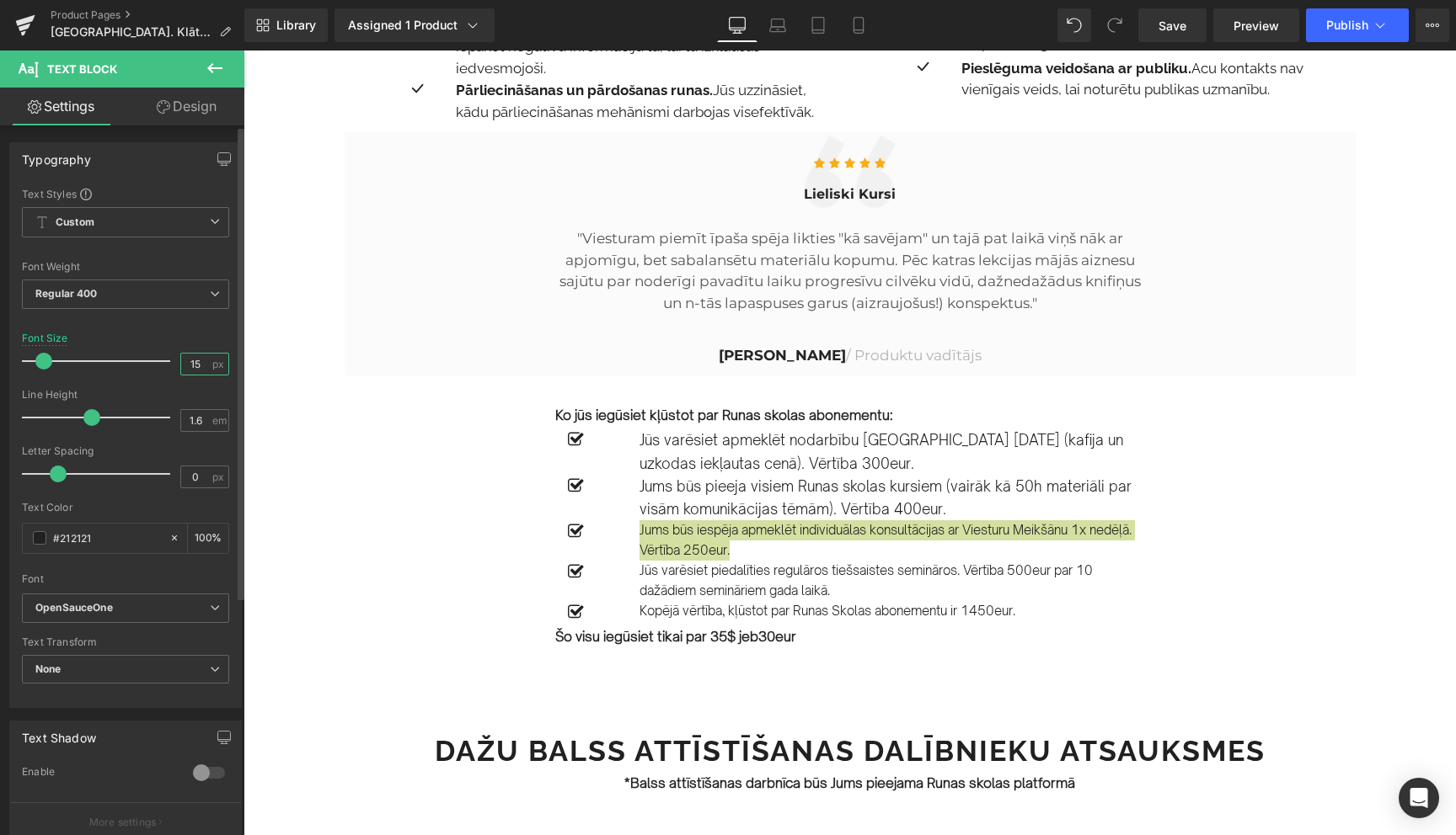
click at [186, 364] on input "15" at bounding box center [196, 364] width 30 height 21
type input "17"
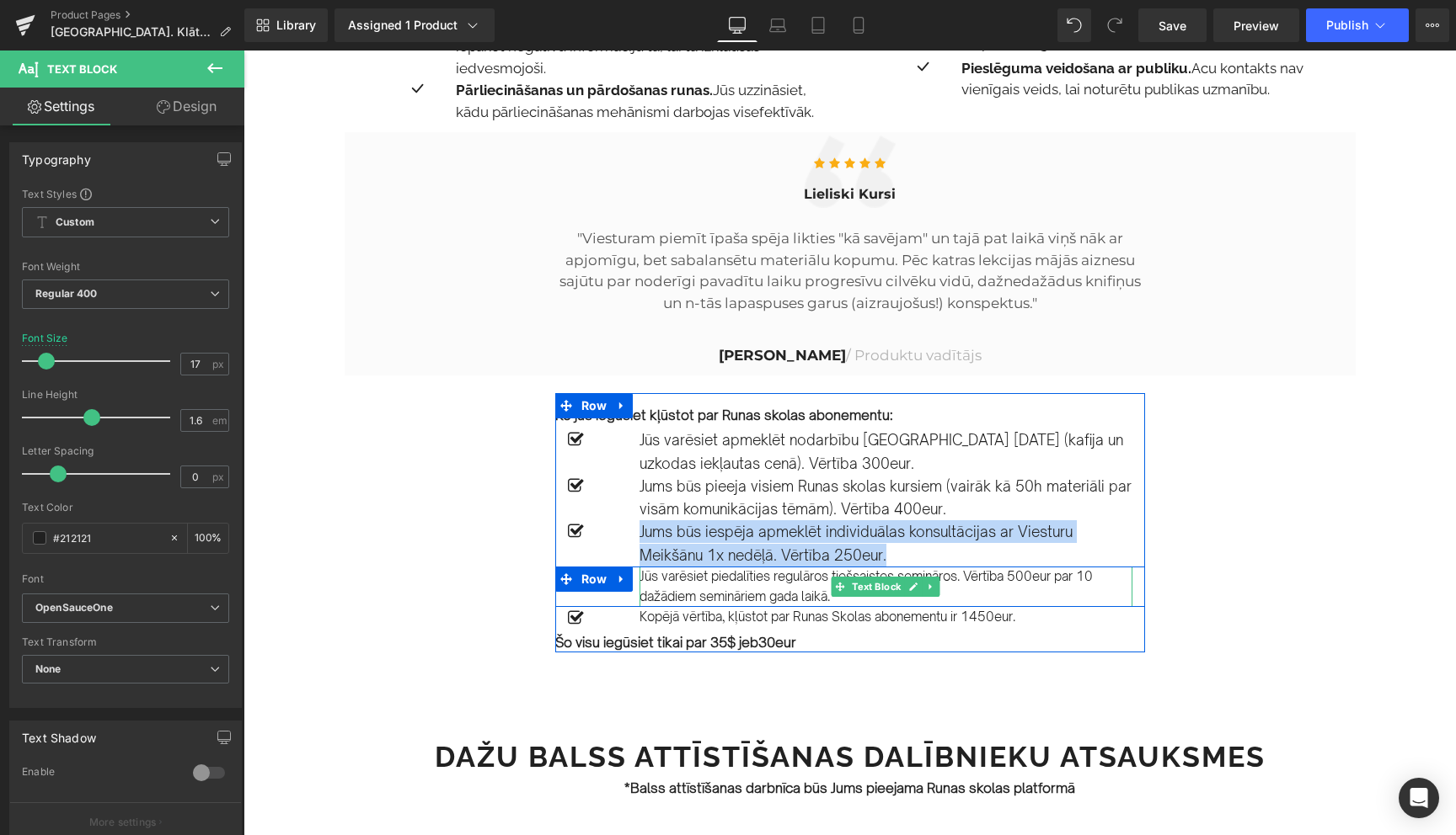
click at [664, 584] on p "Jūs varēsiet piedalīties regulāros tiešsaistes semināros. Vērtība 500eur par 10…" at bounding box center [886, 586] width 493 height 41
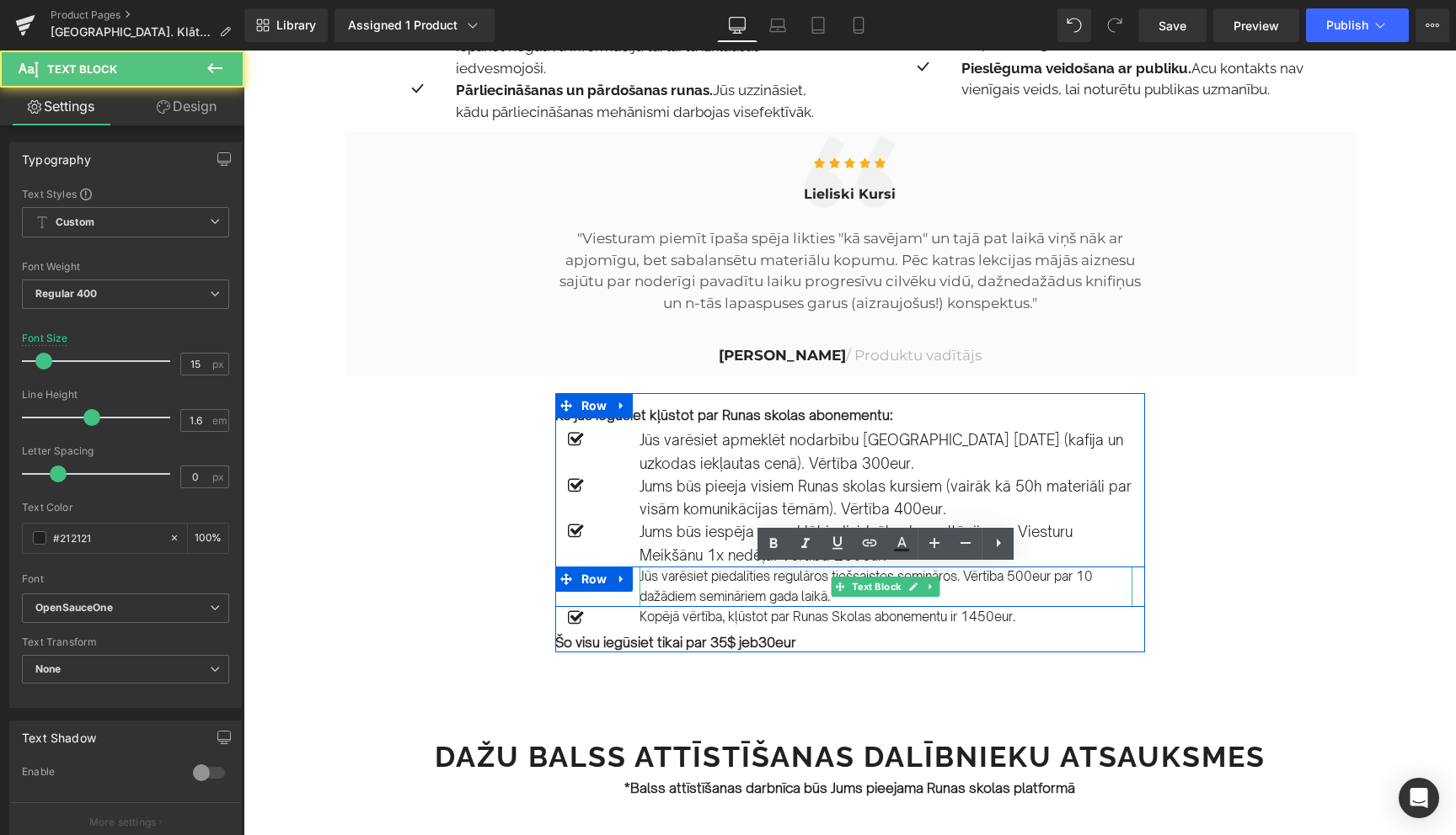
click at [664, 584] on p "Jūs varēsiet piedalīties regulāros tiešsaistes semināros. Vērtība 500eur par 10…" at bounding box center [886, 586] width 493 height 41
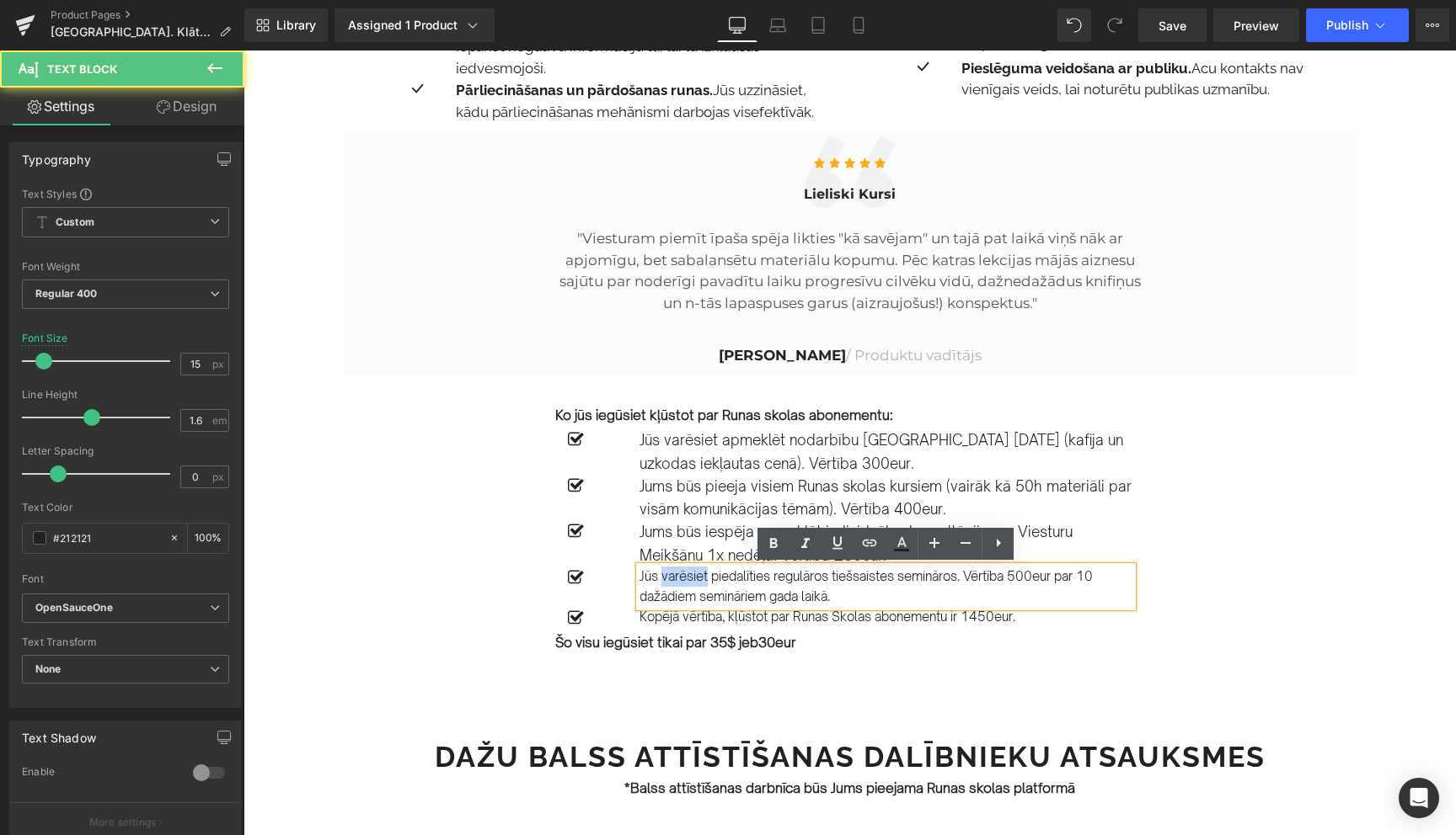
click at [664, 584] on p "Jūs varēsiet piedalīties regulāros tiešsaistes semināros. Vērtība 500eur par 10…" at bounding box center [886, 586] width 493 height 41
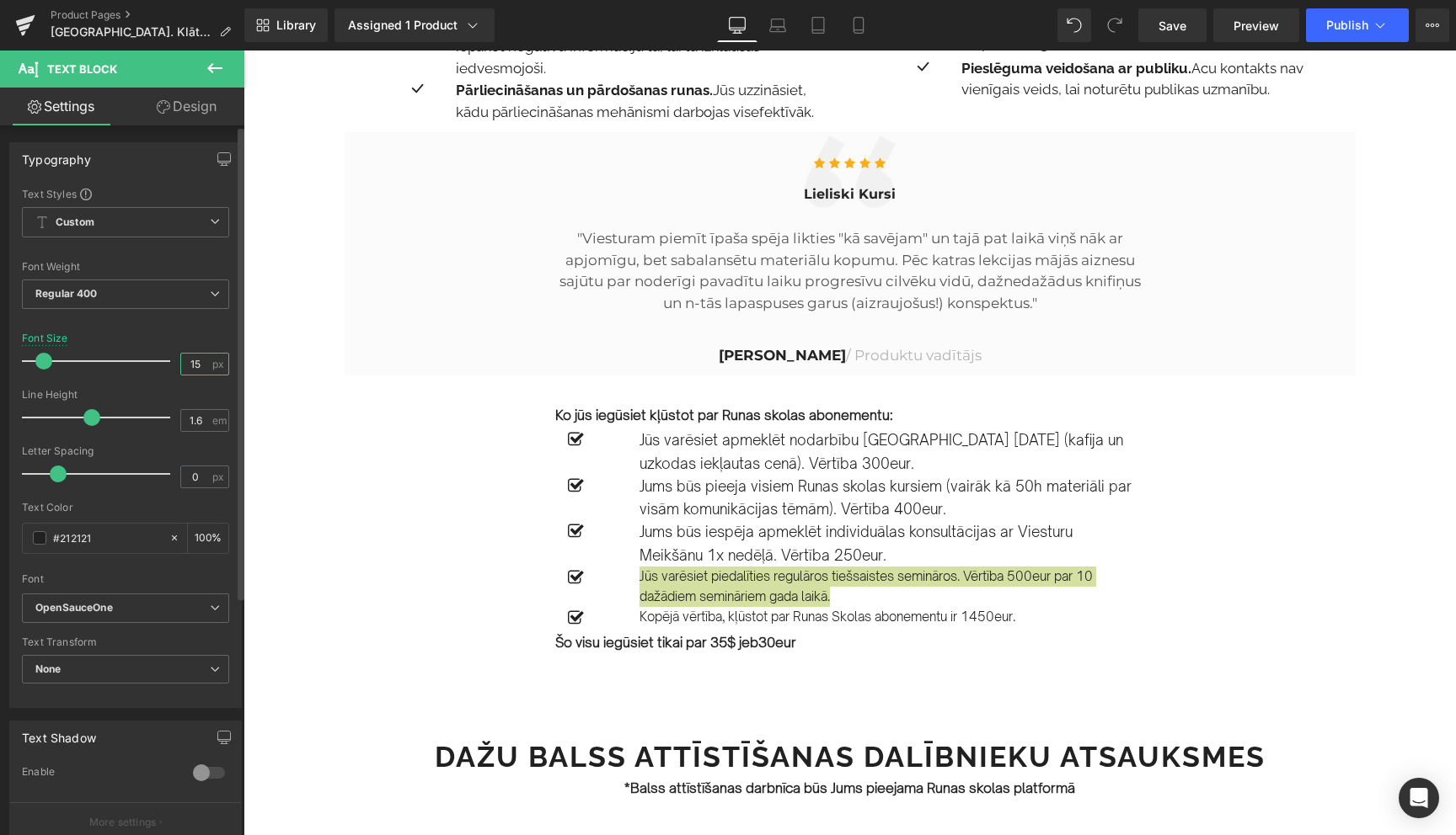
click at [196, 366] on input "15" at bounding box center [196, 364] width 30 height 21
type input "17"
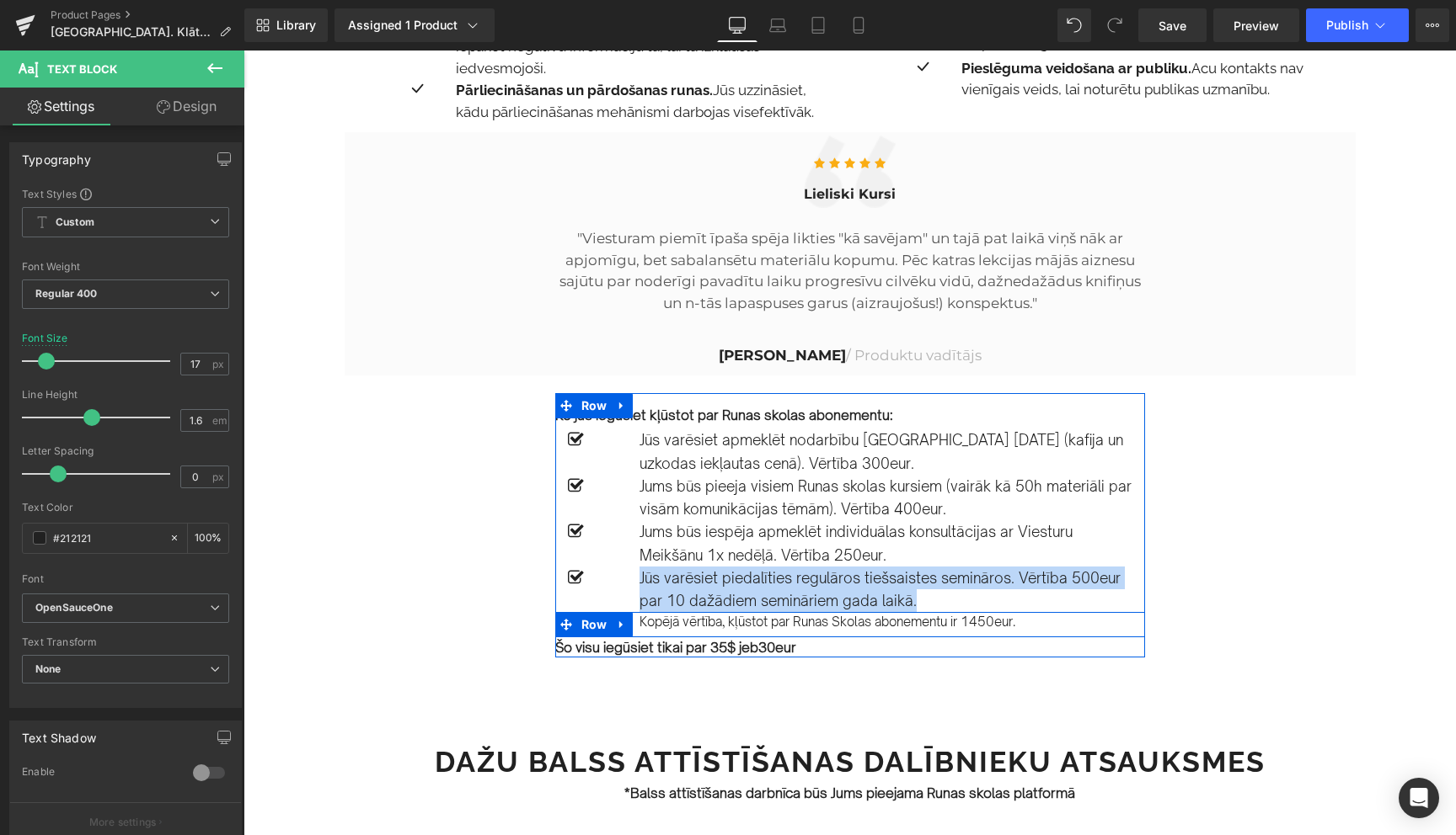
click at [681, 626] on p "Kopējā vērtība, kļūstot par Runas Skolas abonementu ir 1450eur." at bounding box center [886, 622] width 493 height 20
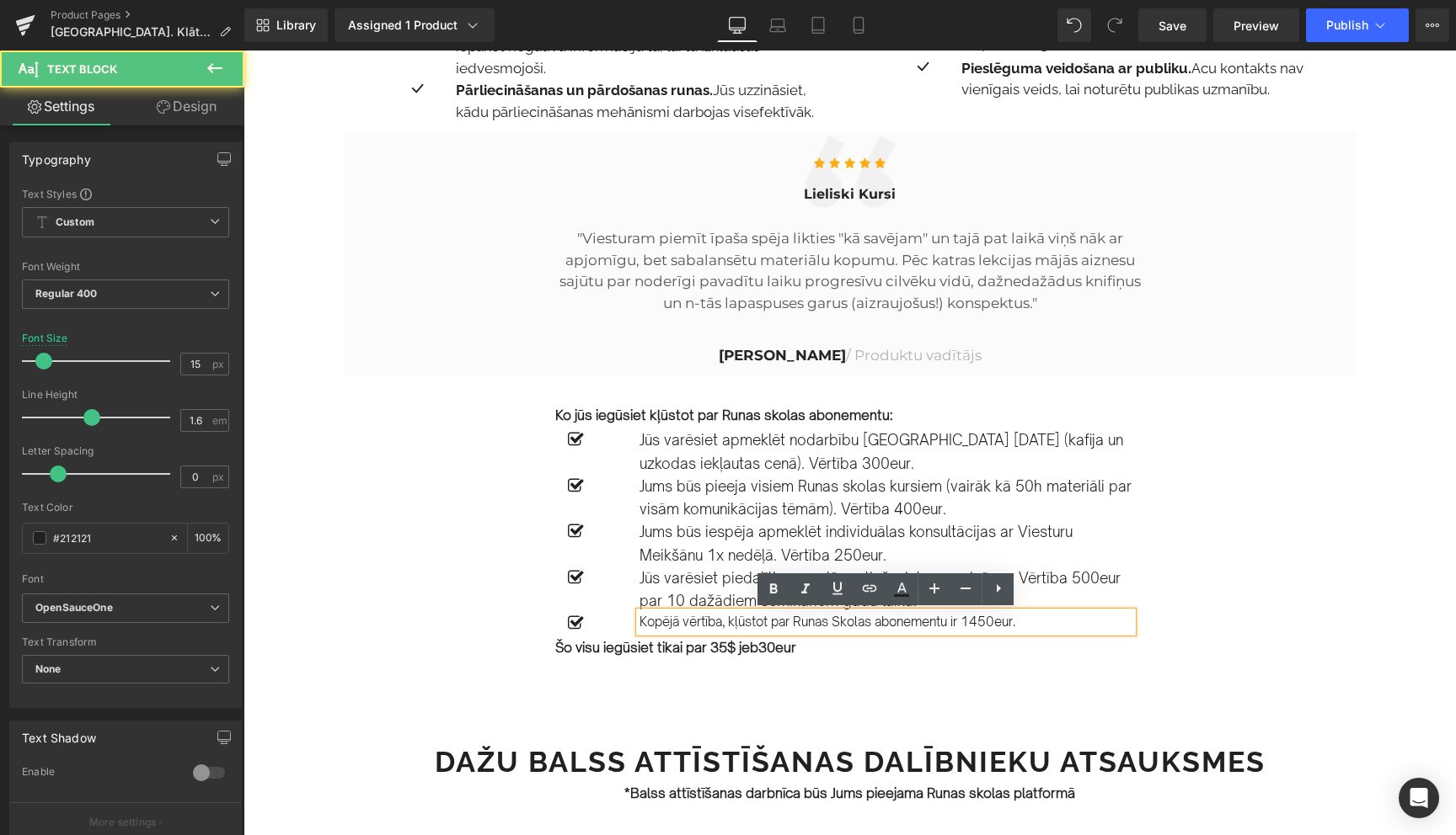
click at [681, 626] on p "Kopējā vērtība, kļūstot par Runas Skolas abonementu ir 1450eur." at bounding box center [886, 622] width 493 height 20
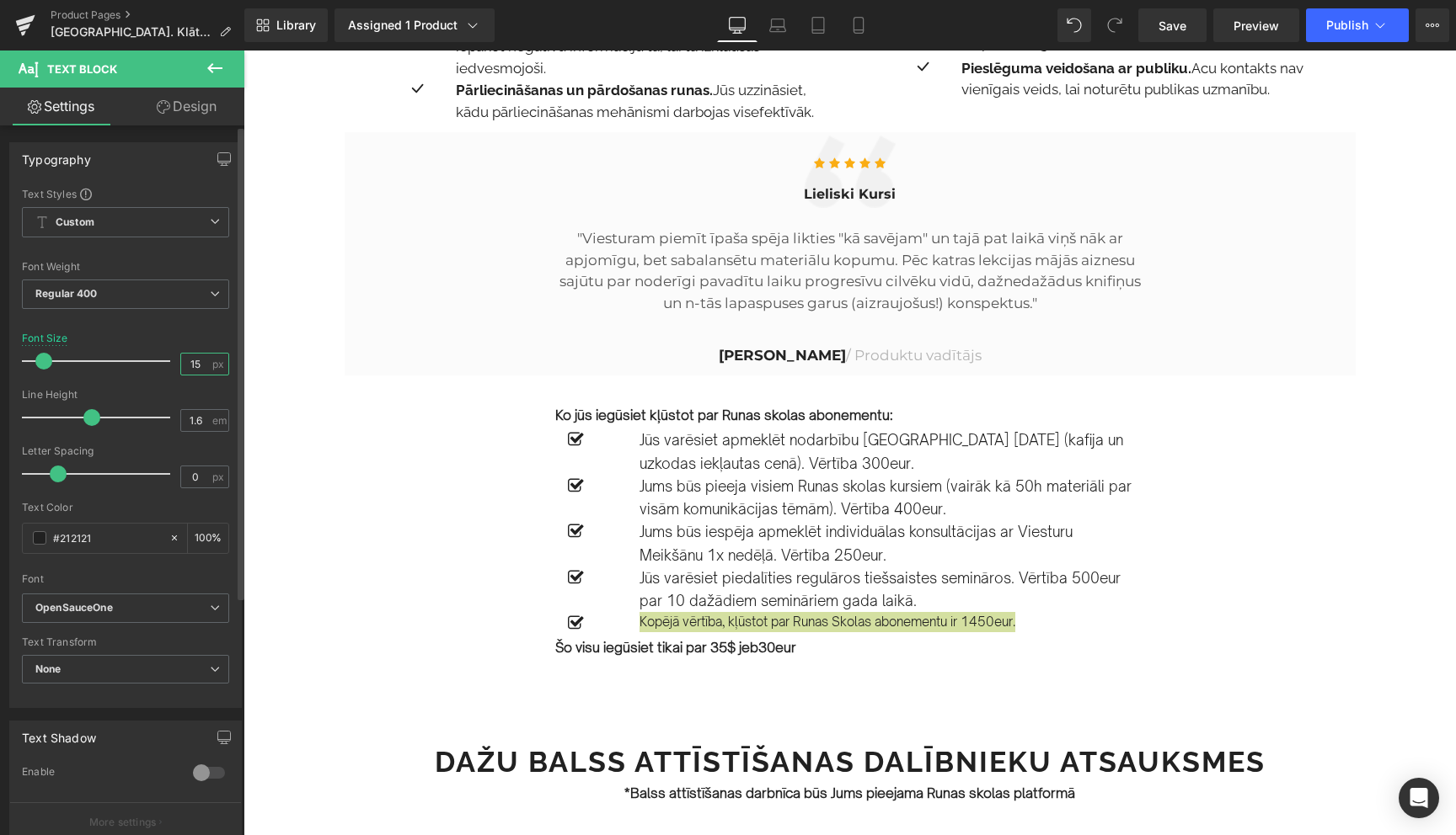
click at [197, 361] on input "15" at bounding box center [196, 364] width 30 height 21
type input "17"
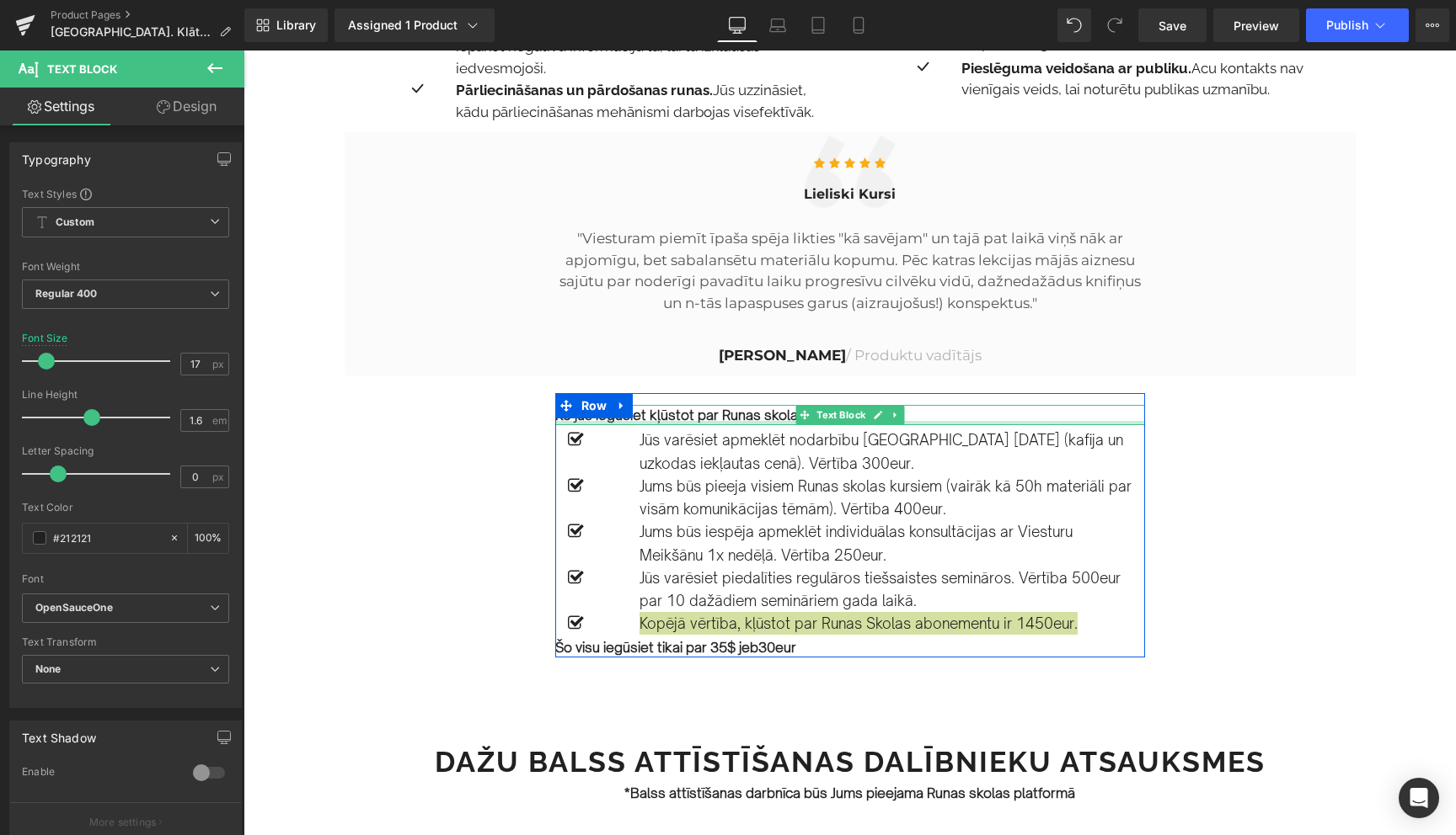
click at [648, 421] on div at bounding box center [849, 423] width 590 height 4
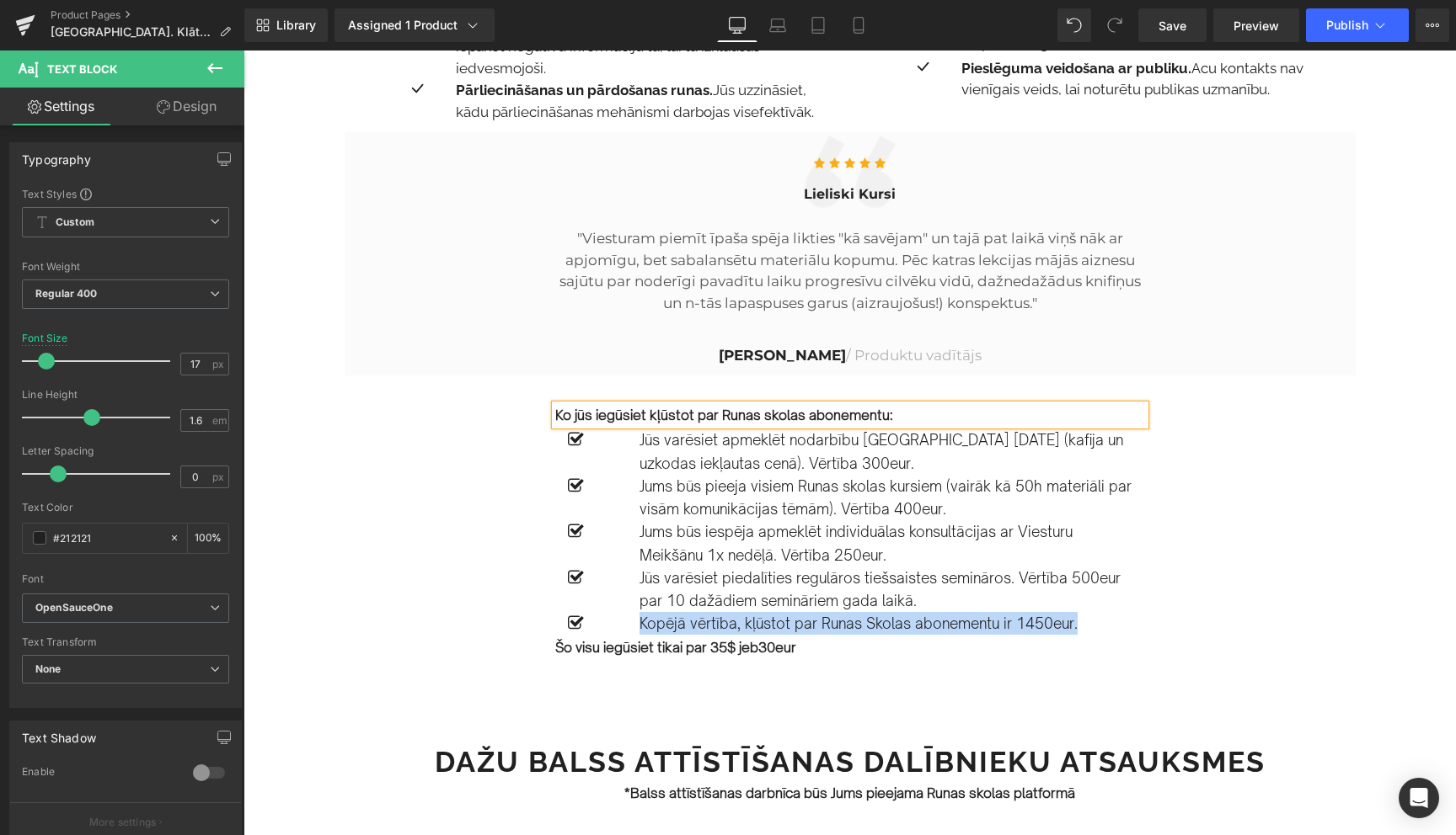
click at [648, 421] on b "Ko jūs iegūsiet kļūstot par Runas skolas abonementu:" at bounding box center [724, 415] width 338 height 17
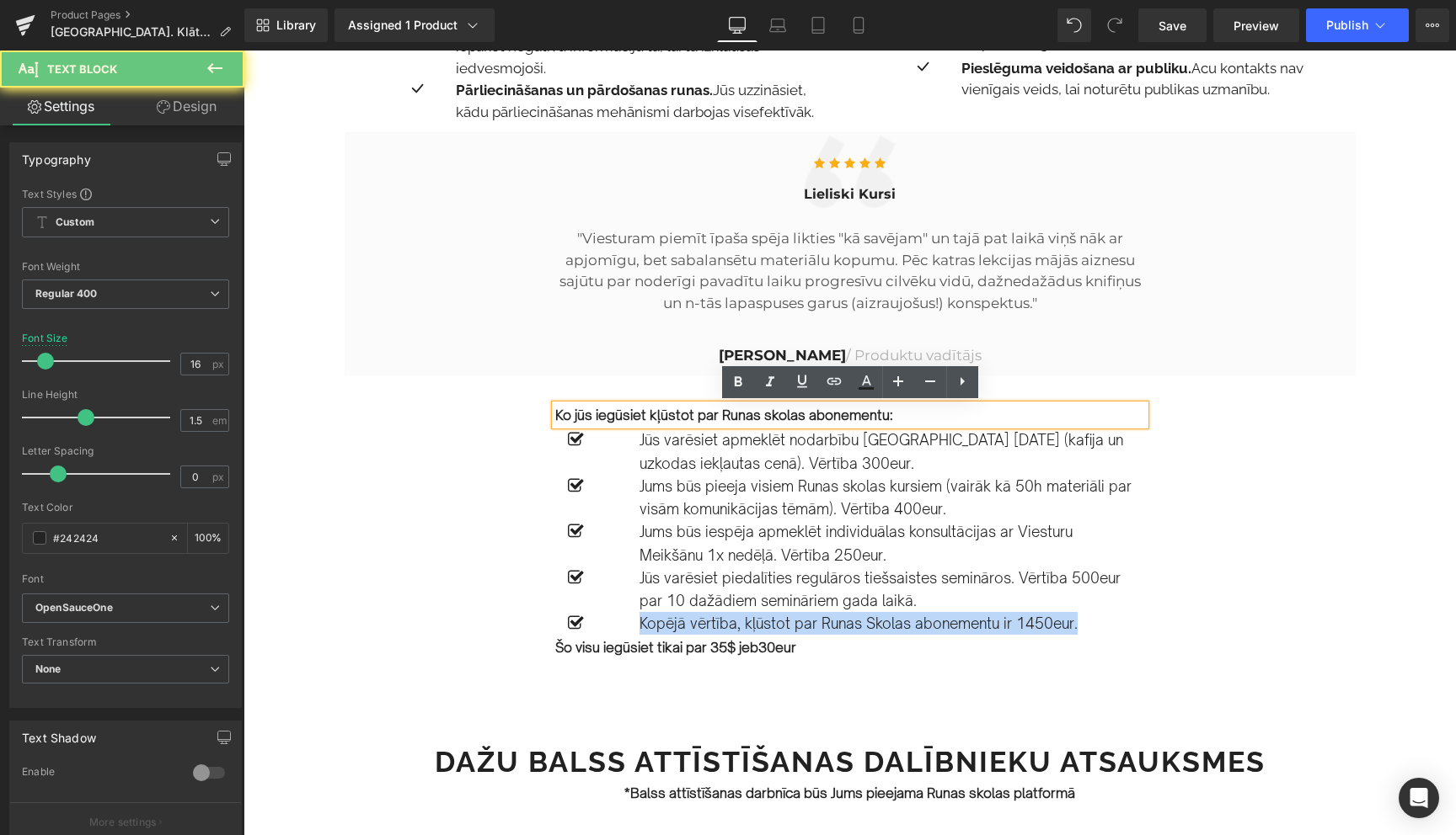
click at [648, 421] on b "Ko jūs iegūsiet kļūstot par Runas skolas abonementu:" at bounding box center [724, 415] width 338 height 17
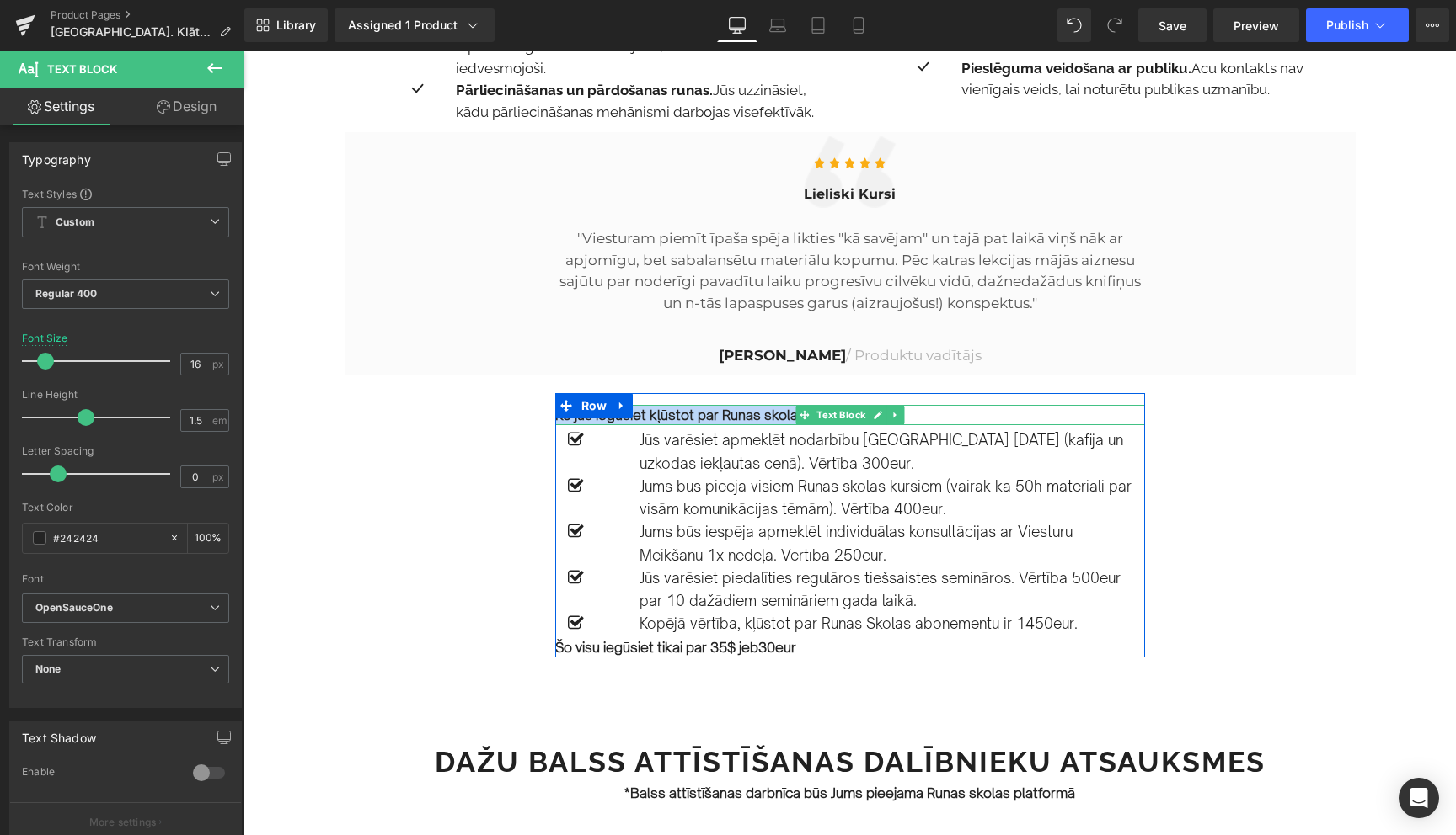
click at [733, 418] on b "Ko jūs iegūsiet kļūstot par Runas skolas abonementu:" at bounding box center [724, 415] width 338 height 17
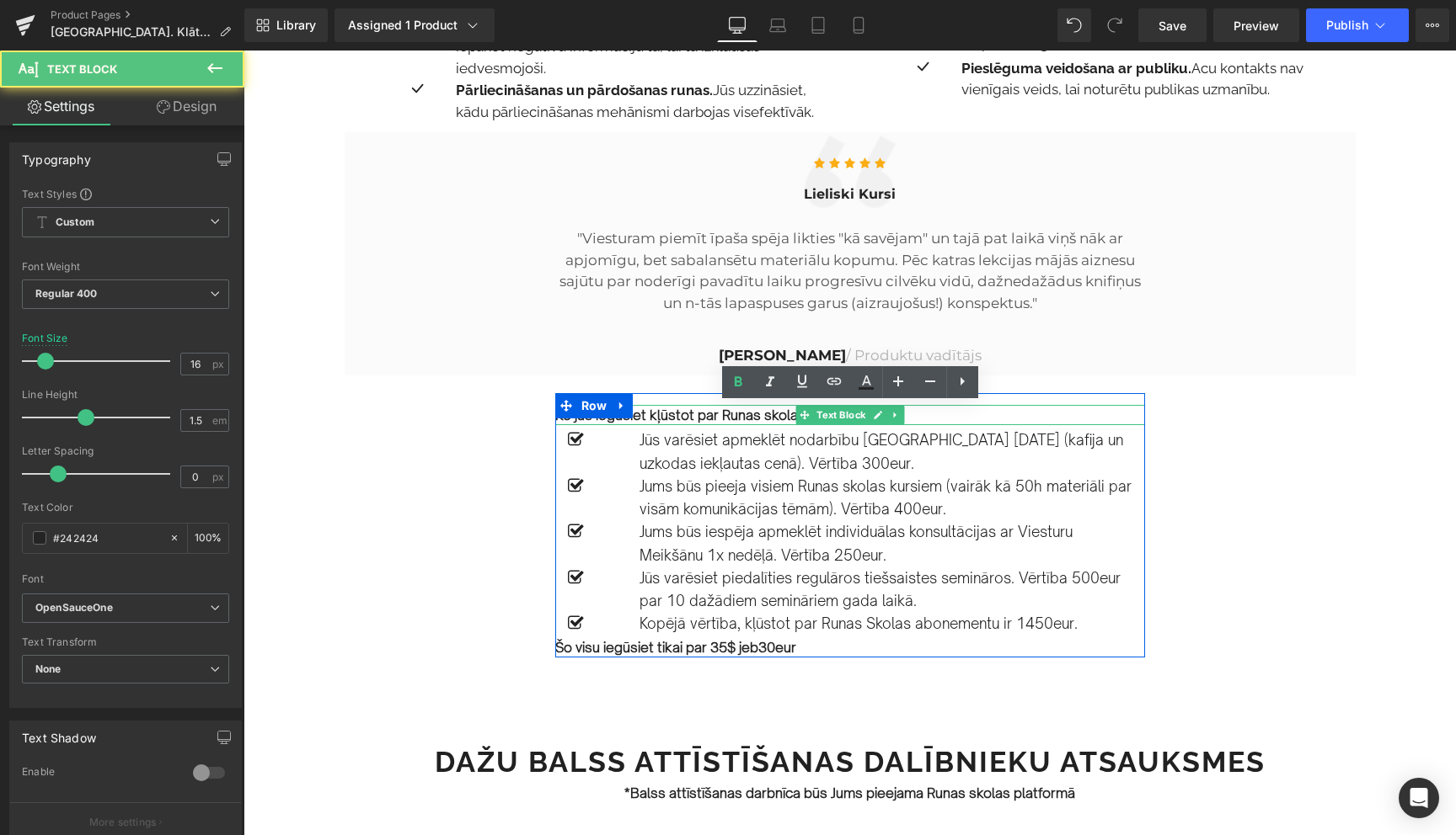
click at [733, 418] on b "Ko jūs iegūsiet kļūstot par Runas skolas abonementu:" at bounding box center [724, 415] width 338 height 17
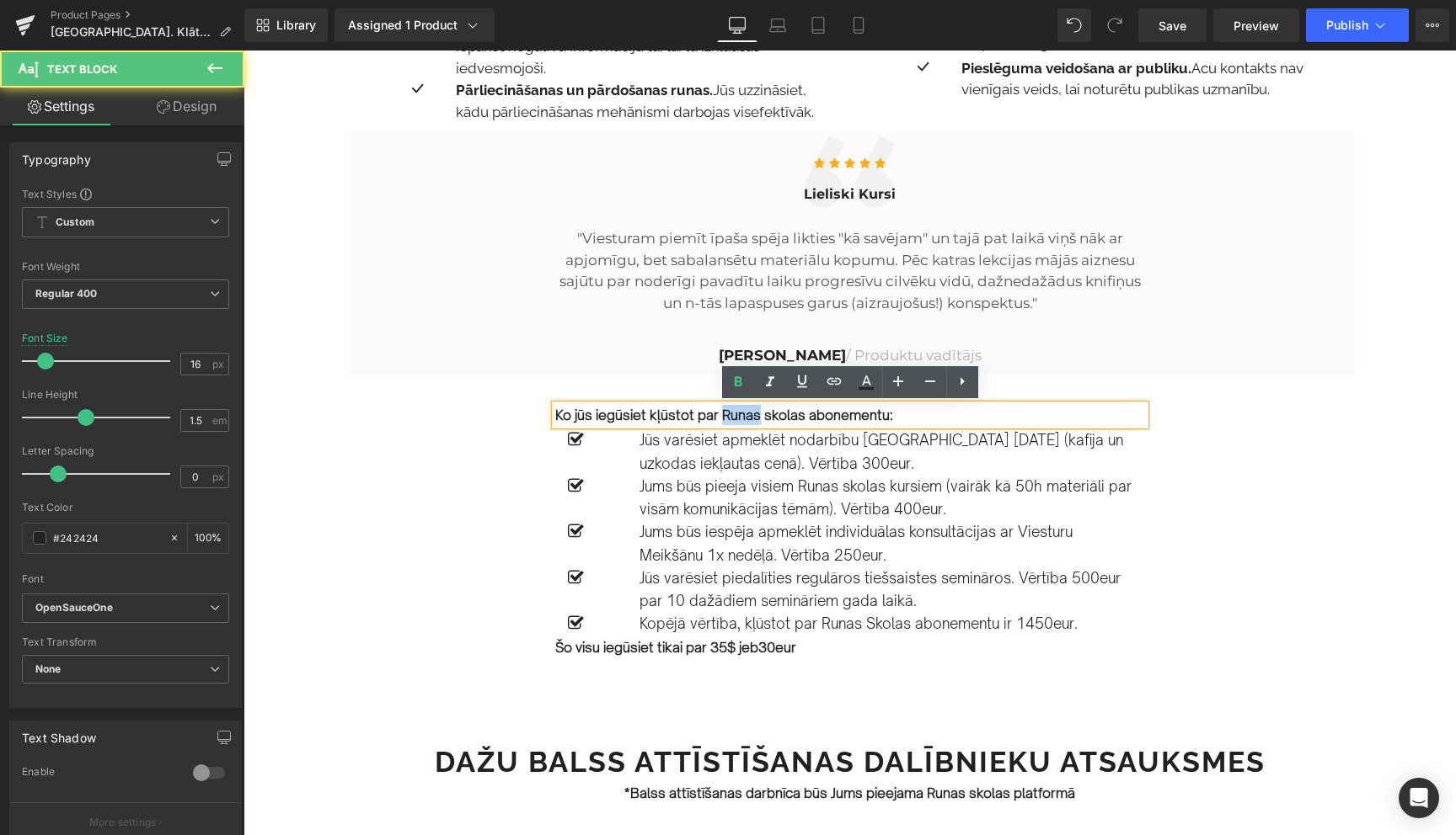
click at [733, 418] on b "Ko jūs iegūsiet kļūstot par Runas skolas abonementu:" at bounding box center [724, 415] width 338 height 17
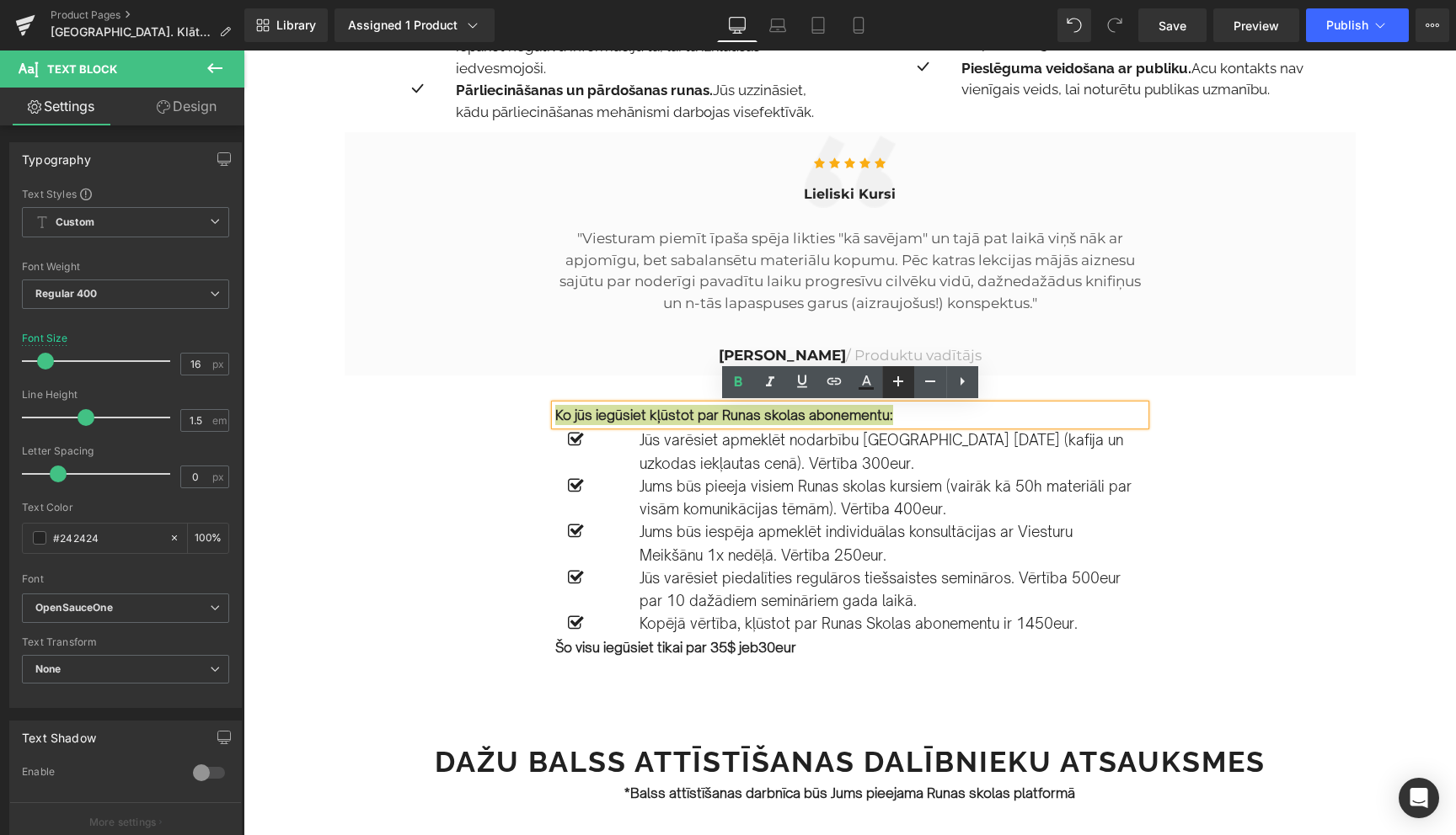
click at [905, 381] on icon at bounding box center [898, 382] width 20 height 20
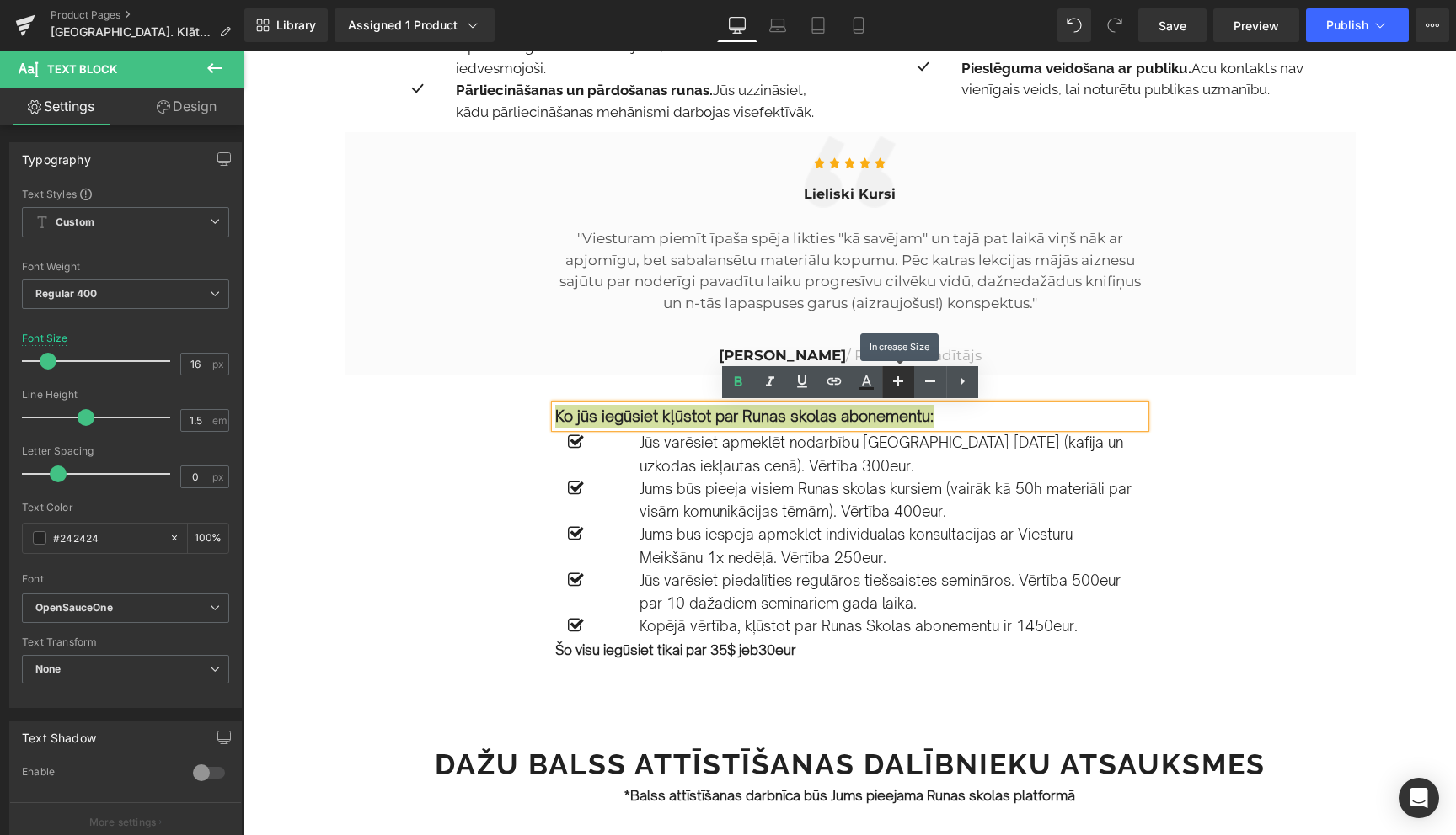
click at [905, 381] on icon at bounding box center [898, 382] width 20 height 20
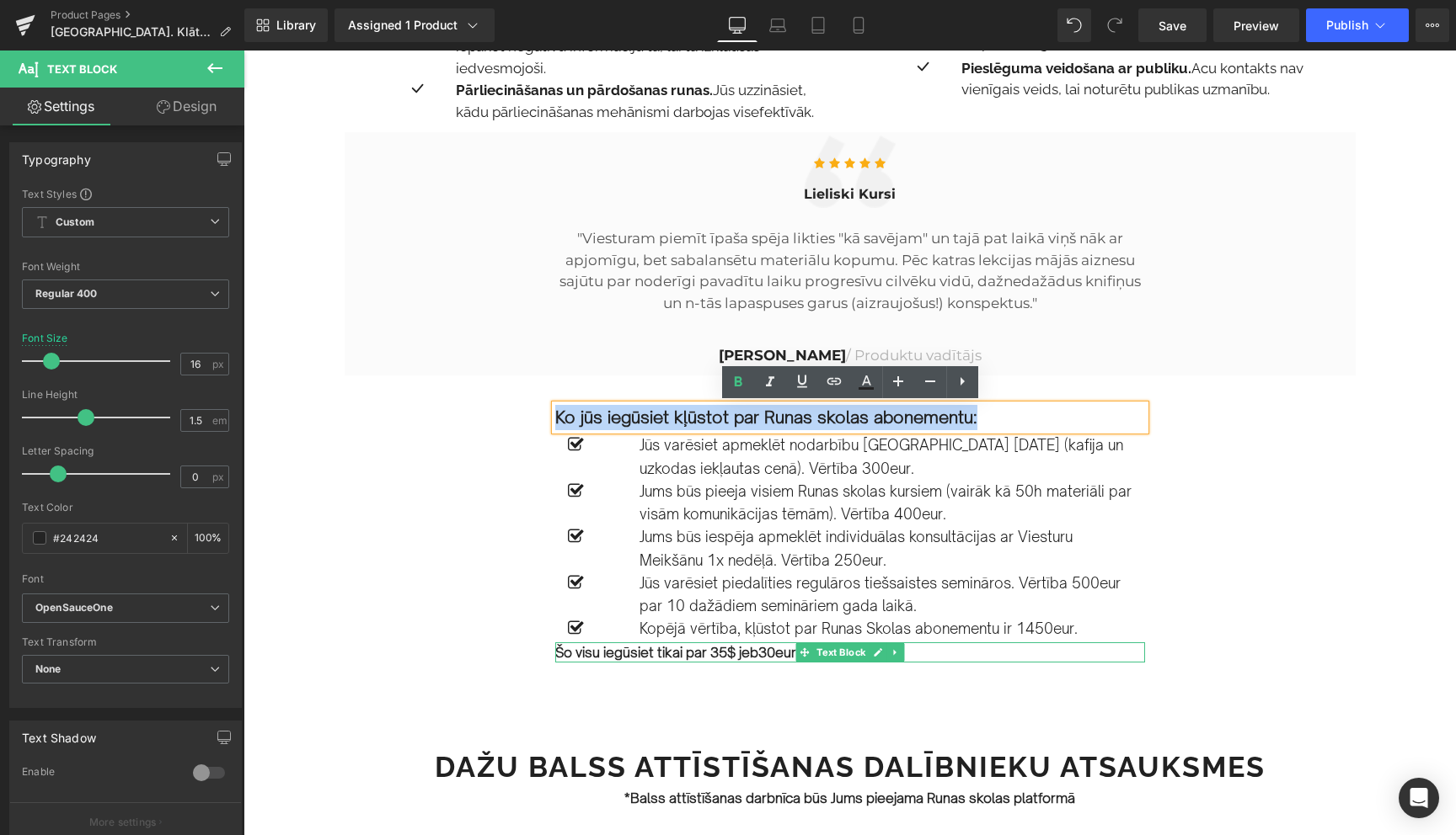
click at [647, 652] on strong "Šo visu iegūsiet tikai par 35$ jeb" at bounding box center [656, 652] width 203 height 17
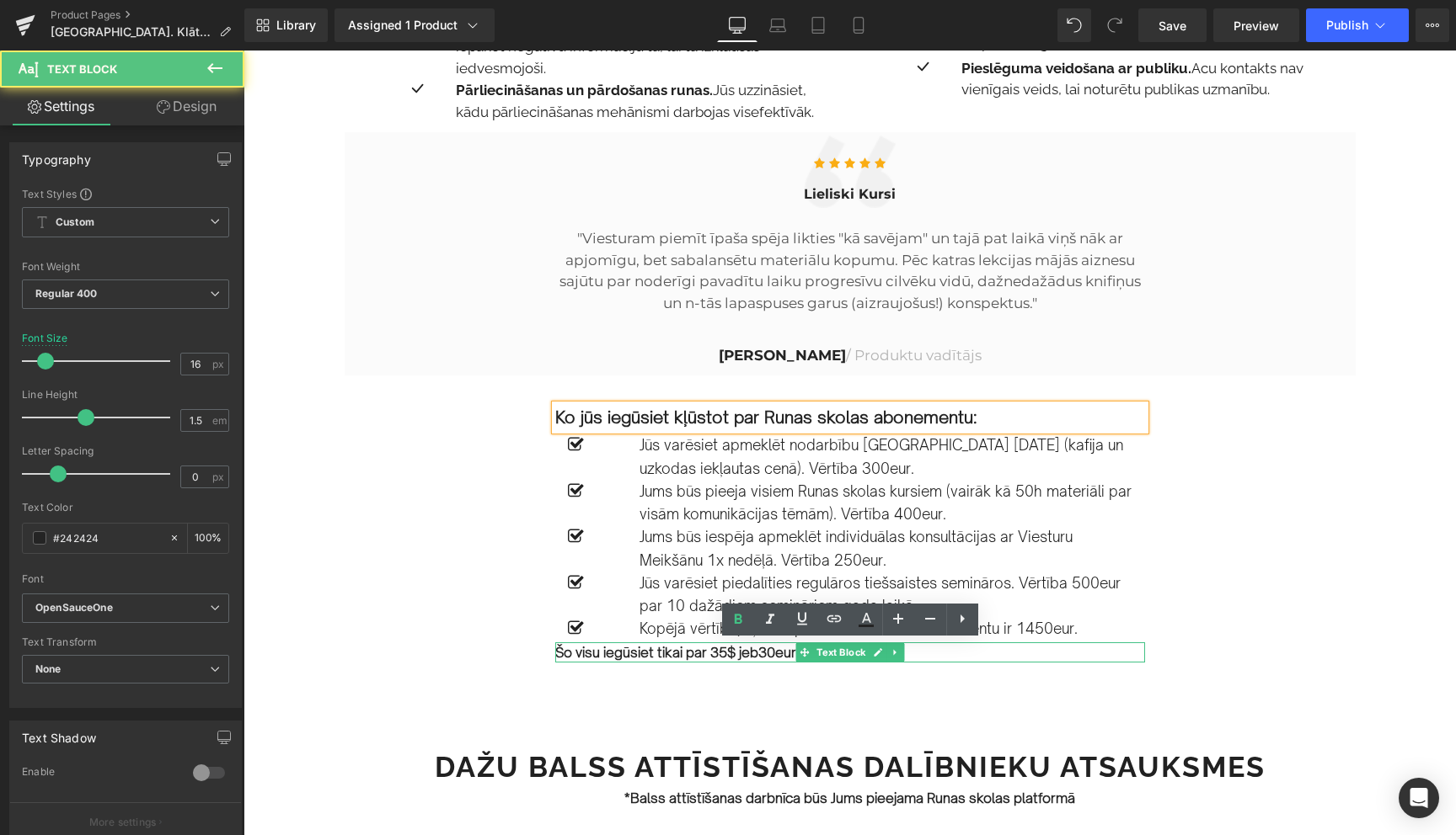
click at [647, 652] on strong "Šo visu iegūsiet tikai par 35$ jeb" at bounding box center [656, 652] width 203 height 17
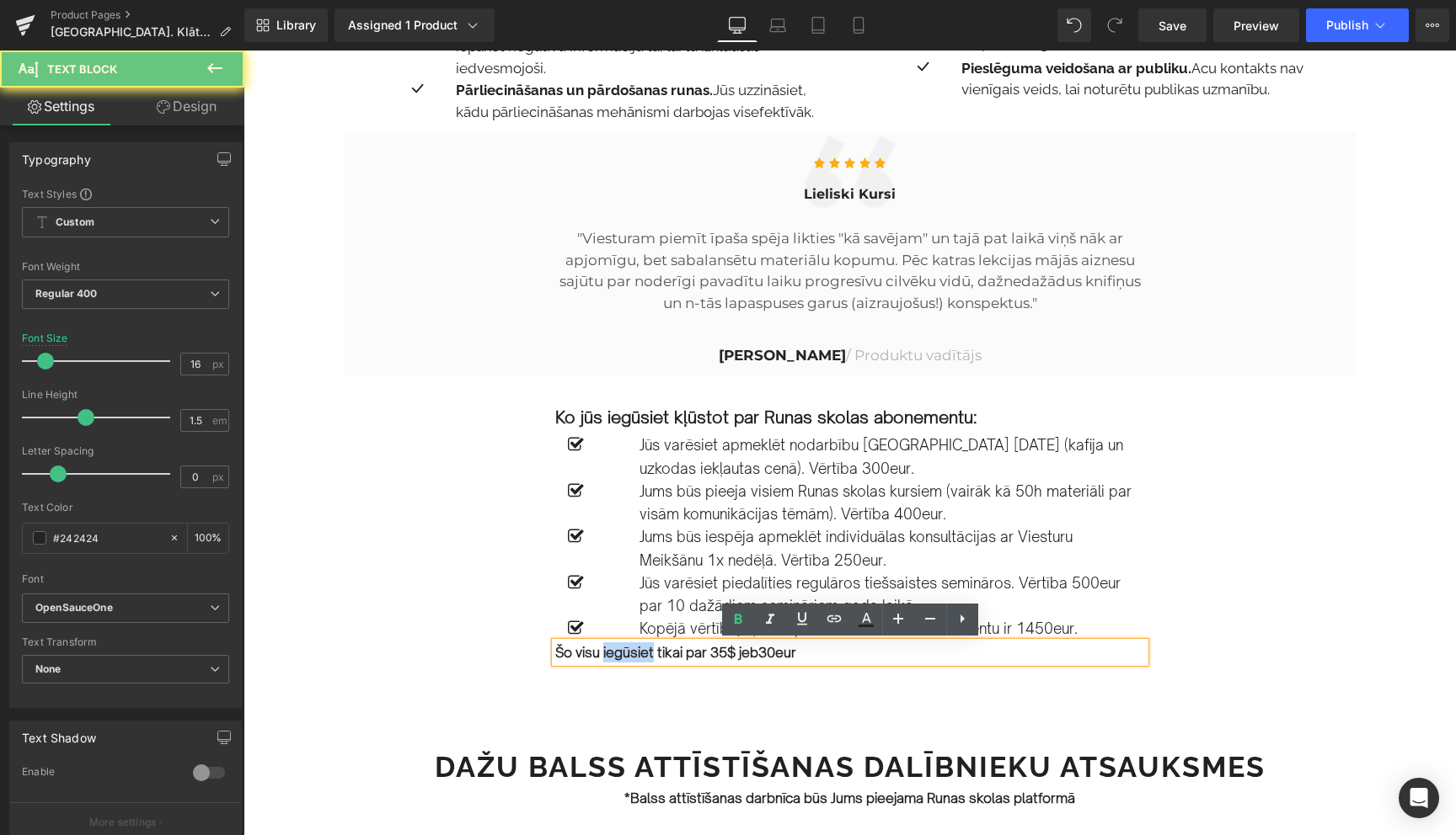
click at [647, 652] on strong "Šo visu iegūsiet tikai par 35$ jeb" at bounding box center [656, 652] width 203 height 17
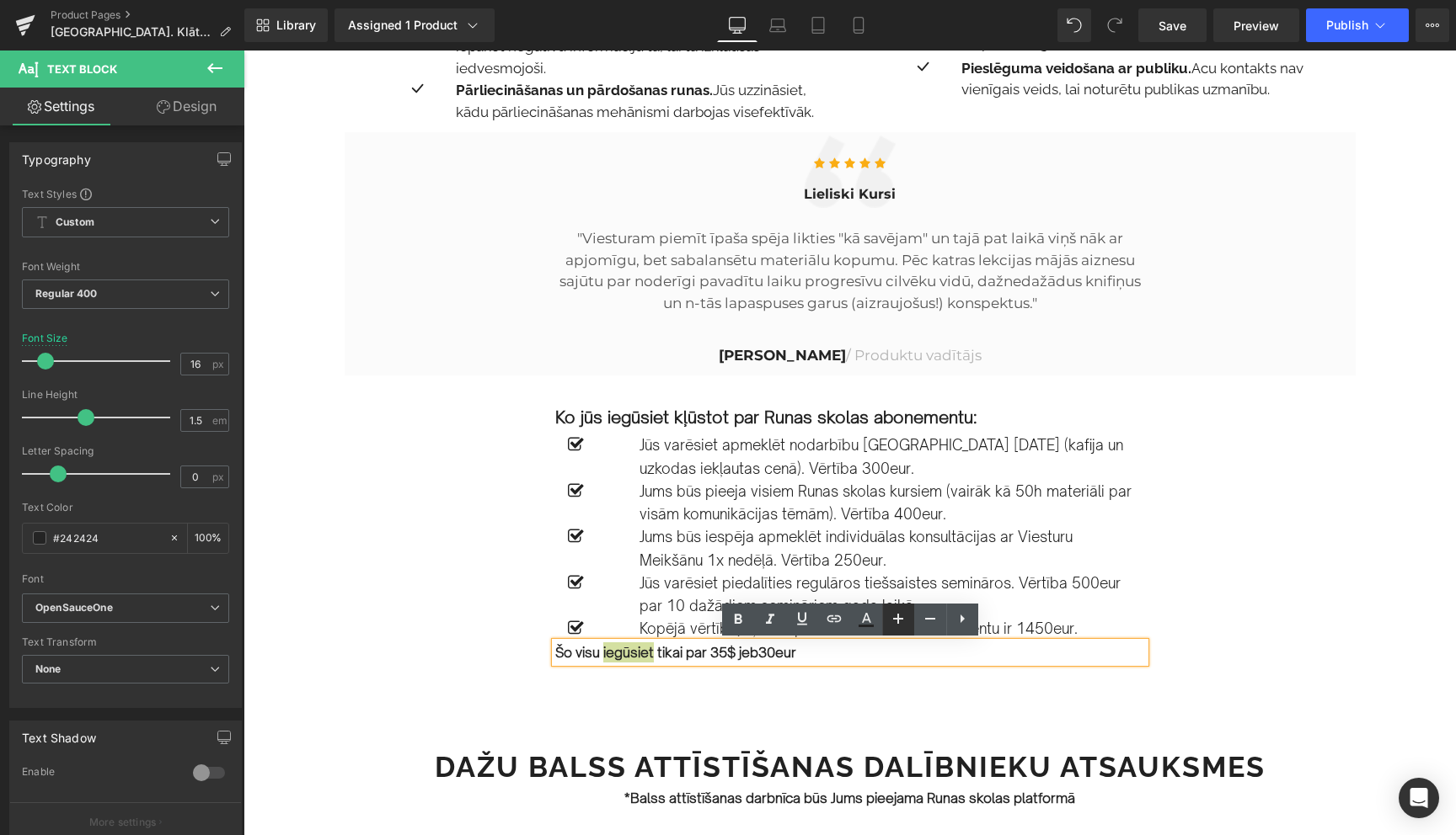
click at [897, 623] on icon at bounding box center [898, 619] width 10 height 10
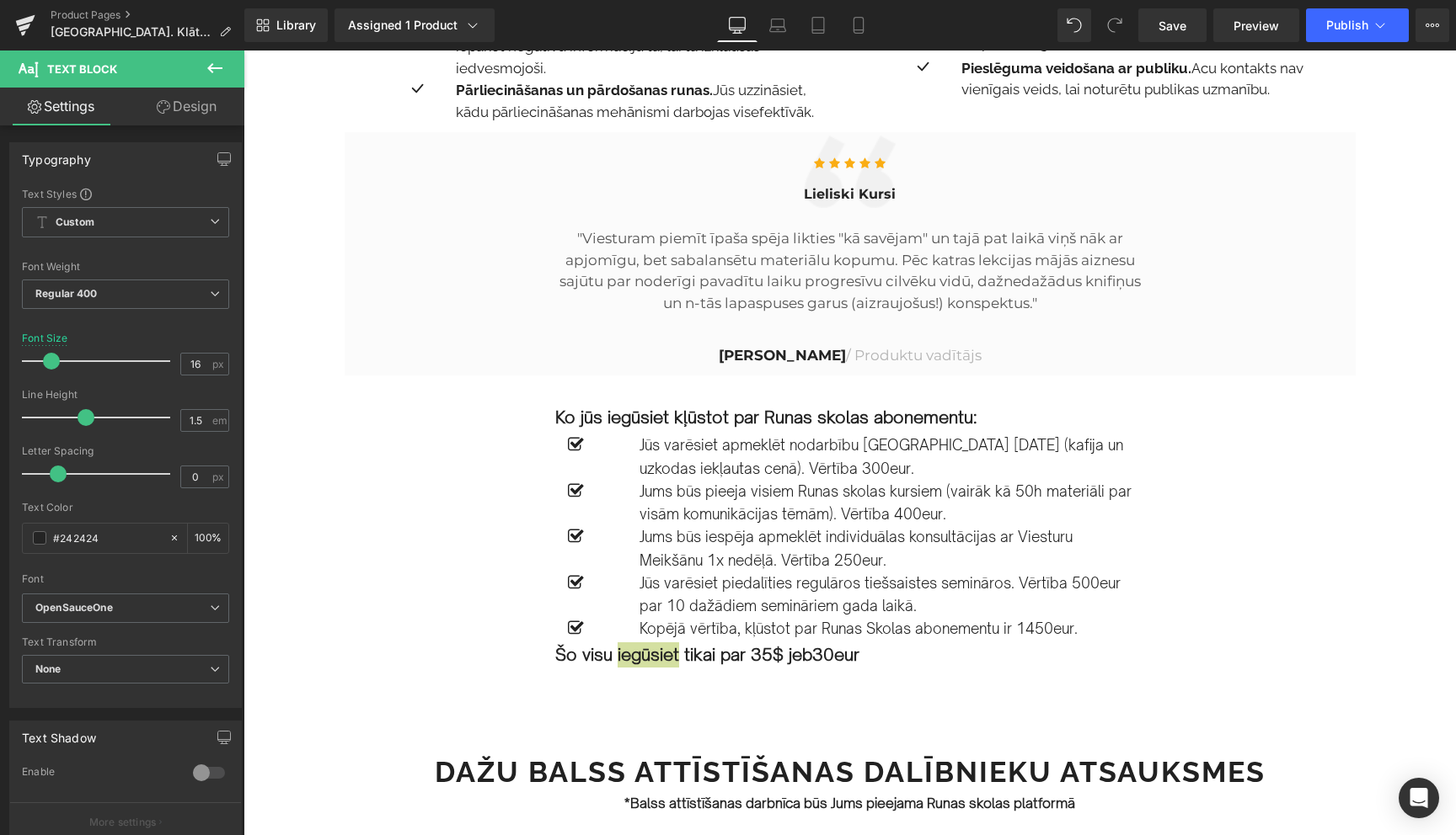
click at [182, 105] on link "Design" at bounding box center [186, 106] width 122 height 38
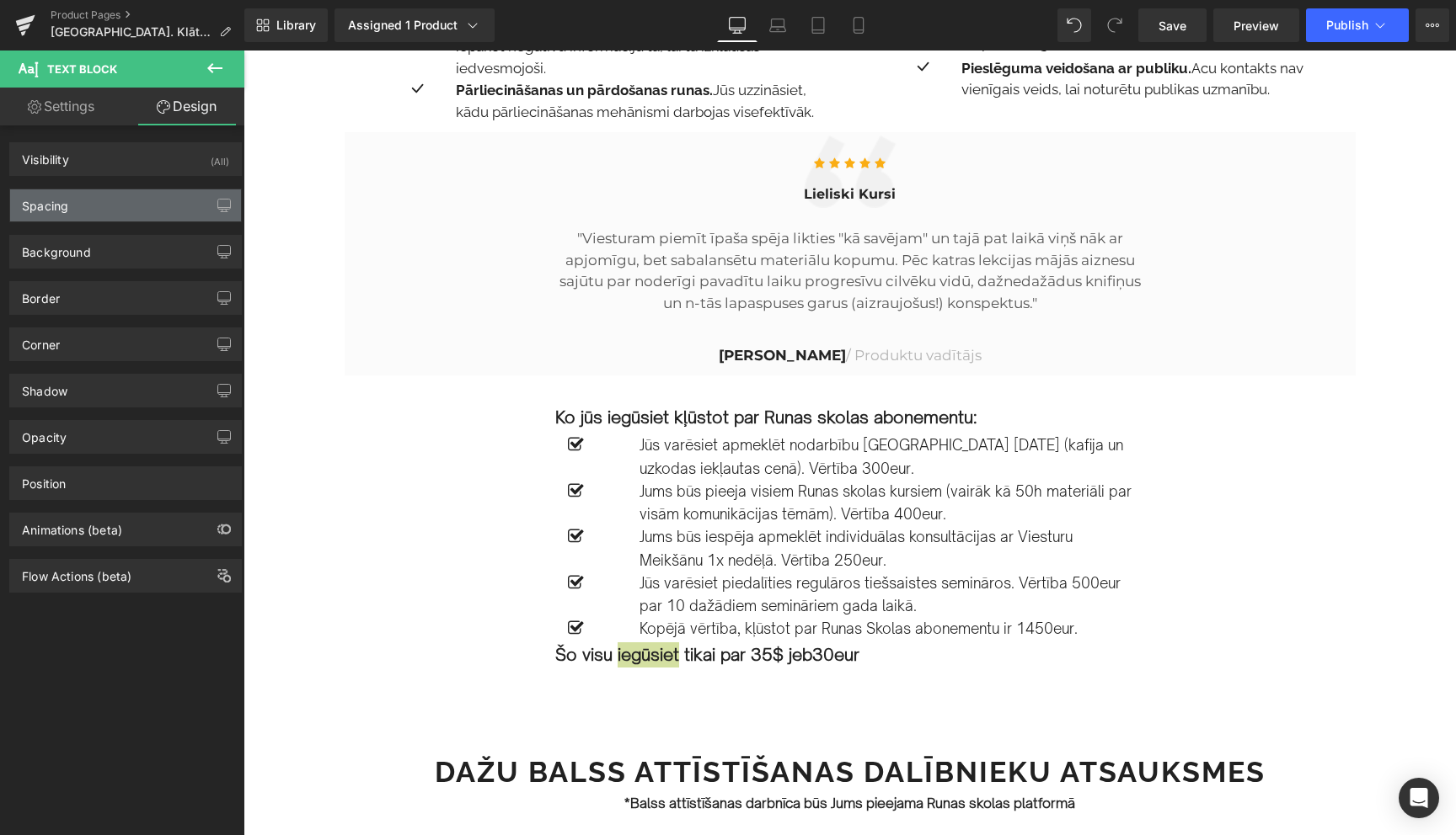
click at [129, 204] on div "Spacing" at bounding box center [125, 206] width 231 height 32
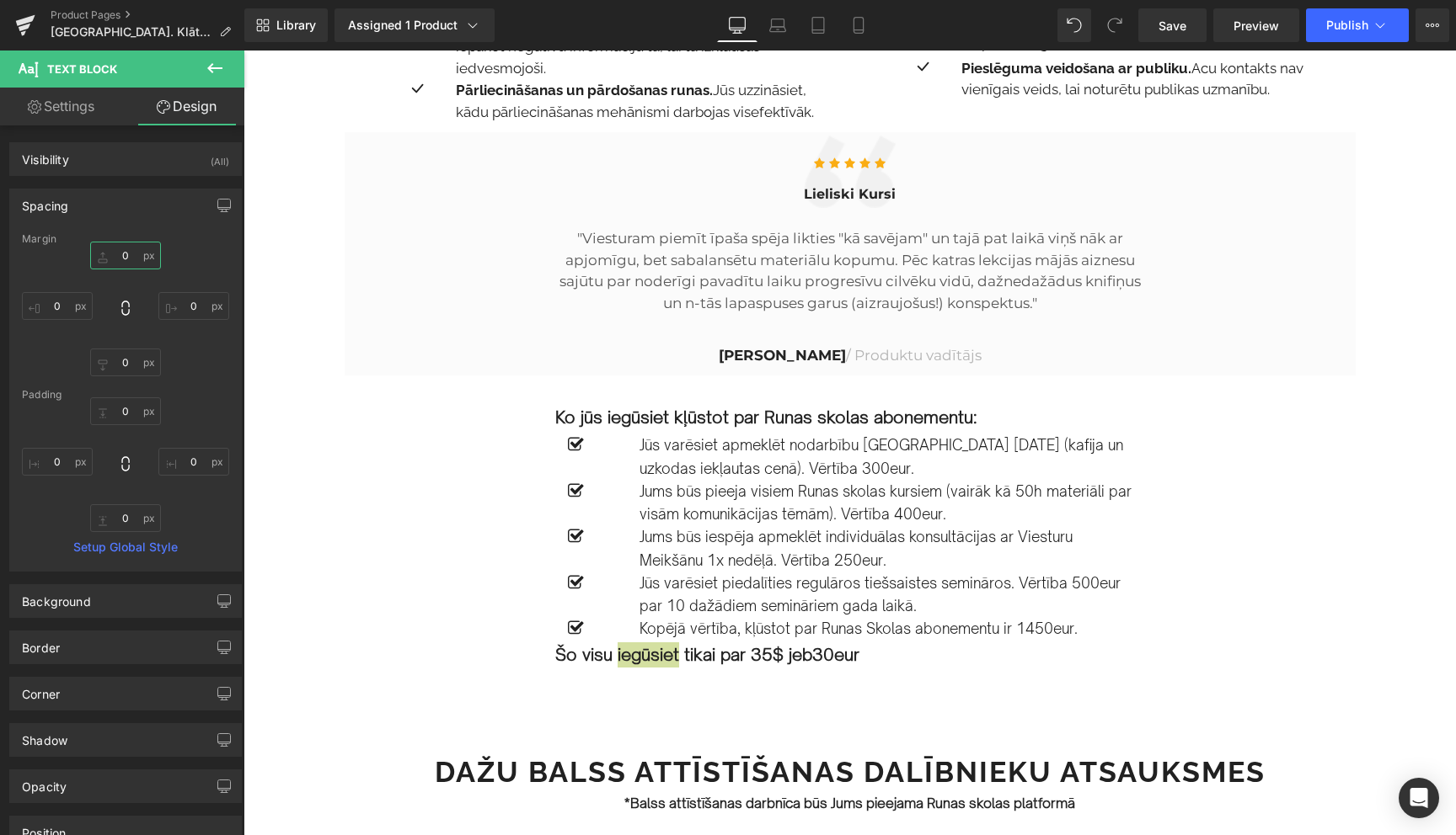
click at [122, 250] on input "text" at bounding box center [125, 255] width 71 height 28
type input "20"
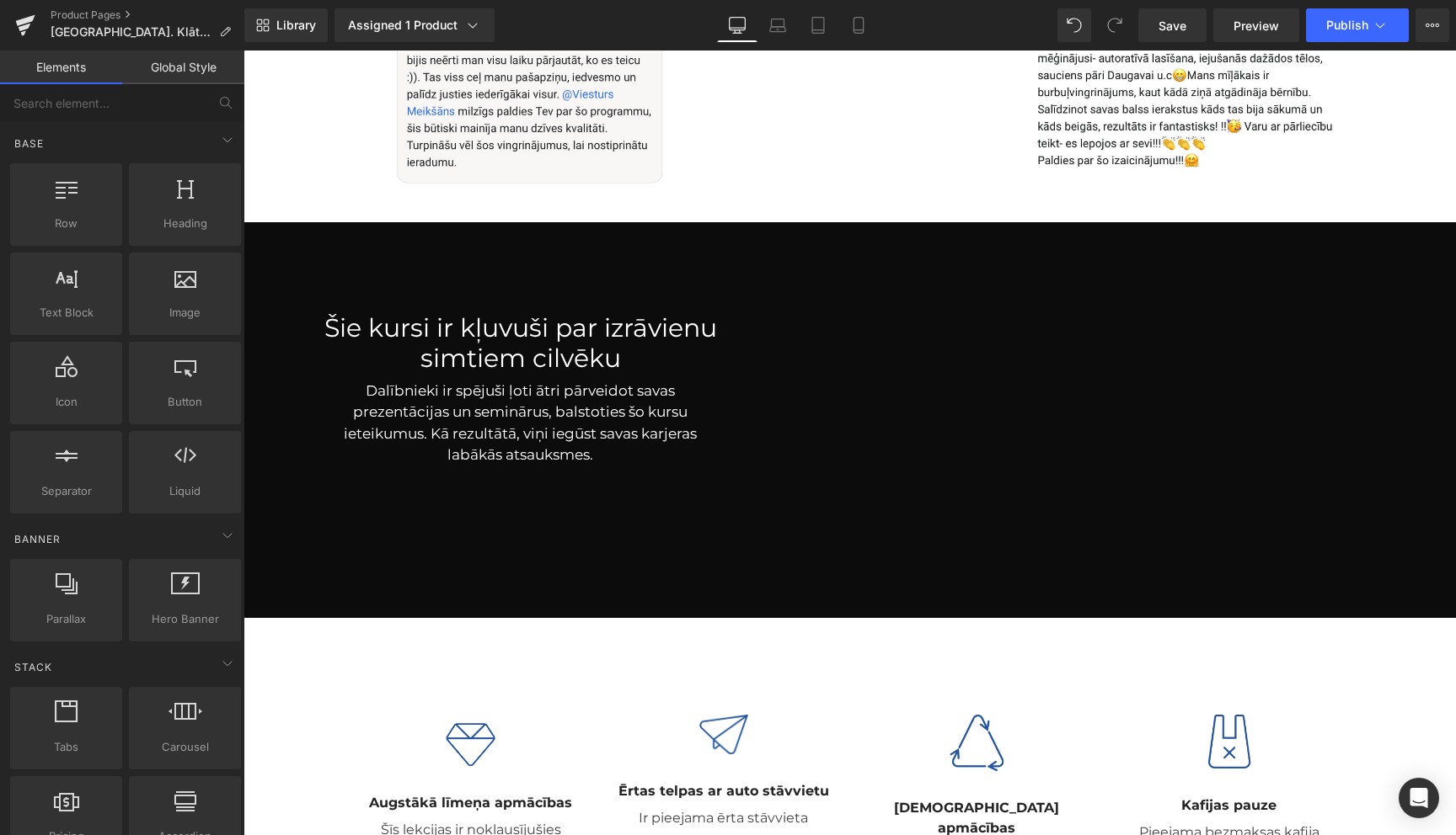
scroll to position [2829, 0]
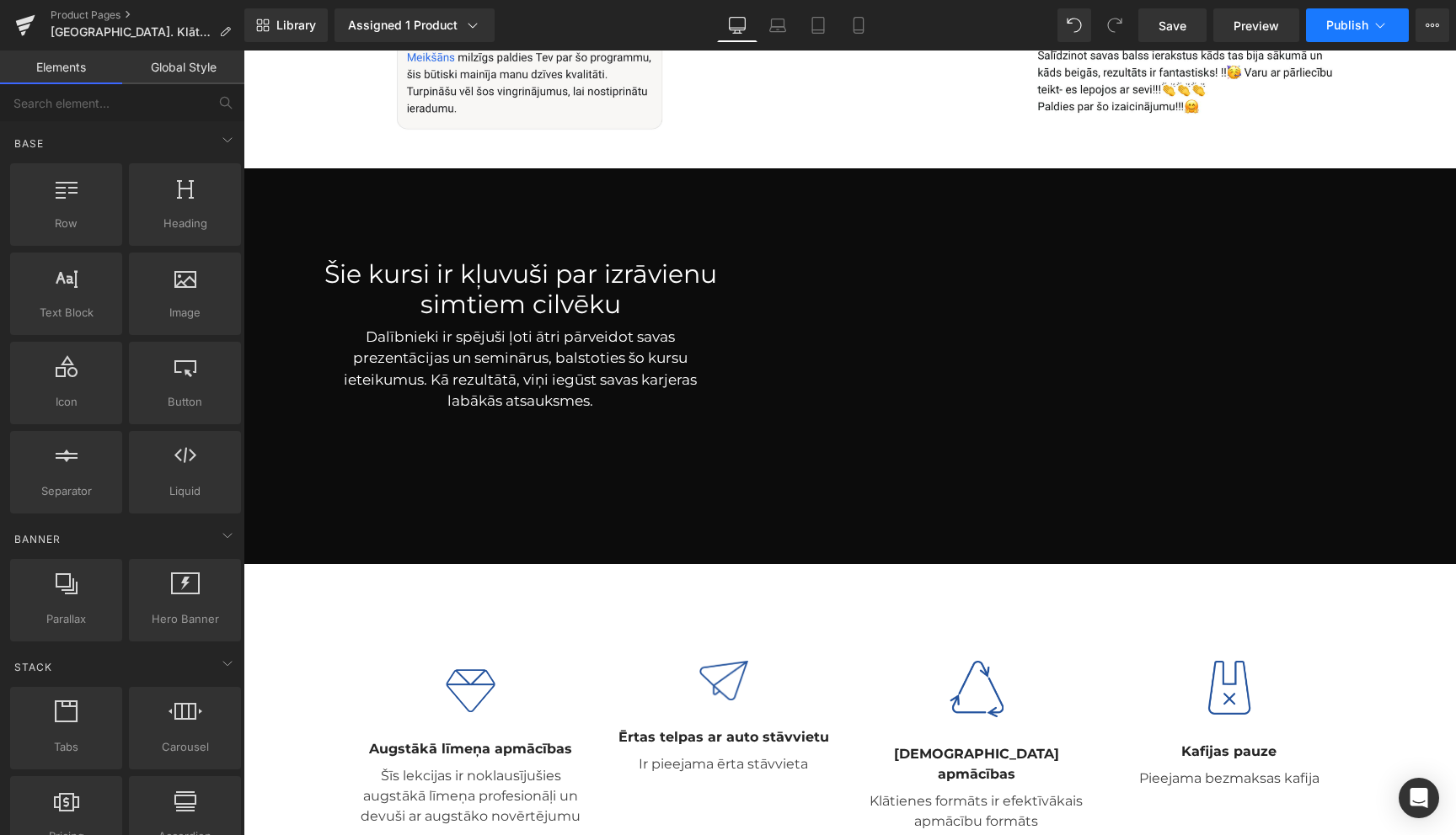
click at [1386, 25] on icon at bounding box center [1379, 25] width 17 height 17
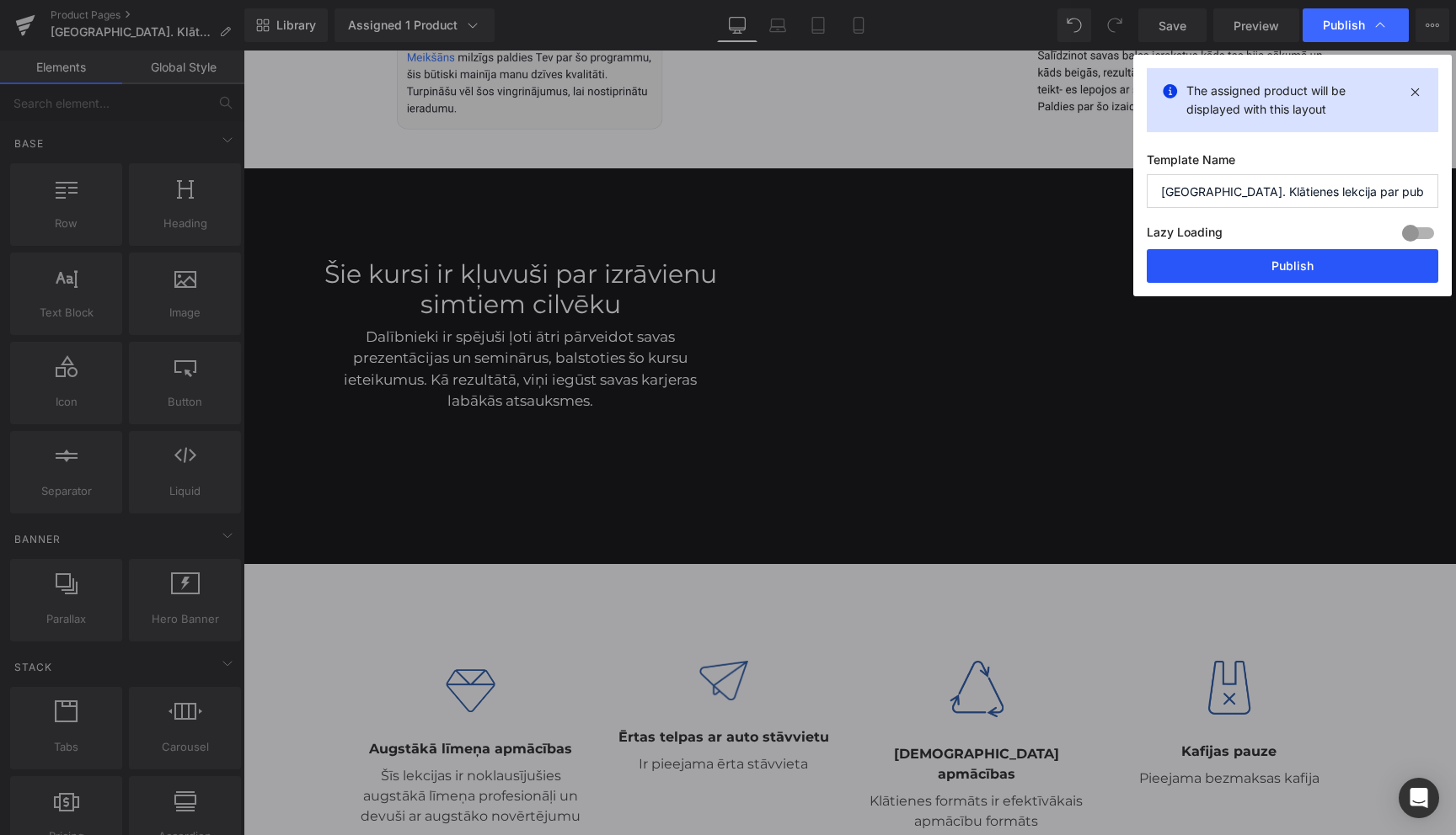
click at [1291, 272] on button "Publish" at bounding box center [1292, 266] width 291 height 34
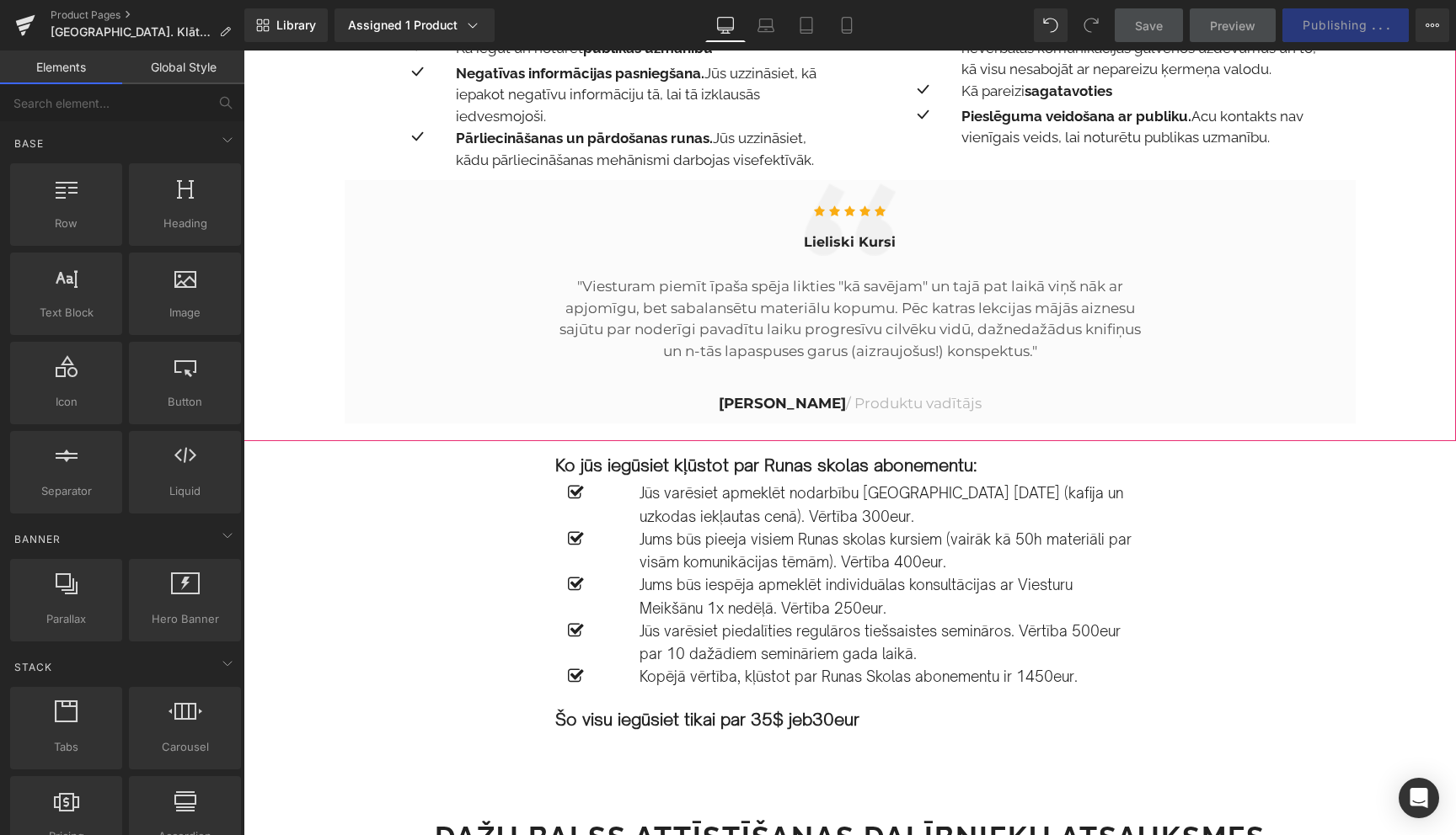
scroll to position [1698, 0]
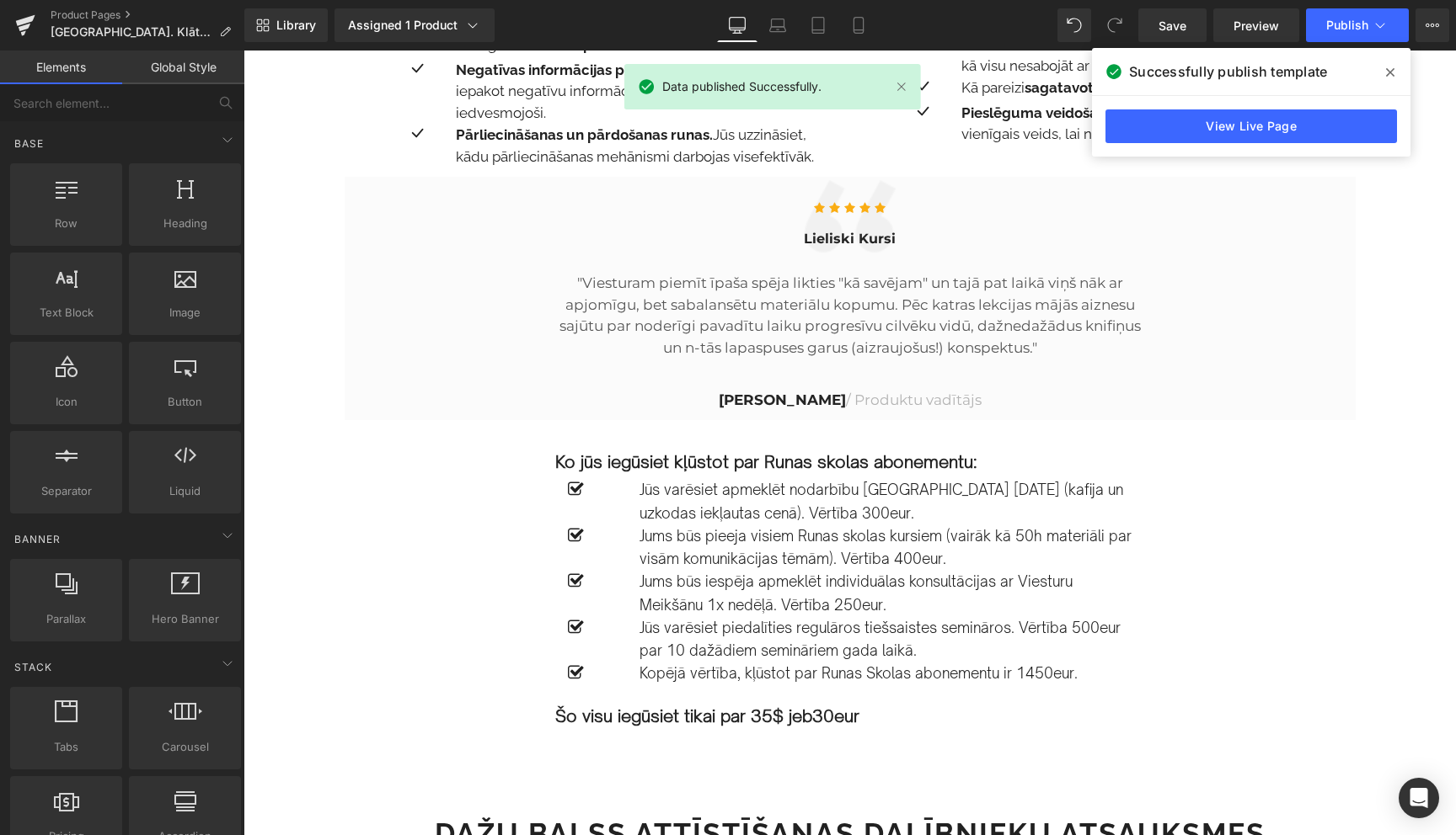
click at [1391, 75] on icon at bounding box center [1390, 73] width 8 height 14
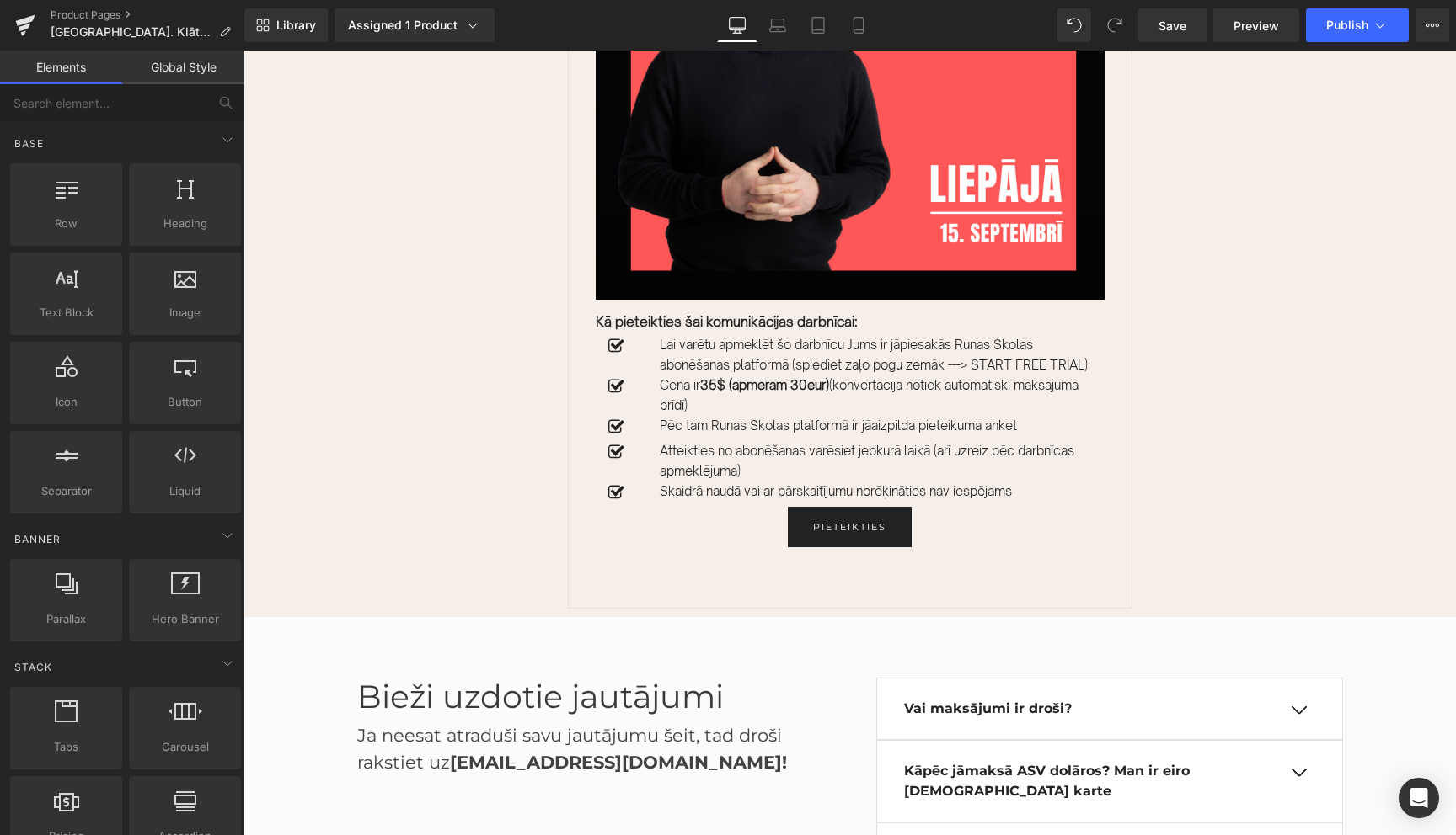
scroll to position [3884, 0]
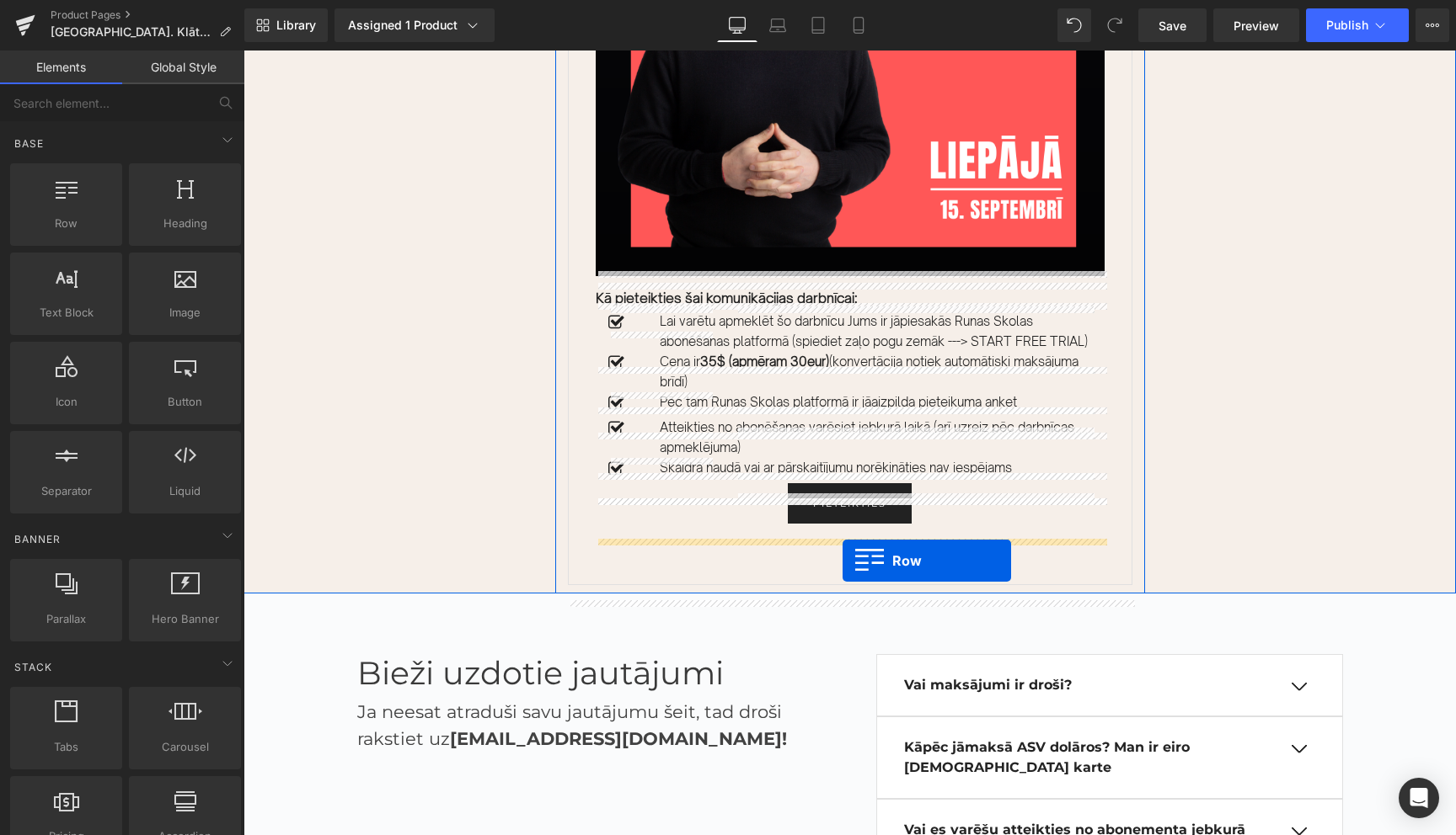
drag, startPoint x: 564, startPoint y: 543, endPoint x: 842, endPoint y: 561, distance: 278.6
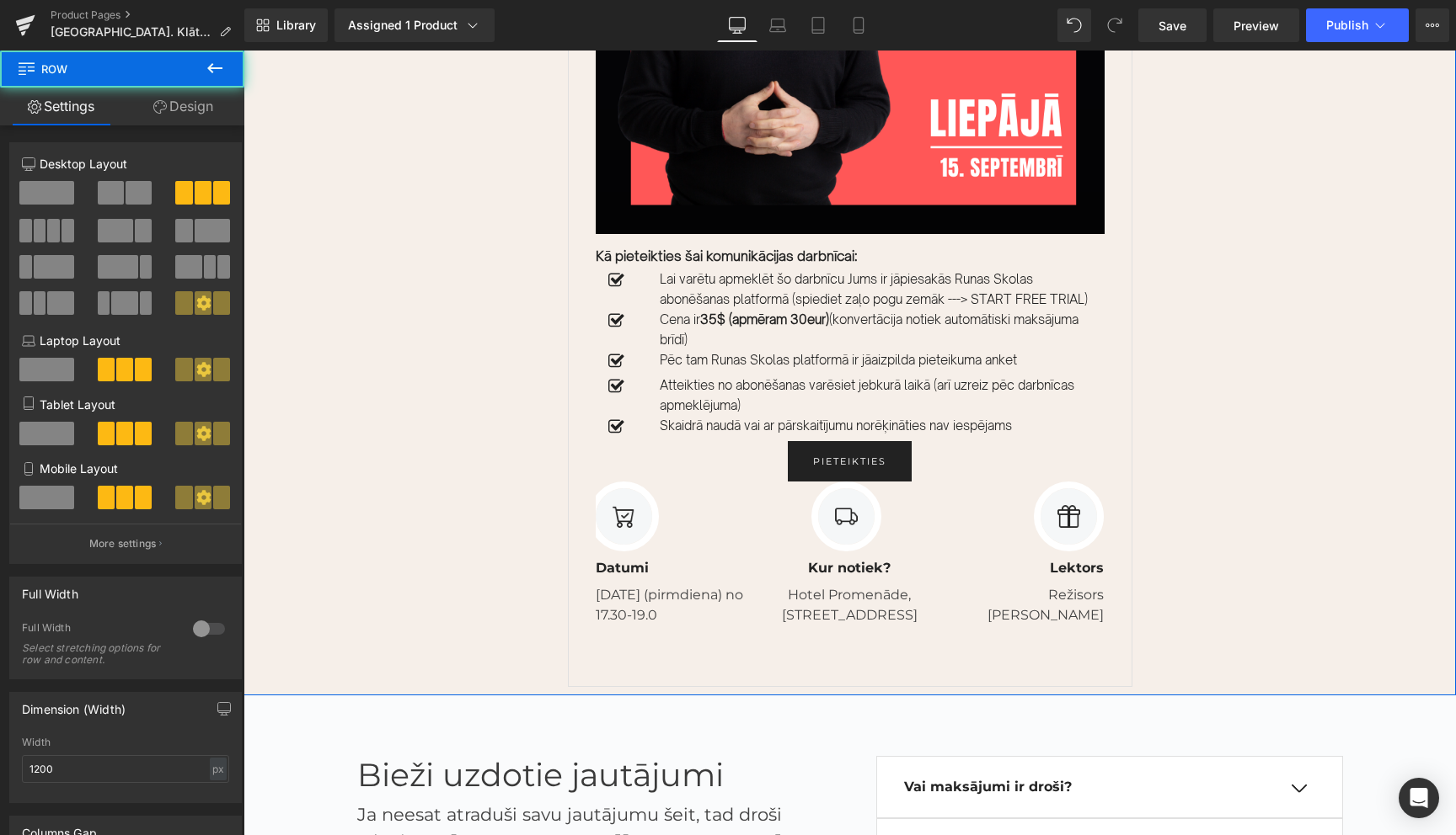
click at [1249, 512] on div "Sale Off (P) Image Kā pieteikties šai komunikācijas darbnīcai: Text Block Icon …" at bounding box center [849, 225] width 1212 height 941
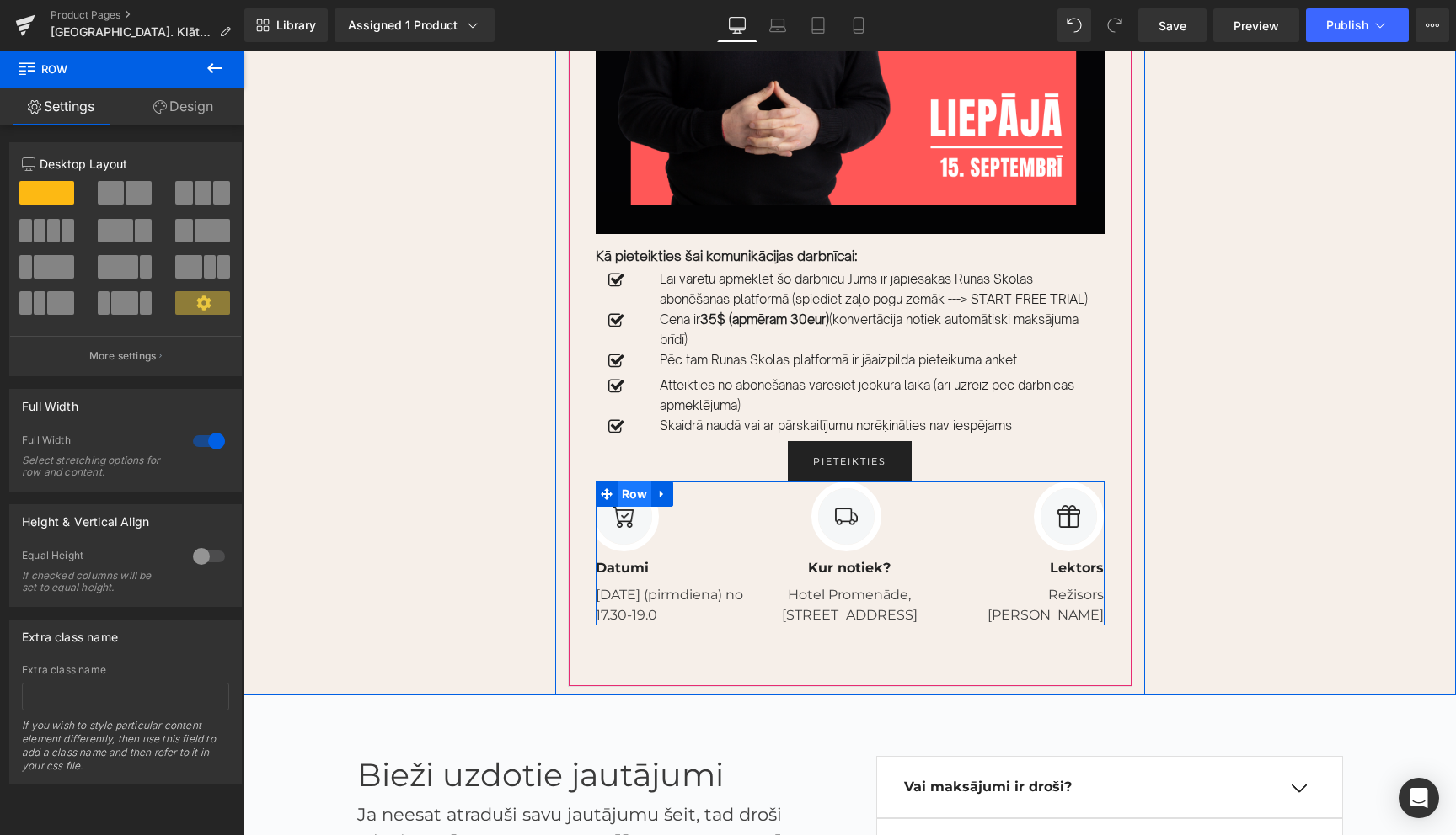
click at [632, 507] on span "Row" at bounding box center [635, 494] width 35 height 25
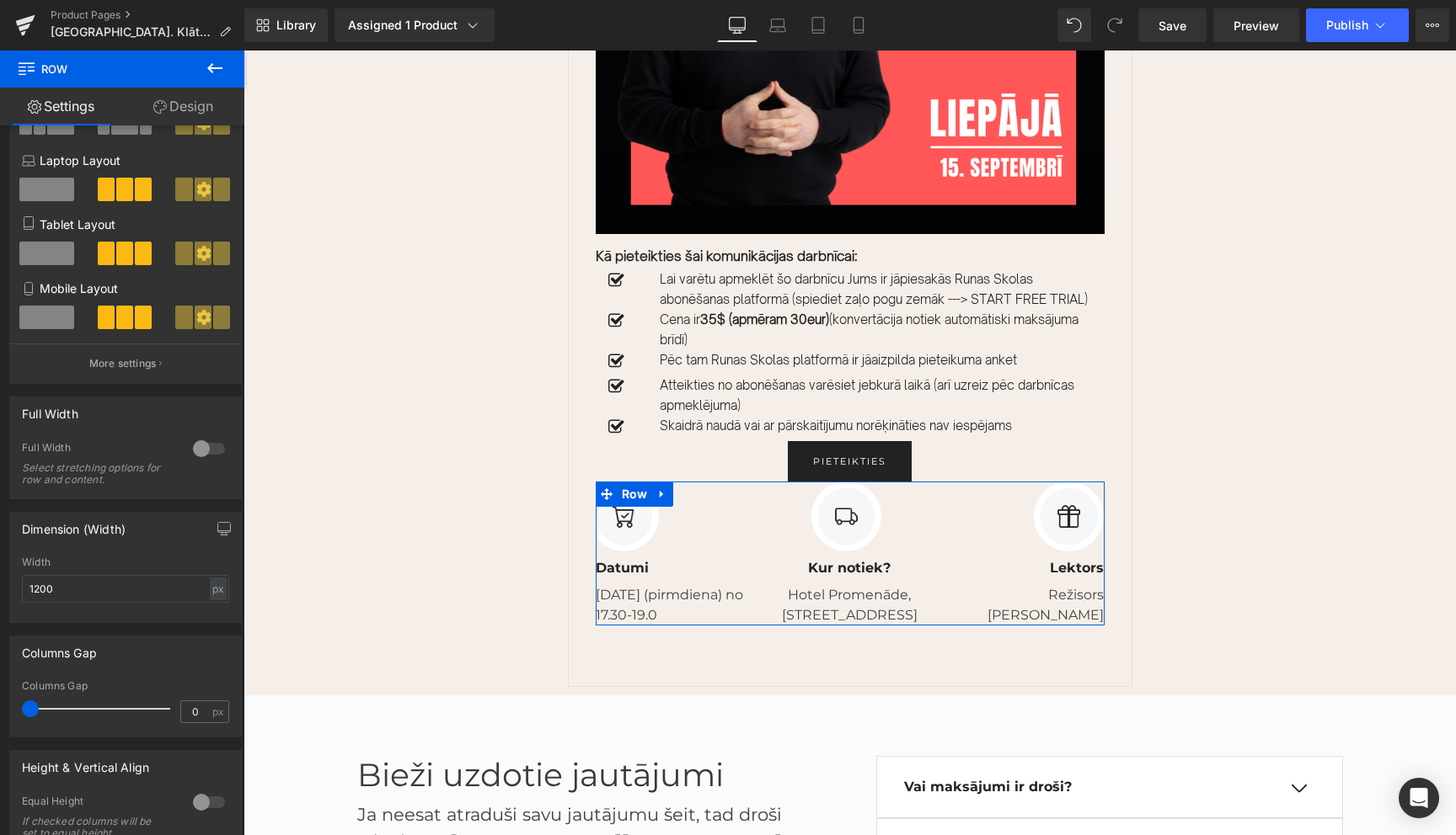
scroll to position [195, 0]
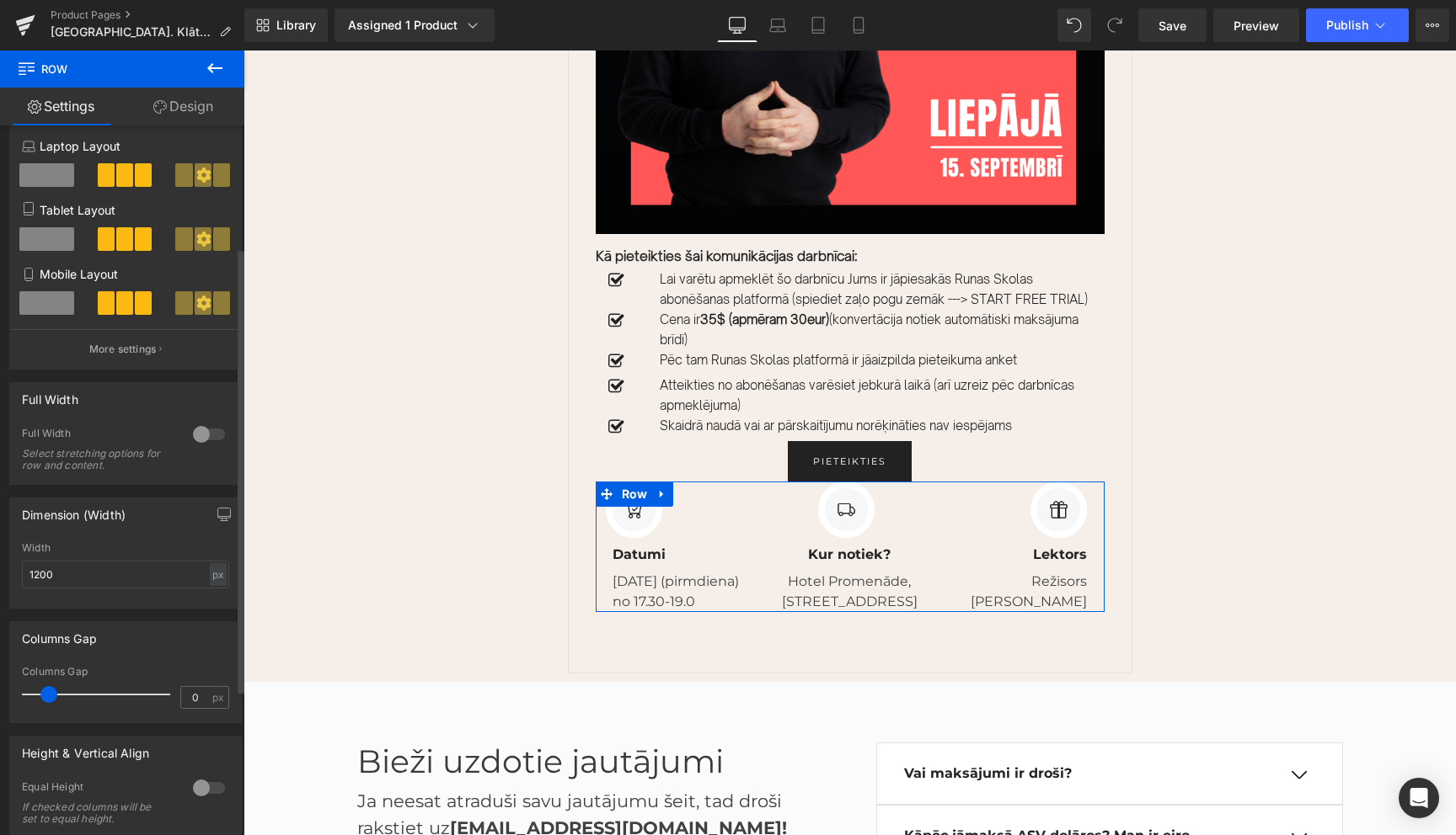
drag, startPoint x: 27, startPoint y: 693, endPoint x: 45, endPoint y: 693, distance: 18.0
click at [45, 693] on span at bounding box center [49, 694] width 17 height 17
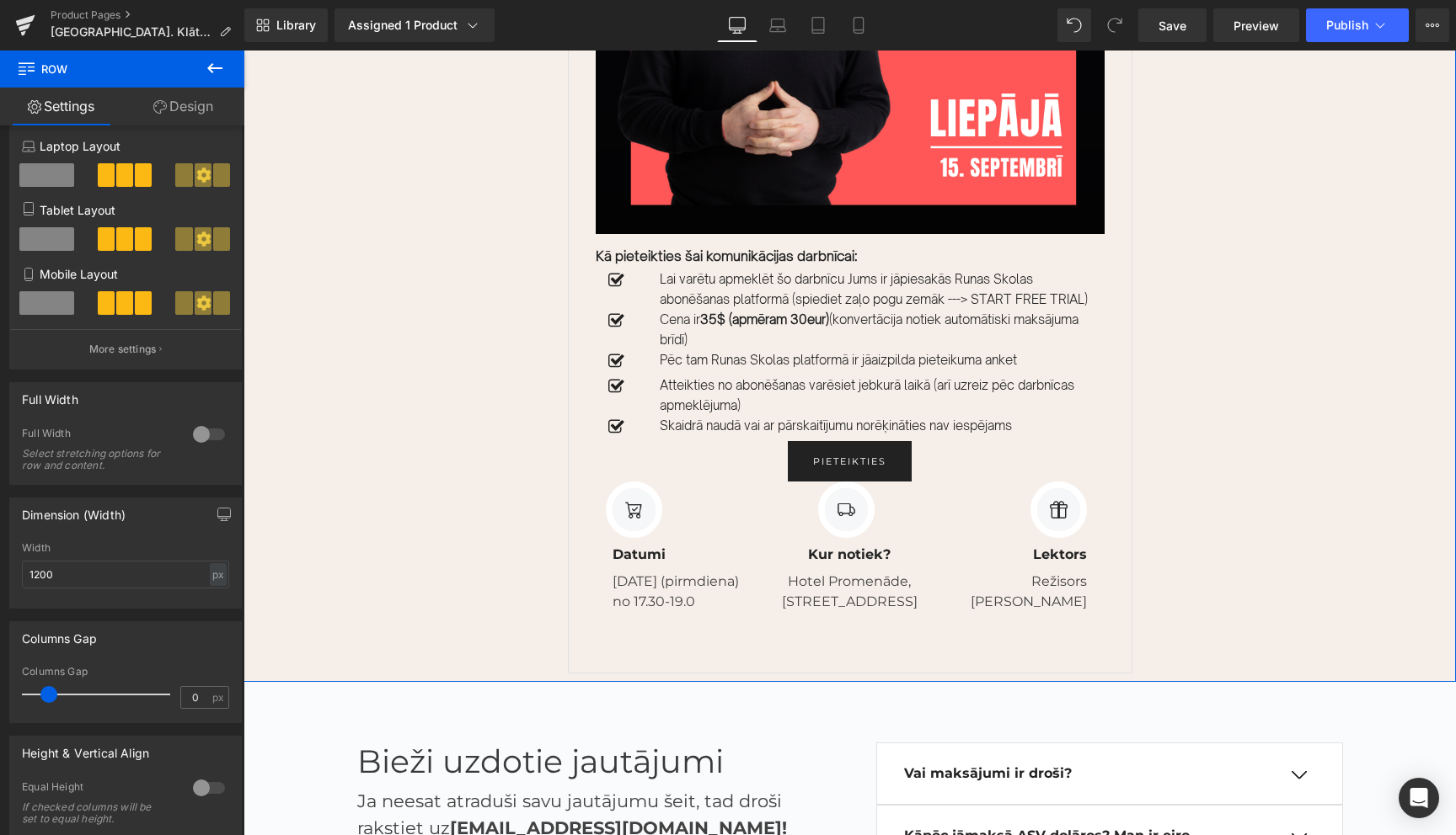
click at [1293, 521] on div "Sale Off (P) Image Kā pieteikties šai komunikācijas darbnīcai: Text Block Icon …" at bounding box center [849, 219] width 1212 height 928
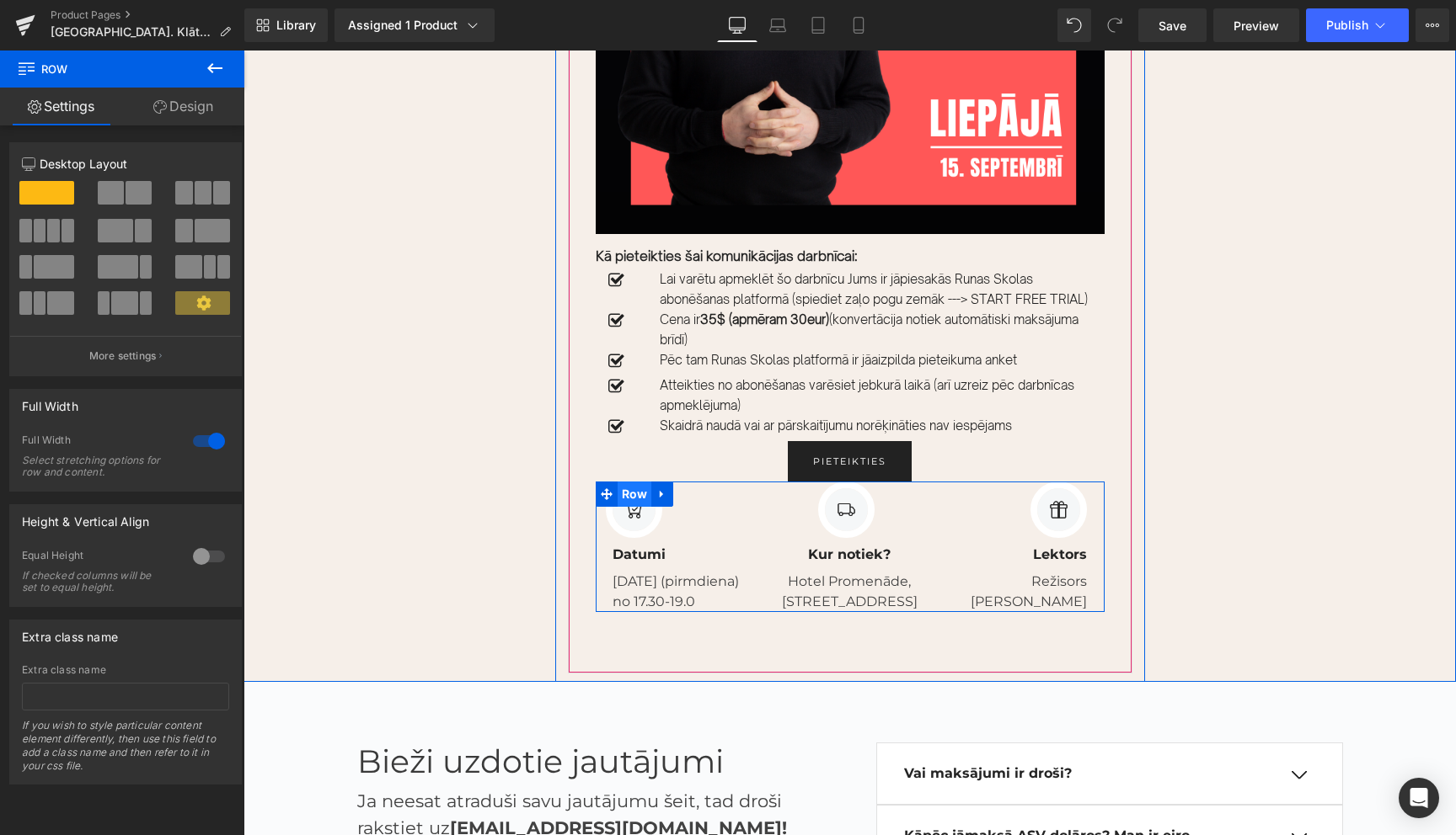
click at [636, 507] on span "Row" at bounding box center [635, 494] width 35 height 25
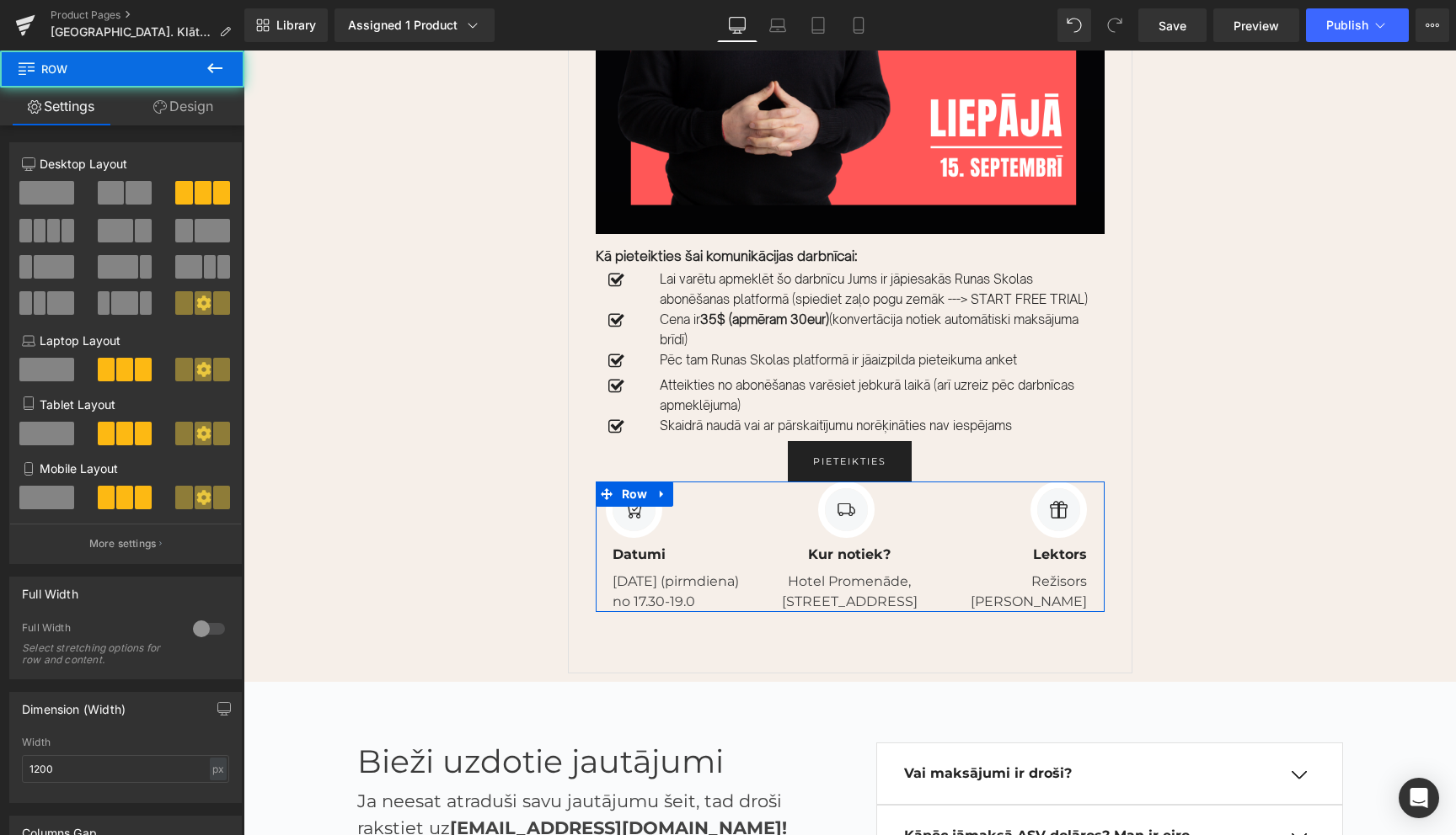
click at [180, 105] on link "Design" at bounding box center [183, 106] width 122 height 38
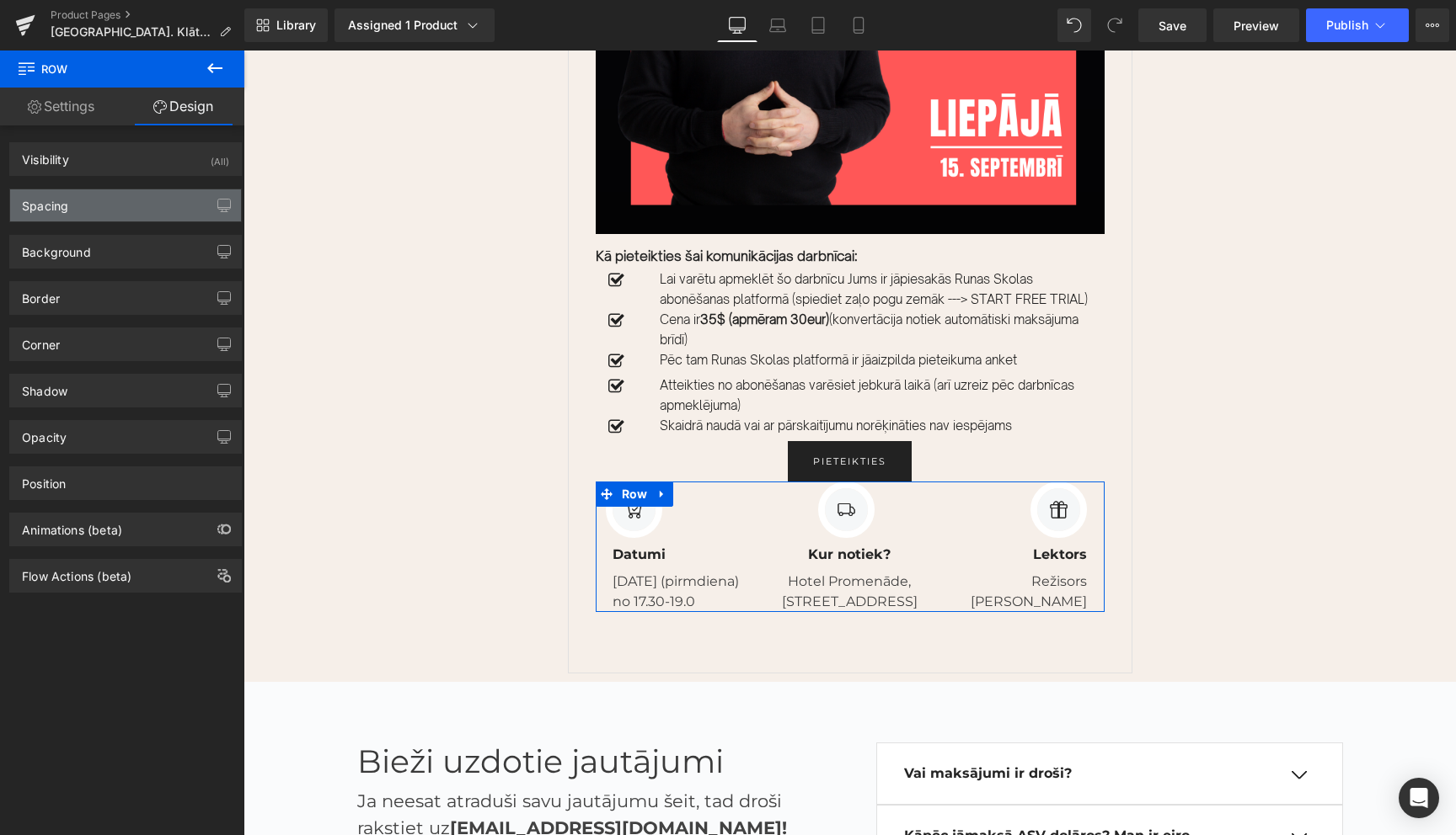
click at [91, 201] on div "Spacing" at bounding box center [125, 206] width 231 height 32
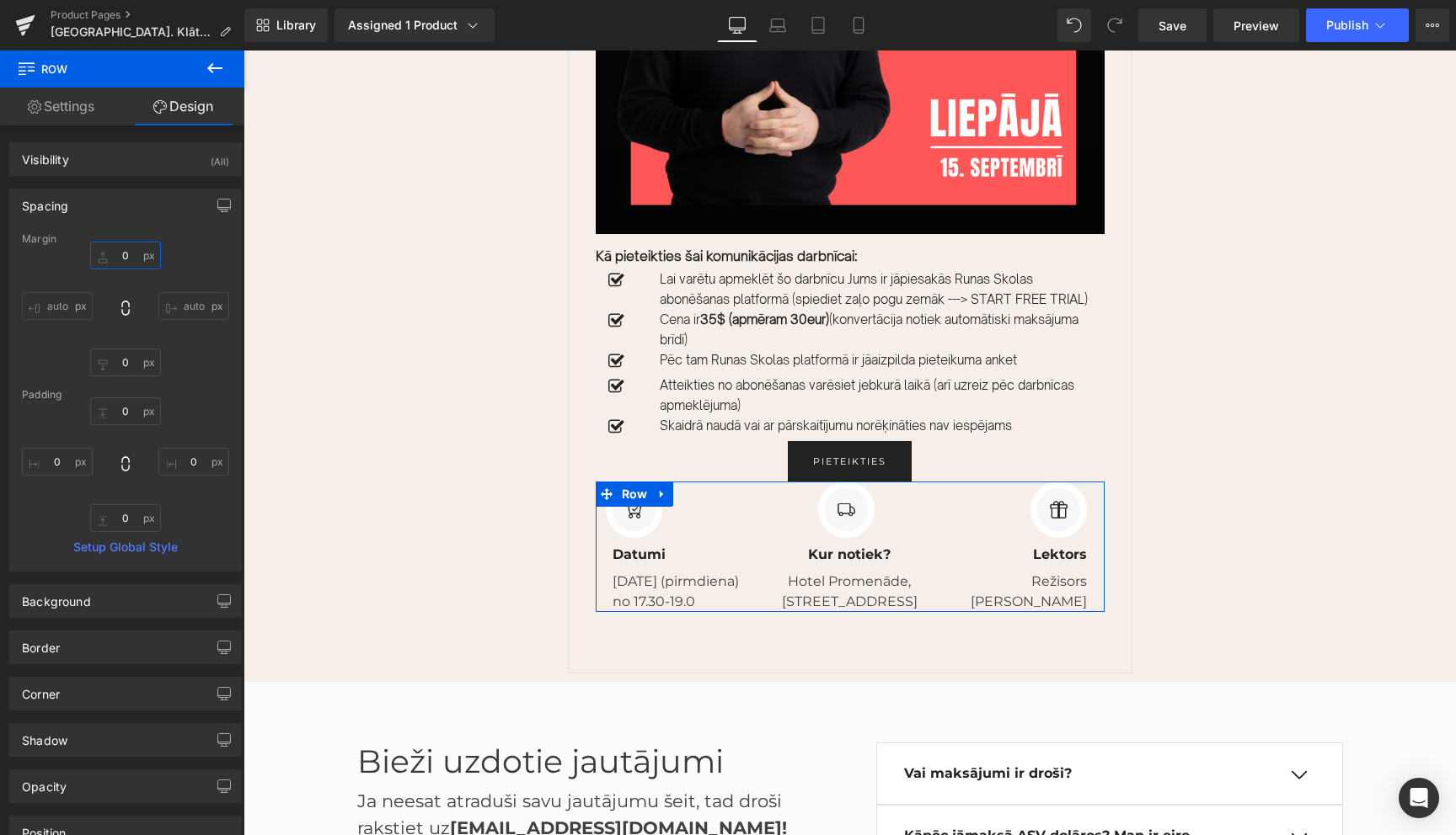
click at [120, 261] on input "0" at bounding box center [125, 255] width 71 height 28
type input "40"
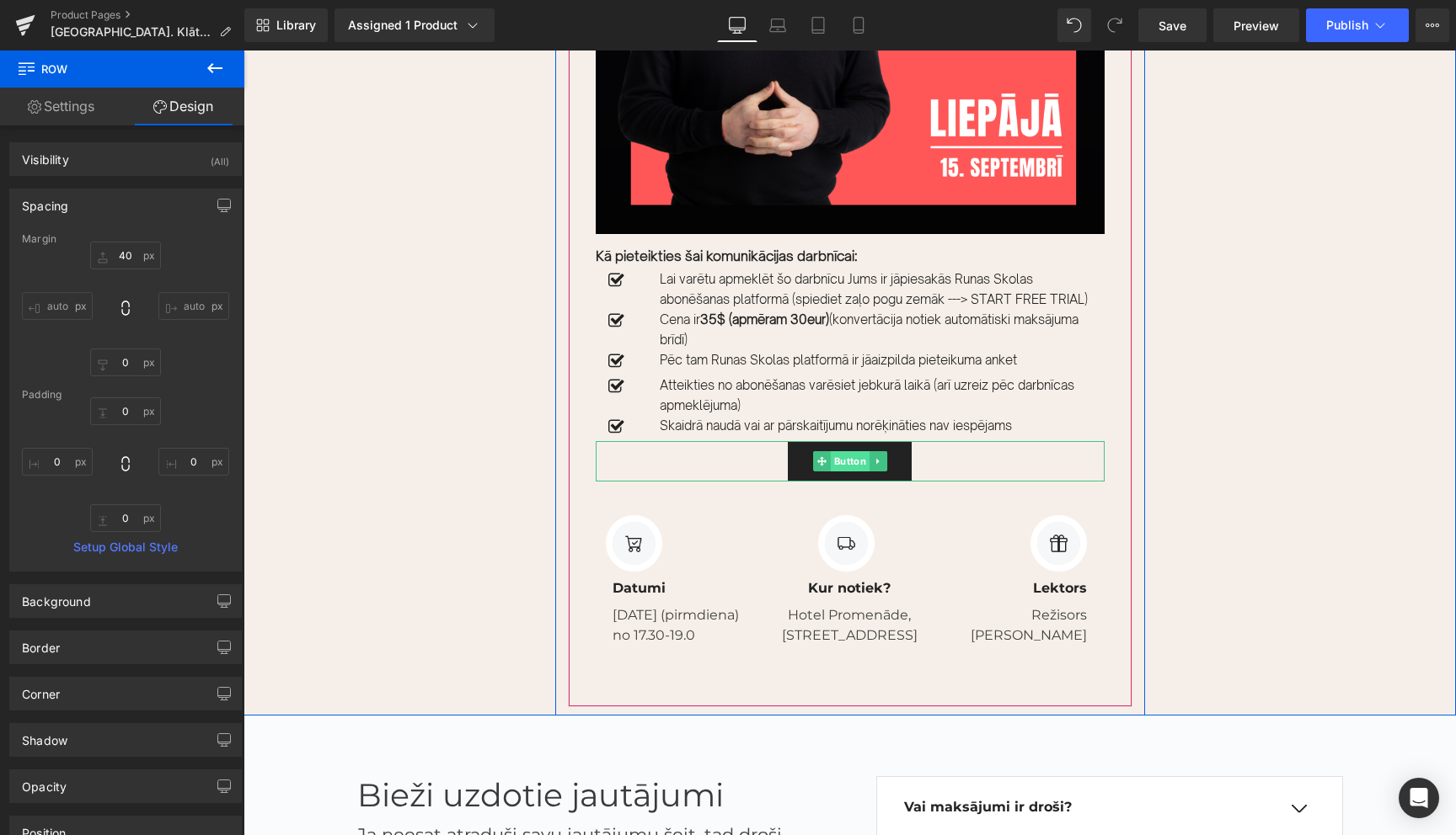
click at [849, 471] on span "Button" at bounding box center [849, 461] width 39 height 20
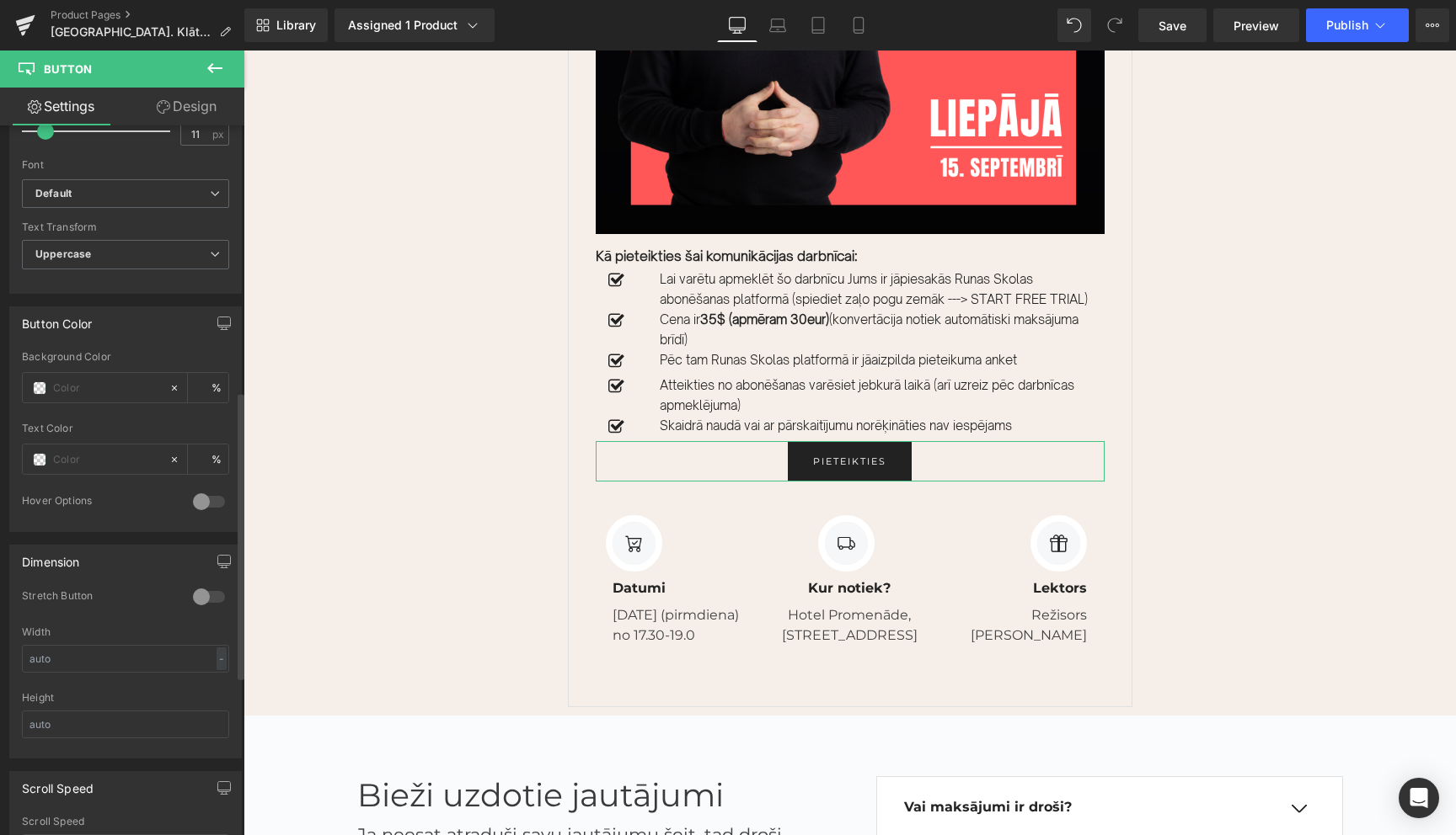
scroll to position [656, 0]
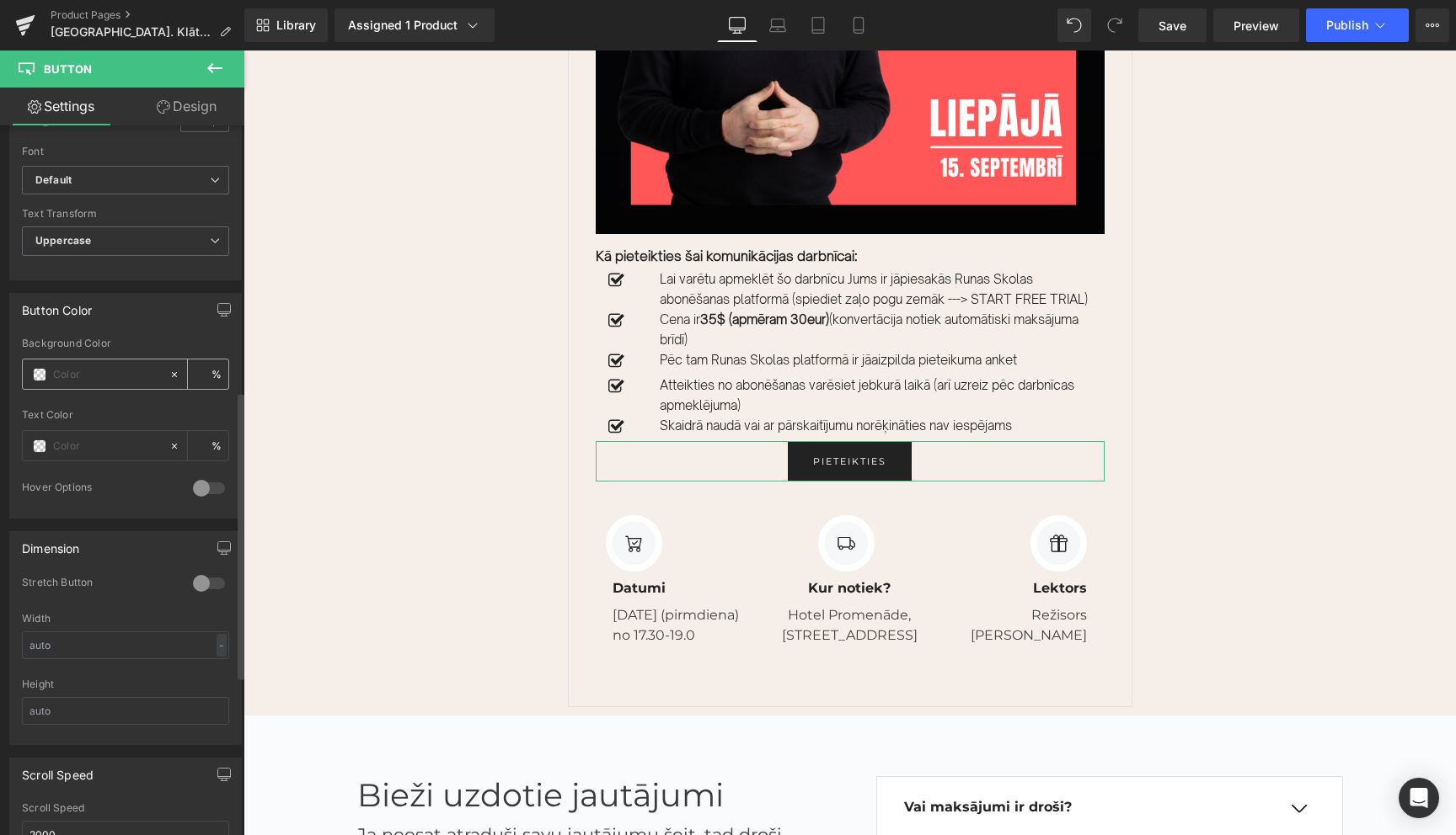
click at [38, 371] on span at bounding box center [40, 375] width 14 height 14
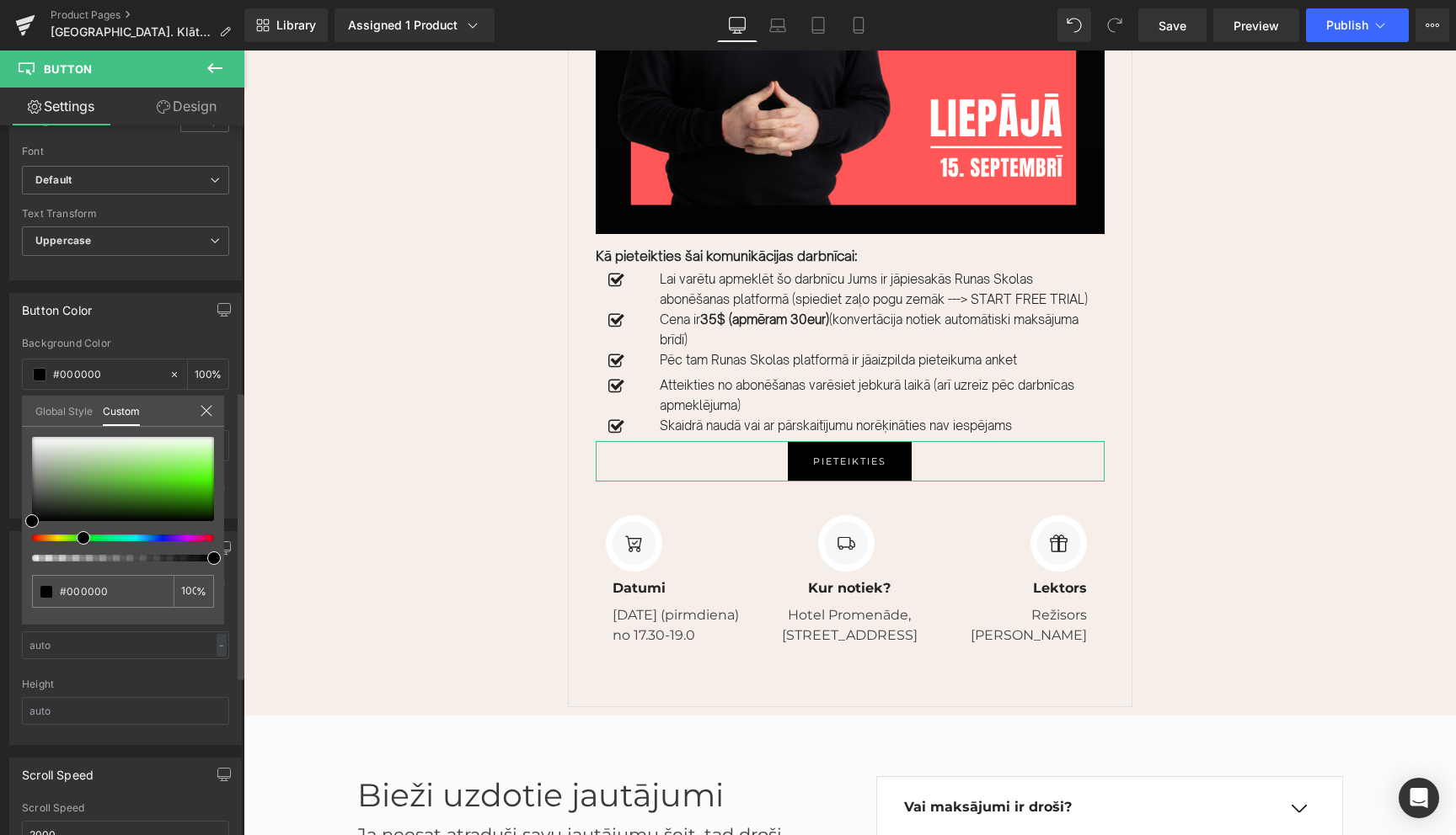
drag, startPoint x: 31, startPoint y: 536, endPoint x: 76, endPoint y: 537, distance: 45.0
click at [76, 537] on div at bounding box center [115, 538] width 182 height 7
click at [206, 482] on div at bounding box center [122, 479] width 182 height 84
click at [208, 411] on icon at bounding box center [207, 412] width 14 height 14
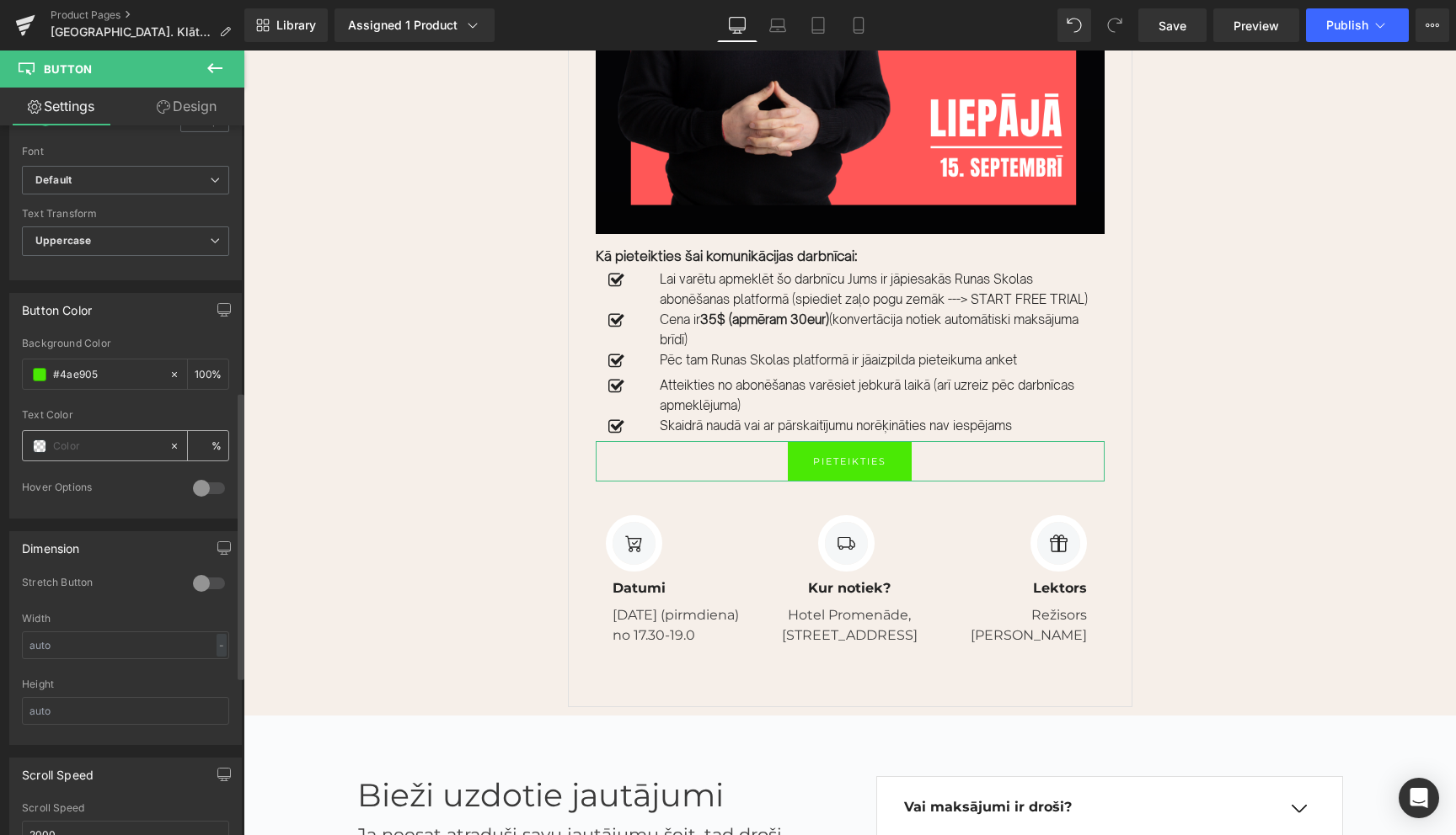
click at [44, 446] on span at bounding box center [40, 446] width 14 height 14
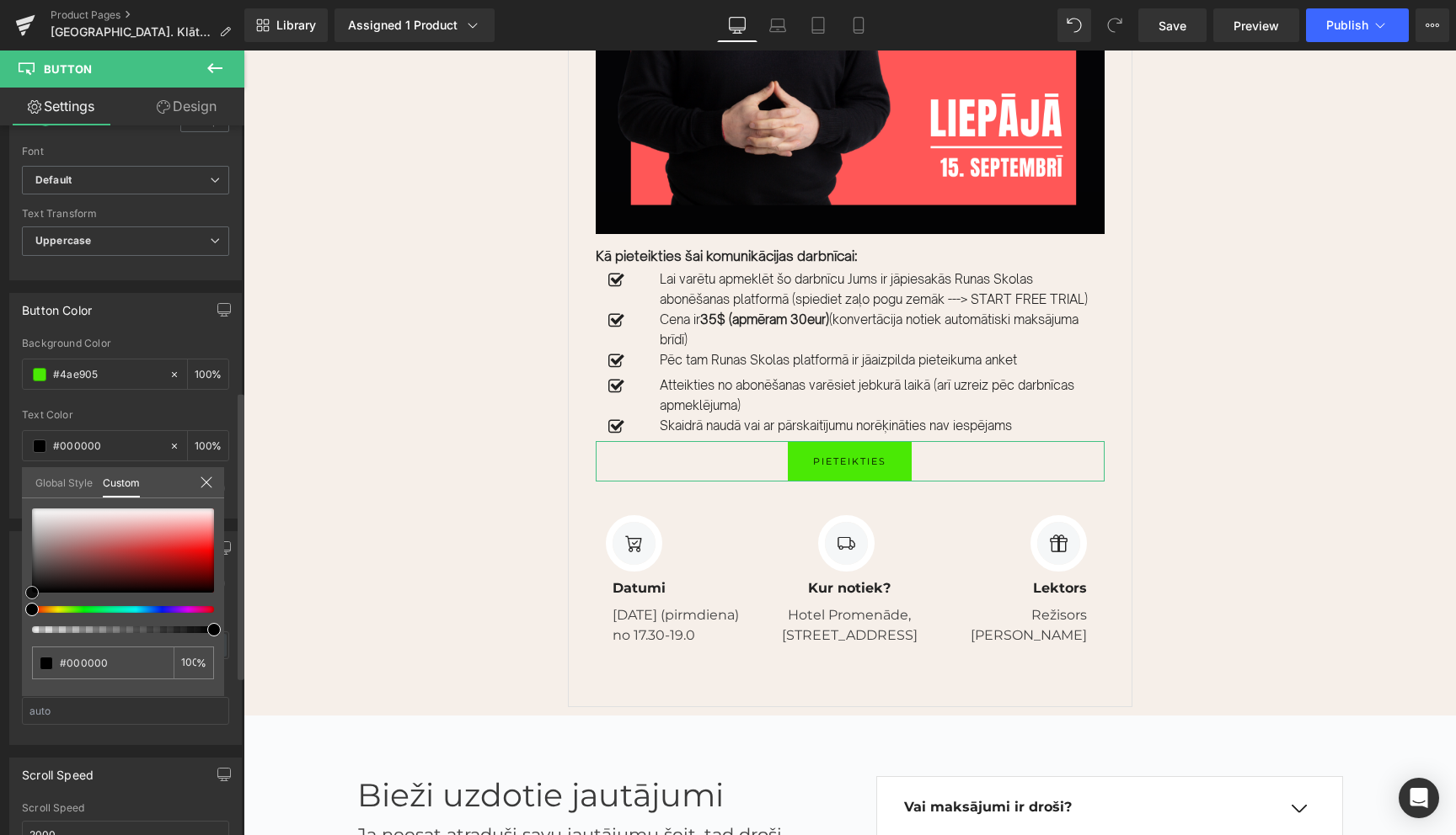
click at [31, 597] on span at bounding box center [32, 593] width 14 height 14
click at [205, 482] on icon at bounding box center [207, 483] width 14 height 14
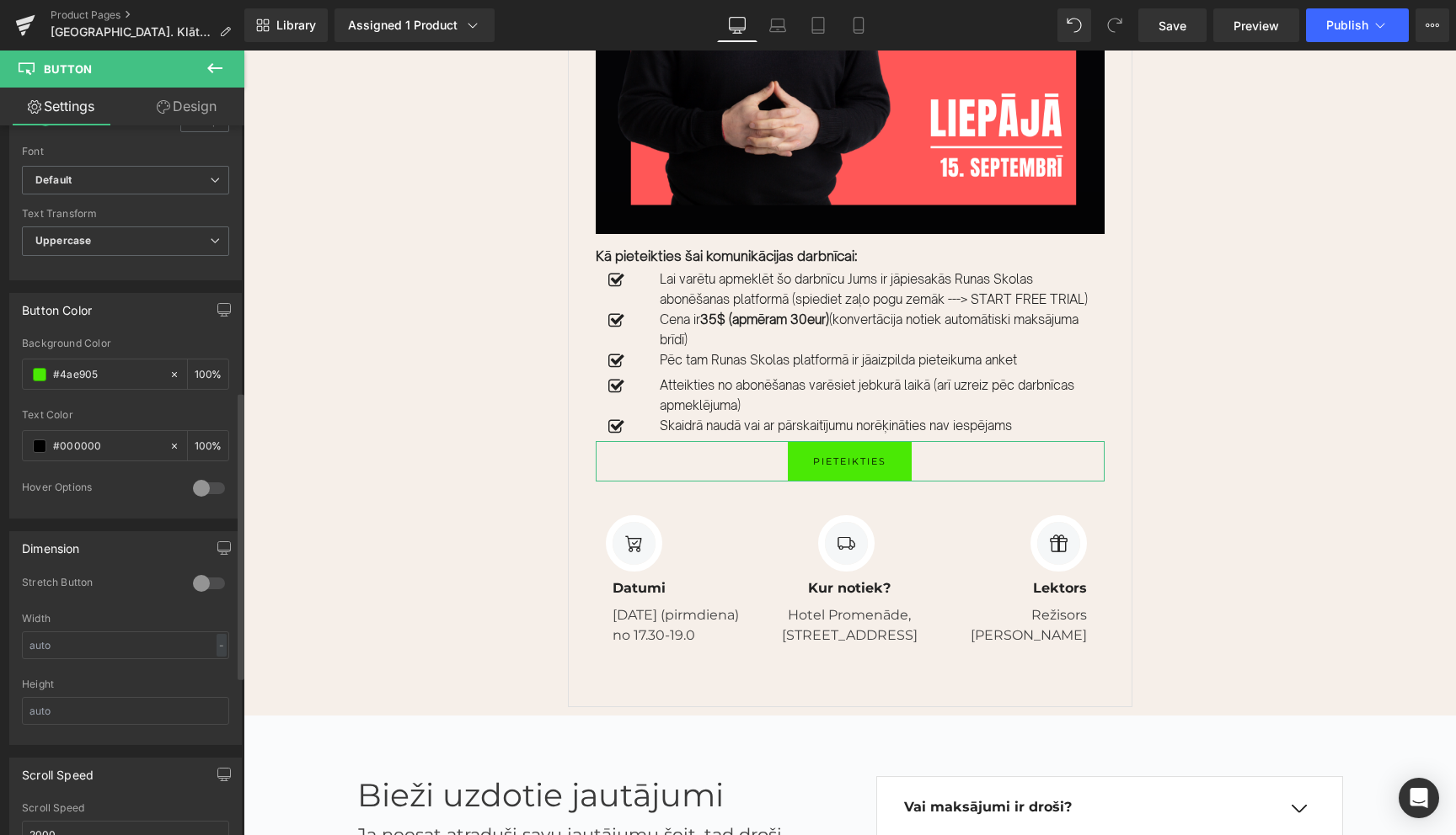
click at [190, 109] on link "Design" at bounding box center [186, 106] width 122 height 38
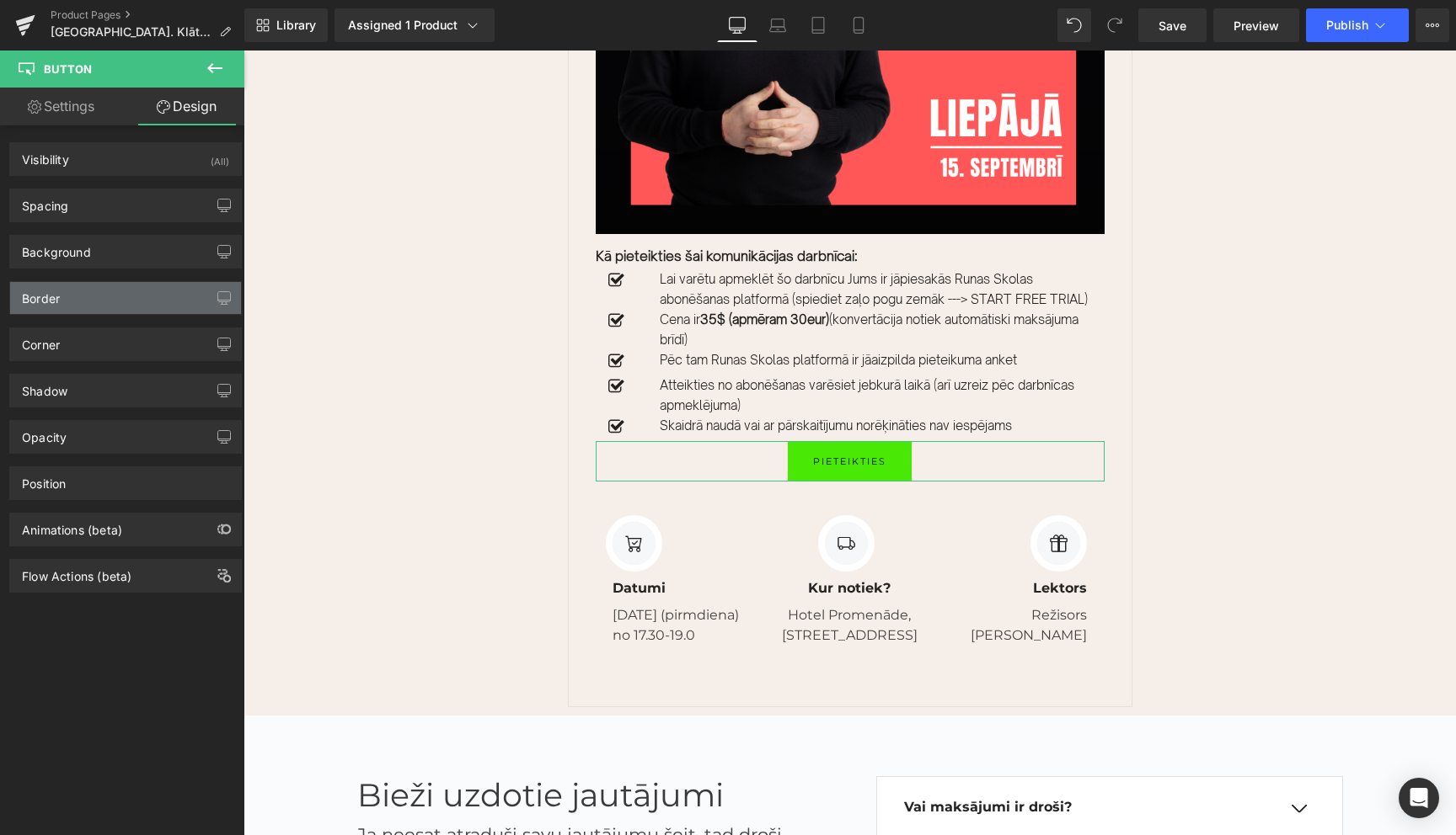
click at [92, 297] on div "Border" at bounding box center [125, 298] width 231 height 32
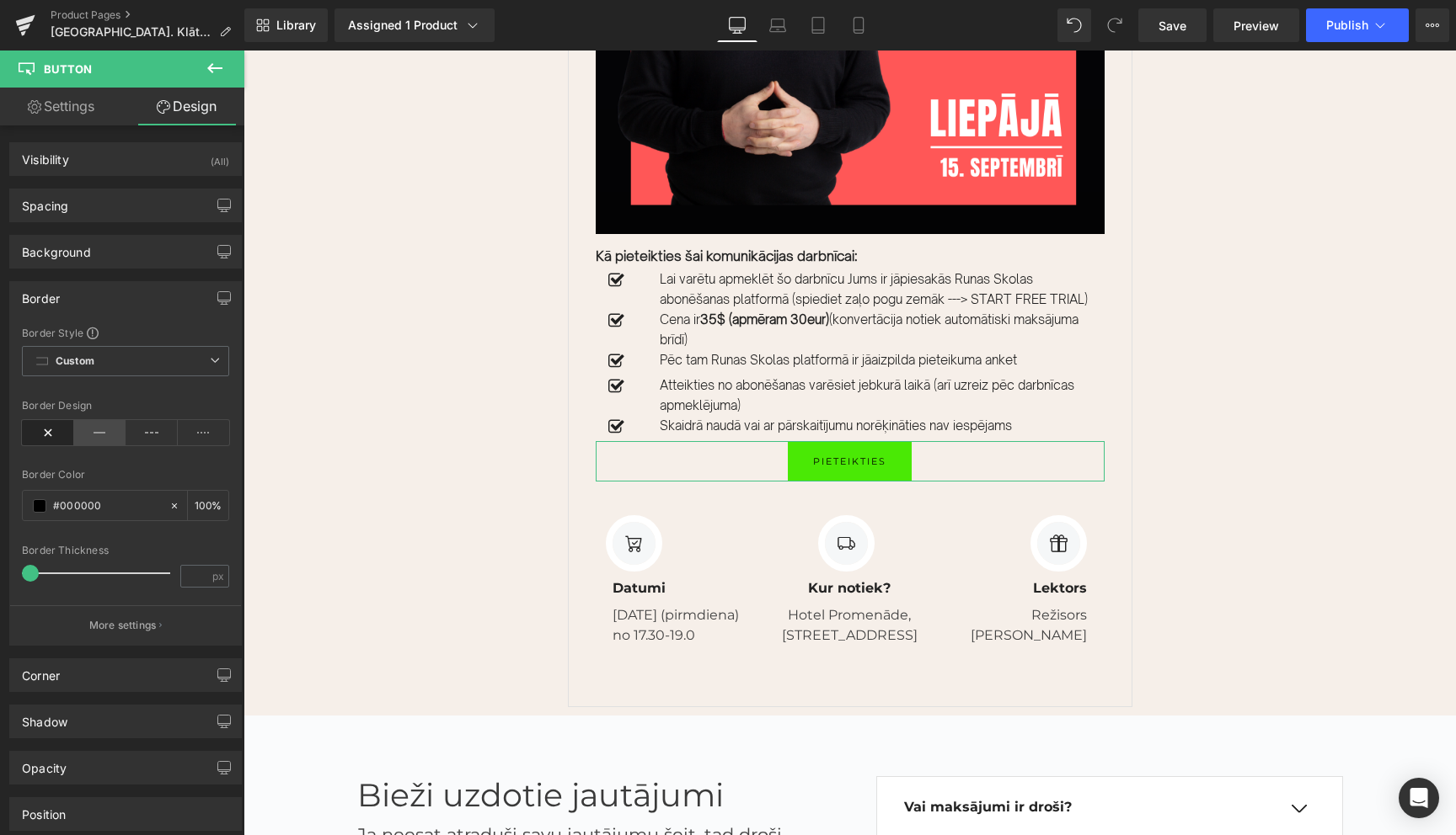
click at [102, 432] on icon at bounding box center [100, 432] width 53 height 25
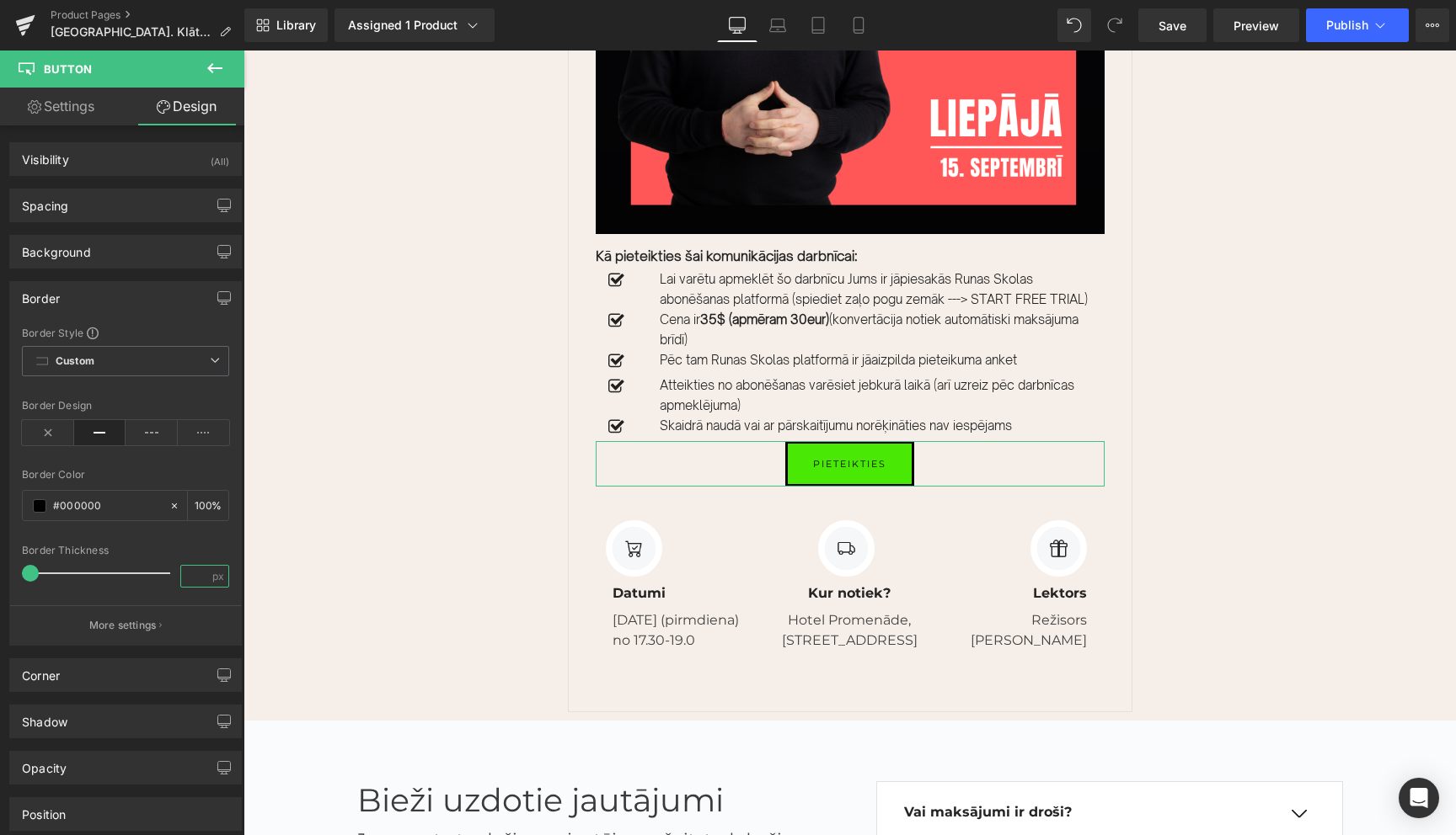
click at [193, 577] on input "number" at bounding box center [196, 576] width 30 height 21
type input "2"
click at [135, 295] on div "Border" at bounding box center [125, 298] width 231 height 32
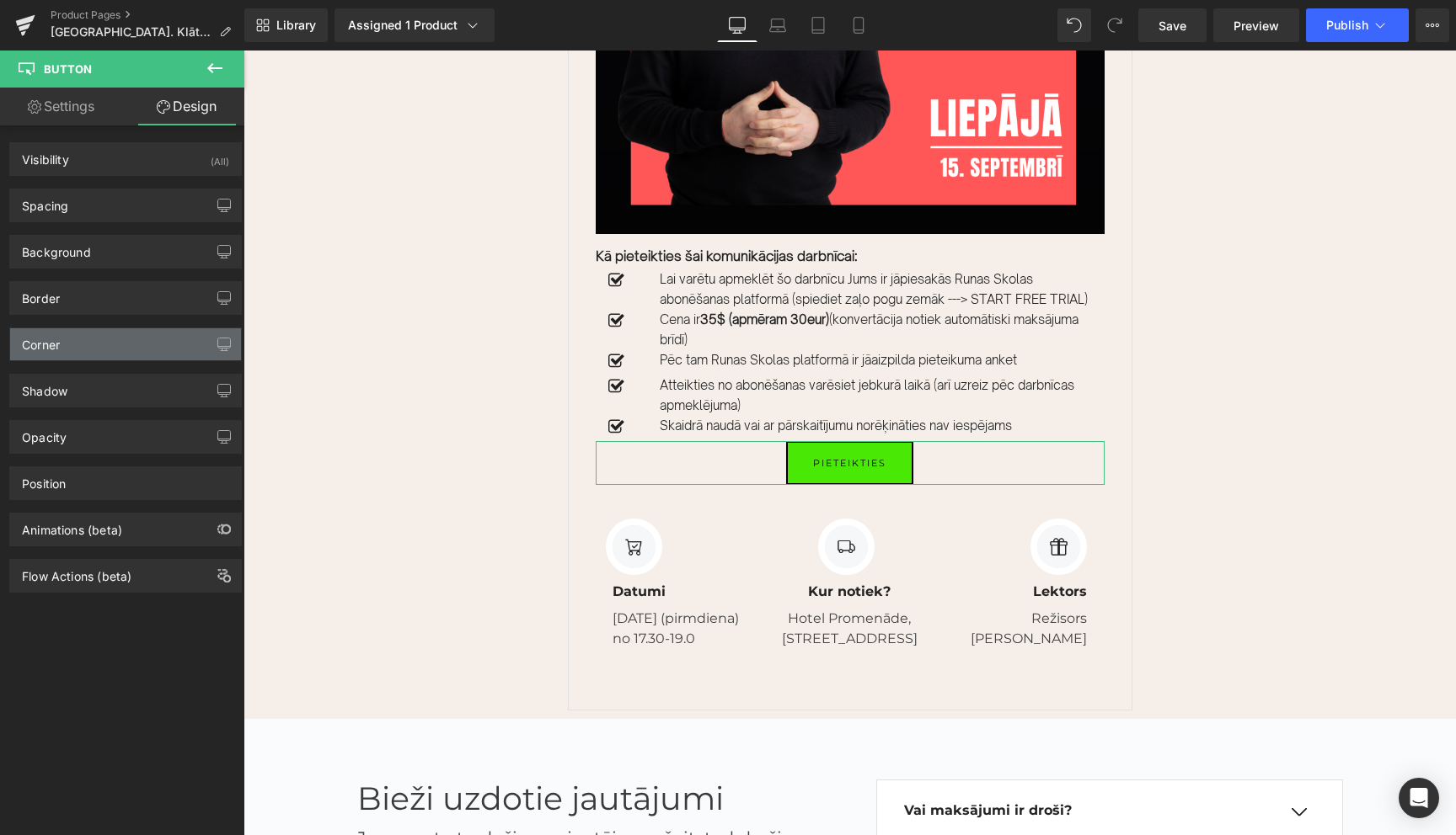
click at [107, 345] on div "Corner" at bounding box center [125, 344] width 231 height 32
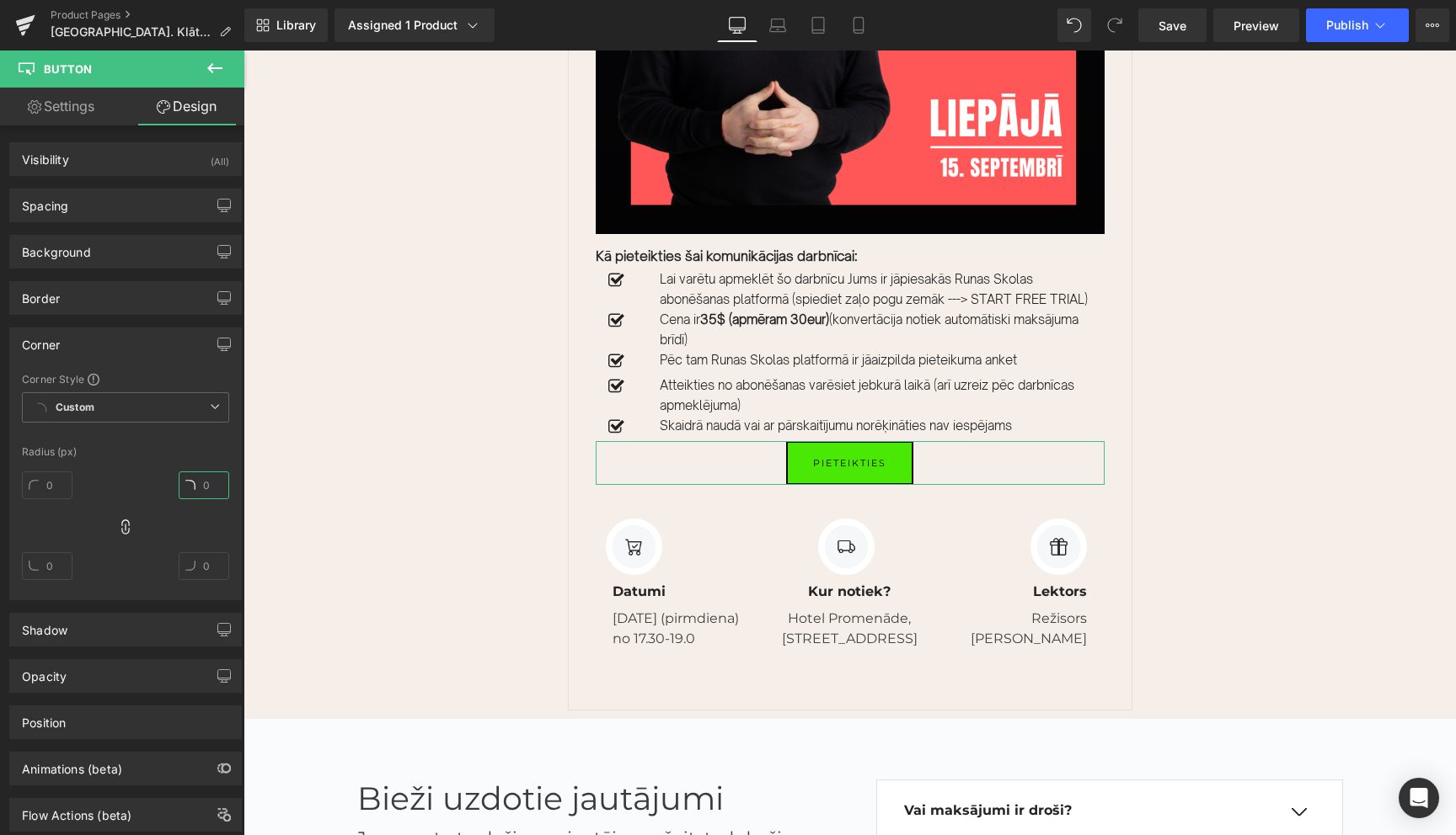
click at [195, 488] on input "text" at bounding box center [204, 485] width 51 height 28
type input "5"
click at [144, 332] on div "Corner" at bounding box center [125, 344] width 231 height 32
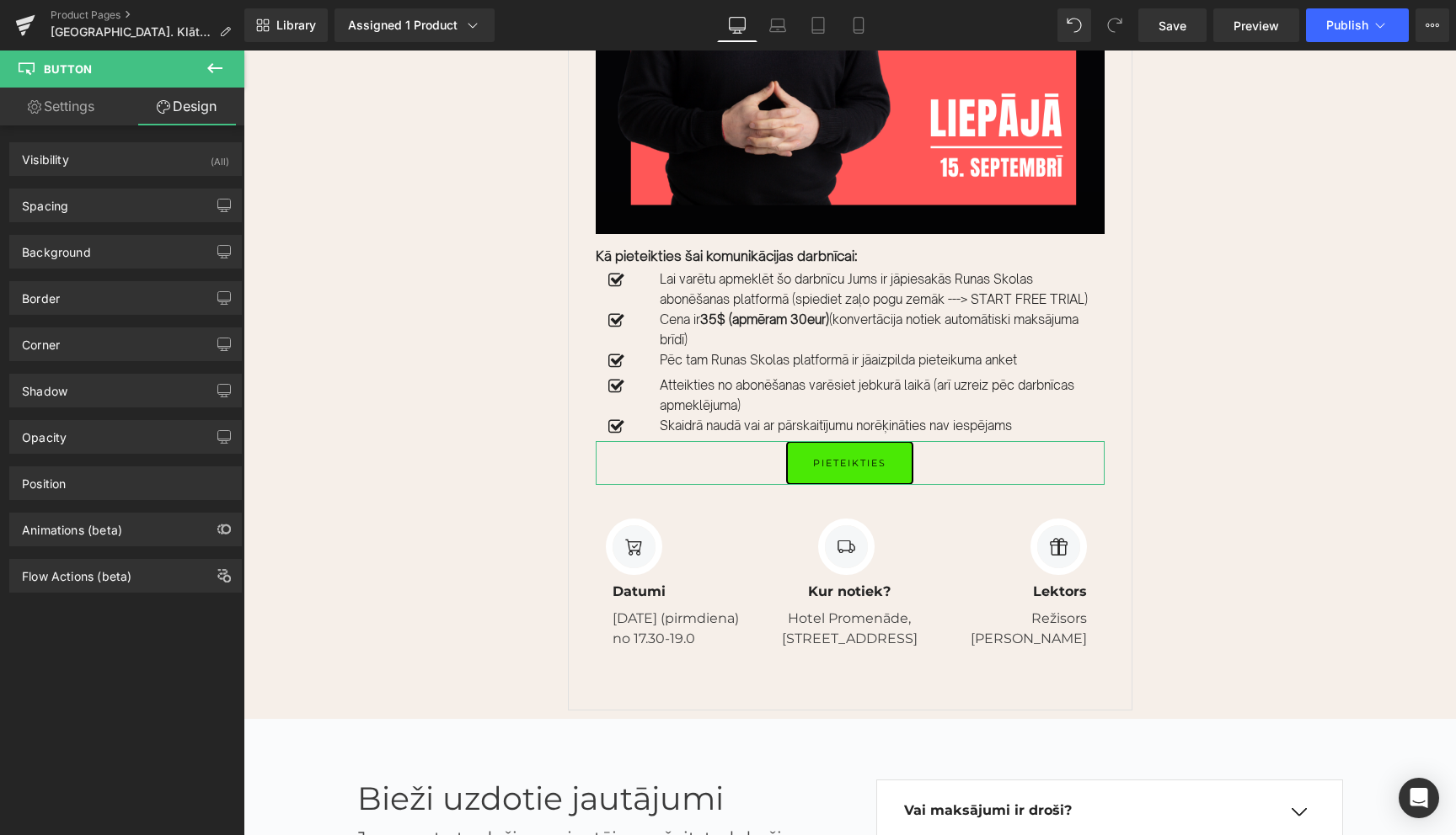
click at [65, 107] on link "Settings" at bounding box center [61, 106] width 122 height 38
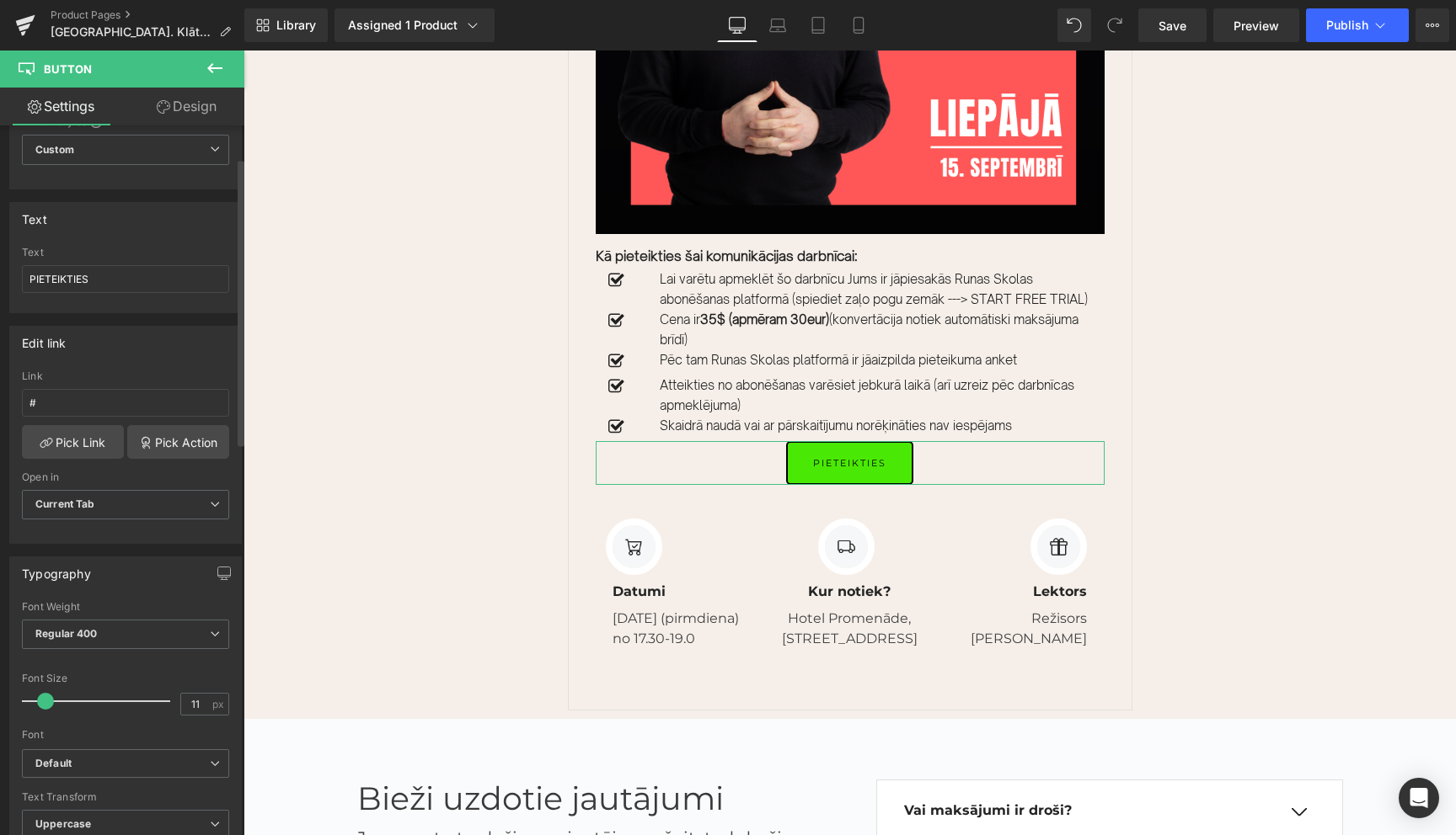
scroll to position [70, 0]
drag, startPoint x: 43, startPoint y: 703, endPoint x: 59, endPoint y: 703, distance: 16.0
drag, startPoint x: 47, startPoint y: 703, endPoint x: 64, endPoint y: 703, distance: 17.0
click at [64, 703] on span at bounding box center [64, 704] width 17 height 17
click at [182, 102] on link "Design" at bounding box center [186, 106] width 122 height 38
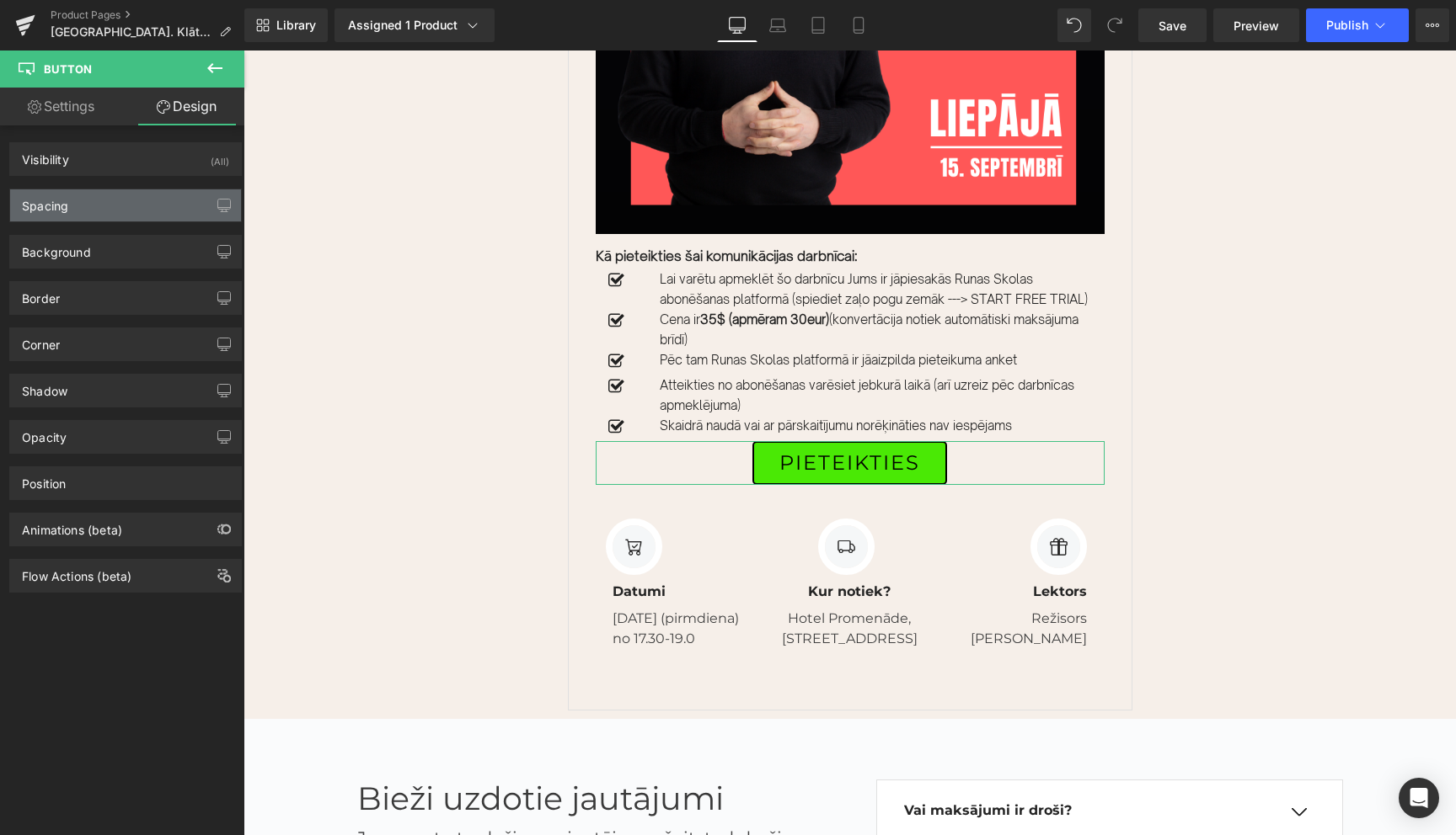
click at [121, 208] on div "Spacing" at bounding box center [125, 206] width 231 height 32
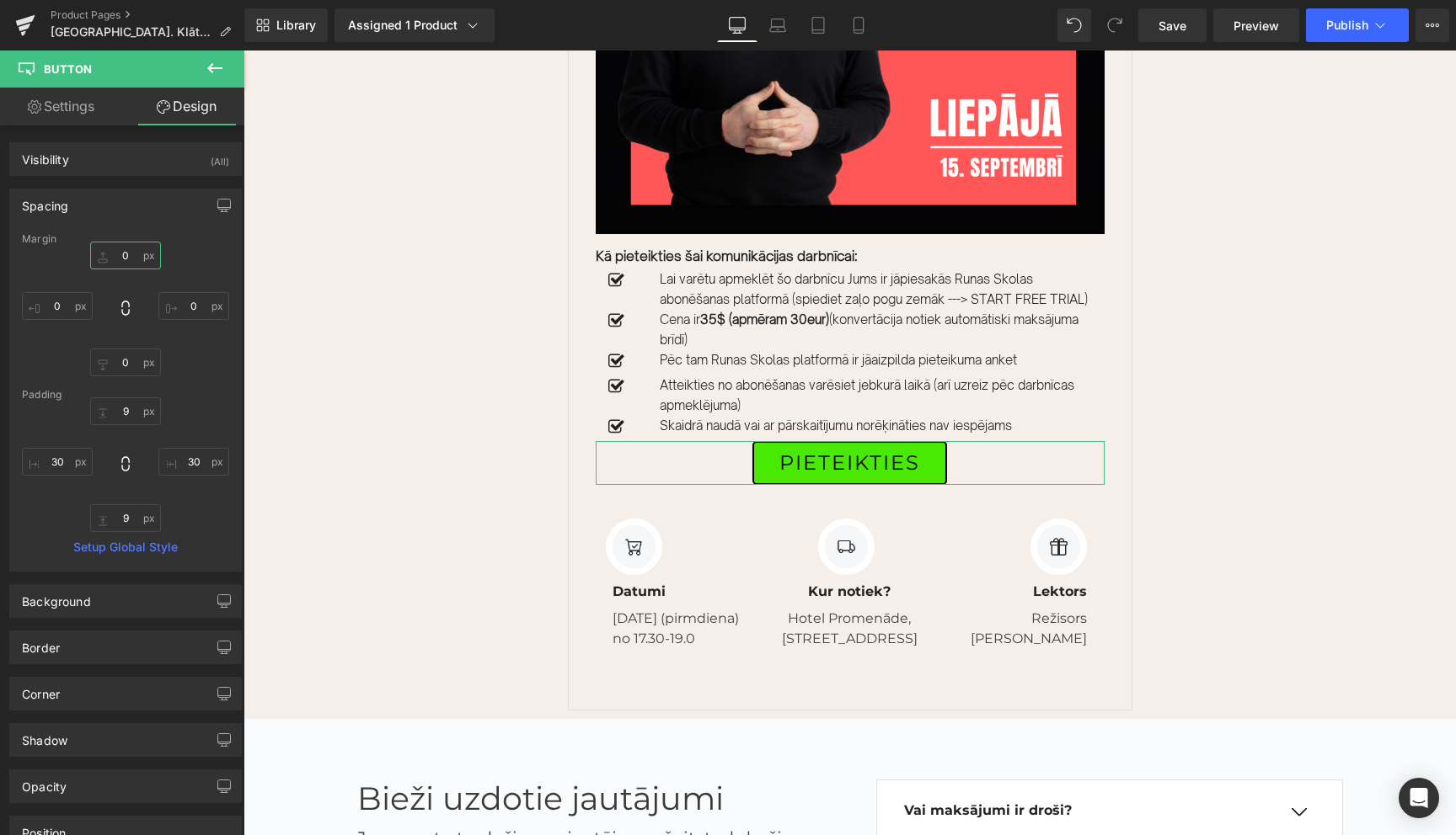
click at [124, 263] on input "text" at bounding box center [125, 255] width 71 height 28
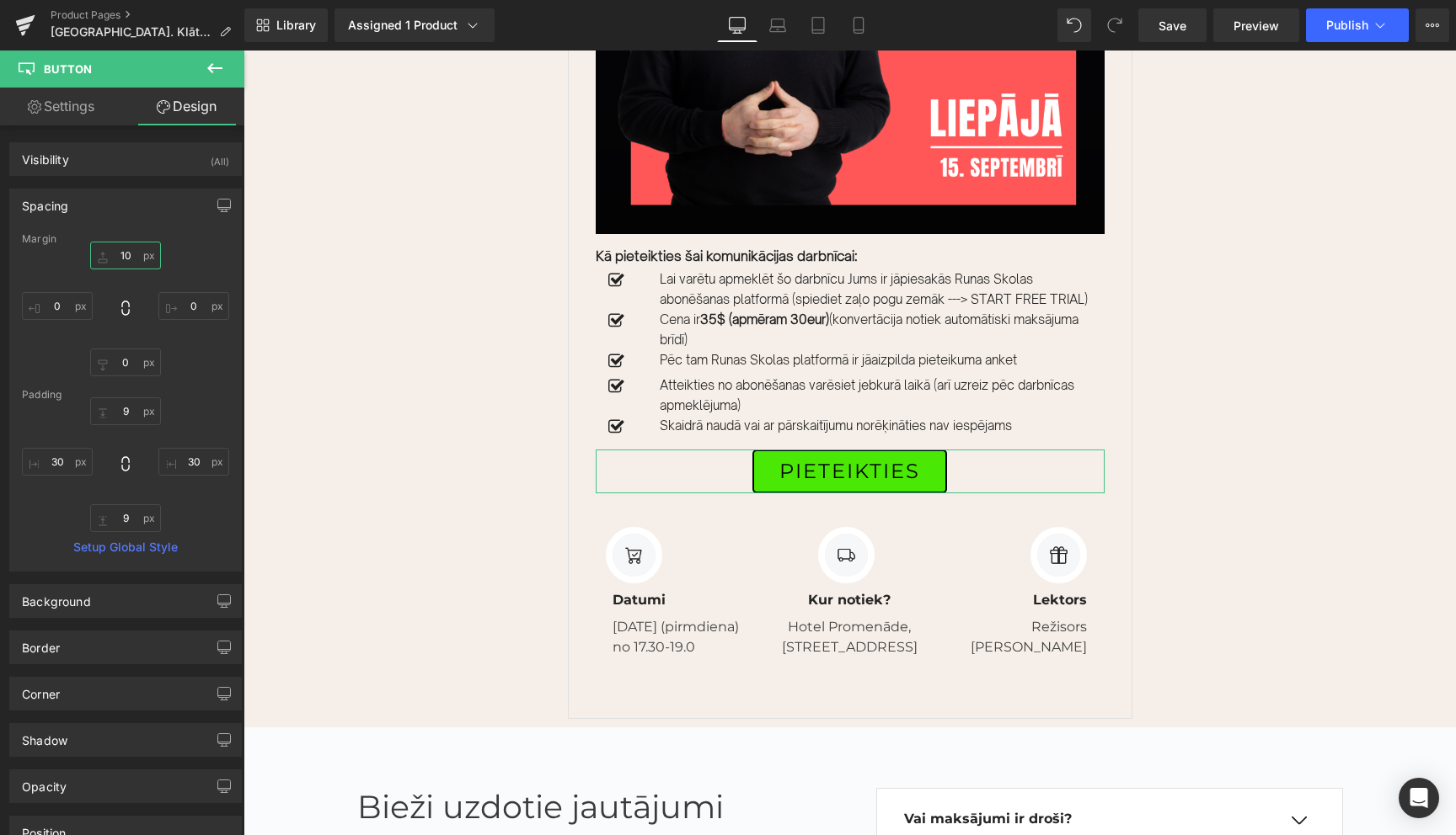
type input "1"
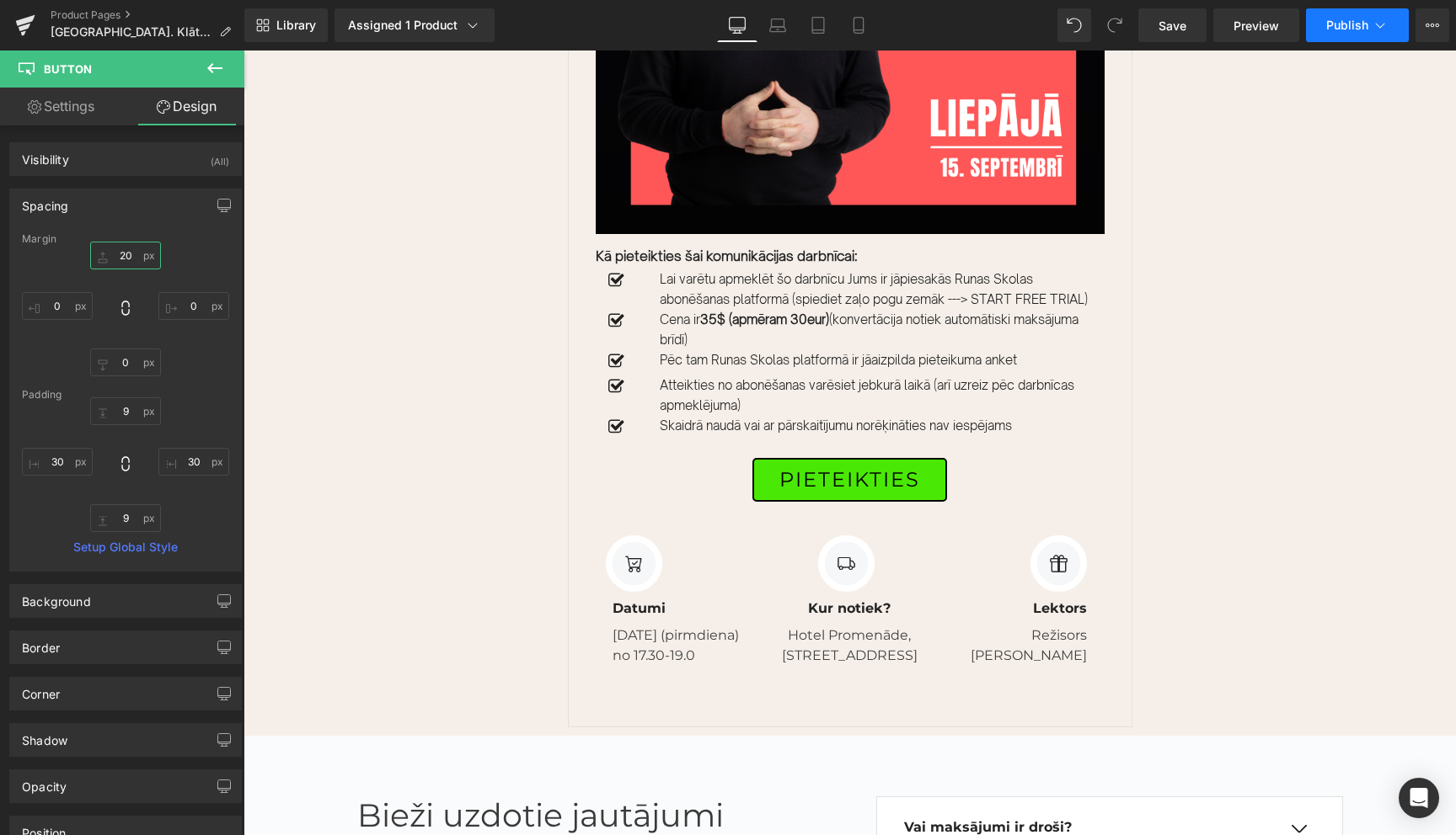
type input "20"
click at [1368, 31] on button "Publish" at bounding box center [1357, 25] width 102 height 34
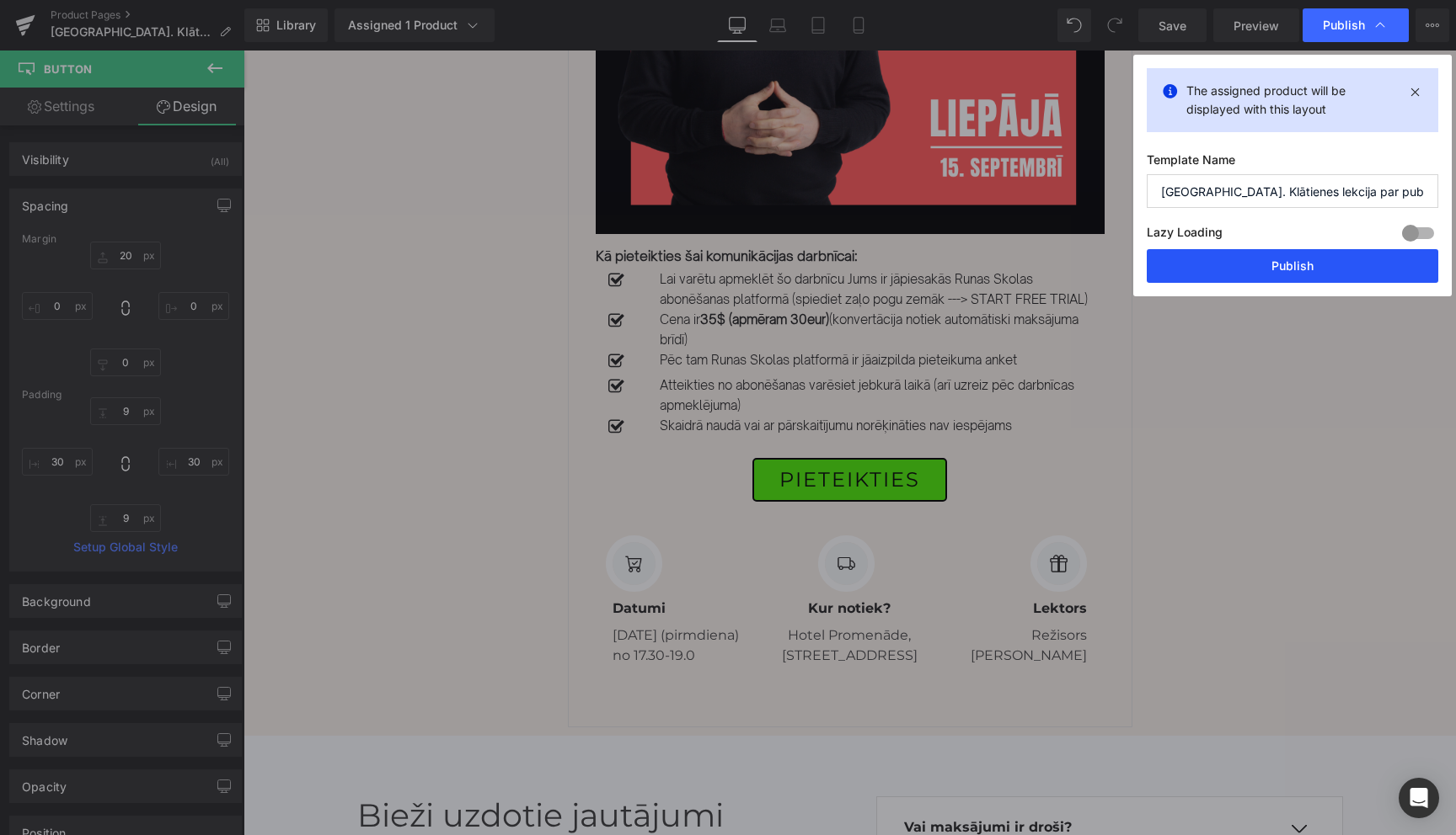
click at [1283, 269] on button "Publish" at bounding box center [1292, 266] width 291 height 34
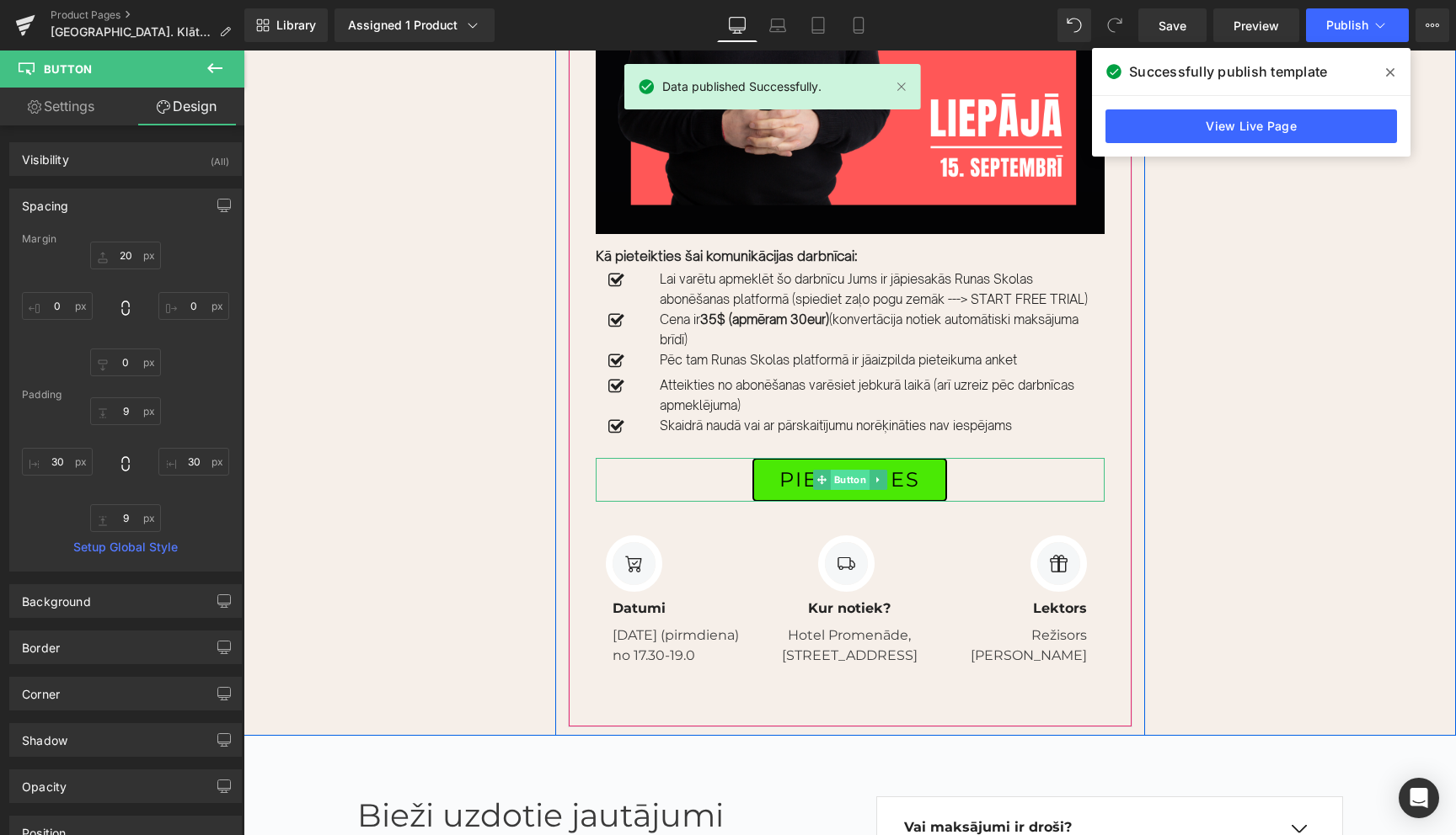
click at [844, 490] on span "Button" at bounding box center [849, 480] width 39 height 20
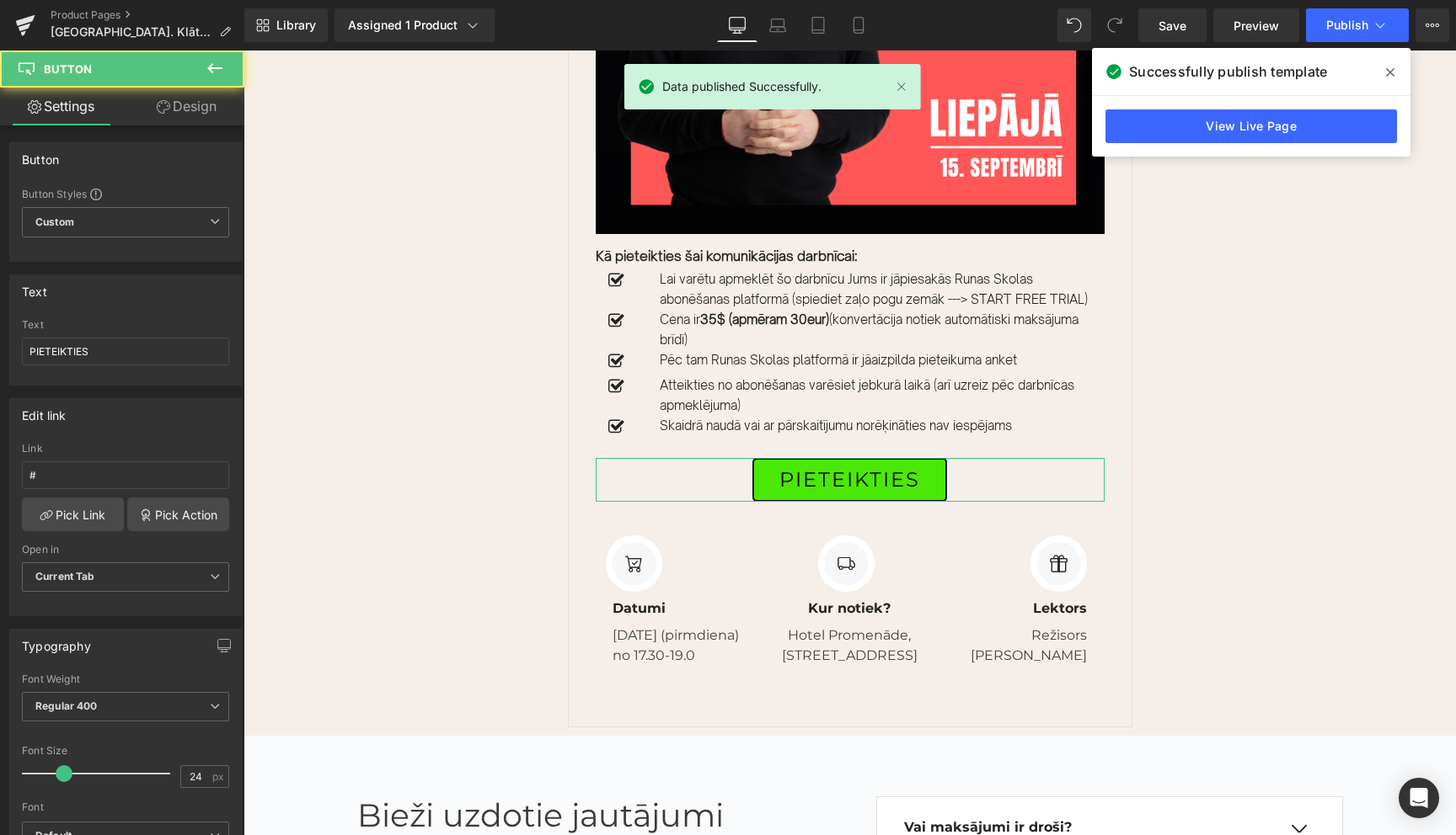
click at [190, 109] on link "Design" at bounding box center [186, 106] width 122 height 38
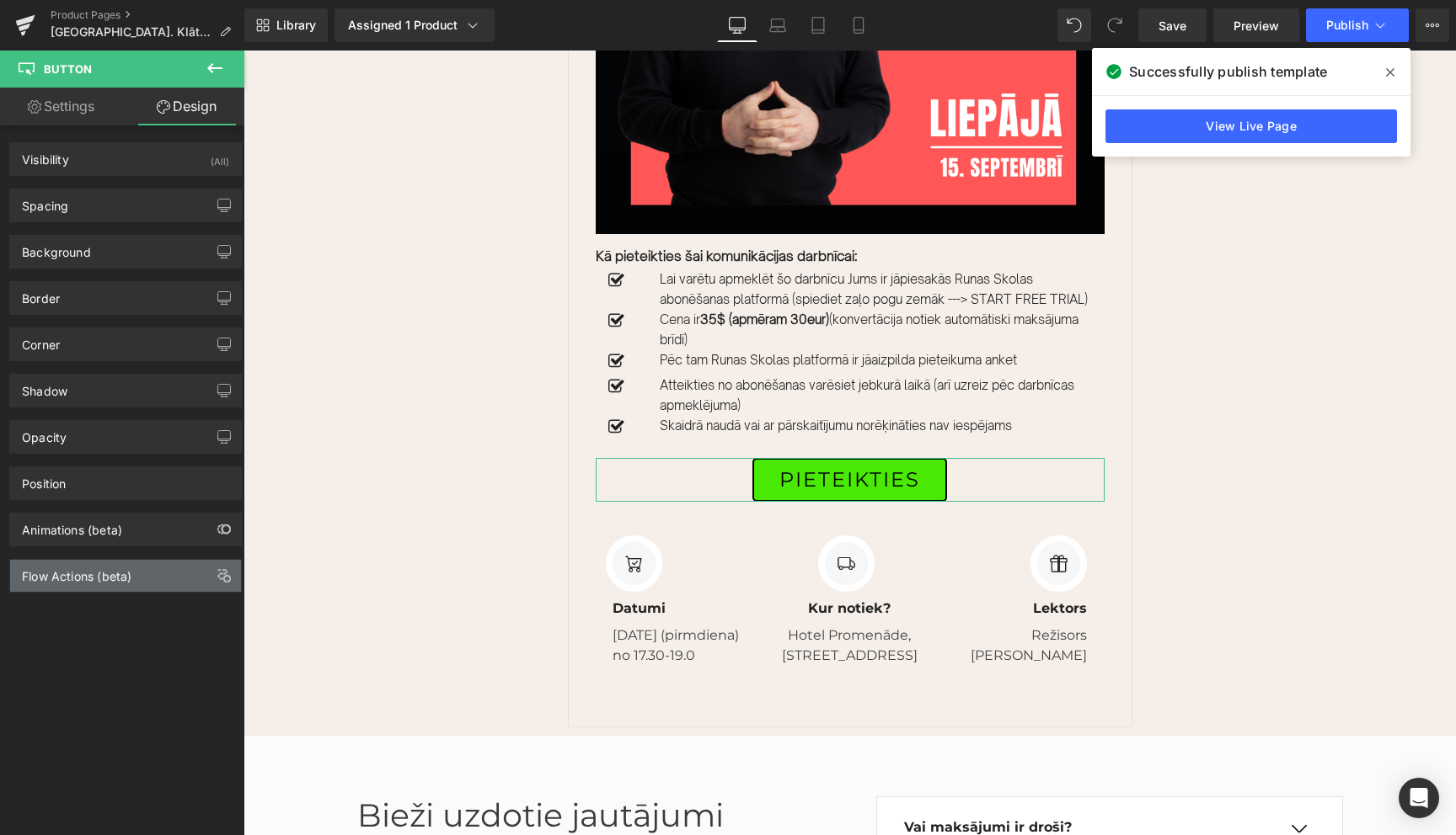
click at [96, 583] on div "Flow Actions (beta)" at bounding box center [77, 572] width 109 height 24
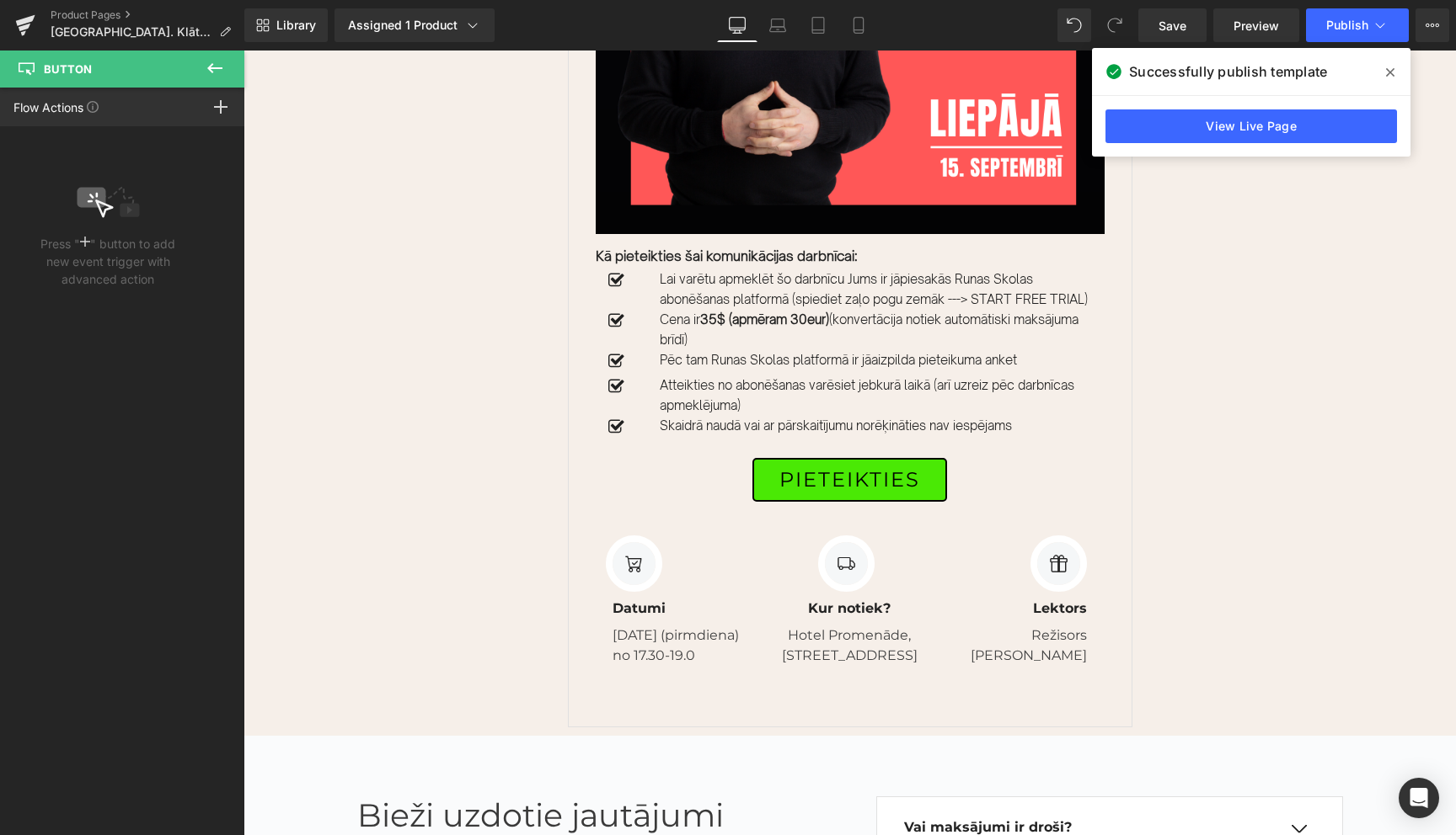
click at [218, 63] on icon at bounding box center [215, 68] width 20 height 20
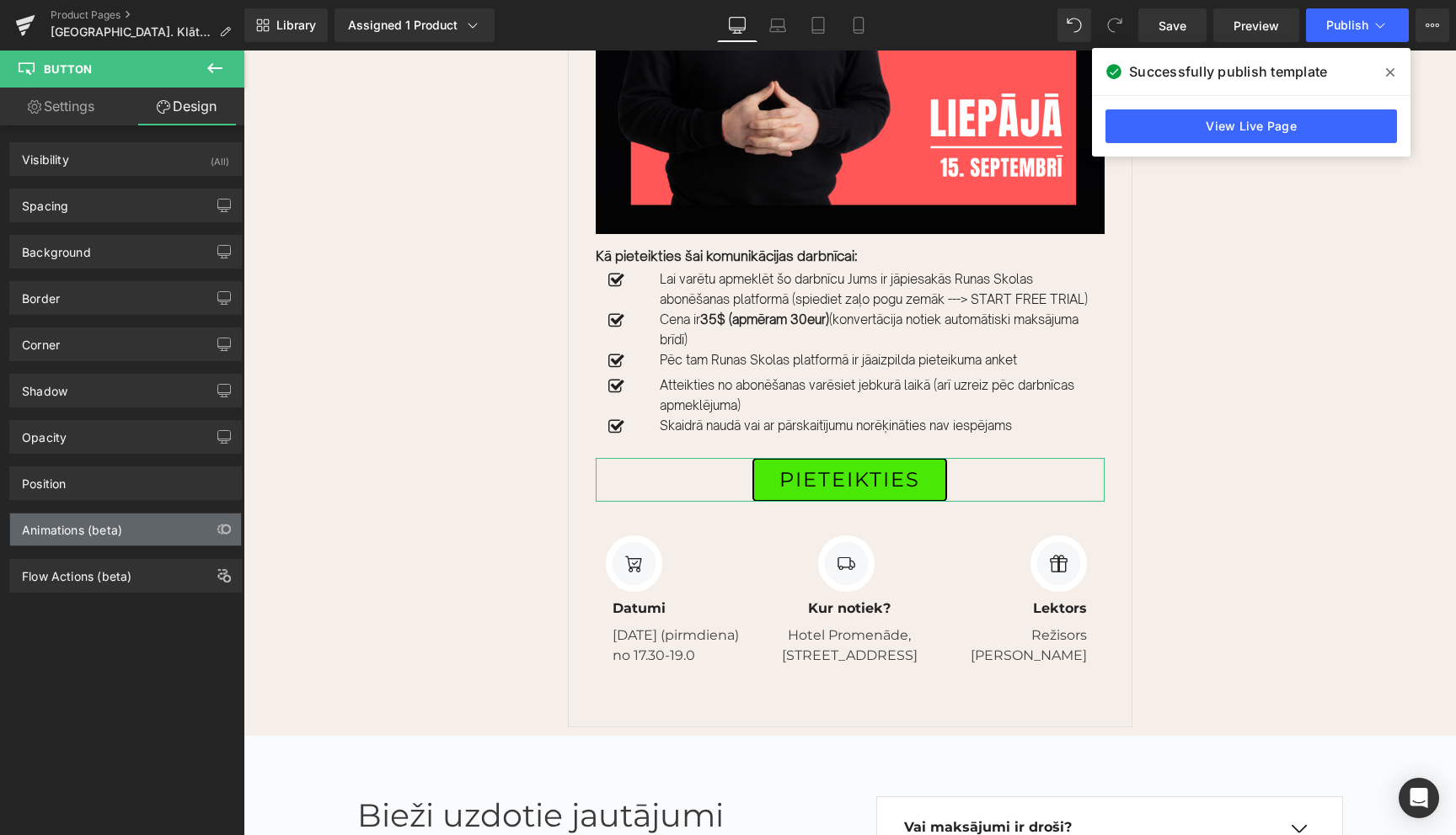
click at [87, 534] on div "Animations (beta)" at bounding box center [72, 526] width 100 height 24
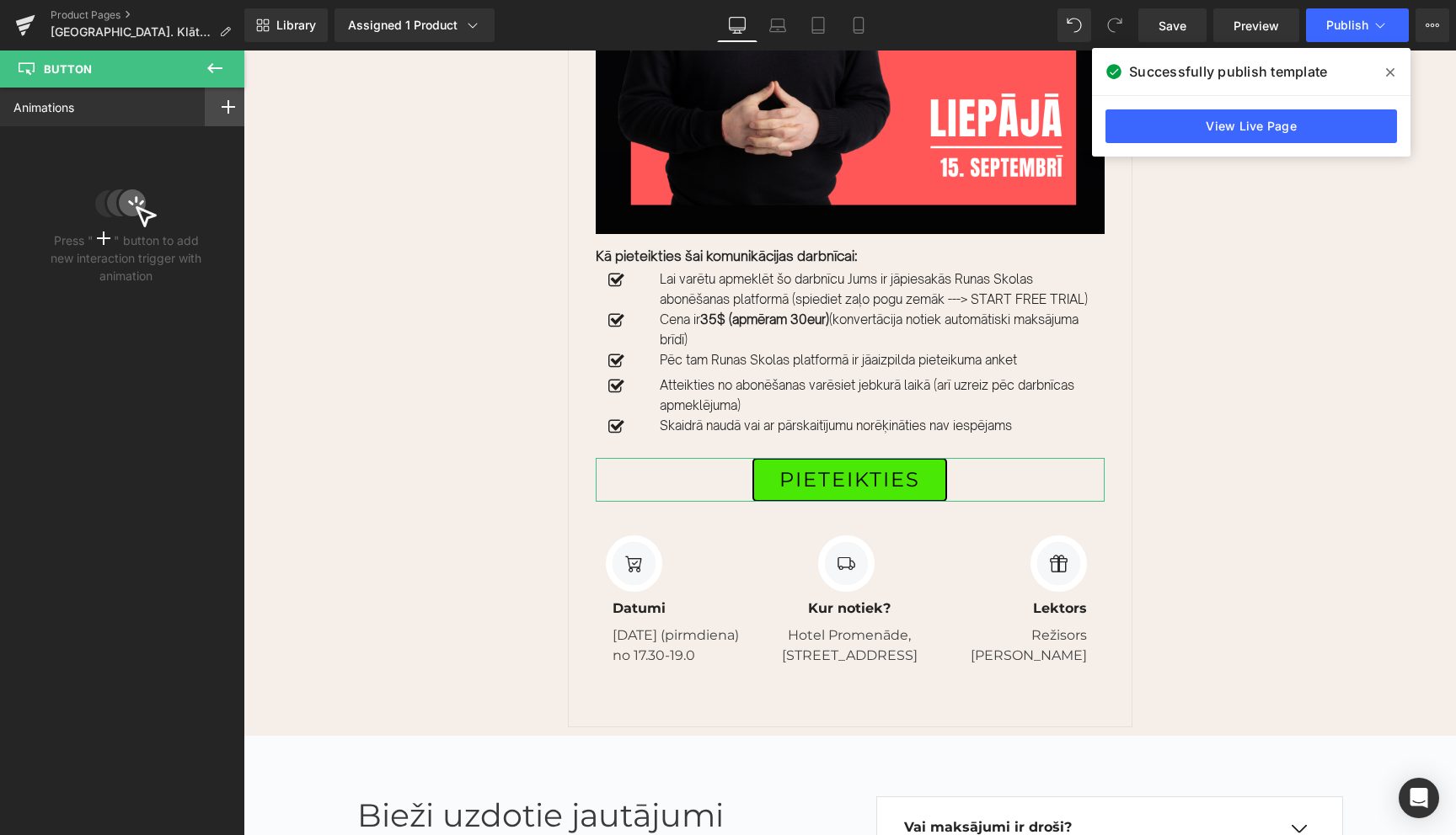
click at [222, 106] on rect at bounding box center [229, 107] width 14 height 2
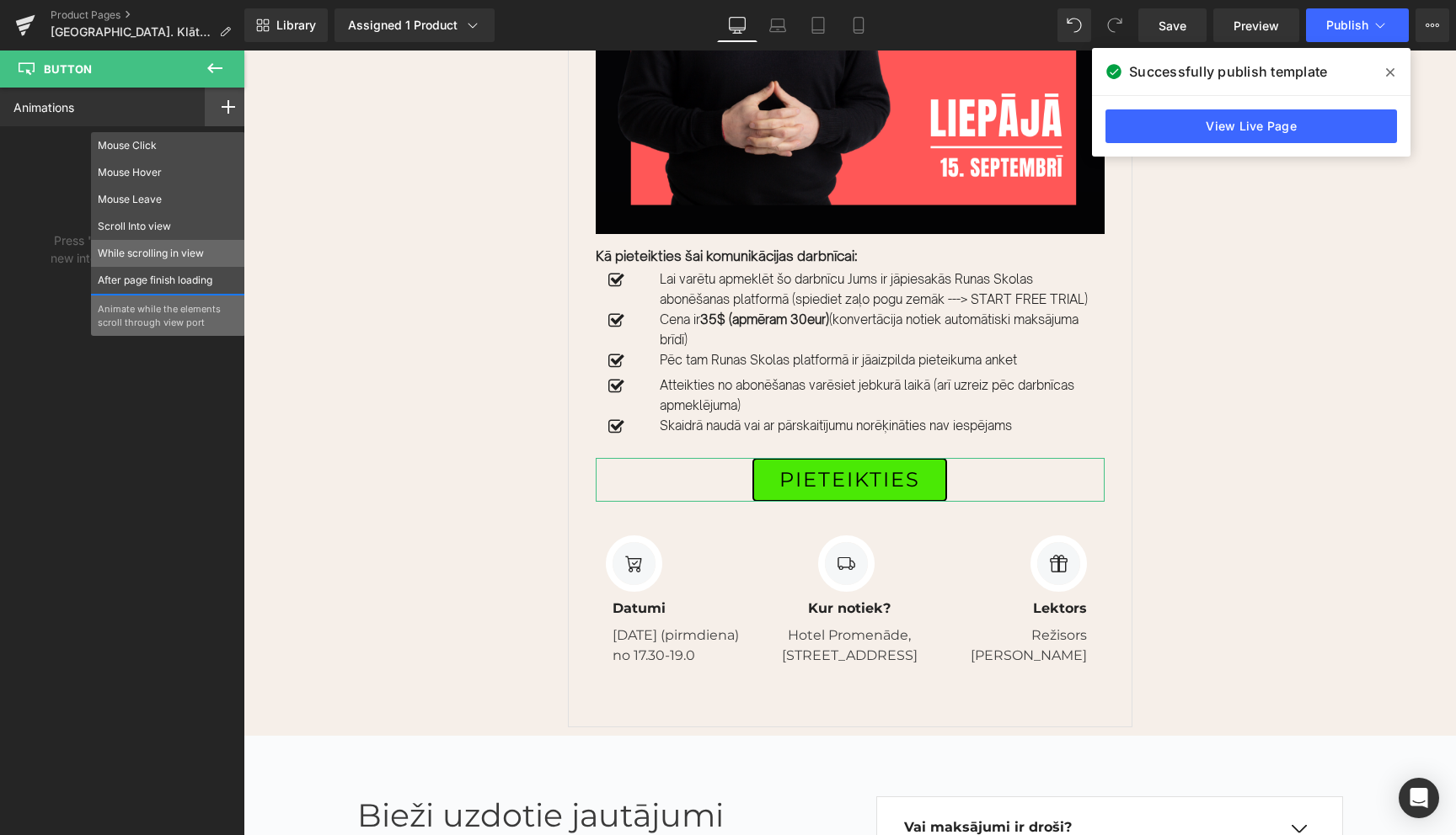
click at [155, 259] on p "While scrolling in view" at bounding box center [167, 252] width 140 height 15
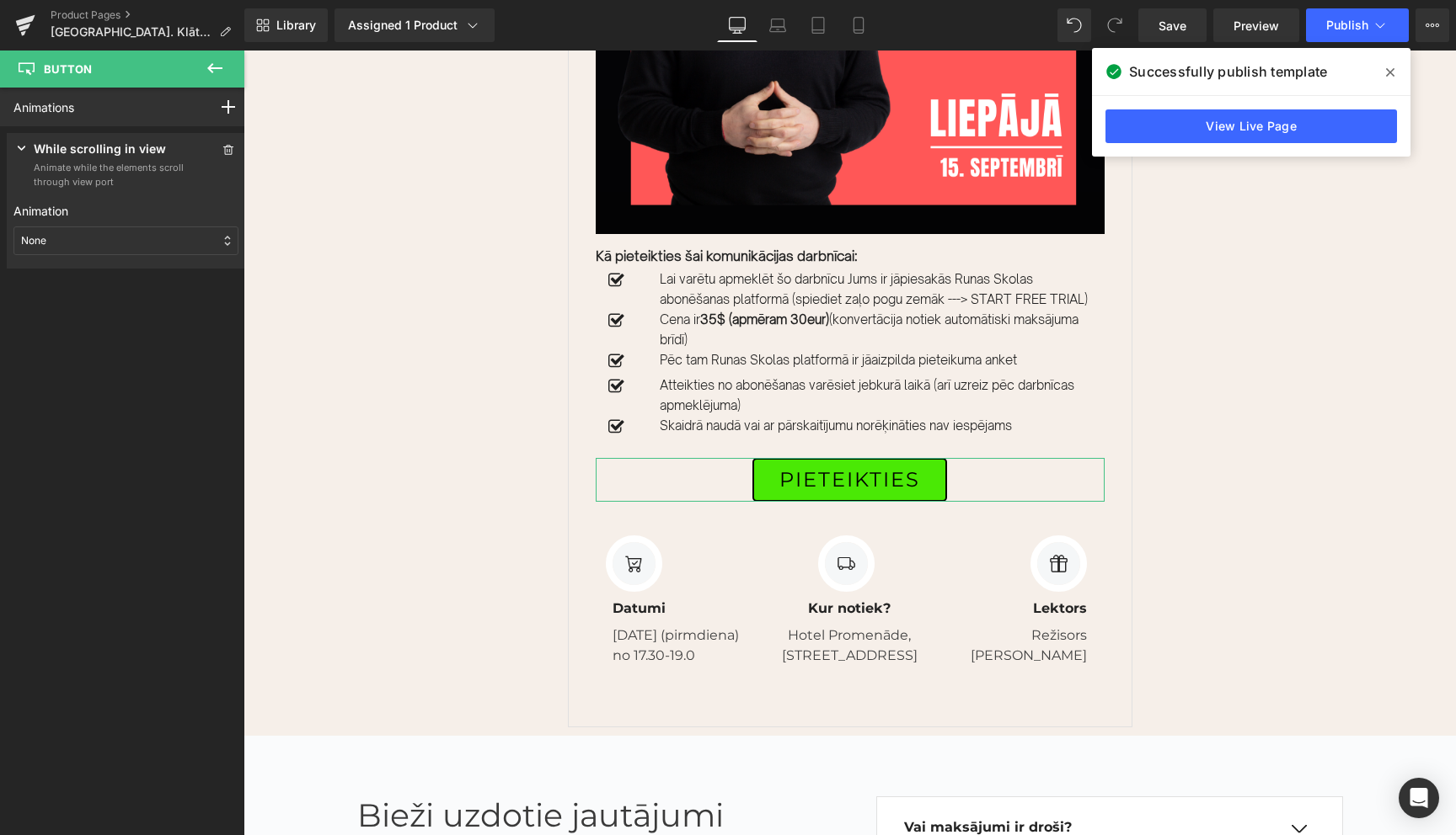
click at [210, 245] on div "None" at bounding box center [126, 241] width 225 height 29
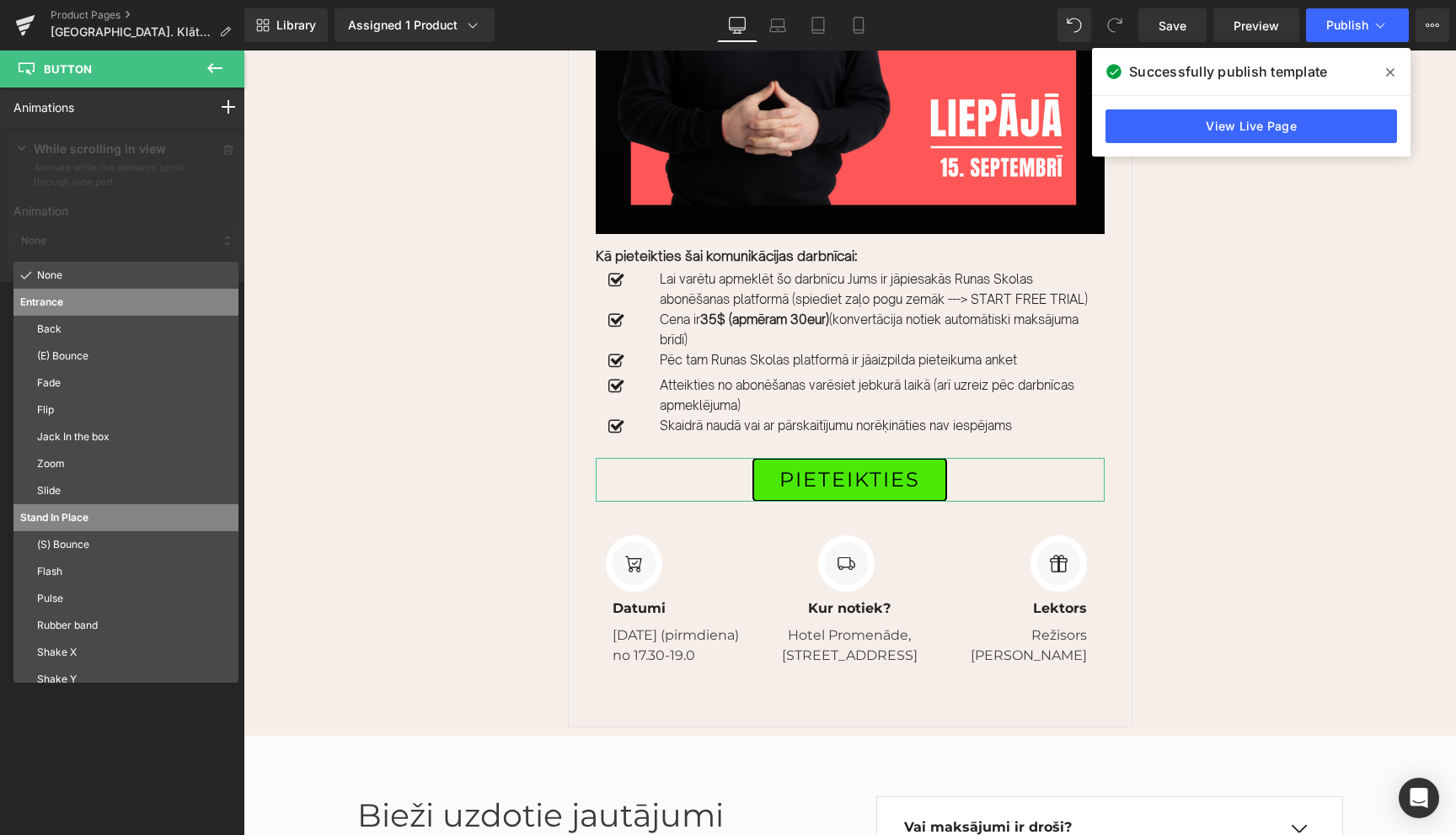
scroll to position [91, 0]
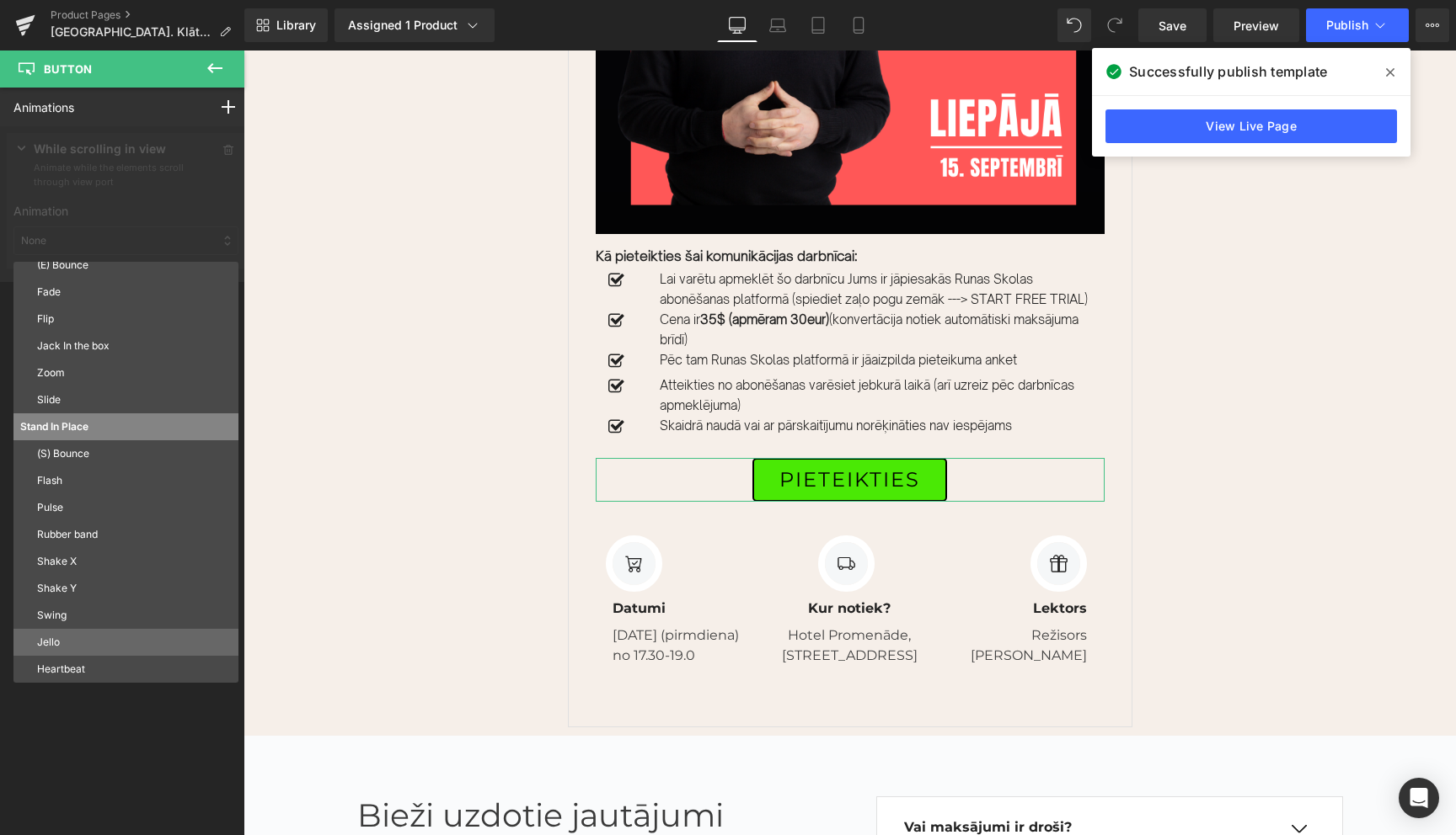
click at [80, 647] on p "Jello" at bounding box center [134, 642] width 195 height 15
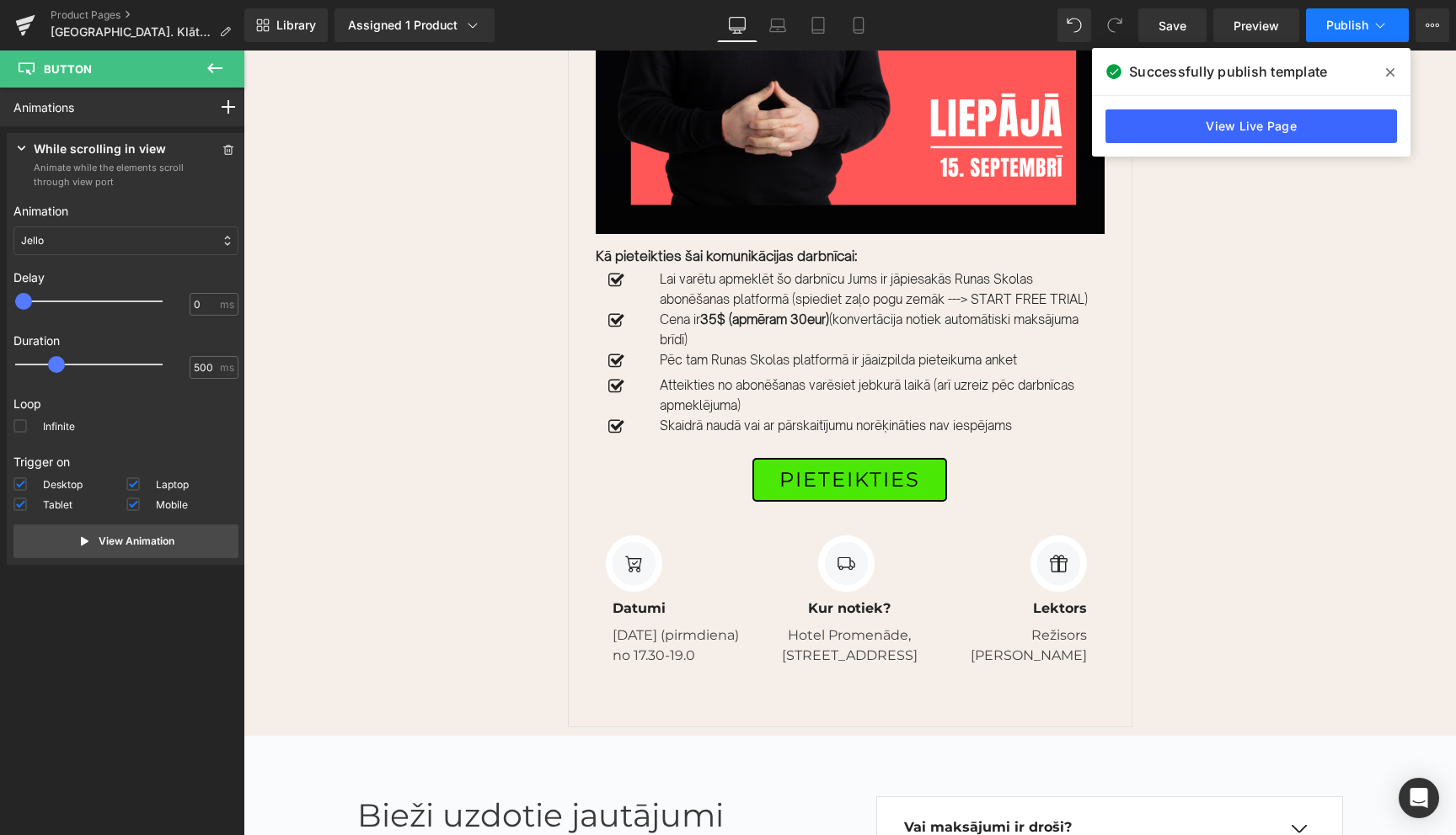
click at [1379, 25] on icon at bounding box center [1379, 25] width 17 height 17
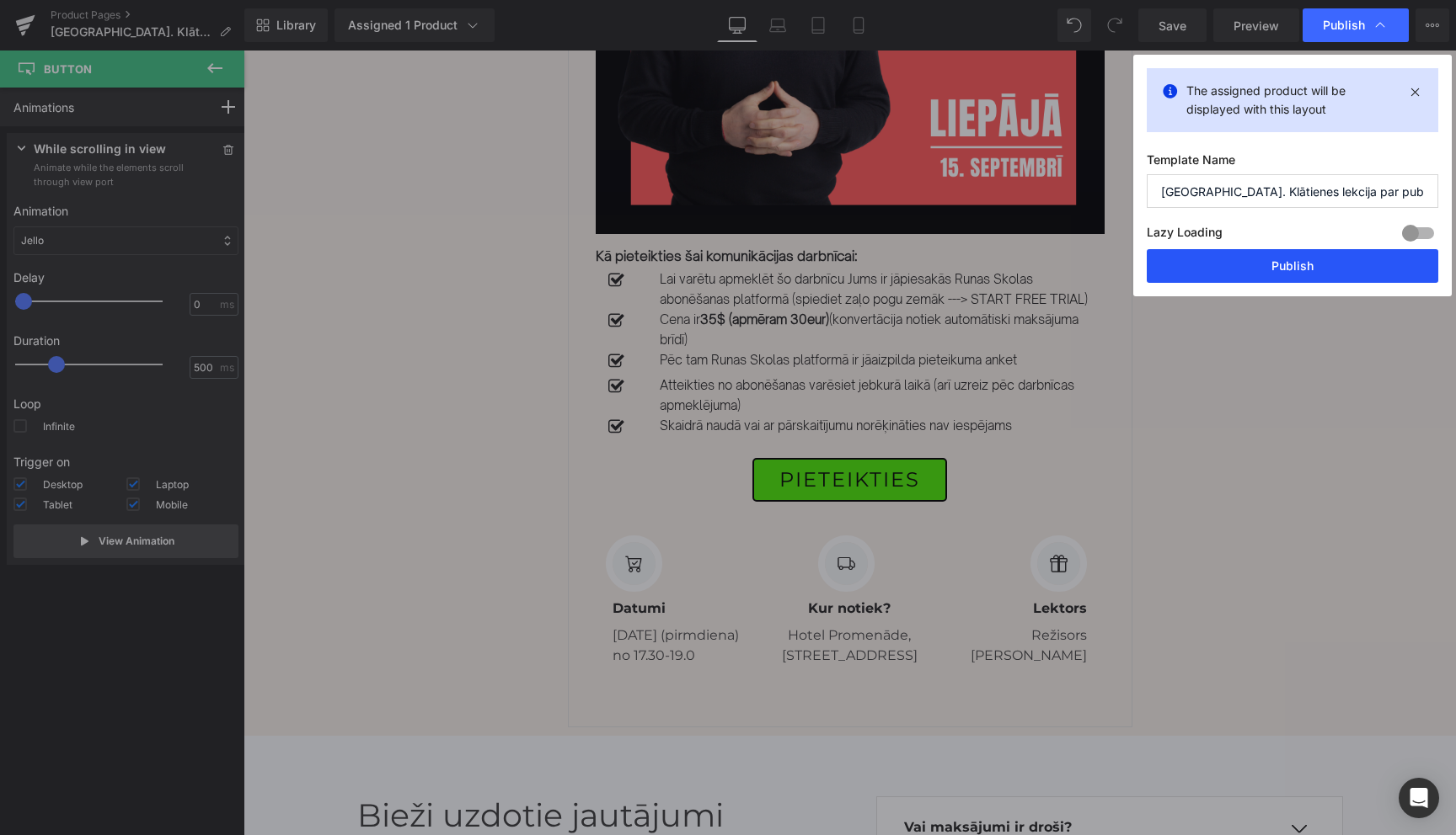
click at [1301, 264] on button "Publish" at bounding box center [1292, 266] width 291 height 34
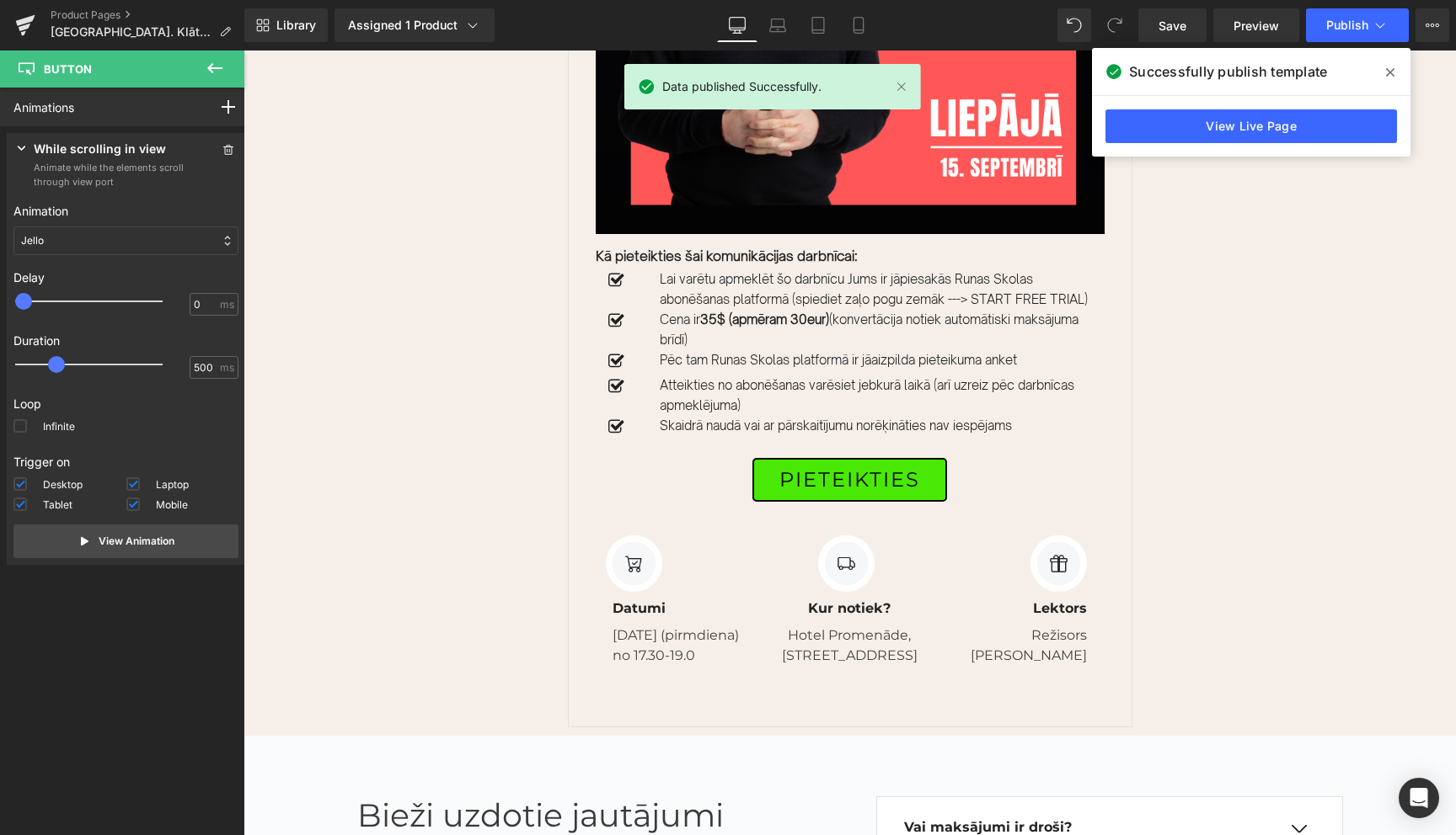
click at [1392, 60] on span at bounding box center [1389, 72] width 27 height 27
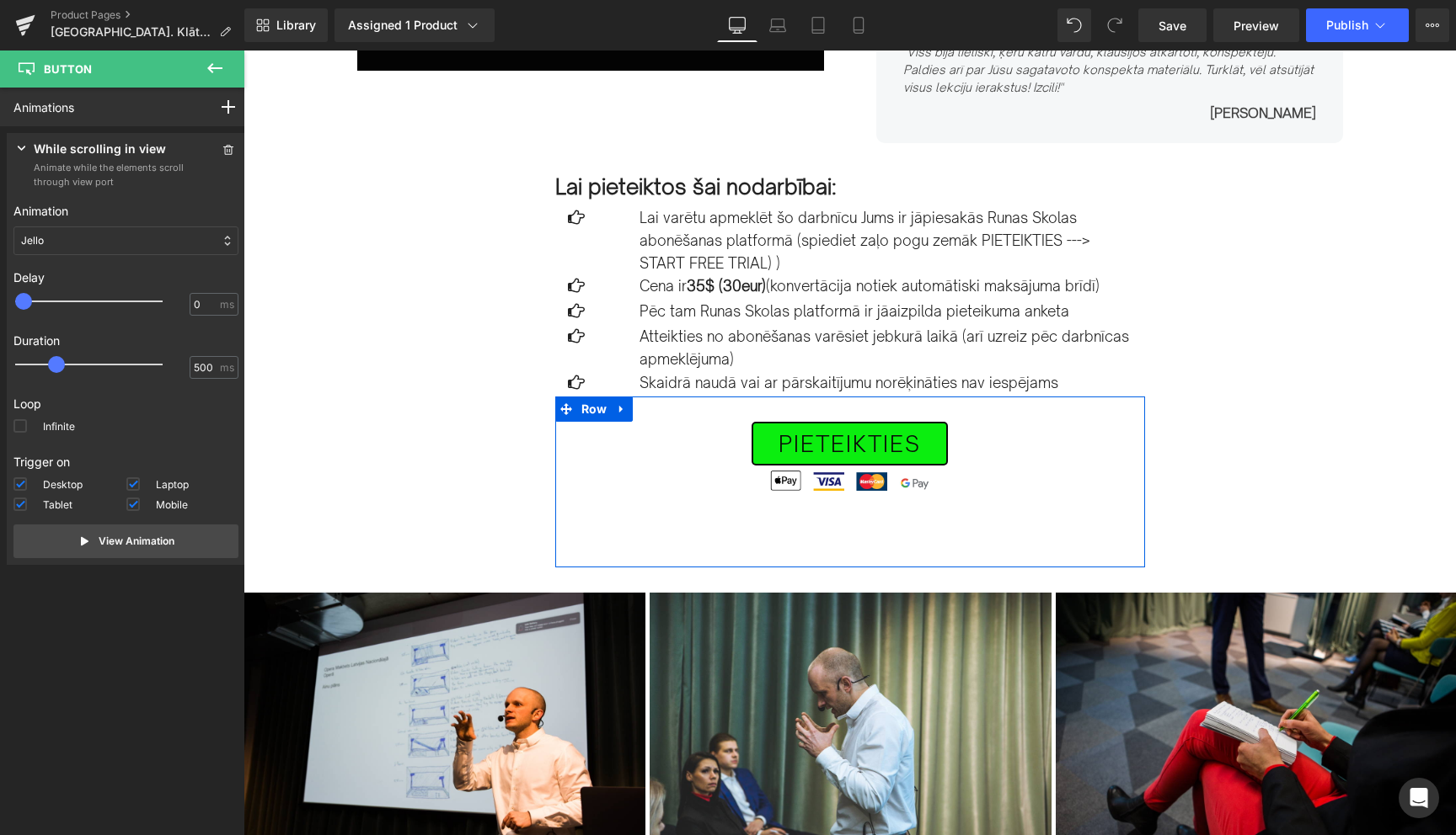
scroll to position [473, 0]
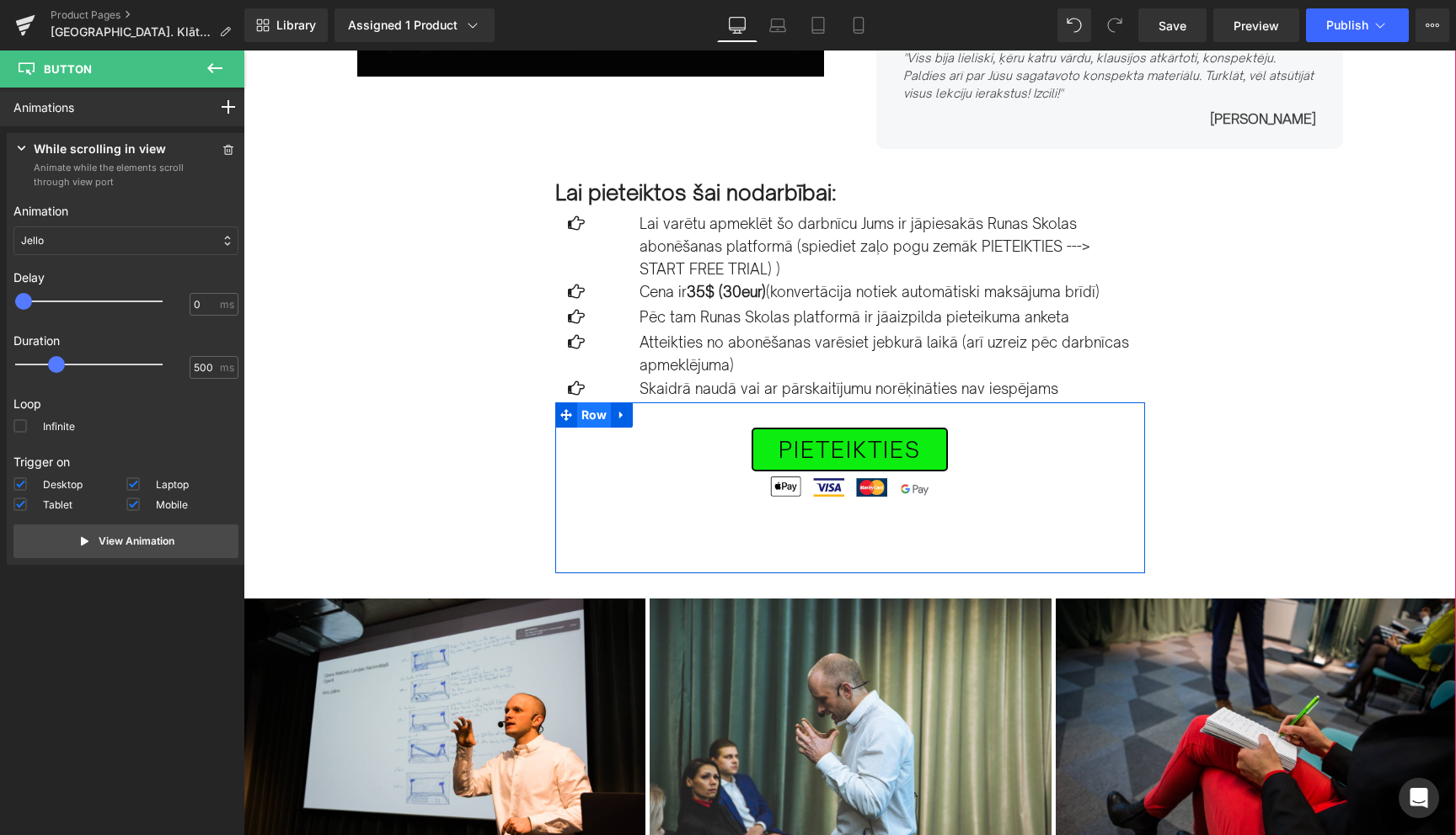
click at [593, 418] on span "Row" at bounding box center [594, 415] width 35 height 25
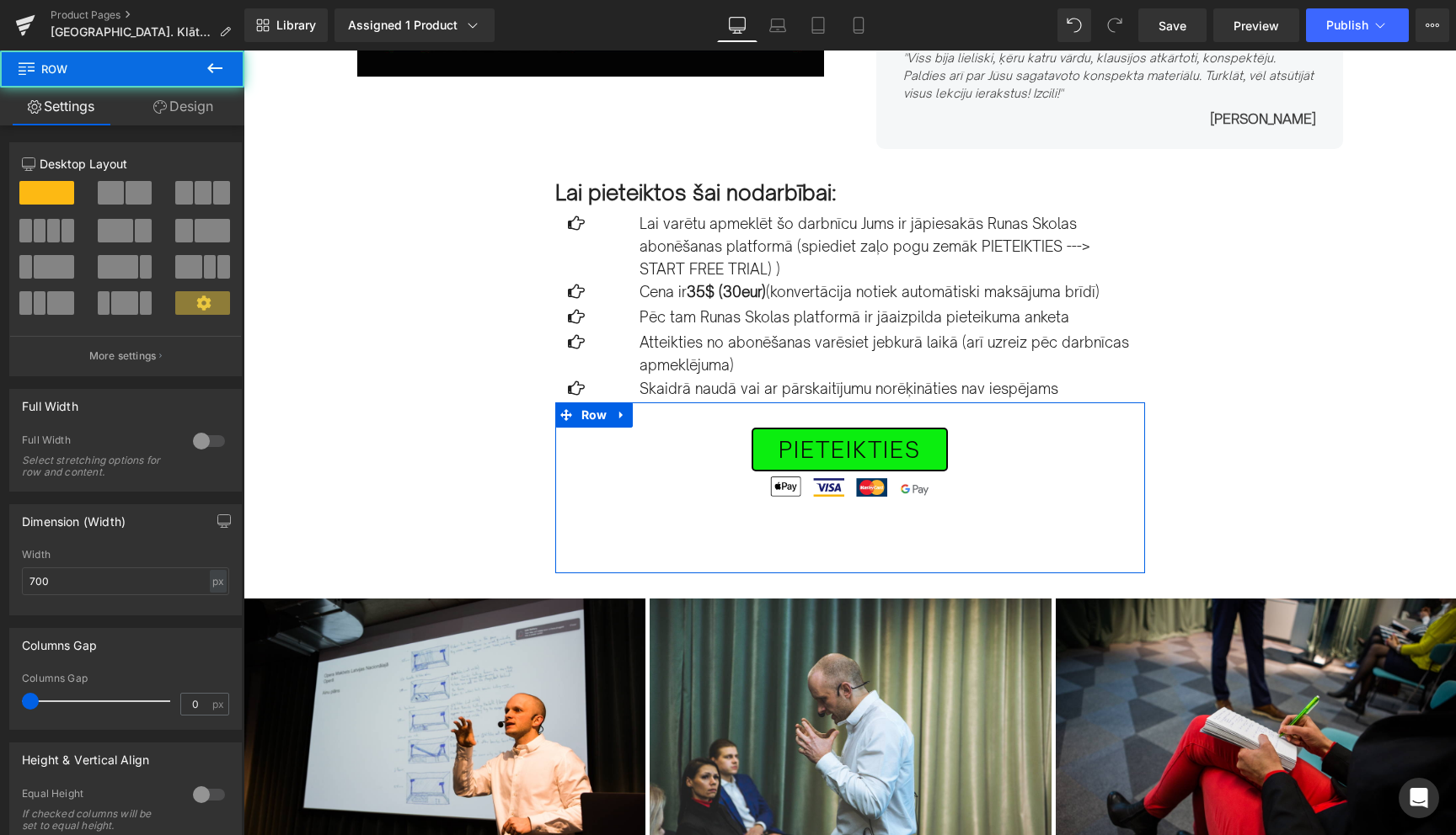
click at [195, 112] on link "Design" at bounding box center [183, 106] width 122 height 38
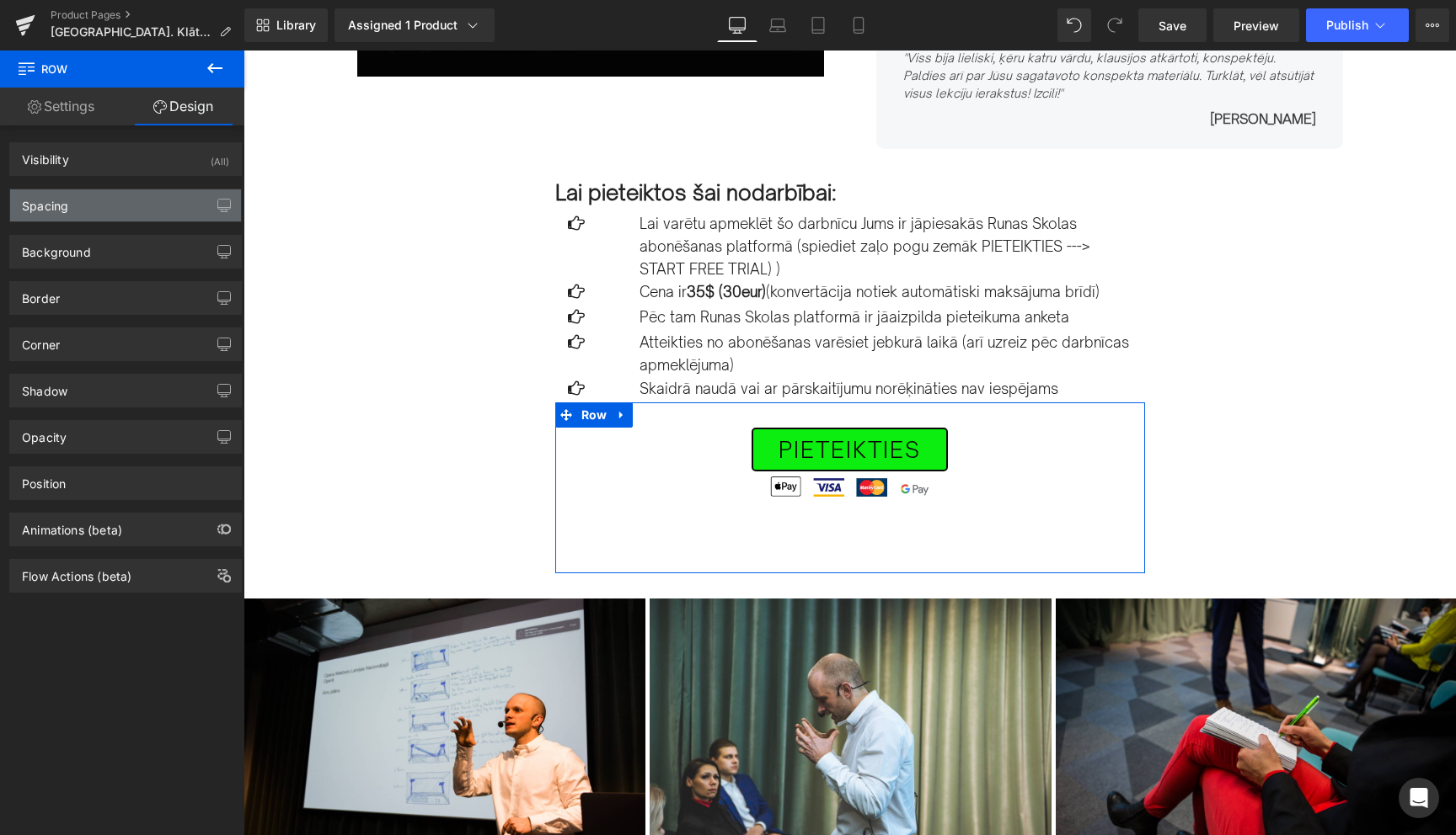
click at [114, 212] on div "Spacing" at bounding box center [125, 206] width 231 height 32
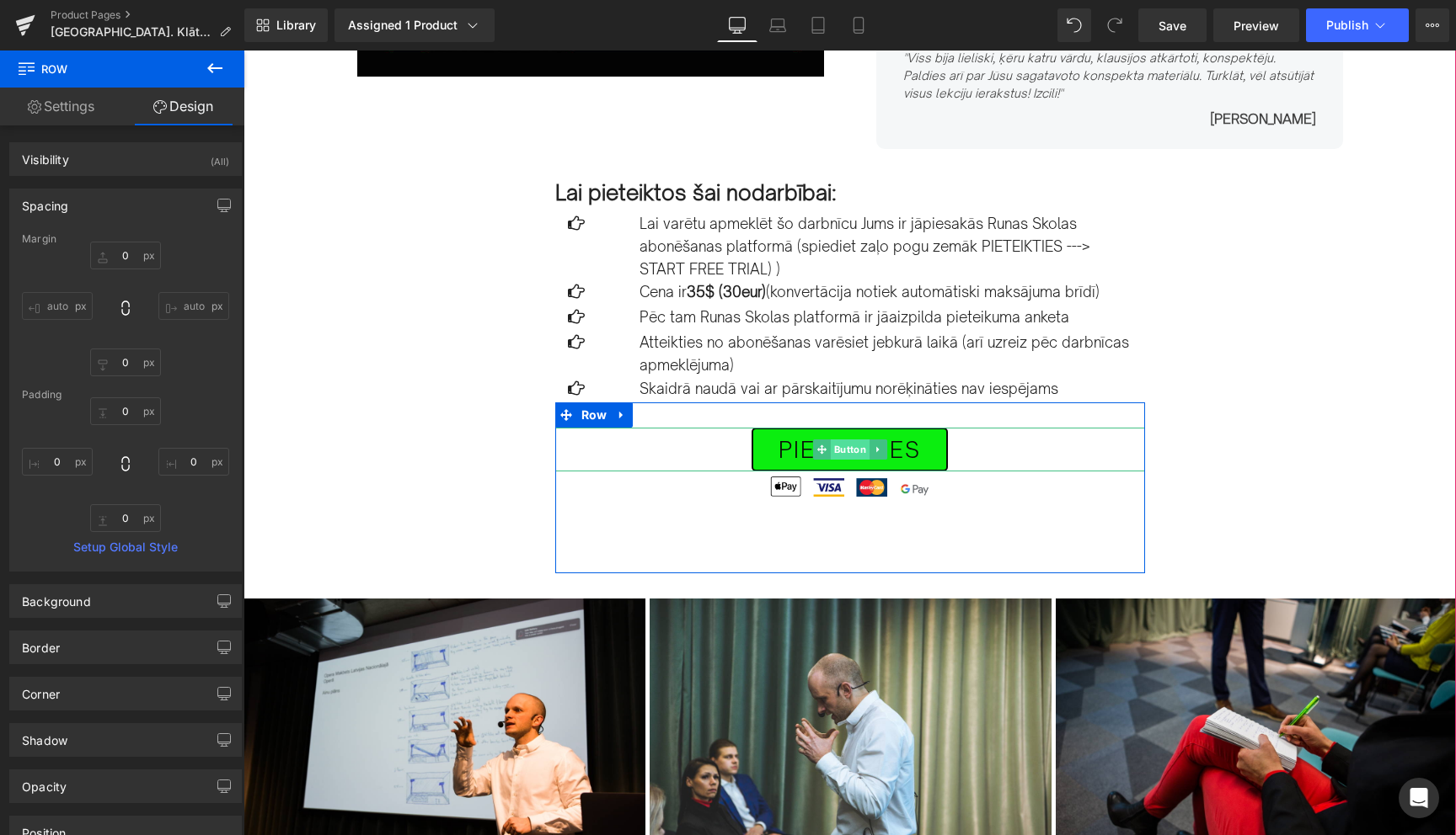
click at [845, 446] on span "Button" at bounding box center [849, 449] width 39 height 20
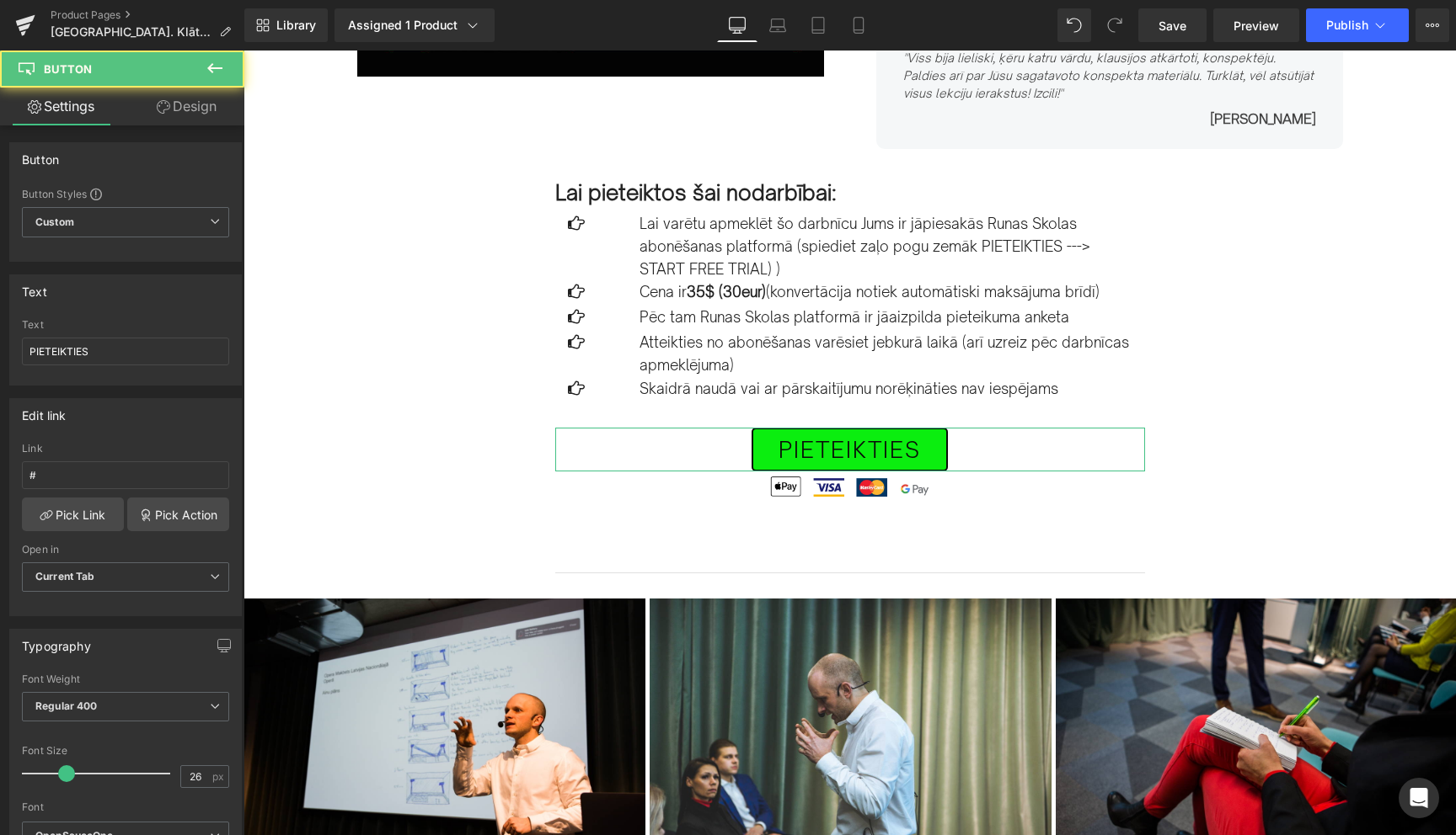
click at [185, 113] on link "Design" at bounding box center [186, 106] width 122 height 38
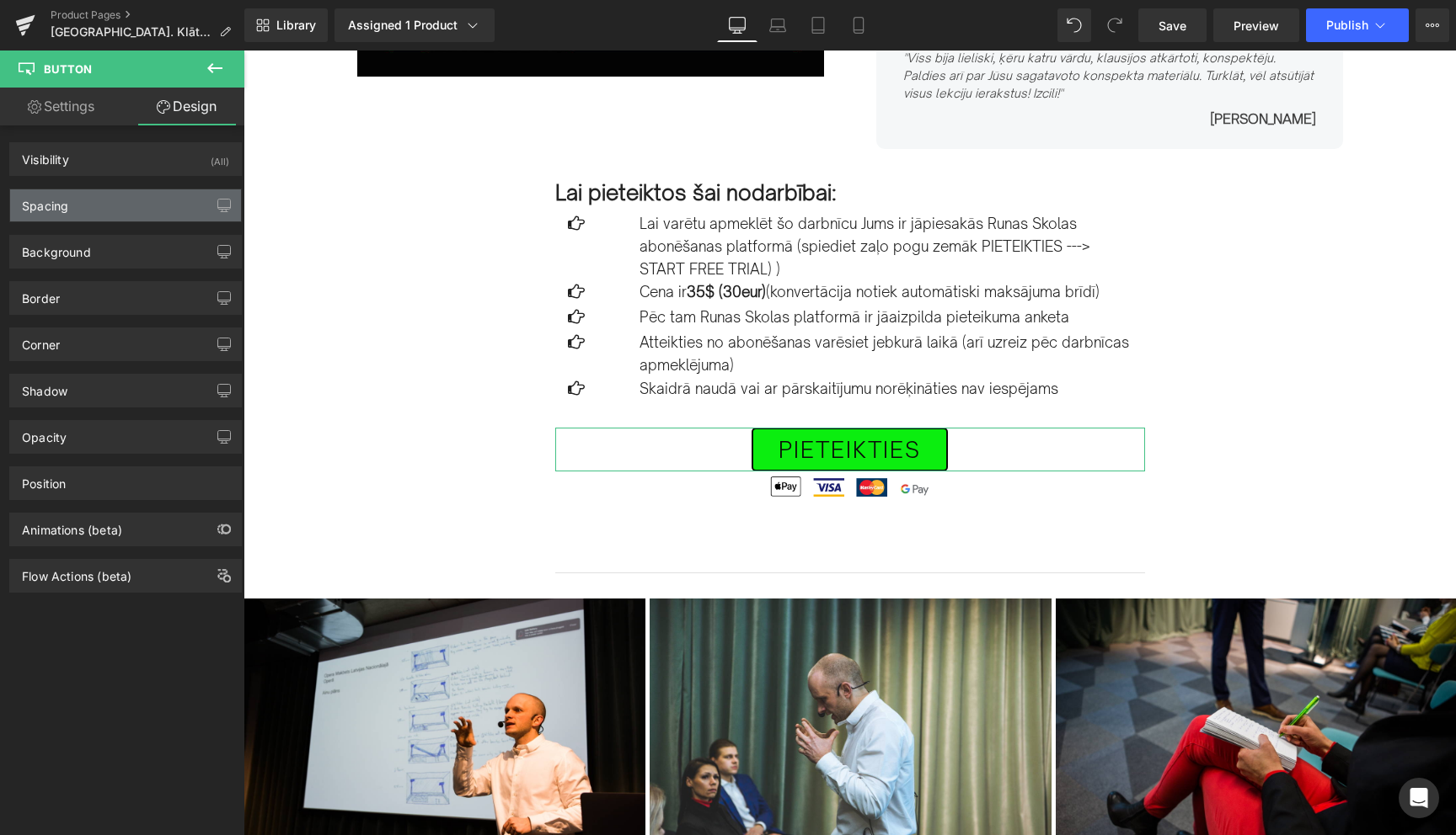
click at [92, 209] on div "Spacing" at bounding box center [125, 206] width 231 height 32
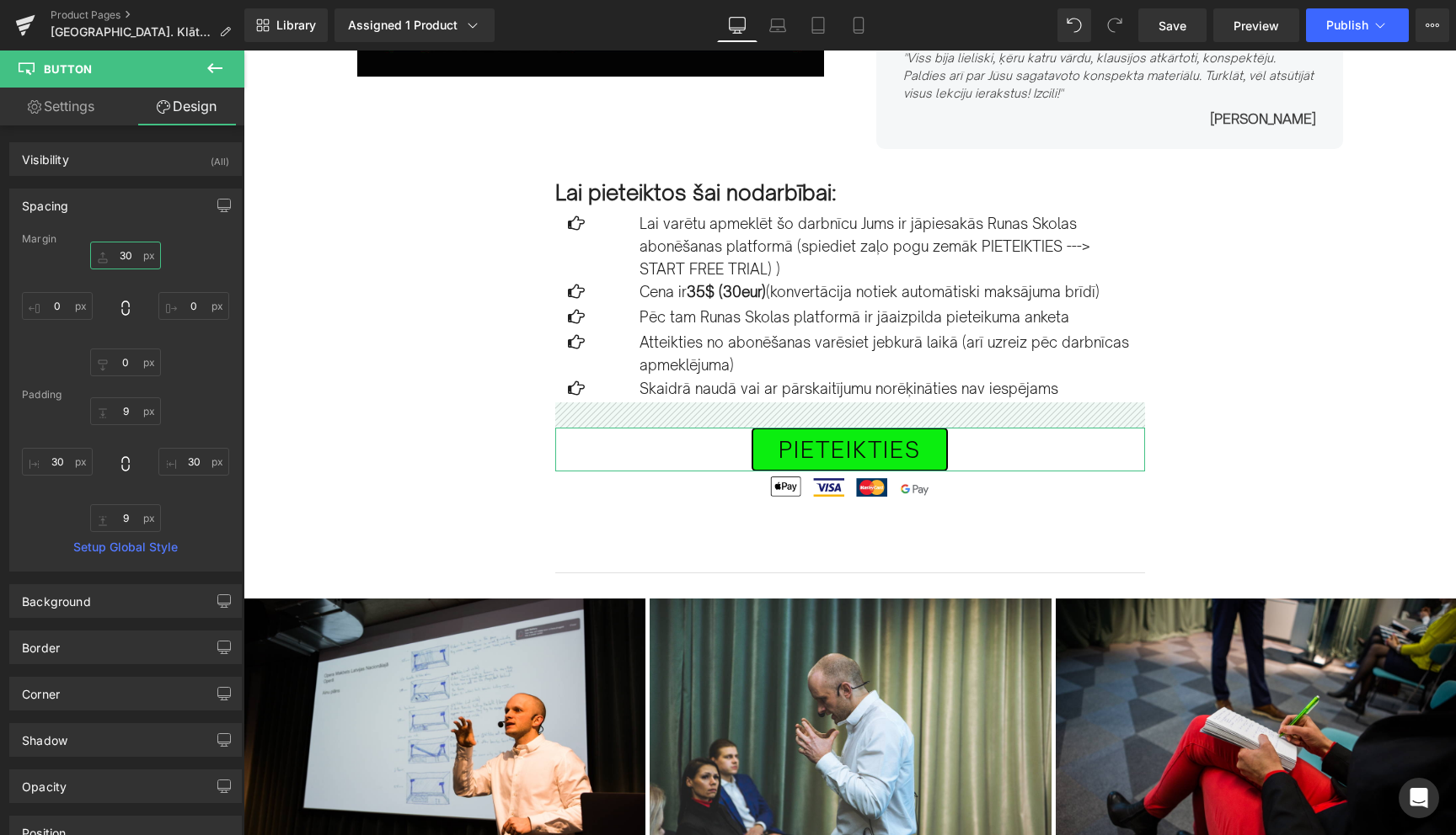
click at [120, 263] on input "30" at bounding box center [125, 255] width 71 height 28
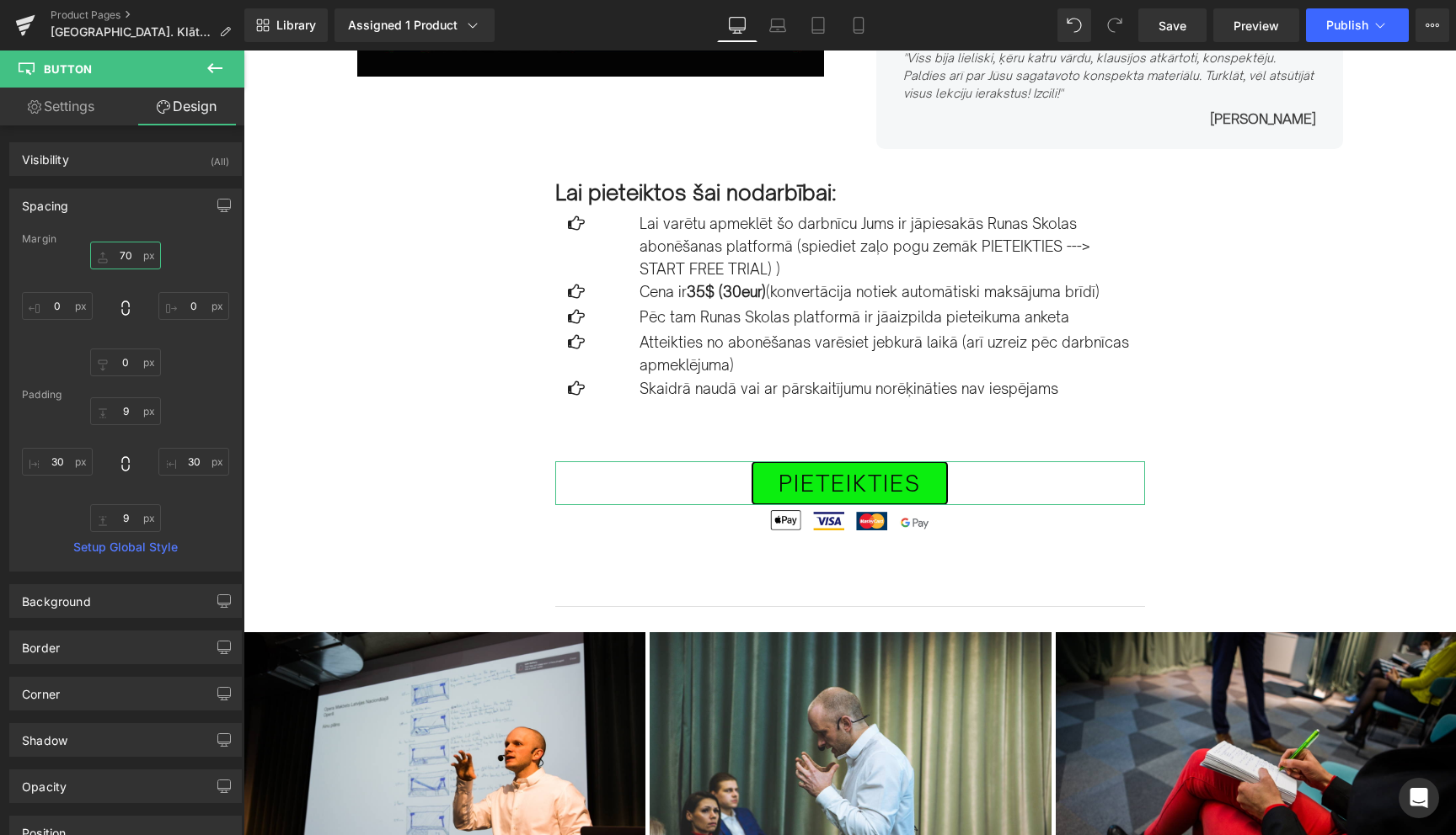
type input "7"
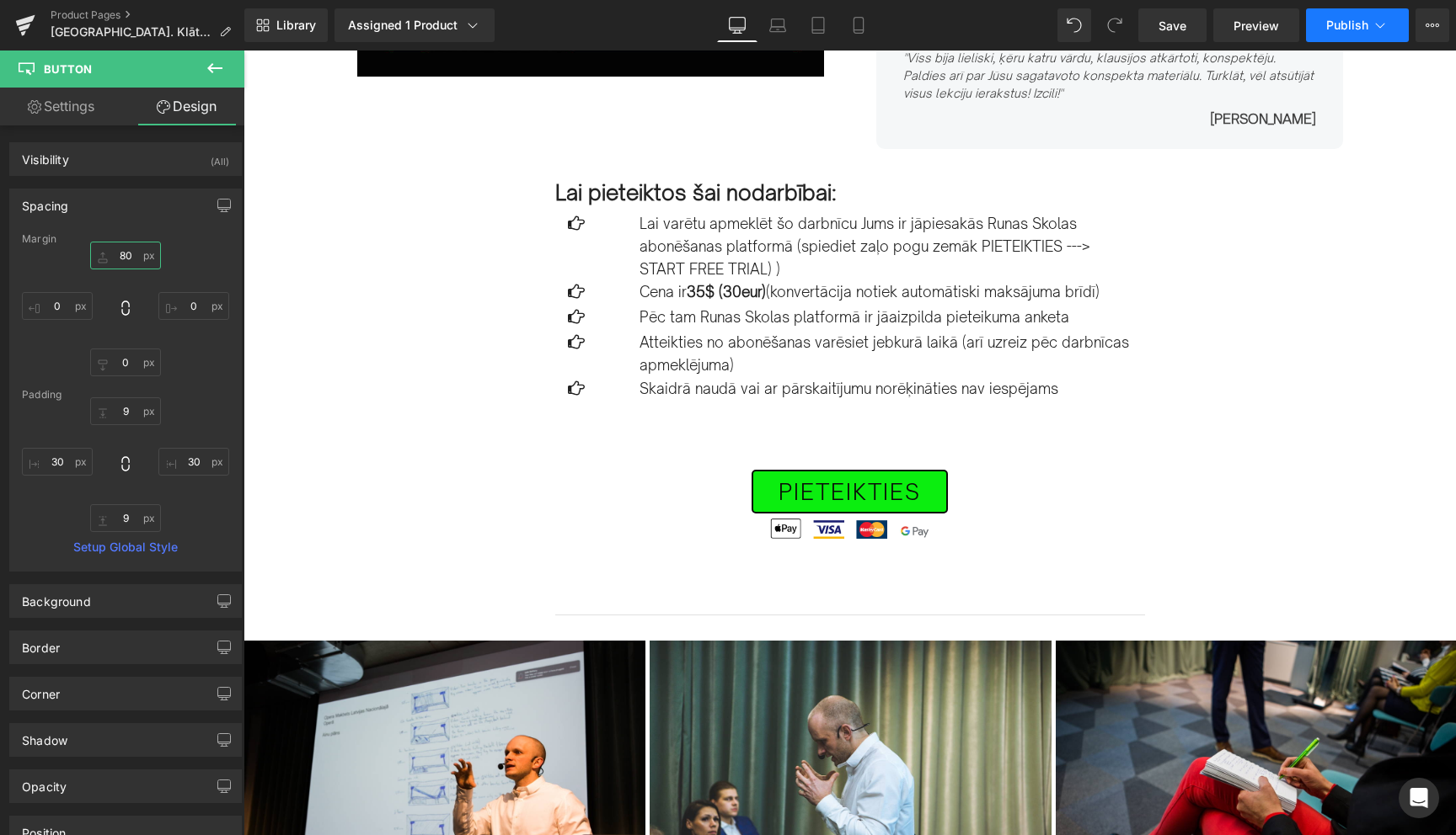
type input "80"
click at [1374, 34] on button "Publish" at bounding box center [1357, 25] width 102 height 34
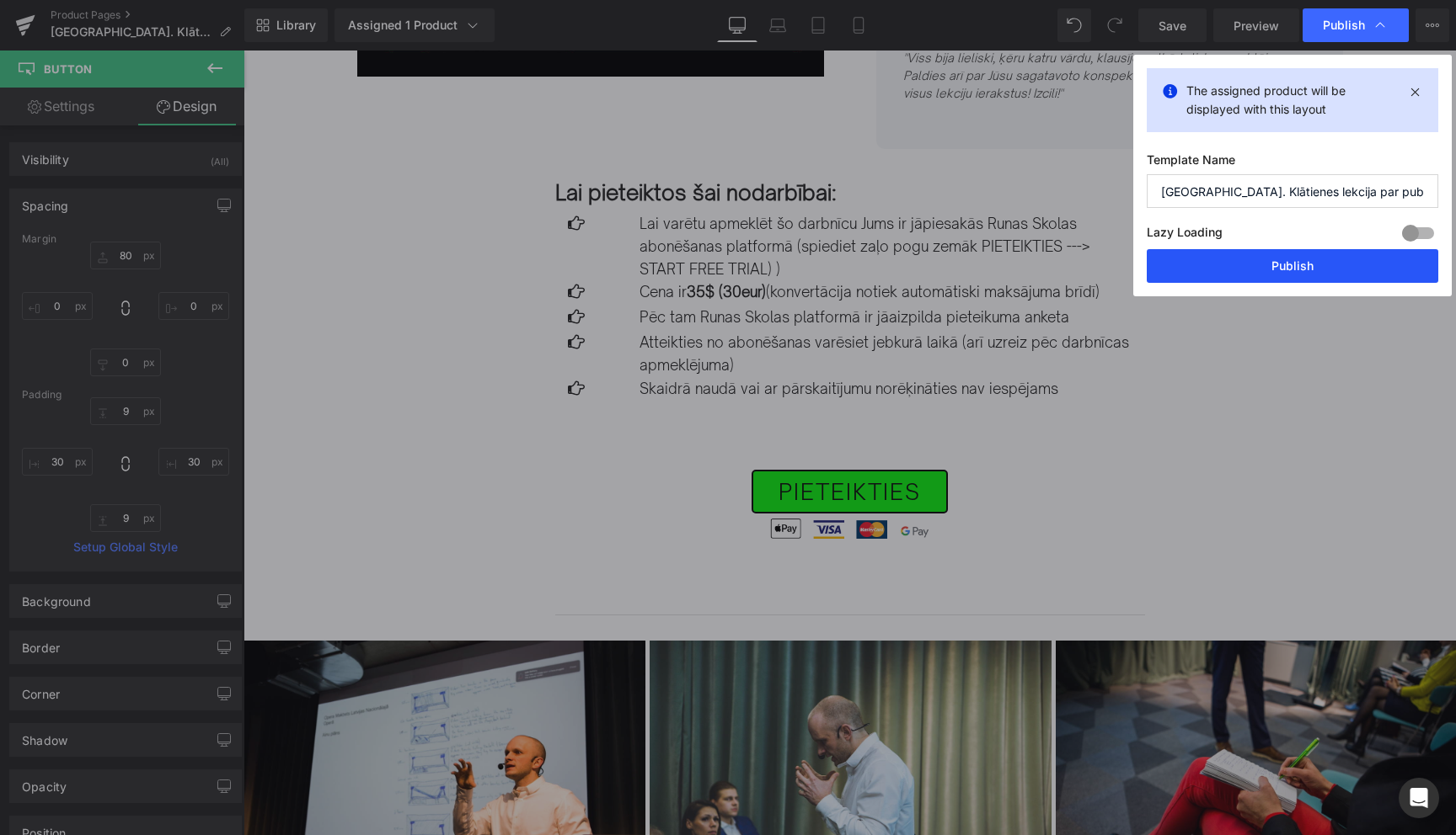
click at [1285, 266] on button "Publish" at bounding box center [1292, 266] width 291 height 34
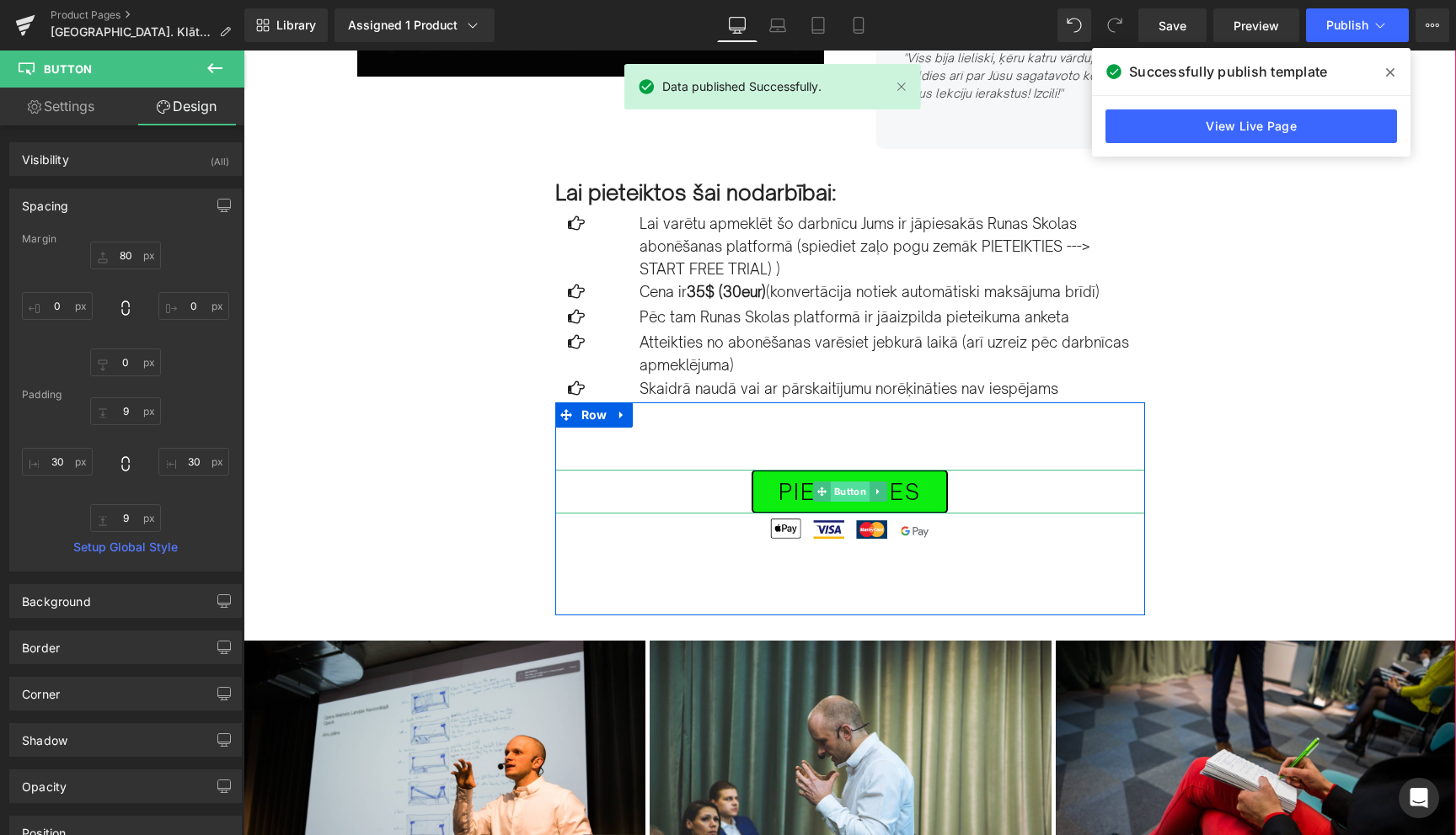
click at [851, 489] on span "Button" at bounding box center [849, 492] width 39 height 20
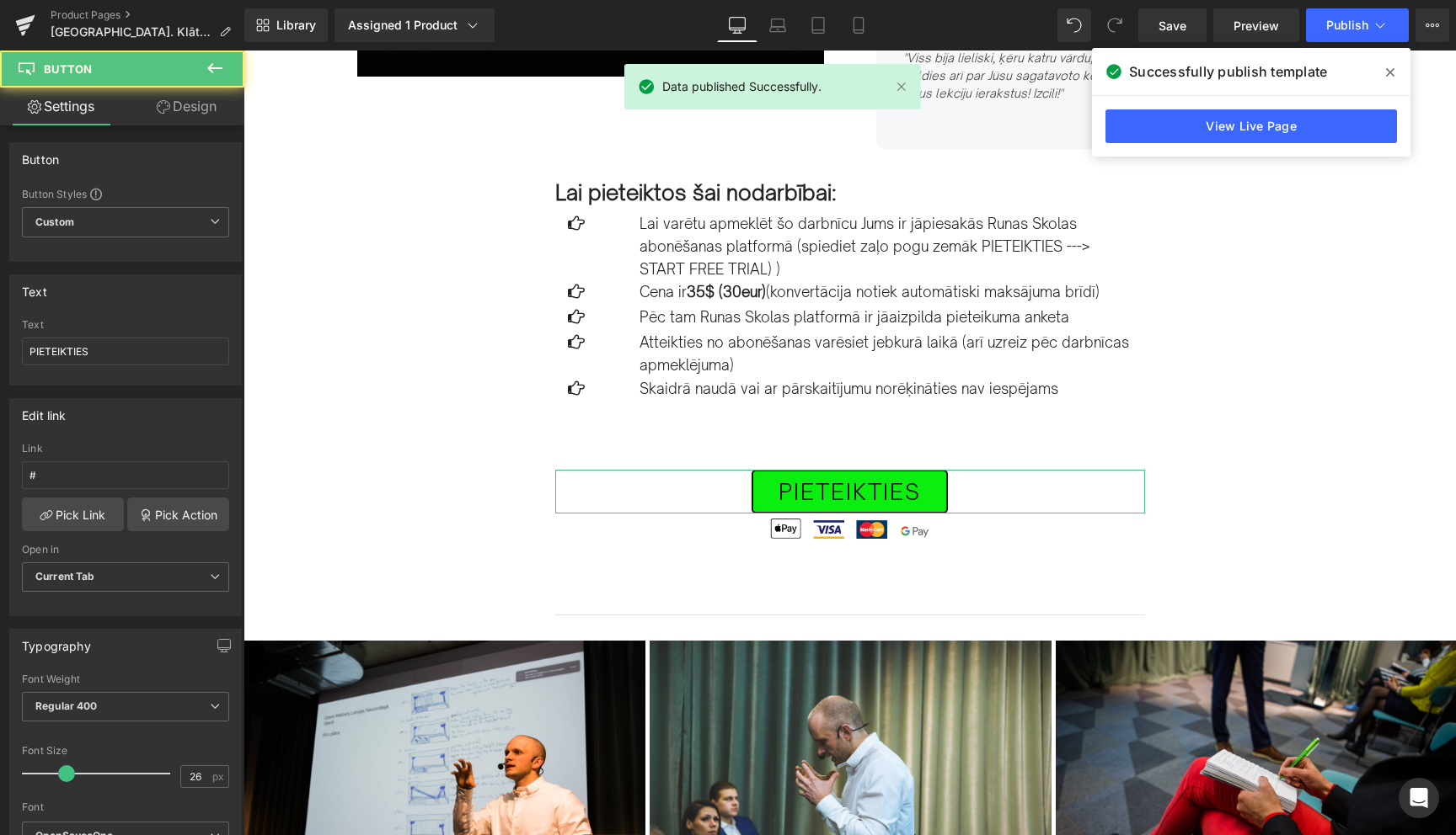
click at [190, 96] on link "Design" at bounding box center [186, 106] width 122 height 38
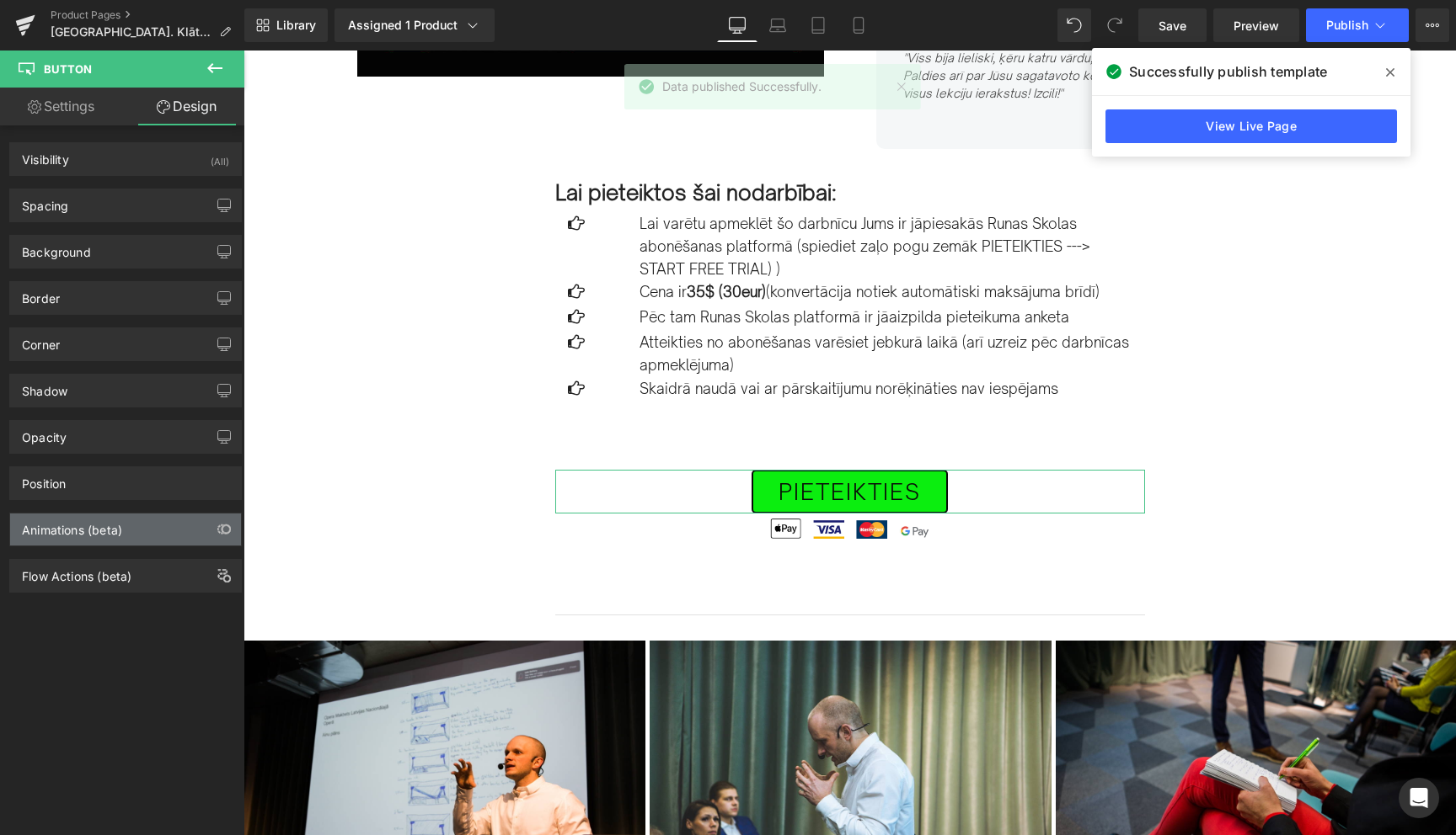
click at [80, 532] on div "Animations (beta)" at bounding box center [72, 526] width 100 height 24
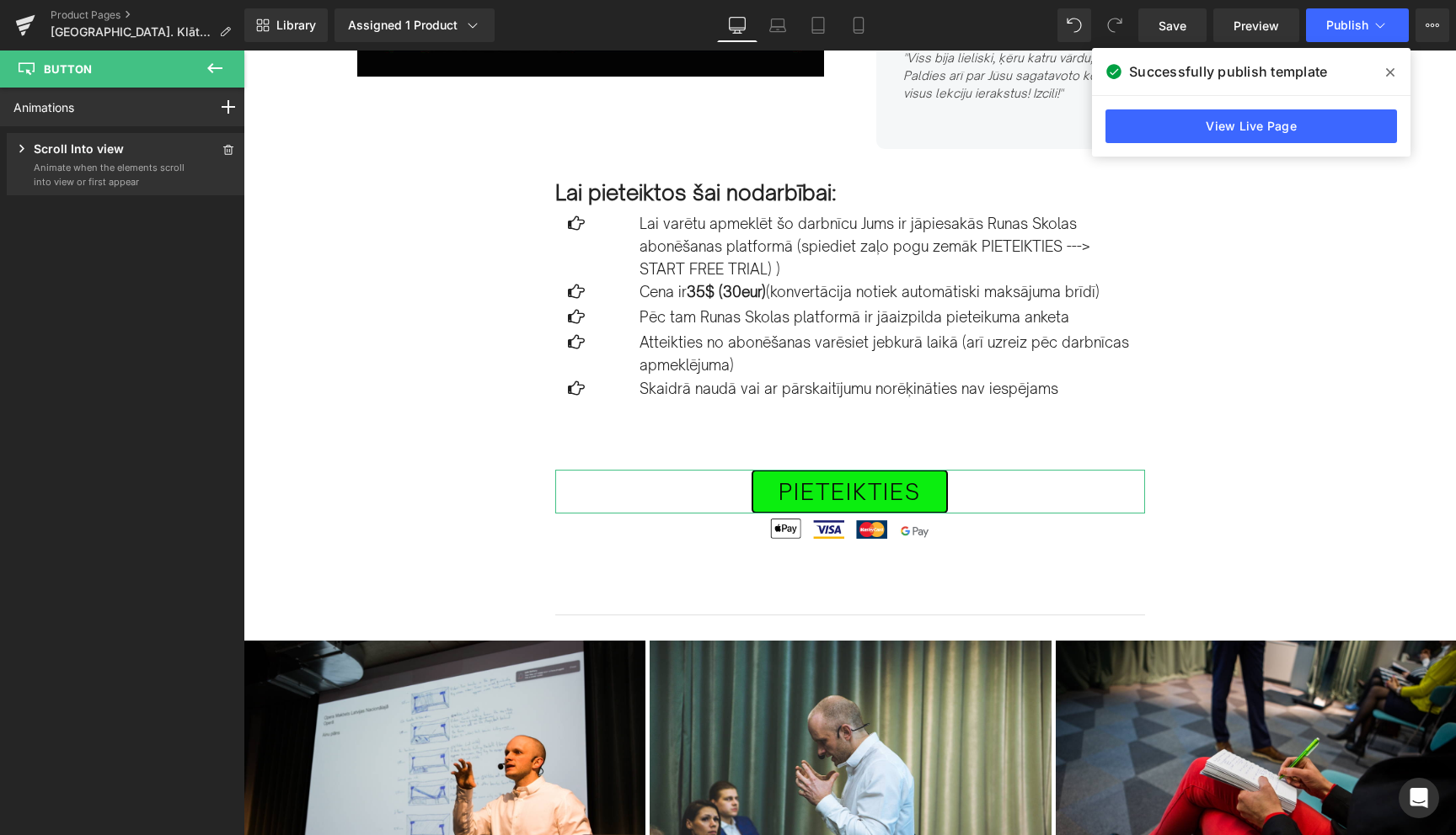
click at [19, 147] on icon at bounding box center [22, 148] width 17 height 17
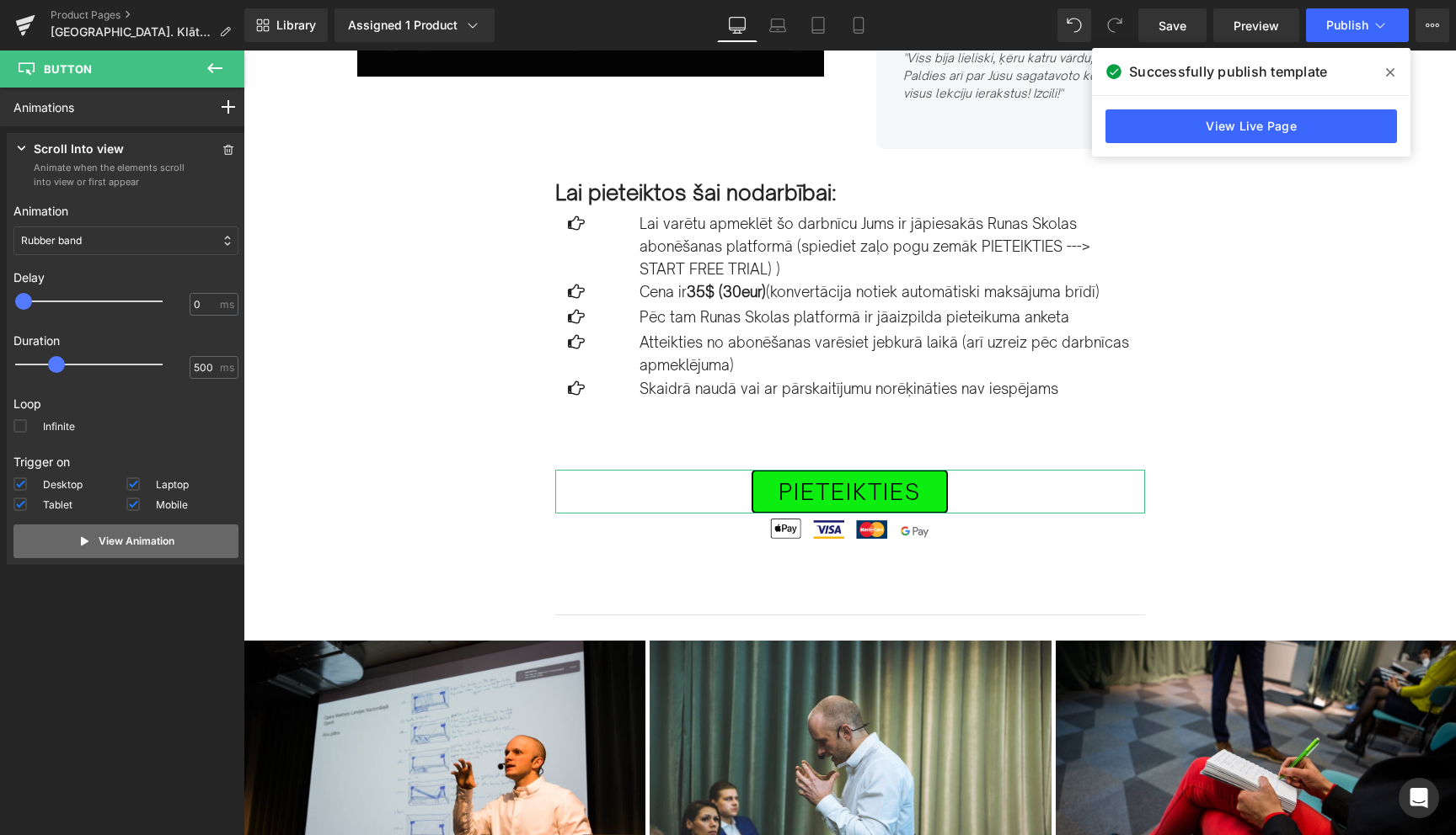
click at [81, 544] on icon at bounding box center [85, 542] width 8 height 8
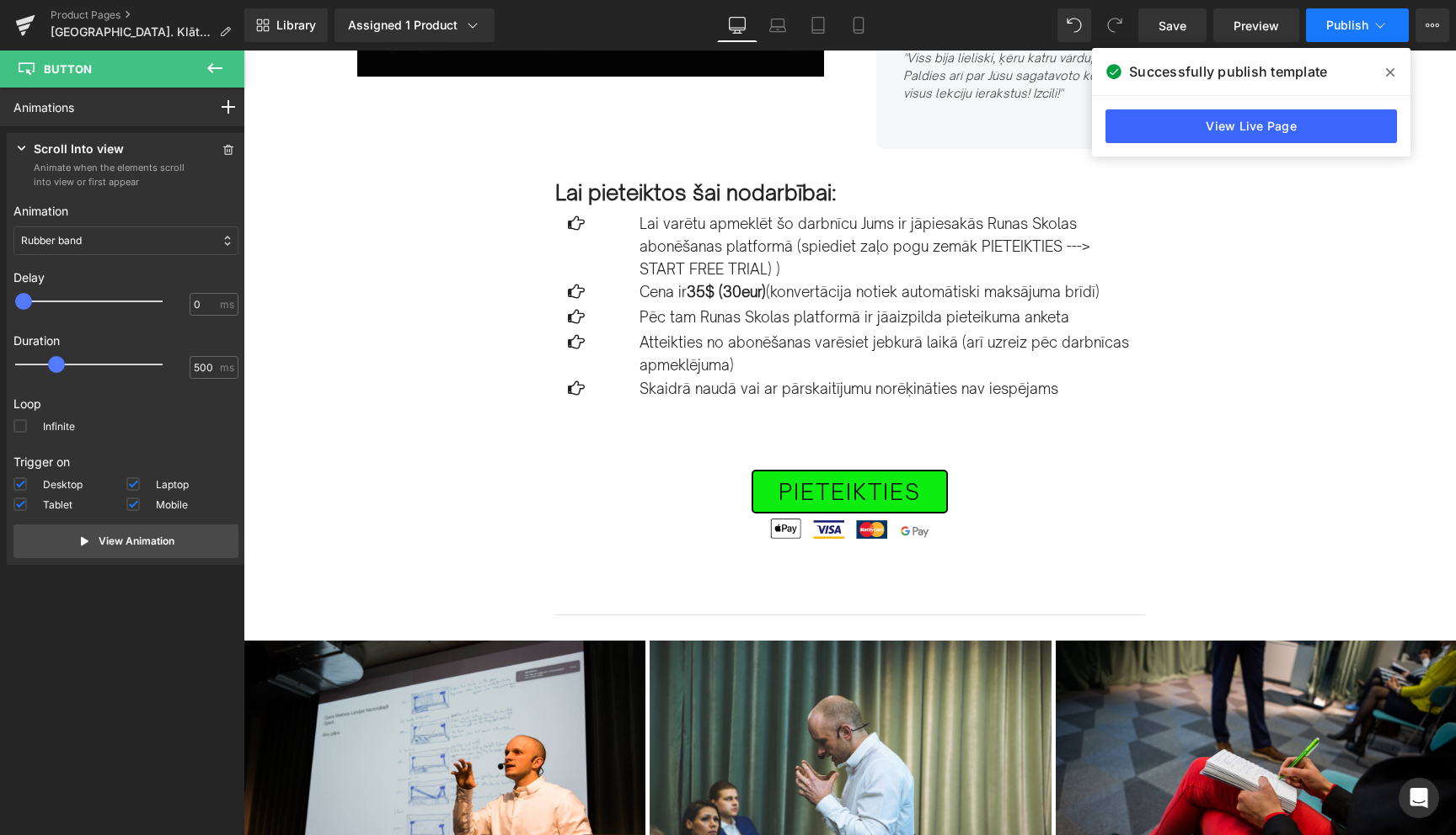
click at [1385, 25] on icon at bounding box center [1379, 25] width 17 height 17
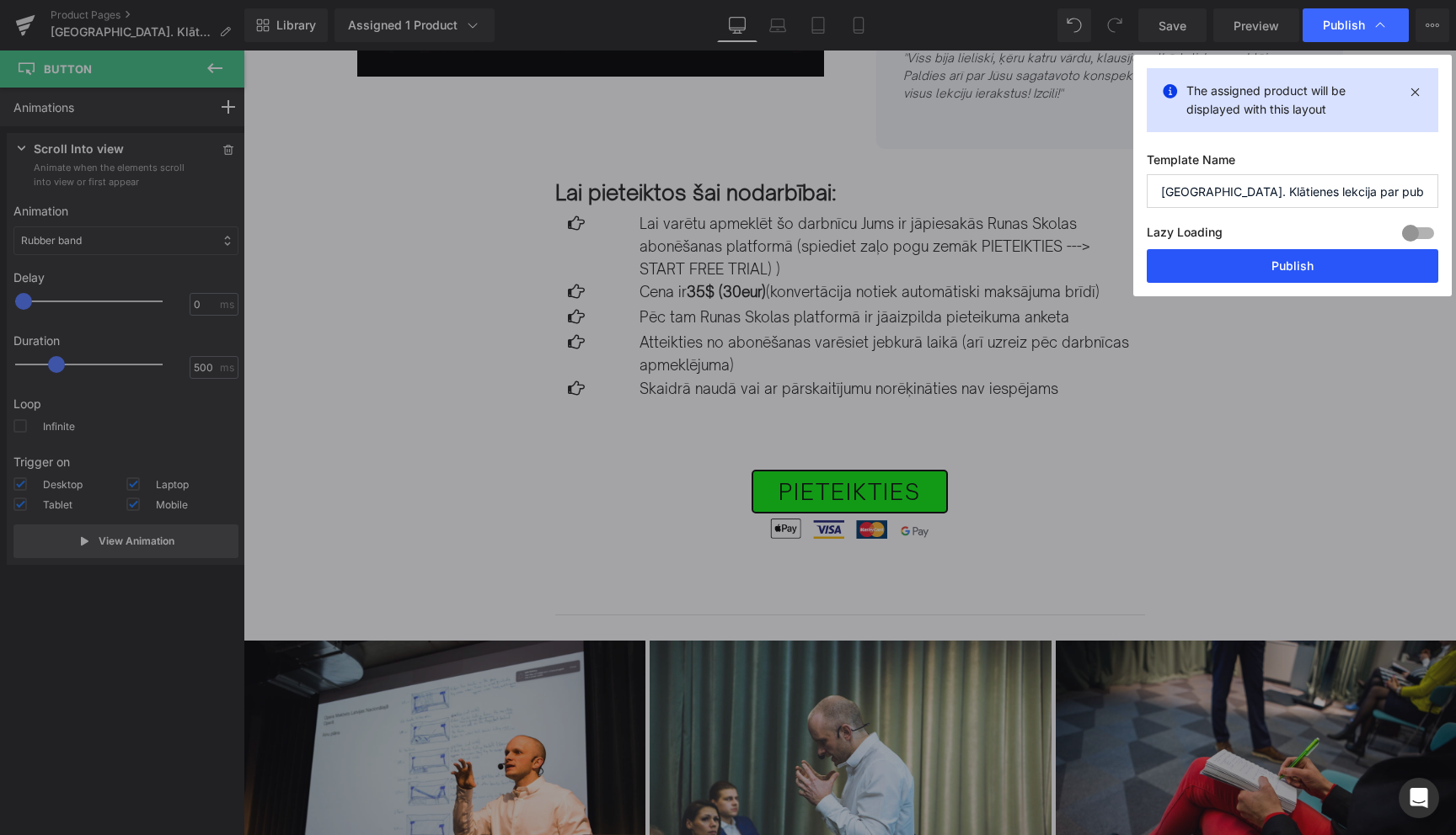
click at [1295, 264] on button "Publish" at bounding box center [1292, 266] width 291 height 34
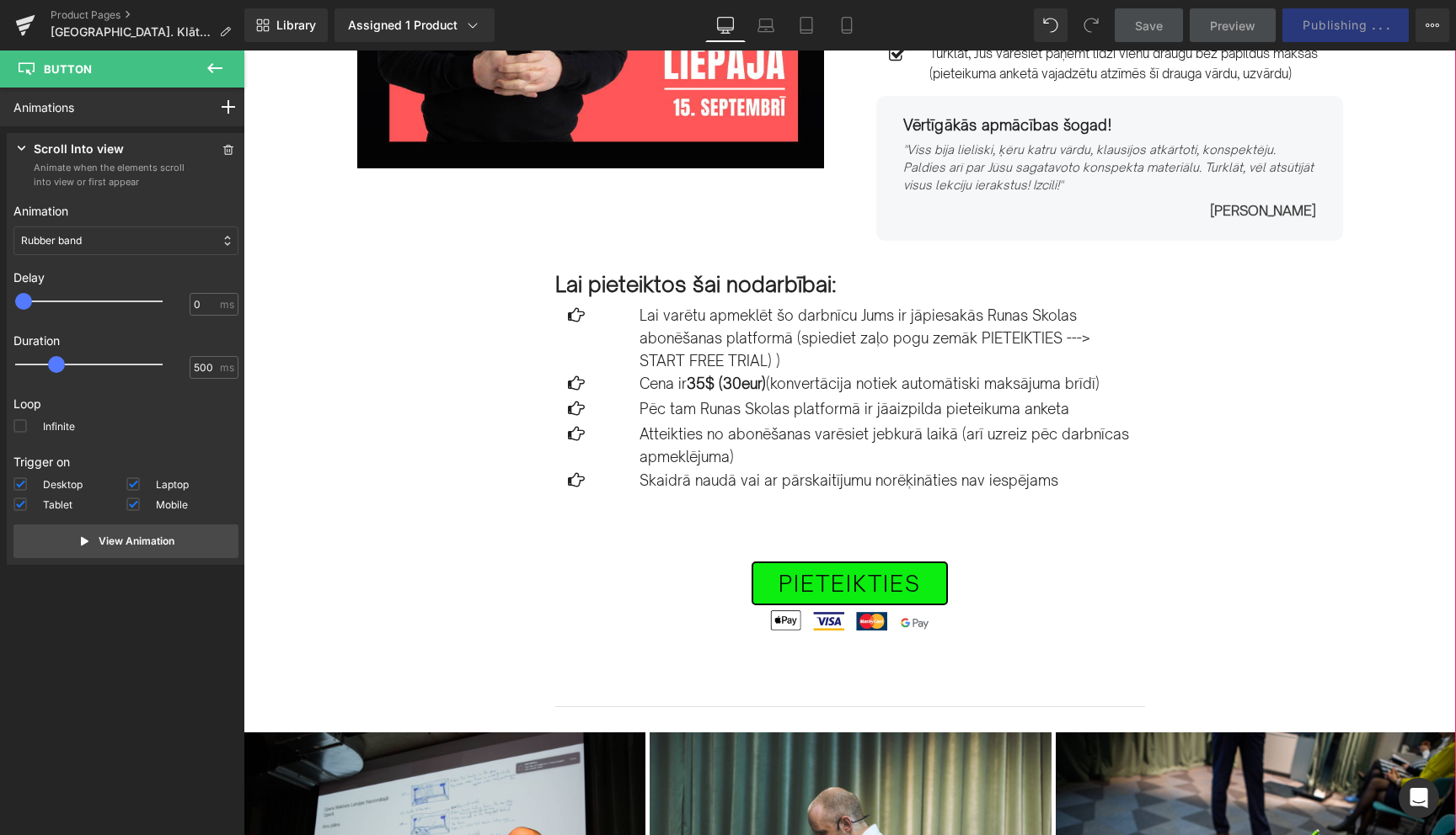
scroll to position [374, 0]
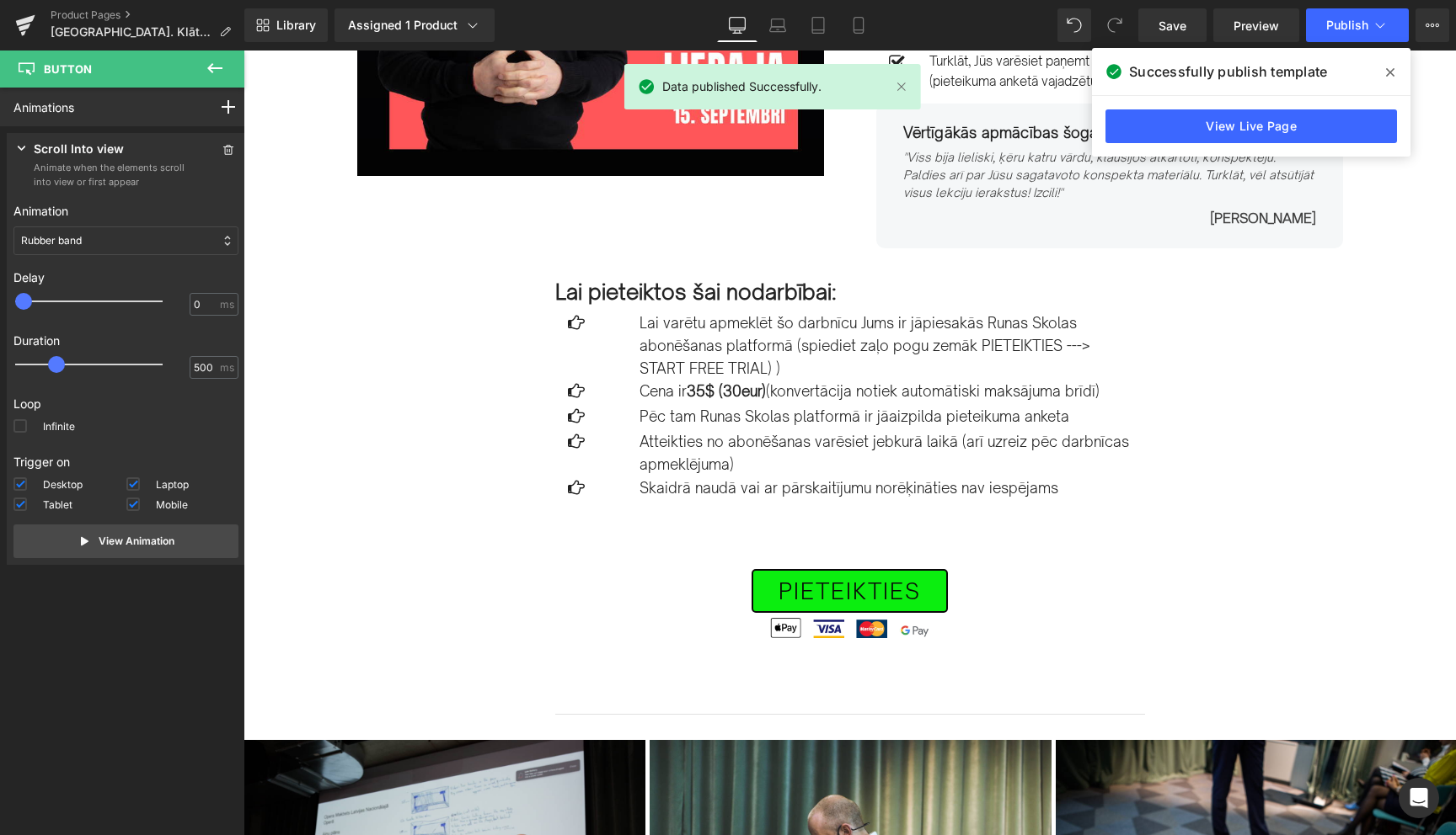
click at [1393, 67] on icon at bounding box center [1390, 73] width 8 height 14
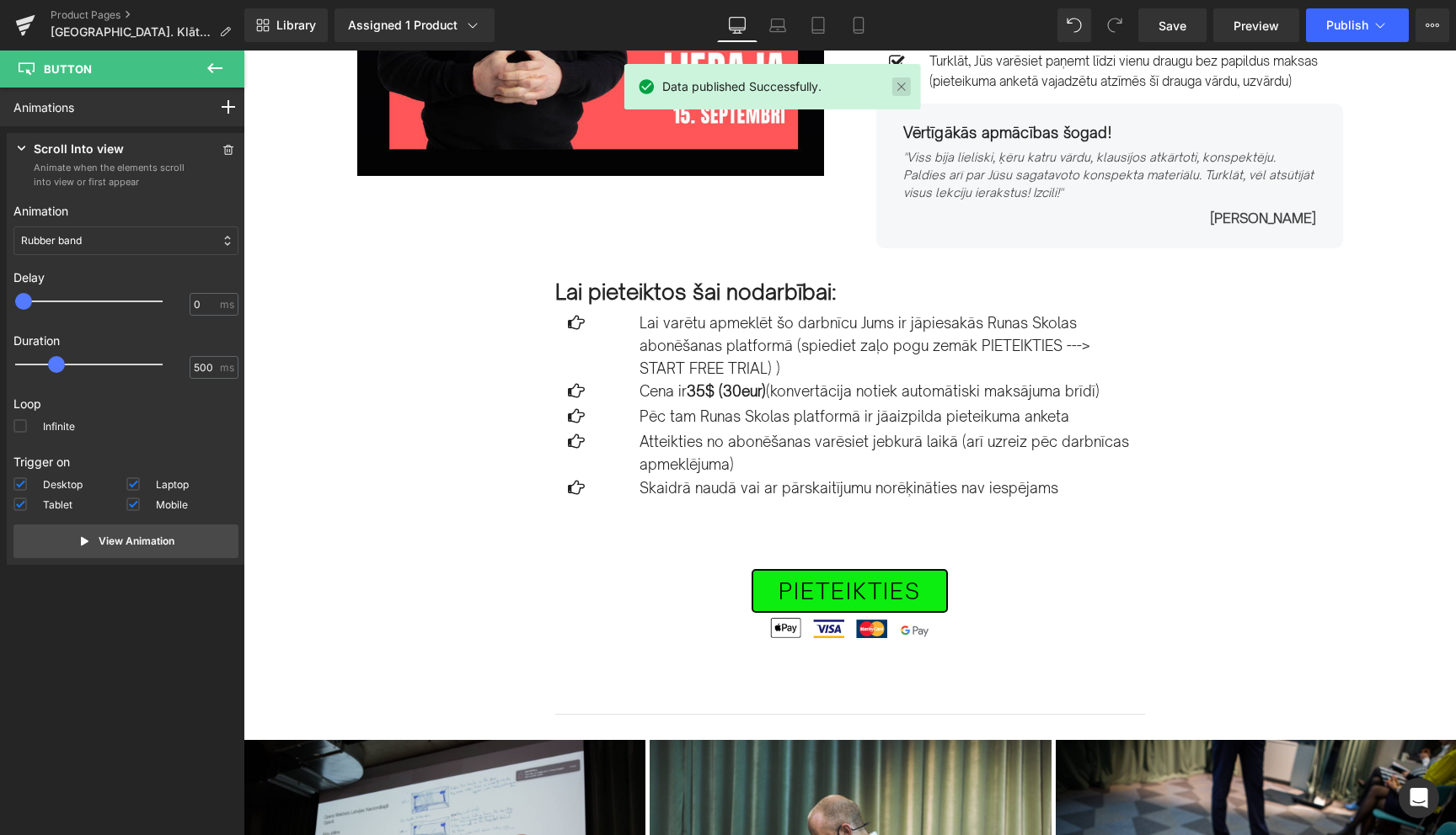
click at [896, 84] on link at bounding box center [901, 86] width 19 height 19
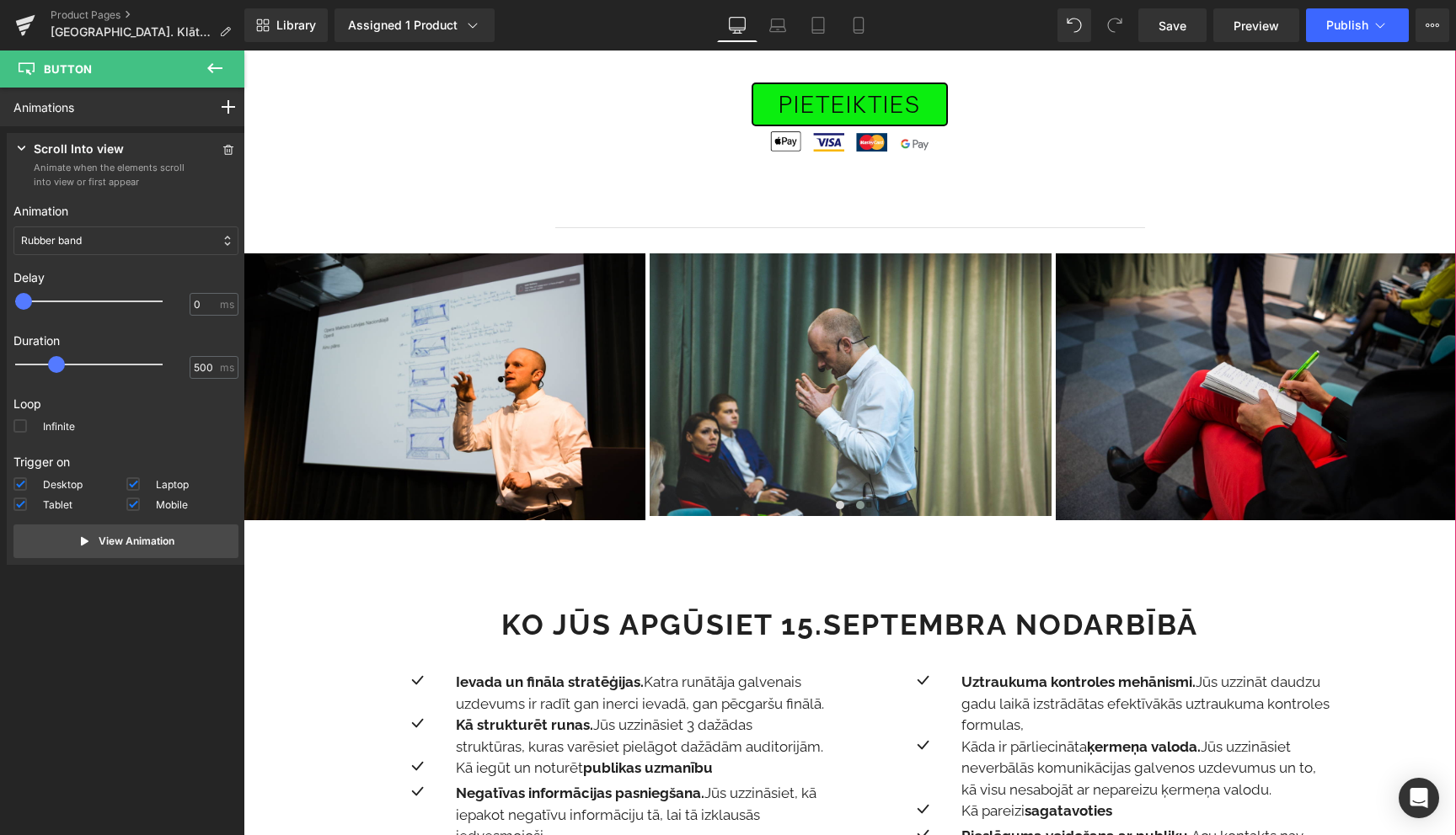
scroll to position [863, 0]
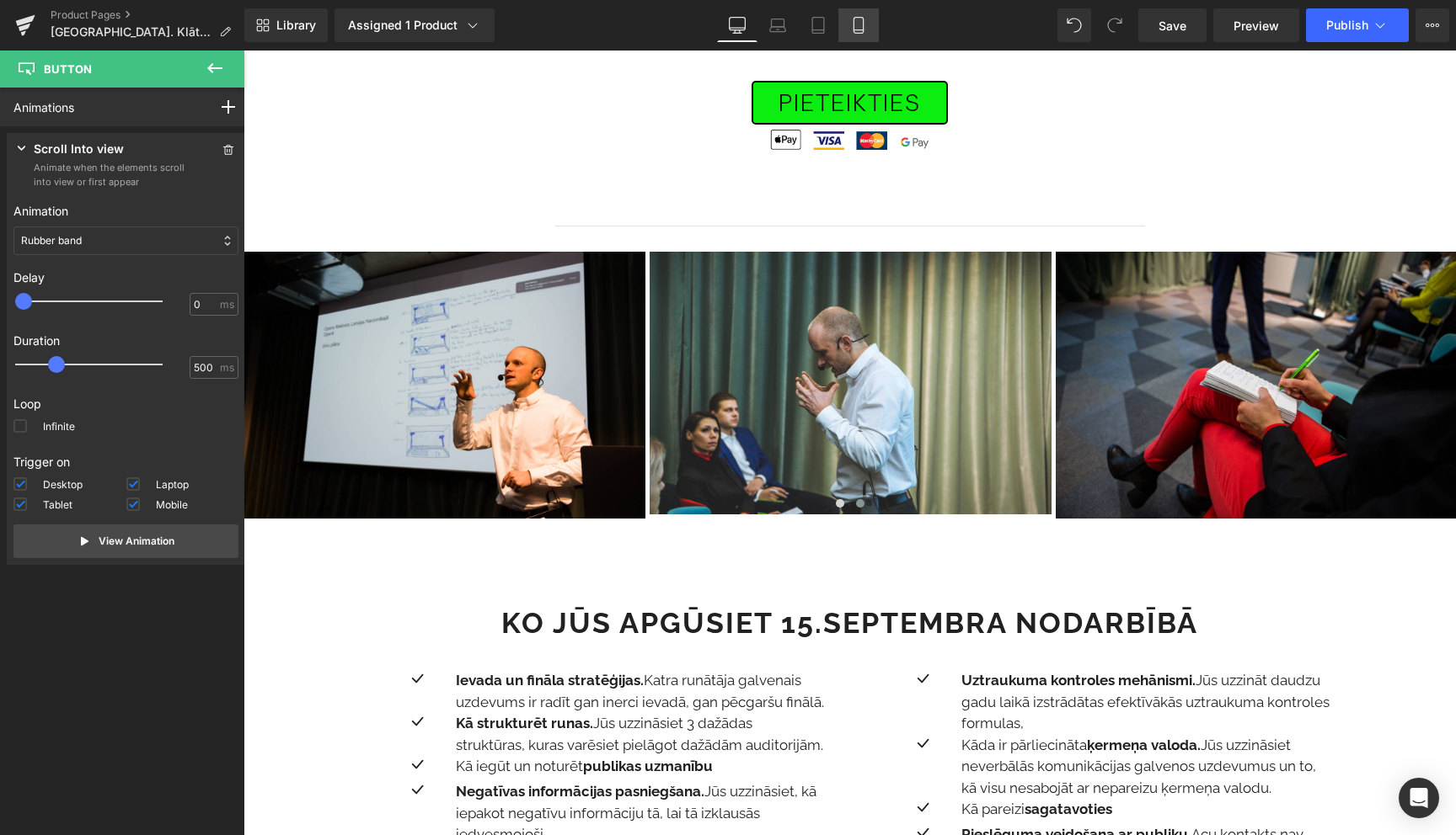
click at [860, 28] on icon at bounding box center [858, 25] width 17 height 17
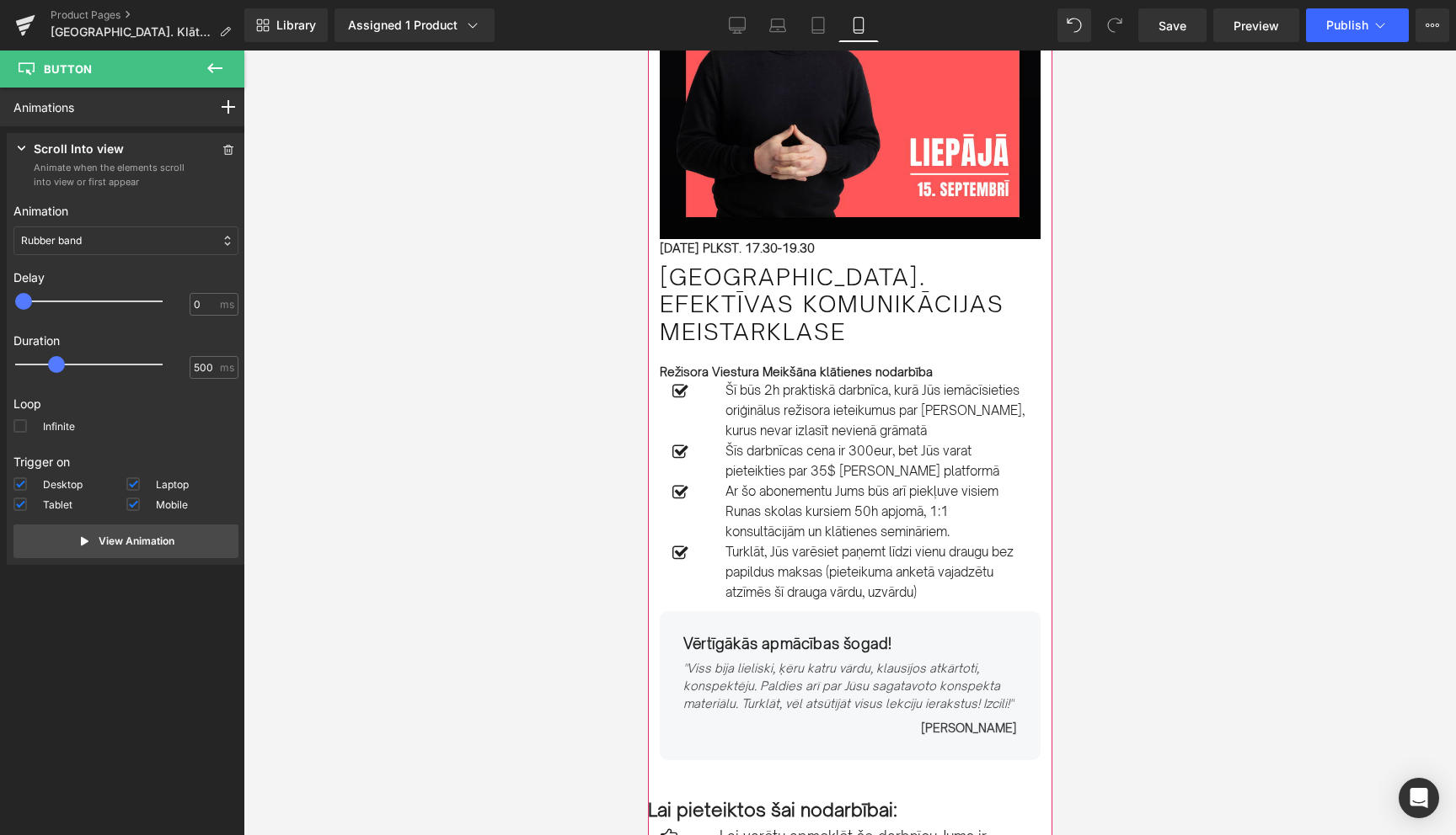
scroll to position [212, 0]
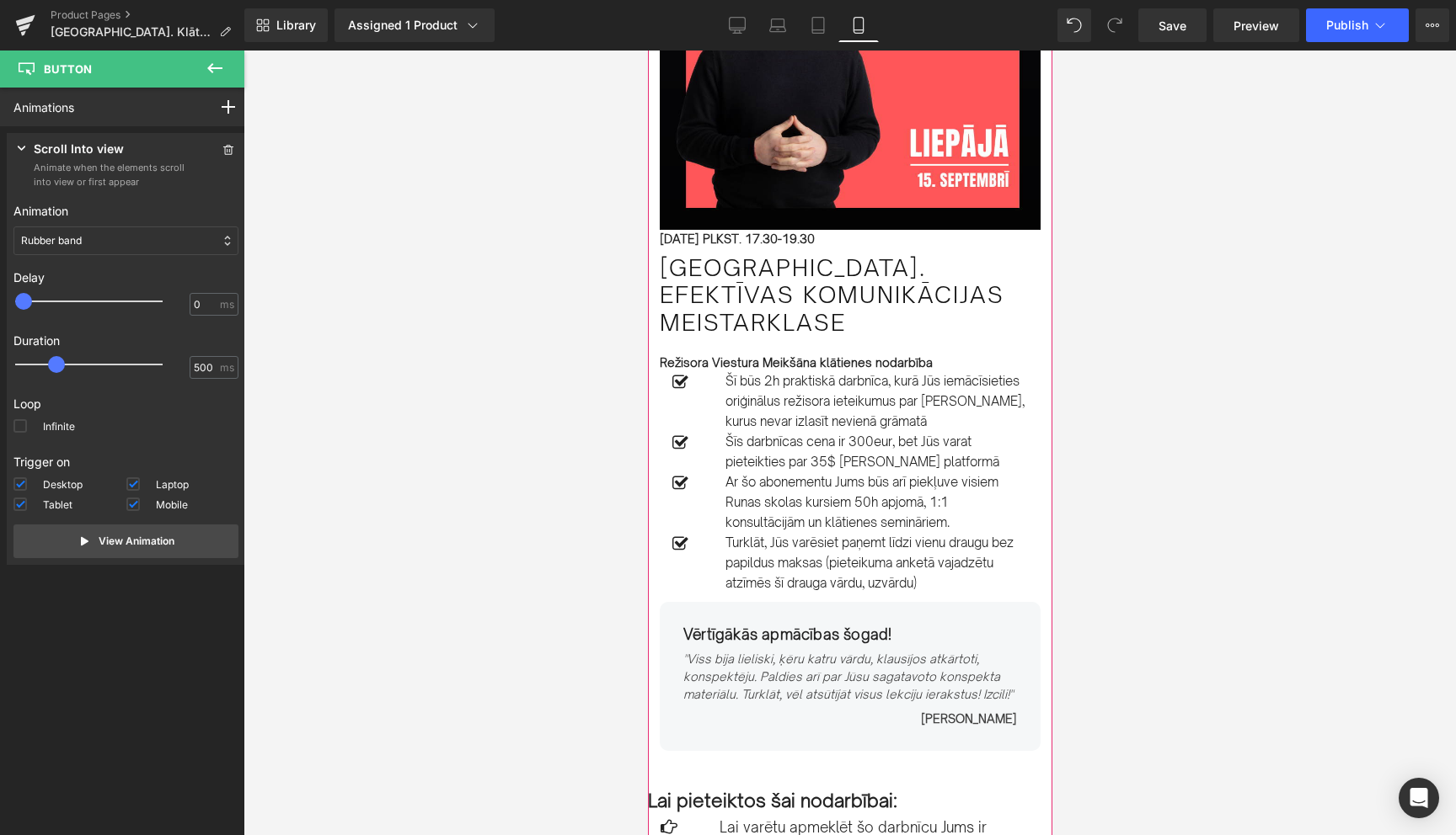
click at [754, 384] on p "Šī būs 2h praktiskā darbnīca, kurā Jūs iemācīsieties oriģinālus režisora ieteik…" at bounding box center [876, 402] width 302 height 61
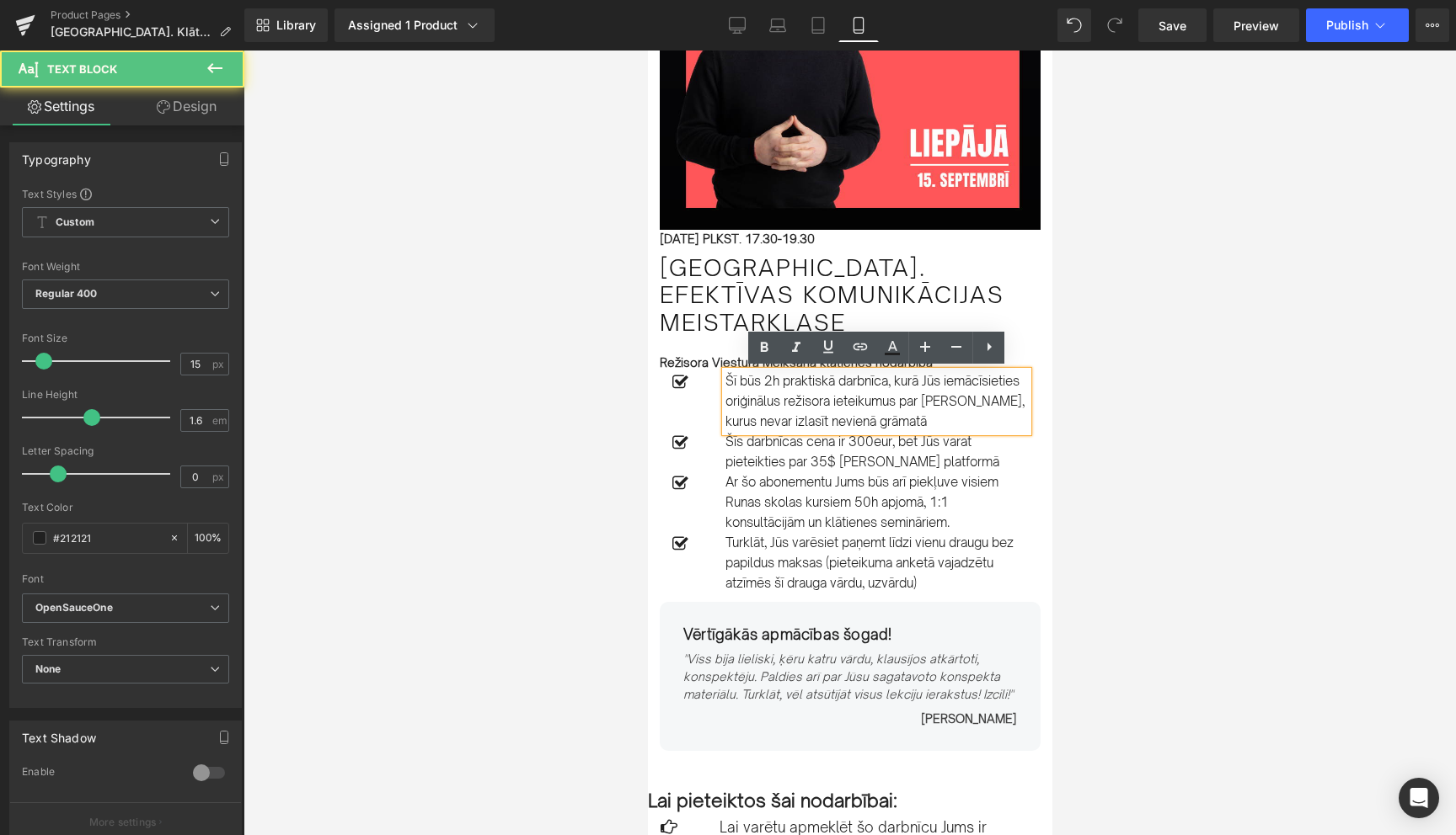
click at [754, 384] on p "Šī būs 2h praktiskā darbnīca, kurā Jūs iemācīsieties oriģinālus režisora ieteik…" at bounding box center [876, 402] width 302 height 61
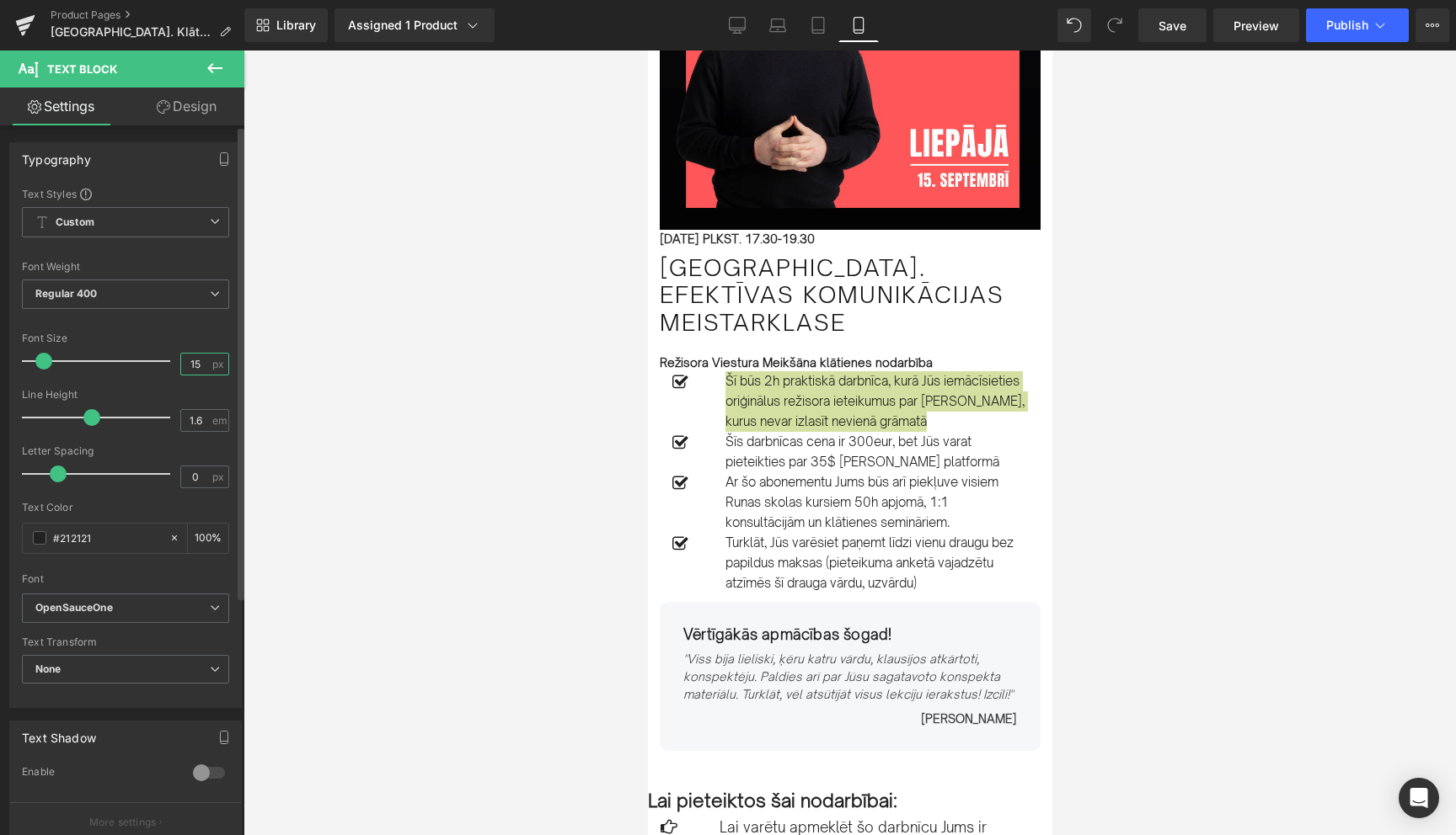
click at [190, 365] on input "15" at bounding box center [196, 364] width 30 height 21
type input "17"
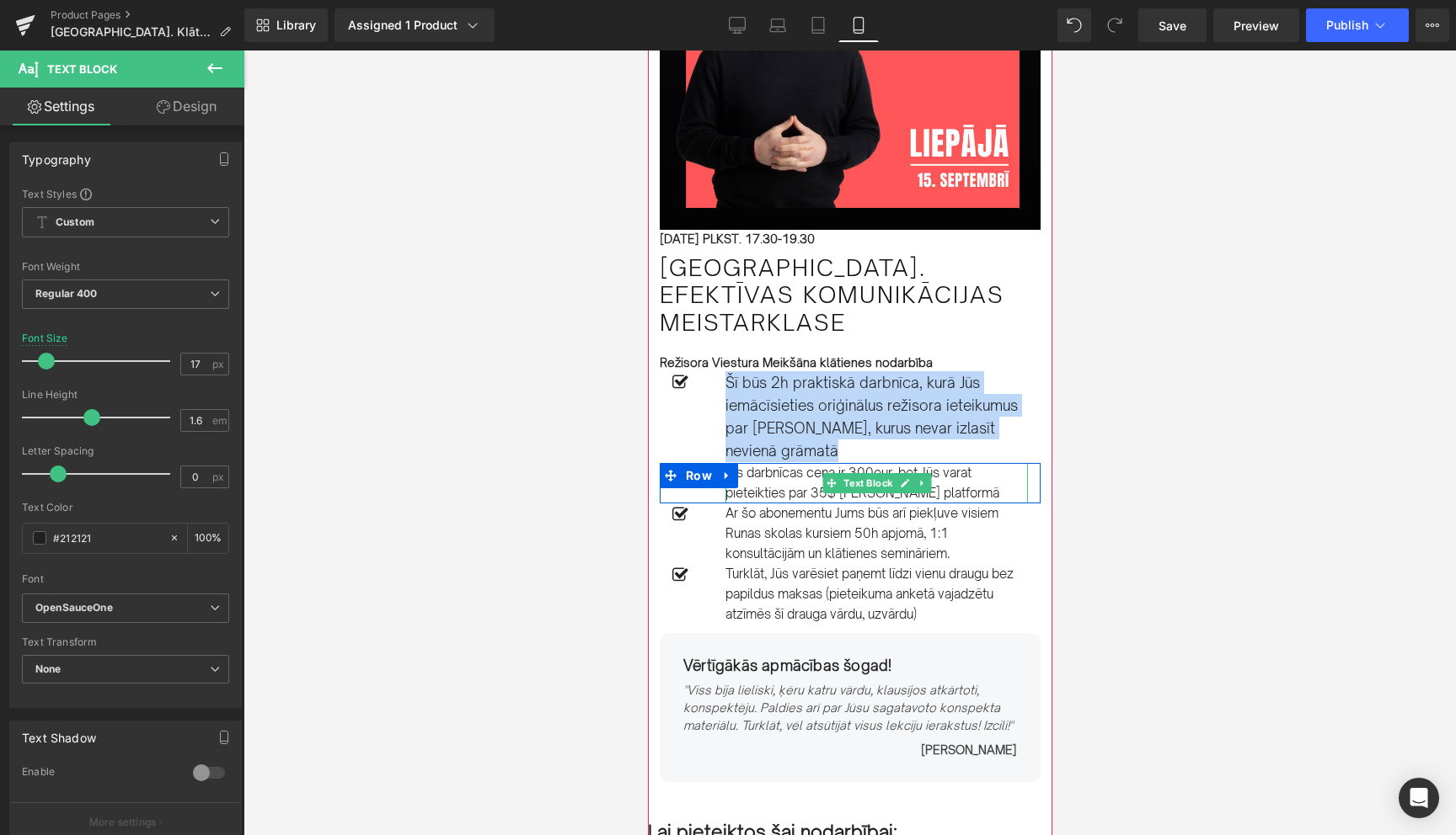
click at [761, 477] on p "Šīs darbnīcas cena ir 300eur, bet Jūs varat pieteikties par 35$ [PERSON_NAME] p…" at bounding box center [876, 483] width 302 height 41
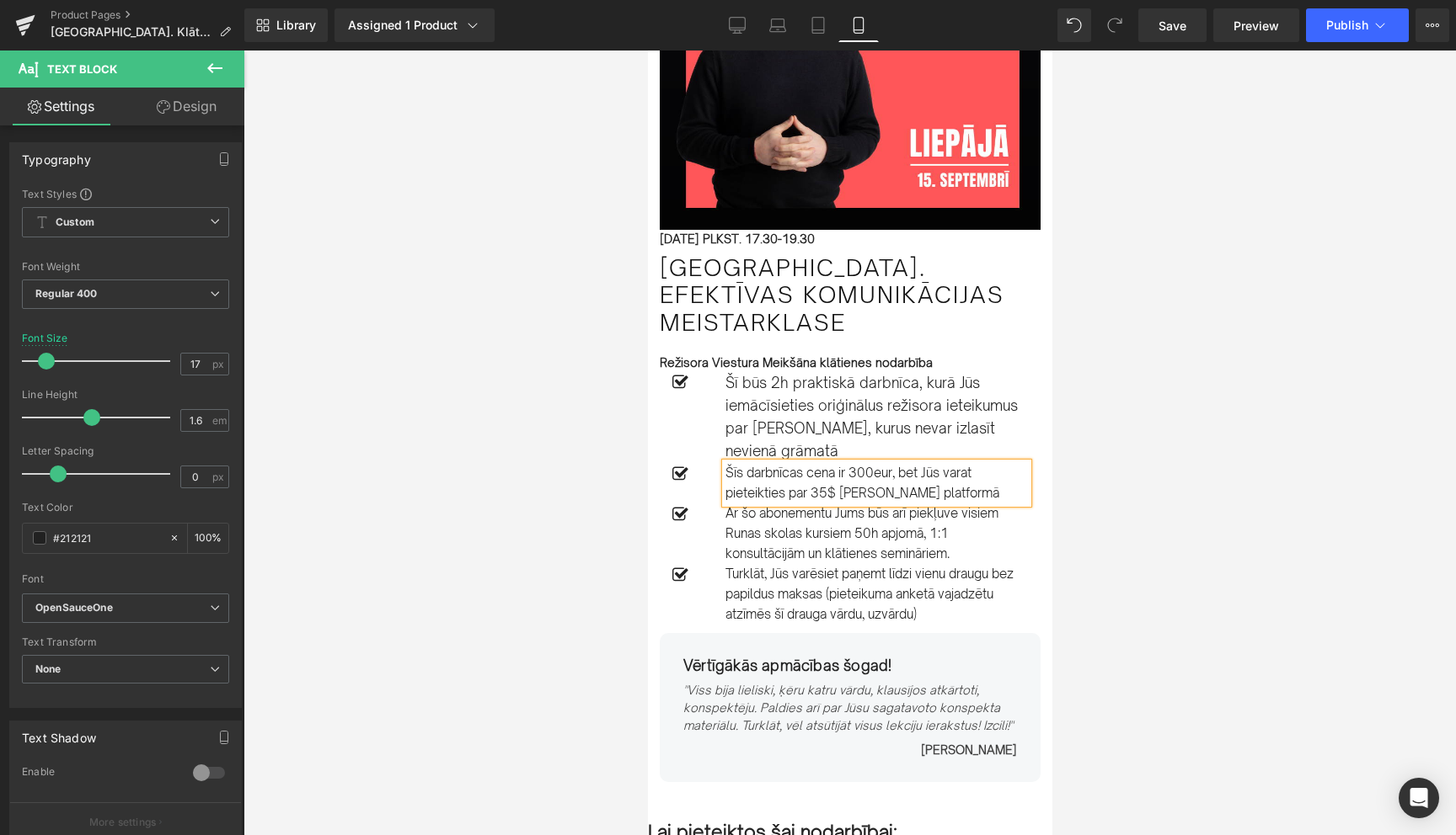
click at [761, 477] on p "Šīs darbnīcas cena ir 300eur, bet Jūs varat pieteikties par 35$ [PERSON_NAME] p…" at bounding box center [876, 483] width 302 height 41
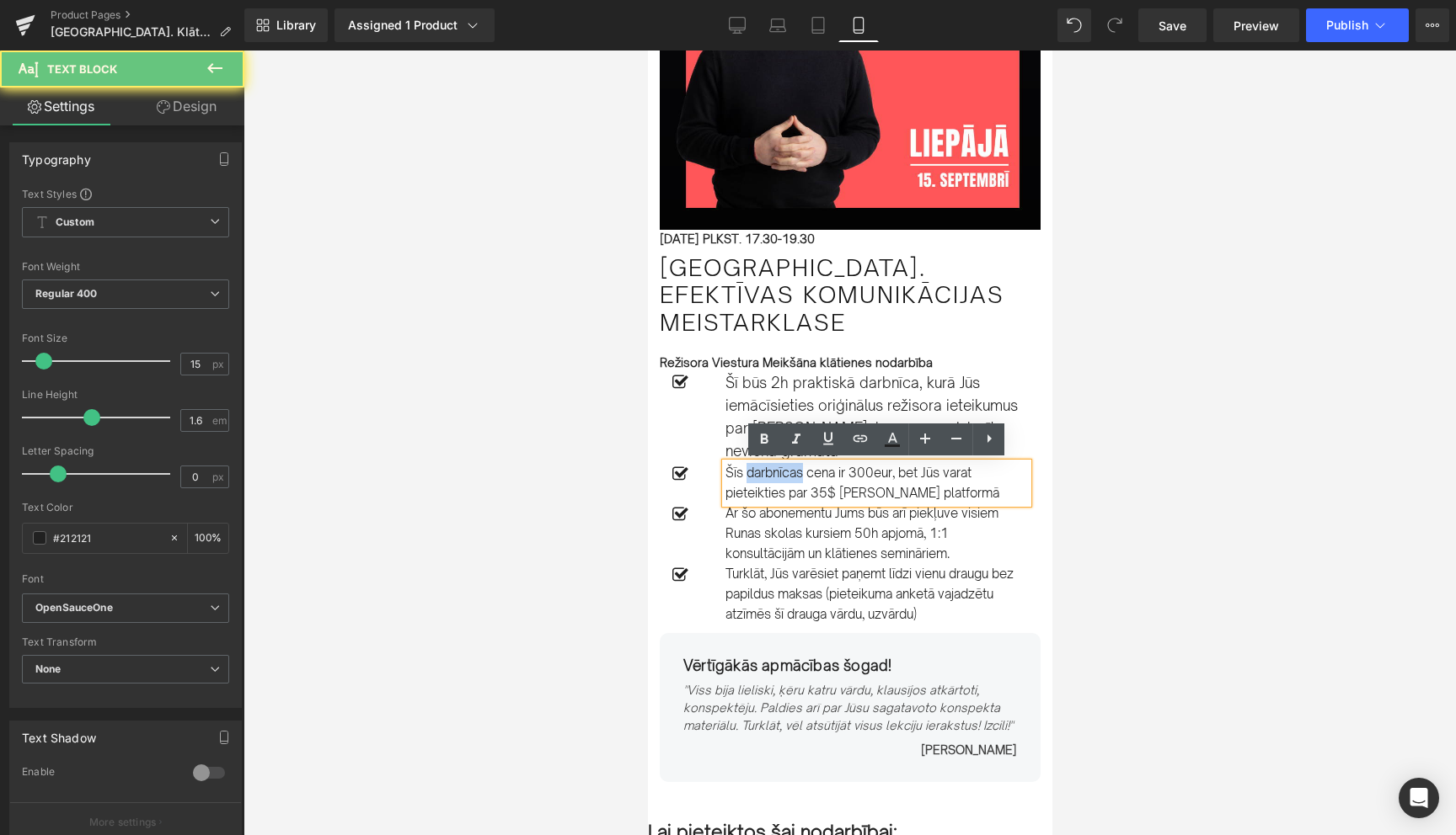
click at [761, 477] on p "Šīs darbnīcas cena ir 300eur, bet Jūs varat pieteikties par 35$ [PERSON_NAME] p…" at bounding box center [876, 483] width 302 height 41
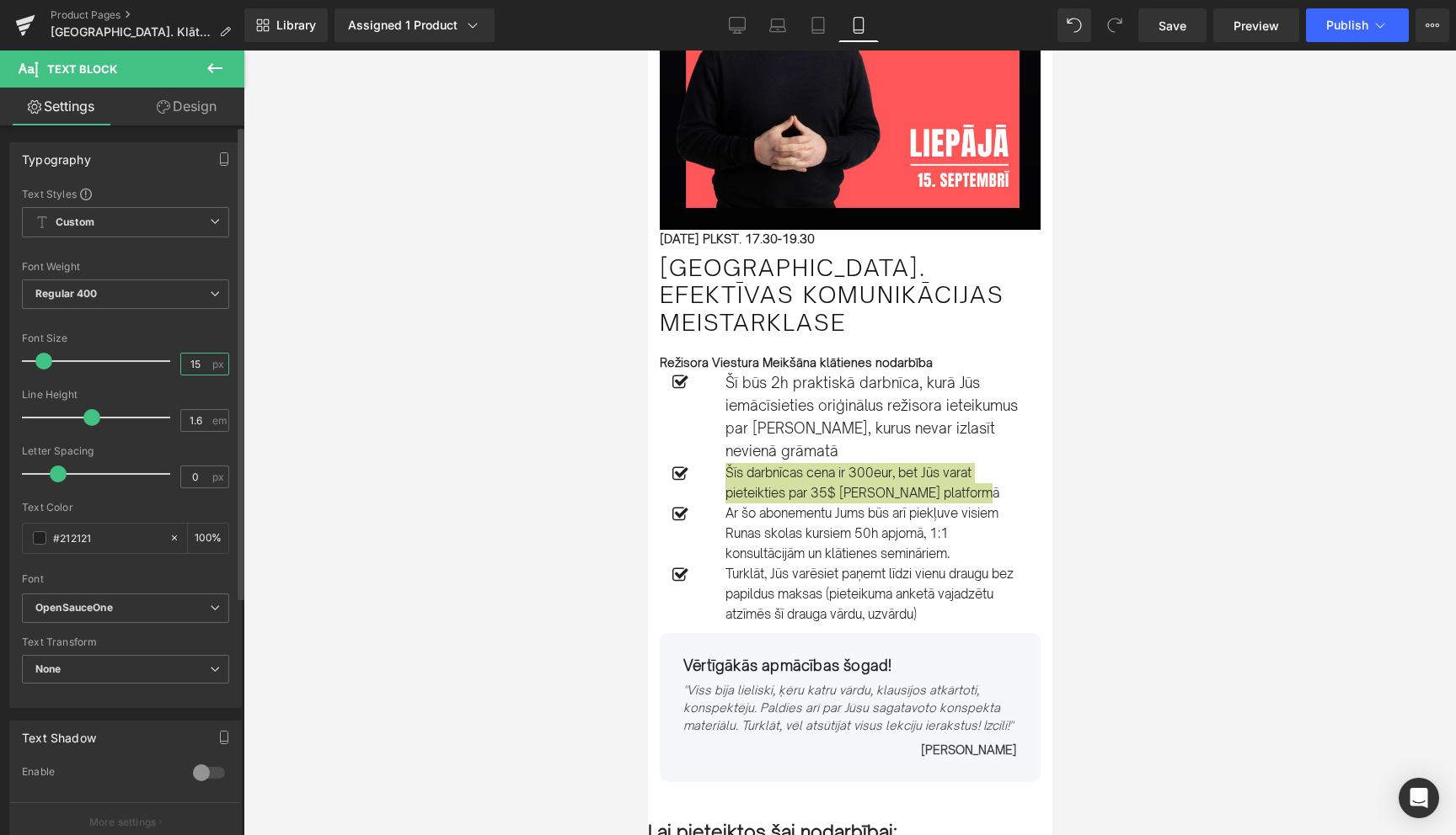
click at [193, 358] on input "15" at bounding box center [196, 364] width 30 height 21
type input "17"
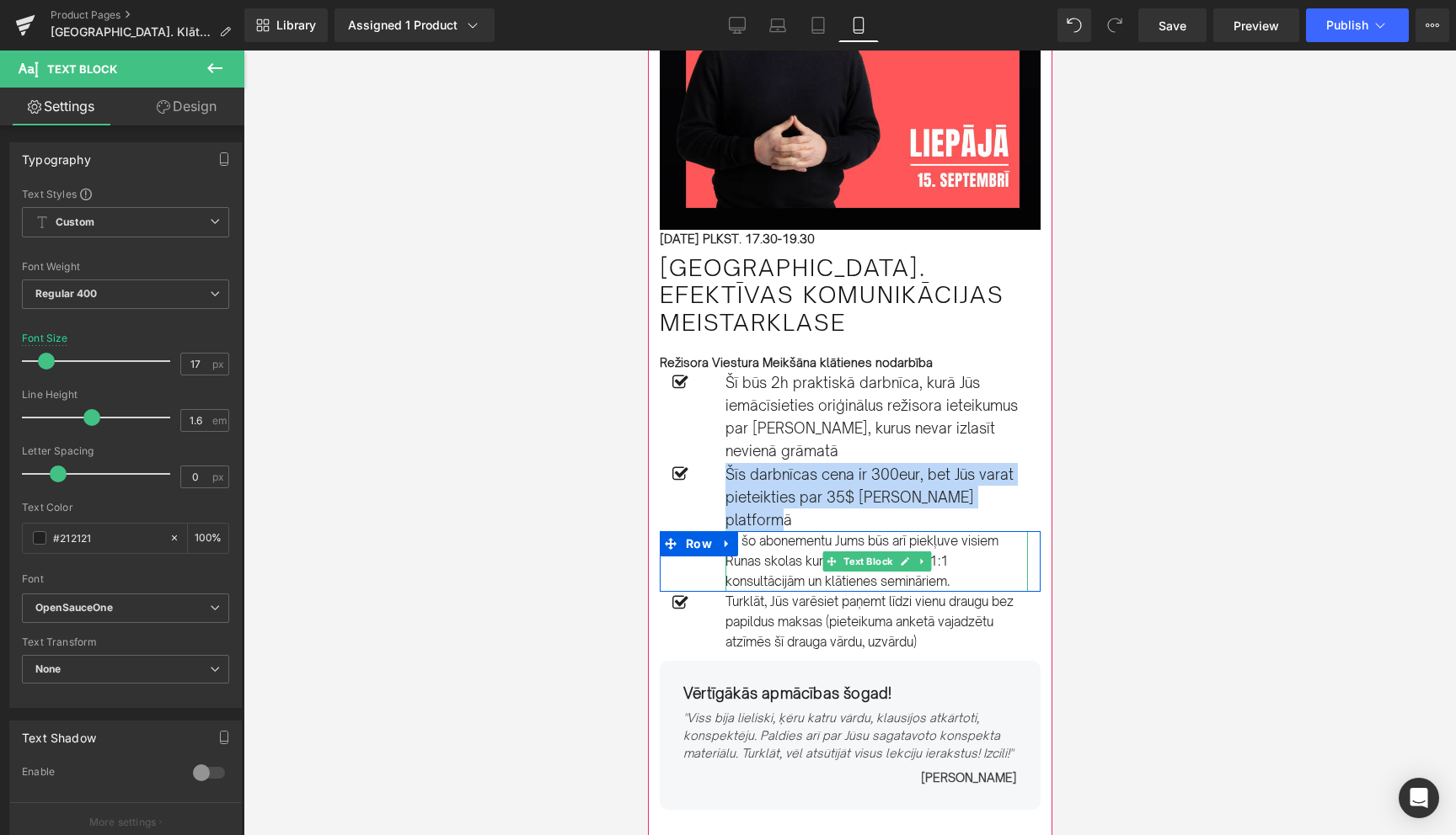
click at [755, 532] on p "Ar šo abonementu Jums būs arī piekļuve visiem Runas skolas kursiem 50h apjomā, …" at bounding box center [876, 562] width 302 height 61
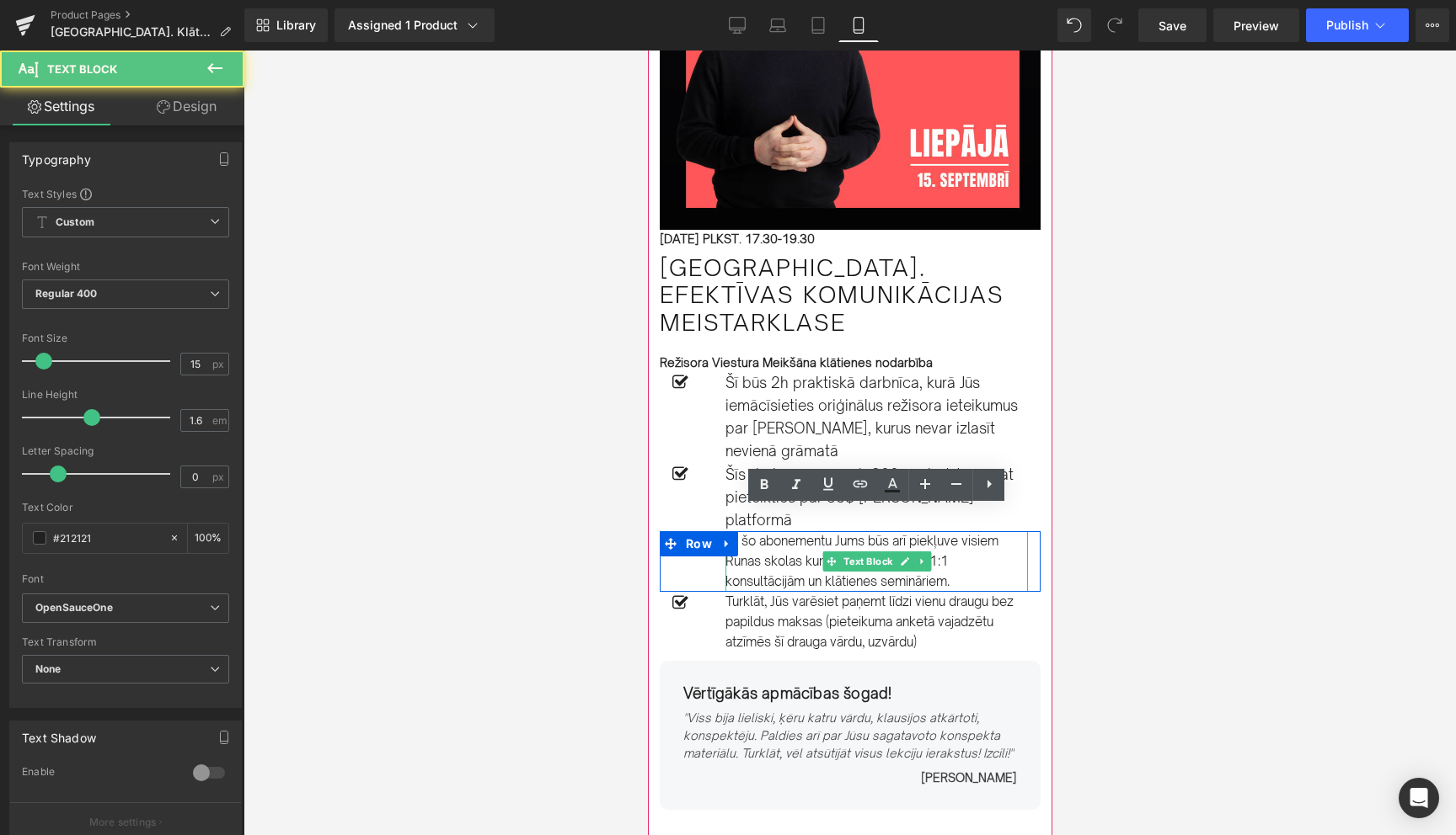
click at [755, 532] on p "Ar šo abonementu Jums būs arī piekļuve visiem Runas skolas kursiem 50h apjomā, …" at bounding box center [876, 562] width 302 height 61
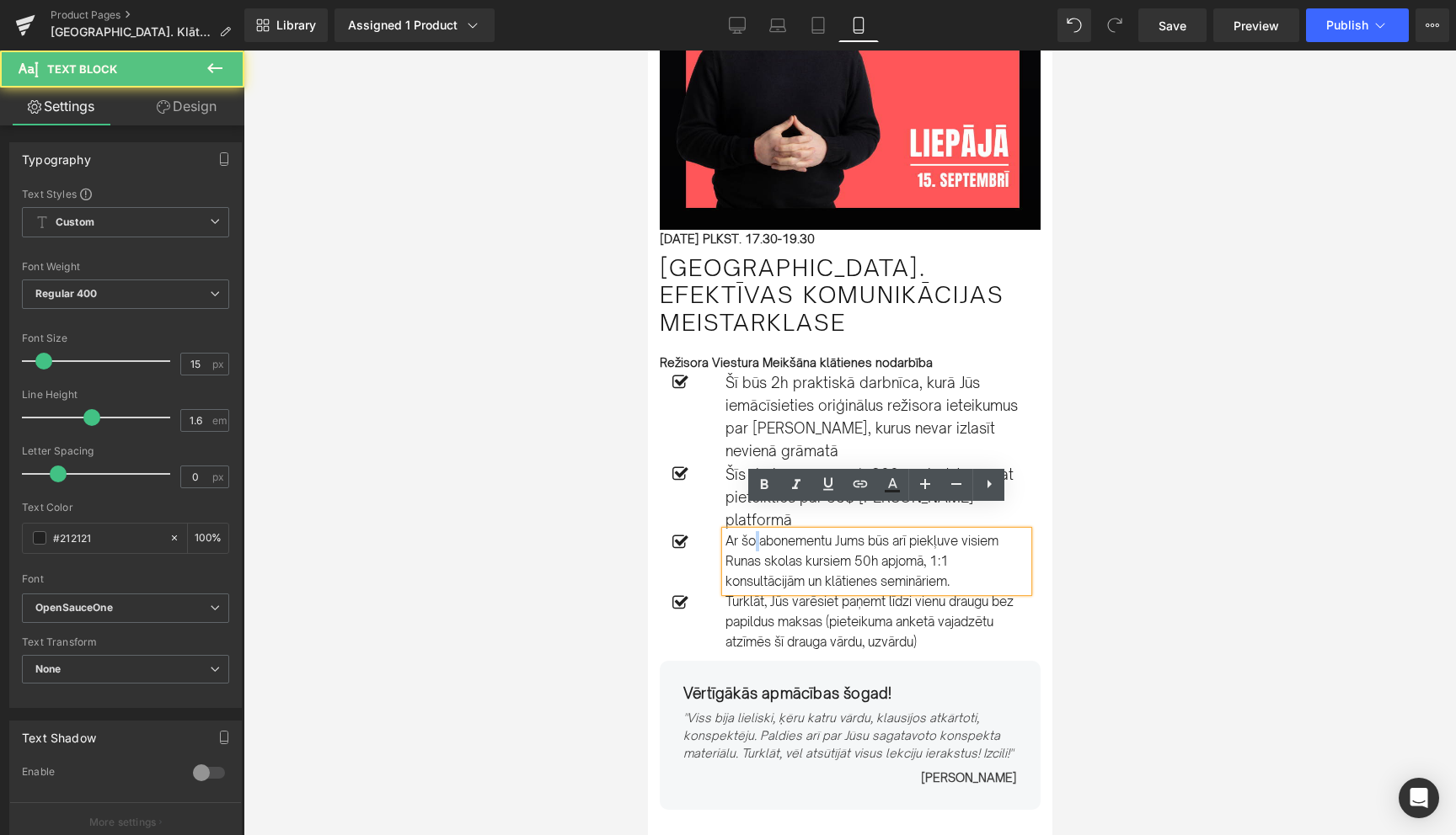
click at [755, 532] on p "Ar šo abonementu Jums būs arī piekļuve visiem Runas skolas kursiem 50h apjomā, …" at bounding box center [876, 562] width 302 height 61
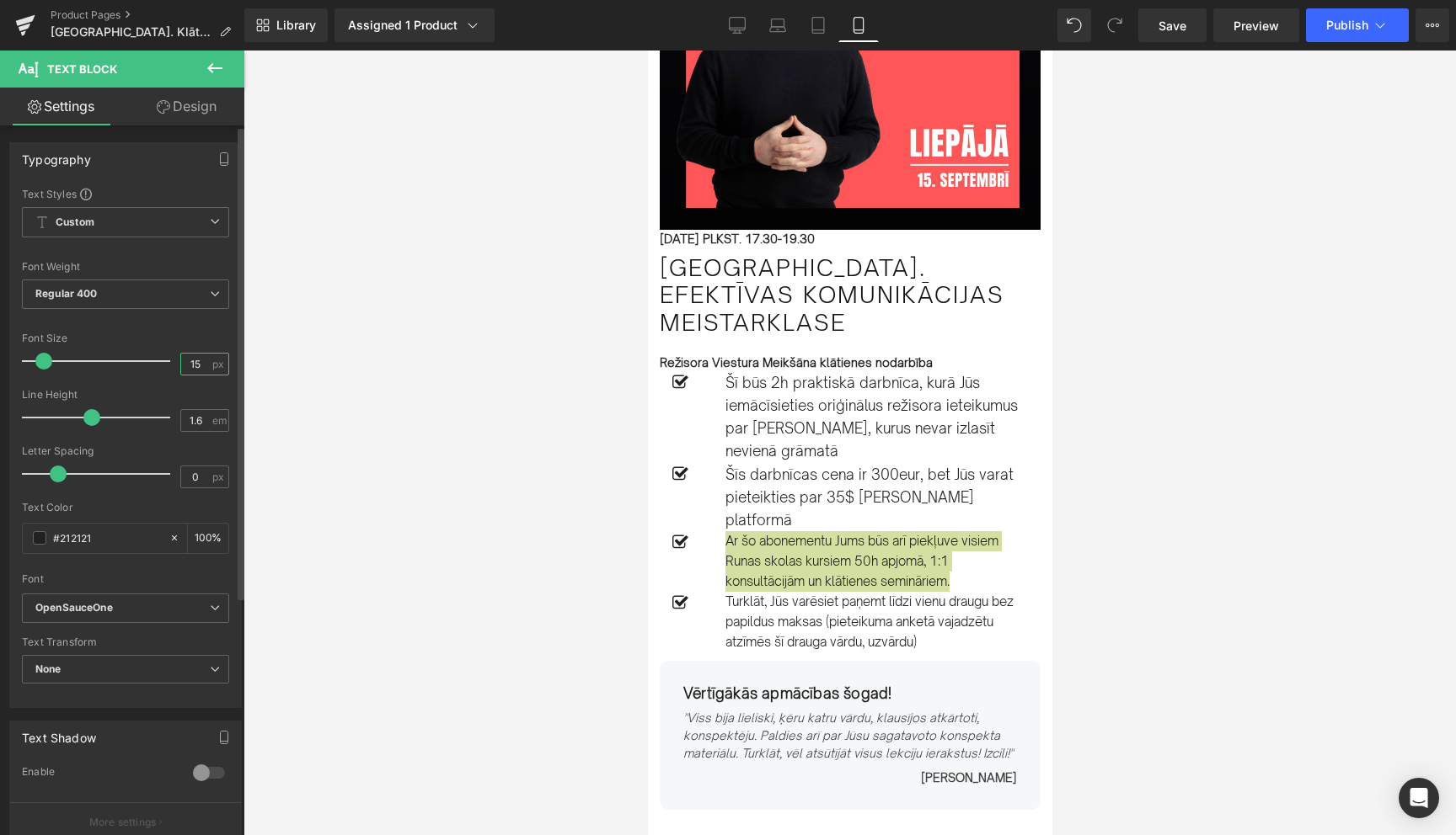
click at [191, 367] on input "15" at bounding box center [196, 364] width 30 height 21
type input "17"
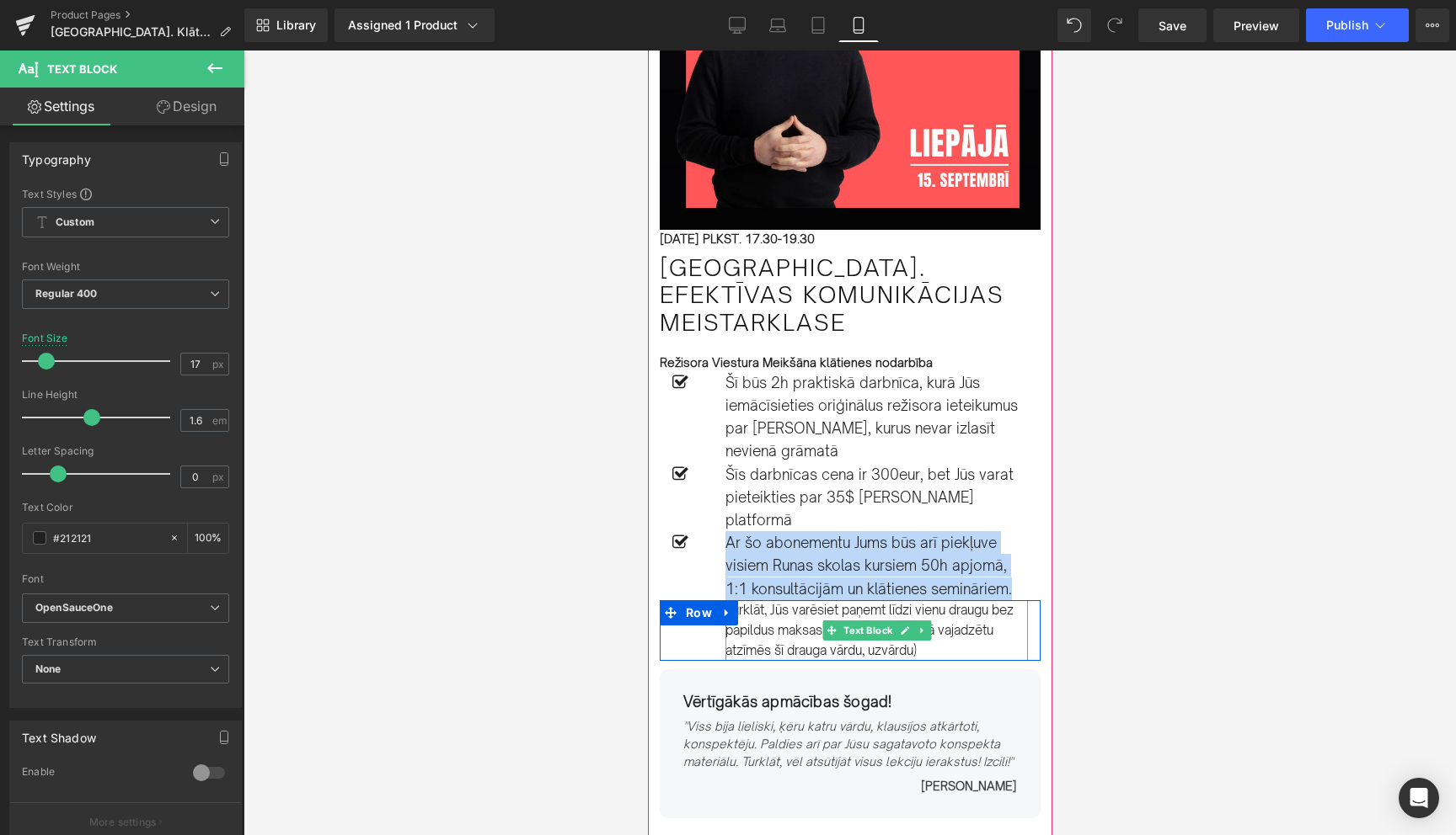
click at [749, 600] on p "Turklāt, Jūs varēsiet paņemt līdzi vienu draugu bez papildus maksas (pieteikuma…" at bounding box center [876, 630] width 302 height 61
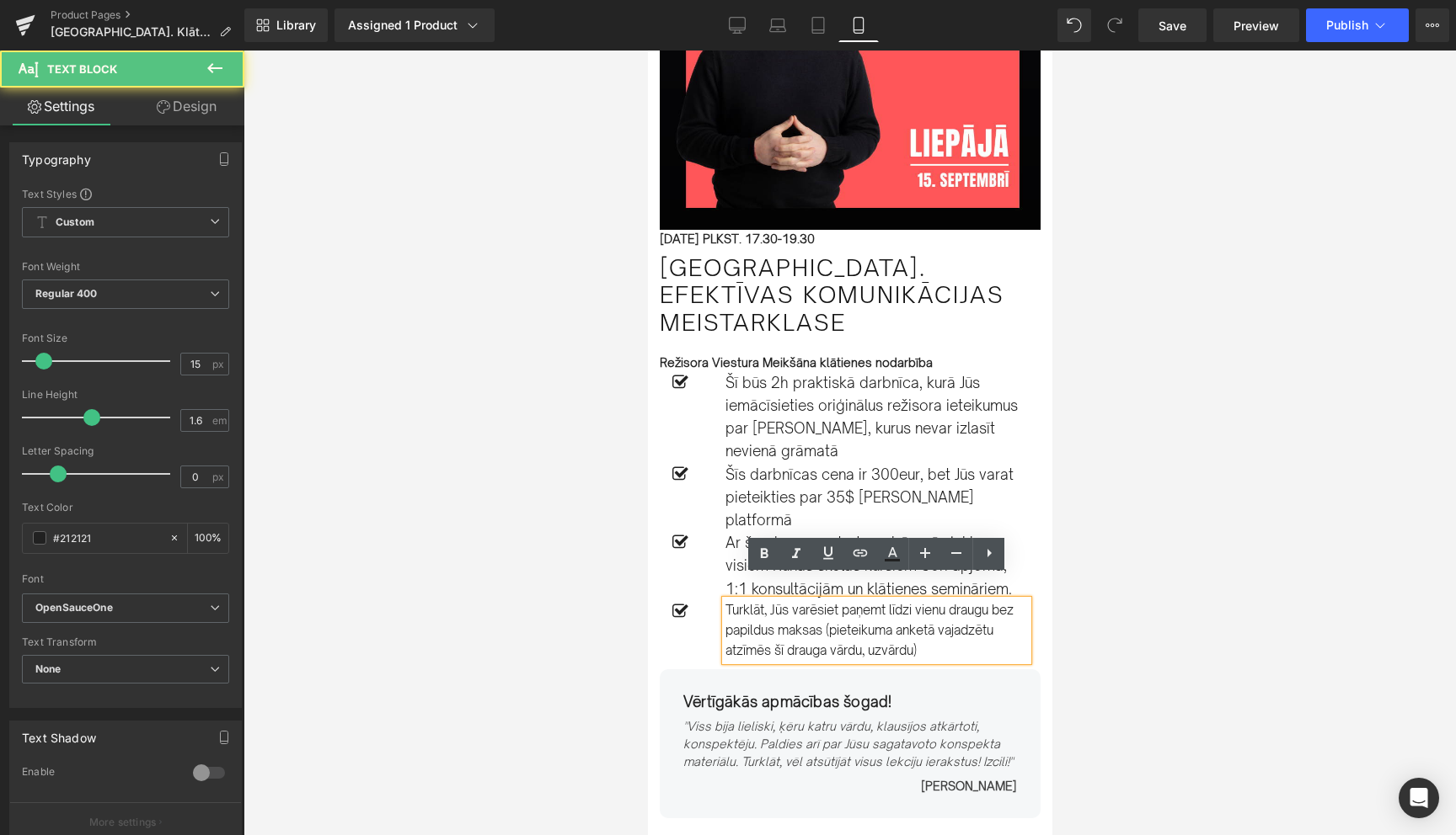
click at [749, 600] on p "Turklāt, Jūs varēsiet paņemt līdzi vienu draugu bez papildus maksas (pieteikuma…" at bounding box center [876, 630] width 302 height 61
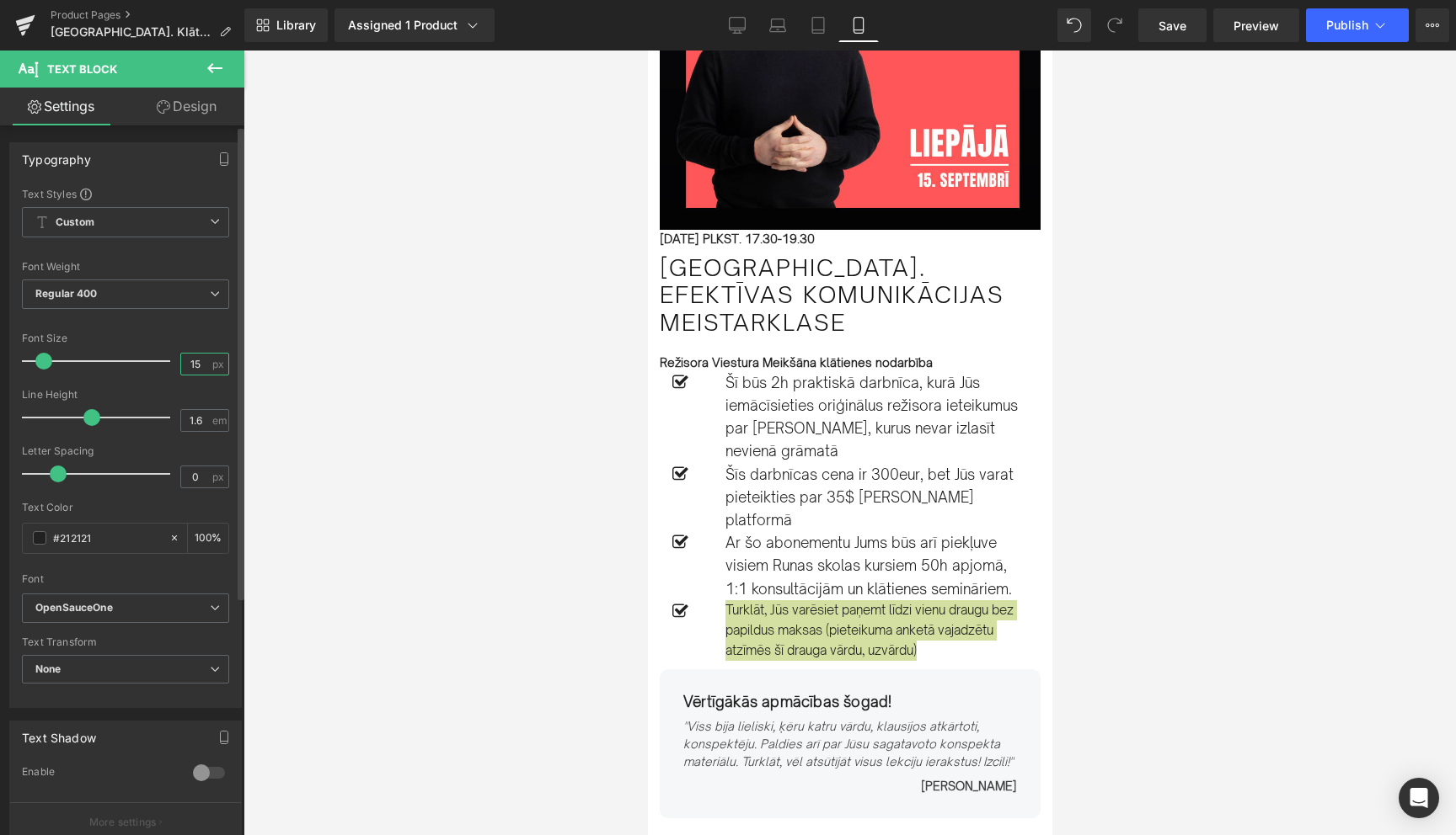
click at [190, 363] on input "15" at bounding box center [196, 364] width 30 height 21
type input "17"
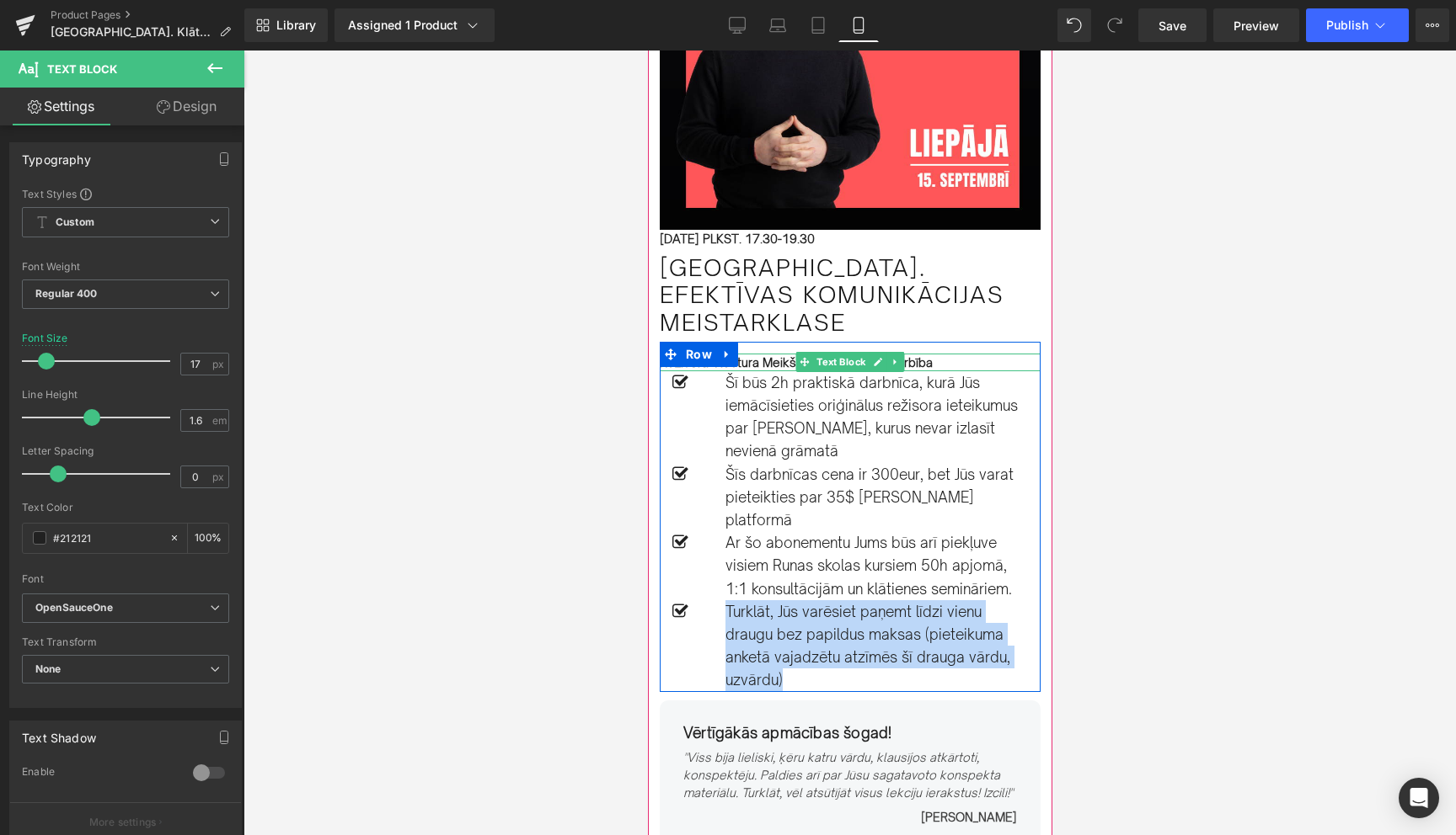
click at [750, 365] on strong "Režisora Viestura Meikšāna klātienes nodarbība" at bounding box center [796, 363] width 273 height 14
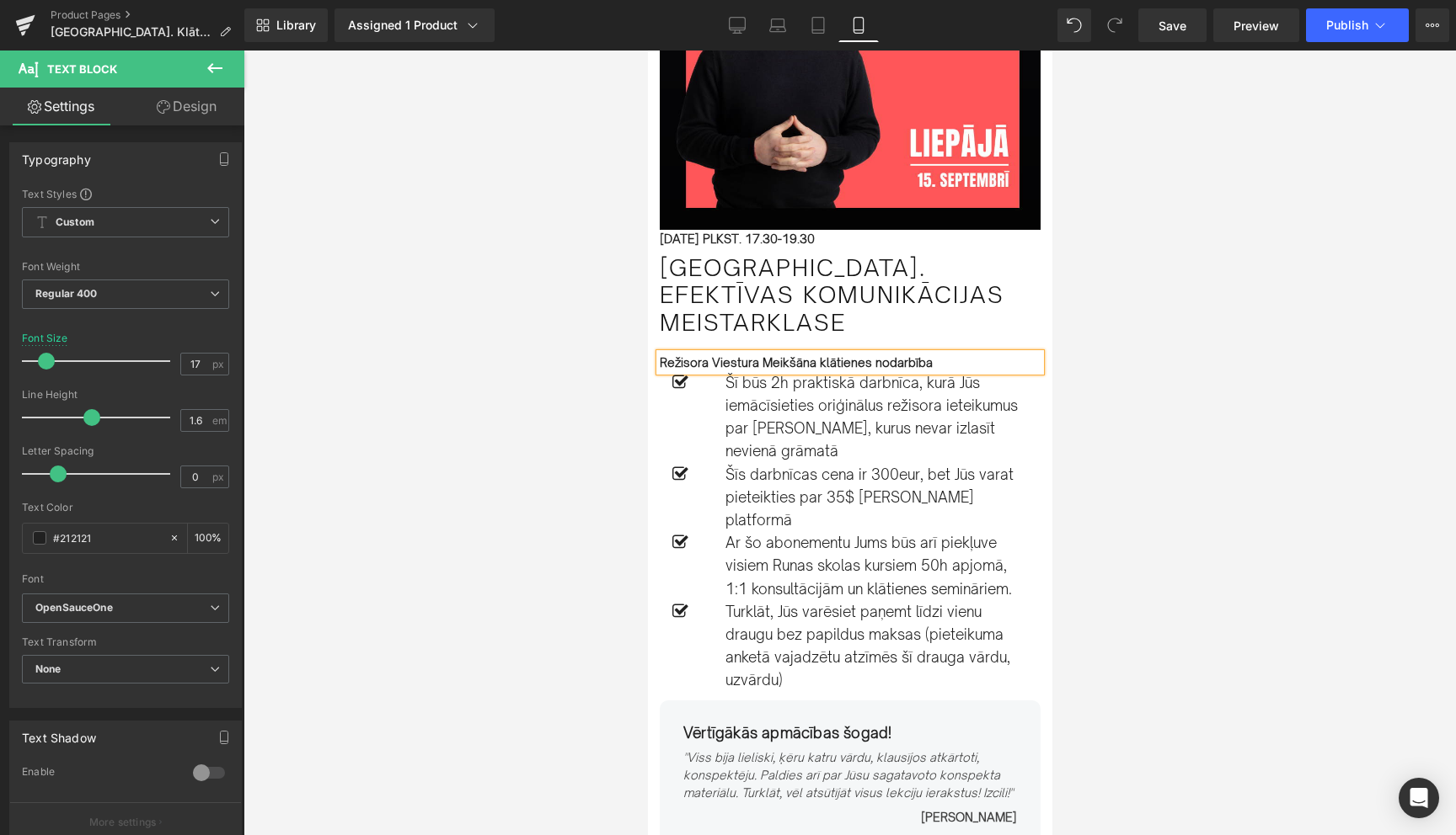
click at [750, 365] on strong "Režisora Viestura Meikšāna klātienes nodarbība" at bounding box center [796, 363] width 273 height 14
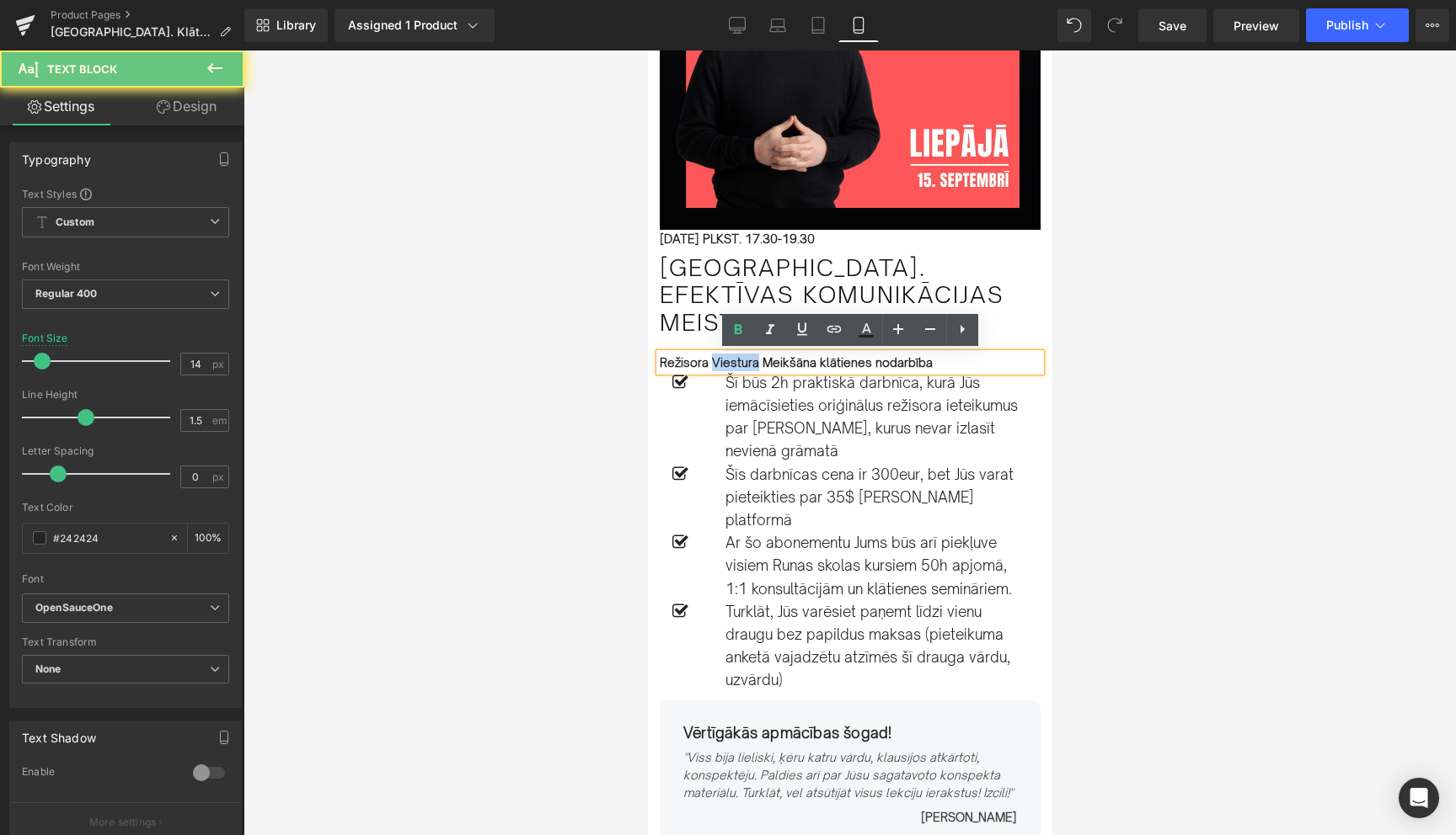
click at [750, 365] on strong "Režisora Viestura Meikšāna klātienes nodarbība" at bounding box center [796, 363] width 273 height 14
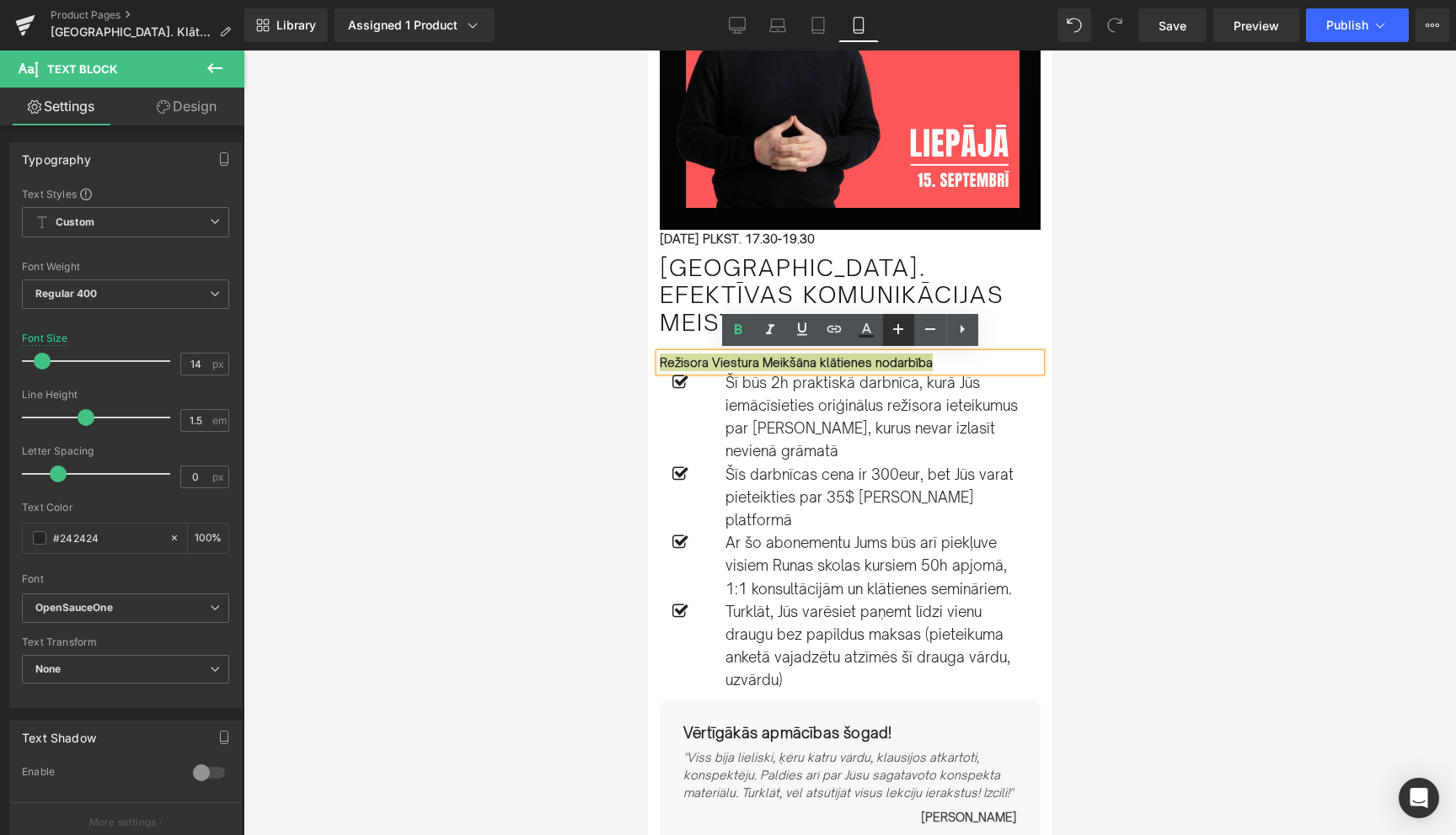
click at [907, 328] on icon at bounding box center [898, 329] width 20 height 20
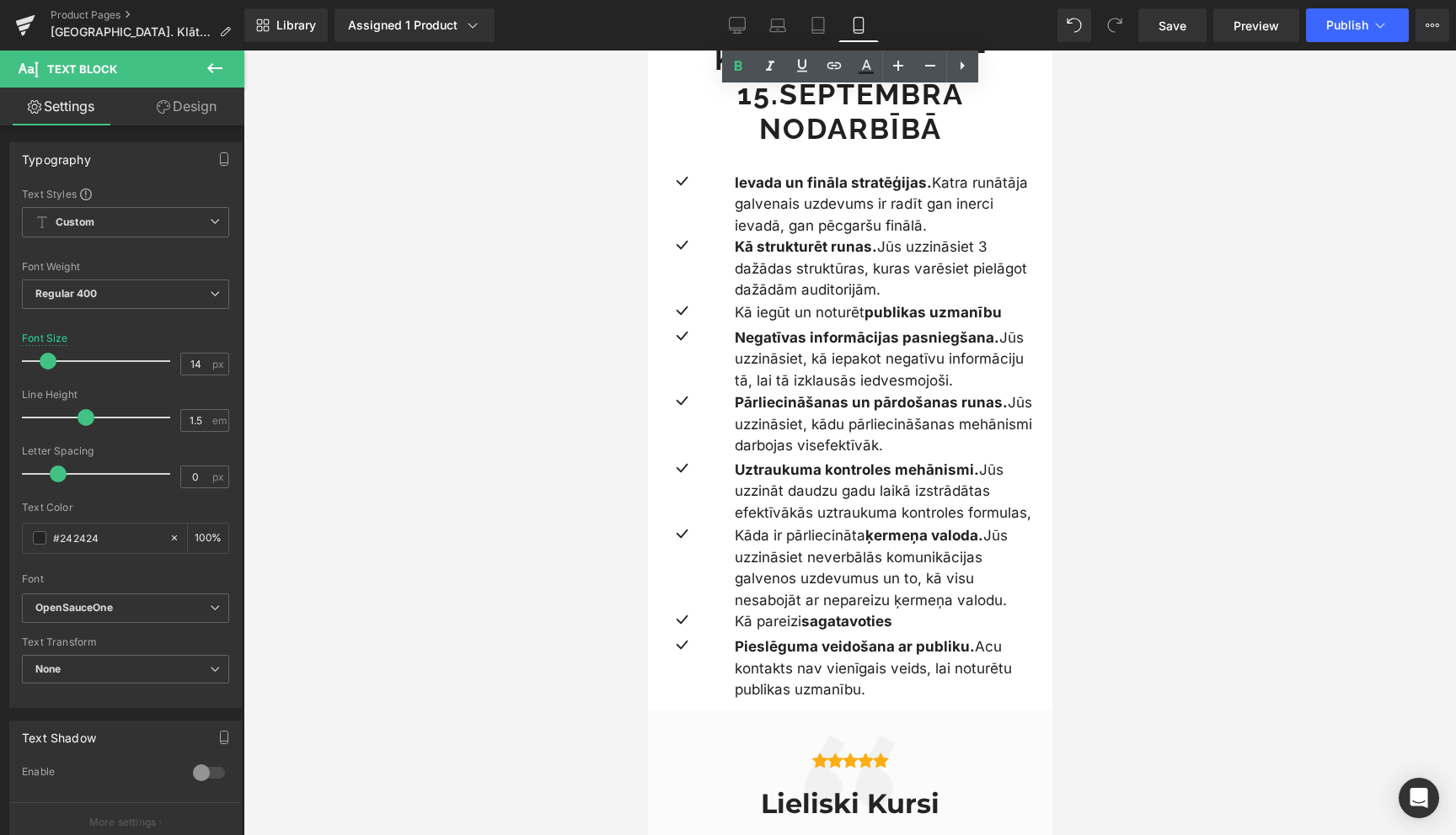
scroll to position [1905, 0]
click at [798, 178] on p "Ievada un fināla stratēģijas. Katra runātāja galvenais uzdevums ir radīt gan in…" at bounding box center [884, 203] width 301 height 65
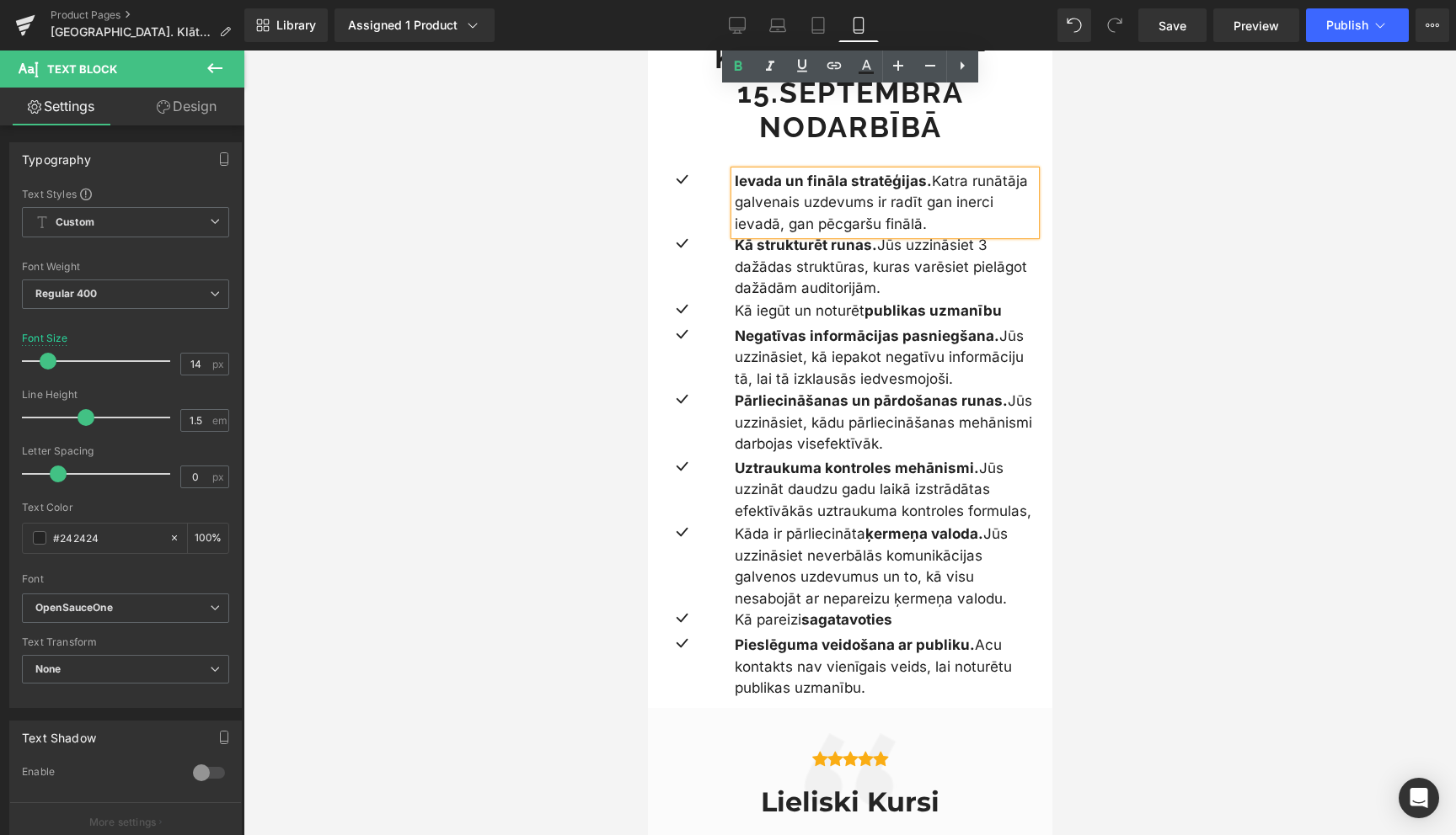
click at [798, 178] on p "Ievada un fināla stratēģijas. Katra runātāja galvenais uzdevums ir radīt gan in…" at bounding box center [884, 203] width 301 height 65
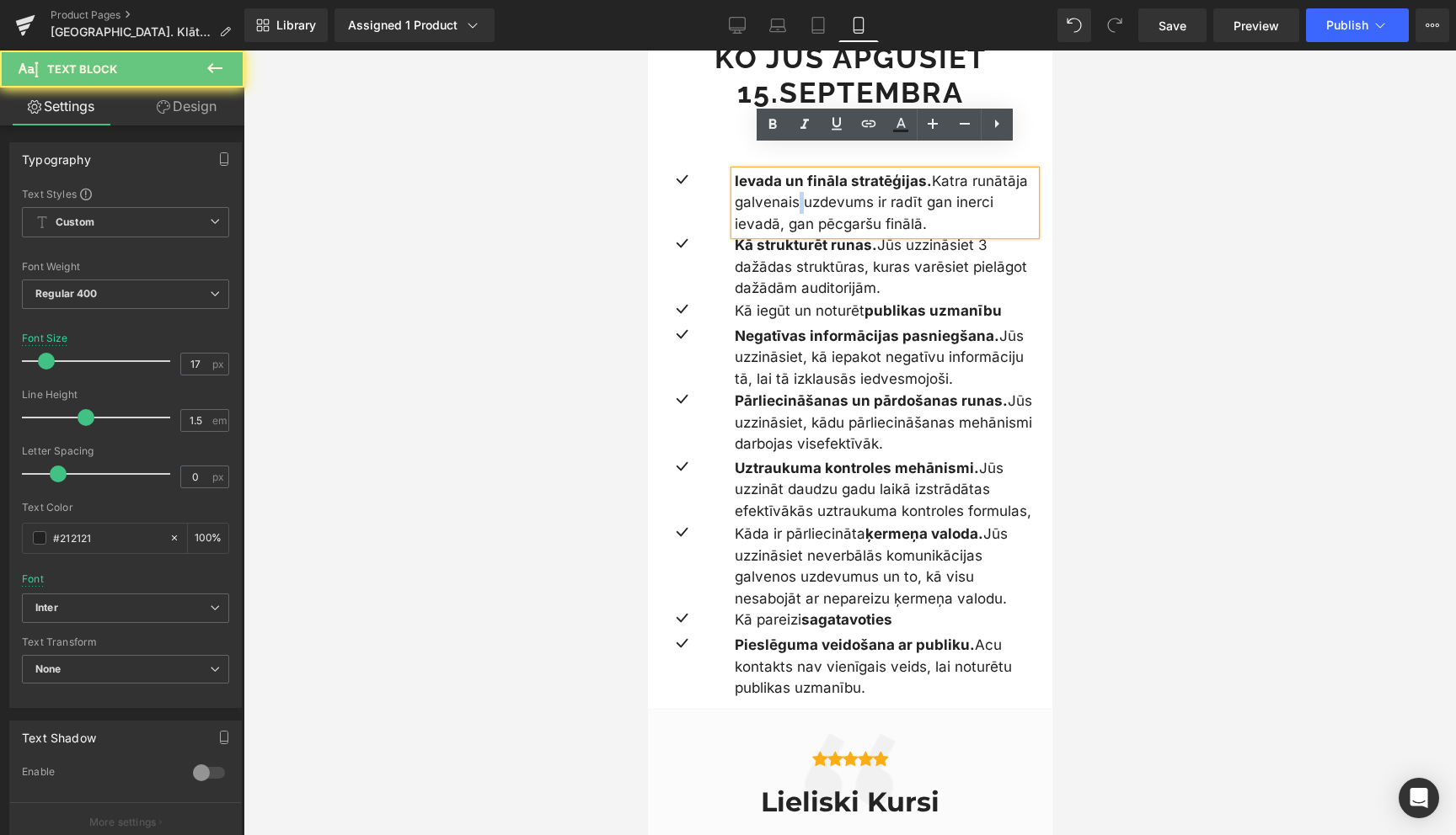
click at [798, 178] on p "Ievada un fināla stratēģijas. Katra runātāja galvenais uzdevums ir radīt gan in…" at bounding box center [884, 203] width 301 height 65
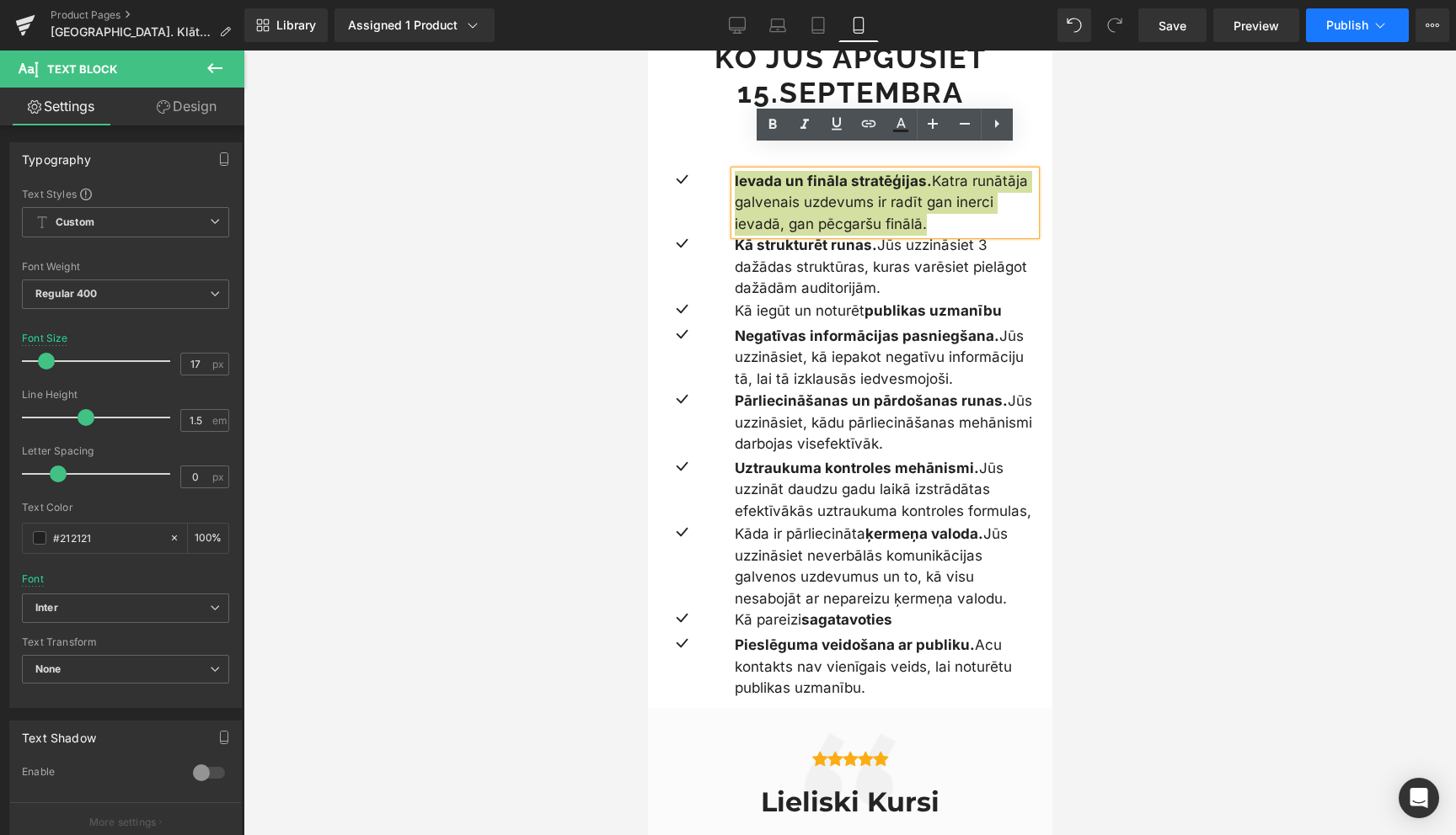
click at [1379, 19] on icon at bounding box center [1379, 25] width 17 height 17
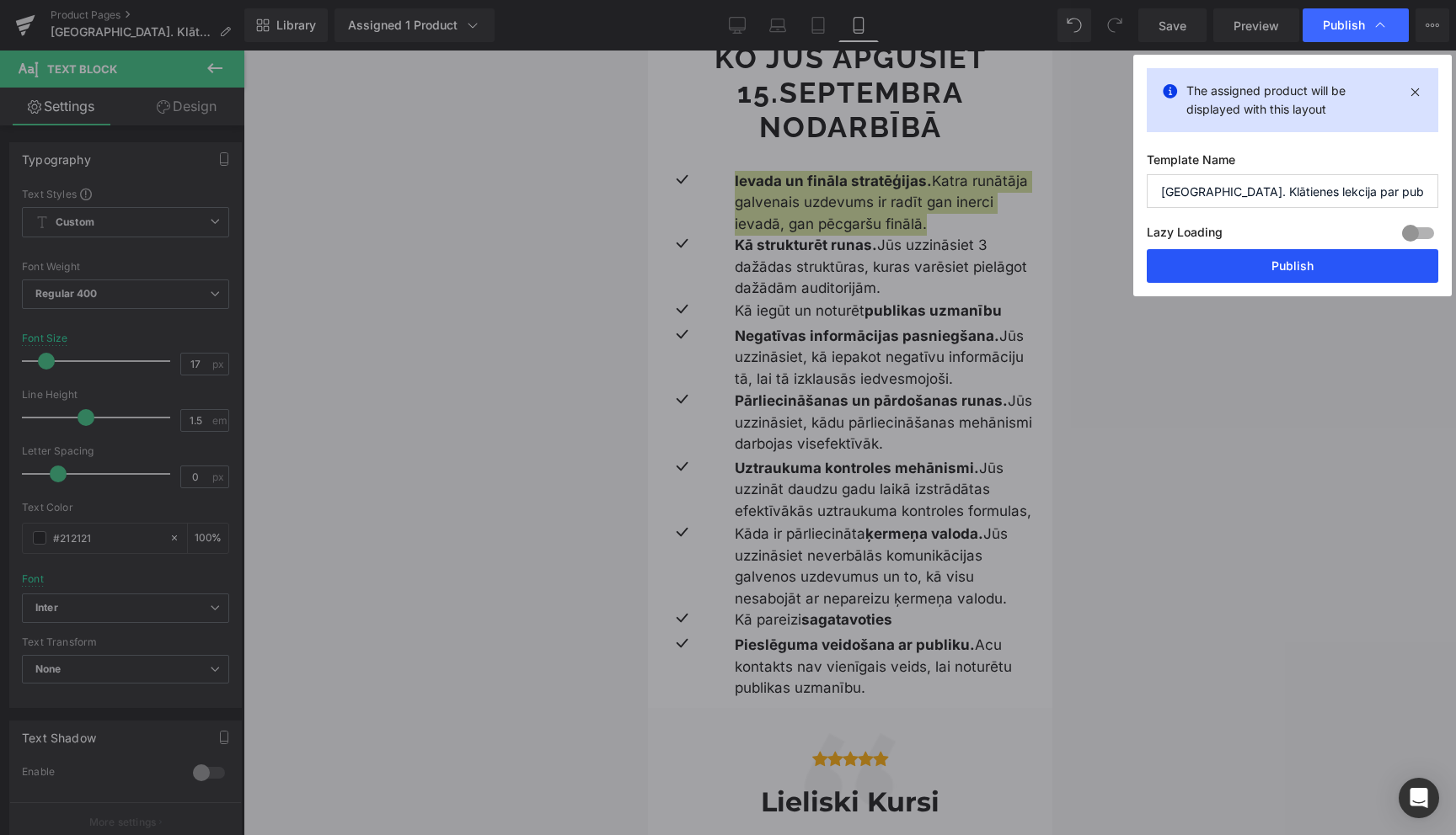
click at [1277, 261] on button "Publish" at bounding box center [1292, 266] width 291 height 34
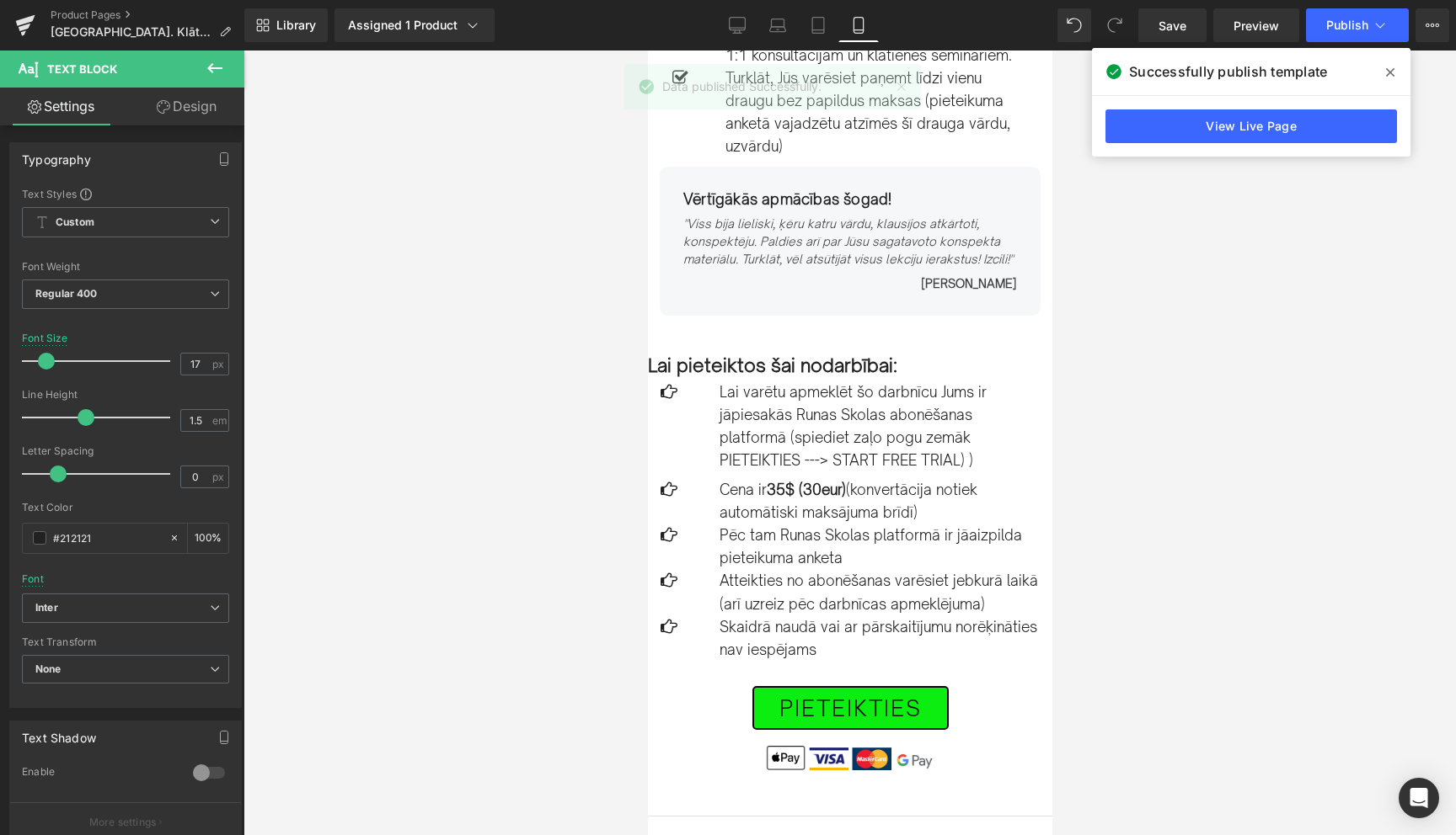
scroll to position [762, 0]
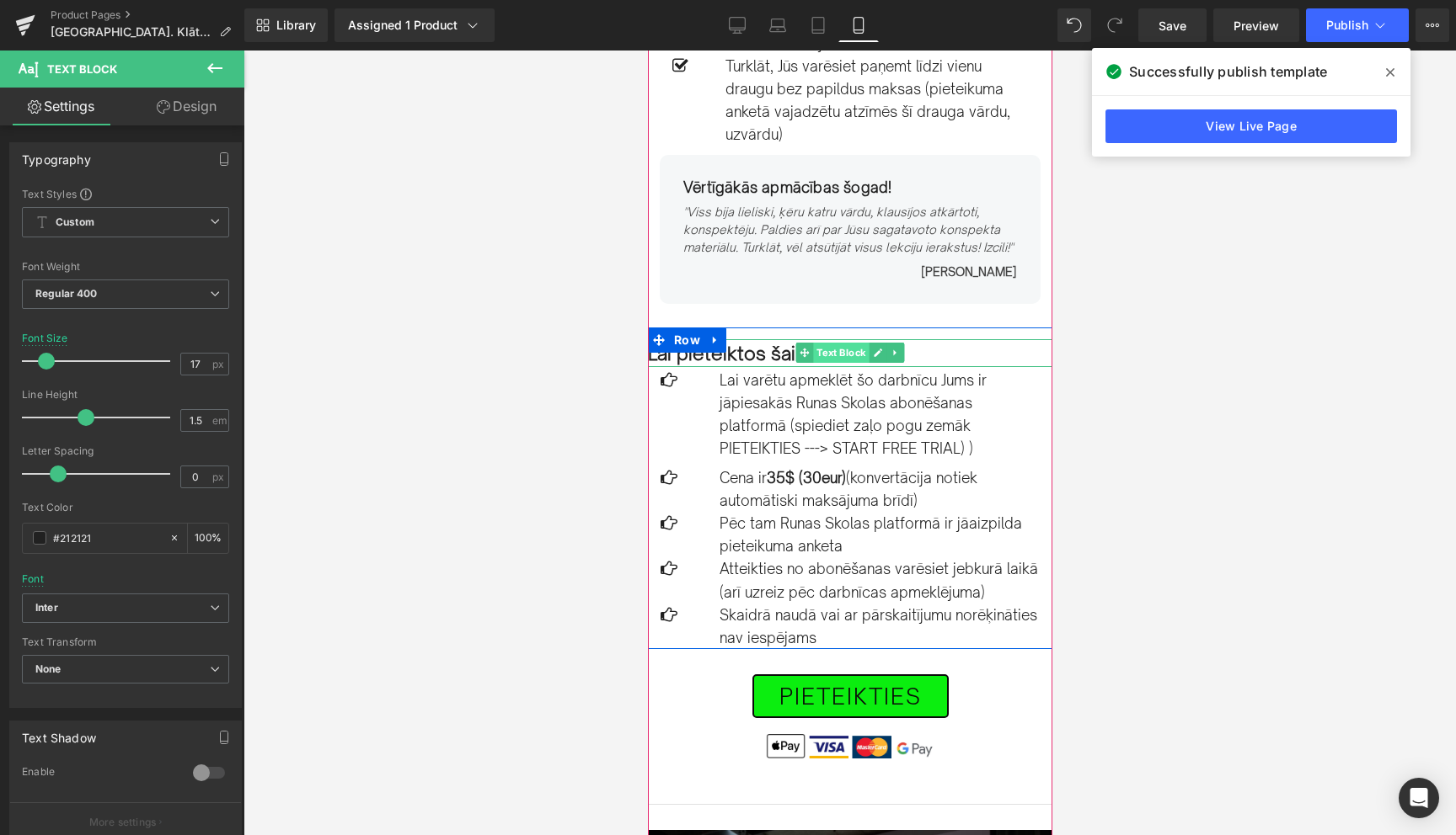
click at [835, 343] on span "Text Block" at bounding box center [840, 353] width 56 height 20
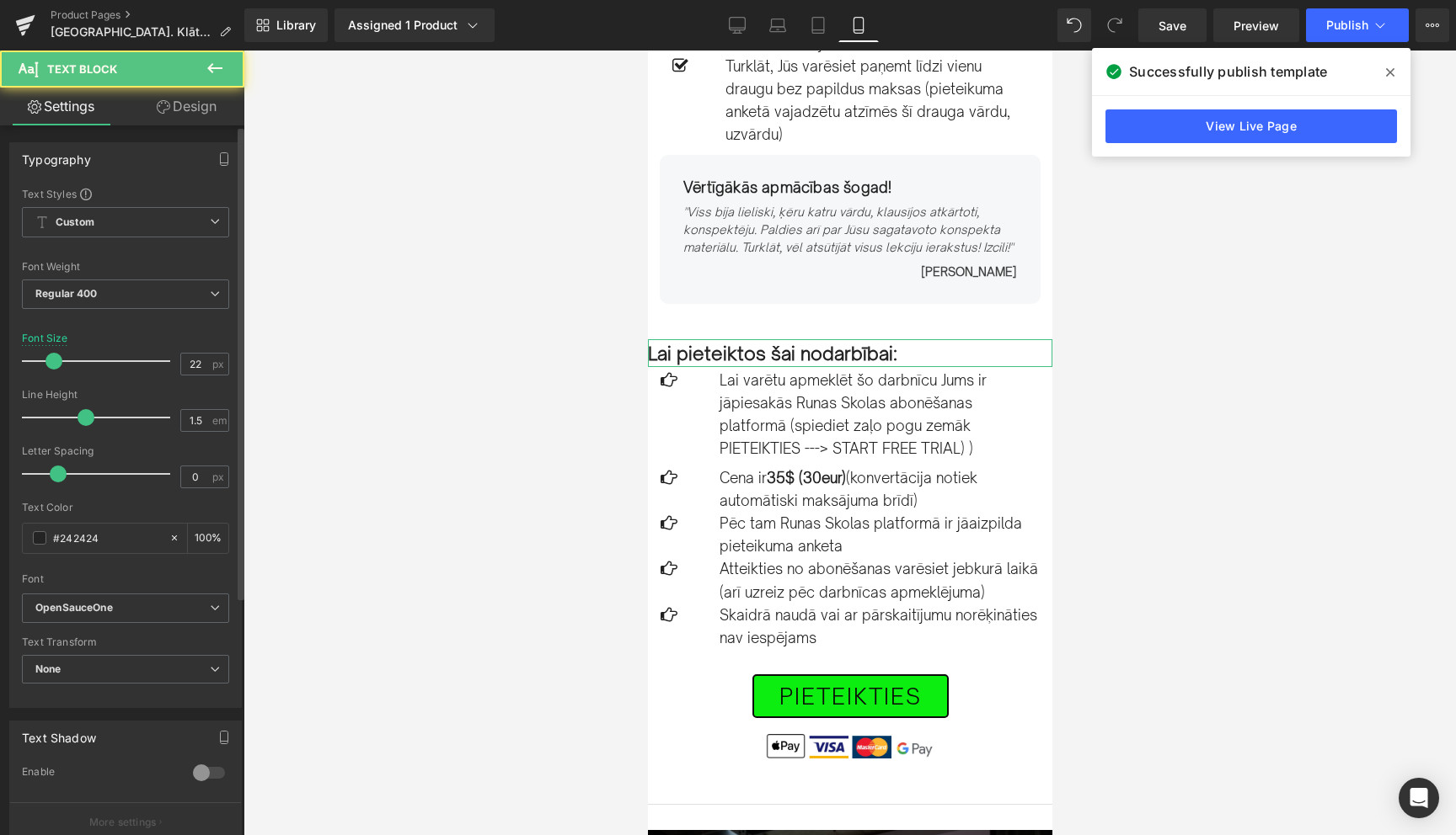
scroll to position [356, 0]
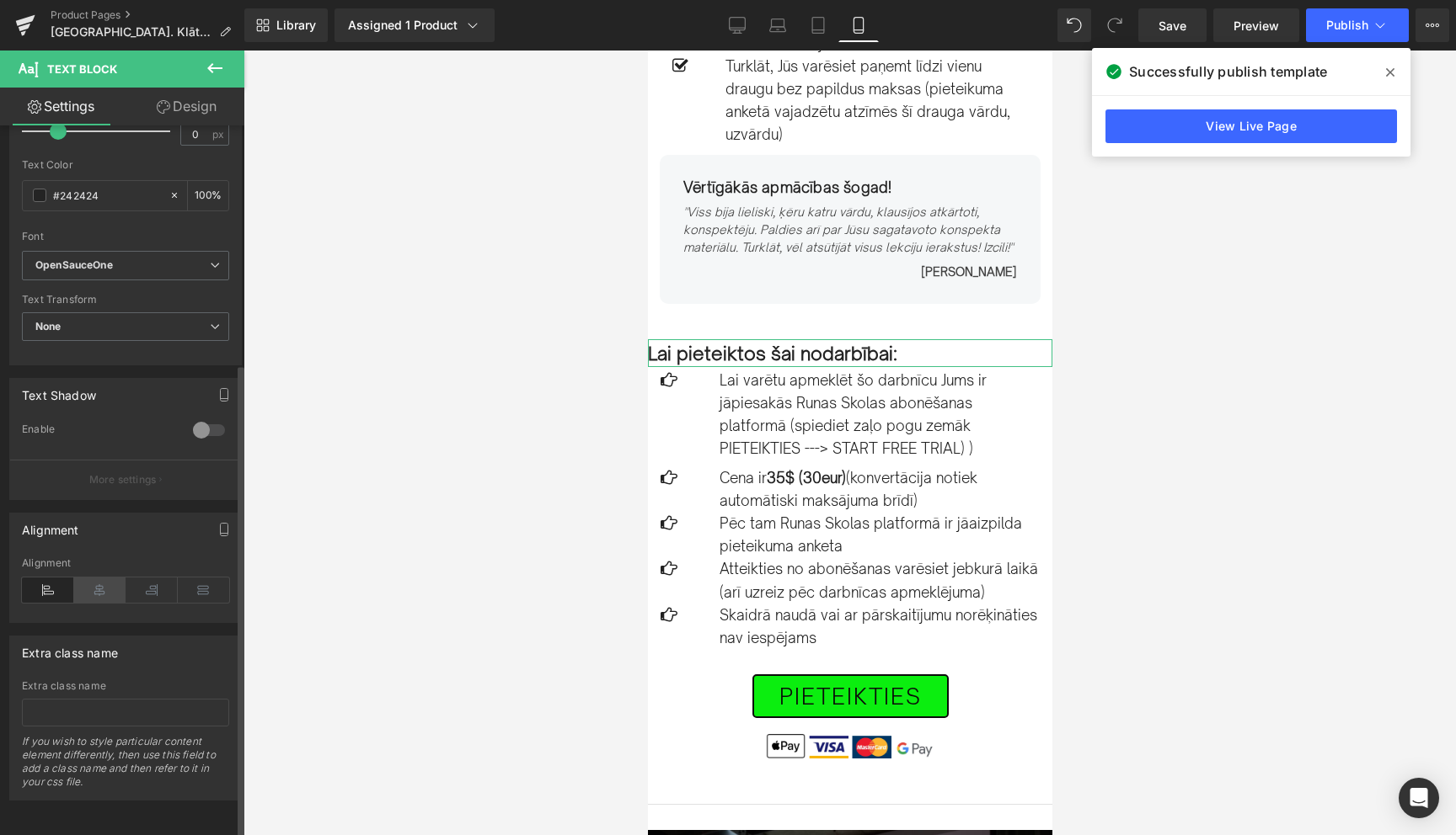
click at [92, 582] on icon at bounding box center [100, 589] width 53 height 25
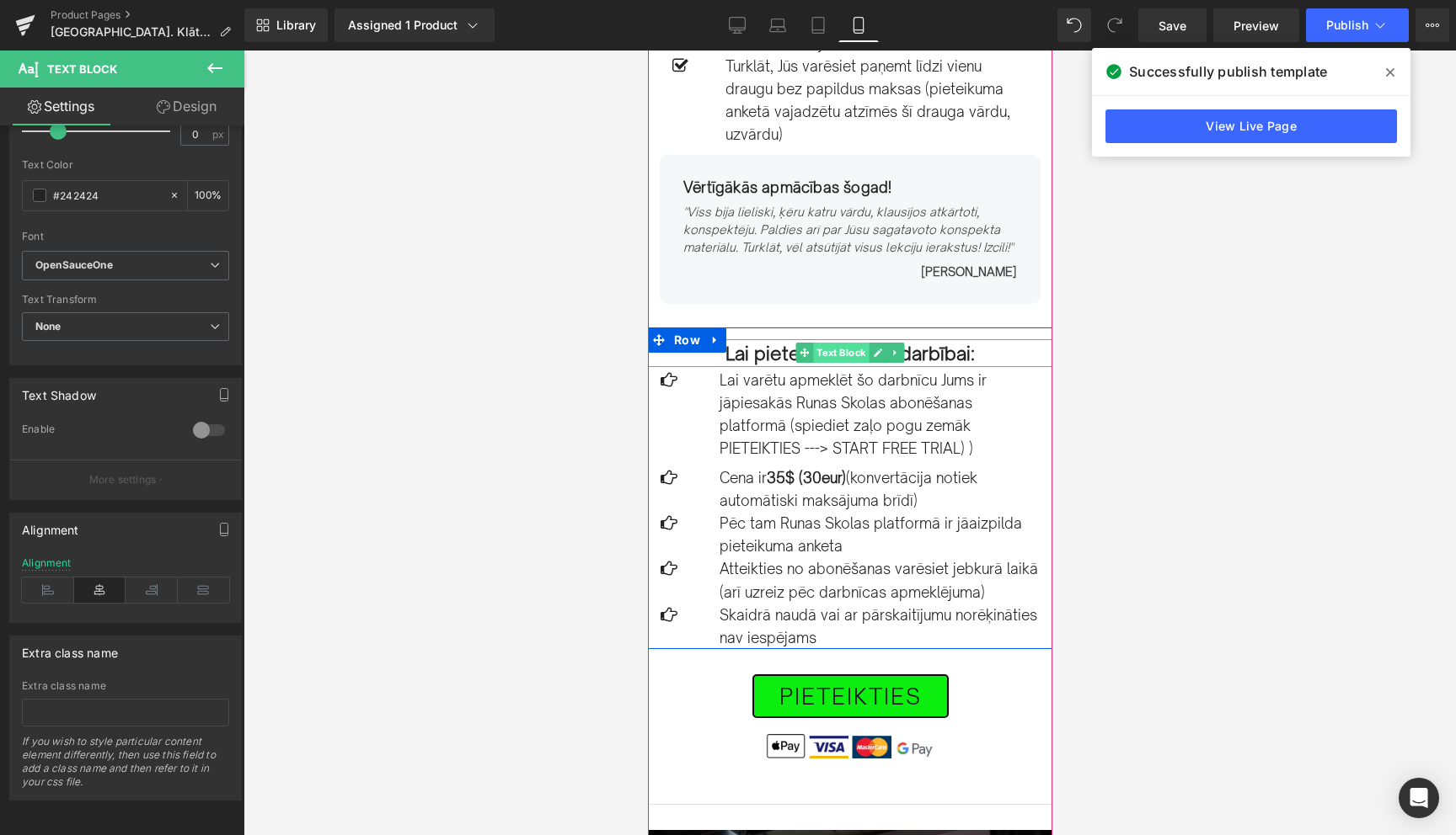
click at [838, 343] on span "Text Block" at bounding box center [840, 353] width 56 height 20
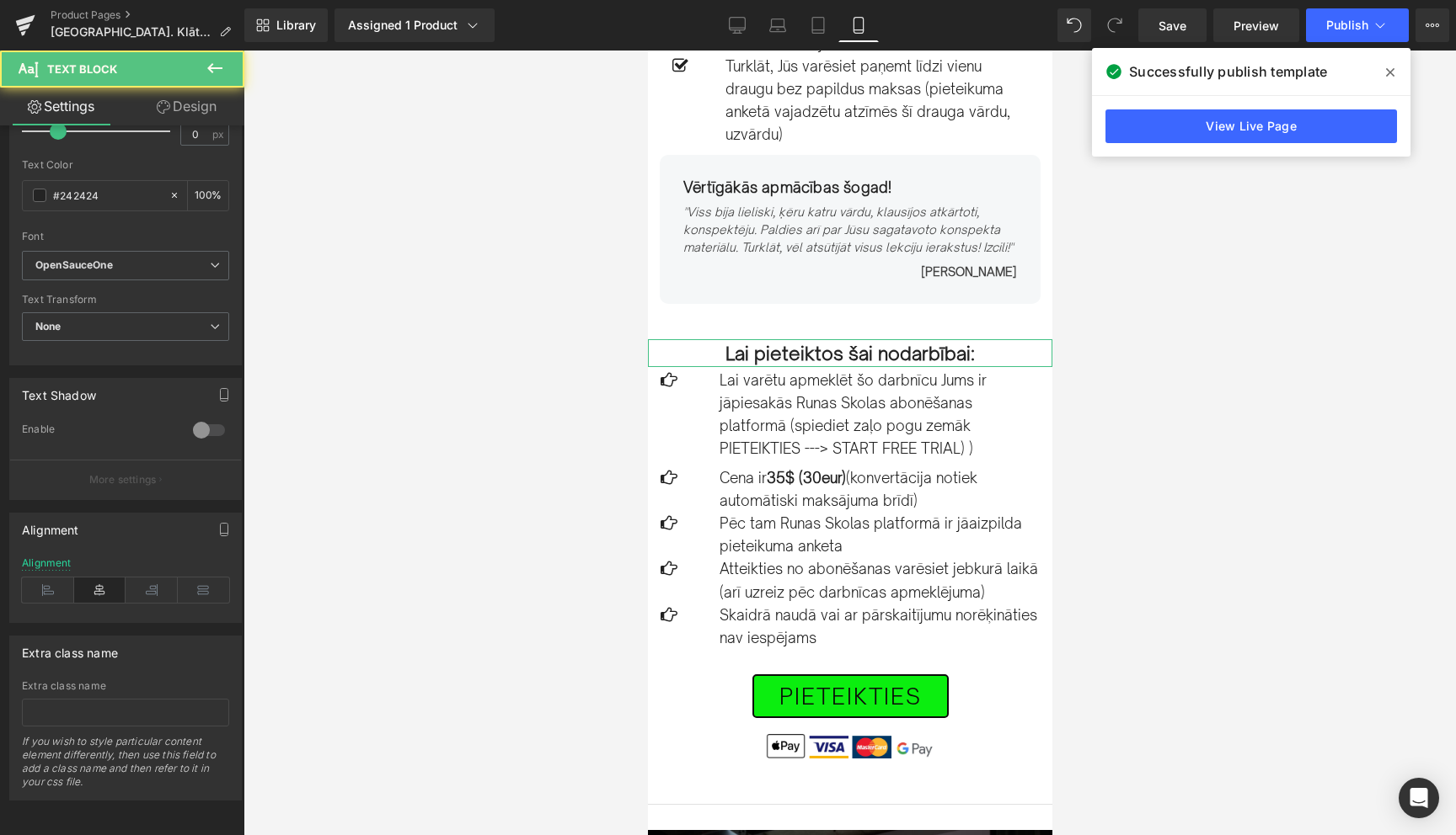
click at [188, 102] on link "Design" at bounding box center [186, 106] width 122 height 38
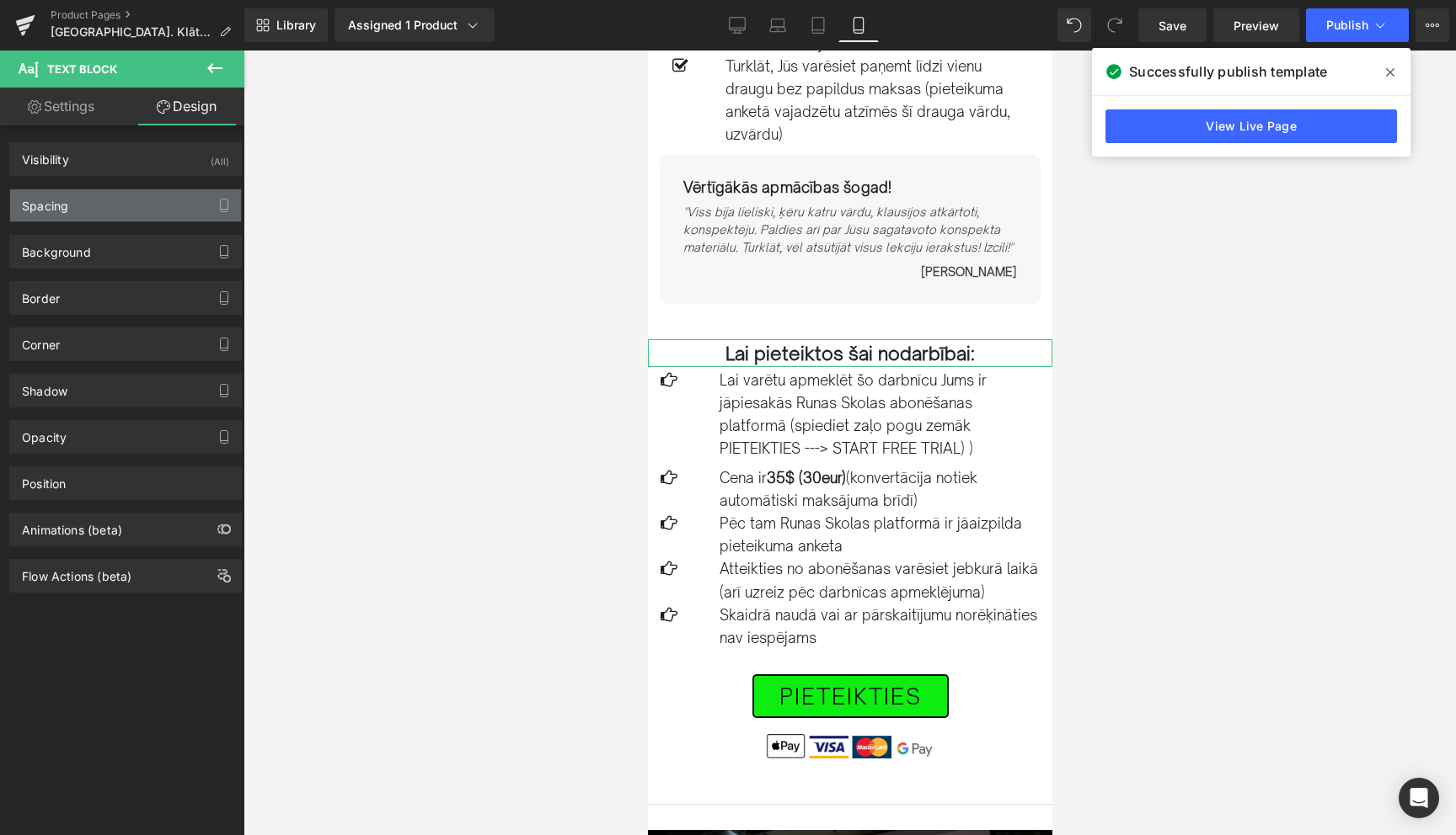
click at [113, 205] on div "Spacing" at bounding box center [125, 206] width 231 height 32
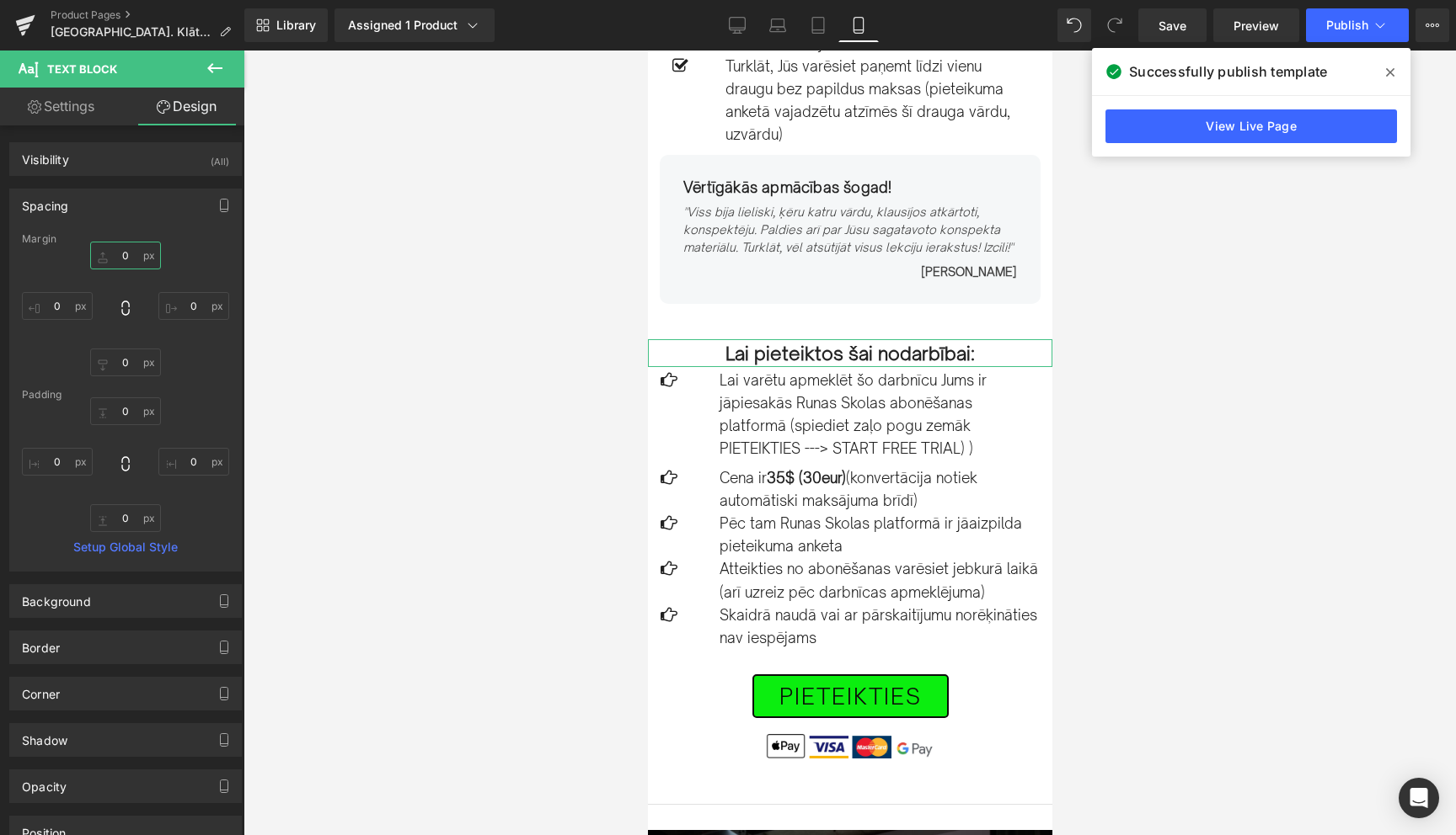
click at [122, 254] on input "text" at bounding box center [125, 255] width 71 height 28
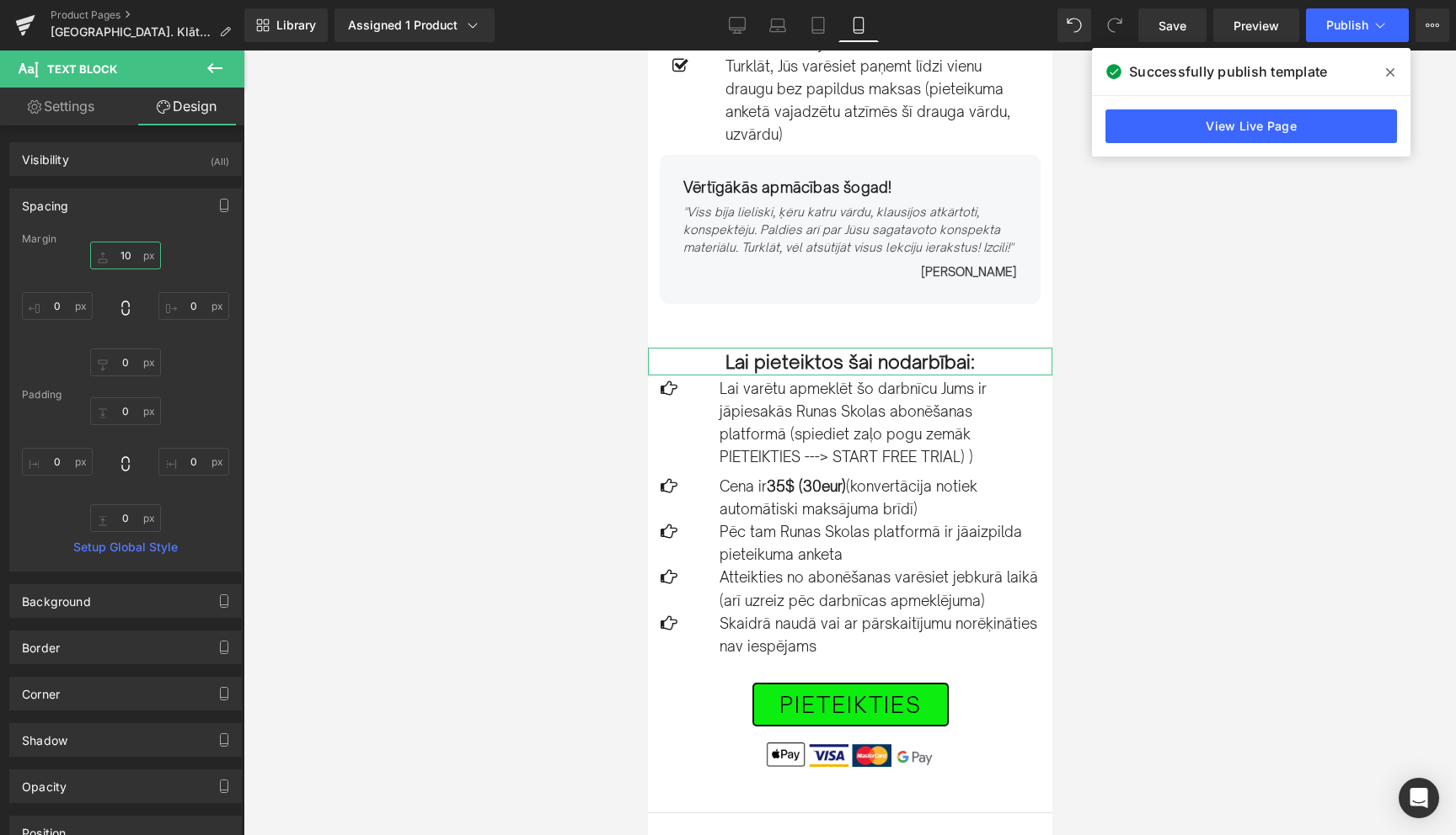
type input "1"
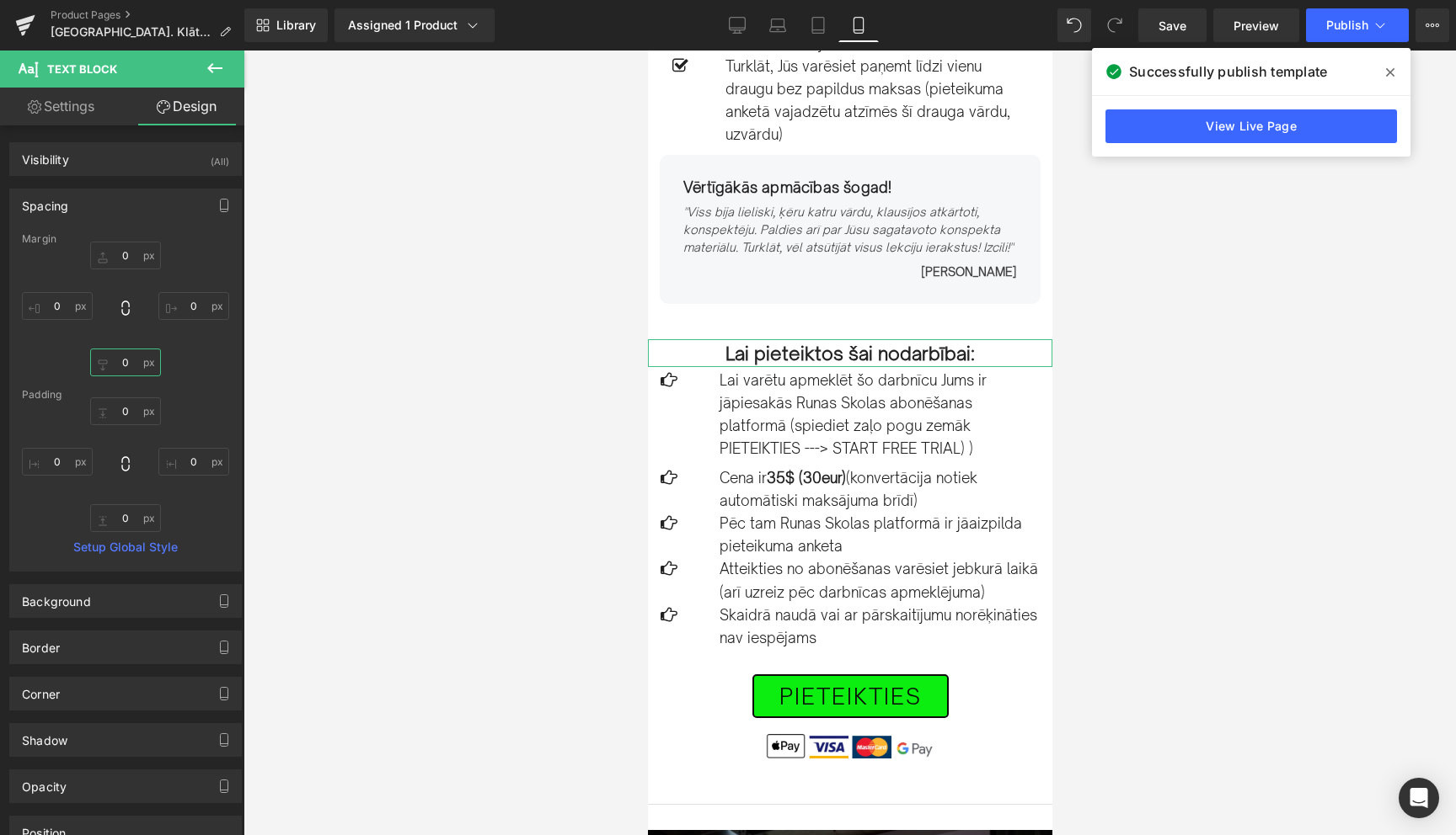
click at [117, 367] on input "text" at bounding box center [125, 363] width 71 height 28
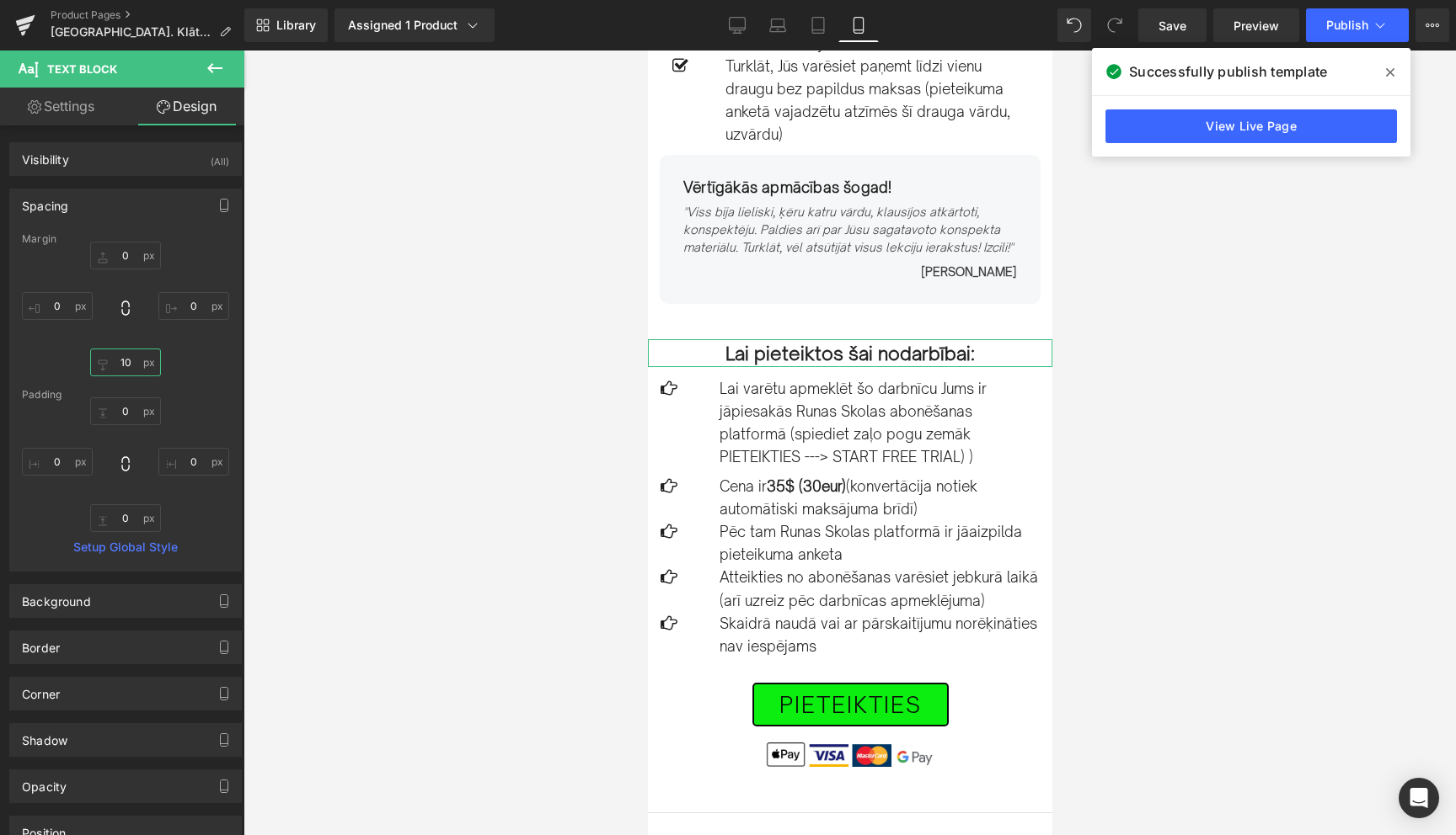
type input "1"
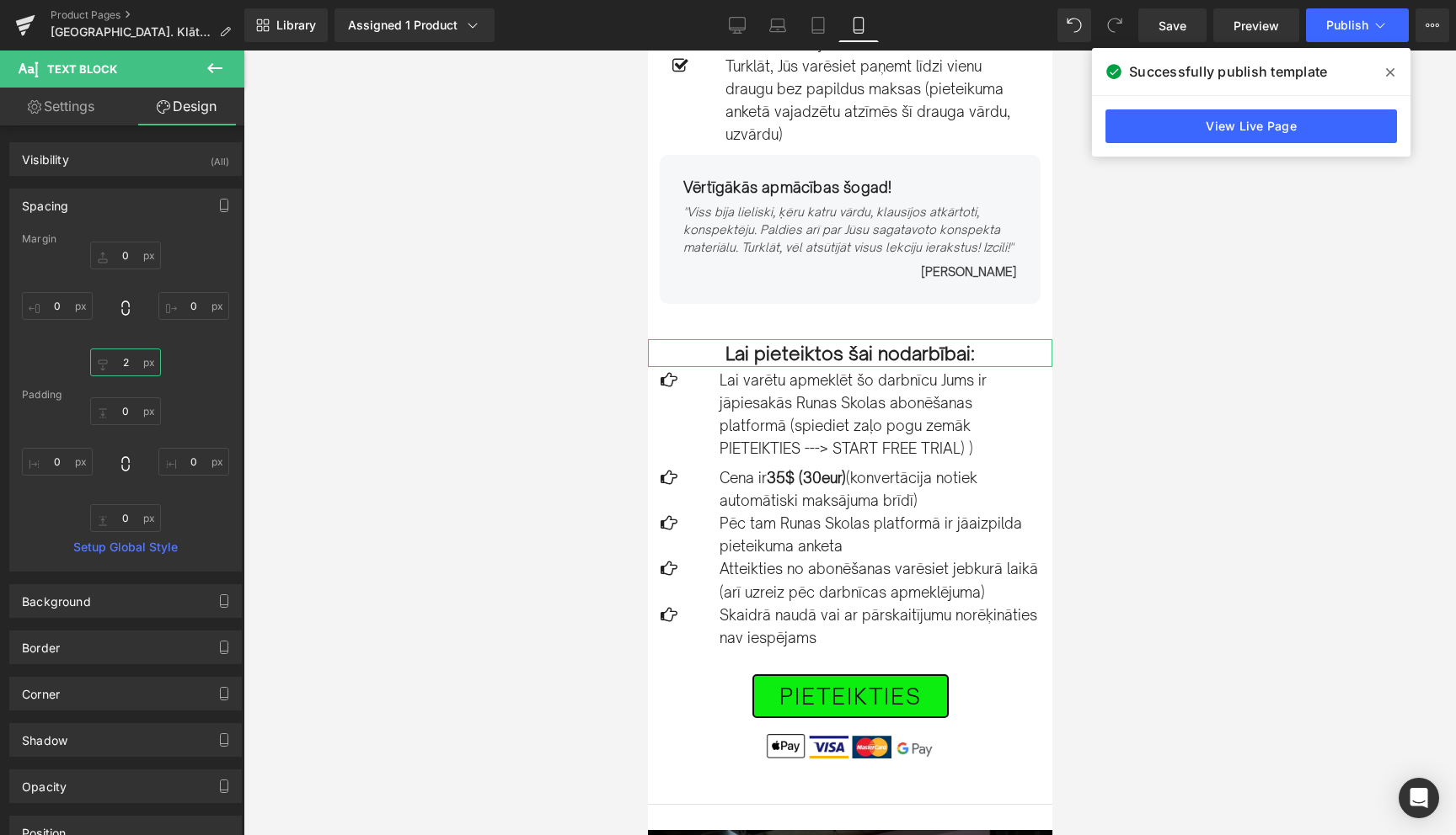
type input "20"
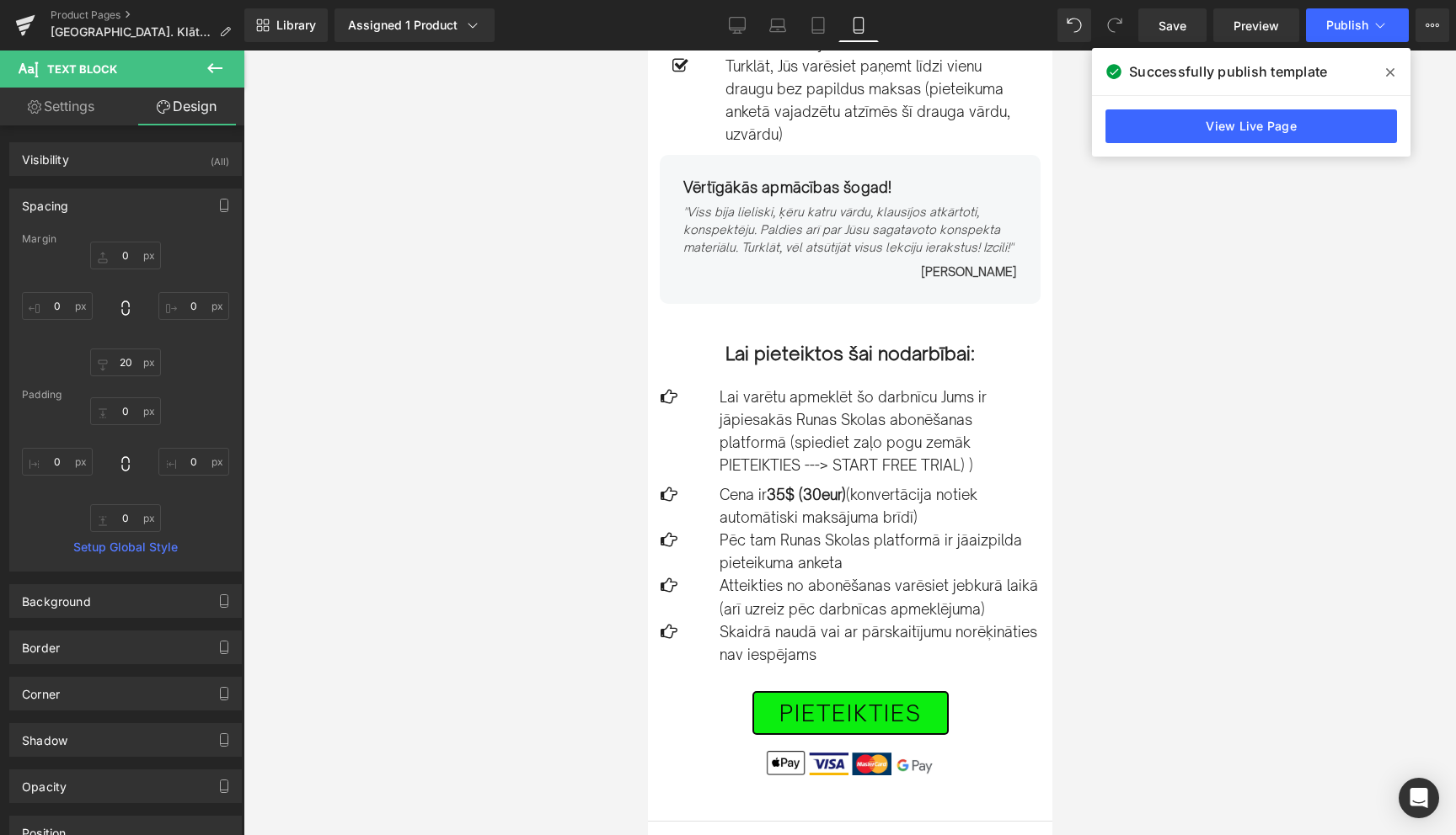
click at [1147, 483] on div at bounding box center [849, 443] width 1212 height 785
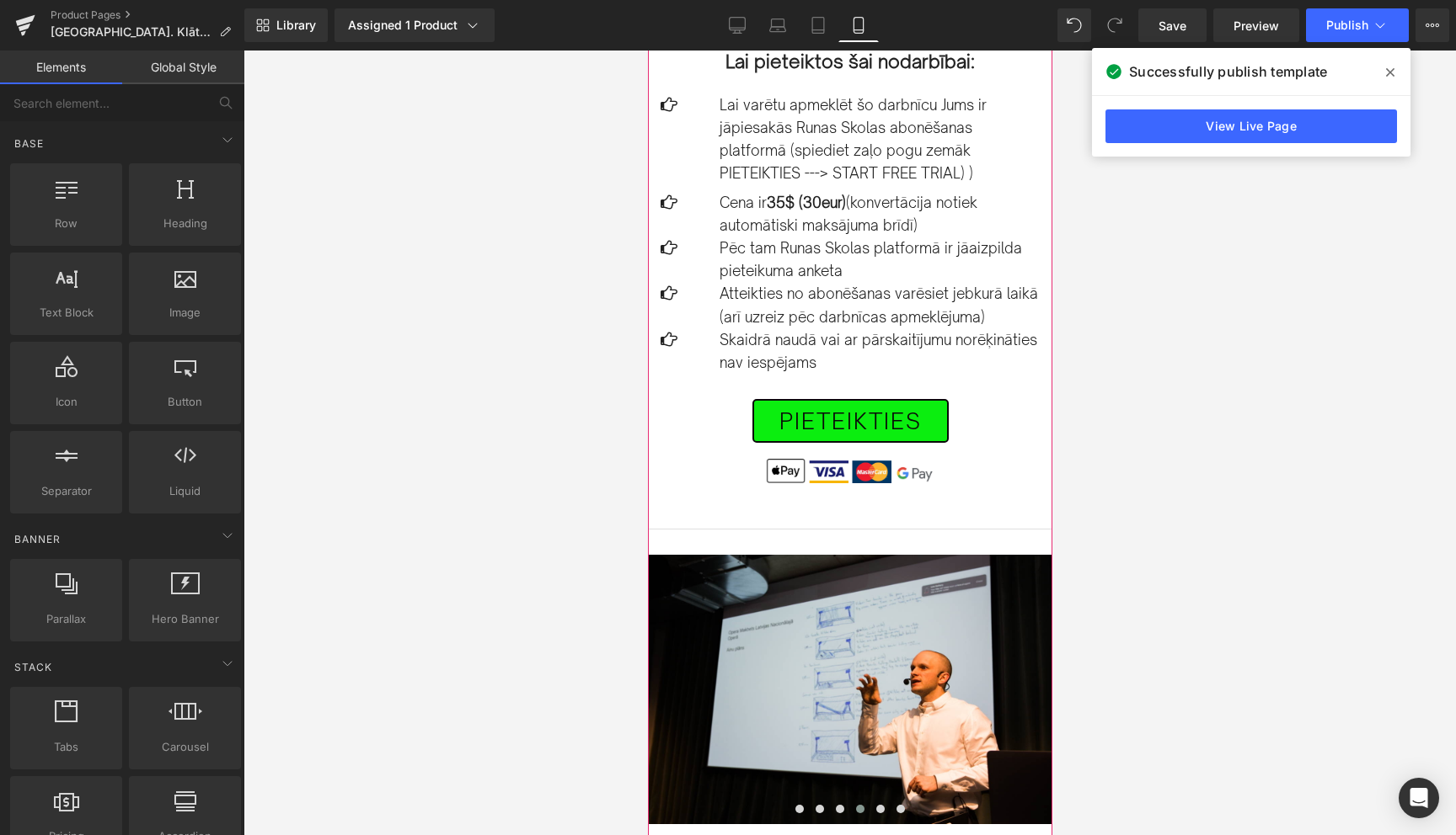
scroll to position [1067, 0]
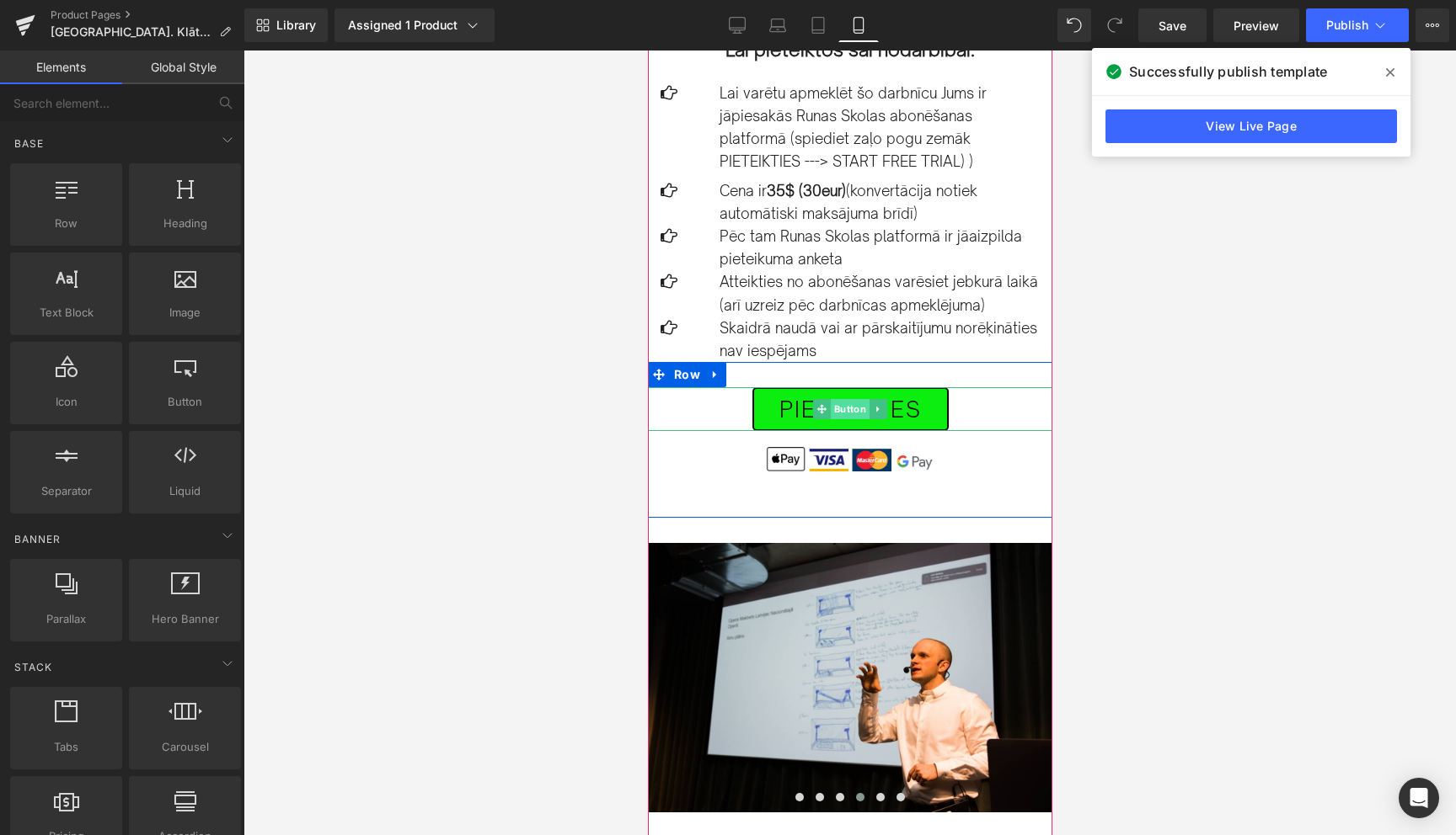
click at [839, 400] on span "Button" at bounding box center [849, 410] width 39 height 20
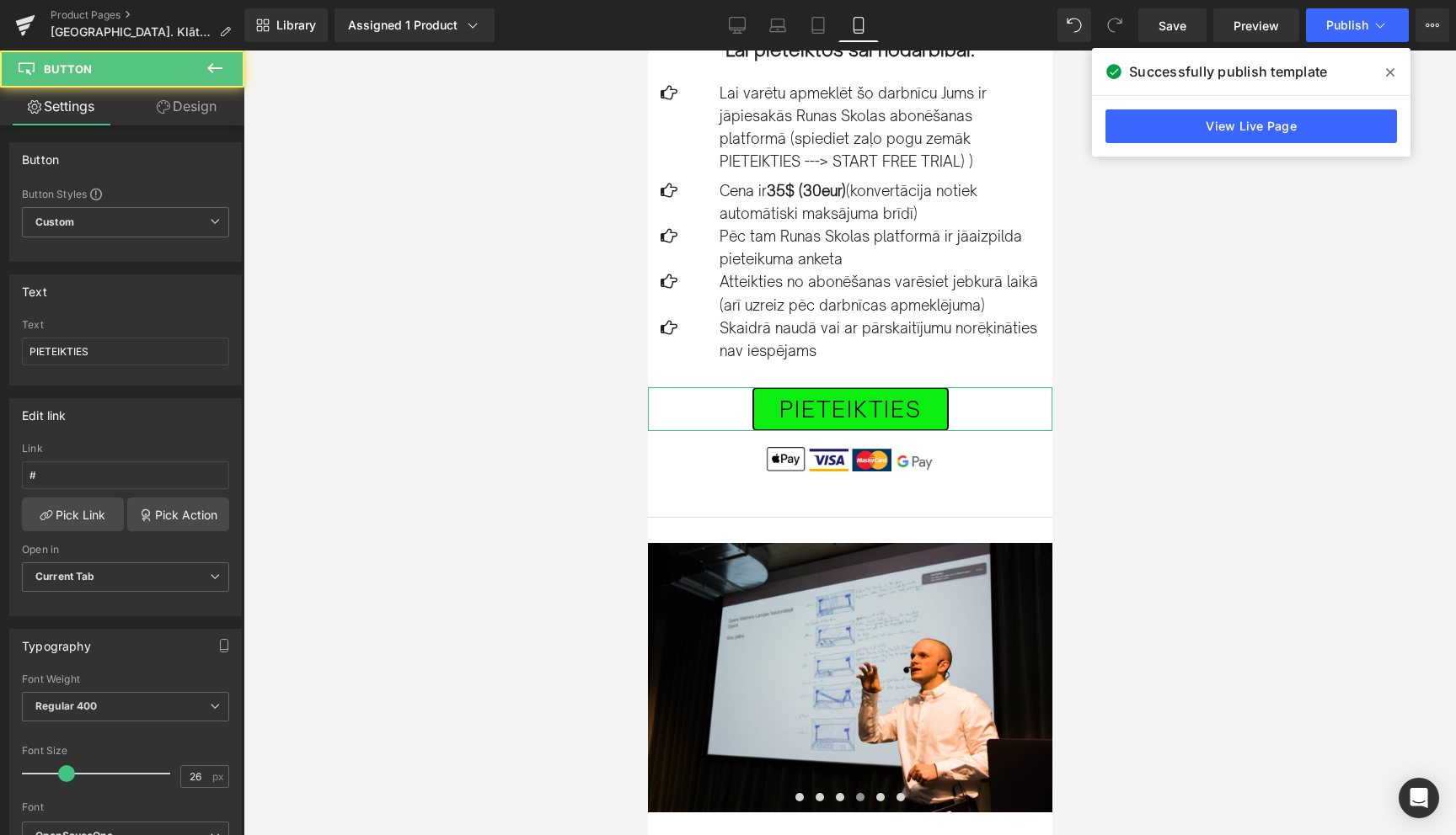
click at [201, 110] on link "Design" at bounding box center [186, 106] width 122 height 38
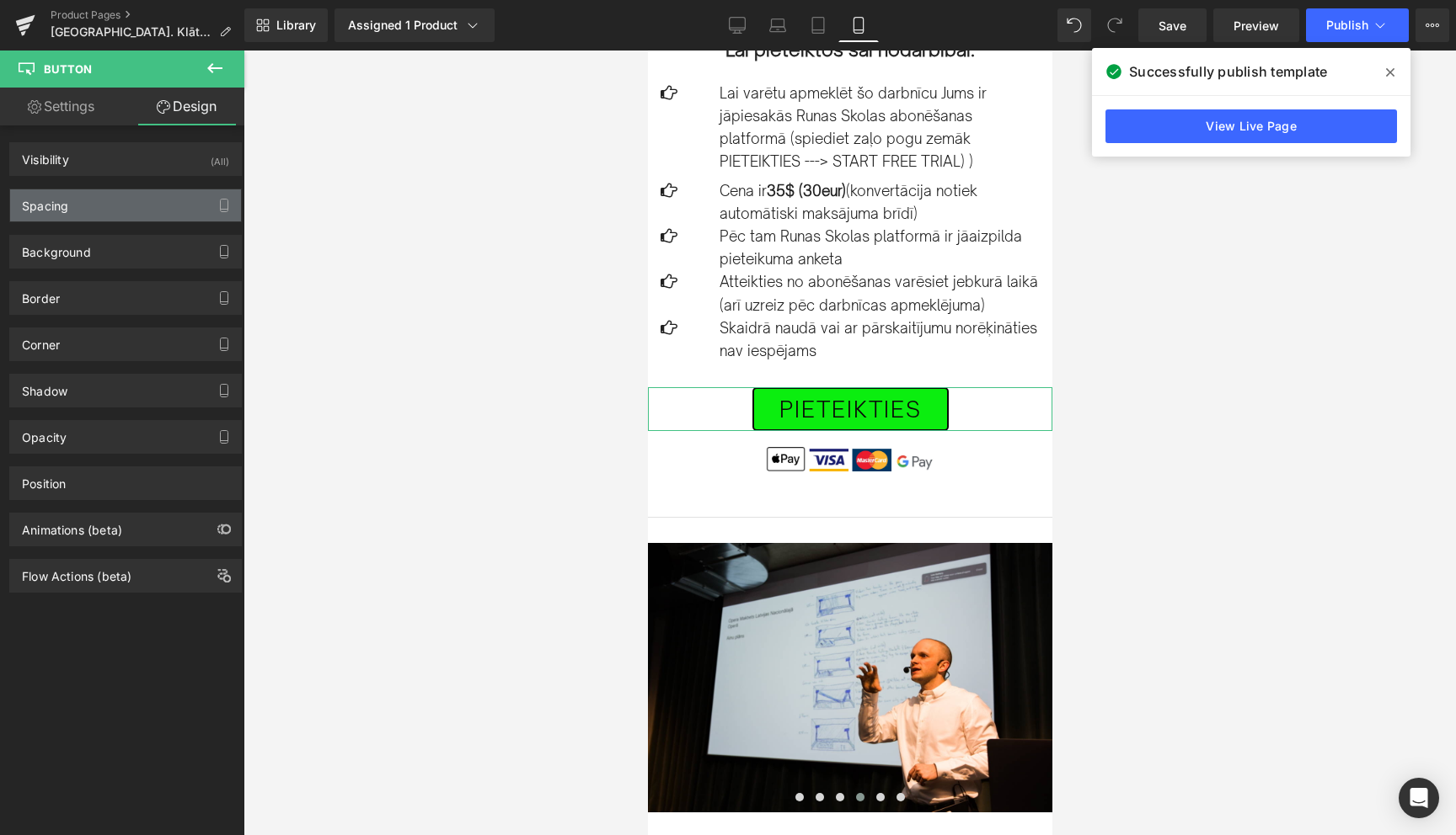
click at [121, 206] on div "Spacing" at bounding box center [125, 206] width 231 height 32
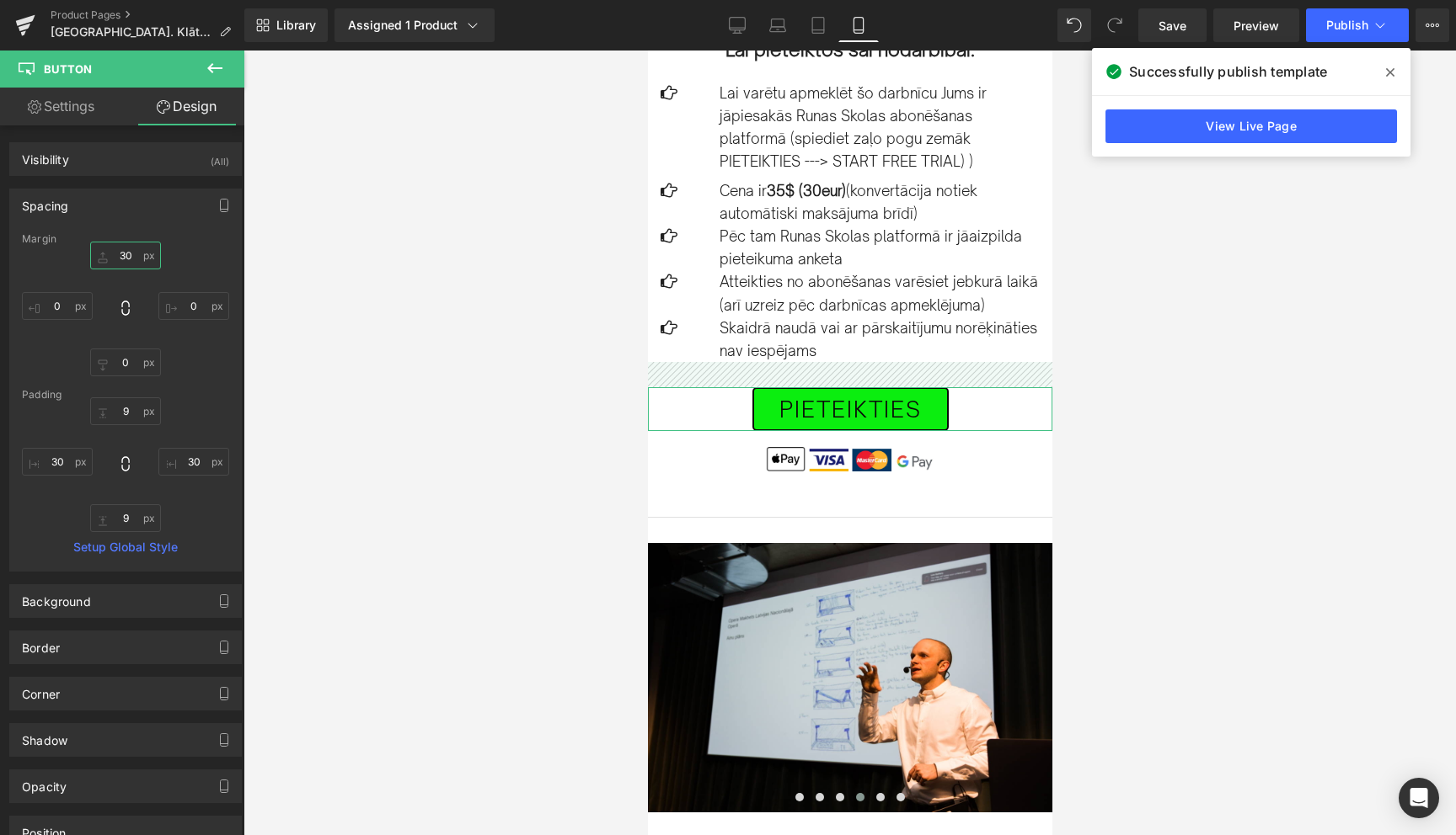
click at [128, 249] on input "30" at bounding box center [125, 255] width 71 height 28
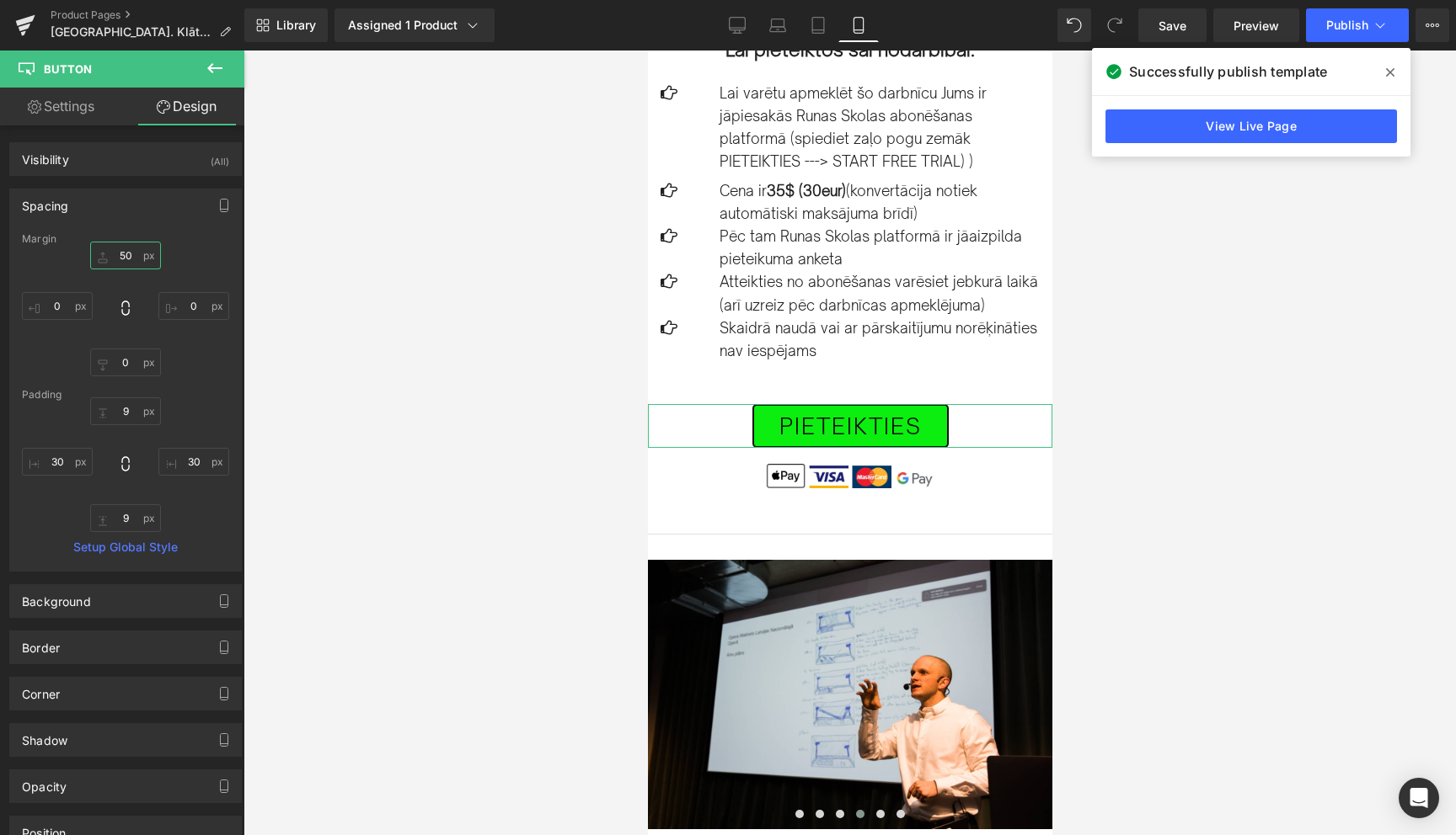
type input "5"
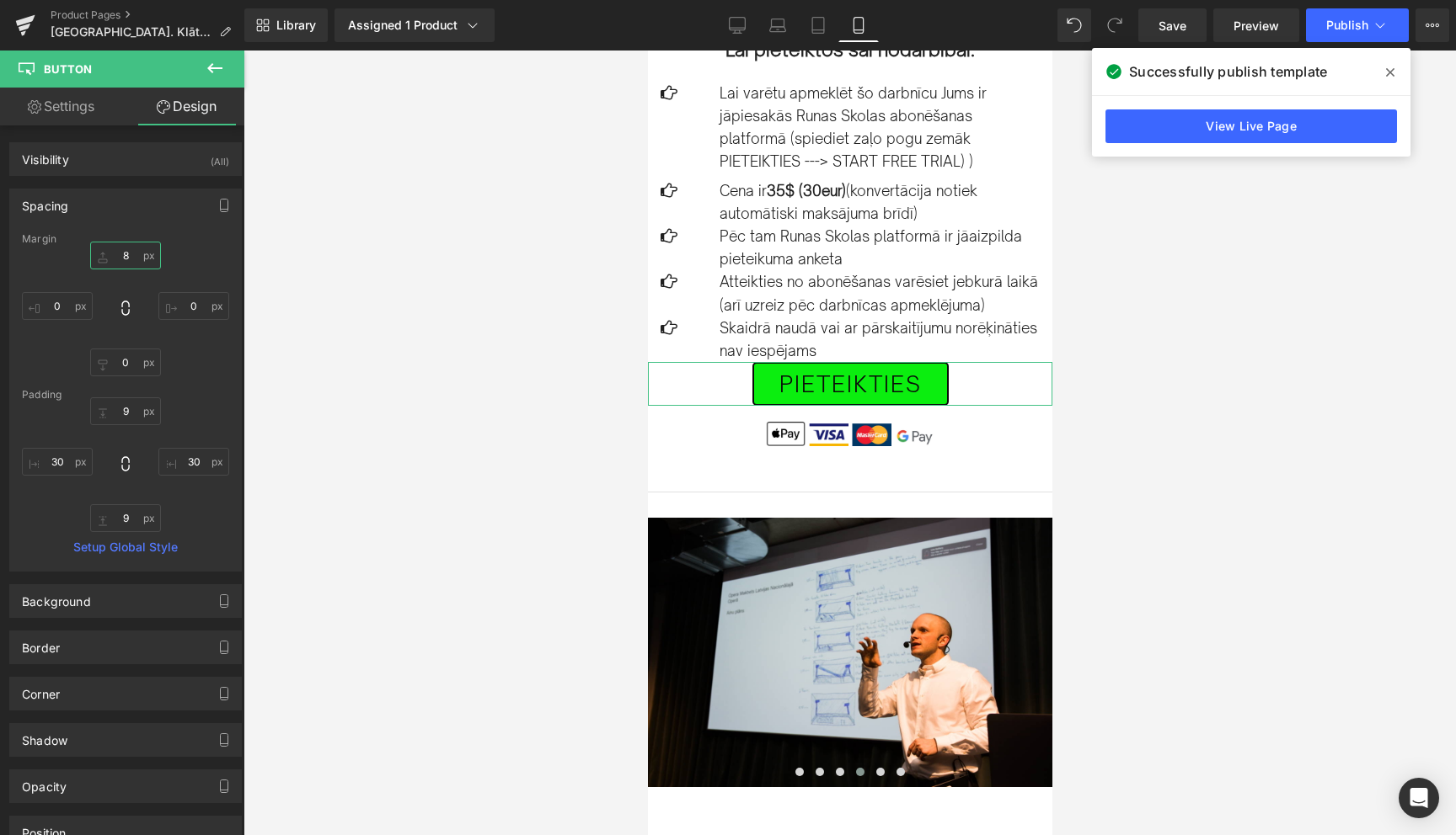
type input "80"
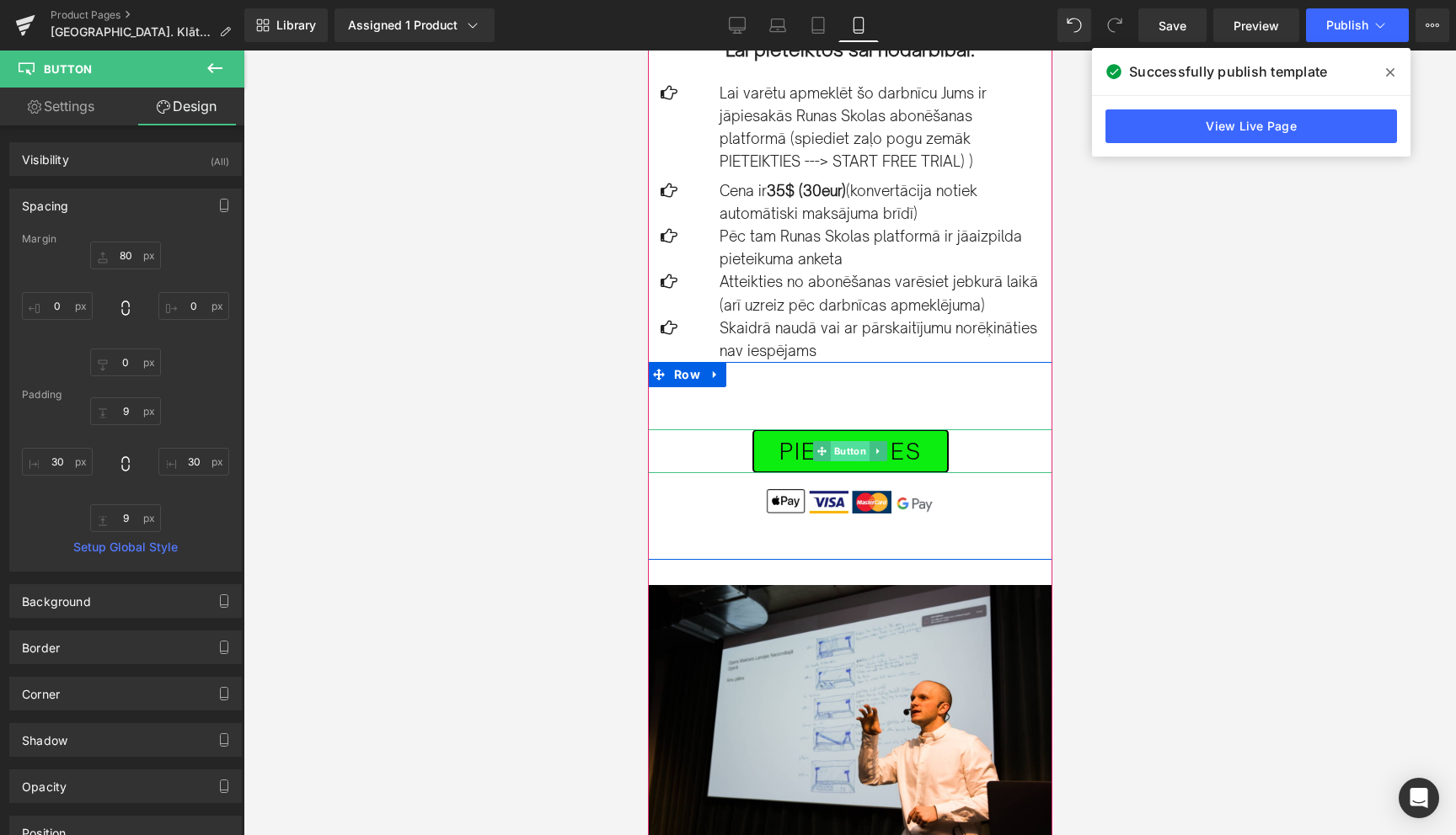
click at [846, 441] on span "Button" at bounding box center [849, 451] width 39 height 20
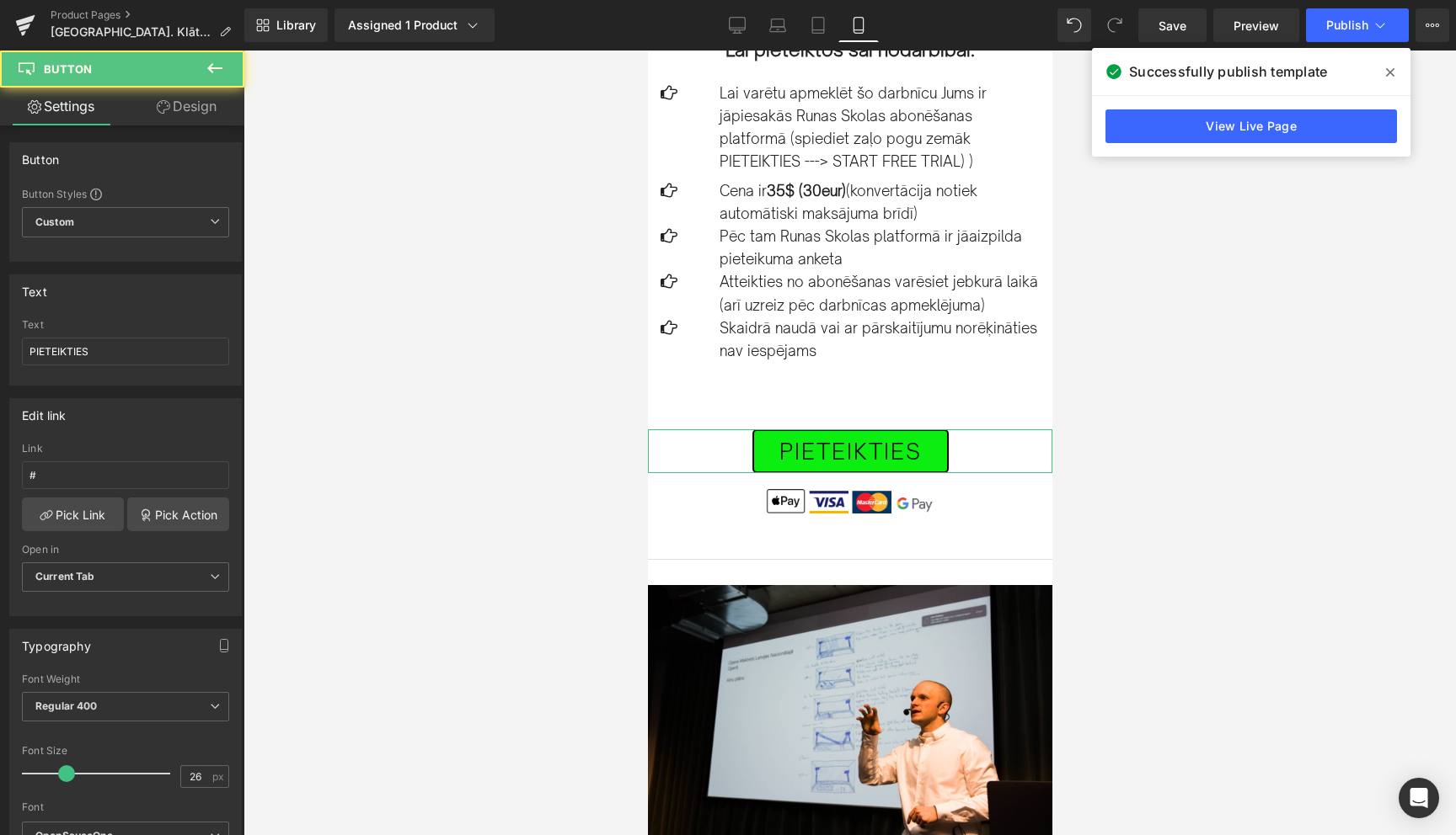
click at [195, 101] on link "Design" at bounding box center [186, 106] width 122 height 38
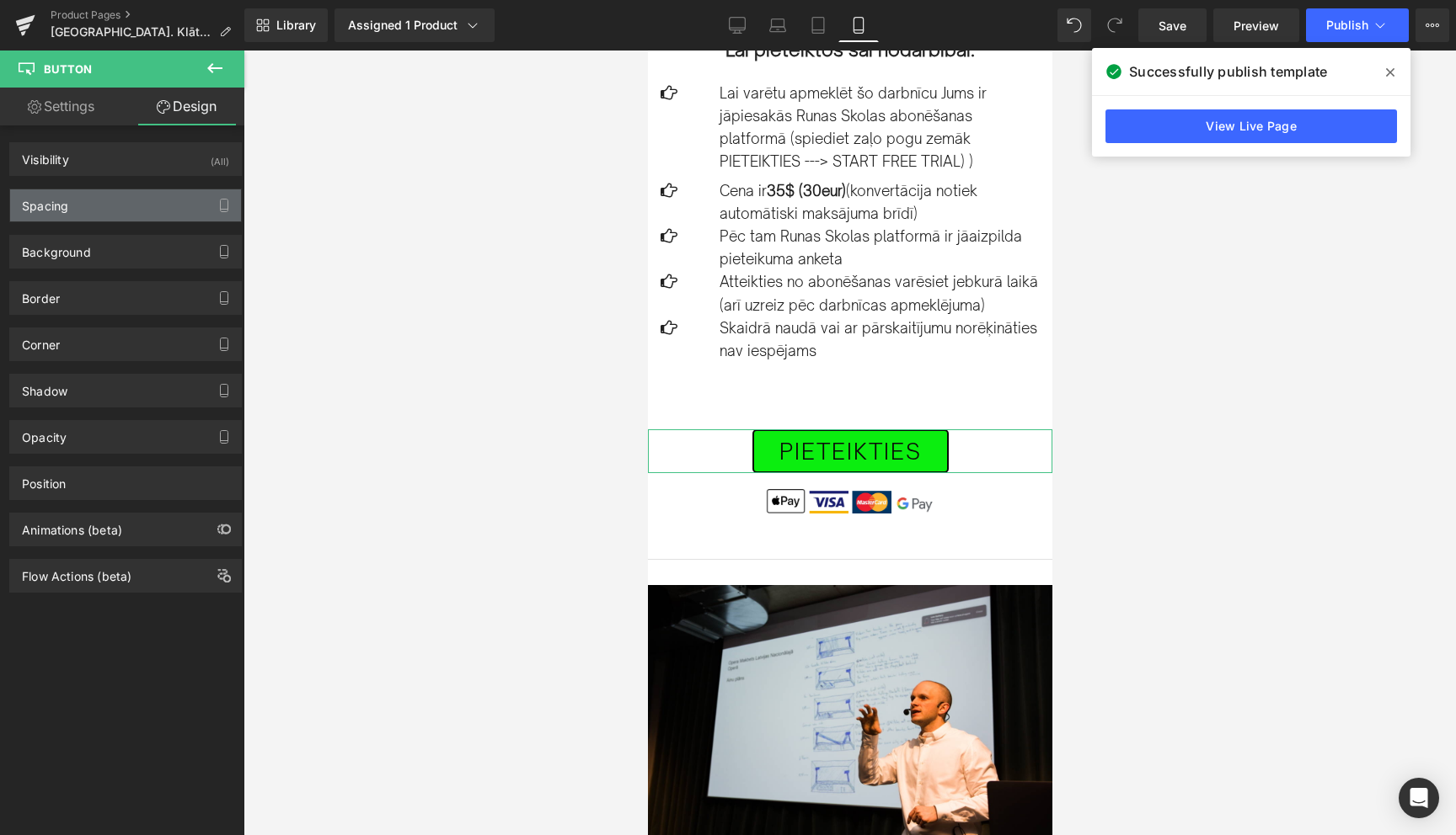
click at [112, 208] on div "Spacing" at bounding box center [125, 206] width 231 height 32
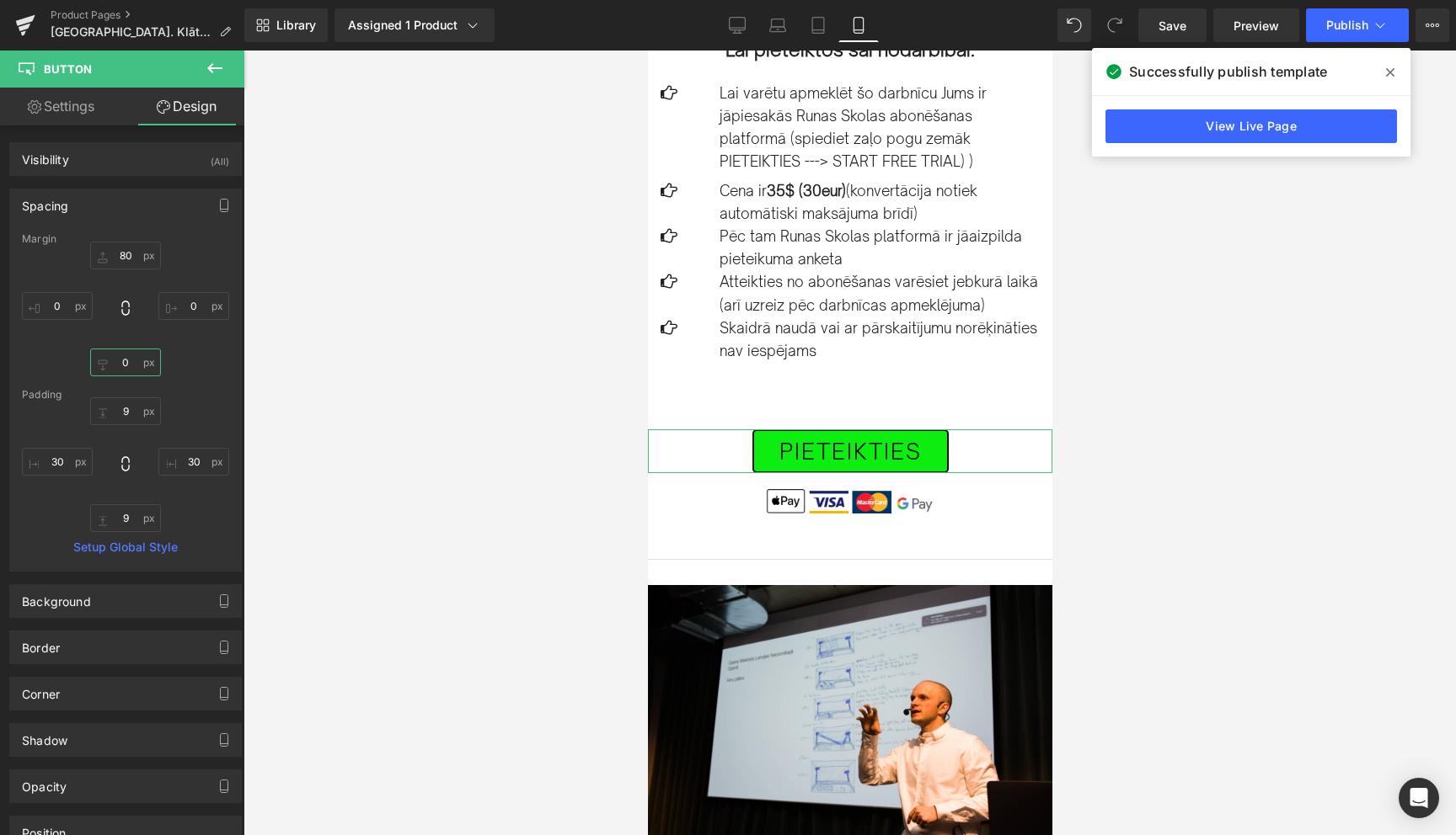
click at [118, 362] on input "0" at bounding box center [125, 363] width 71 height 28
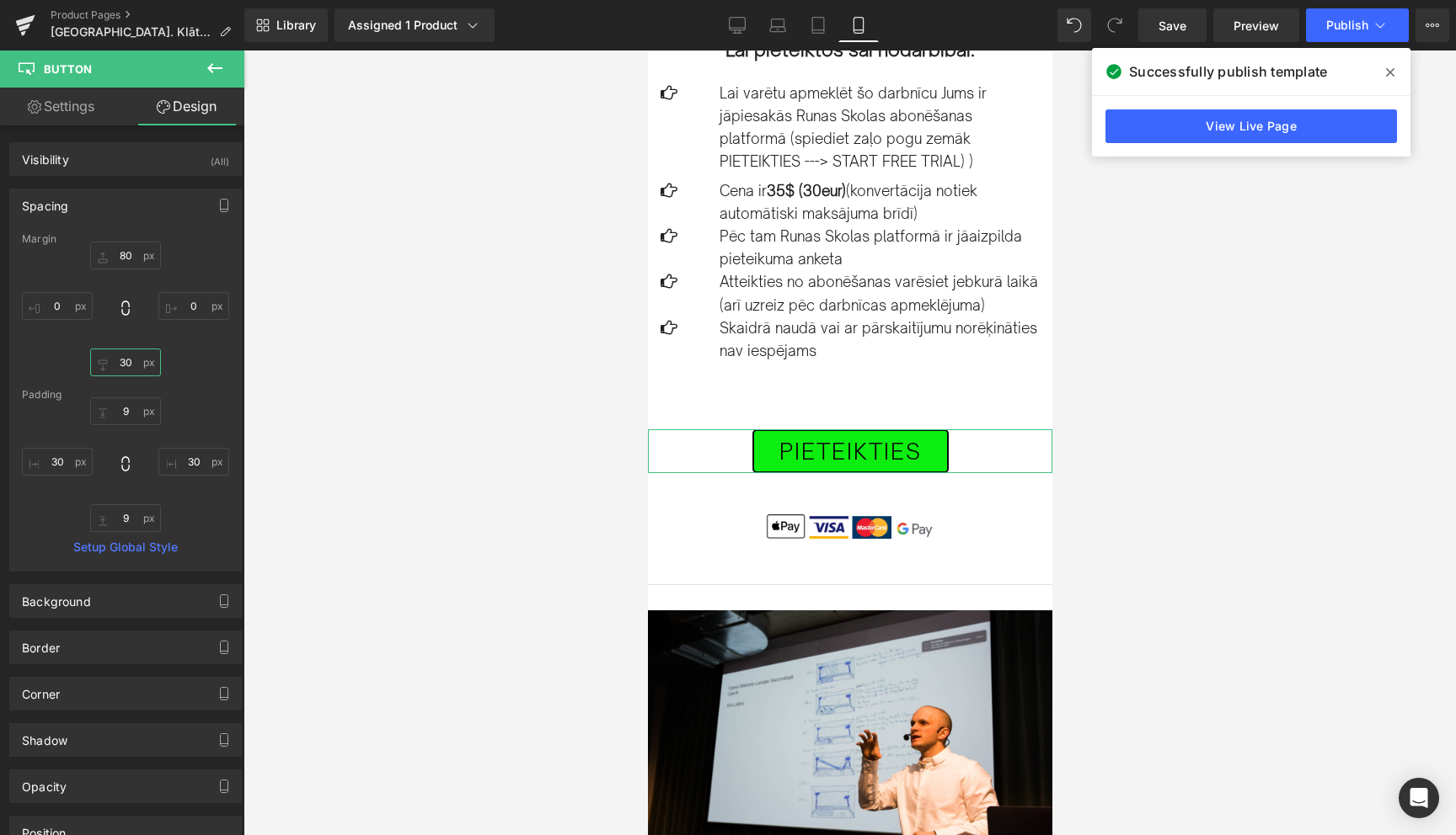
type input "3"
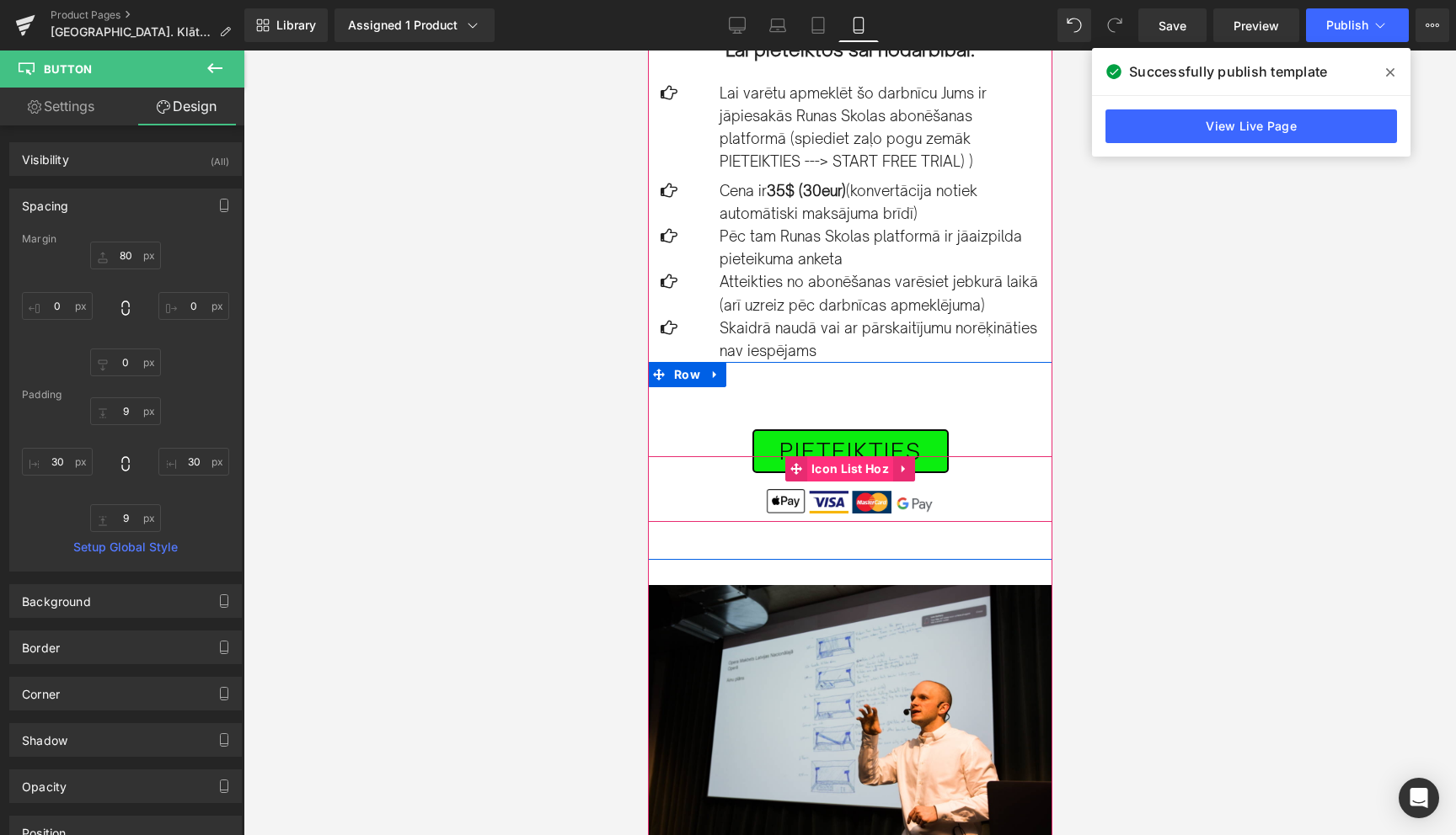
click at [845, 456] on span "Icon List Hoz" at bounding box center [849, 468] width 86 height 25
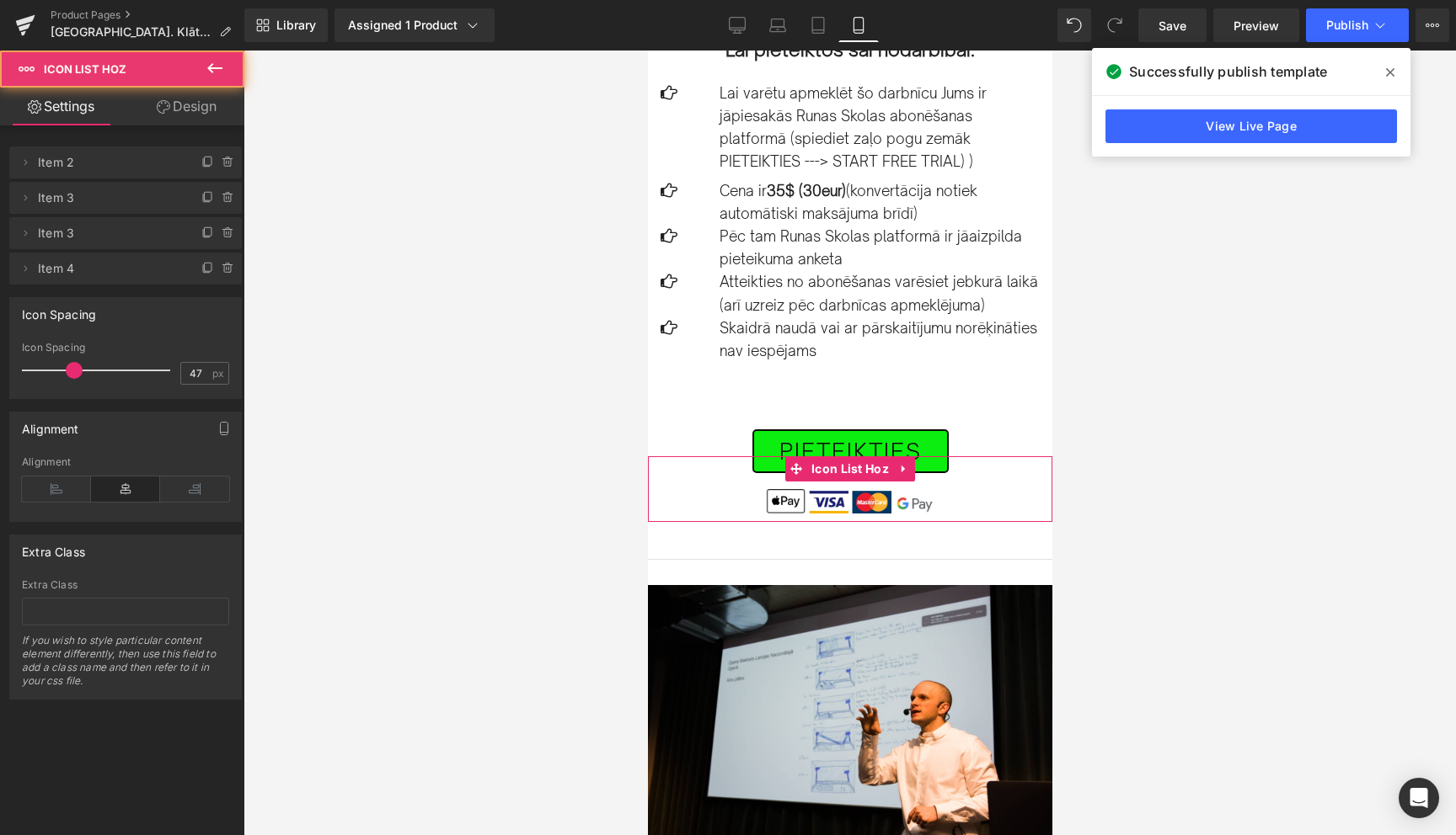
click at [202, 103] on link "Design" at bounding box center [186, 106] width 122 height 38
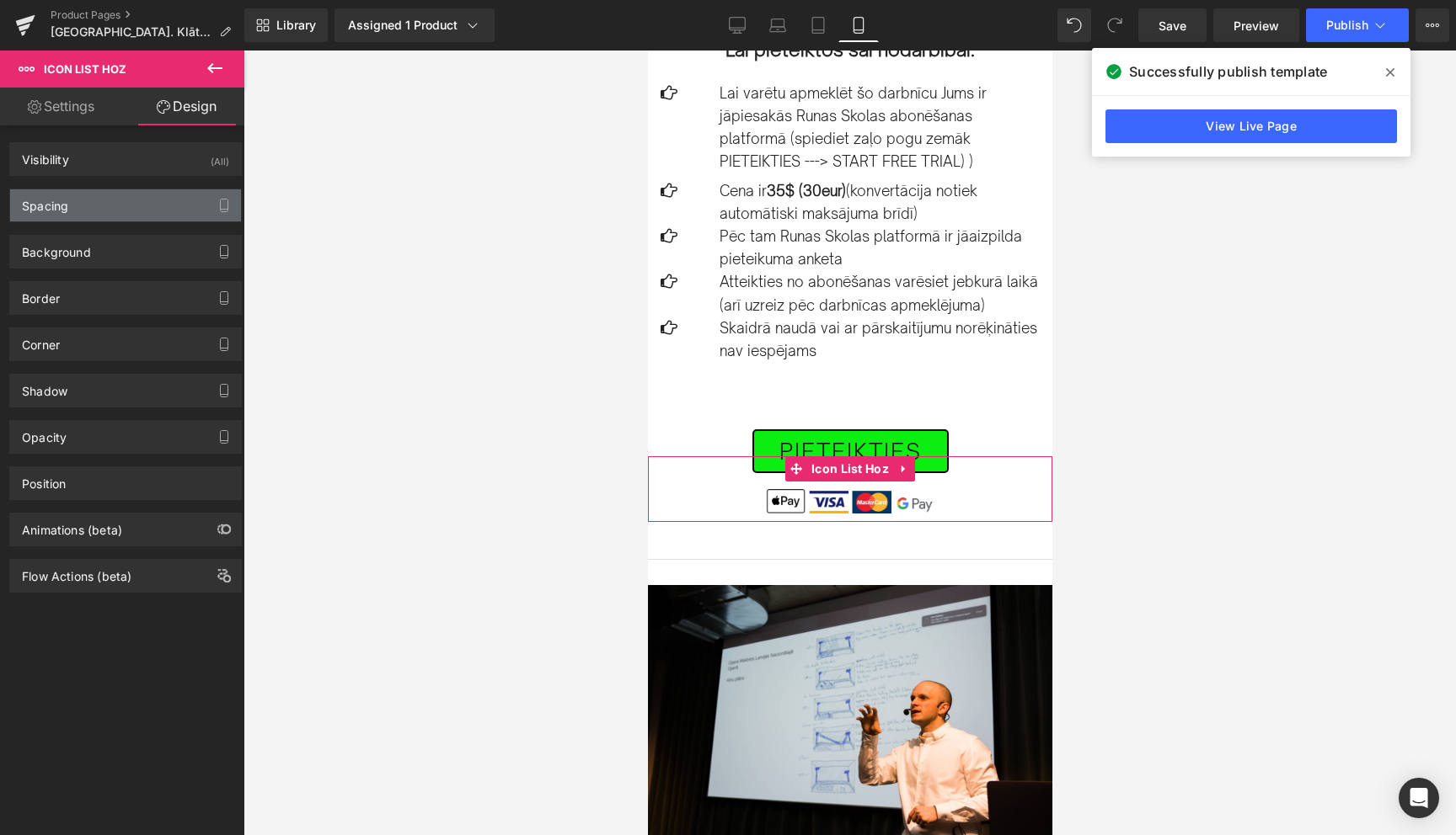
click at [92, 215] on div "Spacing" at bounding box center [125, 206] width 231 height 32
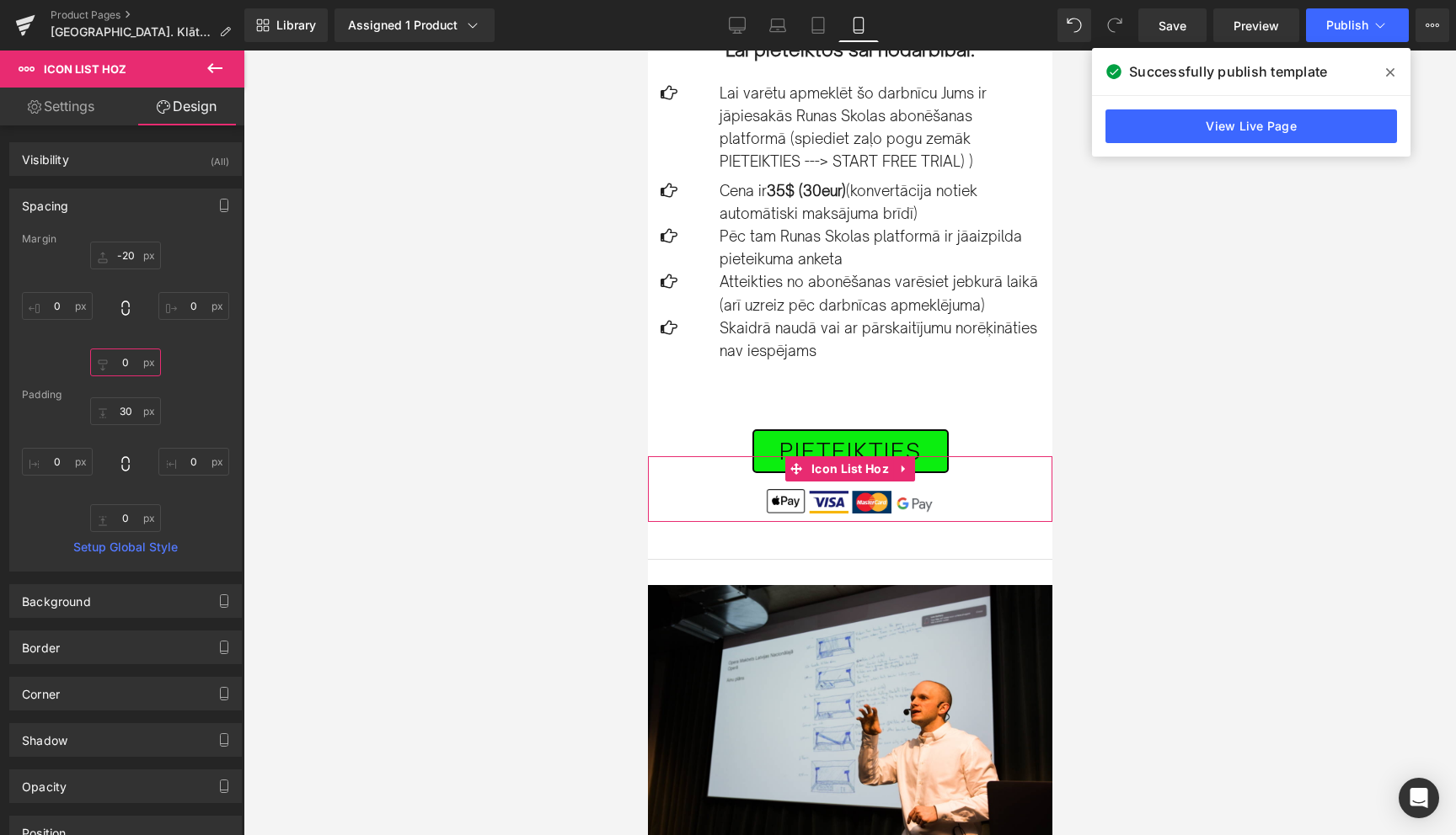
click at [121, 362] on input "0" at bounding box center [125, 363] width 71 height 28
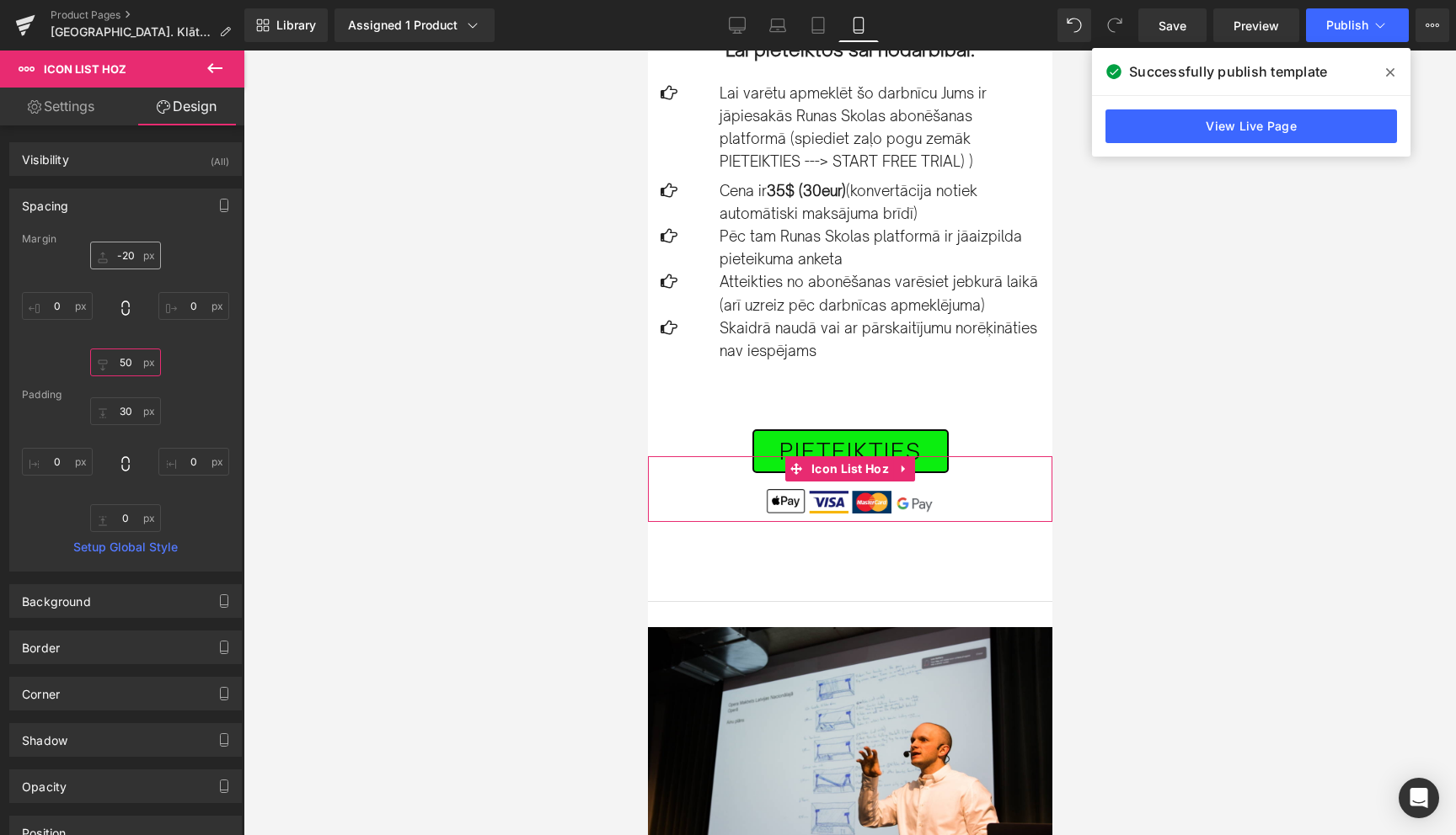
type input "50"
click at [120, 255] on input "-20" at bounding box center [125, 255] width 71 height 28
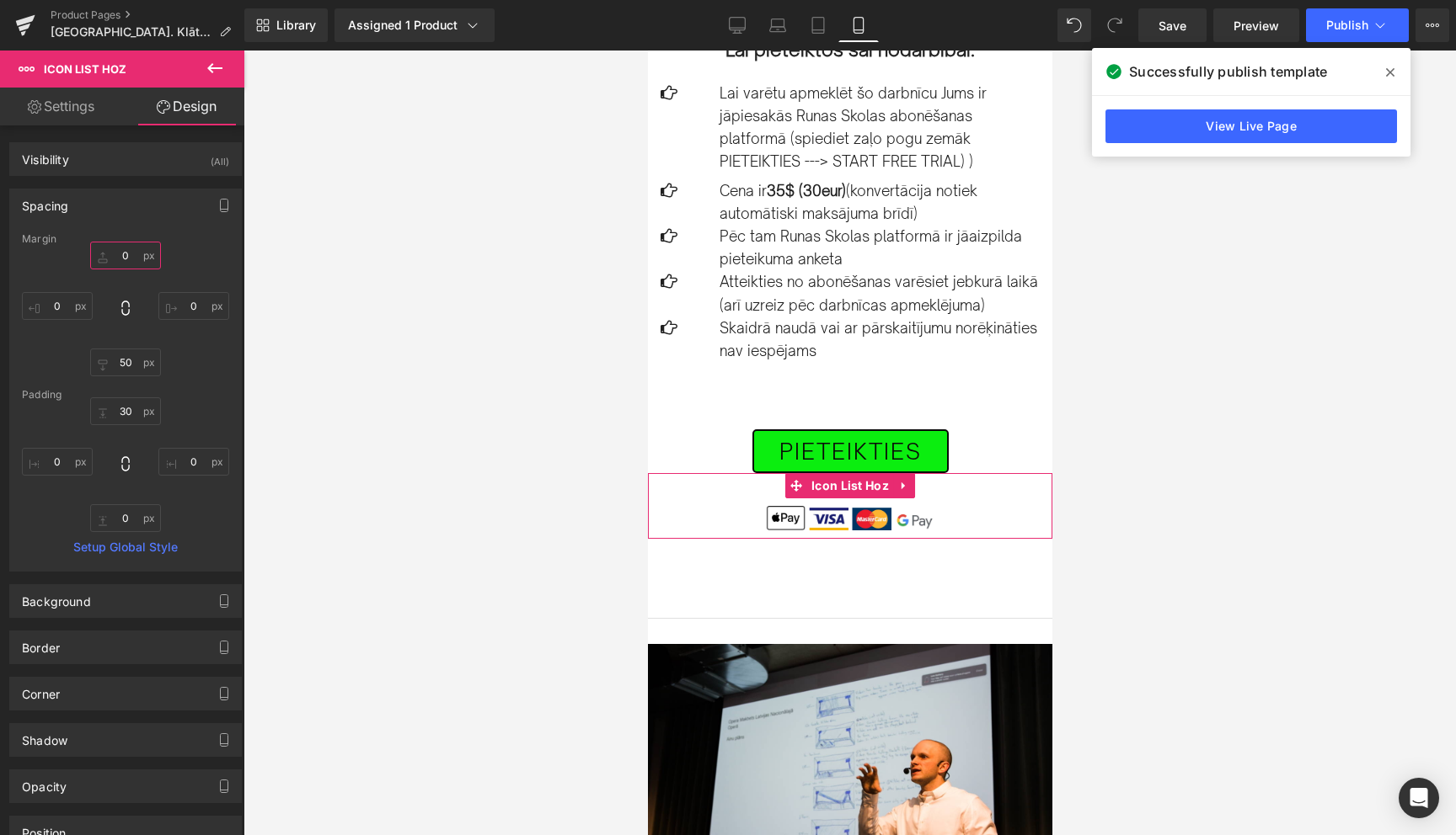
type input "-20"
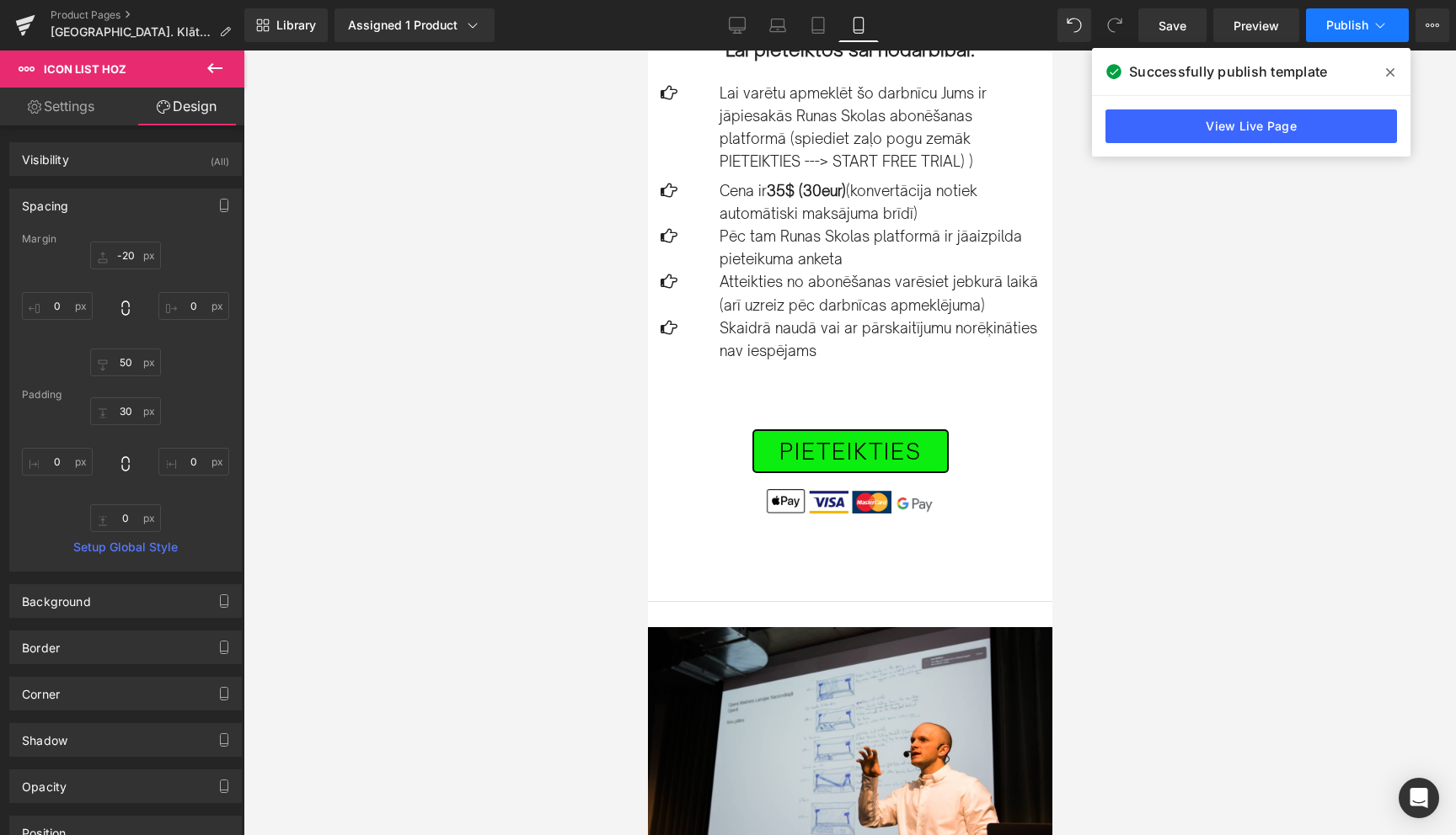
click at [1376, 31] on icon at bounding box center [1379, 25] width 17 height 17
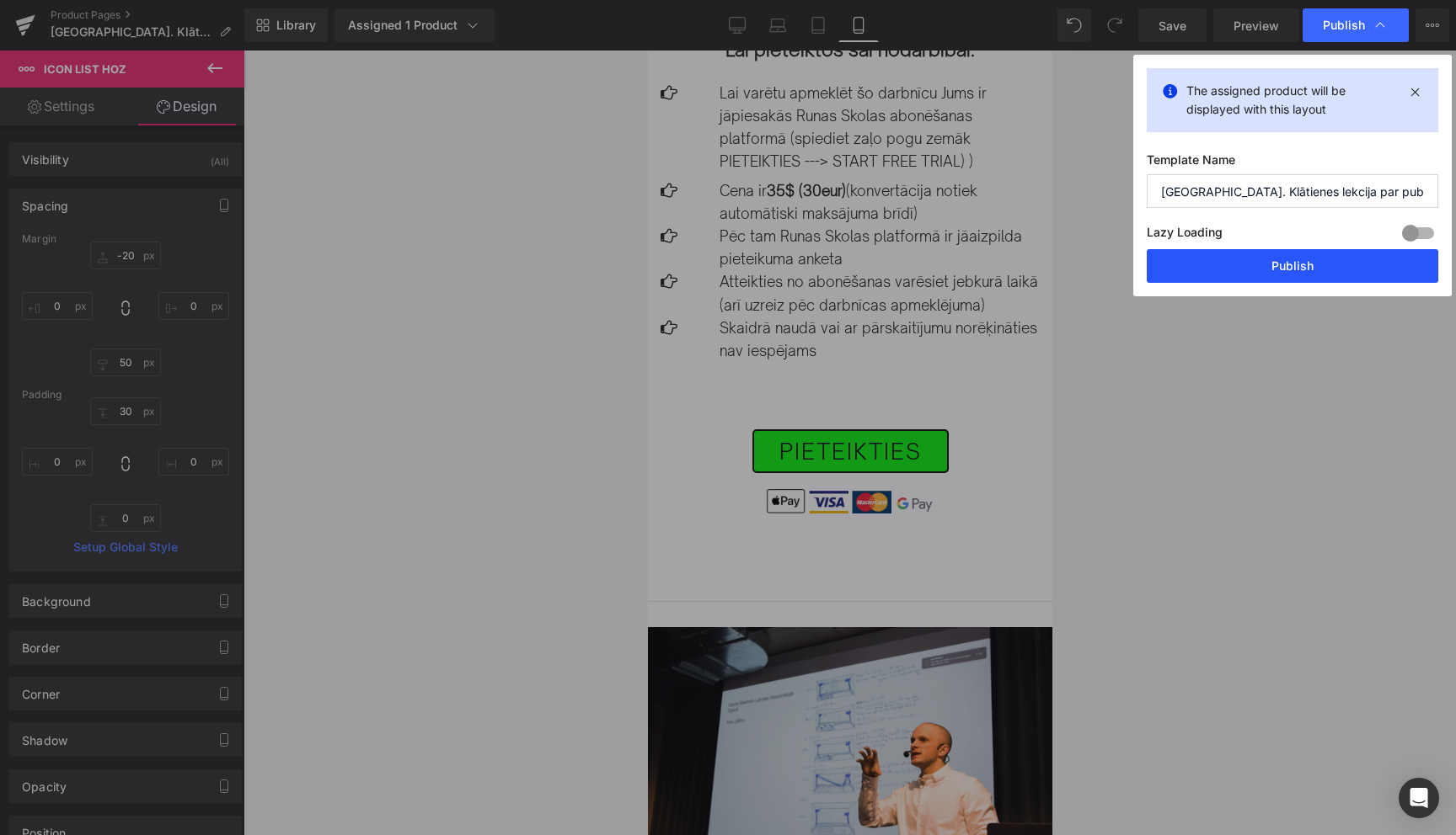
click at [1297, 263] on button "Publish" at bounding box center [1292, 266] width 291 height 34
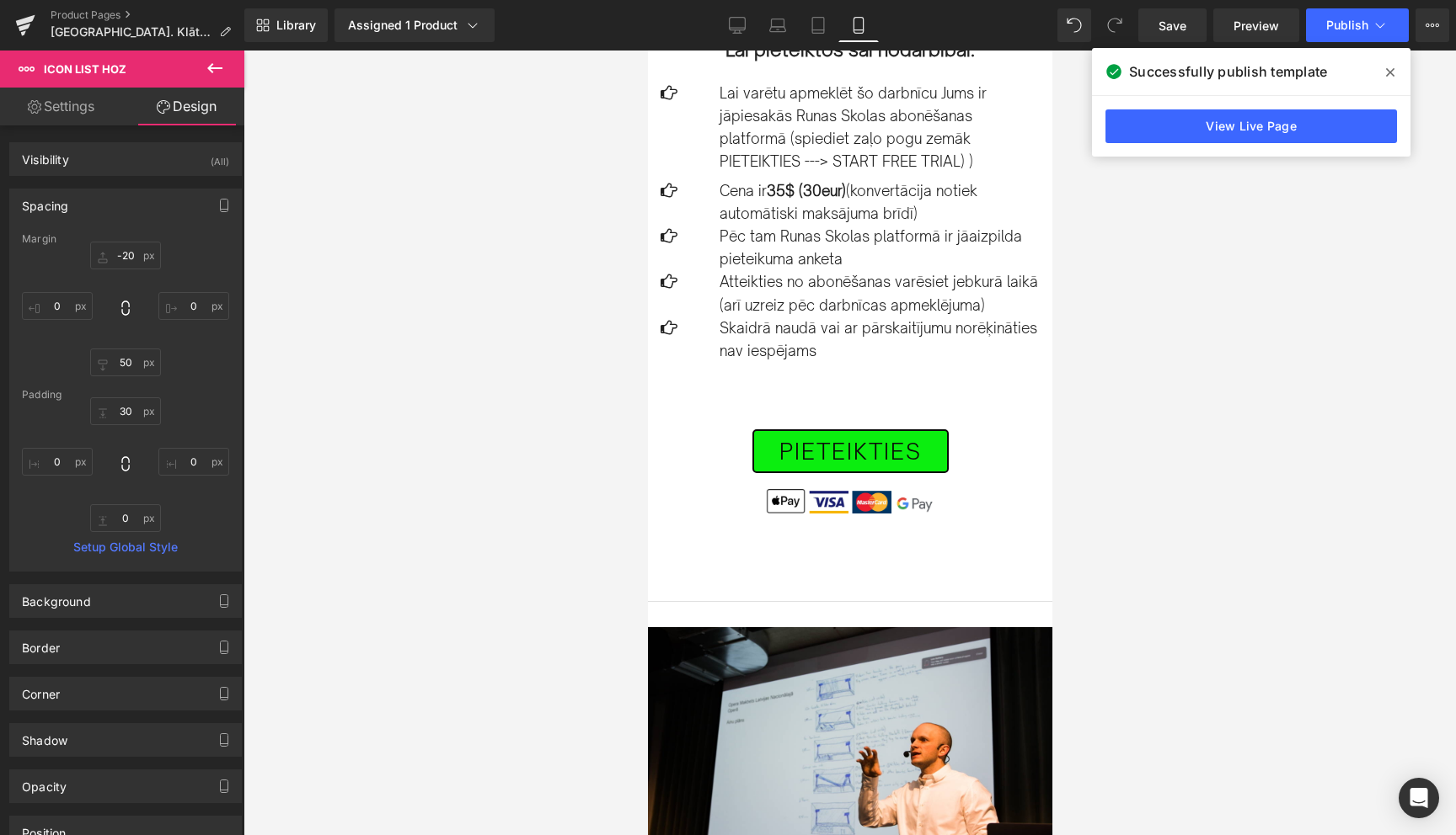
click at [1392, 76] on icon at bounding box center [1390, 73] width 8 height 14
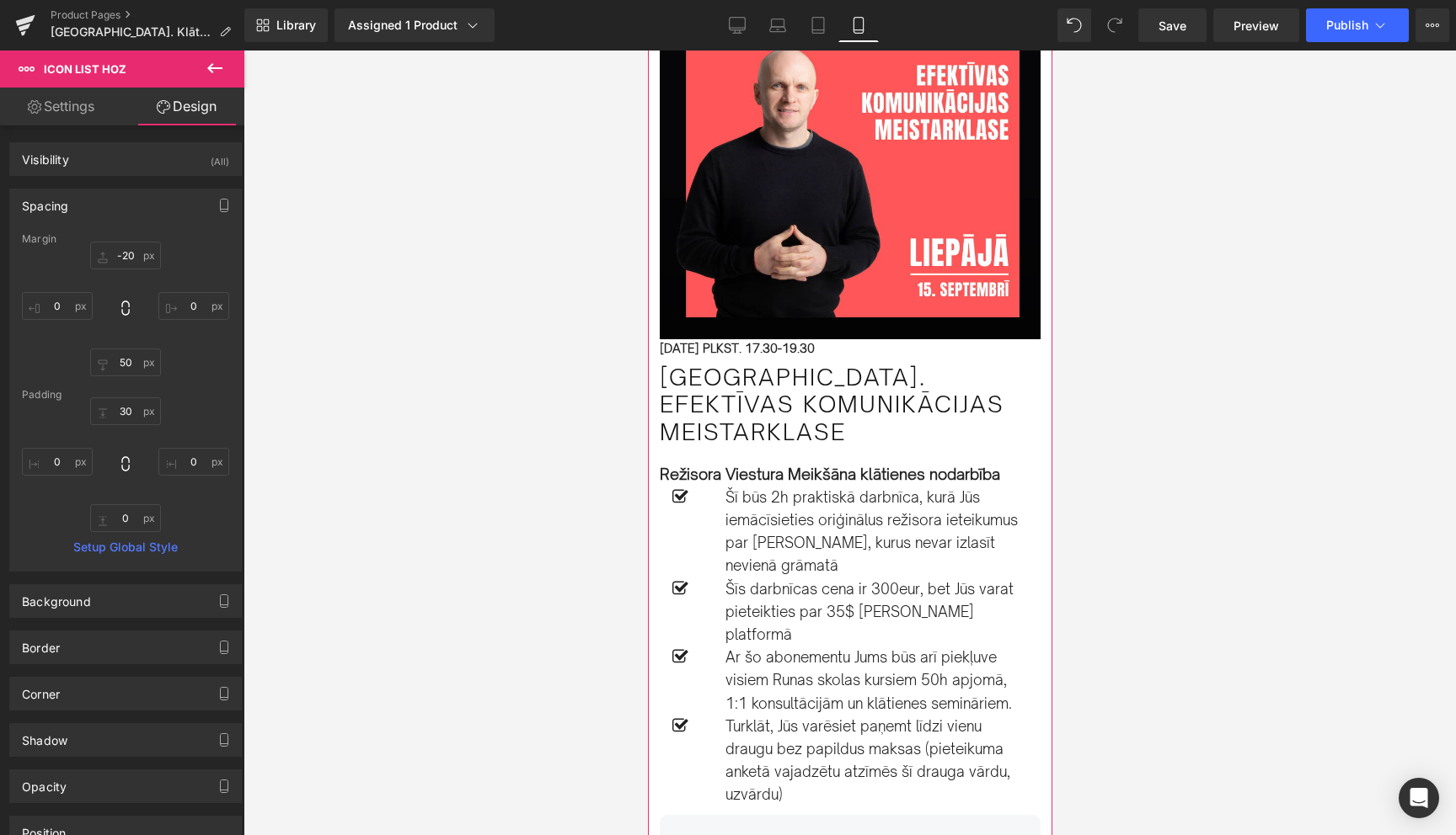
scroll to position [101, 0]
click at [797, 379] on span "[GEOGRAPHIC_DATA]. Efektīvas komunikācijas meistarklase" at bounding box center [849, 406] width 381 height 82
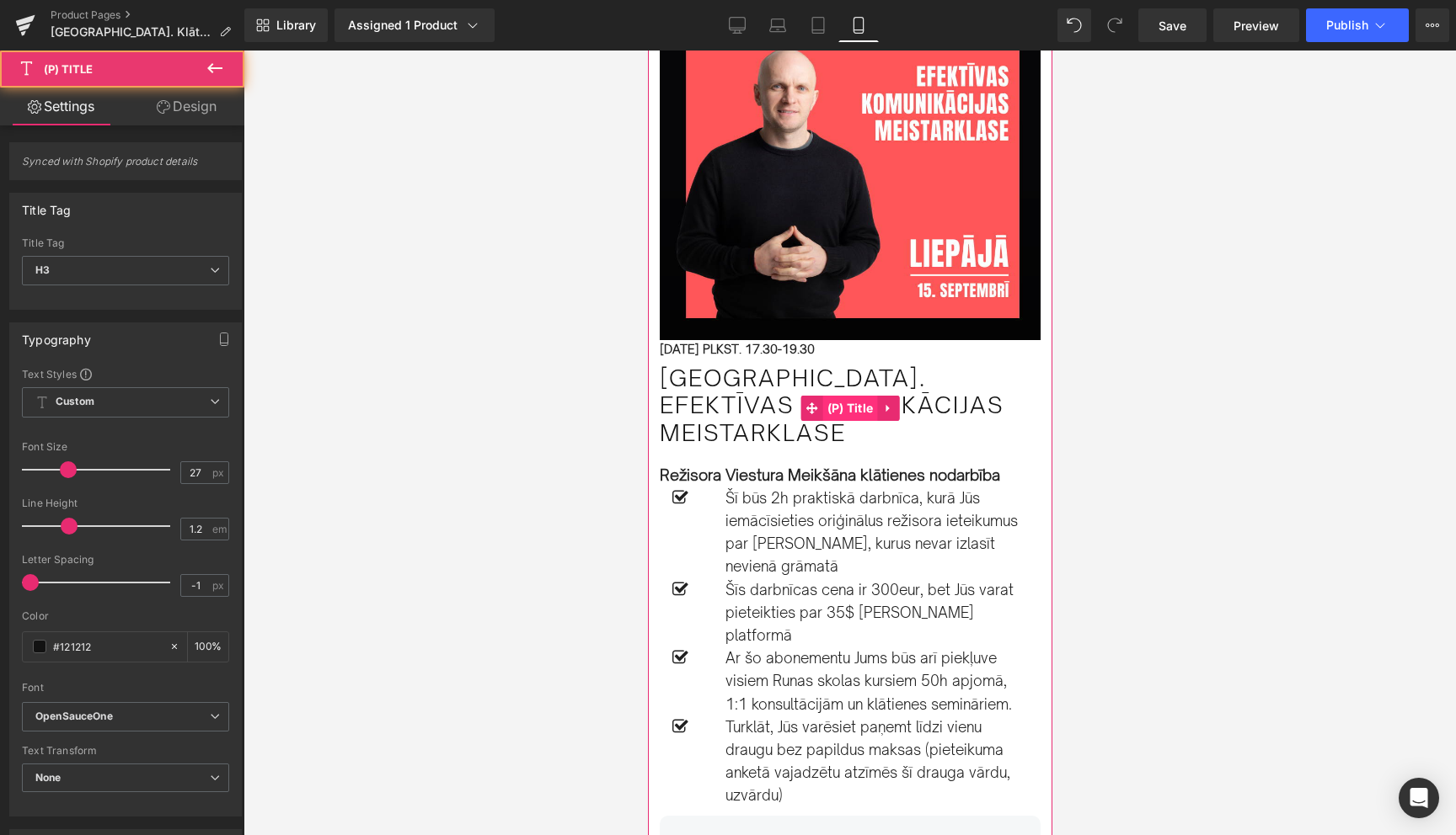
click at [859, 416] on span "(P) Title" at bounding box center [849, 408] width 55 height 25
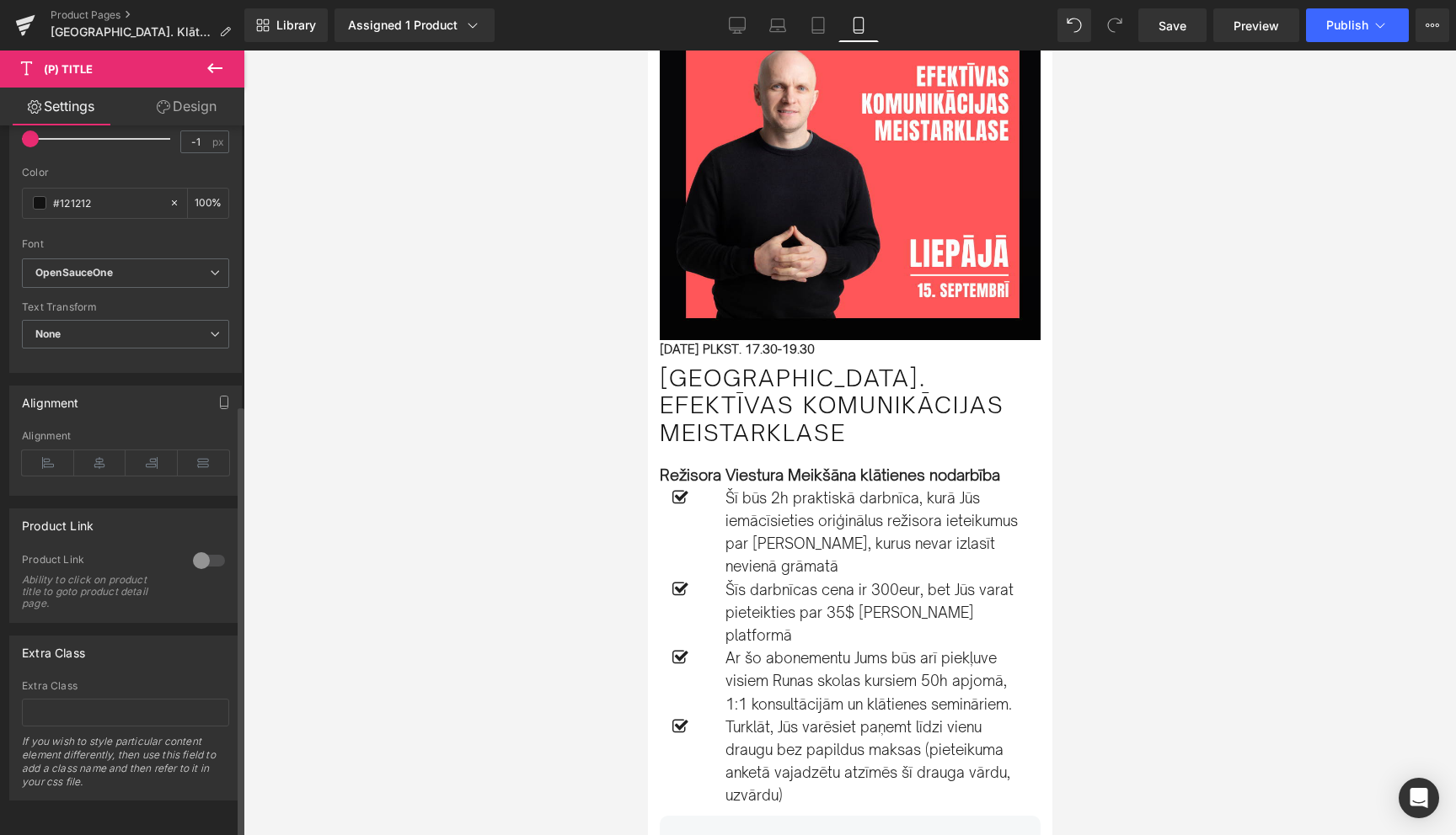
scroll to position [457, 0]
click at [100, 450] on icon at bounding box center [100, 462] width 53 height 25
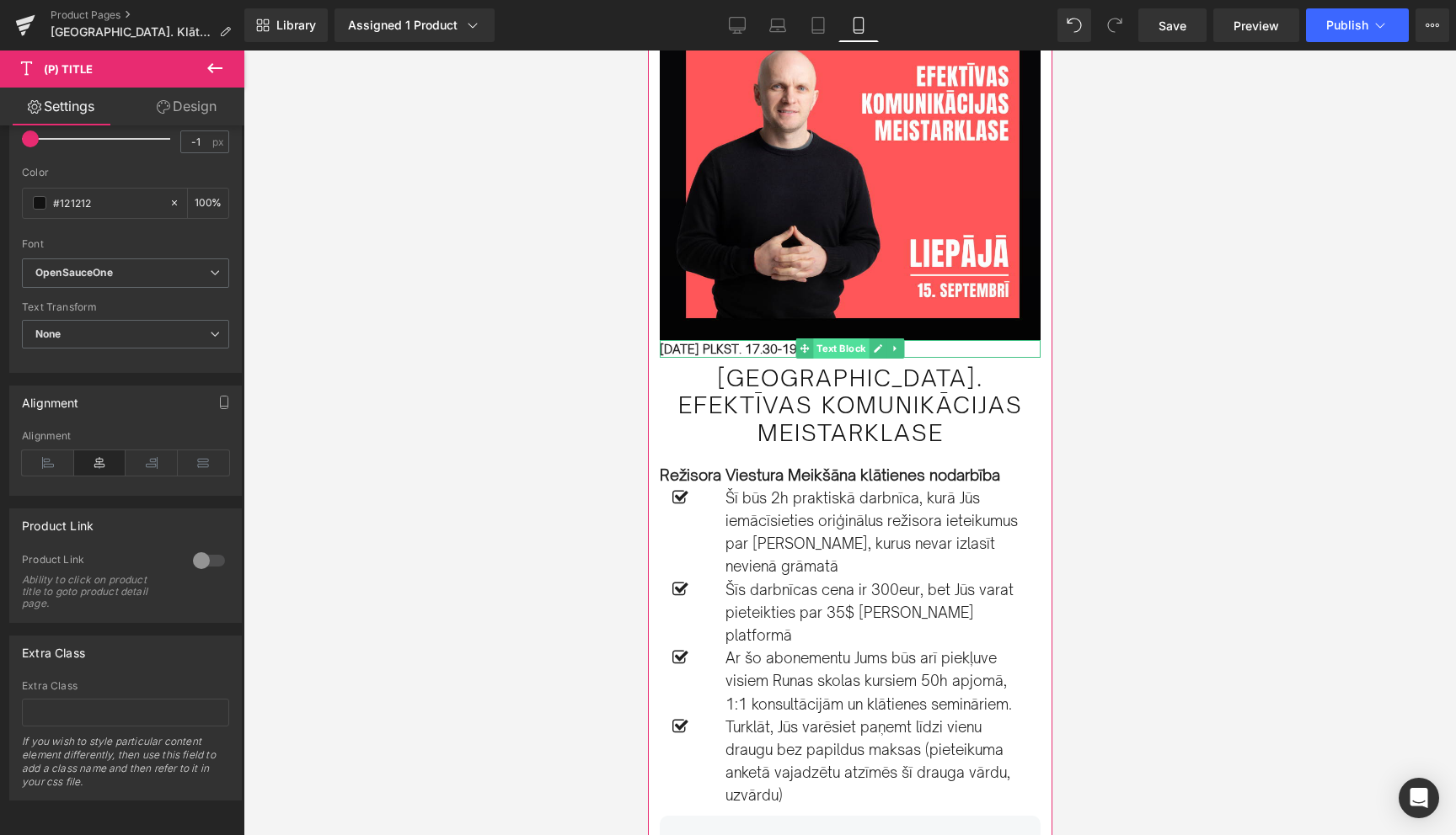
click at [841, 349] on span "Text Block" at bounding box center [840, 349] width 56 height 20
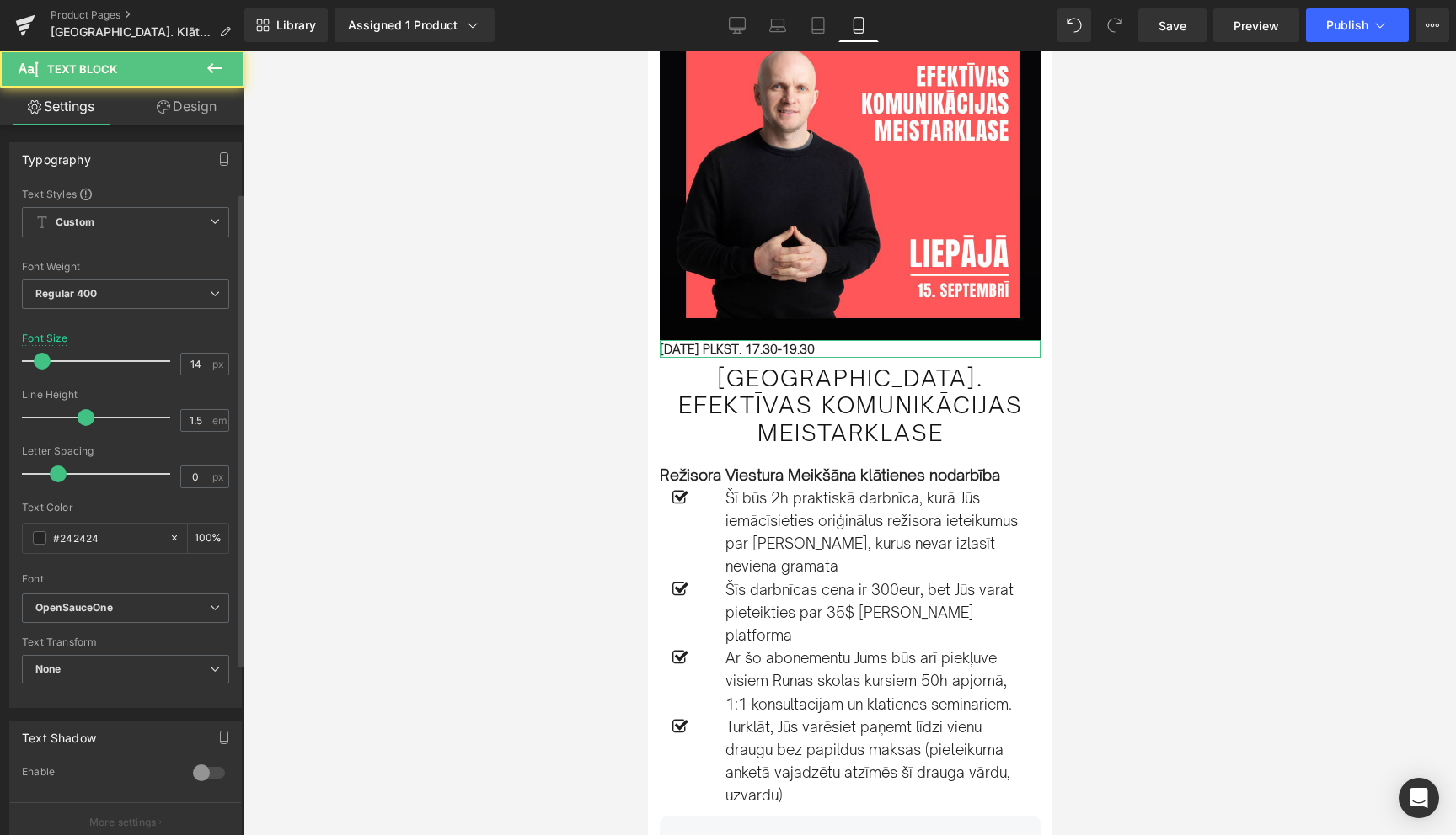
scroll to position [356, 0]
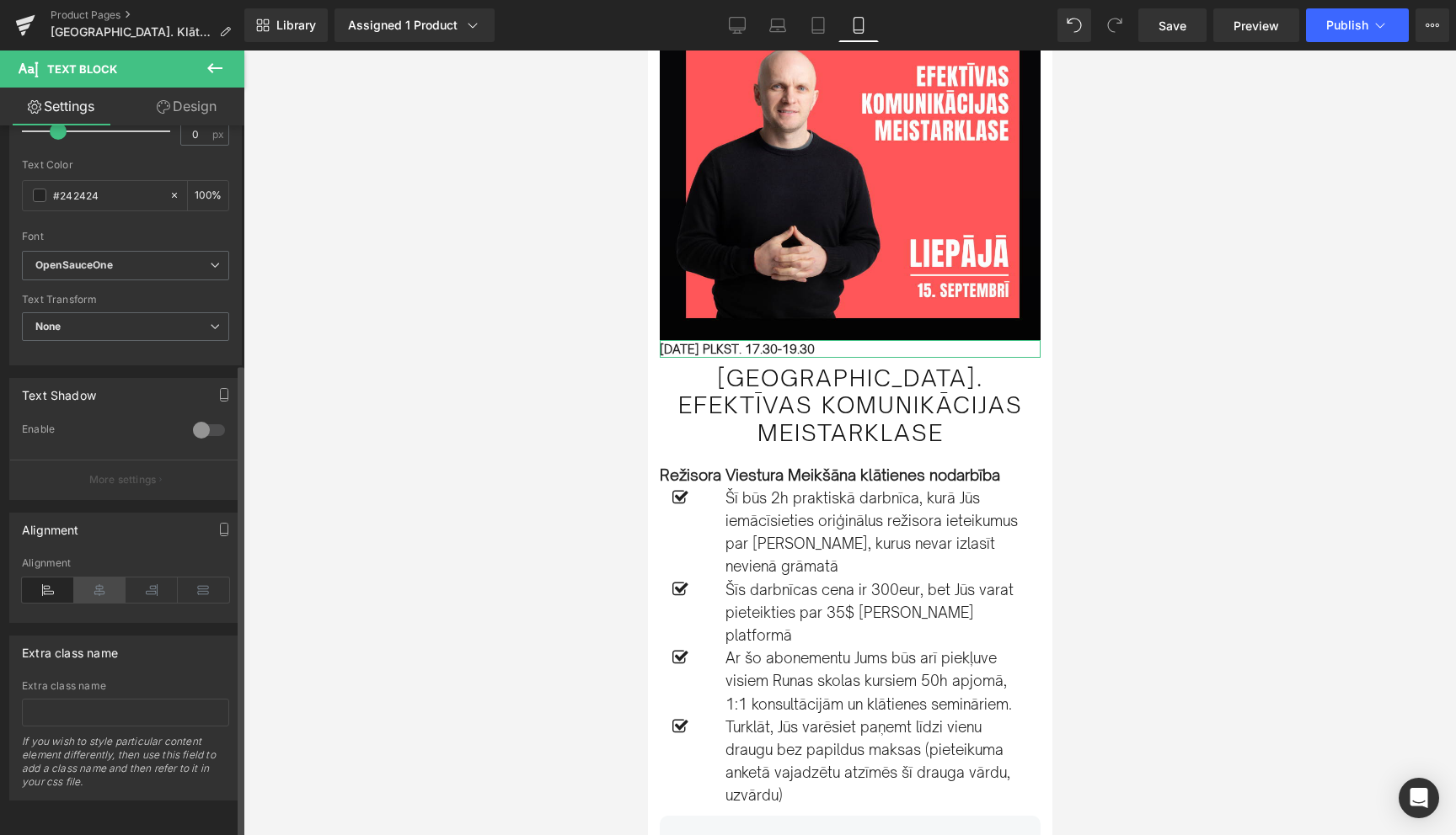
click at [107, 579] on icon at bounding box center [100, 589] width 53 height 25
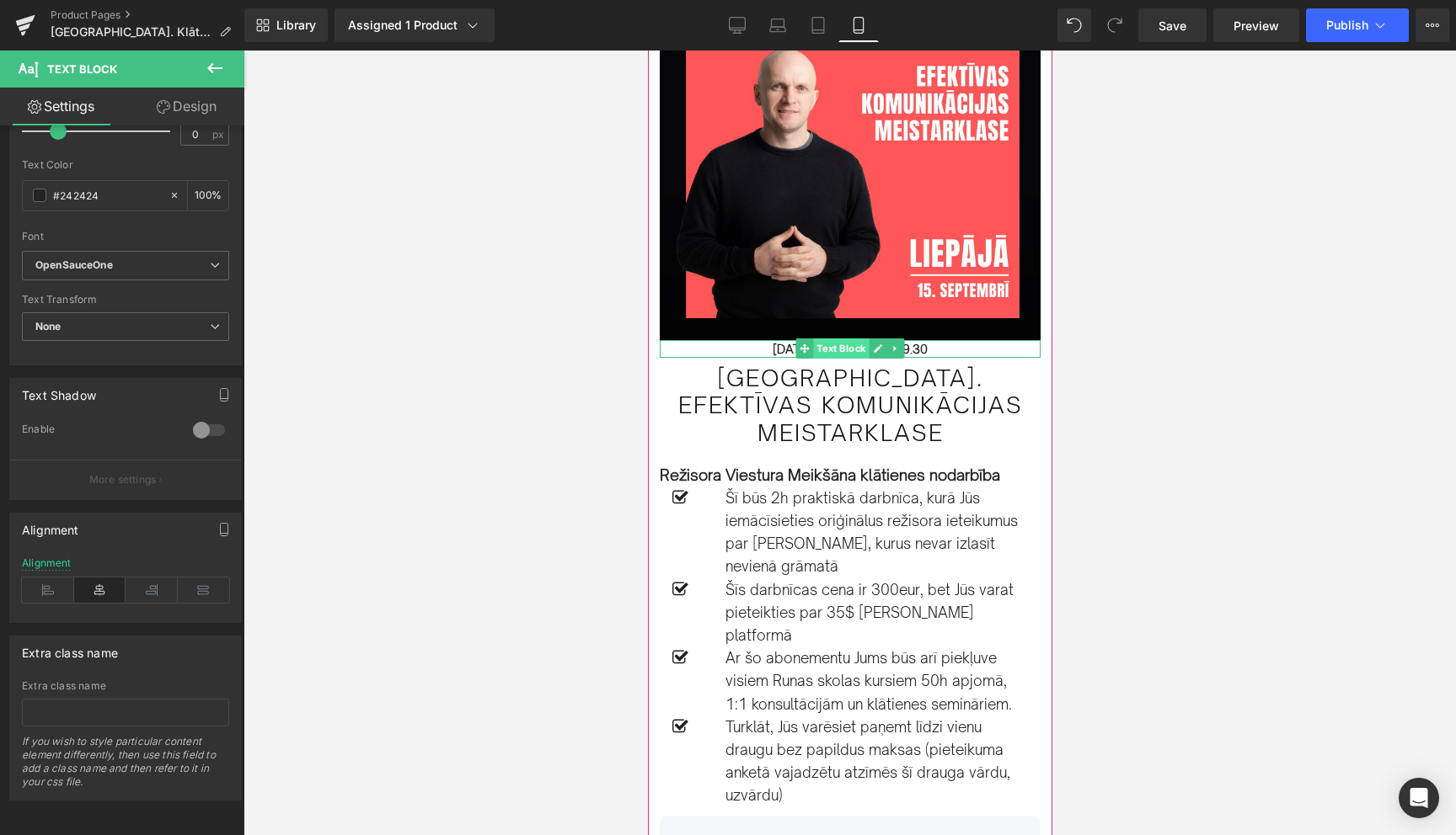
click at [846, 351] on span "Text Block" at bounding box center [840, 349] width 56 height 20
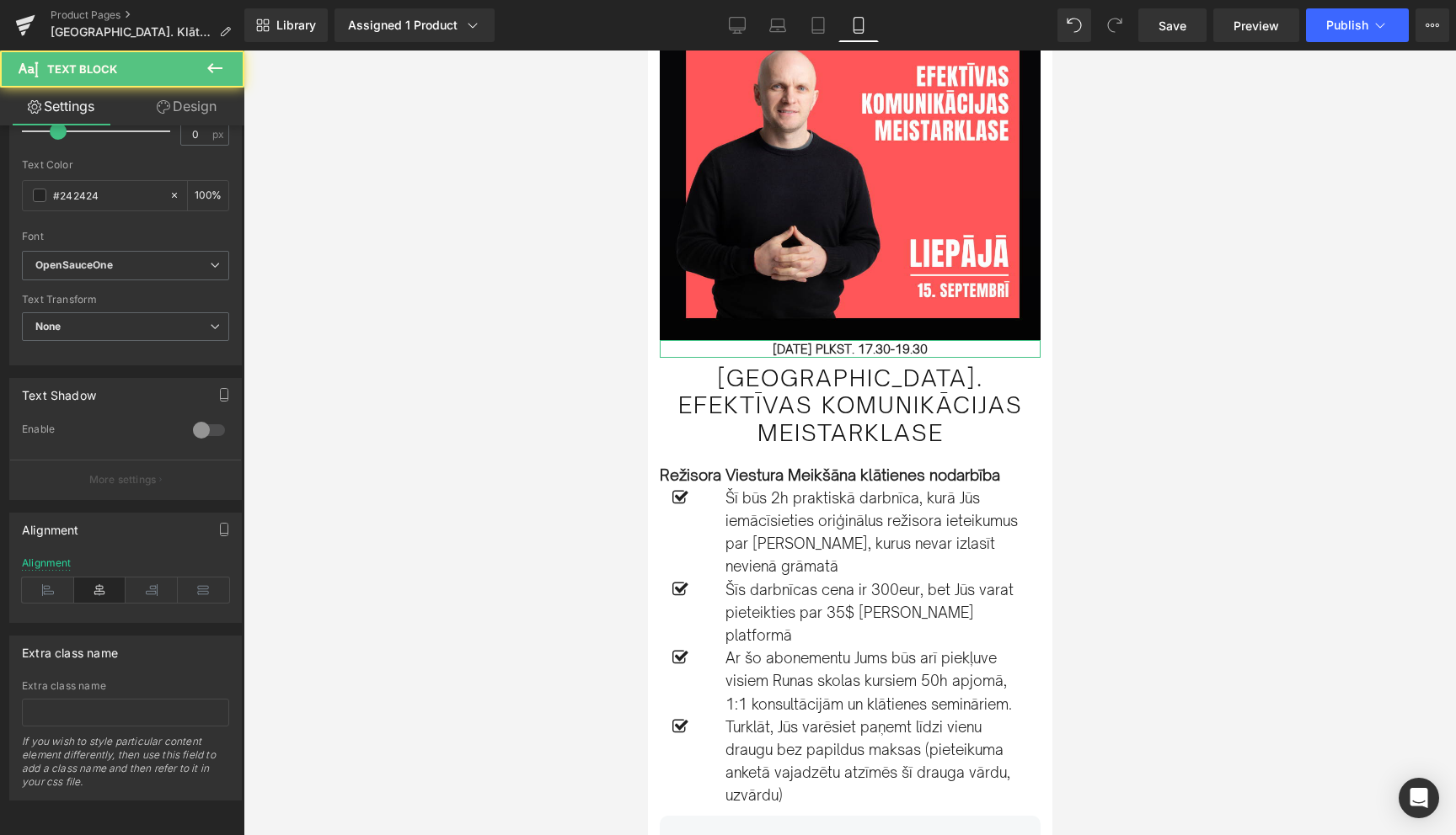
click at [182, 110] on link "Design" at bounding box center [186, 106] width 122 height 38
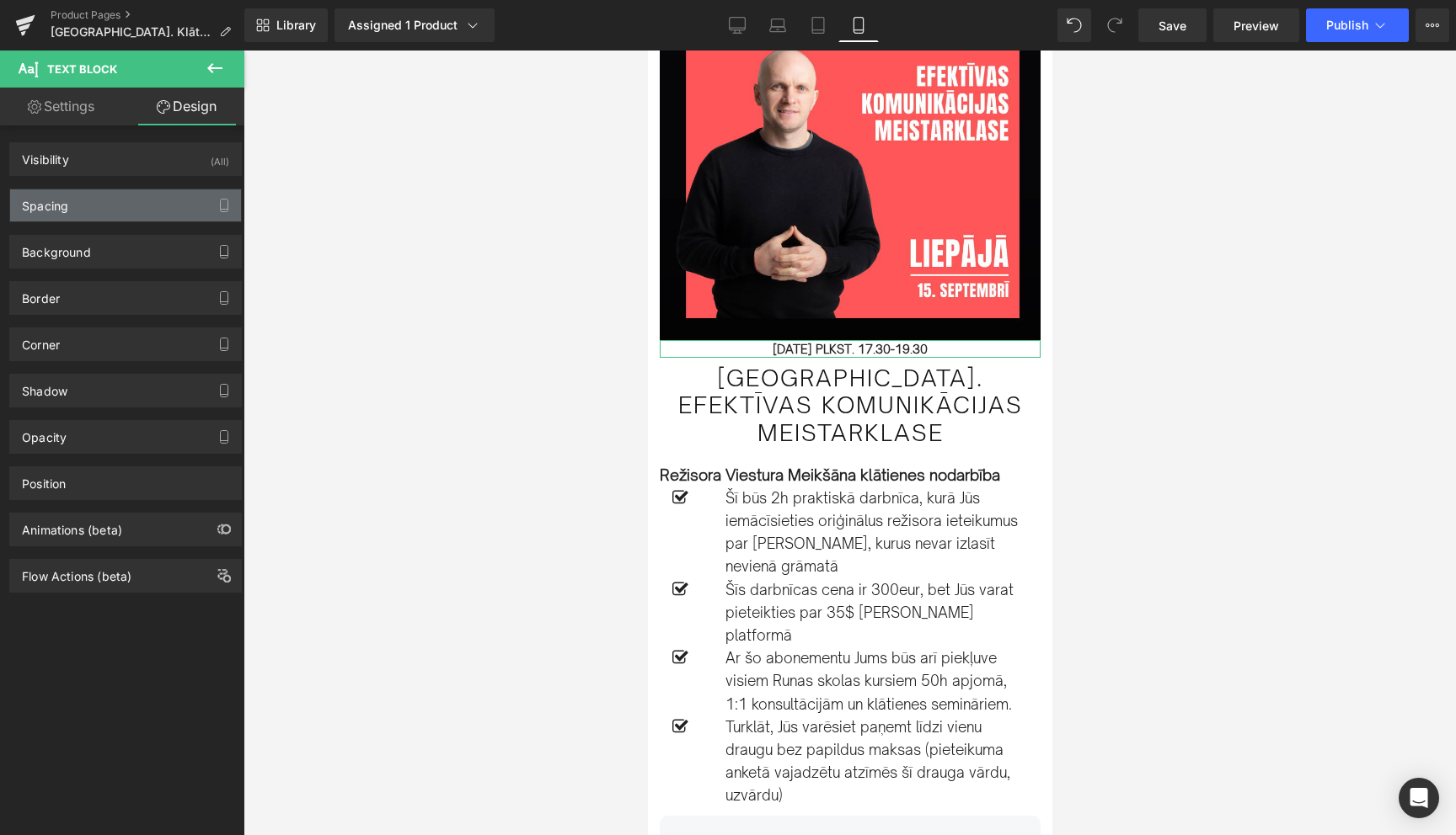
click at [101, 211] on div "Spacing" at bounding box center [125, 206] width 231 height 32
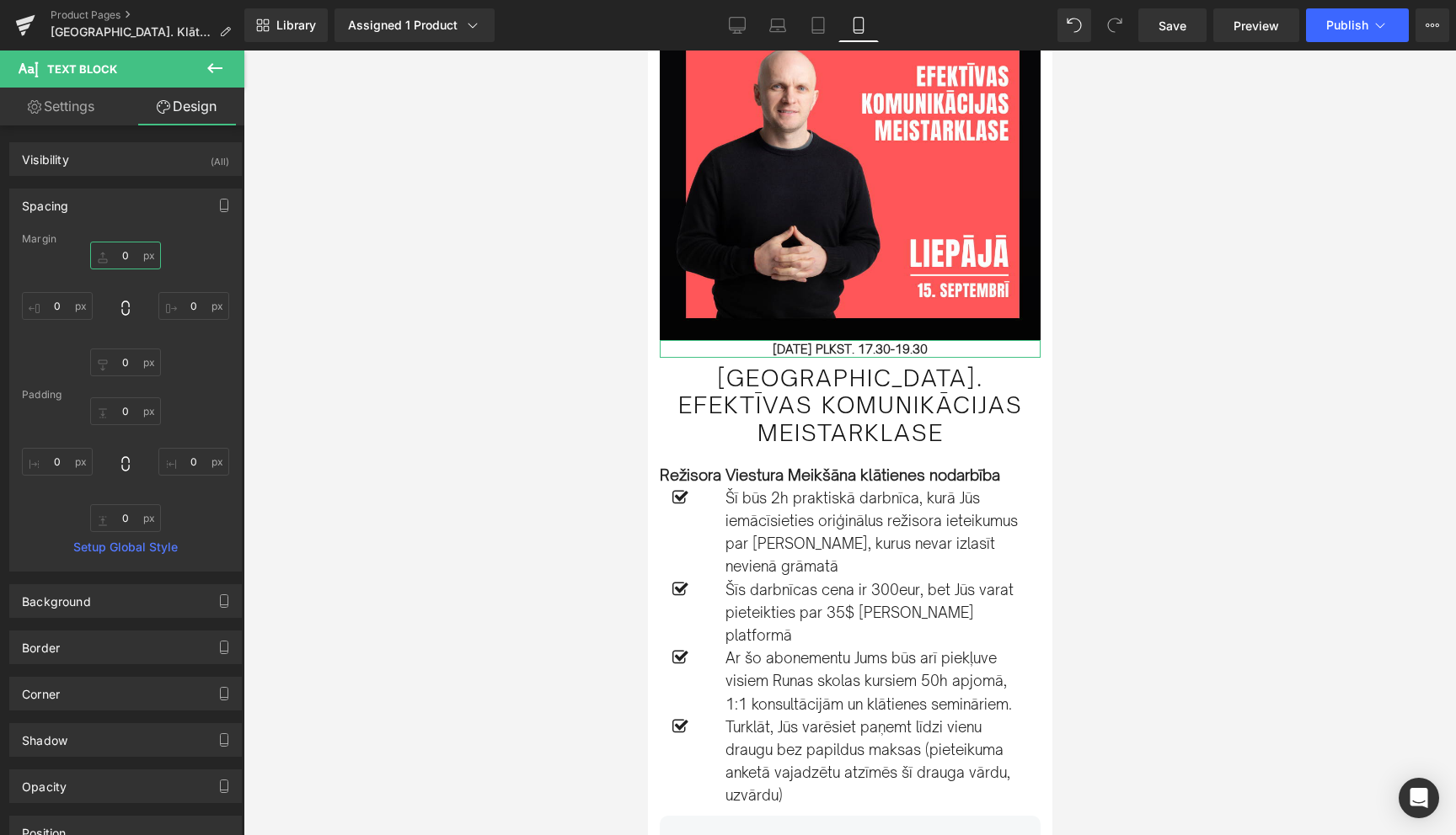
click at [118, 254] on input "0" at bounding box center [125, 255] width 71 height 28
type input "10"
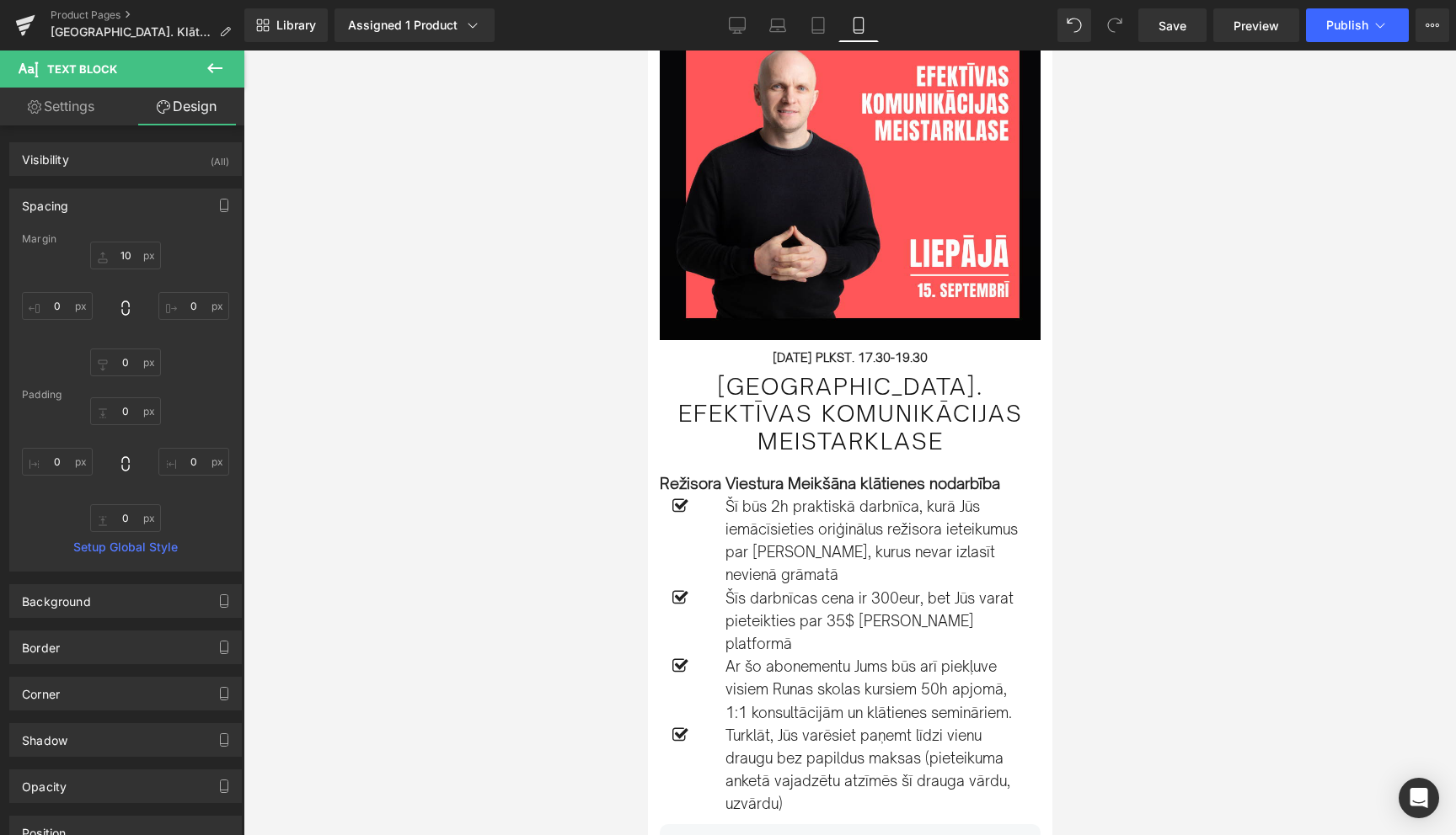
click at [1220, 445] on div at bounding box center [849, 443] width 1212 height 785
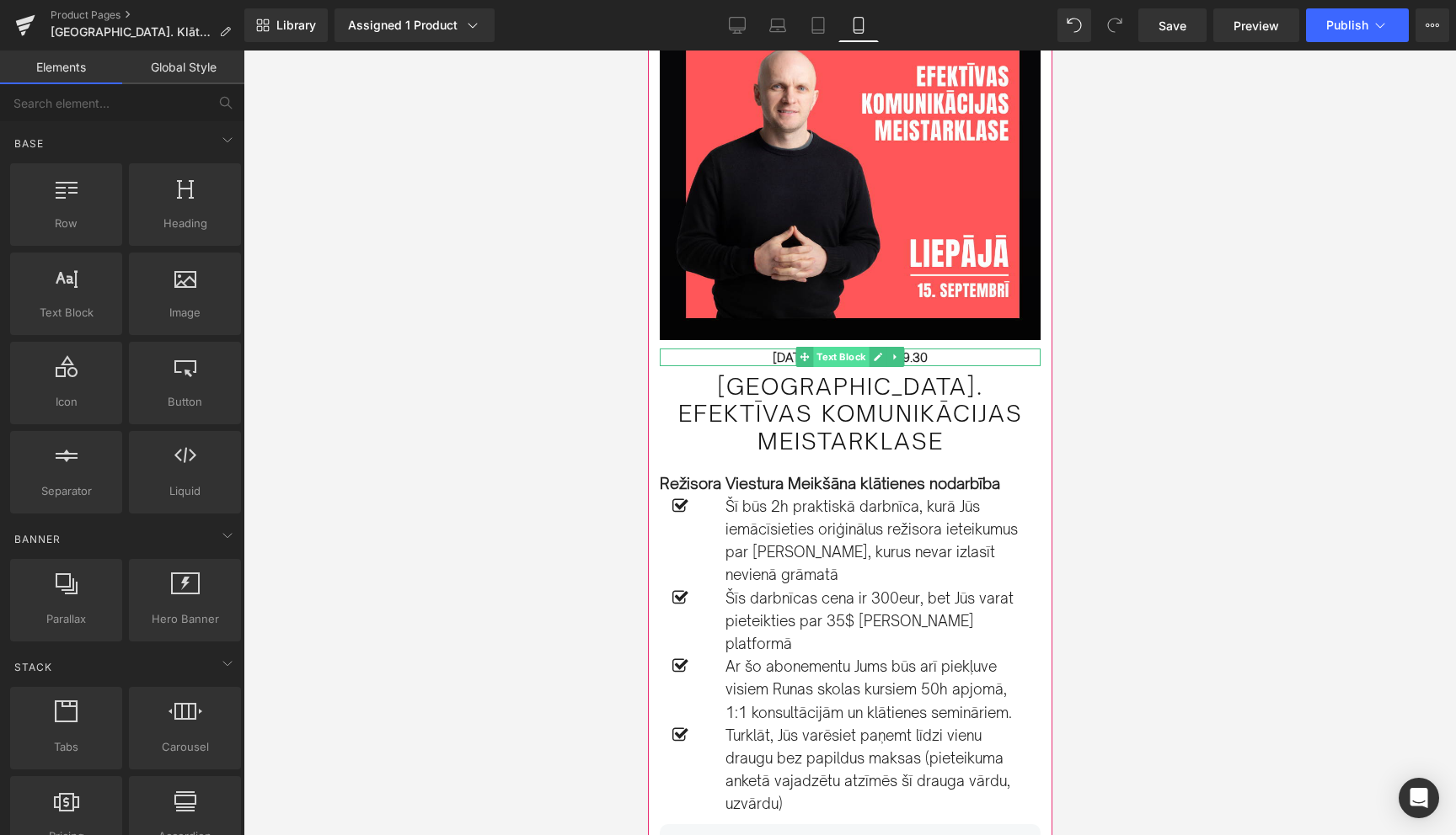
click at [843, 355] on span "Text Block" at bounding box center [840, 357] width 56 height 20
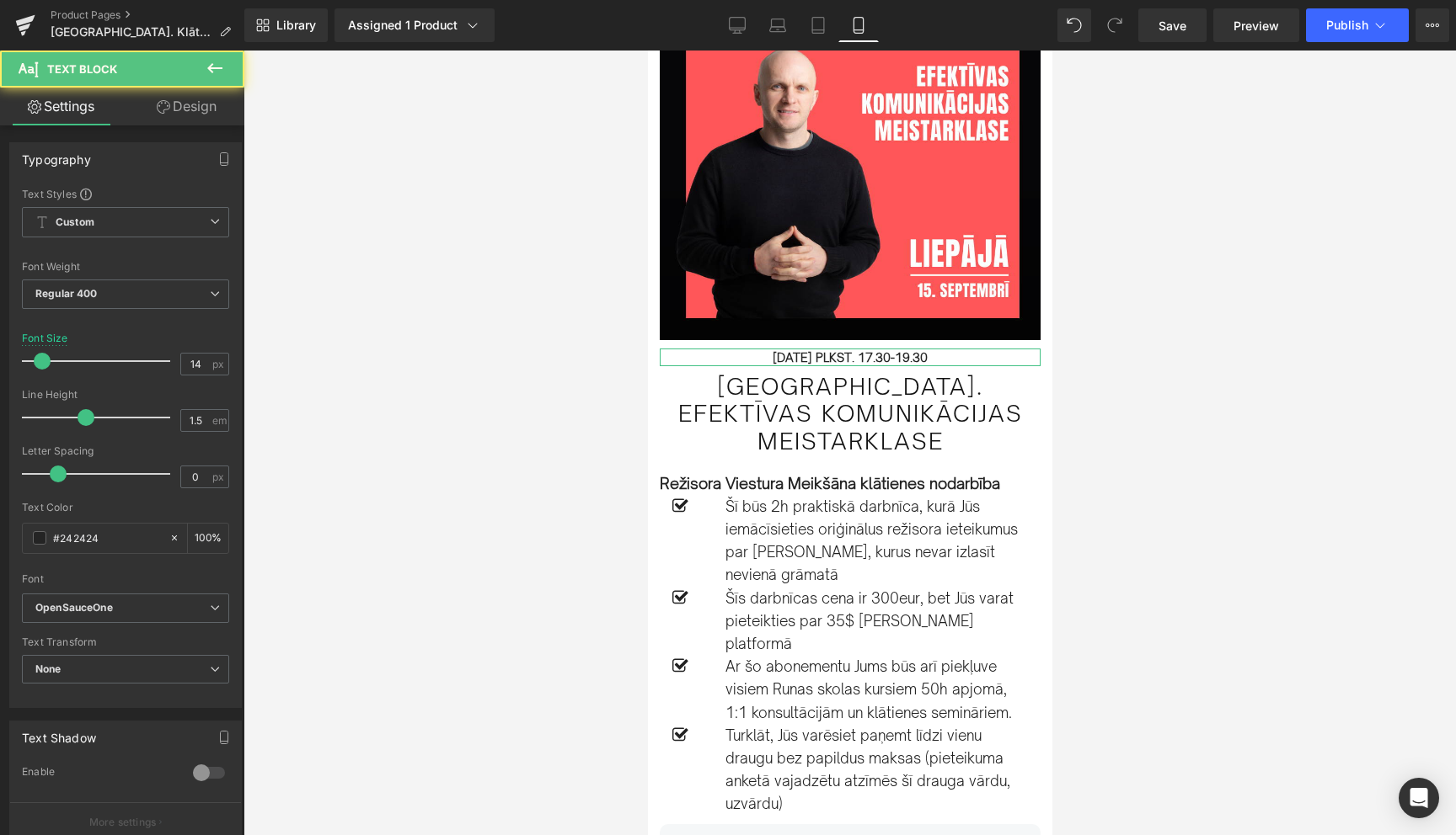
click at [183, 103] on link "Design" at bounding box center [186, 106] width 122 height 38
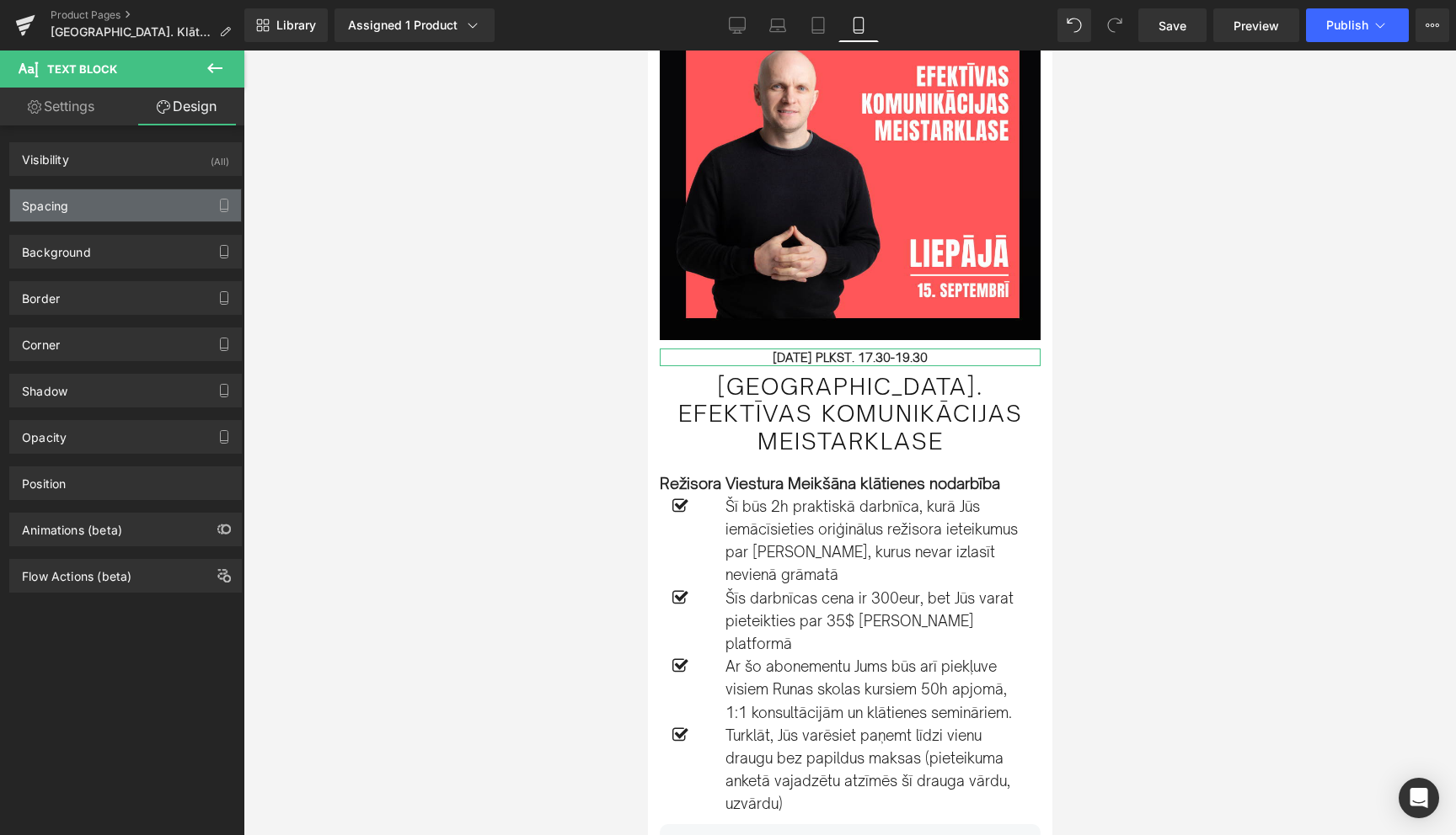
click at [97, 219] on div "Spacing" at bounding box center [125, 206] width 231 height 32
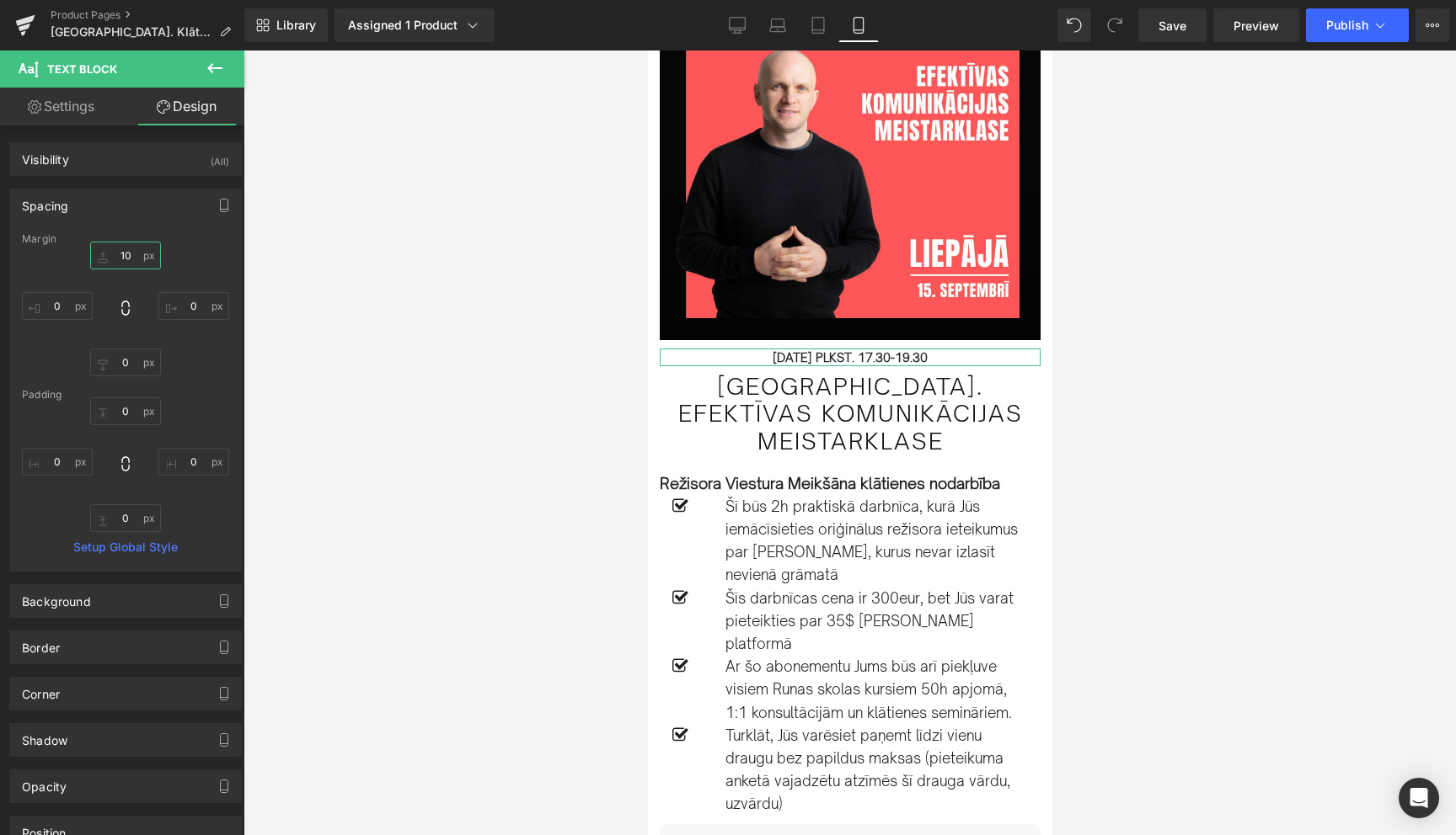
click at [113, 256] on input "10" at bounding box center [125, 255] width 71 height 28
type input "30"
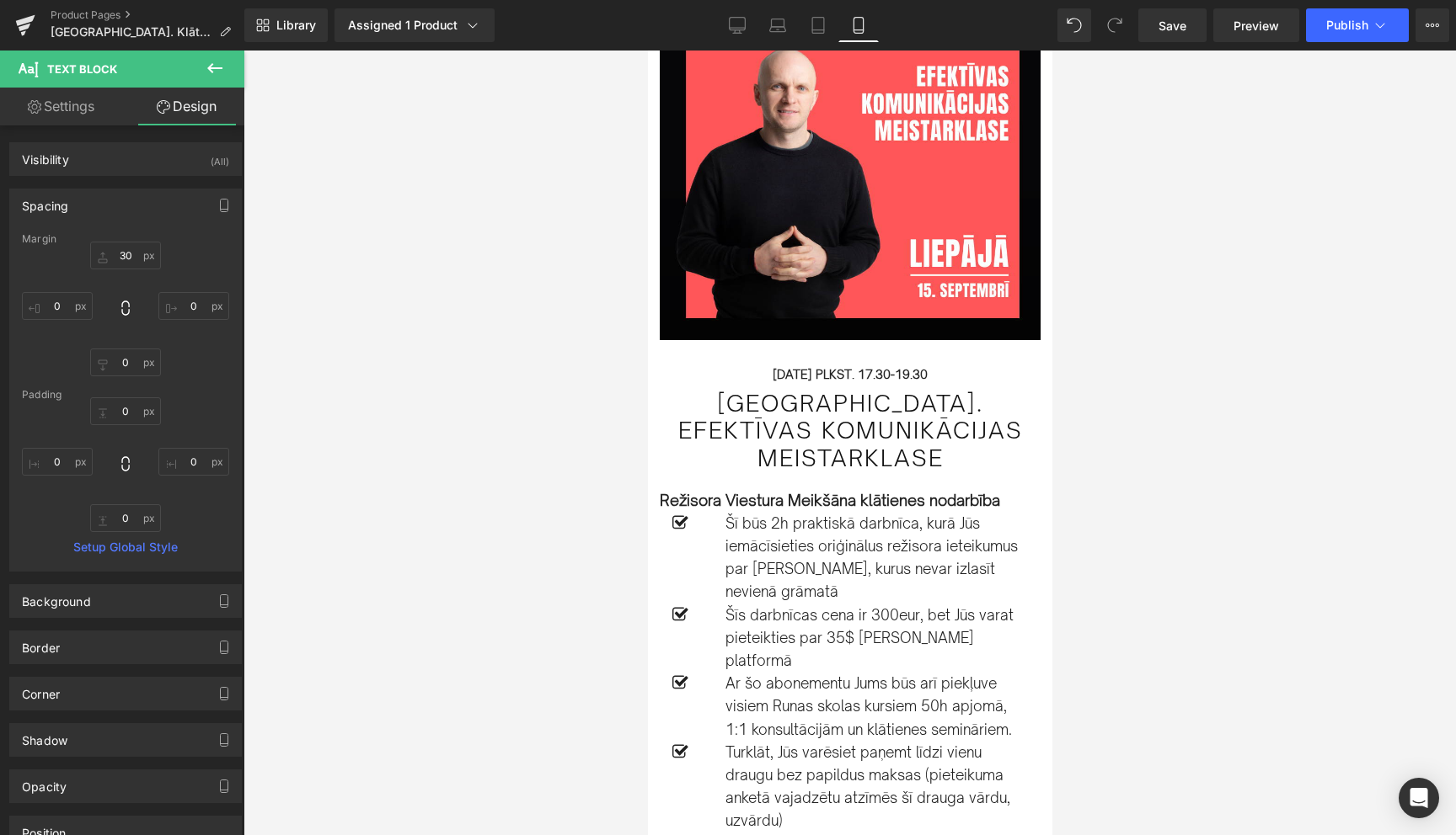
click at [1191, 427] on div at bounding box center [849, 443] width 1212 height 785
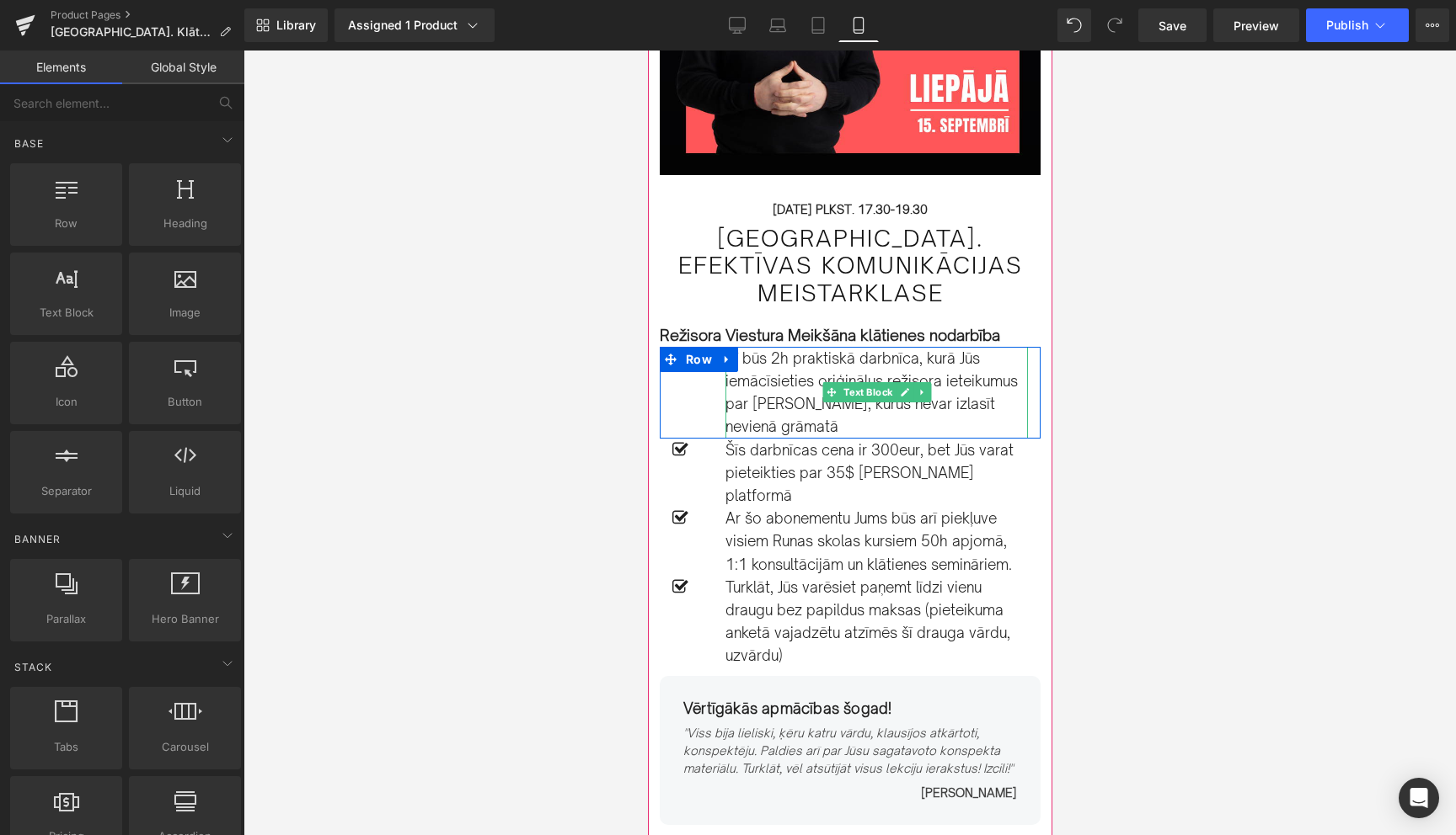
scroll to position [283, 0]
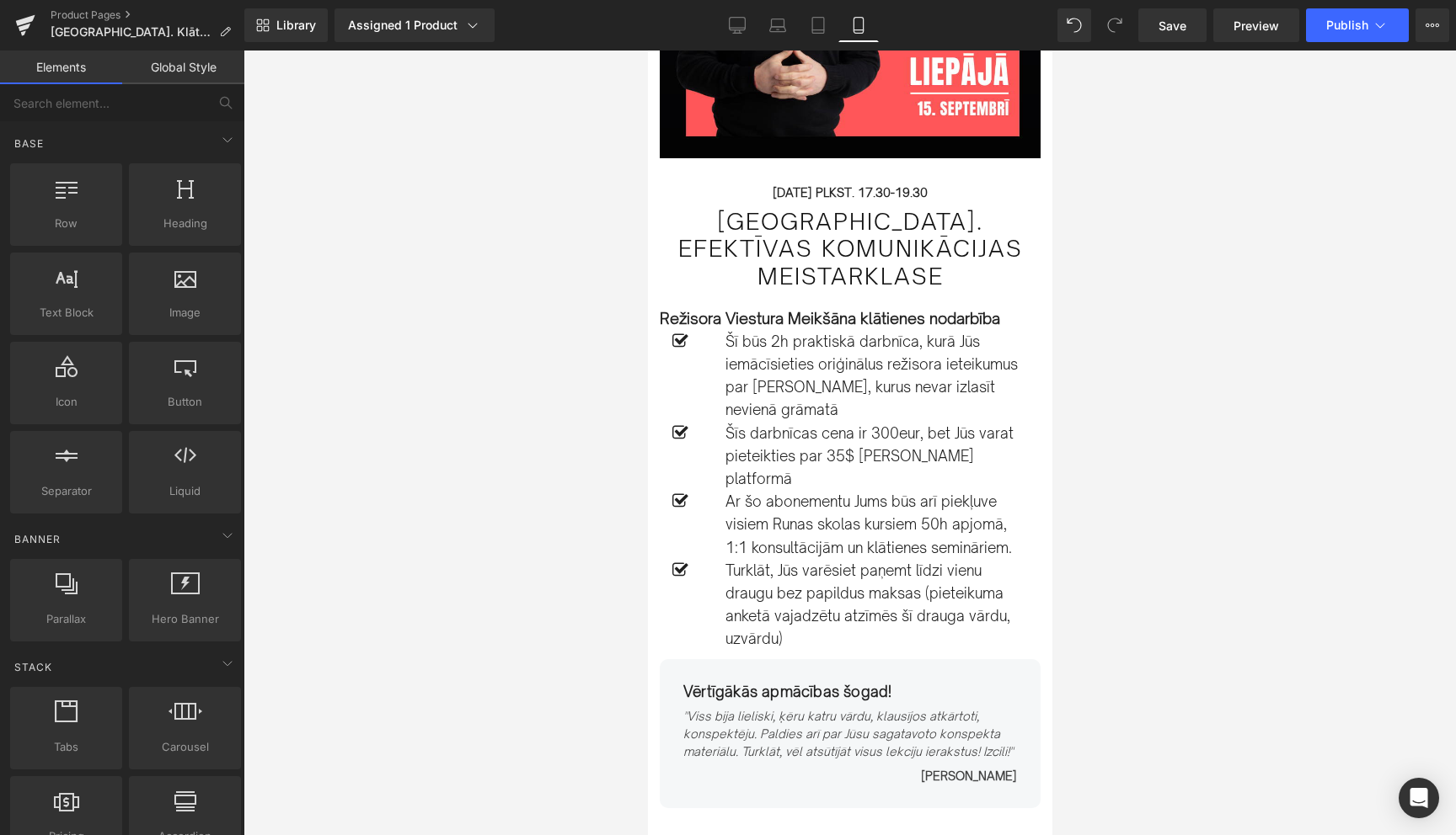
click at [1210, 555] on div at bounding box center [849, 443] width 1212 height 785
click at [1371, 11] on button "Publish" at bounding box center [1357, 25] width 102 height 34
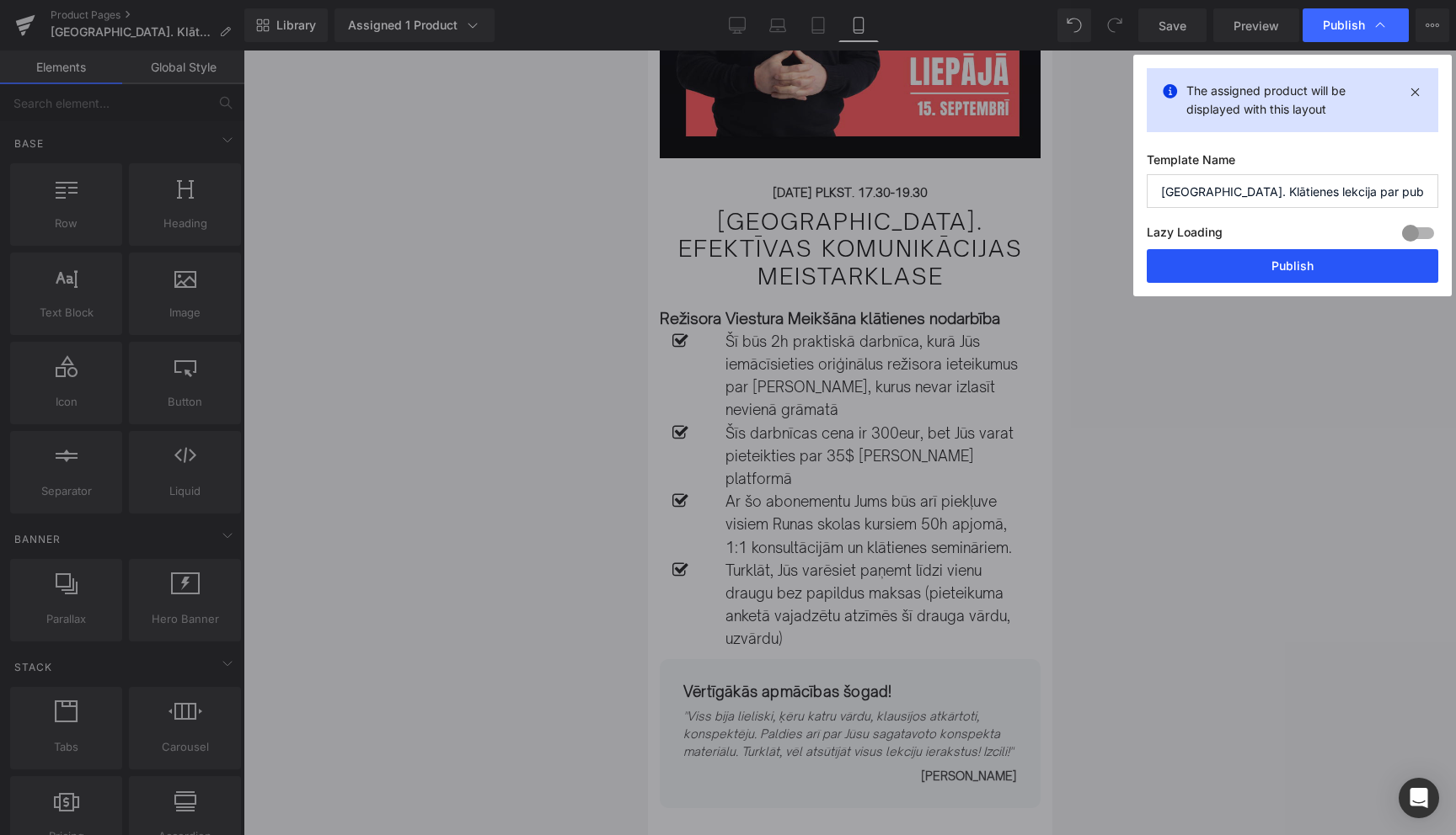
click at [1285, 272] on button "Publish" at bounding box center [1292, 266] width 291 height 34
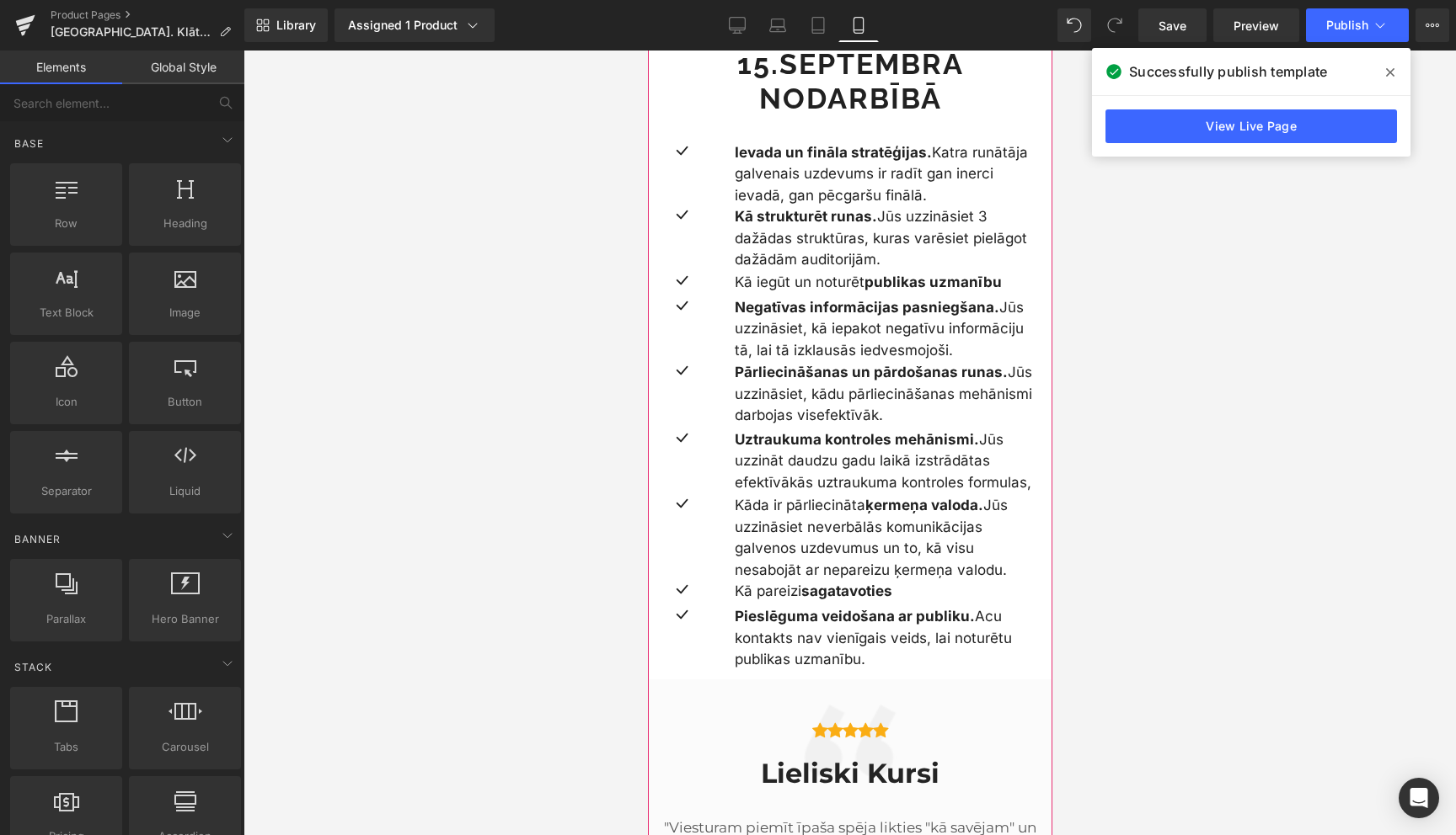
scroll to position [2070, 0]
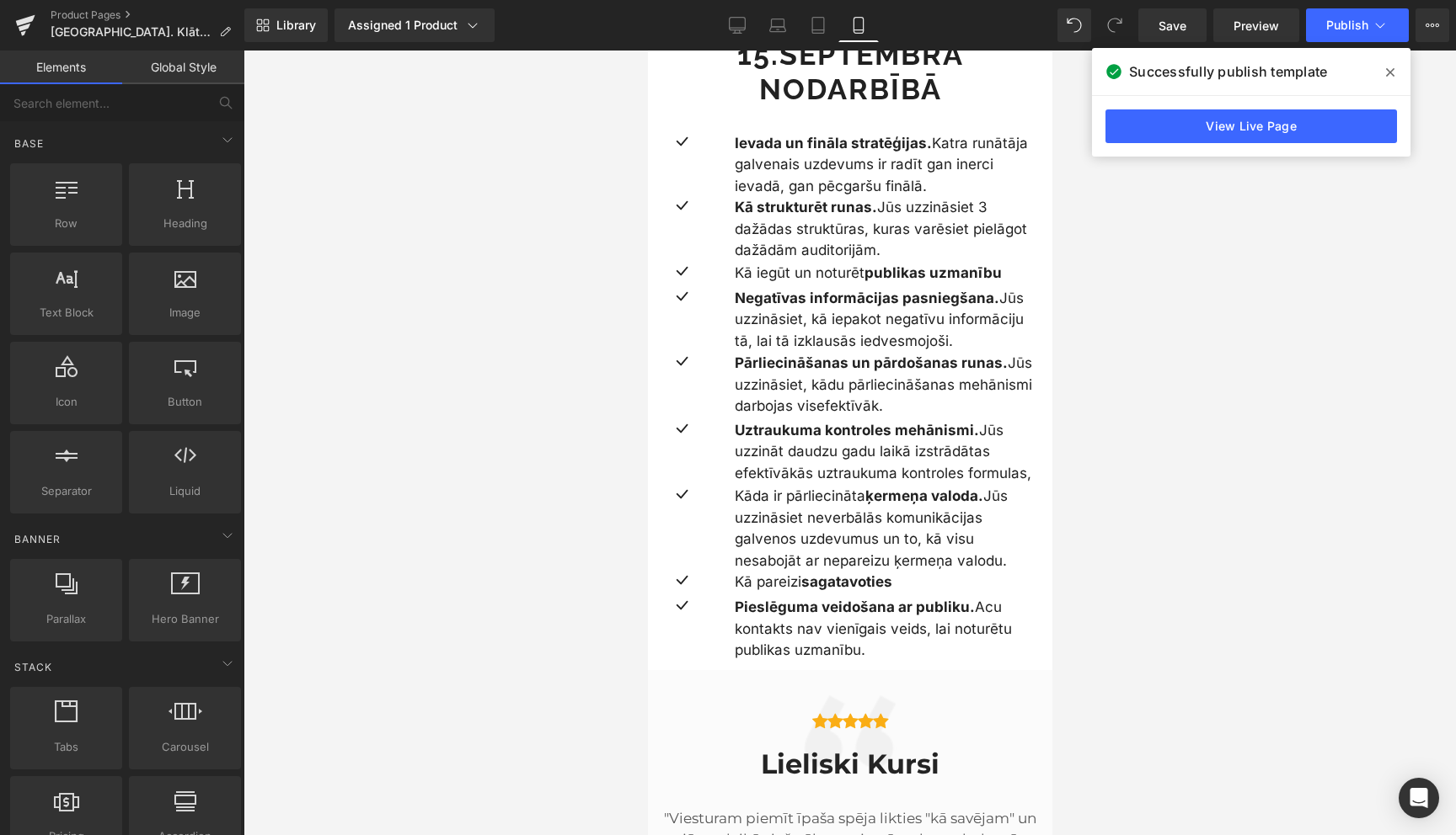
click at [1389, 71] on icon at bounding box center [1390, 73] width 8 height 14
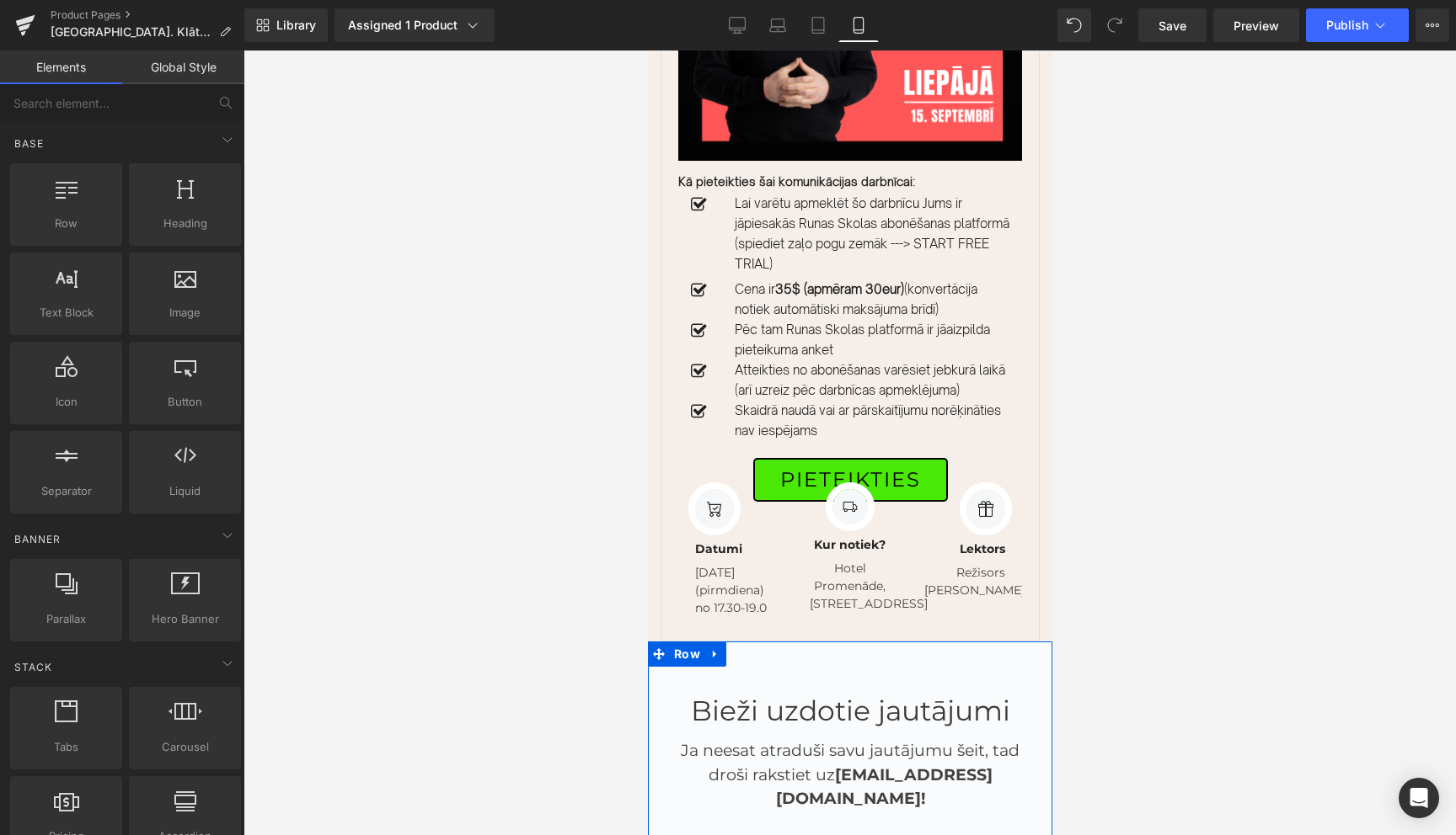
scroll to position [6211, 0]
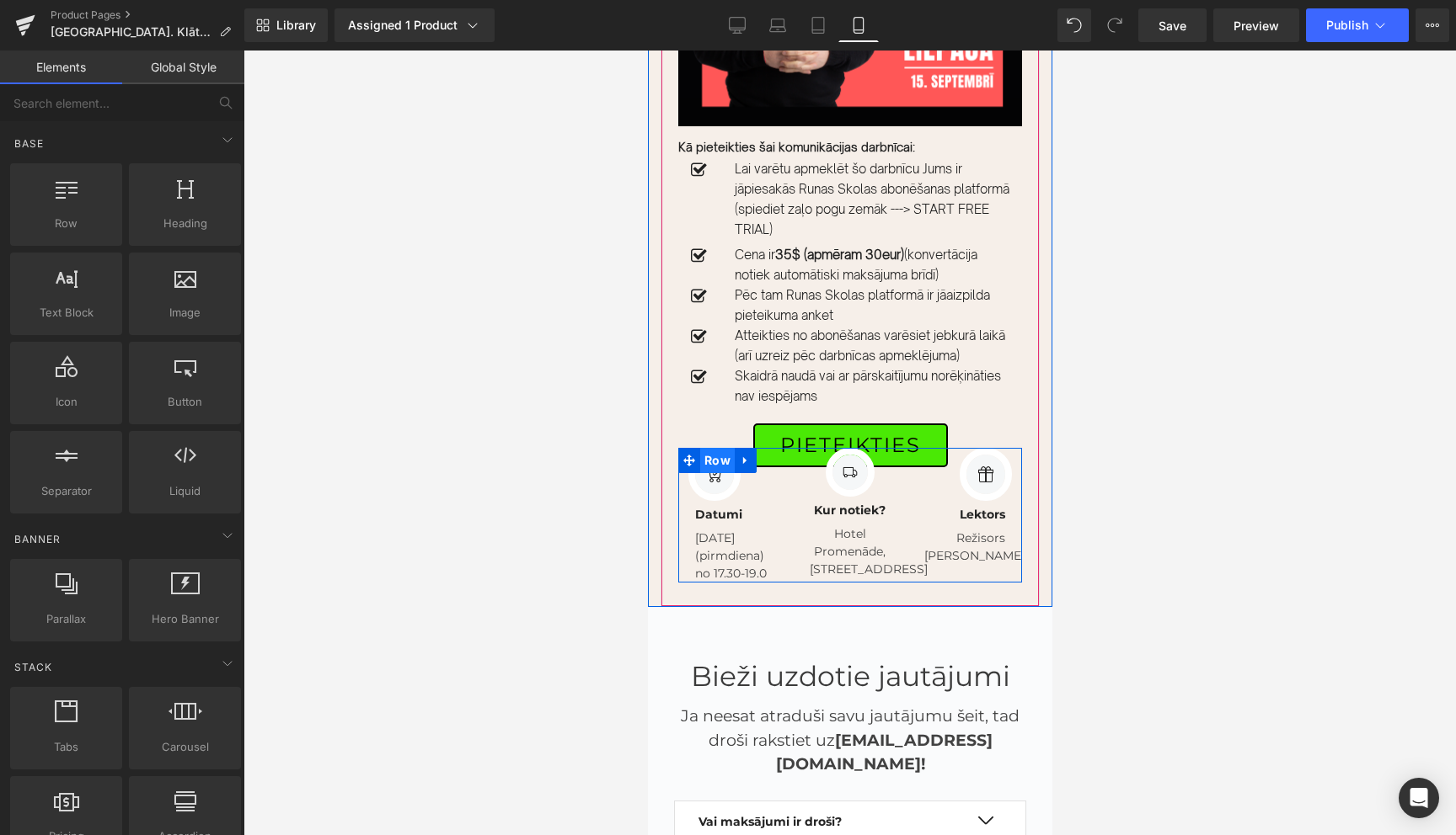
click at [716, 448] on span "Row" at bounding box center [716, 460] width 35 height 25
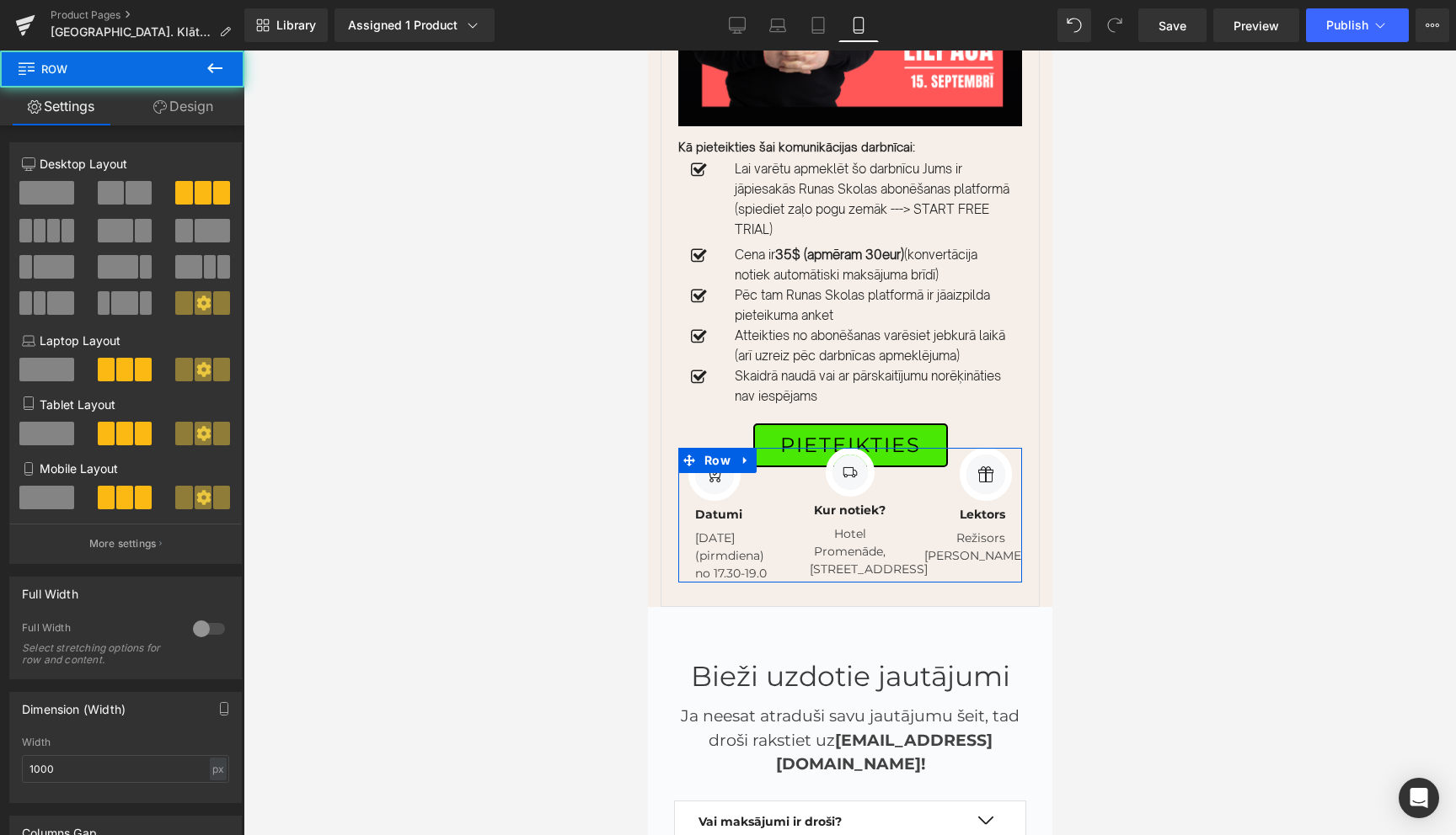
click at [179, 108] on link "Design" at bounding box center [183, 106] width 122 height 38
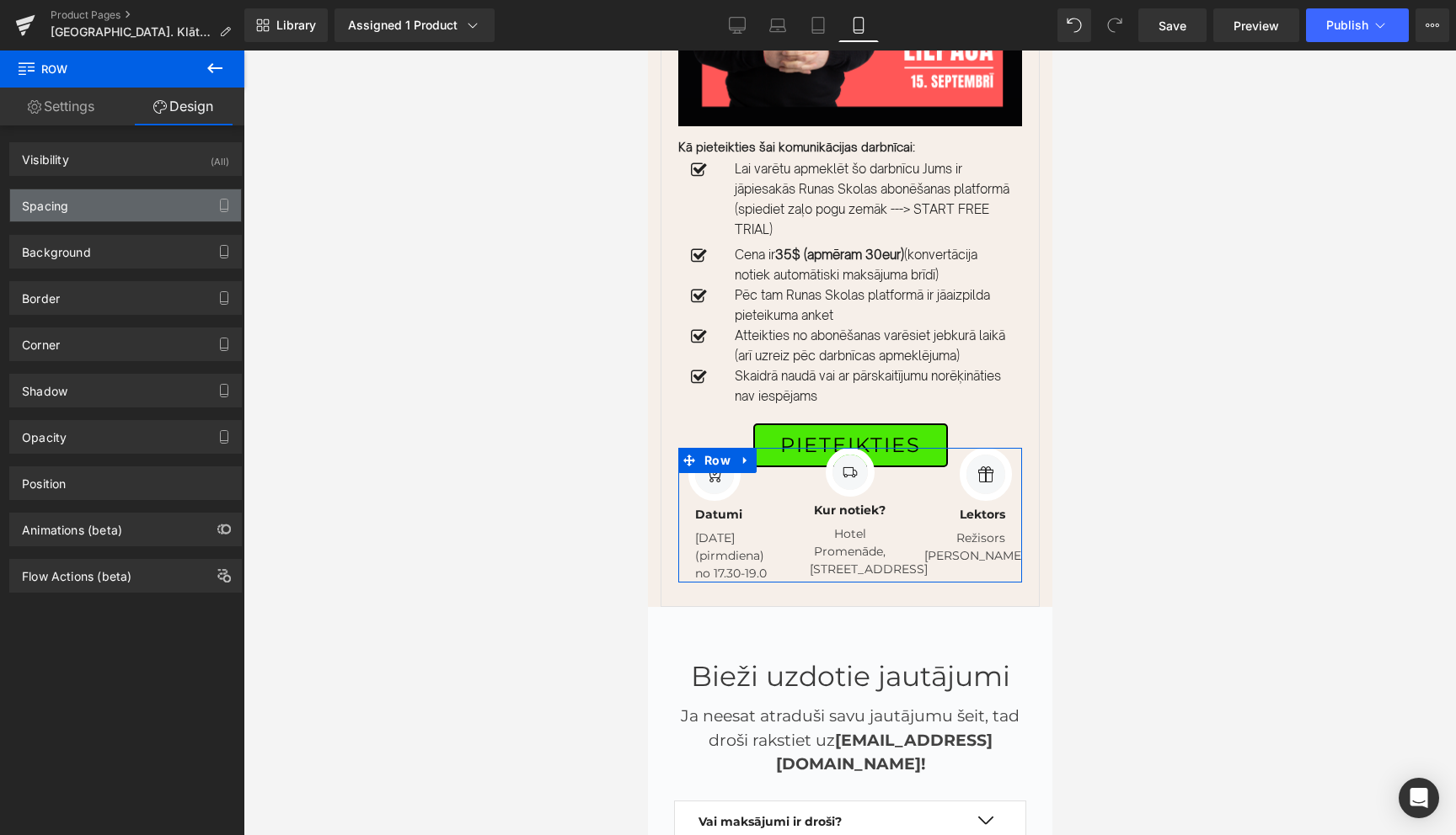
click at [108, 198] on div "Spacing" at bounding box center [125, 206] width 231 height 32
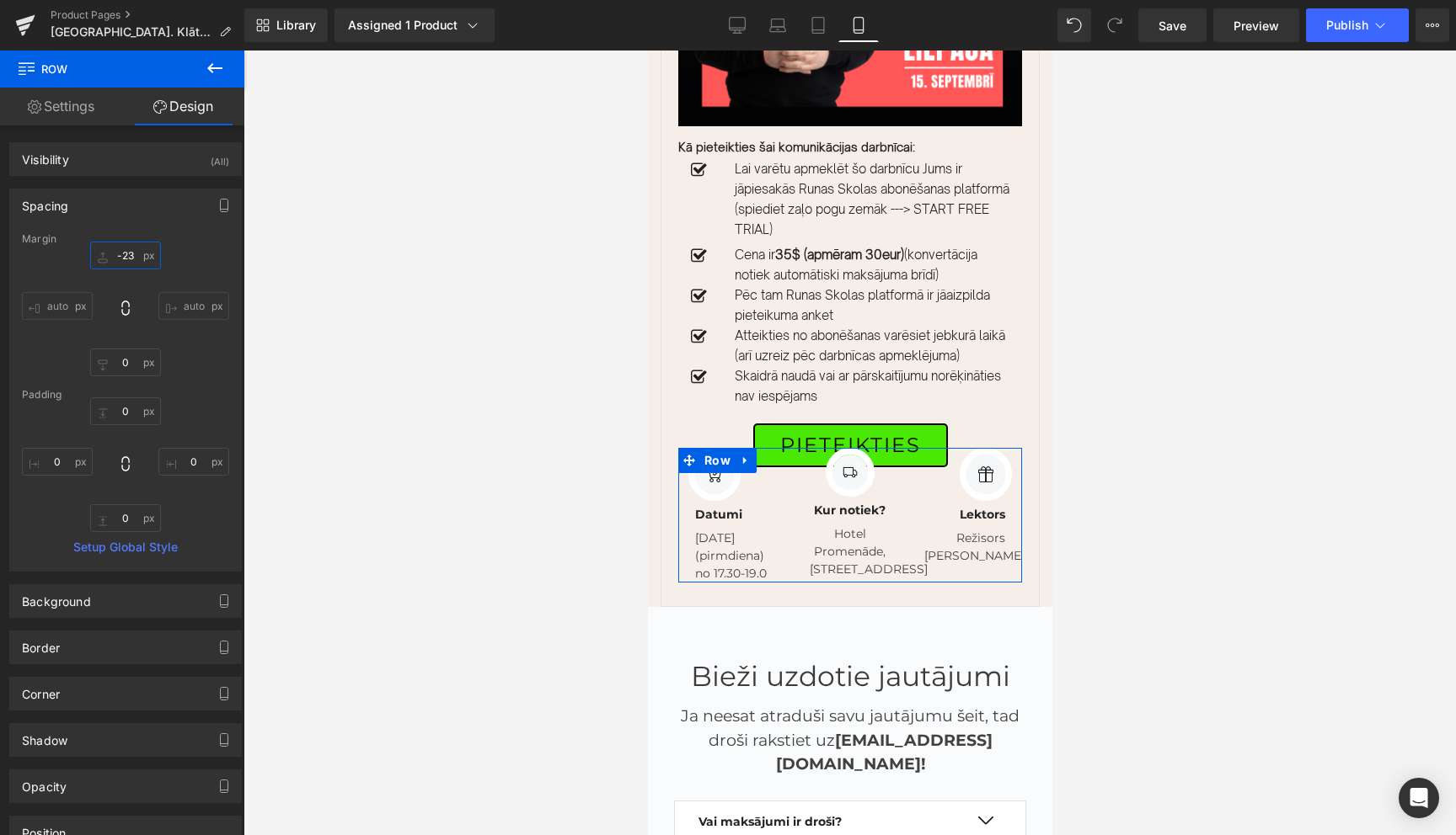
click at [127, 257] on input "-23" at bounding box center [125, 255] width 71 height 28
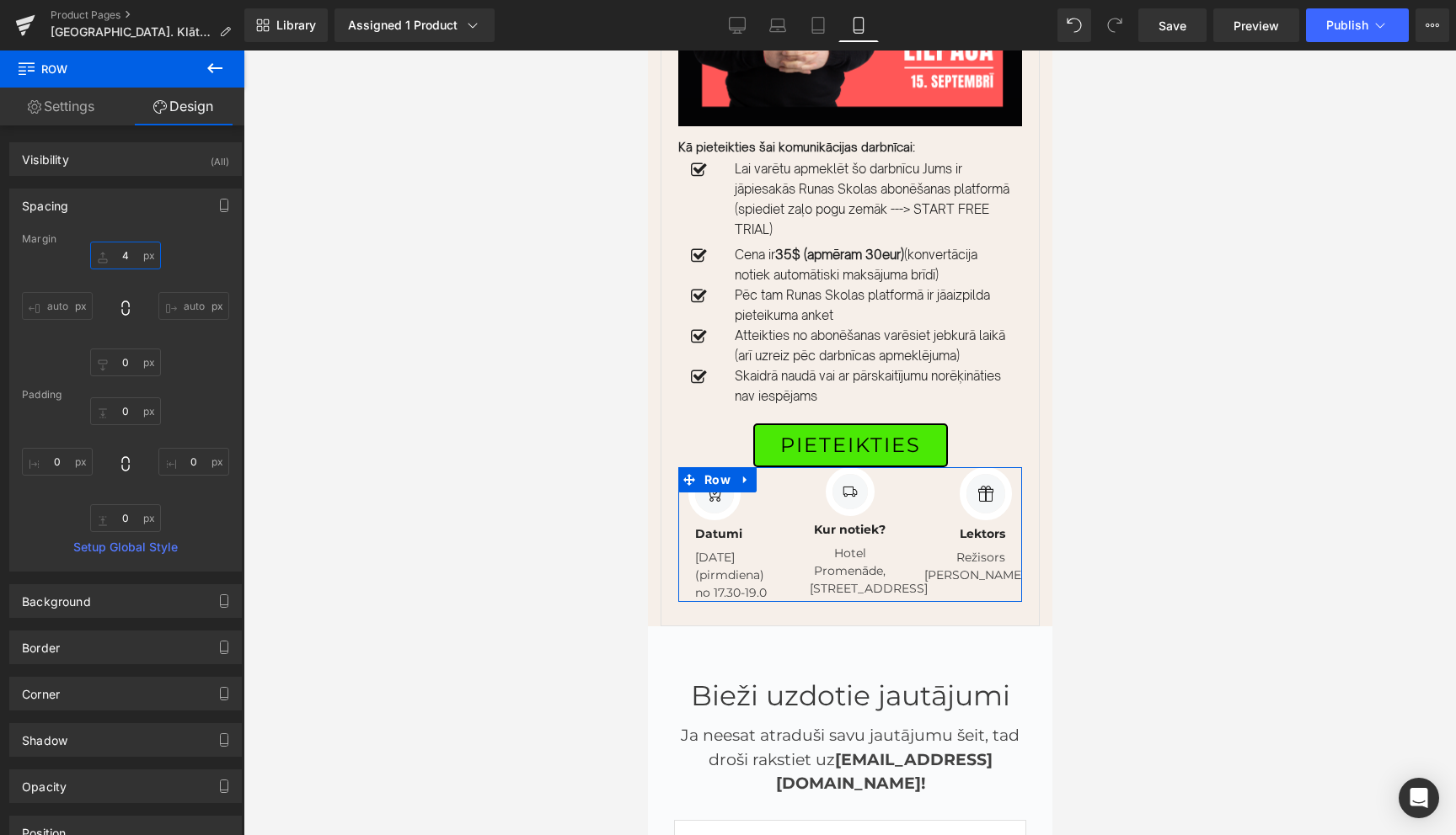
type input "40"
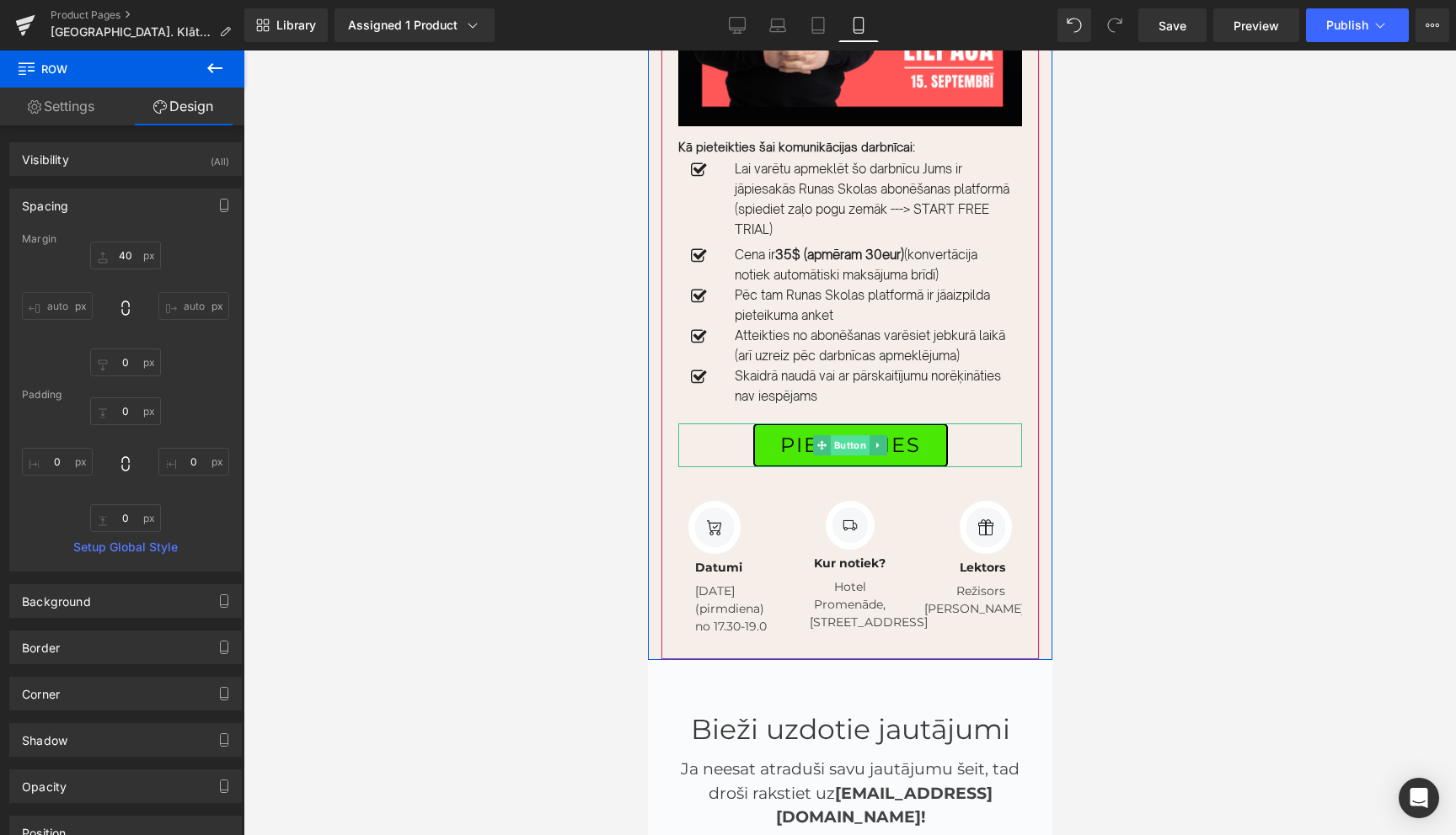
click at [845, 435] on span "Button" at bounding box center [849, 445] width 39 height 20
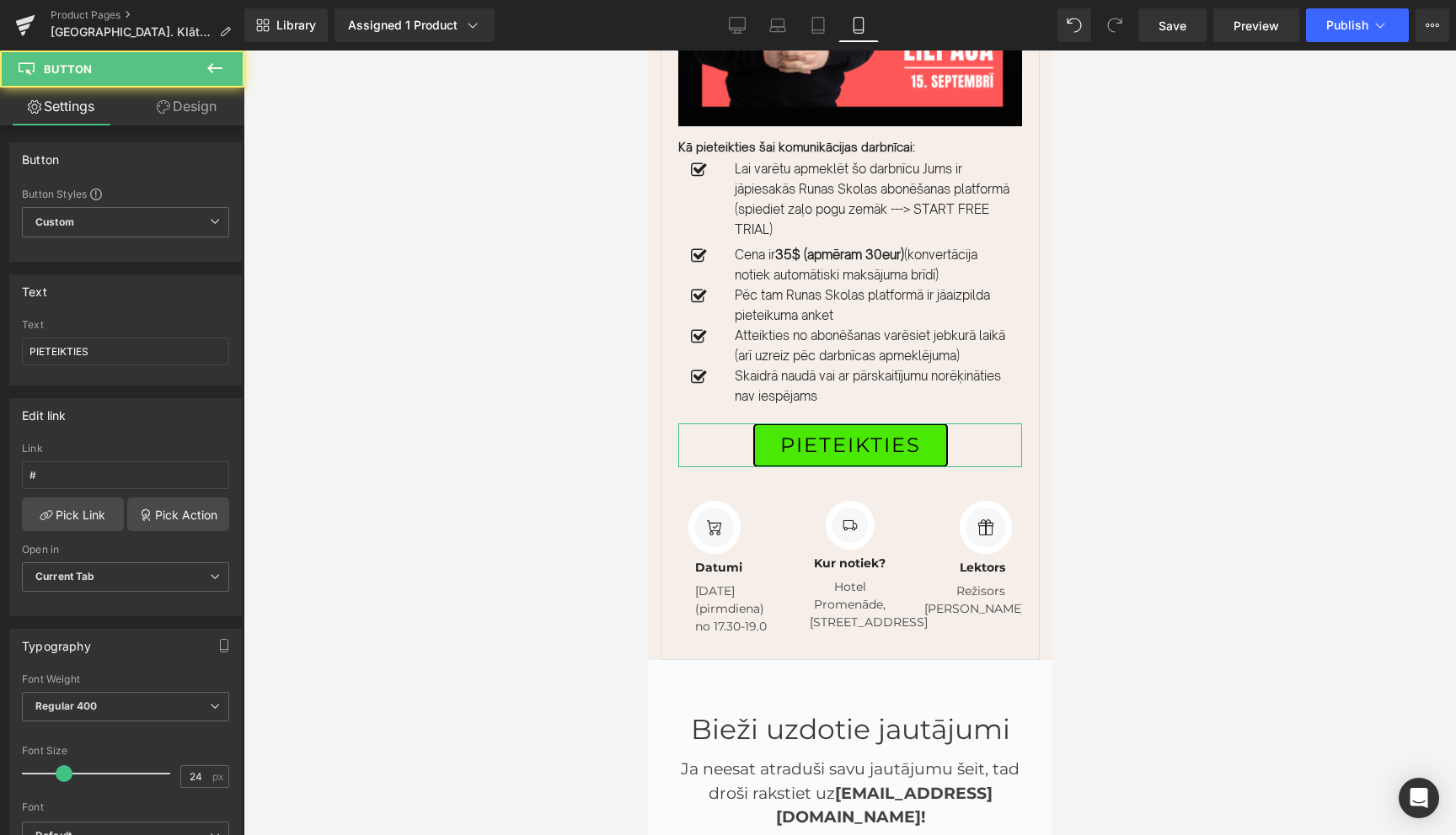
click at [194, 109] on link "Design" at bounding box center [186, 106] width 122 height 38
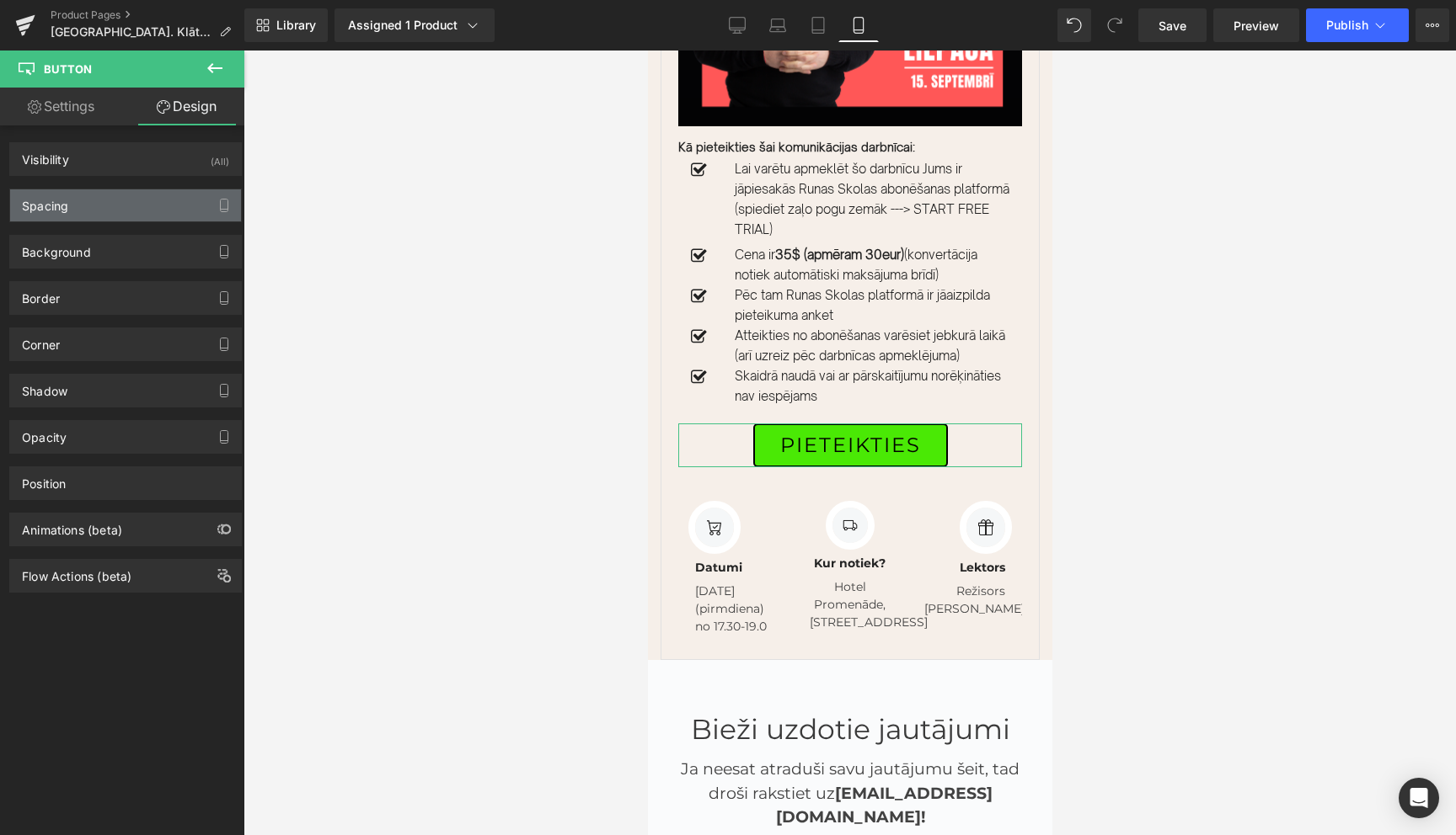
click at [107, 205] on div "Spacing" at bounding box center [125, 206] width 231 height 32
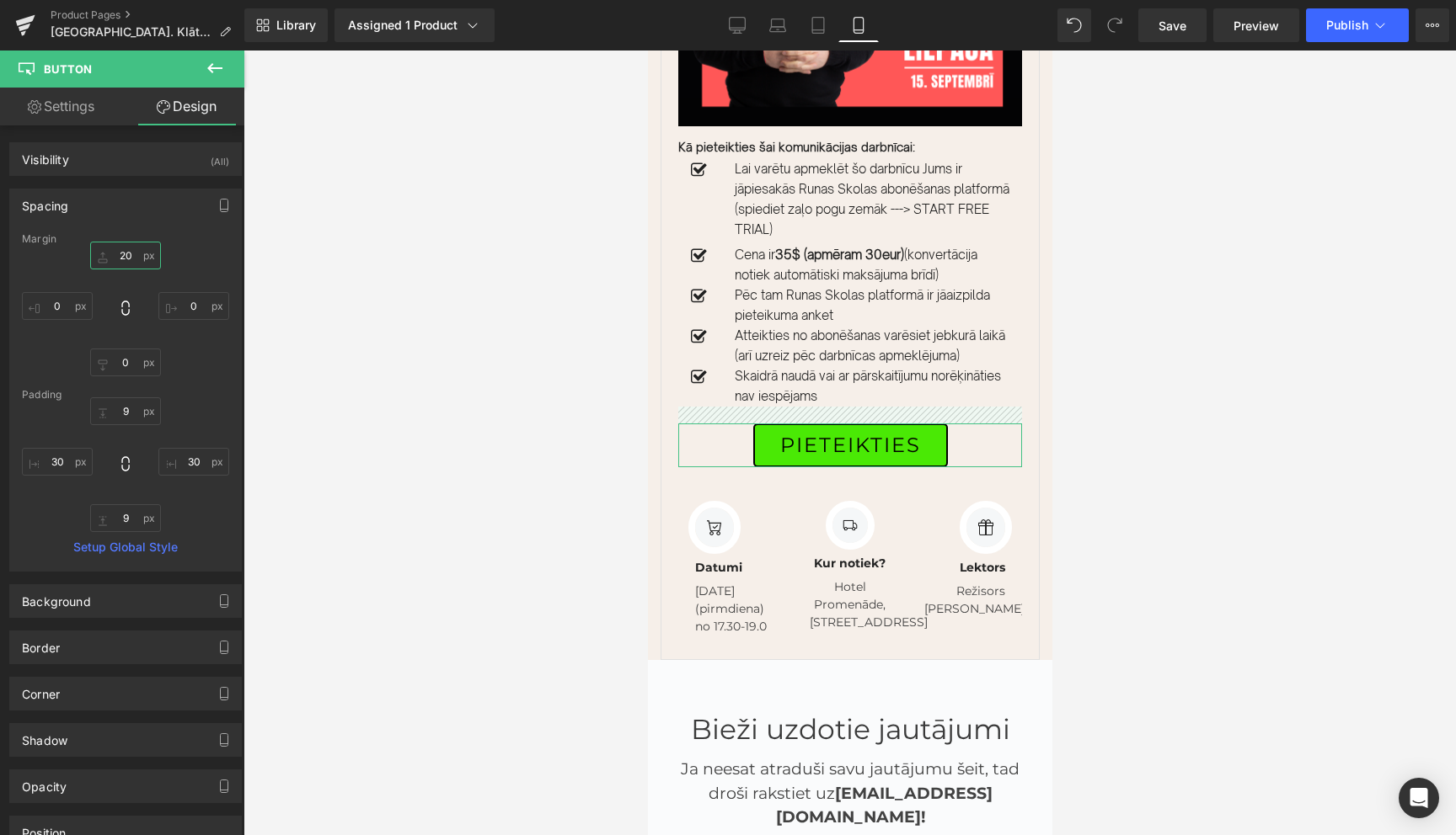
click at [118, 250] on input "20" at bounding box center [125, 255] width 71 height 28
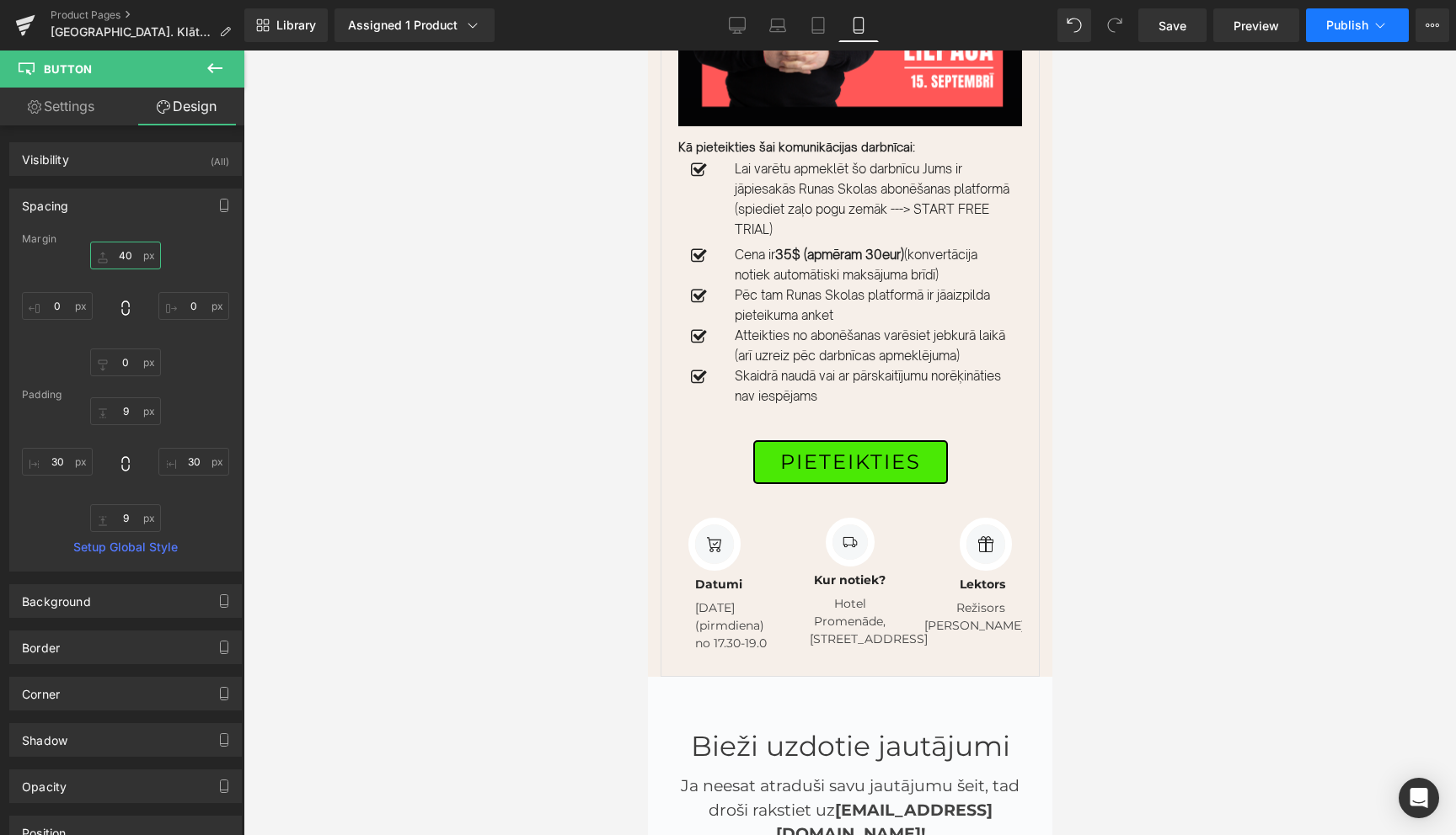
type input "40"
click at [1381, 25] on icon at bounding box center [1379, 25] width 17 height 17
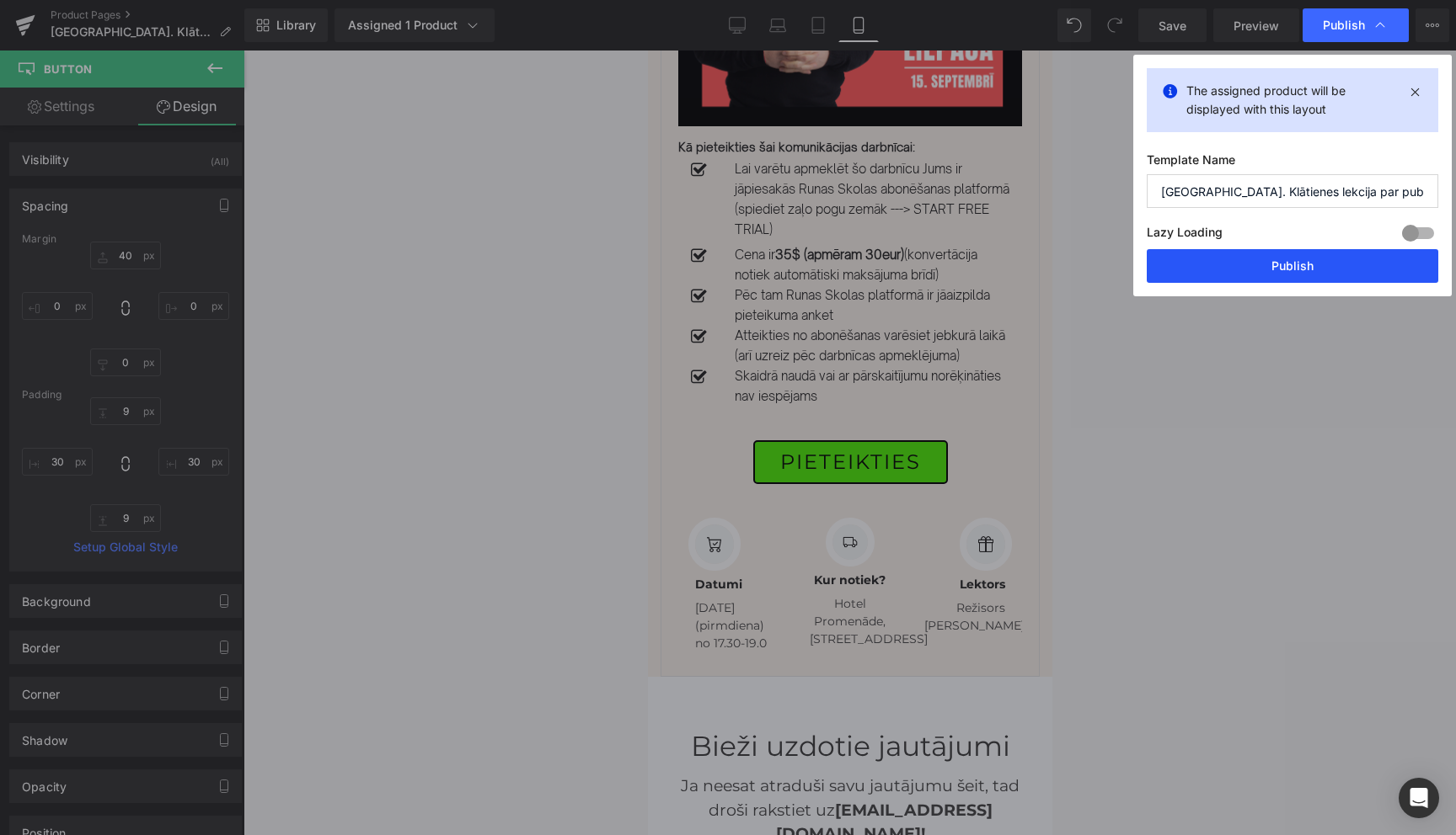
click at [1300, 269] on button "Publish" at bounding box center [1292, 266] width 291 height 34
